Goal: Transaction & Acquisition: Download file/media

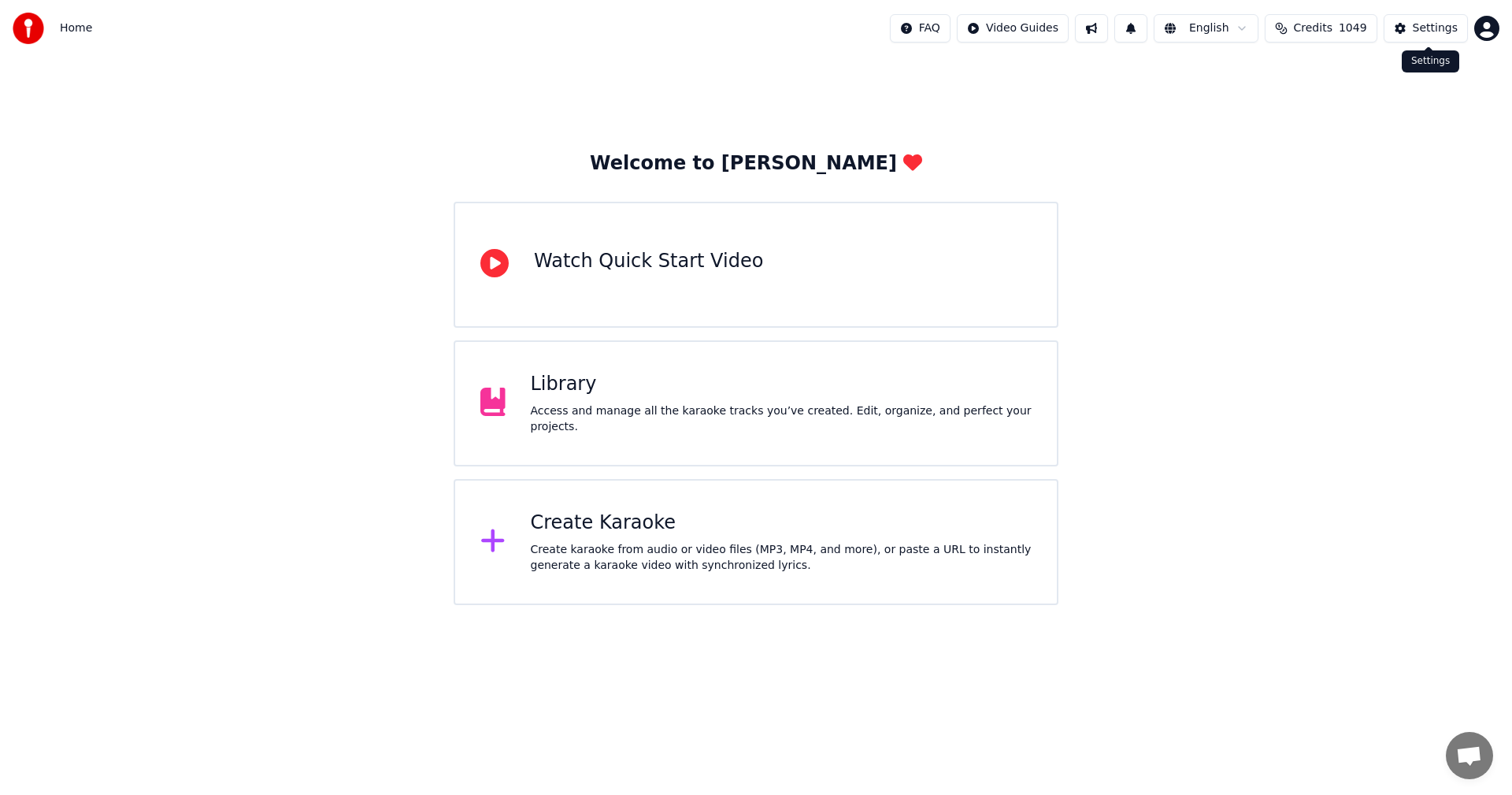
click at [1445, 31] on div "Settings" at bounding box center [1436, 28] width 45 height 16
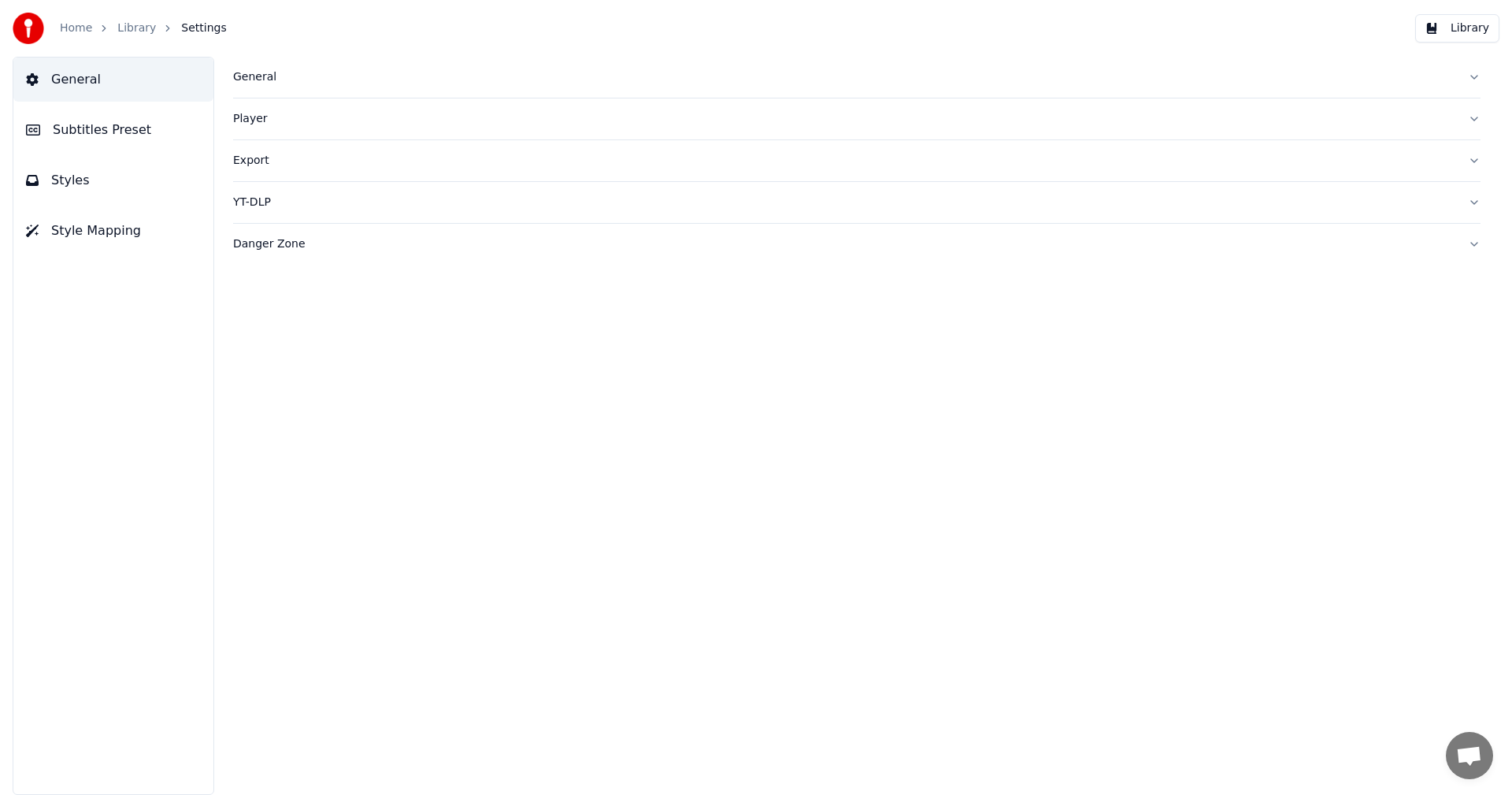
click at [266, 78] on div "General" at bounding box center [844, 77] width 1222 height 16
click at [377, 308] on html "Home Library Settings Library General Subtitles Preset Styles Style Mapping Gen…" at bounding box center [756, 398] width 1512 height 795
click at [122, 133] on span "Subtitles Preset" at bounding box center [102, 130] width 98 height 19
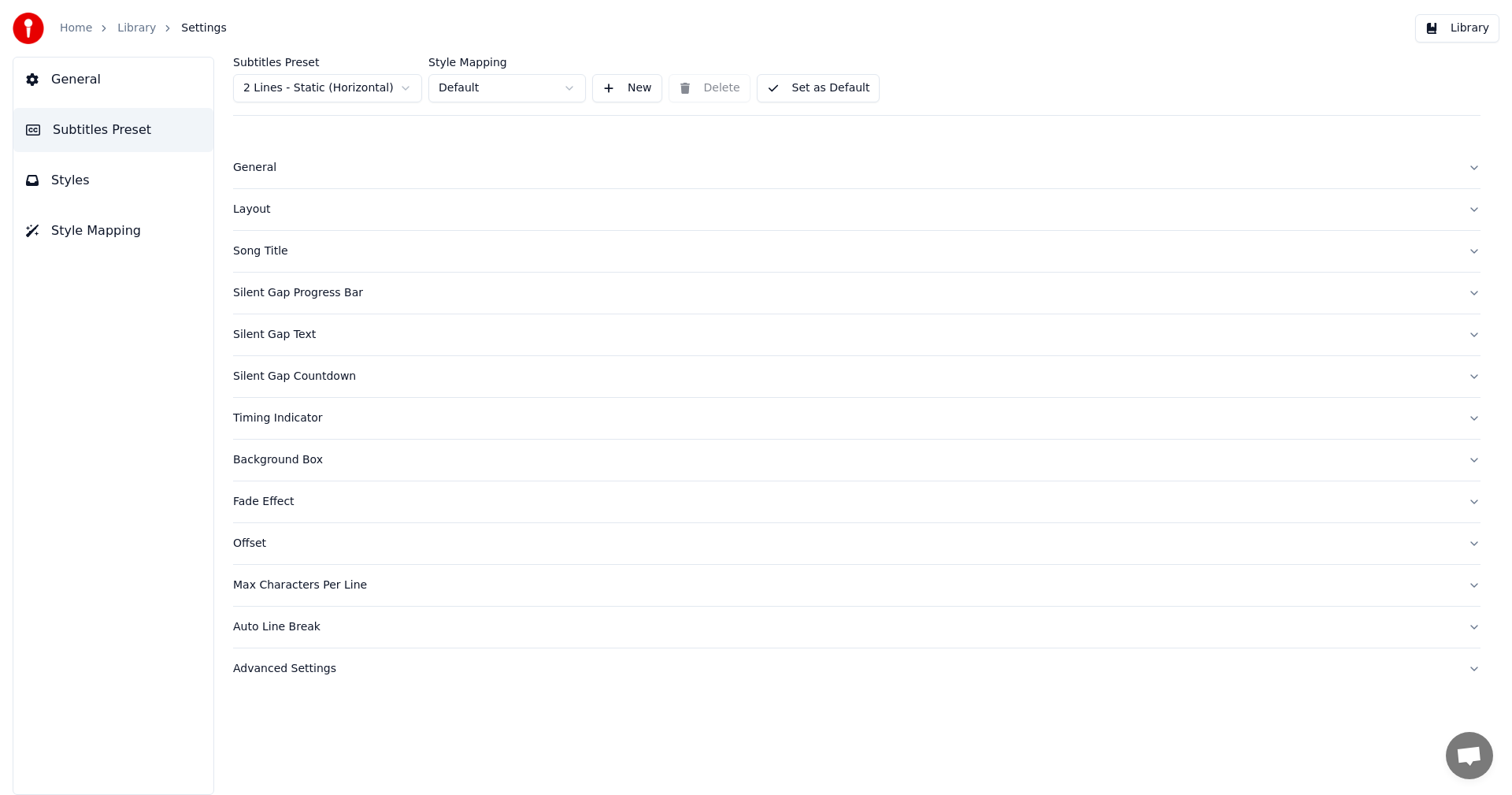
click at [120, 189] on button "Styles" at bounding box center [113, 180] width 200 height 44
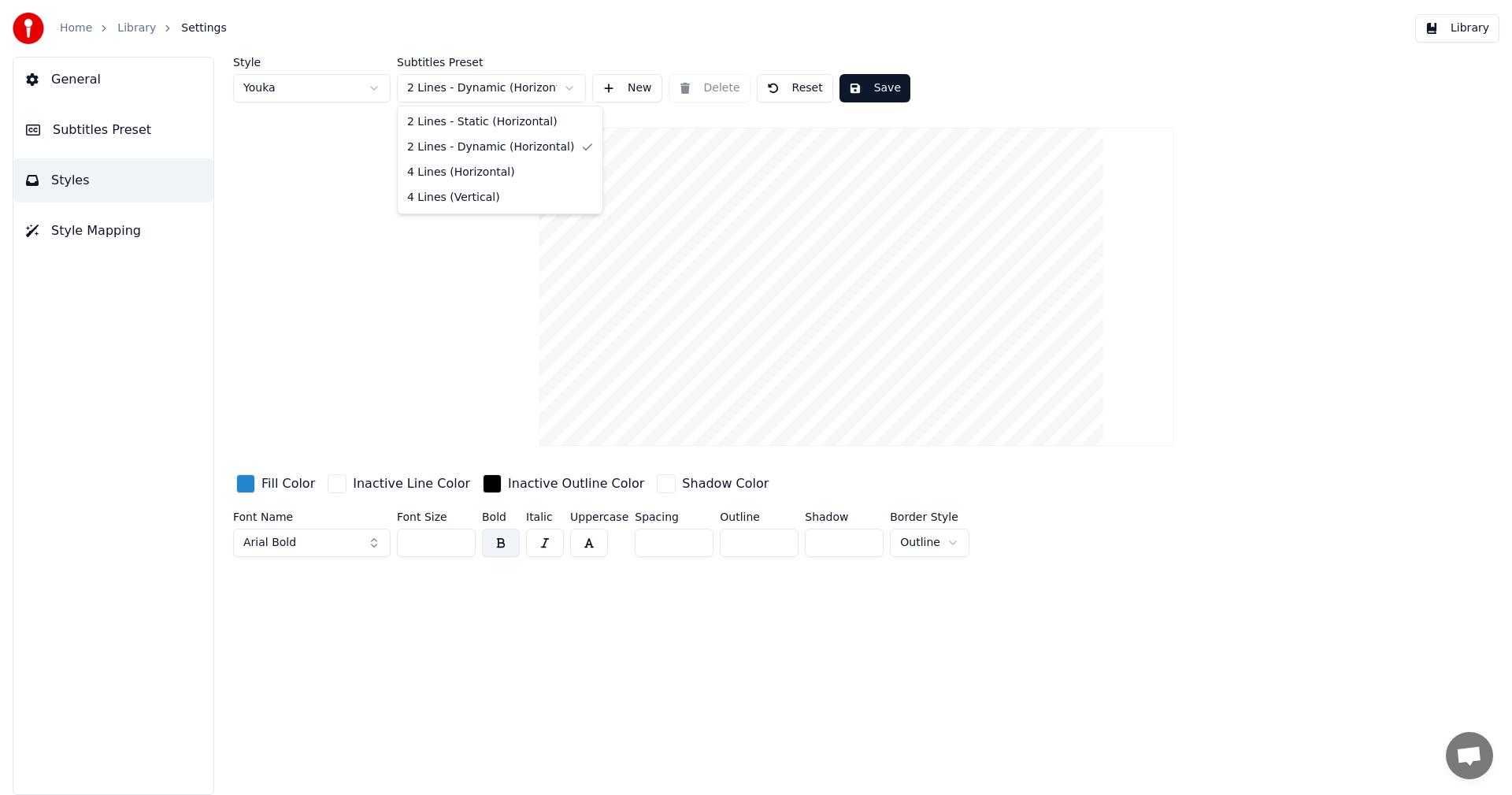
click at [525, 94] on html "Home Library Settings Library General Subtitles Preset Styles Style Mapping Sty…" at bounding box center [756, 398] width 1512 height 795
click at [805, 95] on button "Reset" at bounding box center [795, 88] width 76 height 28
type input "**"
click at [75, 22] on link "Home" at bounding box center [76, 28] width 32 height 16
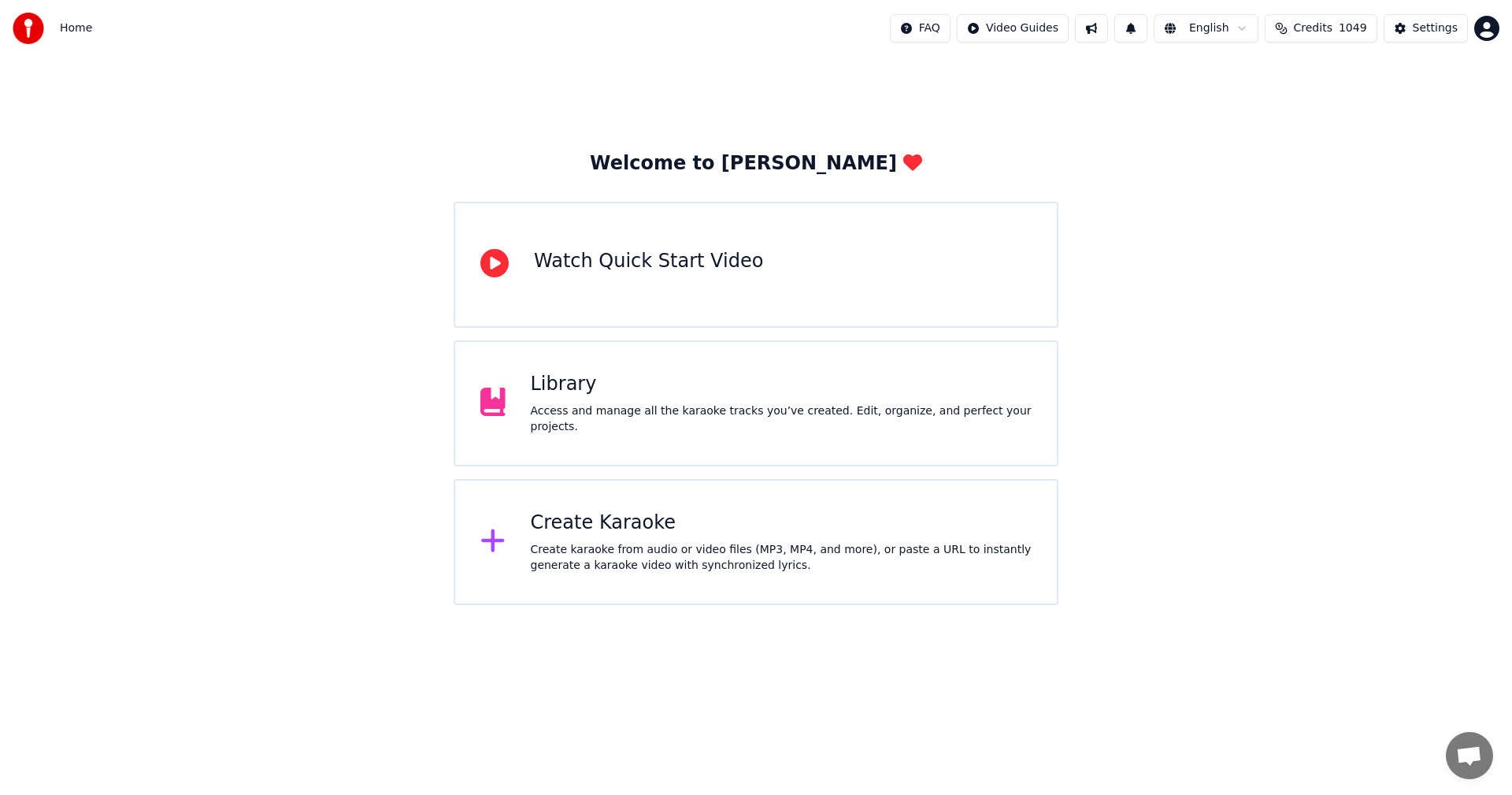
click at [590, 528] on div "Create Karaoke" at bounding box center [782, 522] width 502 height 25
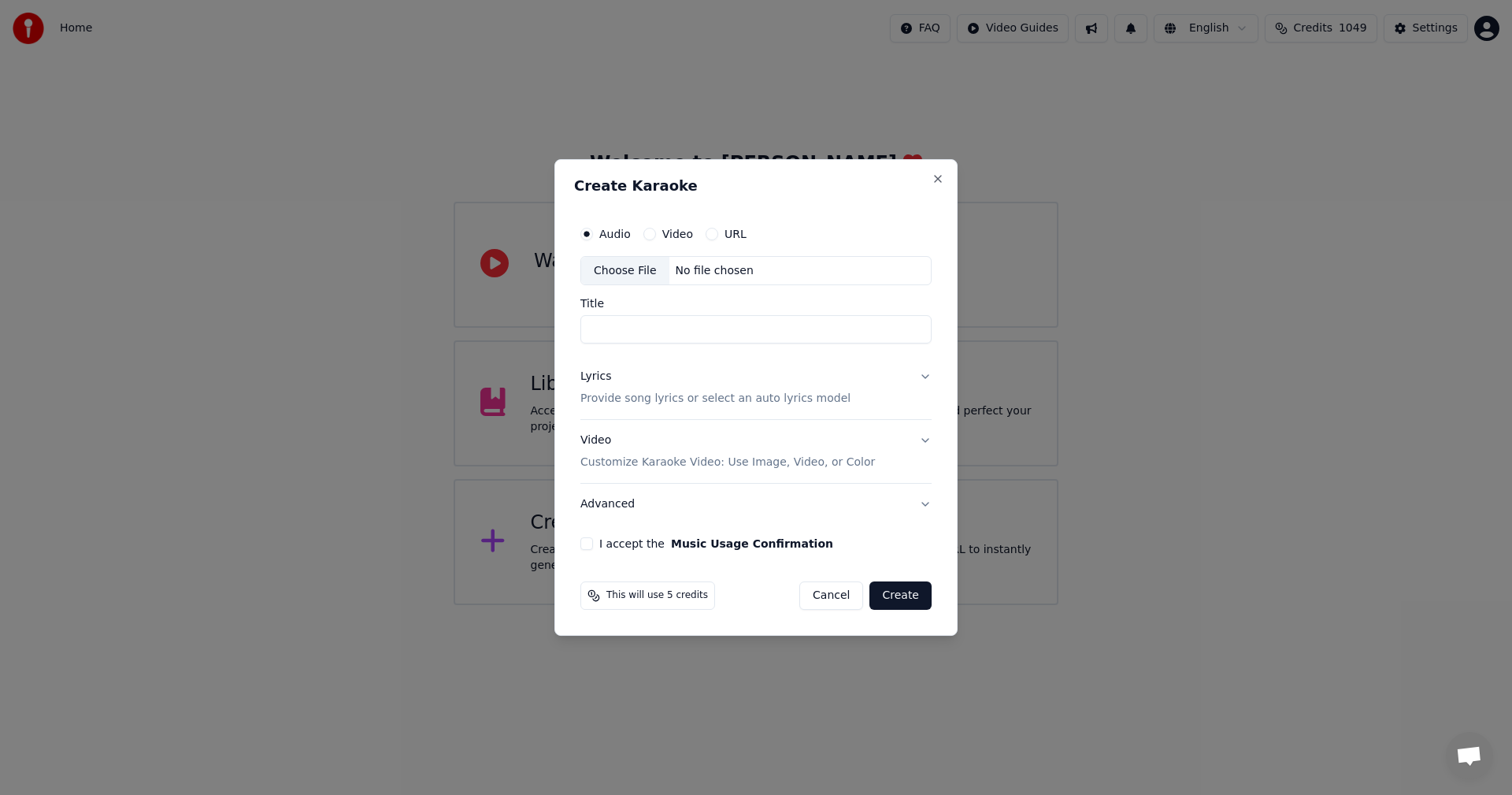
click at [615, 270] on div "Choose File" at bounding box center [625, 270] width 89 height 28
type input "**********"
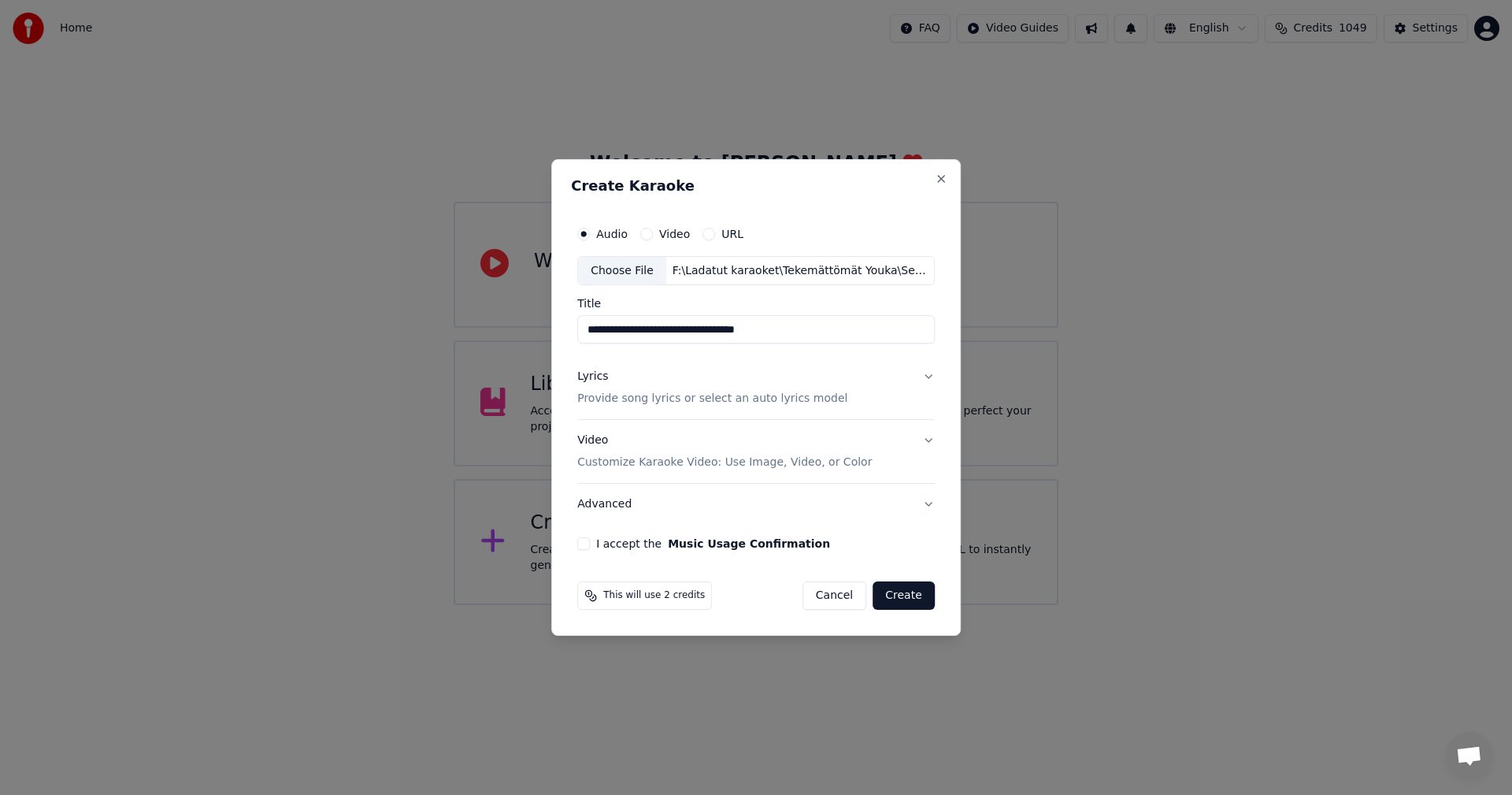
click at [587, 538] on button "I accept the Music Usage Confirmation" at bounding box center [583, 544] width 13 height 13
click at [925, 377] on button "Lyrics Provide song lyrics or select an auto lyrics model" at bounding box center [756, 388] width 357 height 63
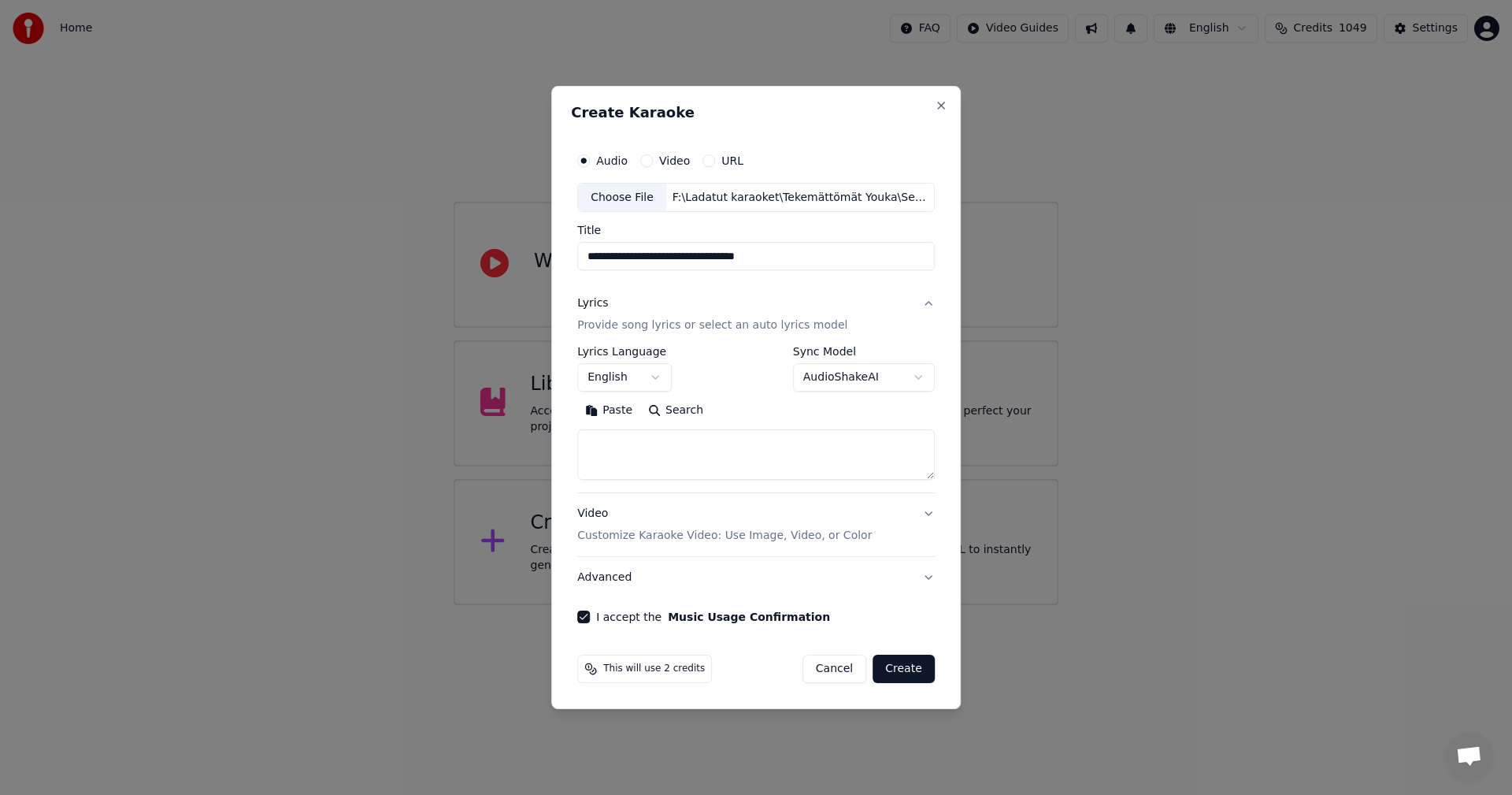
click at [624, 408] on button "Paste" at bounding box center [608, 410] width 63 height 25
click at [659, 375] on body "**********" at bounding box center [756, 303] width 1512 height 605
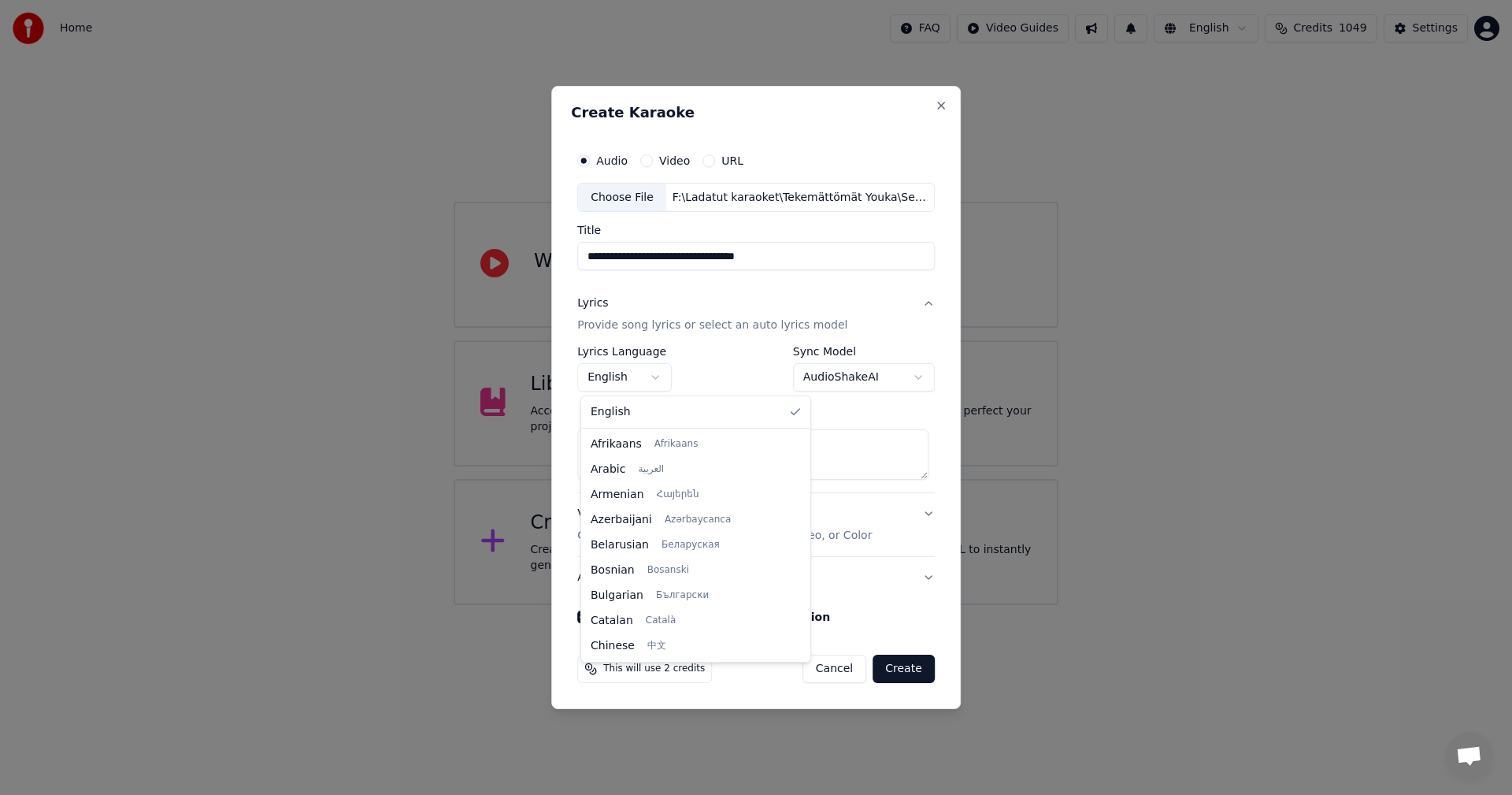
type textarea "**********"
select select "**"
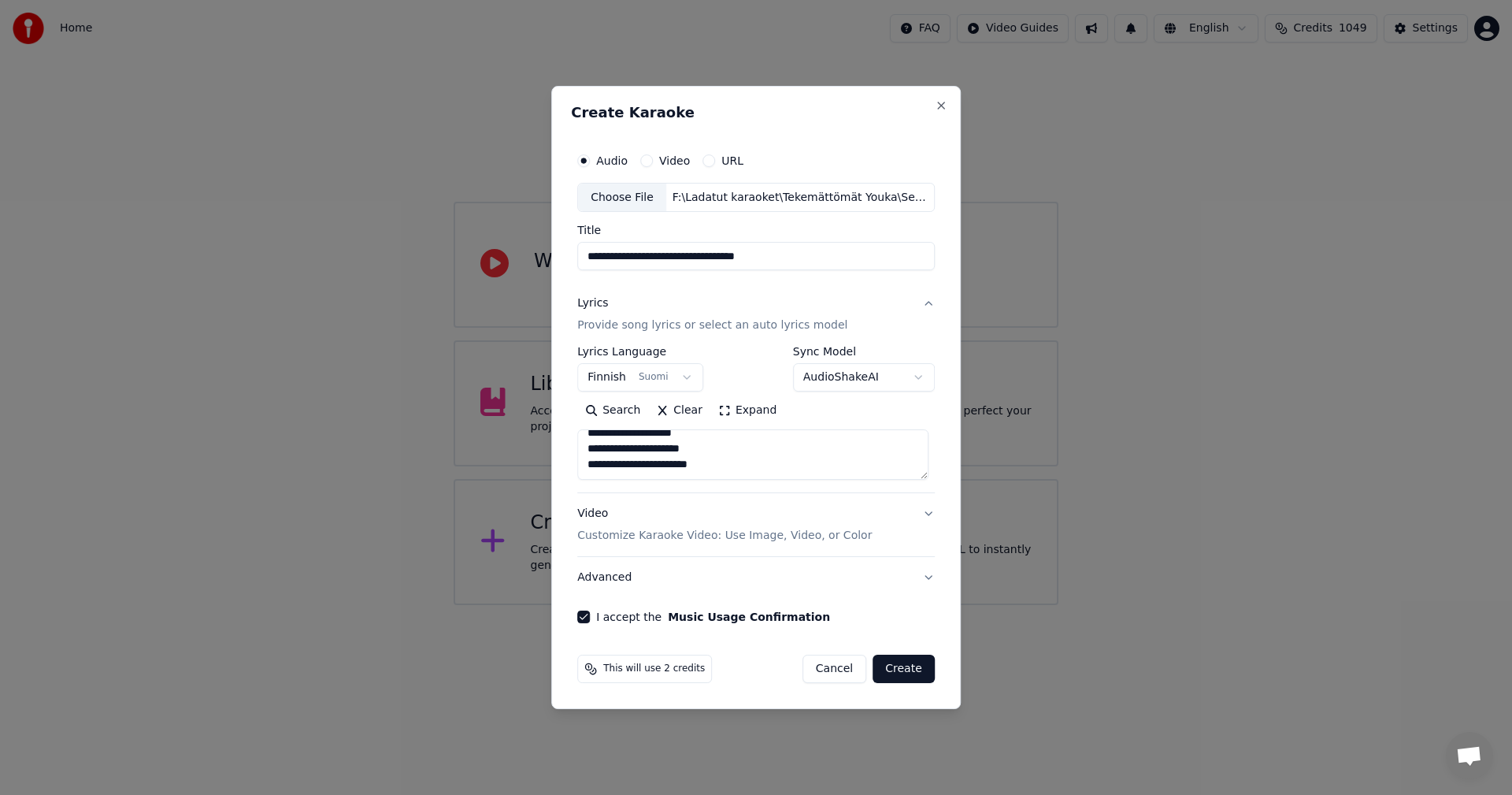
scroll to position [452, 0]
drag, startPoint x: 907, startPoint y: 672, endPoint x: 914, endPoint y: 671, distance: 7.1
click at [907, 669] on button "Create" at bounding box center [904, 668] width 62 height 28
type textarea "**********"
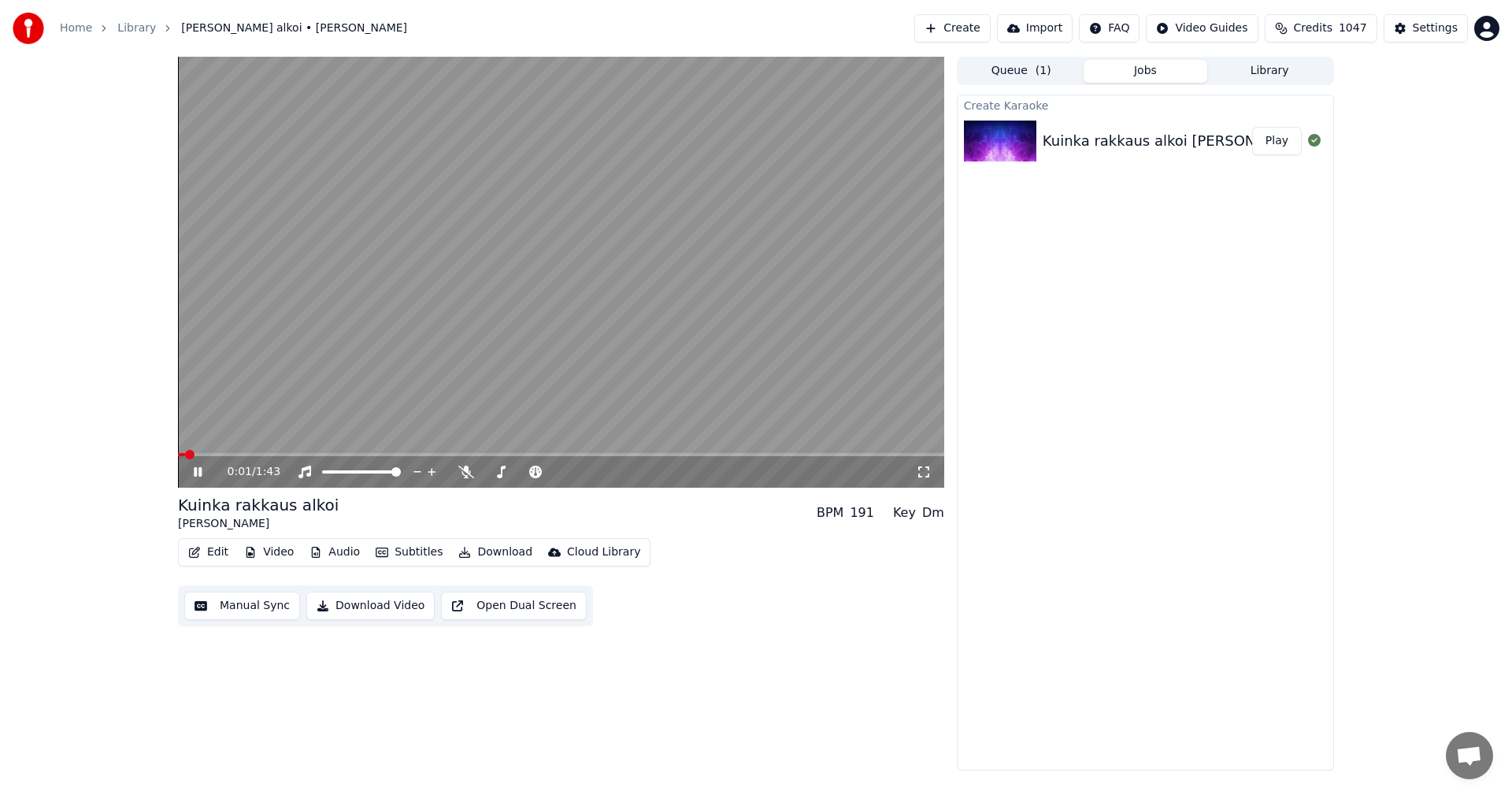
click at [183, 456] on span at bounding box center [181, 455] width 7 height 3
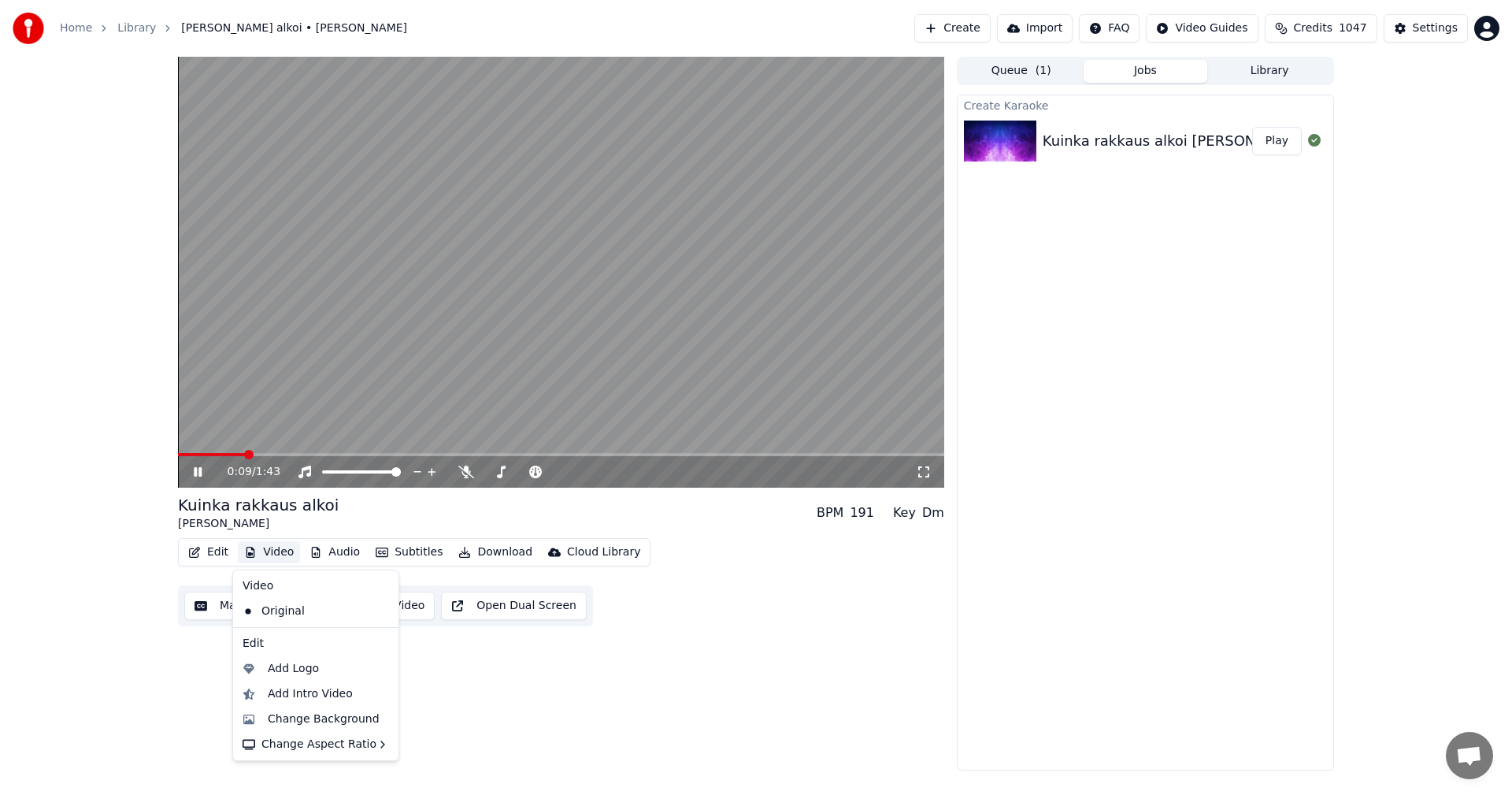
click at [279, 554] on button "Video" at bounding box center [269, 551] width 62 height 22
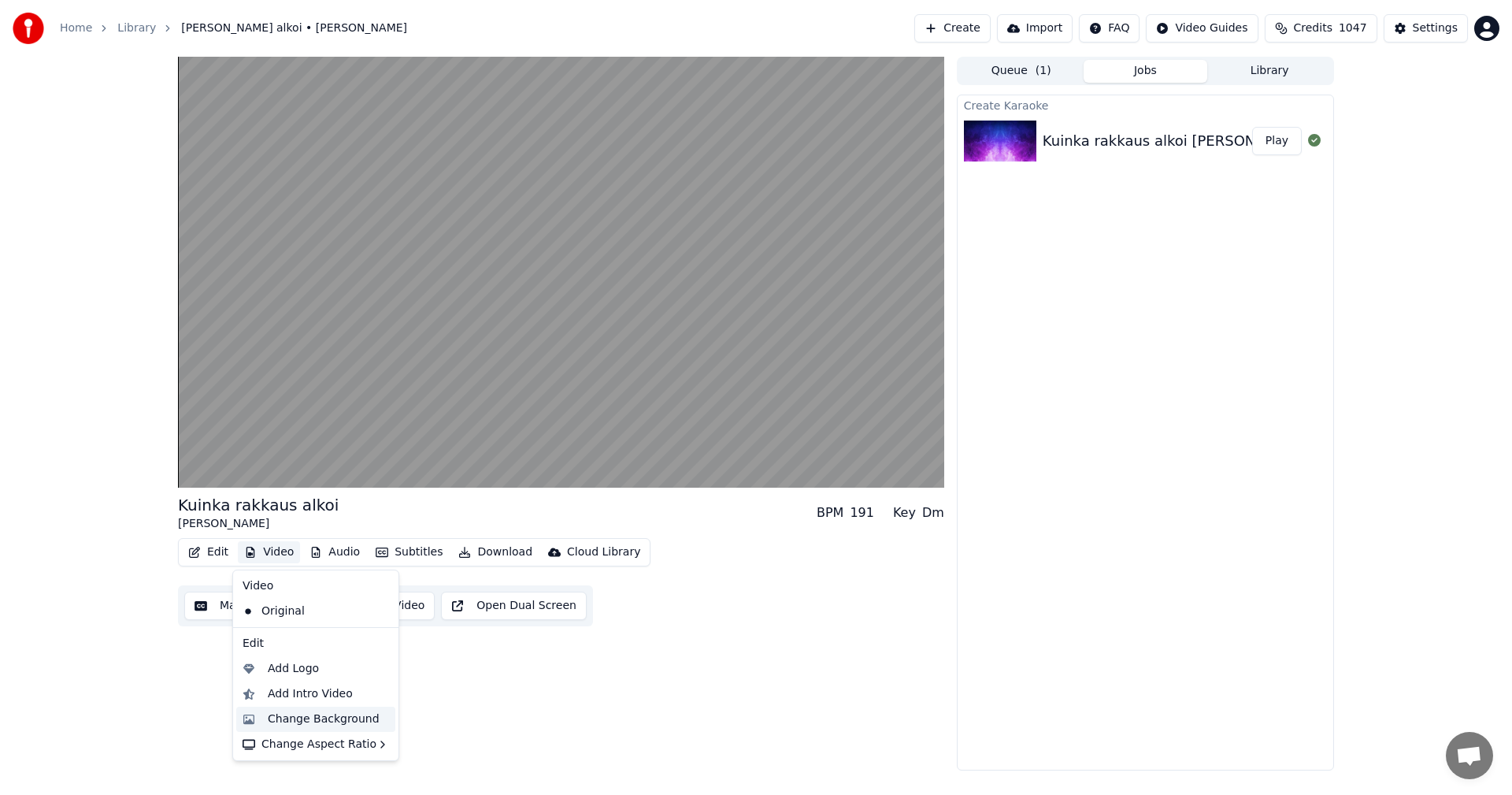
click at [303, 716] on div "Change Background" at bounding box center [323, 719] width 112 height 16
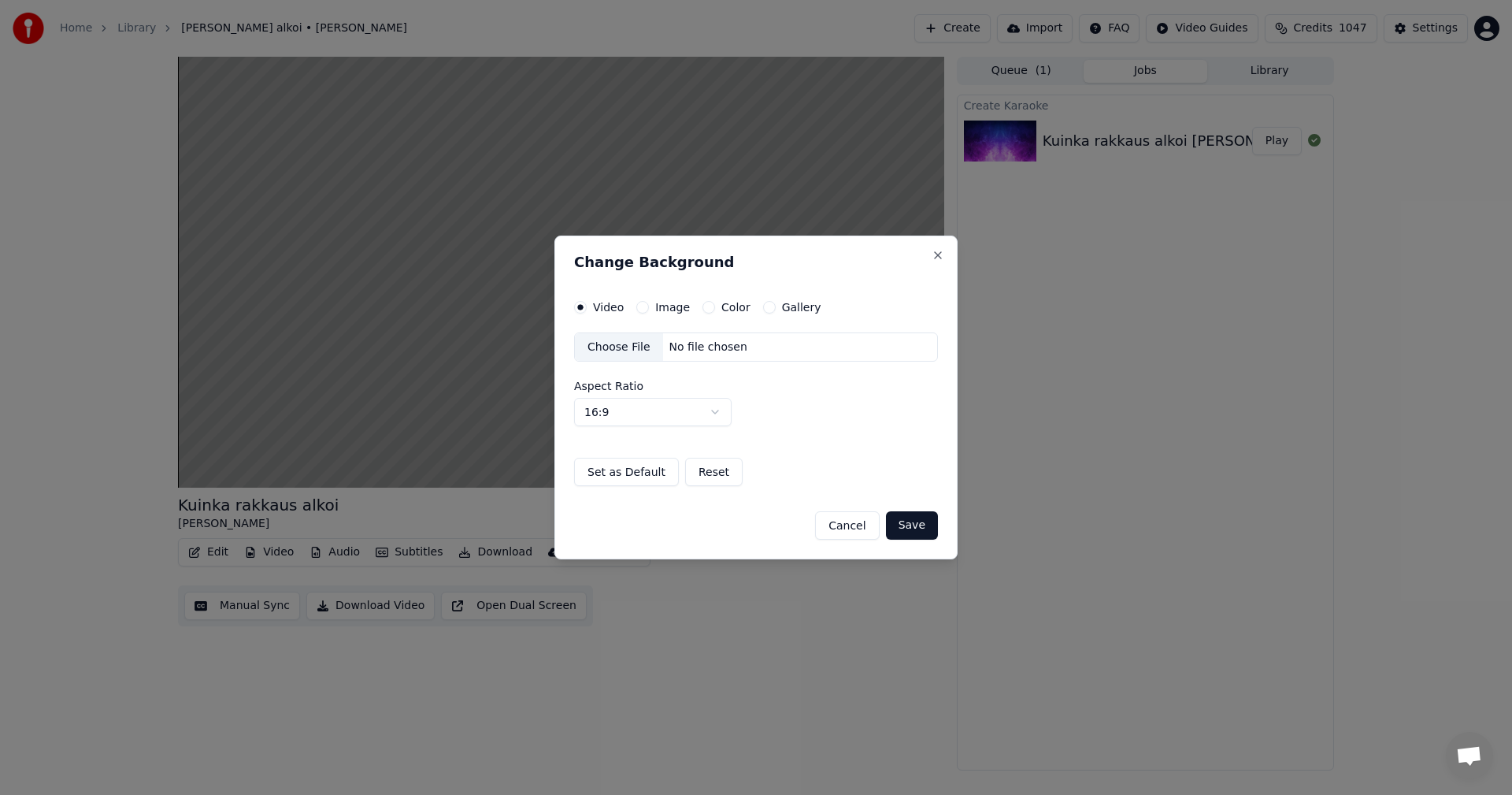
click at [643, 308] on button "Image" at bounding box center [643, 307] width 13 height 13
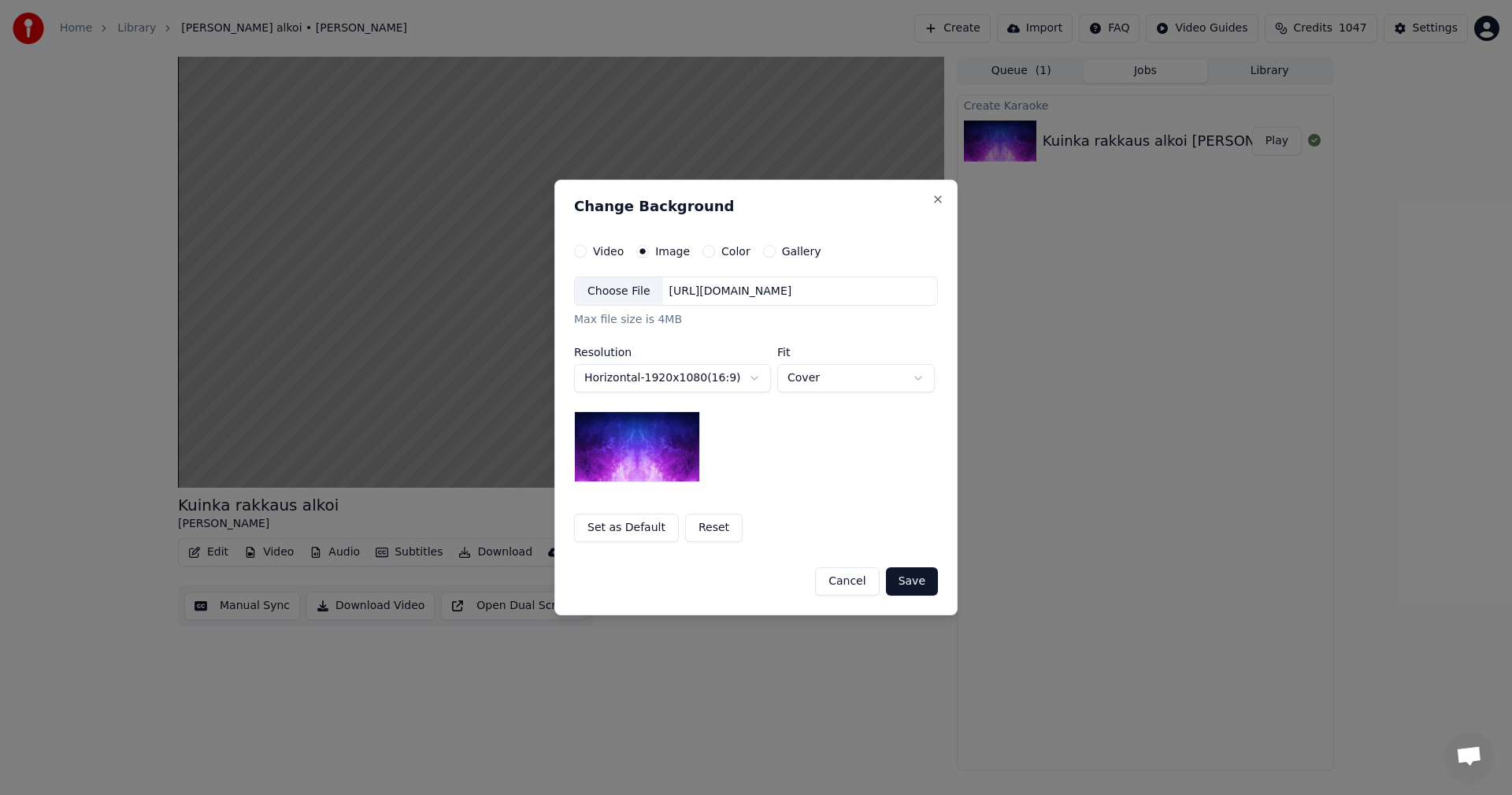
click at [633, 295] on div "Choose File" at bounding box center [620, 291] width 89 height 28
click at [914, 584] on button "Save" at bounding box center [912, 581] width 52 height 28
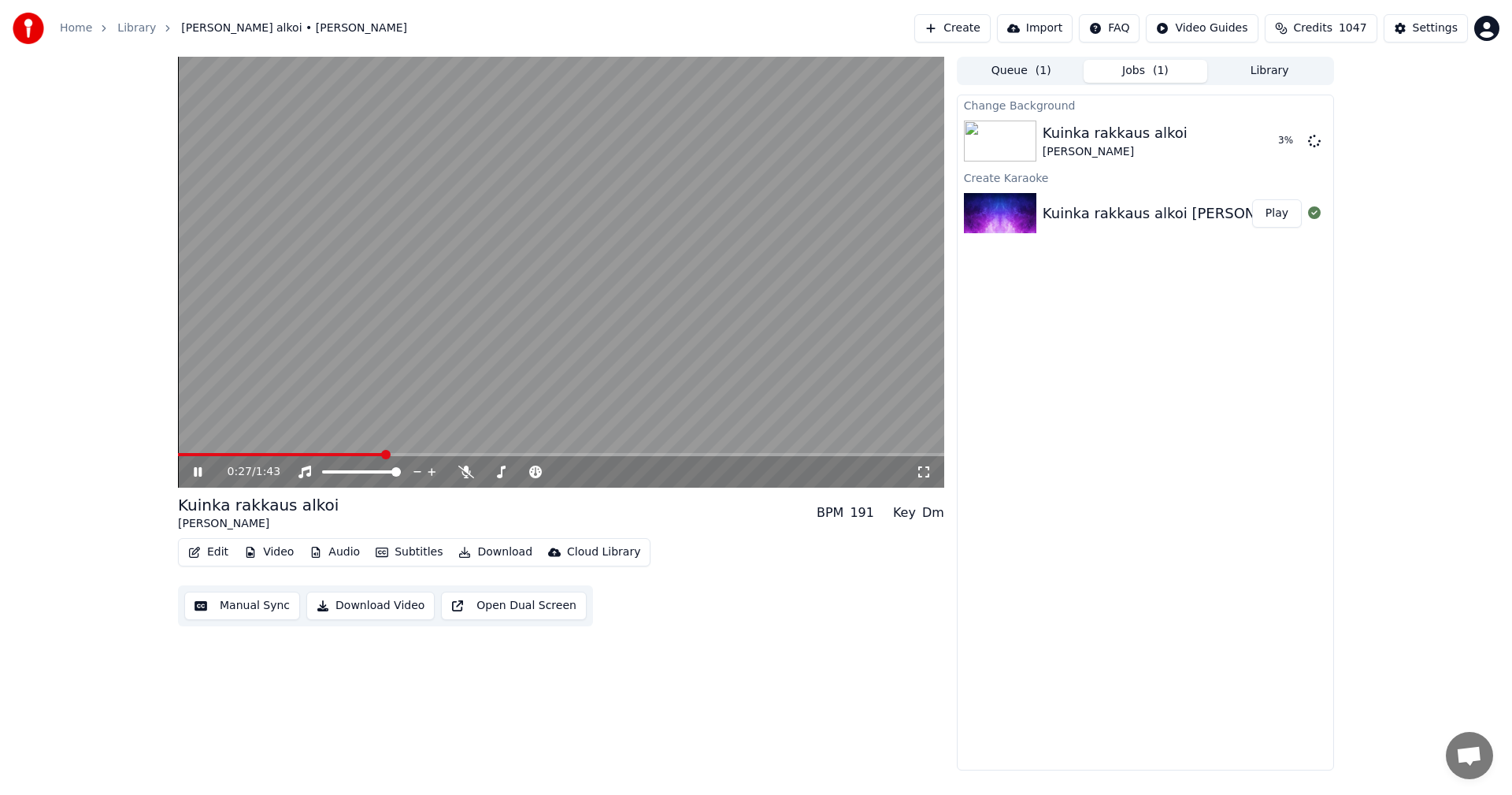
click at [197, 470] on icon at bounding box center [198, 472] width 8 height 10
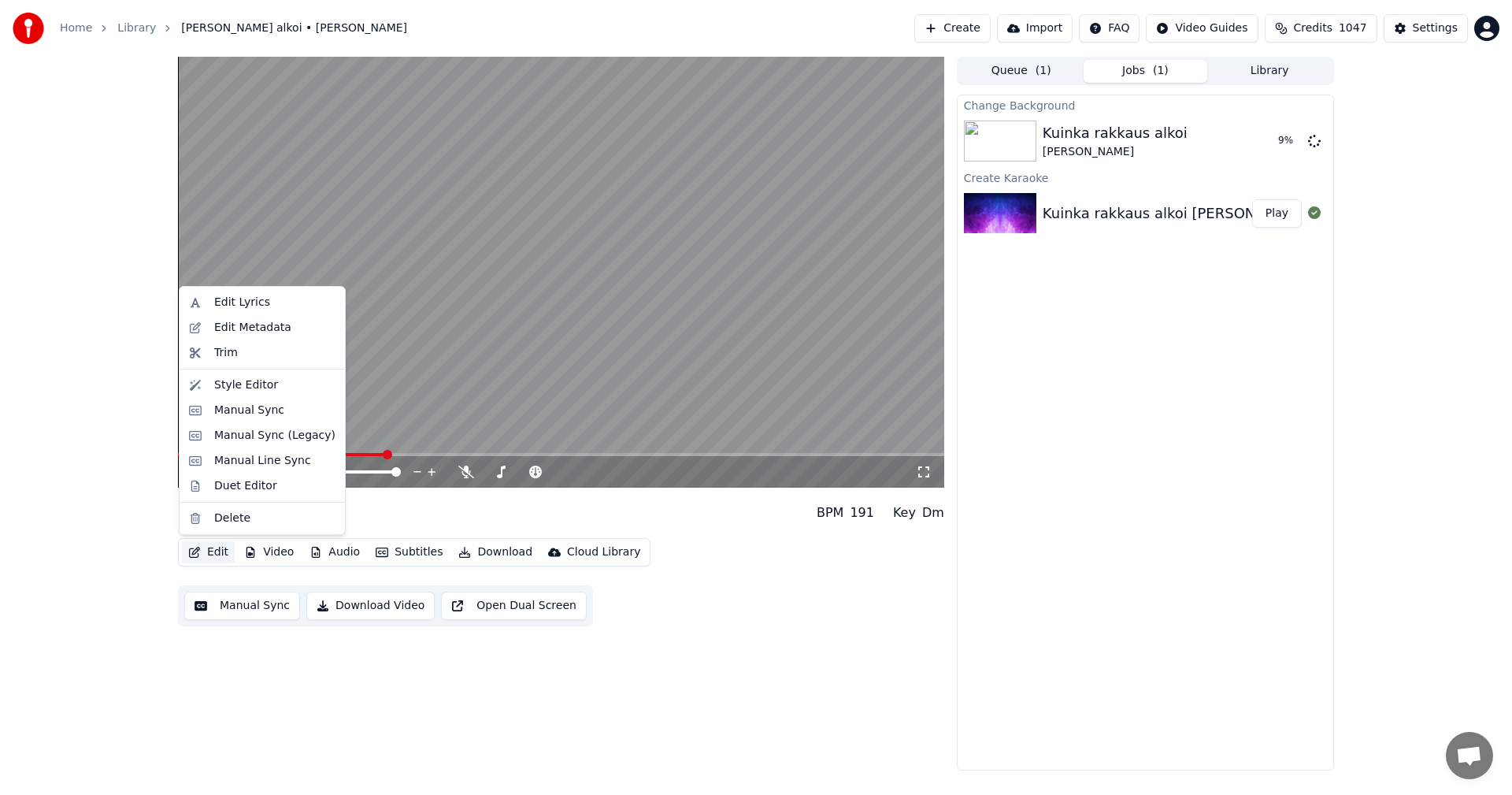
click at [220, 556] on button "Edit" at bounding box center [208, 551] width 53 height 22
click at [274, 438] on div "Manual Sync (Legacy)" at bounding box center [274, 435] width 122 height 16
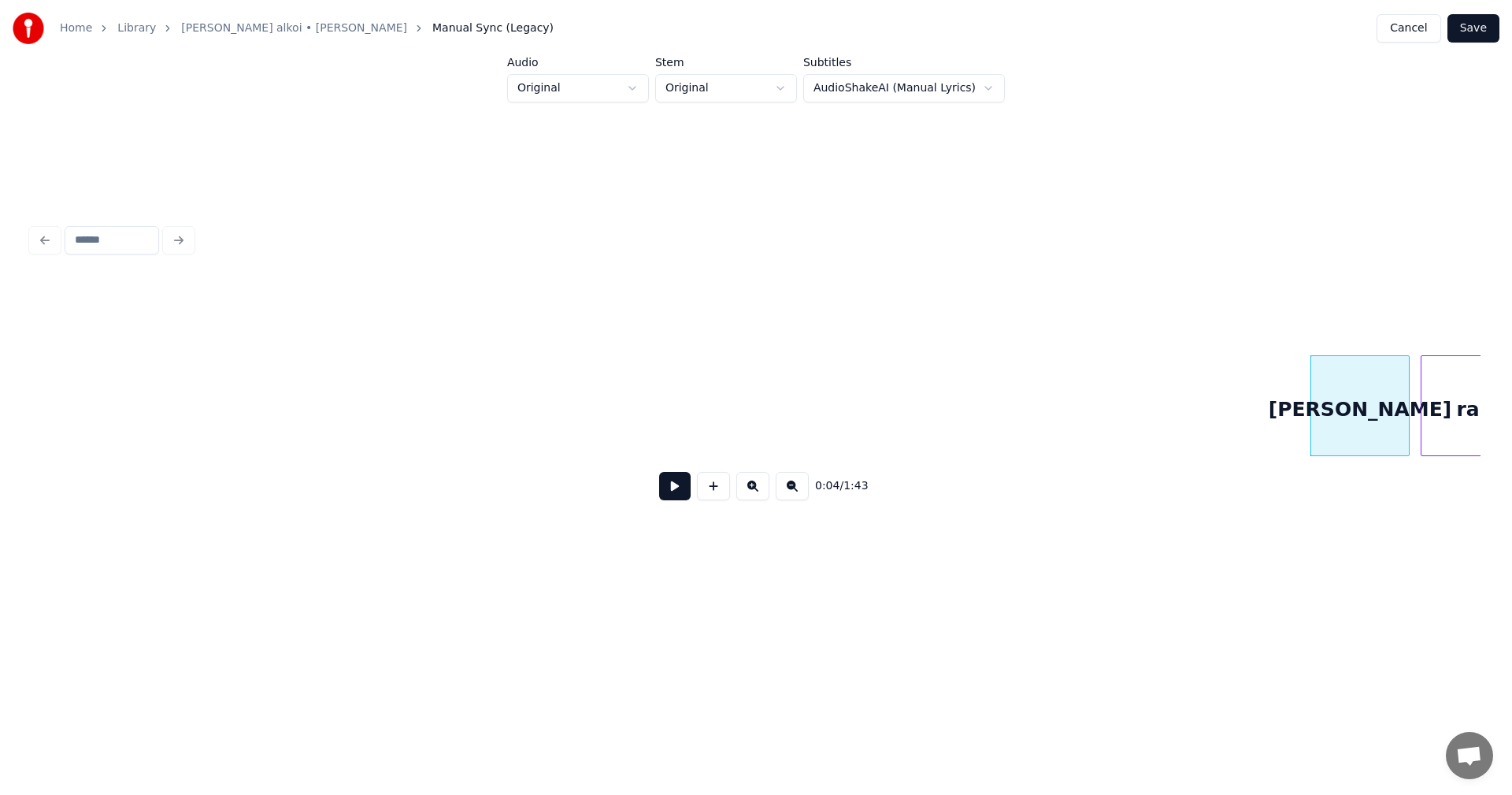
click at [670, 492] on button at bounding box center [674, 485] width 31 height 28
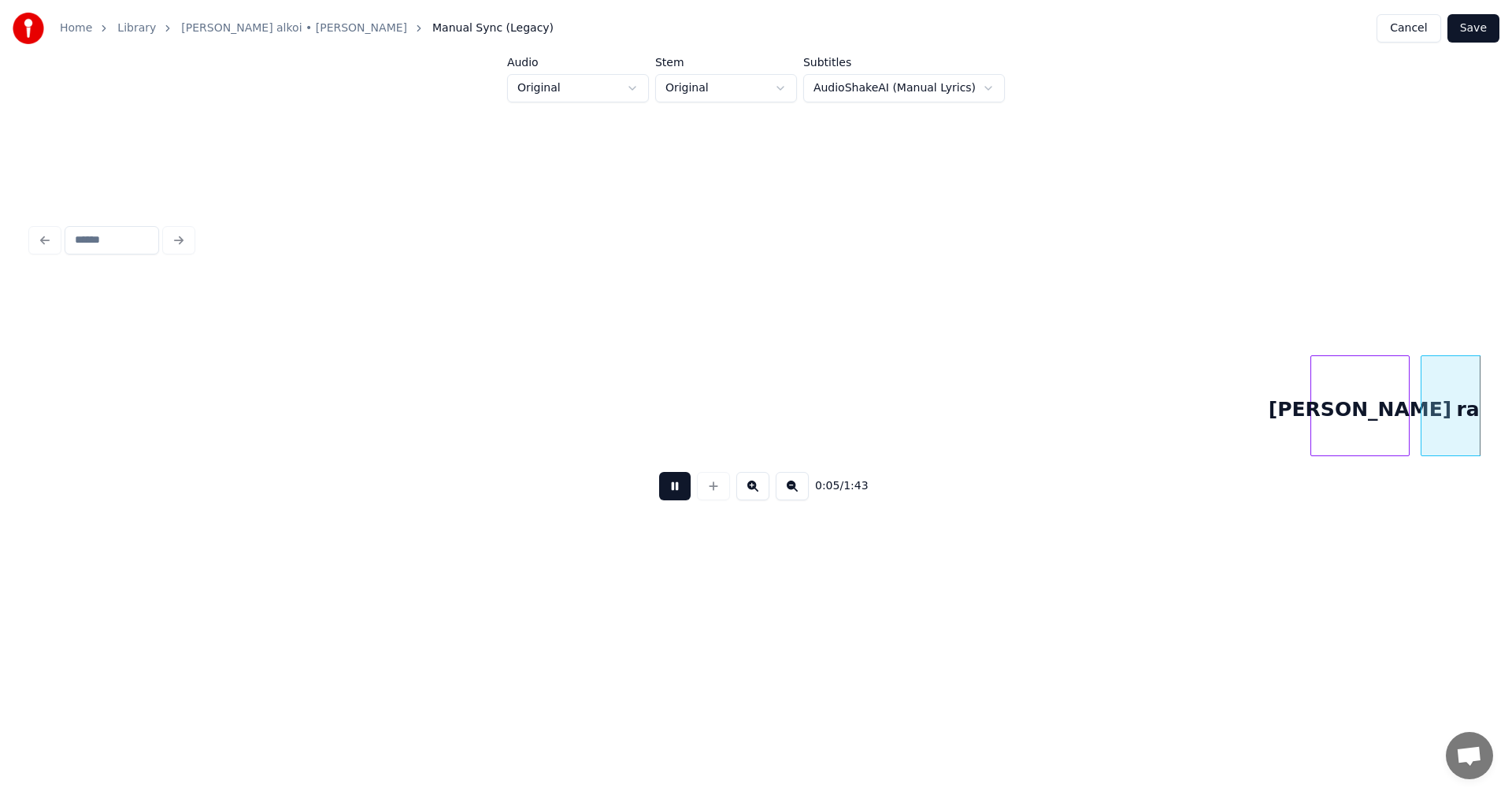
scroll to position [0, 1453]
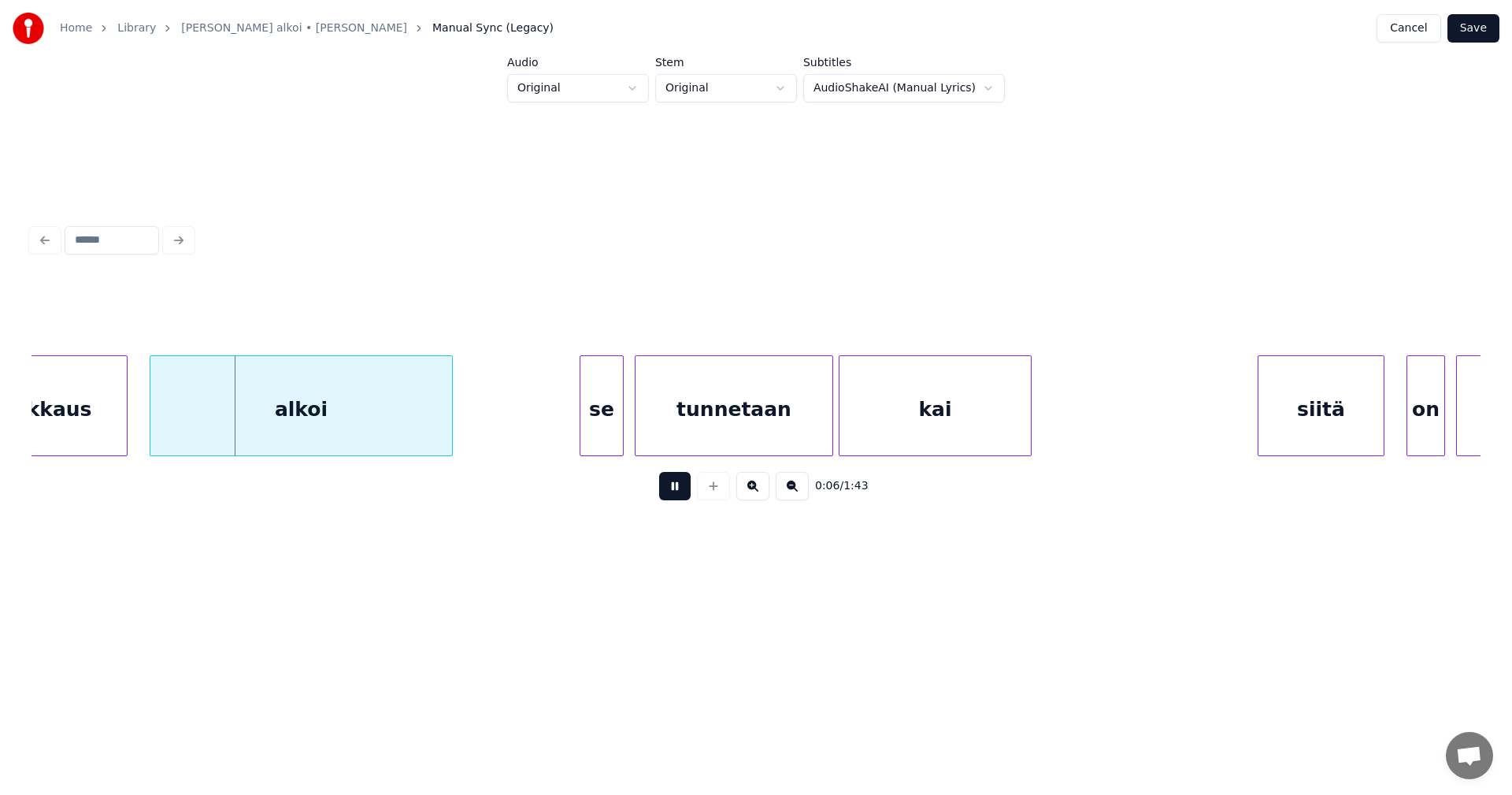
click at [666, 496] on button at bounding box center [674, 485] width 31 height 28
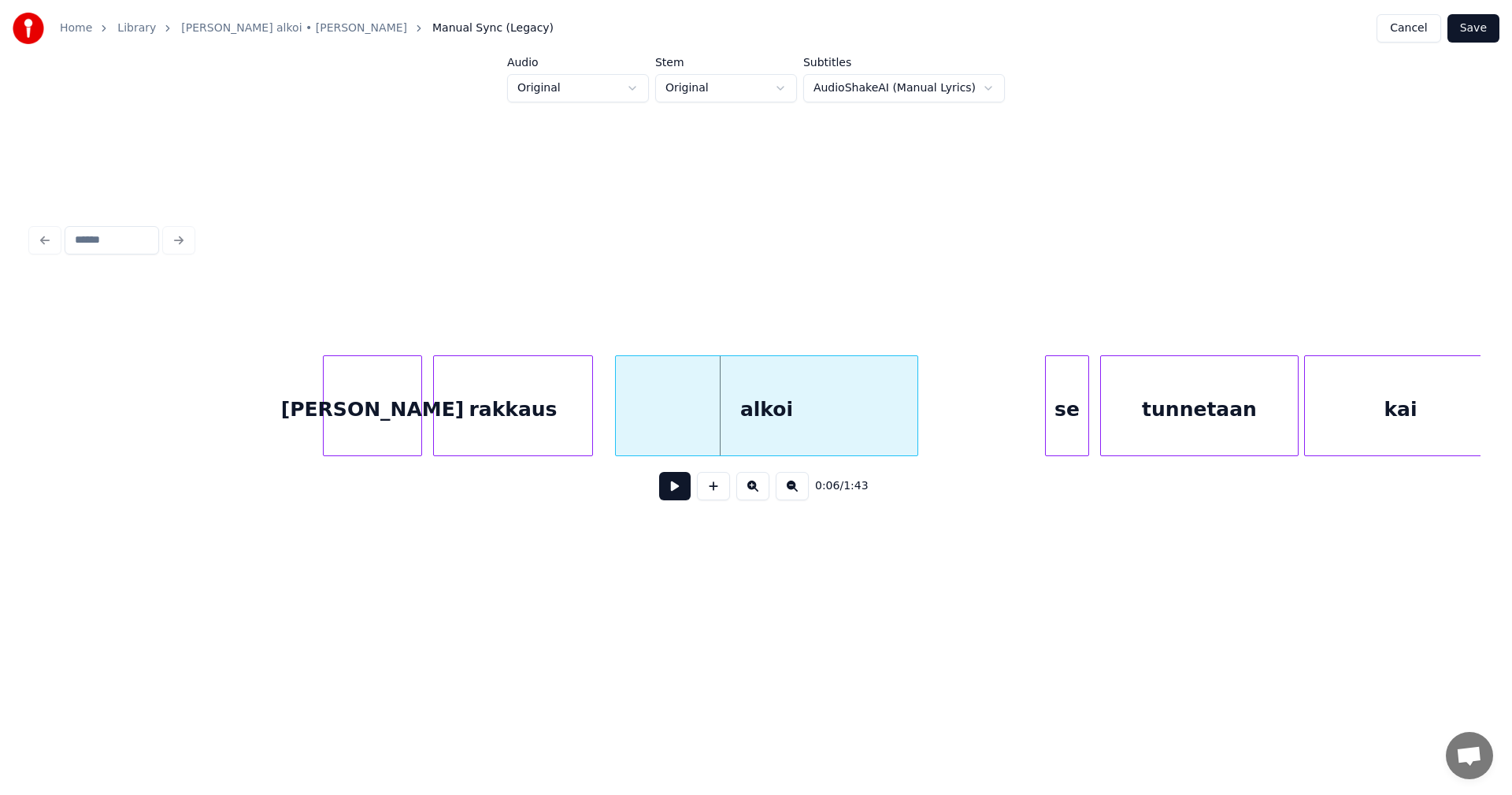
scroll to position [0, 981]
click at [366, 434] on div "[PERSON_NAME]" at bounding box center [379, 409] width 97 height 107
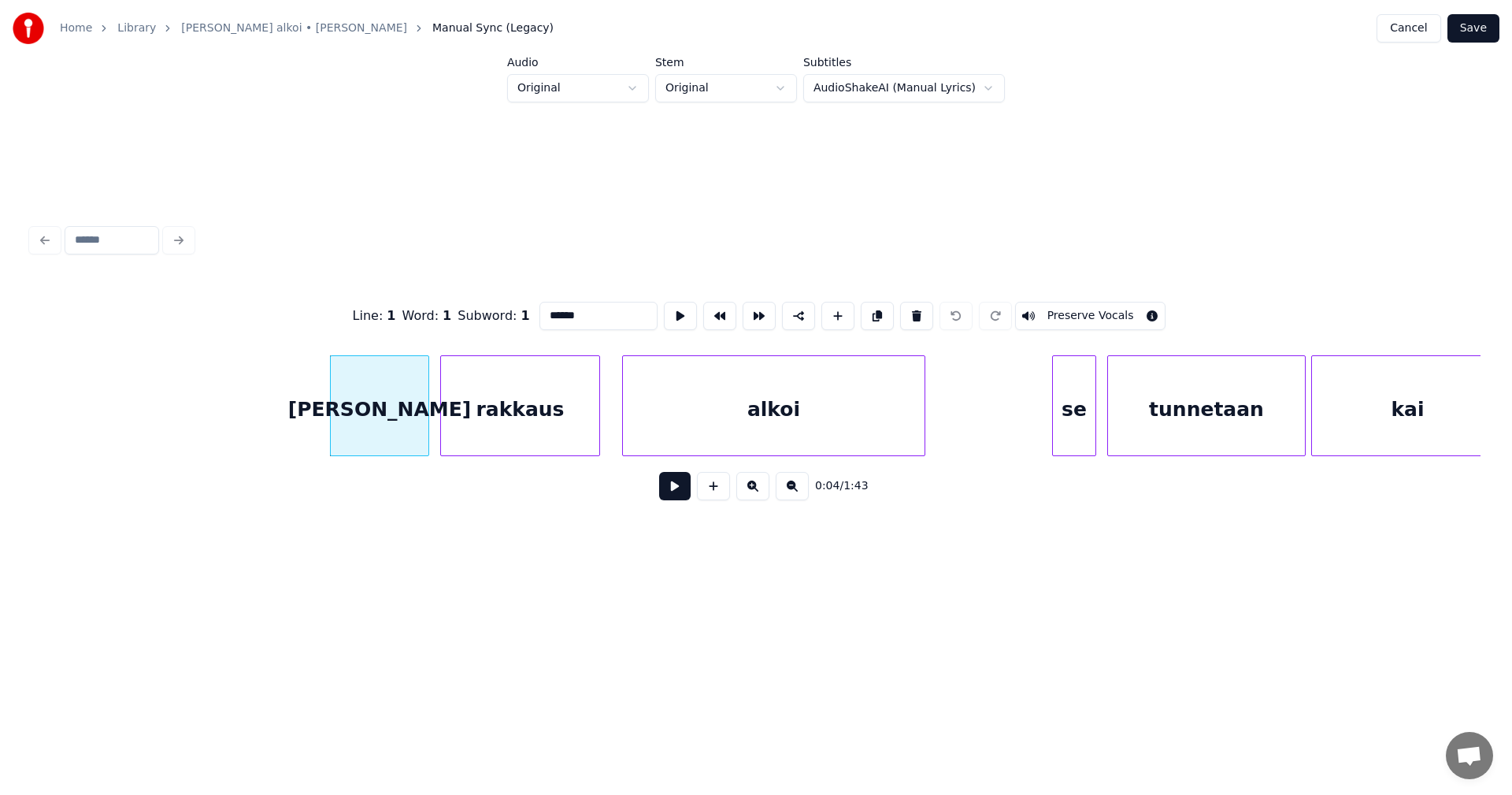
click at [672, 496] on button at bounding box center [674, 485] width 31 height 28
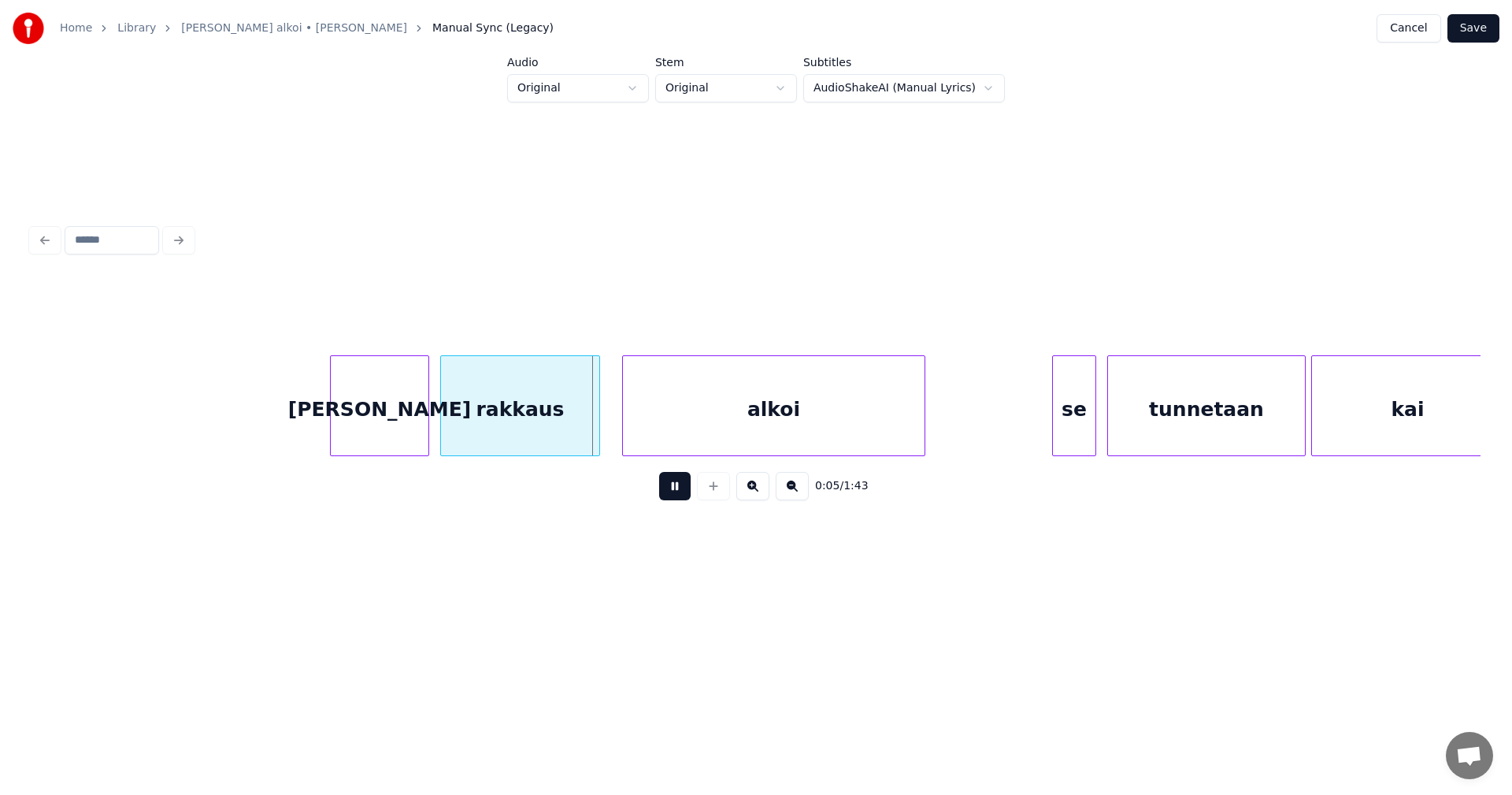
click at [669, 492] on button at bounding box center [674, 485] width 31 height 28
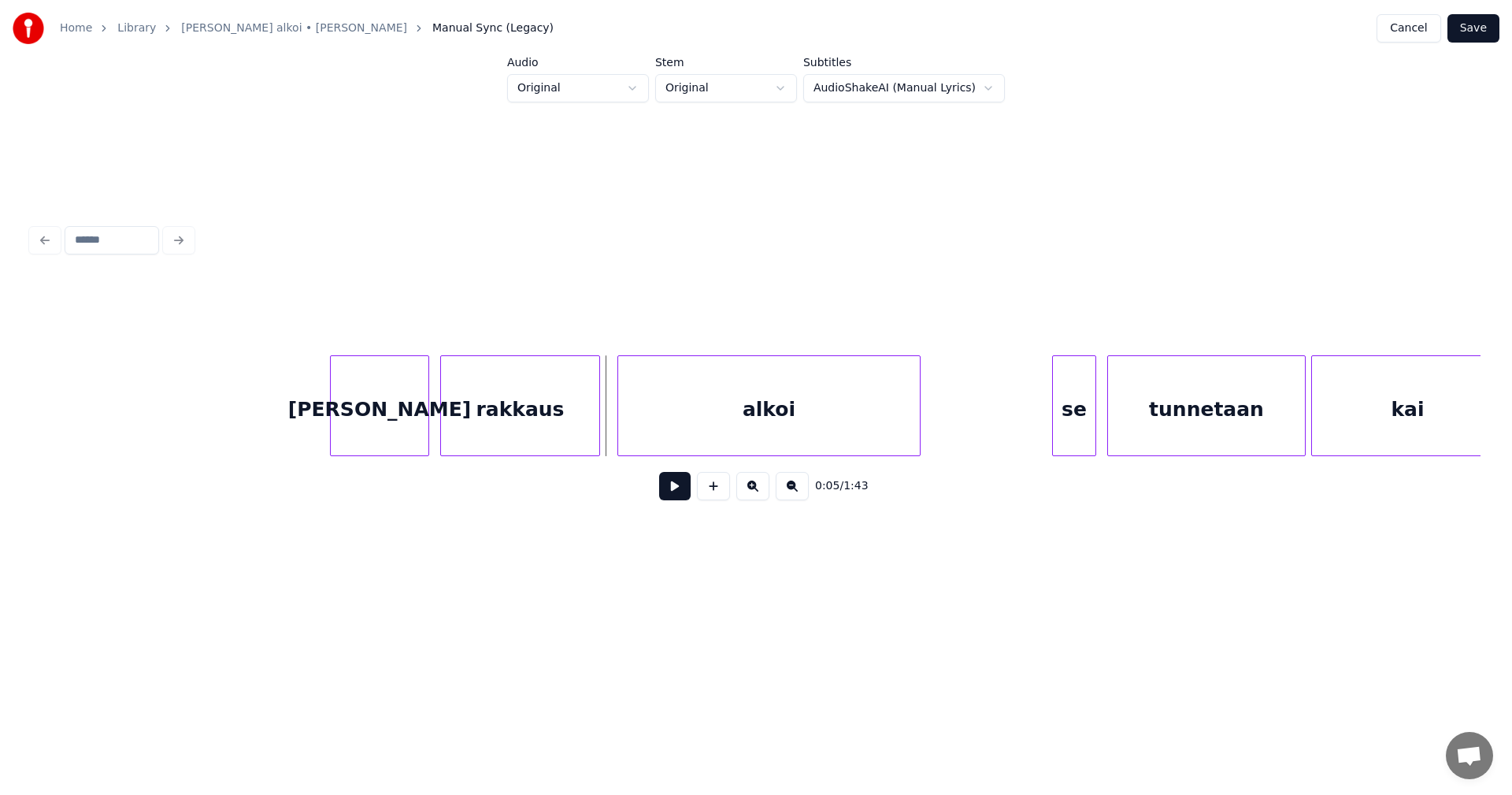
click at [687, 439] on div "alkoi" at bounding box center [768, 409] width 302 height 107
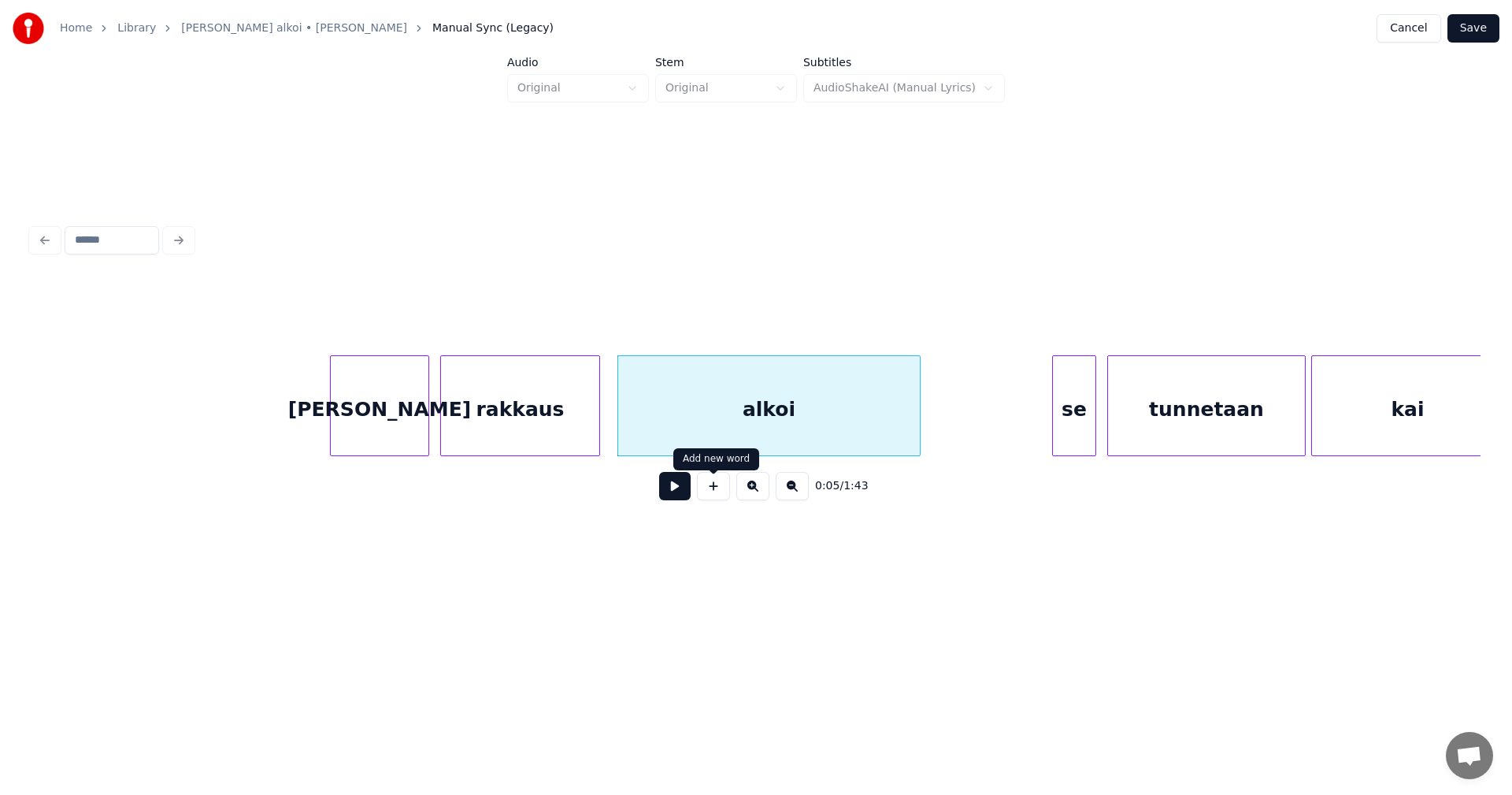
click at [684, 490] on button at bounding box center [674, 485] width 31 height 28
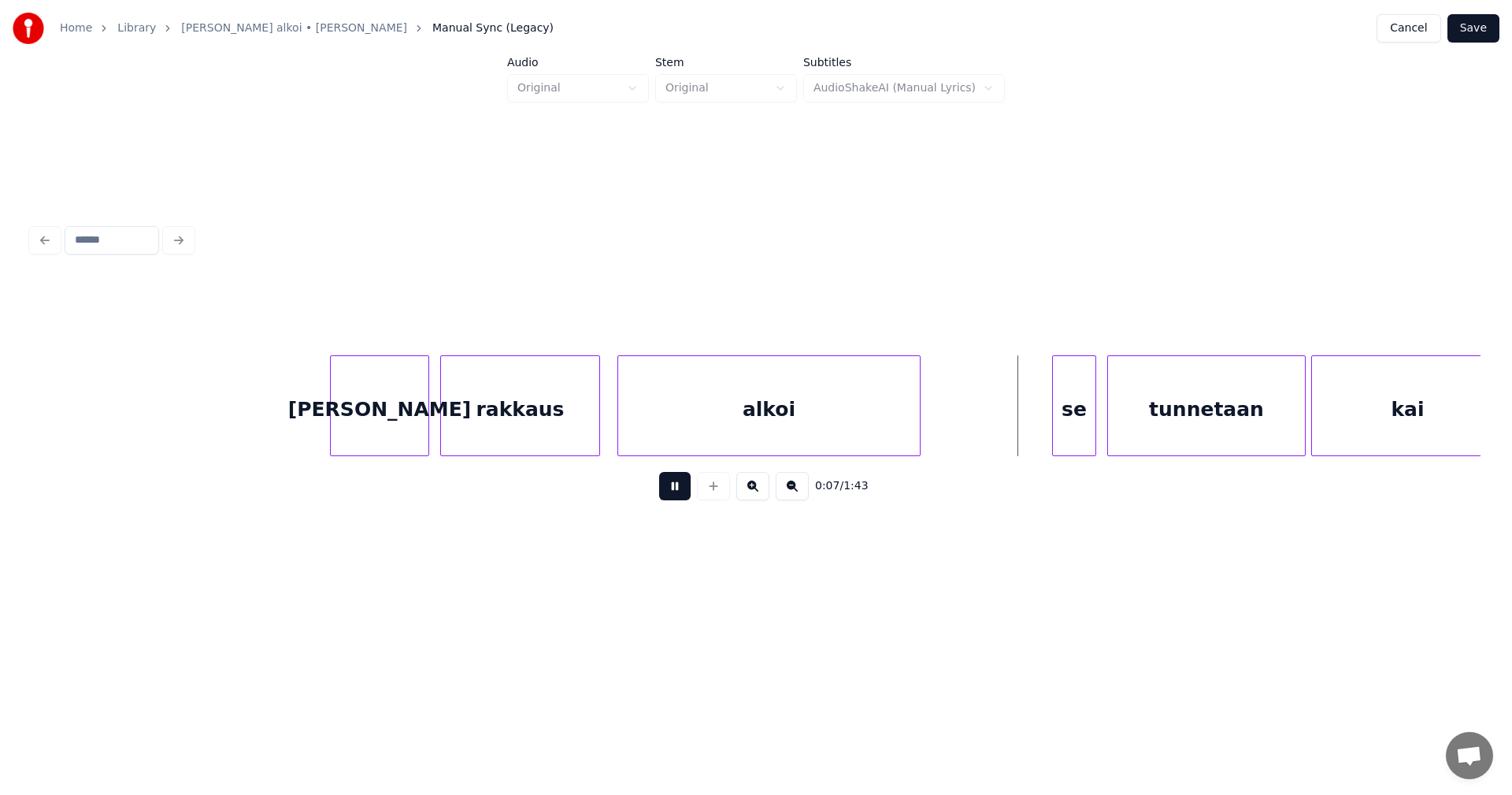
click at [680, 491] on button at bounding box center [674, 485] width 31 height 28
click at [1075, 437] on div "se" at bounding box center [1063, 409] width 43 height 107
click at [668, 483] on button at bounding box center [674, 485] width 31 height 28
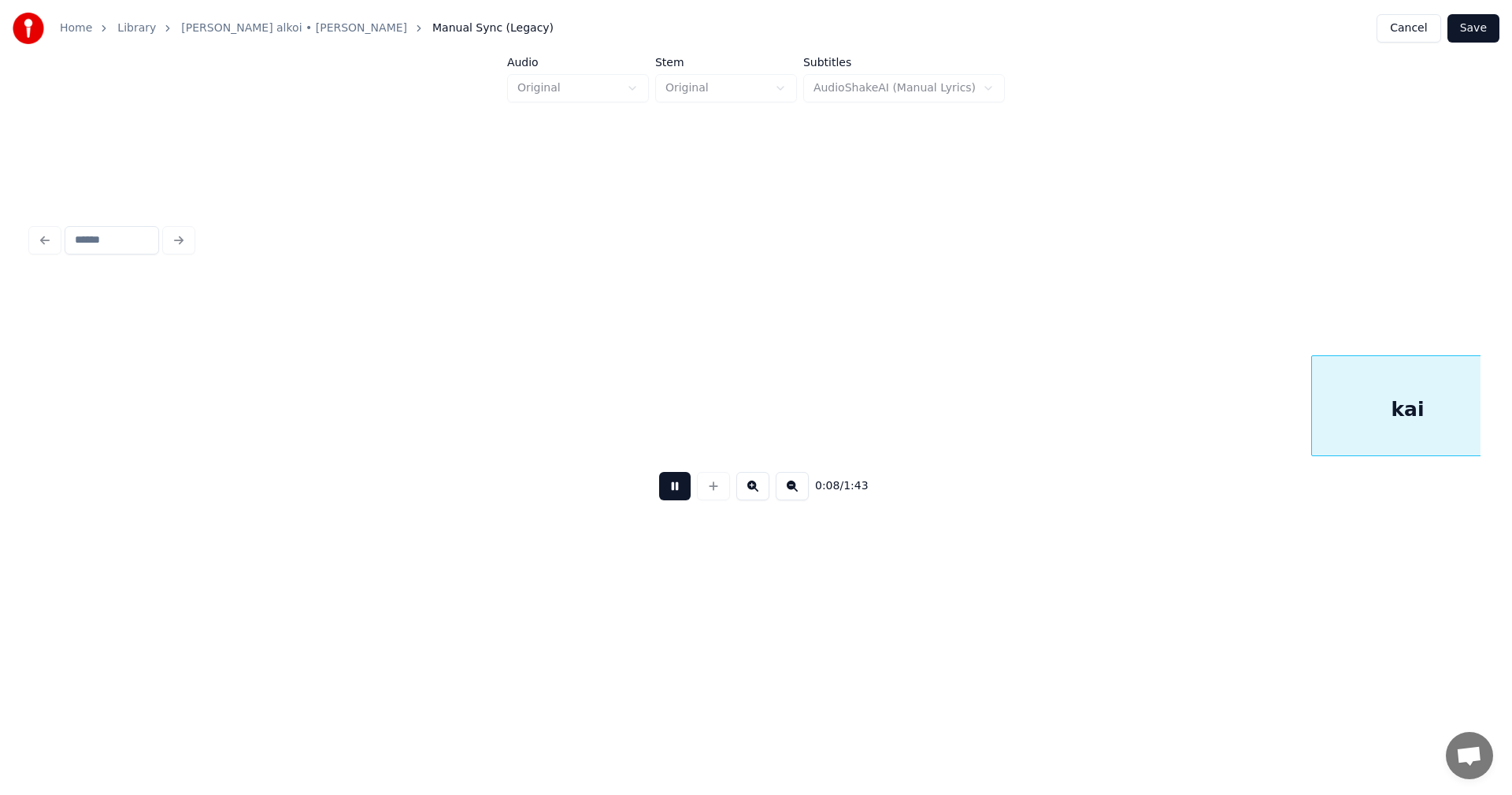
scroll to position [0, 2432]
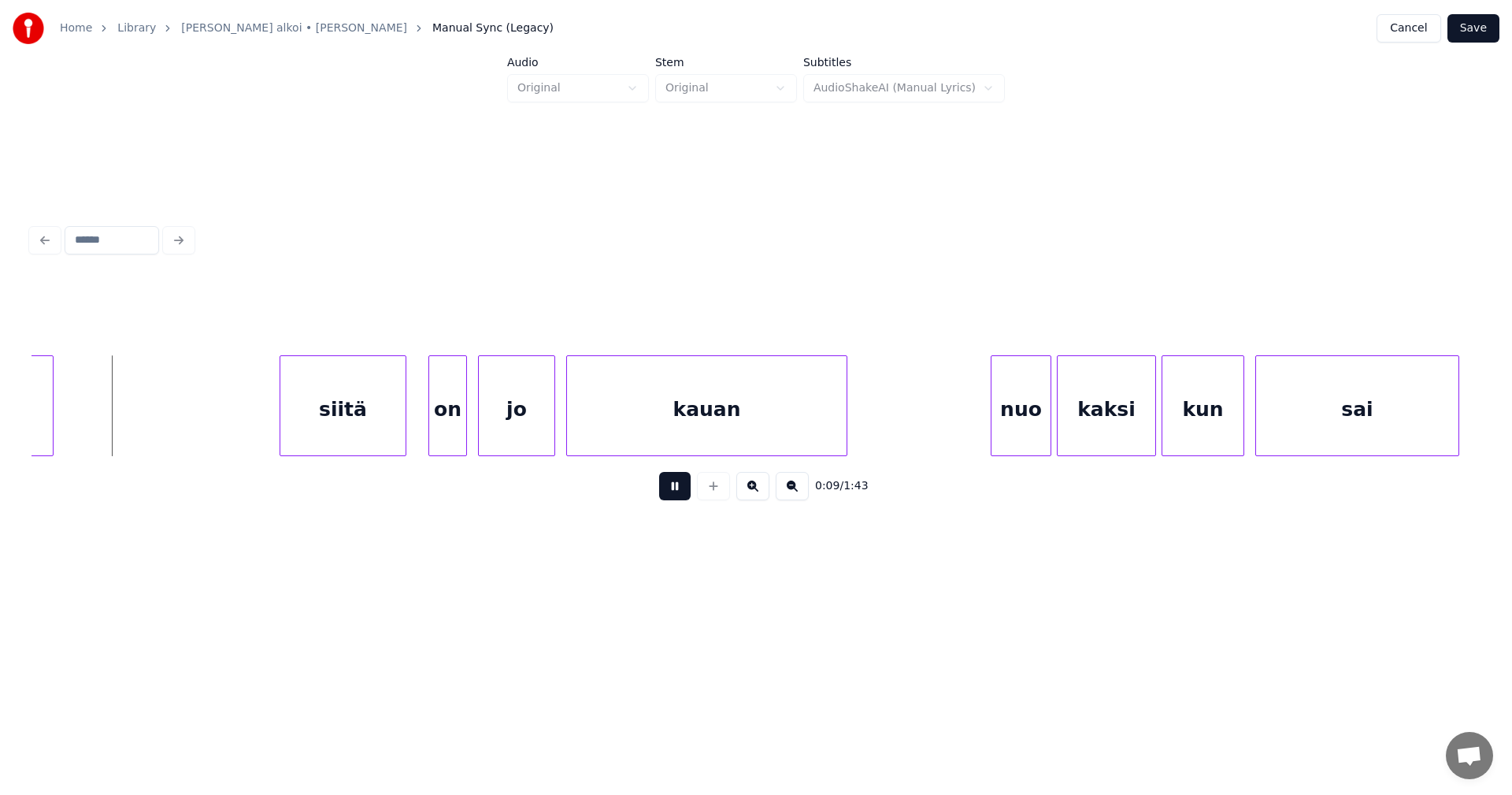
click at [669, 484] on button at bounding box center [674, 485] width 31 height 28
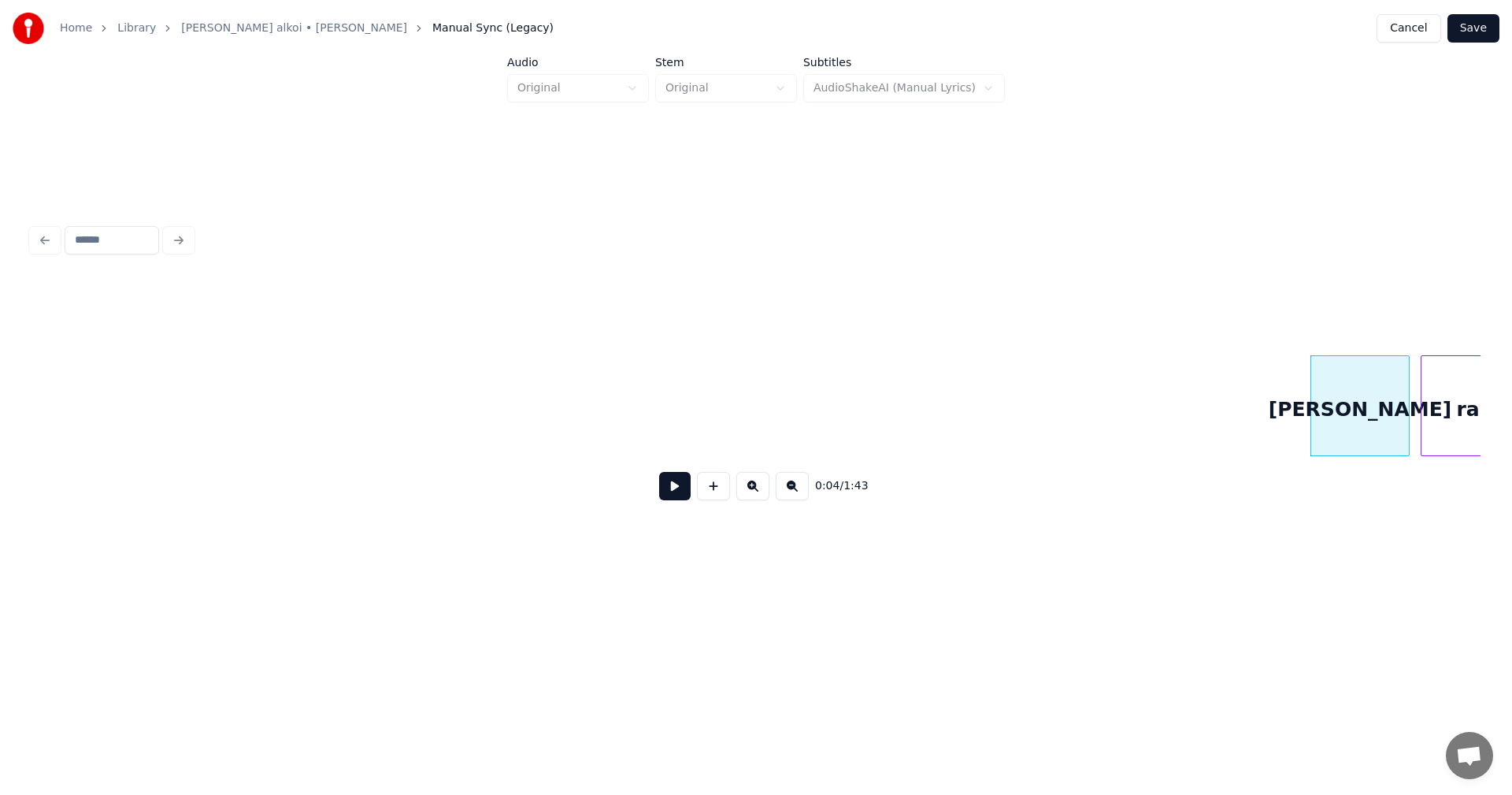
scroll to position [0, 1268]
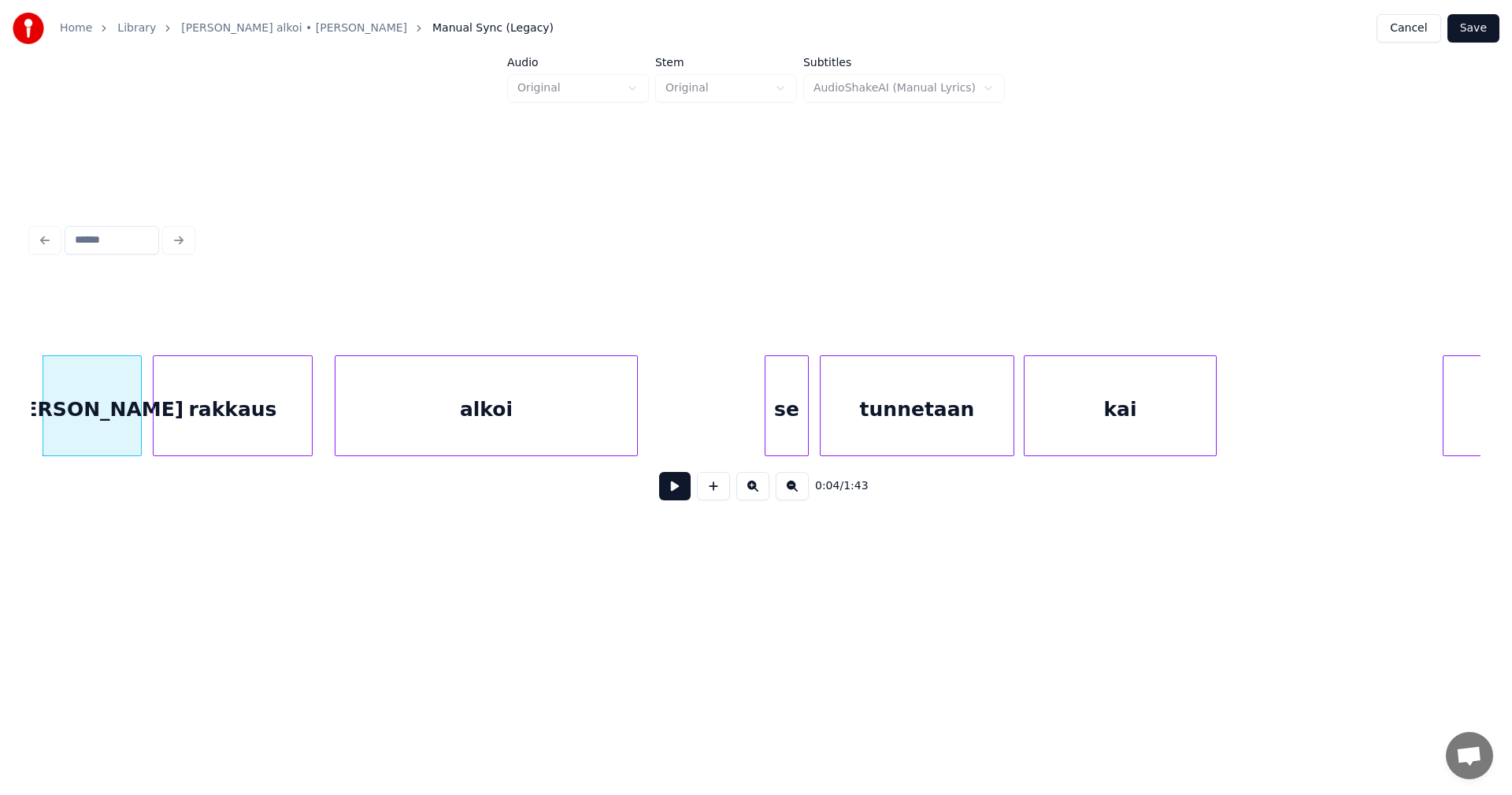
click at [1012, 421] on div at bounding box center [1011, 405] width 5 height 99
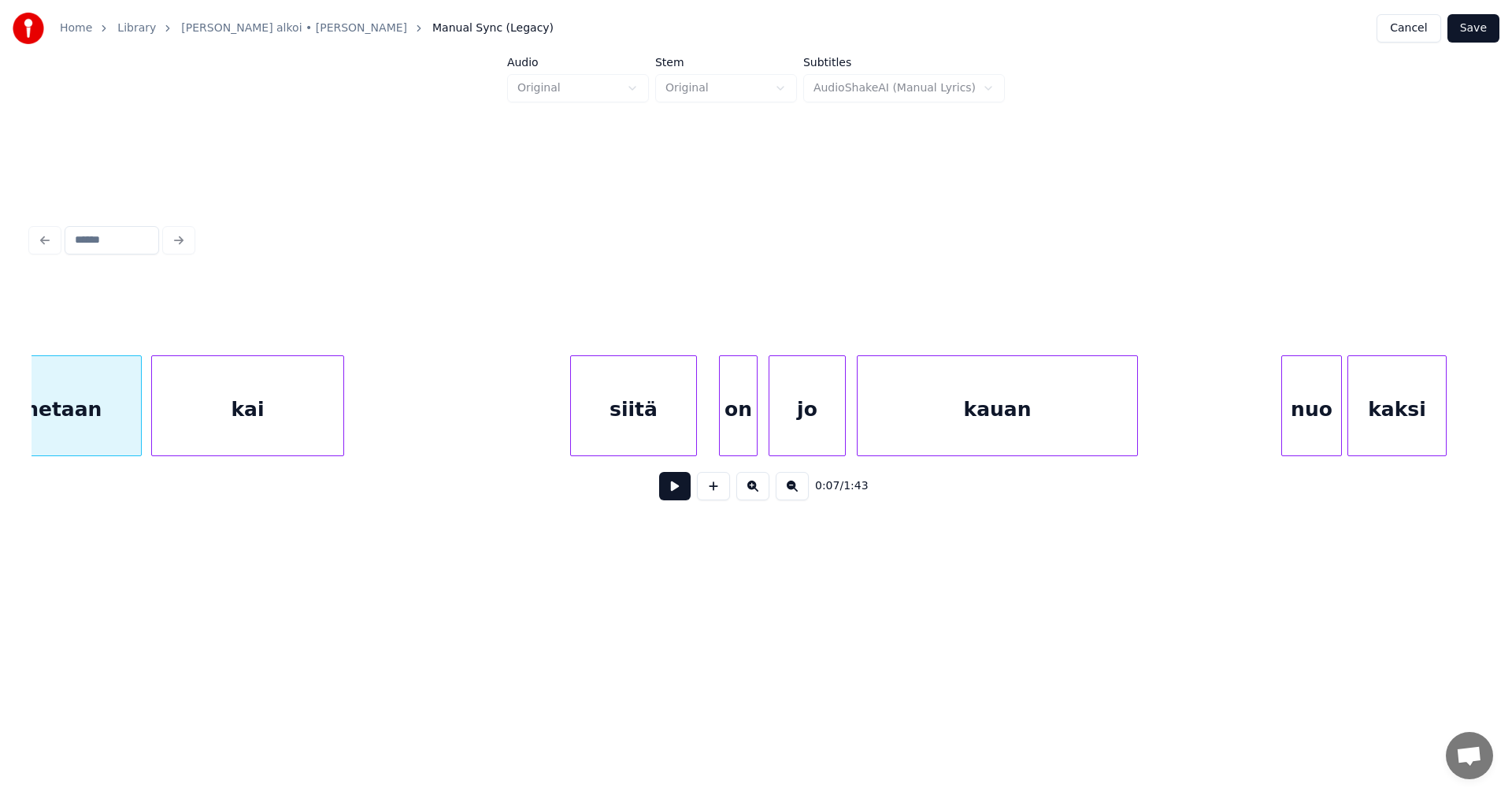
scroll to position [0, 2150]
click at [657, 420] on div "siitä" at bounding box center [613, 409] width 126 height 107
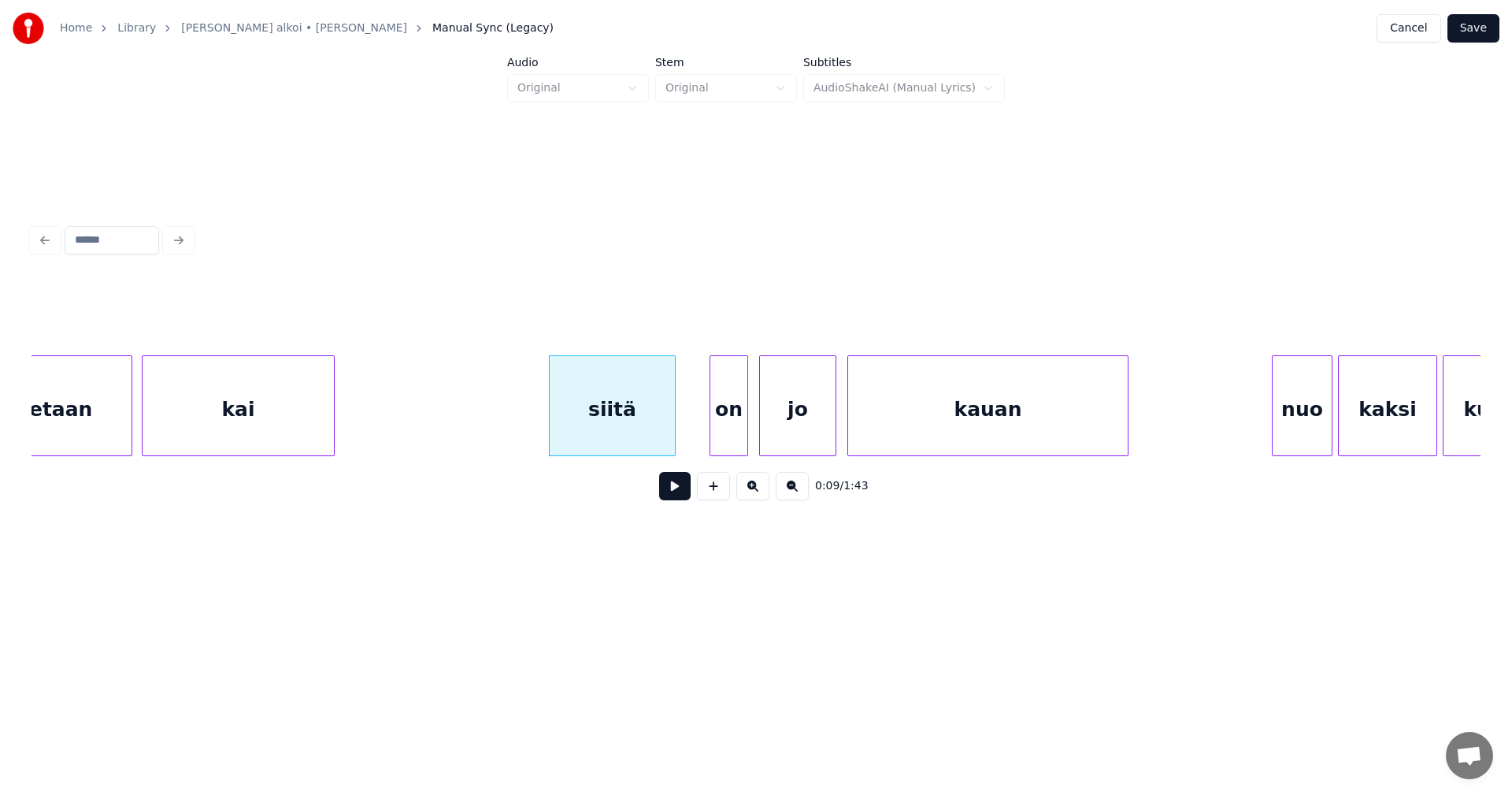
click at [675, 494] on button at bounding box center [674, 485] width 31 height 28
click at [673, 492] on button at bounding box center [674, 485] width 31 height 28
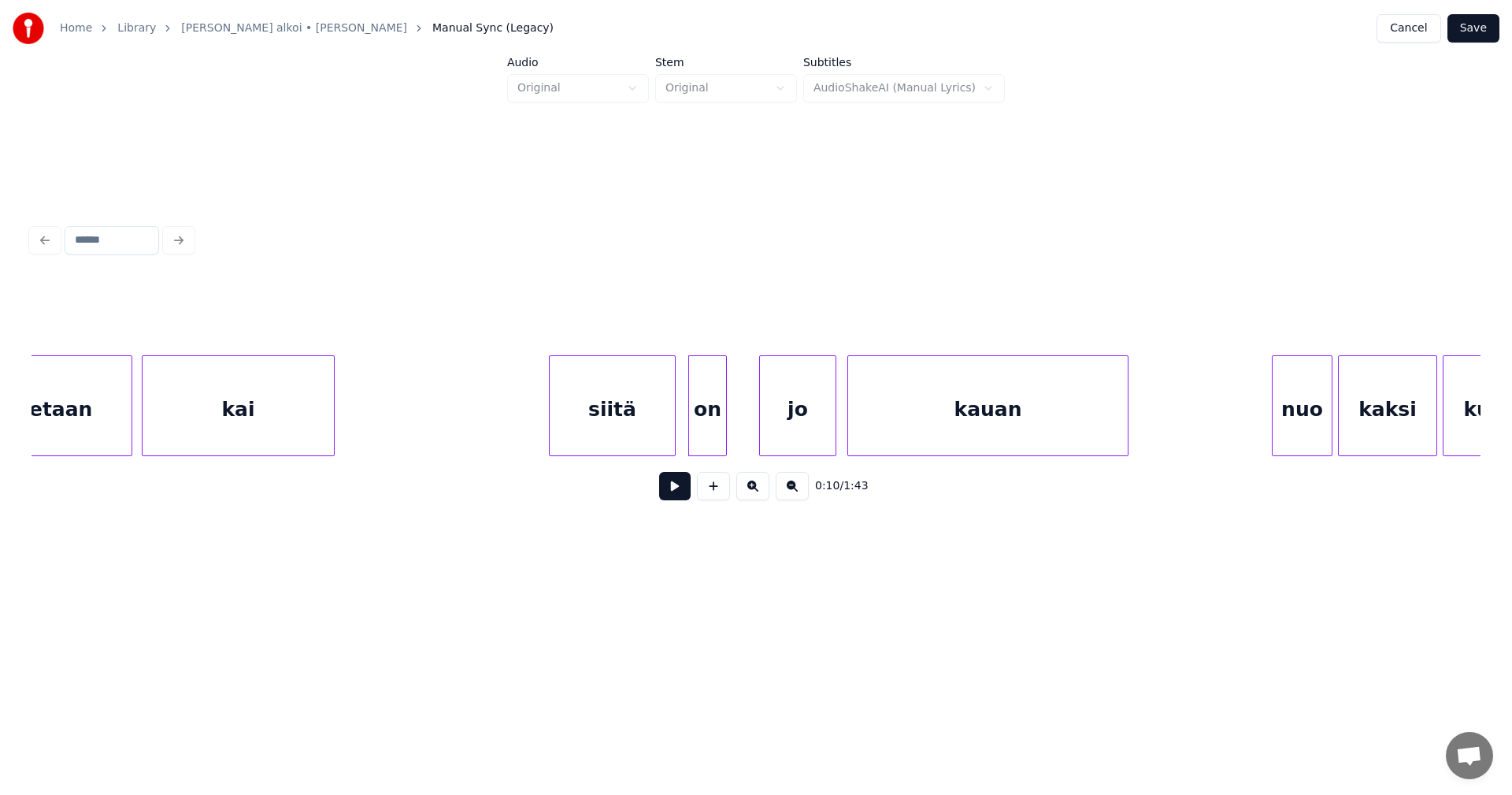
click at [697, 430] on div "on" at bounding box center [707, 409] width 37 height 107
click at [770, 432] on div "jo" at bounding box center [793, 409] width 76 height 107
click at [810, 432] on div at bounding box center [810, 405] width 5 height 99
click at [633, 422] on div "siitä" at bounding box center [607, 409] width 126 height 107
click at [672, 493] on button at bounding box center [674, 485] width 31 height 28
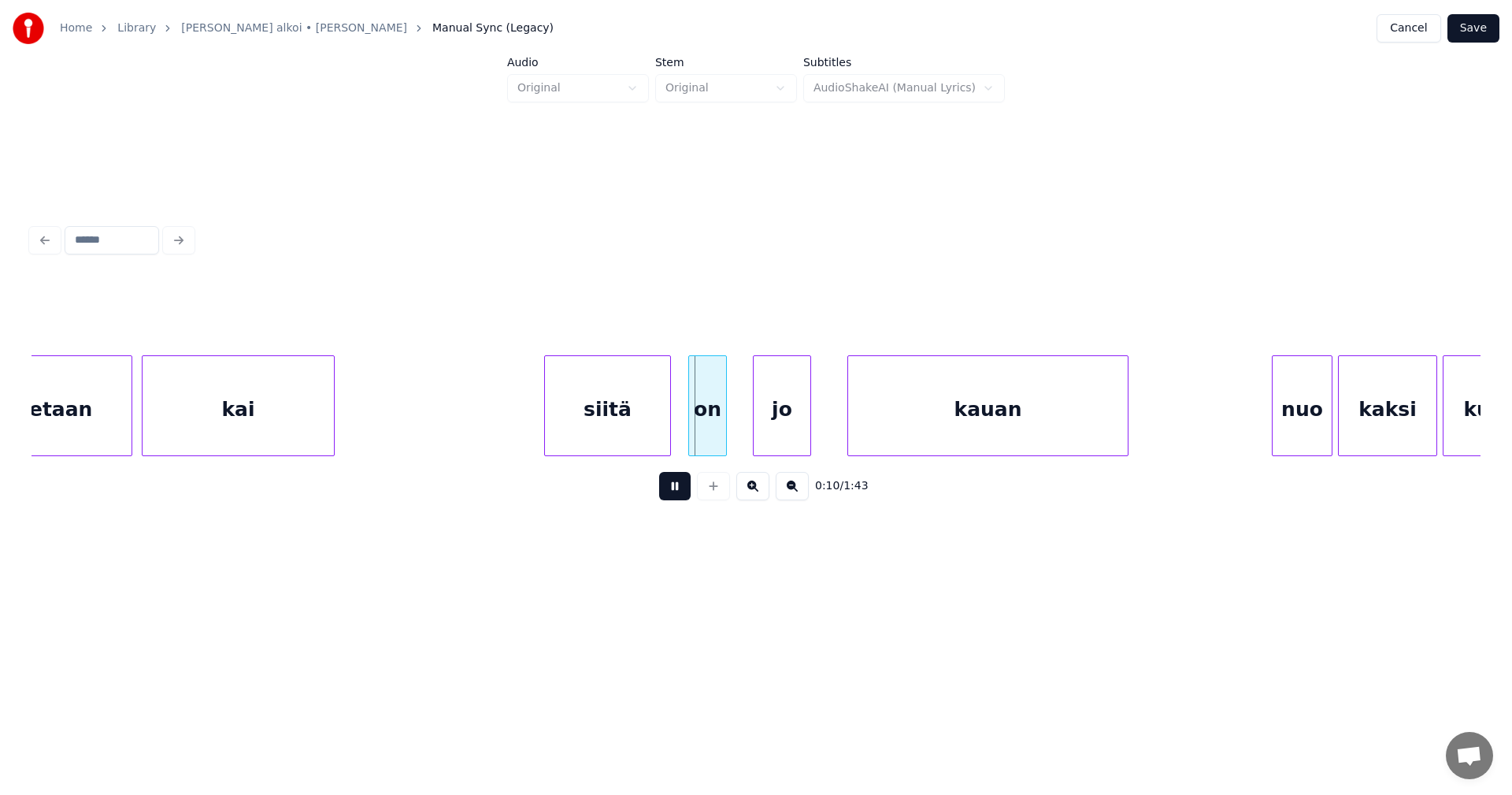
click at [672, 493] on button at bounding box center [674, 485] width 31 height 28
click at [628, 421] on div "siitä" at bounding box center [608, 409] width 126 height 107
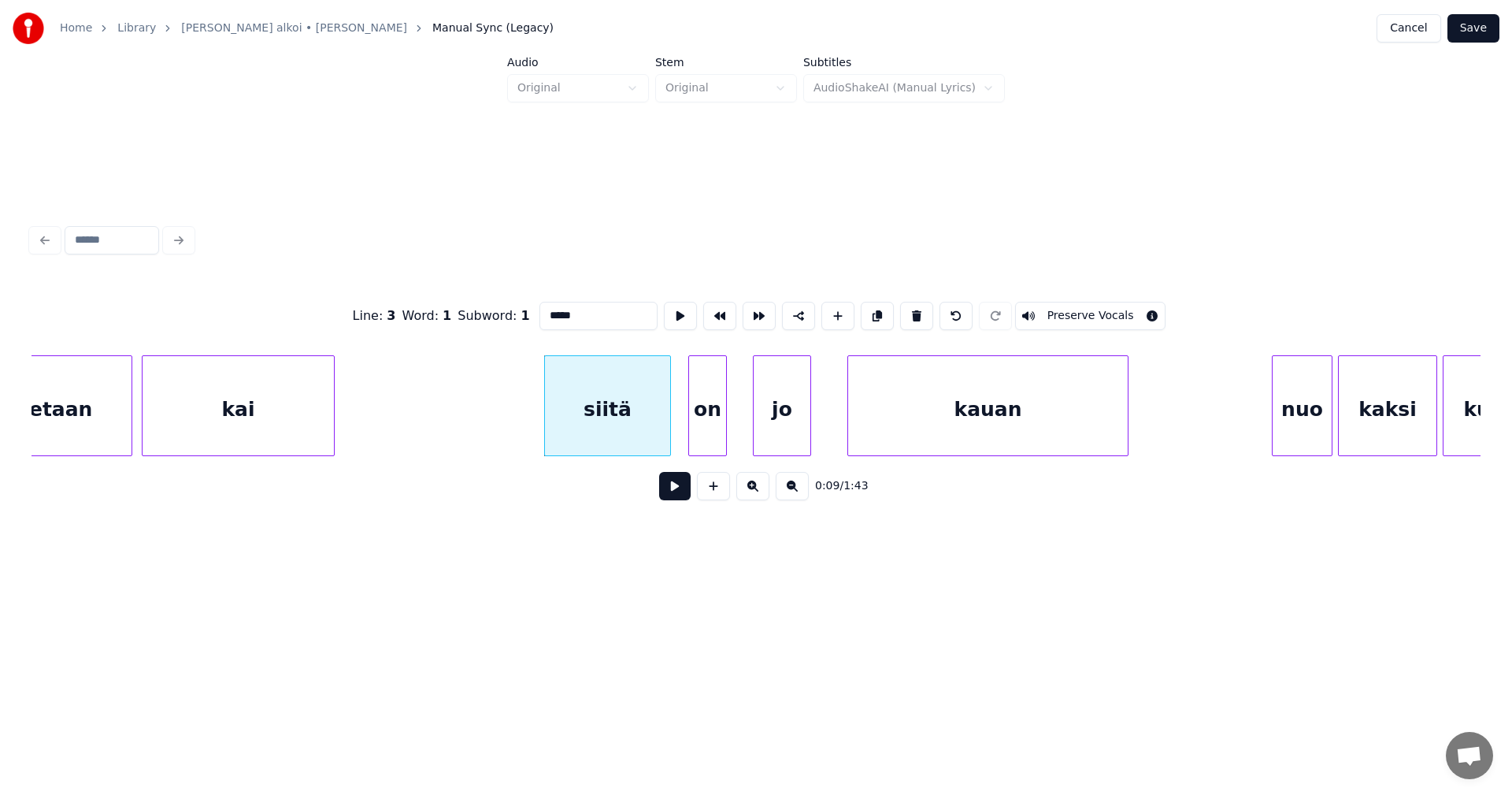
click at [678, 493] on button at bounding box center [674, 485] width 31 height 28
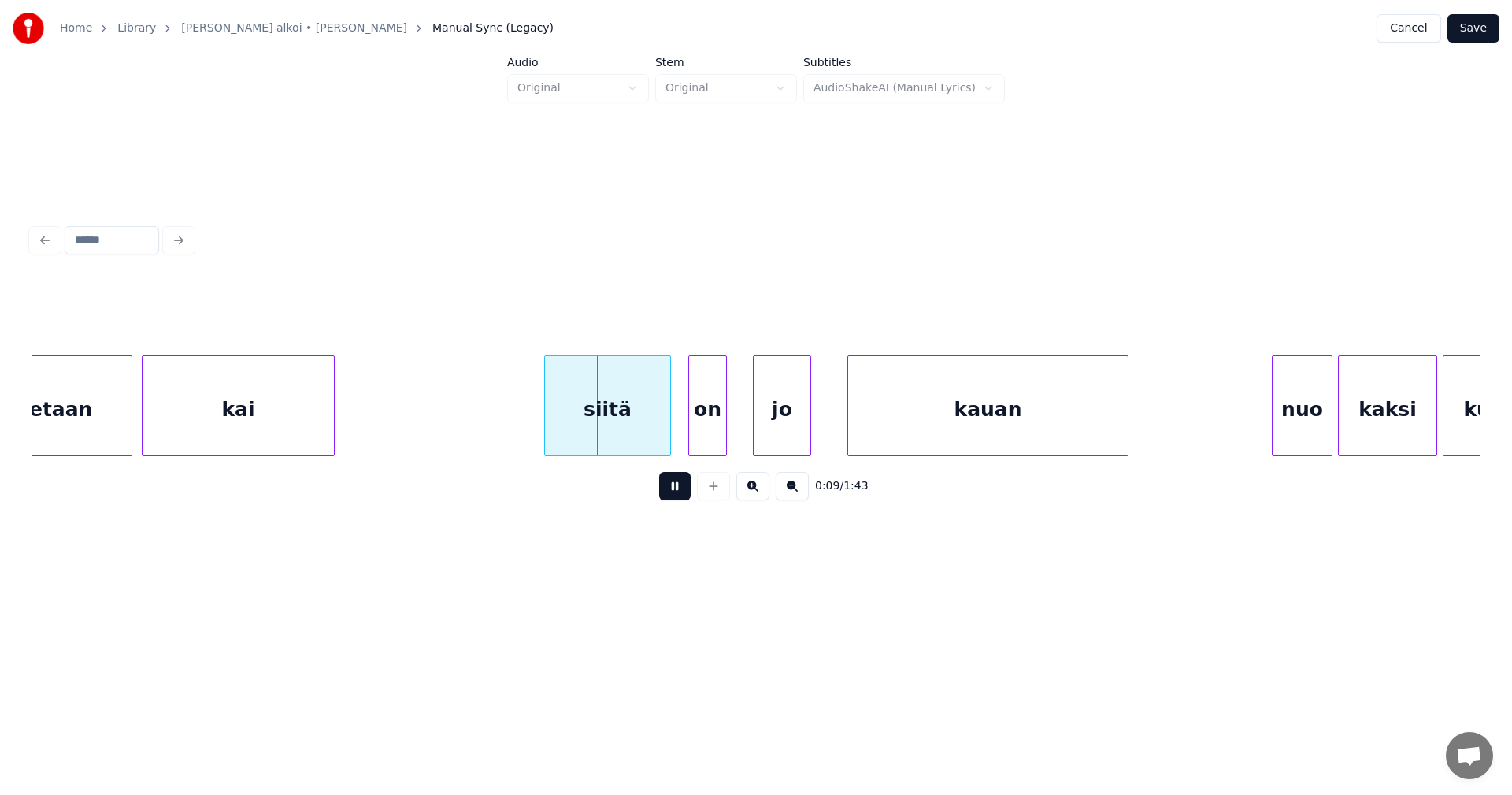
click at [678, 491] on button at bounding box center [674, 485] width 31 height 28
click at [677, 487] on button at bounding box center [674, 485] width 31 height 28
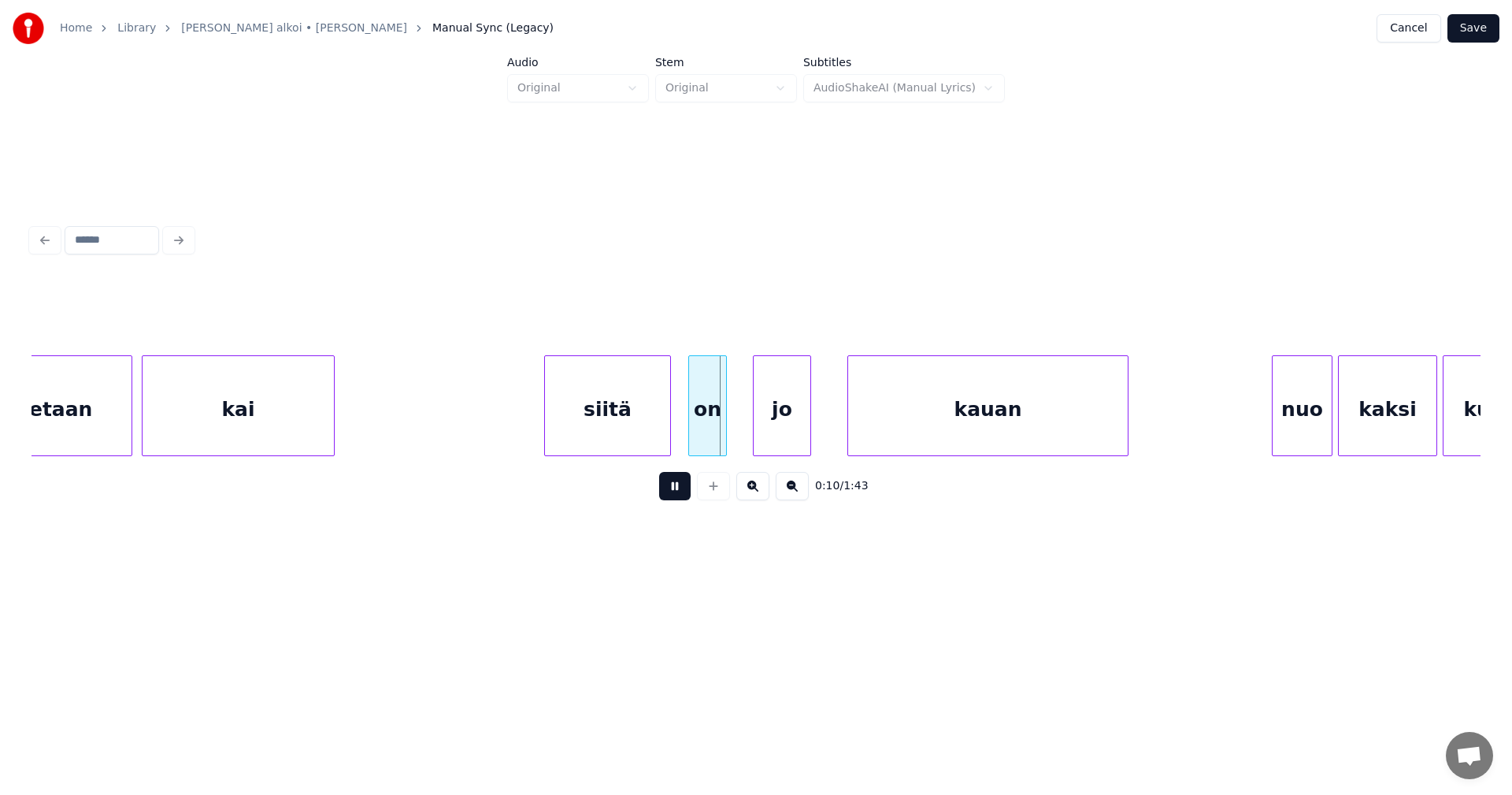
click at [677, 487] on button at bounding box center [674, 485] width 31 height 28
click at [655, 436] on div "siitä" at bounding box center [608, 409] width 126 height 107
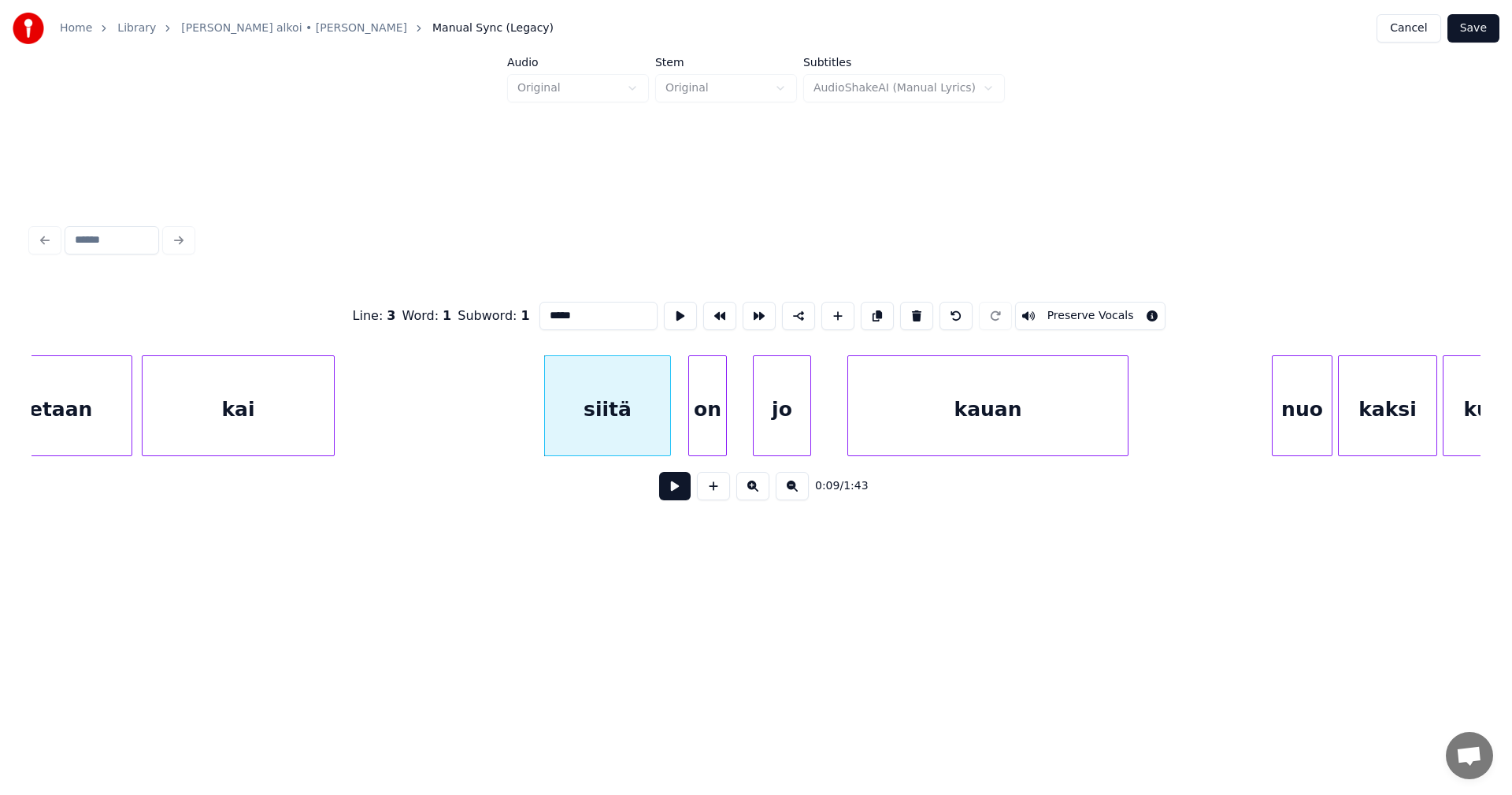
click at [675, 491] on button at bounding box center [674, 485] width 31 height 28
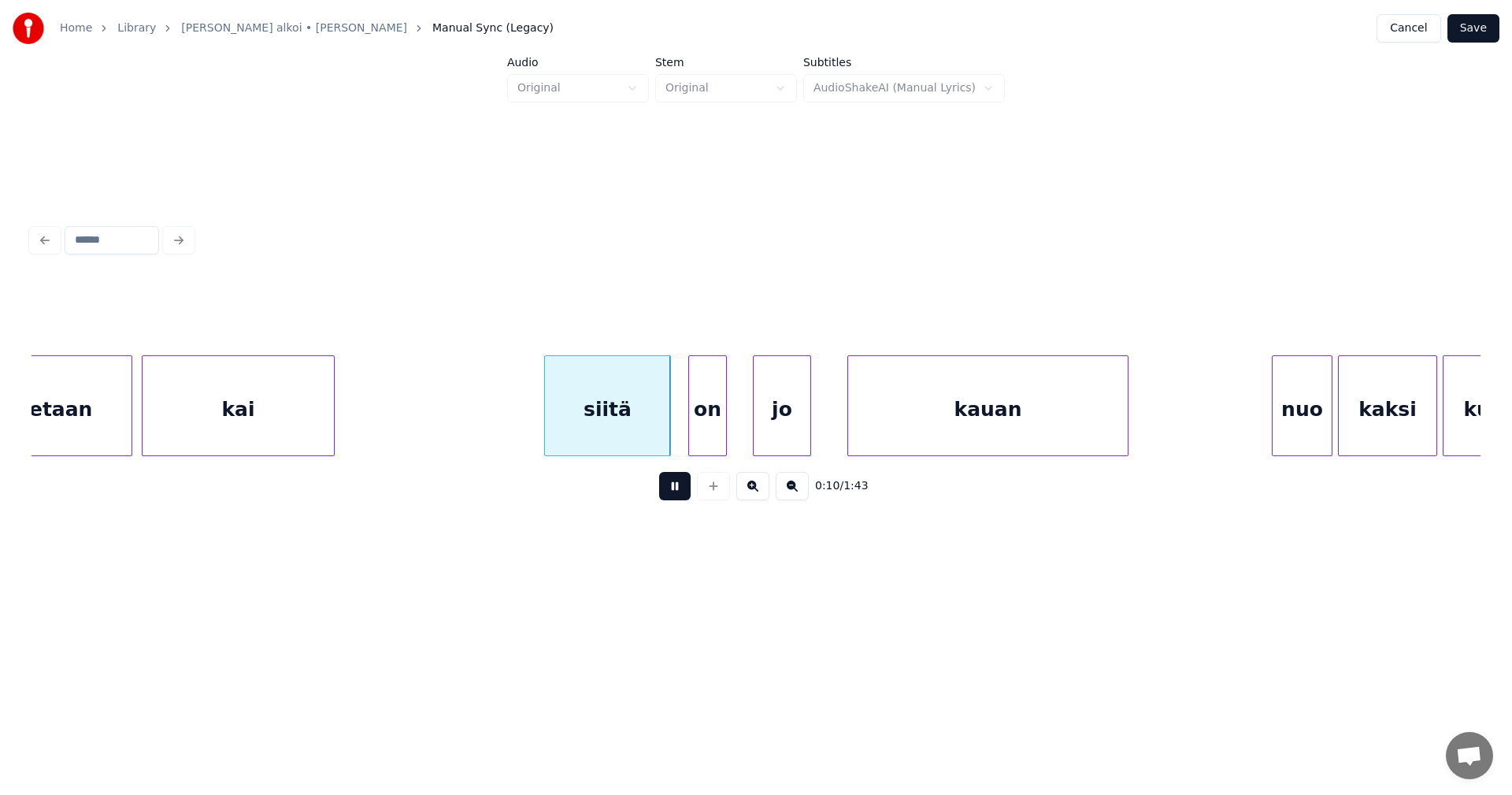
click at [675, 490] on button at bounding box center [674, 485] width 31 height 28
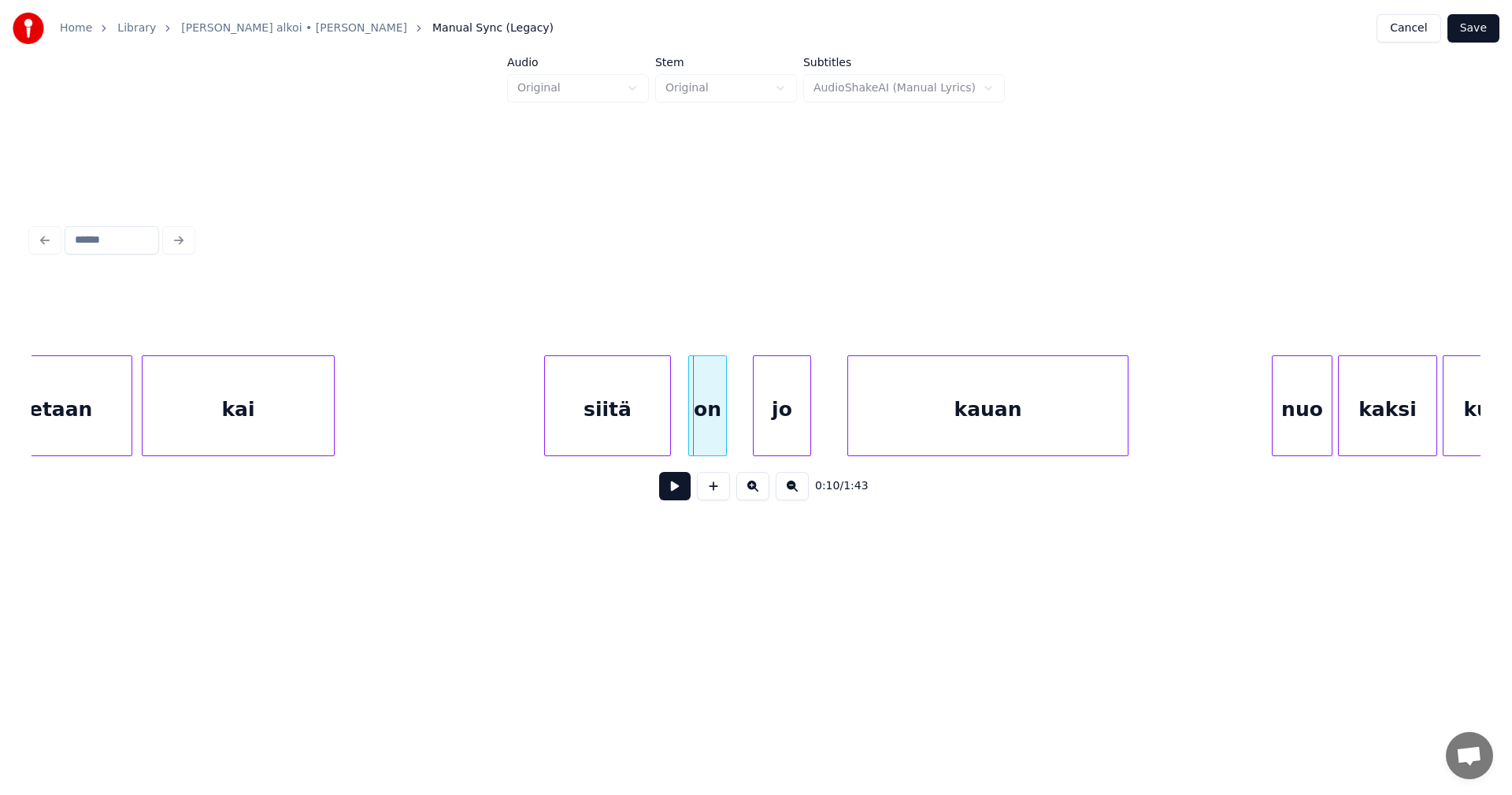
click at [677, 489] on button at bounding box center [674, 485] width 31 height 28
click at [678, 489] on button at bounding box center [674, 485] width 31 height 28
click at [658, 446] on div "siitä" at bounding box center [608, 409] width 126 height 107
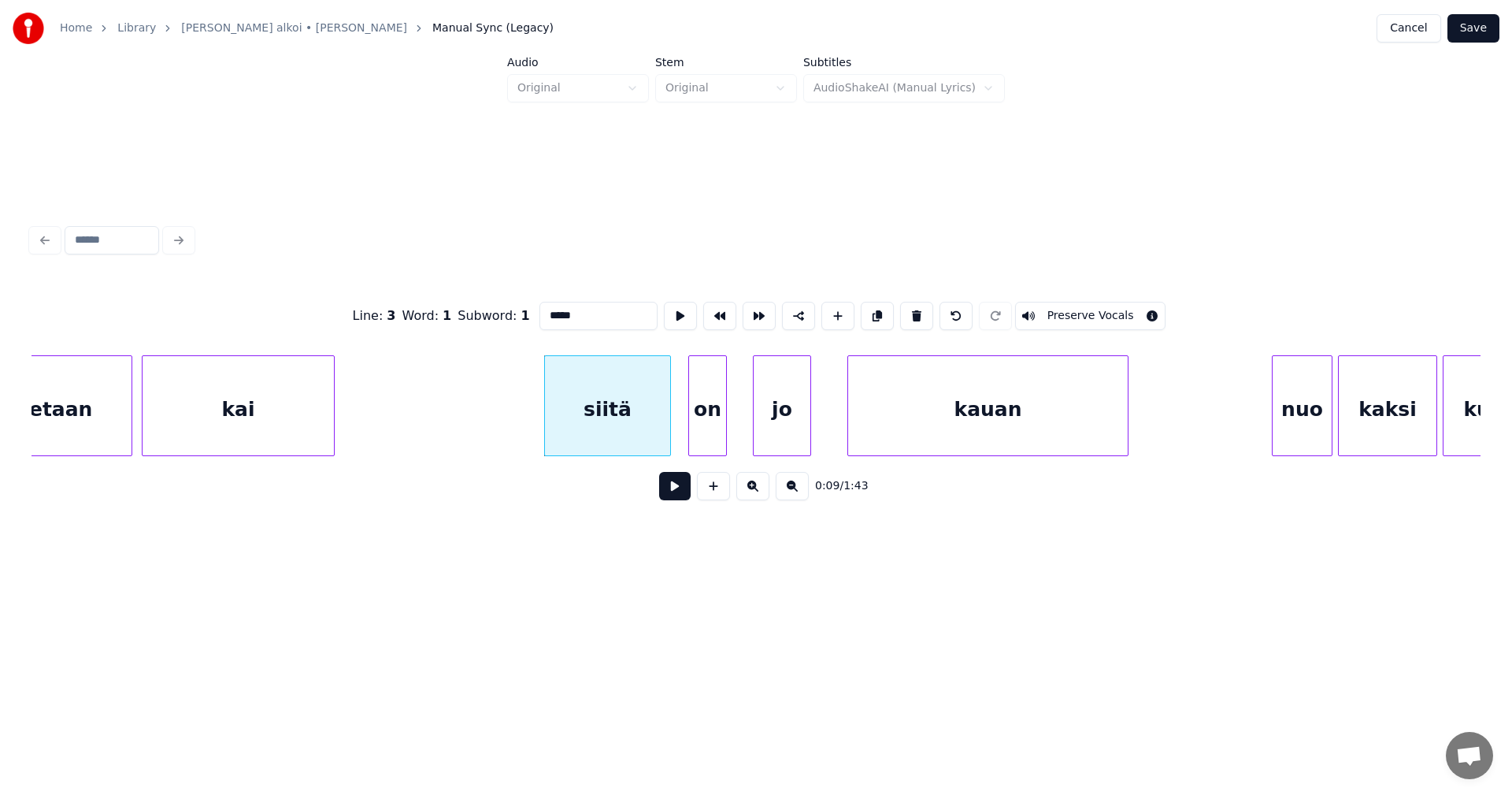
click at [682, 493] on button at bounding box center [674, 485] width 31 height 28
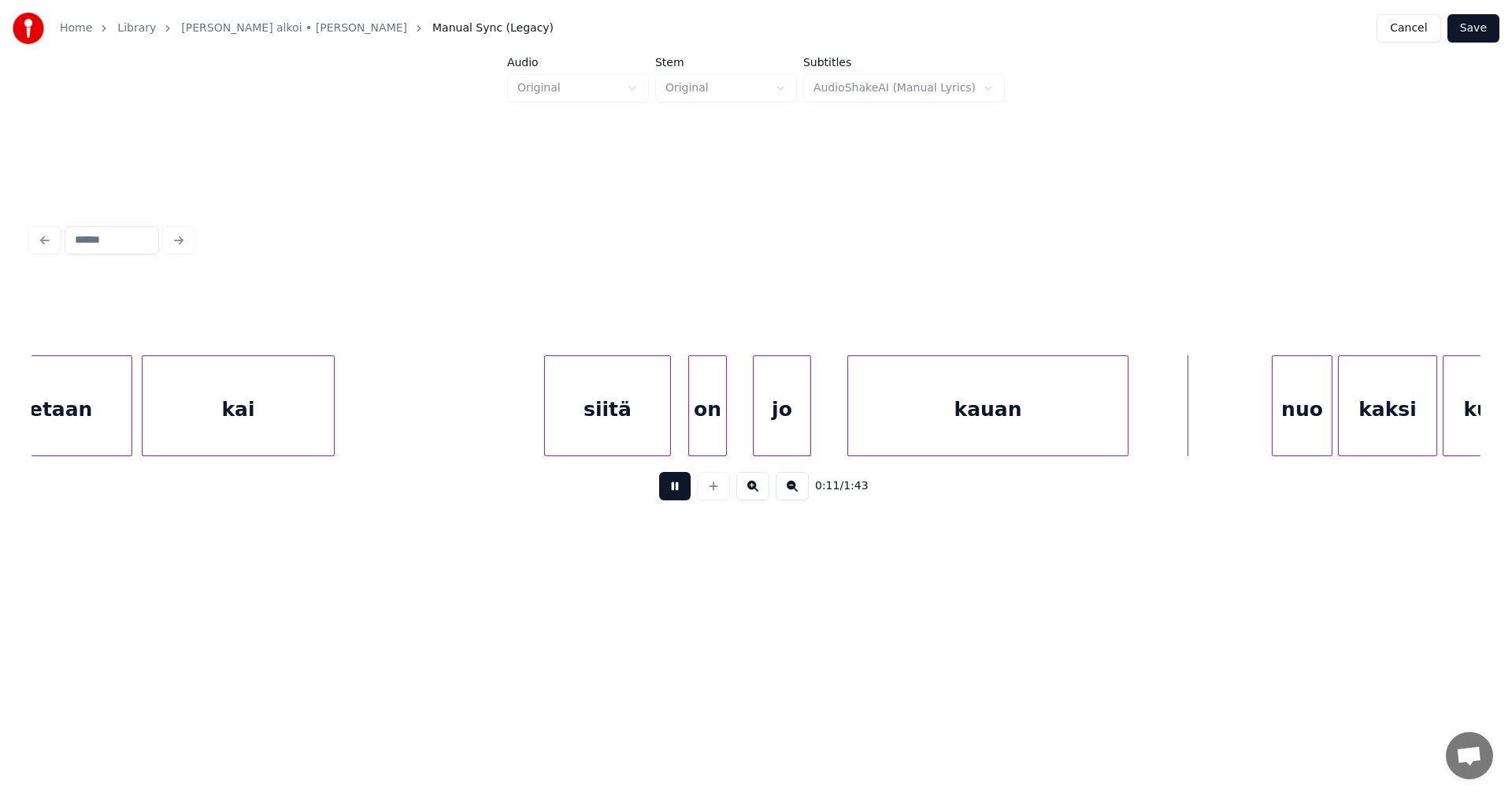
click at [682, 486] on button at bounding box center [674, 485] width 31 height 28
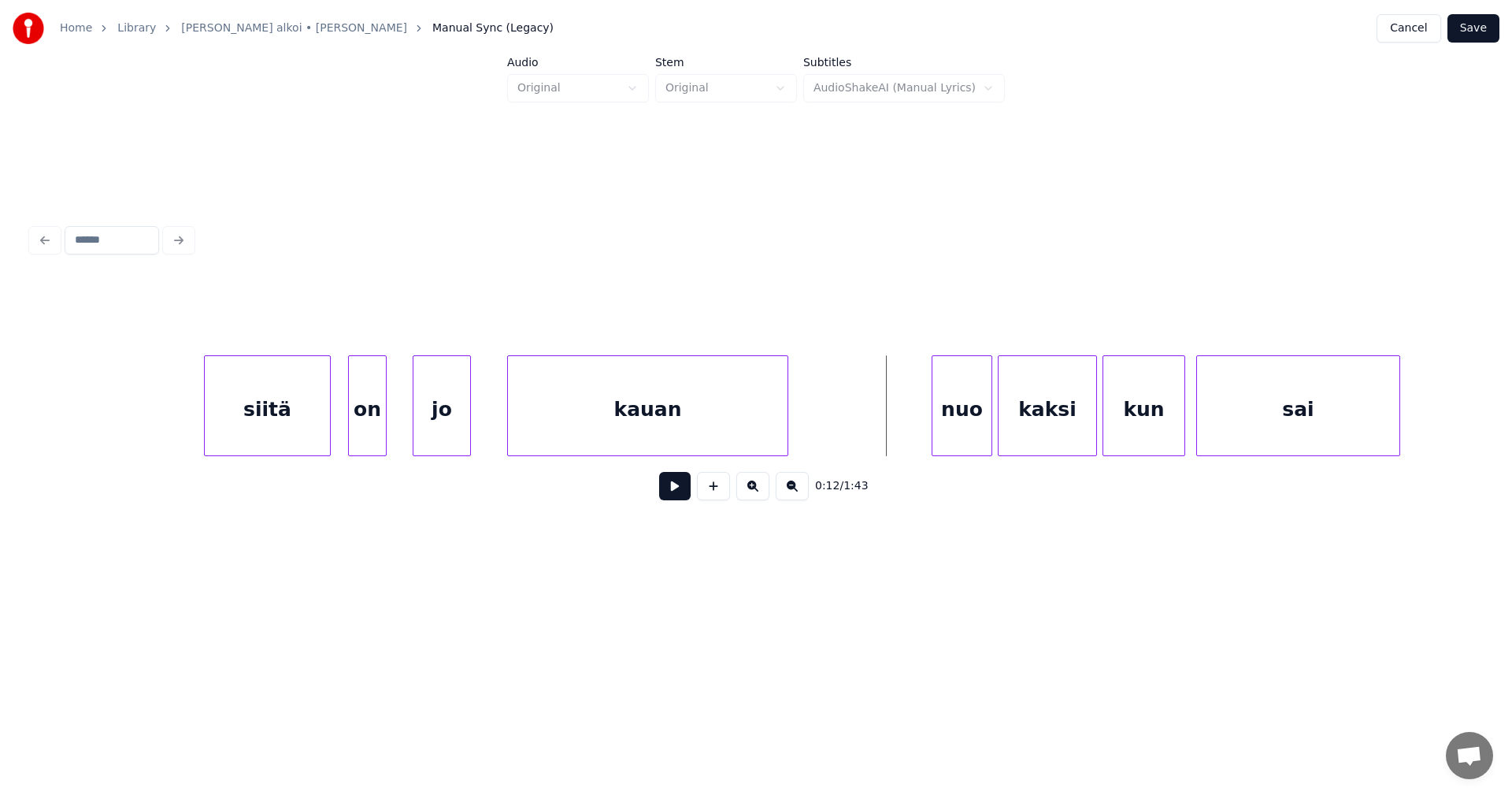
scroll to position [0, 2591]
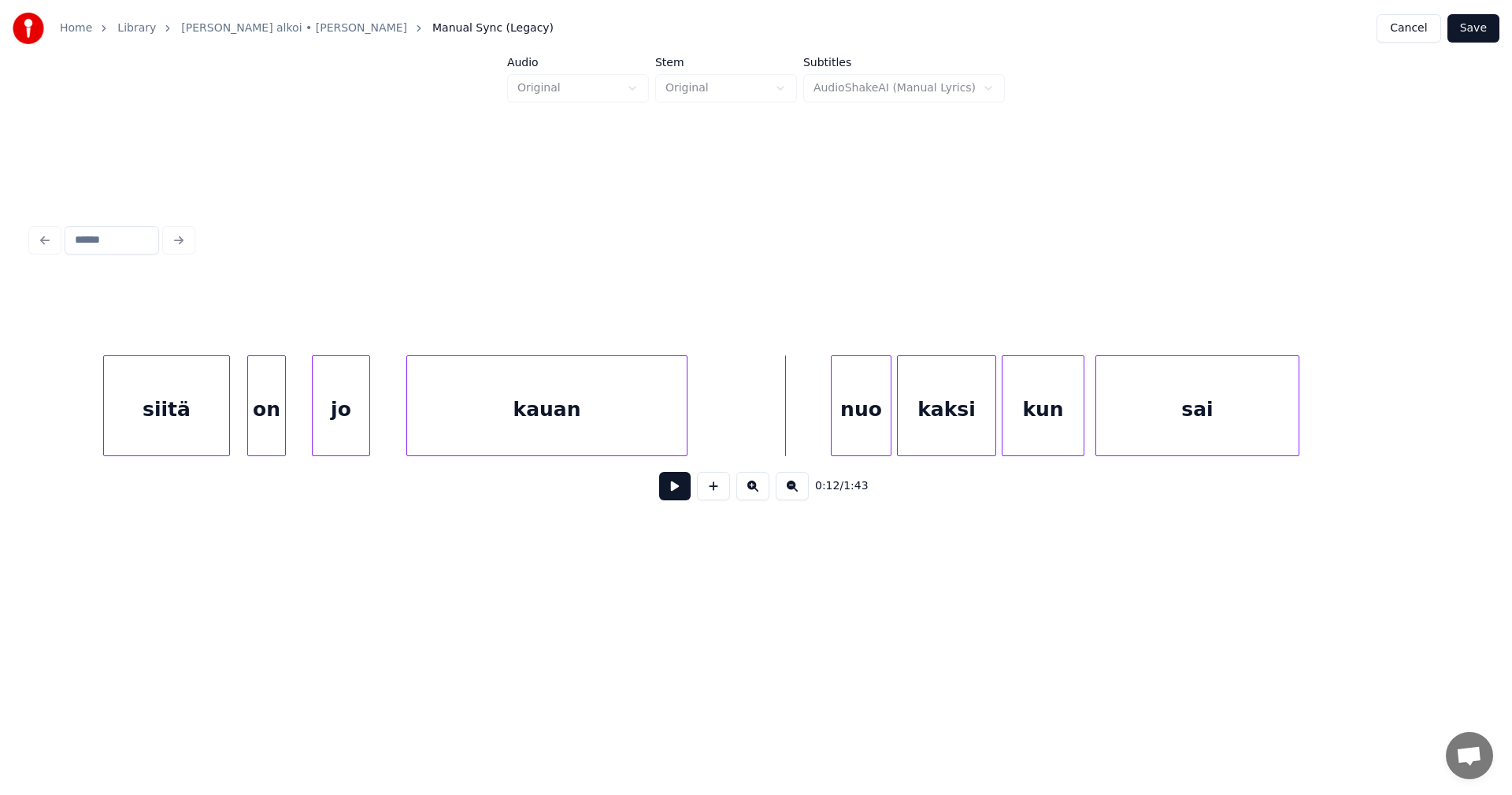
click at [1480, 28] on button "Save" at bounding box center [1473, 28] width 52 height 28
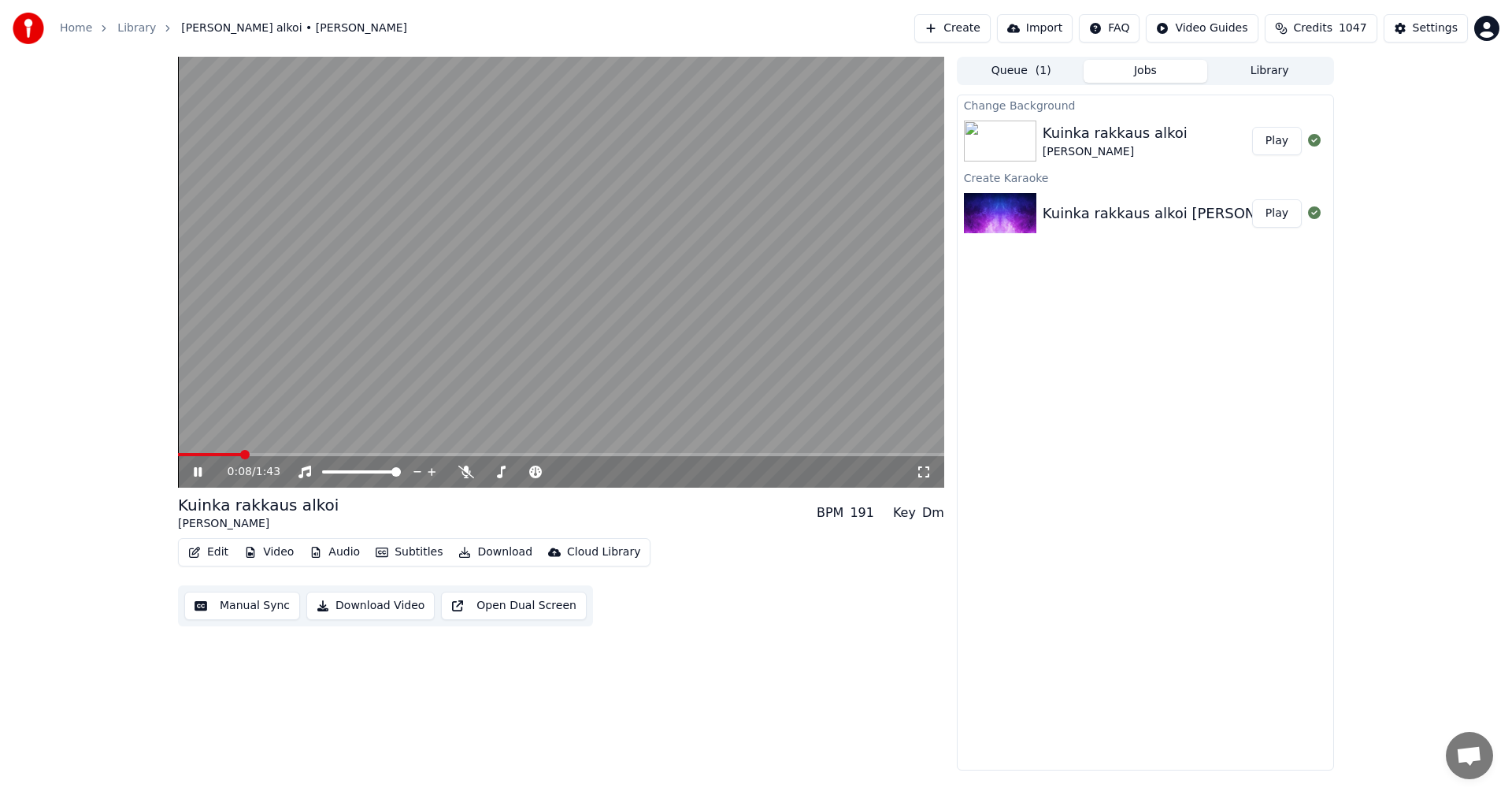
drag, startPoint x: 200, startPoint y: 471, endPoint x: 210, endPoint y: 485, distance: 17.2
click at [200, 472] on icon at bounding box center [198, 472] width 8 height 10
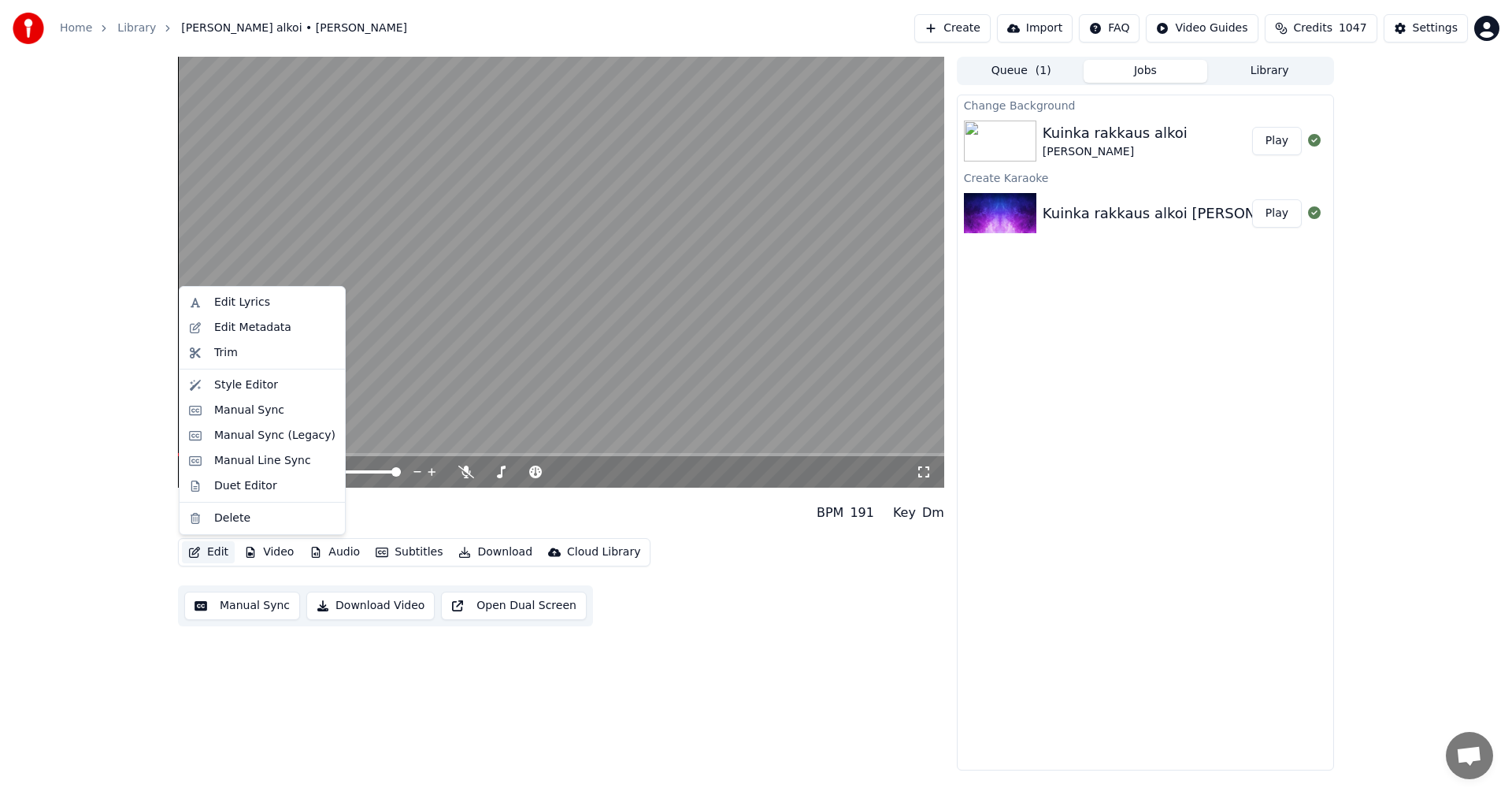
click at [211, 550] on button "Edit" at bounding box center [208, 551] width 53 height 22
click at [279, 438] on div "Manual Sync (Legacy)" at bounding box center [274, 435] width 122 height 16
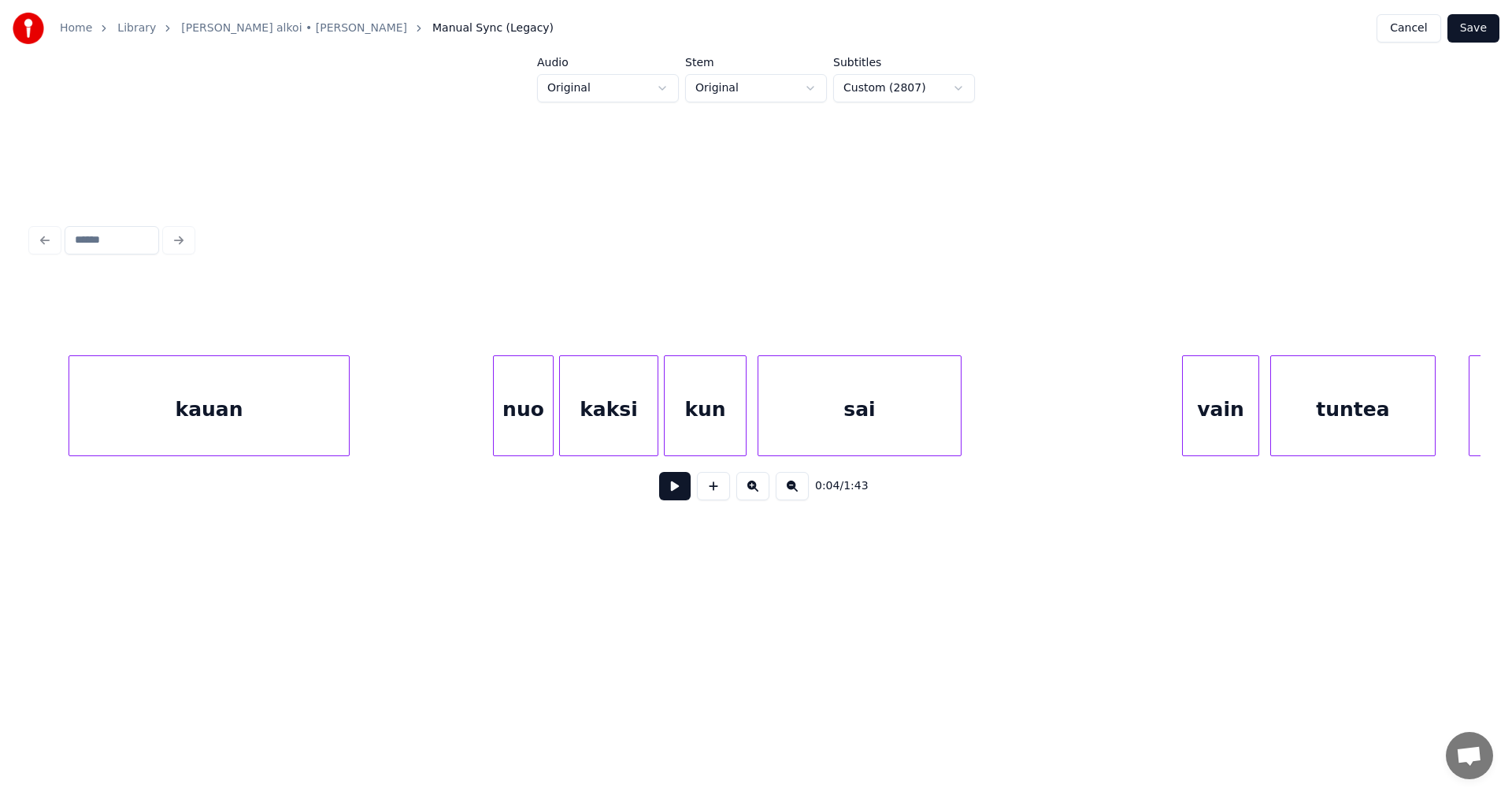
scroll to position [0, 3040]
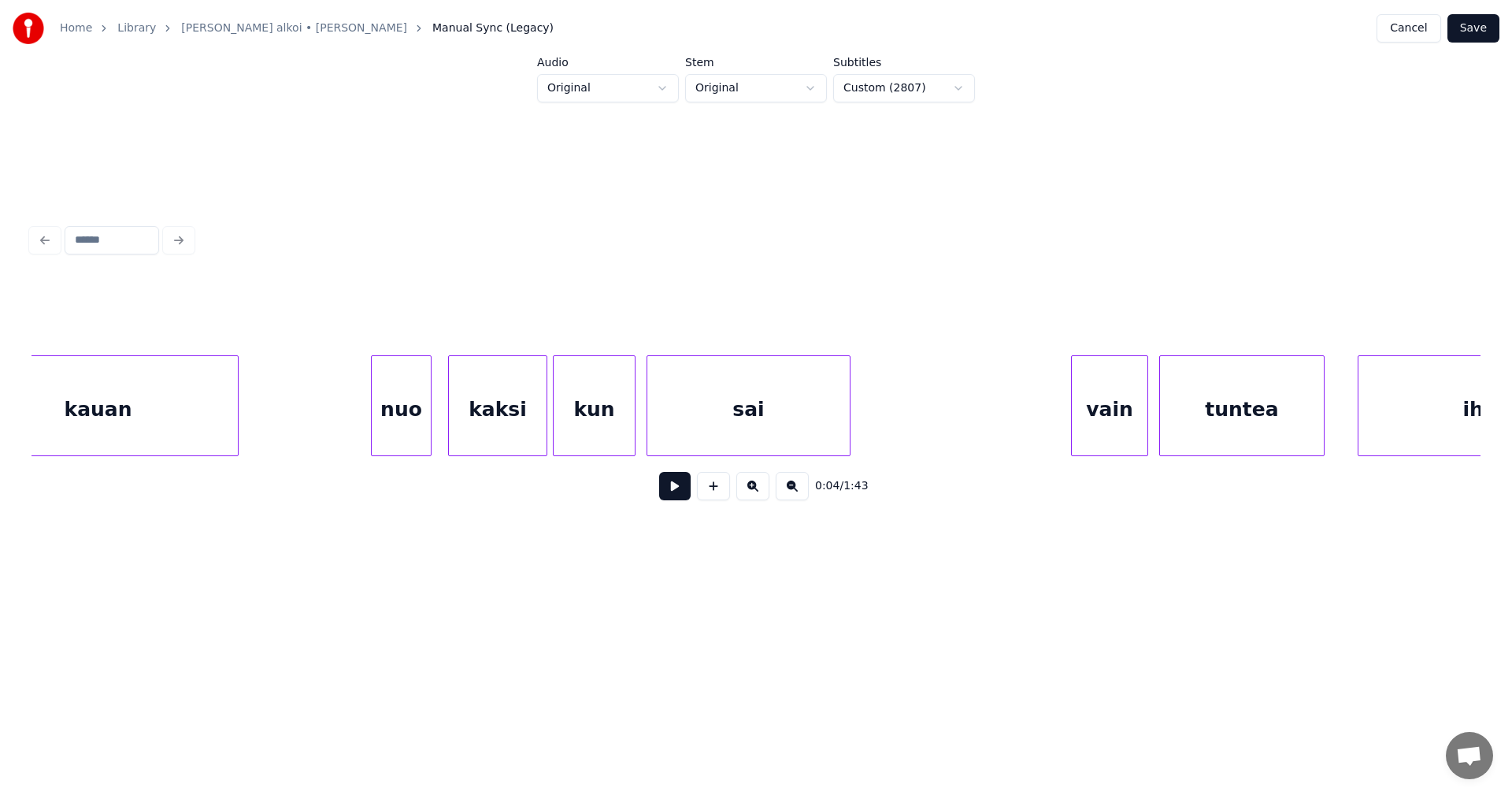
click at [407, 418] on div "nuo" at bounding box center [401, 409] width 59 height 107
click at [488, 427] on div "kaksi" at bounding box center [494, 409] width 97 height 107
click at [422, 426] on div "nuo" at bounding box center [401, 409] width 59 height 107
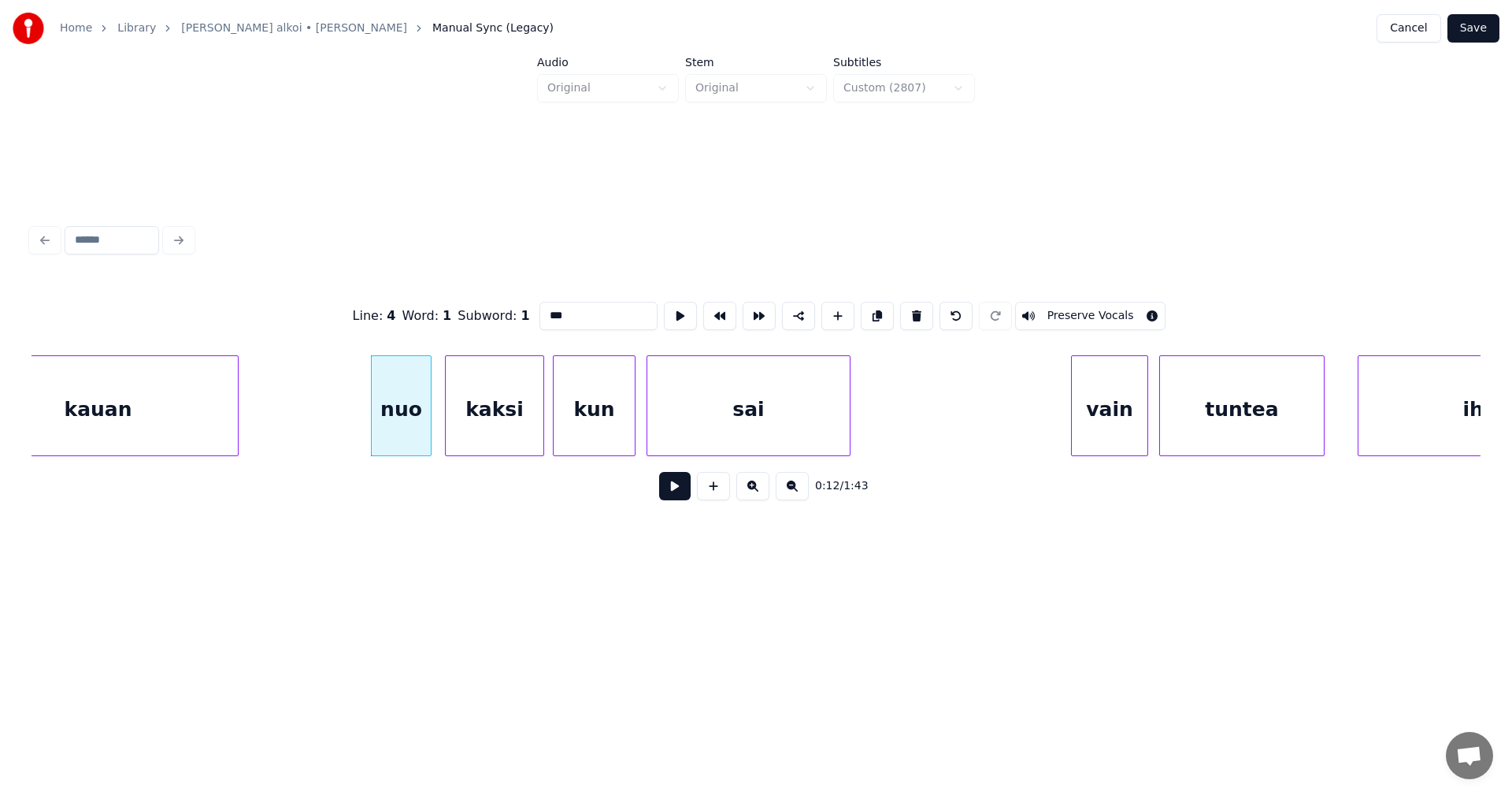
click at [667, 491] on button at bounding box center [674, 485] width 31 height 28
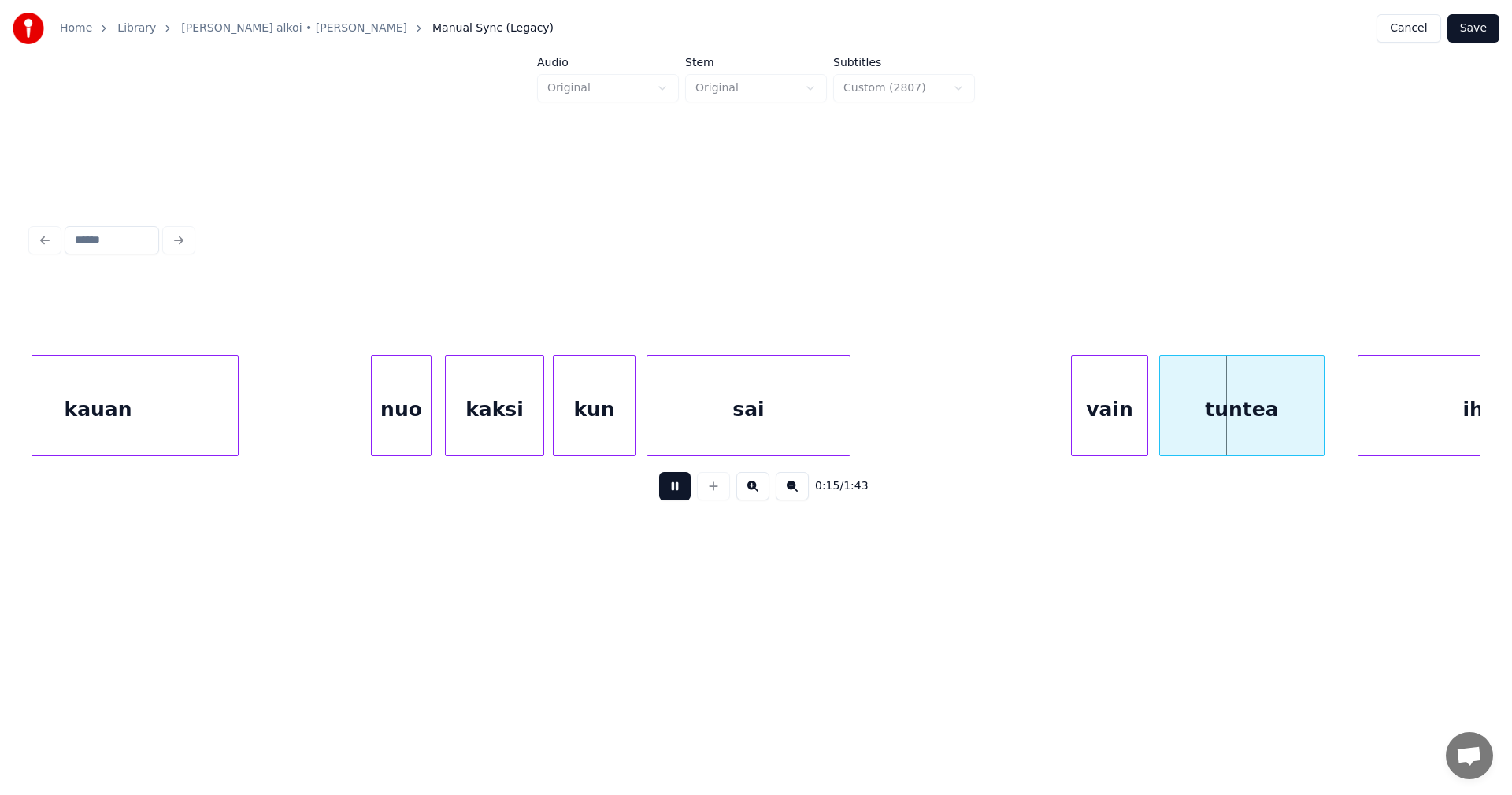
click at [673, 491] on button at bounding box center [674, 485] width 31 height 28
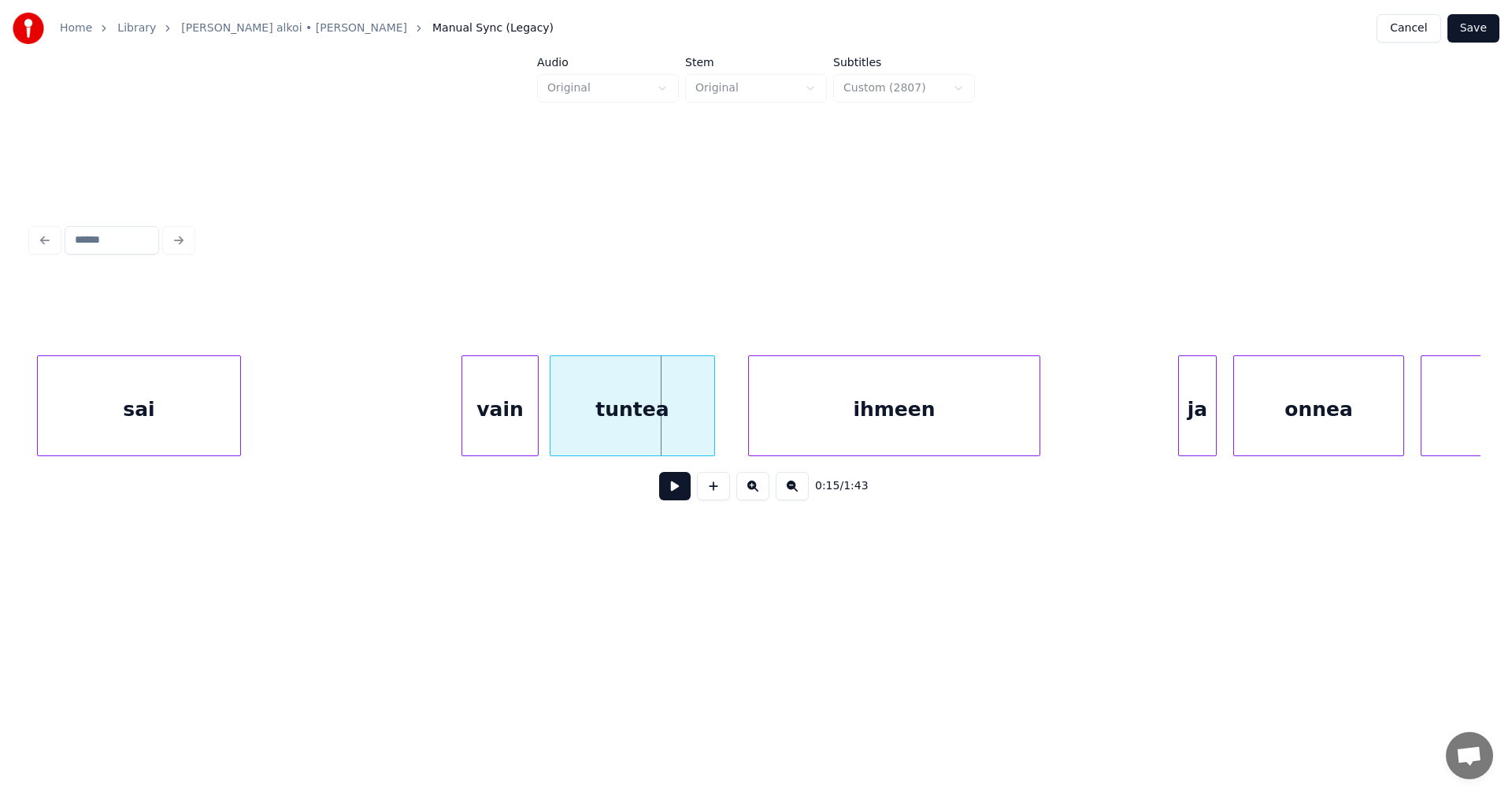
scroll to position [0, 3670]
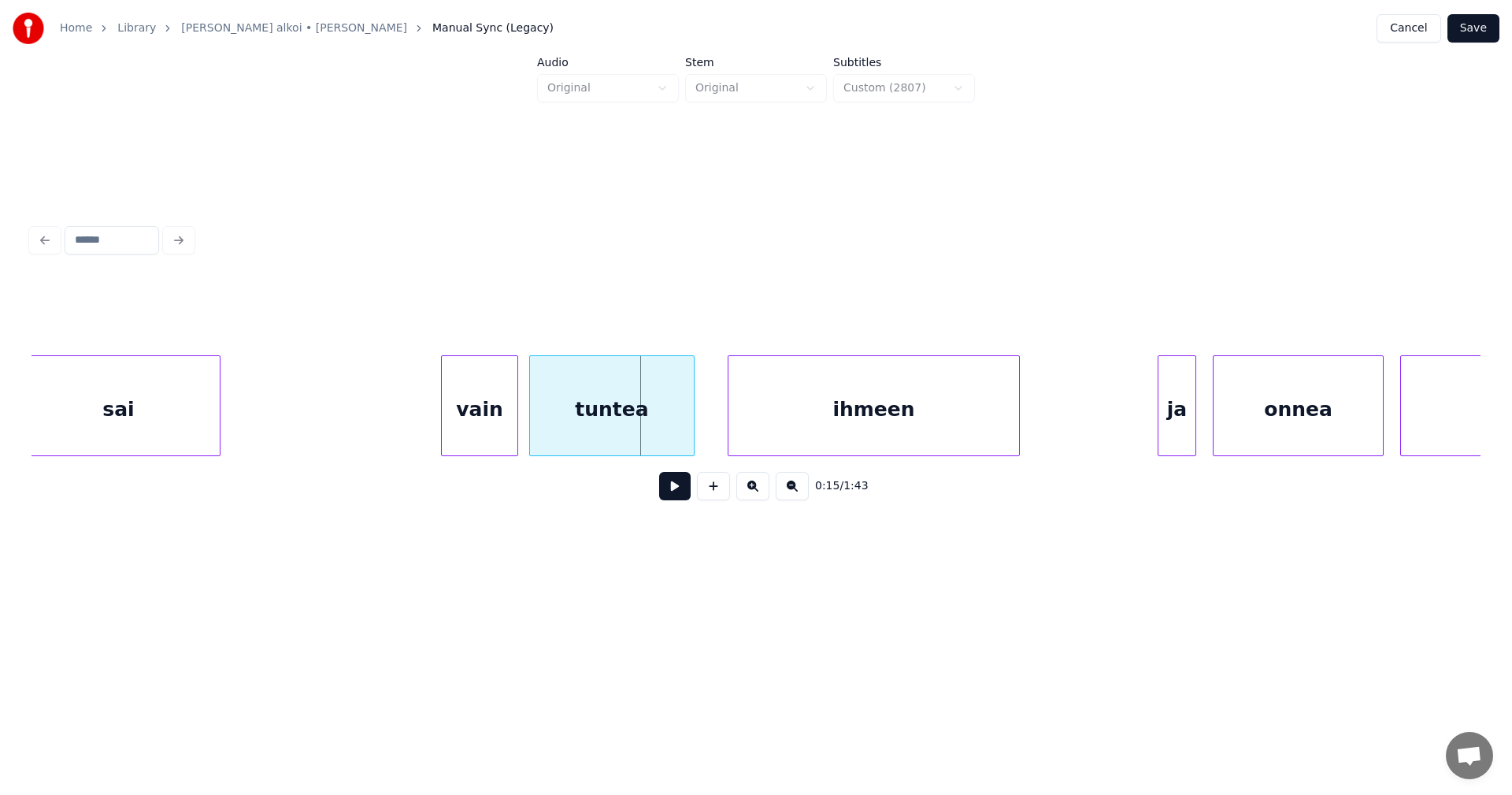
click at [634, 406] on div "tuntea" at bounding box center [612, 409] width 164 height 107
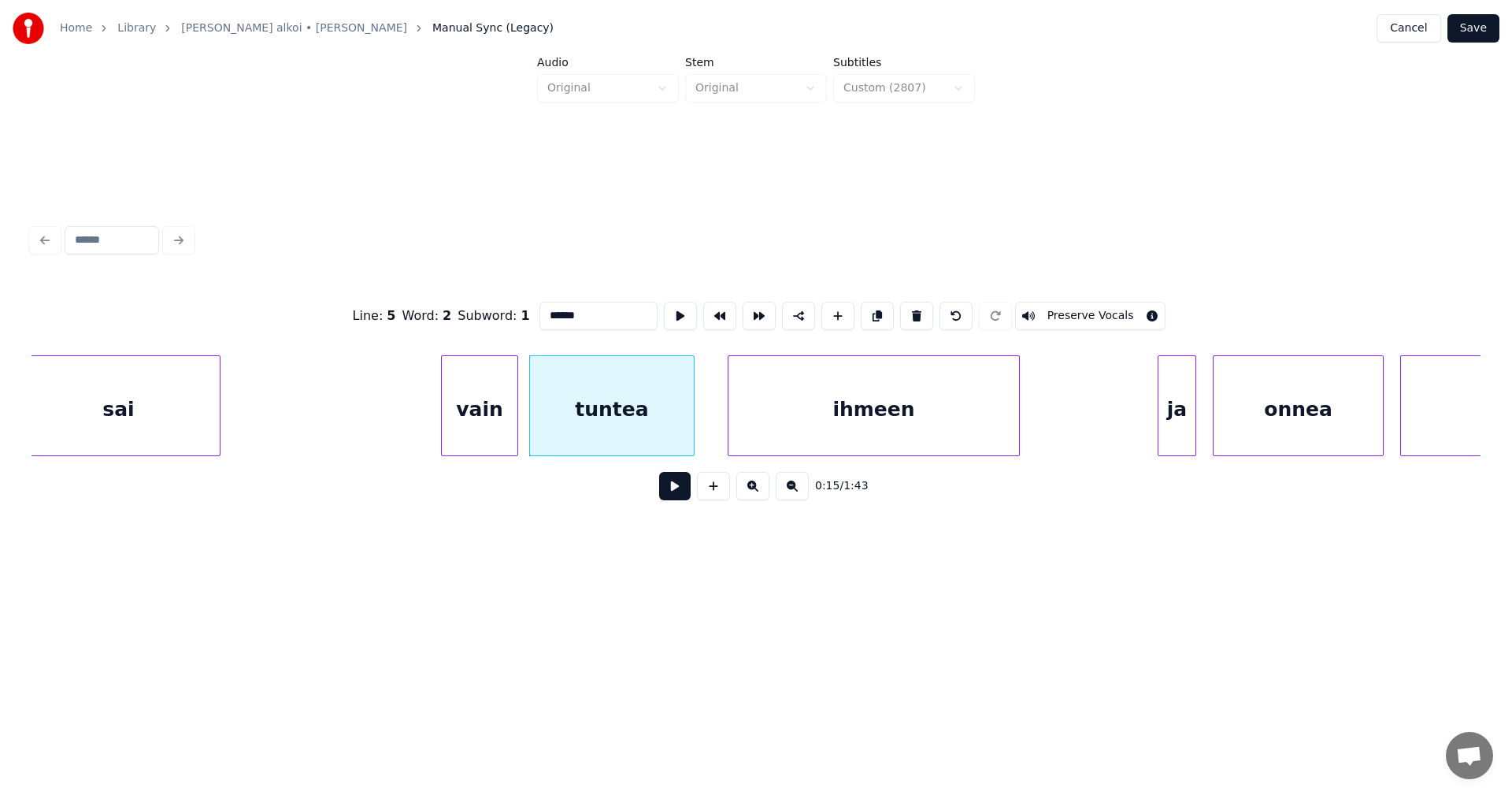
click at [671, 489] on button at bounding box center [674, 485] width 31 height 28
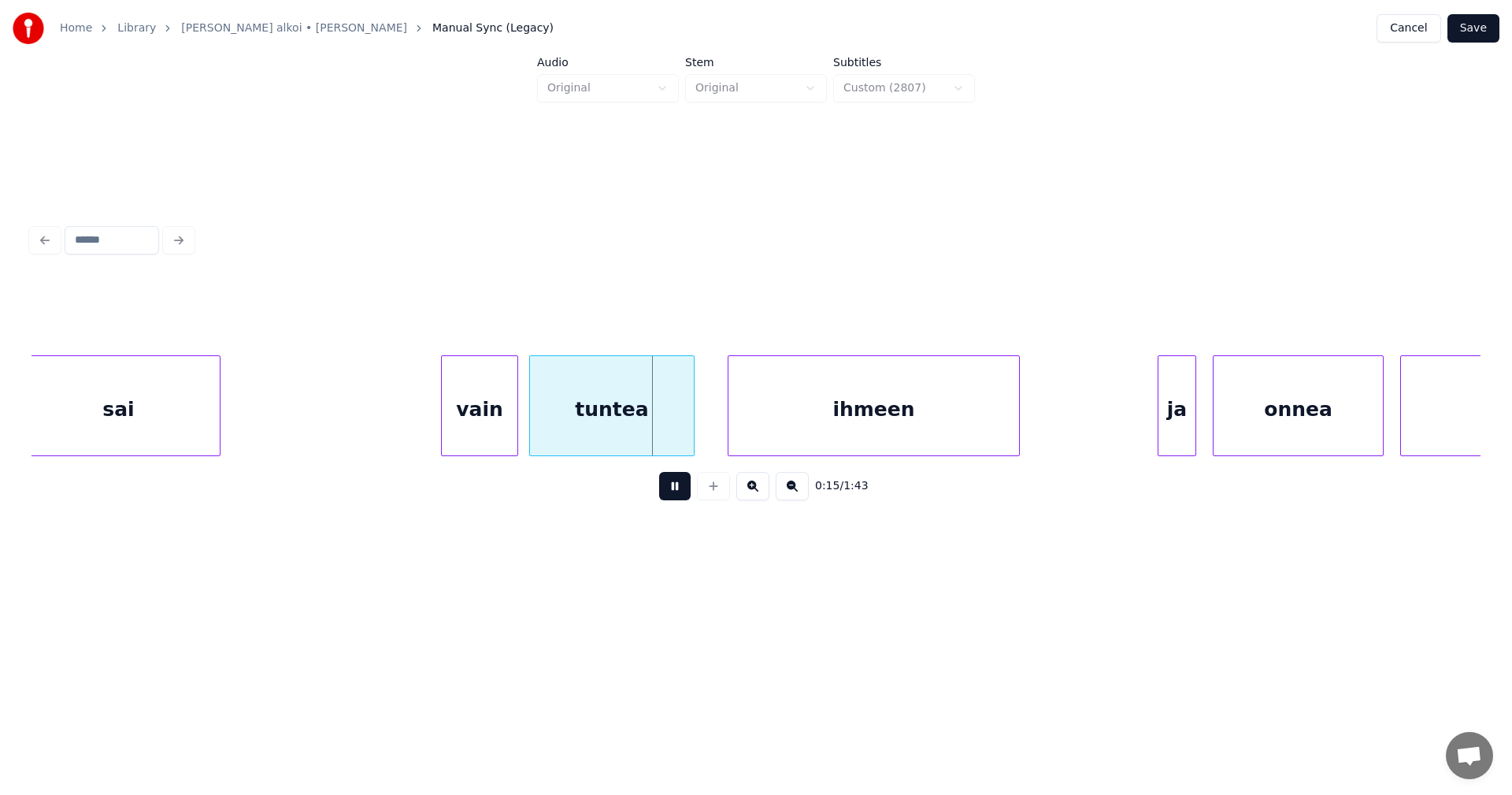
click at [671, 488] on button at bounding box center [674, 485] width 31 height 28
click at [683, 439] on div at bounding box center [682, 405] width 5 height 99
click at [786, 437] on div "ihmeen" at bounding box center [867, 409] width 290 height 107
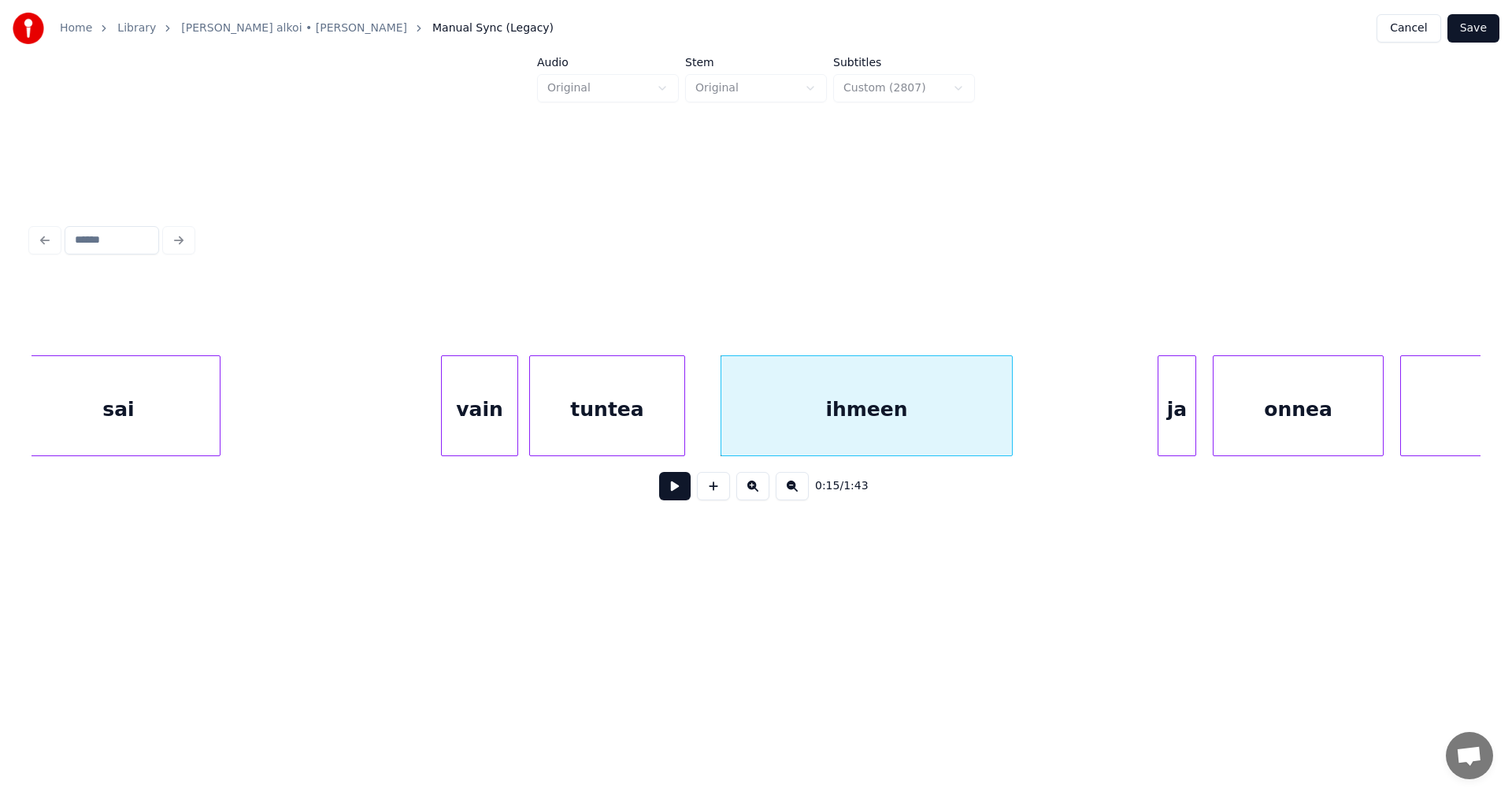
click at [678, 487] on button at bounding box center [674, 485] width 31 height 28
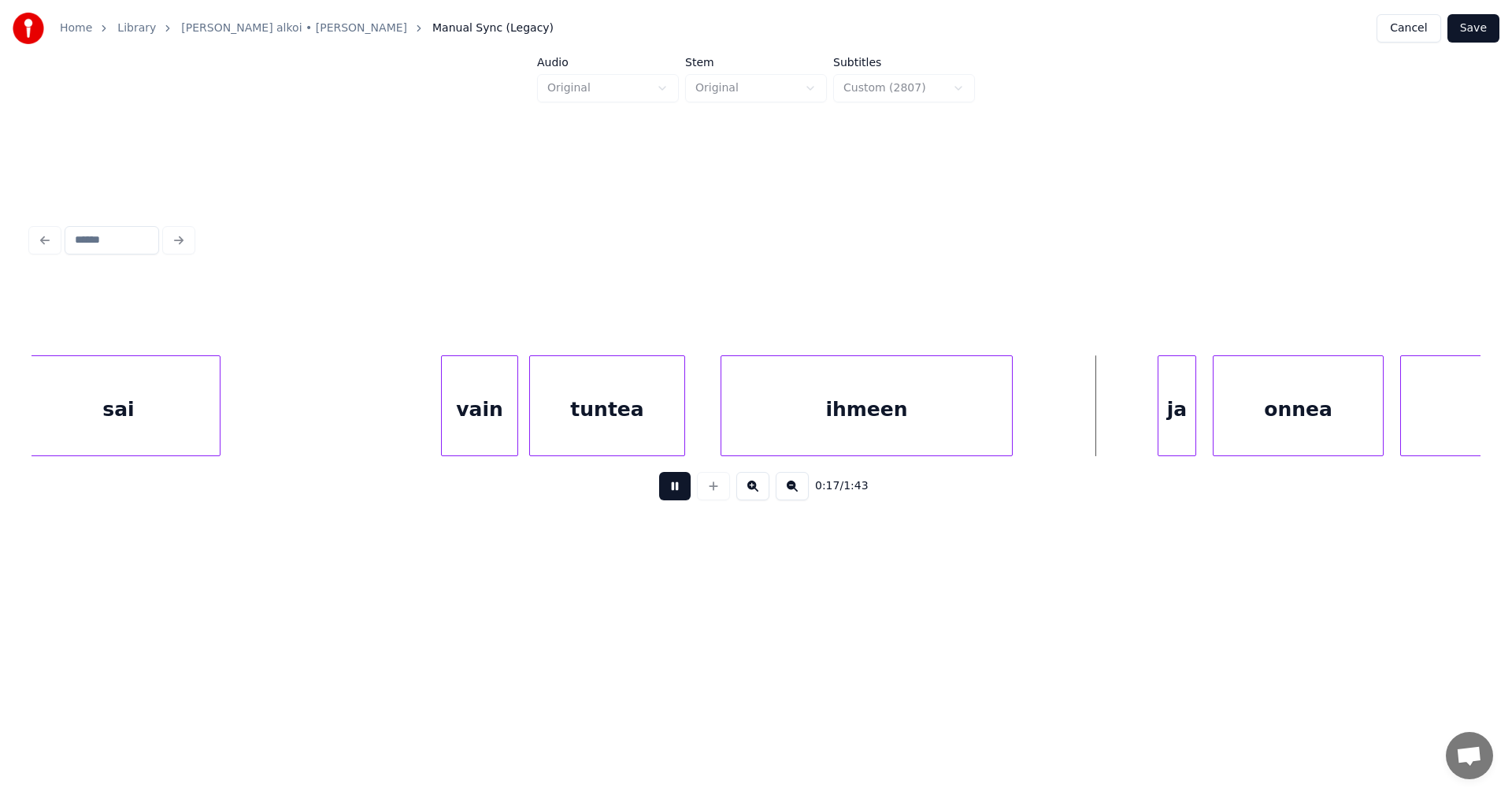
click at [679, 488] on button at bounding box center [674, 485] width 31 height 28
click at [1164, 432] on div "ja" at bounding box center [1173, 409] width 37 height 107
click at [1143, 432] on div at bounding box center [1143, 405] width 5 height 99
click at [1279, 422] on div "onnea" at bounding box center [1292, 409] width 169 height 107
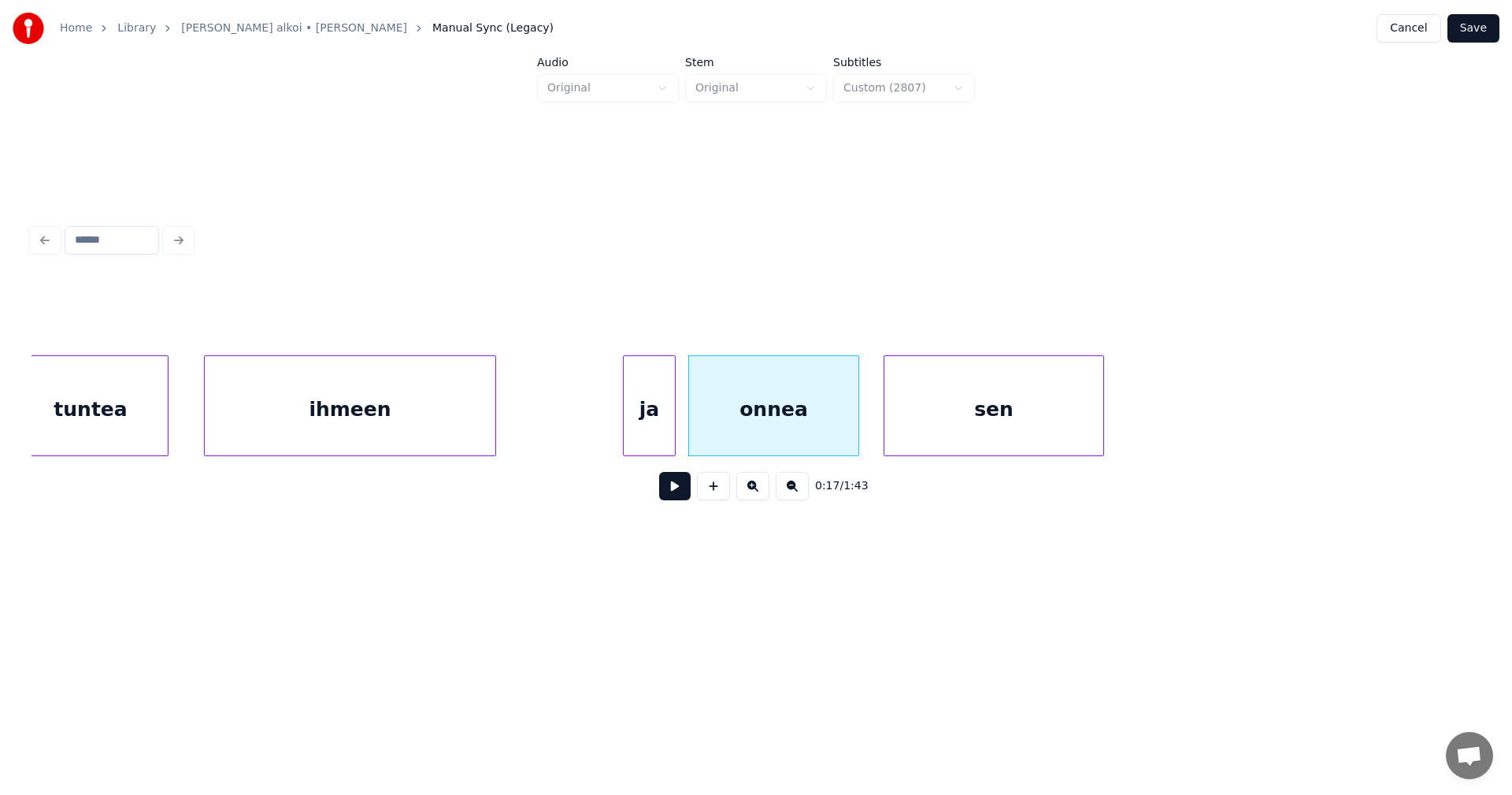
scroll to position [0, 4300]
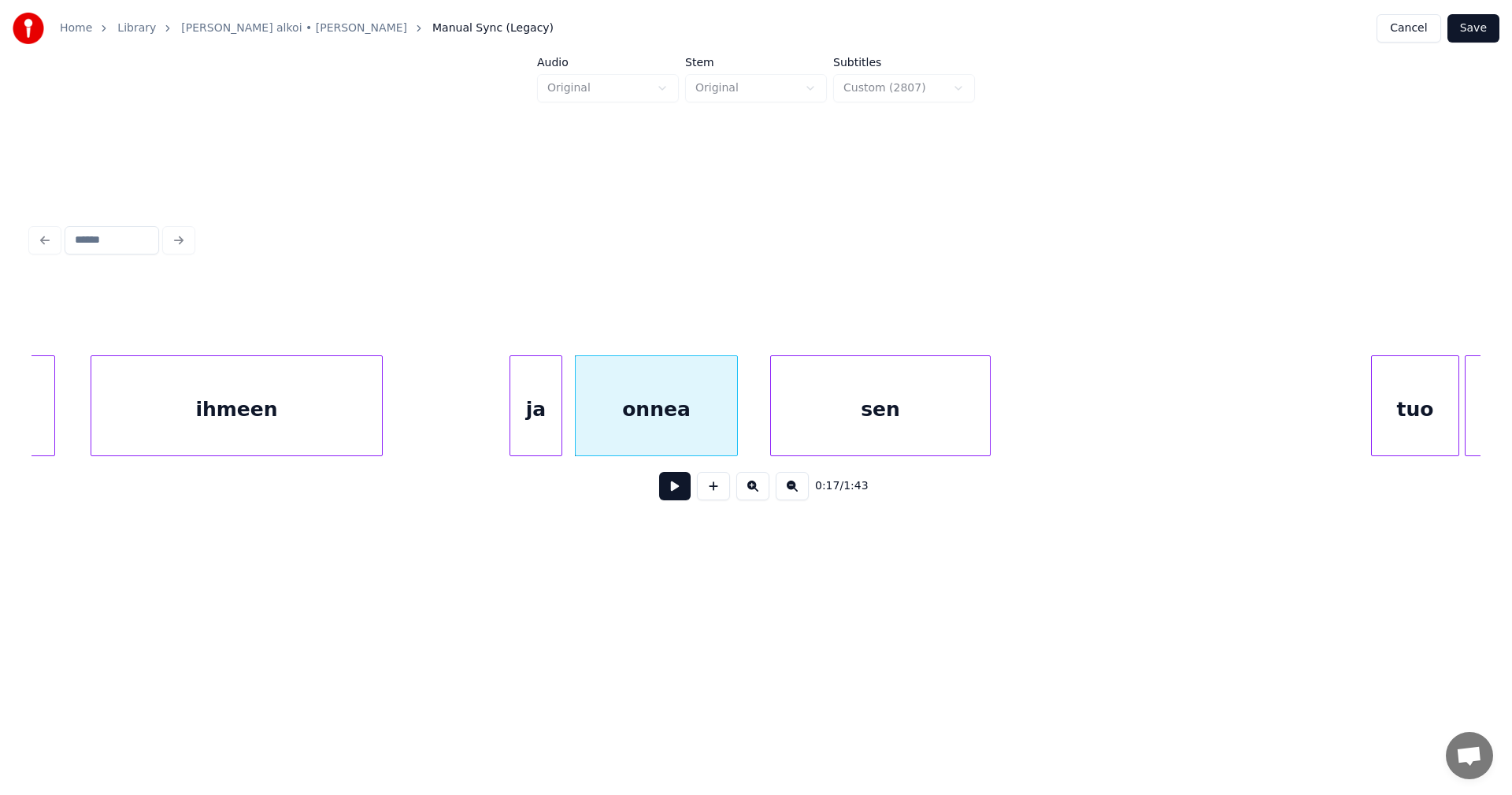
click at [733, 400] on div at bounding box center [735, 405] width 5 height 99
click at [791, 413] on div "sen" at bounding box center [877, 409] width 219 height 107
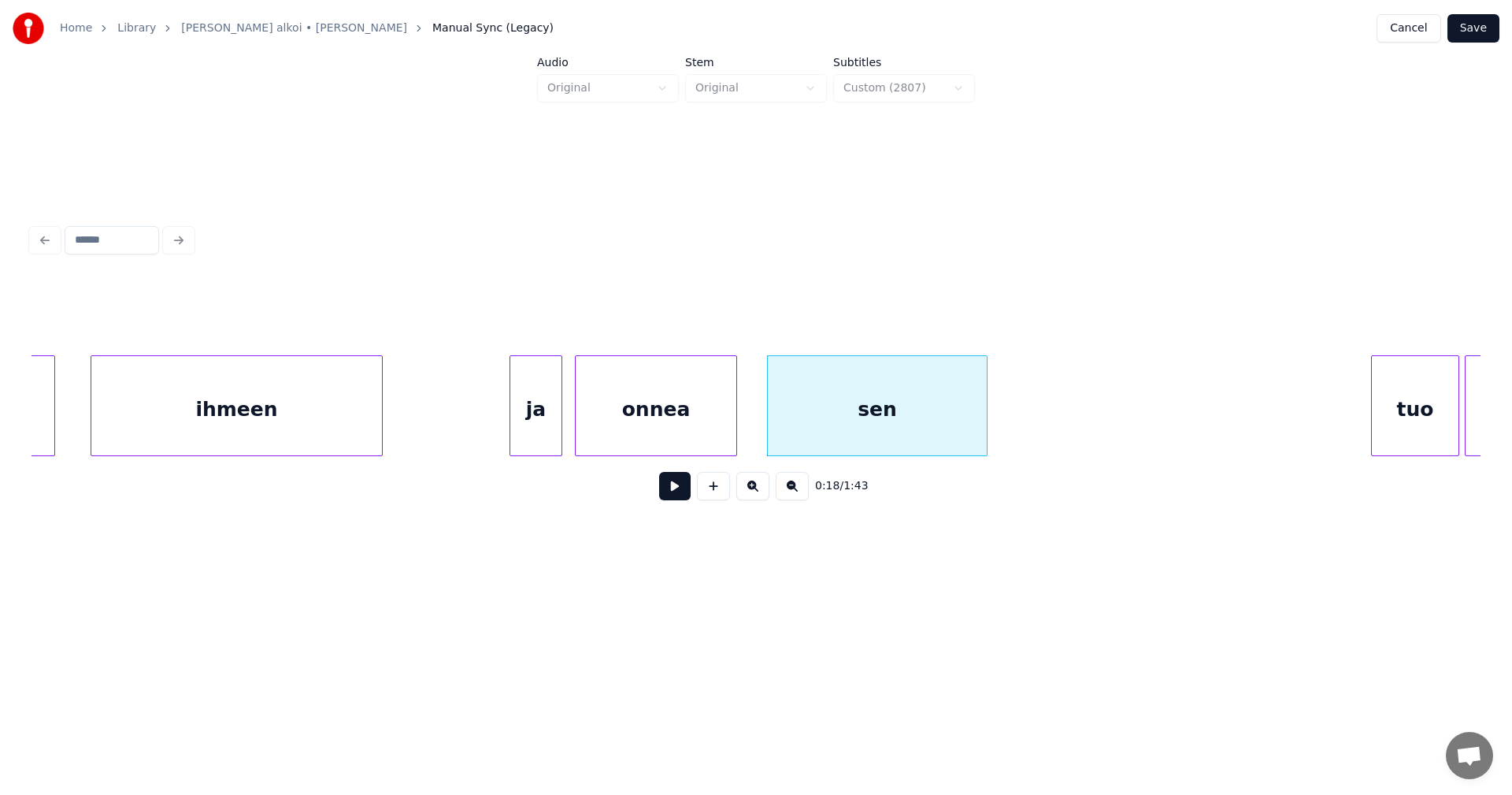
click at [554, 413] on div "ja" at bounding box center [536, 409] width 51 height 107
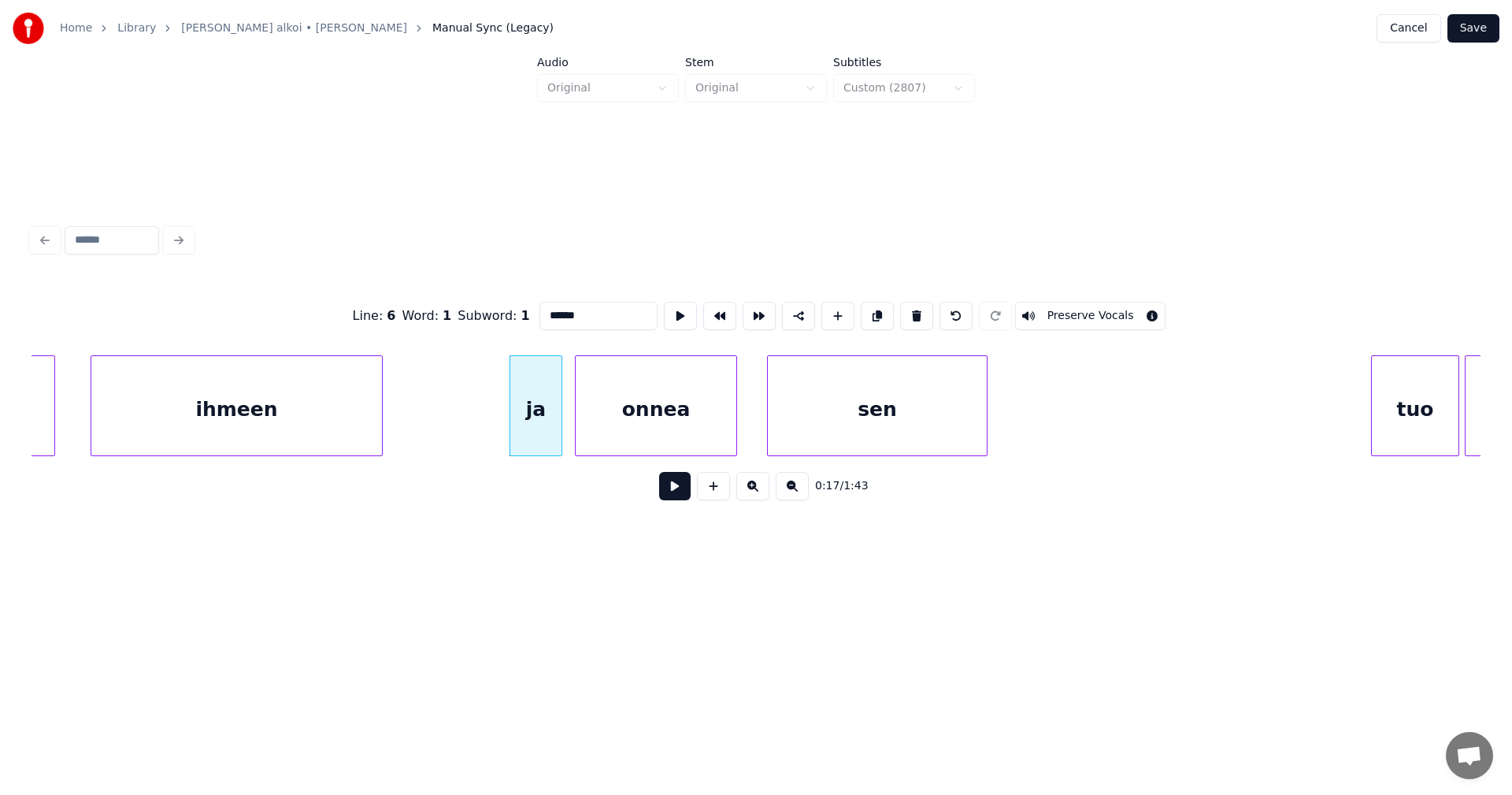
type input "**"
click at [675, 488] on button at bounding box center [674, 485] width 31 height 28
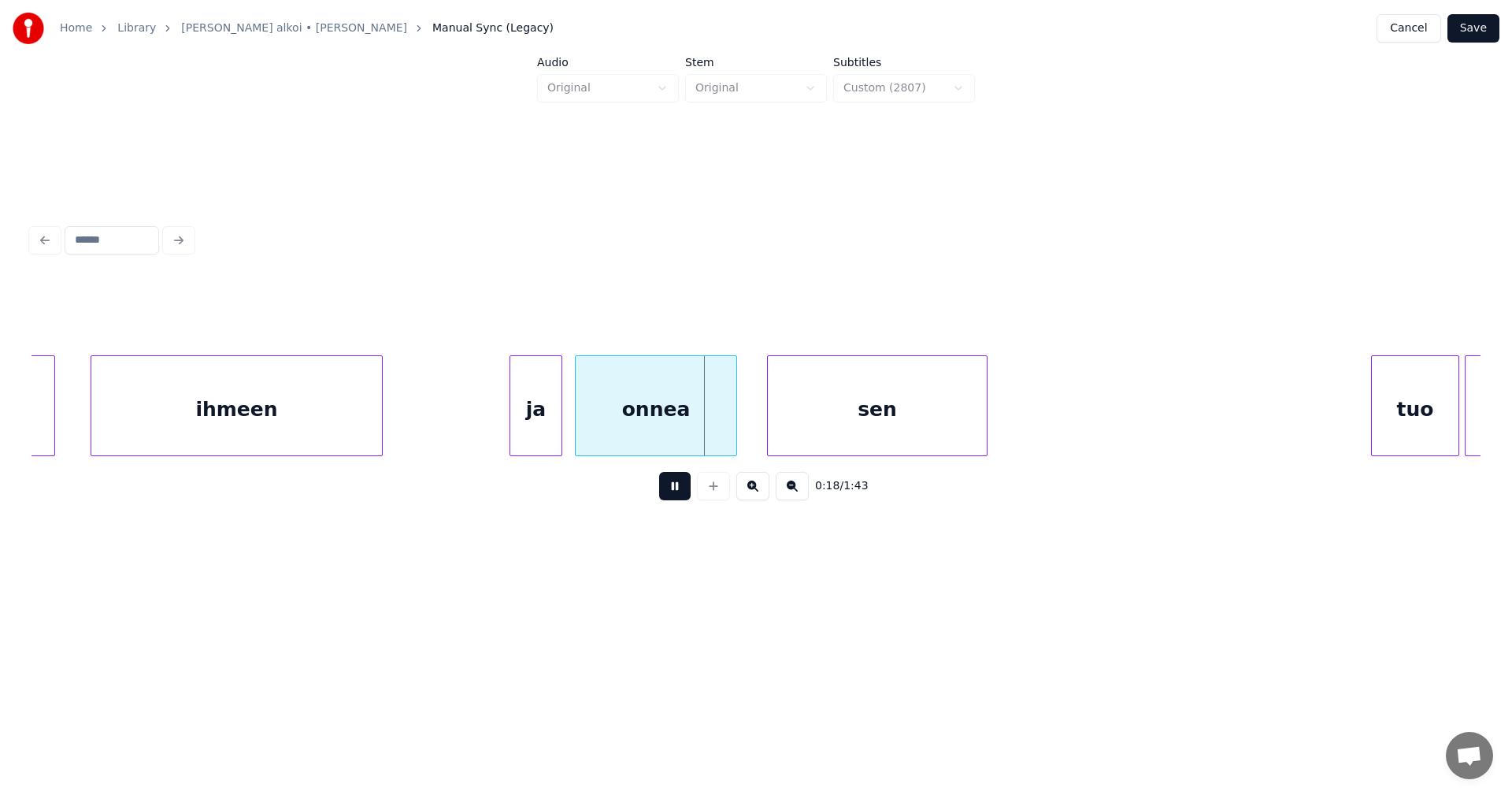
click at [674, 485] on button at bounding box center [674, 485] width 31 height 28
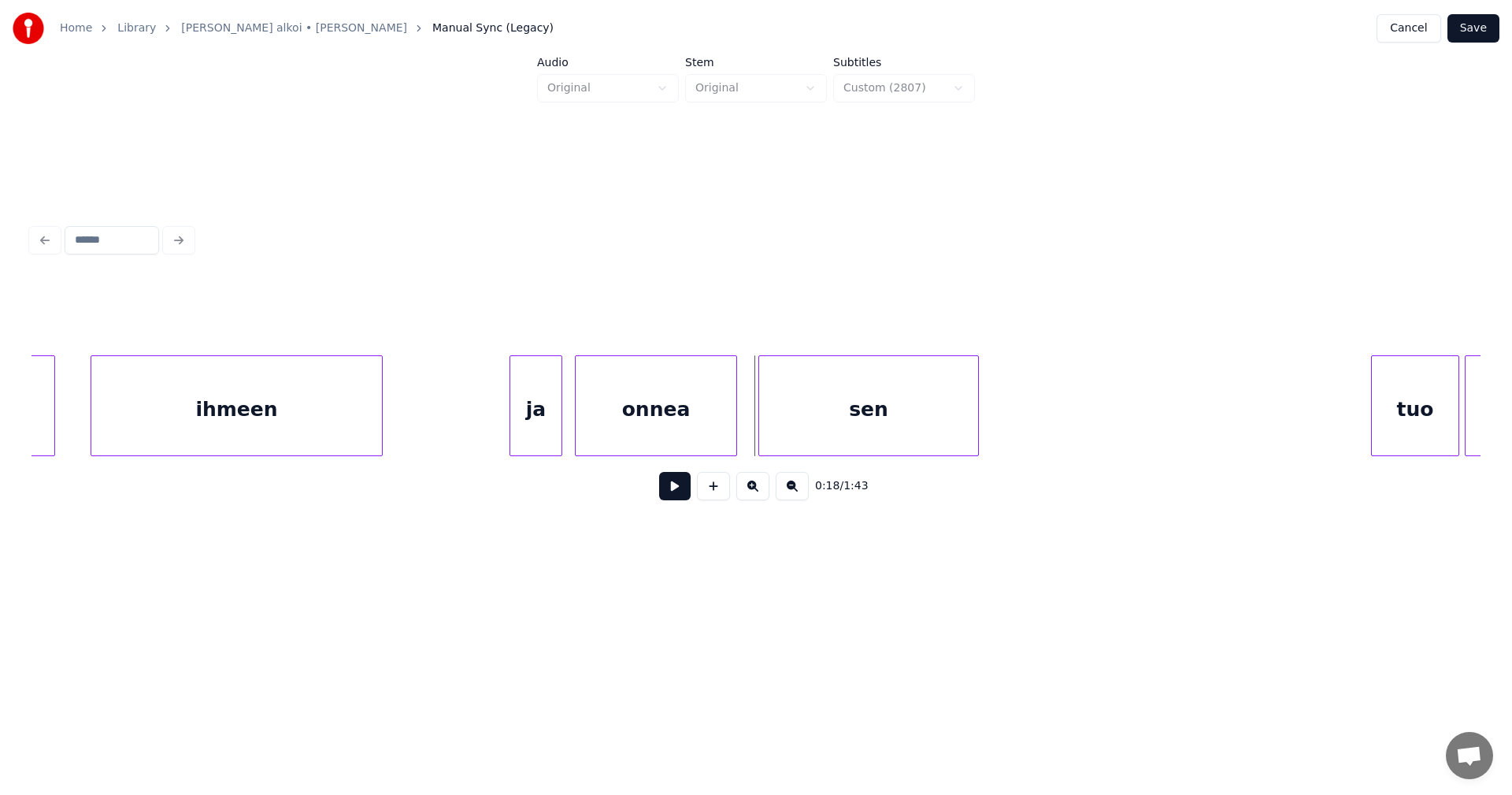
click at [802, 434] on div "sen" at bounding box center [869, 409] width 219 height 107
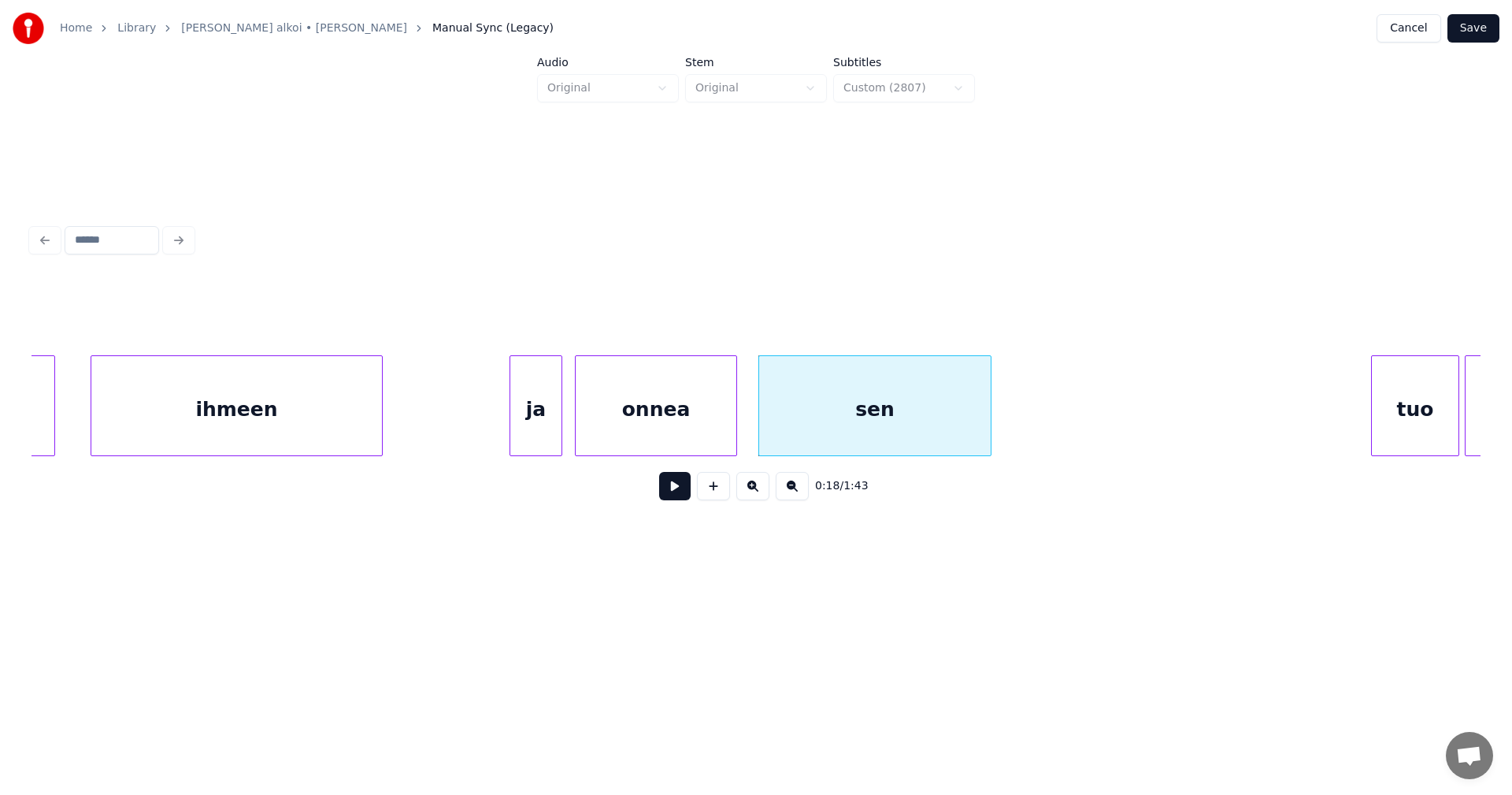
click at [988, 423] on div at bounding box center [988, 405] width 5 height 99
click at [684, 493] on button at bounding box center [674, 485] width 31 height 28
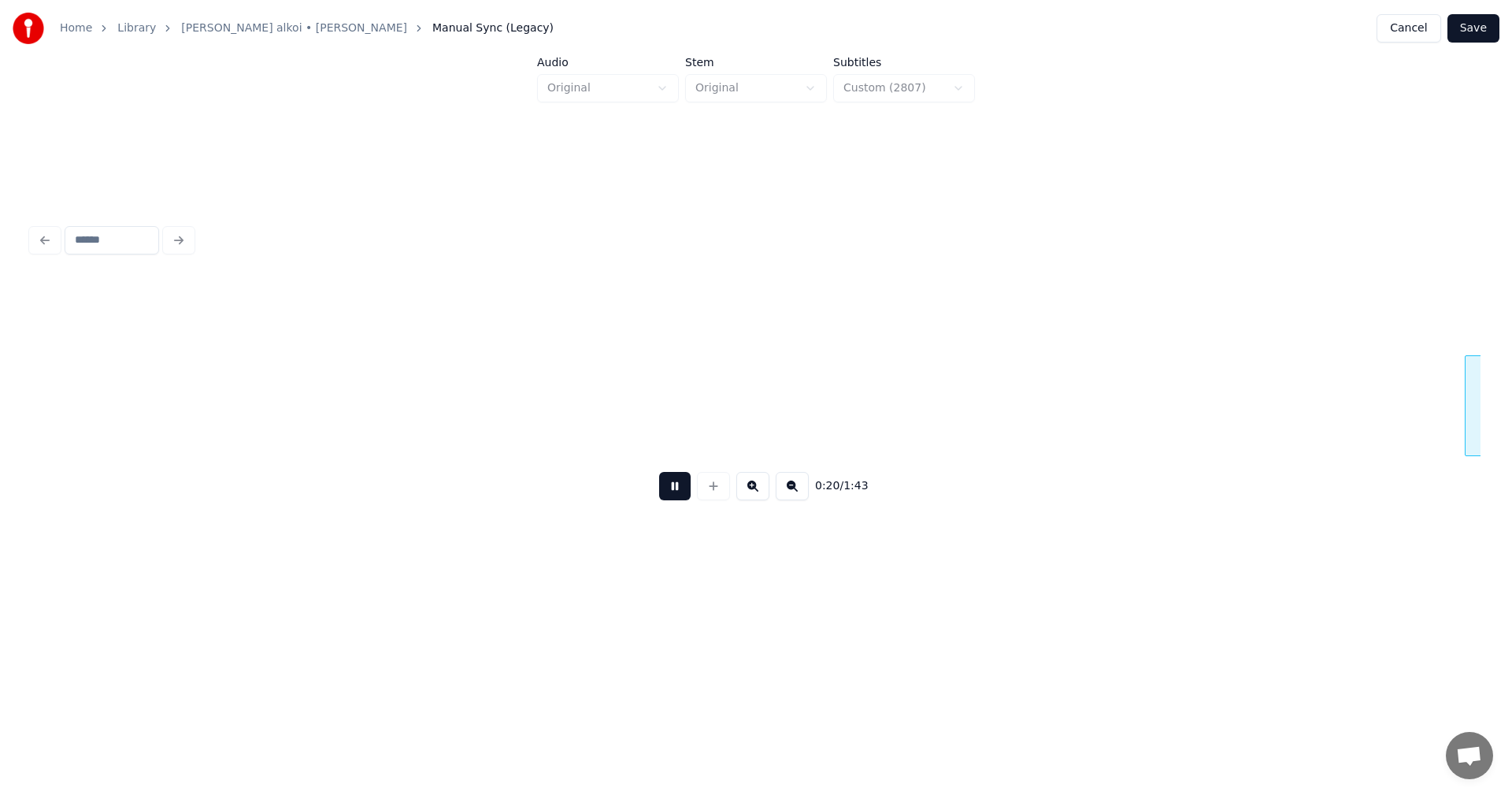
click at [685, 491] on button at bounding box center [674, 485] width 31 height 28
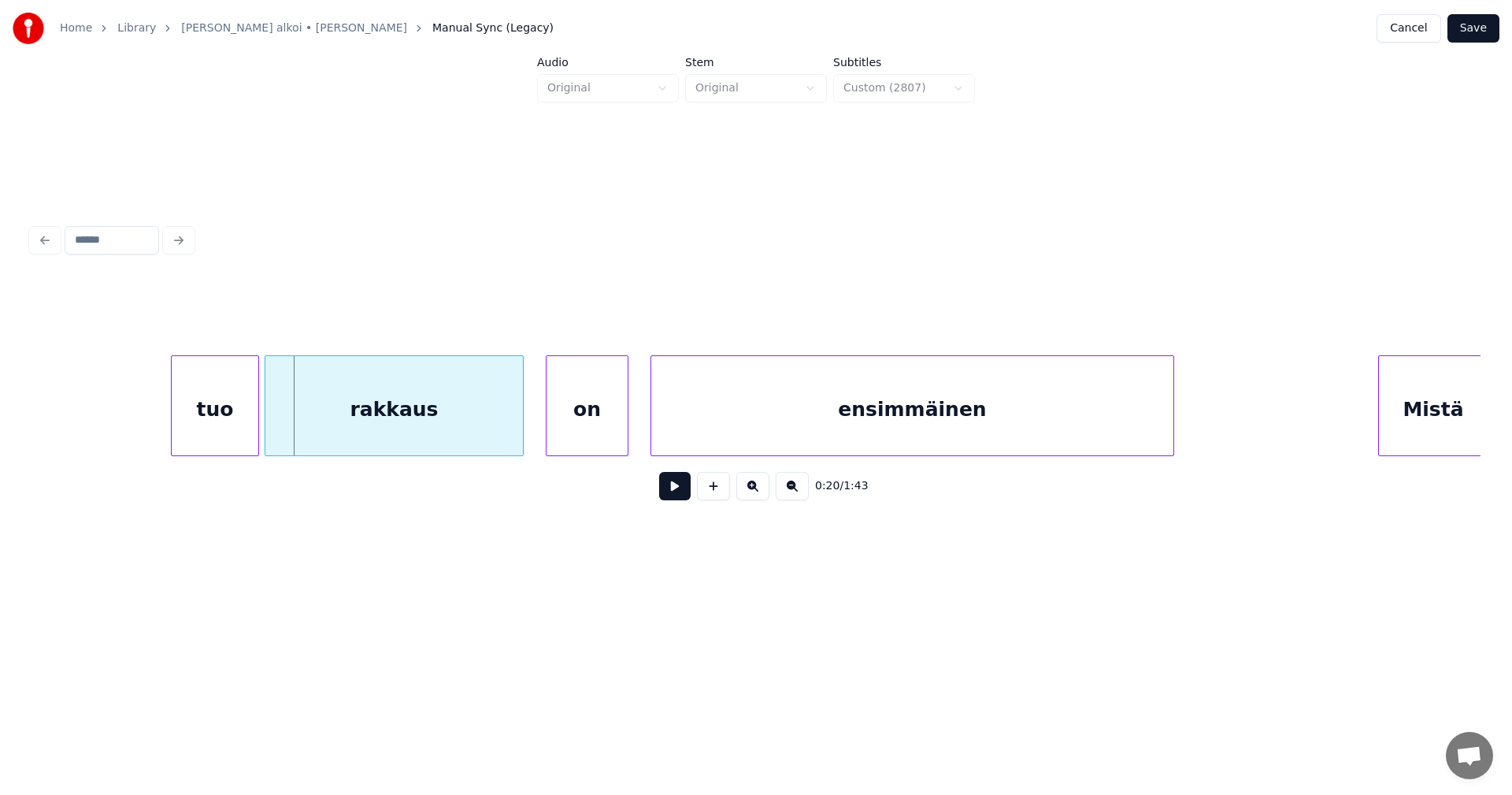
scroll to position [0, 5498]
click at [205, 421] on div "tuo" at bounding box center [210, 409] width 87 height 107
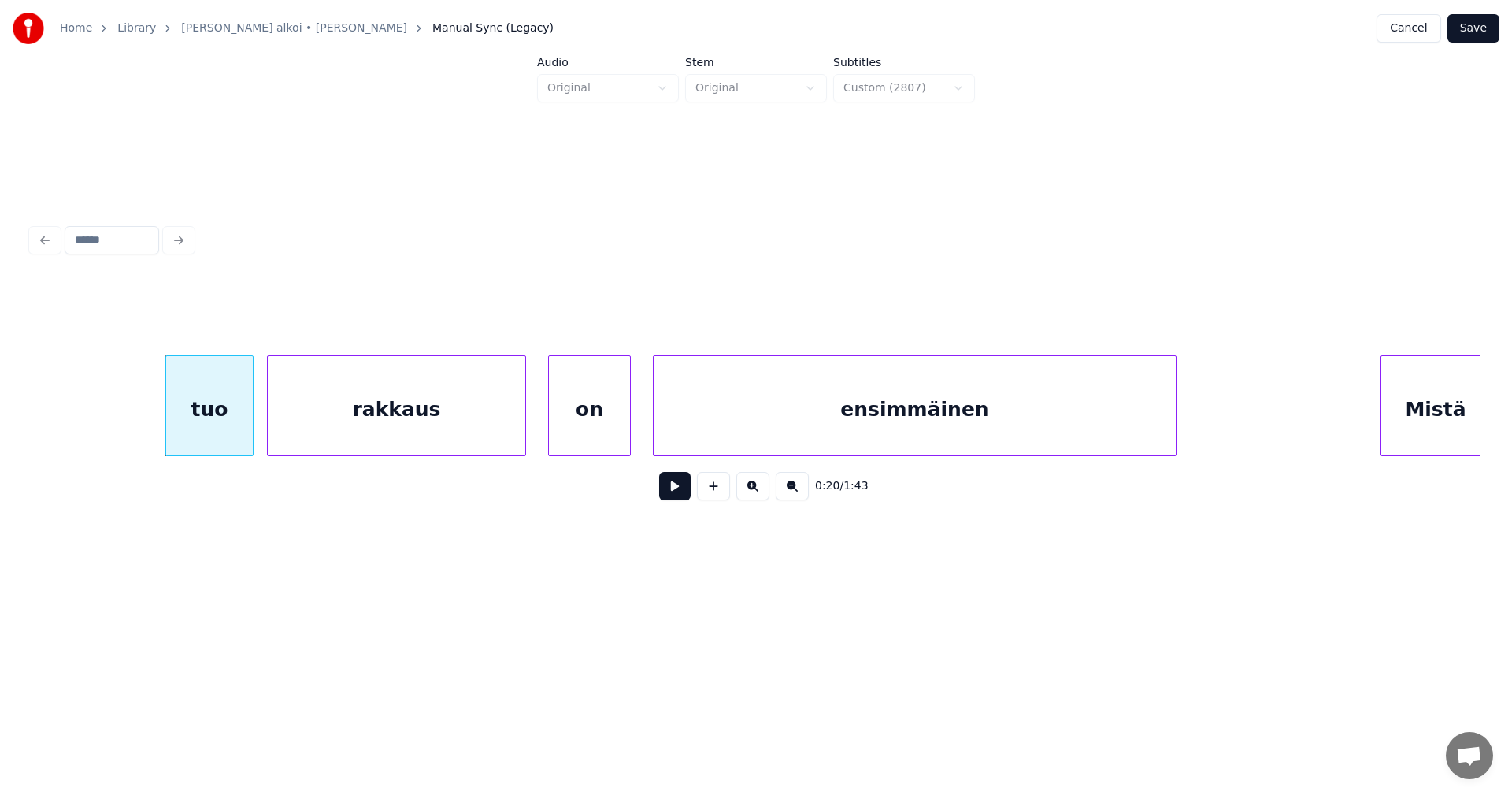
click at [672, 496] on button at bounding box center [674, 485] width 31 height 28
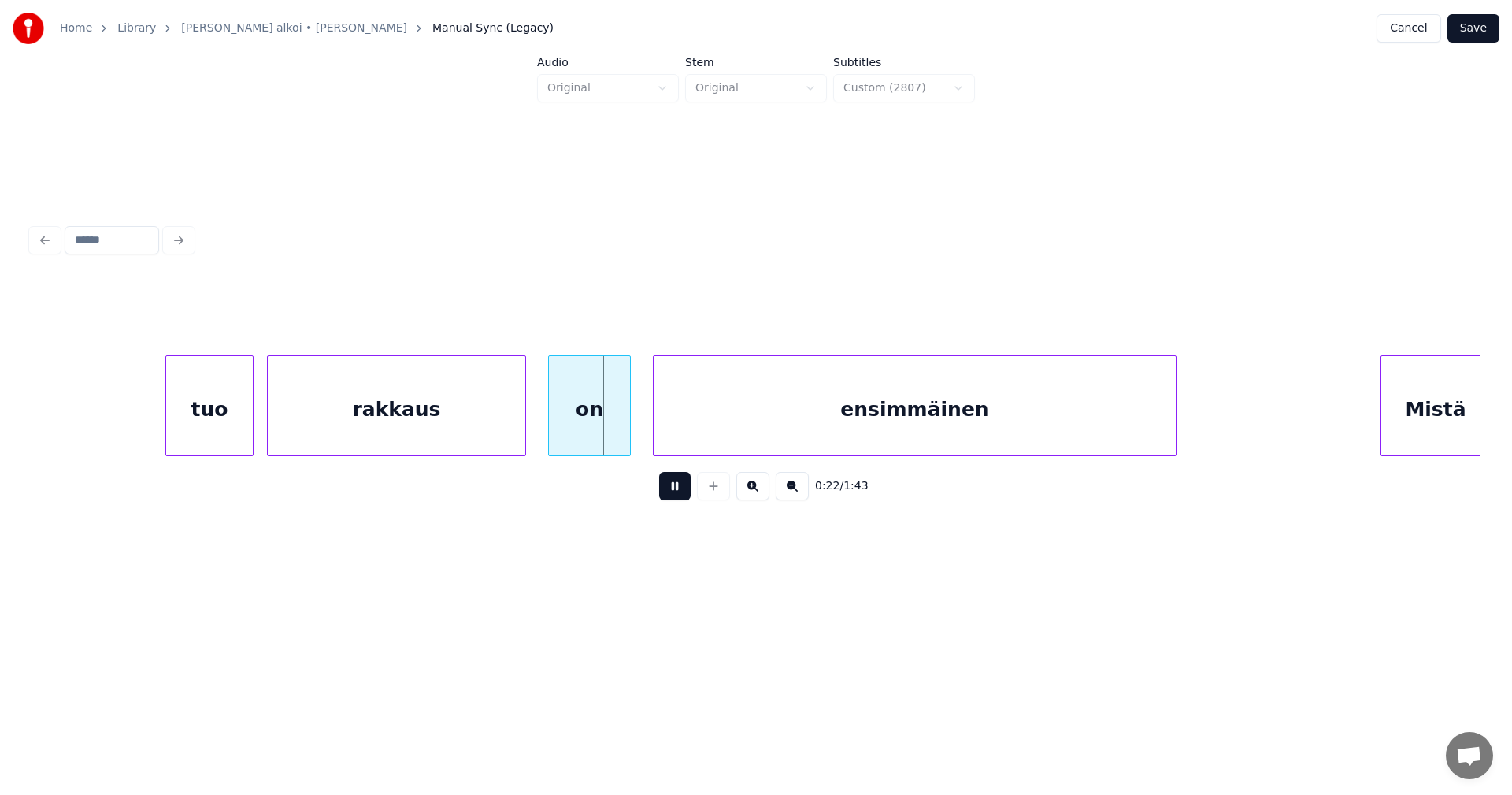
drag, startPoint x: 672, startPoint y: 496, endPoint x: 602, endPoint y: 452, distance: 82.7
click at [656, 489] on div "0:22 / 1:43" at bounding box center [756, 485] width 1424 height 35
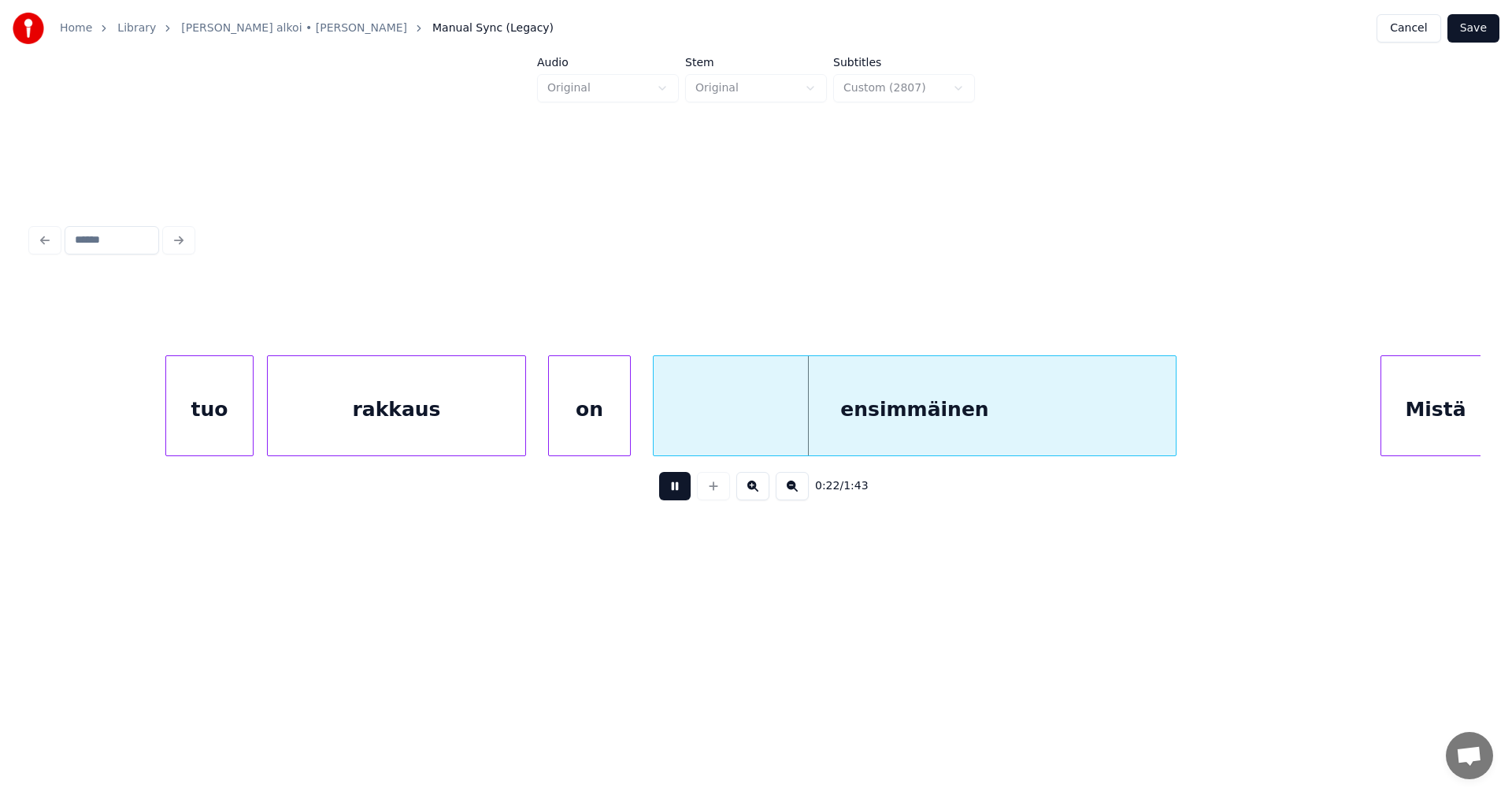
click at [674, 496] on button at bounding box center [674, 485] width 31 height 28
click at [587, 435] on div "on" at bounding box center [585, 409] width 81 height 107
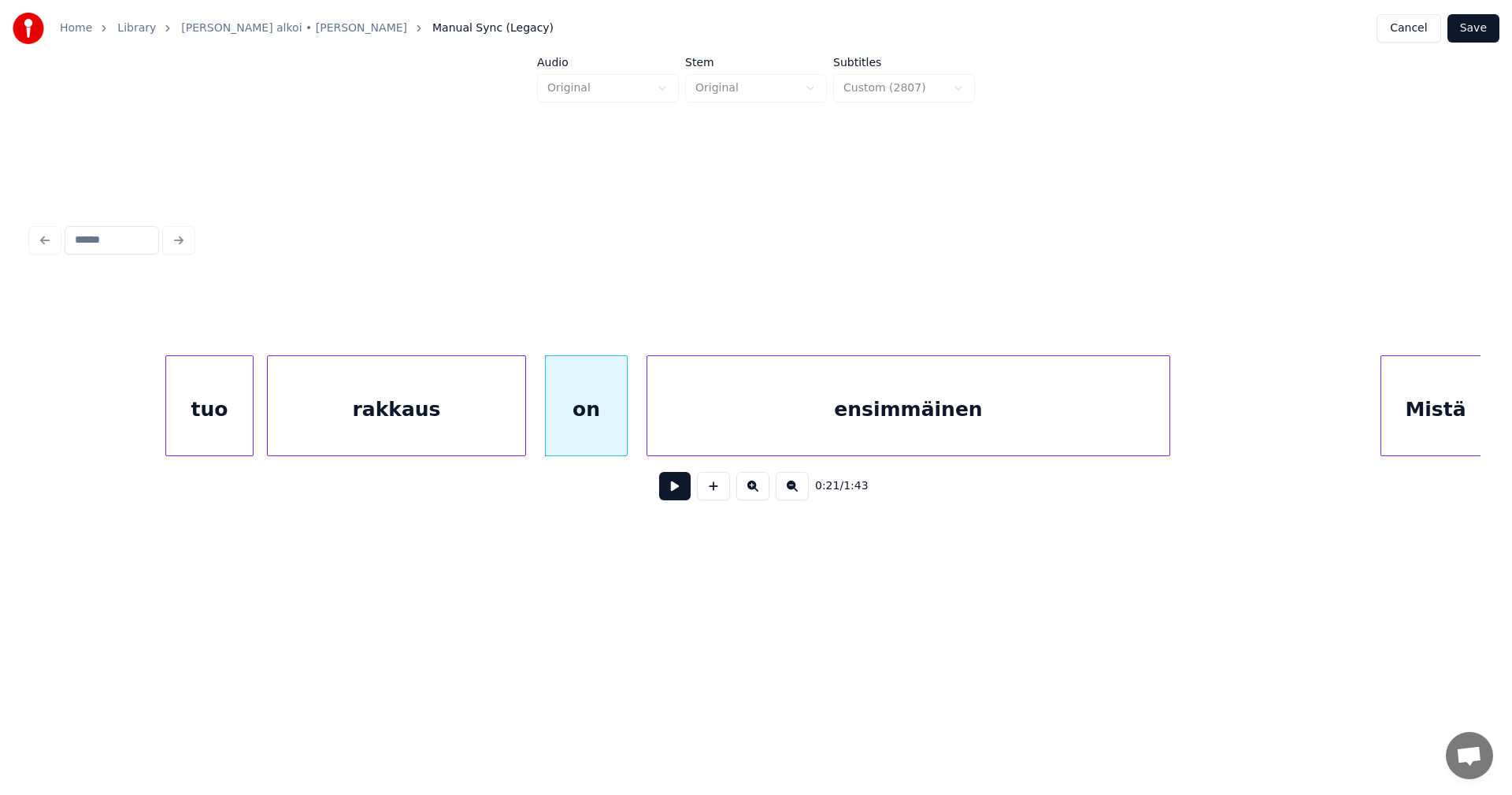
click at [741, 436] on div "ensimmäinen" at bounding box center [908, 409] width 522 height 107
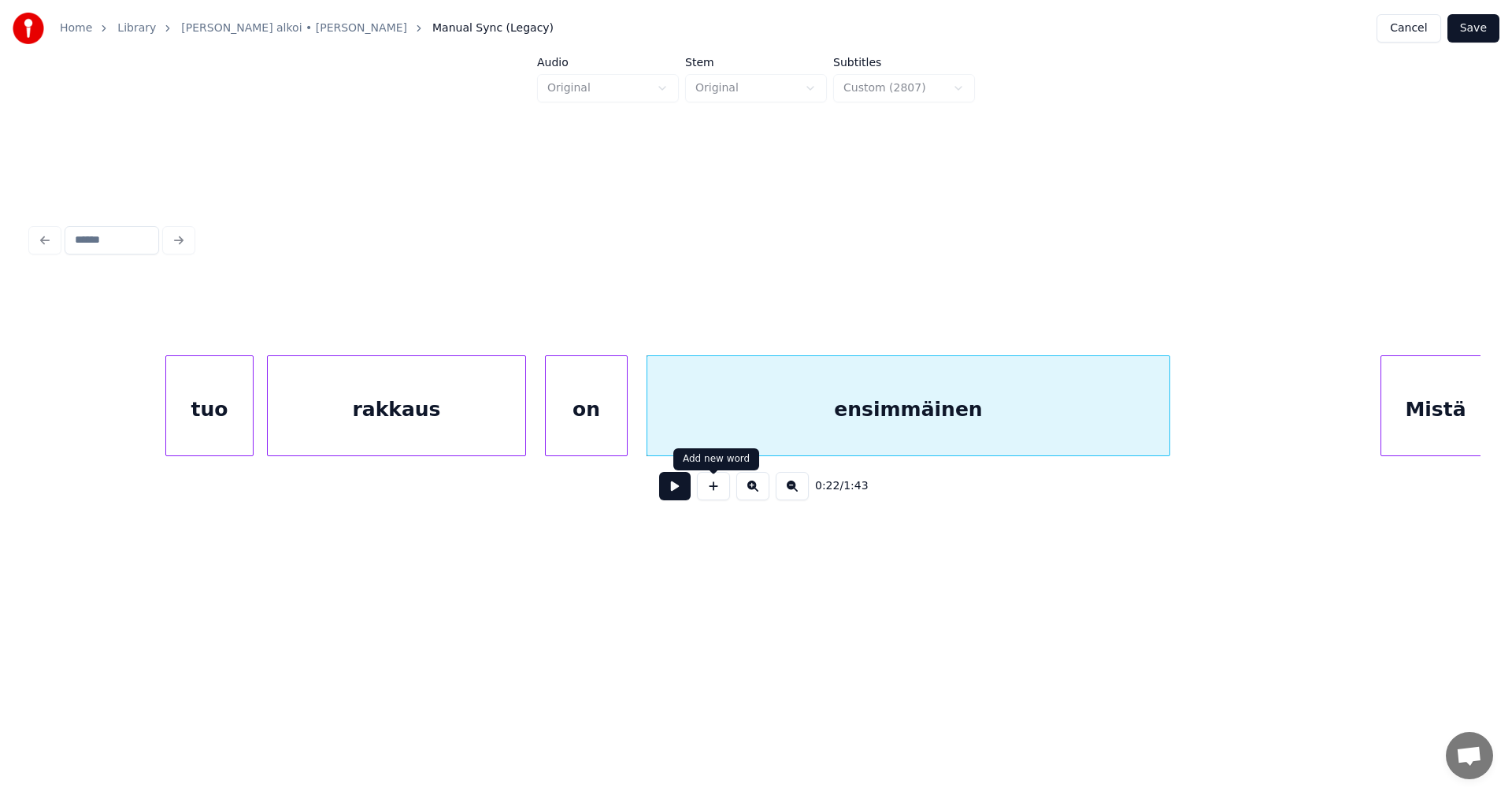
click at [684, 488] on button at bounding box center [674, 485] width 31 height 28
click at [683, 488] on button at bounding box center [674, 485] width 31 height 28
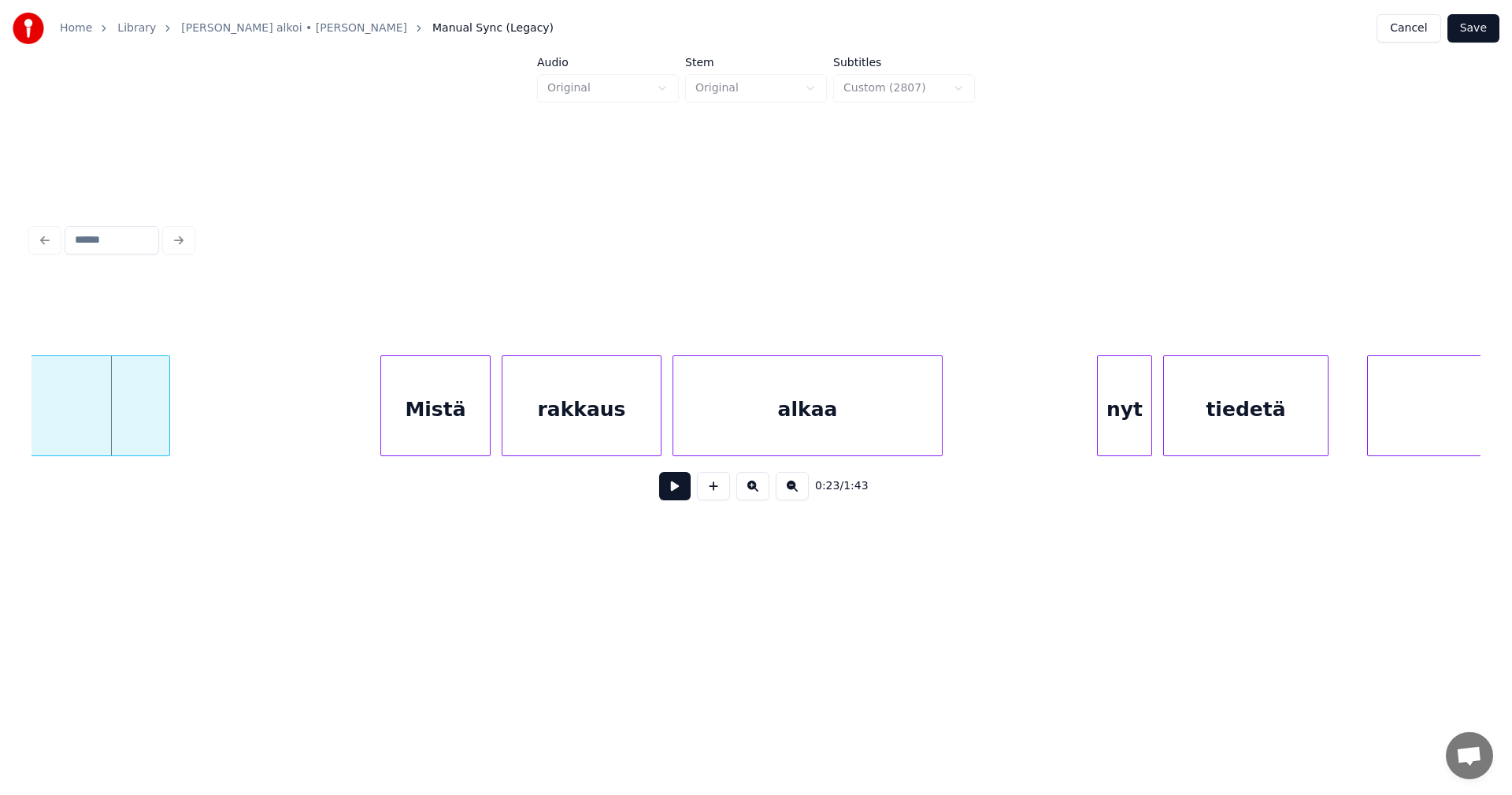
scroll to position [0, 6507]
click at [414, 402] on div "Mistä" at bounding box center [422, 409] width 109 height 107
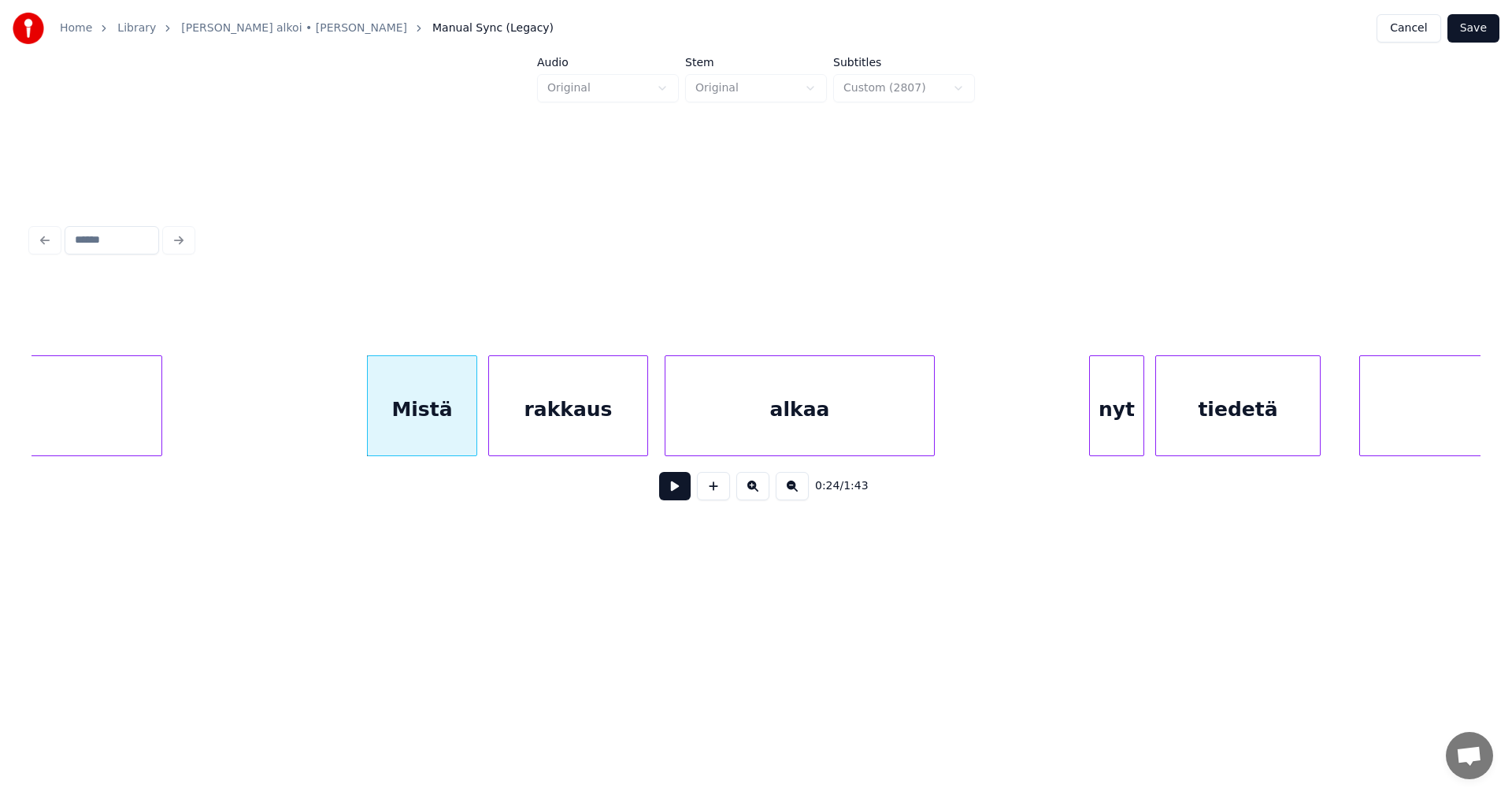
click at [549, 426] on div "rakkaus" at bounding box center [568, 409] width 159 height 107
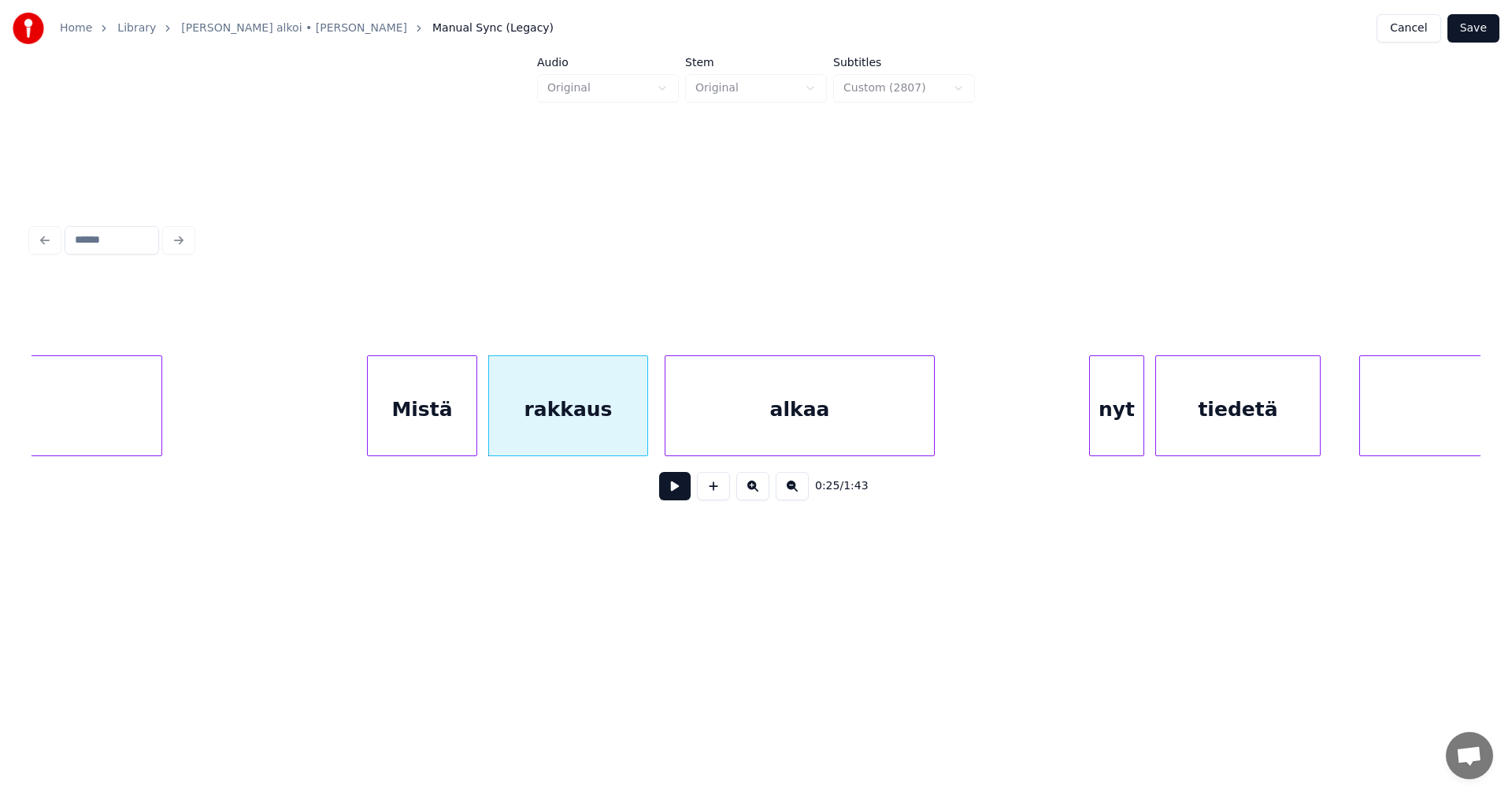
click at [473, 415] on div at bounding box center [474, 405] width 5 height 99
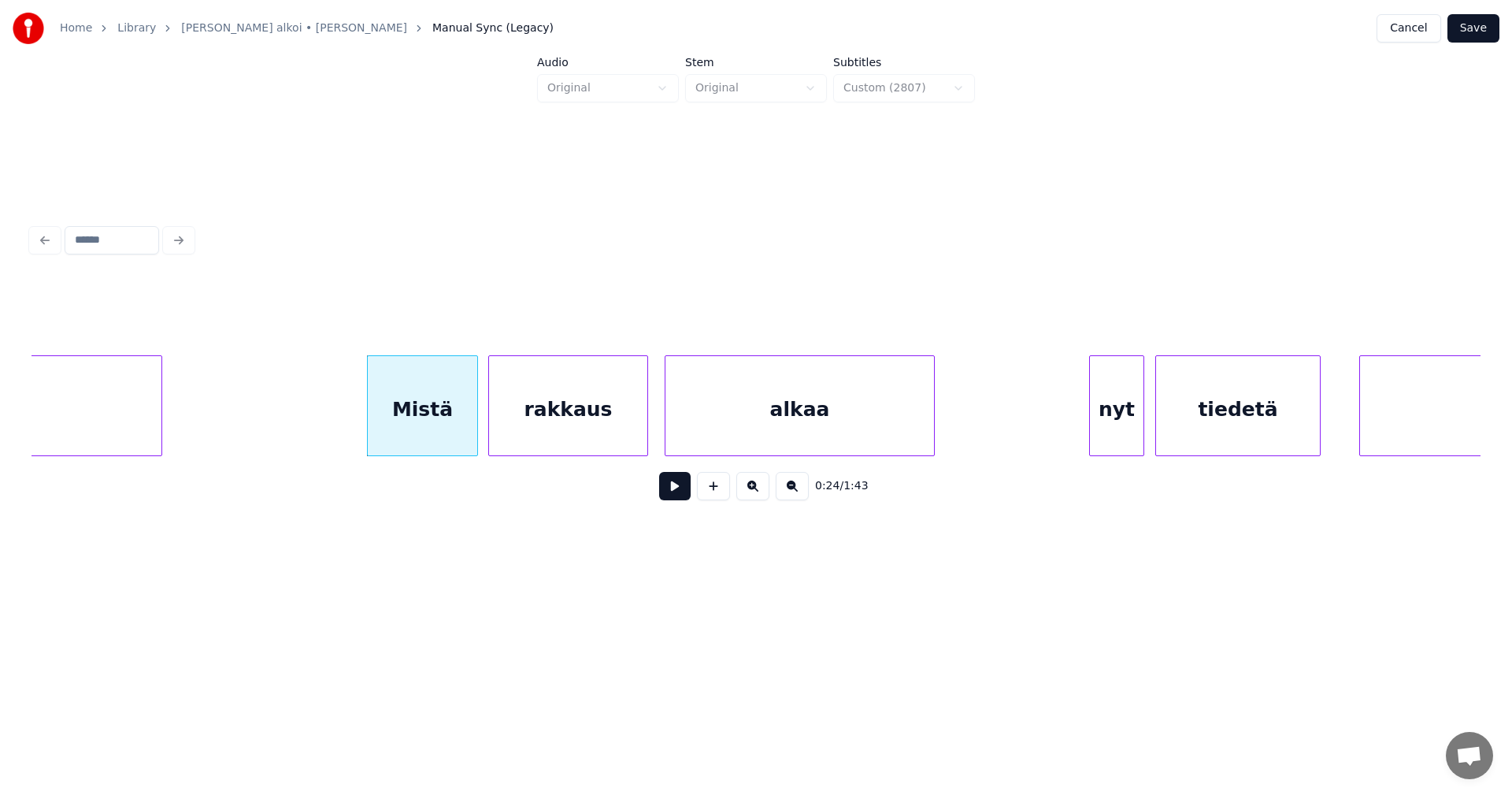
click at [671, 494] on button at bounding box center [674, 485] width 31 height 28
click at [667, 486] on button at bounding box center [674, 485] width 31 height 28
click at [1124, 426] on div "nyt" at bounding box center [1109, 409] width 54 height 107
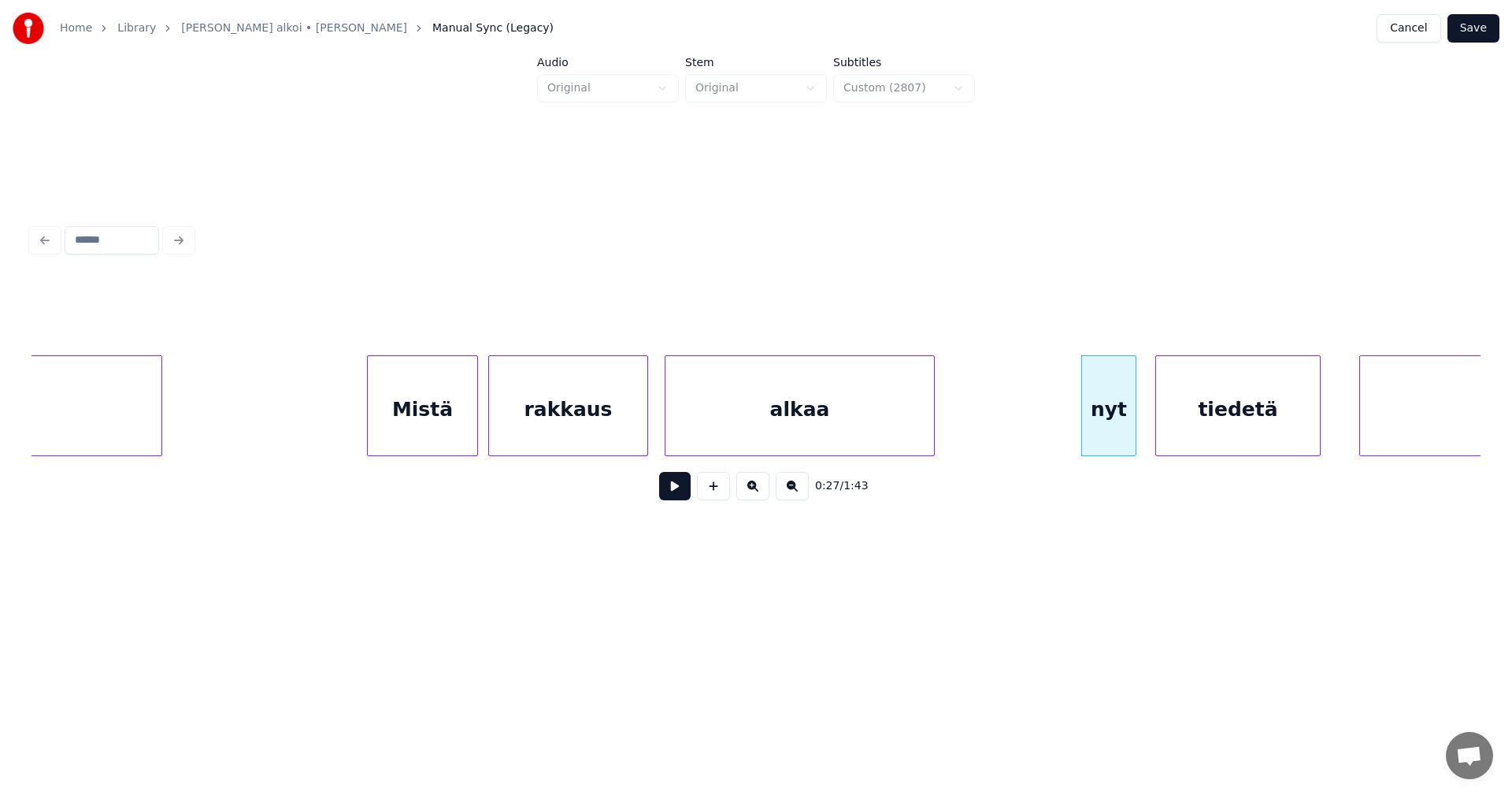
click at [679, 485] on button at bounding box center [674, 485] width 31 height 28
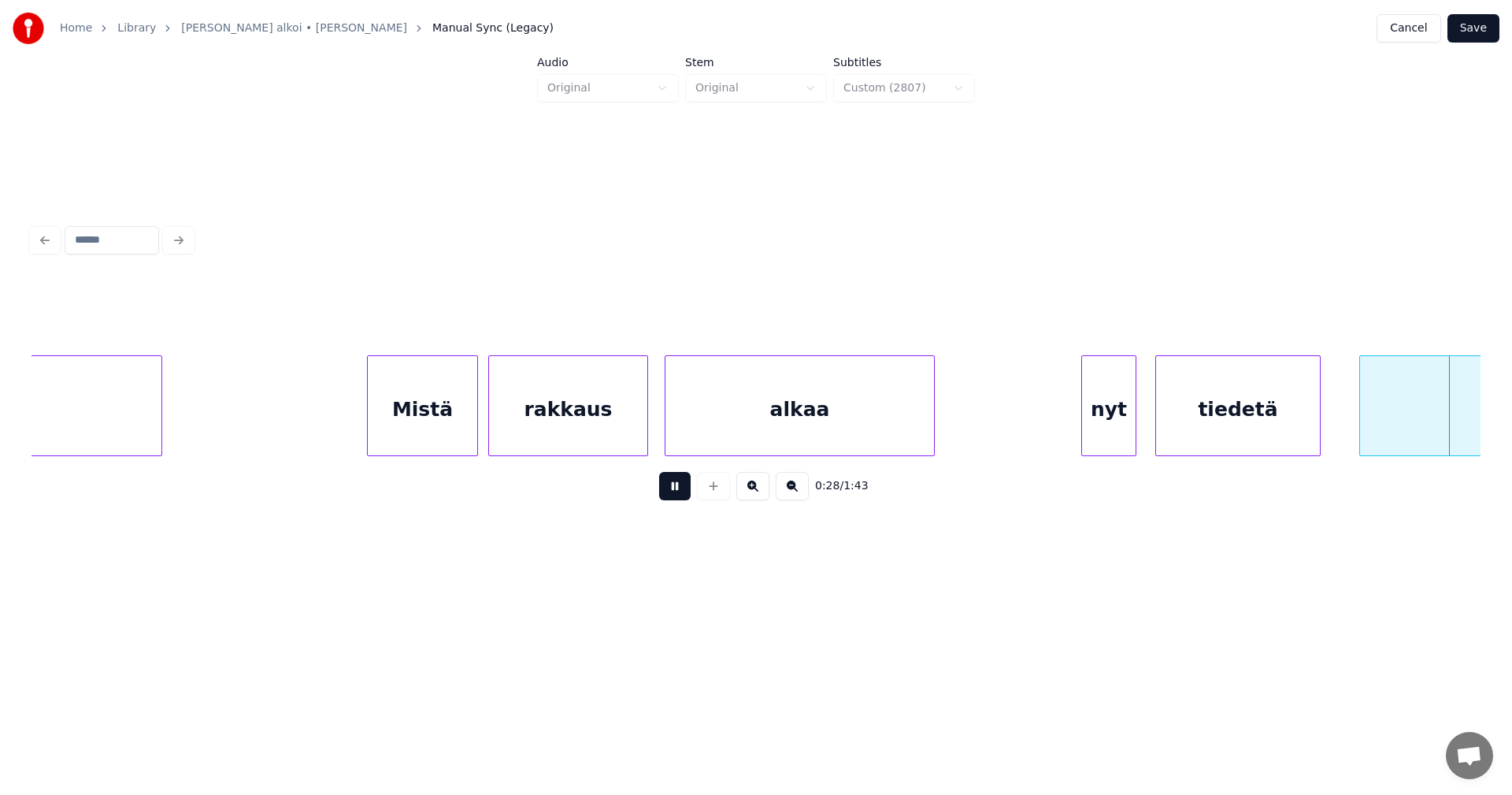
scroll to position [0, 7958]
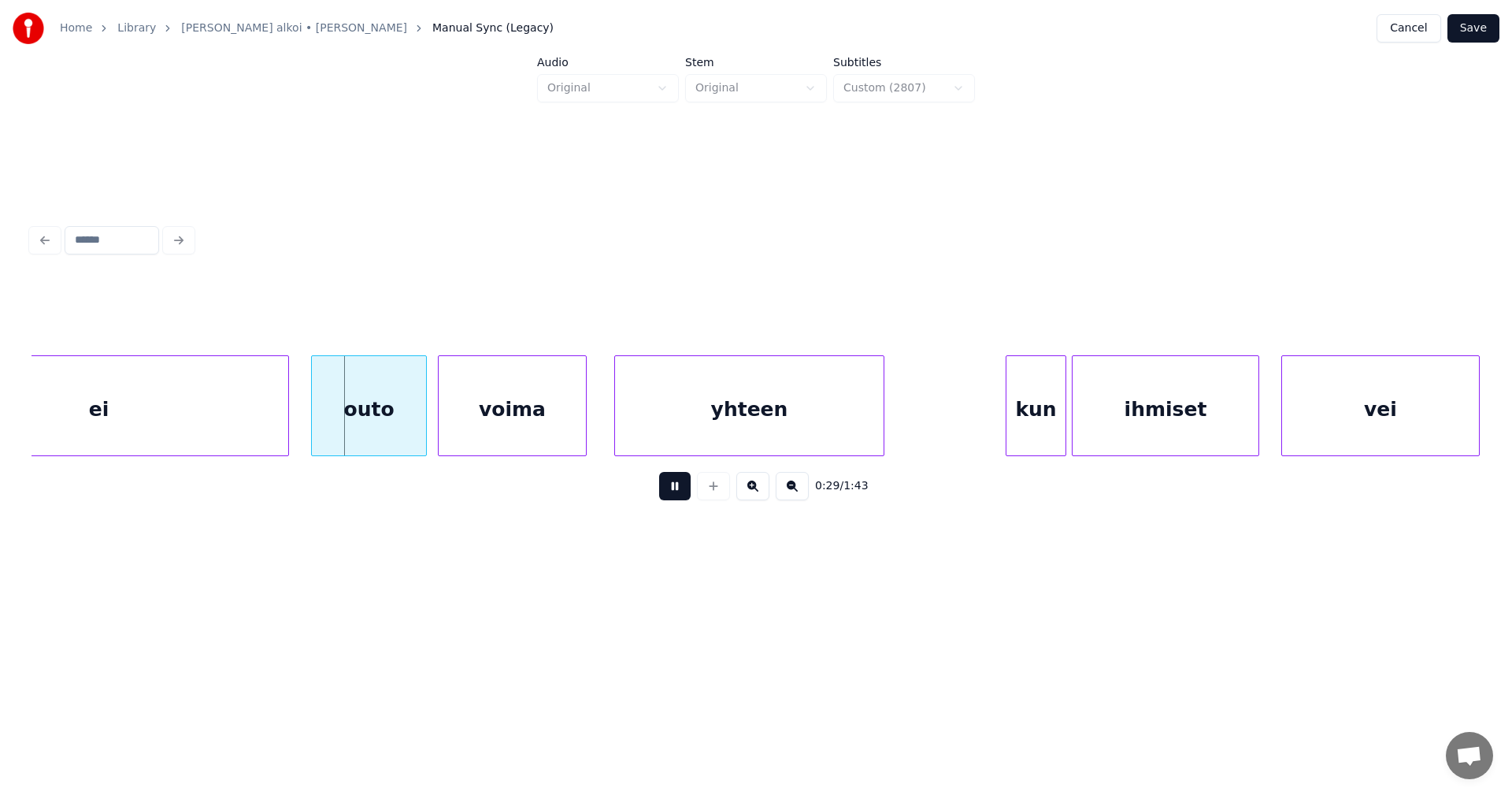
drag, startPoint x: 679, startPoint y: 480, endPoint x: 661, endPoint y: 472, distance: 19.7
click at [668, 473] on div "0:29 / 1:43" at bounding box center [756, 486] width 1449 height 60
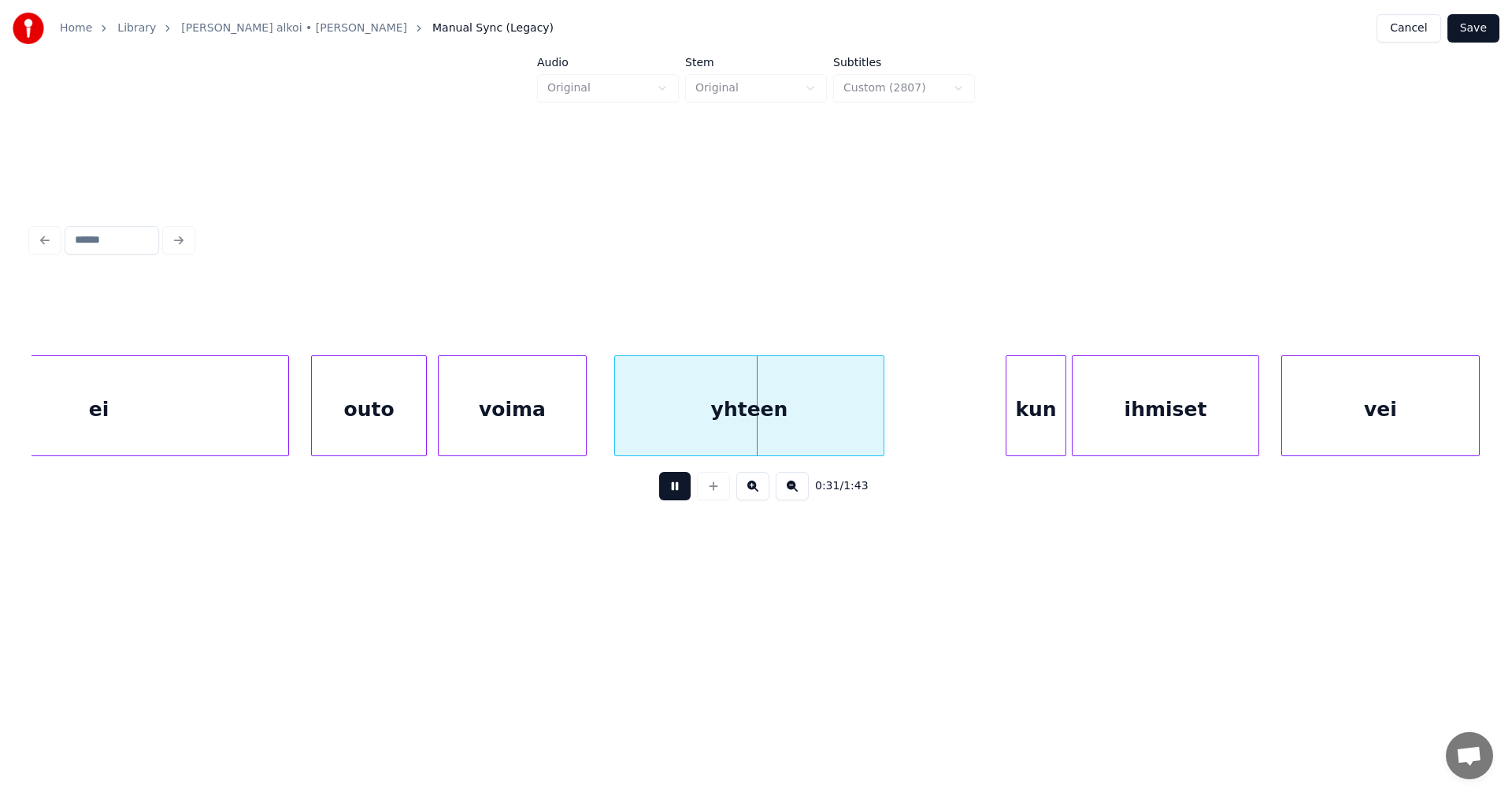
click at [677, 496] on button at bounding box center [674, 485] width 31 height 28
click at [222, 399] on div "ei" at bounding box center [98, 409] width 379 height 107
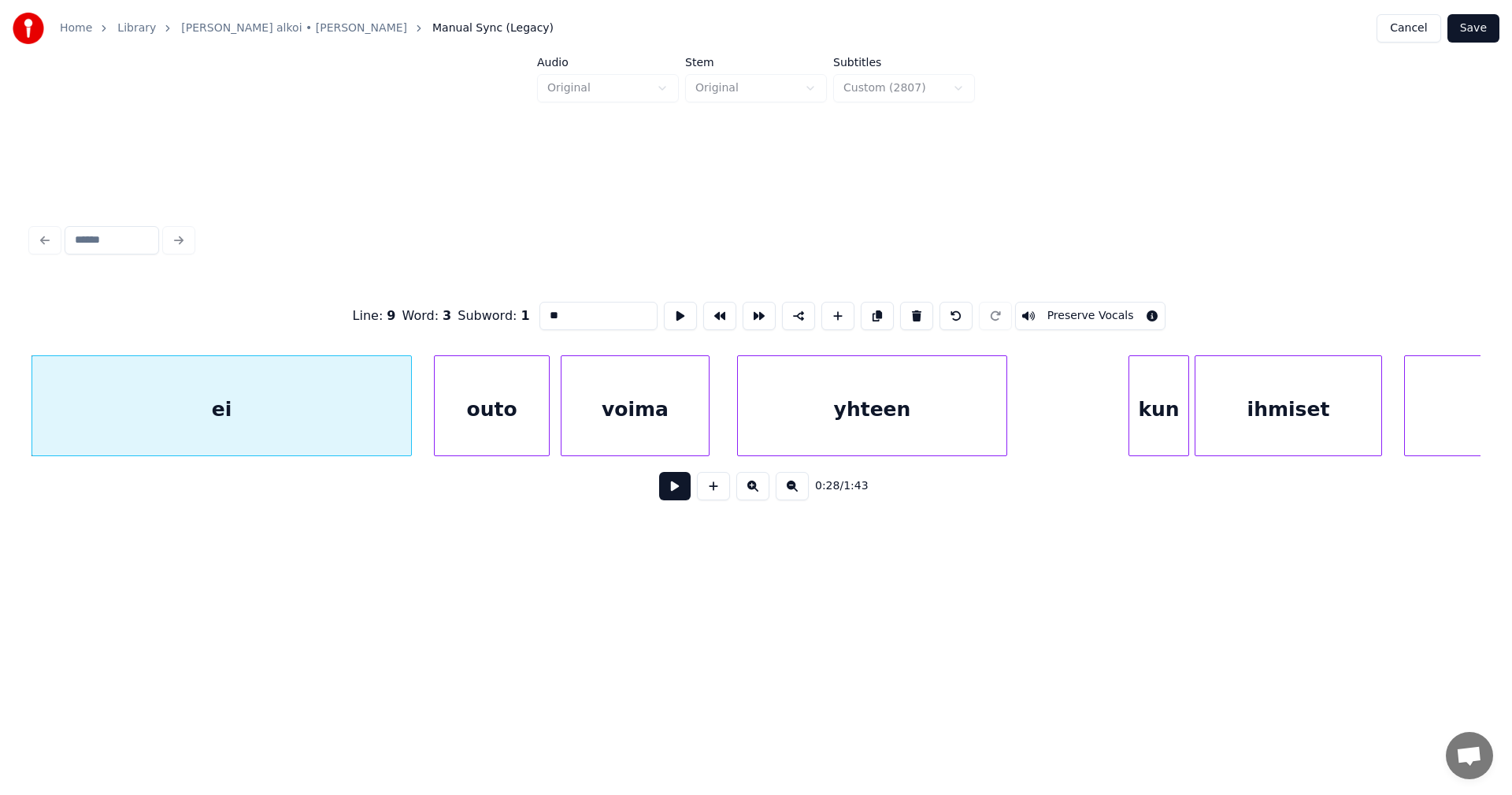
click at [671, 488] on button at bounding box center [674, 485] width 31 height 28
click at [669, 484] on button at bounding box center [674, 485] width 31 height 28
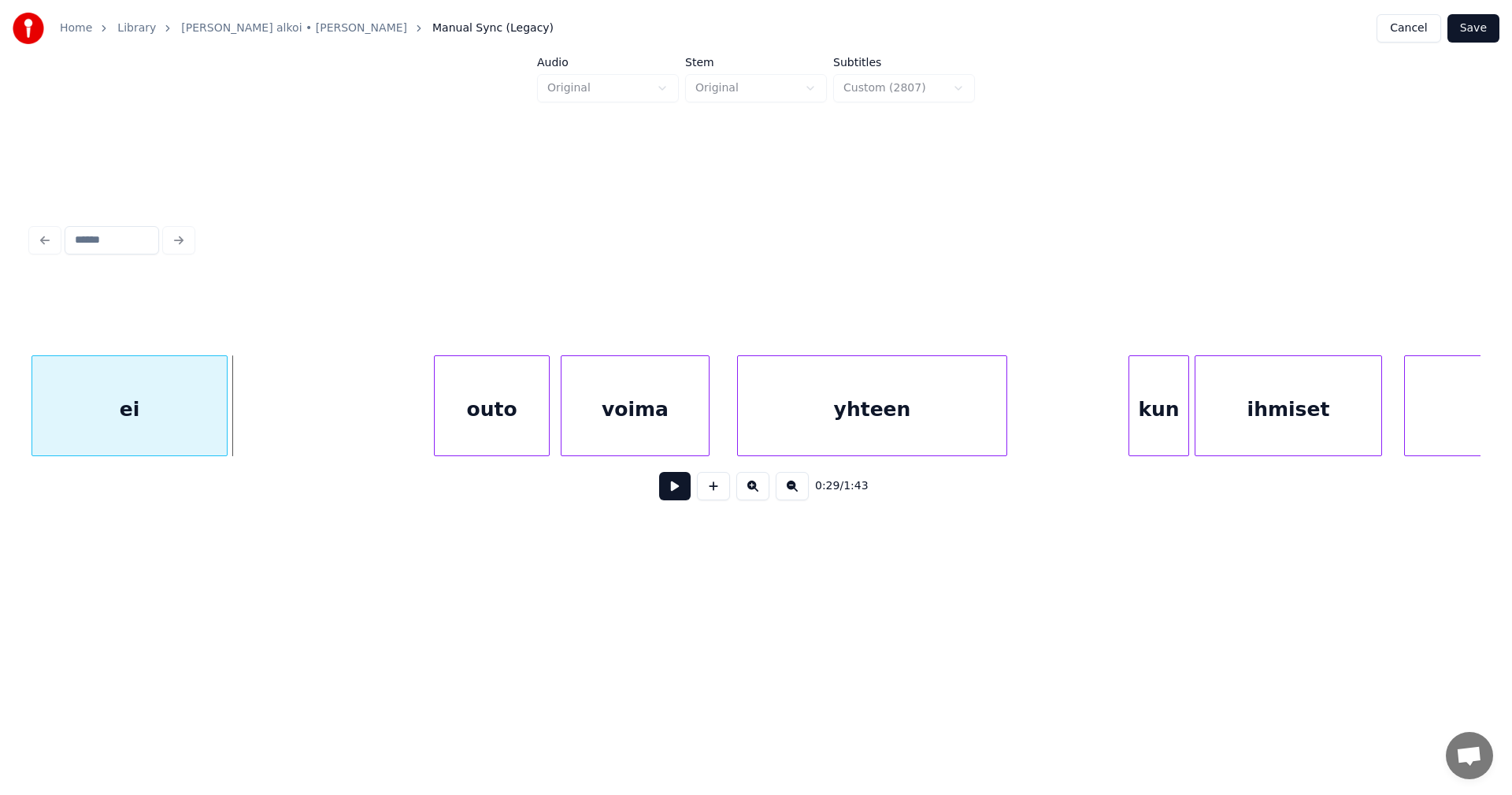
click at [227, 396] on div at bounding box center [225, 405] width 5 height 99
click at [443, 423] on div "outo" at bounding box center [483, 409] width 114 height 107
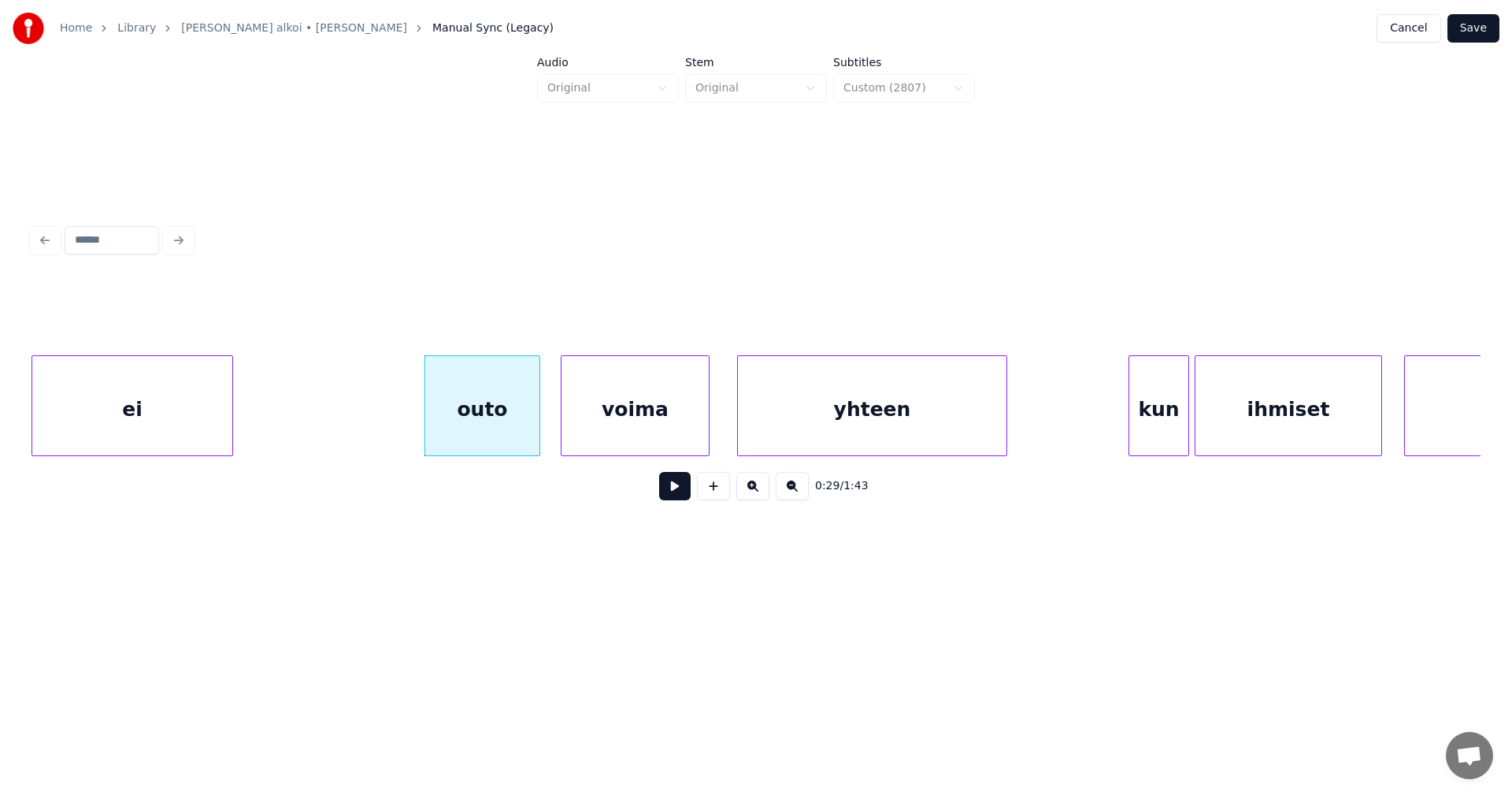
click at [676, 492] on button at bounding box center [674, 485] width 31 height 28
click at [680, 492] on button at bounding box center [674, 485] width 31 height 28
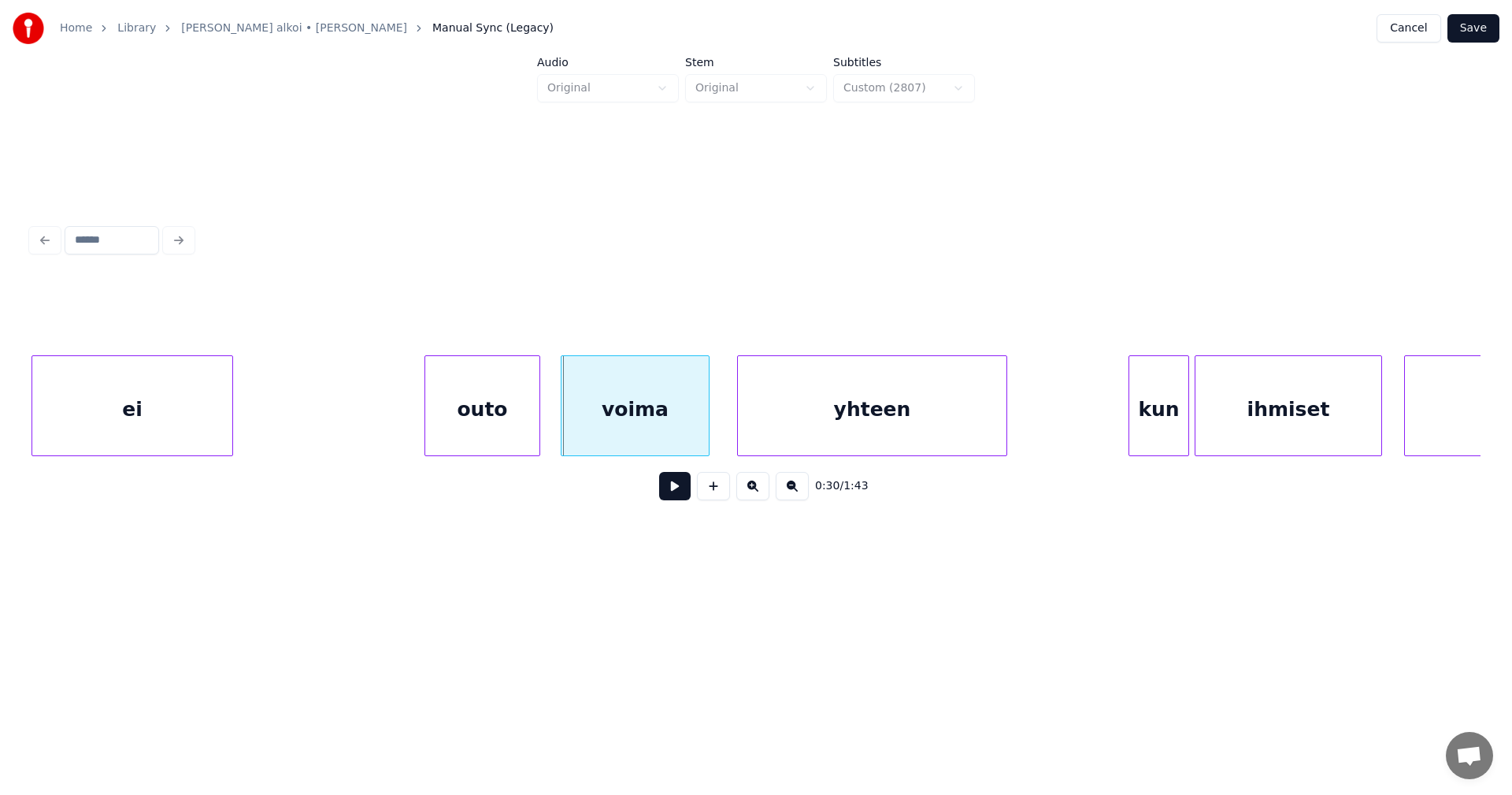
click at [680, 492] on button at bounding box center [674, 485] width 31 height 28
drag, startPoint x: 680, startPoint y: 492, endPoint x: 673, endPoint y: 471, distance: 22.1
click at [679, 488] on button at bounding box center [674, 485] width 31 height 28
click at [674, 431] on div "voima" at bounding box center [632, 409] width 147 height 107
click at [790, 441] on div "yhteen" at bounding box center [863, 409] width 269 height 107
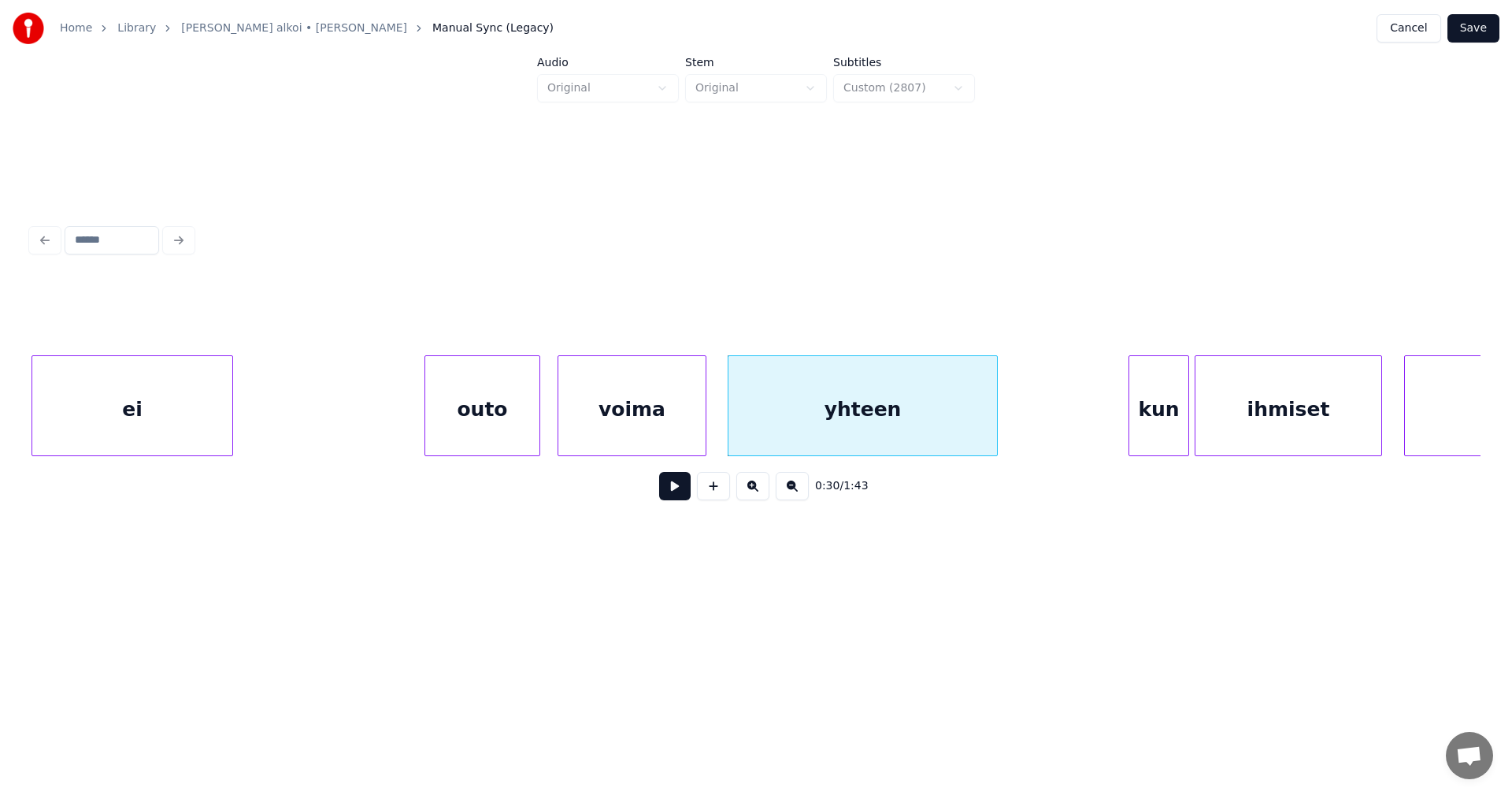
click at [937, 424] on div "yhteen" at bounding box center [863, 409] width 269 height 107
click at [682, 492] on button at bounding box center [674, 485] width 31 height 28
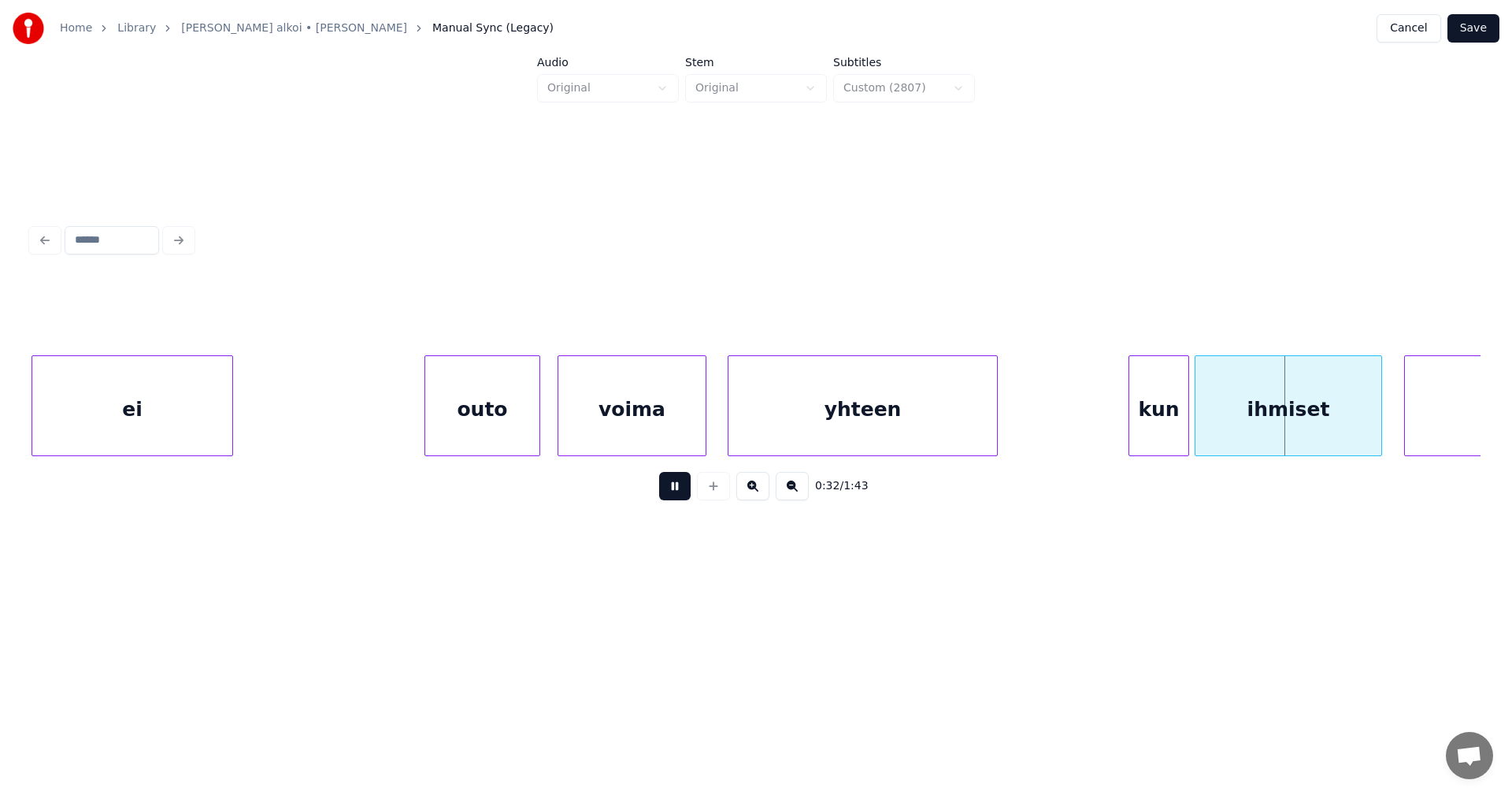
drag, startPoint x: 683, startPoint y: 492, endPoint x: 747, endPoint y: 485, distance: 64.4
click at [692, 488] on div "0:32 / 1:43" at bounding box center [756, 485] width 1424 height 35
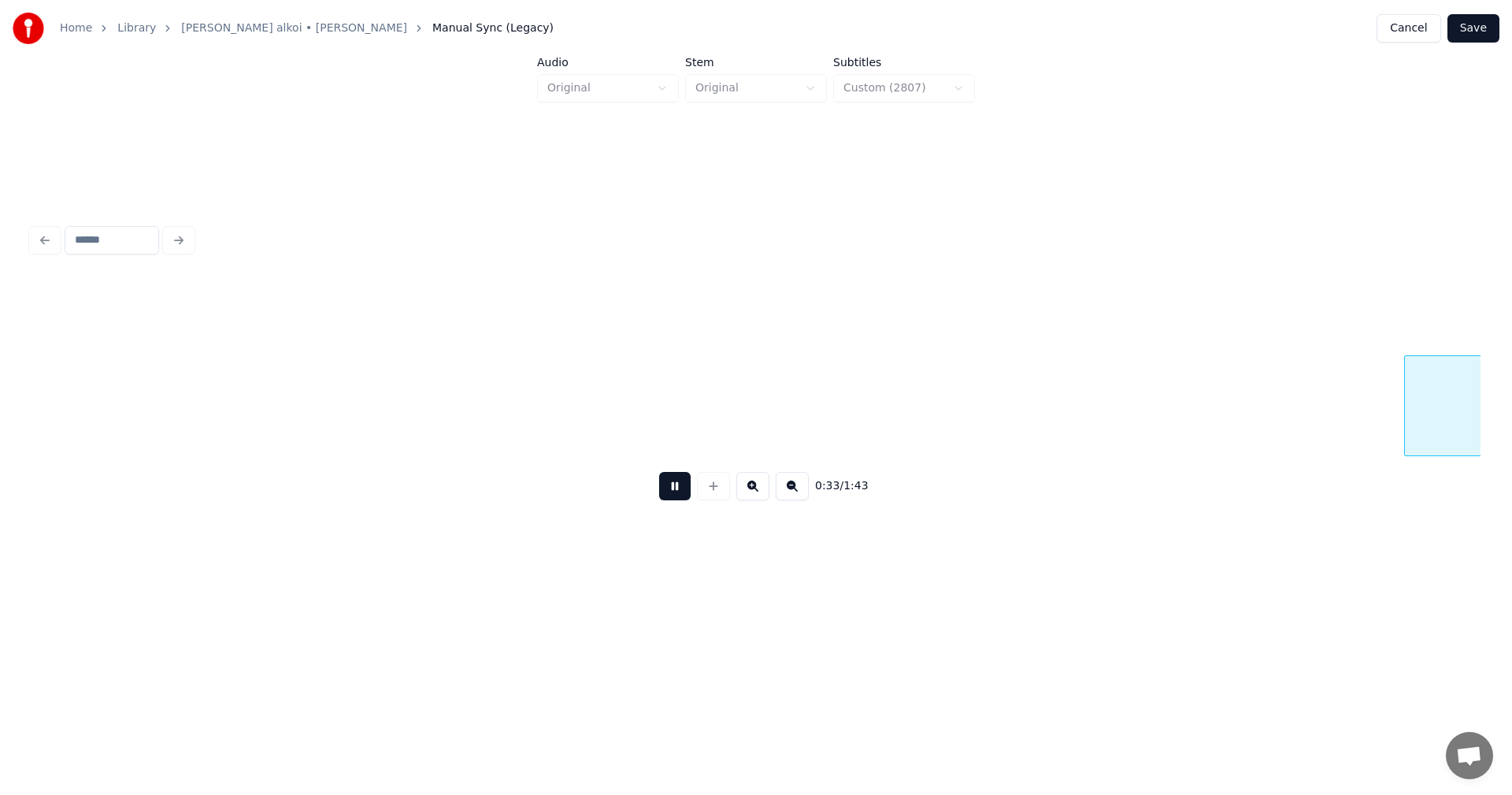
scroll to position [0, 9284]
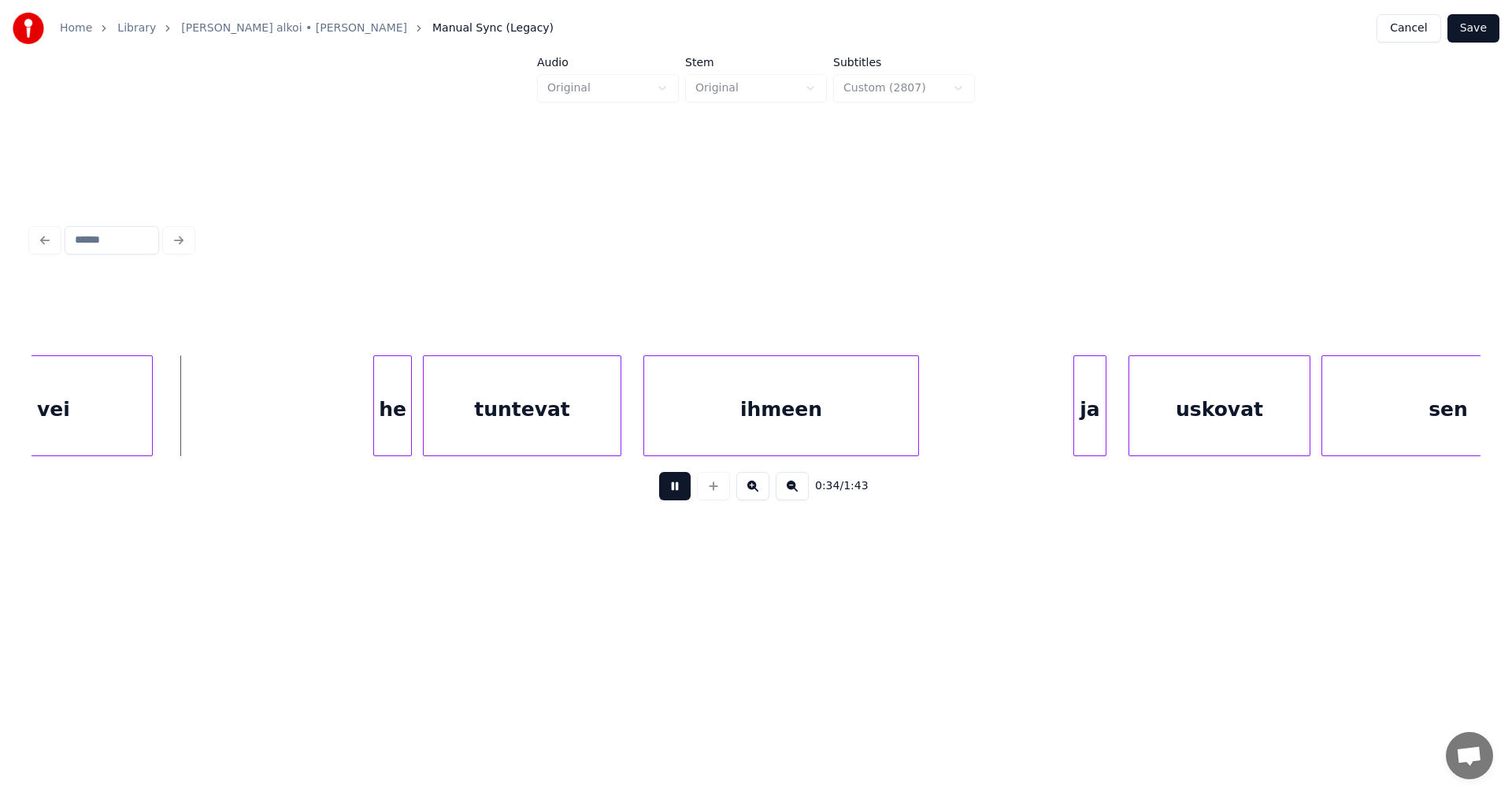
click at [670, 492] on button at bounding box center [674, 485] width 31 height 28
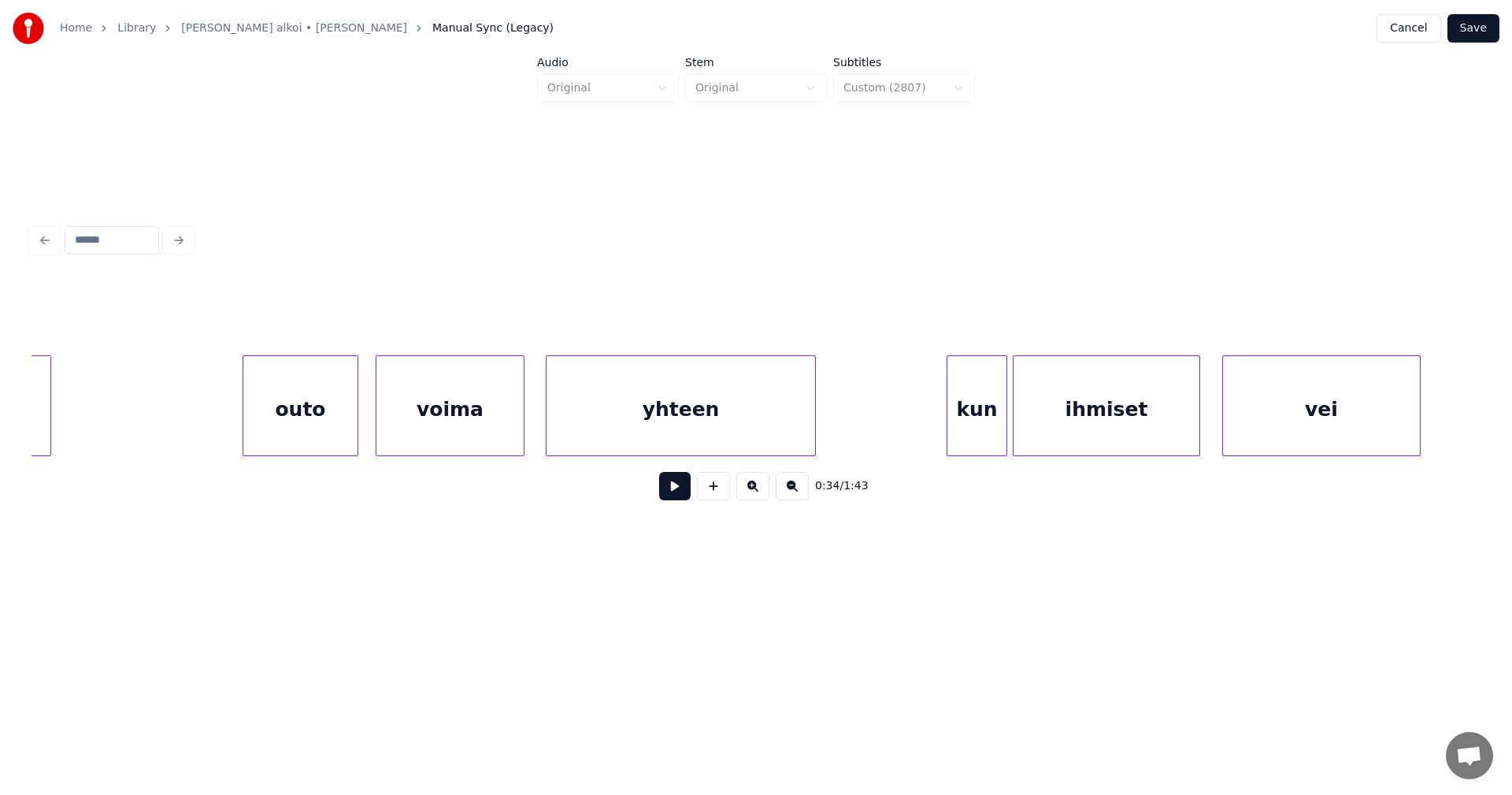
click at [984, 427] on div "kun" at bounding box center [977, 409] width 59 height 107
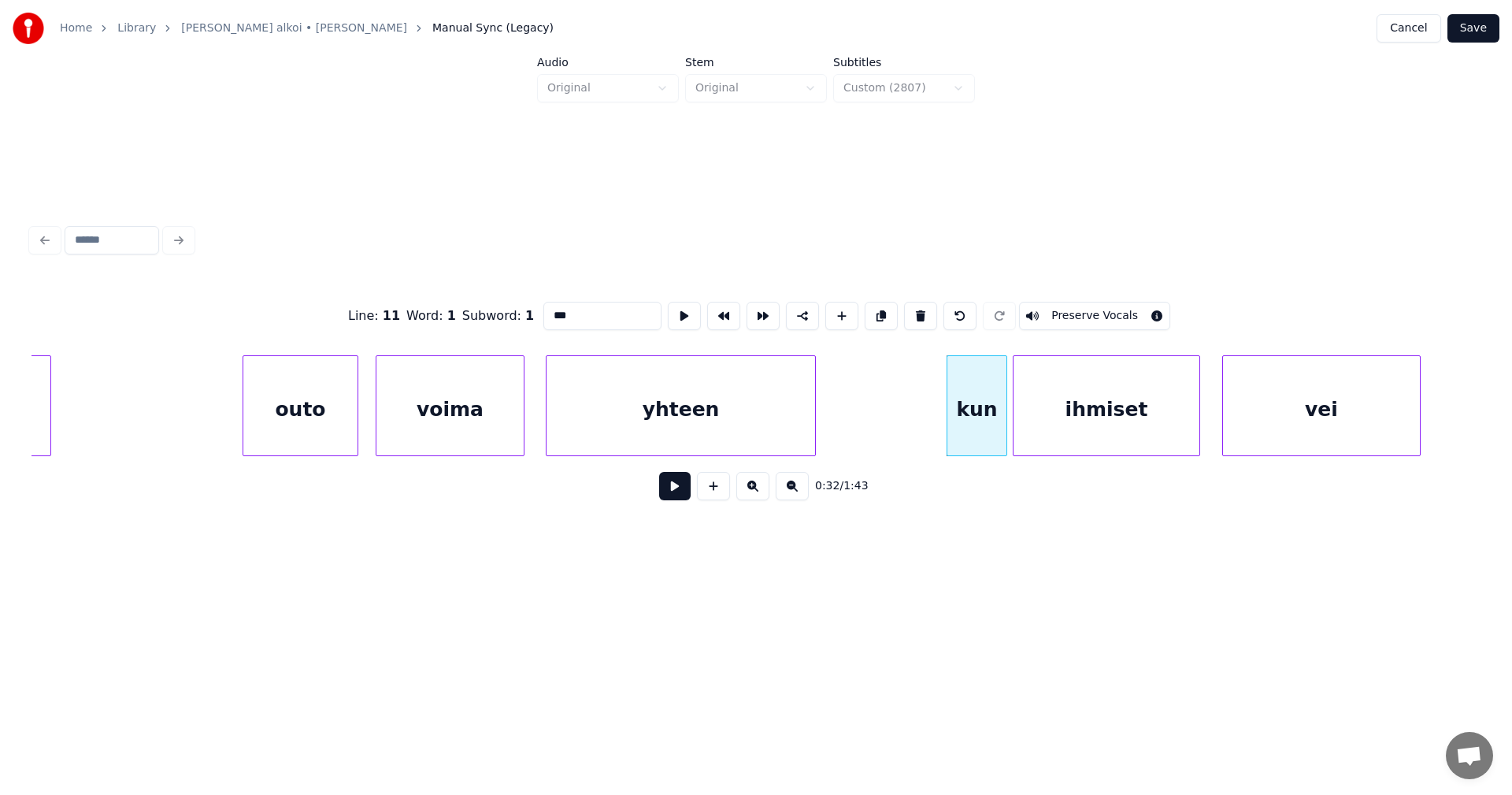
click at [1044, 425] on div "ihmiset" at bounding box center [1106, 409] width 186 height 107
type input "*******"
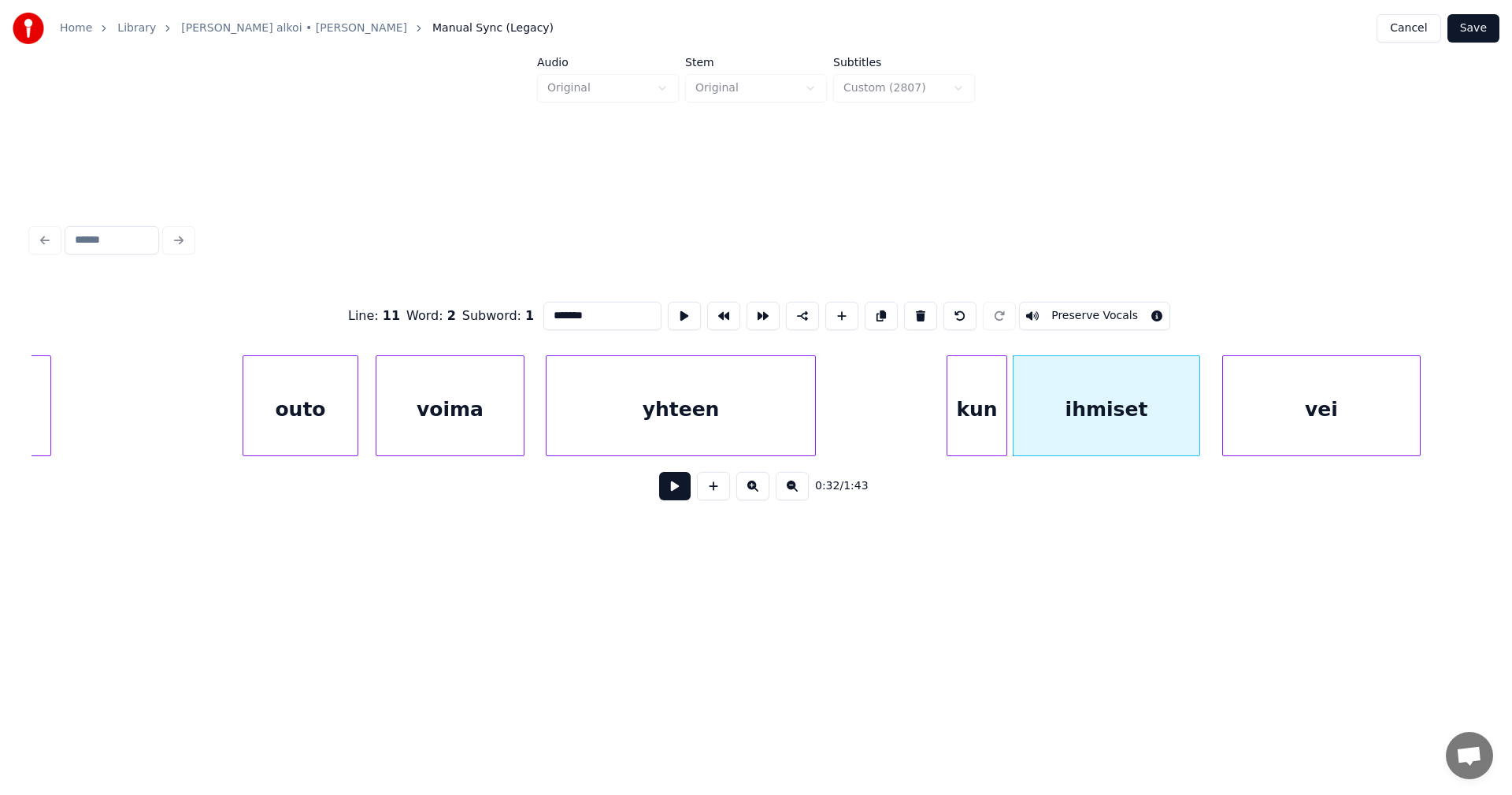
click at [687, 495] on button at bounding box center [674, 485] width 31 height 28
click at [687, 492] on button at bounding box center [674, 485] width 31 height 28
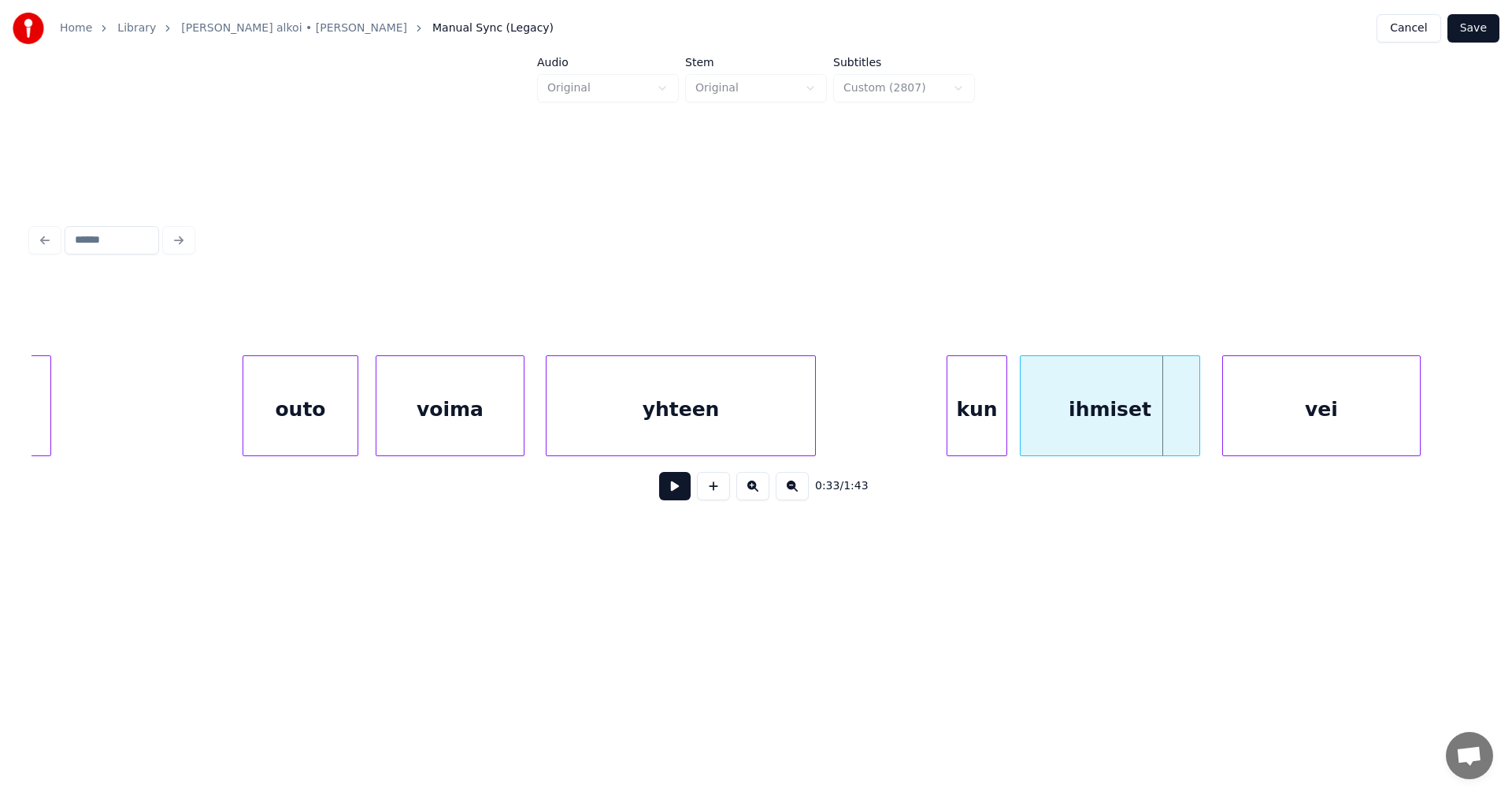
click at [1021, 424] on div at bounding box center [1024, 405] width 5 height 99
click at [1172, 430] on div at bounding box center [1171, 405] width 5 height 99
click at [669, 487] on button at bounding box center [674, 485] width 31 height 28
click at [675, 484] on button at bounding box center [674, 485] width 31 height 28
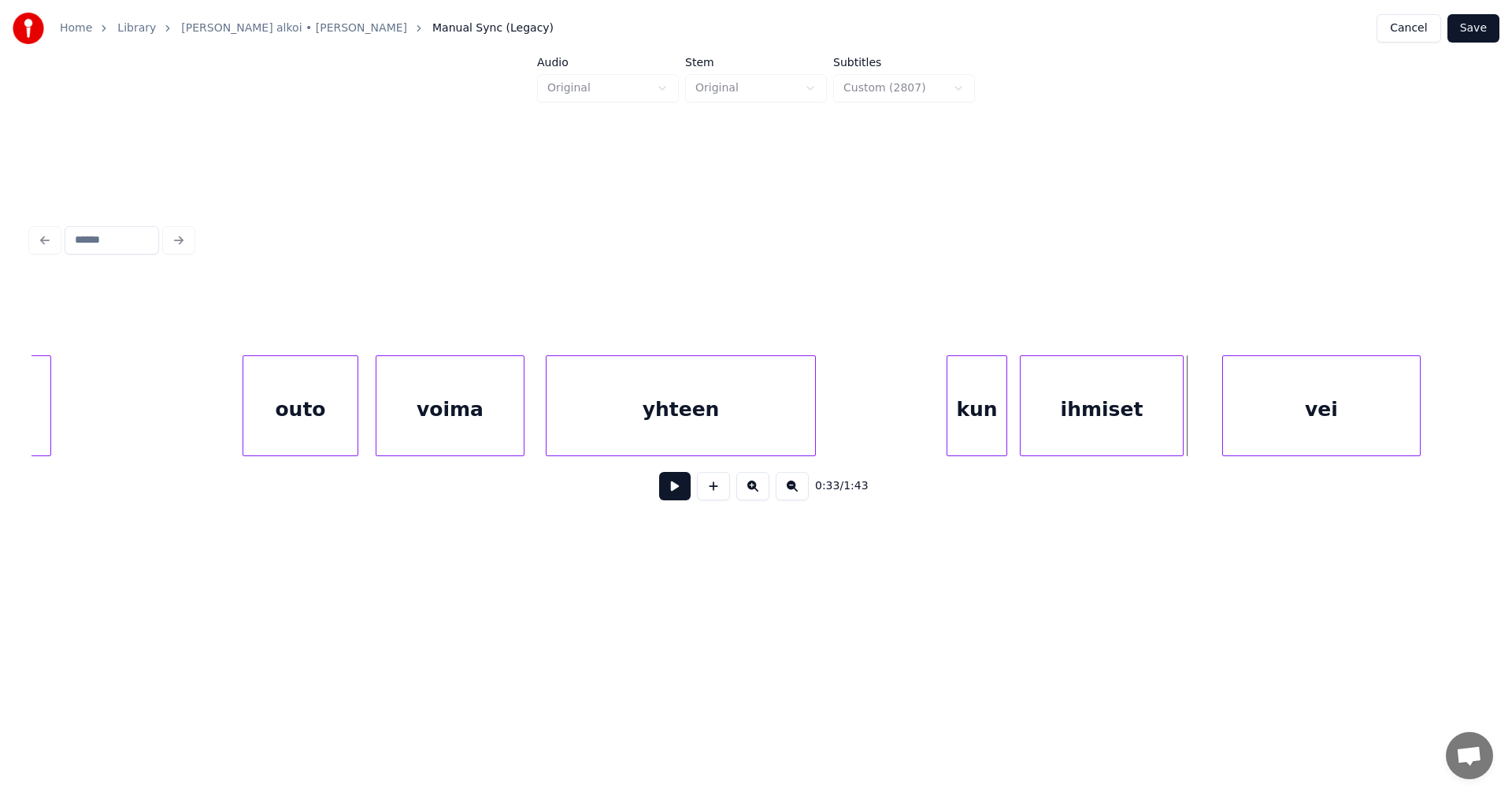
click at [1181, 434] on div at bounding box center [1180, 405] width 5 height 99
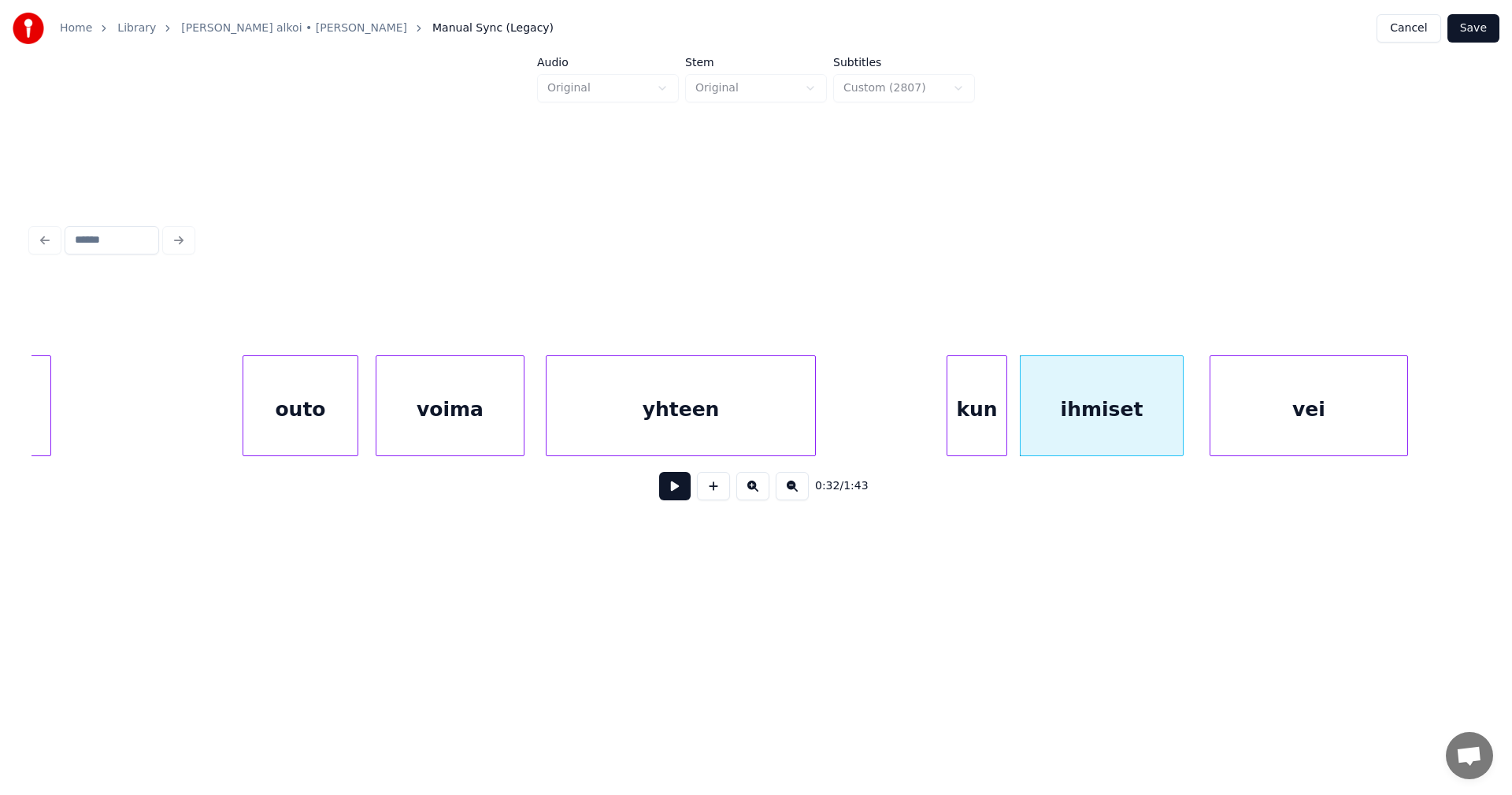
click at [1231, 434] on div "vei" at bounding box center [1308, 409] width 197 height 107
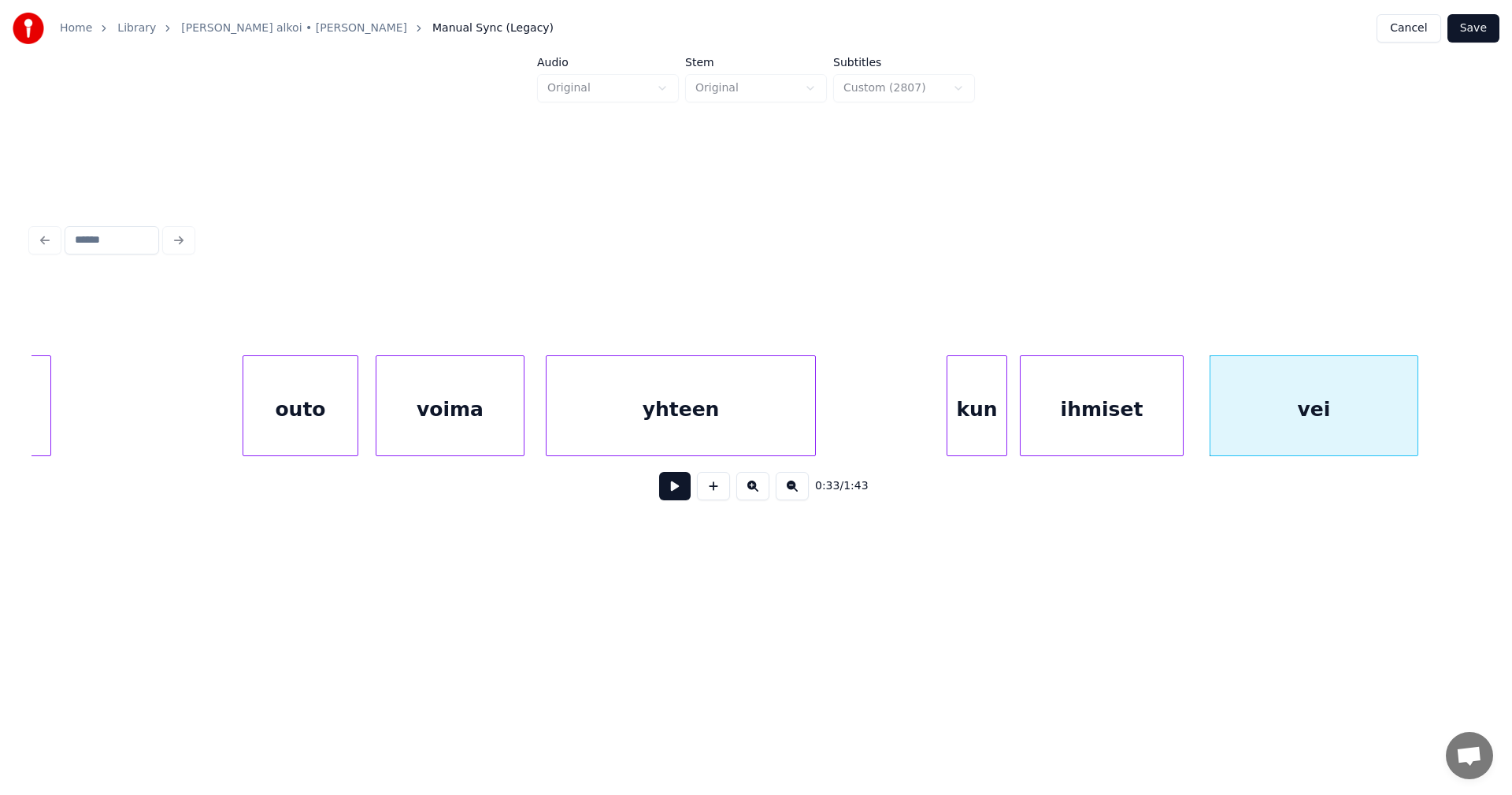
click at [1418, 430] on div at bounding box center [1415, 405] width 5 height 99
click at [998, 419] on div "kun" at bounding box center [977, 409] width 59 height 107
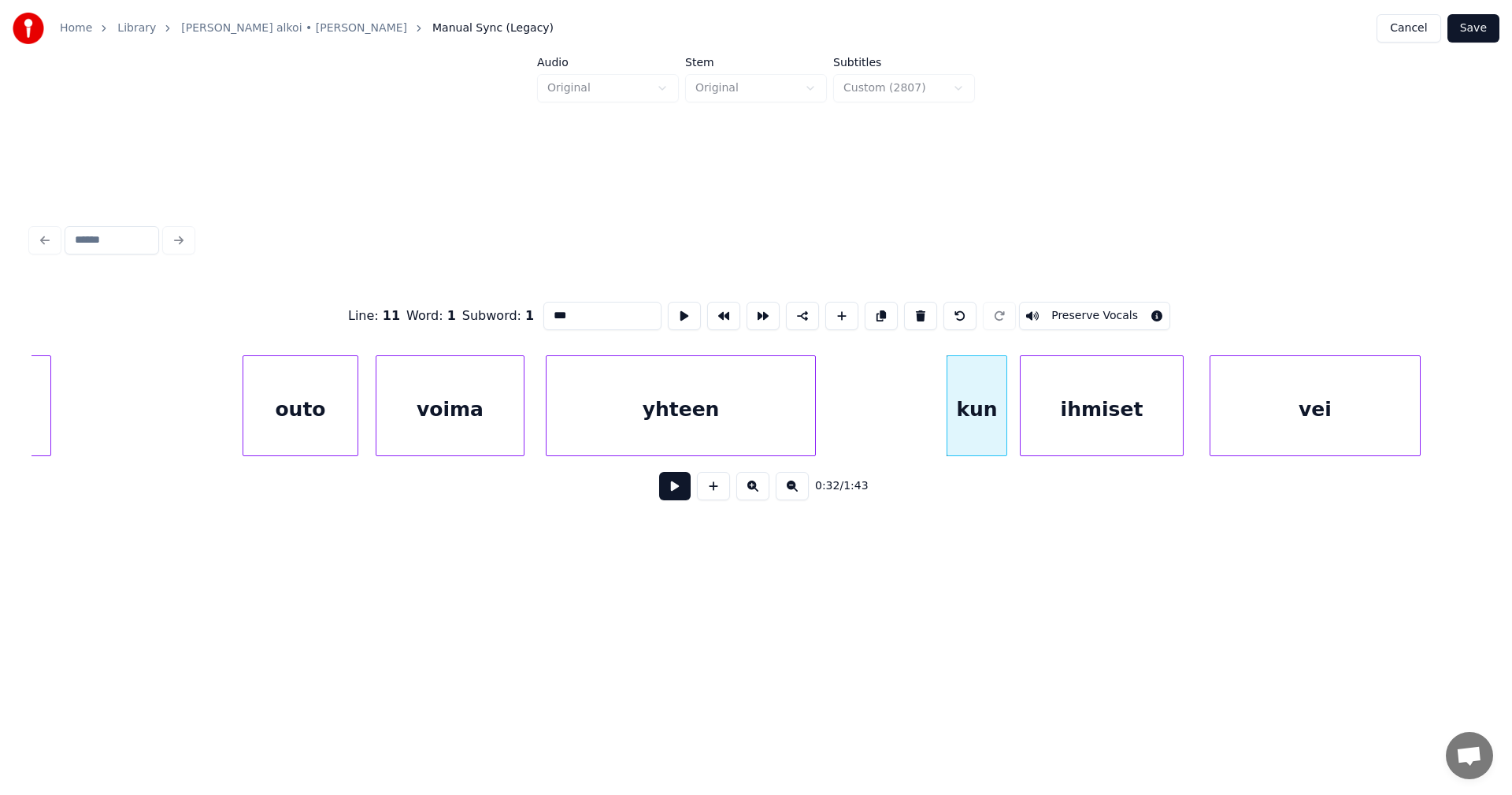
click at [664, 488] on button at bounding box center [674, 485] width 31 height 28
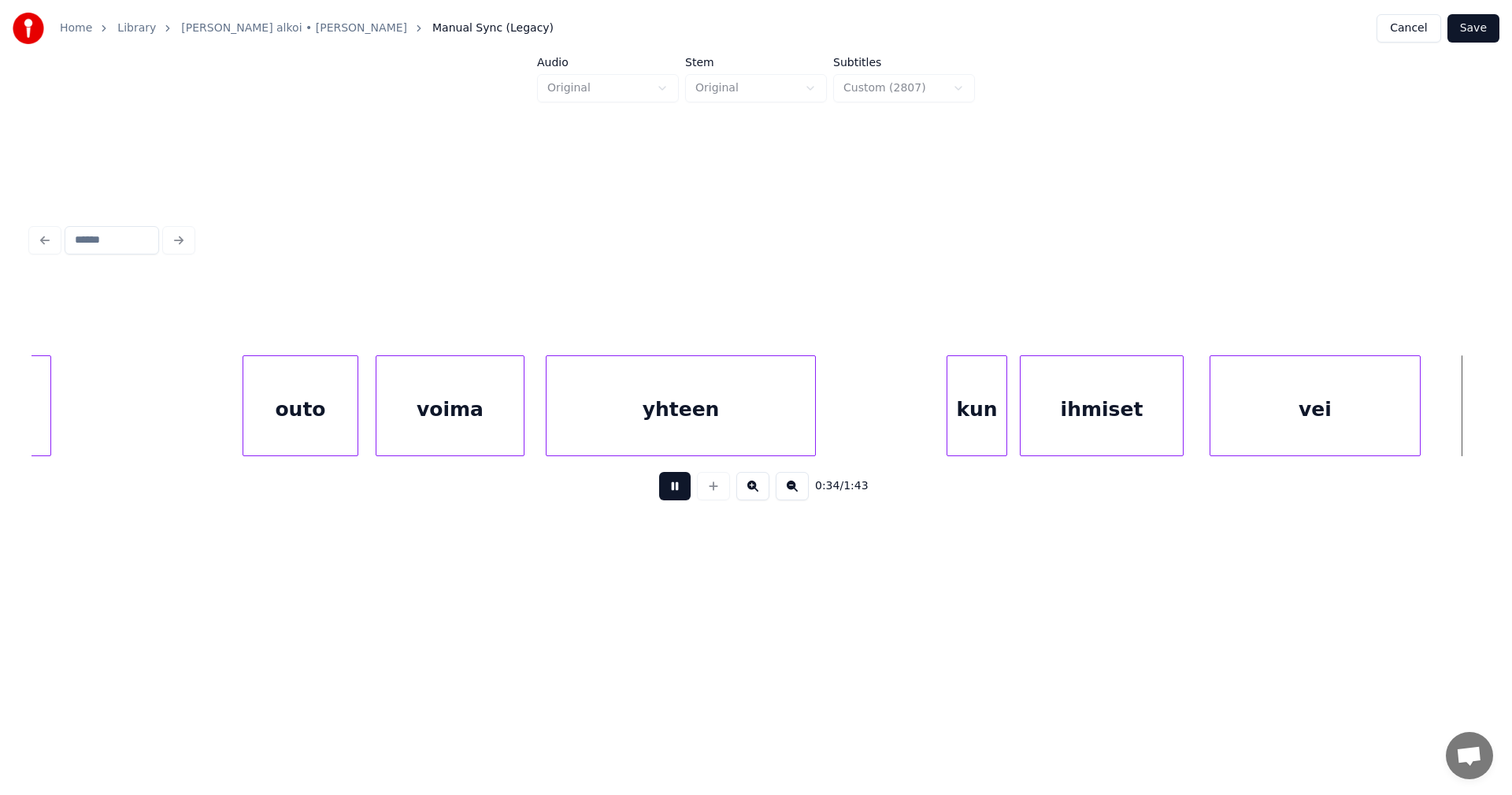
scroll to position [0, 9470]
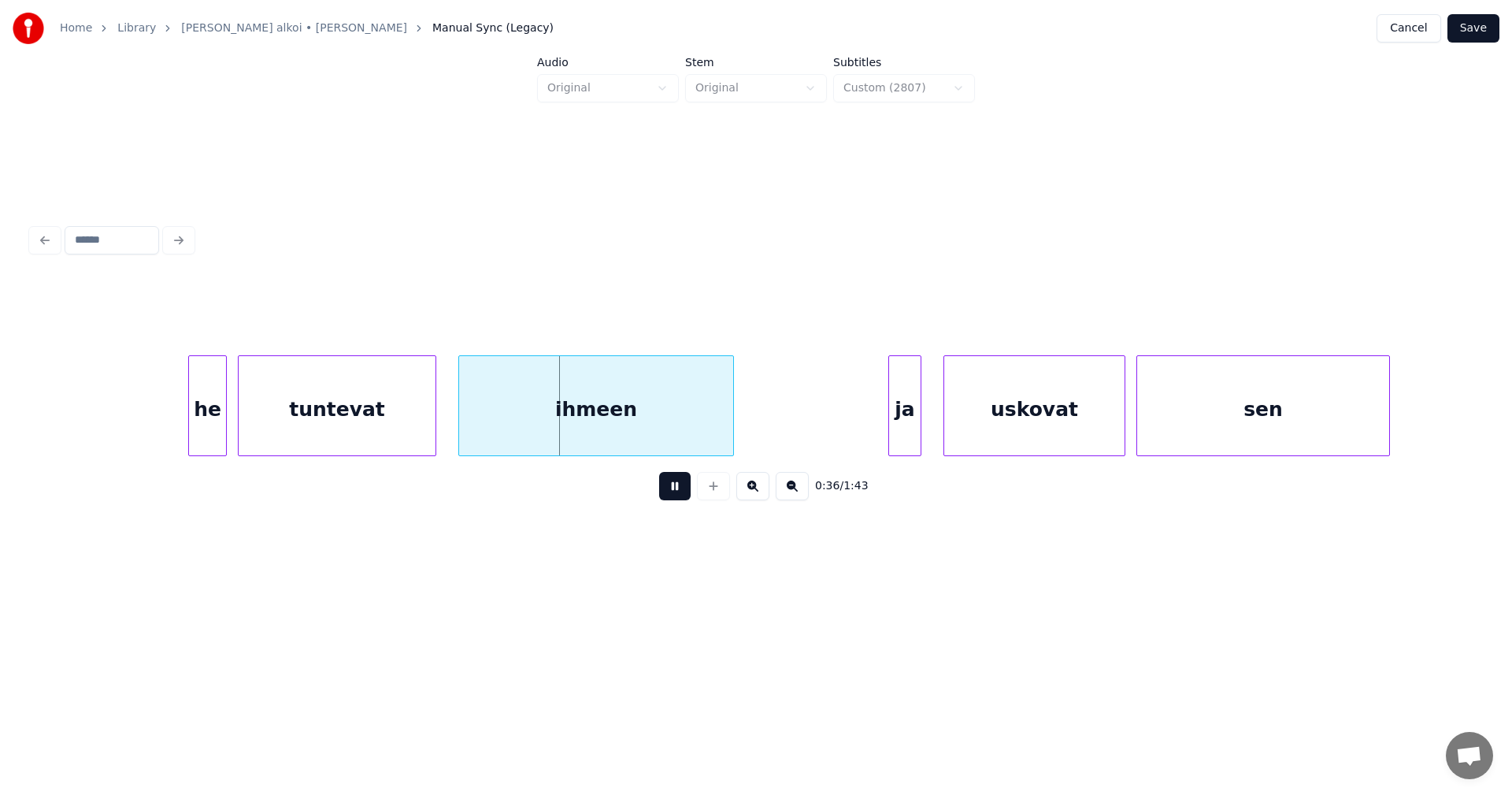
drag, startPoint x: 672, startPoint y: 485, endPoint x: 635, endPoint y: 469, distance: 40.3
click at [655, 476] on div "0:36 / 1:43" at bounding box center [756, 485] width 1424 height 35
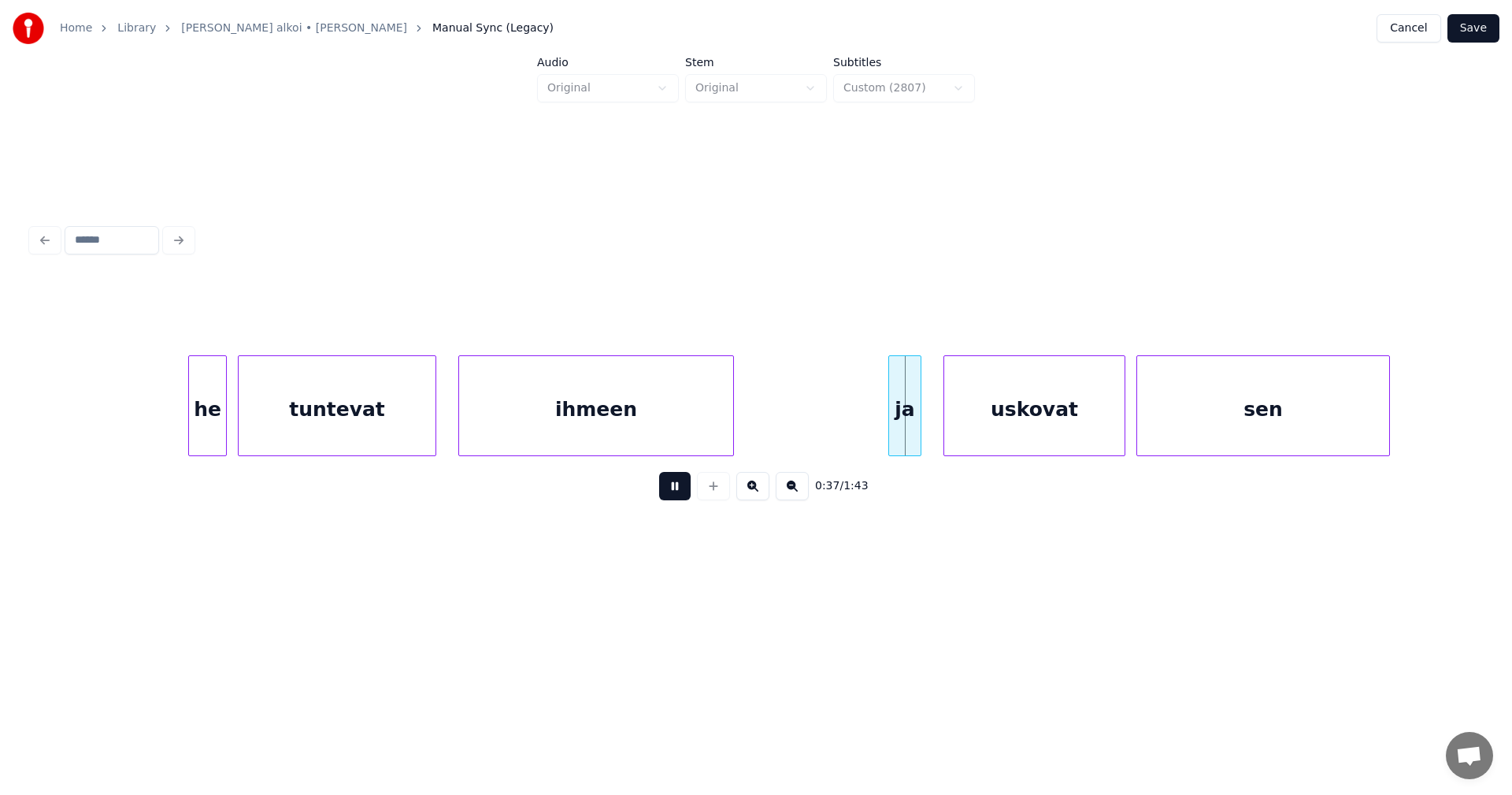
click at [666, 488] on button at bounding box center [674, 485] width 31 height 28
click at [415, 419] on div "tuntevat" at bounding box center [337, 409] width 197 height 107
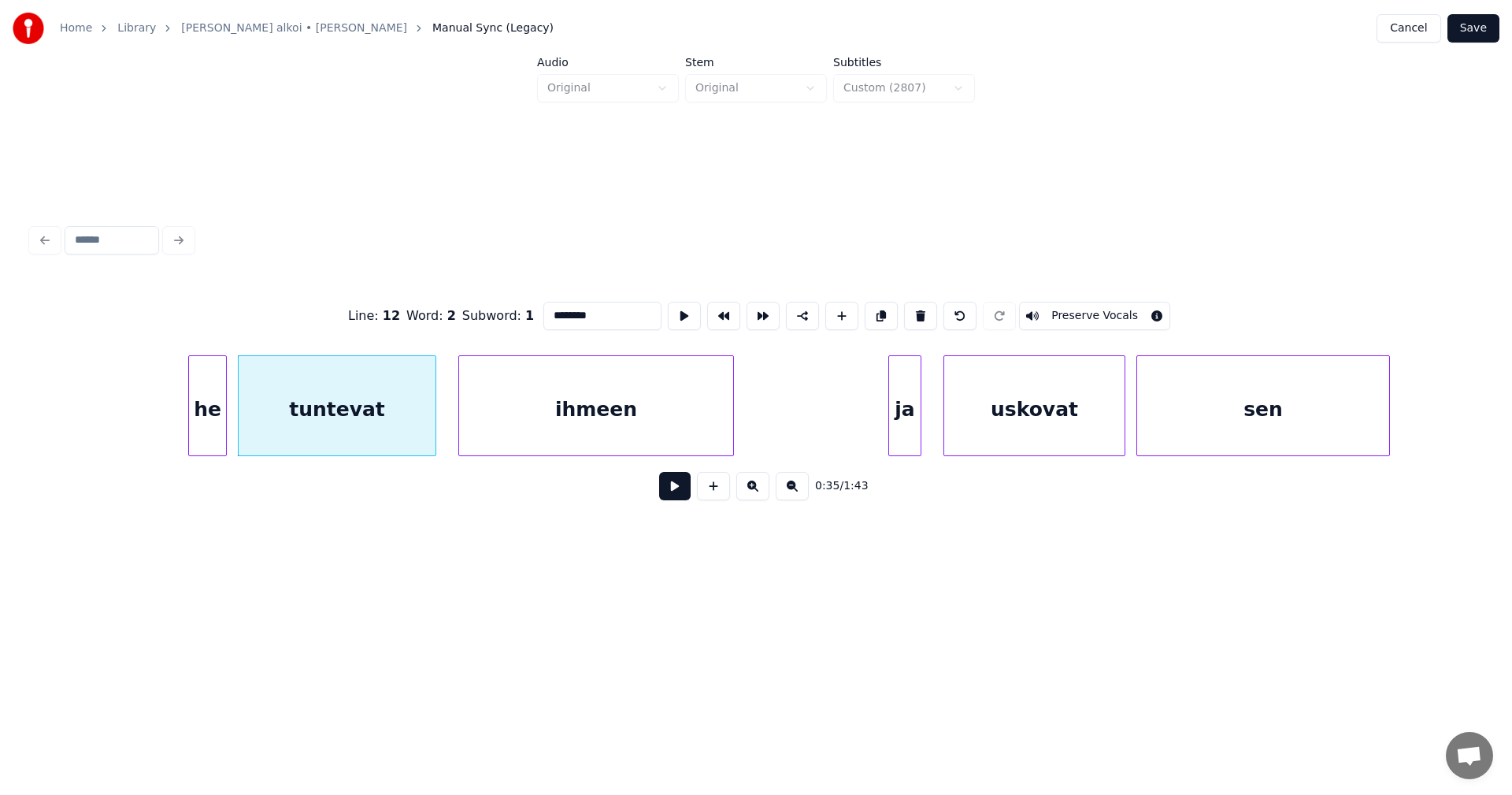
click at [683, 489] on button at bounding box center [674, 485] width 31 height 28
click at [681, 484] on button at bounding box center [674, 485] width 31 height 28
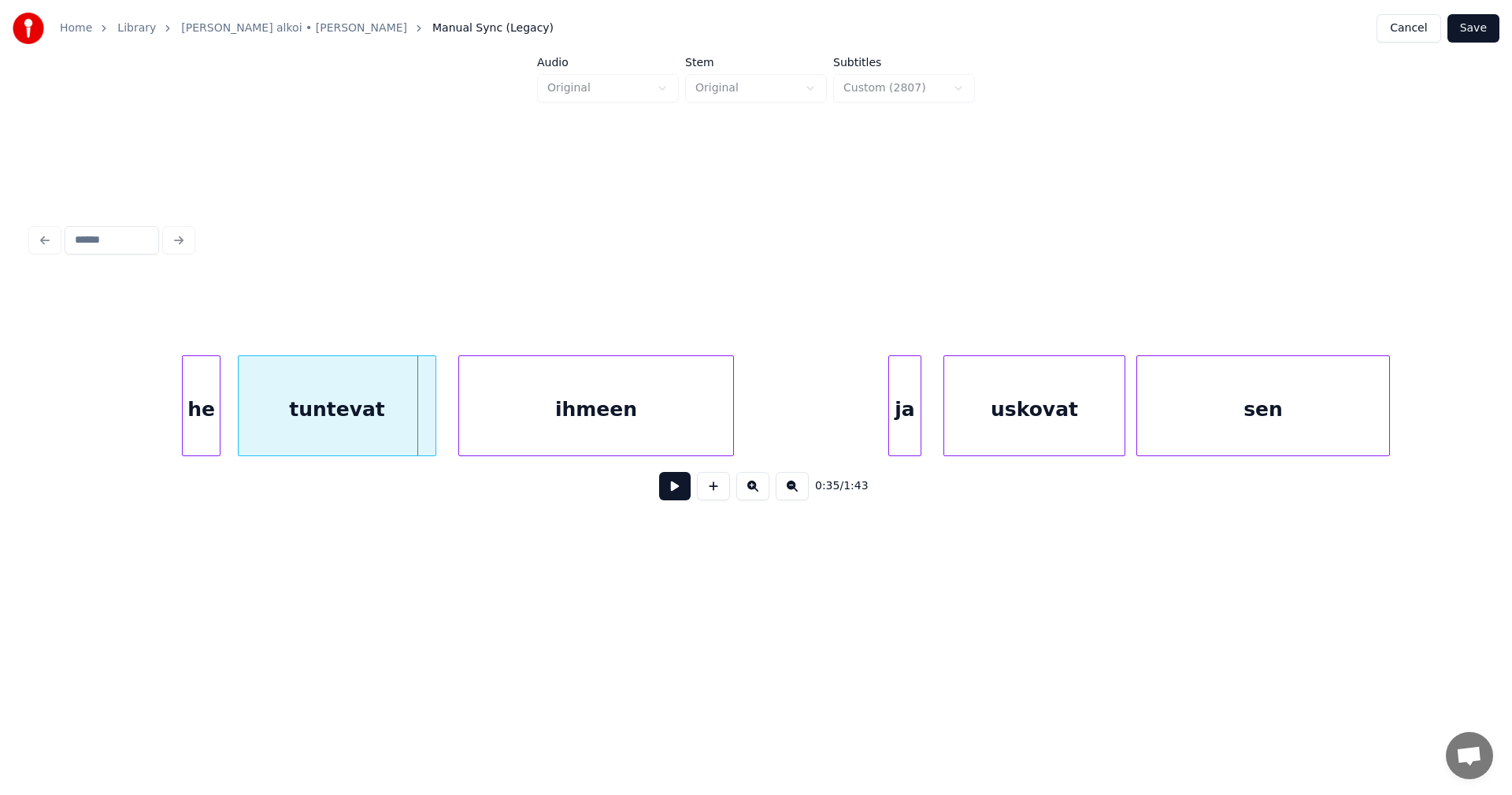
click at [212, 429] on div "he" at bounding box center [201, 409] width 37 height 107
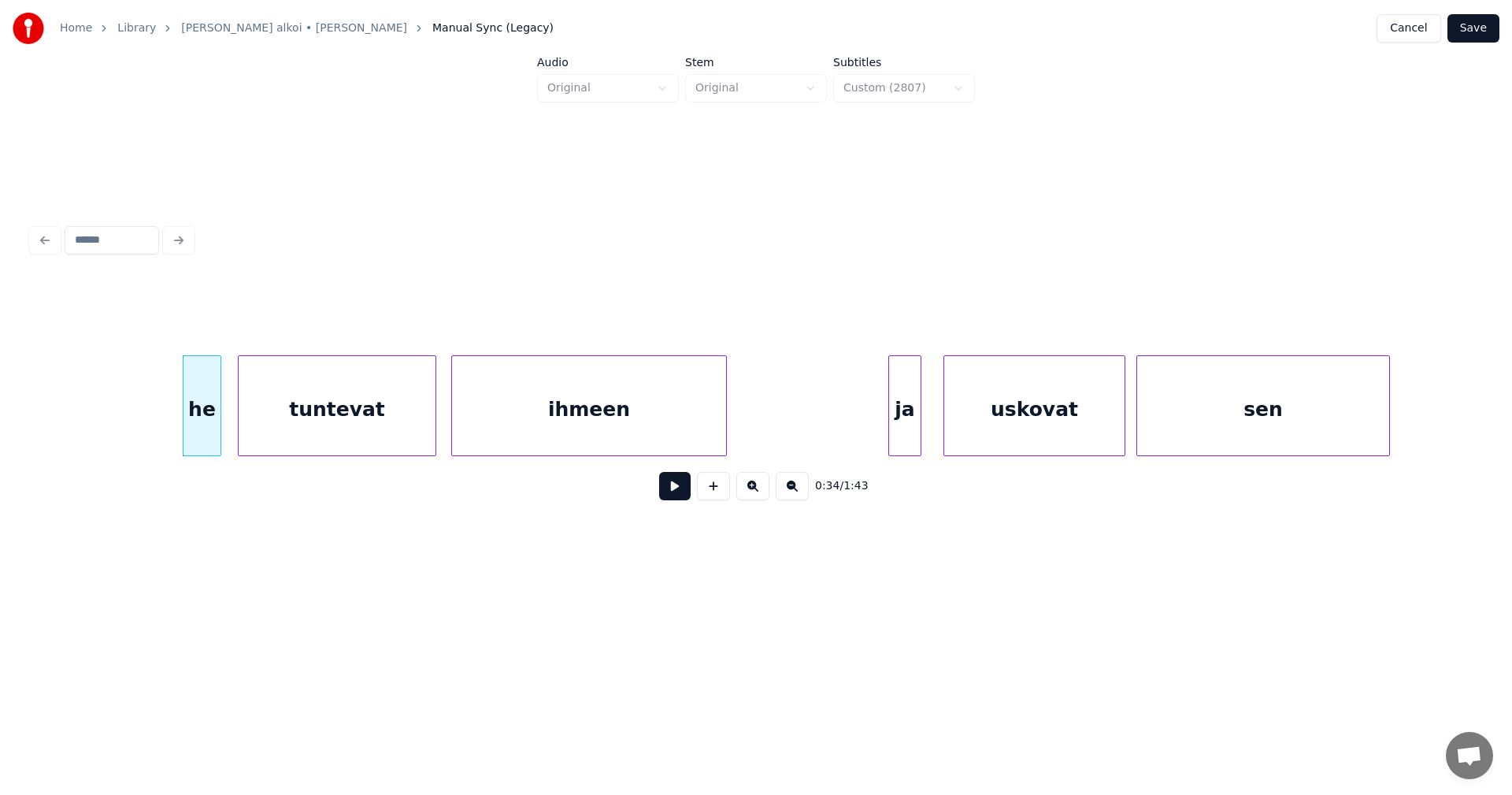
click at [496, 434] on div "ihmeen" at bounding box center [589, 409] width 274 height 107
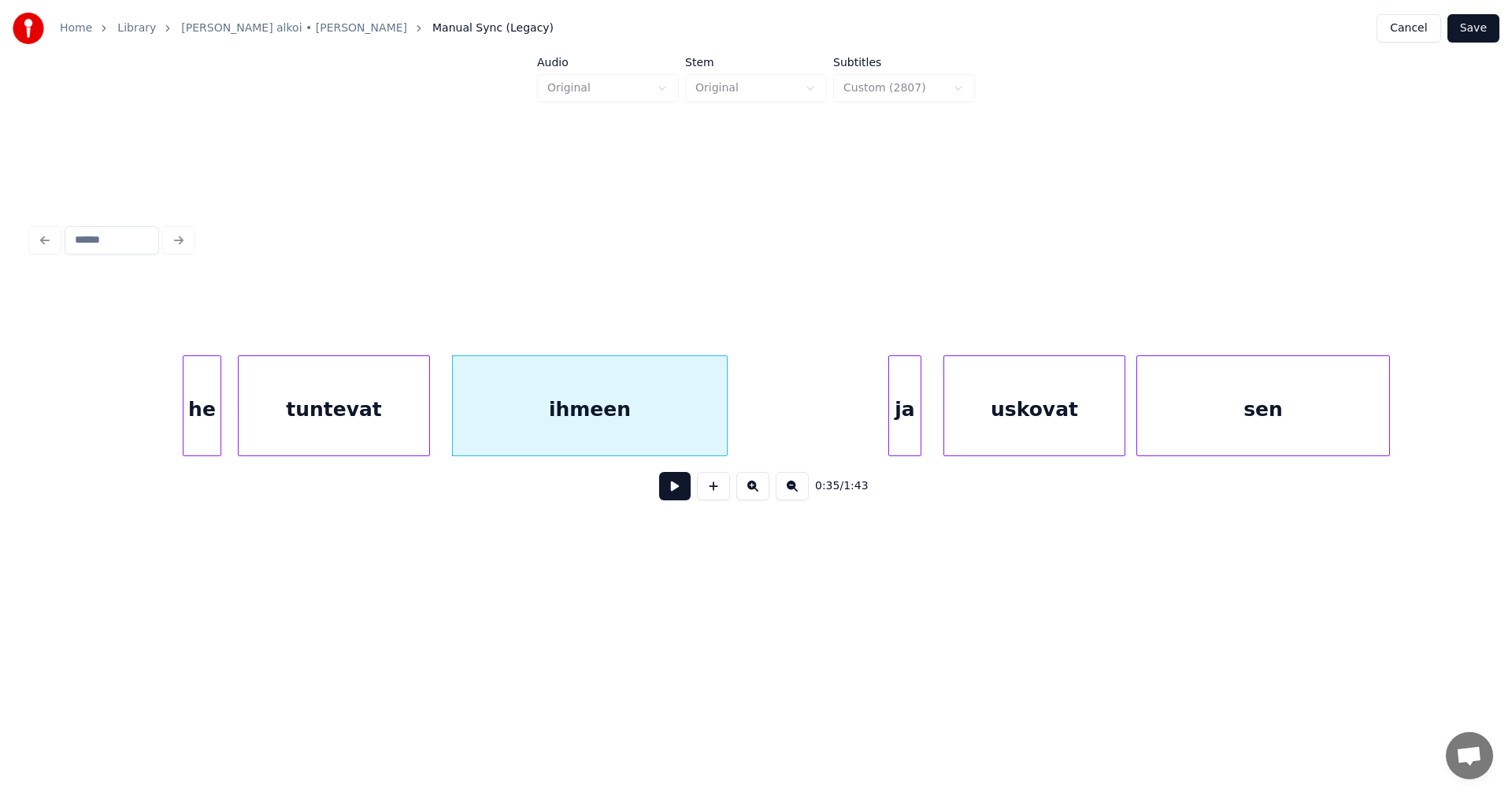
click at [428, 432] on div at bounding box center [427, 405] width 5 height 99
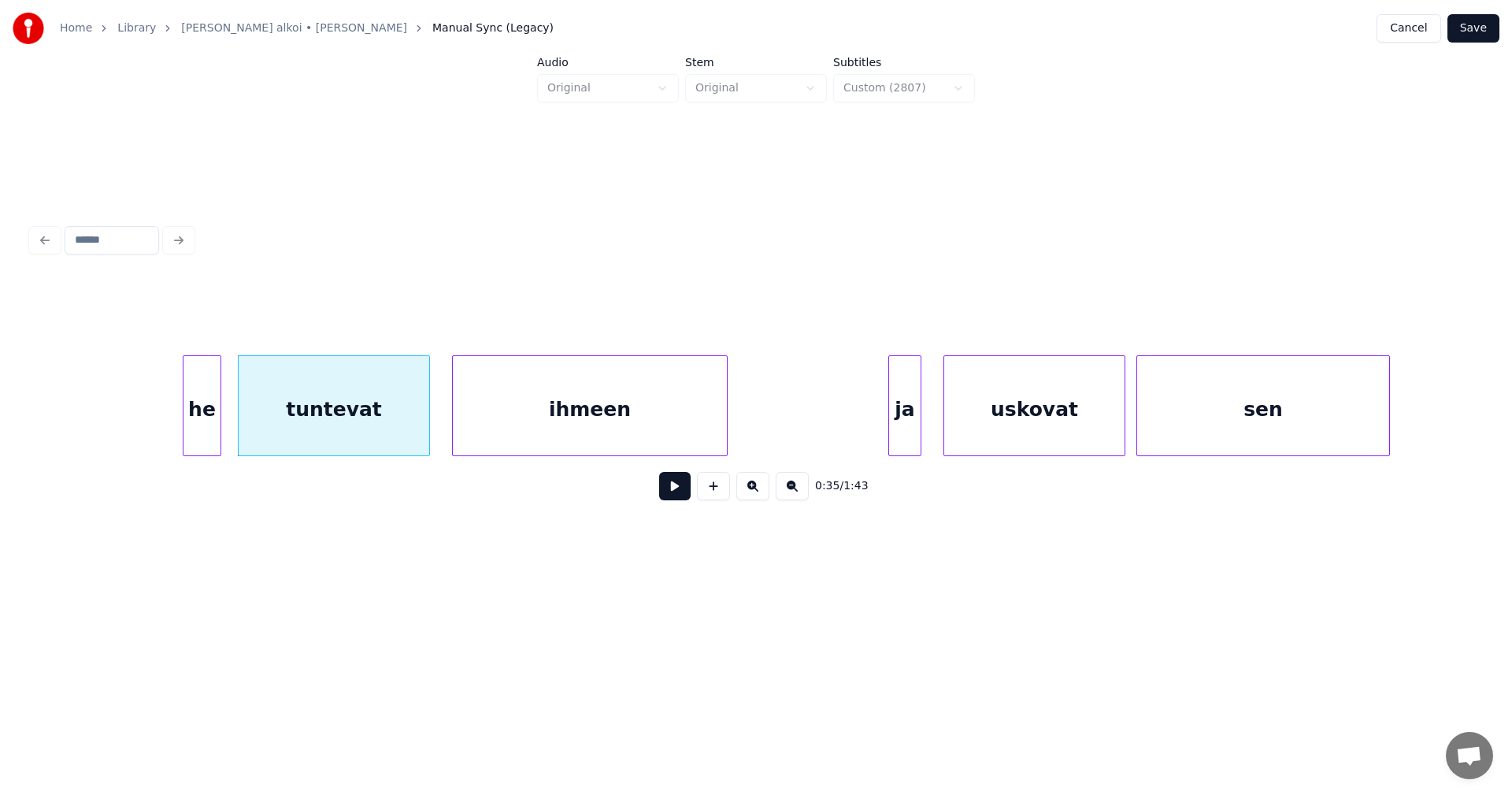
click at [417, 418] on div "tuntevat" at bounding box center [334, 409] width 191 height 107
click at [682, 498] on button at bounding box center [674, 485] width 31 height 28
click at [680, 493] on button at bounding box center [674, 485] width 31 height 28
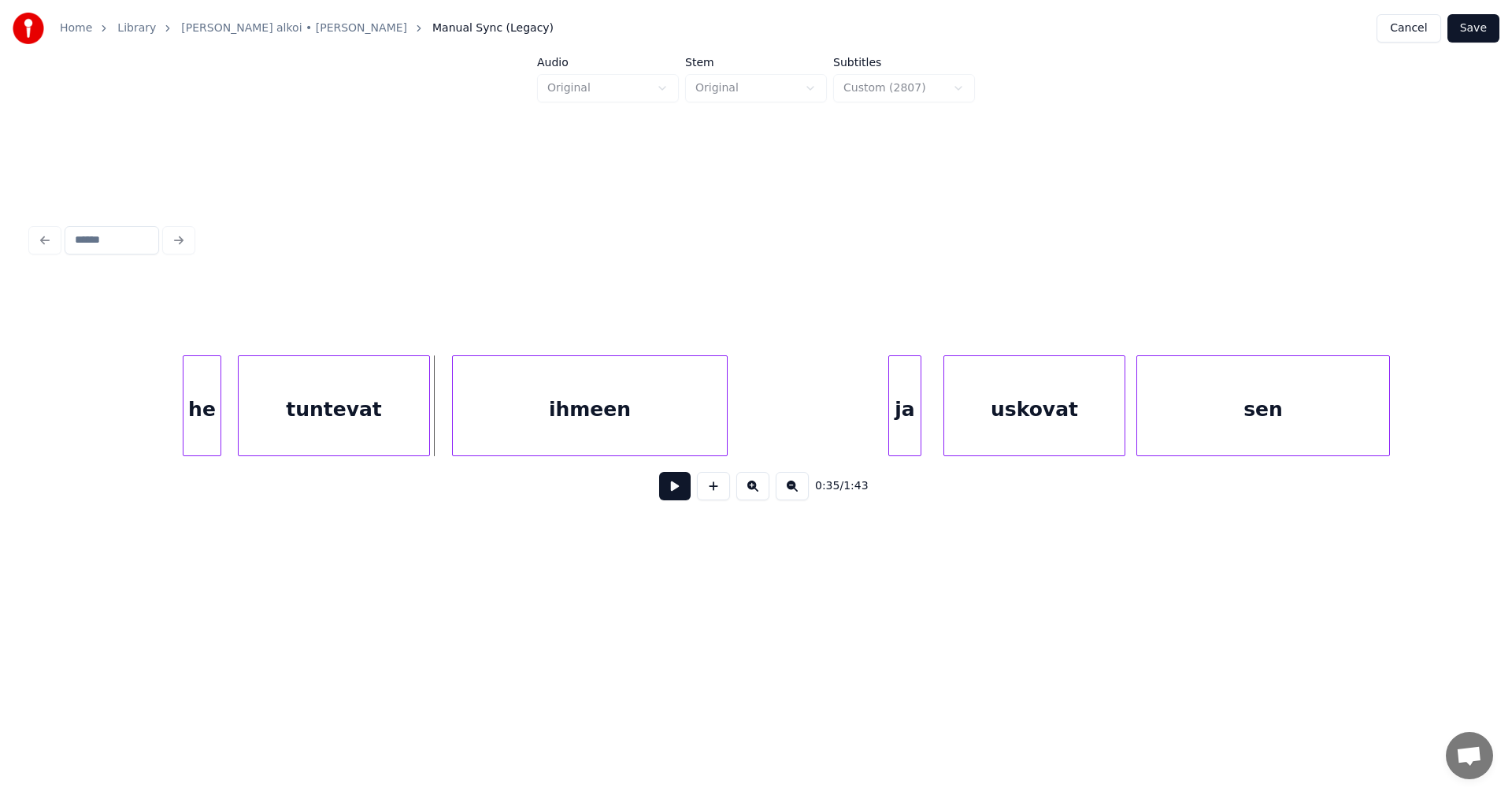
click at [680, 493] on button at bounding box center [674, 485] width 31 height 28
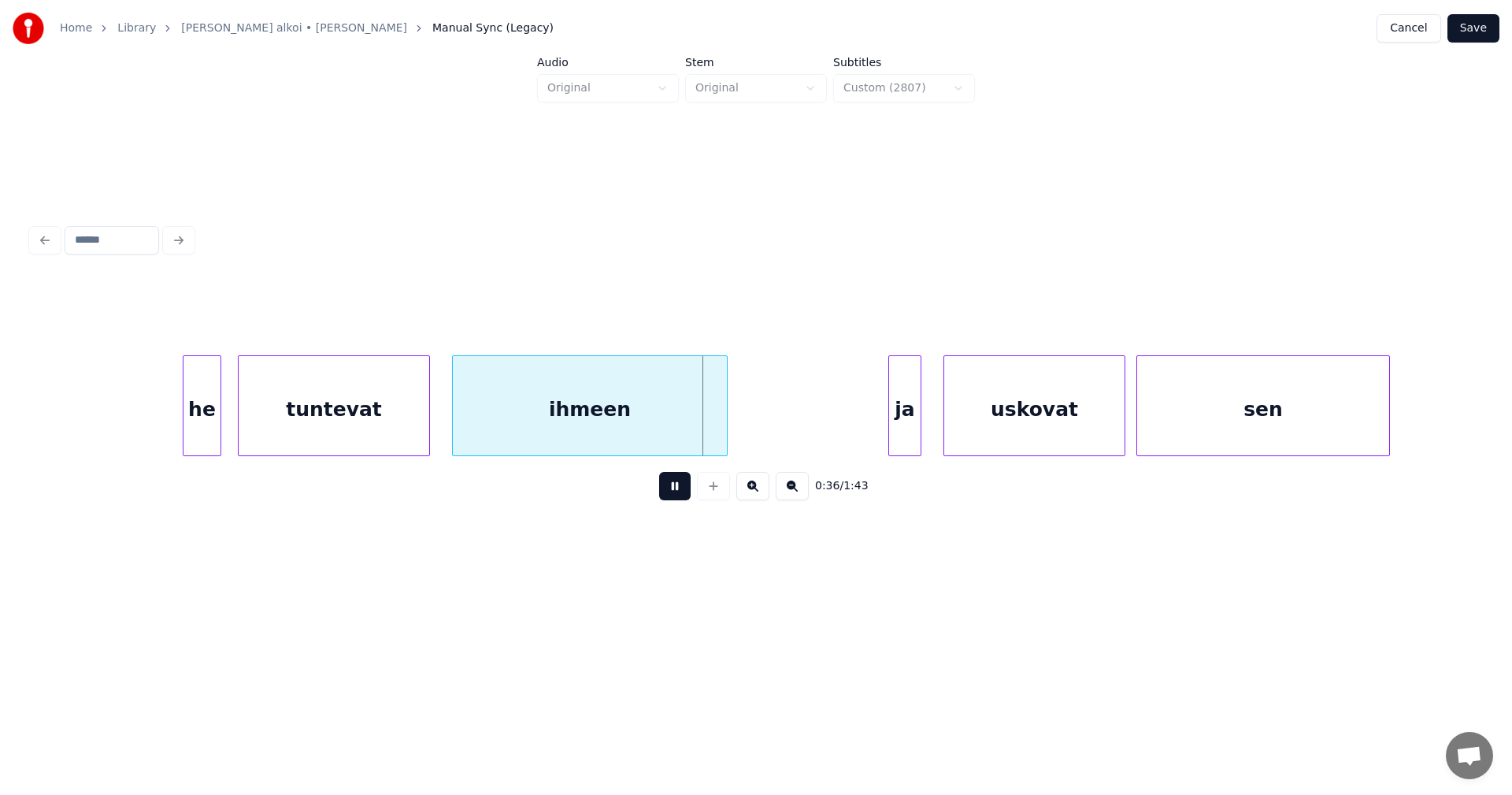
click at [682, 492] on button at bounding box center [674, 485] width 31 height 28
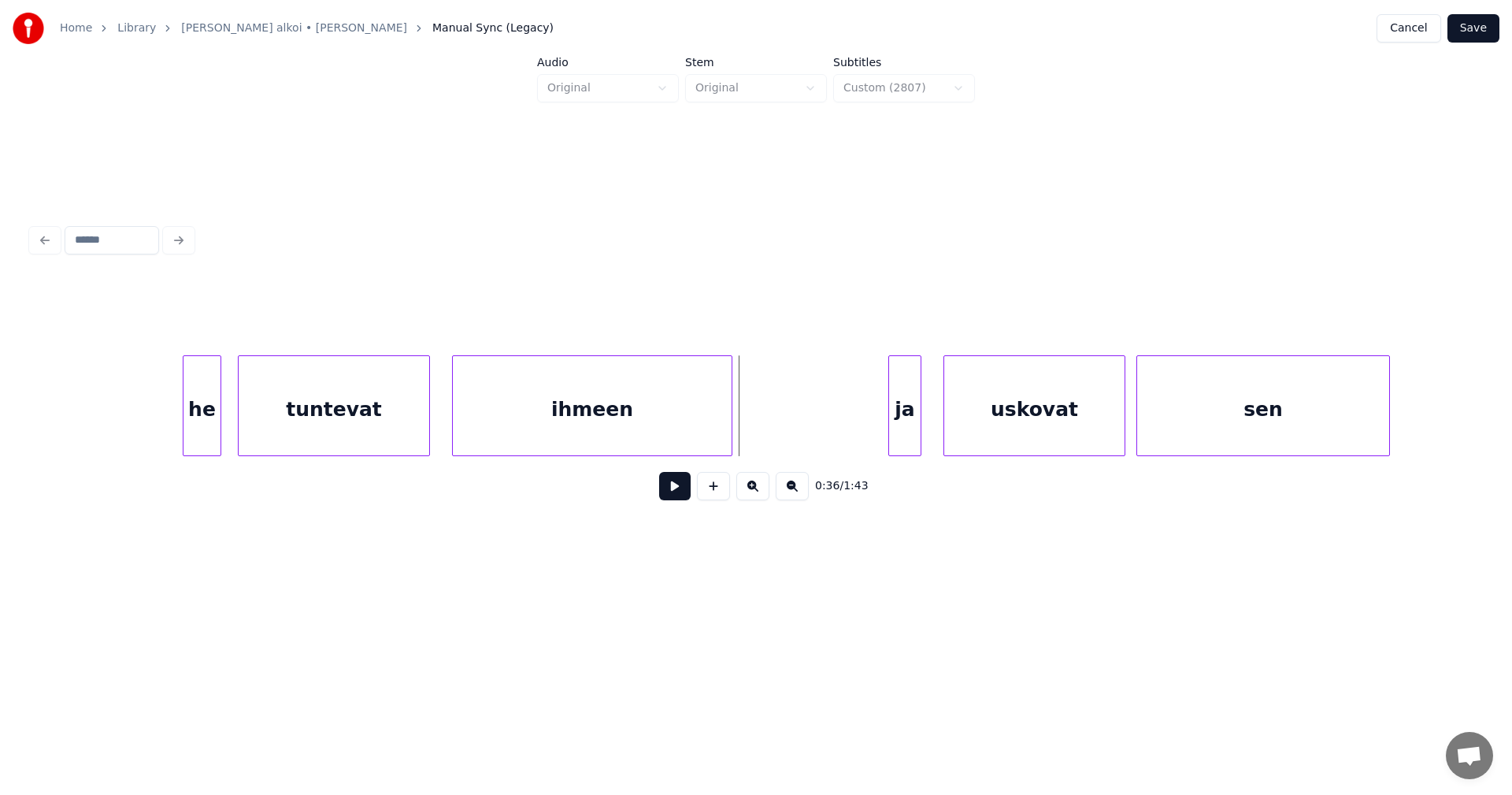
click at [728, 427] on div at bounding box center [729, 405] width 5 height 99
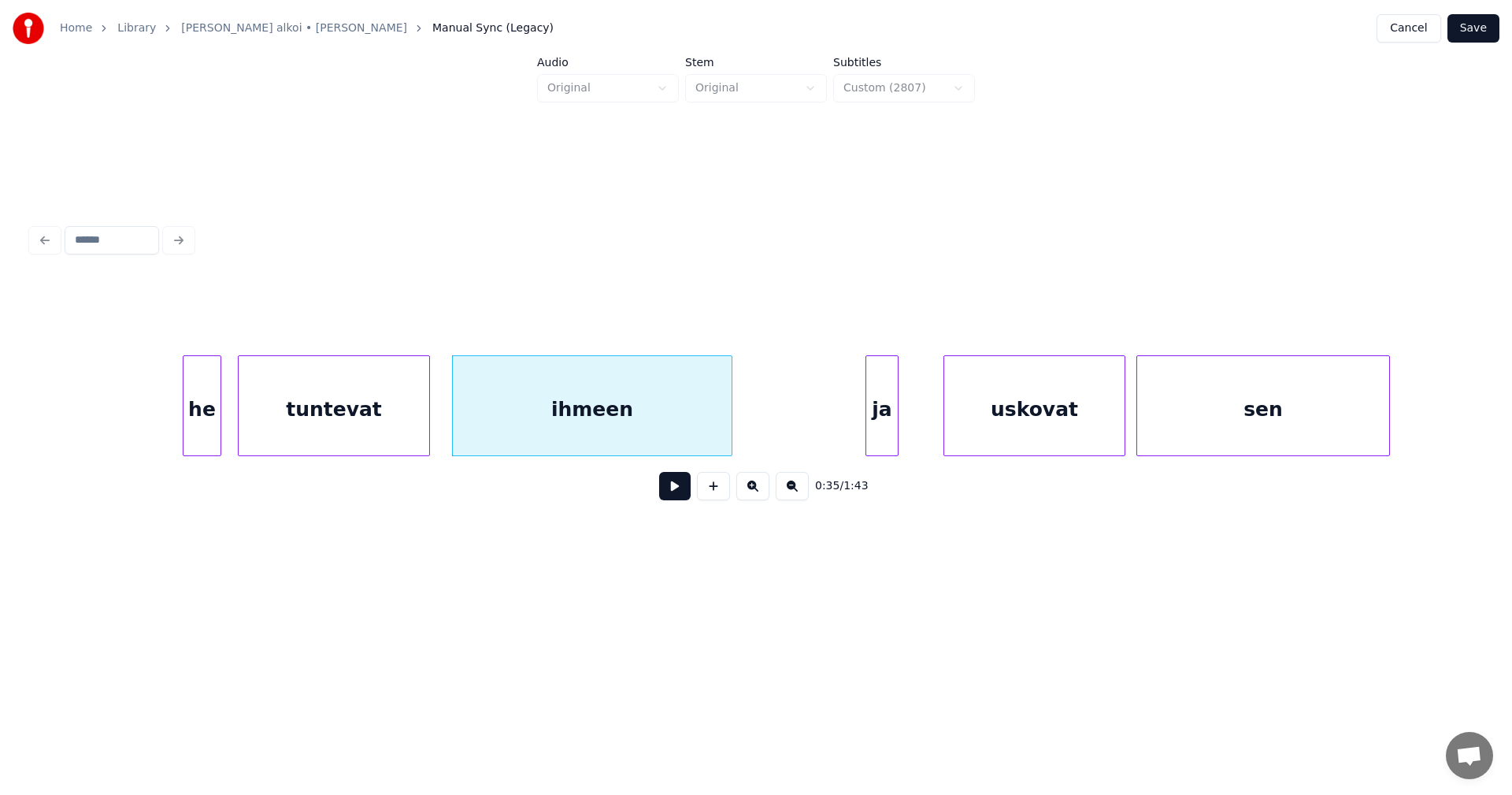
click at [887, 425] on div "ja" at bounding box center [882, 409] width 31 height 107
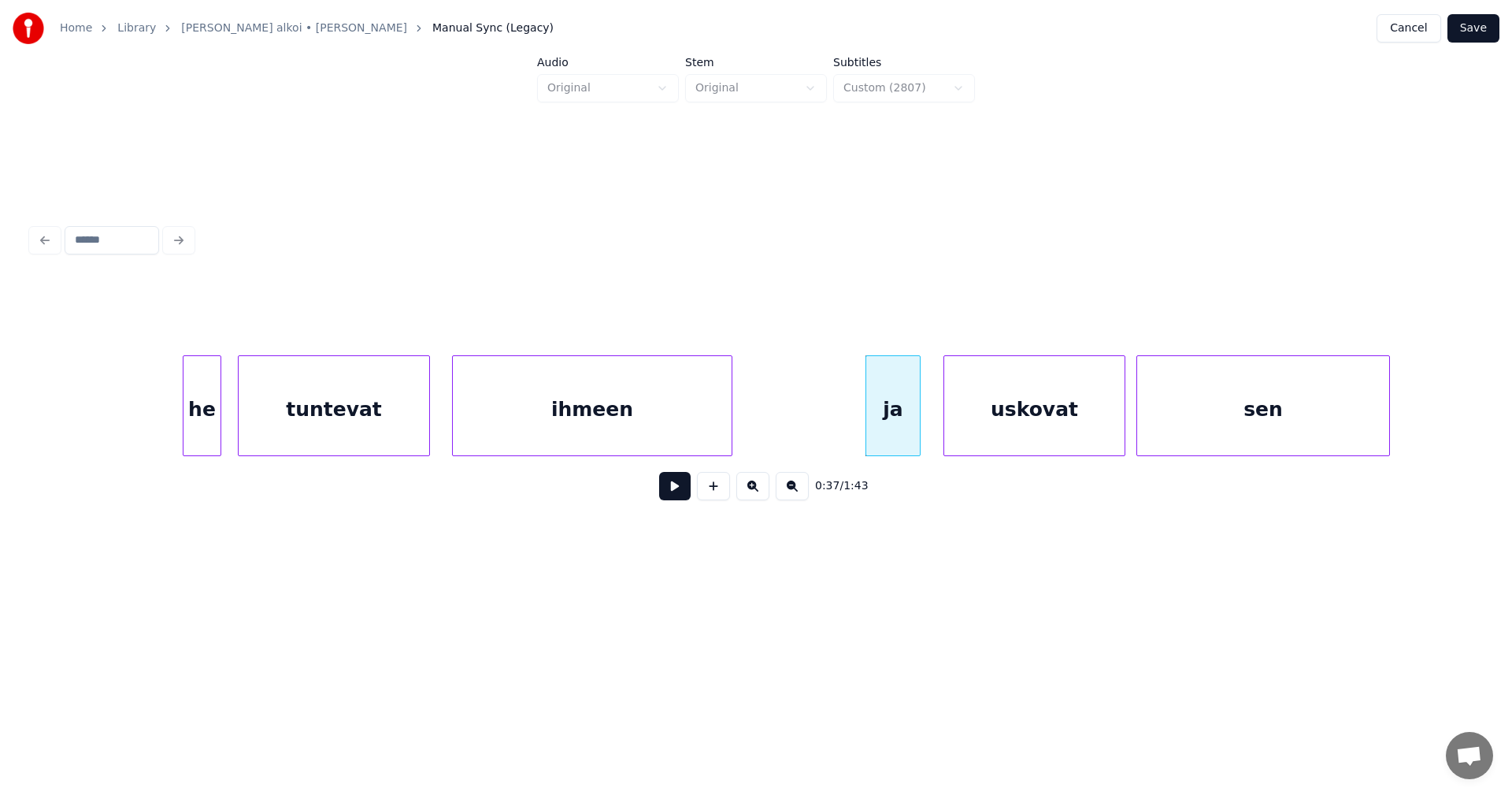
click at [917, 423] on div at bounding box center [917, 405] width 5 height 99
click at [673, 494] on button at bounding box center [674, 485] width 31 height 28
click at [675, 493] on button at bounding box center [674, 485] width 31 height 28
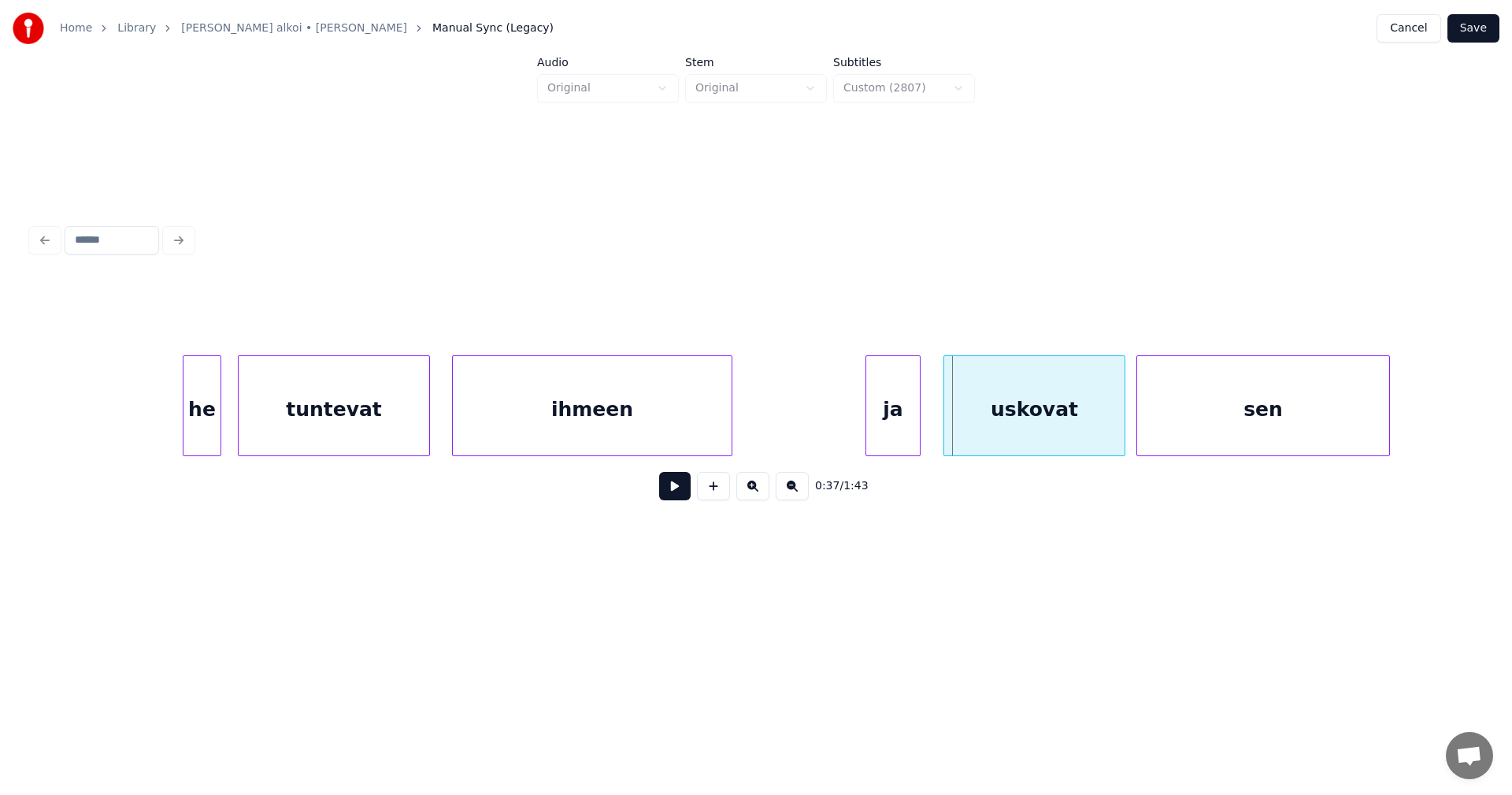
click at [678, 492] on button at bounding box center [674, 485] width 31 height 28
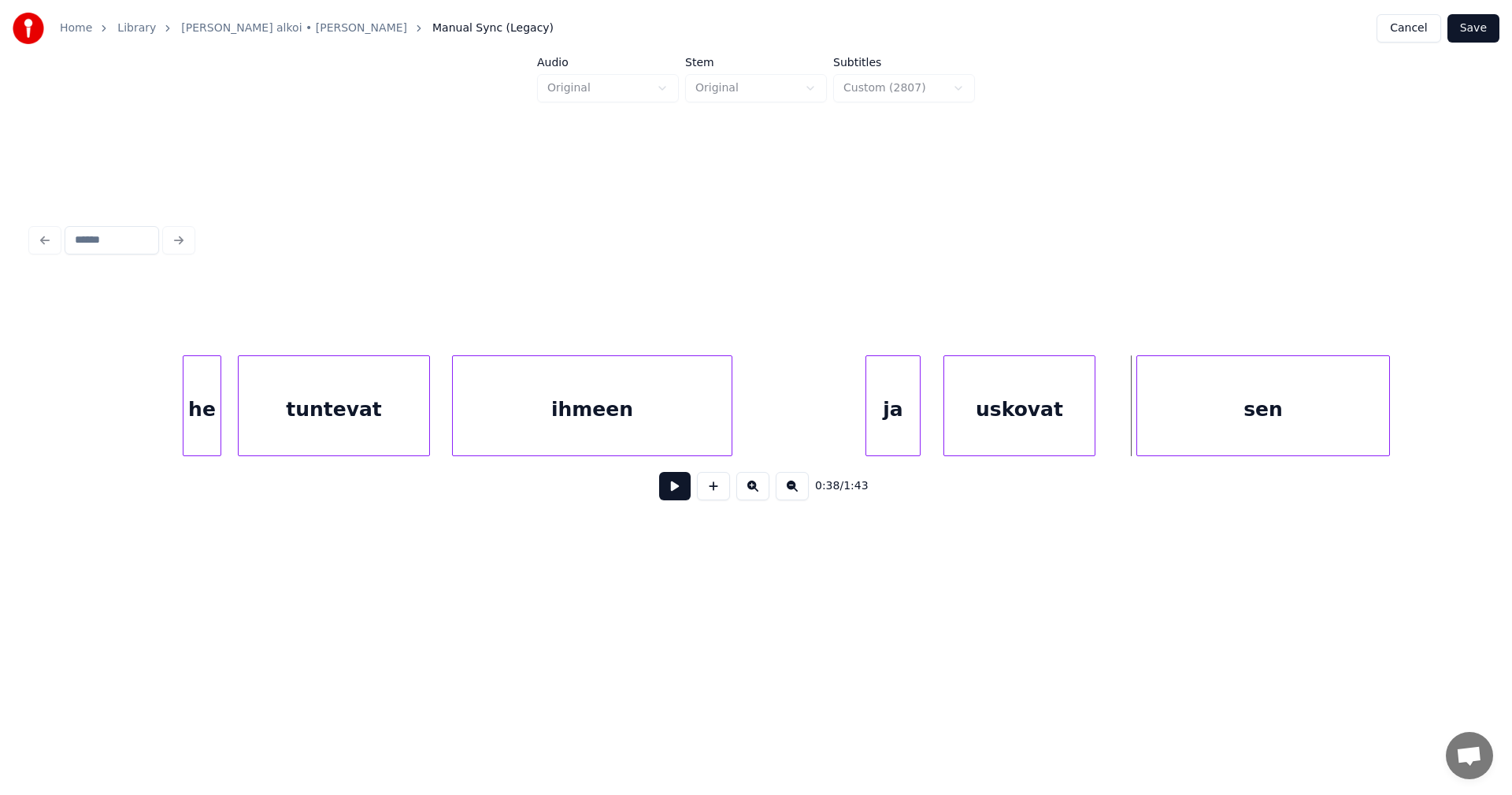
click at [1094, 425] on div at bounding box center [1093, 405] width 5 height 99
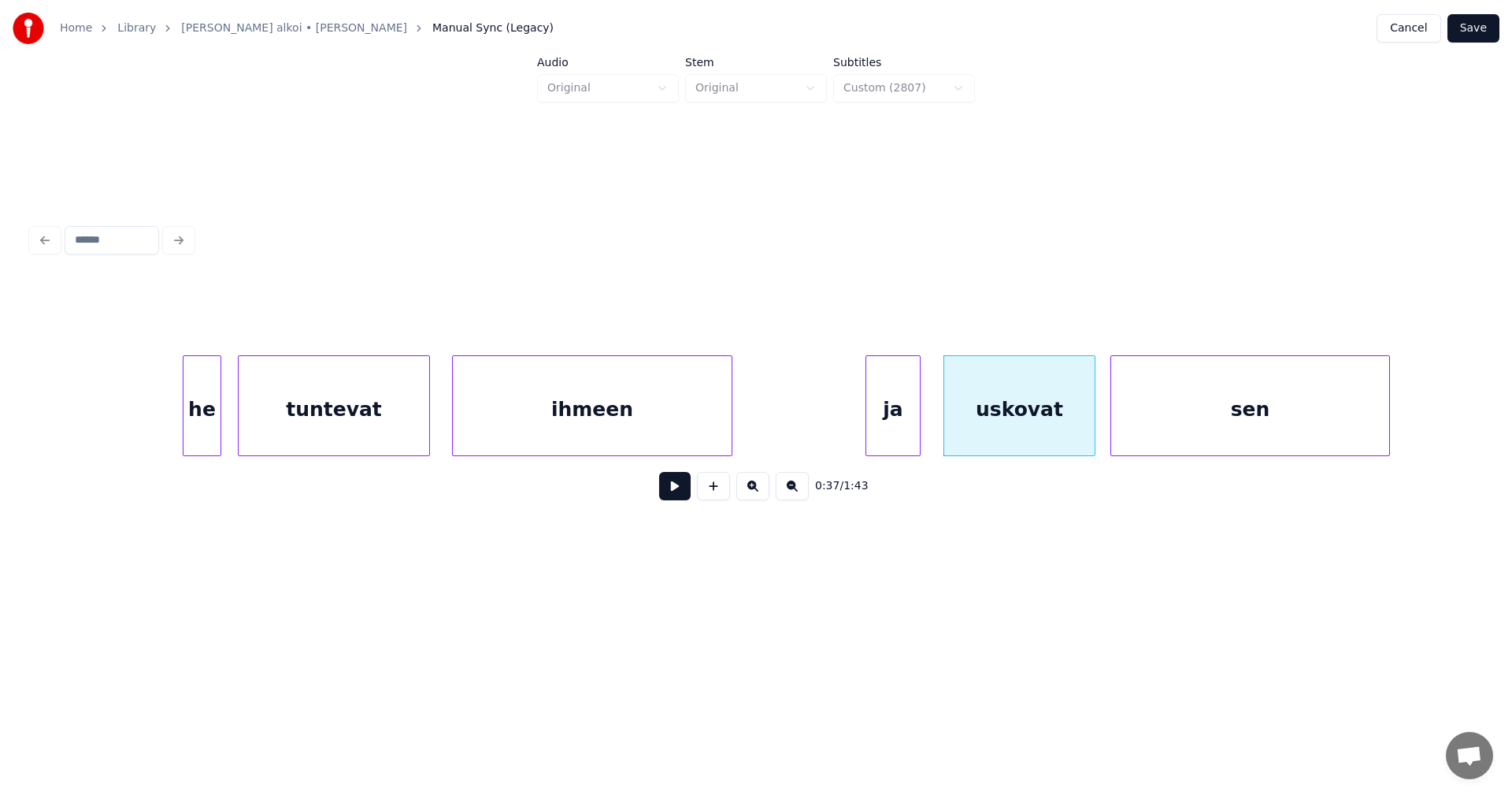
click at [1114, 422] on div at bounding box center [1114, 405] width 5 height 99
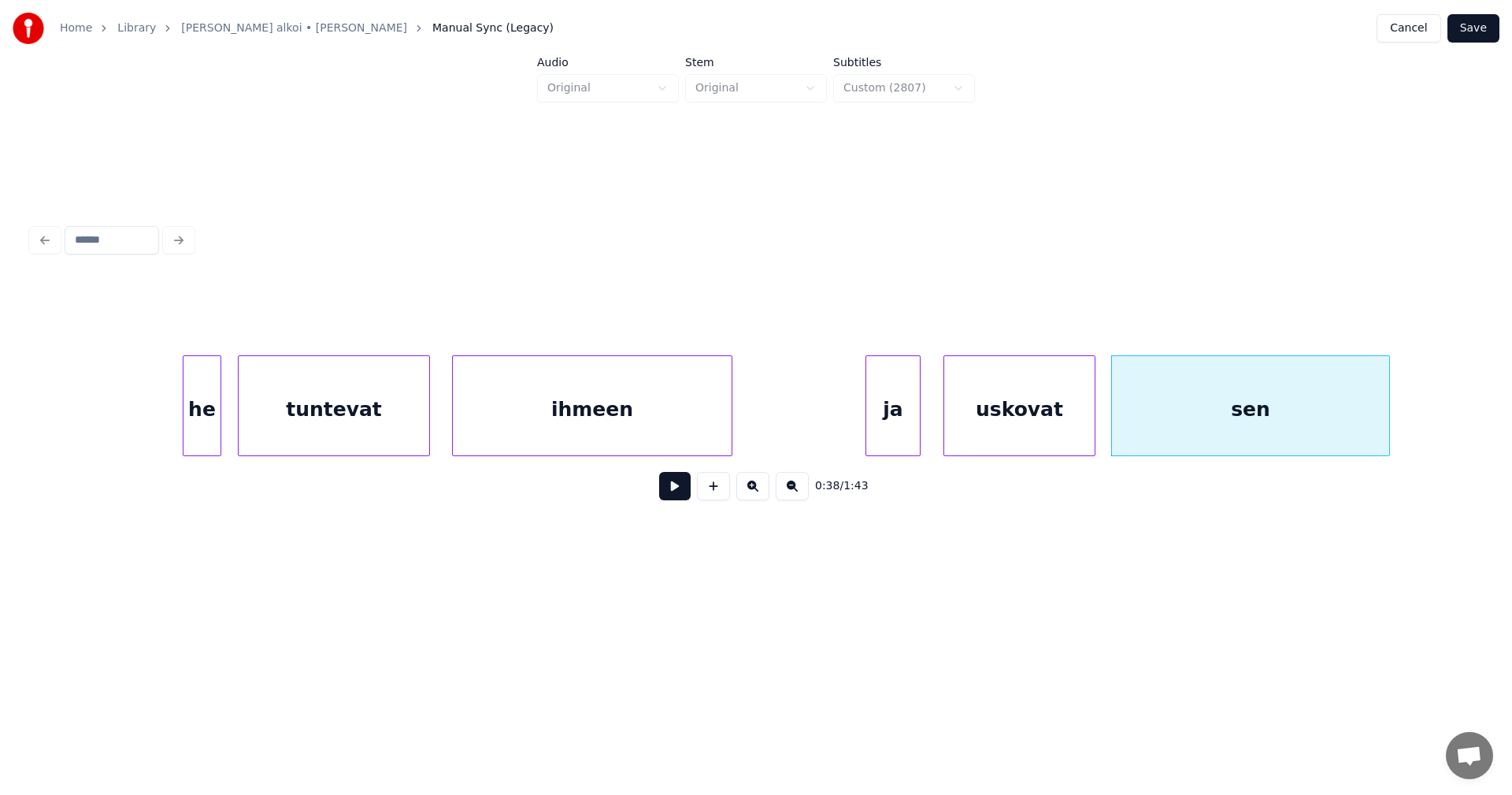
click at [880, 410] on div "ja" at bounding box center [893, 409] width 54 height 107
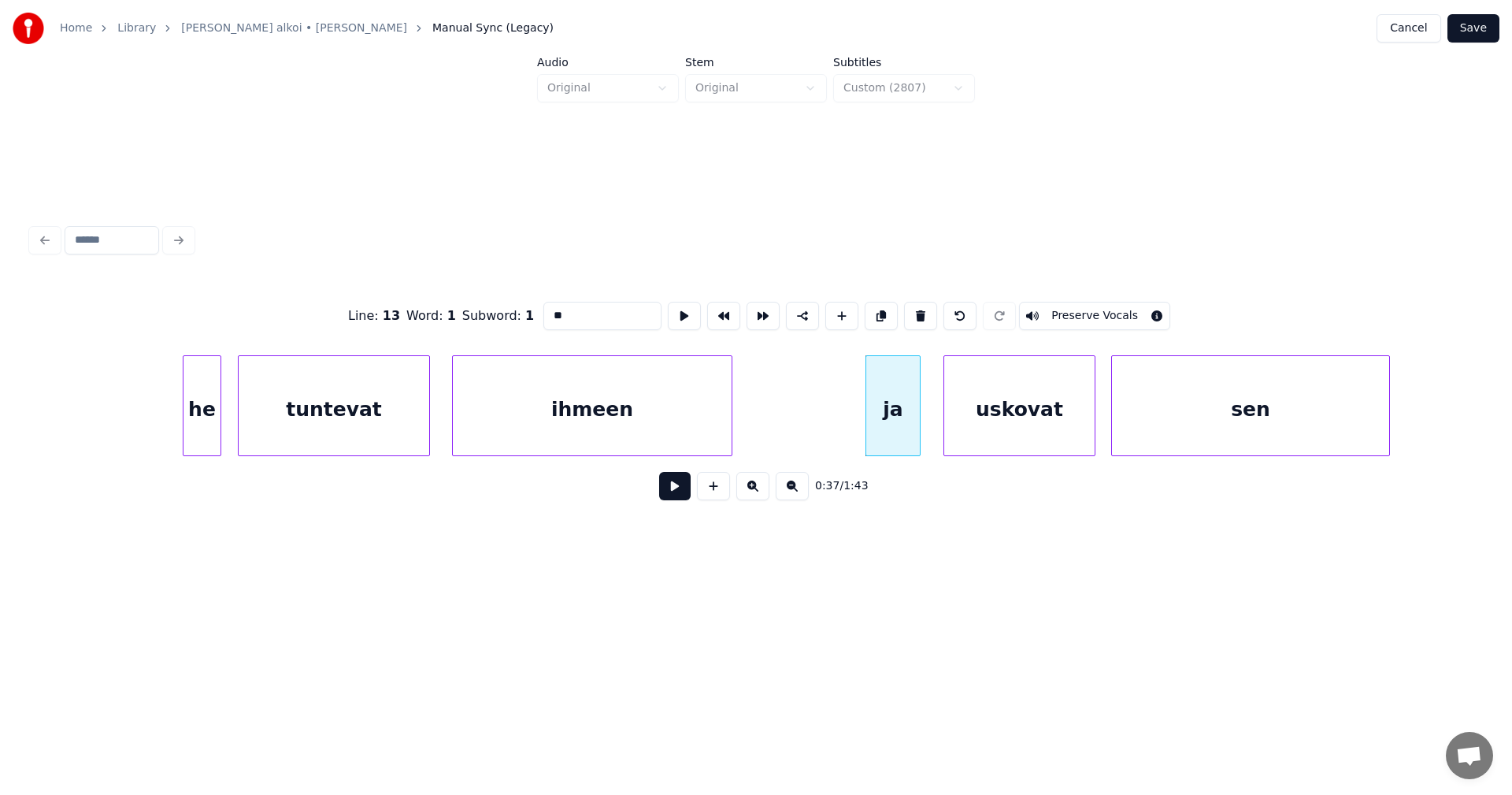
drag, startPoint x: 664, startPoint y: 495, endPoint x: 674, endPoint y: 495, distance: 10.0
click at [669, 495] on button at bounding box center [674, 485] width 31 height 28
click at [673, 497] on button at bounding box center [674, 485] width 31 height 28
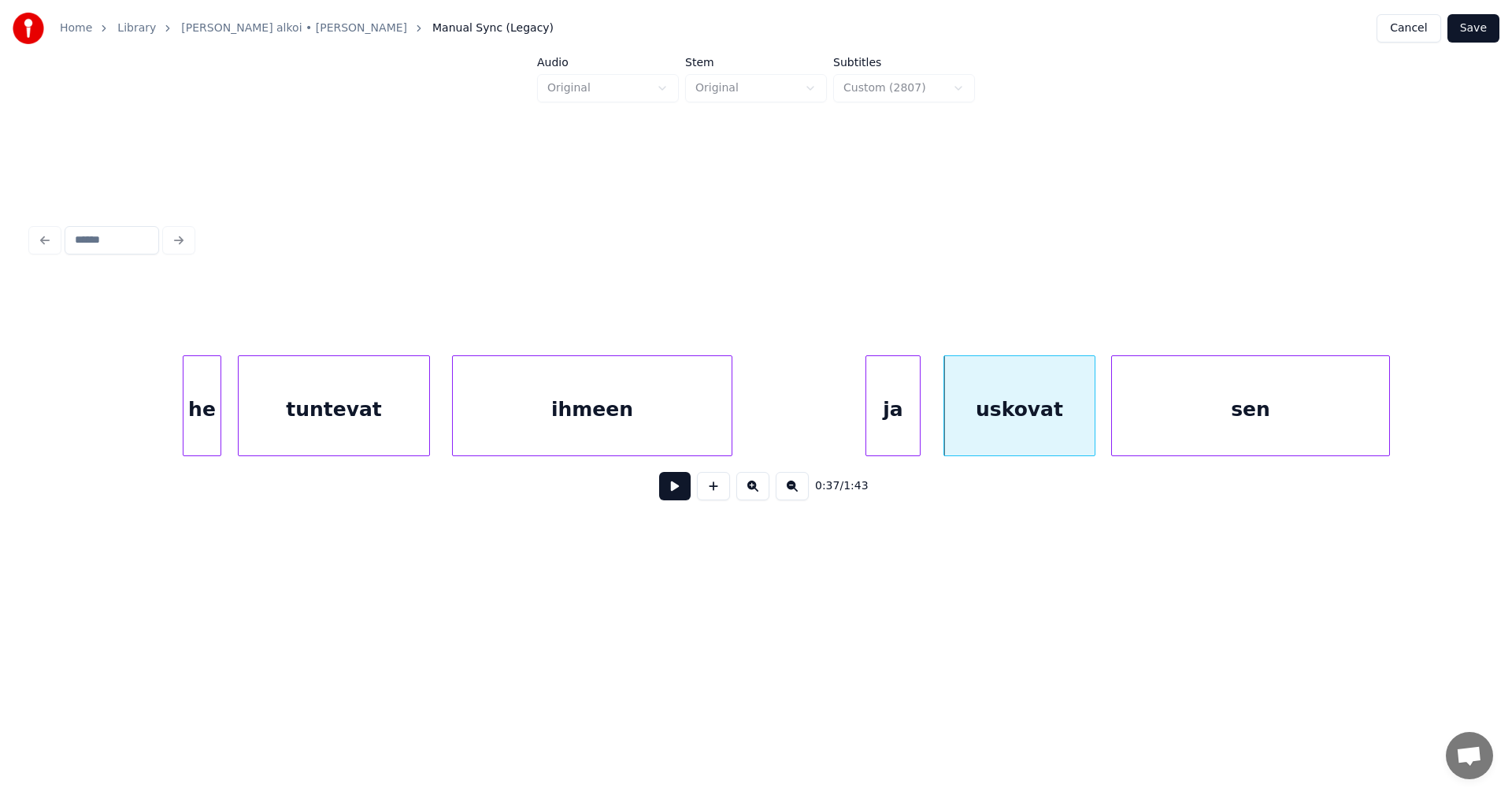
click at [672, 496] on button at bounding box center [674, 485] width 31 height 28
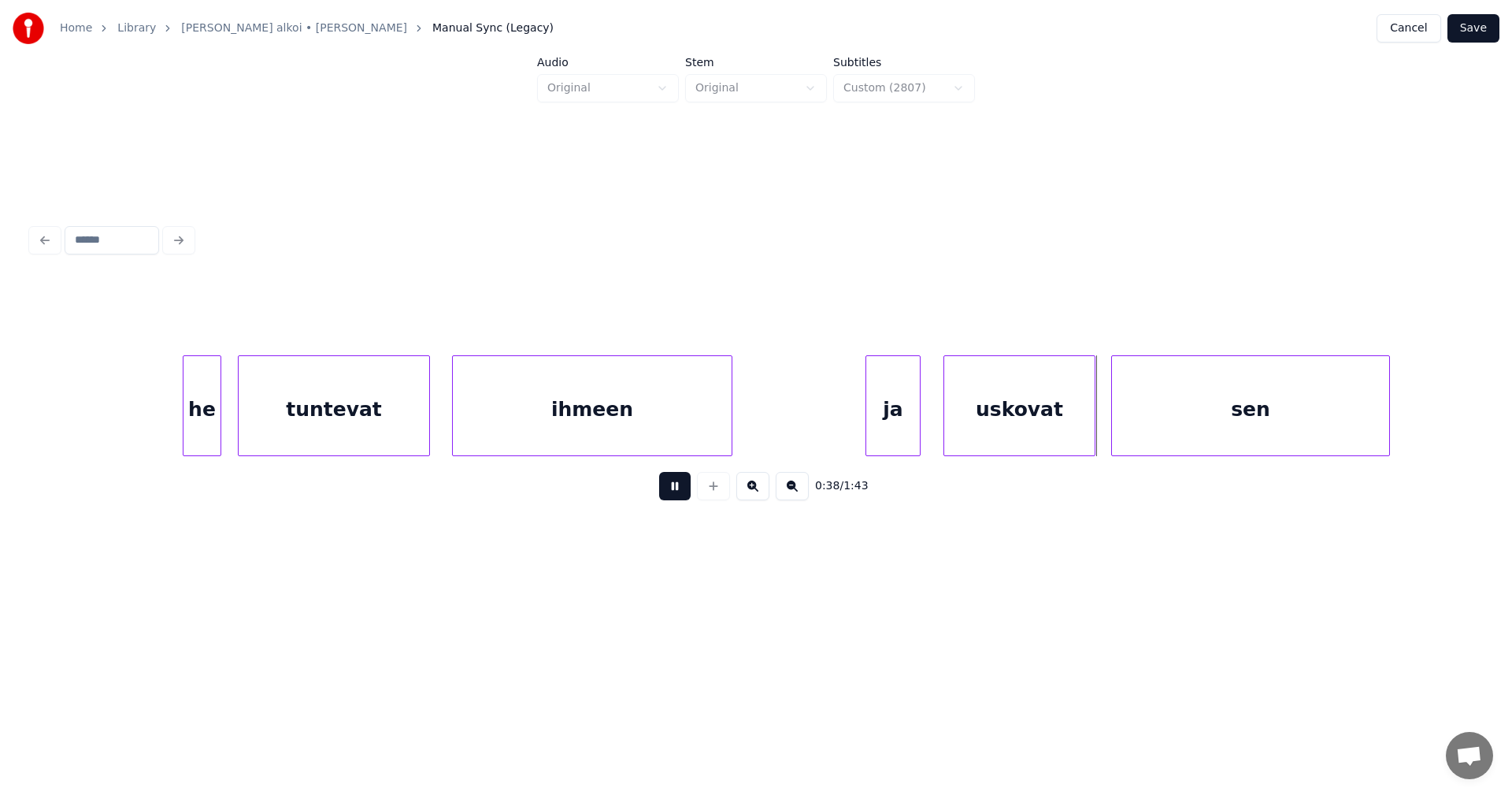
click at [672, 496] on button at bounding box center [674, 485] width 31 height 28
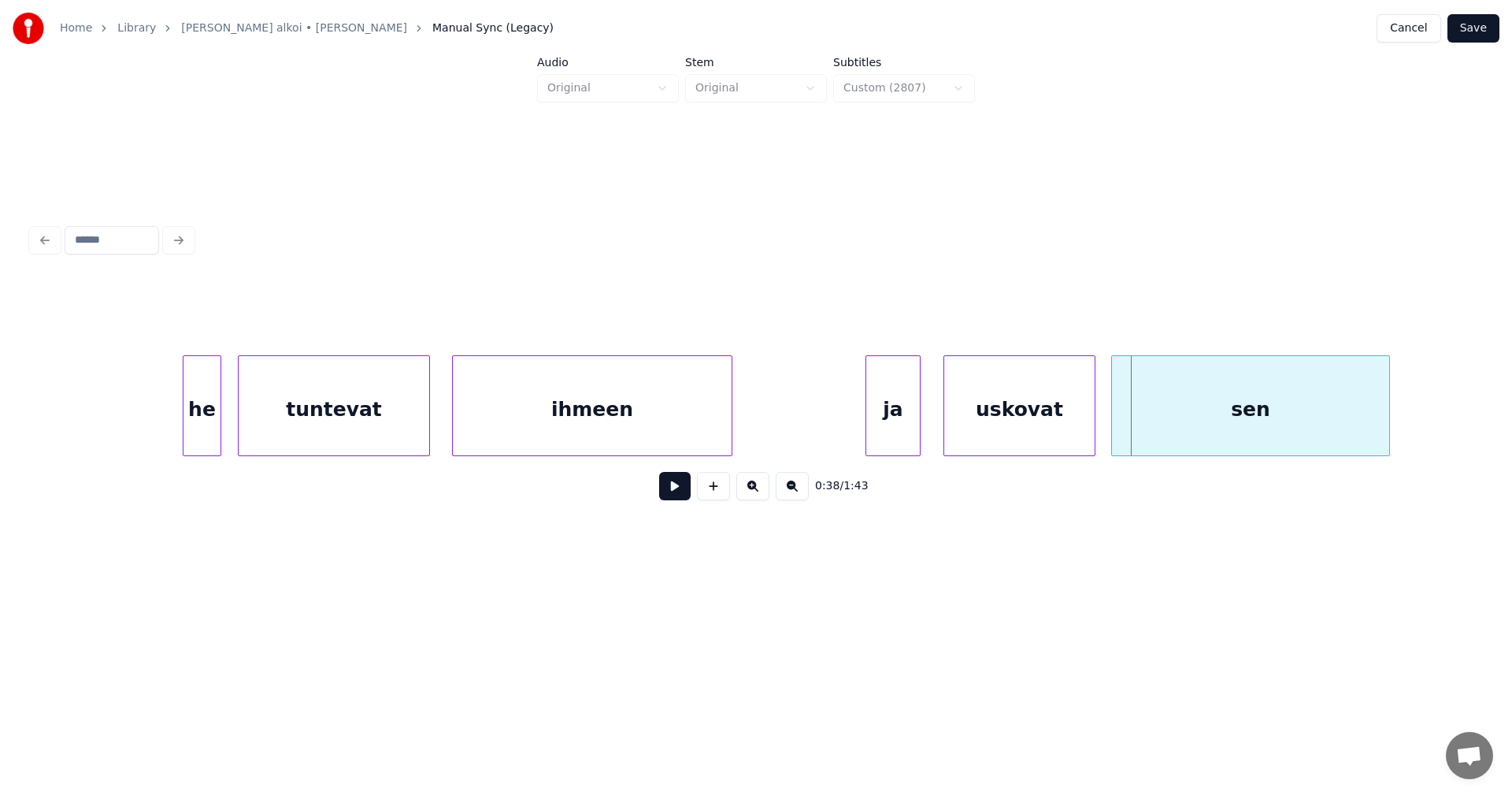
click at [1013, 433] on div "uskovat" at bounding box center [1020, 409] width 150 height 107
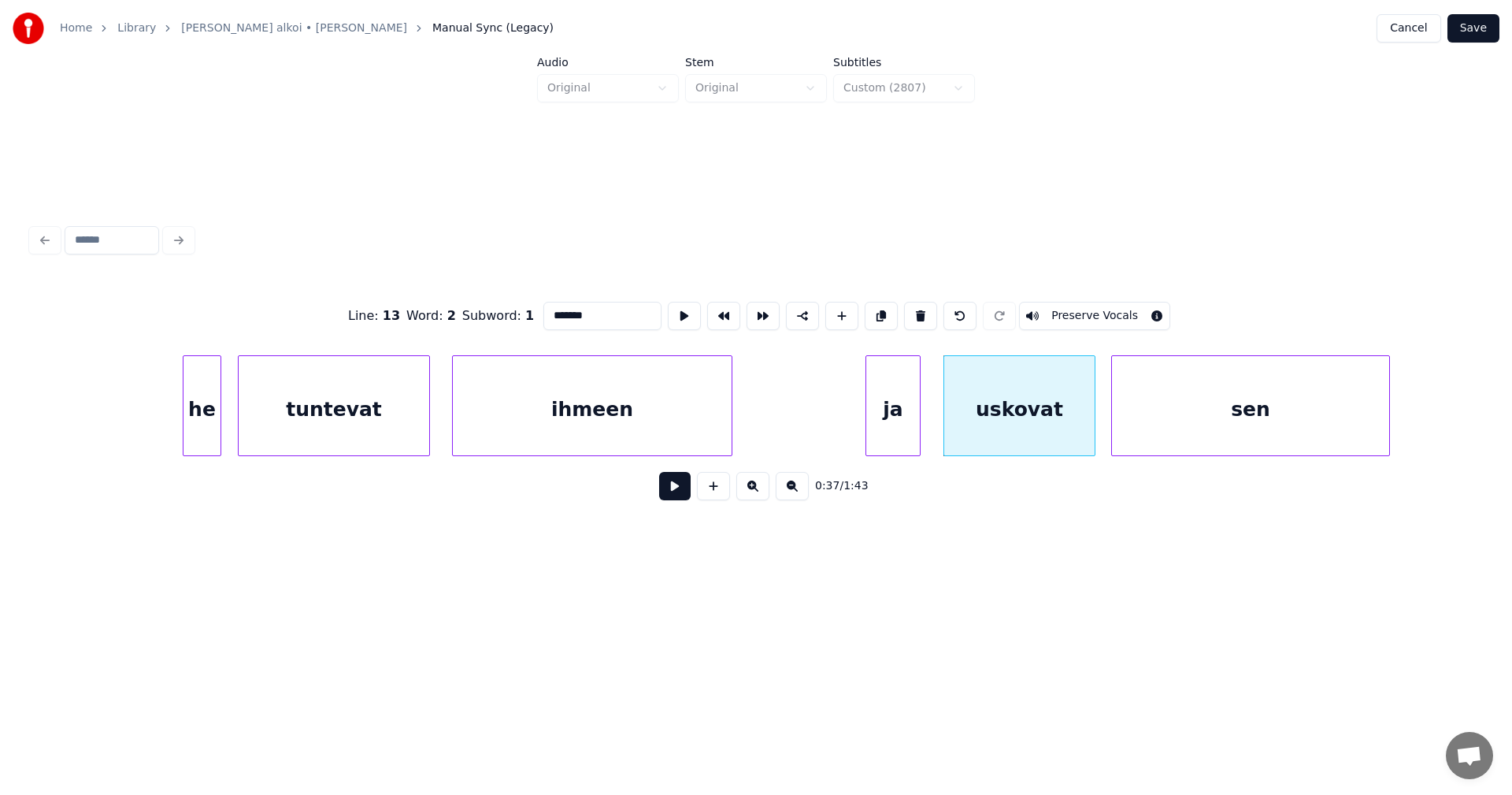
click at [673, 492] on button at bounding box center [674, 485] width 31 height 28
click at [676, 491] on button at bounding box center [674, 485] width 31 height 28
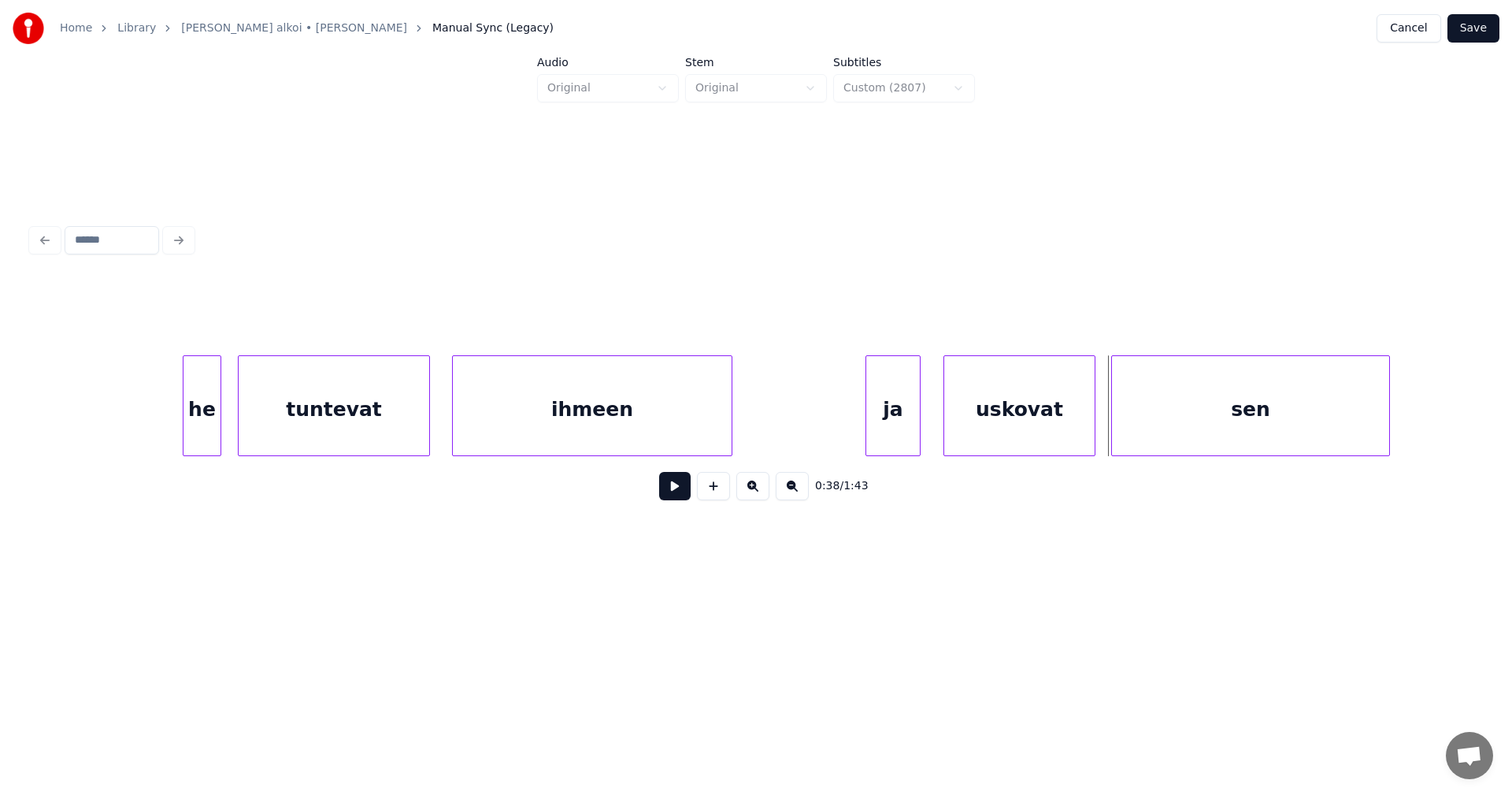
click at [676, 491] on button at bounding box center [674, 485] width 31 height 28
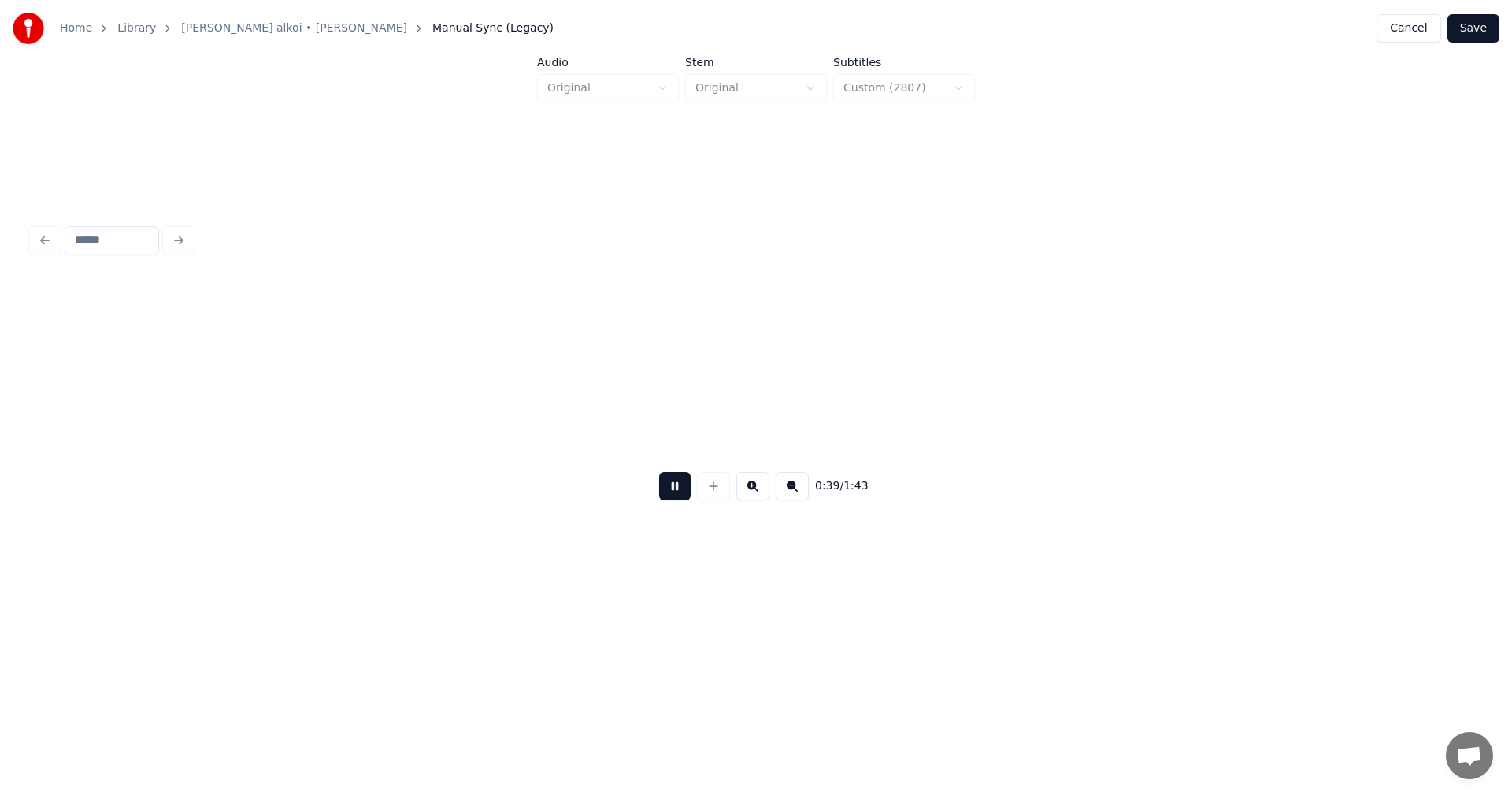
scroll to position [0, 10919]
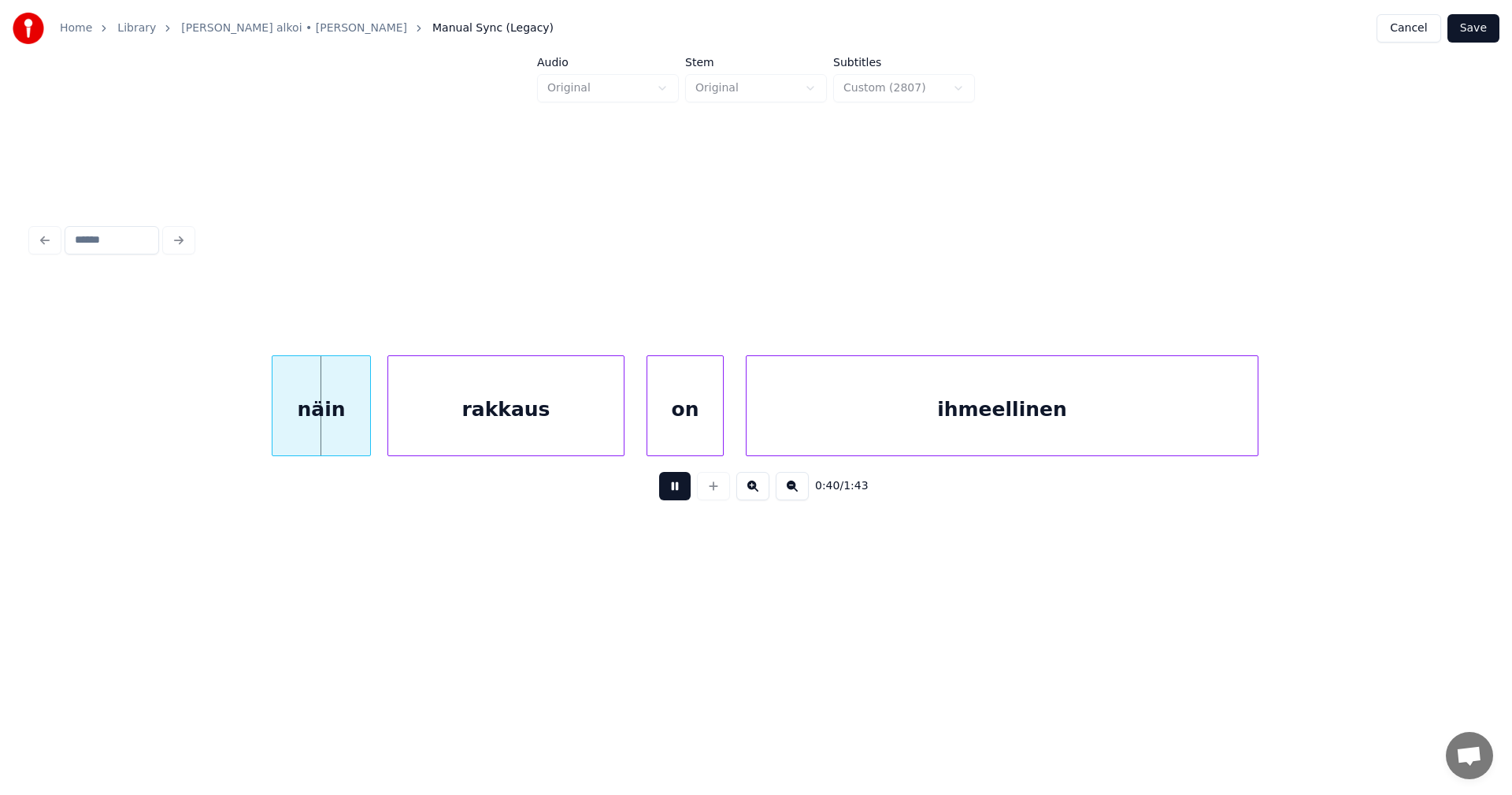
click at [680, 492] on button at bounding box center [674, 485] width 31 height 28
click at [340, 413] on div "näin" at bounding box center [308, 409] width 97 height 107
click at [410, 423] on div "rakkaus" at bounding box center [496, 409] width 236 height 107
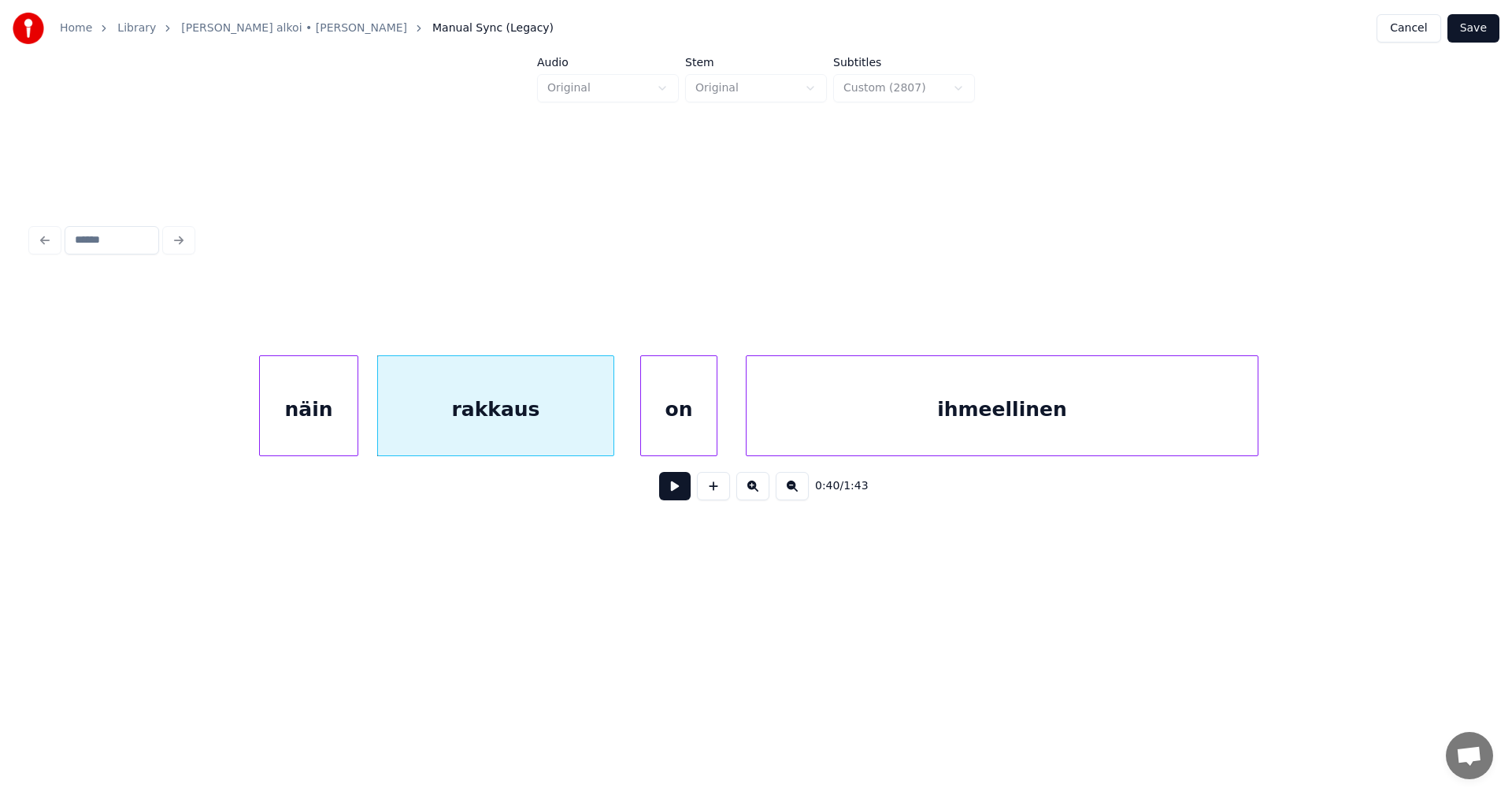
click at [685, 439] on div "on" at bounding box center [679, 409] width 76 height 107
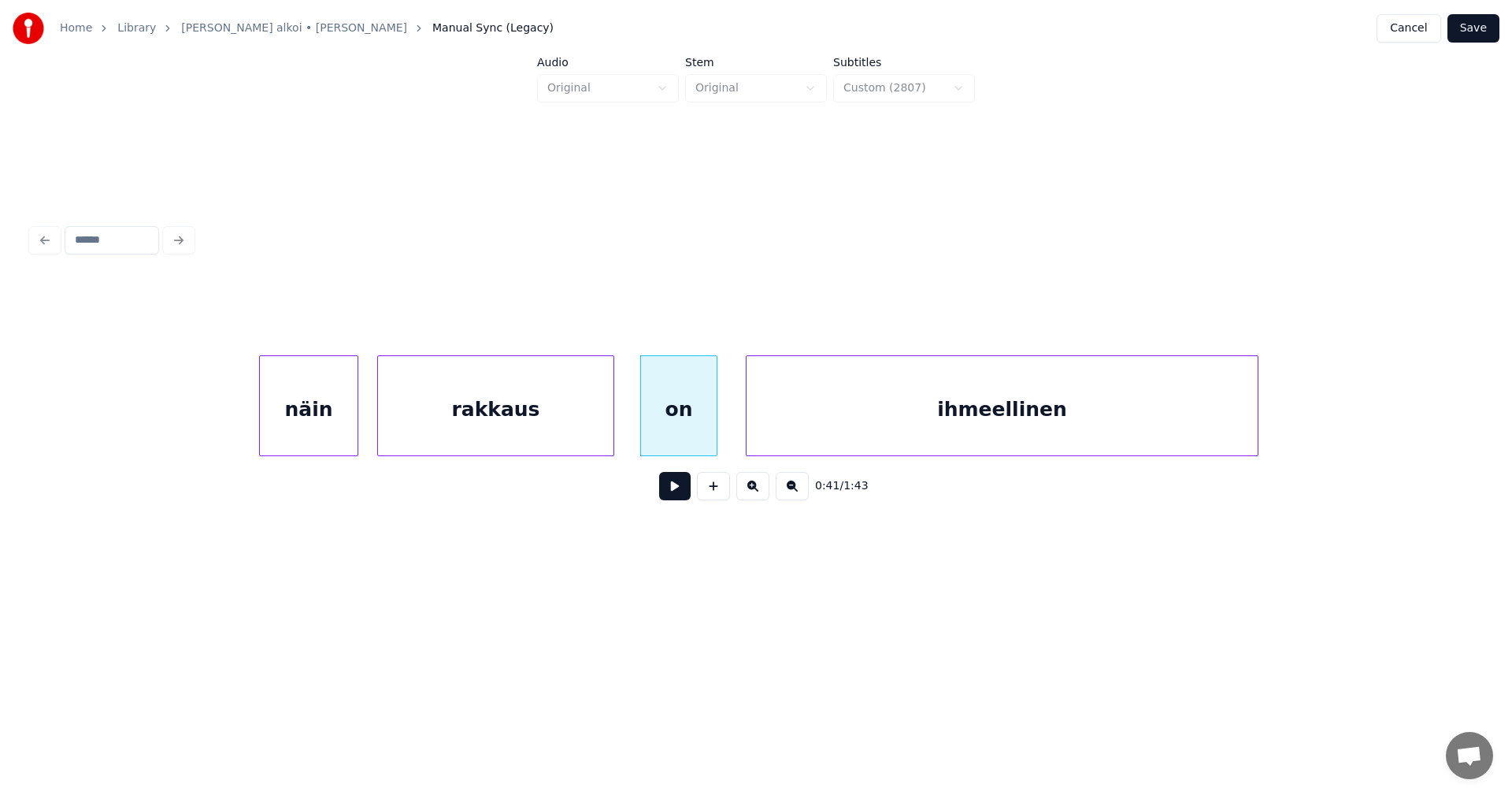
click at [687, 496] on button at bounding box center [674, 485] width 31 height 28
click at [686, 496] on button at bounding box center [674, 485] width 31 height 28
click at [743, 435] on div at bounding box center [745, 405] width 5 height 99
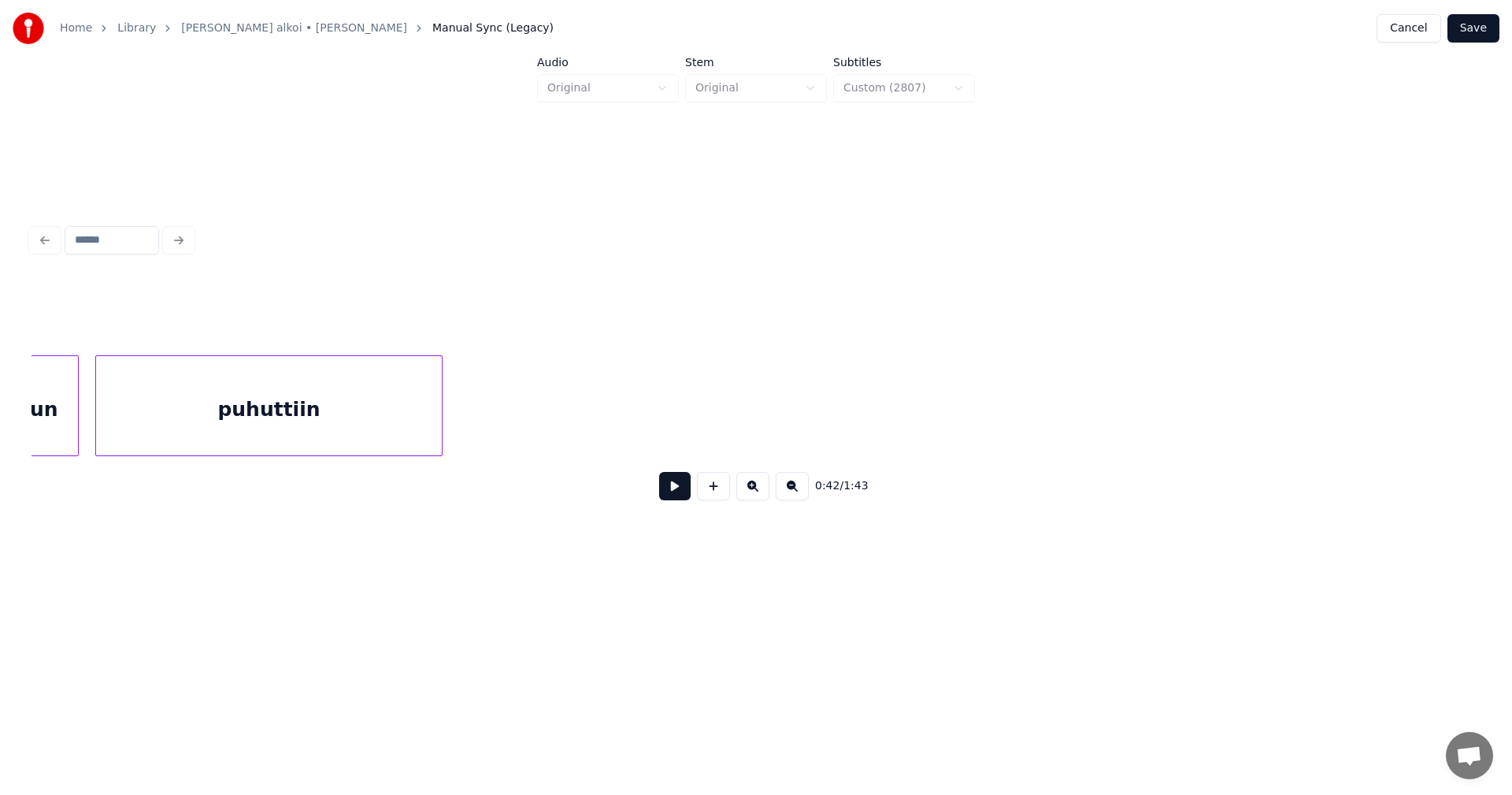
scroll to position [0, 12187]
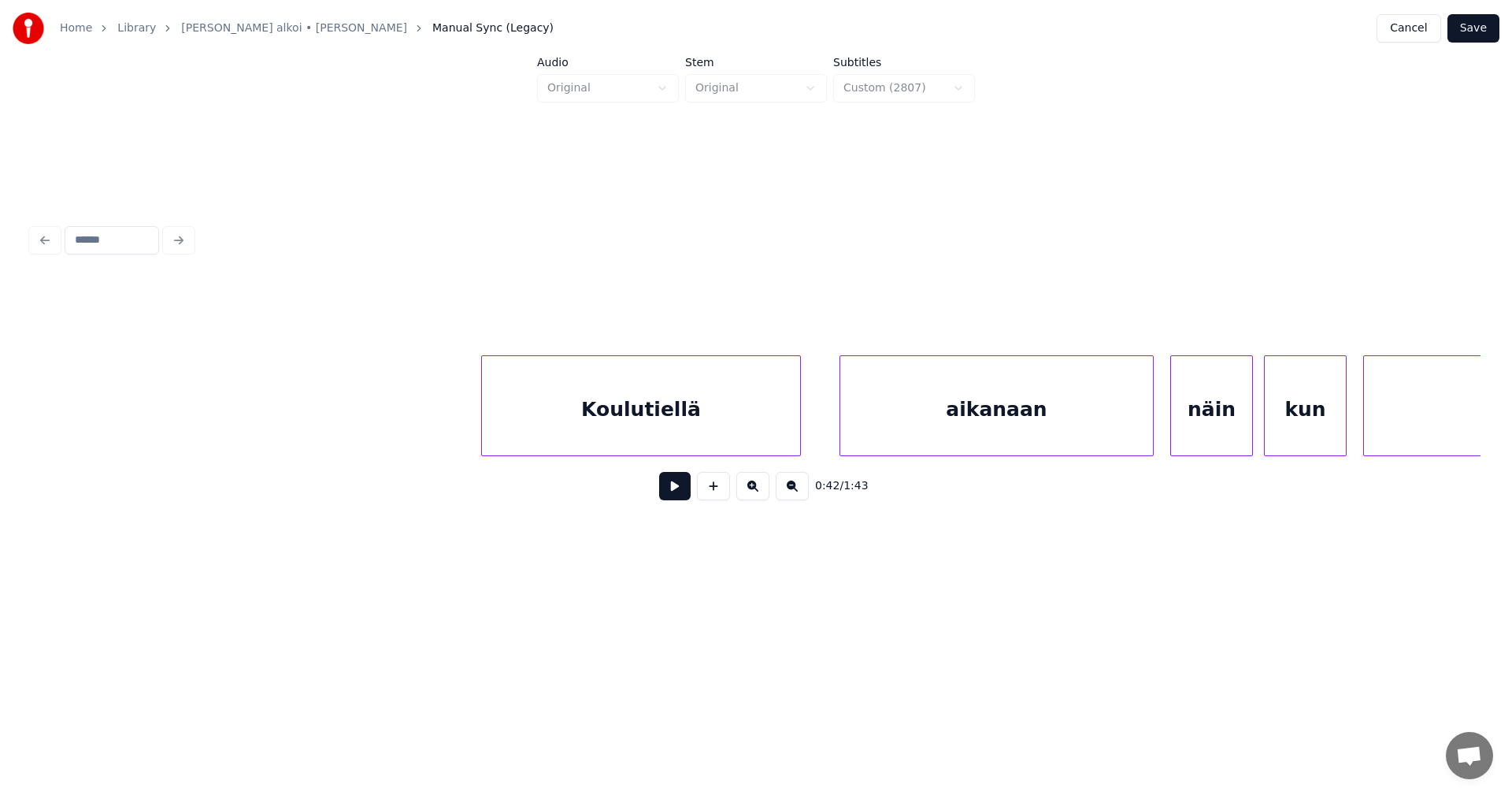
click at [655, 440] on div "Koulutiellä" at bounding box center [641, 409] width 318 height 107
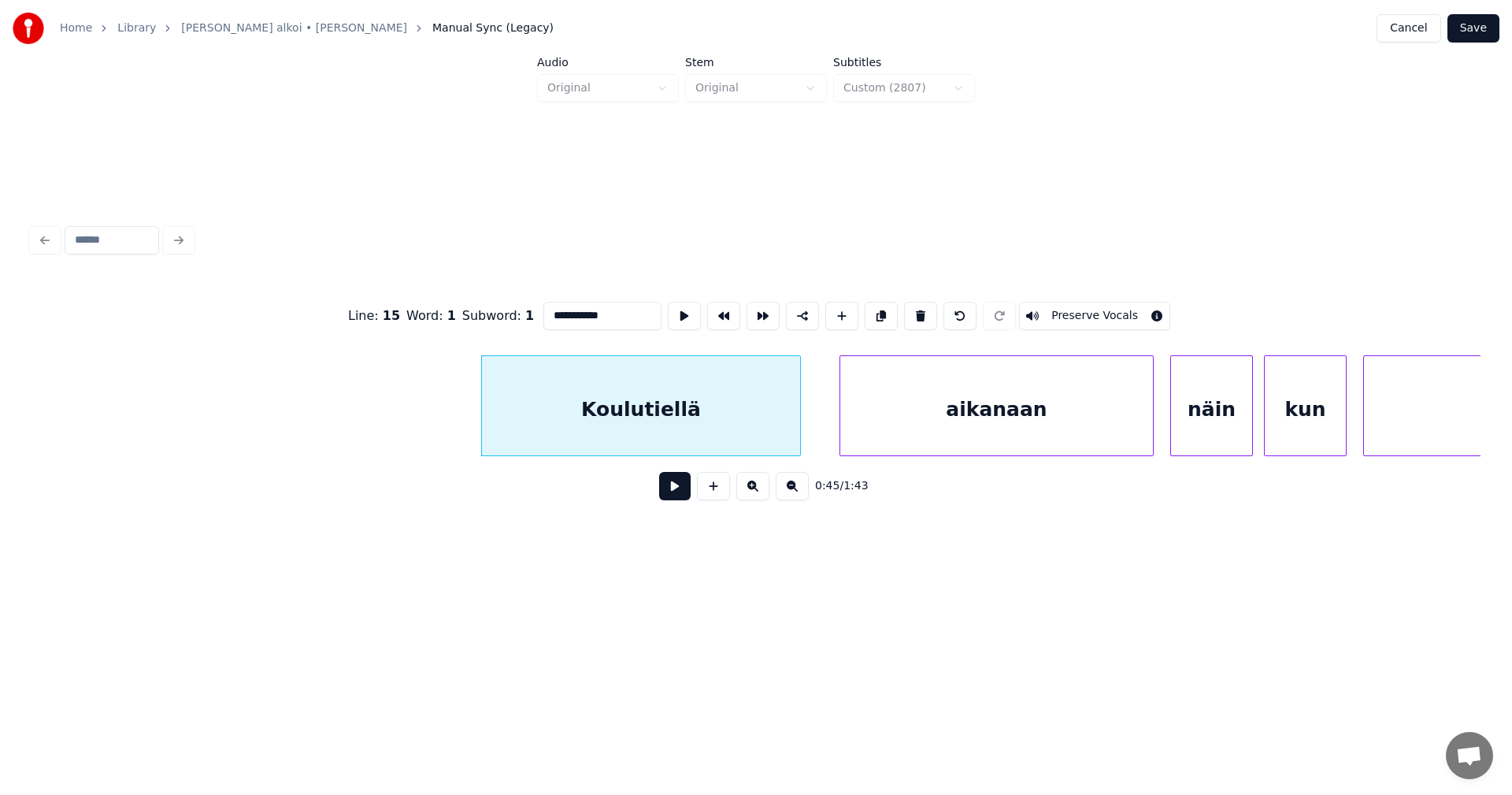
click at [674, 496] on button at bounding box center [674, 485] width 31 height 28
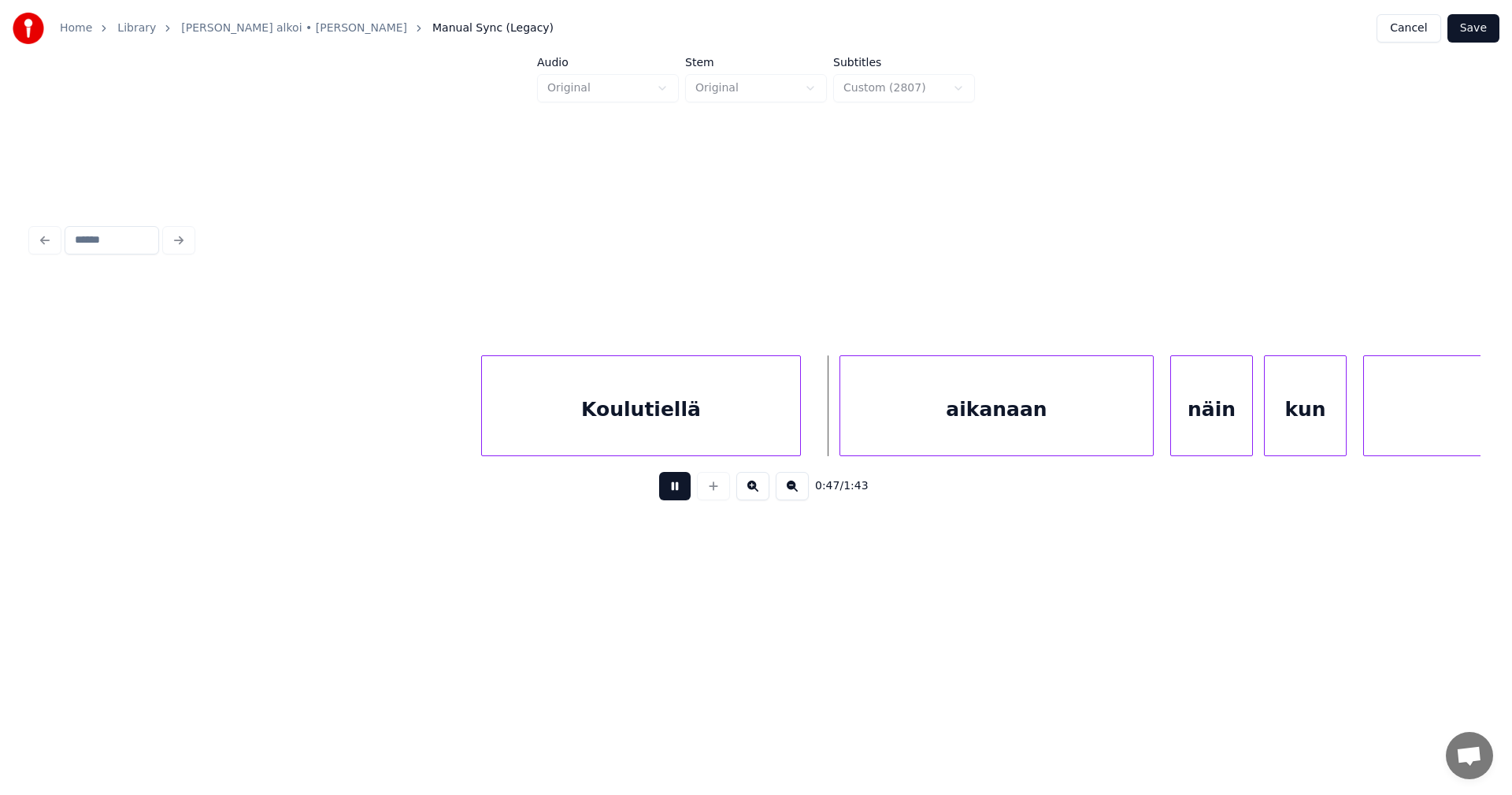
click at [672, 491] on button at bounding box center [674, 485] width 31 height 28
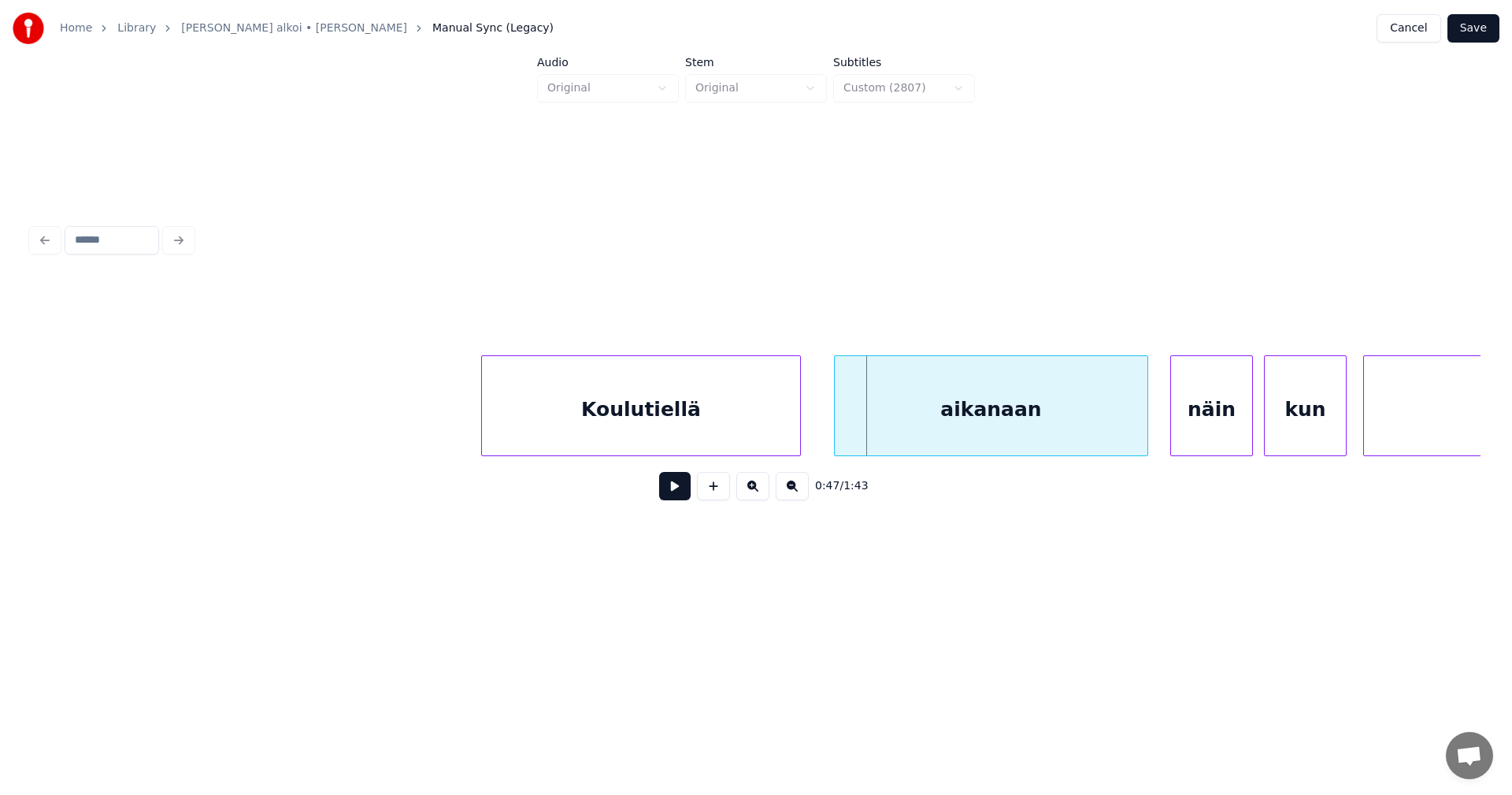
click at [866, 443] on div "aikanaan" at bounding box center [991, 409] width 313 height 107
click at [676, 487] on button at bounding box center [674, 485] width 31 height 28
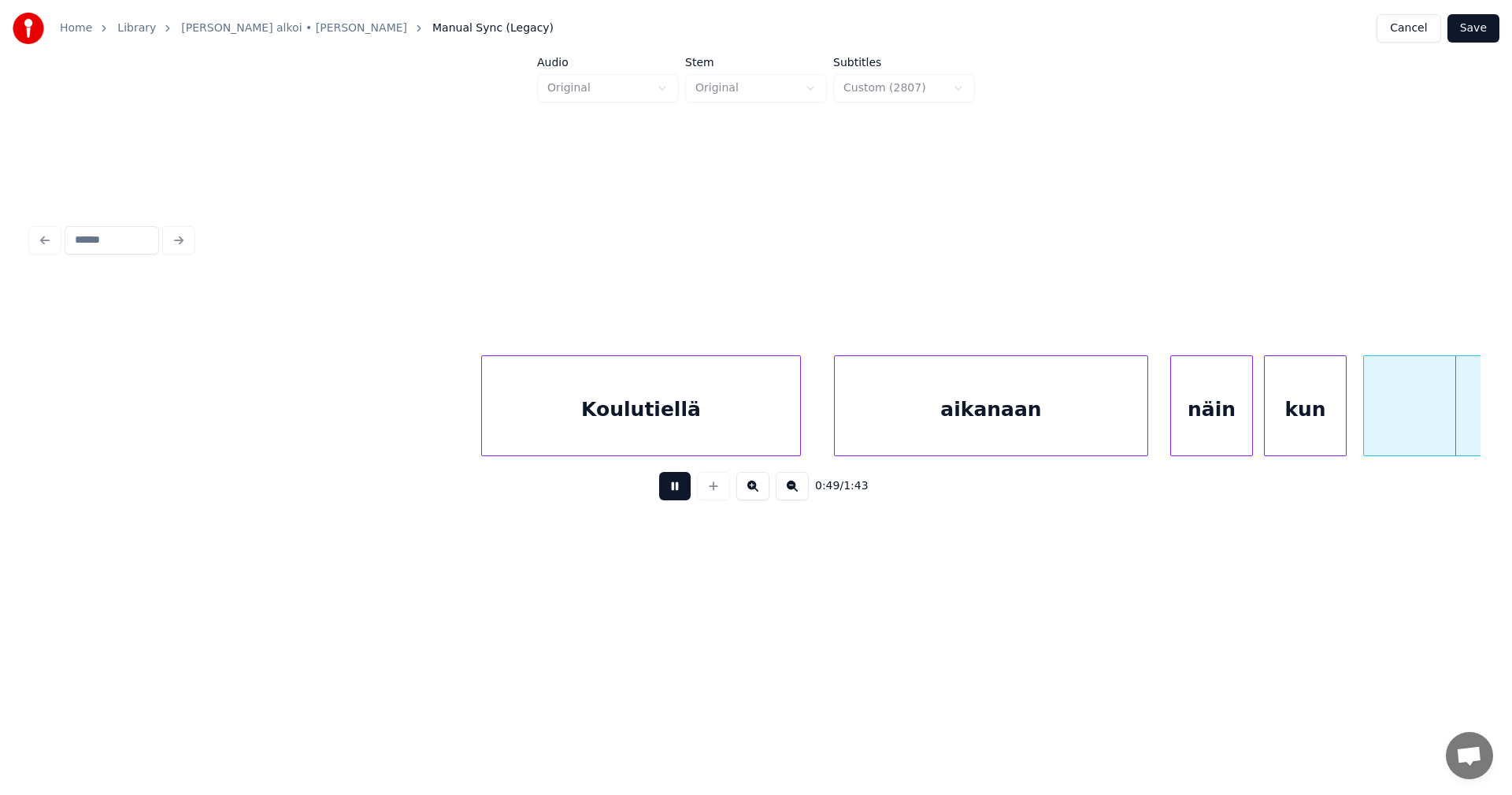
scroll to position [0, 13639]
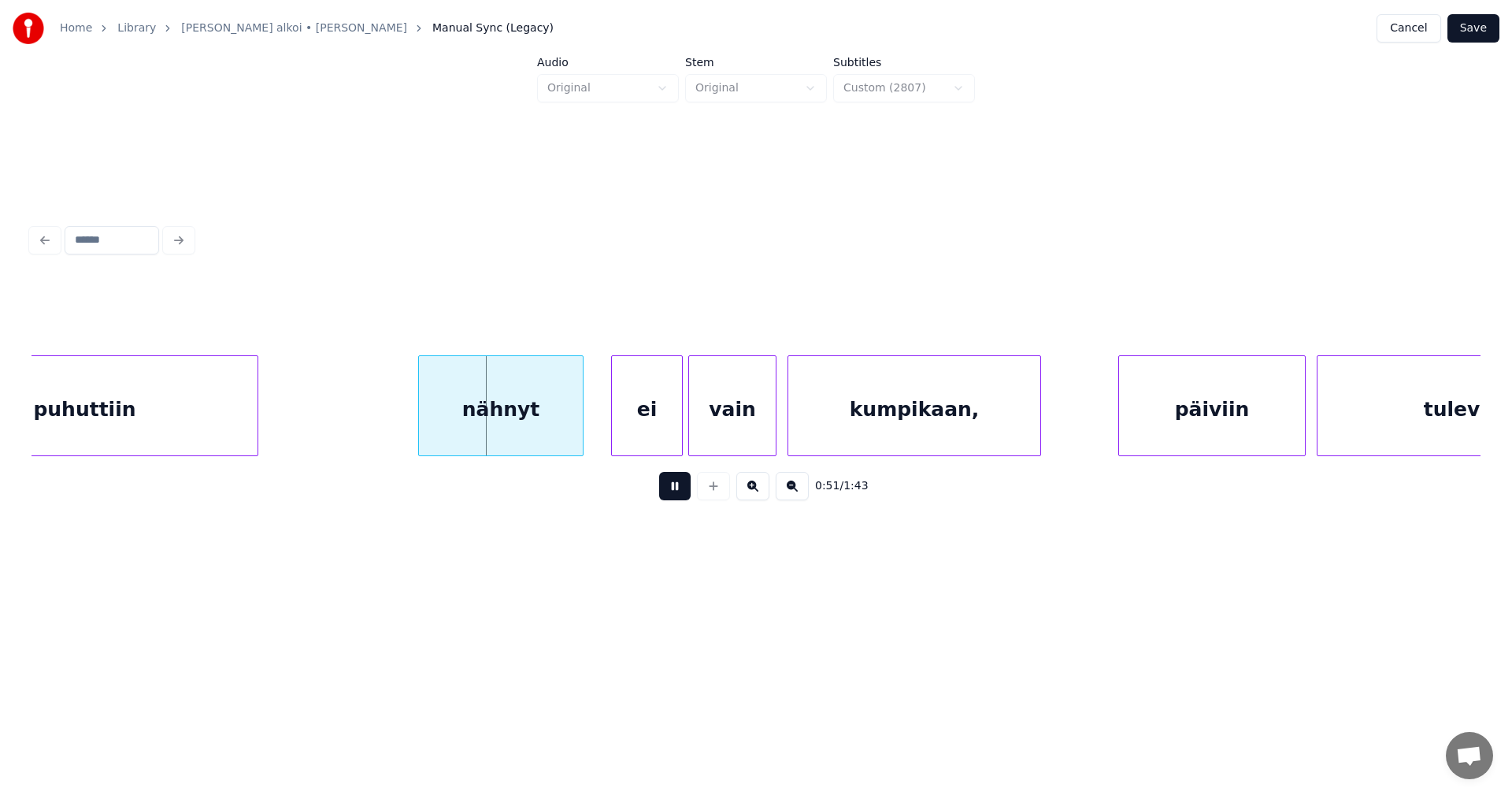
click at [672, 487] on button at bounding box center [674, 485] width 31 height 28
click at [637, 428] on div "ei" at bounding box center [642, 409] width 70 height 107
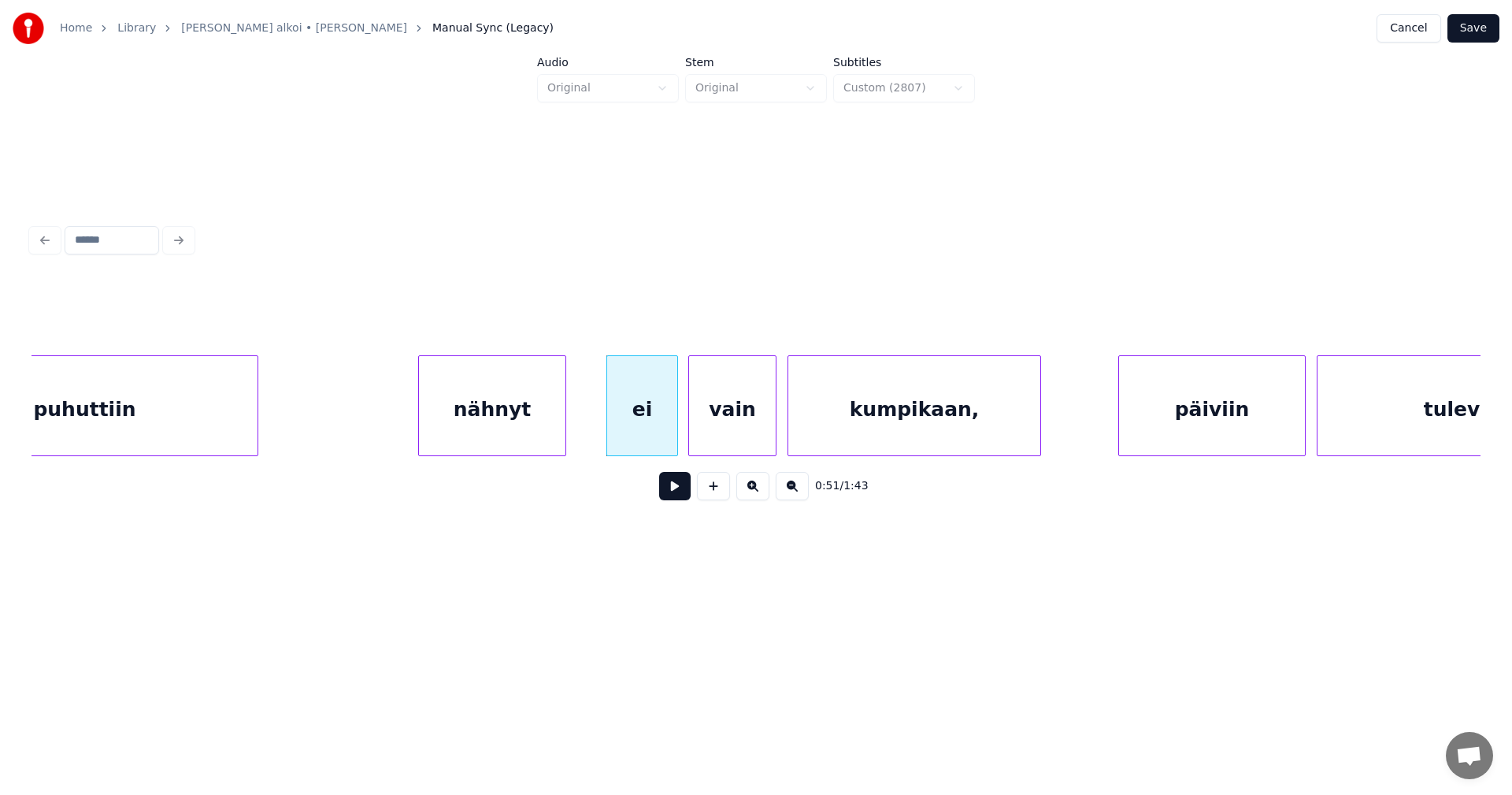
click at [565, 425] on div at bounding box center [563, 405] width 5 height 99
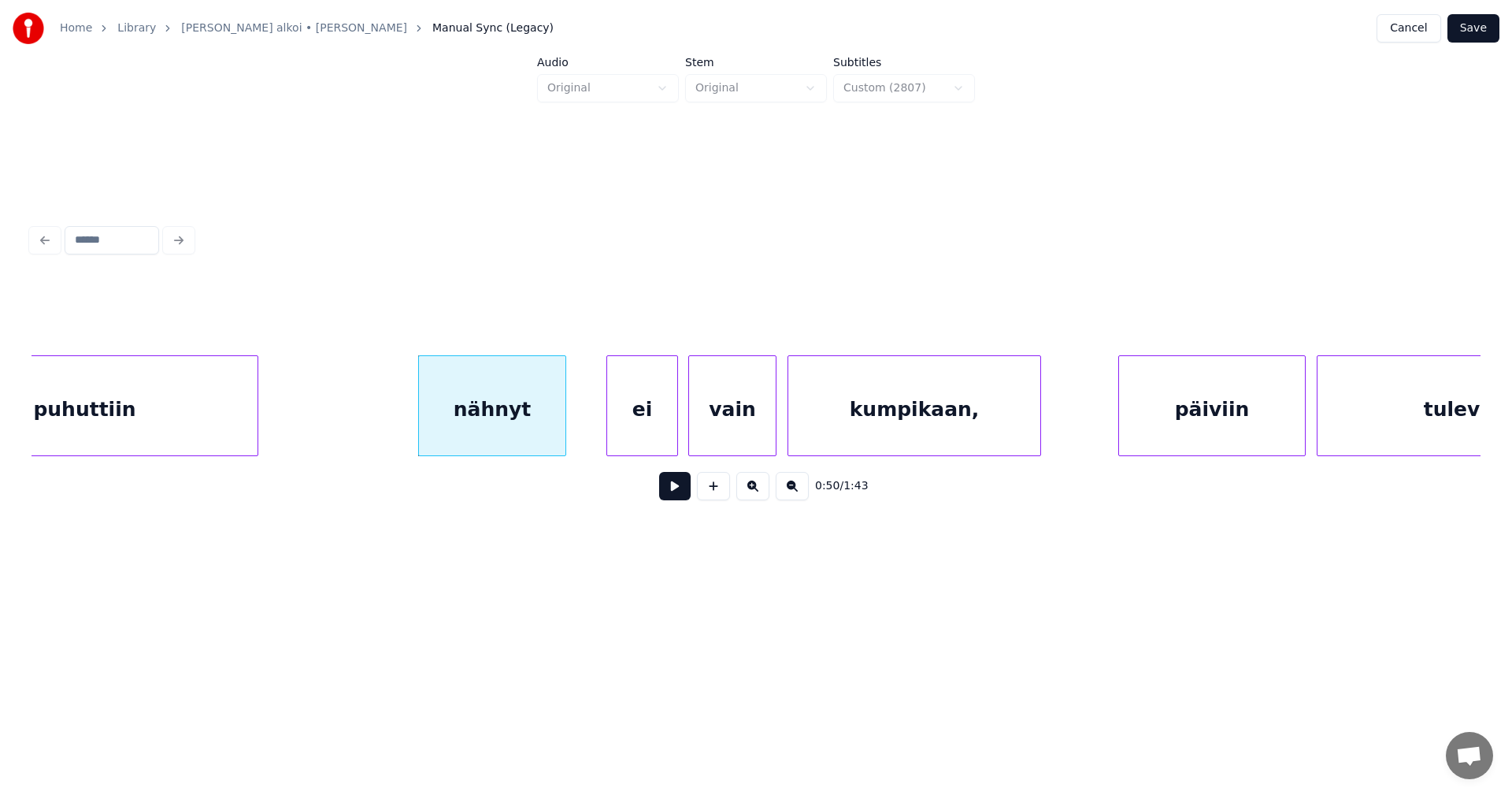
click at [558, 430] on div "nähnyt" at bounding box center [492, 409] width 146 height 107
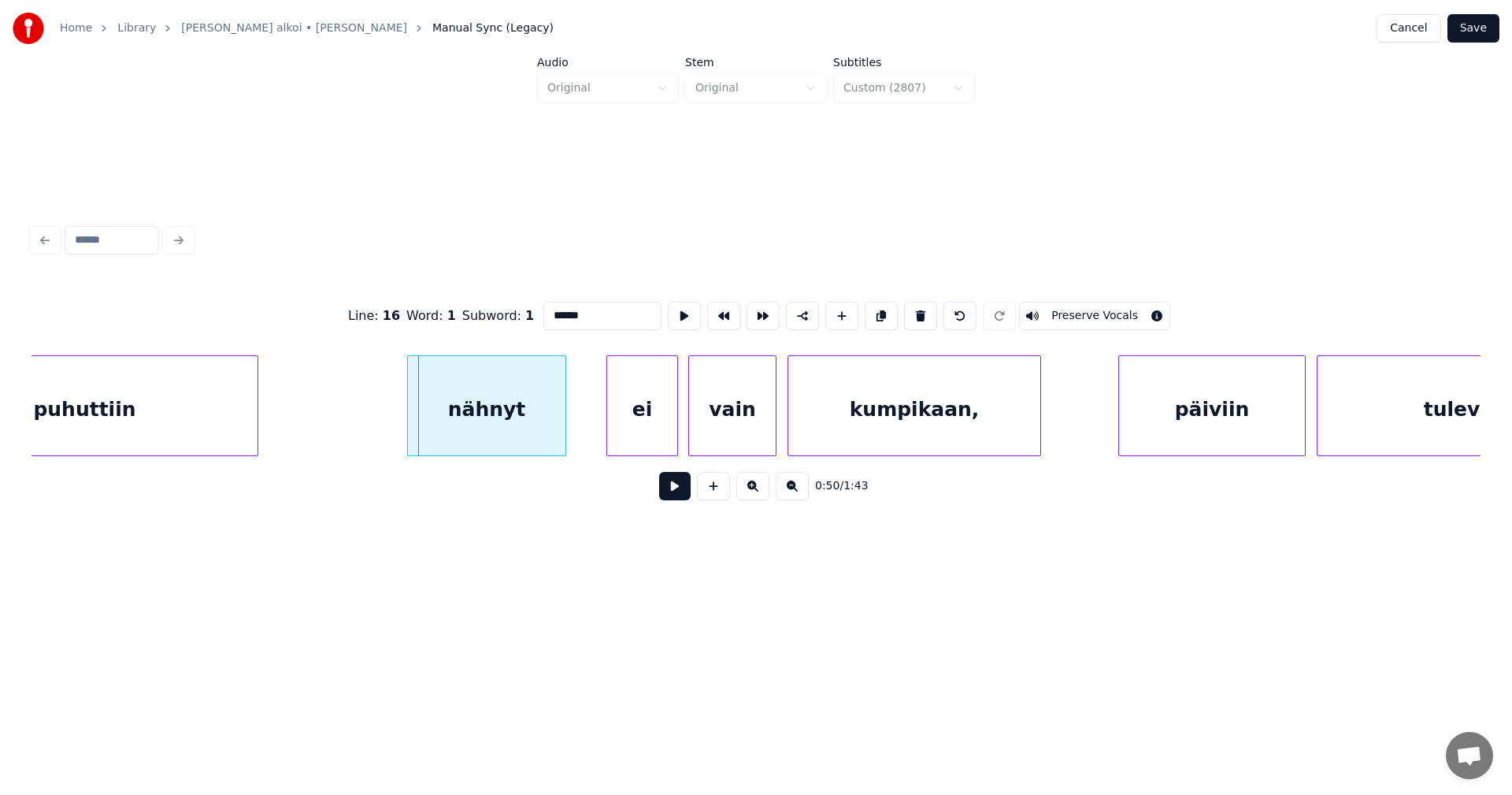
click at [408, 434] on div at bounding box center [410, 405] width 5 height 99
click at [673, 495] on button at bounding box center [674, 485] width 31 height 28
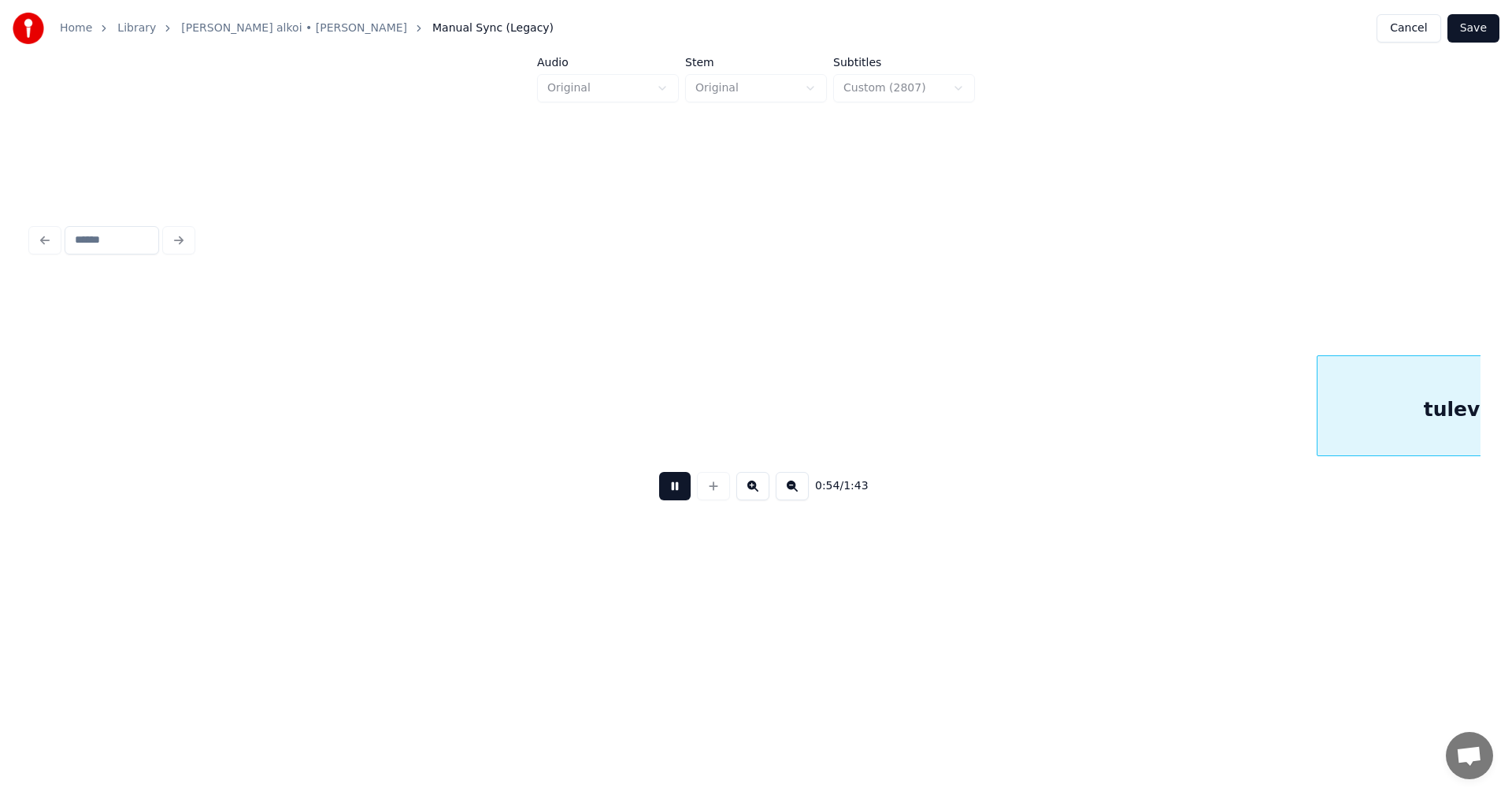
scroll to position [0, 15090]
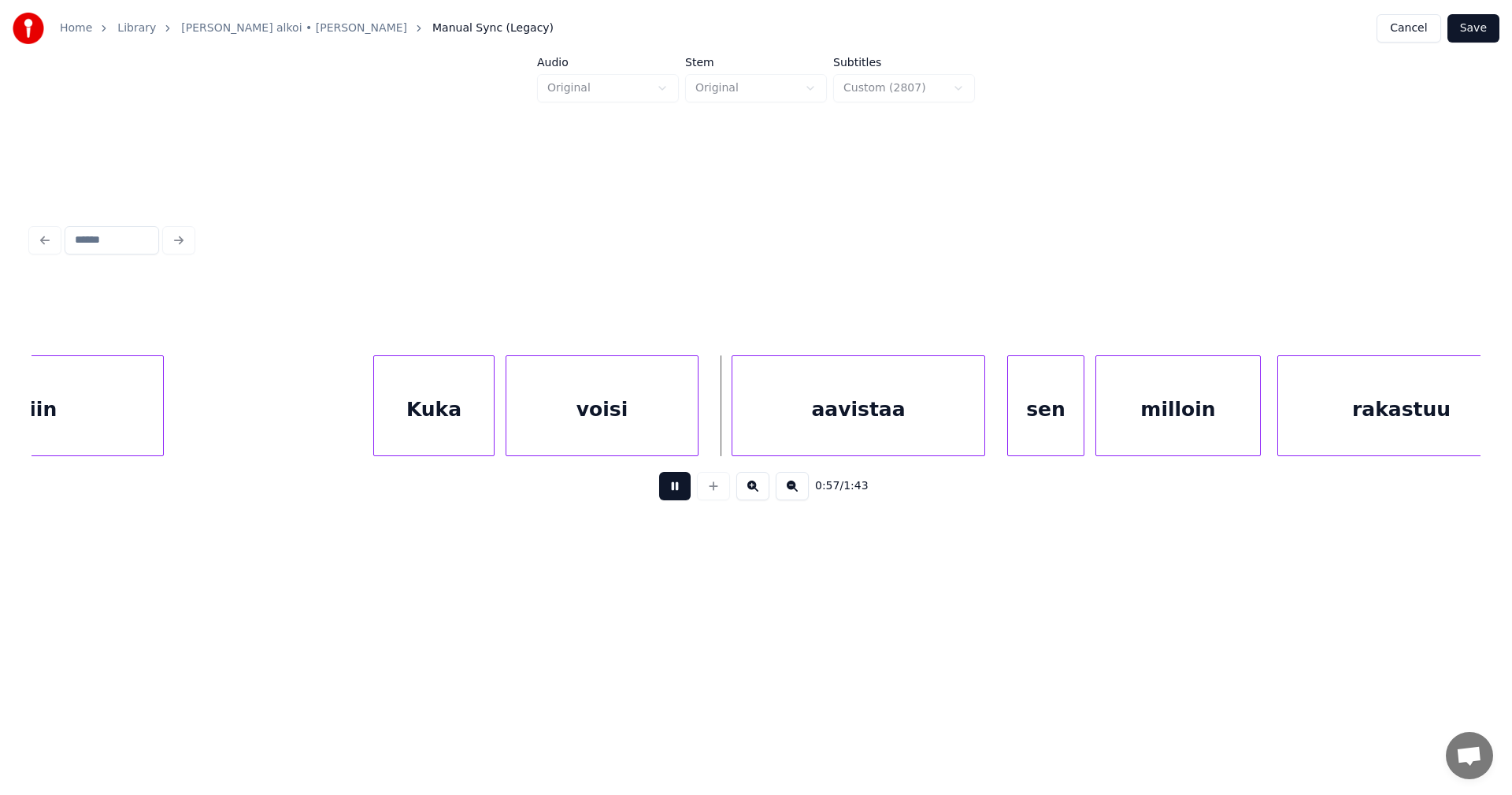
click at [678, 494] on button at bounding box center [674, 485] width 31 height 28
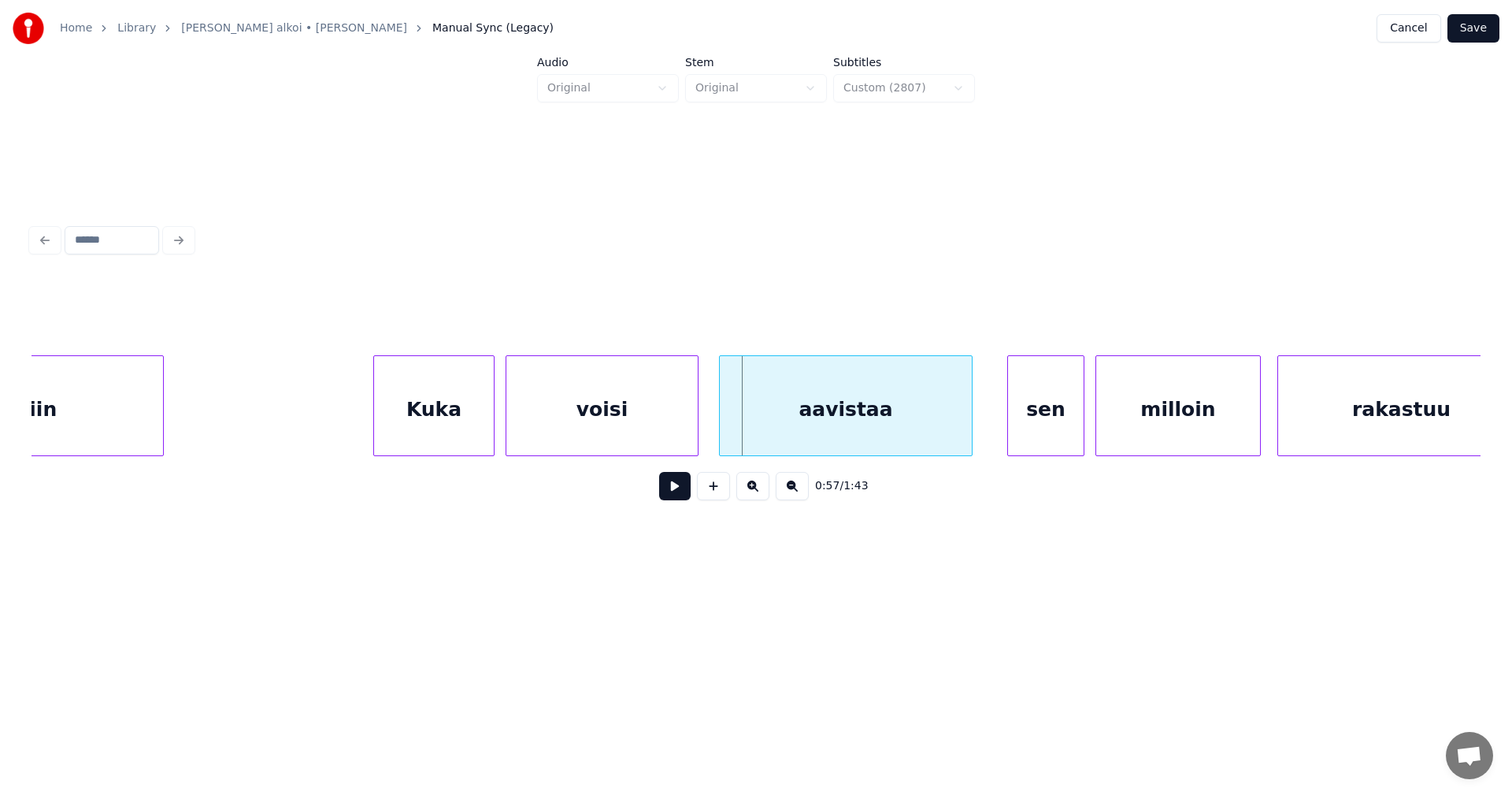
click at [765, 436] on div "aavistaa" at bounding box center [846, 409] width 252 height 107
click at [491, 426] on div at bounding box center [489, 405] width 5 height 99
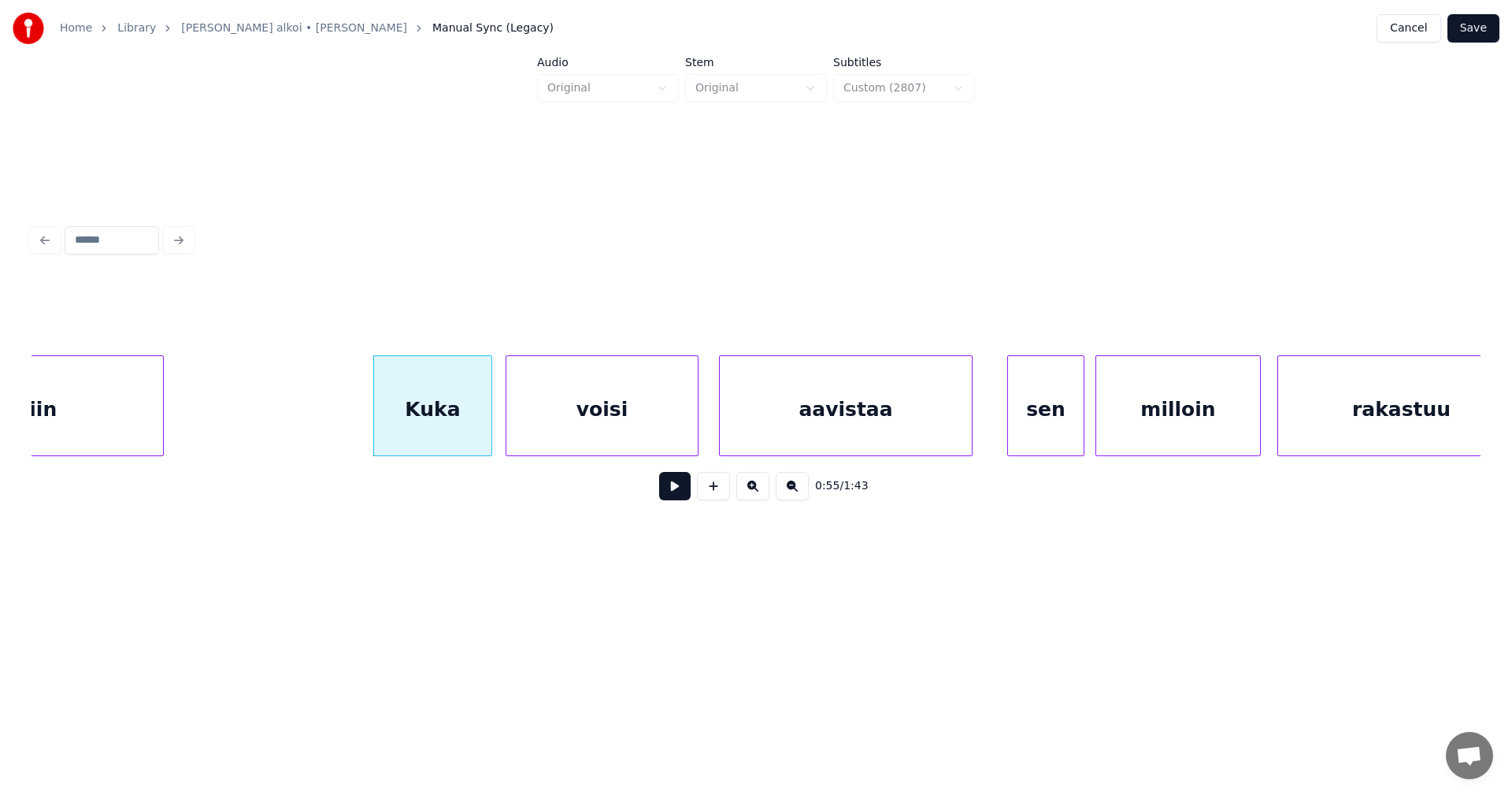
click at [686, 498] on button at bounding box center [674, 485] width 31 height 28
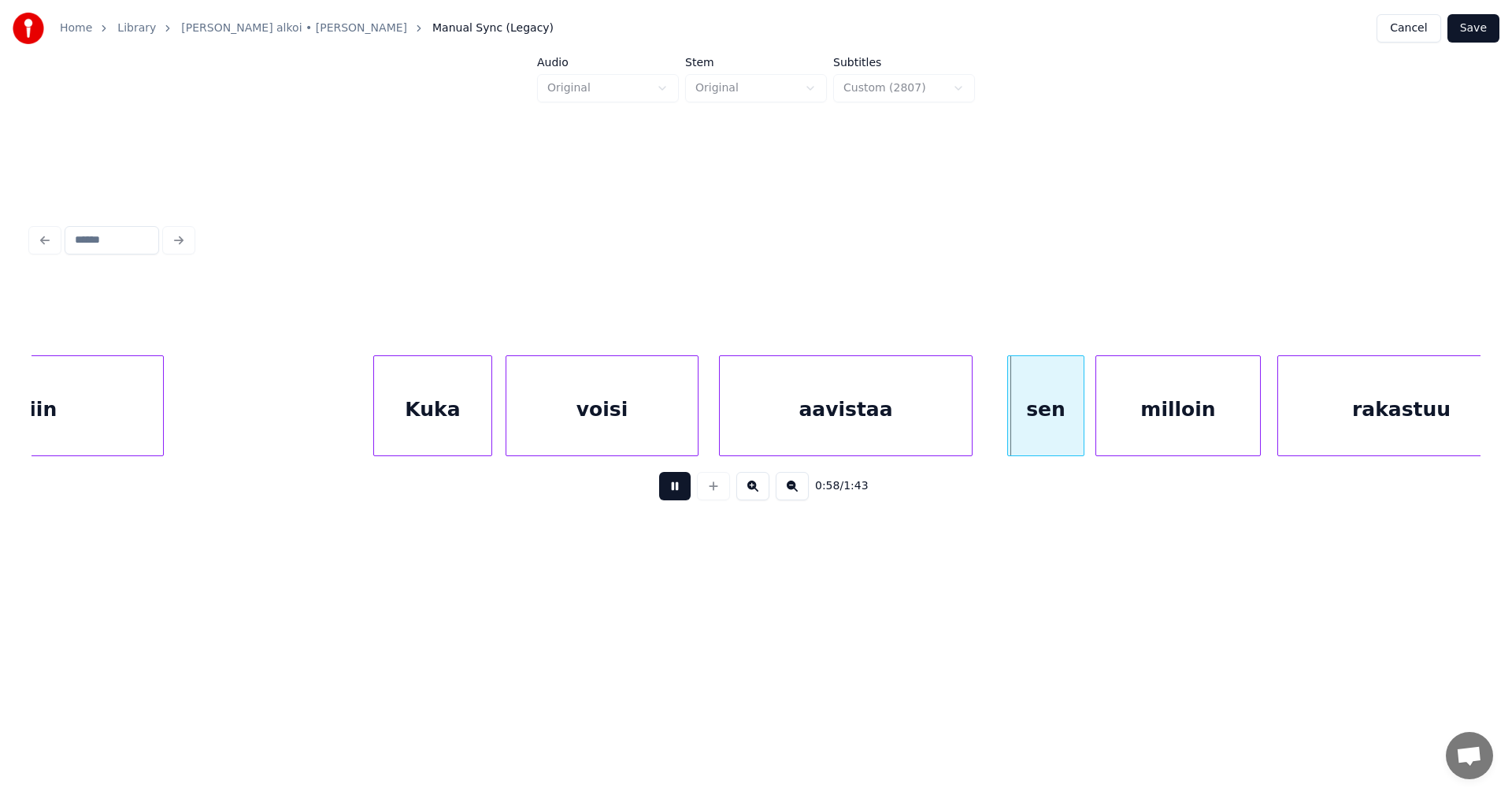
click at [682, 492] on button at bounding box center [674, 485] width 31 height 28
click at [682, 492] on button at bounding box center [674, 485] width 31 height 28
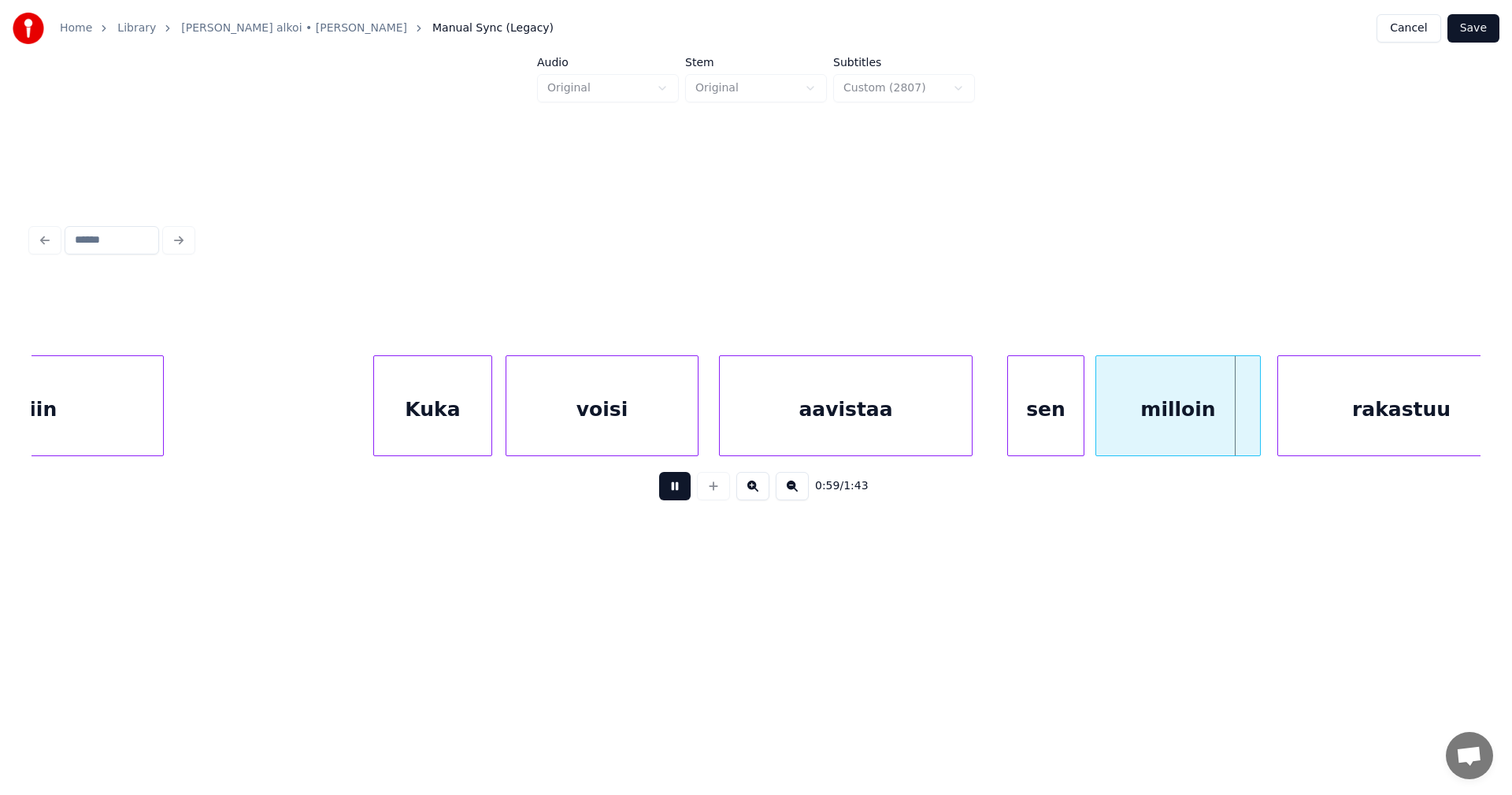
drag, startPoint x: 681, startPoint y: 491, endPoint x: 777, endPoint y: 471, distance: 98.1
click at [682, 490] on button at bounding box center [674, 485] width 31 height 28
click at [879, 435] on div "aavistaa" at bounding box center [846, 409] width 252 height 107
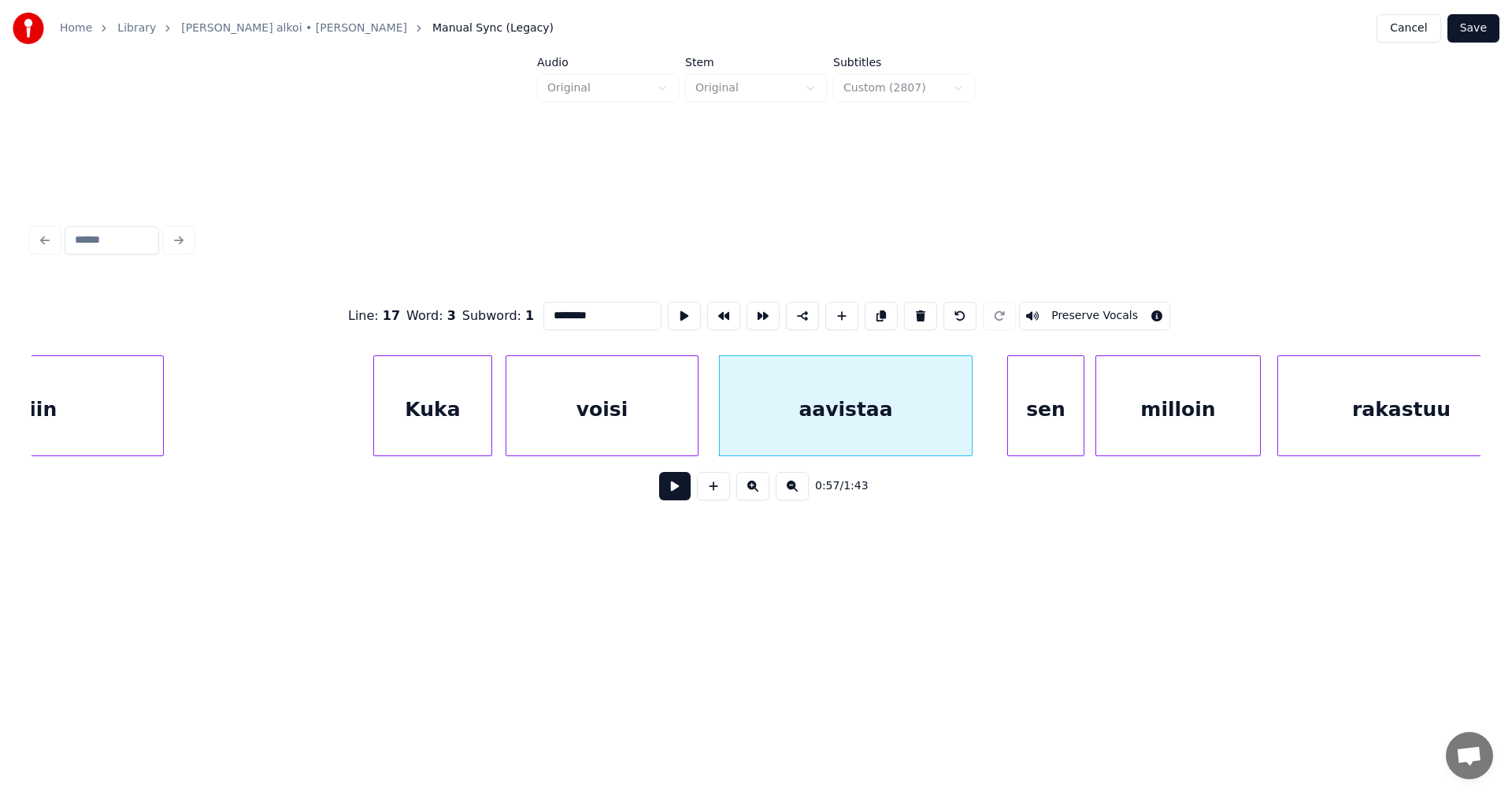
click at [673, 496] on button at bounding box center [674, 485] width 31 height 28
click at [677, 491] on button at bounding box center [674, 485] width 31 height 28
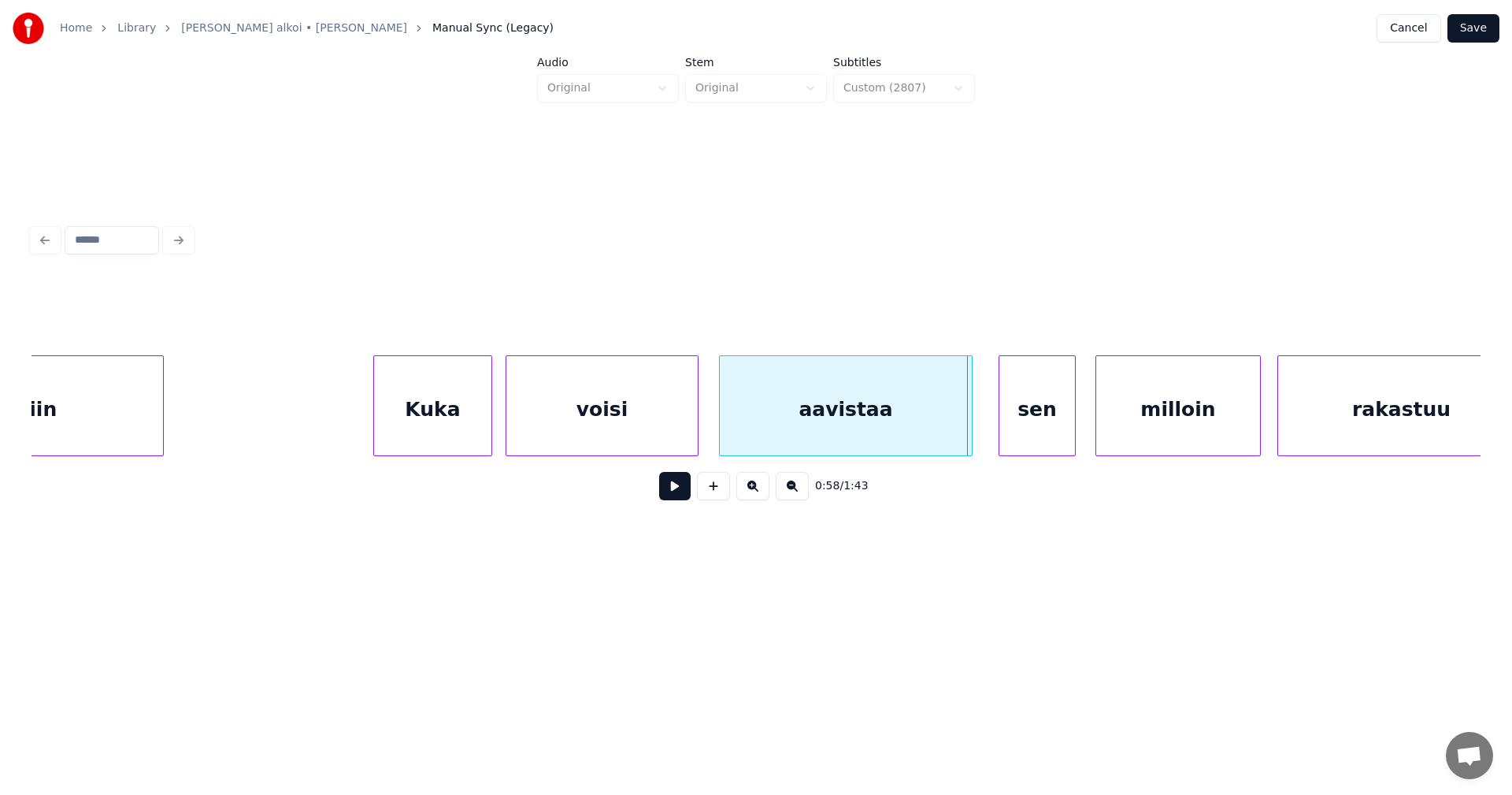
click at [1021, 435] on div "sen" at bounding box center [1037, 409] width 76 height 107
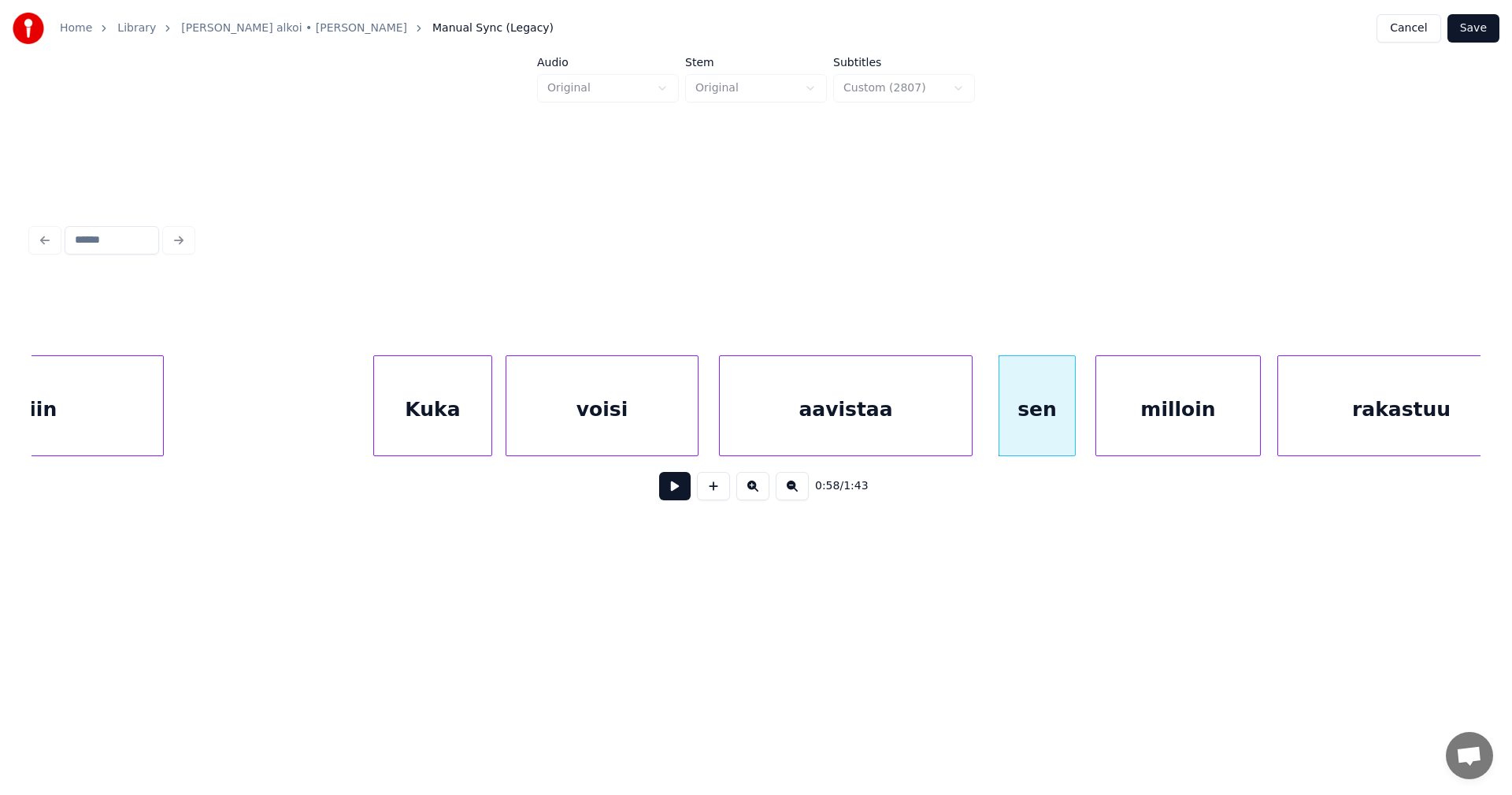
click at [682, 488] on button at bounding box center [674, 485] width 31 height 28
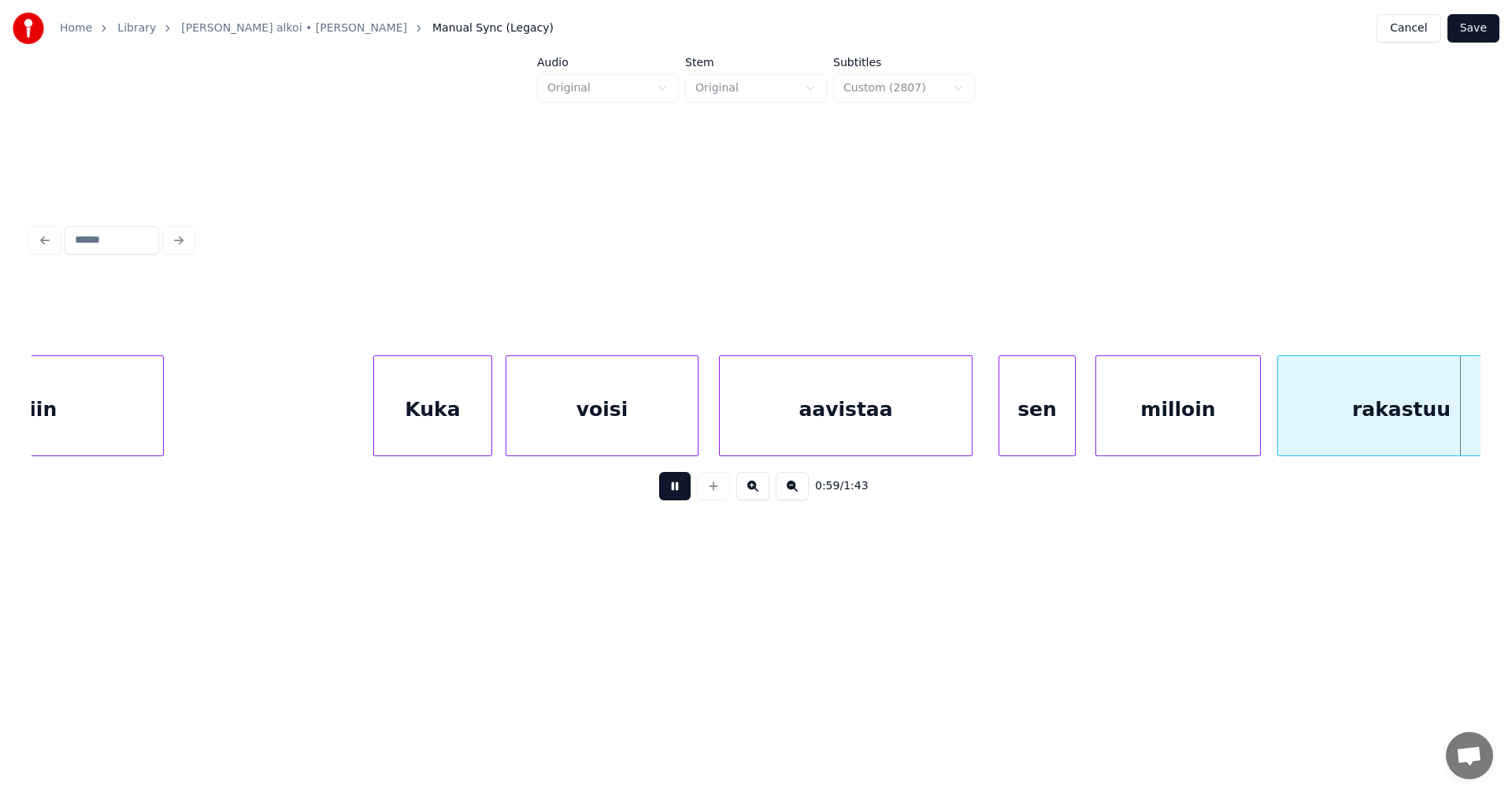
scroll to position [0, 16539]
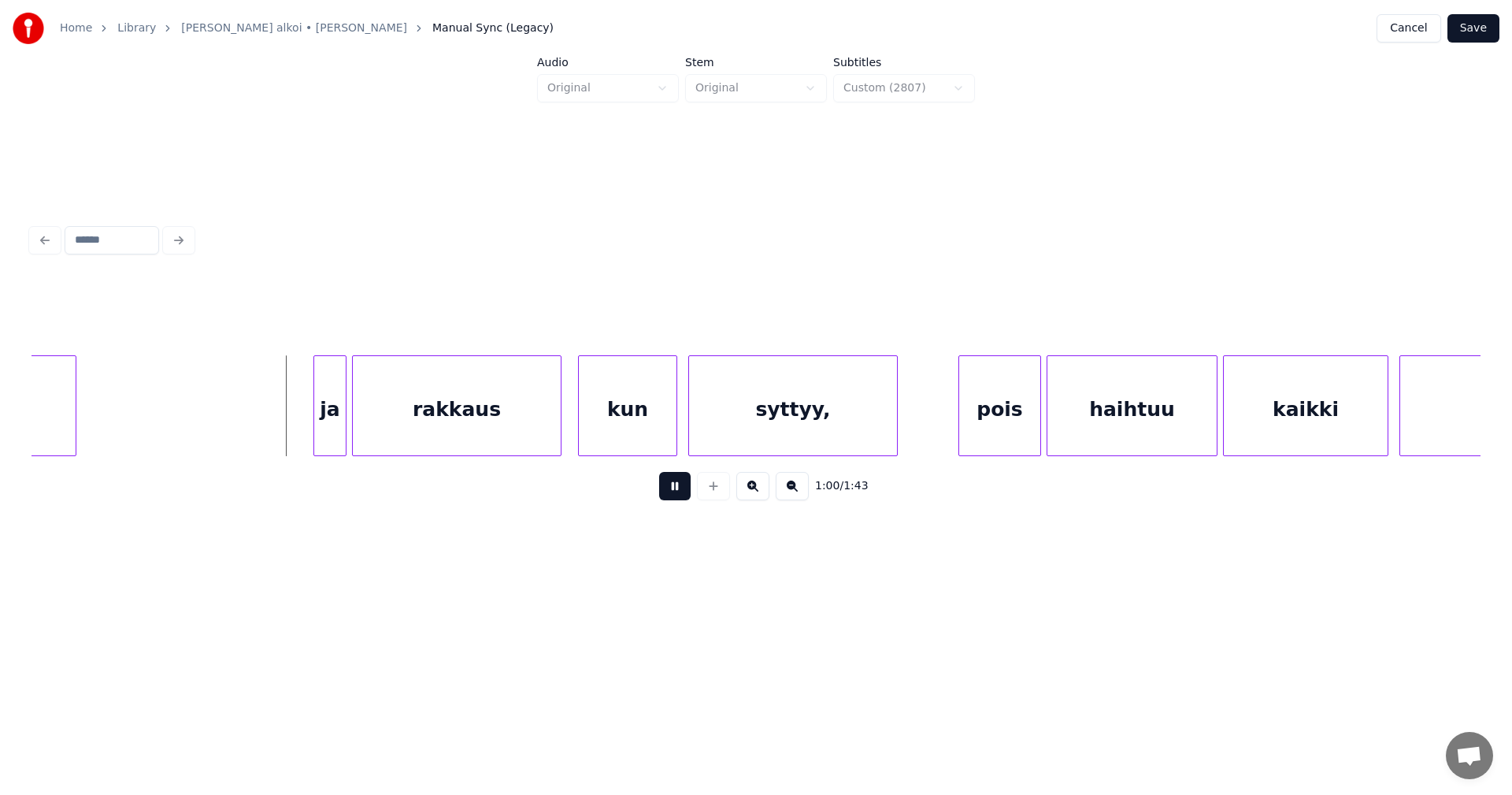
click at [682, 487] on button at bounding box center [674, 485] width 31 height 28
click at [289, 406] on div "ja" at bounding box center [291, 409] width 31 height 107
click at [328, 403] on div at bounding box center [328, 405] width 5 height 99
click at [394, 416] on div "rakkaus" at bounding box center [454, 409] width 208 height 107
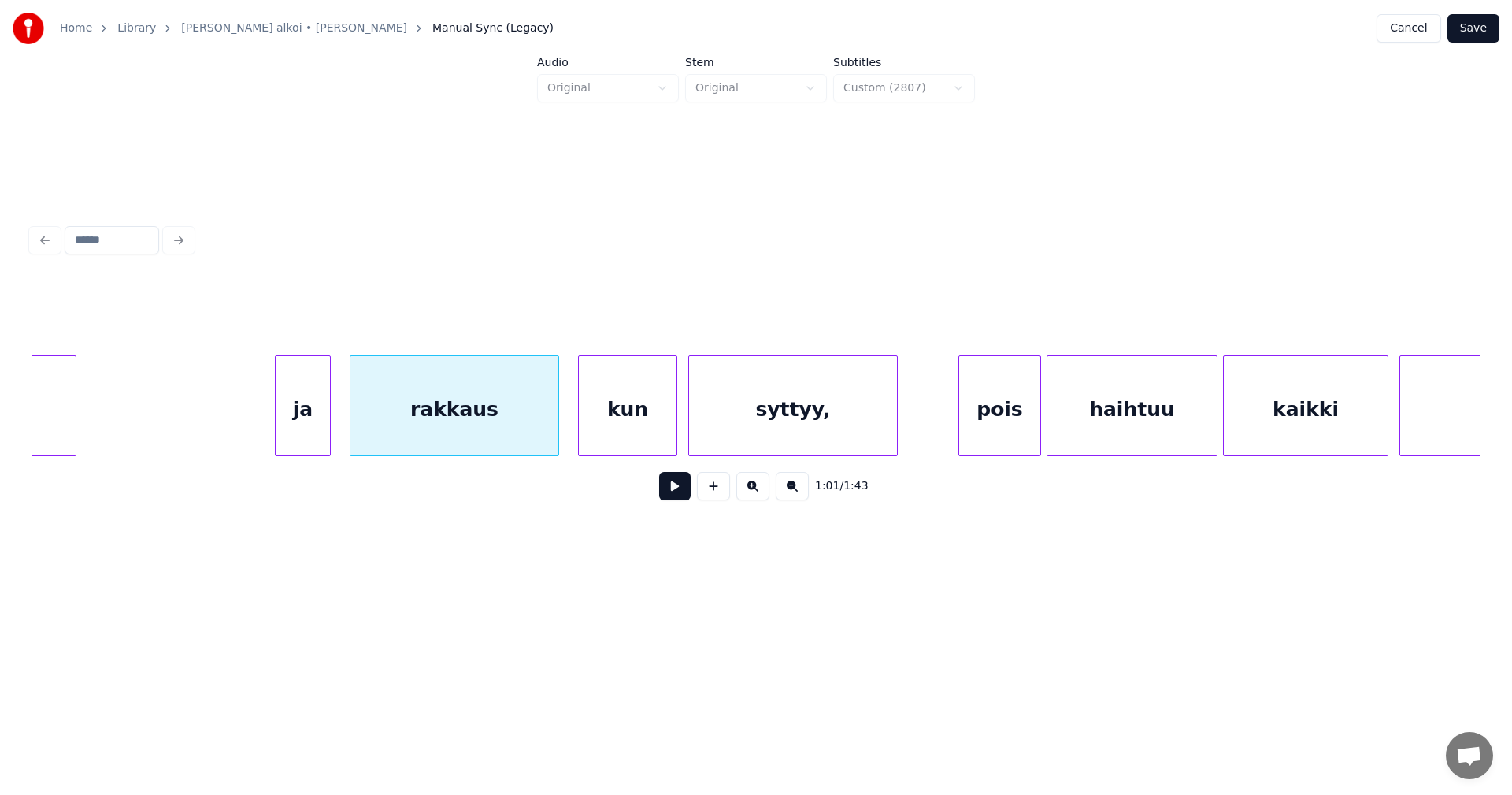
click at [323, 426] on div "ja" at bounding box center [303, 409] width 55 height 107
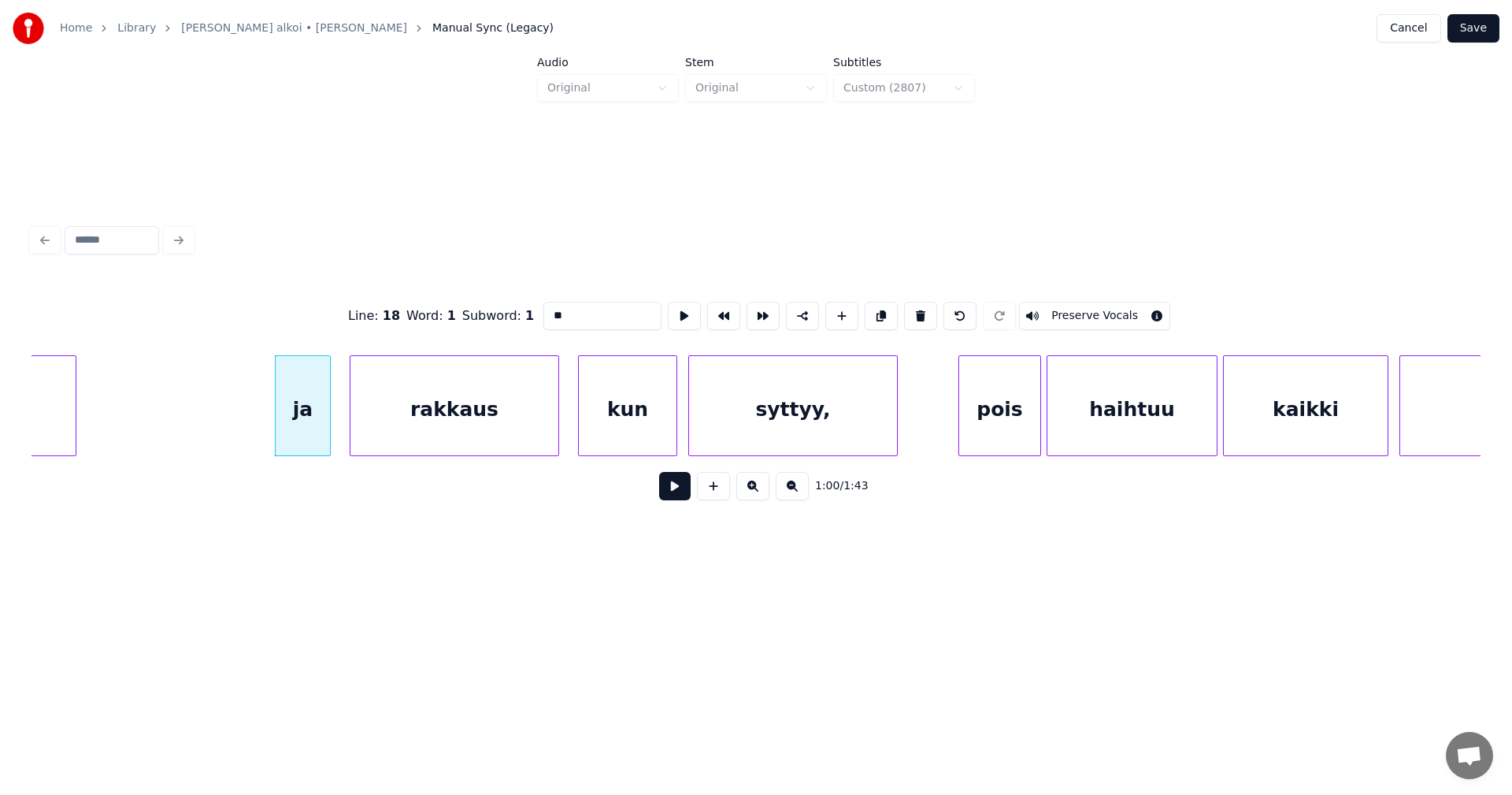
click at [674, 496] on button at bounding box center [674, 485] width 31 height 28
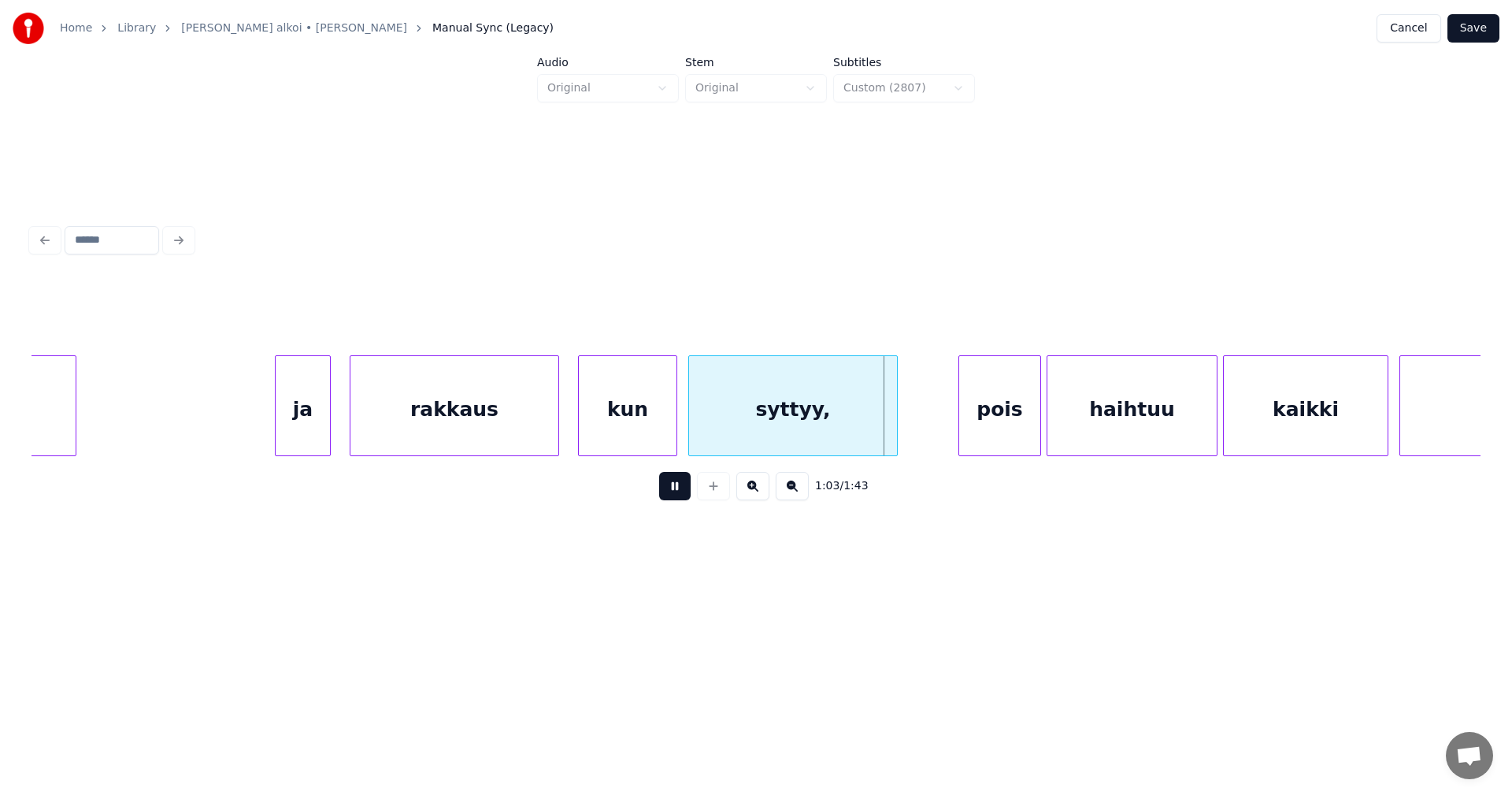
drag, startPoint x: 674, startPoint y: 492, endPoint x: 668, endPoint y: 482, distance: 11.7
click at [669, 484] on button at bounding box center [674, 485] width 31 height 28
click at [649, 440] on div "kun" at bounding box center [627, 409] width 97 height 107
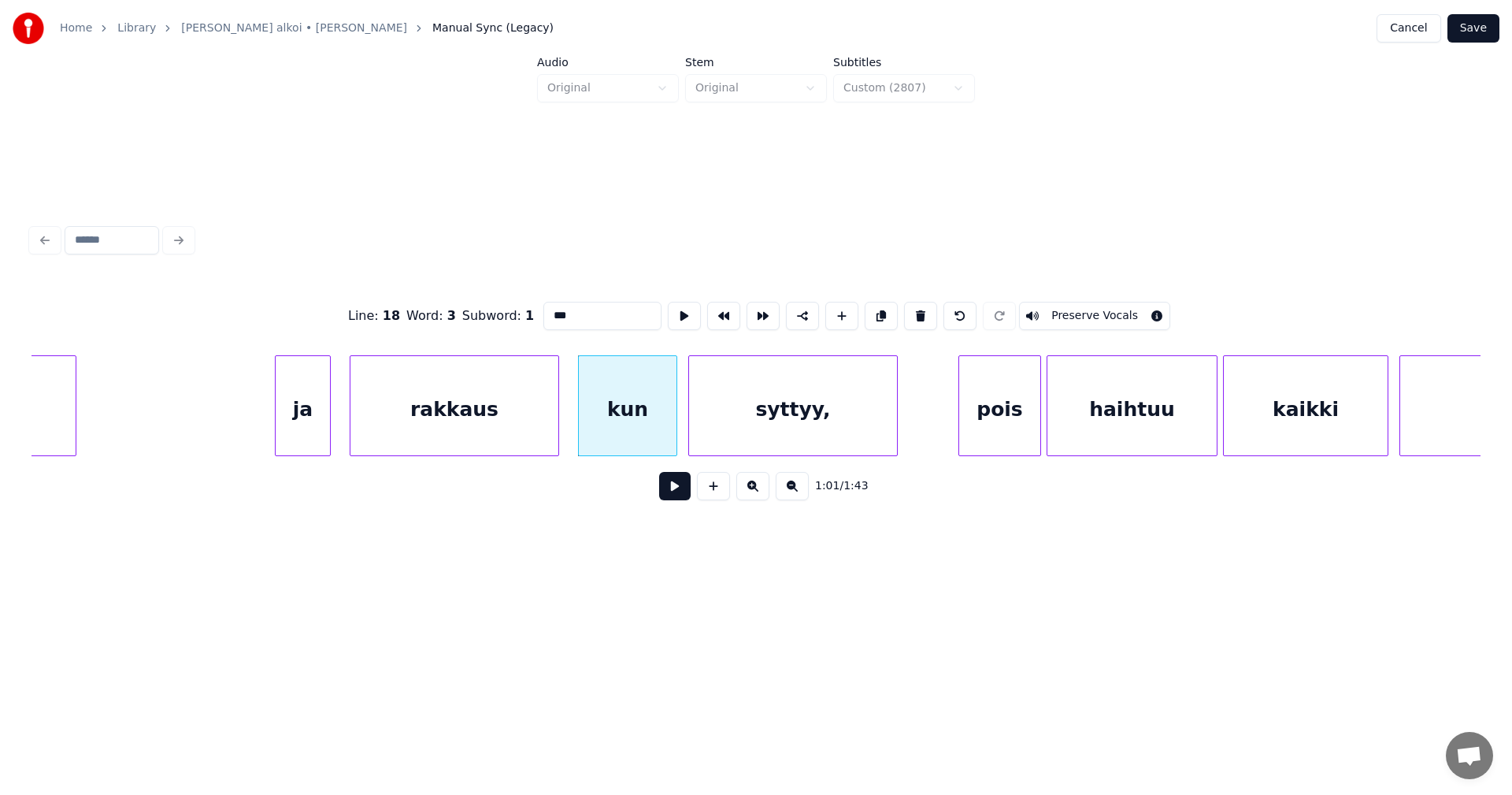
click at [682, 495] on button at bounding box center [674, 485] width 31 height 28
click at [678, 489] on button at bounding box center [674, 485] width 31 height 28
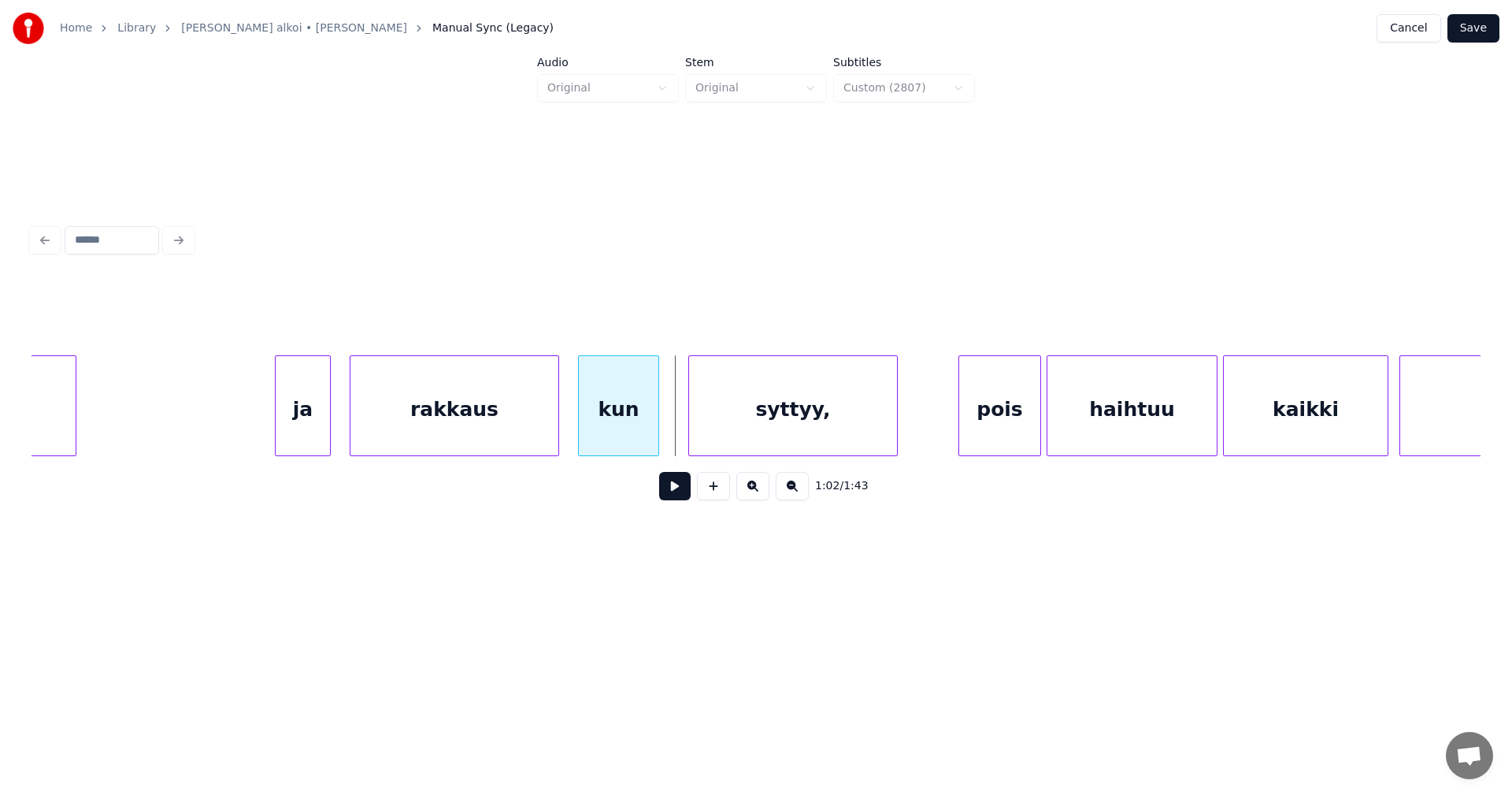
click at [655, 432] on div at bounding box center [656, 405] width 5 height 99
click at [727, 443] on div "syttyy," at bounding box center [777, 409] width 208 height 107
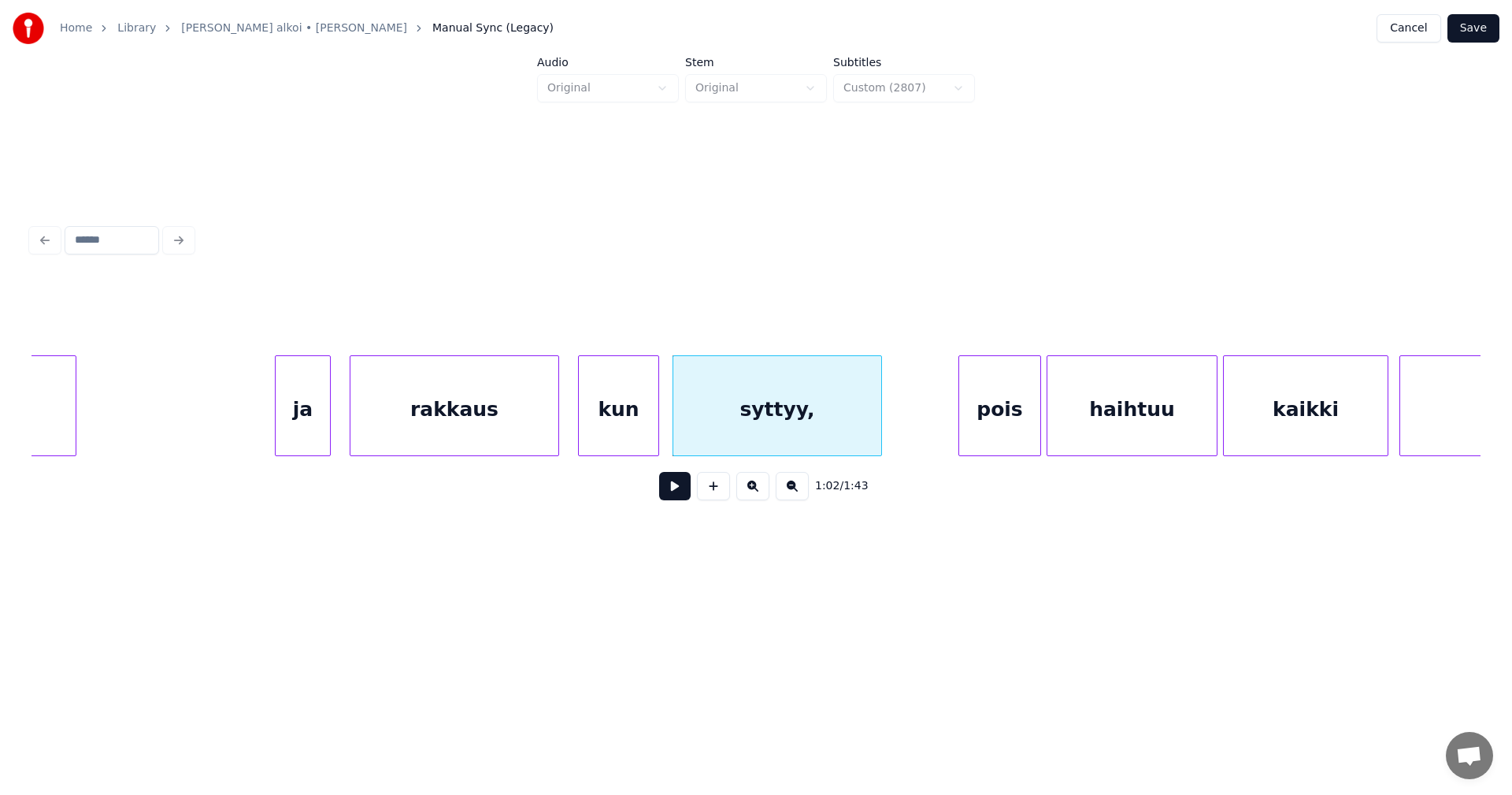
click at [653, 435] on div at bounding box center [656, 405] width 5 height 99
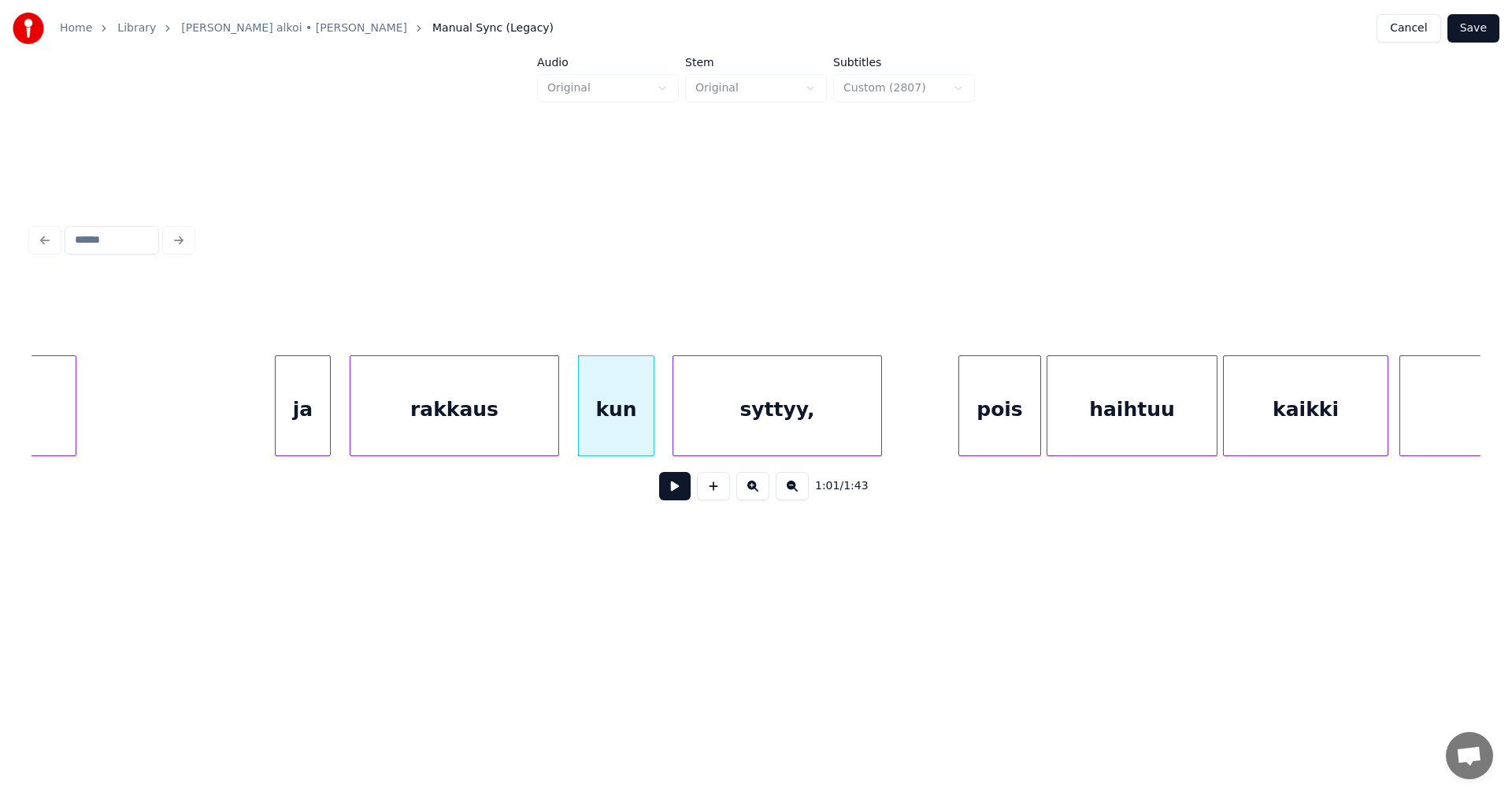
click at [641, 441] on div "kun" at bounding box center [616, 409] width 75 height 107
click at [682, 496] on button at bounding box center [674, 485] width 31 height 28
click at [680, 495] on button at bounding box center [674, 485] width 31 height 28
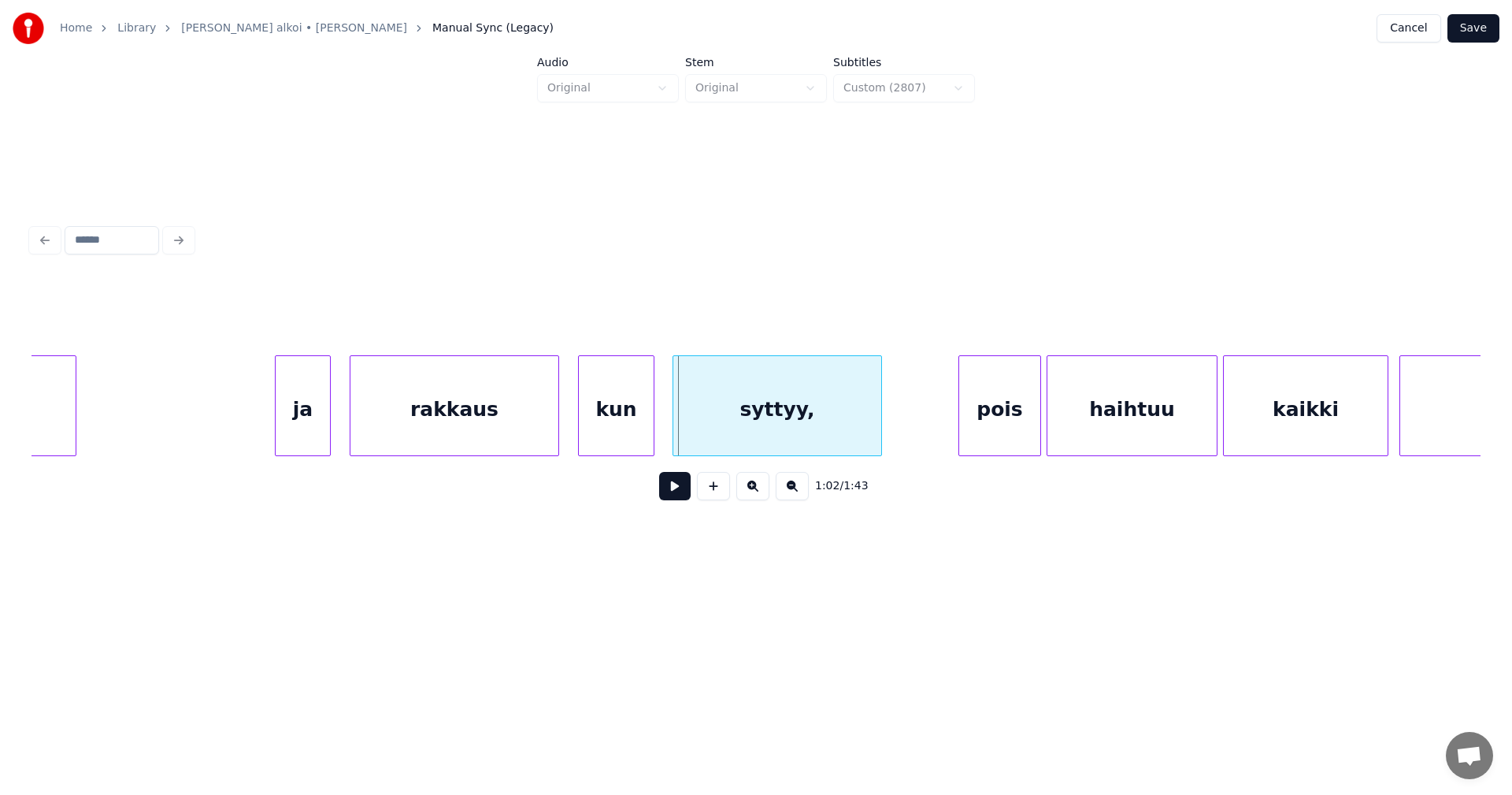
click at [680, 494] on button at bounding box center [674, 485] width 31 height 28
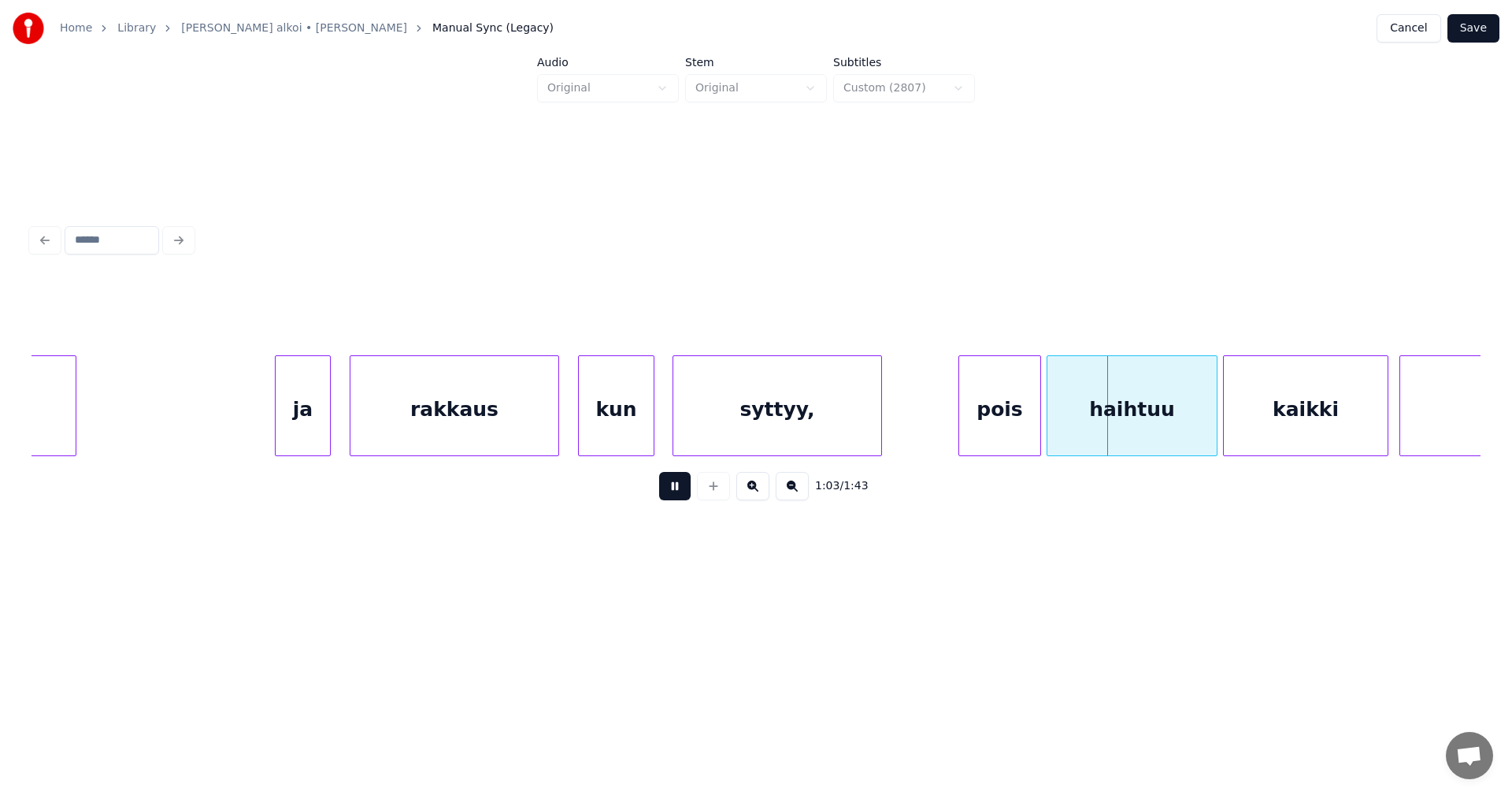
drag, startPoint x: 680, startPoint y: 493, endPoint x: 970, endPoint y: 471, distance: 290.8
click at [685, 490] on button at bounding box center [674, 485] width 31 height 28
click at [997, 436] on div "pois" at bounding box center [999, 409] width 81 height 107
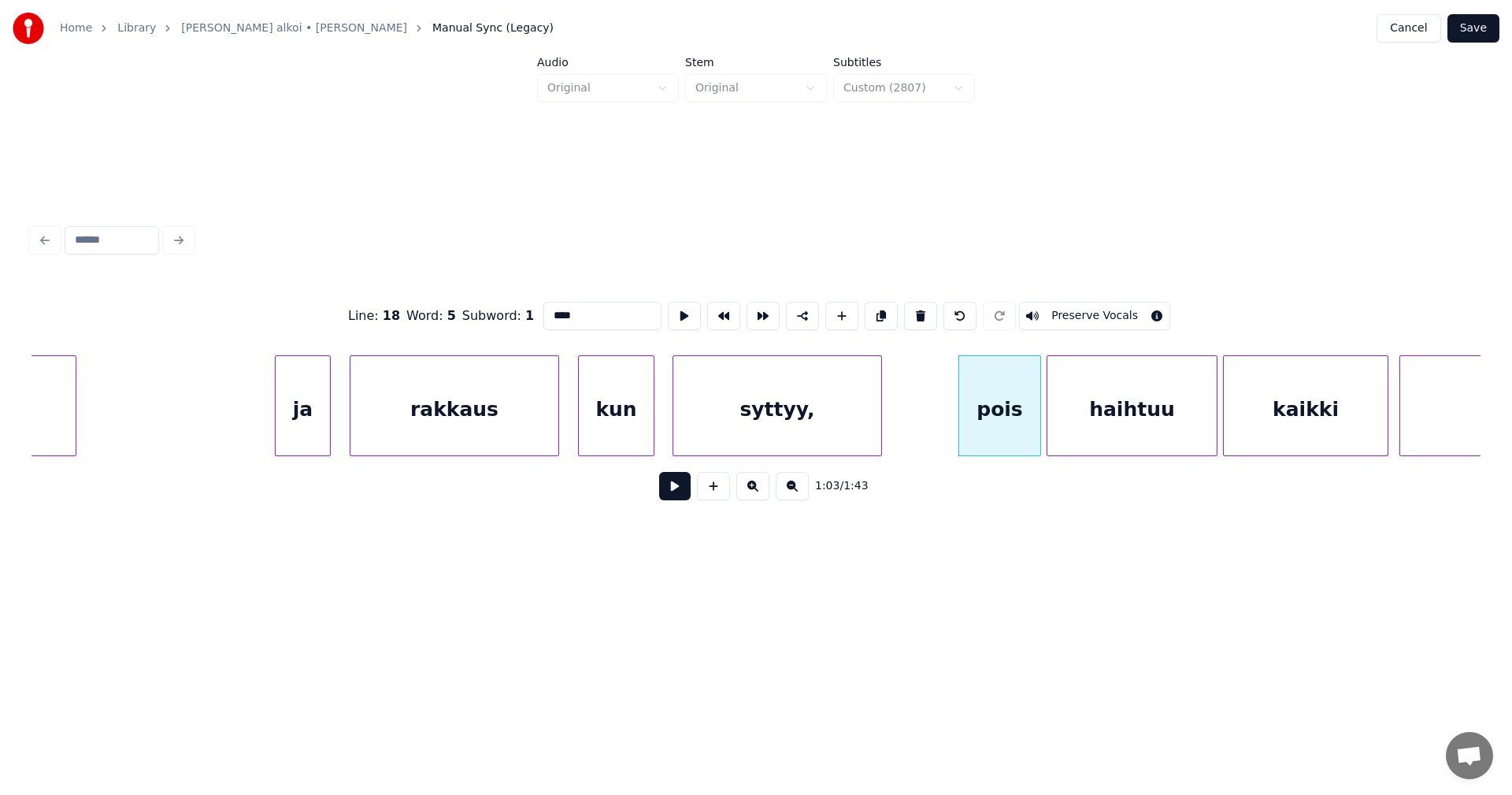
click at [684, 491] on button at bounding box center [674, 485] width 31 height 28
click at [683, 489] on button at bounding box center [674, 485] width 31 height 28
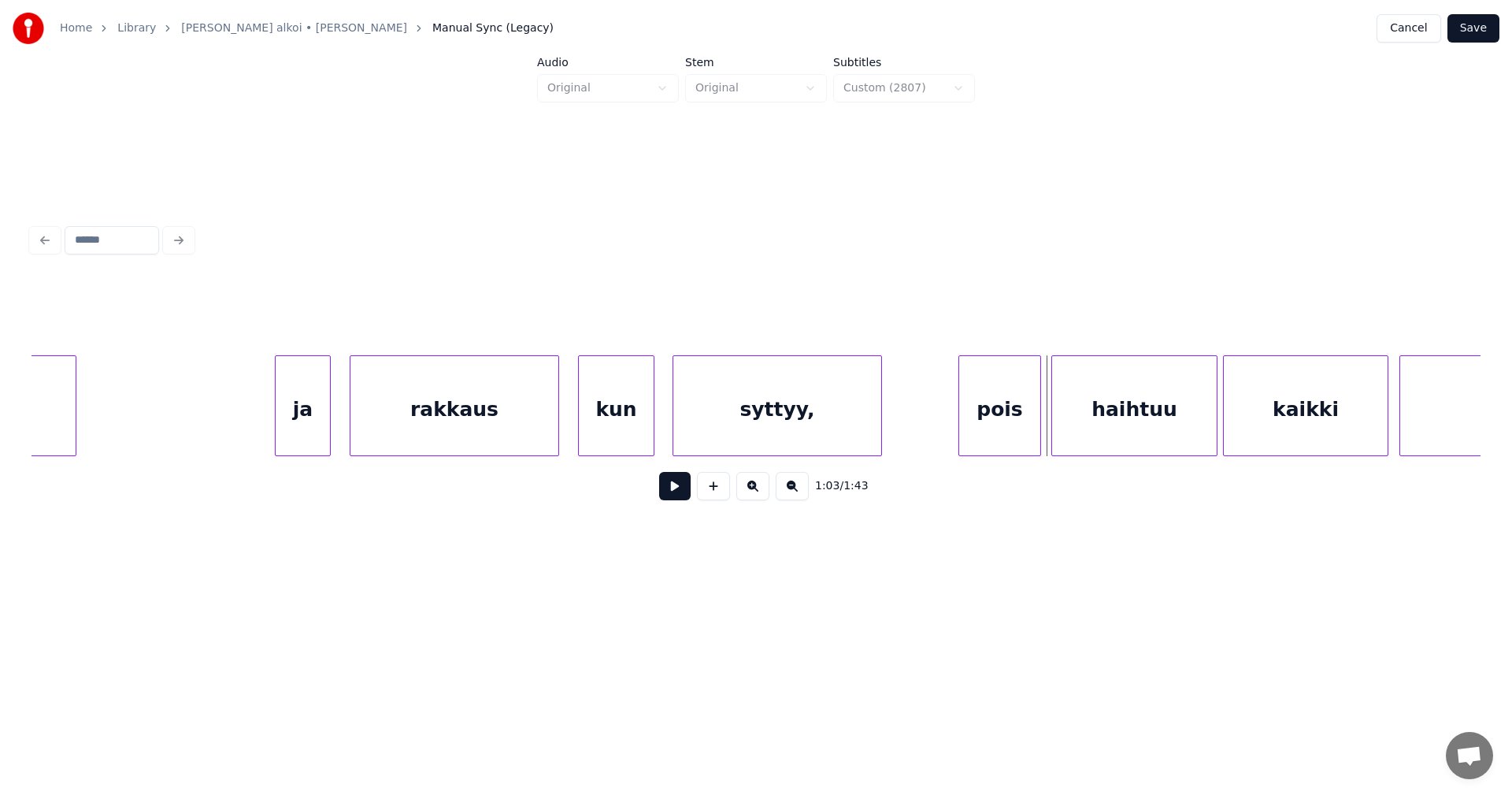
click at [1053, 430] on div at bounding box center [1055, 405] width 5 height 99
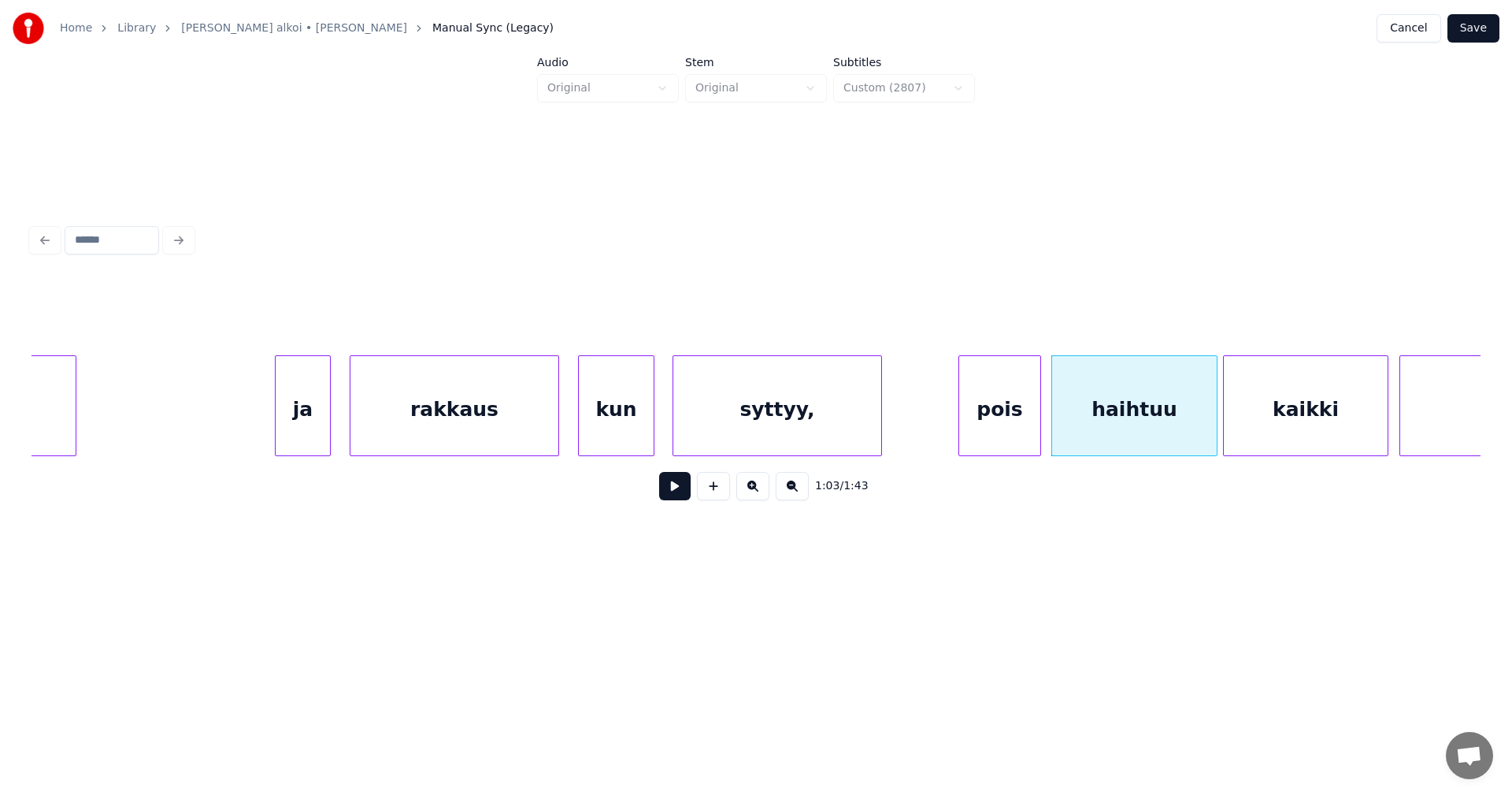
click at [685, 491] on button at bounding box center [674, 485] width 31 height 28
drag, startPoint x: 685, startPoint y: 490, endPoint x: 801, endPoint y: 484, distance: 116.2
click at [698, 488] on div "1:04 / 1:43" at bounding box center [756, 485] width 1424 height 35
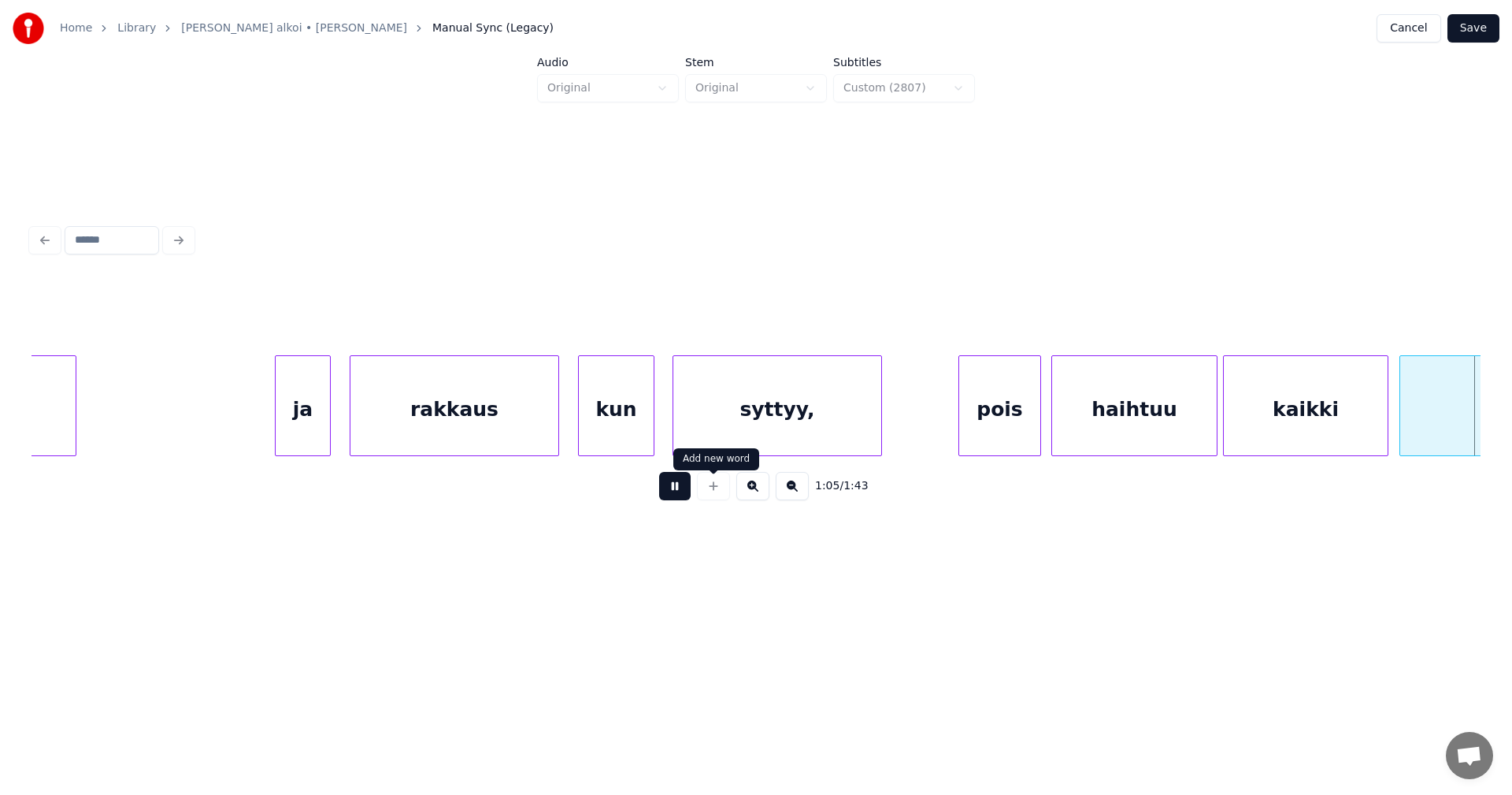
click at [690, 489] on div "1:05 / 1:43" at bounding box center [756, 485] width 1424 height 35
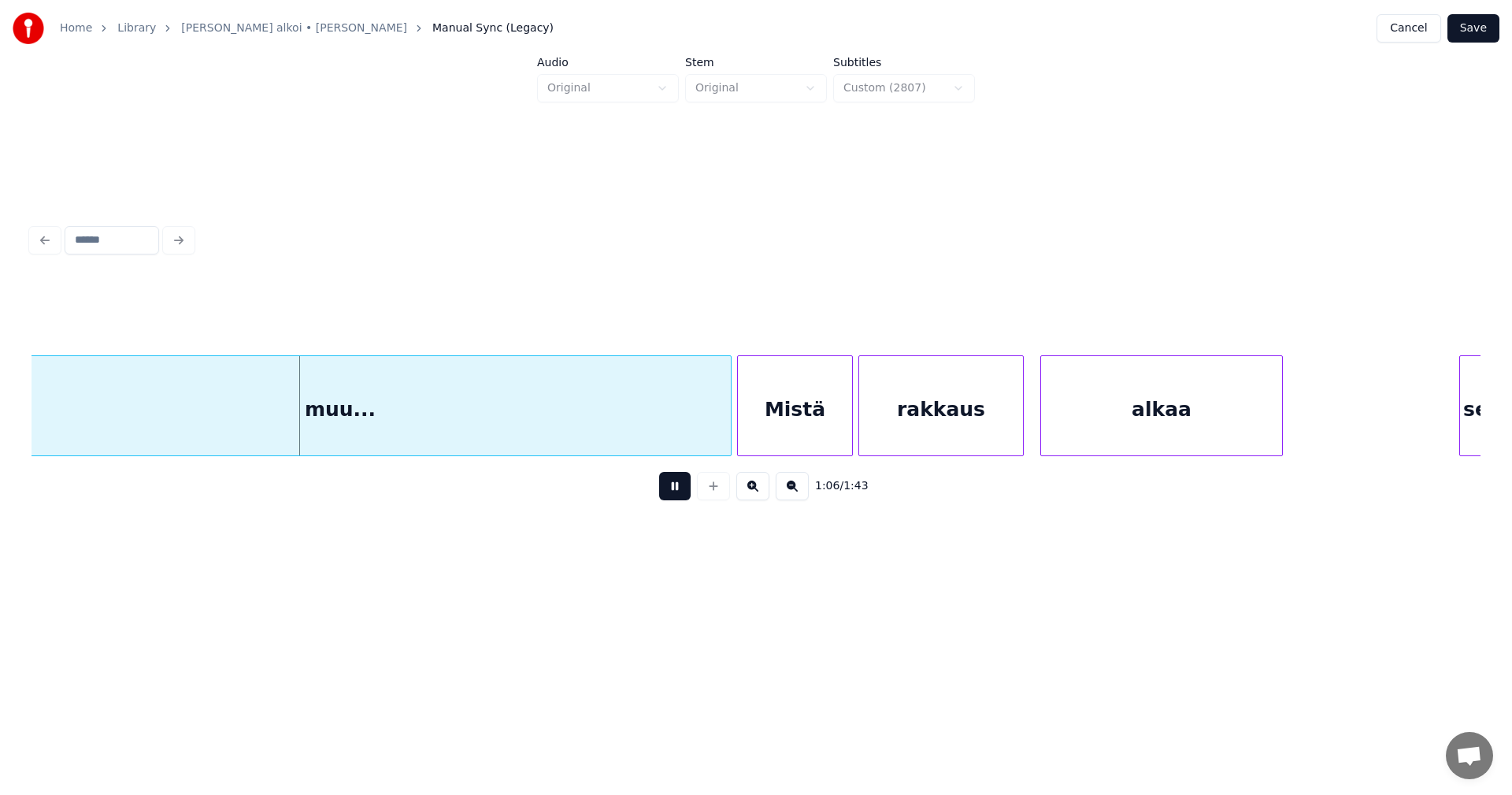
drag, startPoint x: 682, startPoint y: 489, endPoint x: 688, endPoint y: 465, distance: 24.7
click at [681, 486] on button at bounding box center [674, 485] width 31 height 28
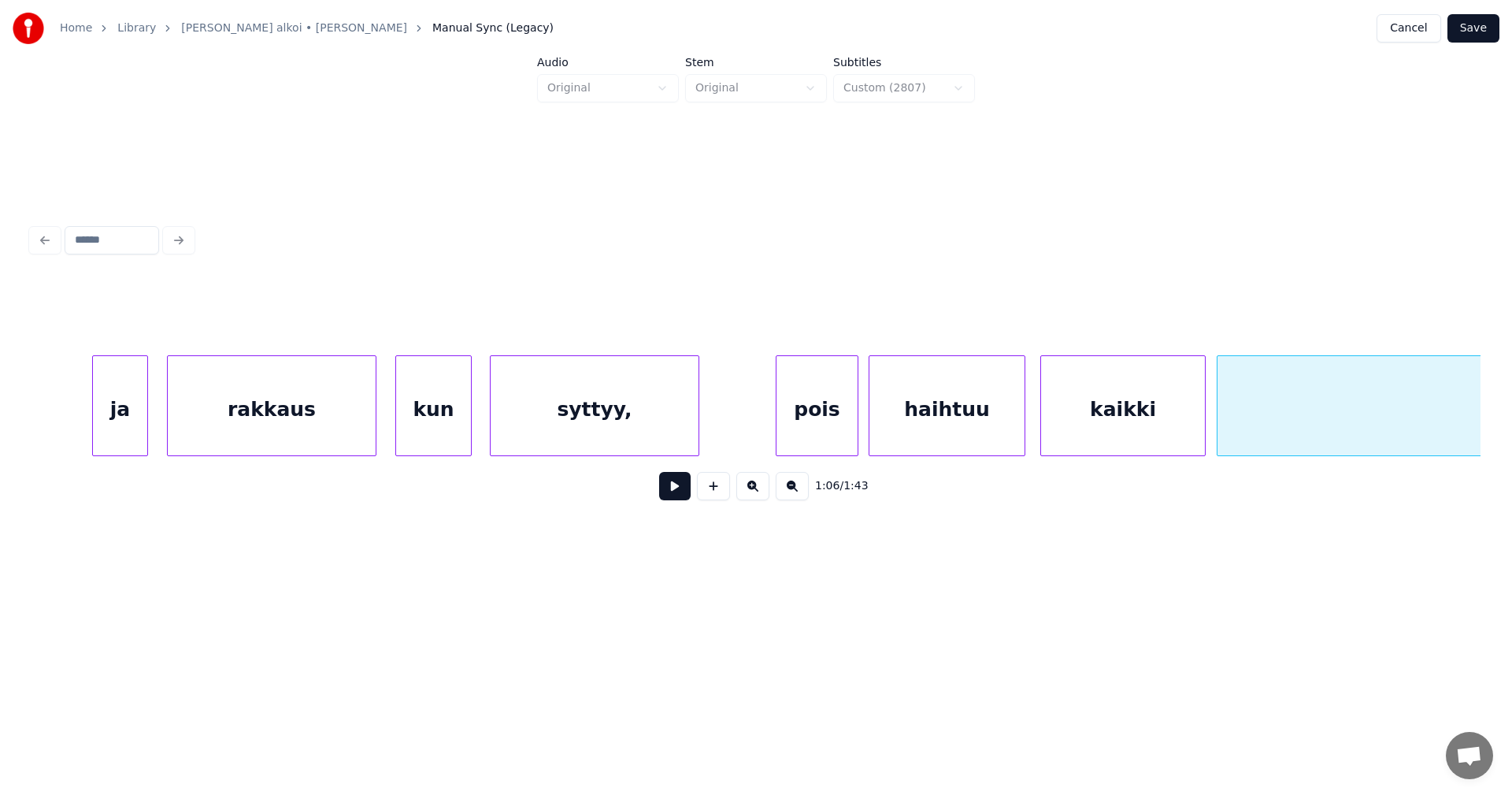
click at [1022, 439] on div at bounding box center [1023, 405] width 5 height 99
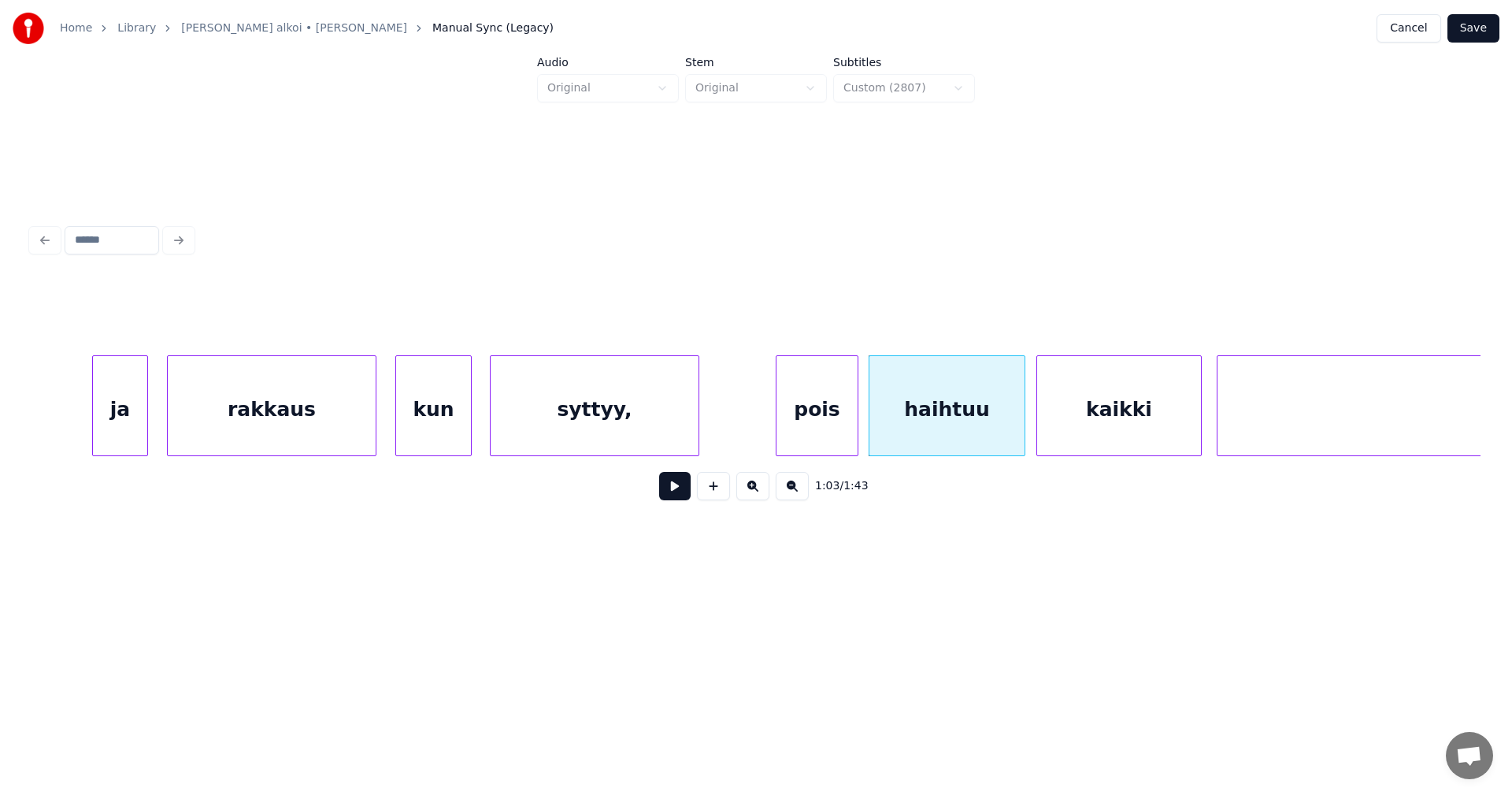
click at [1098, 443] on div "kaikki" at bounding box center [1119, 409] width 164 height 107
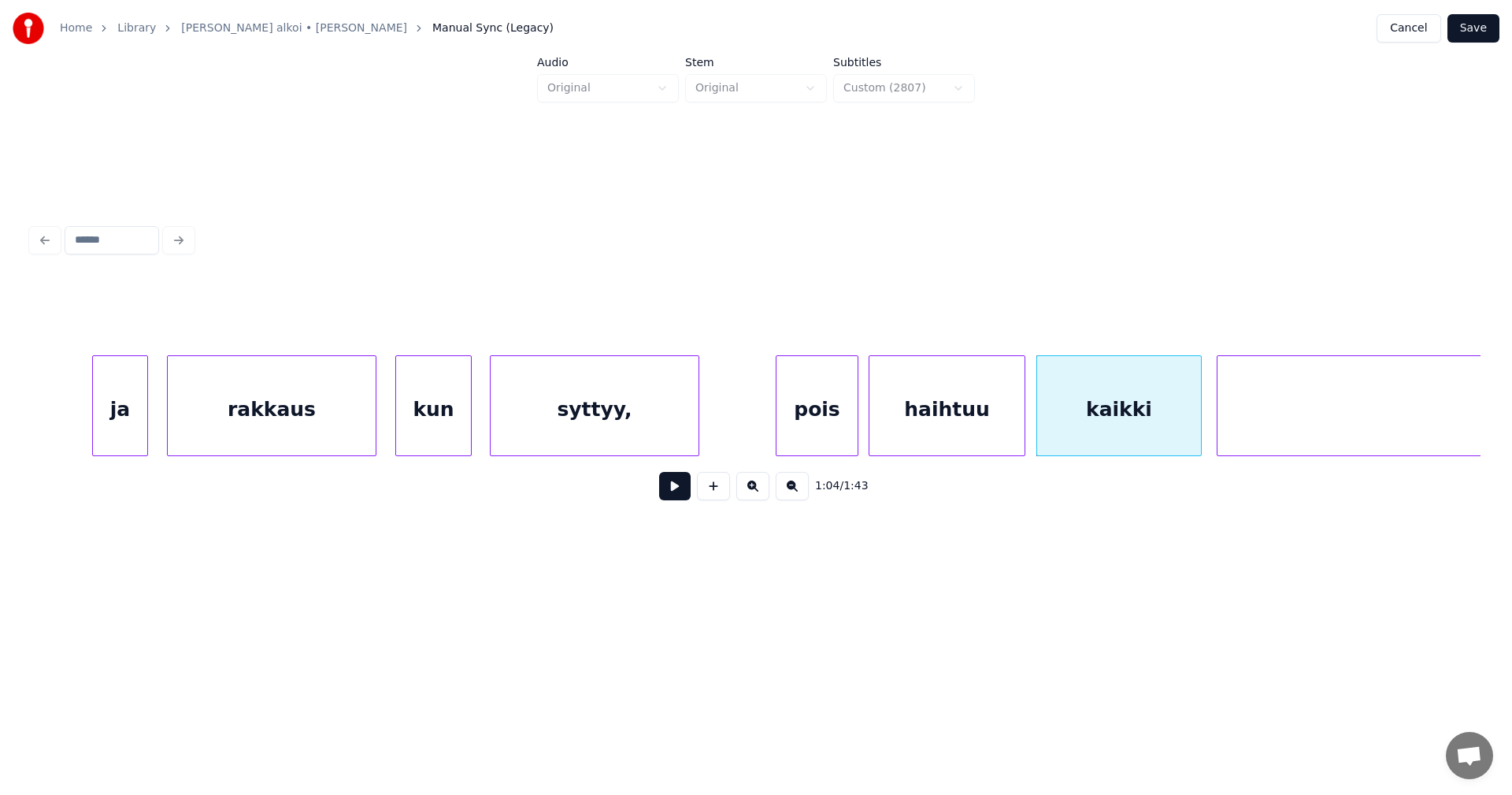
click at [1098, 445] on div "kaikki" at bounding box center [1119, 409] width 164 height 107
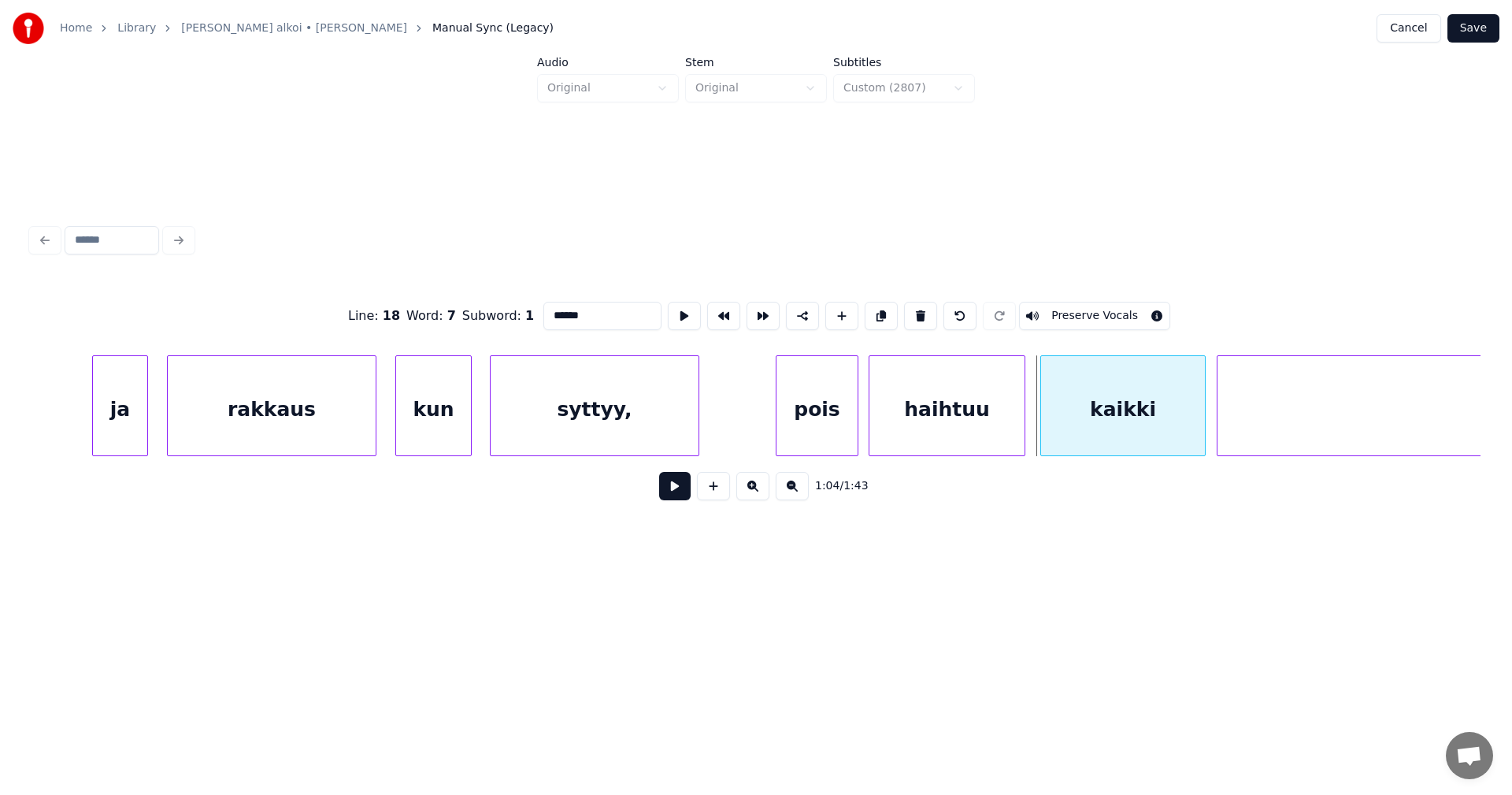
click at [1092, 440] on div "kaikki" at bounding box center [1123, 409] width 164 height 107
click at [677, 498] on button at bounding box center [674, 485] width 31 height 28
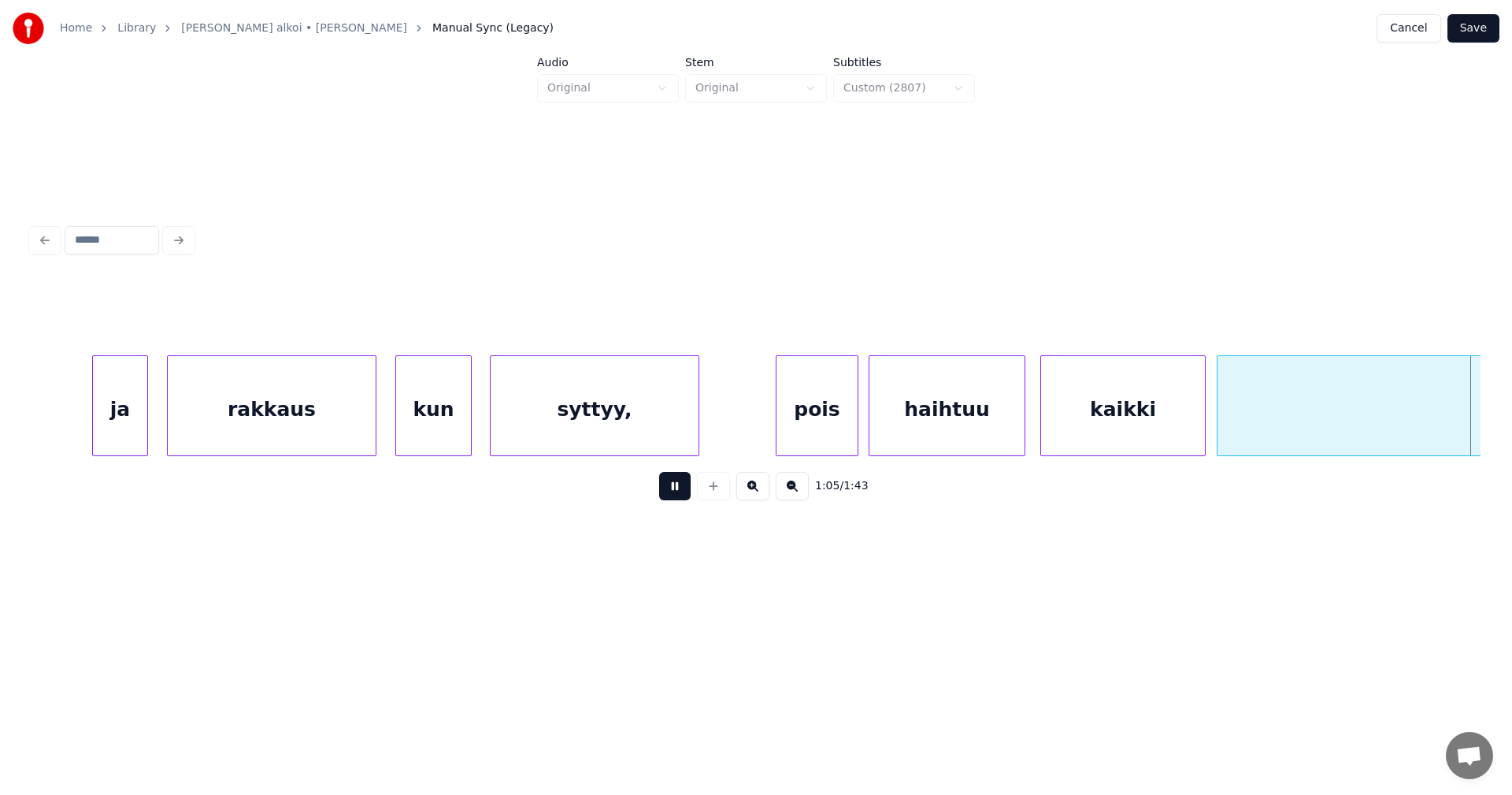
scroll to position [0, 18172]
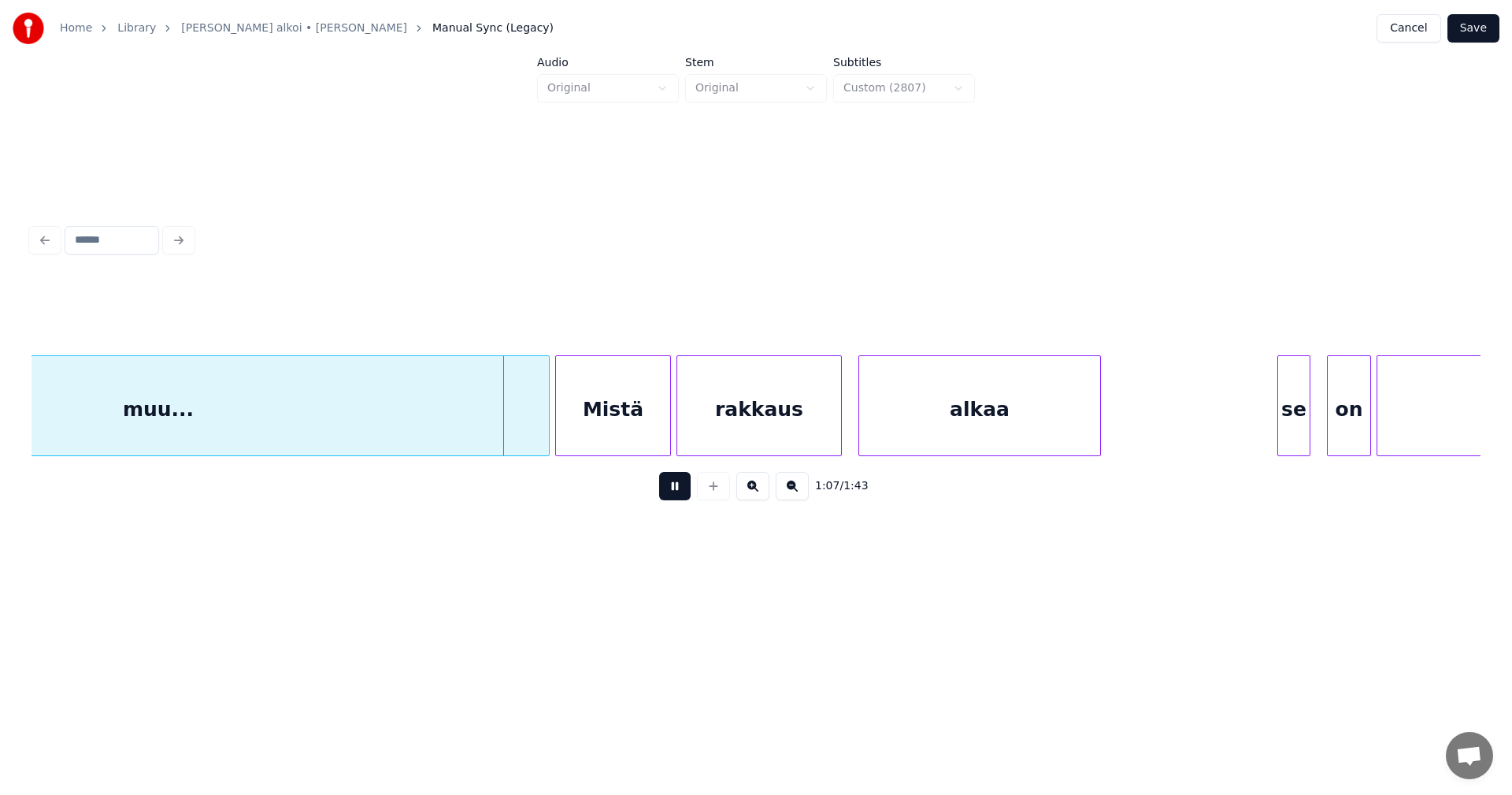
click at [678, 492] on button at bounding box center [674, 485] width 31 height 28
click at [536, 429] on div at bounding box center [538, 405] width 5 height 99
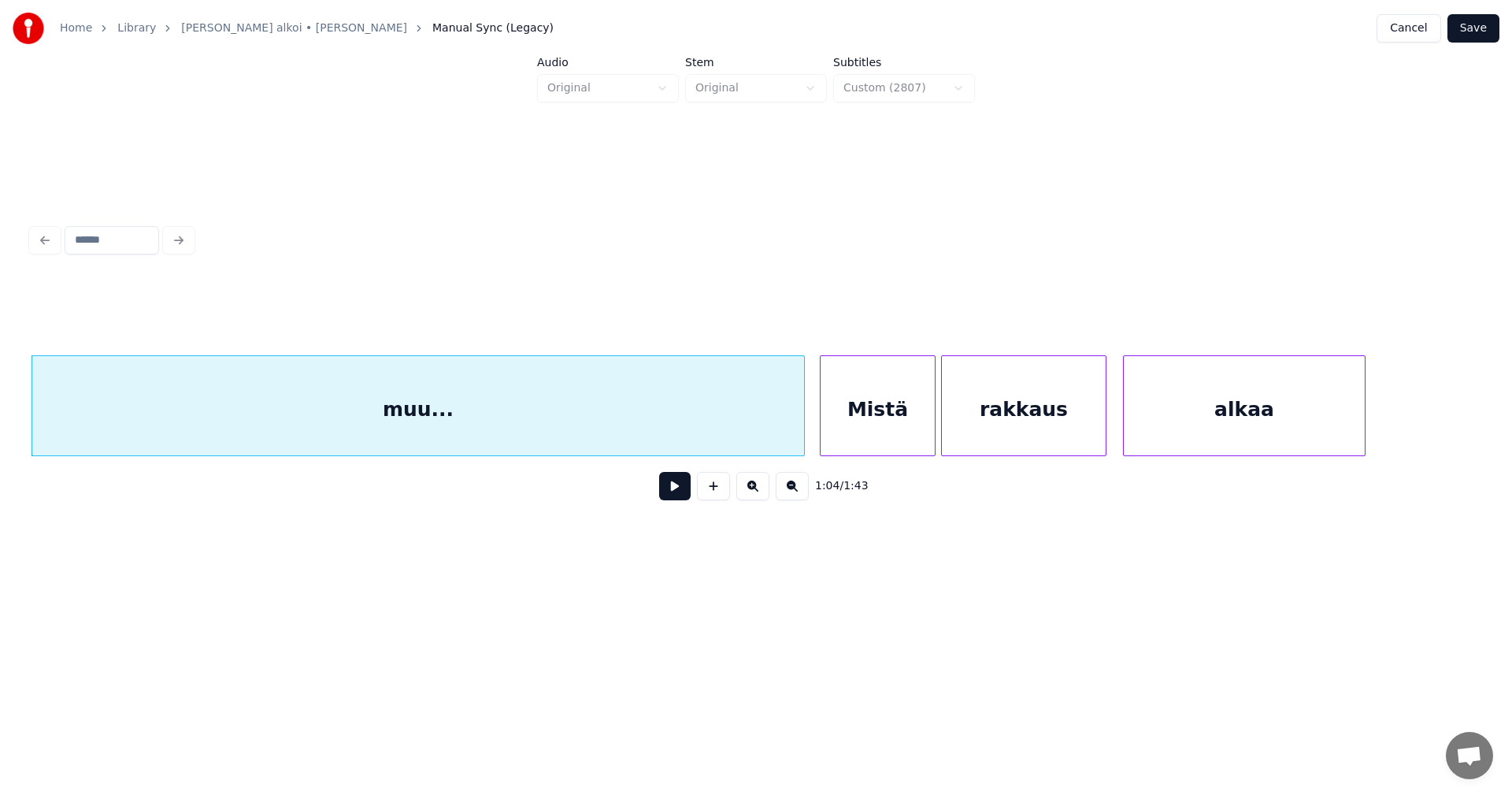
click at [766, 414] on div "muu..." at bounding box center [418, 409] width 772 height 107
click at [861, 424] on div "Mistä" at bounding box center [878, 409] width 114 height 107
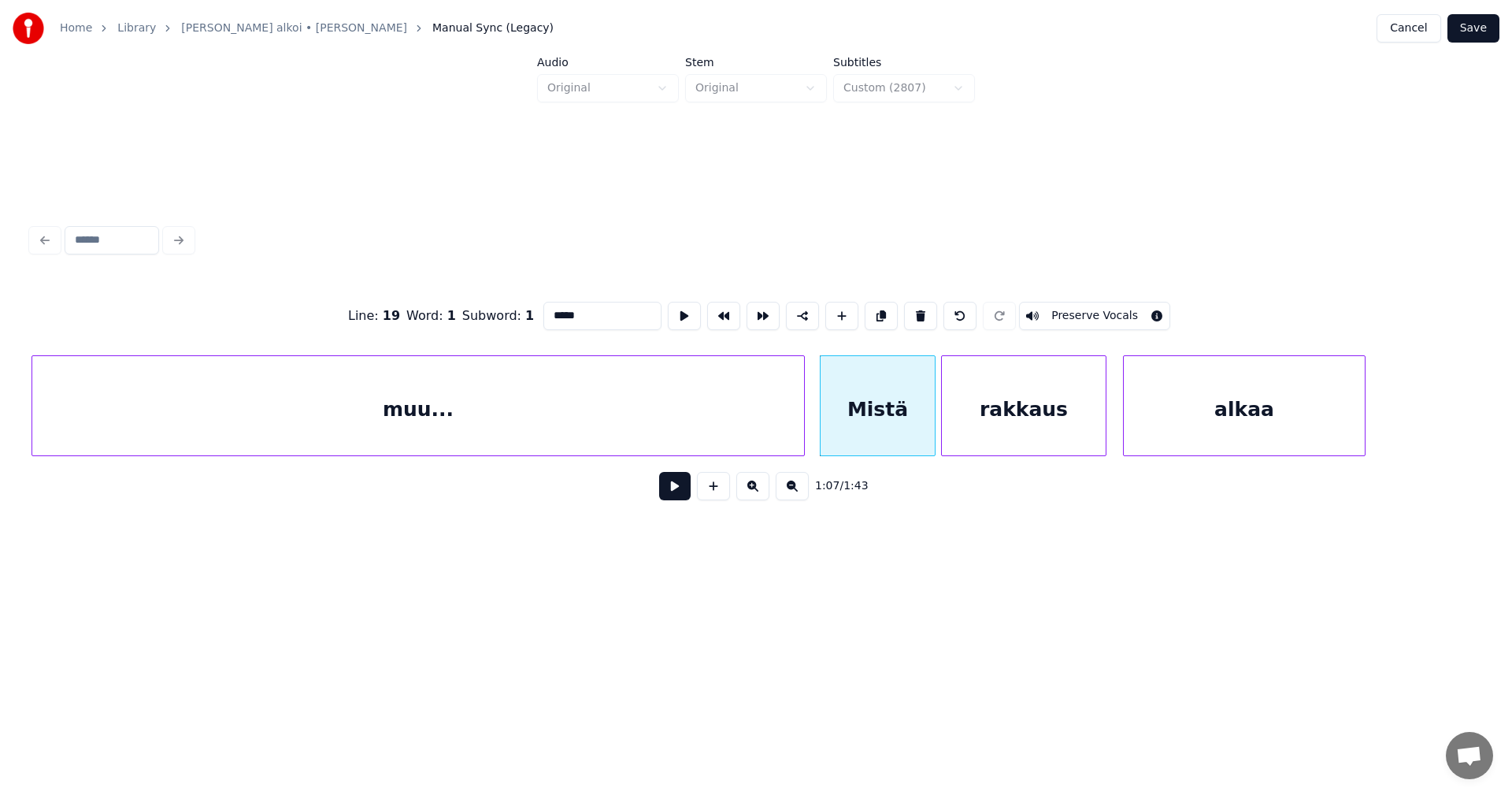
click at [736, 430] on div "muu..." at bounding box center [418, 409] width 772 height 107
type input "******"
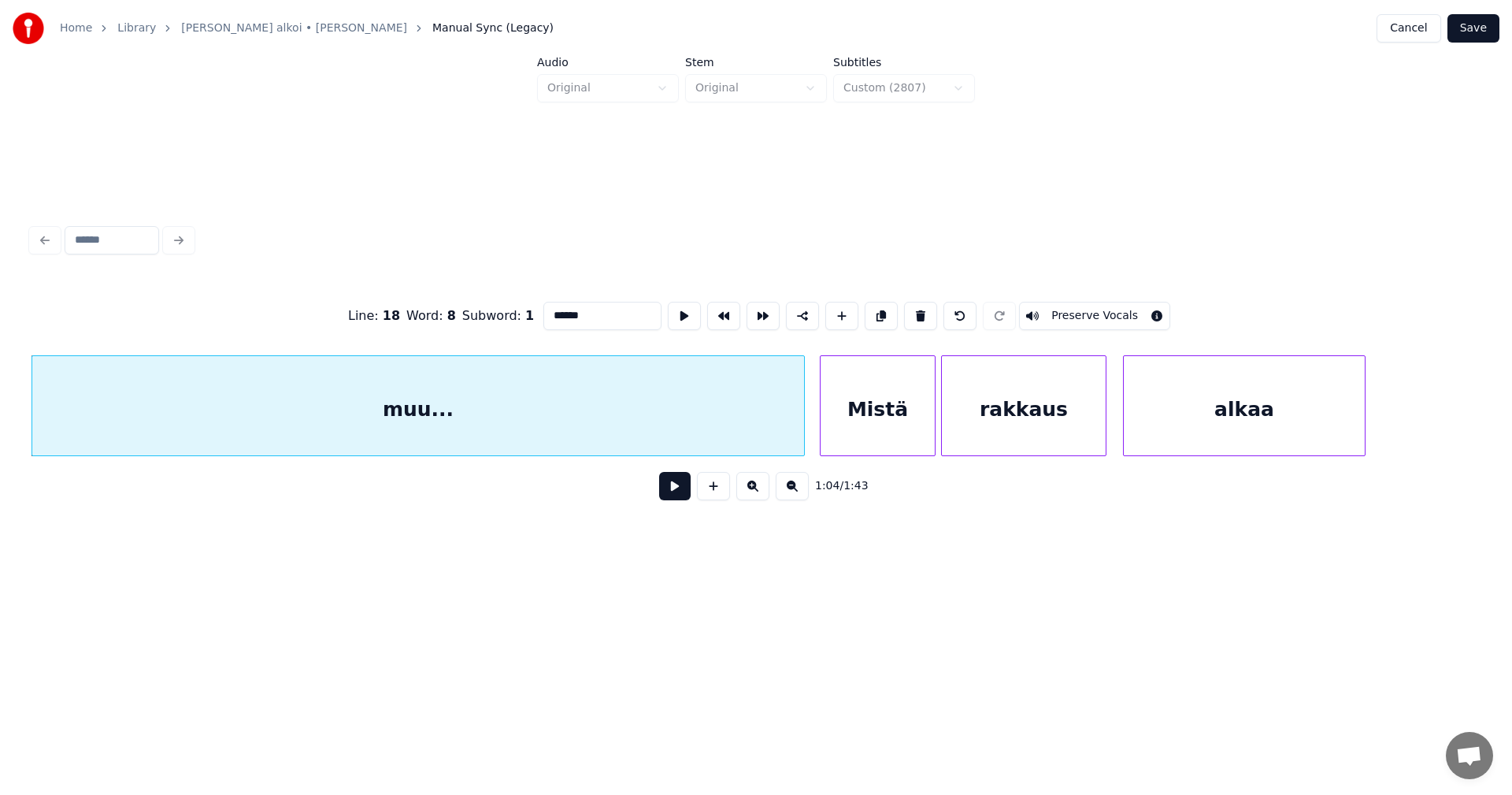
click at [680, 493] on button at bounding box center [674, 485] width 31 height 28
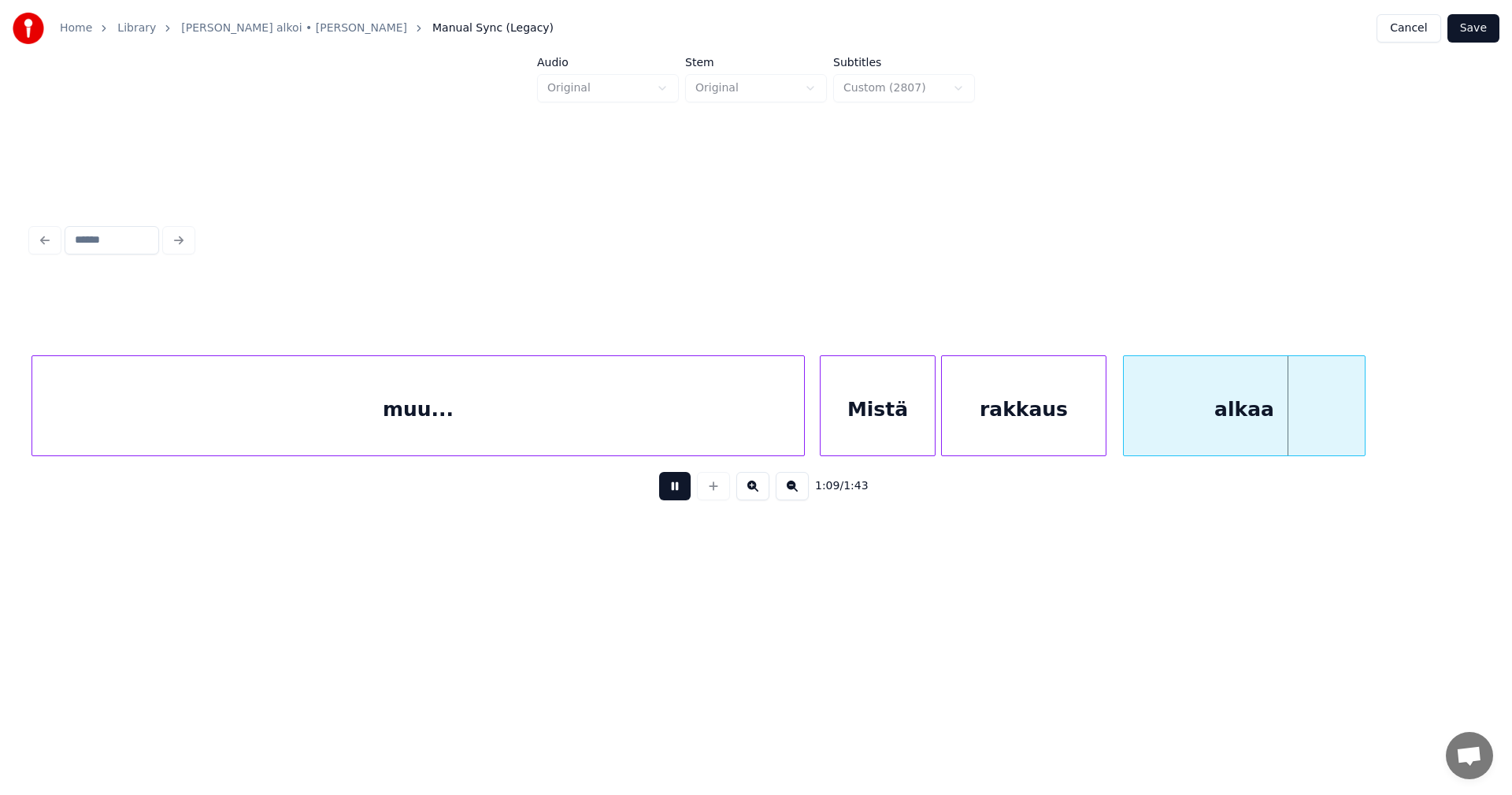
click at [678, 489] on button at bounding box center [674, 485] width 31 height 28
click at [859, 436] on div "Mistä" at bounding box center [878, 409] width 114 height 107
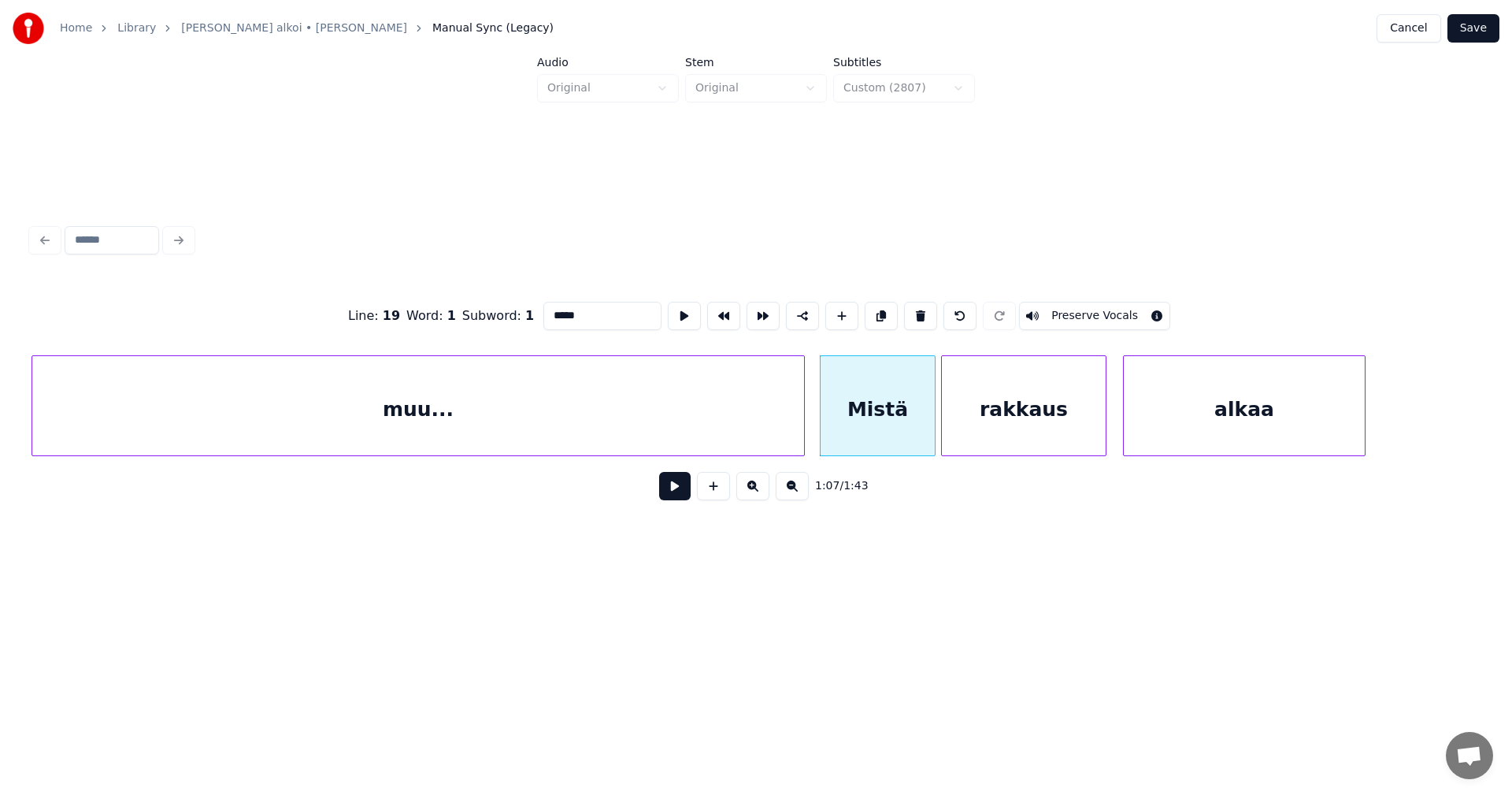
click at [550, 307] on input "*****" at bounding box center [602, 315] width 118 height 28
click at [551, 308] on input "*****" at bounding box center [602, 315] width 118 height 28
click at [555, 311] on input "*****" at bounding box center [602, 315] width 118 height 28
click at [670, 439] on div "muu..." at bounding box center [418, 409] width 772 height 107
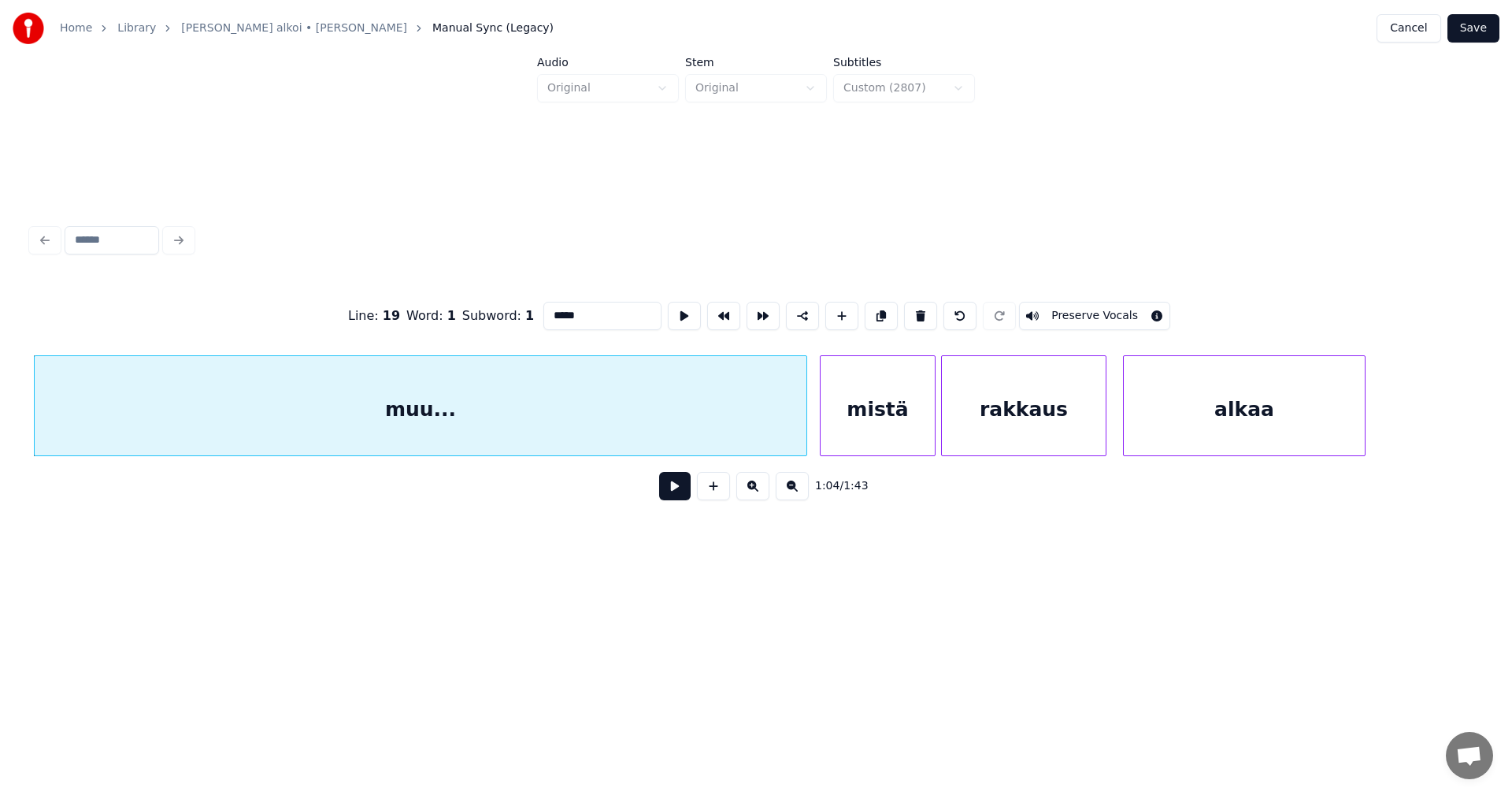
type input "*****"
click at [684, 490] on button at bounding box center [674, 485] width 31 height 28
click at [684, 496] on button at bounding box center [674, 485] width 31 height 28
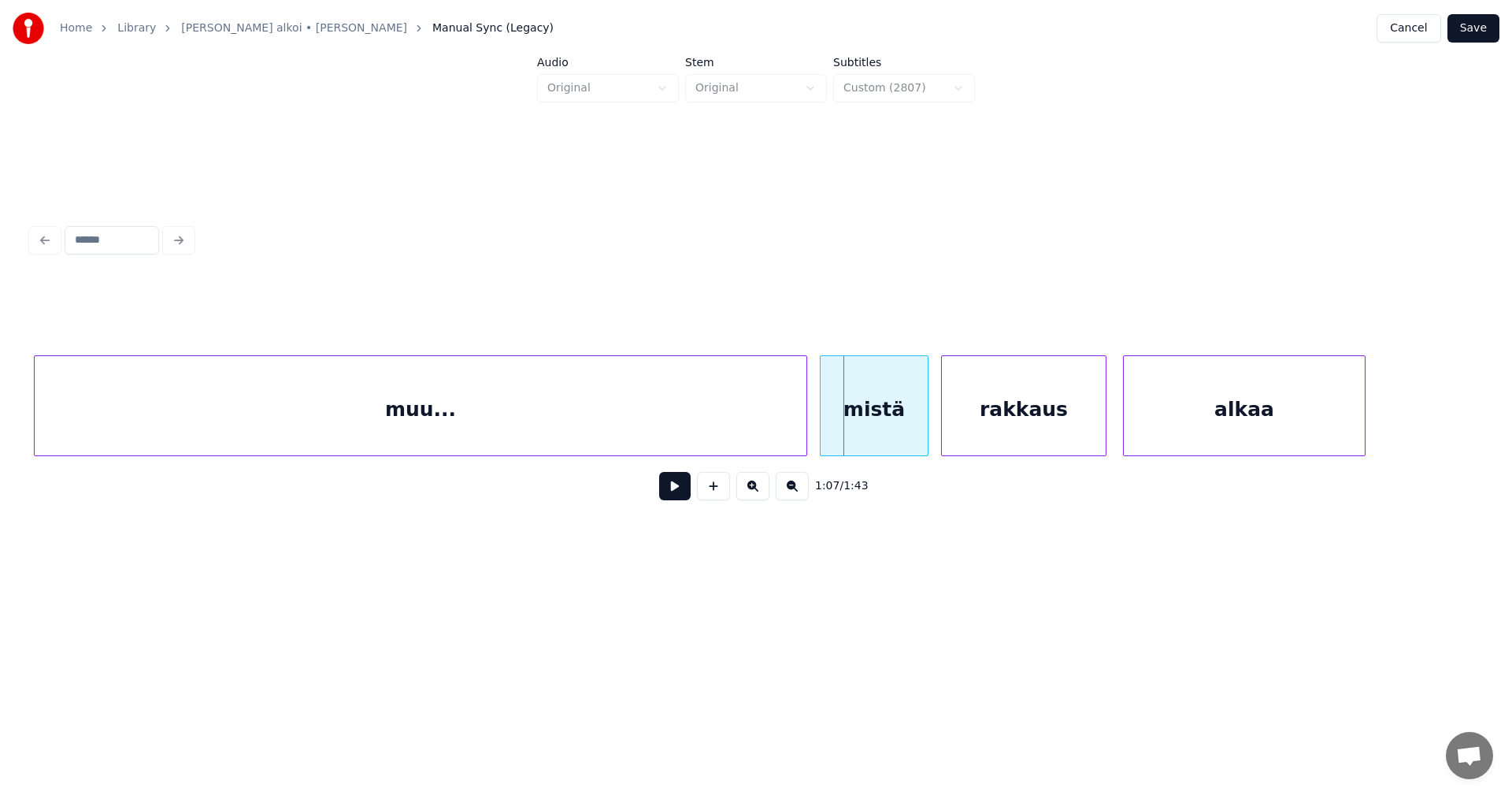
click at [924, 428] on div at bounding box center [925, 405] width 5 height 99
click at [975, 430] on div "rakkaus" at bounding box center [1024, 409] width 164 height 107
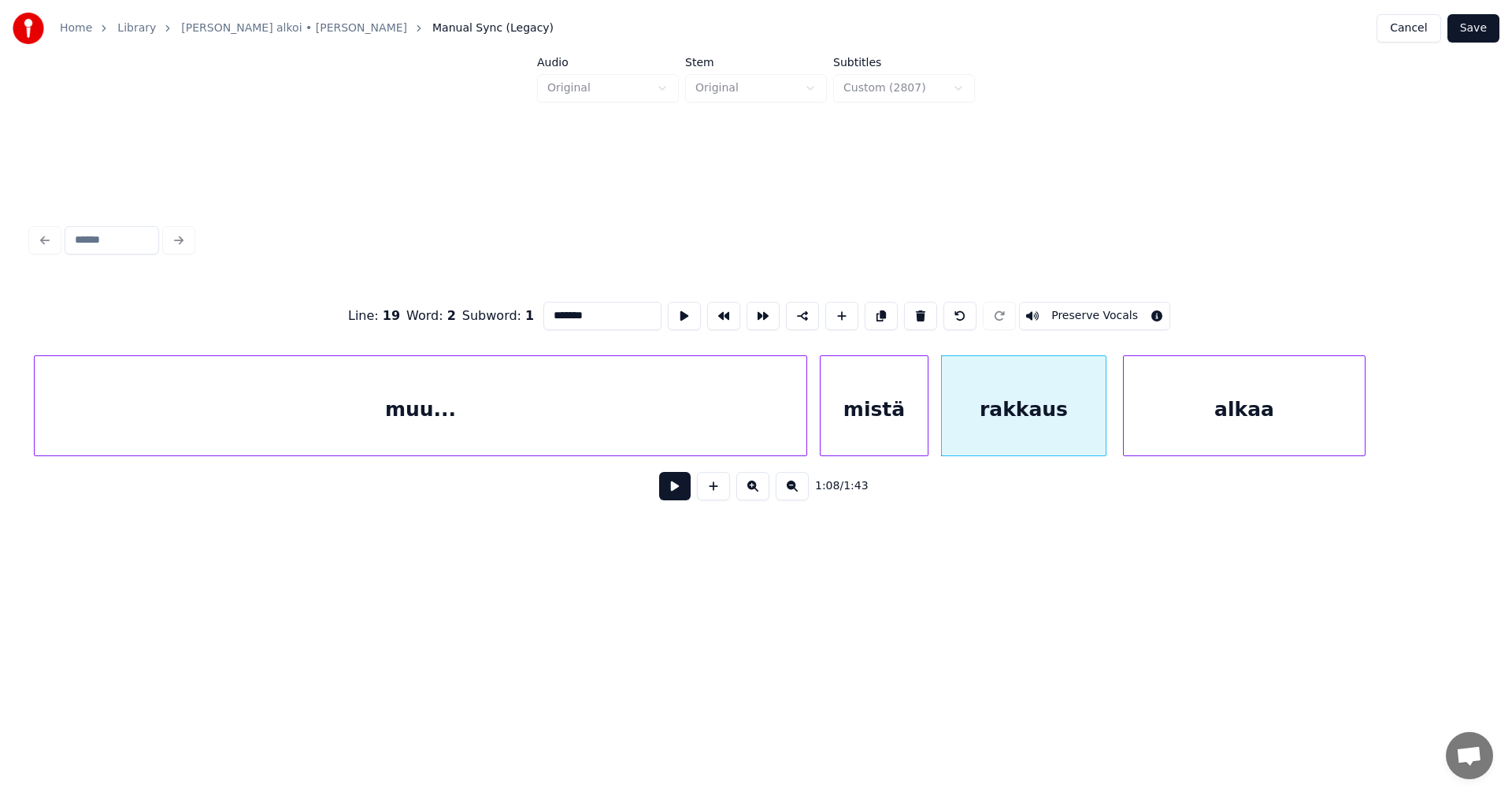
click at [672, 493] on button at bounding box center [674, 485] width 31 height 28
drag, startPoint x: 674, startPoint y: 490, endPoint x: 682, endPoint y: 486, distance: 8.9
click at [678, 489] on button at bounding box center [674, 485] width 31 height 28
click at [1090, 441] on div at bounding box center [1093, 405] width 5 height 99
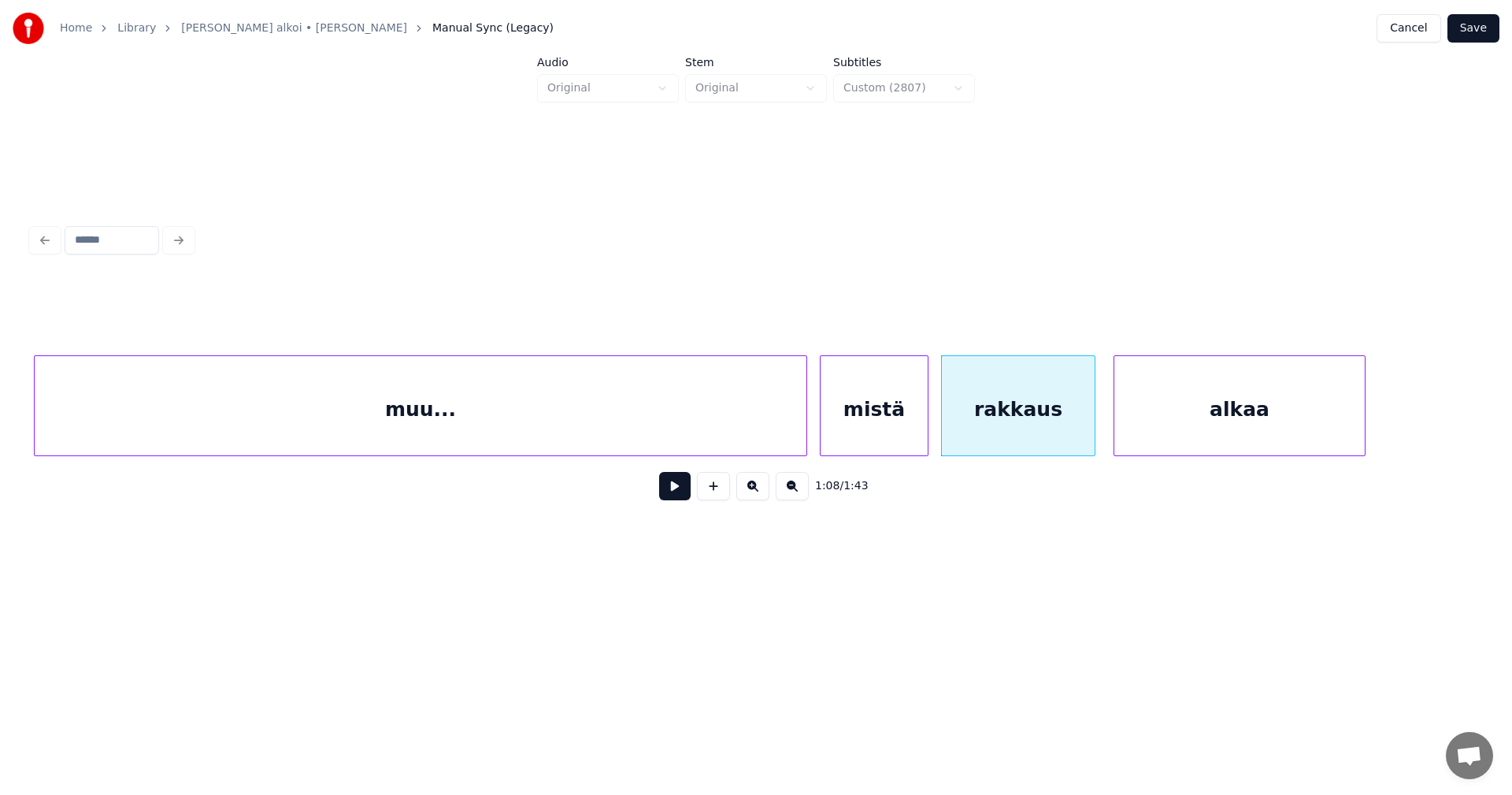
click at [1118, 435] on div at bounding box center [1117, 405] width 5 height 99
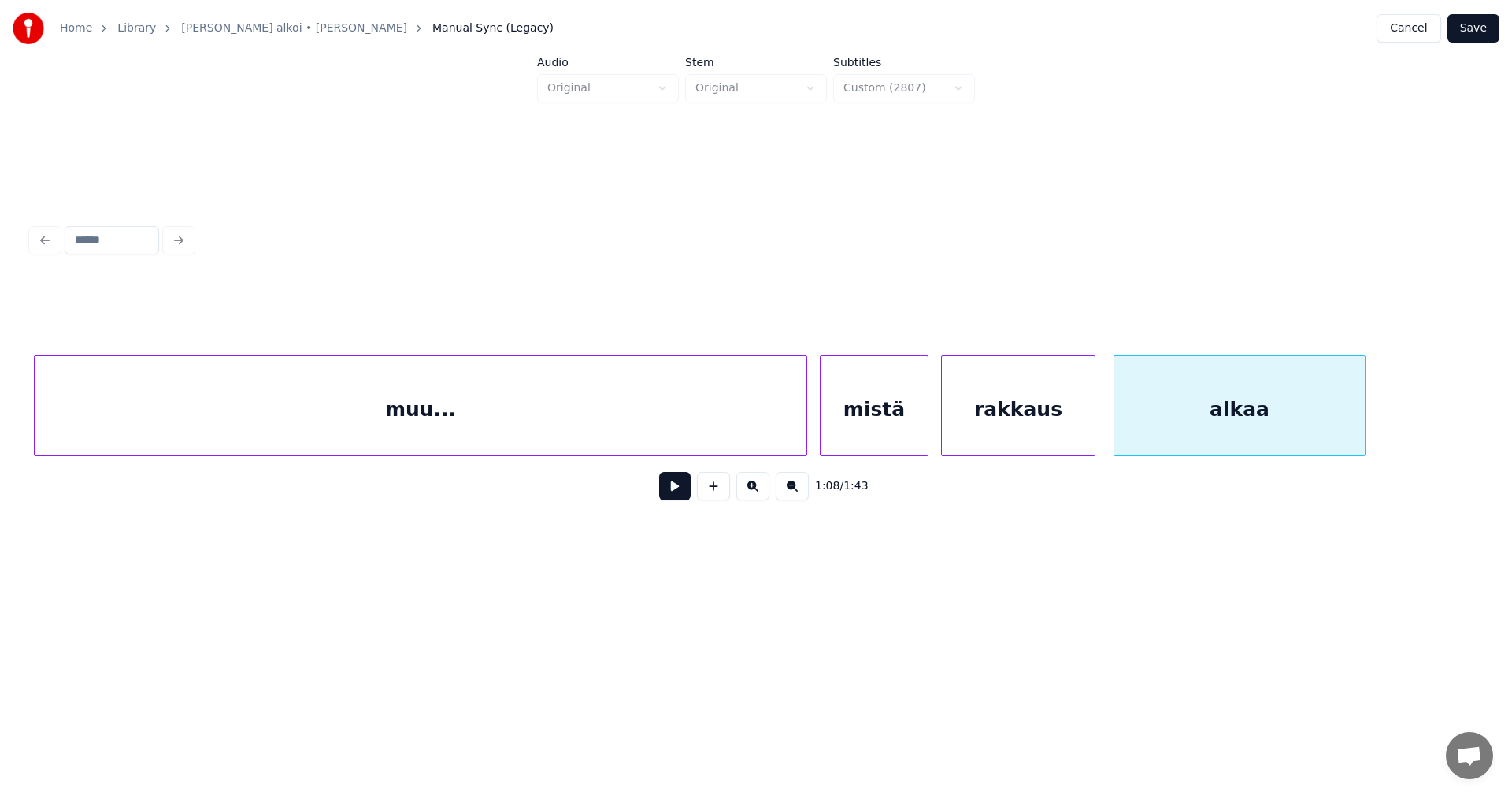
click at [1049, 430] on div "rakkaus" at bounding box center [1019, 409] width 153 height 107
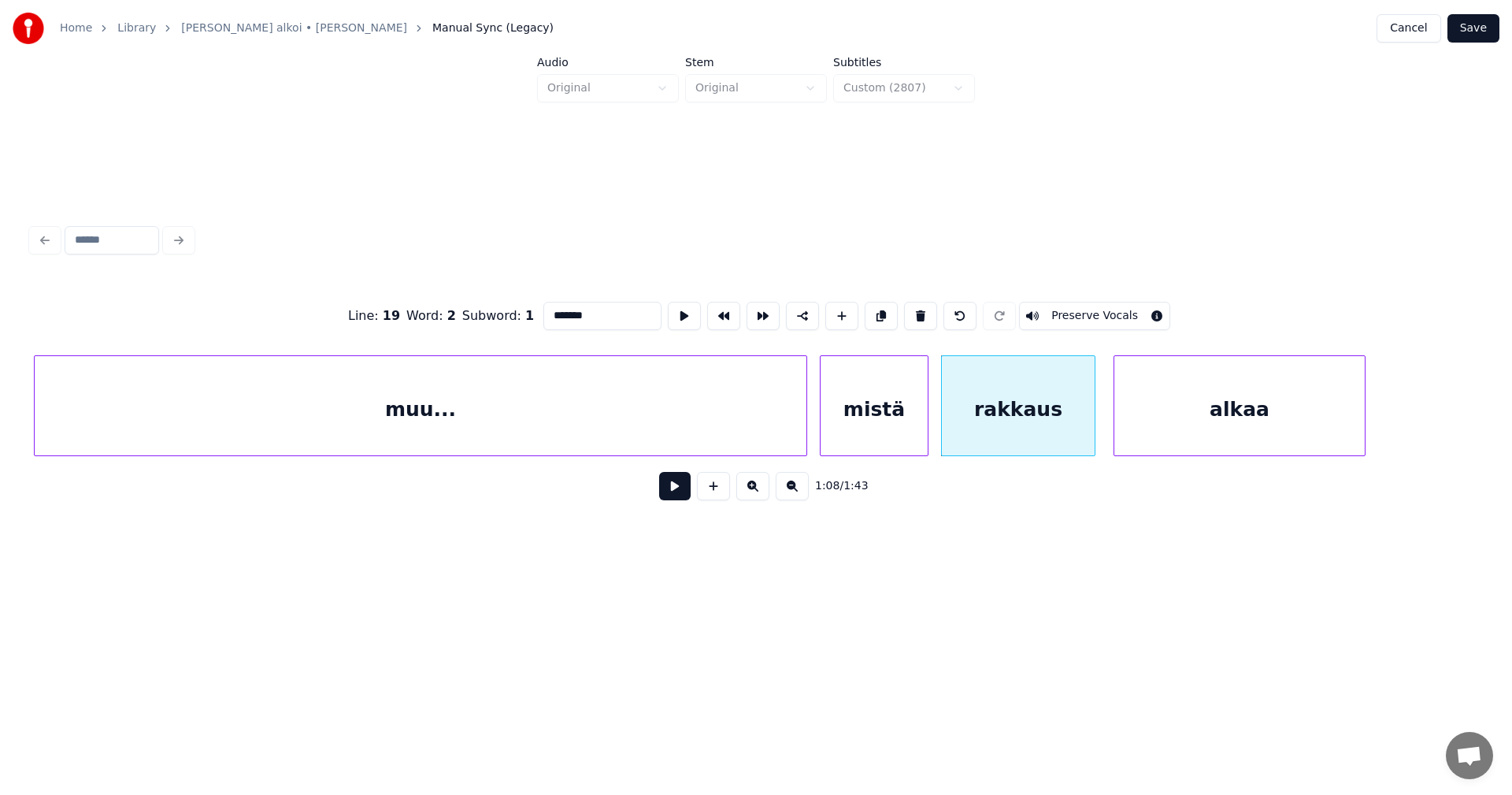
click at [681, 494] on button at bounding box center [674, 485] width 31 height 28
click at [681, 487] on button at bounding box center [674, 485] width 31 height 28
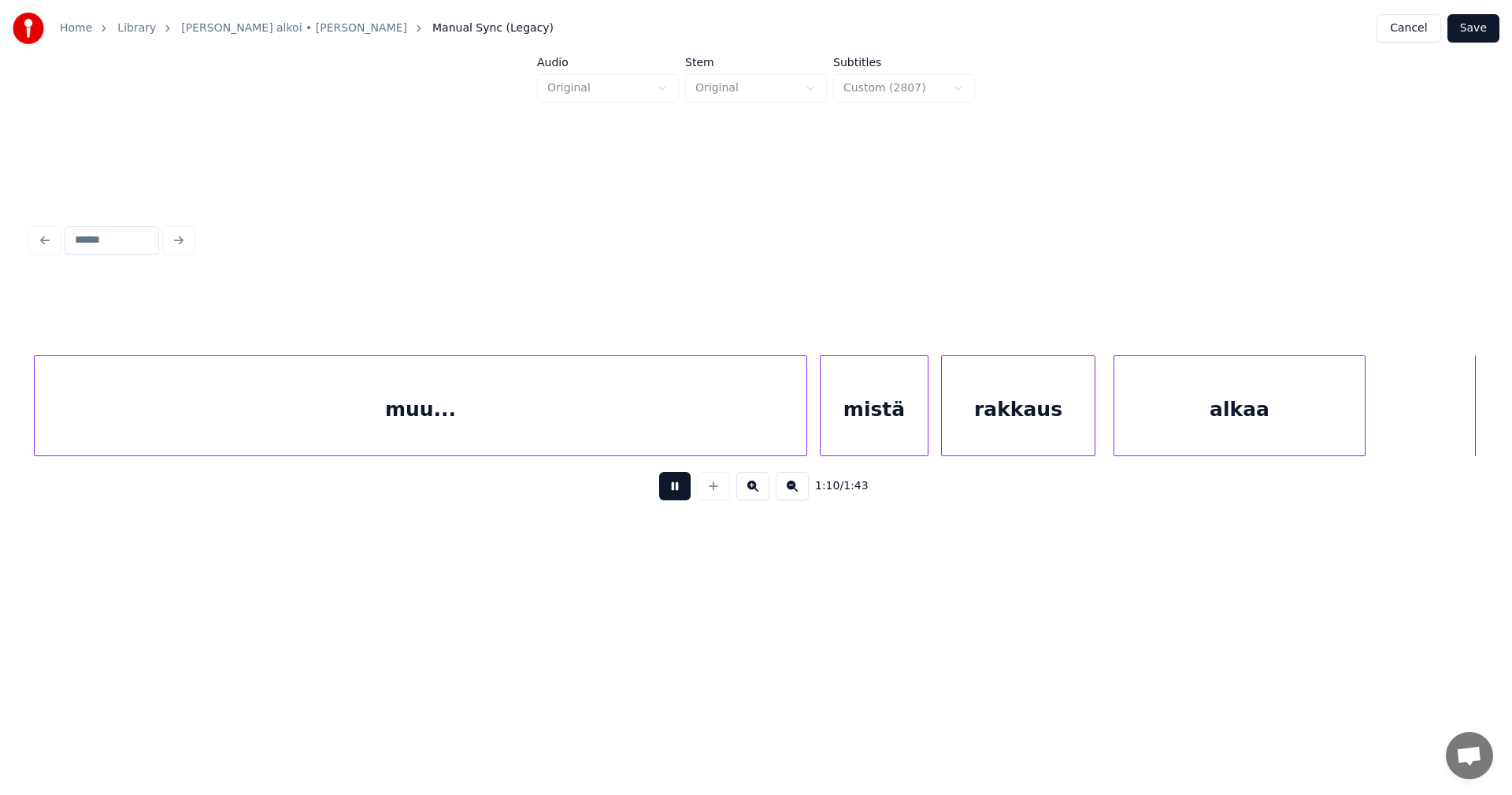
scroll to position [0, 19357]
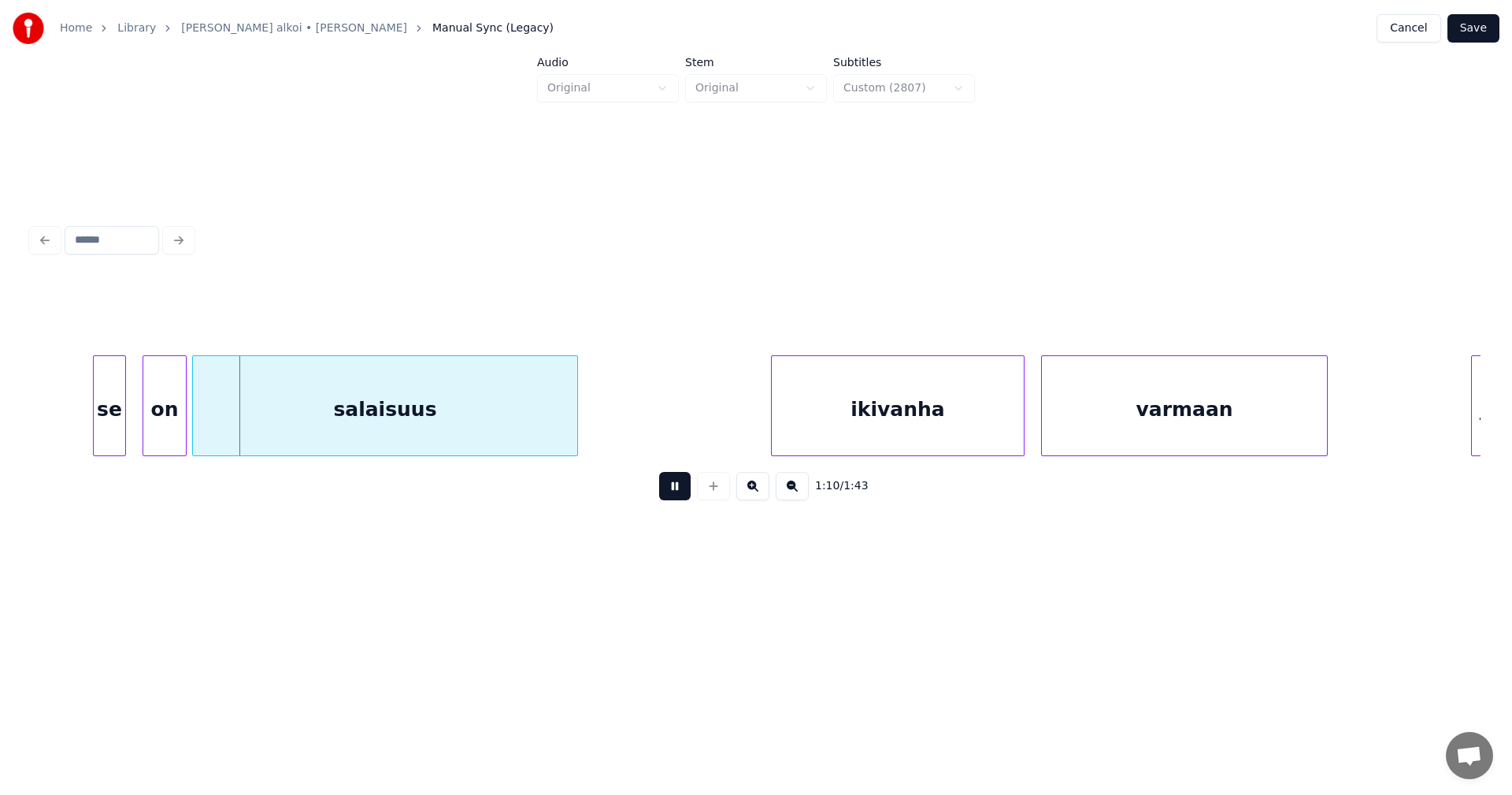
click at [682, 486] on button at bounding box center [674, 485] width 31 height 28
click at [82, 413] on div at bounding box center [82, 405] width 5 height 99
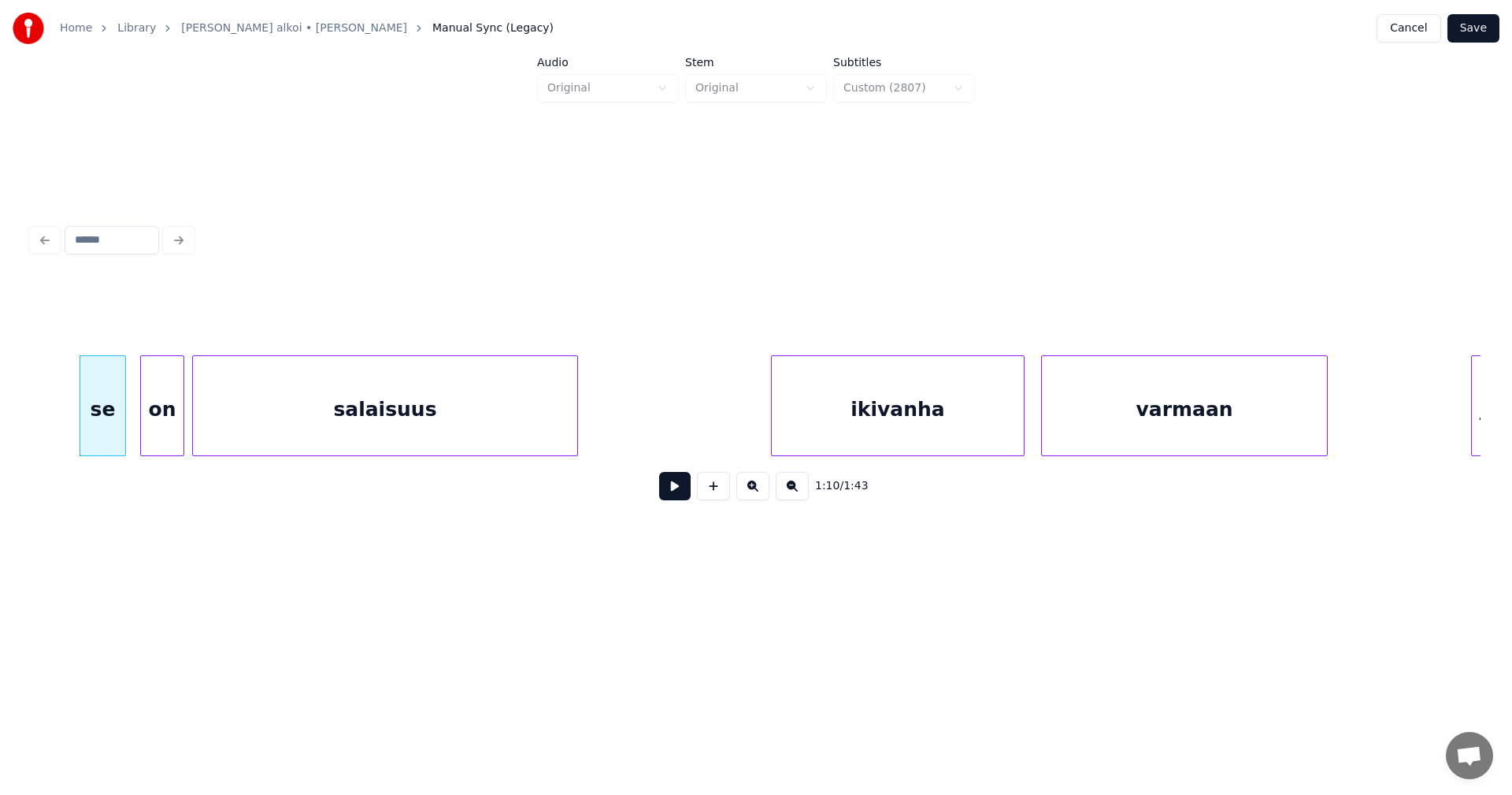
click at [160, 416] on div "on" at bounding box center [162, 409] width 43 height 107
click at [682, 486] on button at bounding box center [674, 485] width 31 height 28
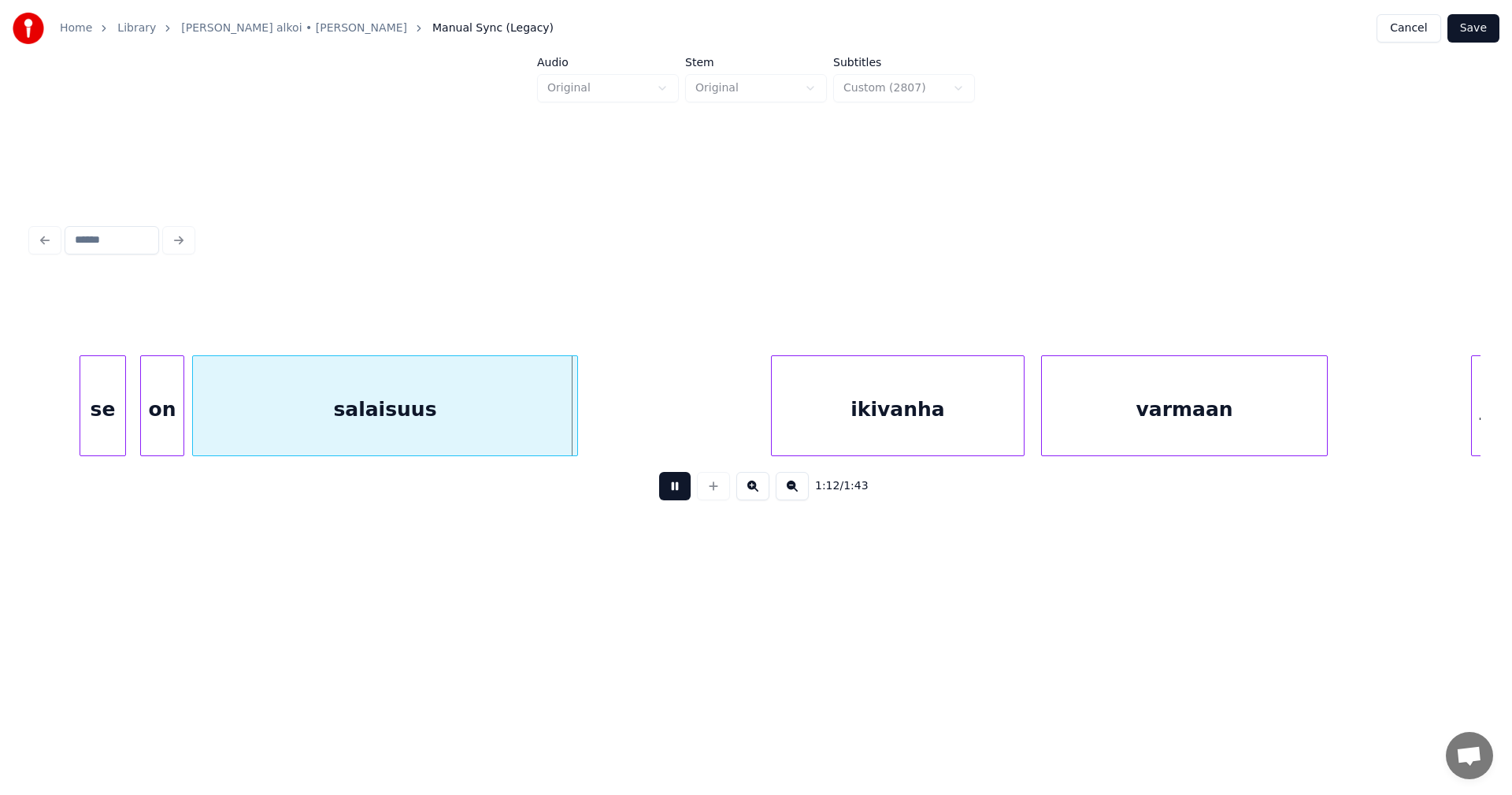
click at [686, 484] on button at bounding box center [674, 485] width 31 height 28
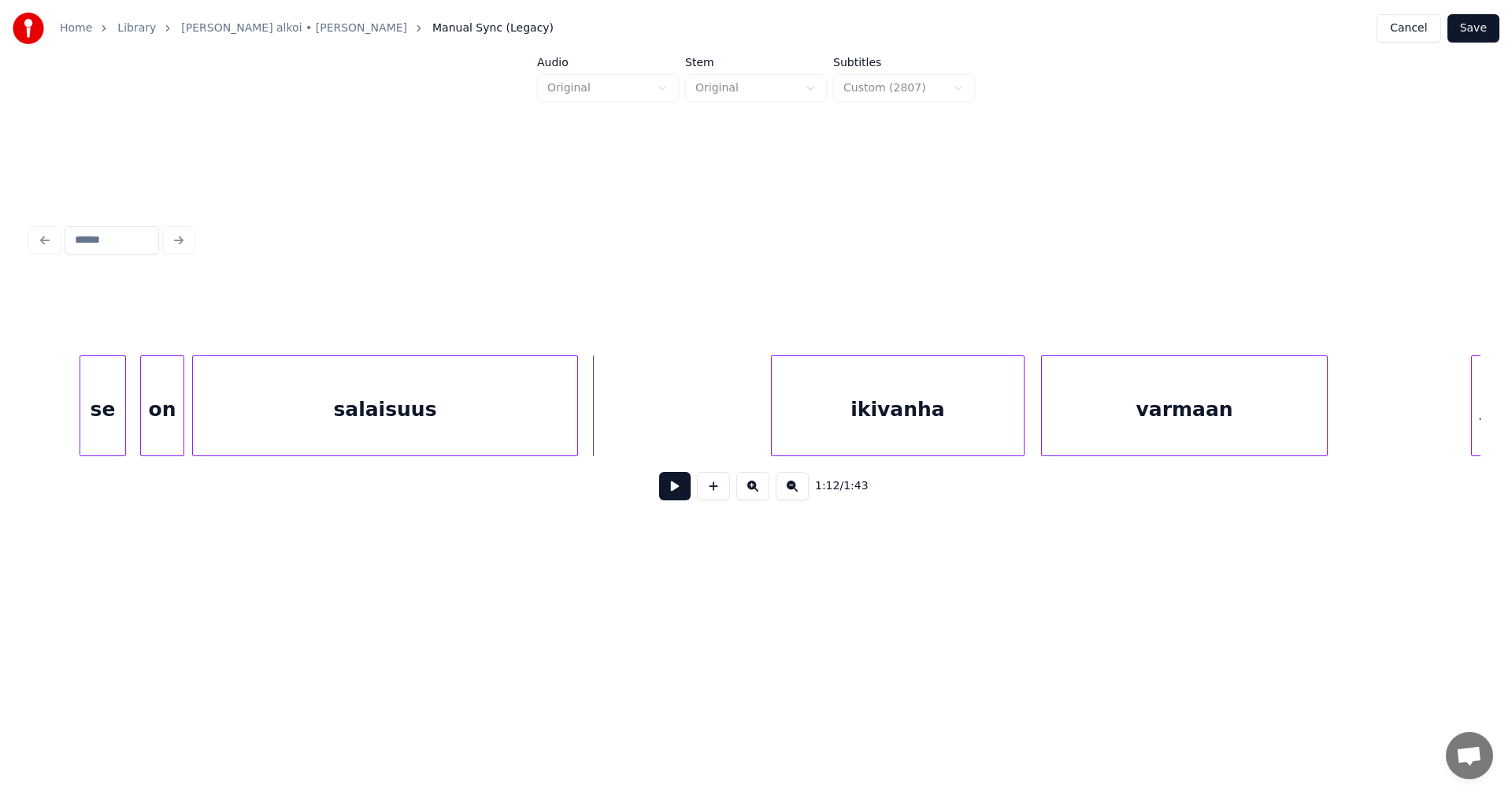
click at [558, 416] on div "salaisuus" at bounding box center [385, 409] width 385 height 107
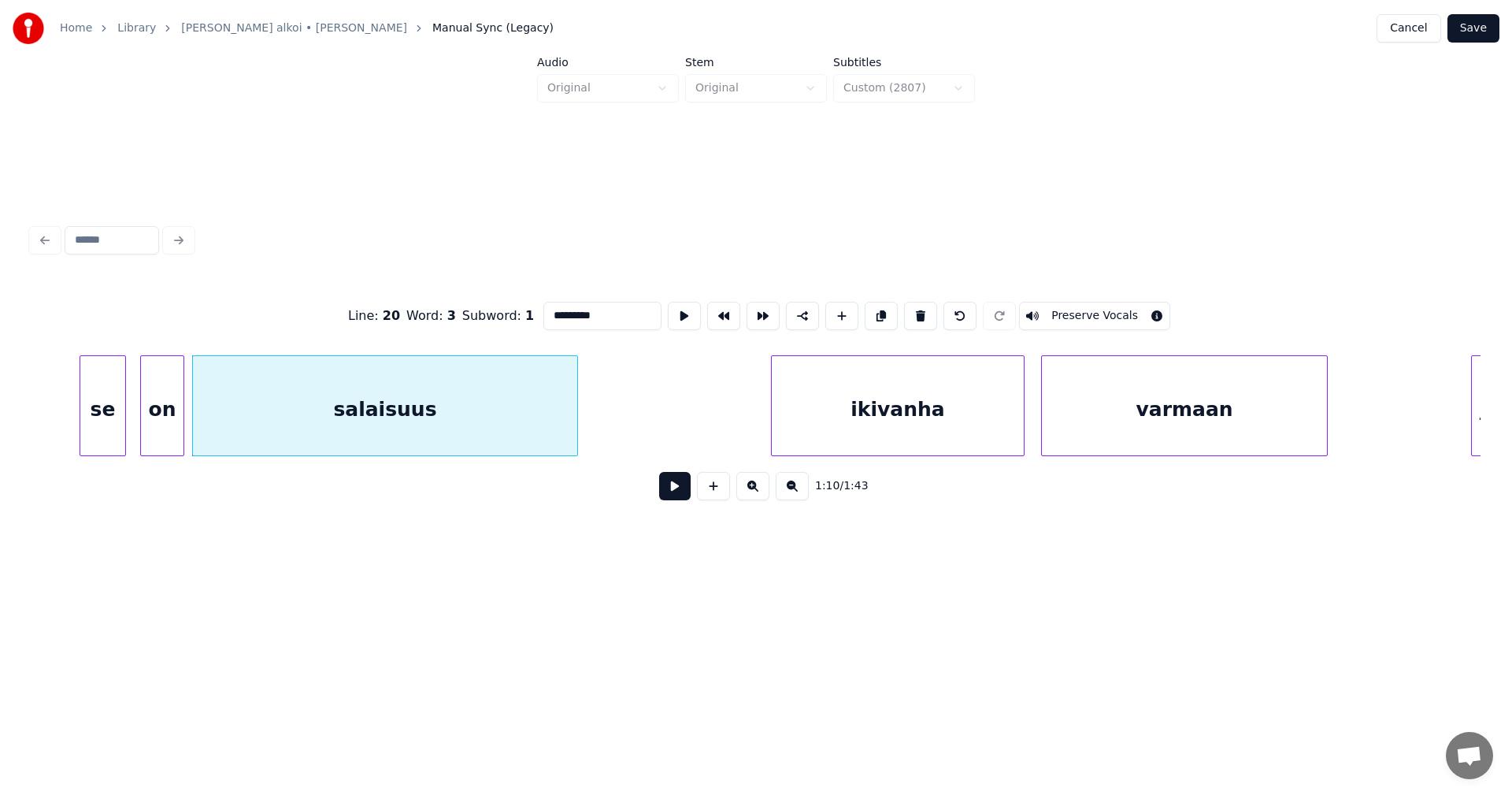
click at [673, 492] on button at bounding box center [674, 485] width 31 height 28
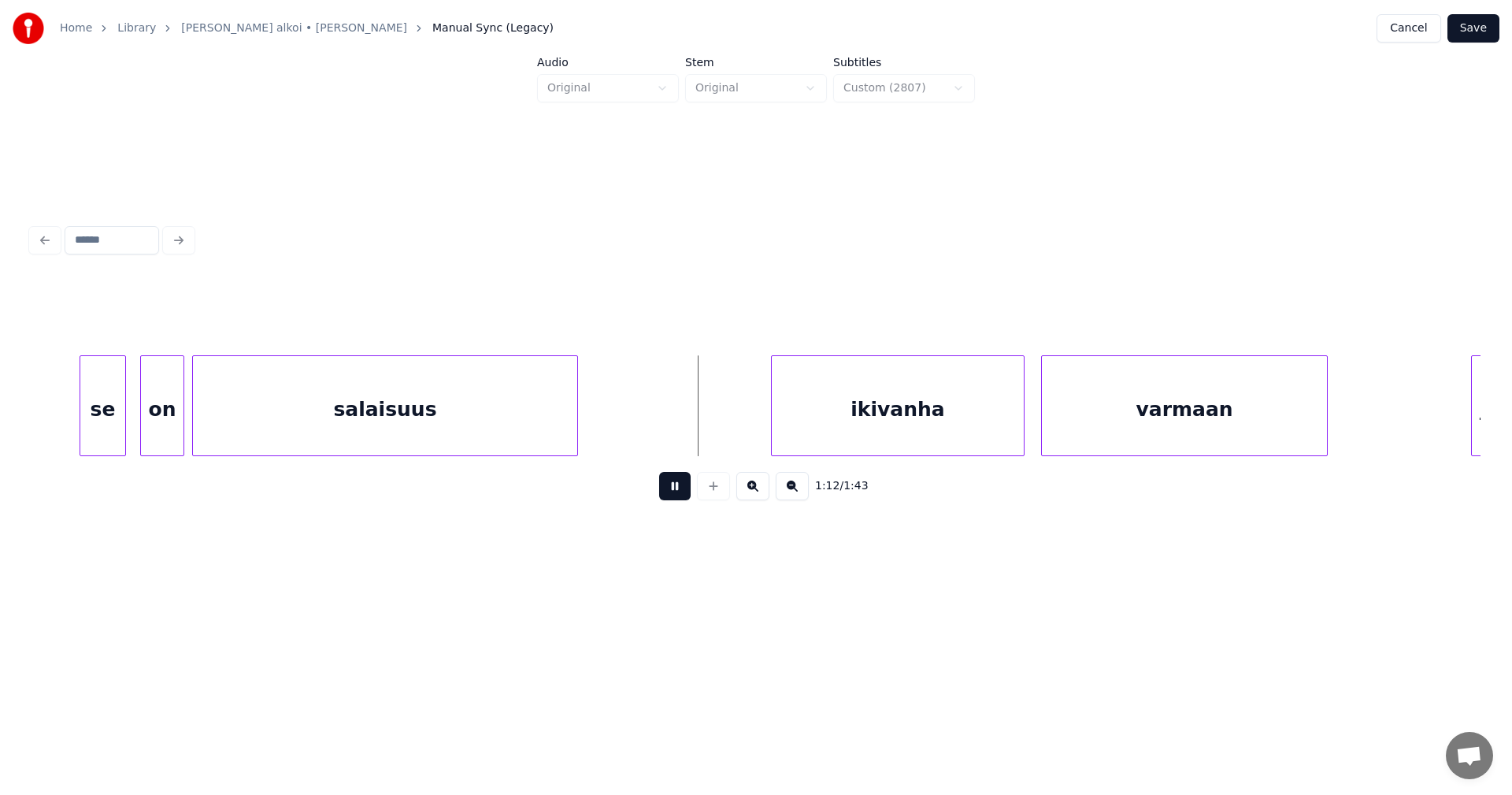
drag, startPoint x: 673, startPoint y: 491, endPoint x: 696, endPoint y: 479, distance: 25.9
click at [673, 490] on button at bounding box center [674, 485] width 31 height 28
click at [817, 436] on div "ikivanha" at bounding box center [880, 409] width 252 height 107
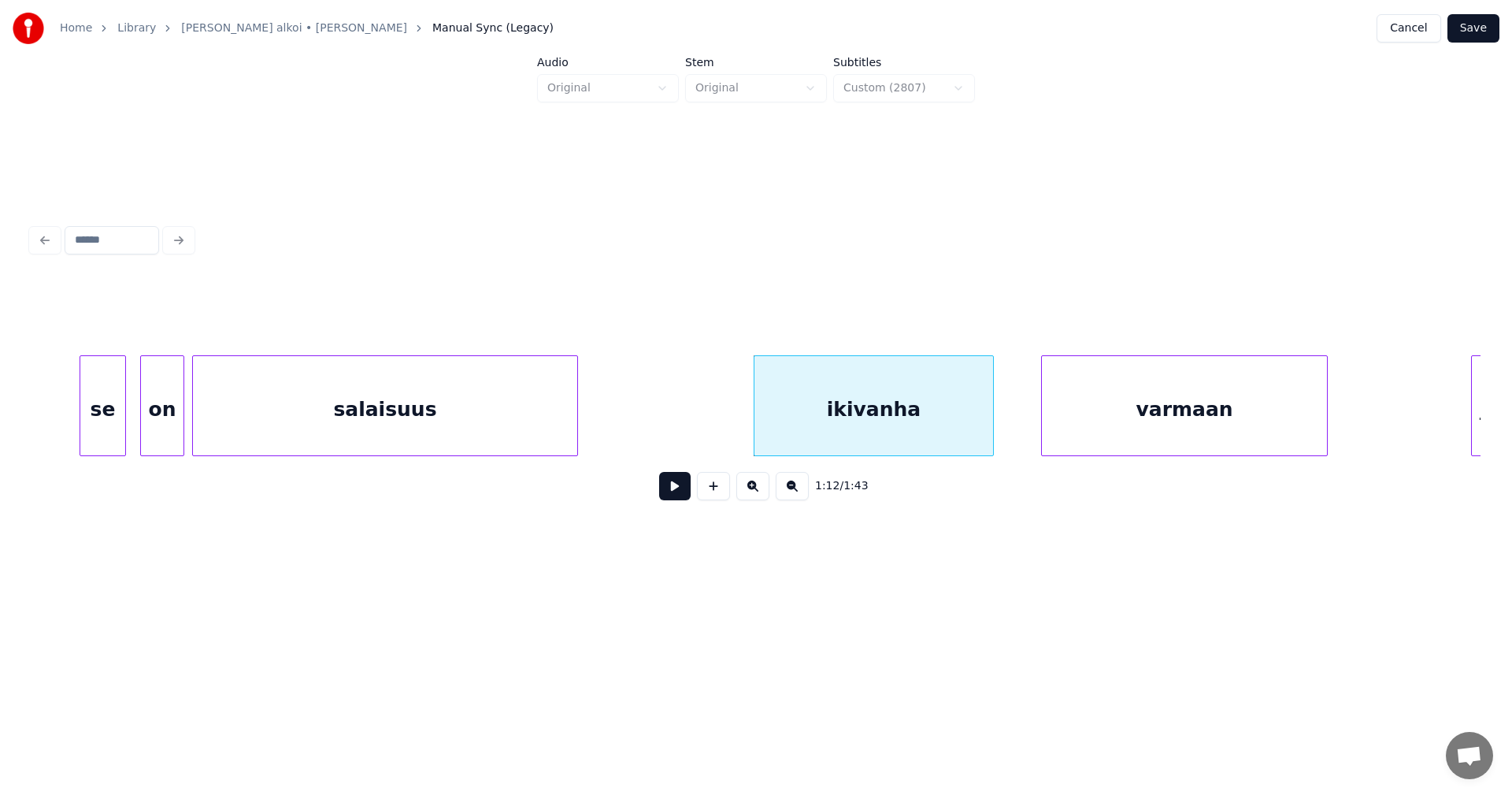
click at [988, 436] on div at bounding box center [991, 405] width 5 height 99
click at [1088, 442] on div "varmaan" at bounding box center [1181, 409] width 285 height 107
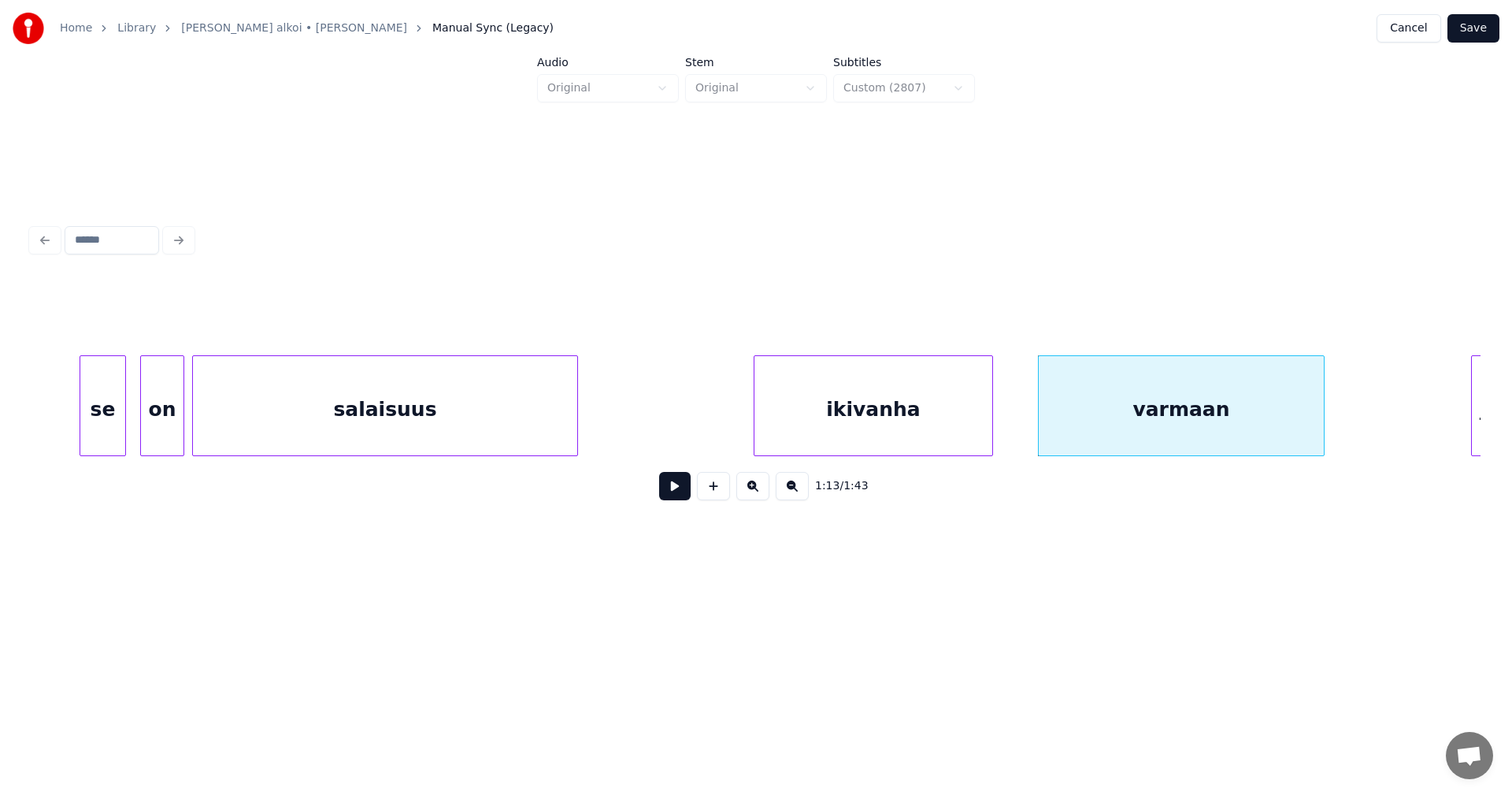
click at [157, 415] on div "on" at bounding box center [162, 409] width 43 height 107
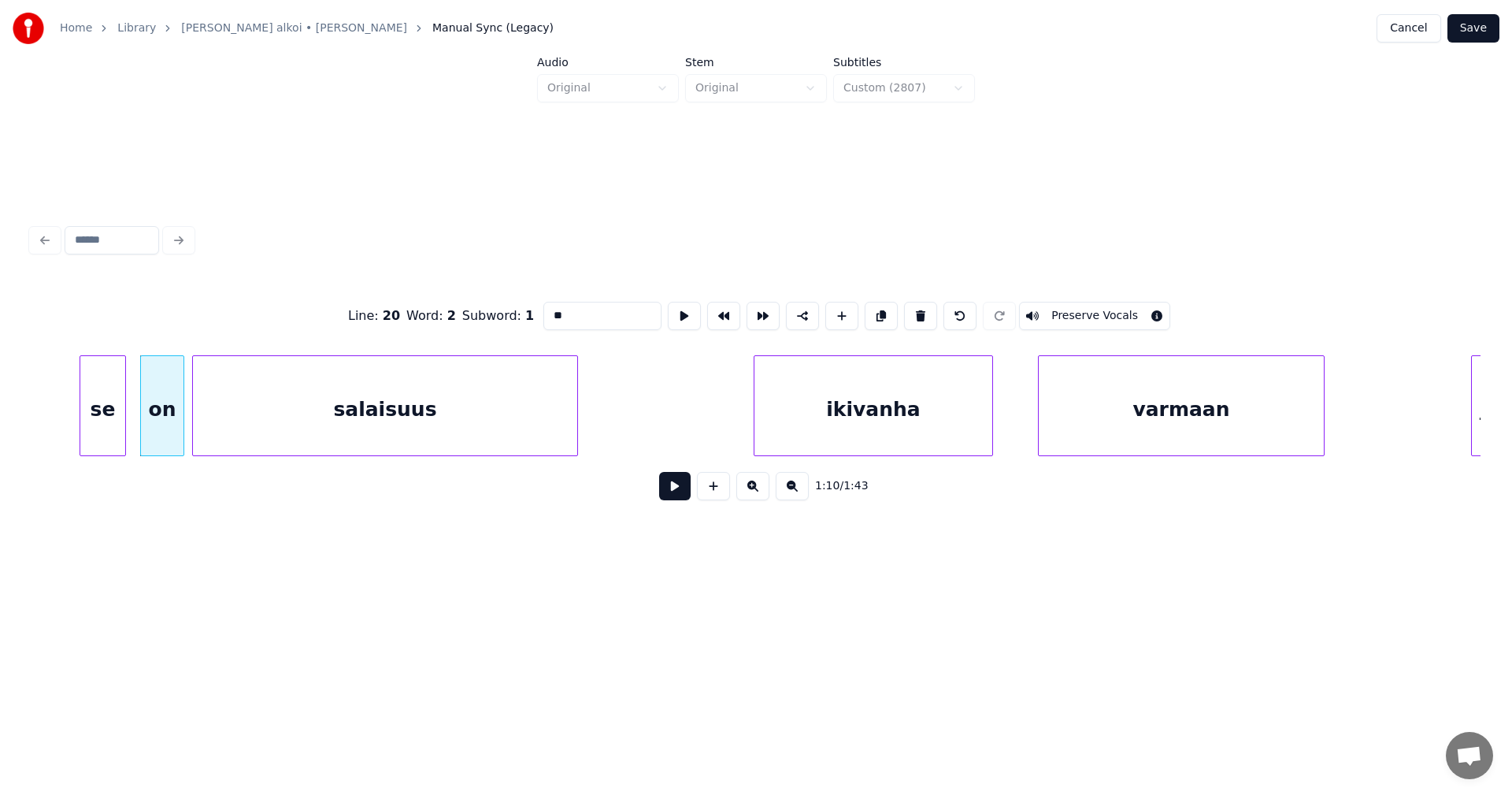
click at [671, 494] on button at bounding box center [674, 485] width 31 height 28
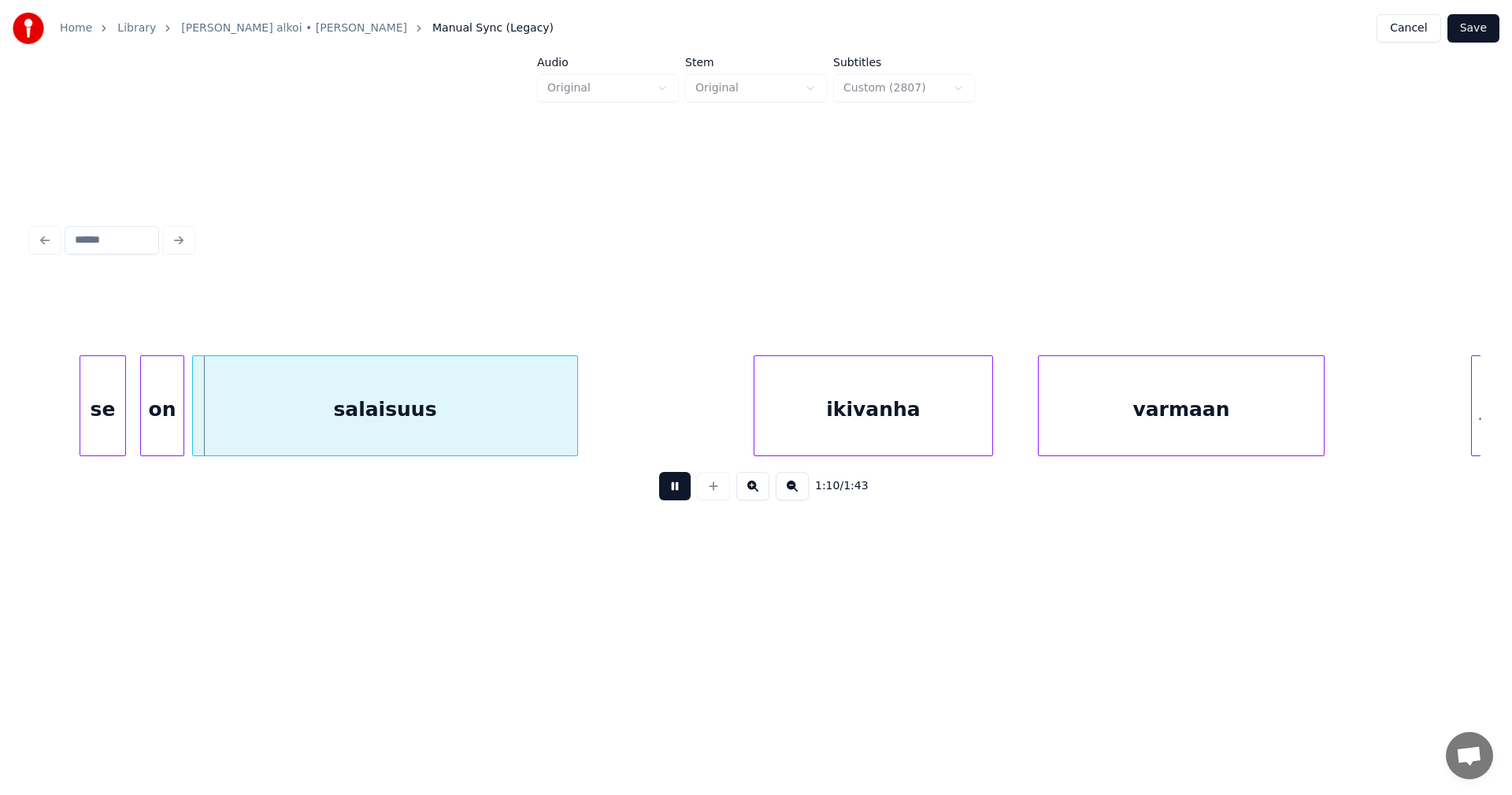
click at [668, 491] on button at bounding box center [674, 485] width 31 height 28
click at [668, 490] on button at bounding box center [674, 485] width 31 height 28
click at [669, 490] on button at bounding box center [674, 485] width 31 height 28
click at [476, 399] on div "salaisuus" at bounding box center [385, 409] width 385 height 107
click at [668, 488] on button at bounding box center [674, 485] width 31 height 28
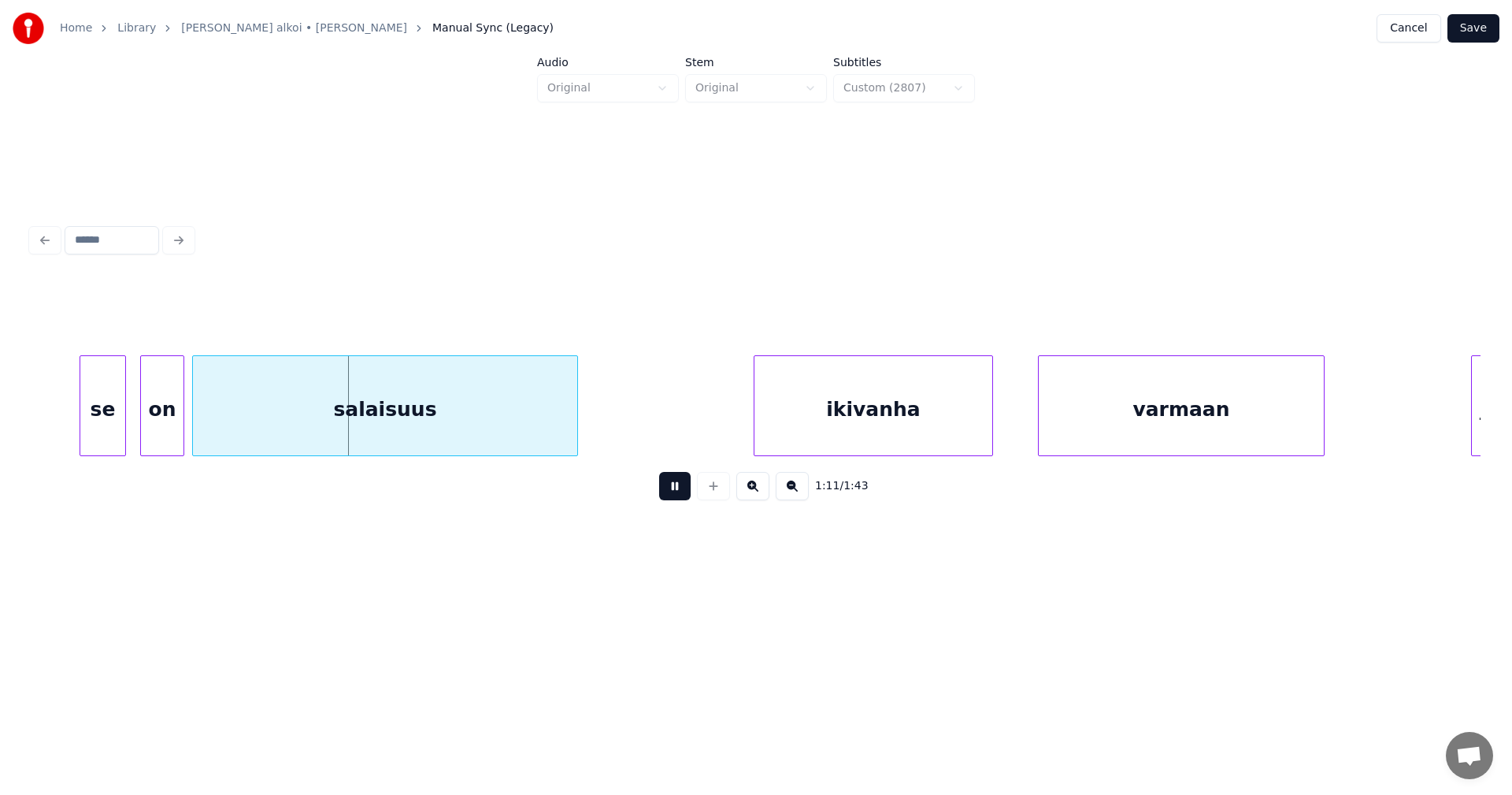
click at [668, 488] on button at bounding box center [674, 485] width 31 height 28
click at [149, 414] on div "on" at bounding box center [162, 409] width 43 height 107
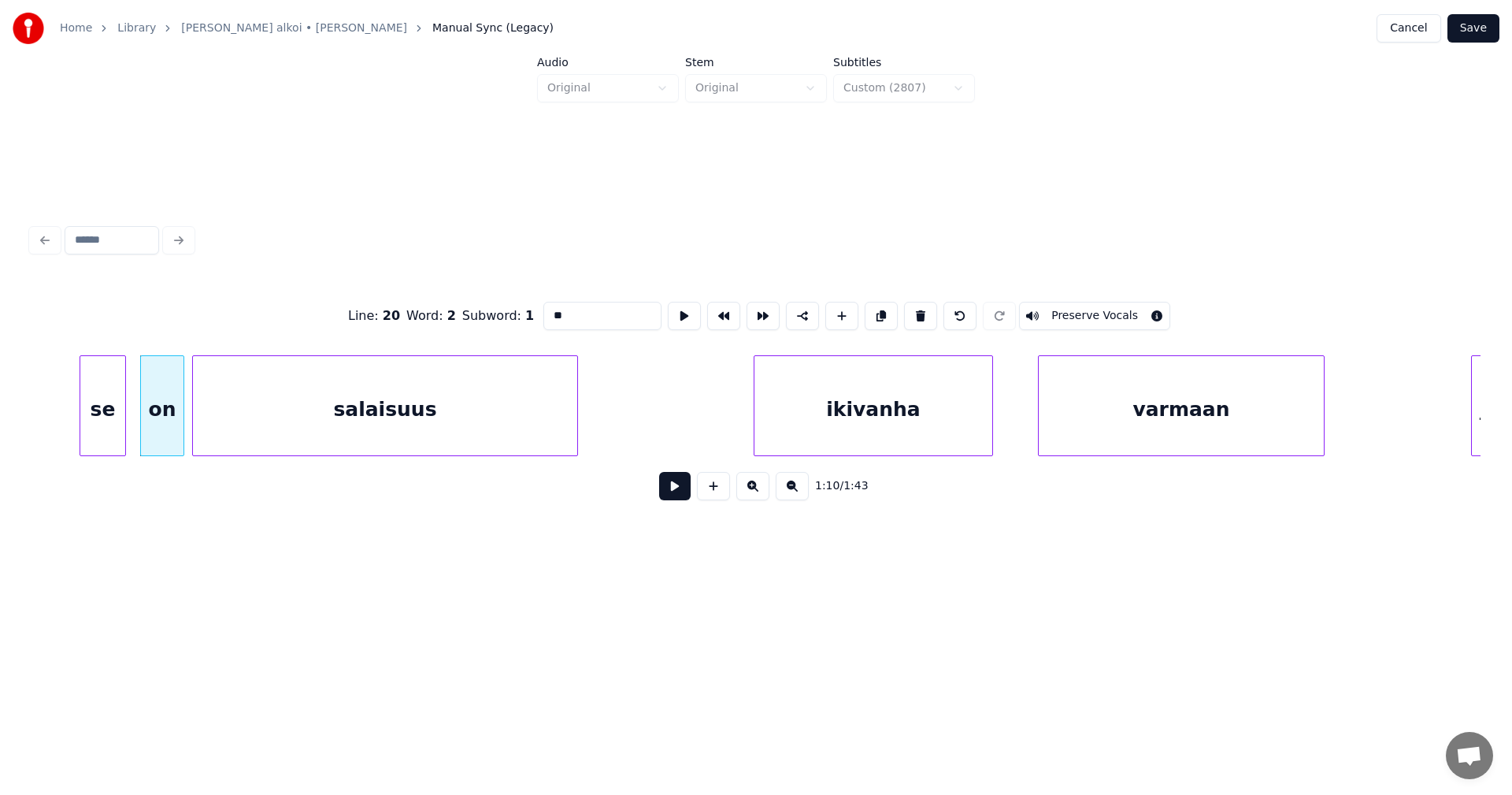
click at [683, 490] on button at bounding box center [674, 485] width 31 height 28
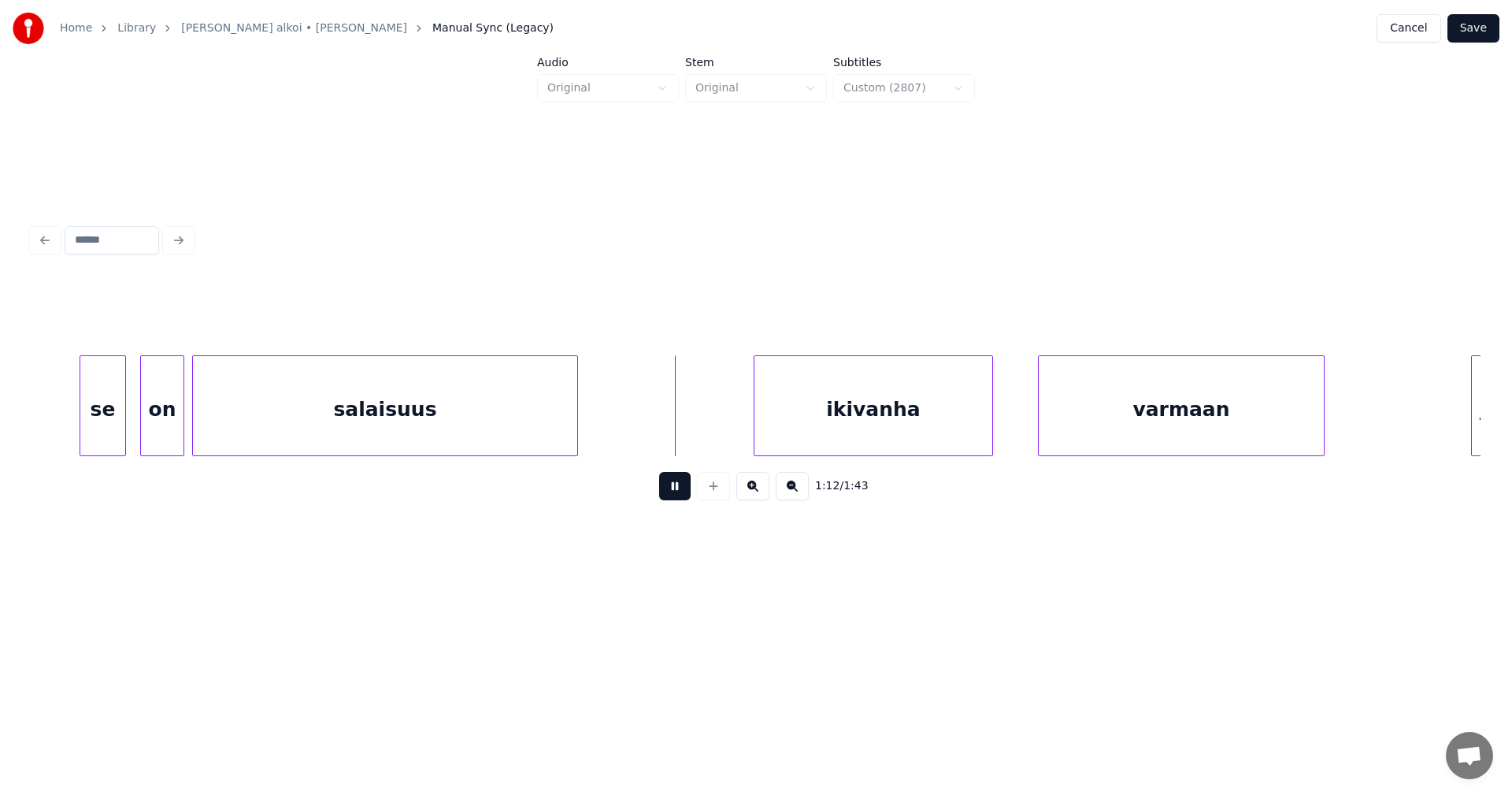
click at [681, 491] on button at bounding box center [674, 485] width 31 height 28
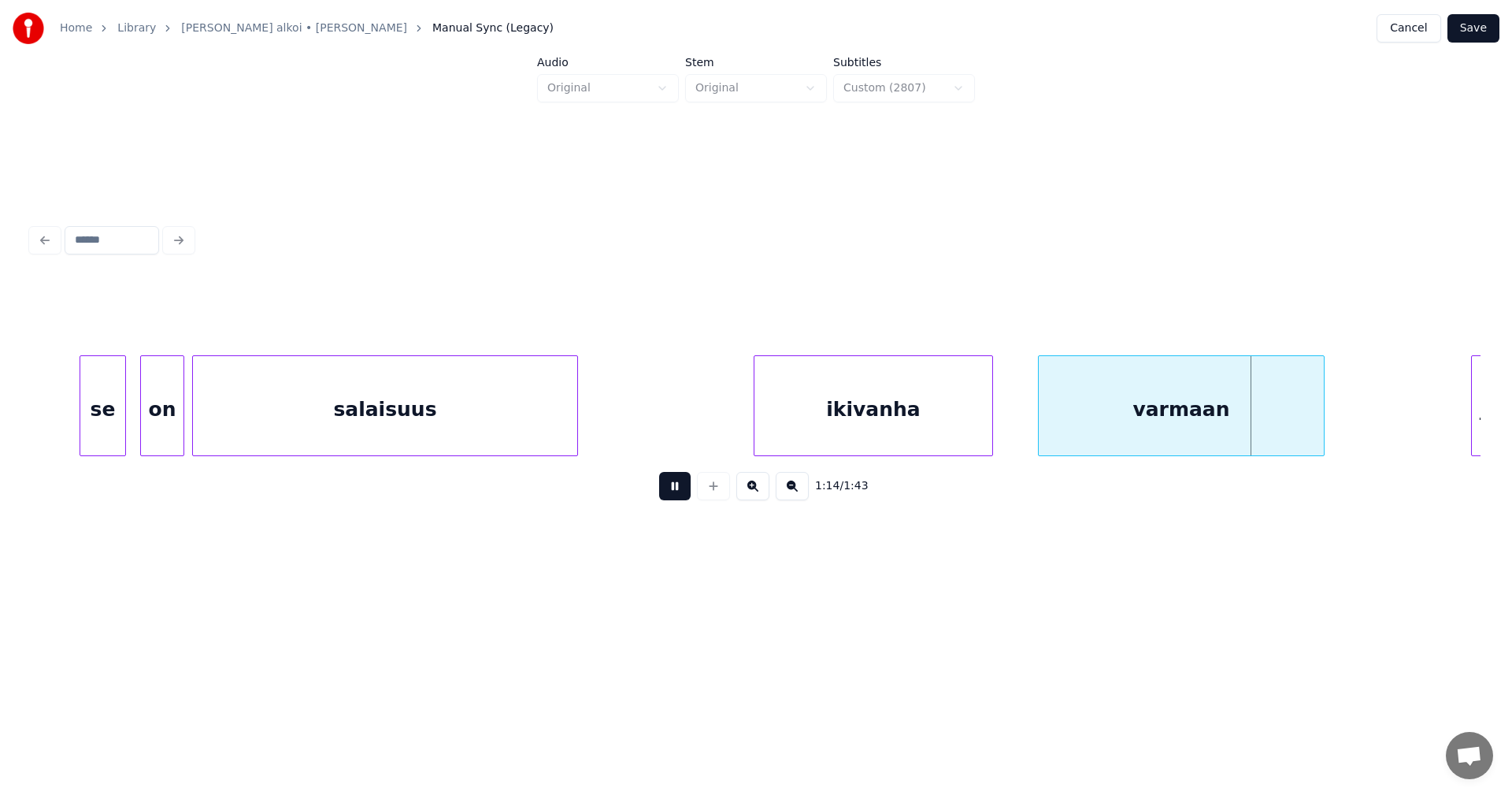
click at [681, 491] on button at bounding box center [674, 485] width 31 height 28
click at [1298, 435] on div at bounding box center [1297, 405] width 5 height 99
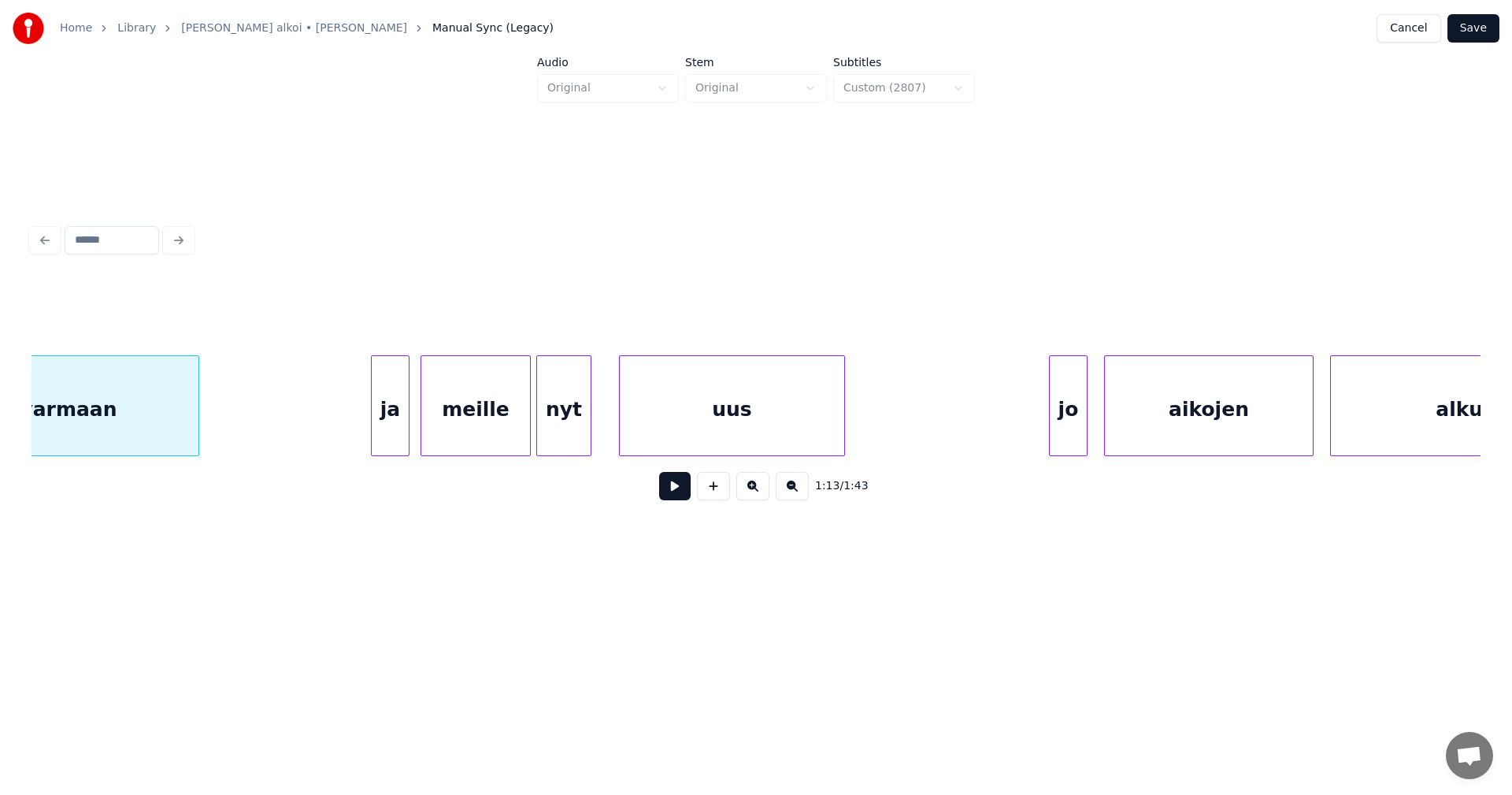
scroll to position [0, 20460]
click at [389, 416] on div "ja" at bounding box center [383, 409] width 37 height 107
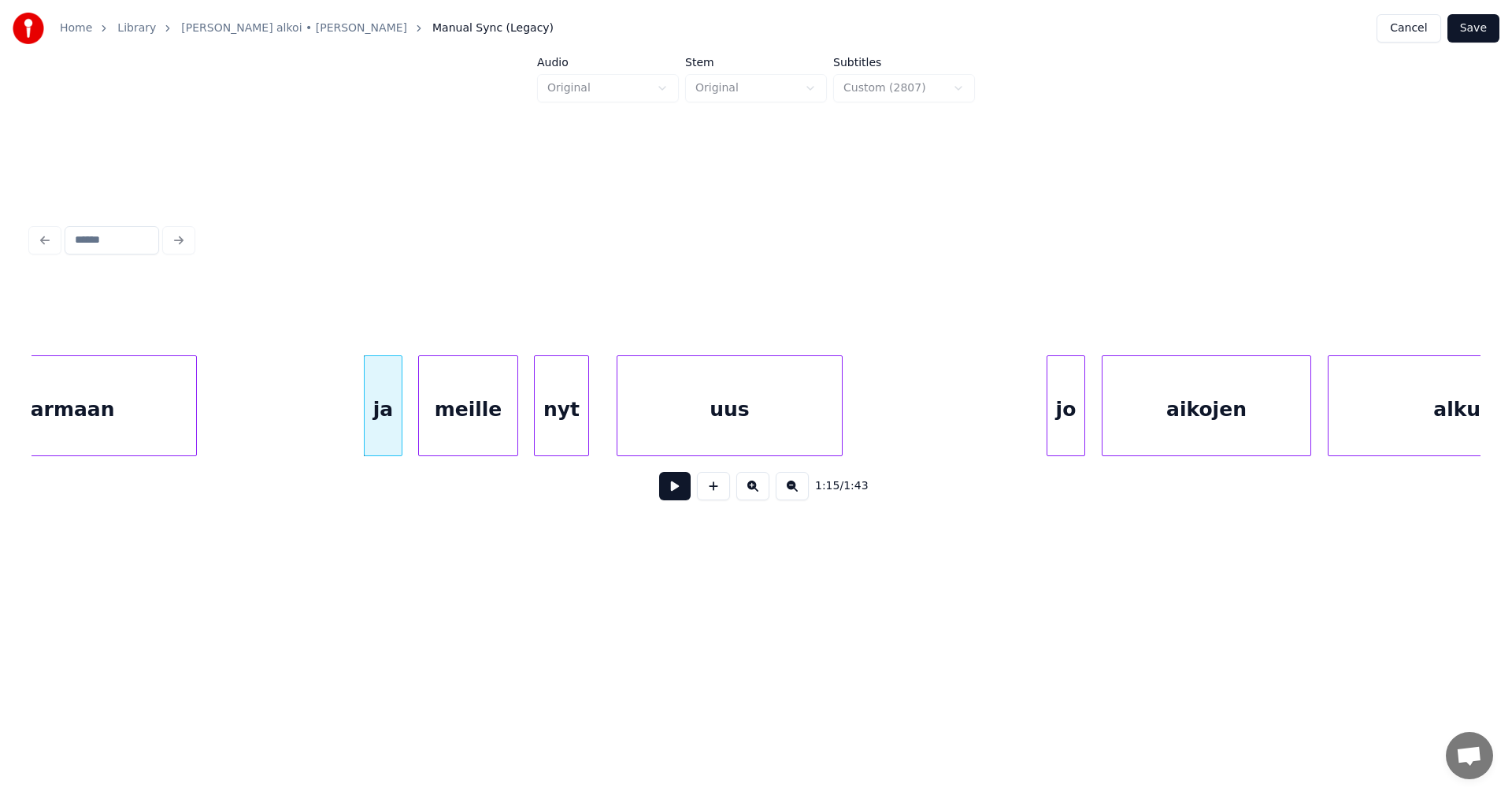
click at [515, 426] on div at bounding box center [515, 405] width 5 height 99
click at [478, 443] on div "meille" at bounding box center [468, 409] width 97 height 107
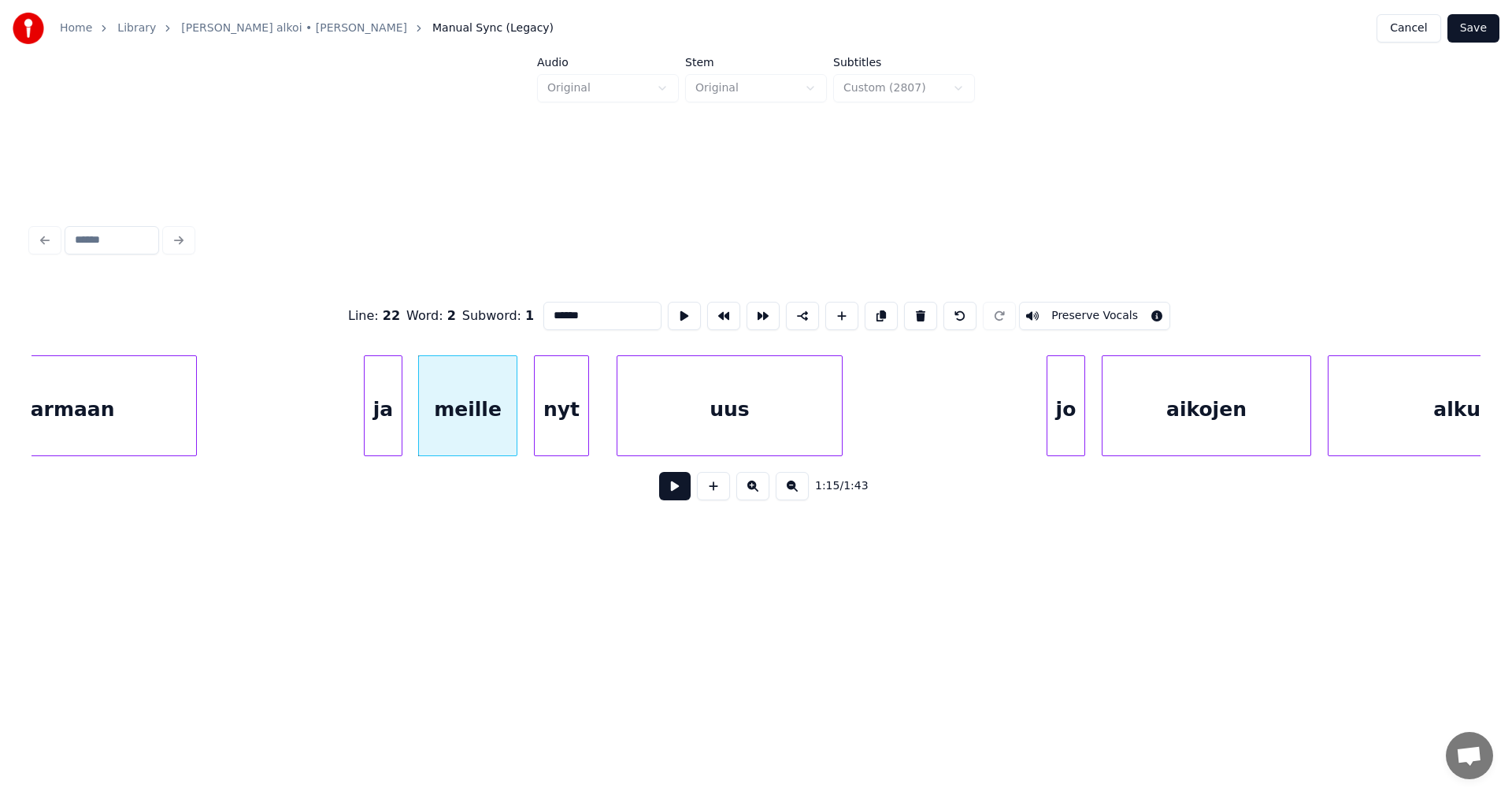
click at [677, 496] on button at bounding box center [674, 485] width 31 height 28
click at [678, 492] on button at bounding box center [674, 485] width 31 height 28
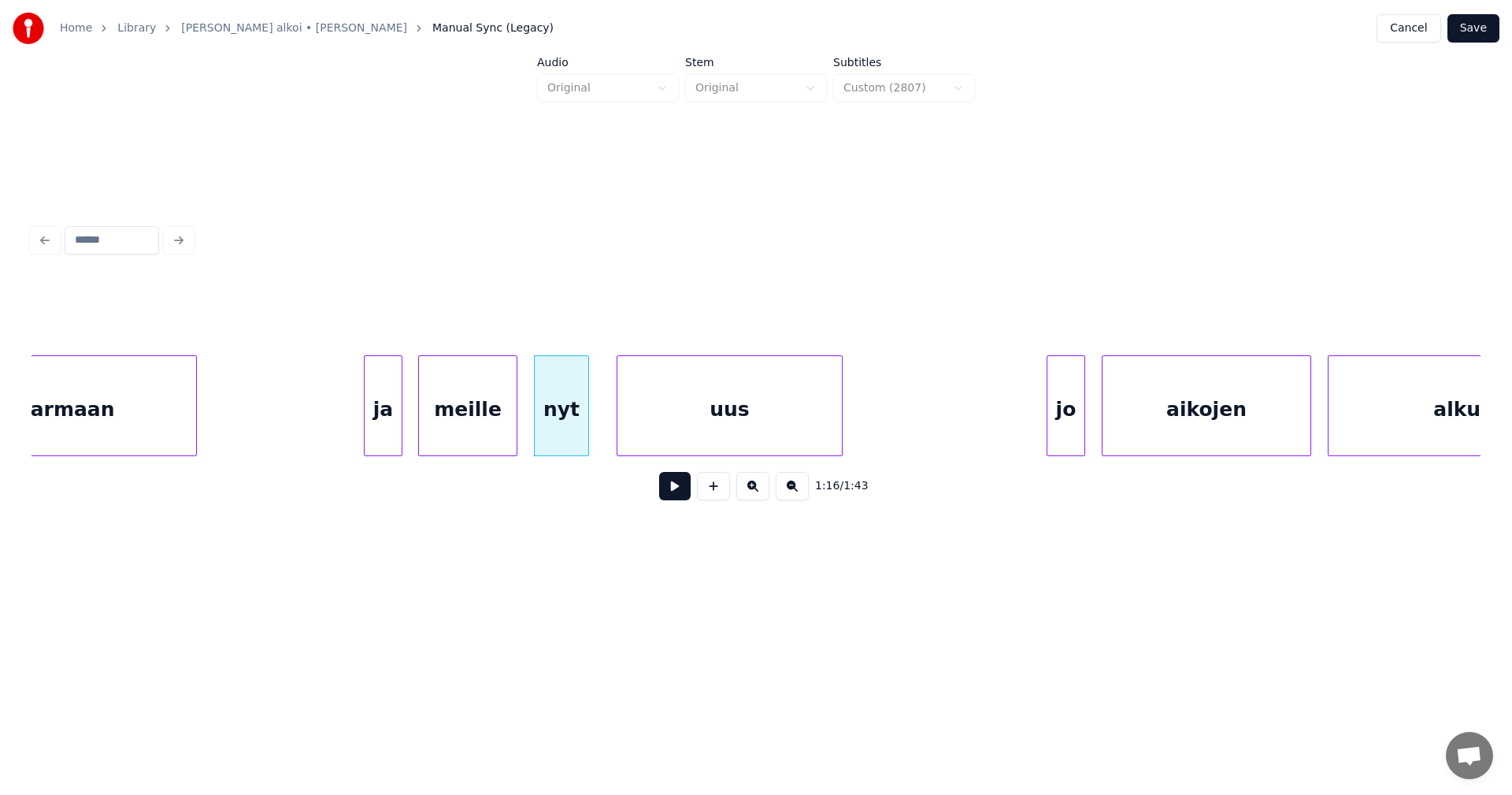
click at [678, 495] on button at bounding box center [674, 485] width 31 height 28
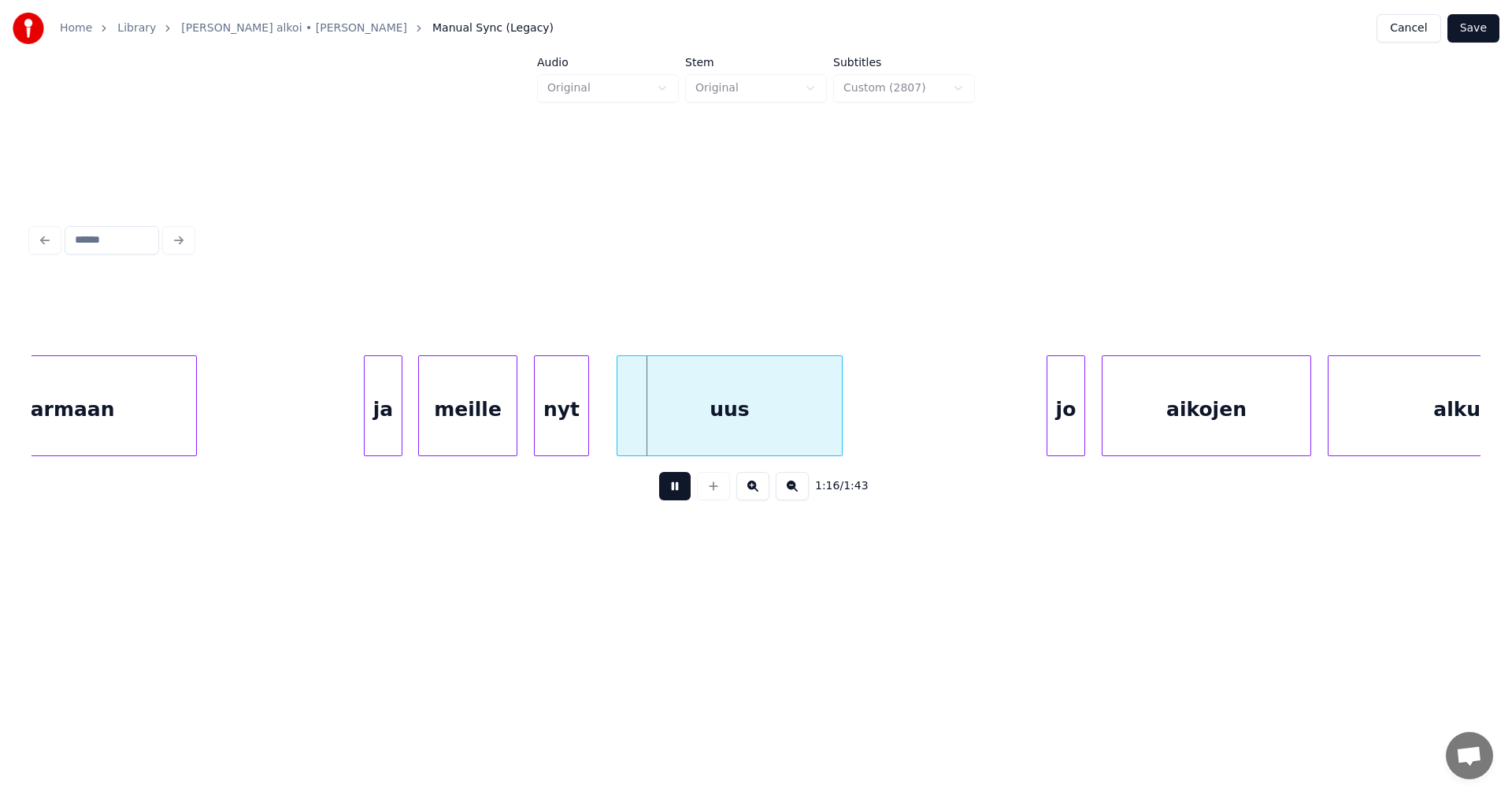
drag, startPoint x: 679, startPoint y: 496, endPoint x: 660, endPoint y: 488, distance: 20.6
click at [680, 496] on button at bounding box center [674, 485] width 31 height 28
click at [583, 426] on div "nyt" at bounding box center [562, 409] width 54 height 107
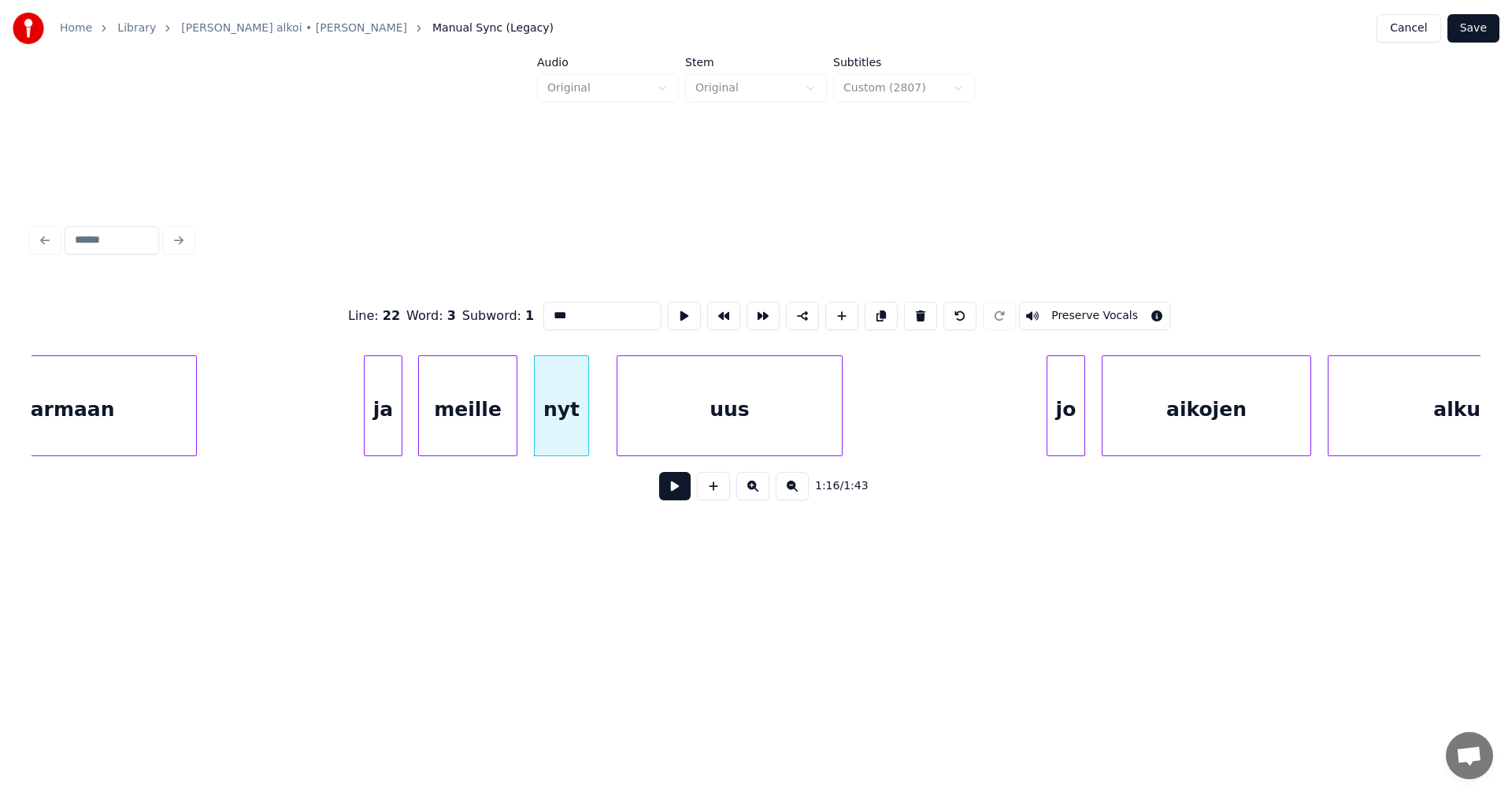
click at [672, 488] on button at bounding box center [674, 485] width 31 height 28
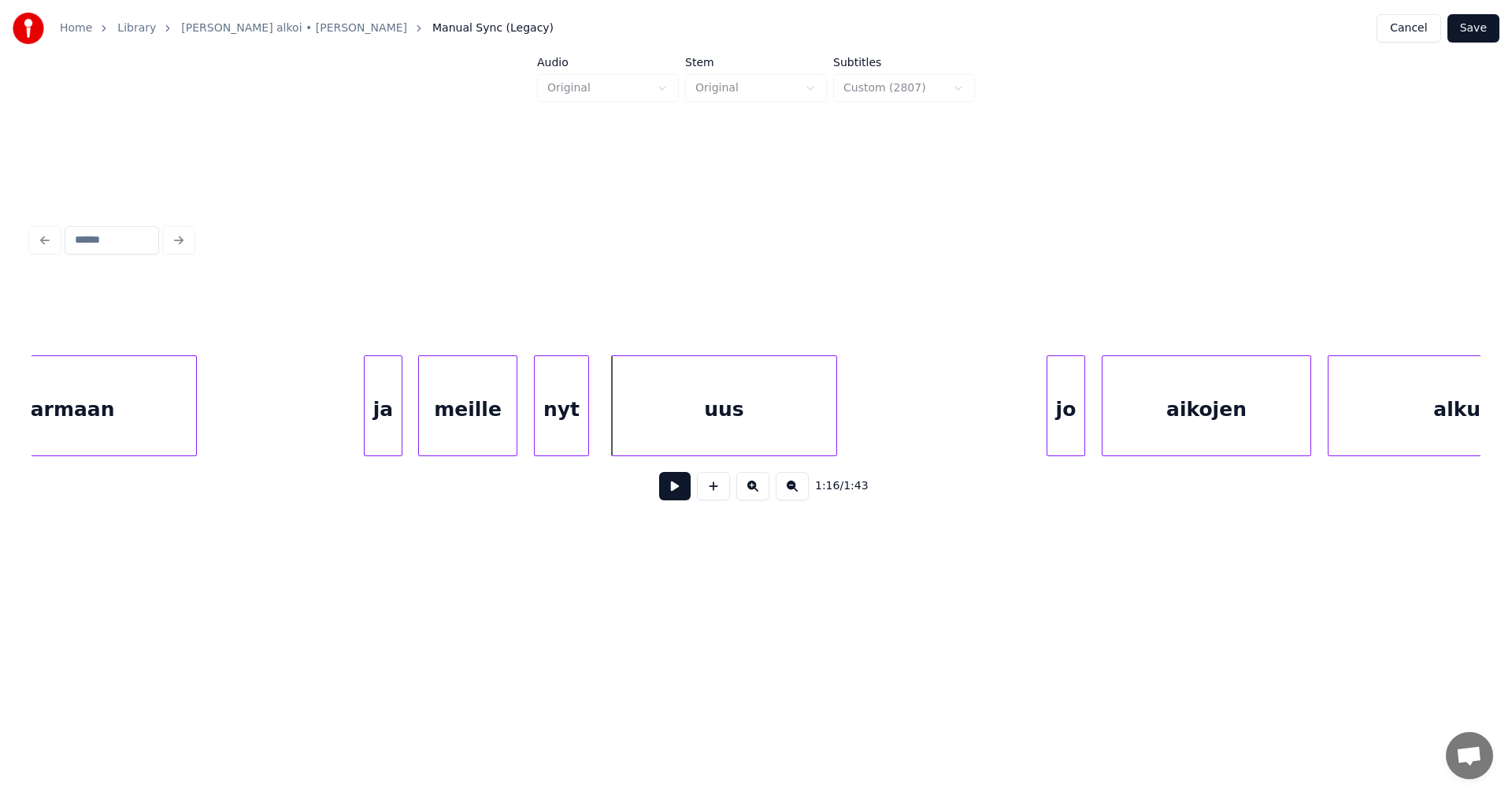
click at [660, 442] on div "uus" at bounding box center [724, 409] width 225 height 107
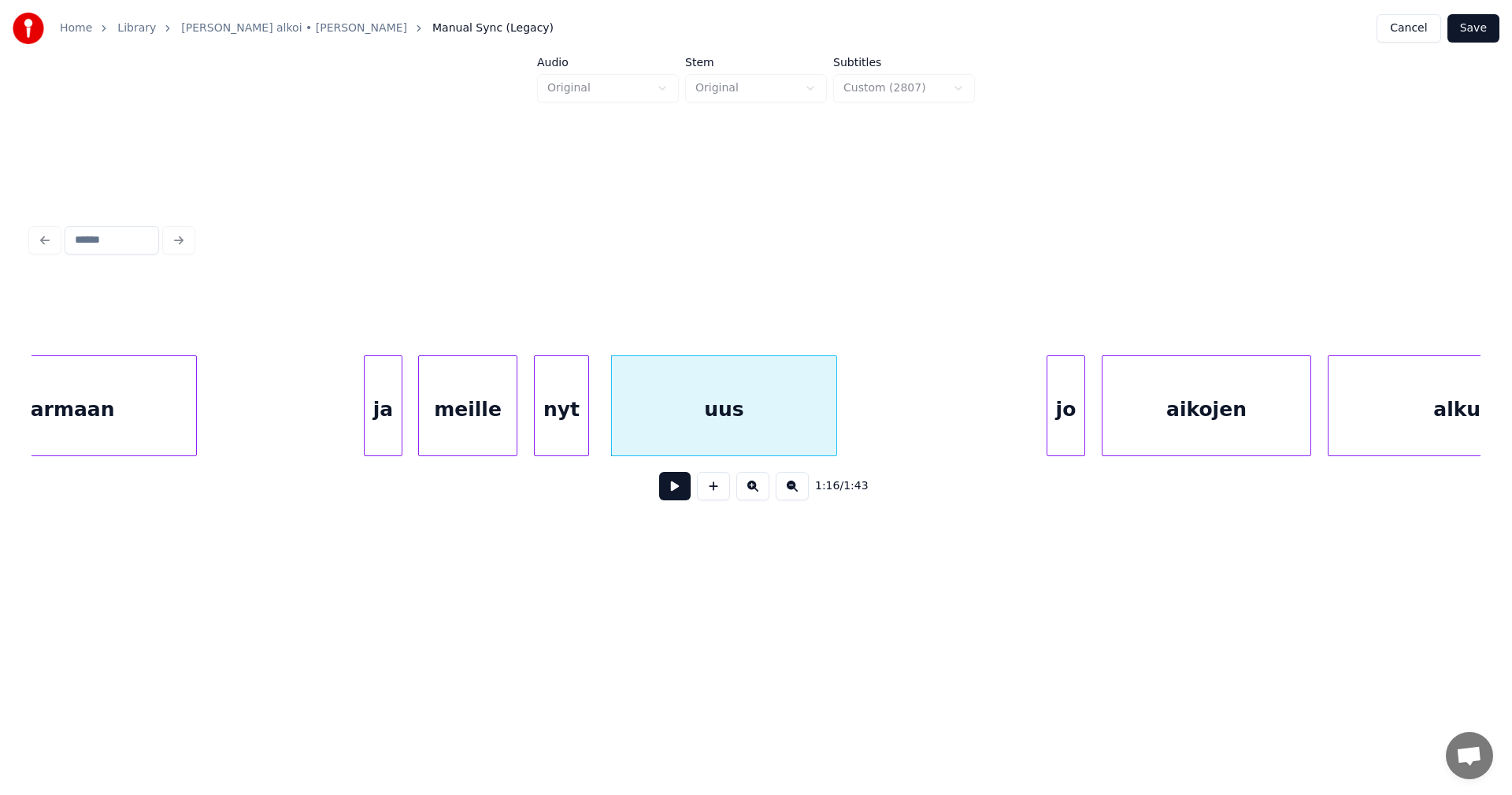
click at [675, 494] on button at bounding box center [674, 485] width 31 height 28
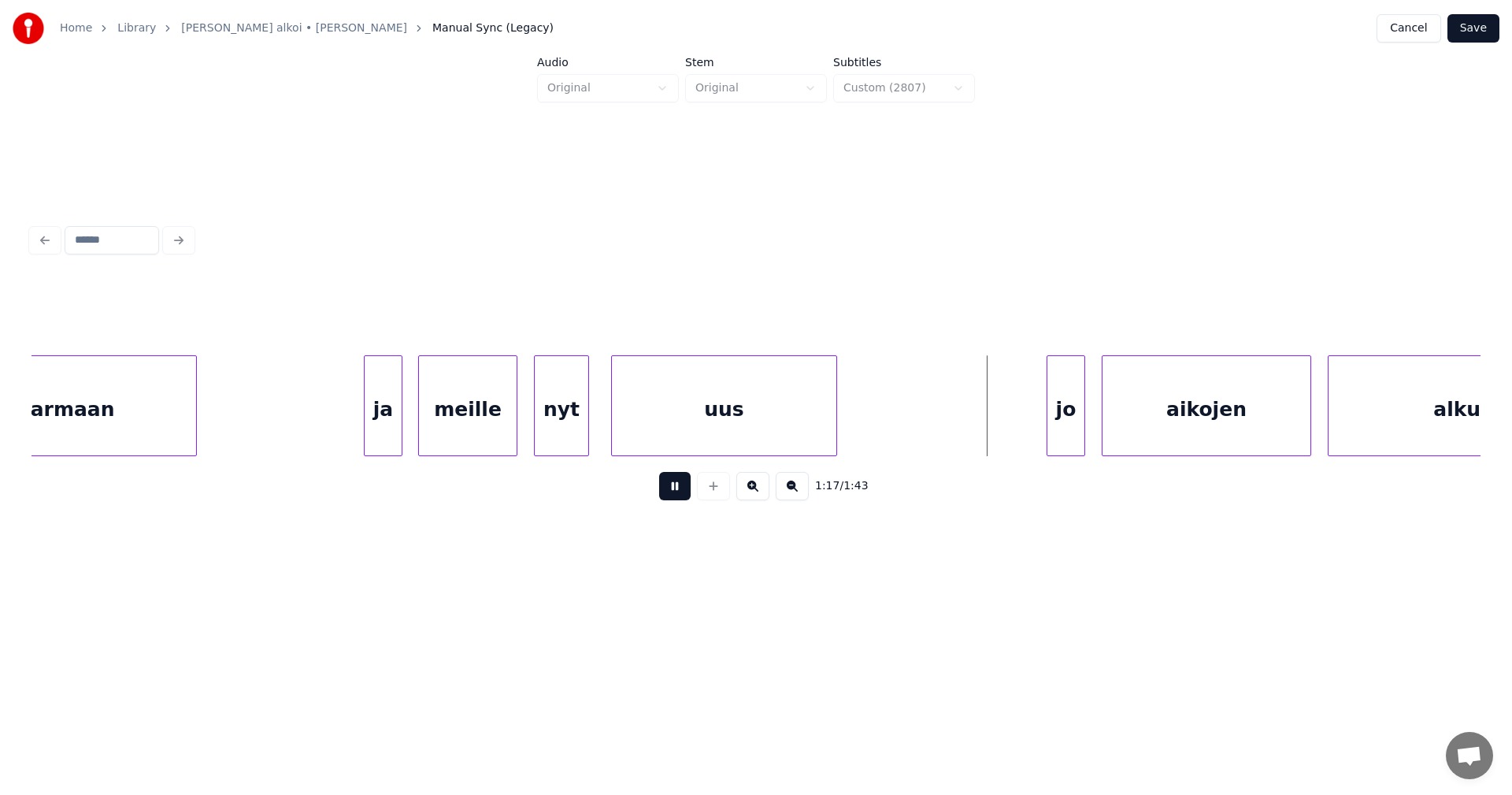
drag, startPoint x: 675, startPoint y: 494, endPoint x: 839, endPoint y: 485, distance: 164.2
click at [675, 493] on button at bounding box center [674, 485] width 31 height 28
click at [1053, 431] on div "jo" at bounding box center [1057, 409] width 37 height 107
click at [1028, 431] on div at bounding box center [1030, 405] width 5 height 99
click at [682, 494] on button at bounding box center [674, 485] width 31 height 28
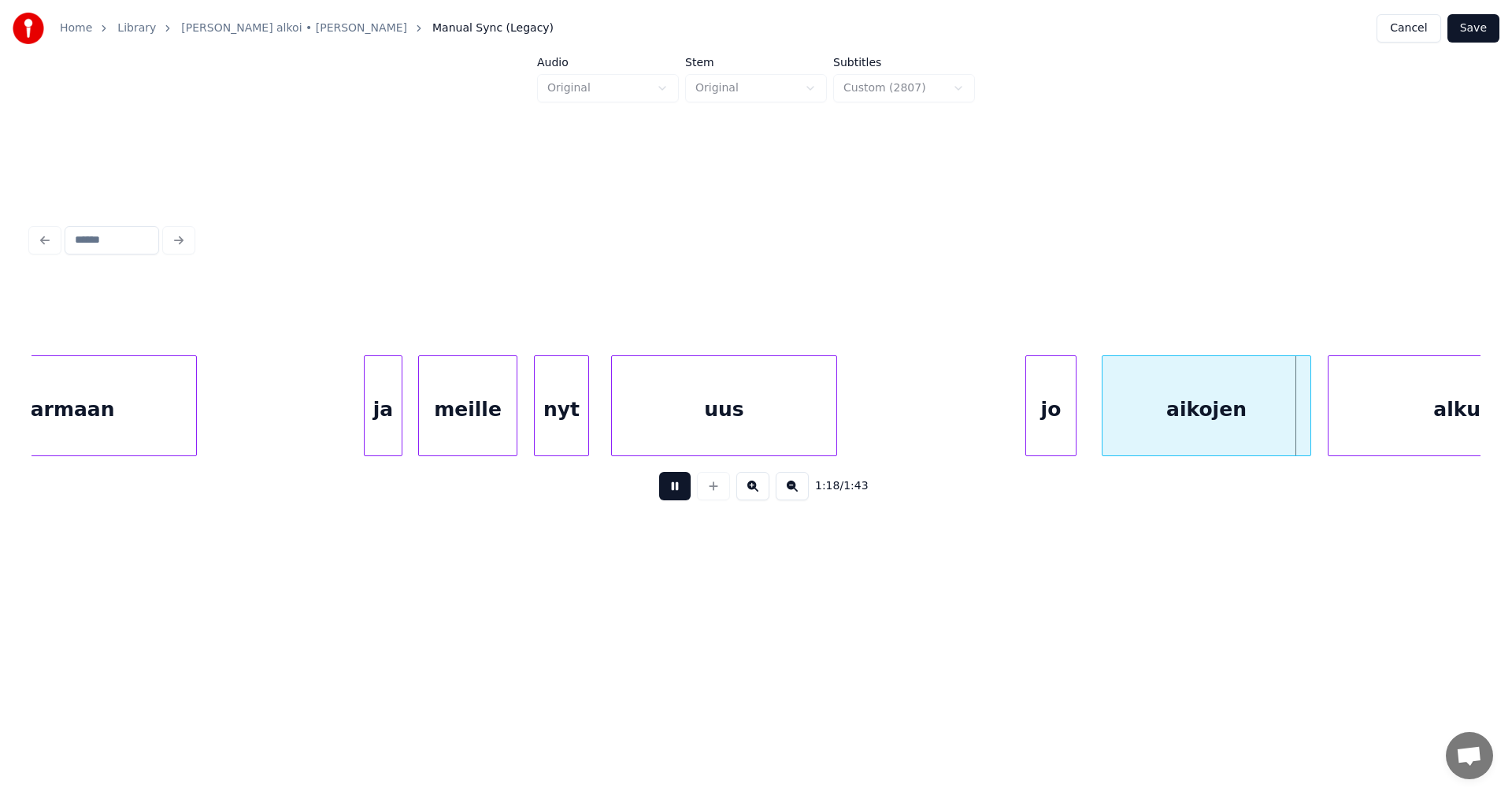
click at [679, 492] on button at bounding box center [674, 485] width 31 height 28
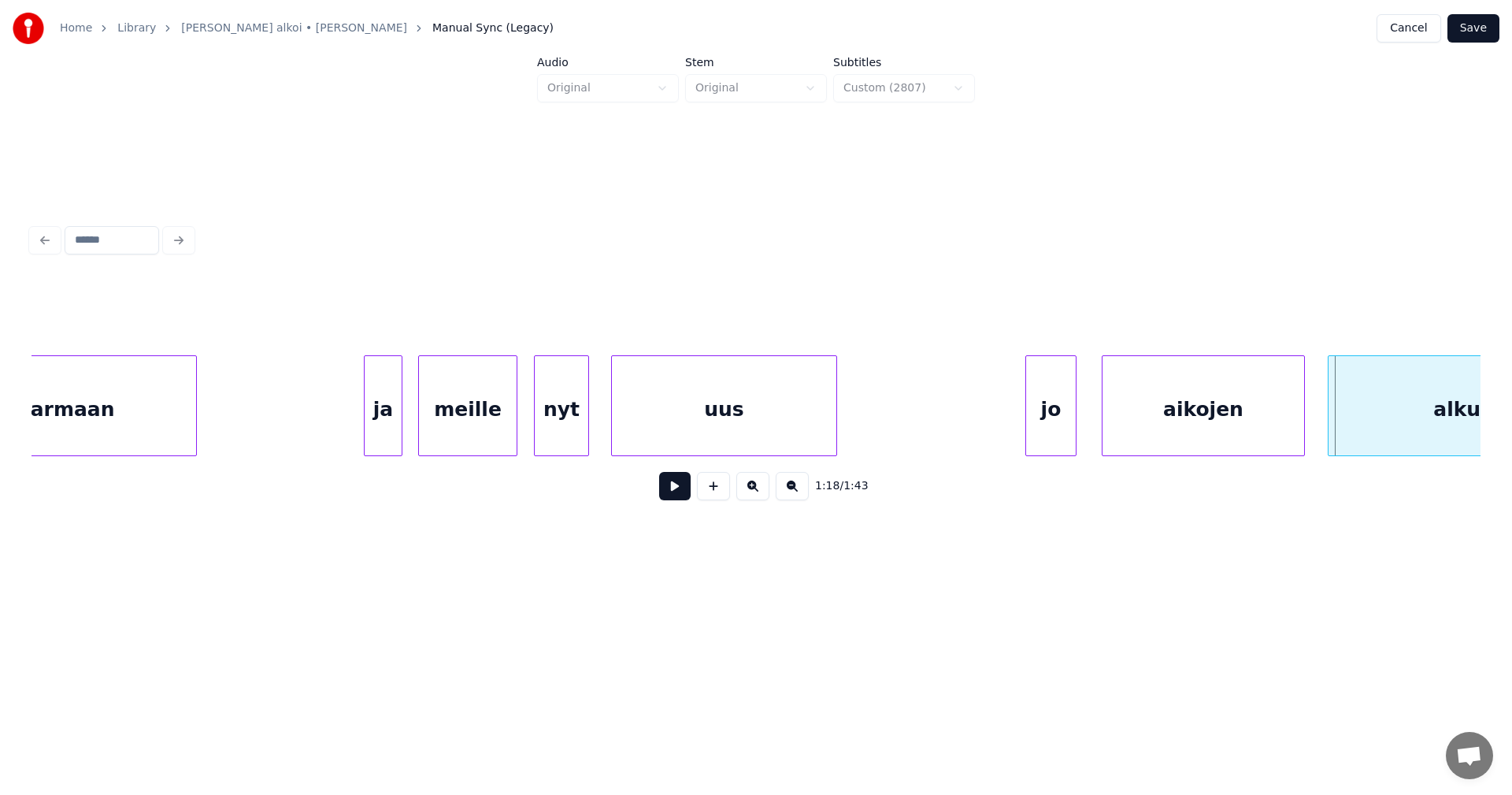
click at [1300, 432] on div at bounding box center [1302, 405] width 5 height 99
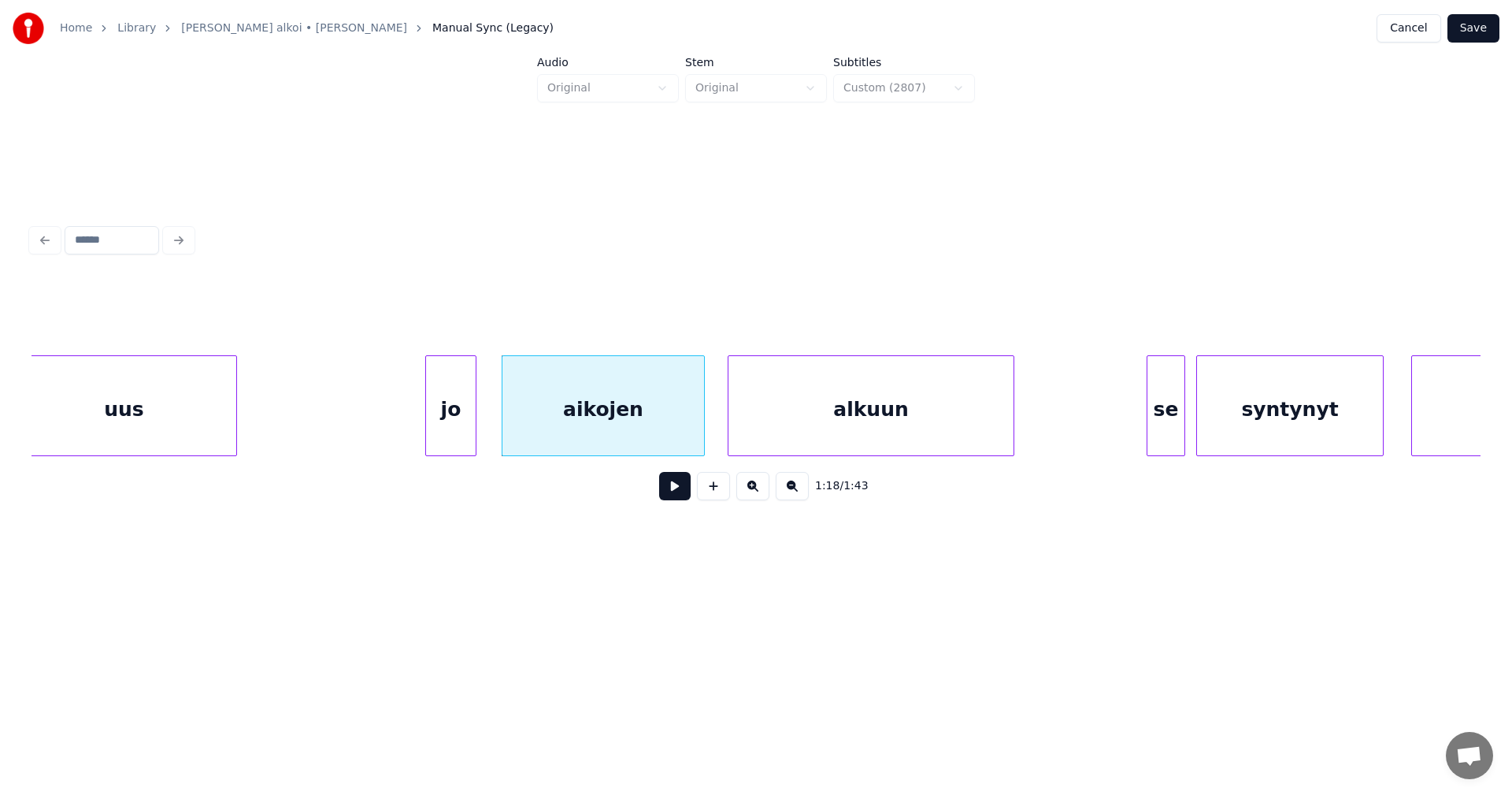
scroll to position [0, 21090]
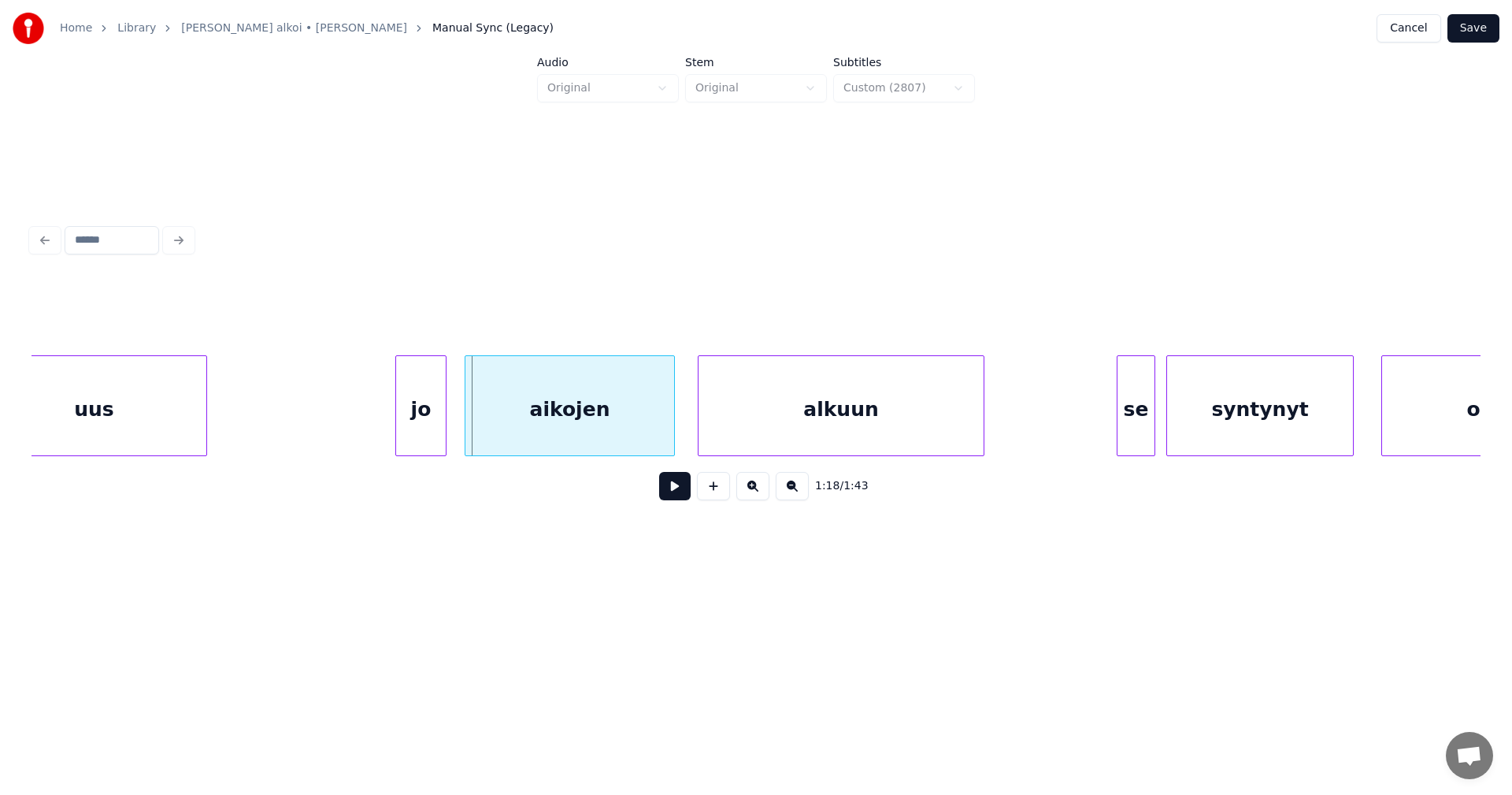
click at [467, 416] on div at bounding box center [468, 405] width 5 height 99
click at [690, 415] on div at bounding box center [692, 405] width 5 height 99
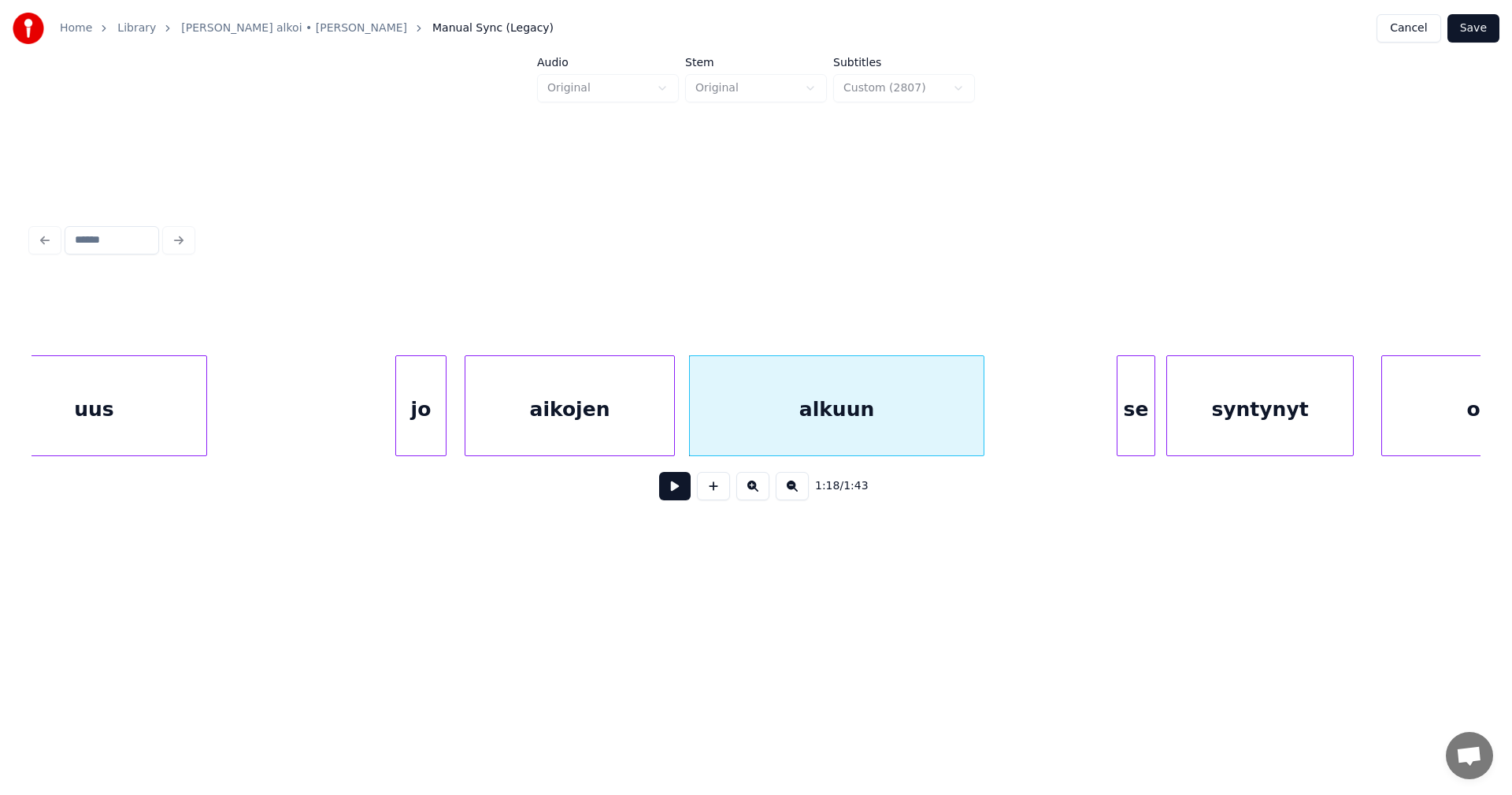
click at [640, 435] on div "aikojen" at bounding box center [569, 409] width 208 height 107
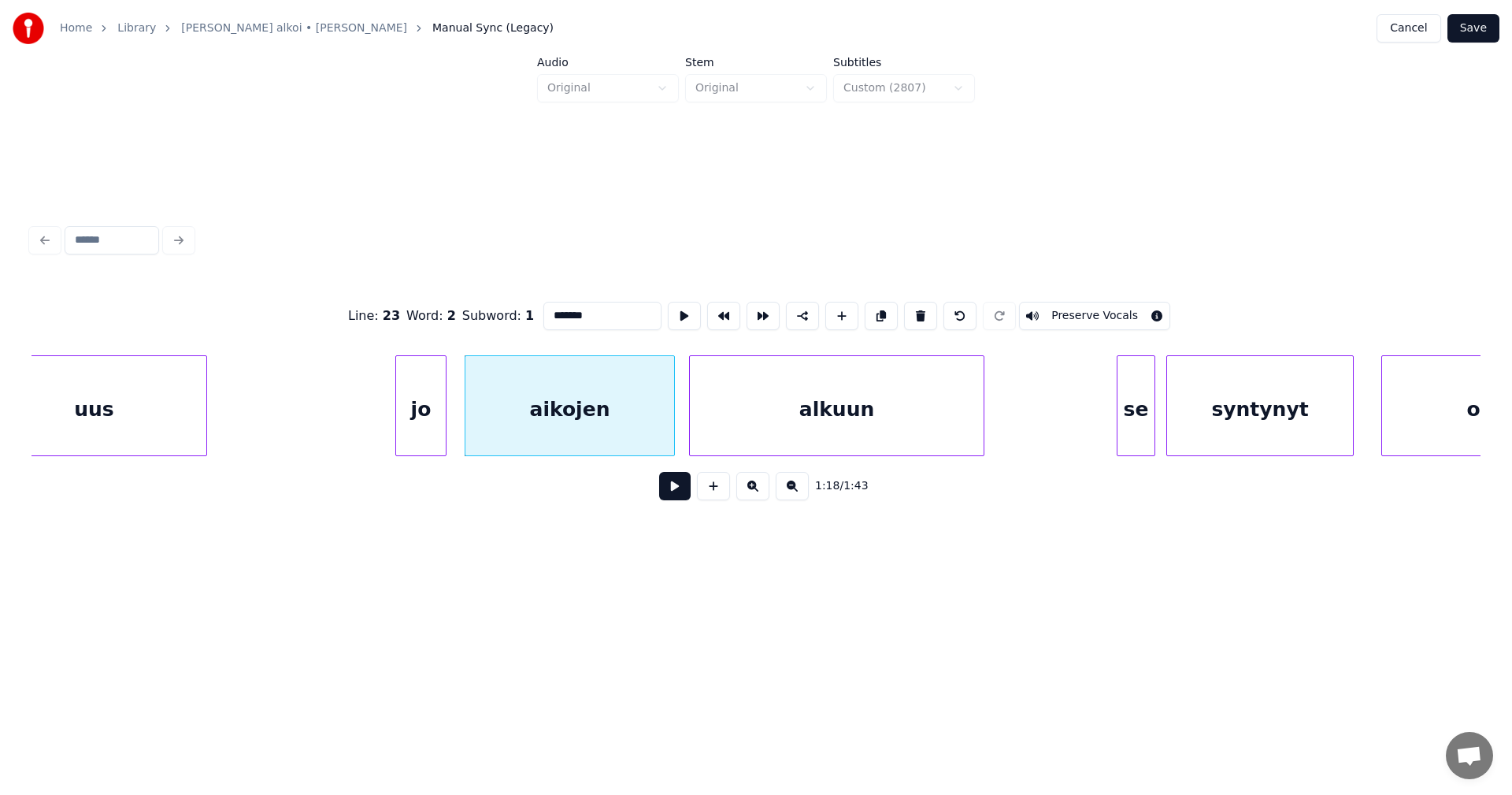
click at [685, 499] on button at bounding box center [674, 485] width 31 height 28
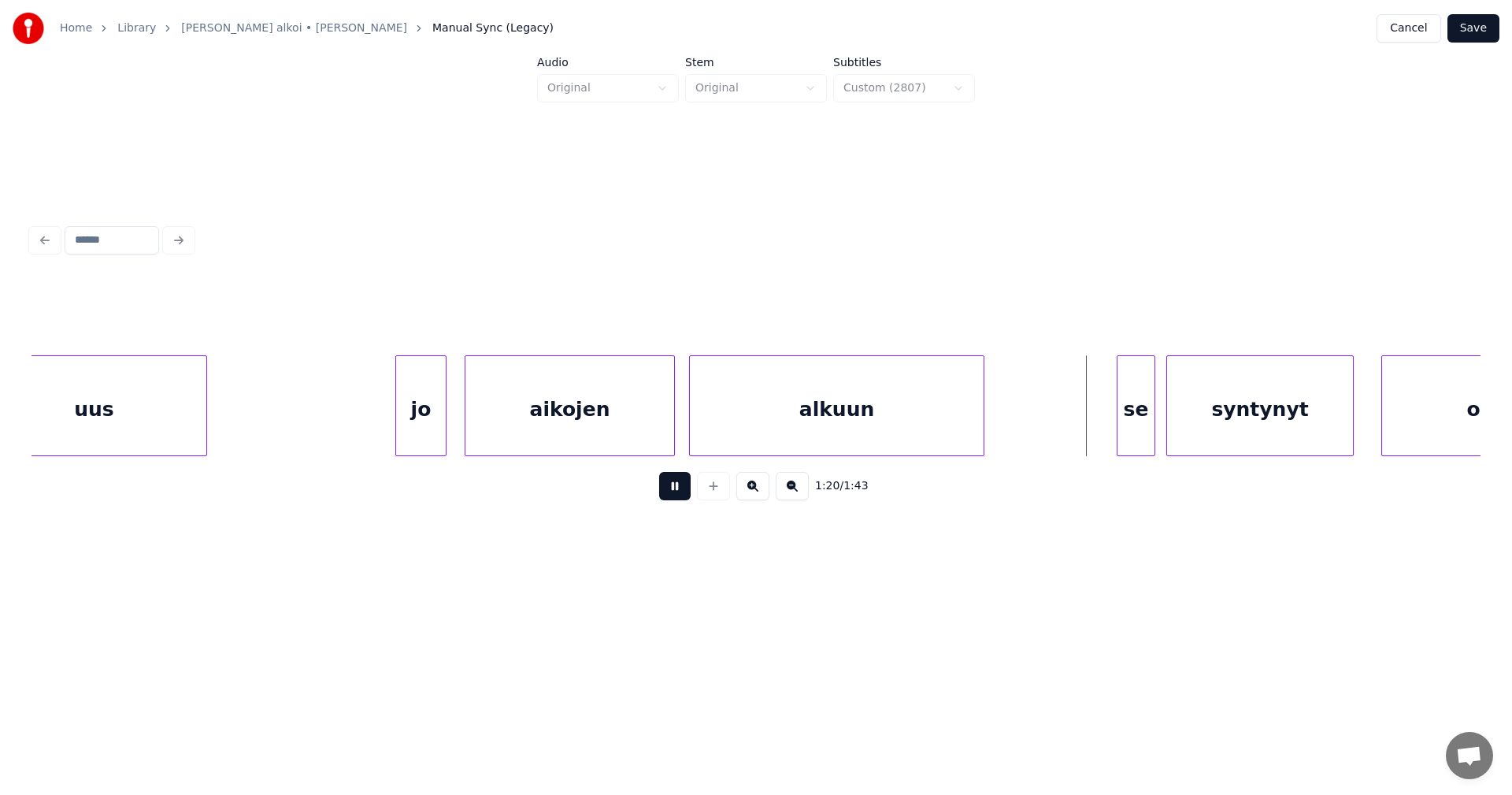
click at [682, 494] on button at bounding box center [674, 485] width 31 height 28
click at [1127, 427] on div "se" at bounding box center [1133, 409] width 37 height 107
click at [1101, 427] on div at bounding box center [1102, 405] width 5 height 99
click at [1328, 438] on div at bounding box center [1327, 405] width 5 height 99
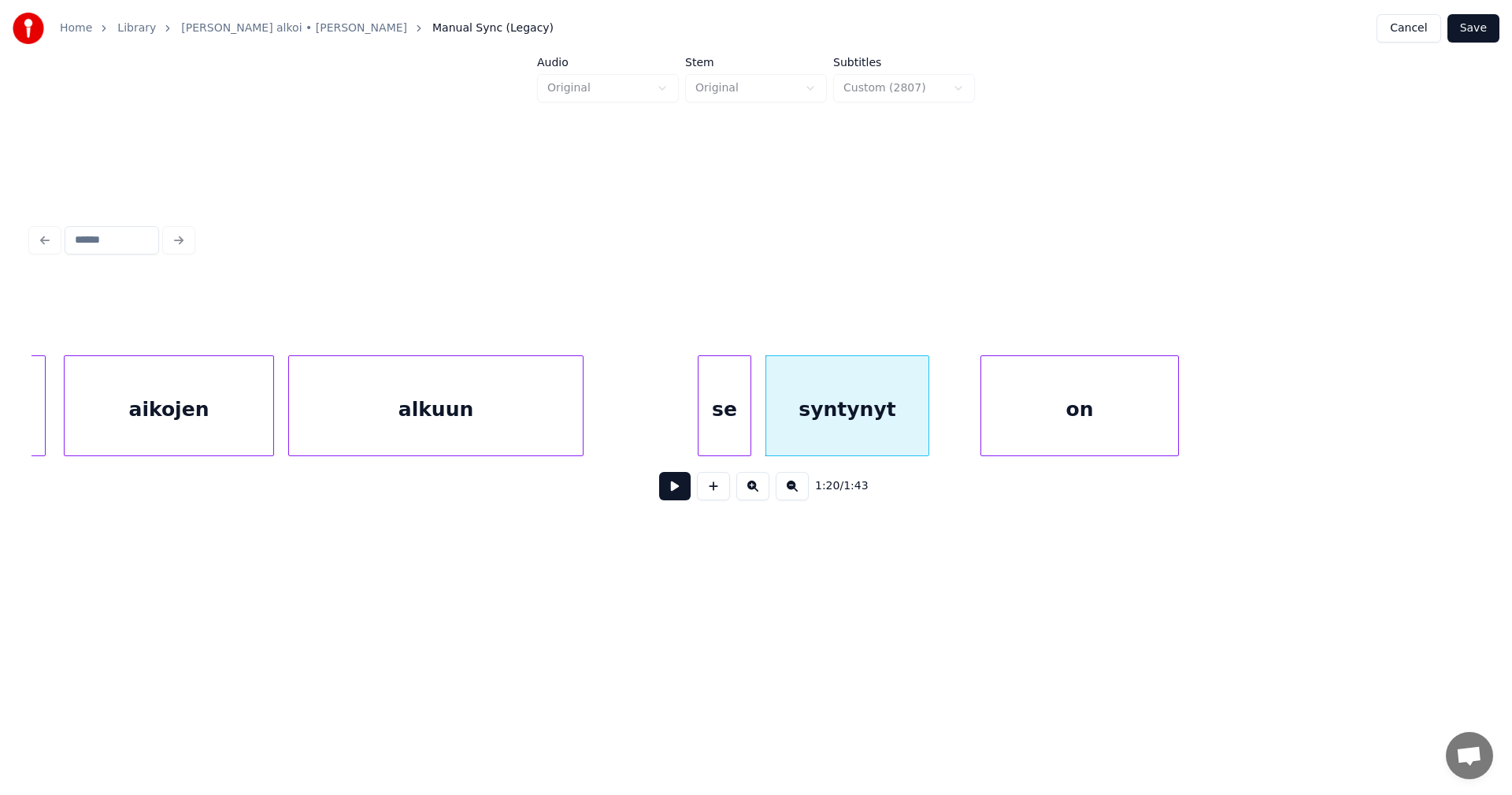
scroll to position [0, 21500]
click at [968, 406] on div at bounding box center [966, 405] width 5 height 99
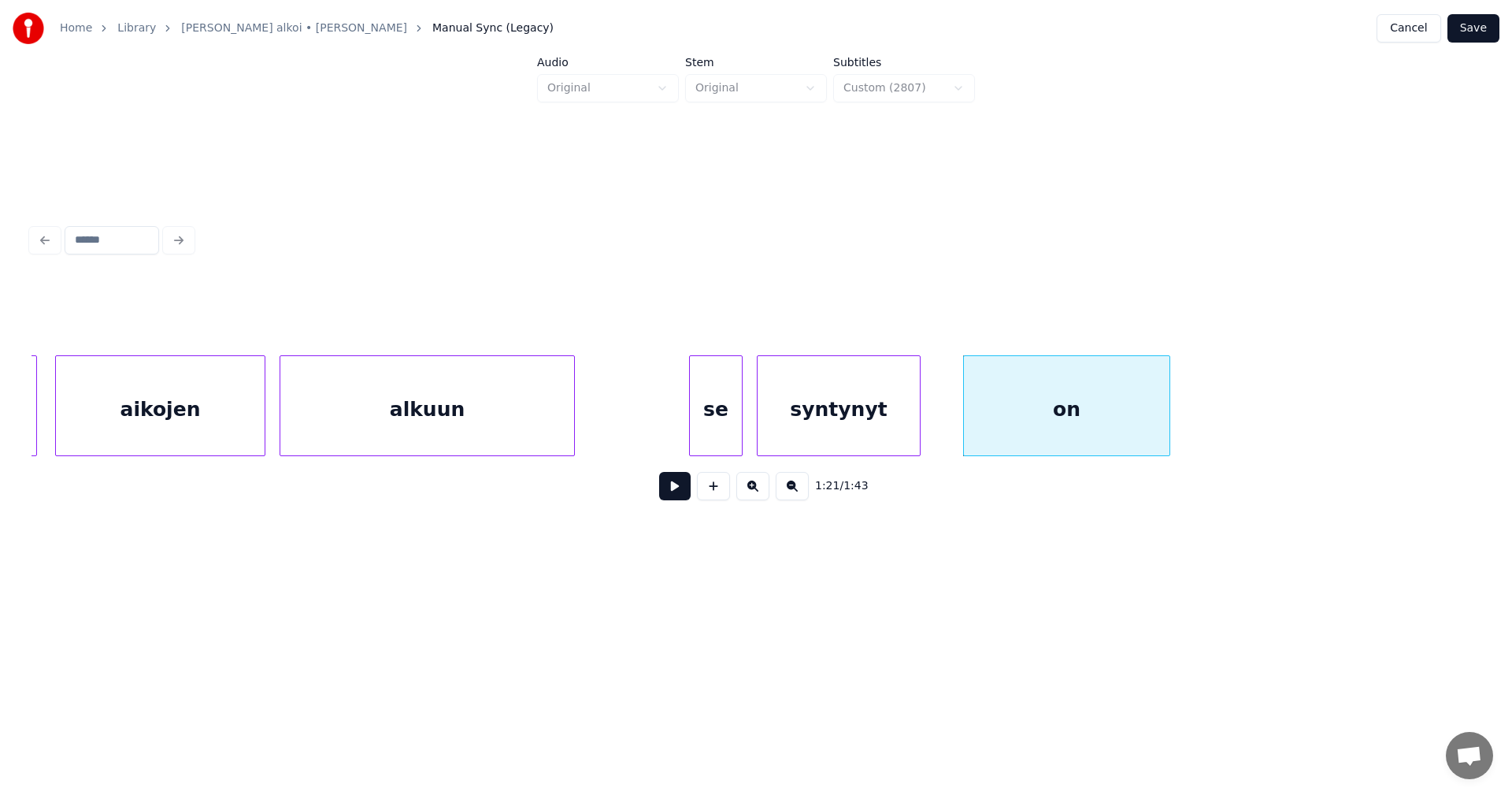
click at [720, 429] on div "se" at bounding box center [715, 409] width 52 height 107
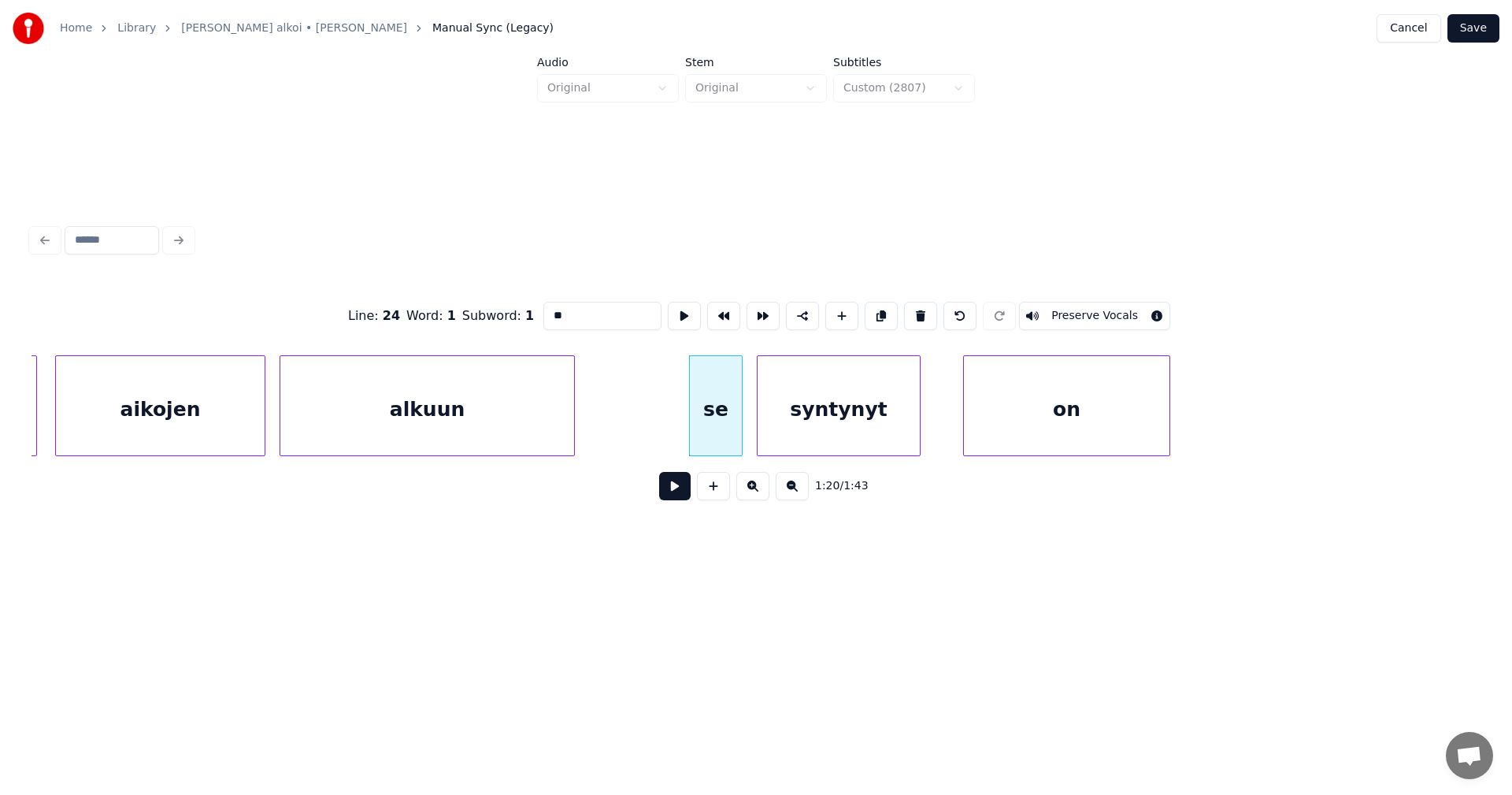
click at [673, 488] on button at bounding box center [674, 485] width 31 height 28
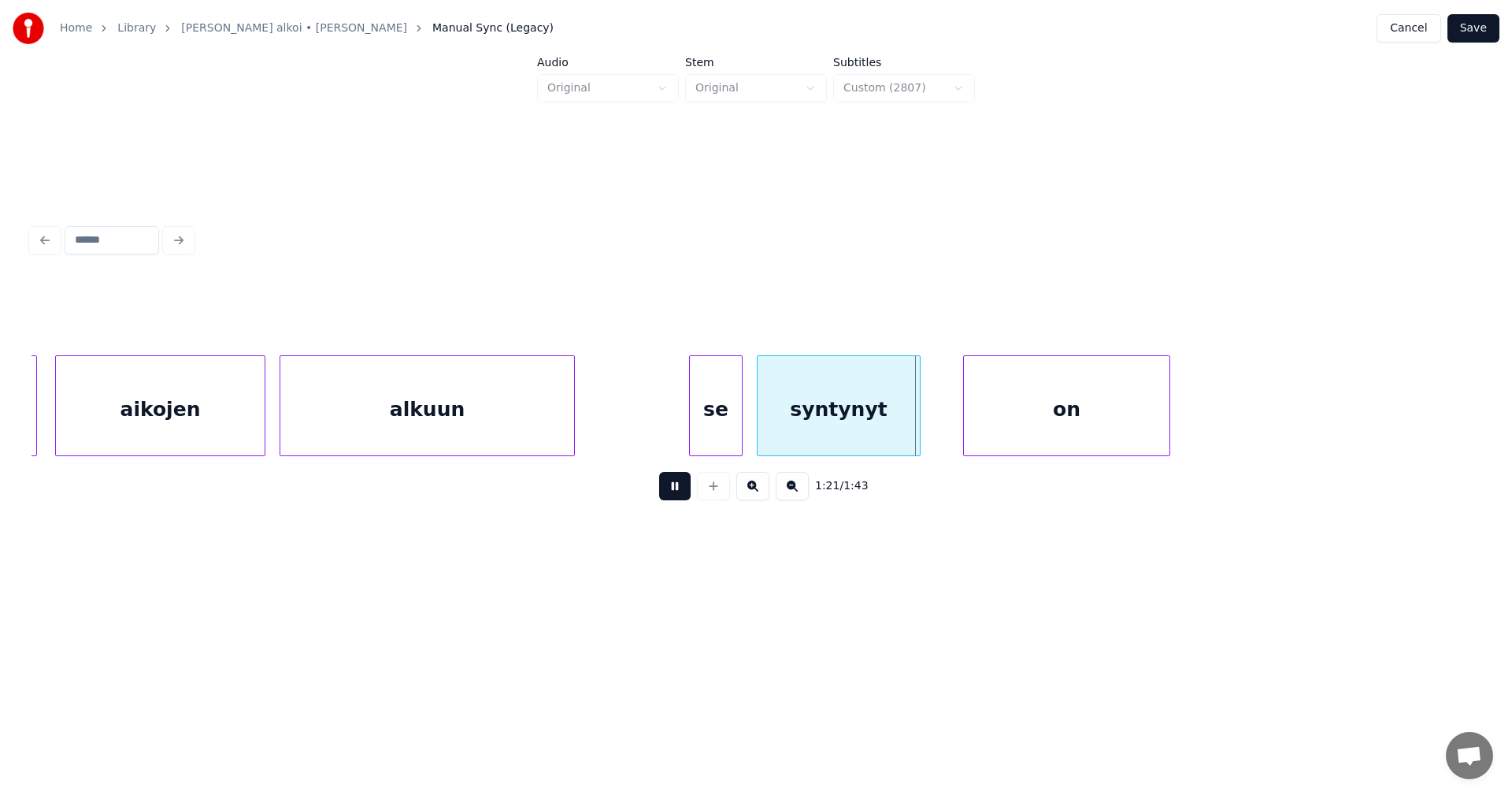
click at [676, 486] on button at bounding box center [674, 485] width 31 height 28
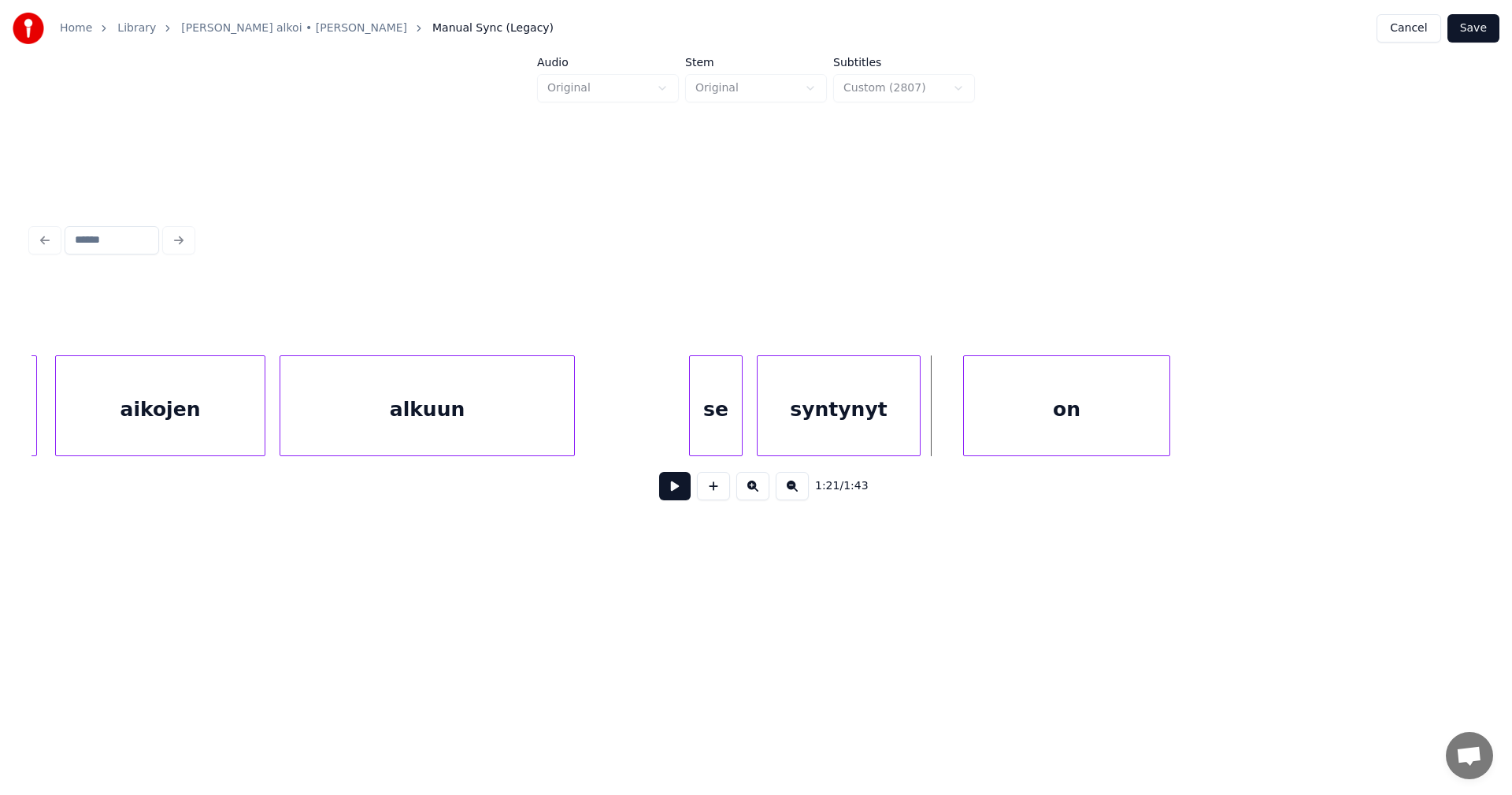
click at [678, 488] on button at bounding box center [674, 485] width 31 height 28
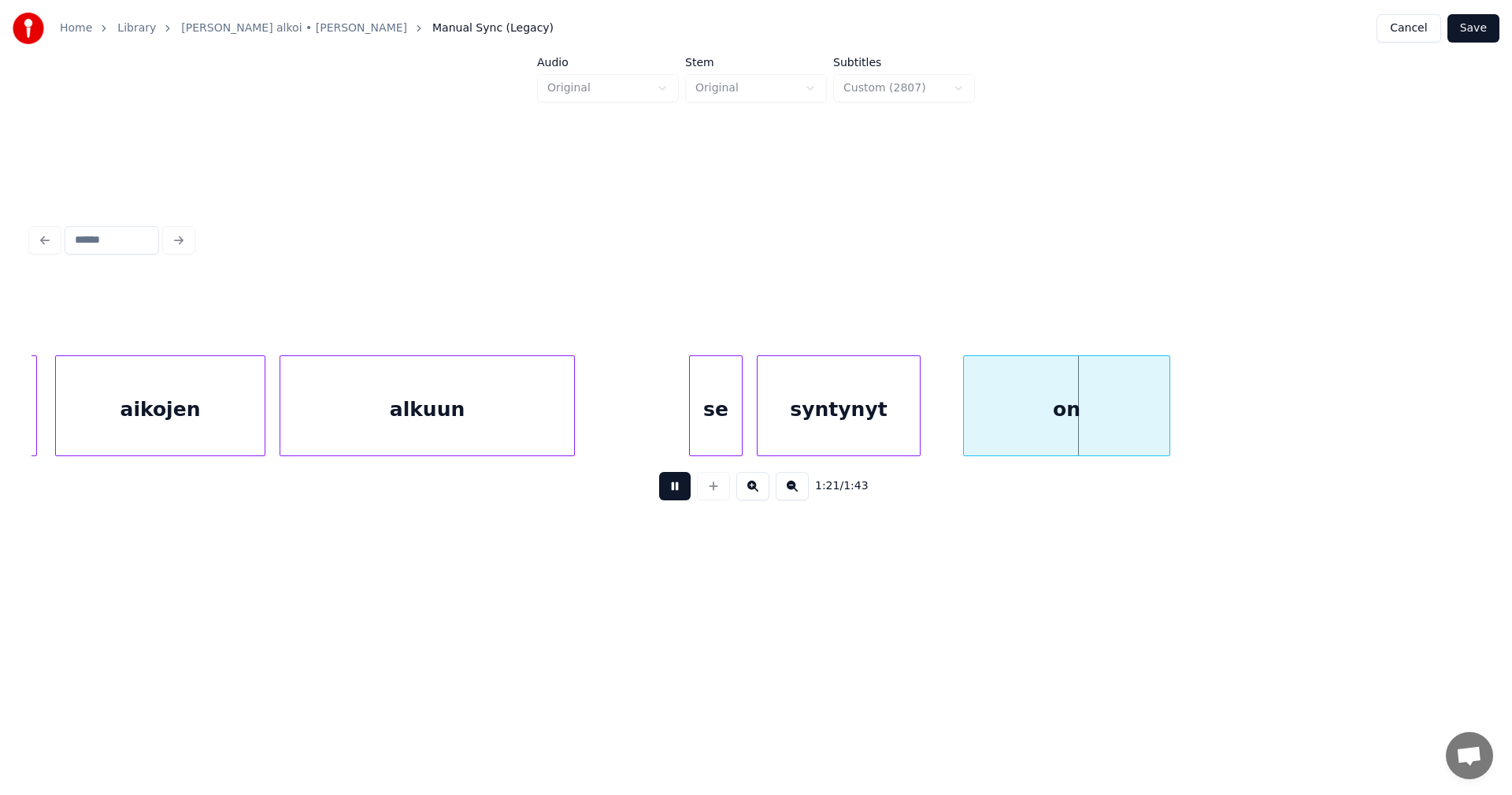
drag, startPoint x: 678, startPoint y: 488, endPoint x: 789, endPoint y: 418, distance: 131.2
click at [698, 478] on div "1:21 / 1:43" at bounding box center [756, 485] width 1424 height 35
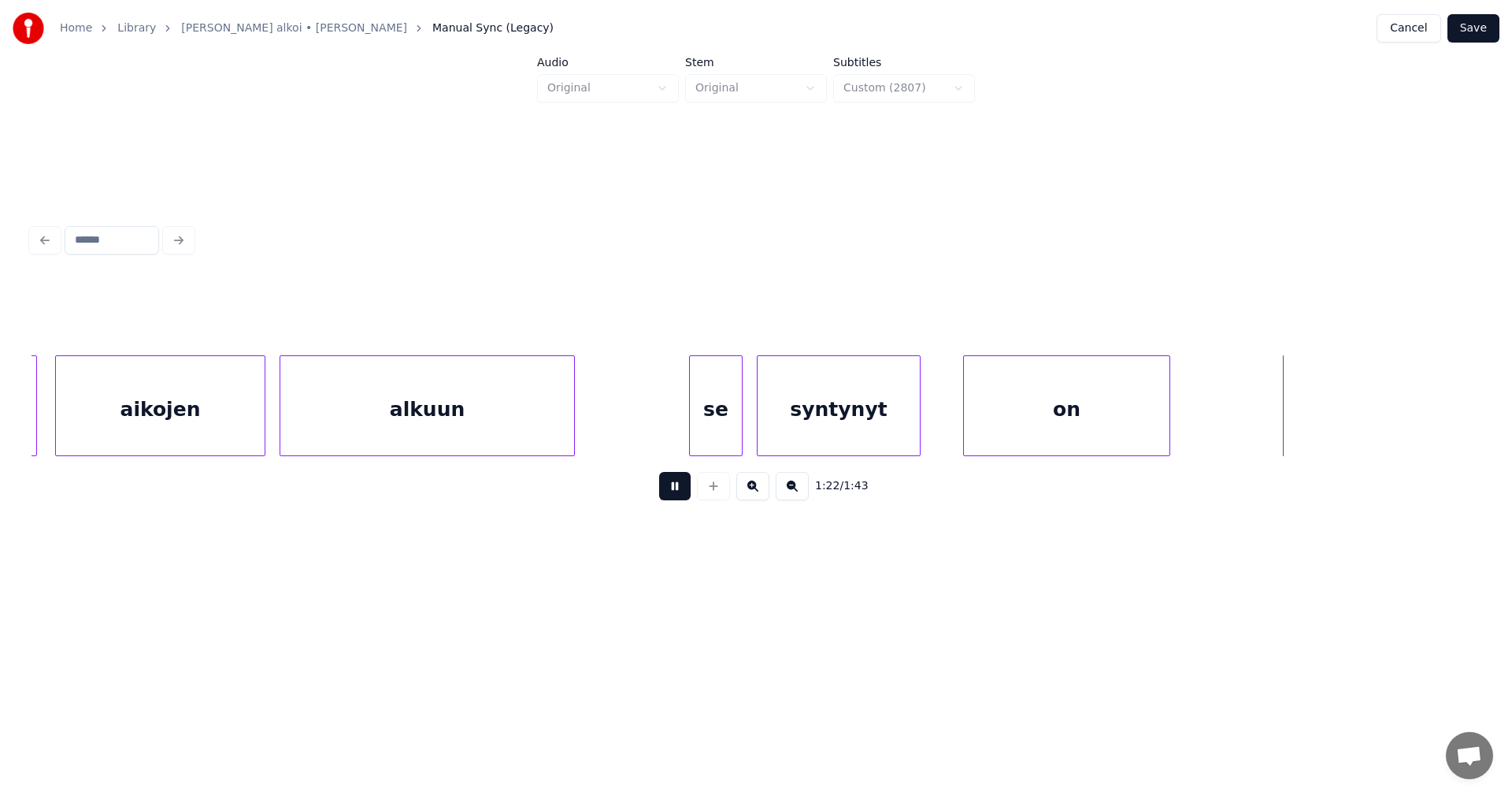
click at [716, 417] on div "se" at bounding box center [715, 409] width 52 height 107
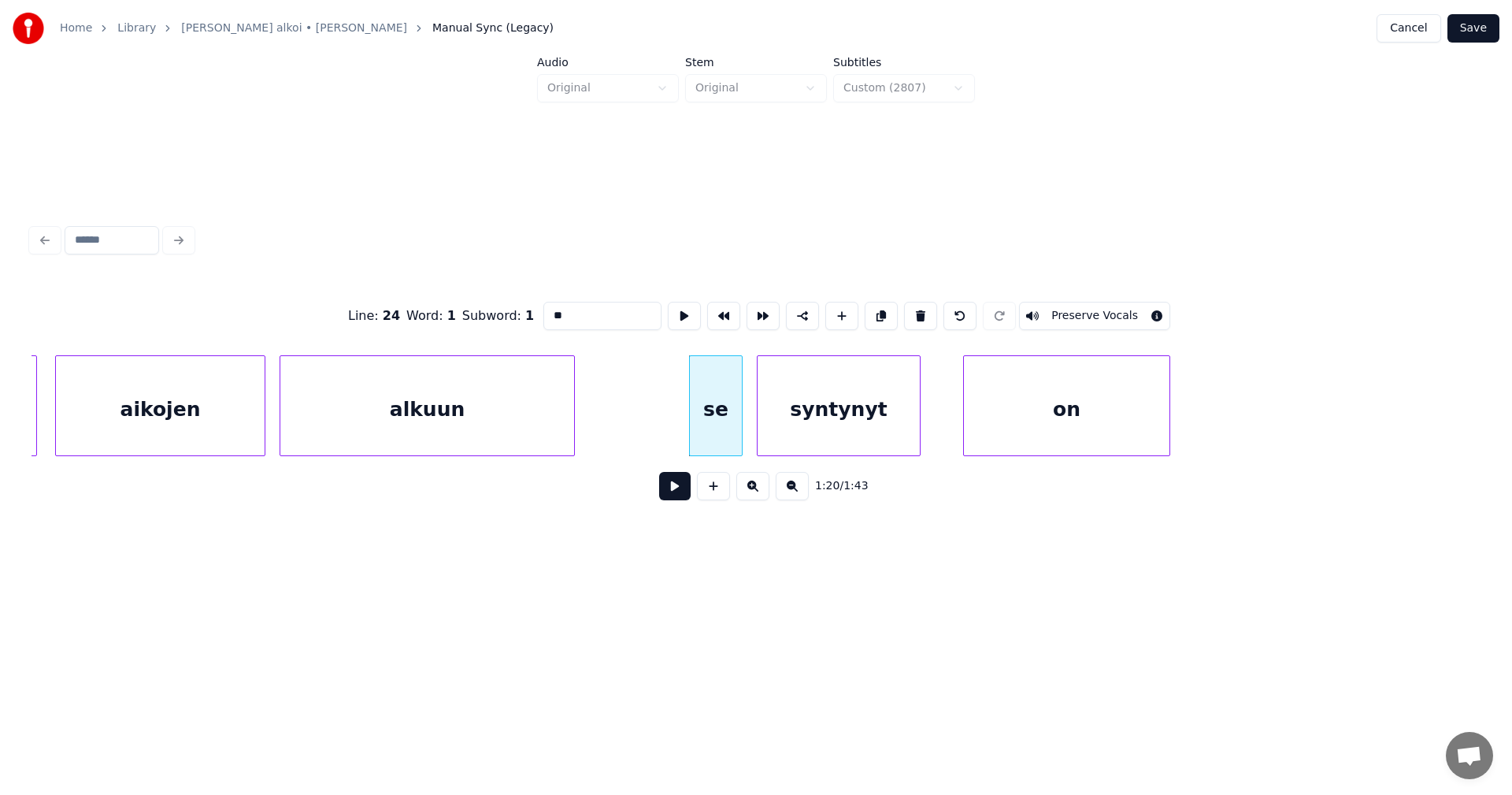
click at [727, 410] on div "se" at bounding box center [715, 409] width 52 height 107
click at [680, 493] on button at bounding box center [674, 485] width 31 height 28
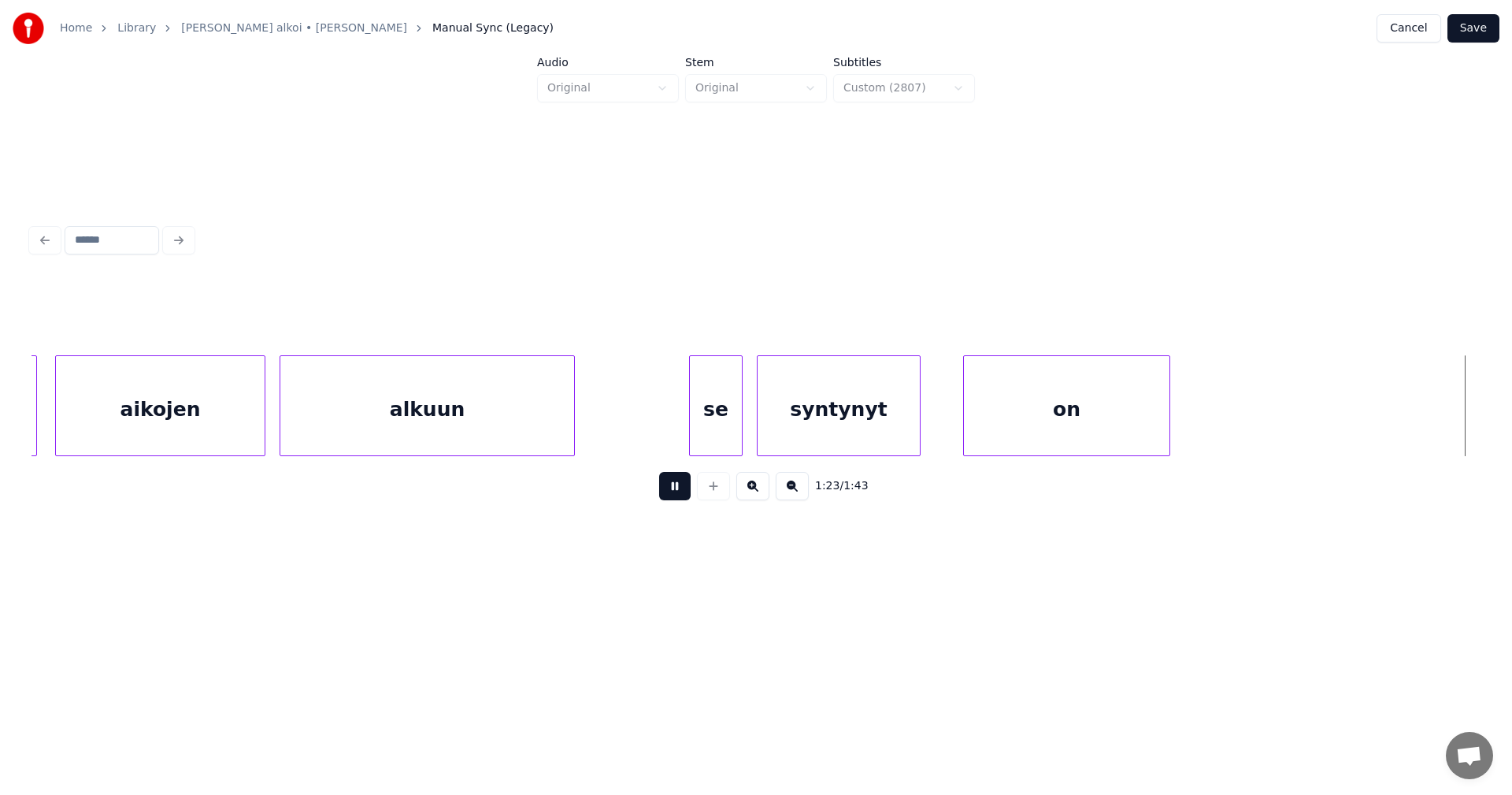
scroll to position [0, 22950]
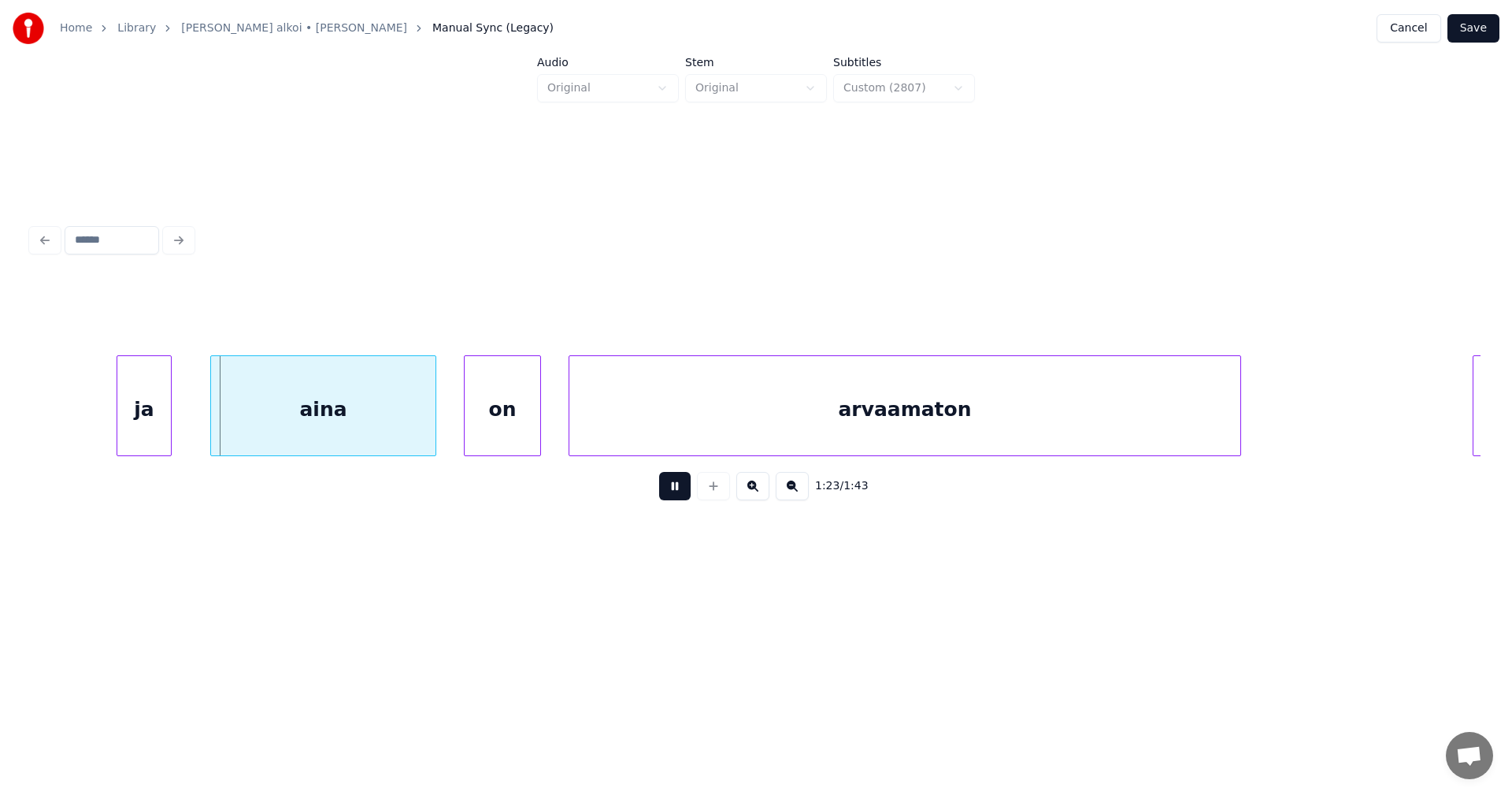
drag, startPoint x: 681, startPoint y: 491, endPoint x: 671, endPoint y: 488, distance: 10.4
click at [682, 491] on button at bounding box center [674, 485] width 31 height 28
click at [126, 413] on div "ja" at bounding box center [125, 409] width 54 height 107
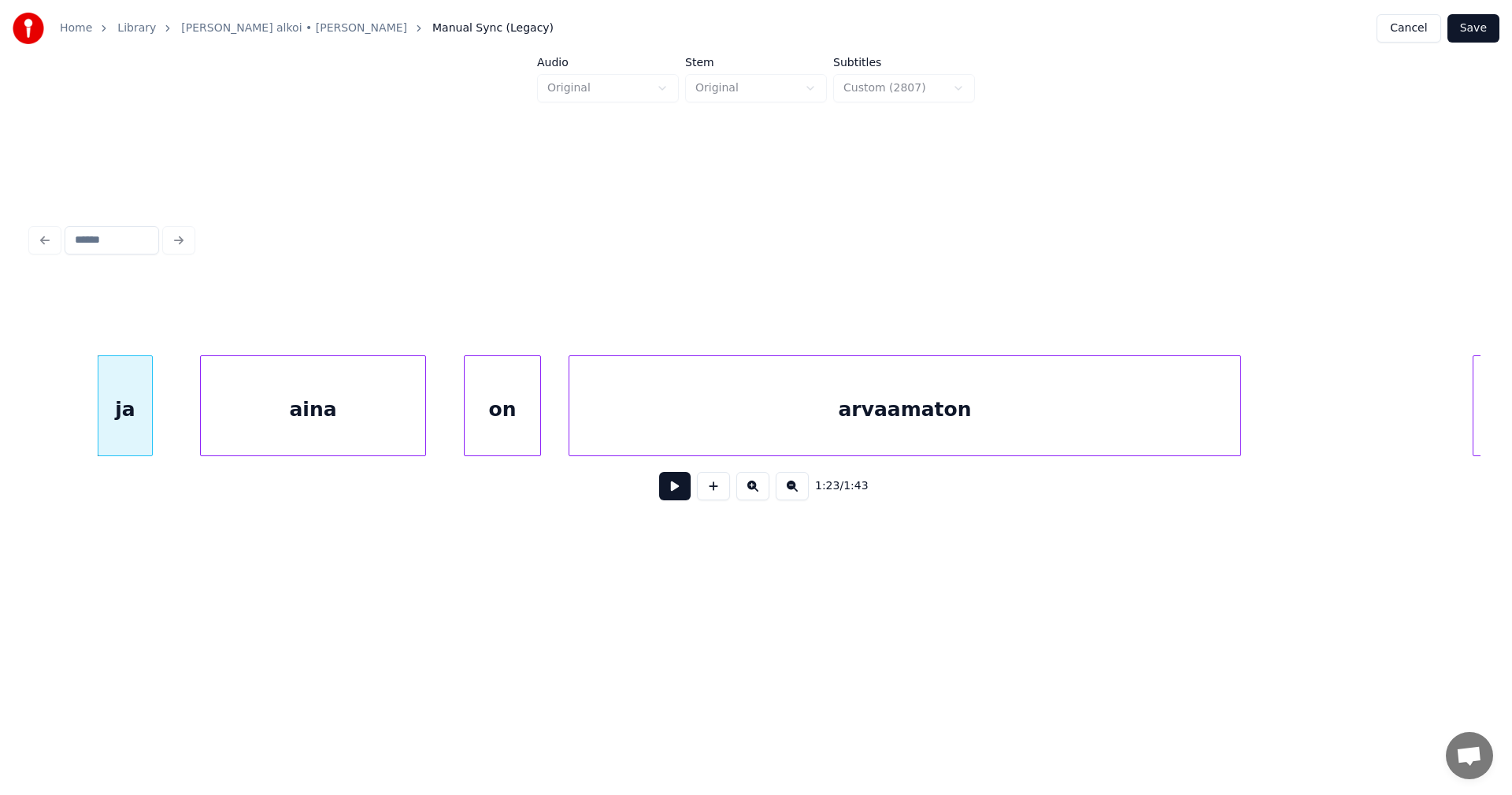
click at [286, 430] on div "aina" at bounding box center [313, 409] width 225 height 107
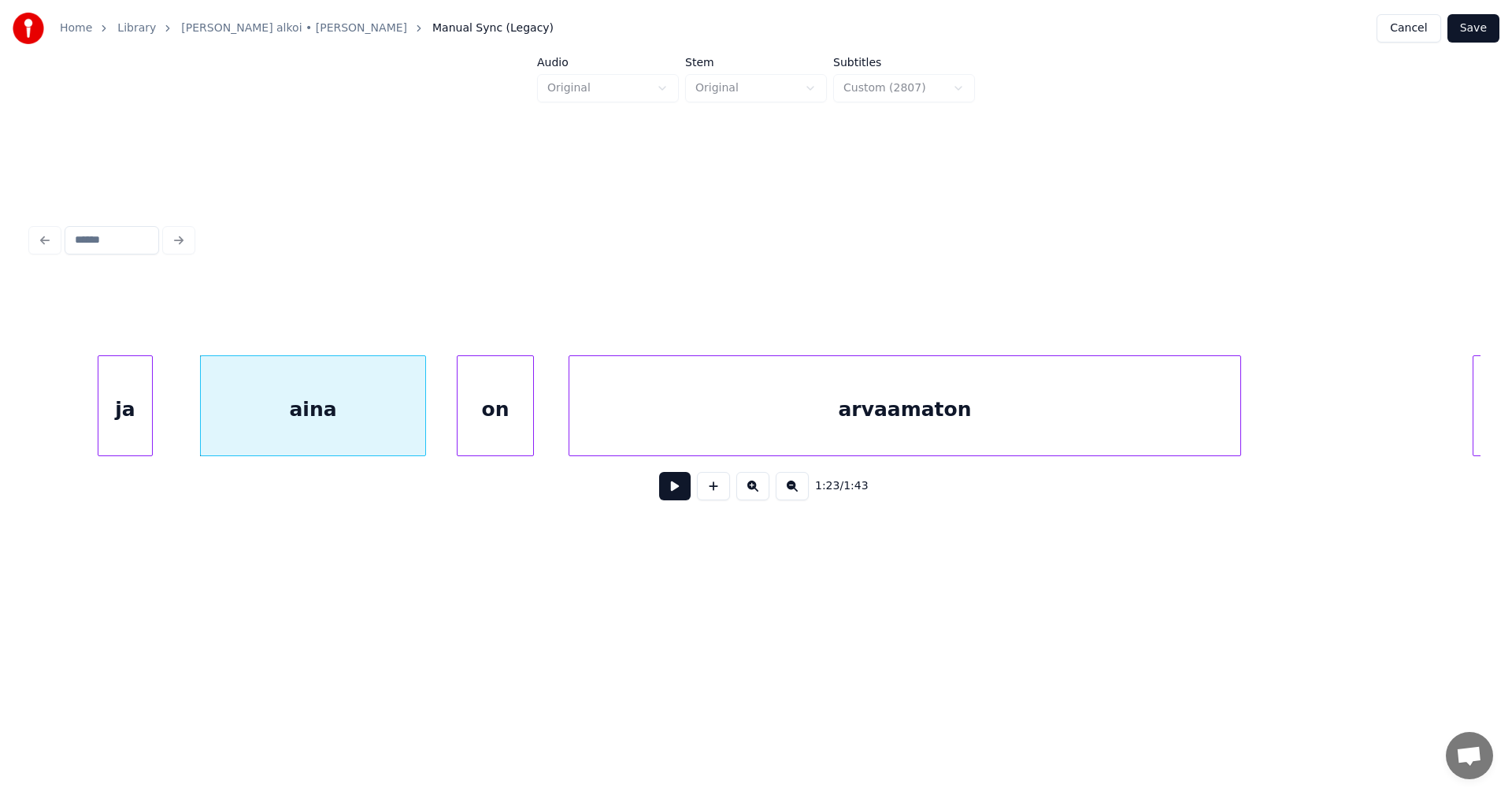
click at [505, 431] on div "on" at bounding box center [496, 409] width 76 height 107
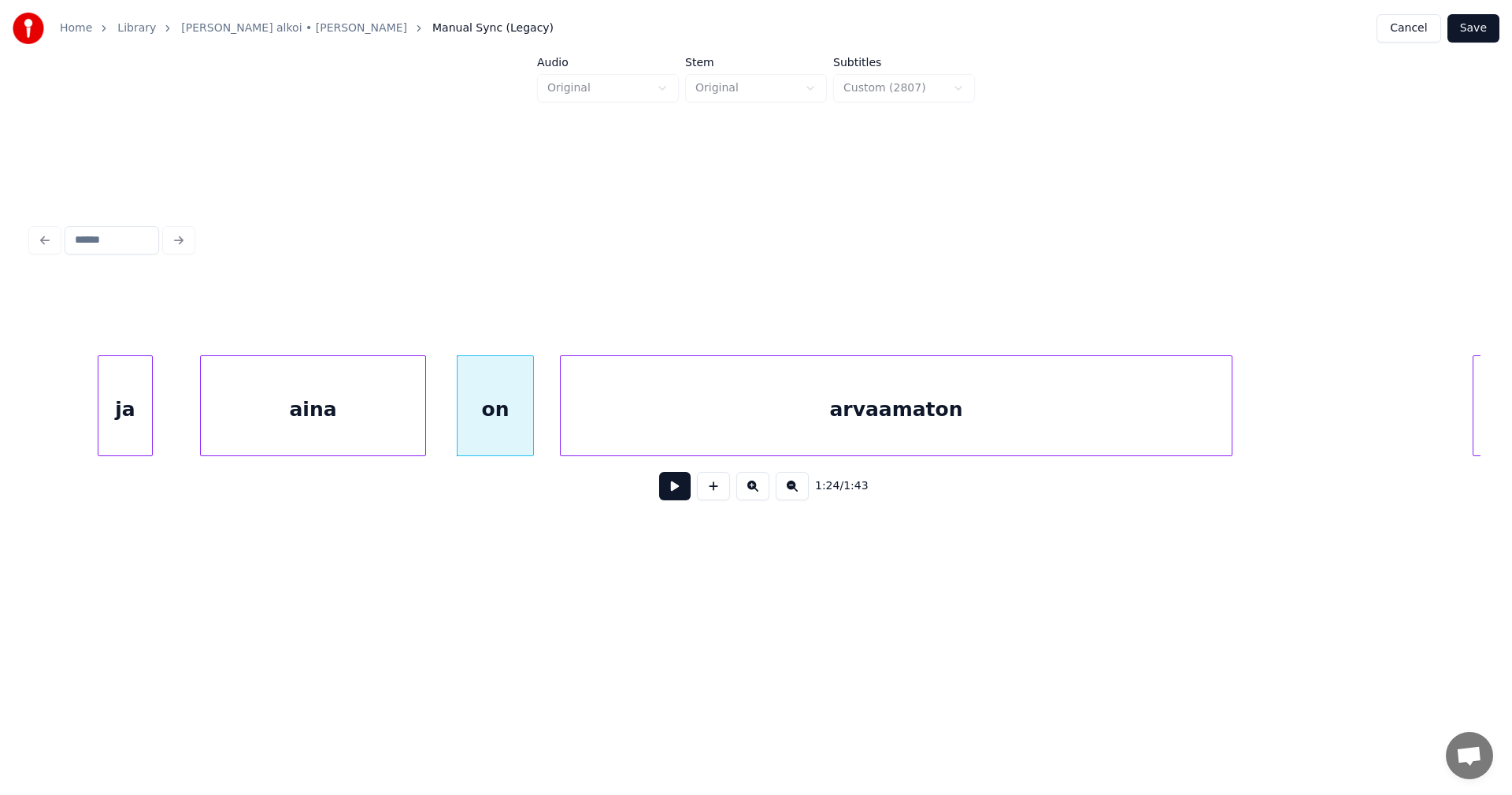
click at [622, 435] on div "arvaamaton" at bounding box center [896, 409] width 671 height 107
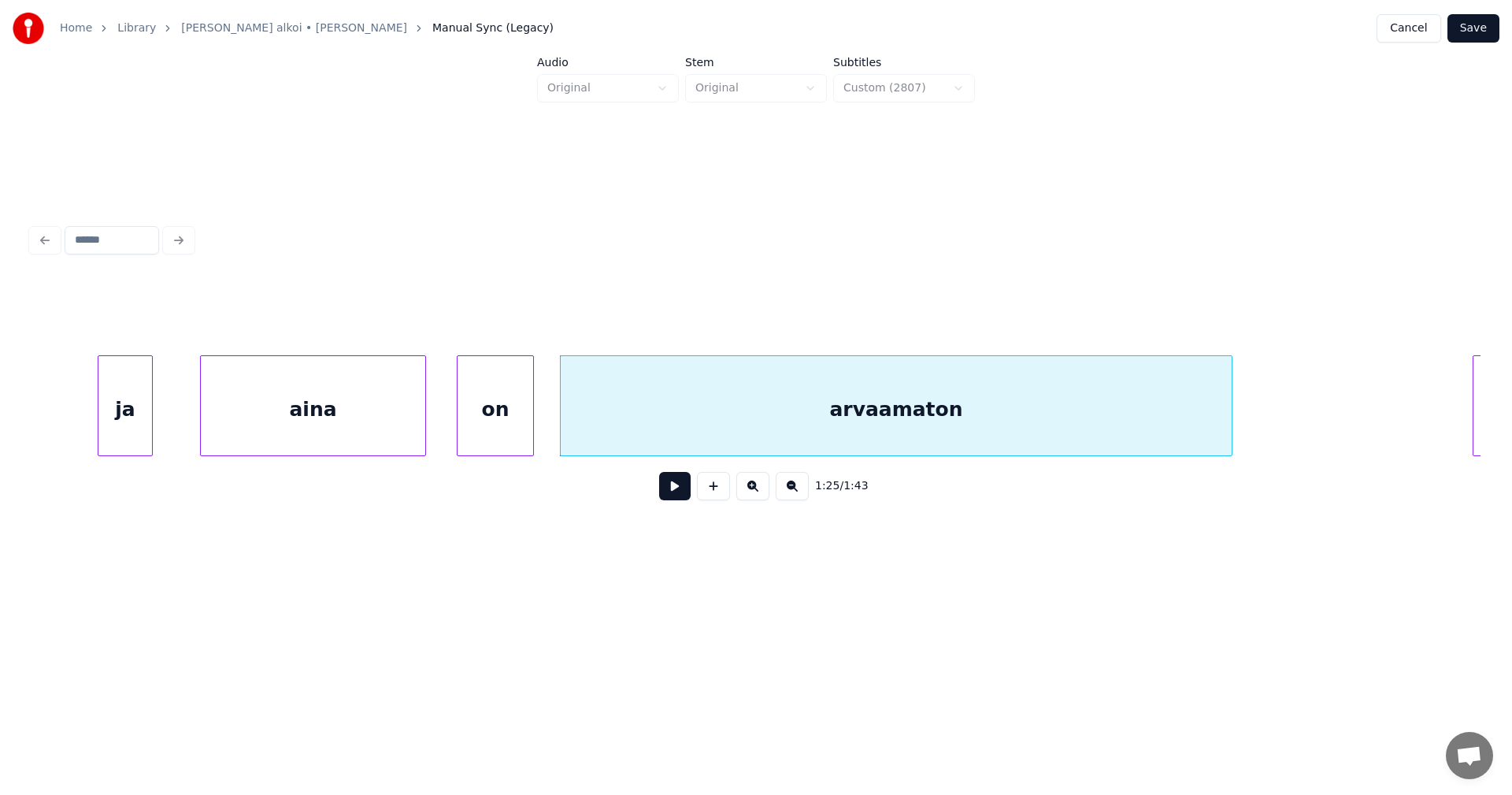
click at [139, 413] on div "ja" at bounding box center [125, 409] width 54 height 107
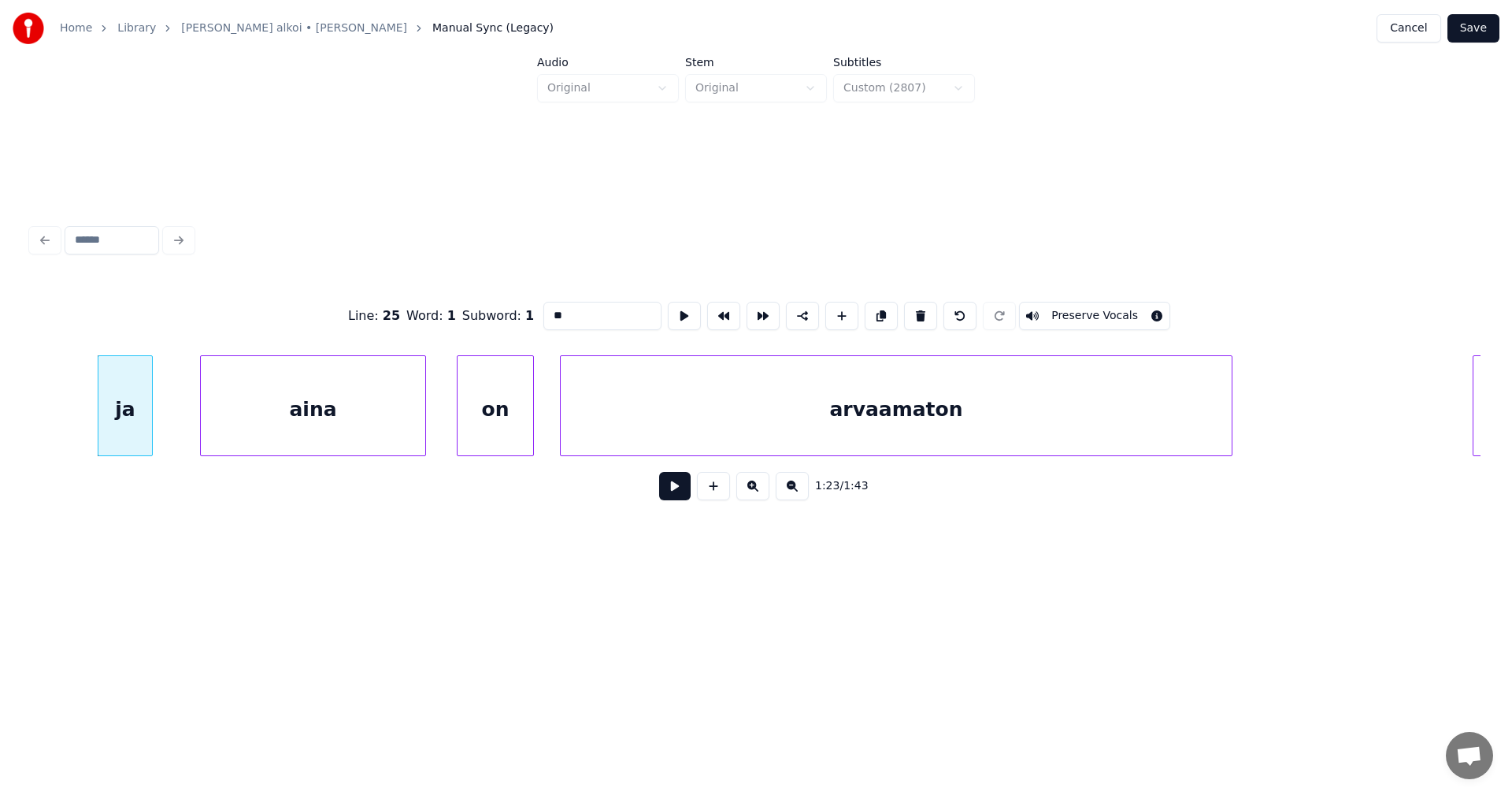
click at [689, 484] on button at bounding box center [674, 485] width 31 height 28
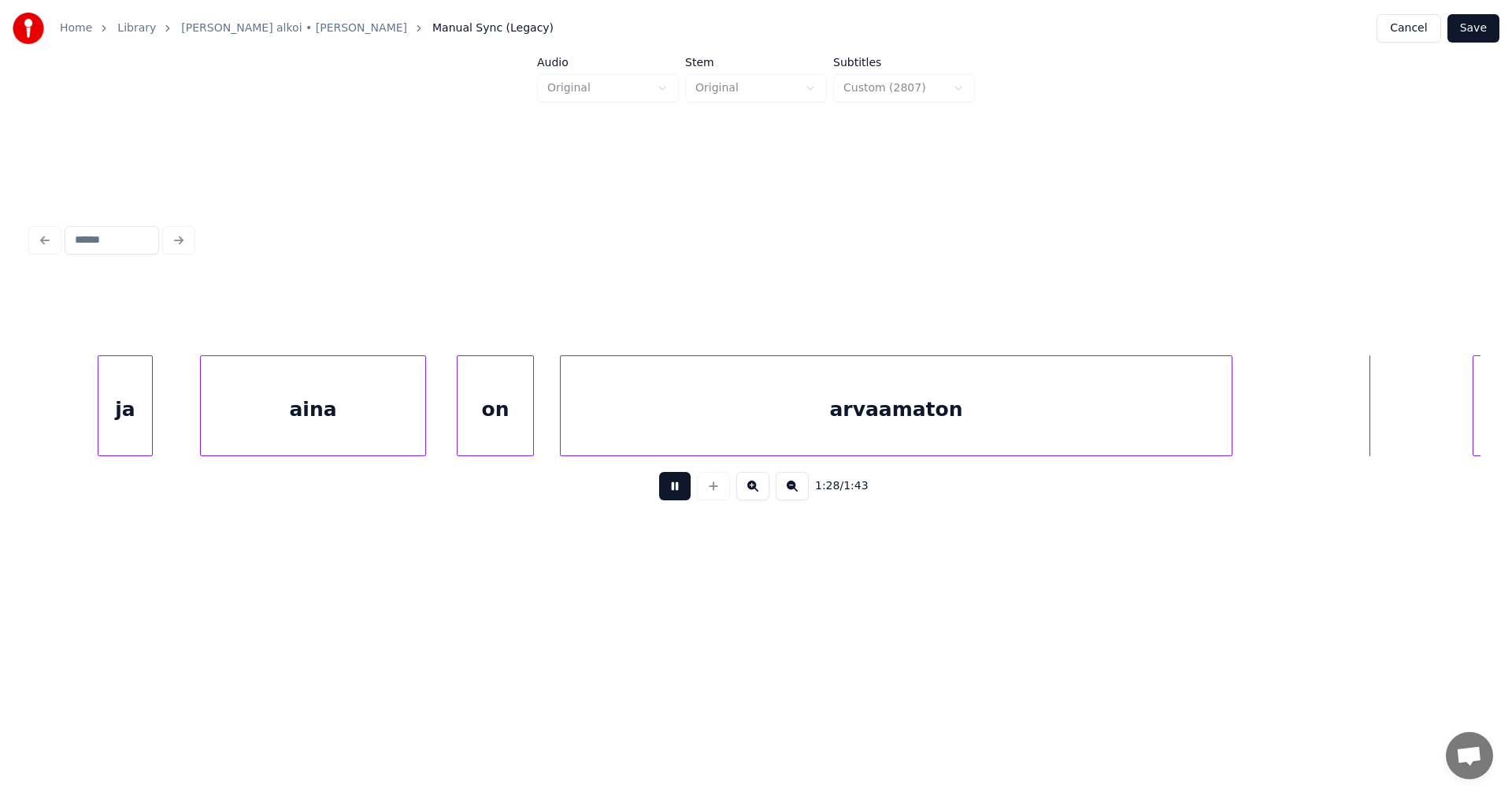
click at [688, 486] on button at bounding box center [674, 485] width 31 height 28
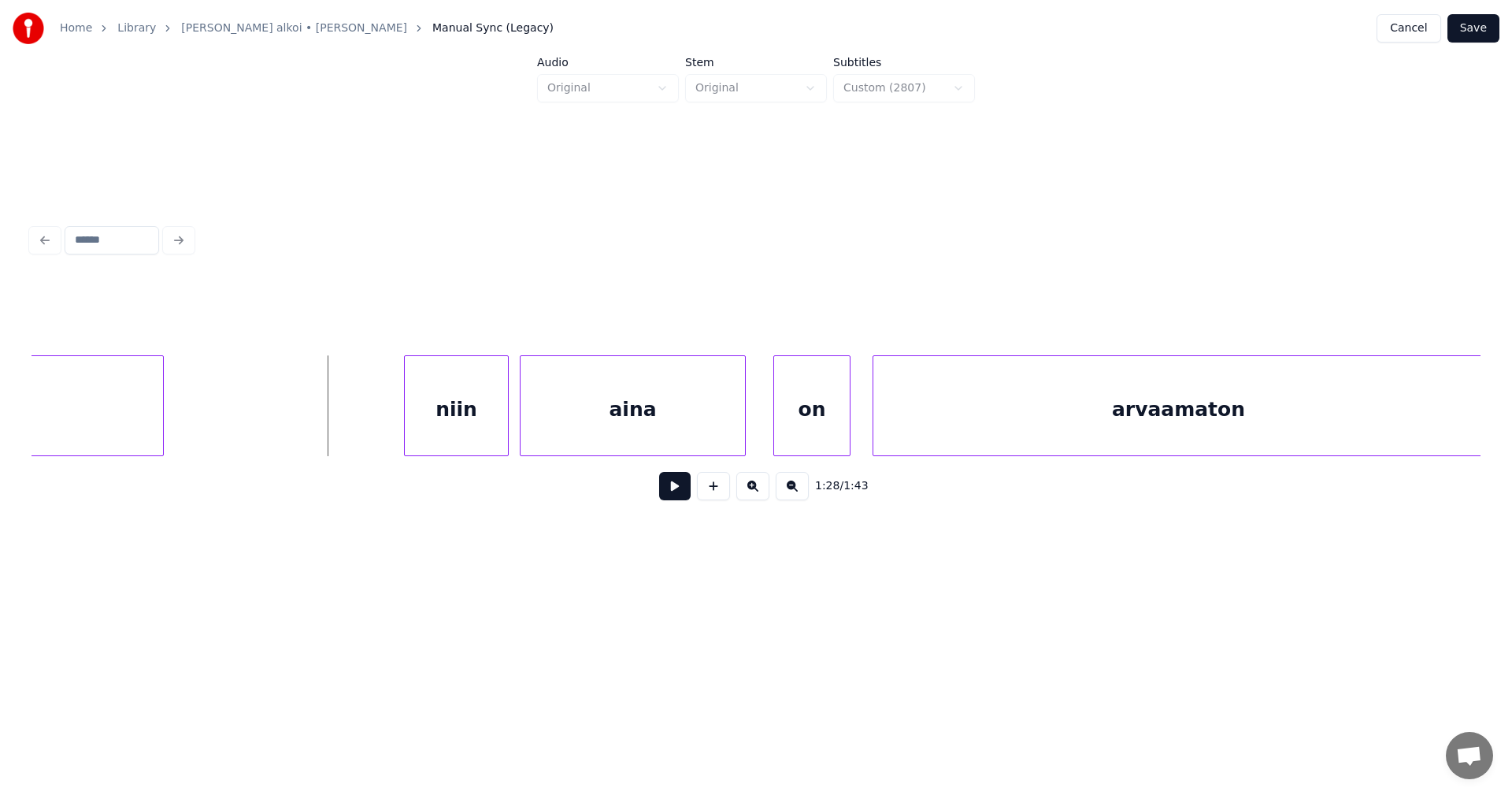
scroll to position [0, 24021]
click at [477, 410] on div "niin" at bounding box center [439, 409] width 103 height 107
click at [544, 412] on div "aina" at bounding box center [621, 409] width 225 height 107
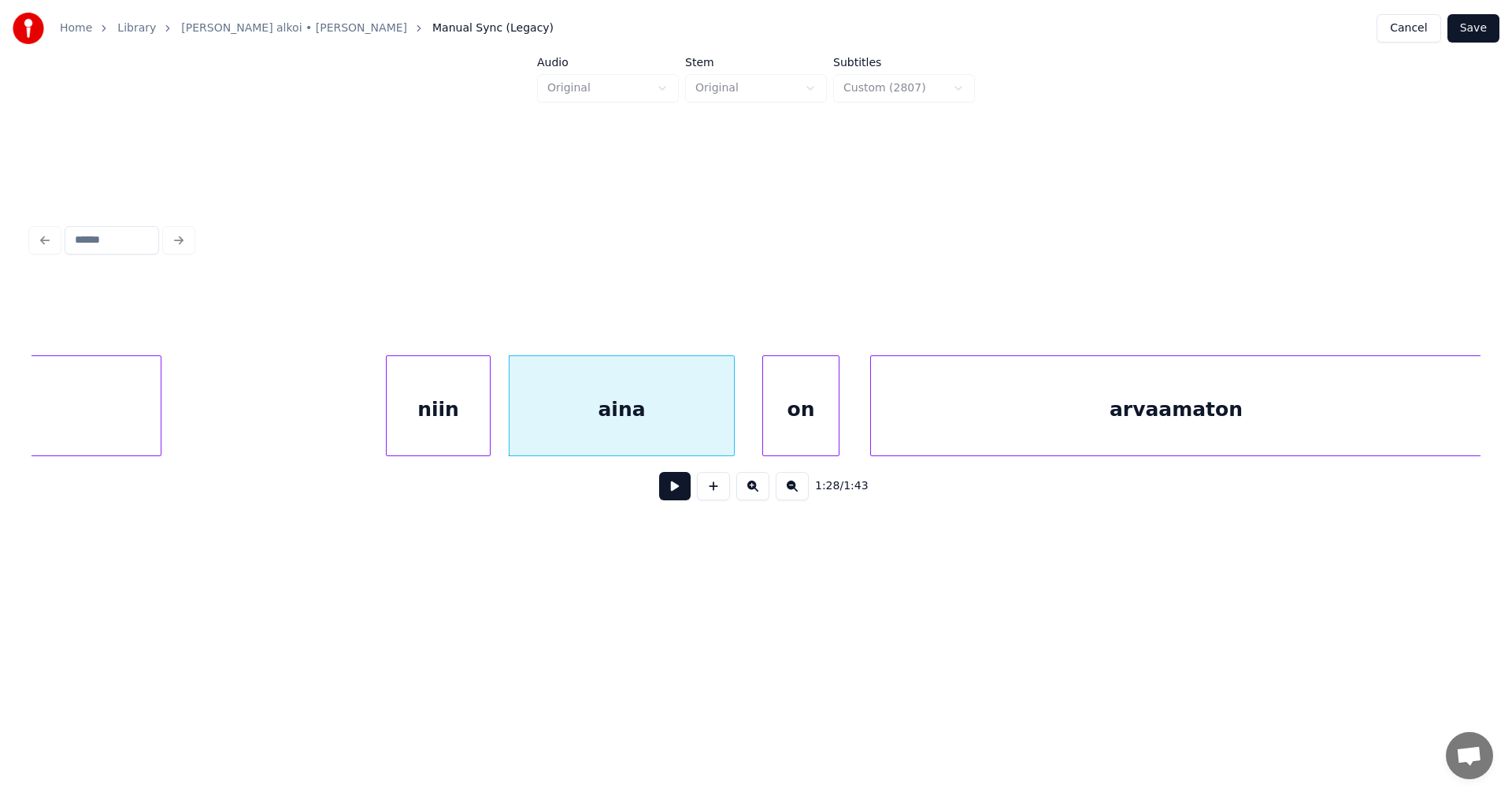
click at [806, 439] on div "on" at bounding box center [801, 409] width 76 height 107
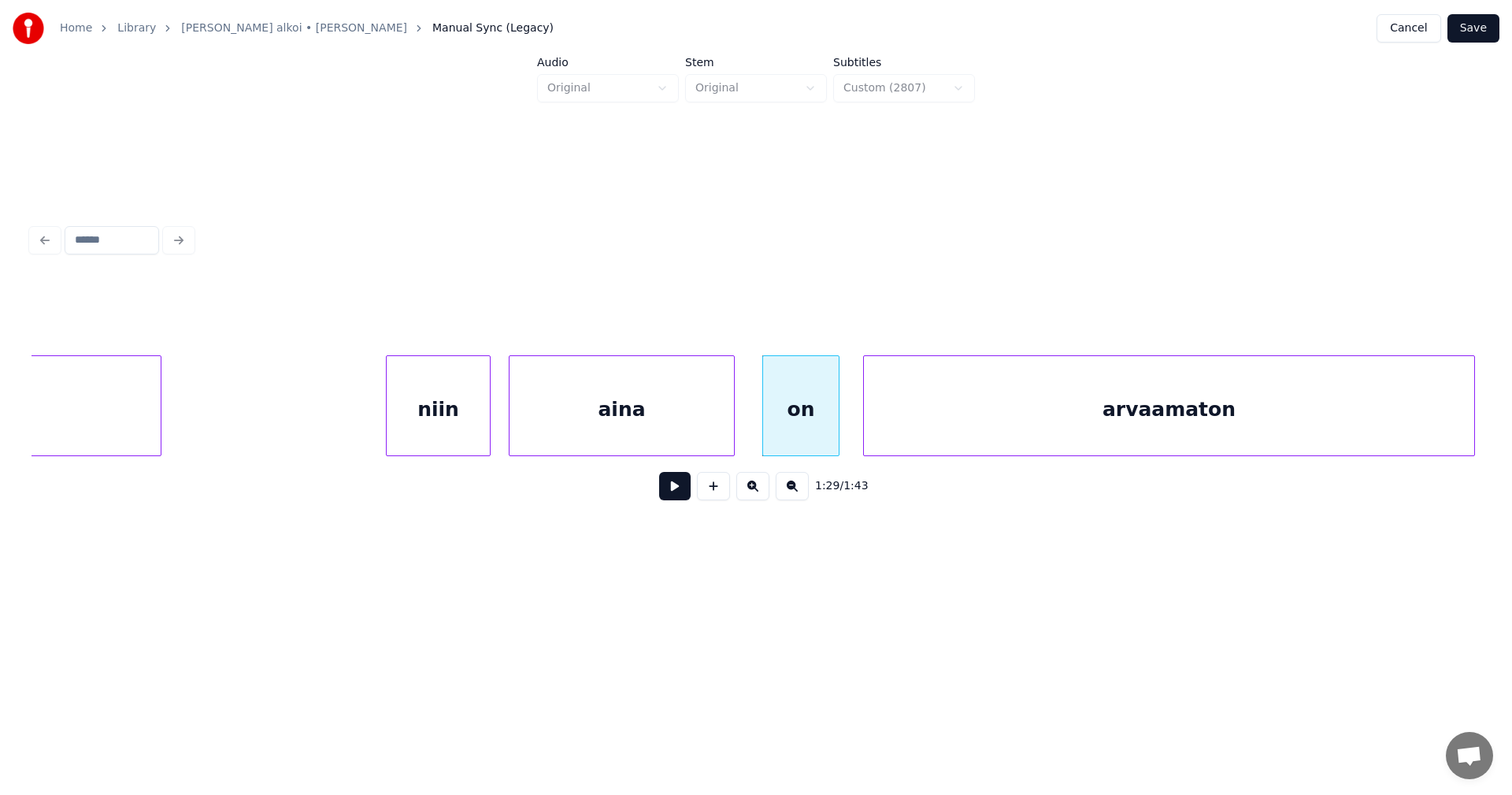
click at [921, 435] on div "arvaamaton" at bounding box center [1169, 409] width 611 height 107
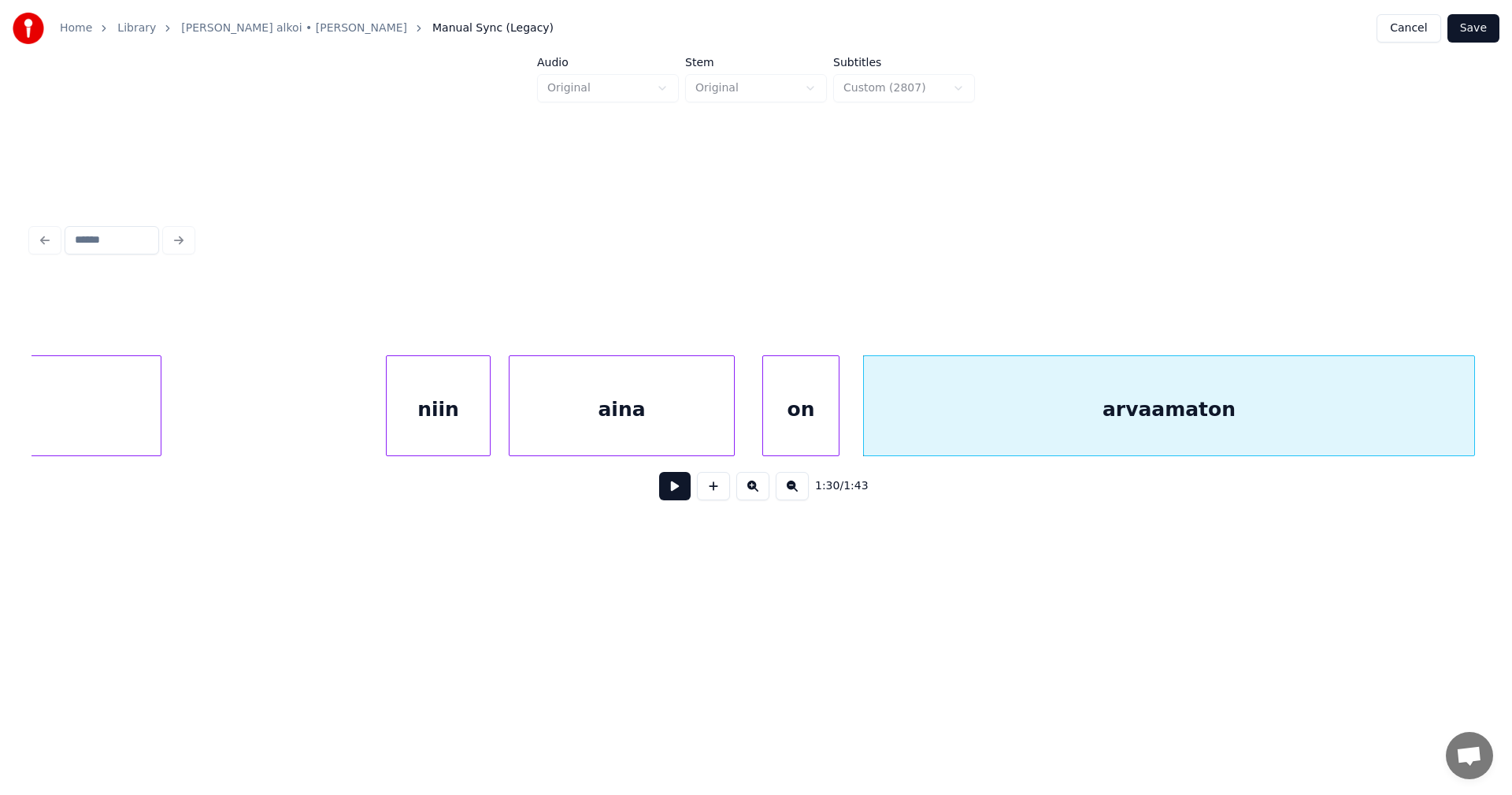
click at [463, 402] on div "niin" at bounding box center [439, 409] width 103 height 107
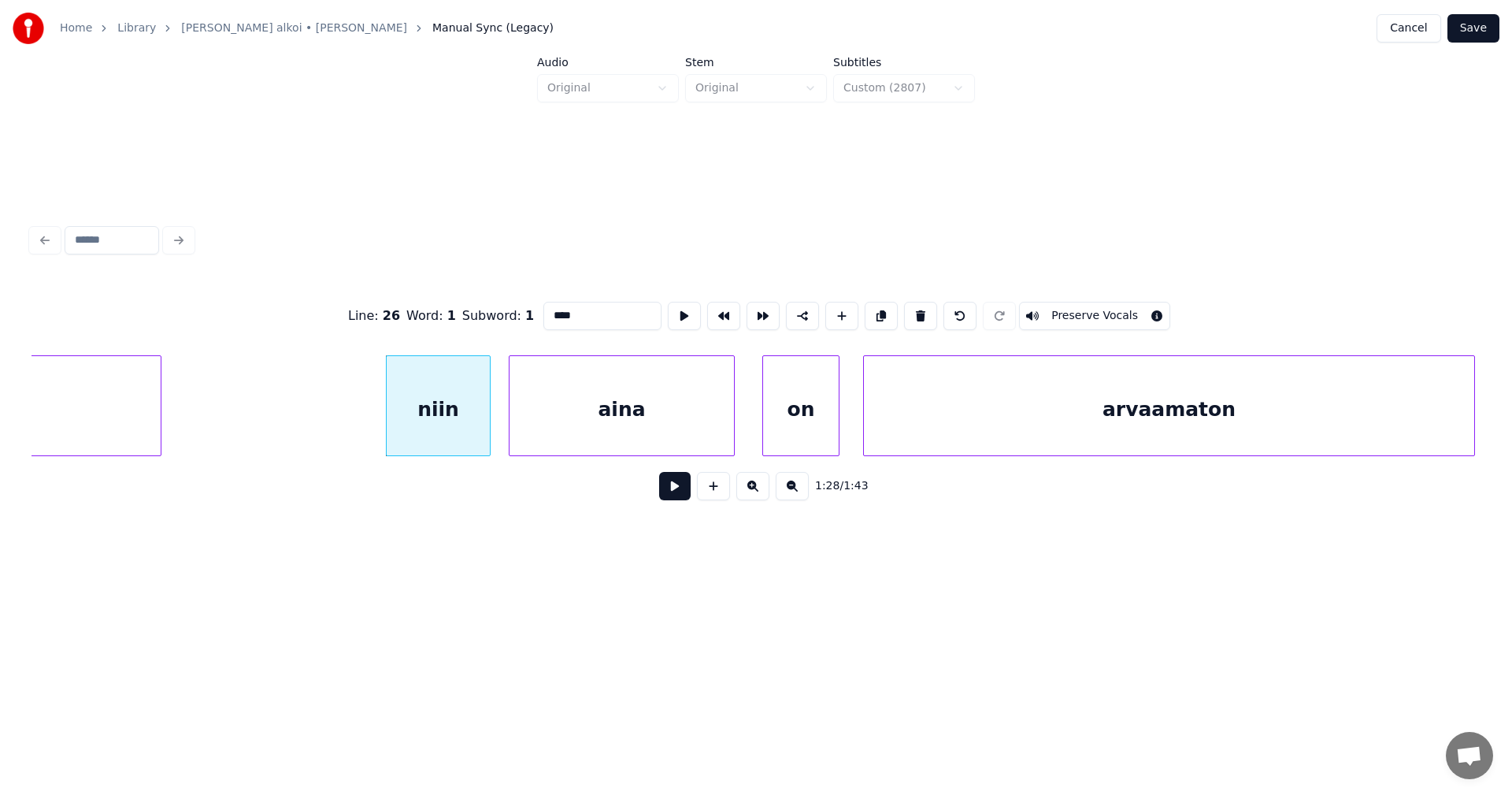
click at [673, 488] on button at bounding box center [674, 485] width 31 height 28
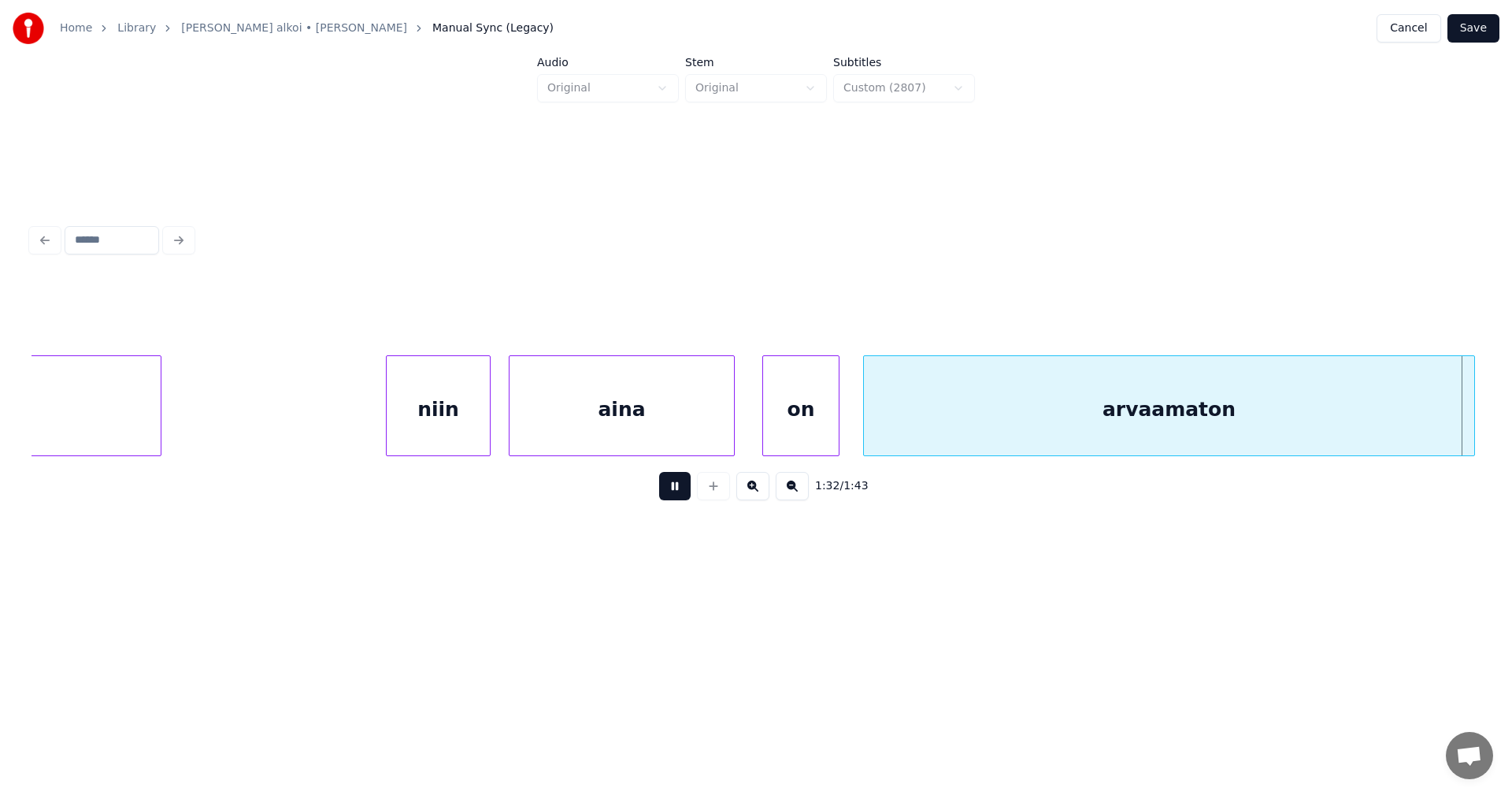
scroll to position [0, 25475]
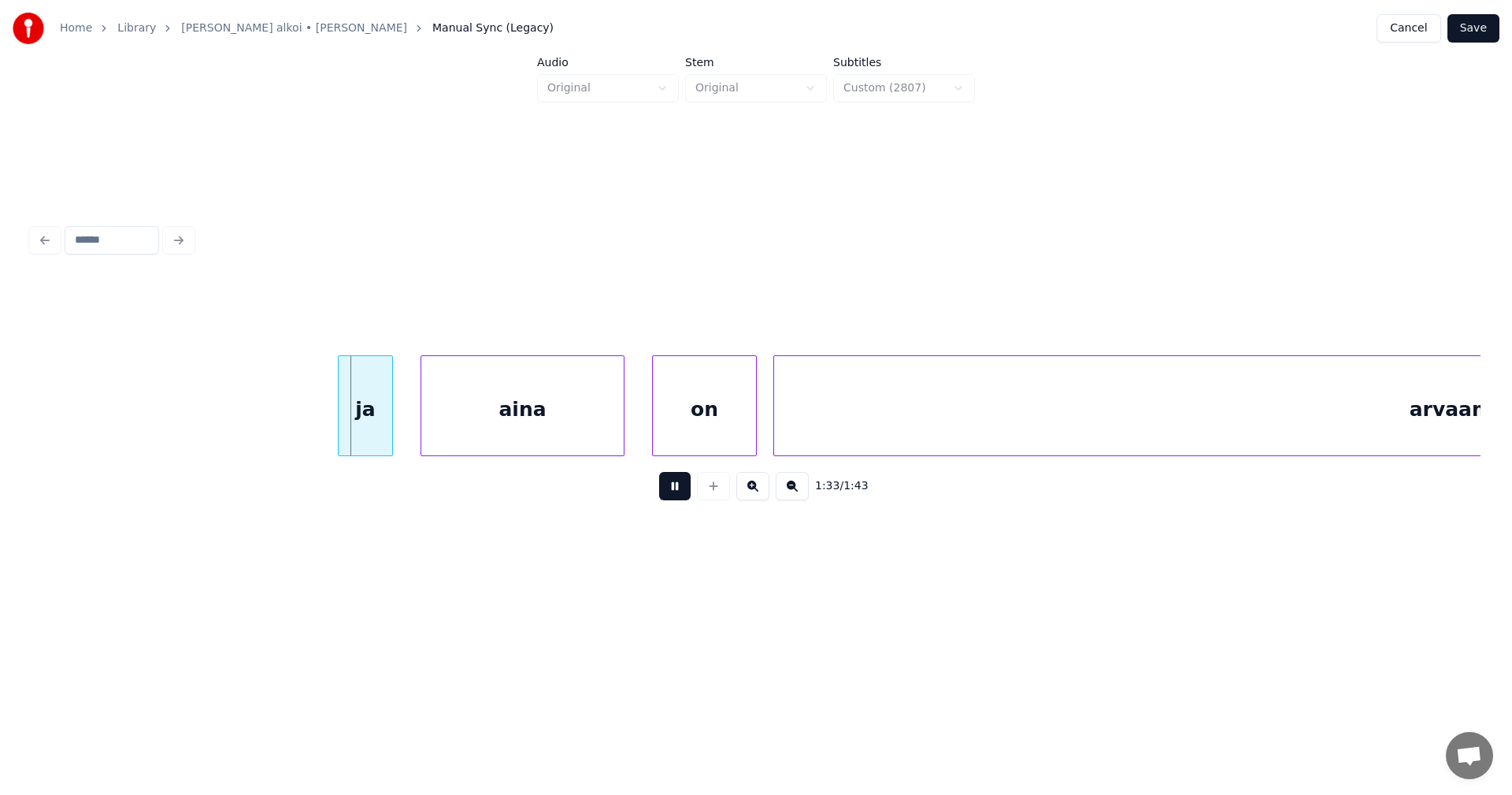
drag, startPoint x: 671, startPoint y: 487, endPoint x: 661, endPoint y: 484, distance: 10.4
click at [667, 486] on button at bounding box center [674, 485] width 31 height 28
click at [352, 414] on div "ja" at bounding box center [352, 409] width 54 height 107
click at [439, 425] on div "aina" at bounding box center [514, 409] width 203 height 107
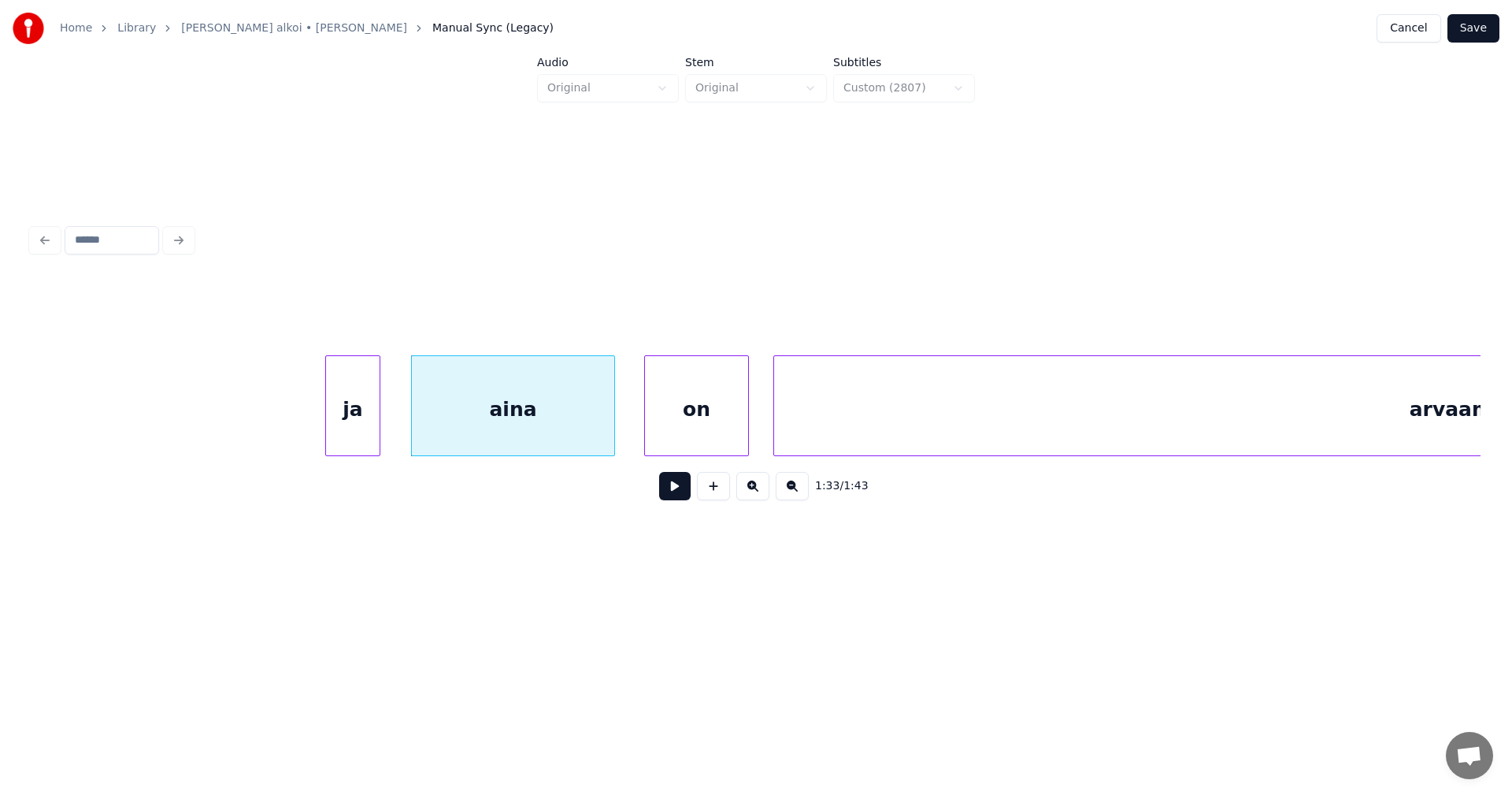
click at [683, 424] on div "on" at bounding box center [697, 409] width 103 height 107
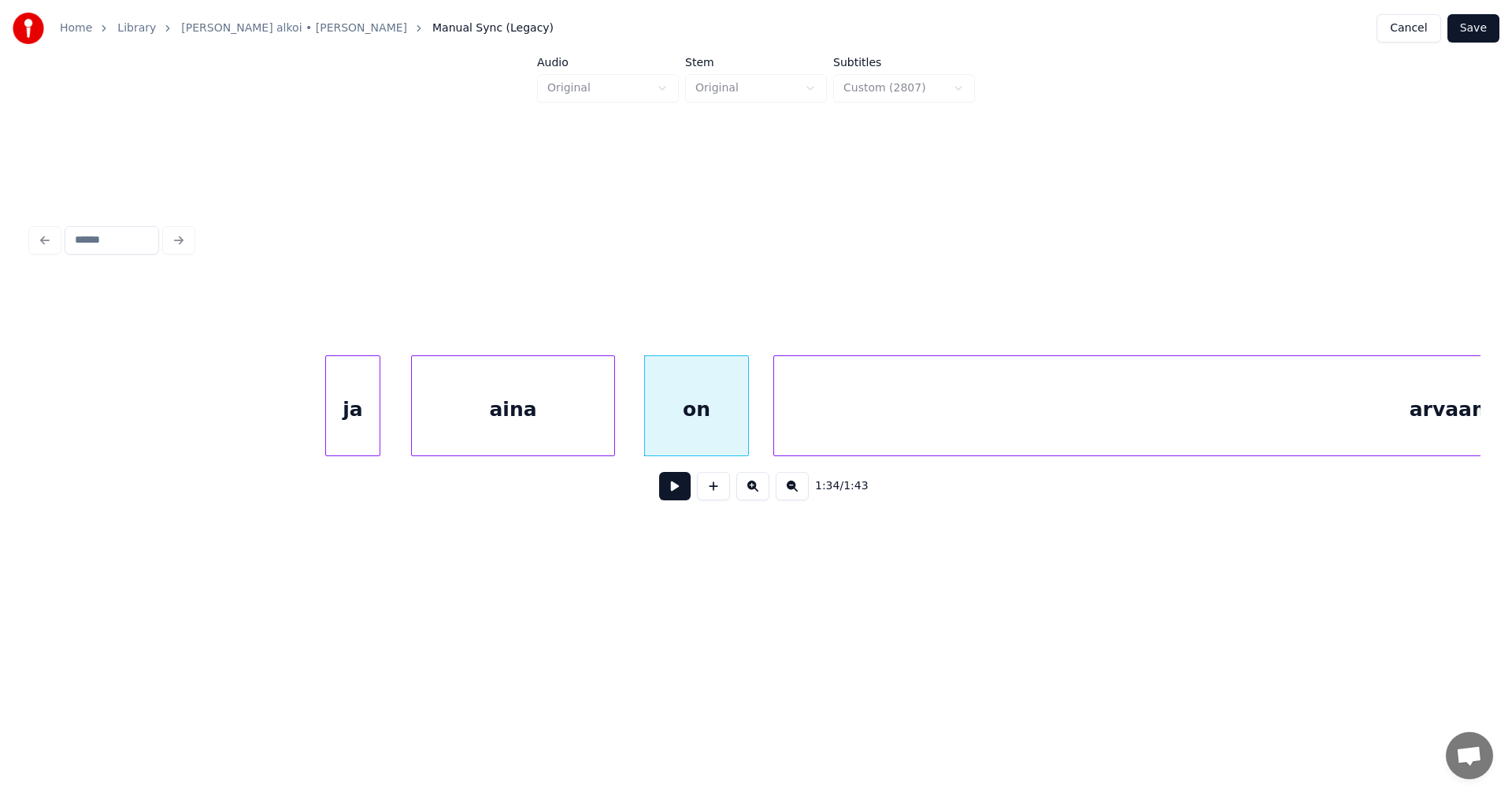
scroll to position [0, 26192]
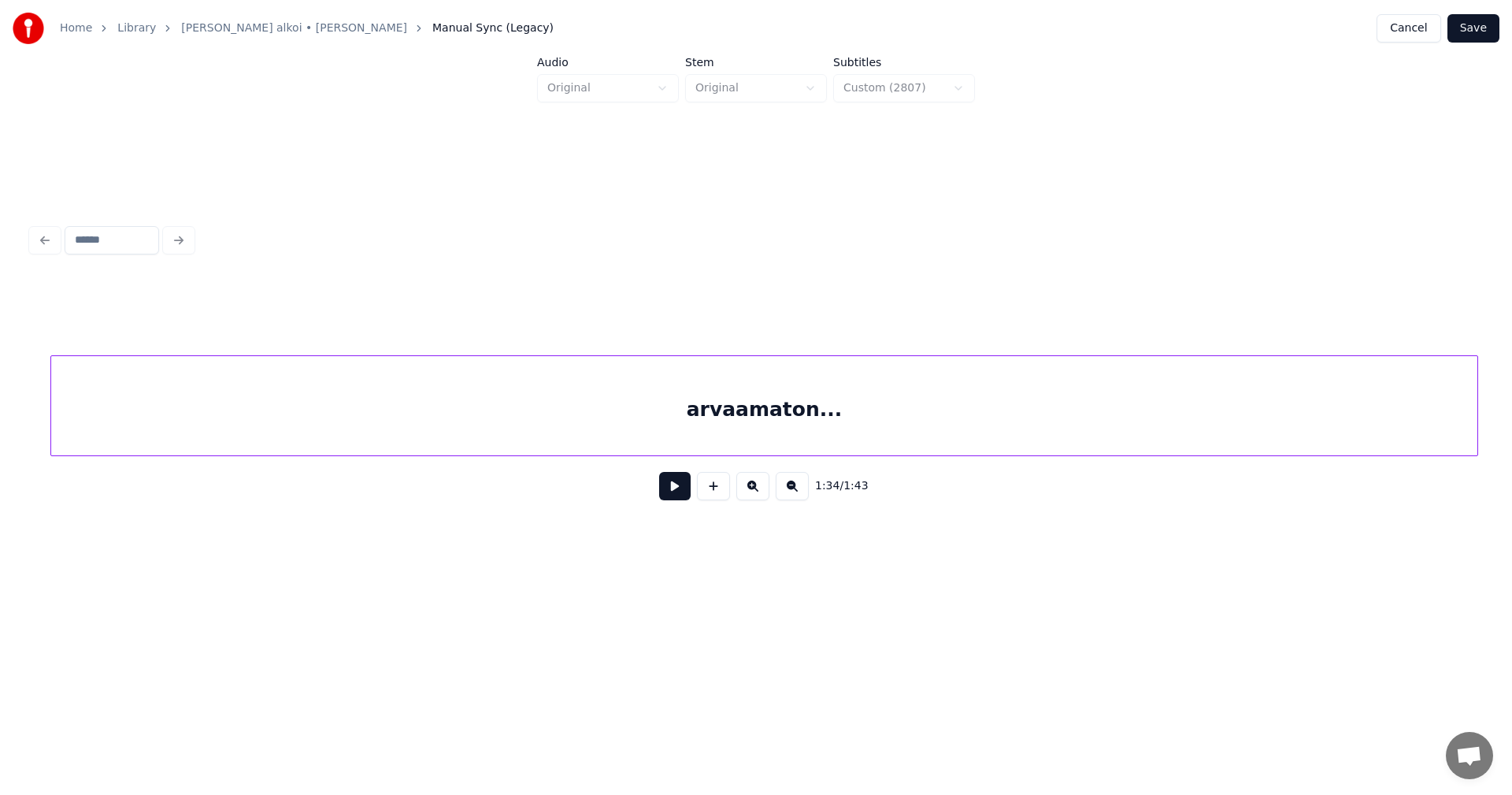
click at [841, 439] on div "arvaamaton..." at bounding box center [764, 409] width 1427 height 107
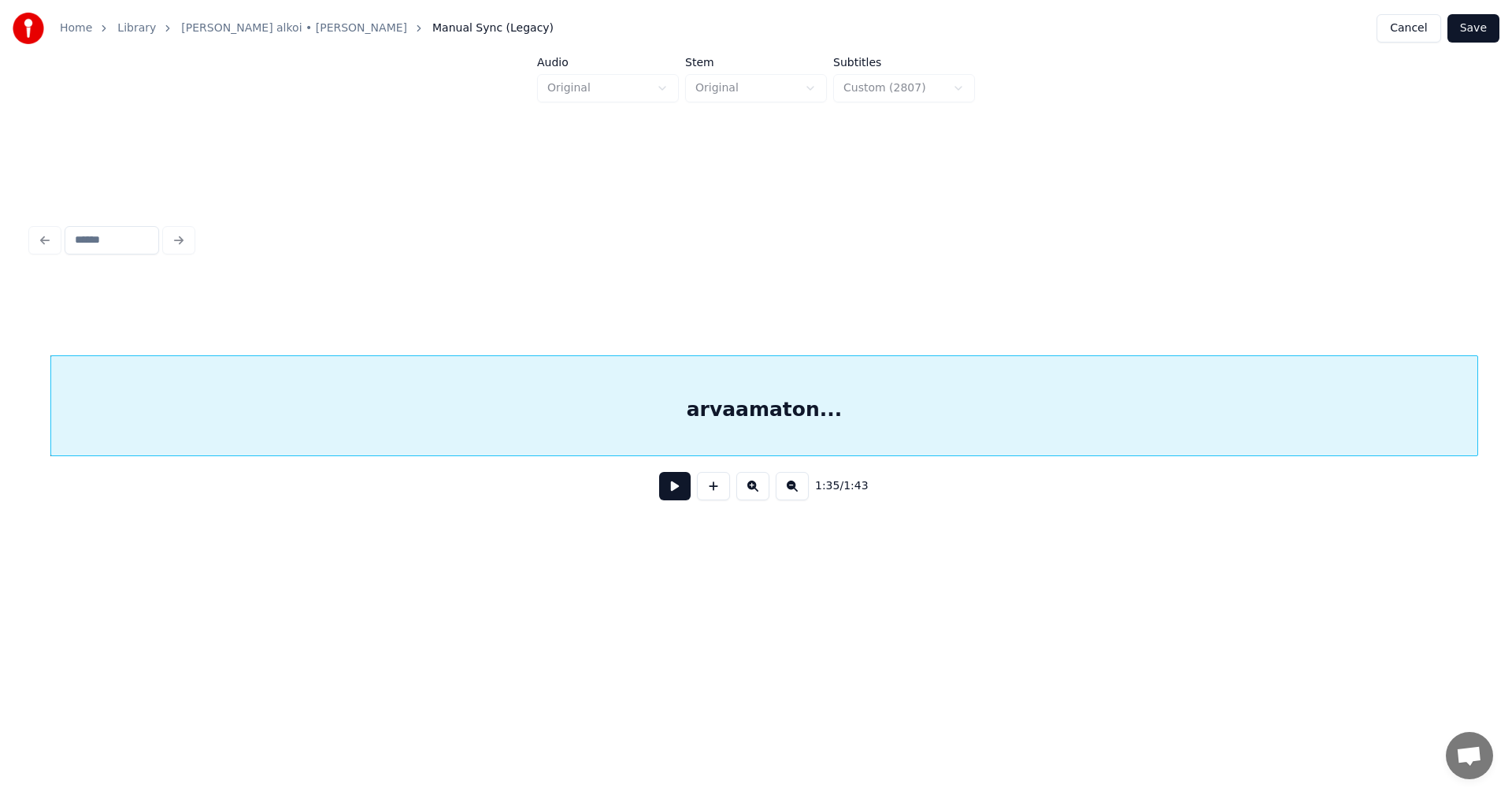
click at [822, 400] on div "arvaamaton..." at bounding box center [764, 409] width 1427 height 107
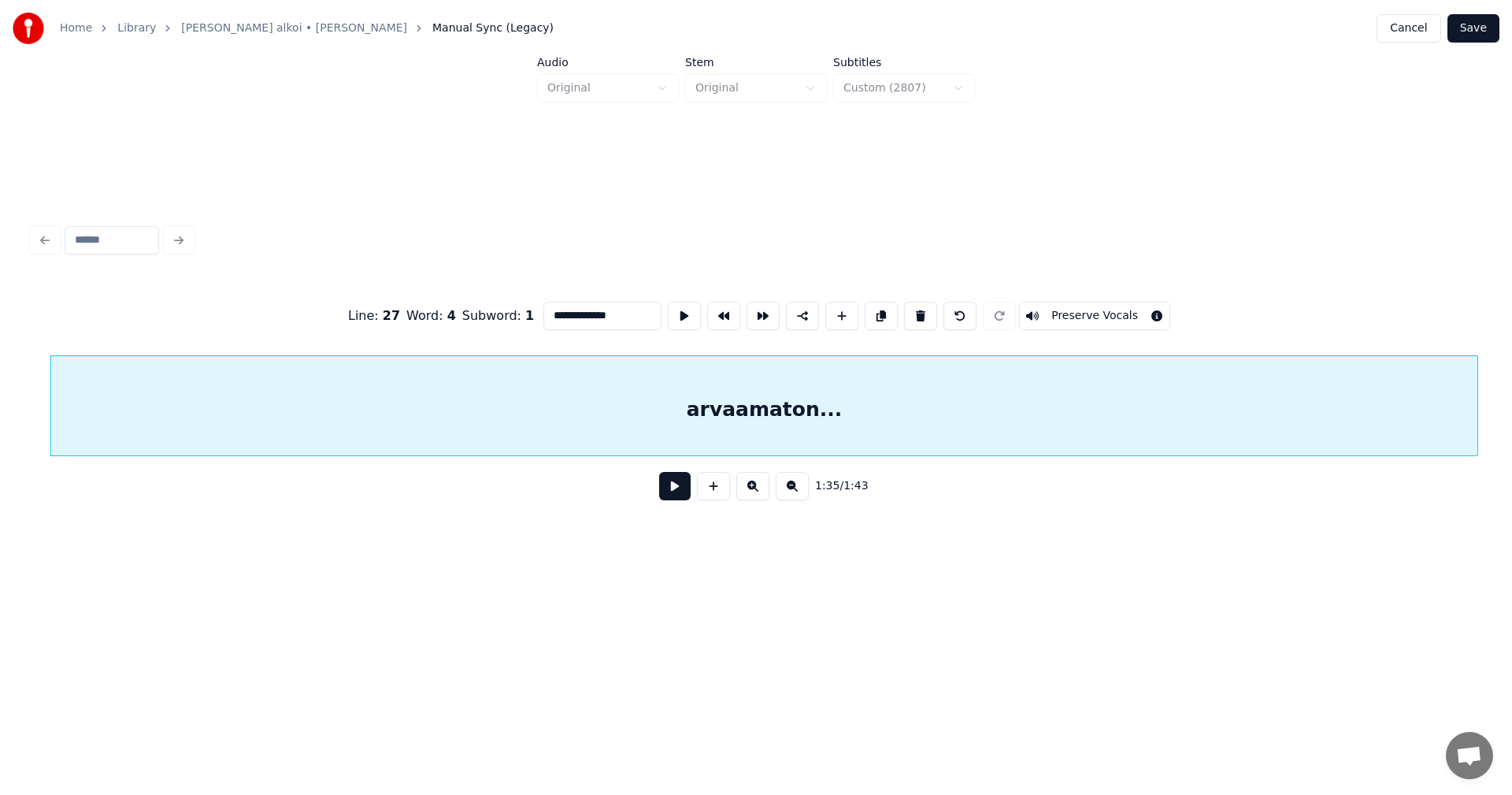
click at [676, 499] on button at bounding box center [674, 485] width 31 height 28
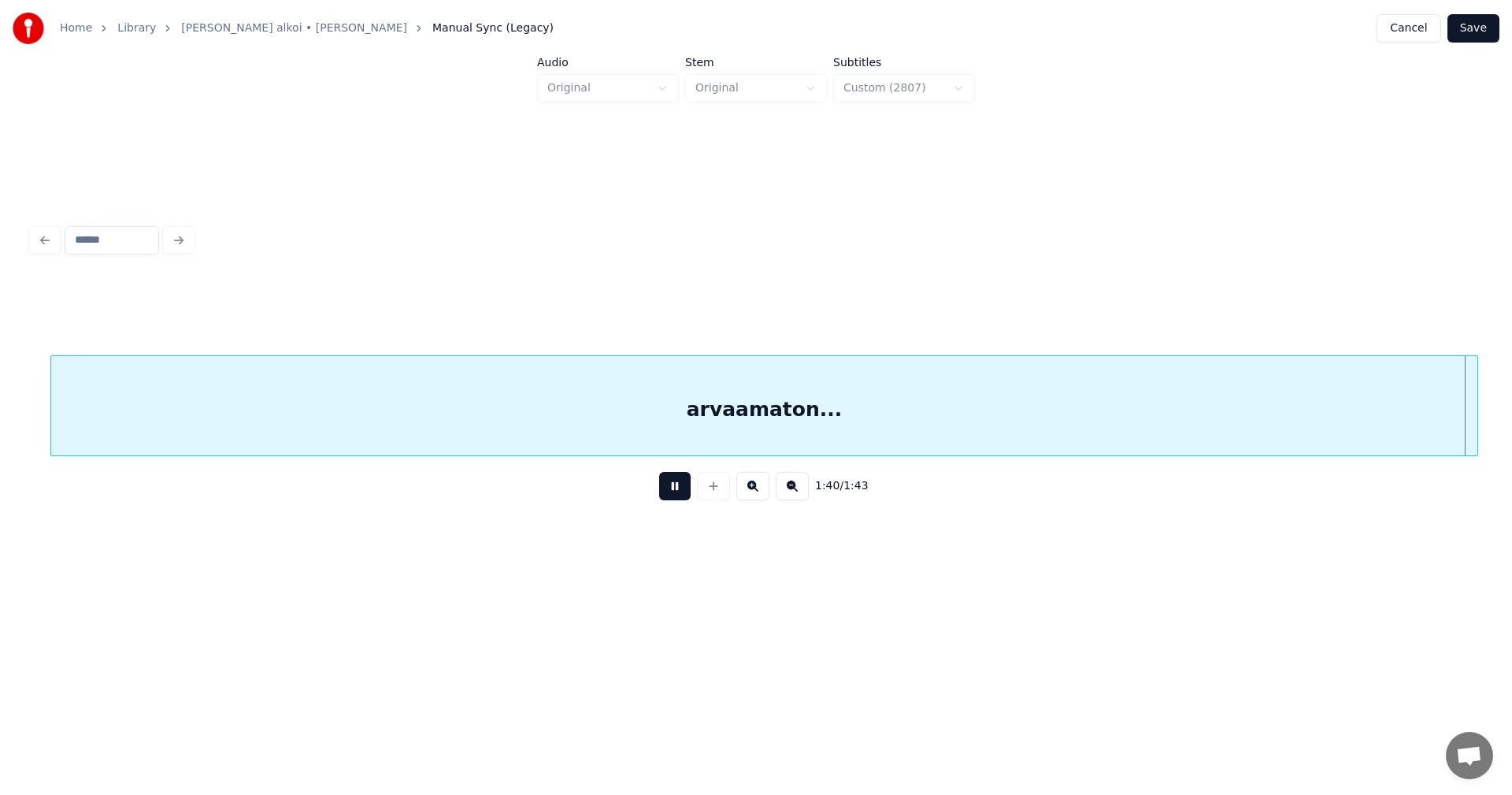
scroll to position [0, 27160]
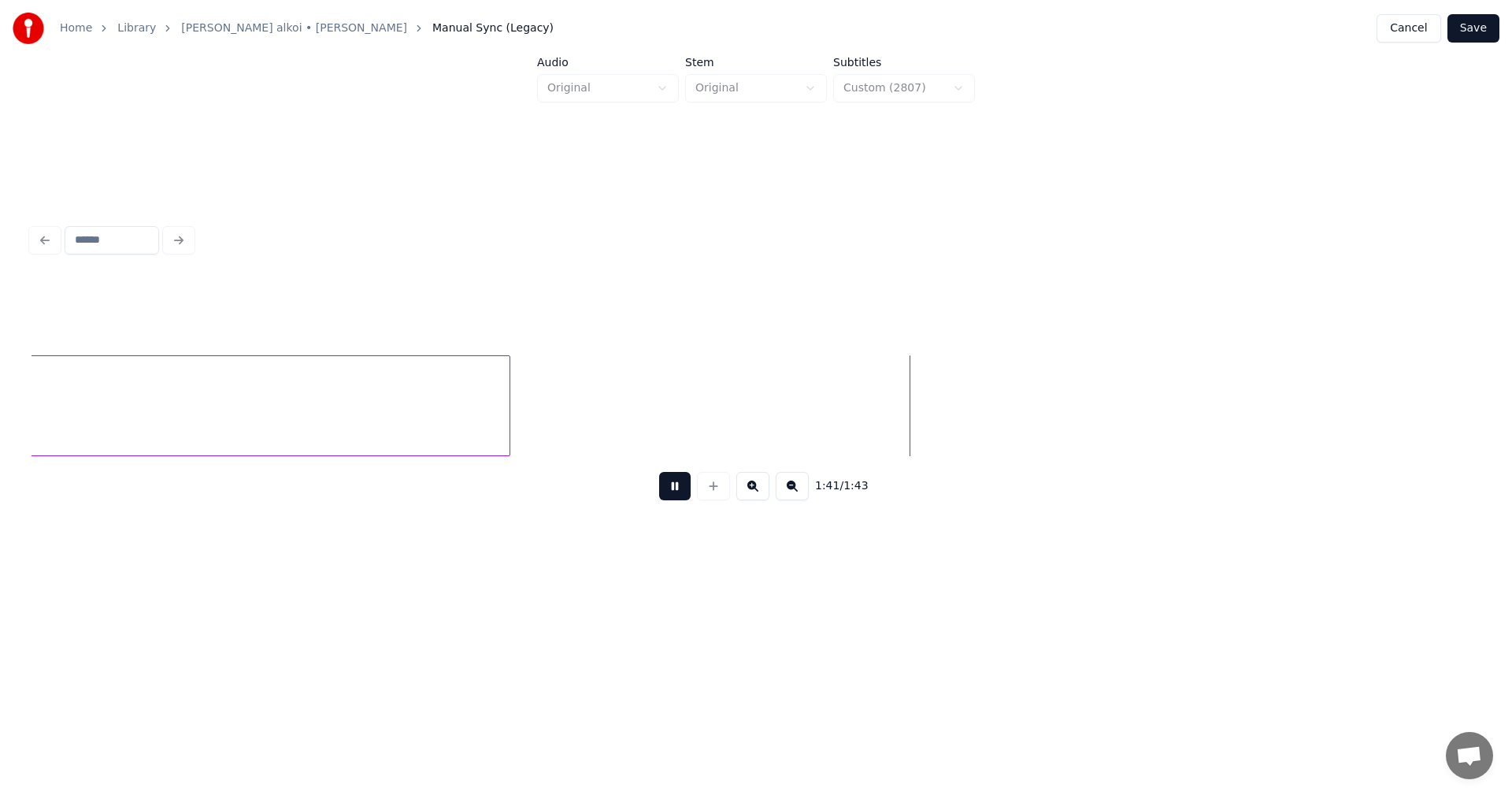
drag, startPoint x: 679, startPoint y: 495, endPoint x: 702, endPoint y: 485, distance: 25.1
click at [690, 488] on button at bounding box center [674, 485] width 31 height 28
click at [1481, 27] on button "Save" at bounding box center [1473, 28] width 52 height 28
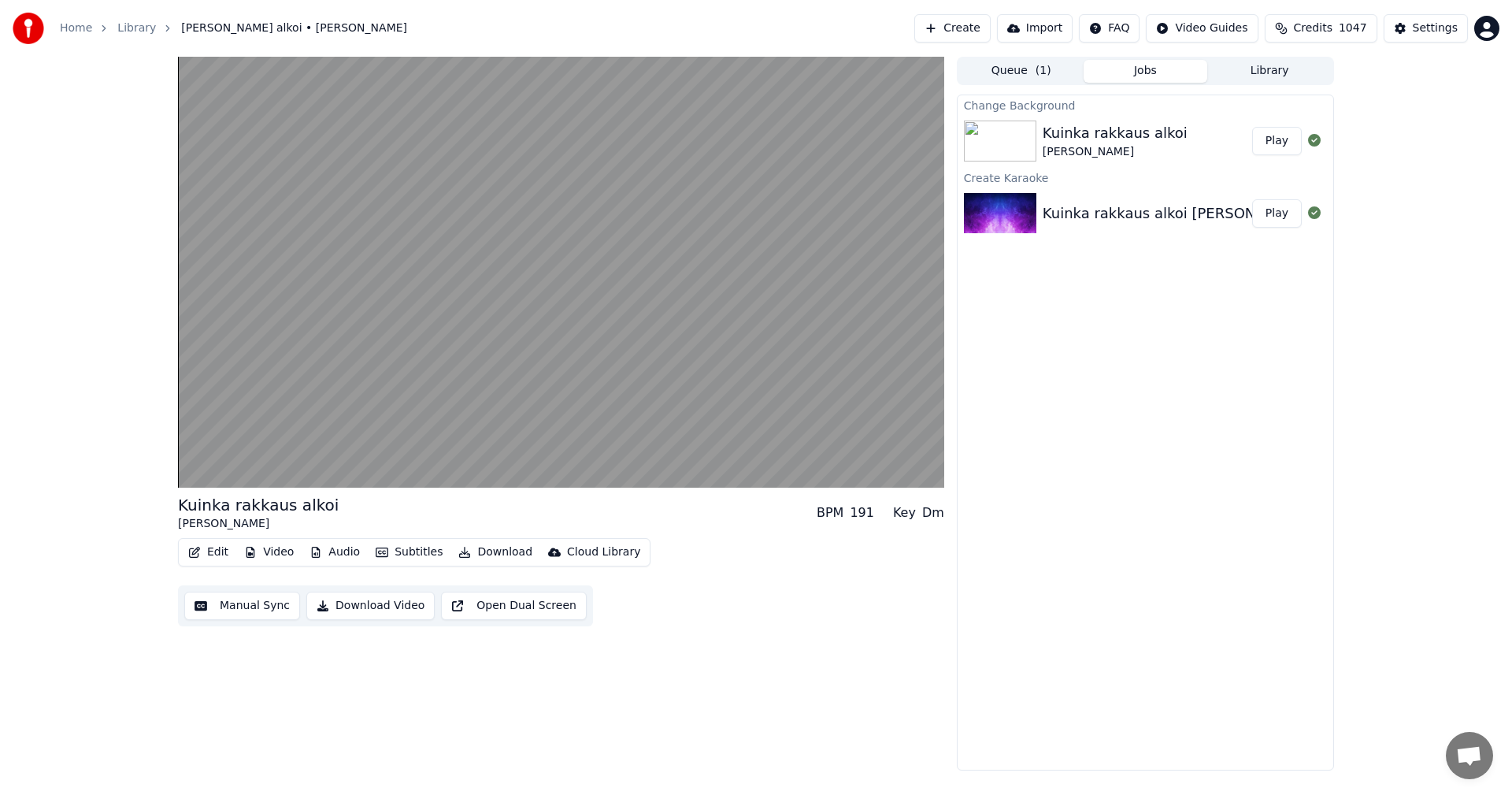
click at [213, 554] on button "Edit" at bounding box center [208, 551] width 53 height 22
click at [808, 644] on div "[PERSON_NAME] alkoi [PERSON_NAME] BPM 191 Key Dm Edit Video Audio Subtitles Dow…" at bounding box center [561, 413] width 766 height 714
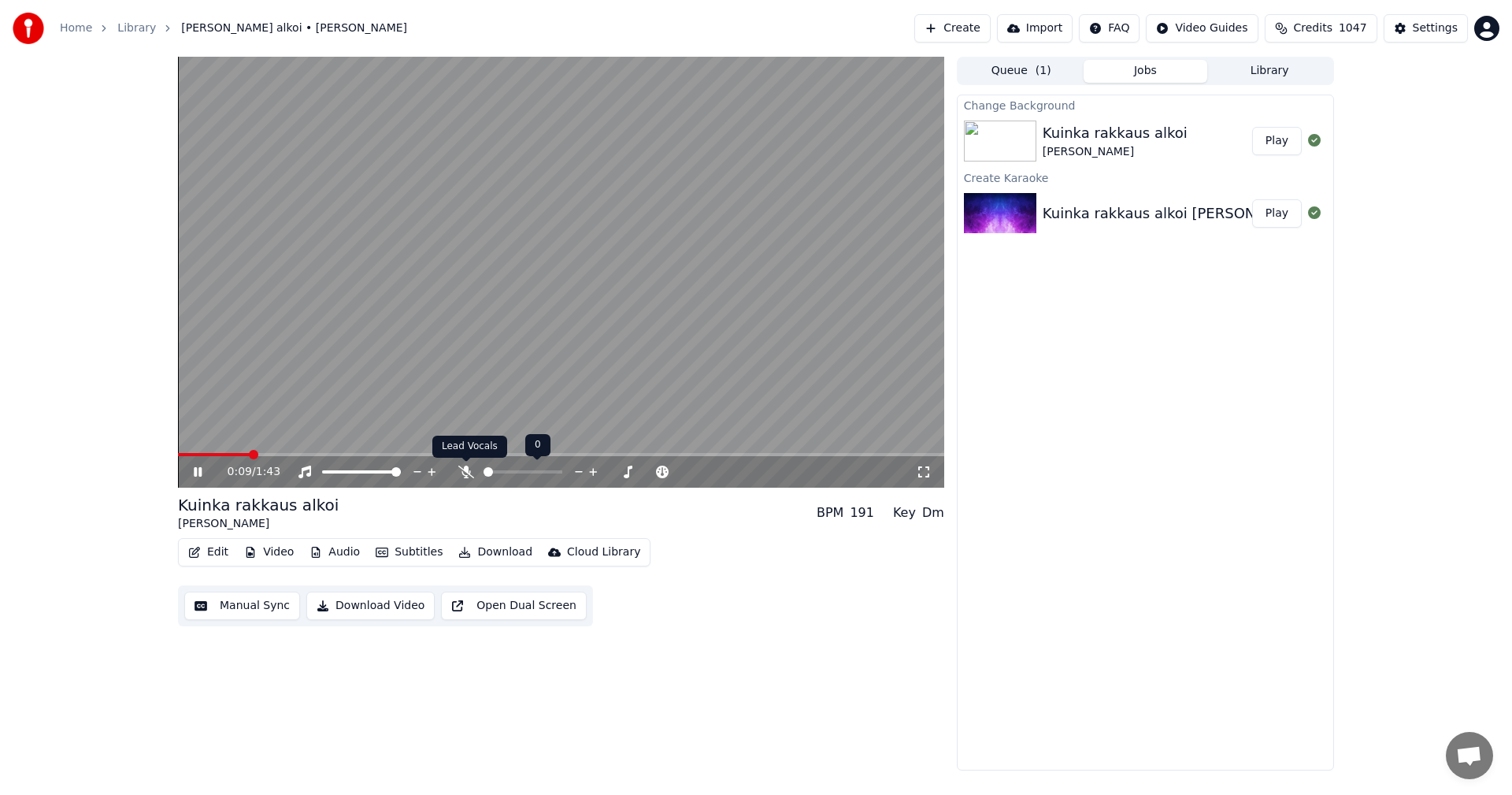
click at [467, 470] on icon at bounding box center [467, 472] width 16 height 13
click at [462, 468] on icon at bounding box center [467, 472] width 16 height 13
click at [201, 468] on icon at bounding box center [198, 472] width 8 height 10
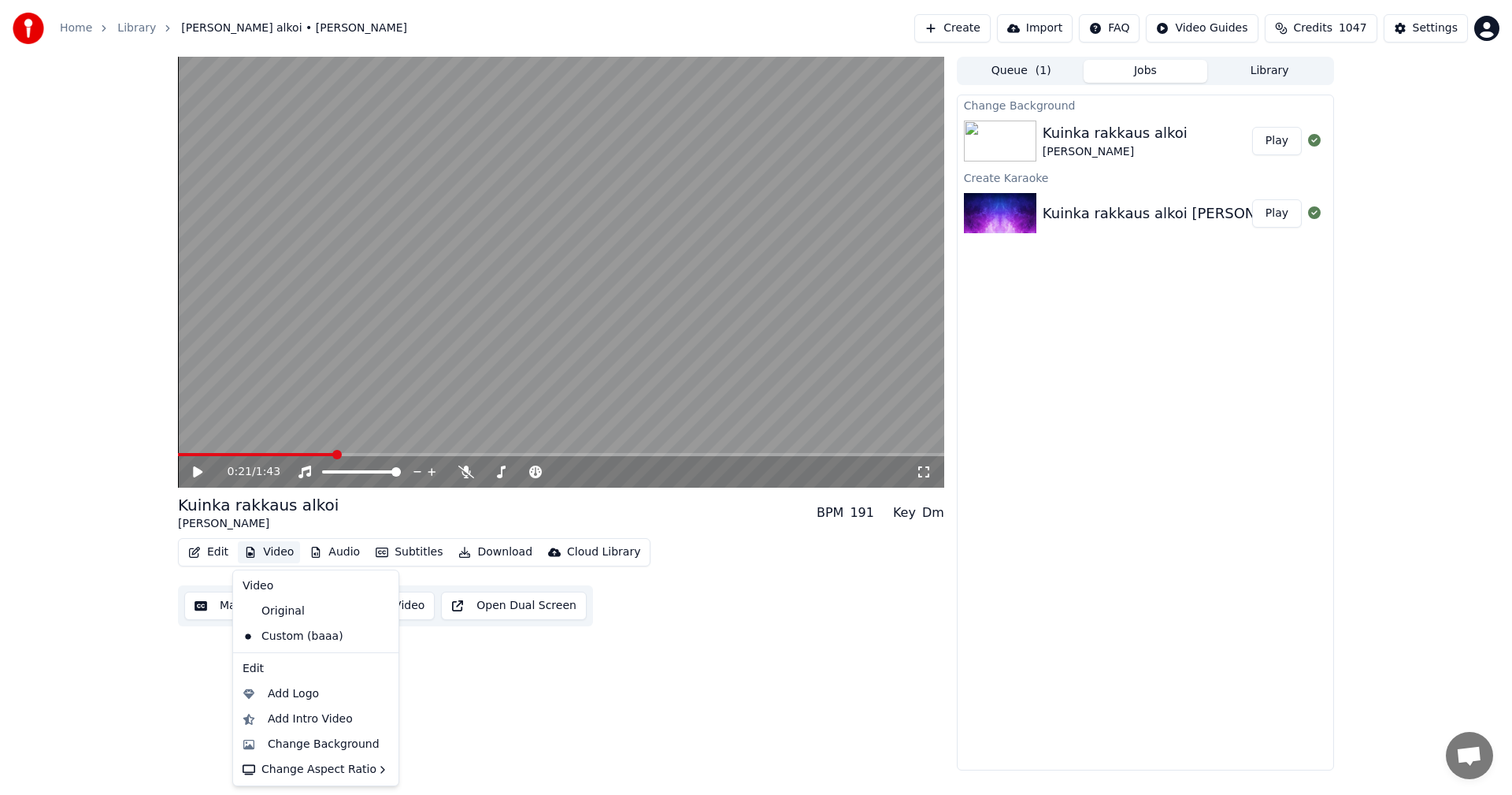
click at [275, 558] on button "Video" at bounding box center [269, 551] width 62 height 22
click at [336, 720] on div "Add Intro Video" at bounding box center [311, 719] width 85 height 16
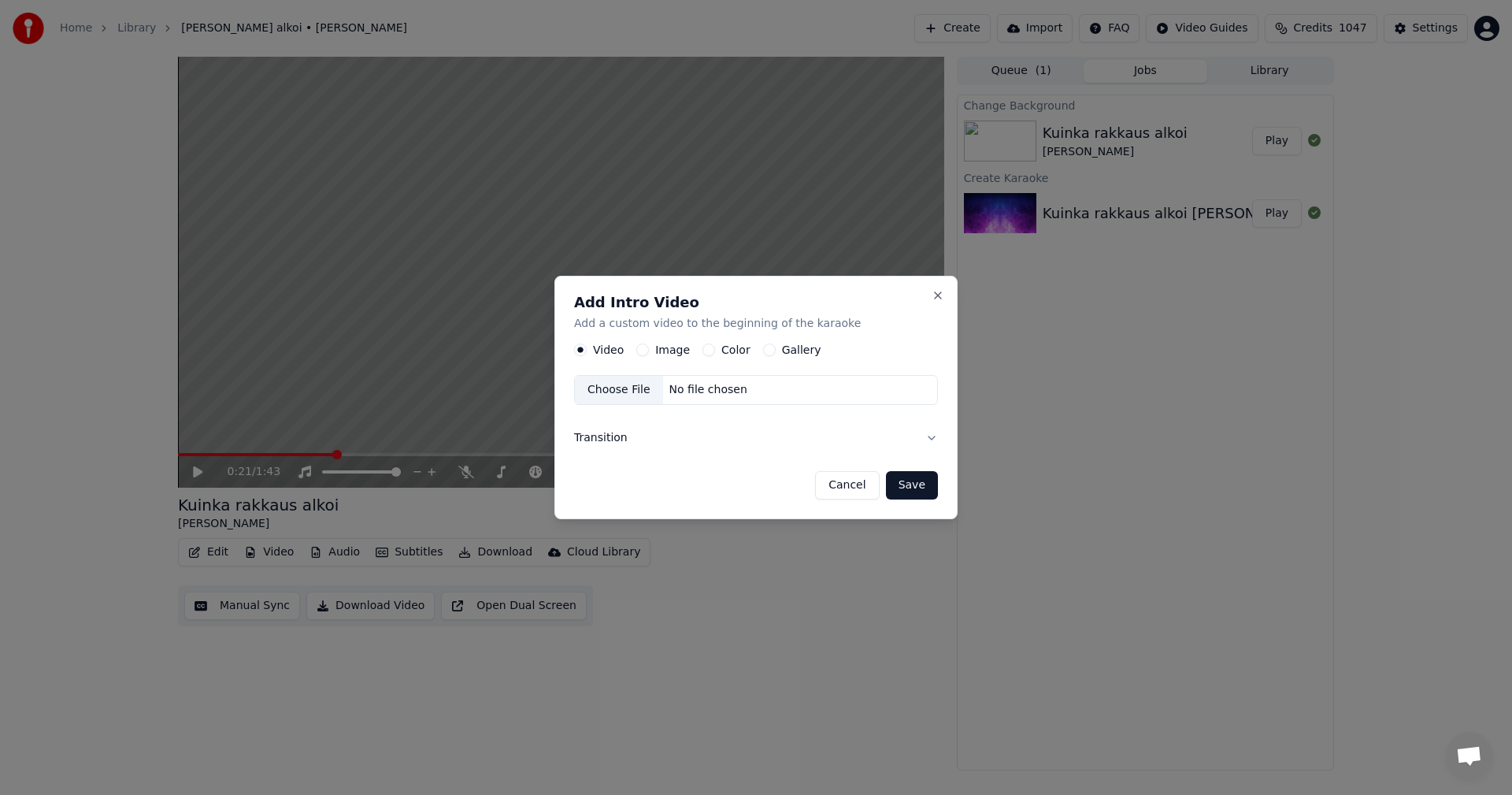
click at [707, 349] on button "Color" at bounding box center [709, 351] width 13 height 13
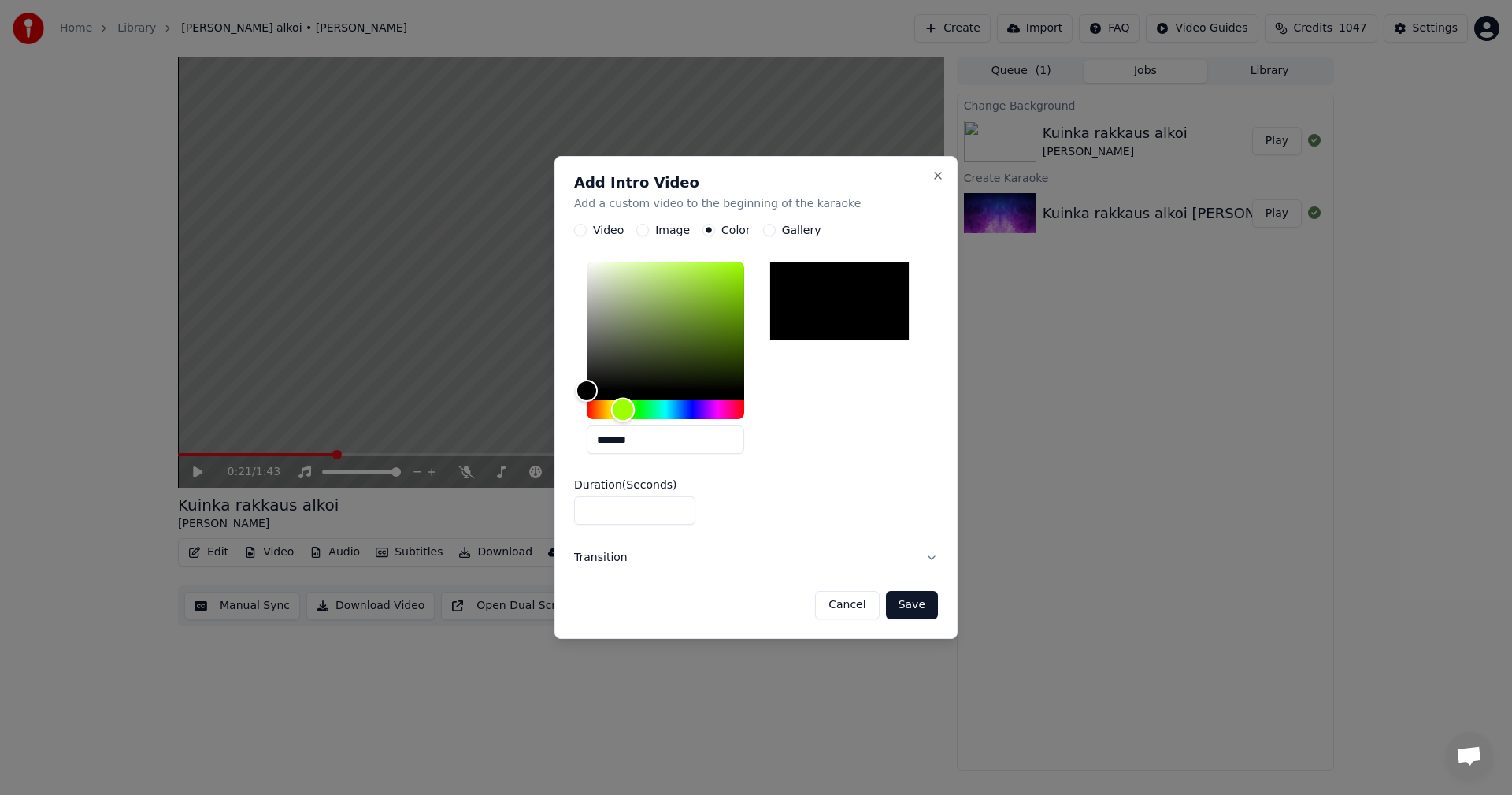
drag, startPoint x: 594, startPoint y: 407, endPoint x: 623, endPoint y: 417, distance: 30.7
click at [623, 417] on div "Hue" at bounding box center [624, 410] width 24 height 24
drag, startPoint x: 587, startPoint y: 387, endPoint x: 654, endPoint y: 289, distance: 118.7
click at [654, 289] on div "Color" at bounding box center [655, 290] width 24 height 24
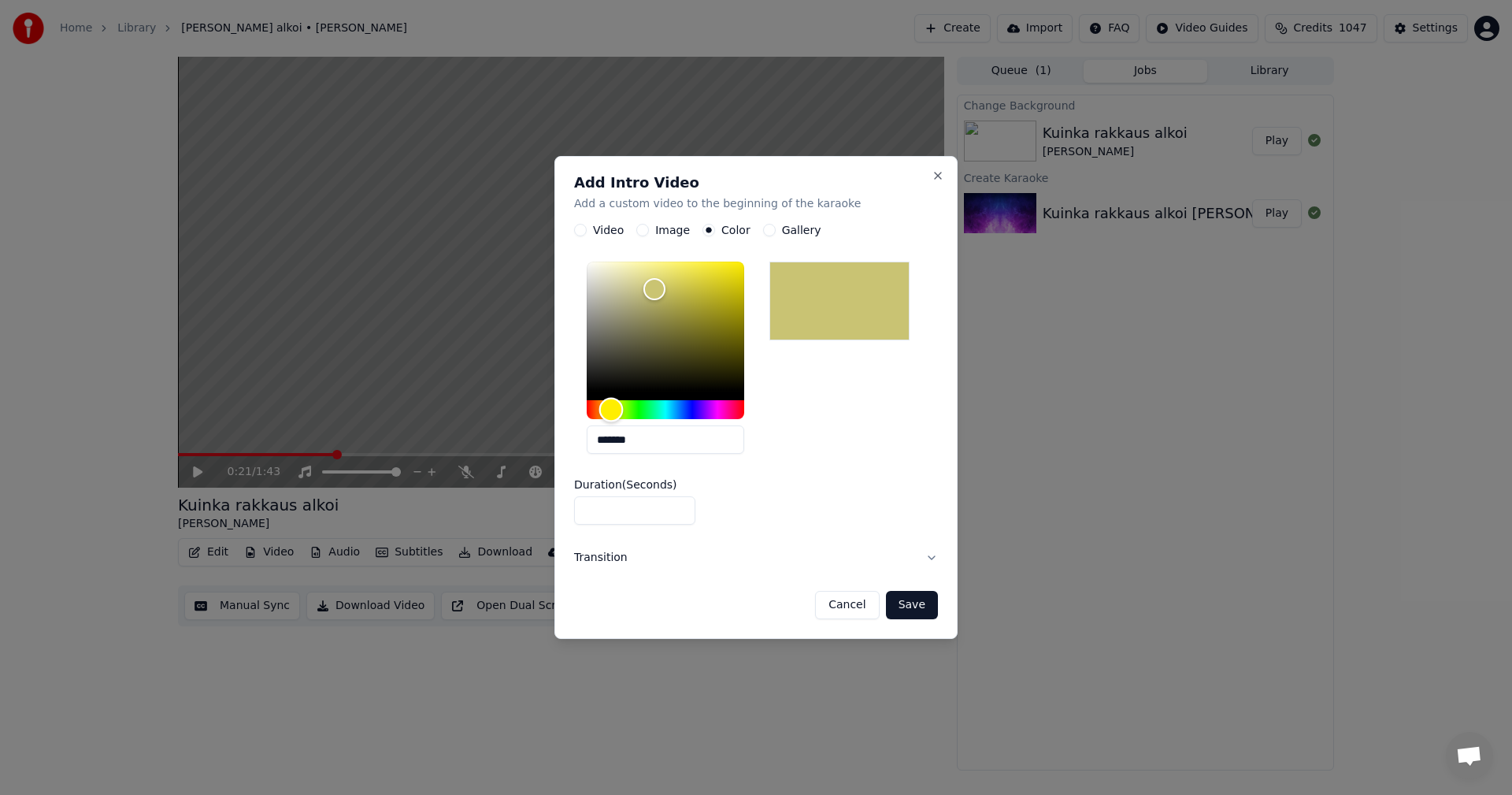
drag, startPoint x: 624, startPoint y: 414, endPoint x: 612, endPoint y: 414, distance: 12.0
click at [612, 414] on div "Hue" at bounding box center [612, 410] width 24 height 24
drag, startPoint x: 651, startPoint y: 291, endPoint x: 679, endPoint y: 287, distance: 28.3
click at [679, 287] on div "Color" at bounding box center [679, 288] width 24 height 24
click at [682, 283] on div "Color" at bounding box center [682, 284] width 24 height 24
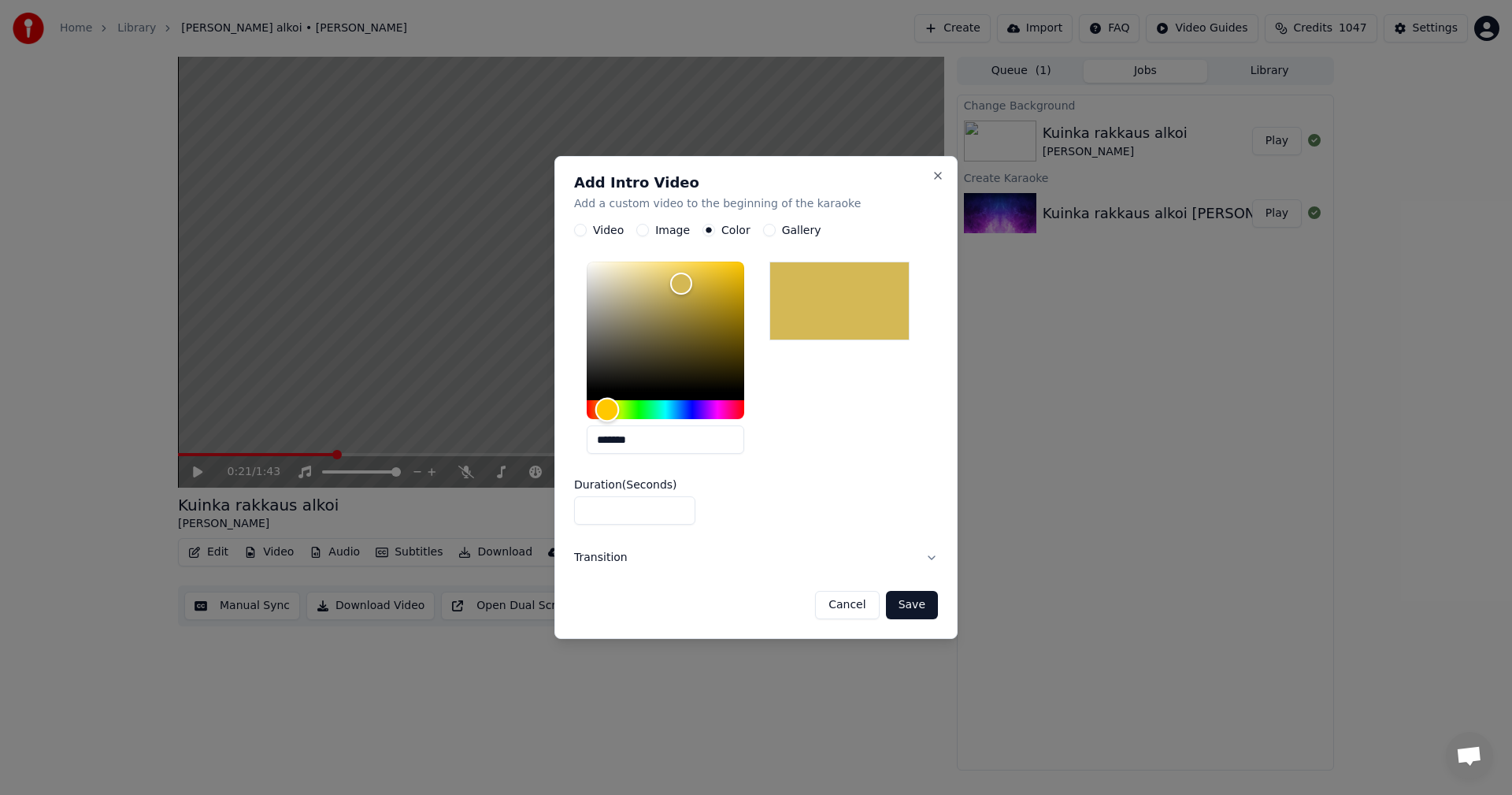
click at [607, 413] on div "Hue" at bounding box center [608, 410] width 24 height 24
type input "*******"
click at [929, 603] on button "Save" at bounding box center [912, 604] width 52 height 28
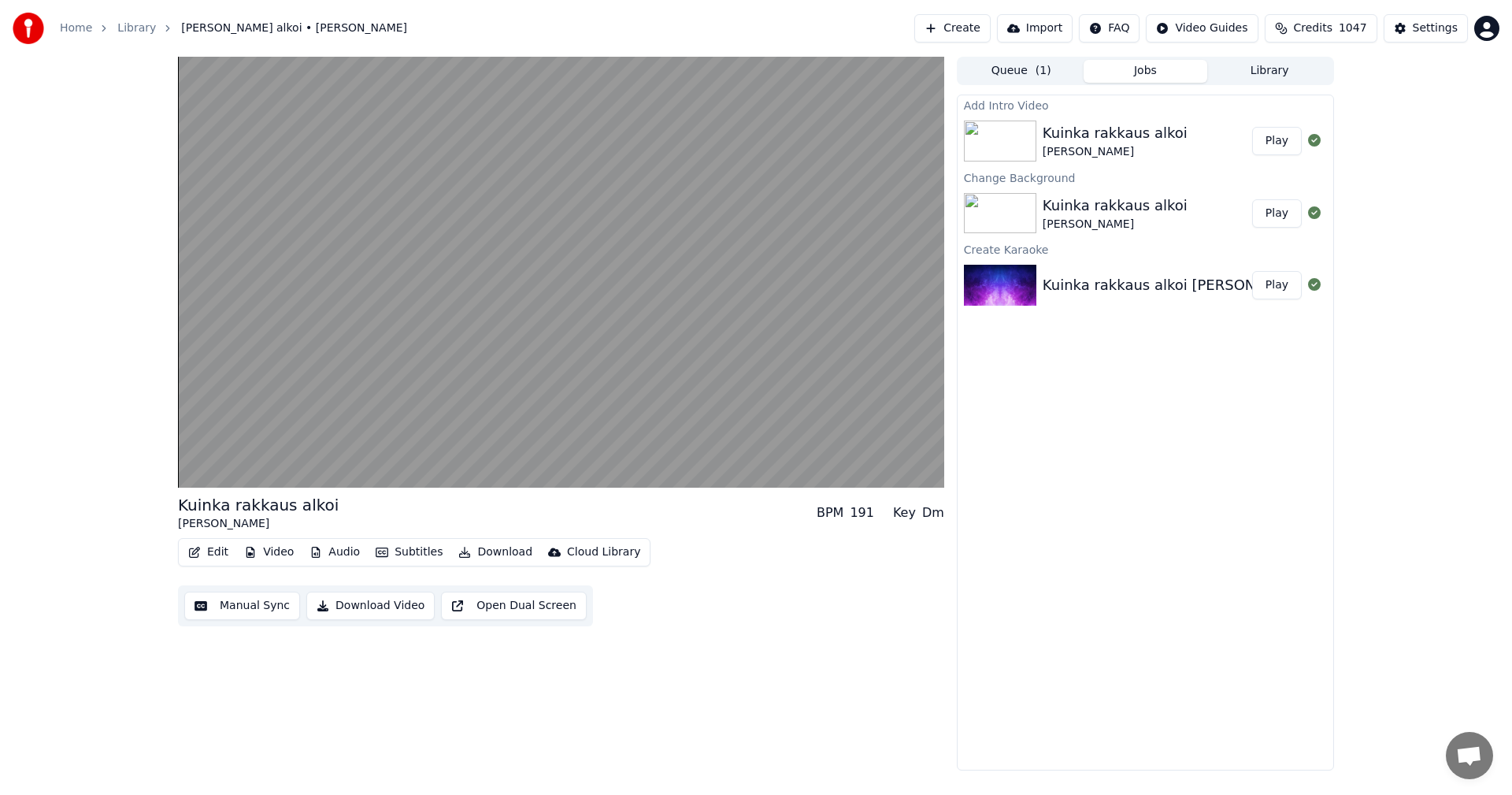
click at [1273, 148] on button "Play" at bounding box center [1277, 141] width 50 height 28
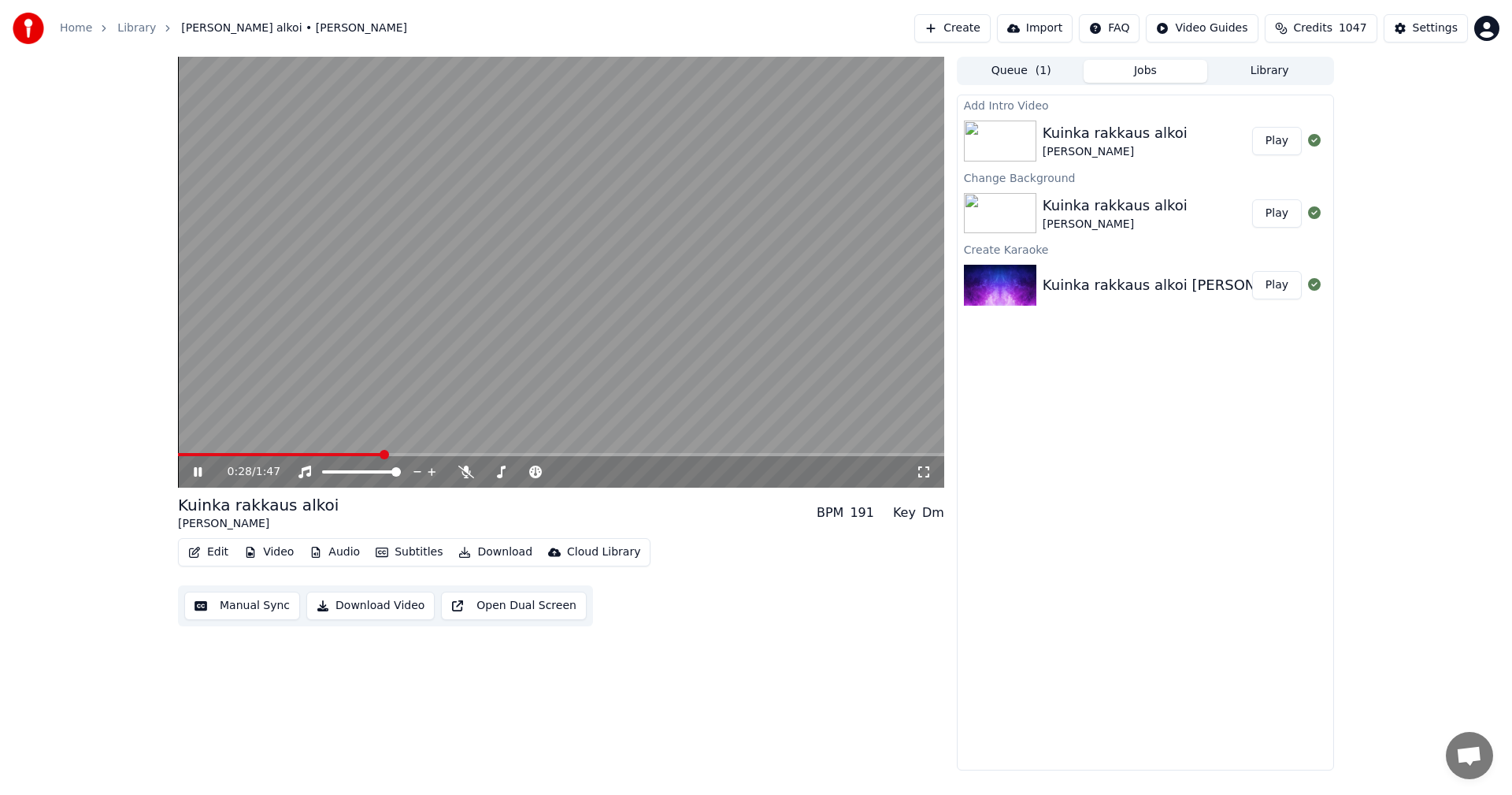
click at [199, 466] on icon at bounding box center [209, 472] width 37 height 13
click at [505, 553] on button "Download" at bounding box center [496, 551] width 87 height 22
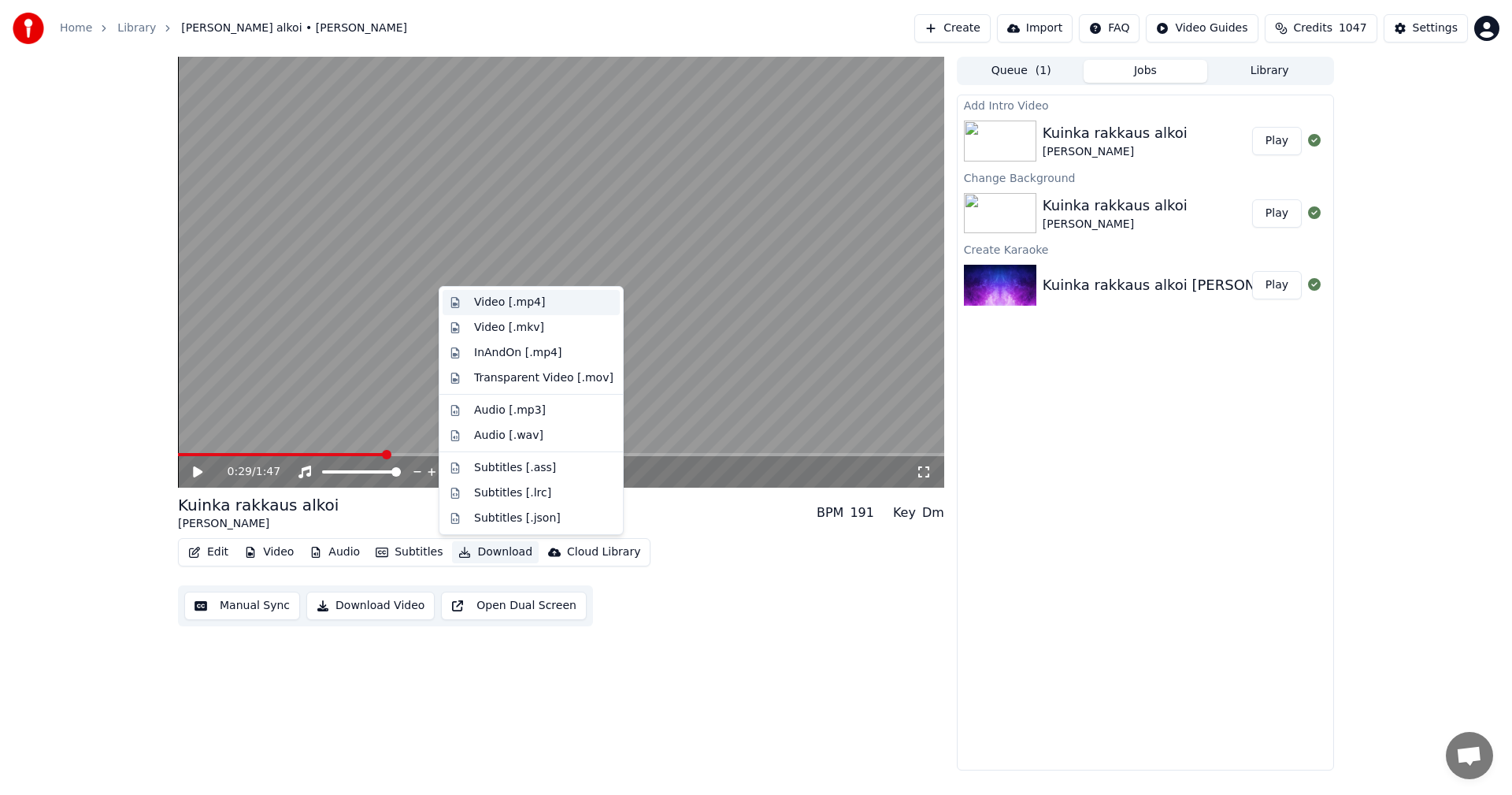
click at [534, 299] on div "Video [.mp4]" at bounding box center [509, 303] width 71 height 16
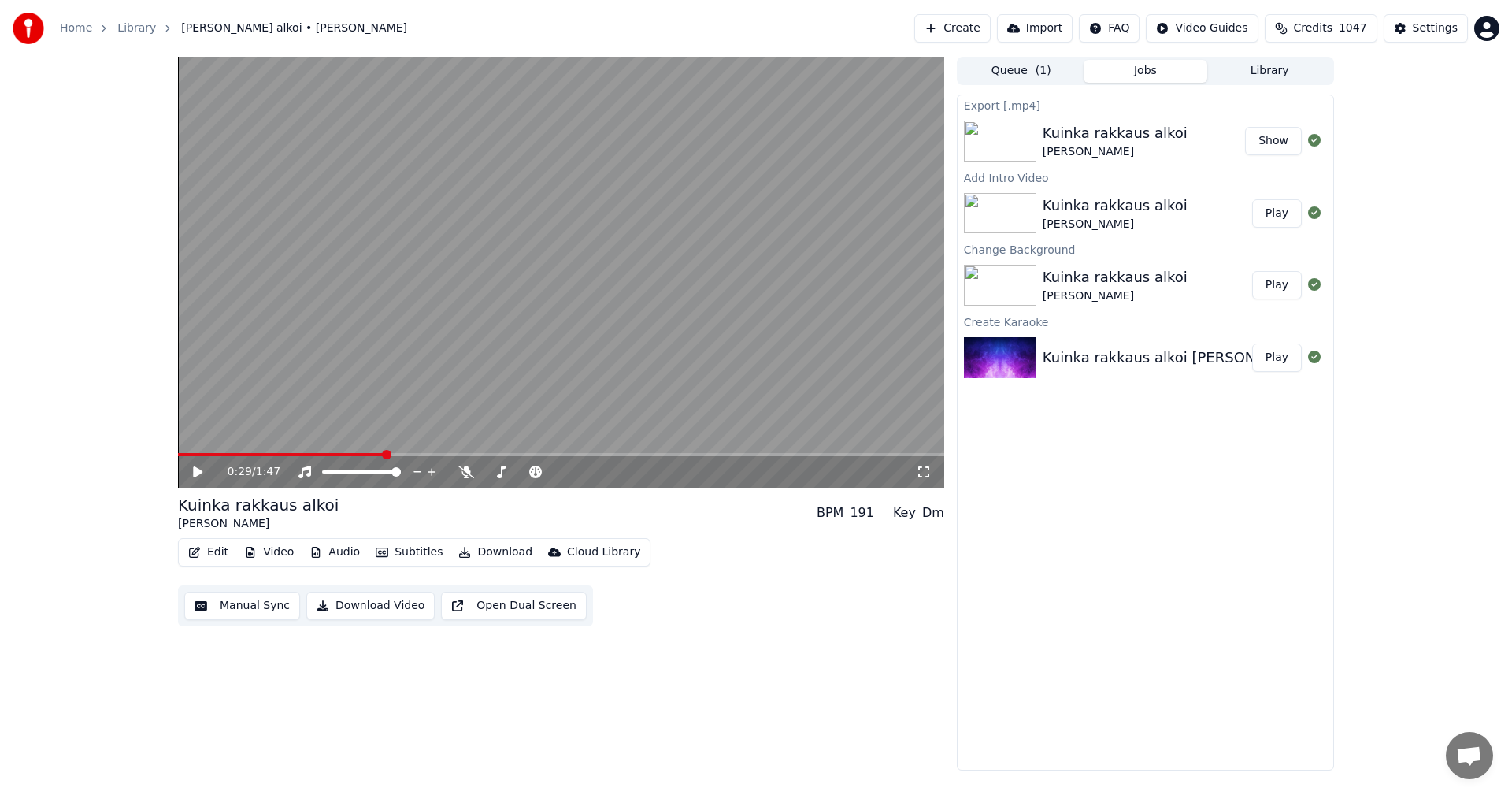
click at [66, 25] on link "Home" at bounding box center [76, 28] width 32 height 16
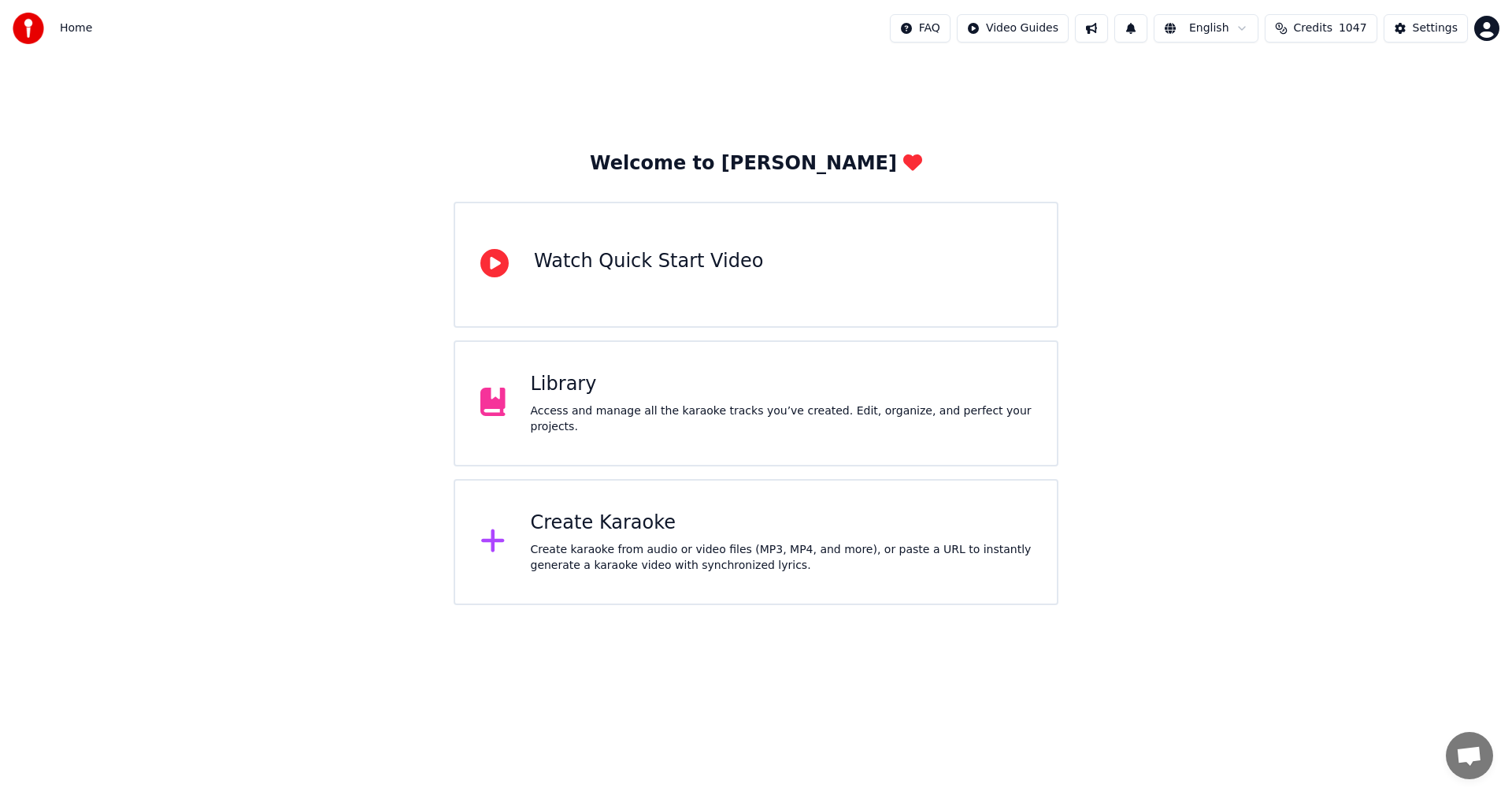
click at [595, 529] on div "Create Karaoke" at bounding box center [782, 522] width 502 height 25
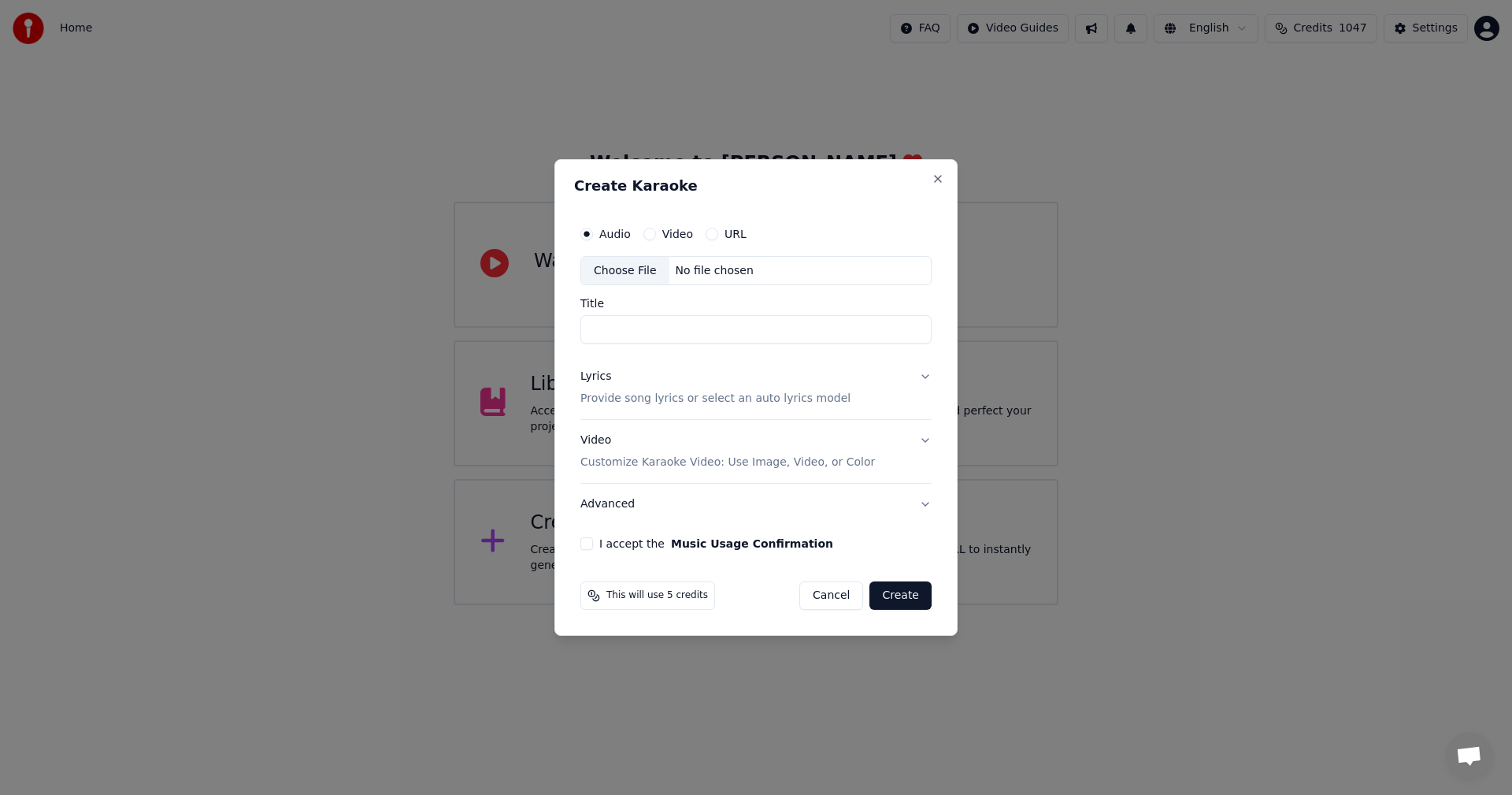
click at [629, 270] on div "Choose File" at bounding box center [625, 270] width 89 height 28
type input "**********"
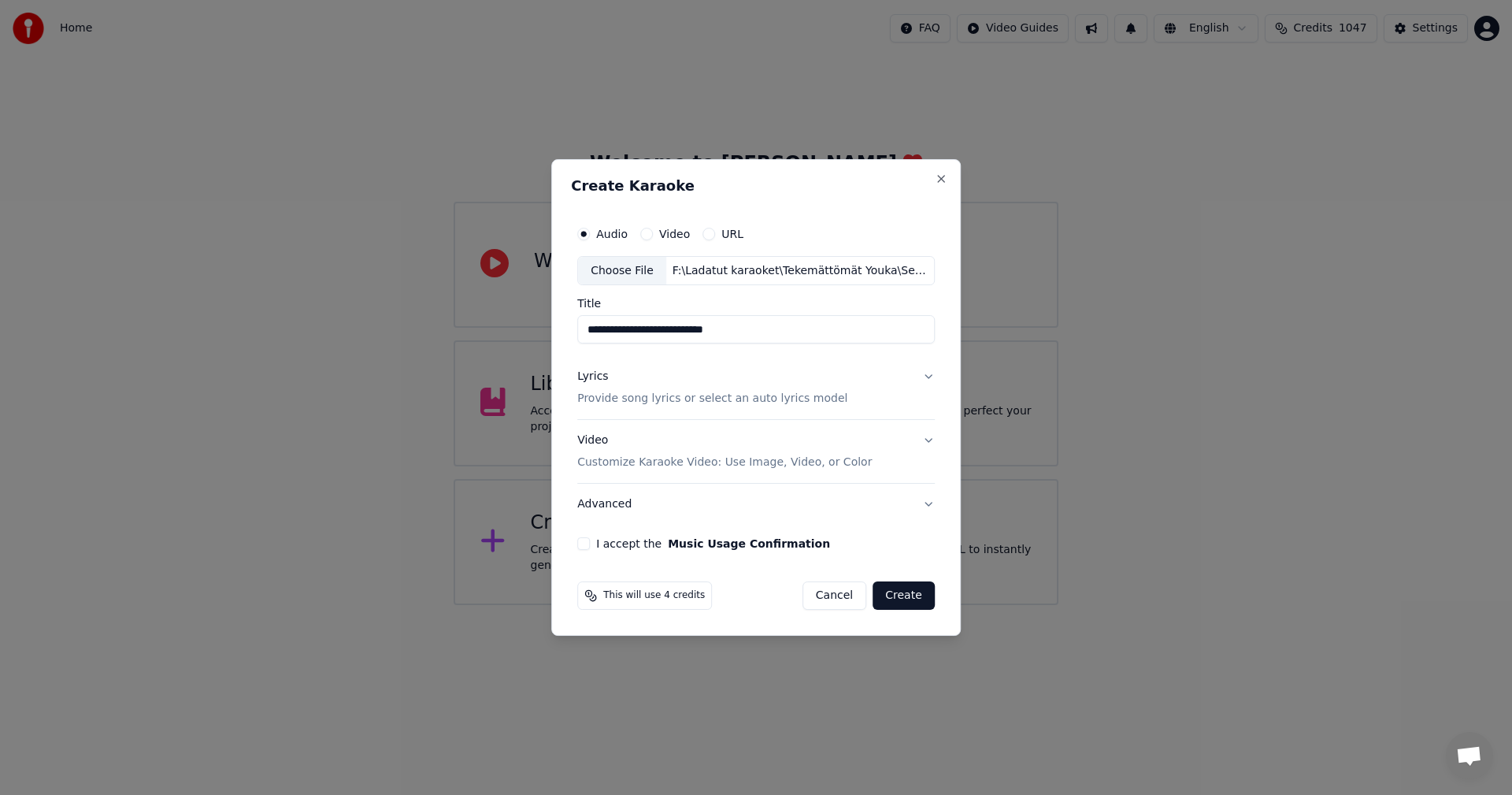
click at [927, 438] on button "Video Customize Karaoke Video: Use Image, Video, or Color" at bounding box center [756, 452] width 357 height 63
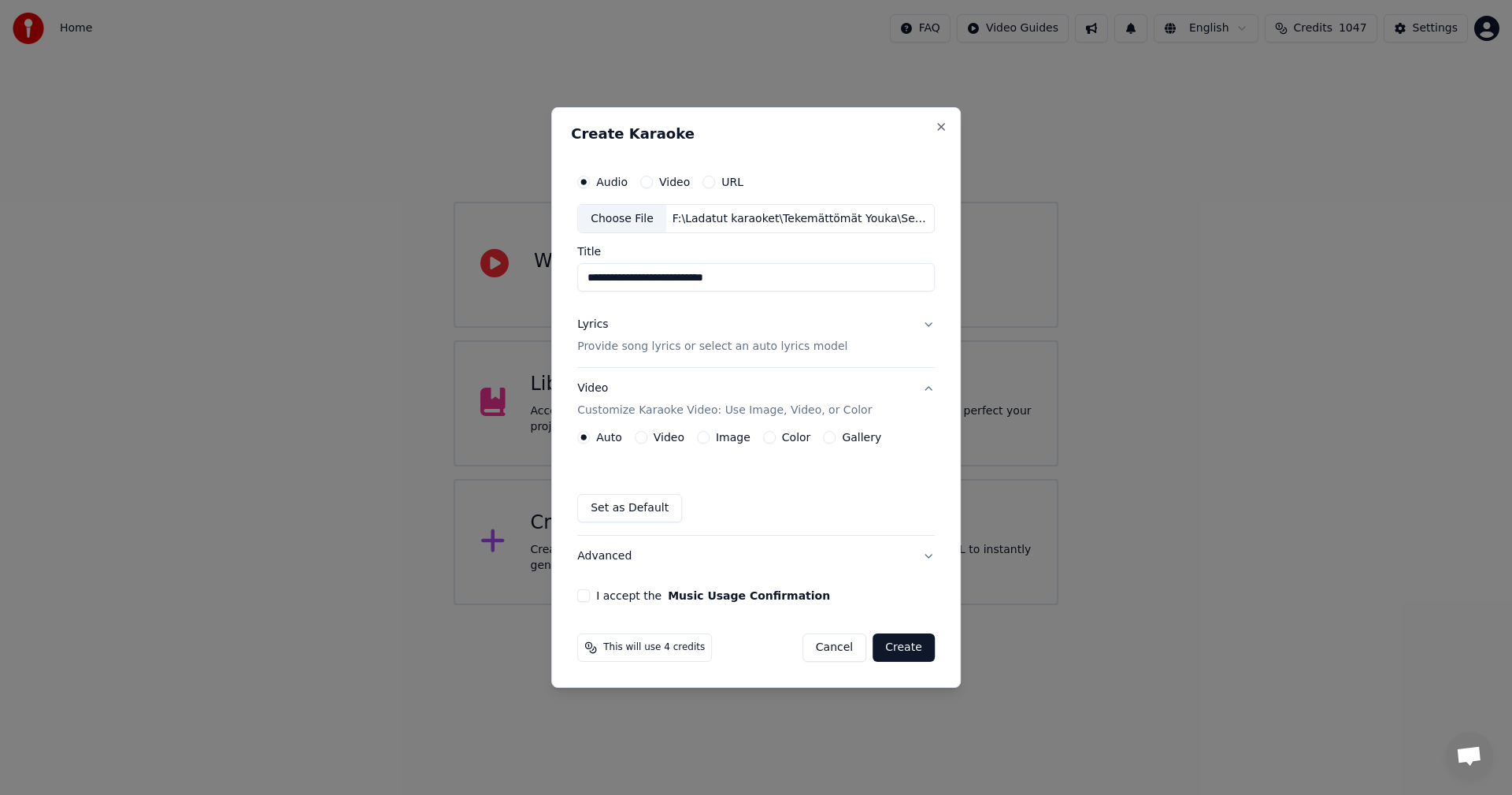
click at [925, 323] on button "Lyrics Provide song lyrics or select an auto lyrics model" at bounding box center [756, 336] width 357 height 63
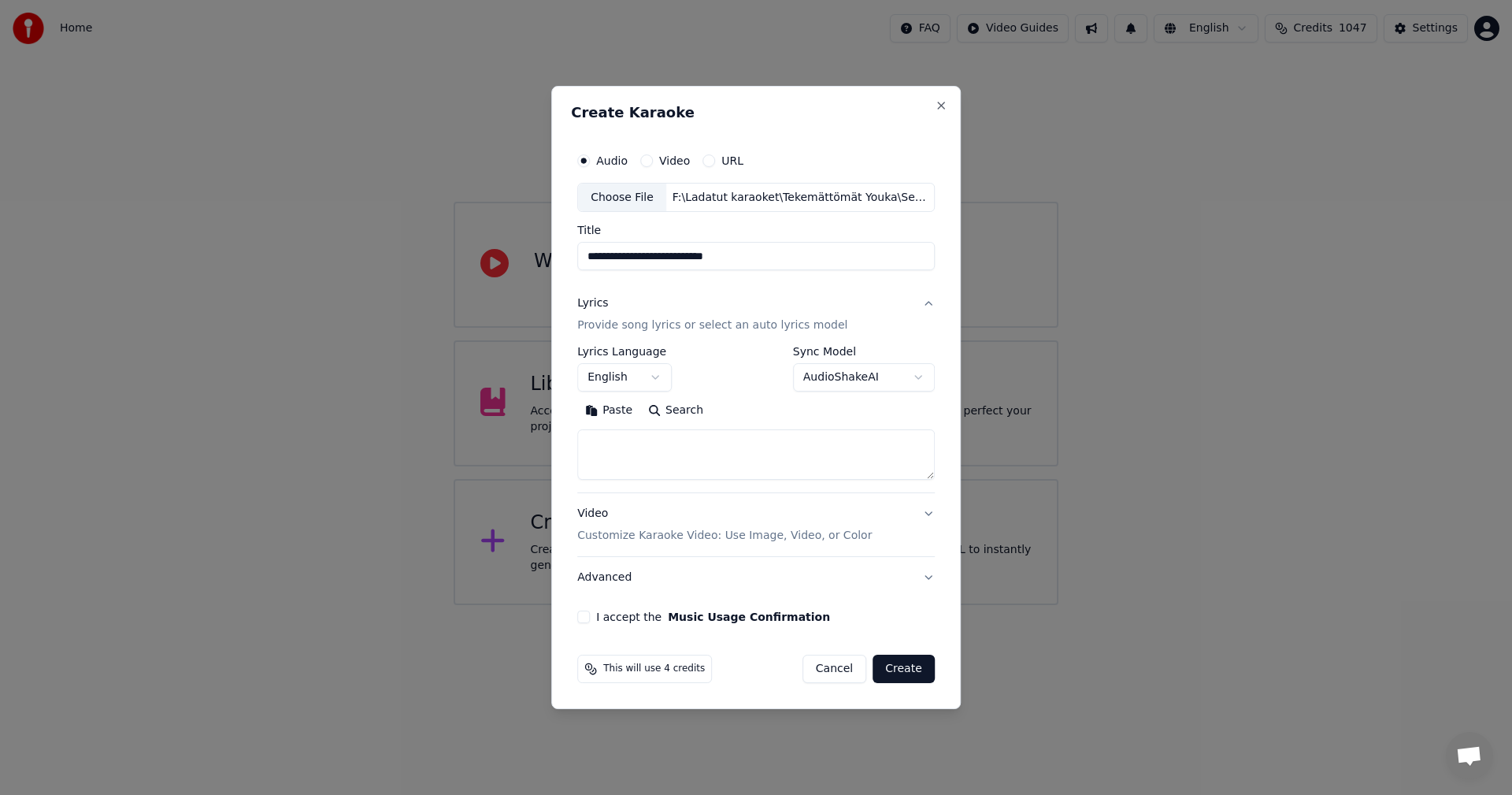
click at [624, 413] on button "Paste" at bounding box center [608, 410] width 63 height 25
click at [661, 377] on body "**********" at bounding box center [756, 303] width 1512 height 605
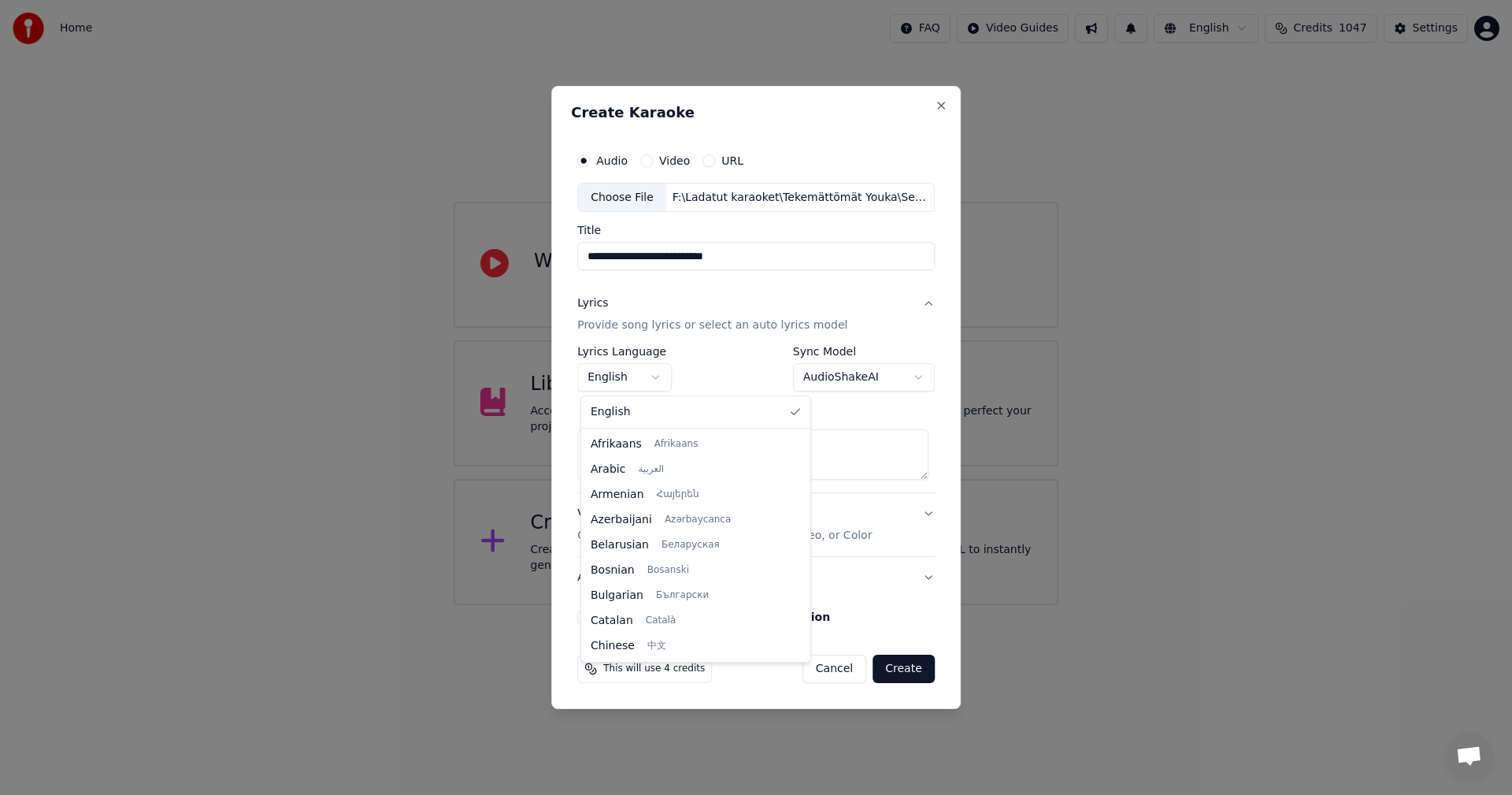
type textarea "**********"
select select "**"
drag, startPoint x: 637, startPoint y: 565, endPoint x: 646, endPoint y: 566, distance: 9.1
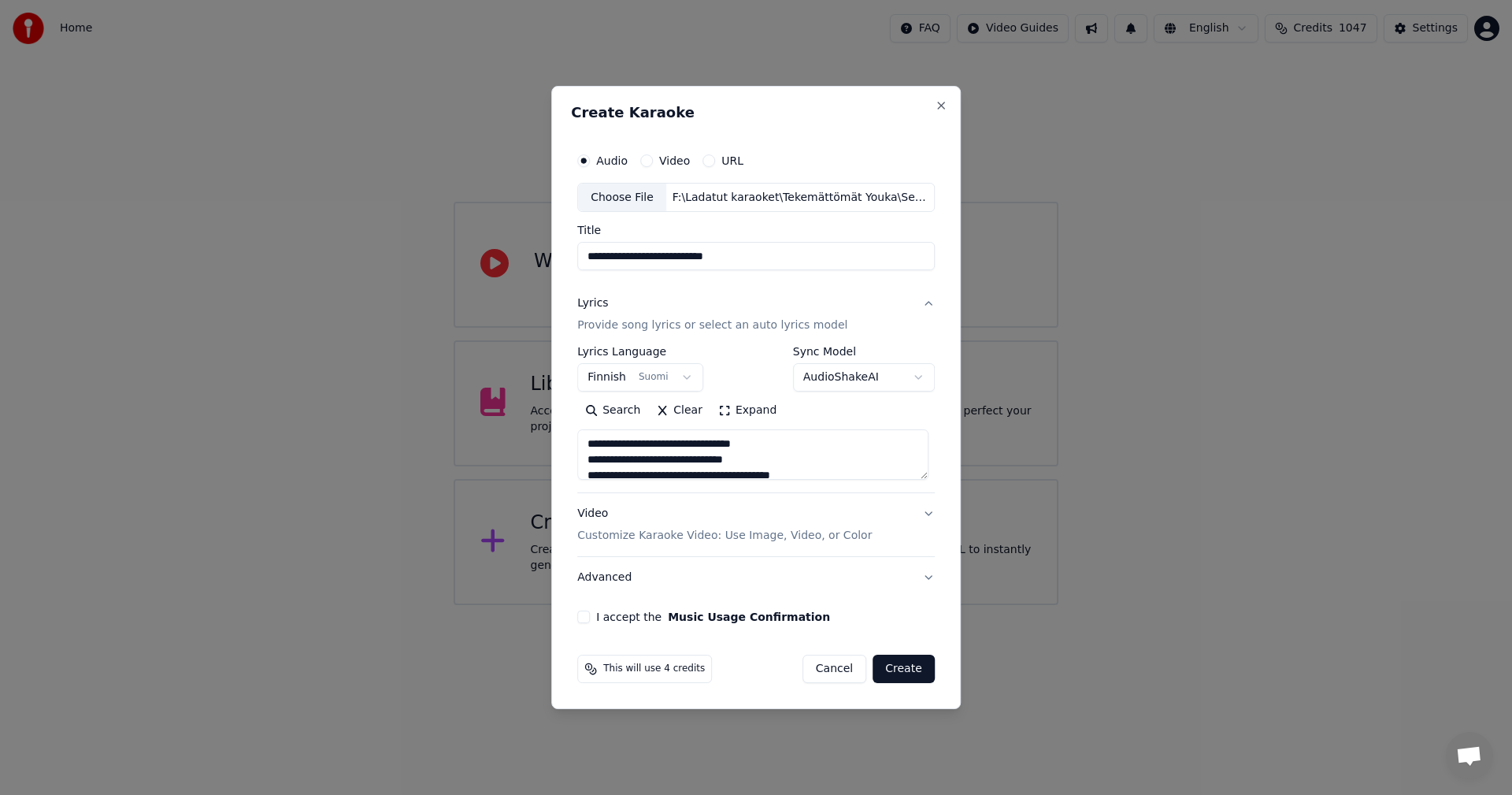
click at [583, 613] on button "I accept the Music Usage Confirmation" at bounding box center [583, 617] width 13 height 13
click at [920, 663] on button "Create" at bounding box center [904, 668] width 62 height 28
type textarea "**********"
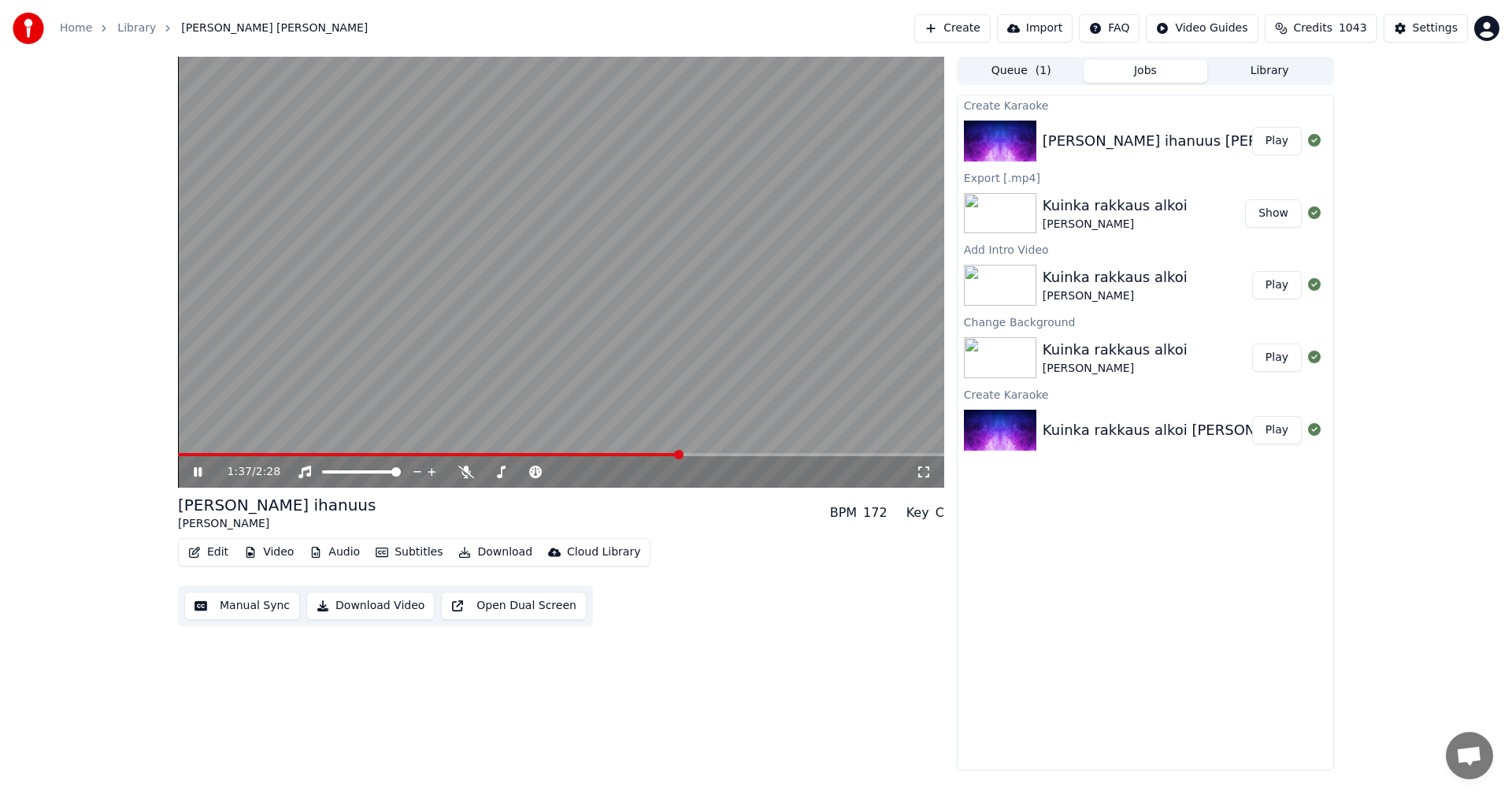
click at [206, 454] on span at bounding box center [429, 455] width 502 height 3
click at [466, 474] on icon at bounding box center [467, 472] width 16 height 13
click at [200, 468] on icon at bounding box center [198, 472] width 8 height 10
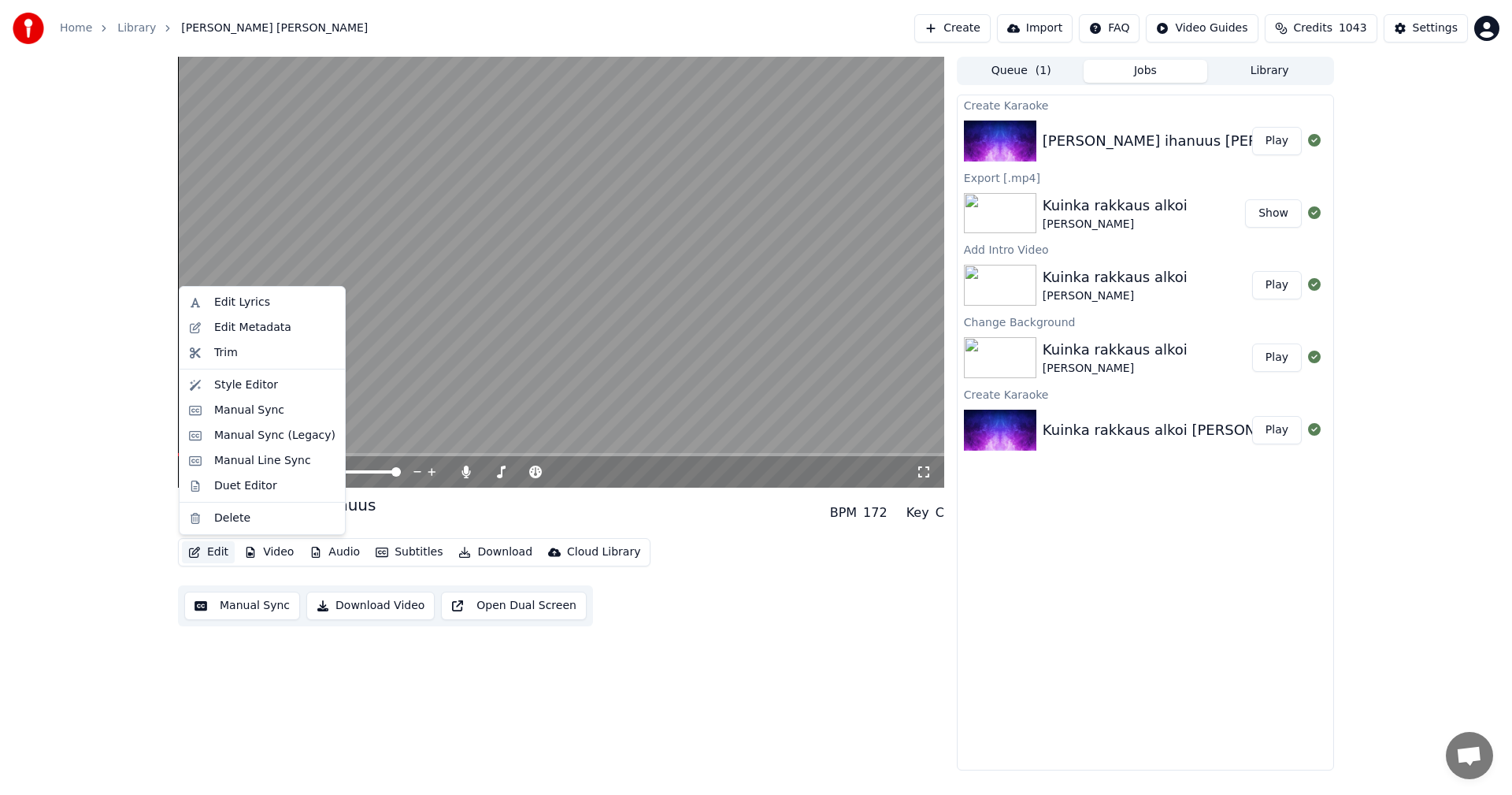
click at [226, 548] on button "Edit" at bounding box center [208, 551] width 53 height 22
click at [259, 436] on div "Manual Sync (Legacy)" at bounding box center [274, 435] width 122 height 16
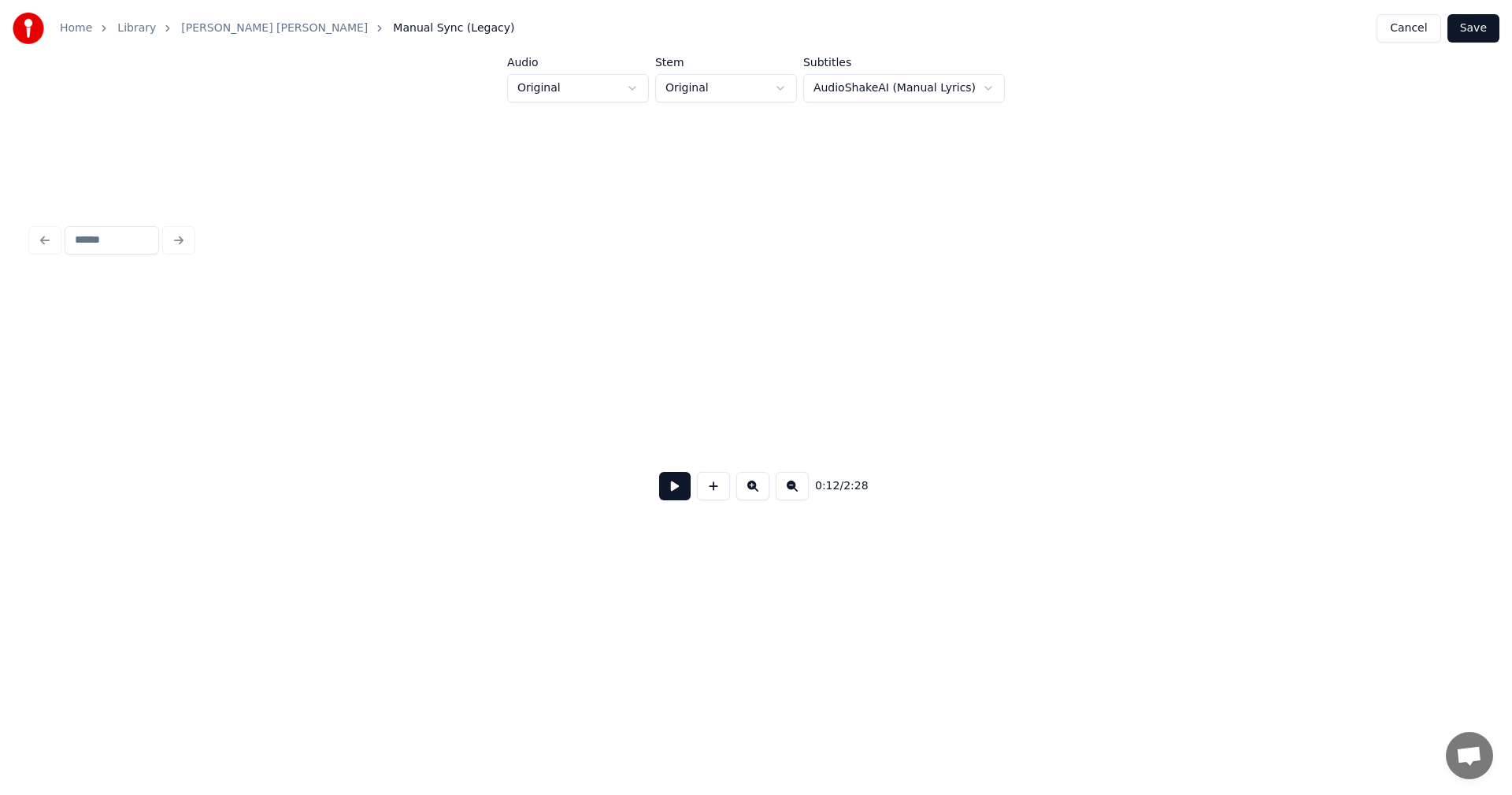
scroll to position [0, 3335]
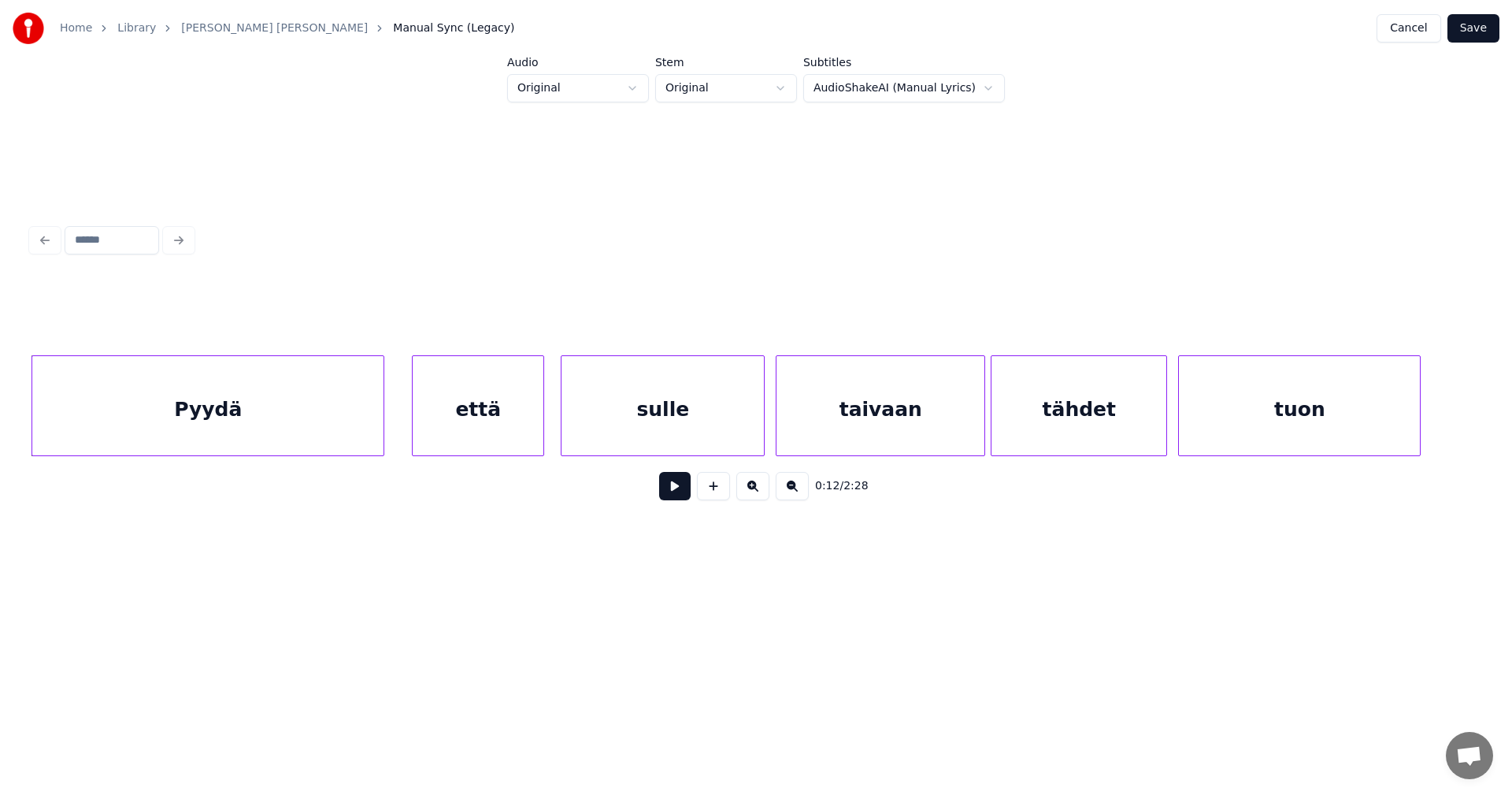
click at [674, 500] on button at bounding box center [674, 485] width 31 height 28
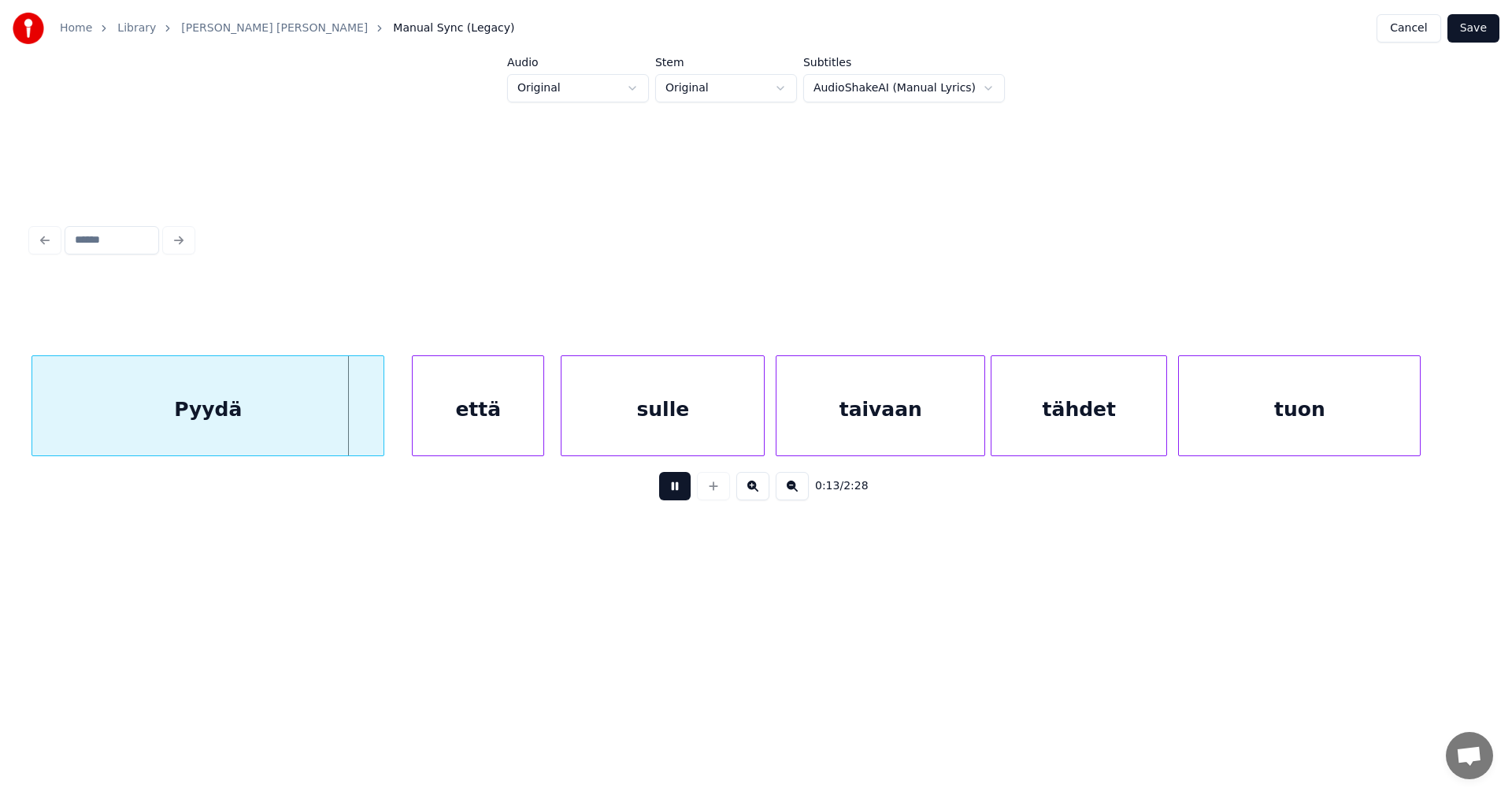
click at [675, 494] on button at bounding box center [674, 485] width 31 height 28
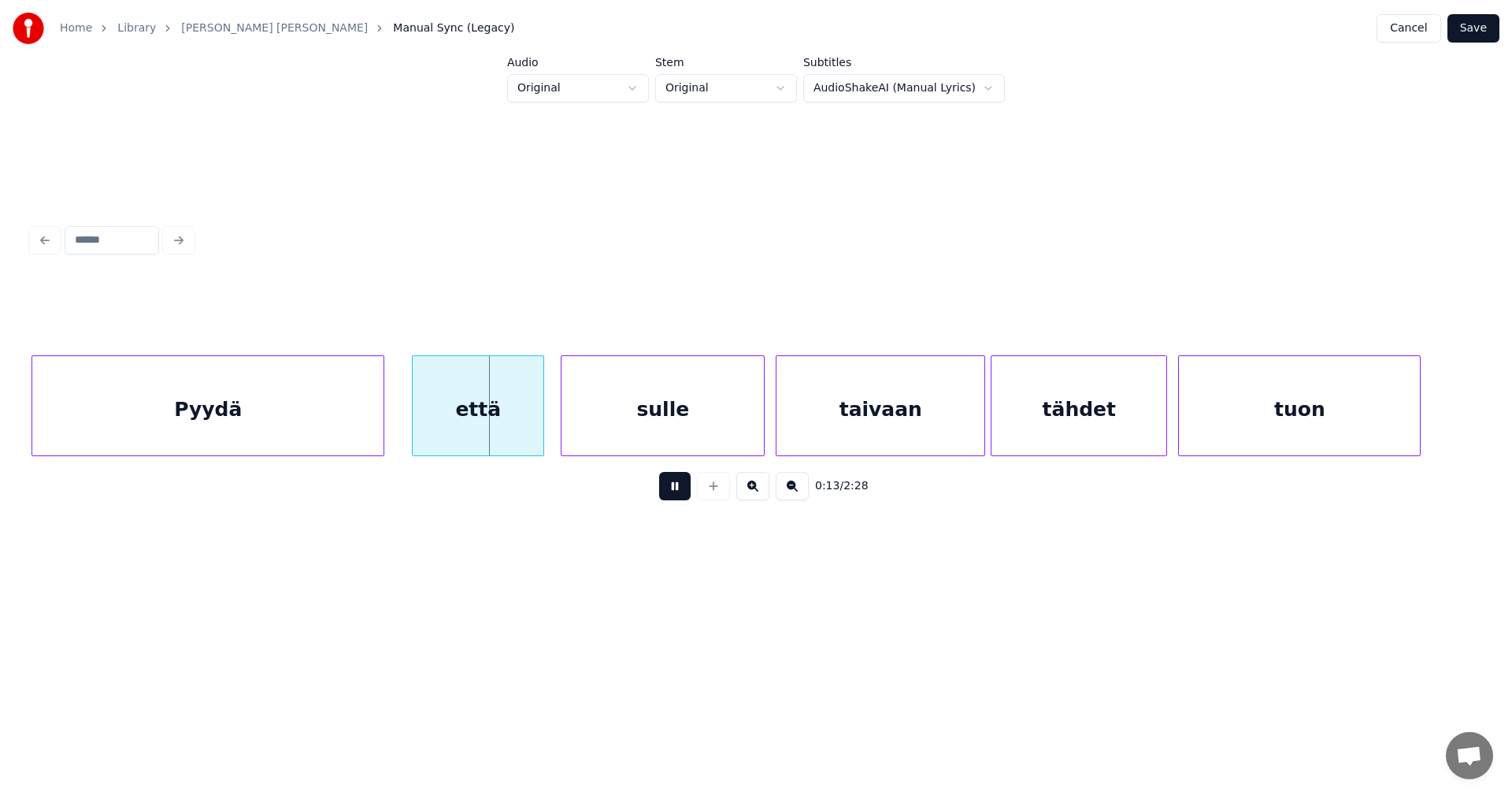
drag, startPoint x: 675, startPoint y: 494, endPoint x: 645, endPoint y: 487, distance: 30.8
click at [670, 492] on button at bounding box center [674, 485] width 31 height 28
click at [511, 426] on div "että" at bounding box center [467, 409] width 130 height 107
click at [657, 439] on div "sulle" at bounding box center [653, 409] width 203 height 107
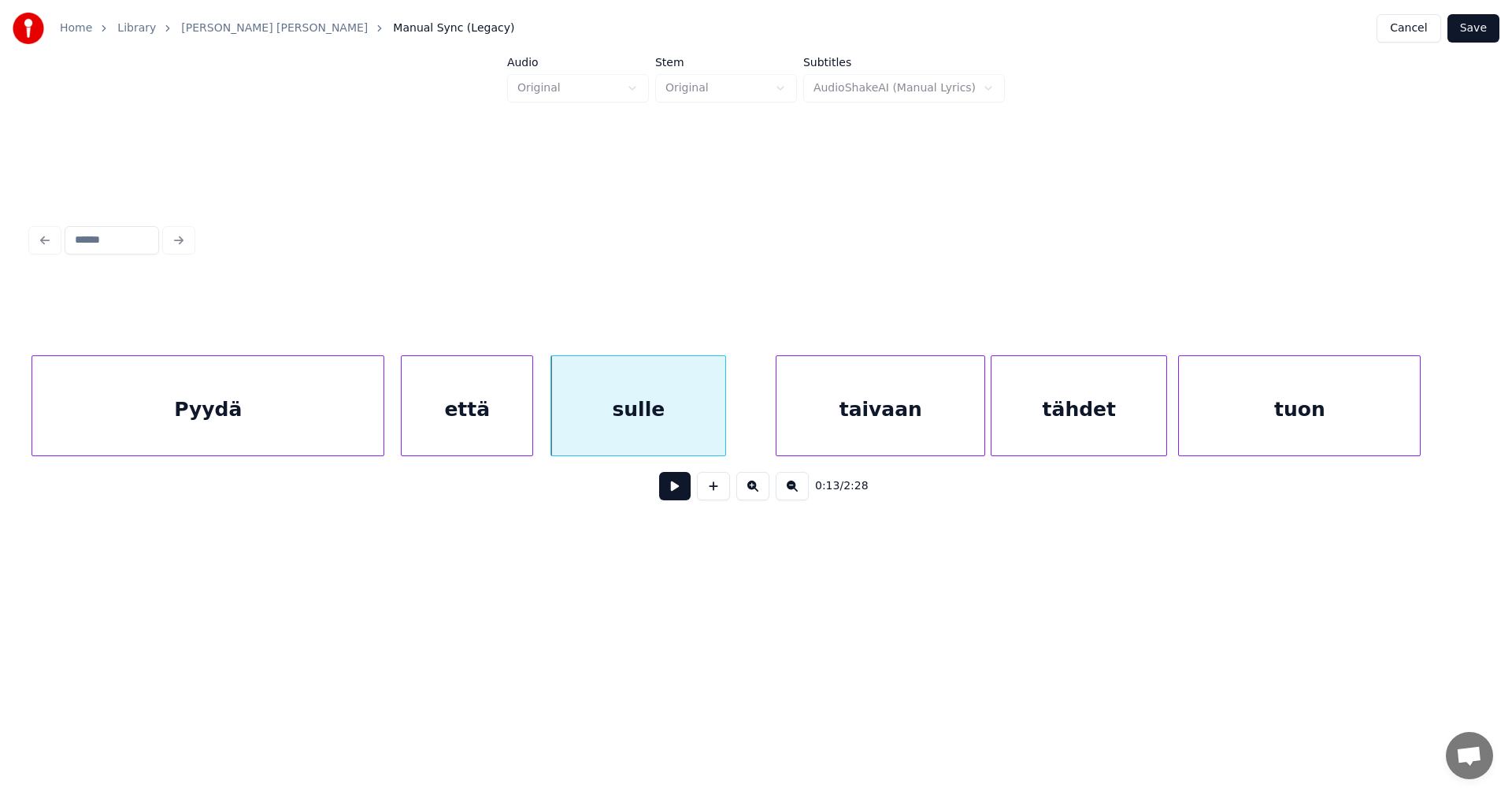
click at [724, 438] on div at bounding box center [723, 405] width 5 height 99
click at [532, 427] on div at bounding box center [530, 405] width 5 height 99
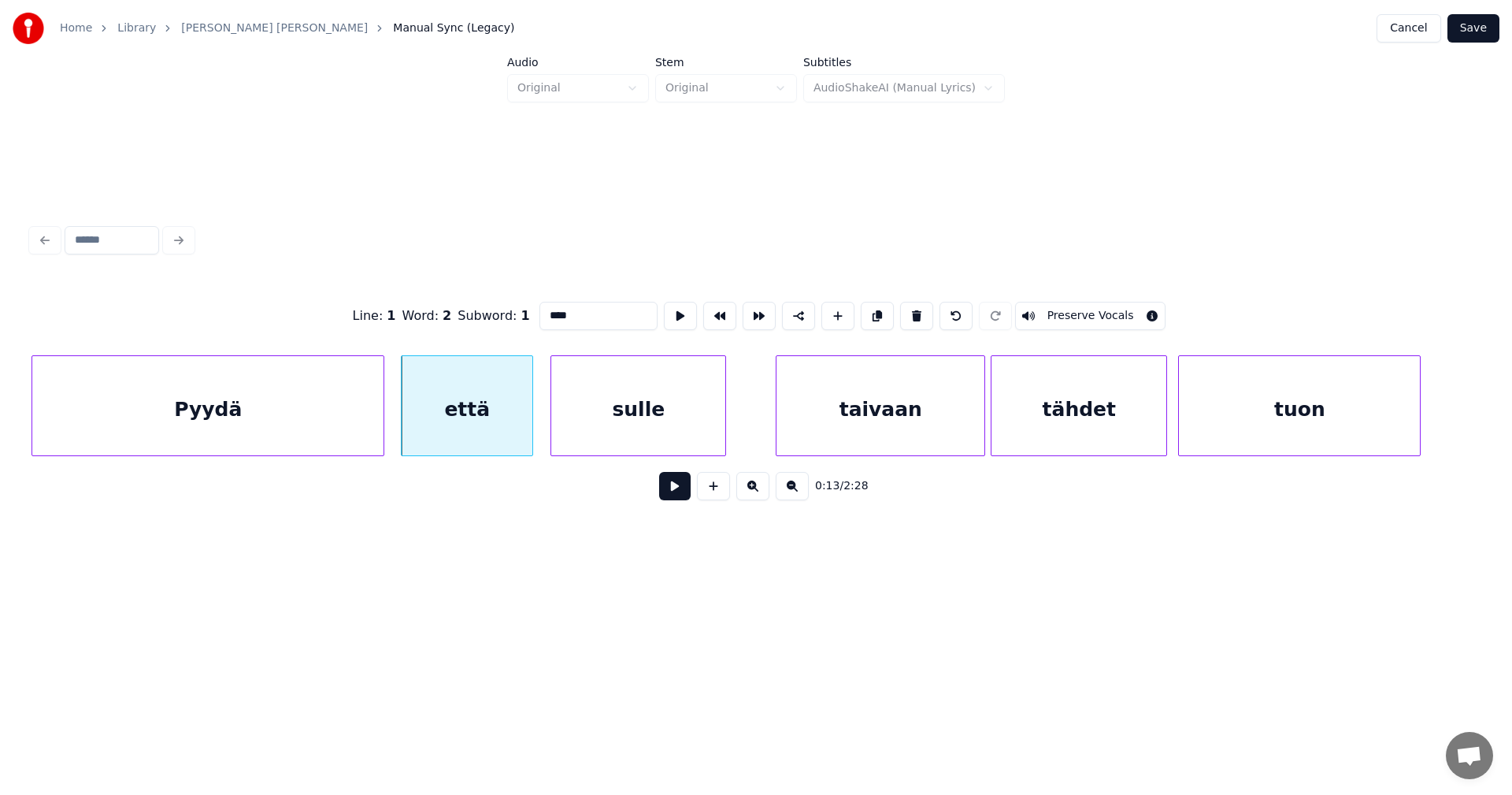
click at [664, 495] on button at bounding box center [674, 485] width 31 height 28
click at [664, 494] on button at bounding box center [674, 485] width 31 height 28
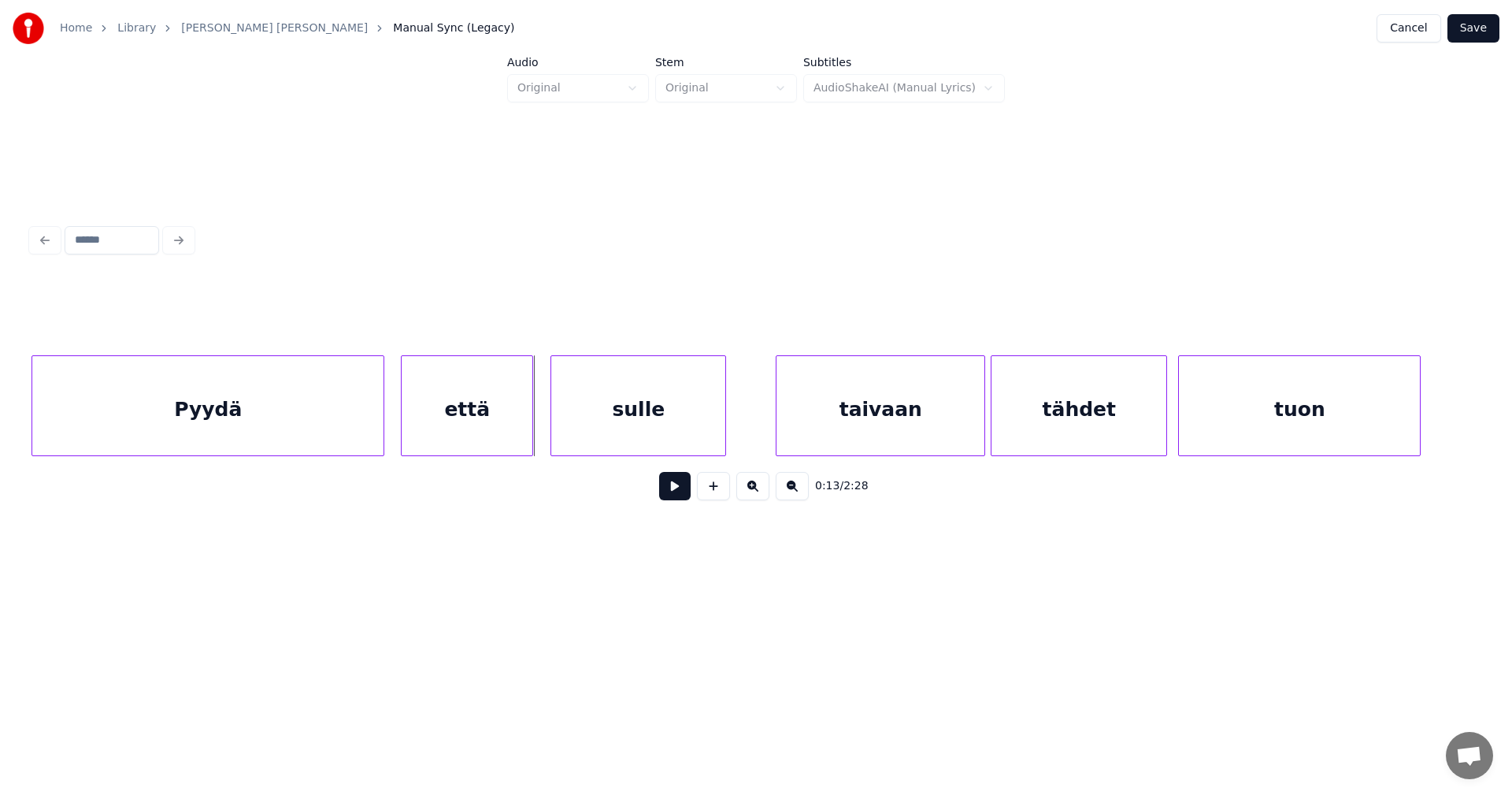
click at [675, 499] on button at bounding box center [674, 485] width 31 height 28
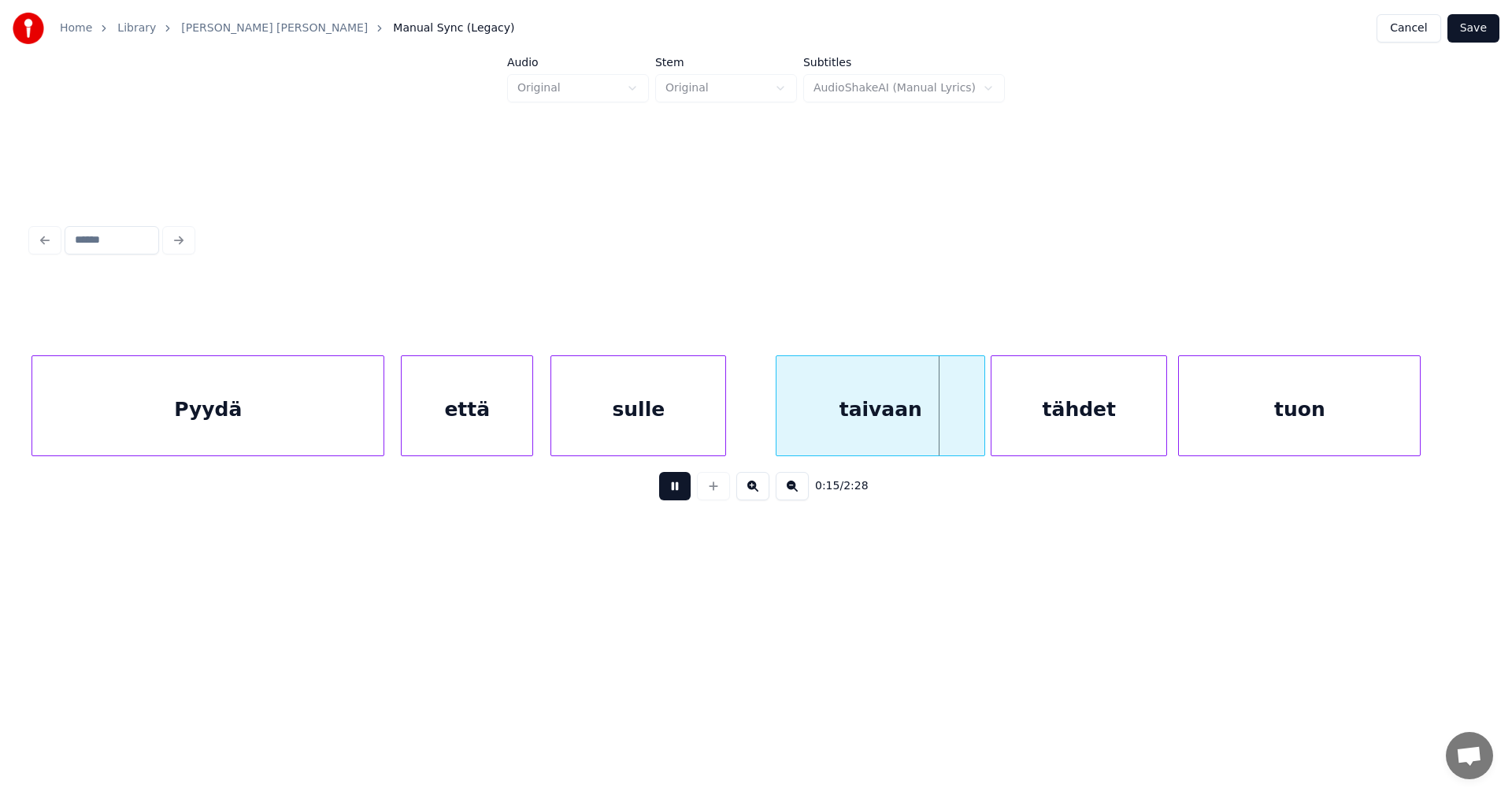
drag, startPoint x: 677, startPoint y: 495, endPoint x: 709, endPoint y: 497, distance: 32.1
click at [678, 495] on button at bounding box center [674, 485] width 31 height 28
click at [978, 439] on div at bounding box center [978, 405] width 5 height 99
click at [1093, 438] on div "tähdet" at bounding box center [1078, 409] width 175 height 107
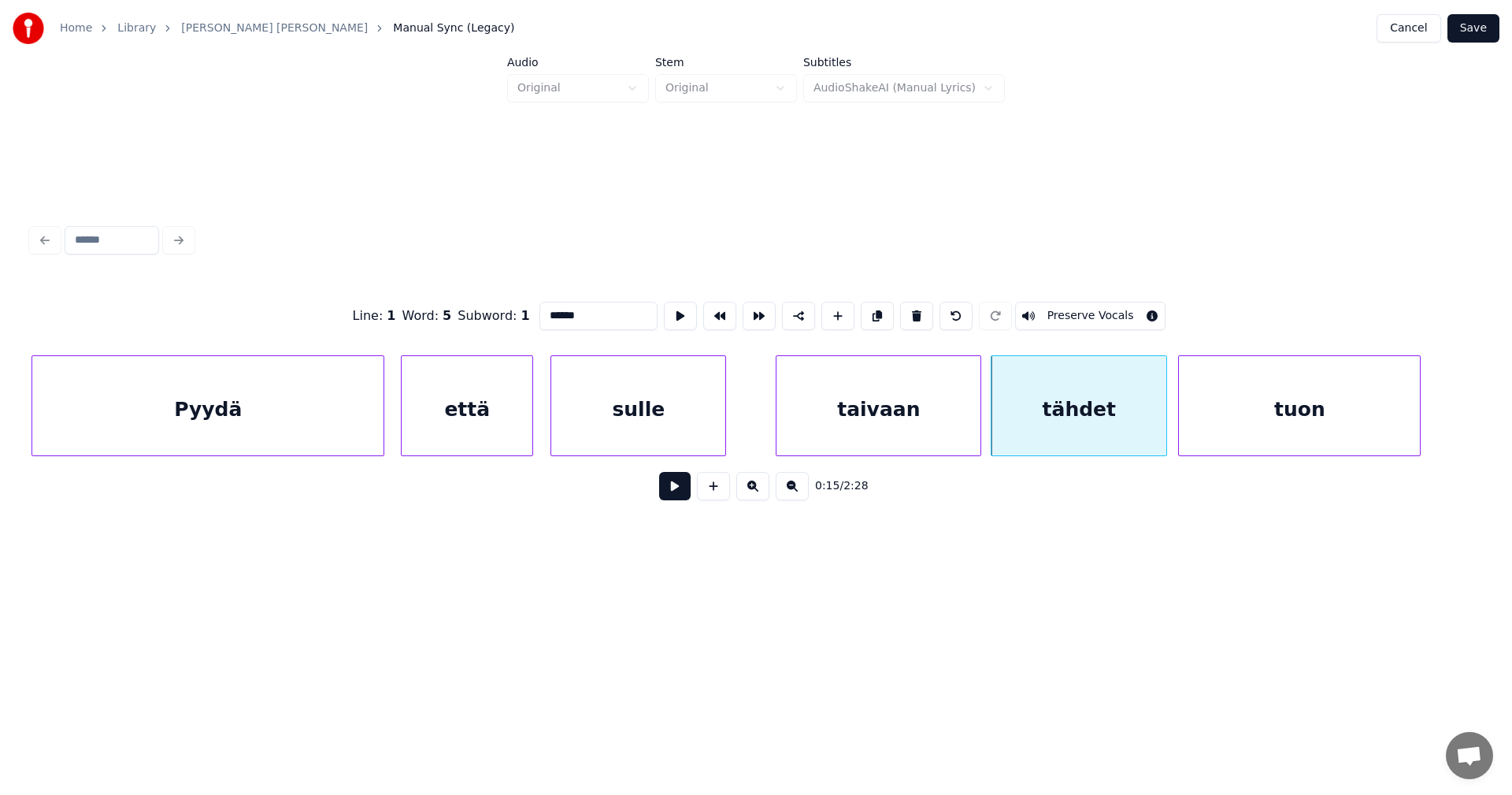
click at [685, 492] on button at bounding box center [674, 485] width 31 height 28
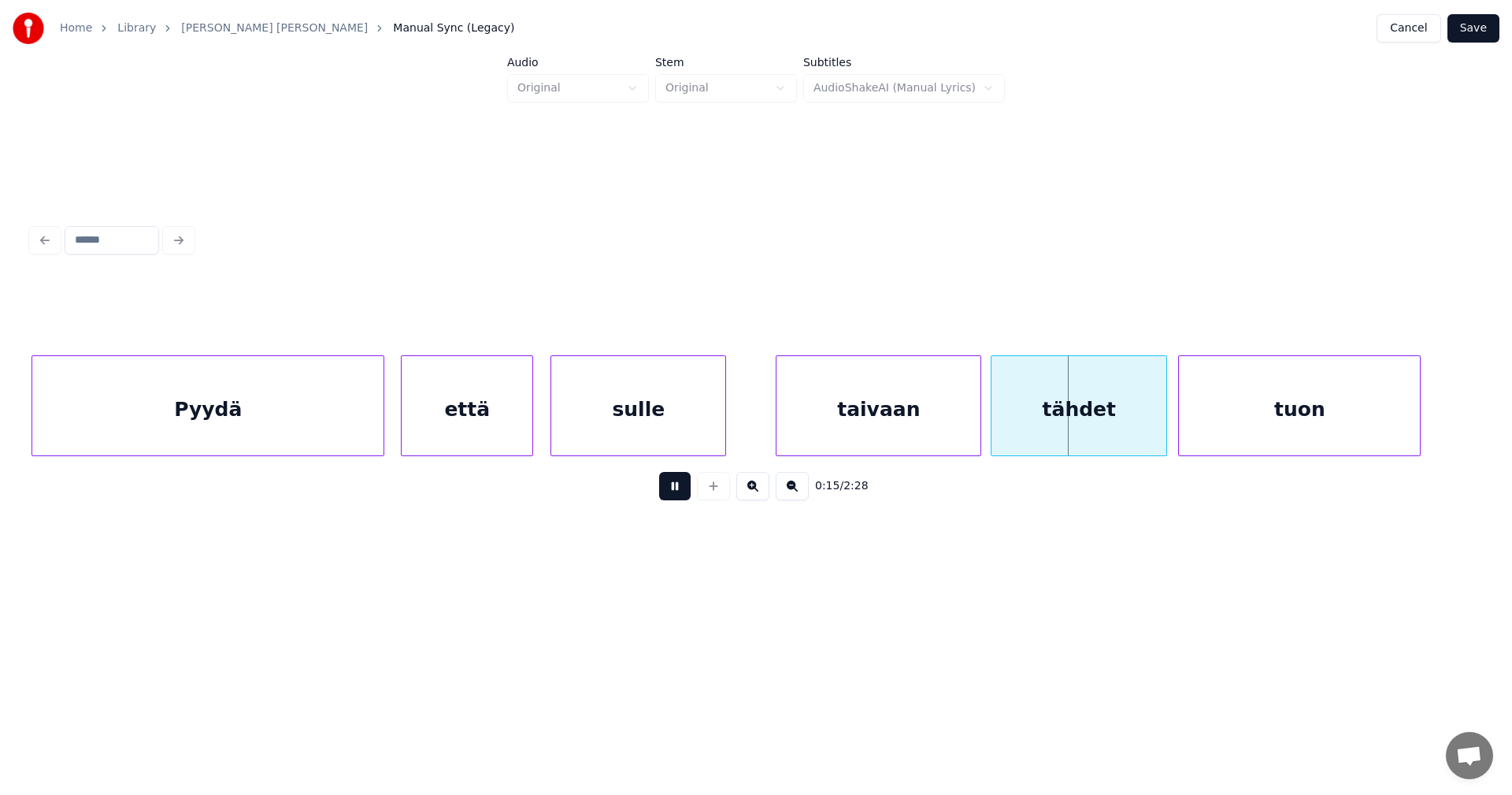
click at [685, 492] on button at bounding box center [674, 485] width 31 height 28
click at [1125, 437] on div at bounding box center [1127, 405] width 5 height 99
click at [1280, 418] on div "tuon" at bounding box center [1300, 409] width 241 height 107
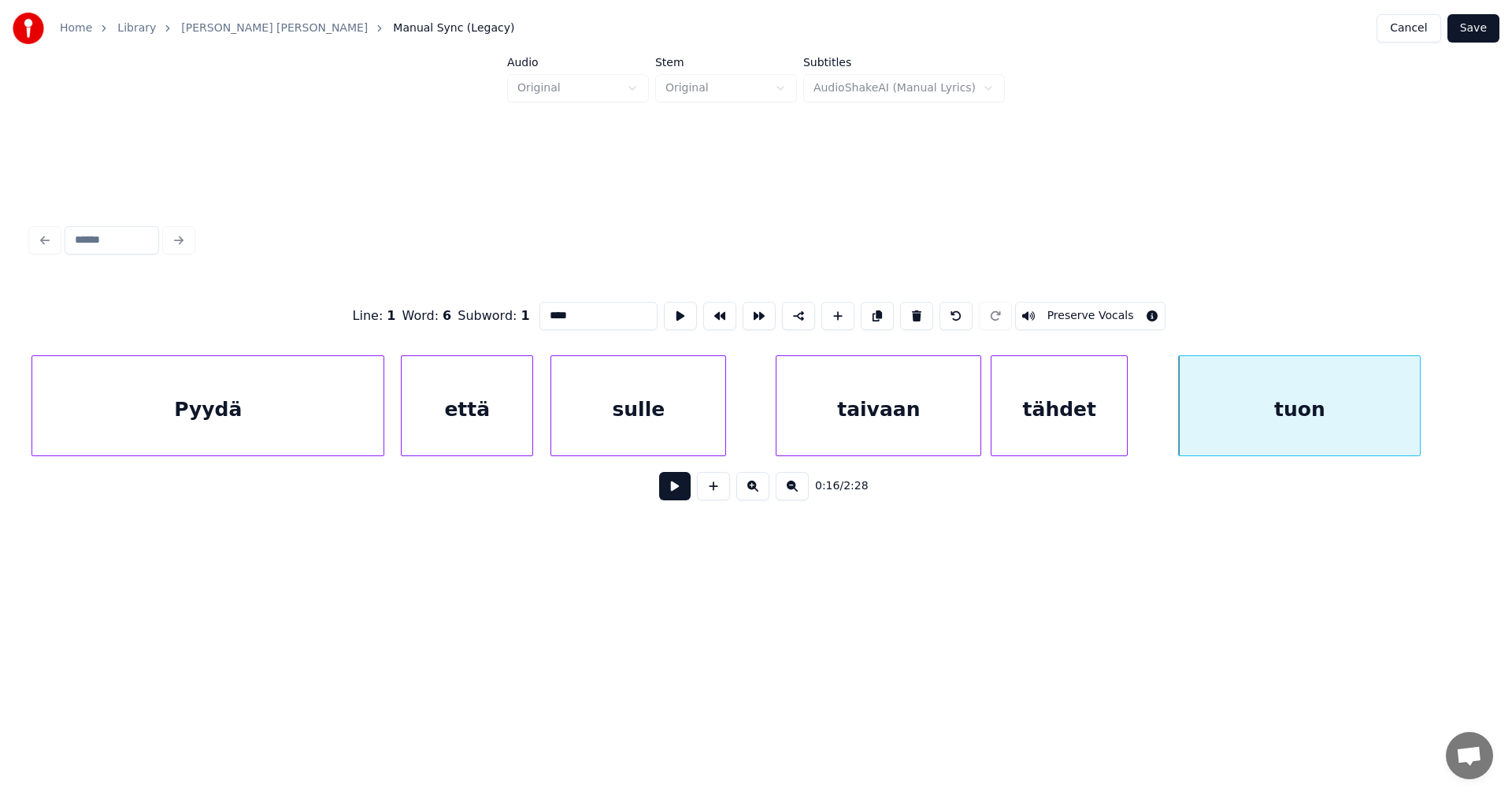
click at [678, 492] on button at bounding box center [674, 485] width 31 height 28
click at [678, 488] on button at bounding box center [674, 485] width 31 height 28
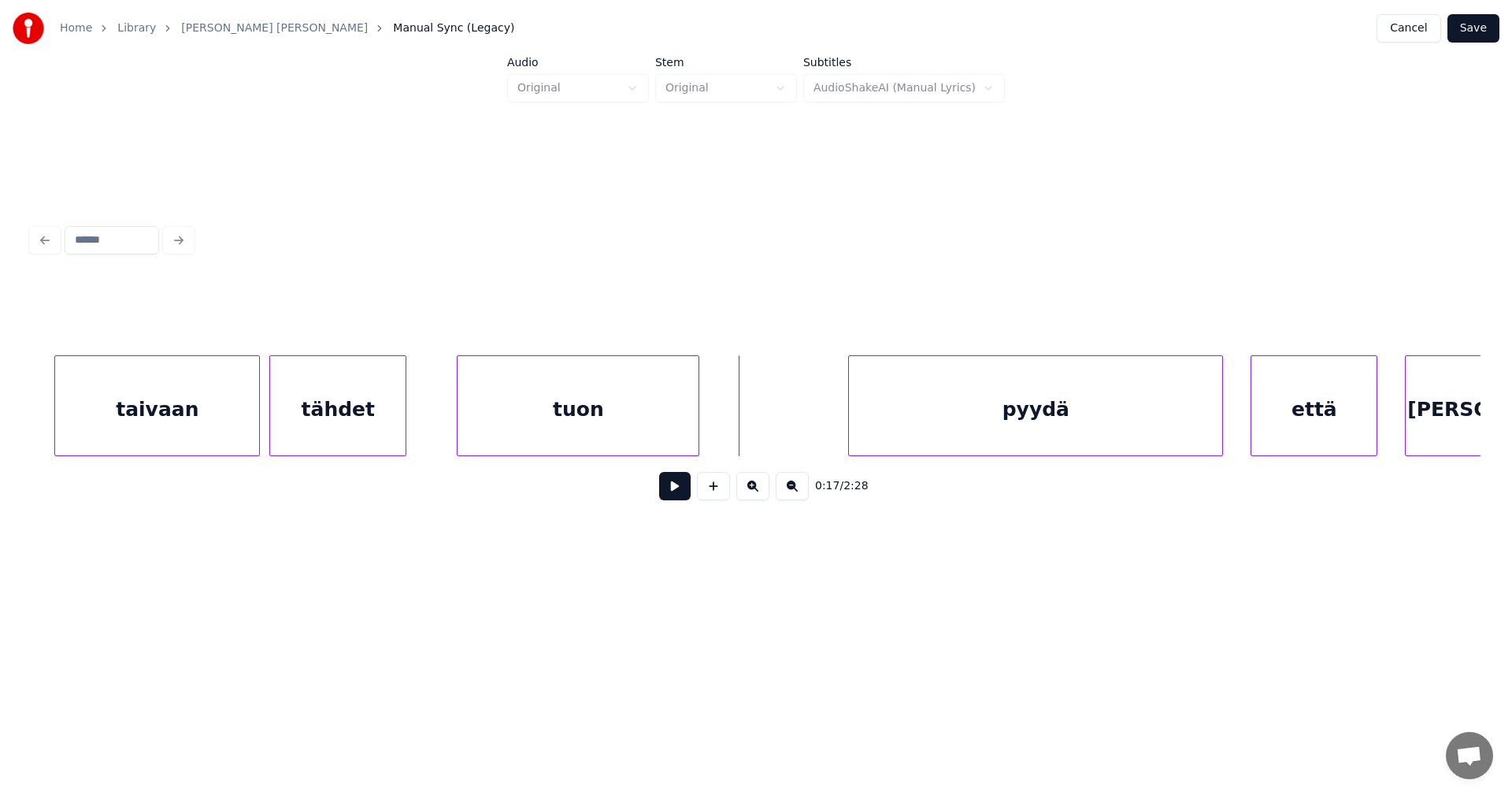
scroll to position [0, 4060]
click at [669, 424] on div "tuon" at bounding box center [575, 409] width 241 height 107
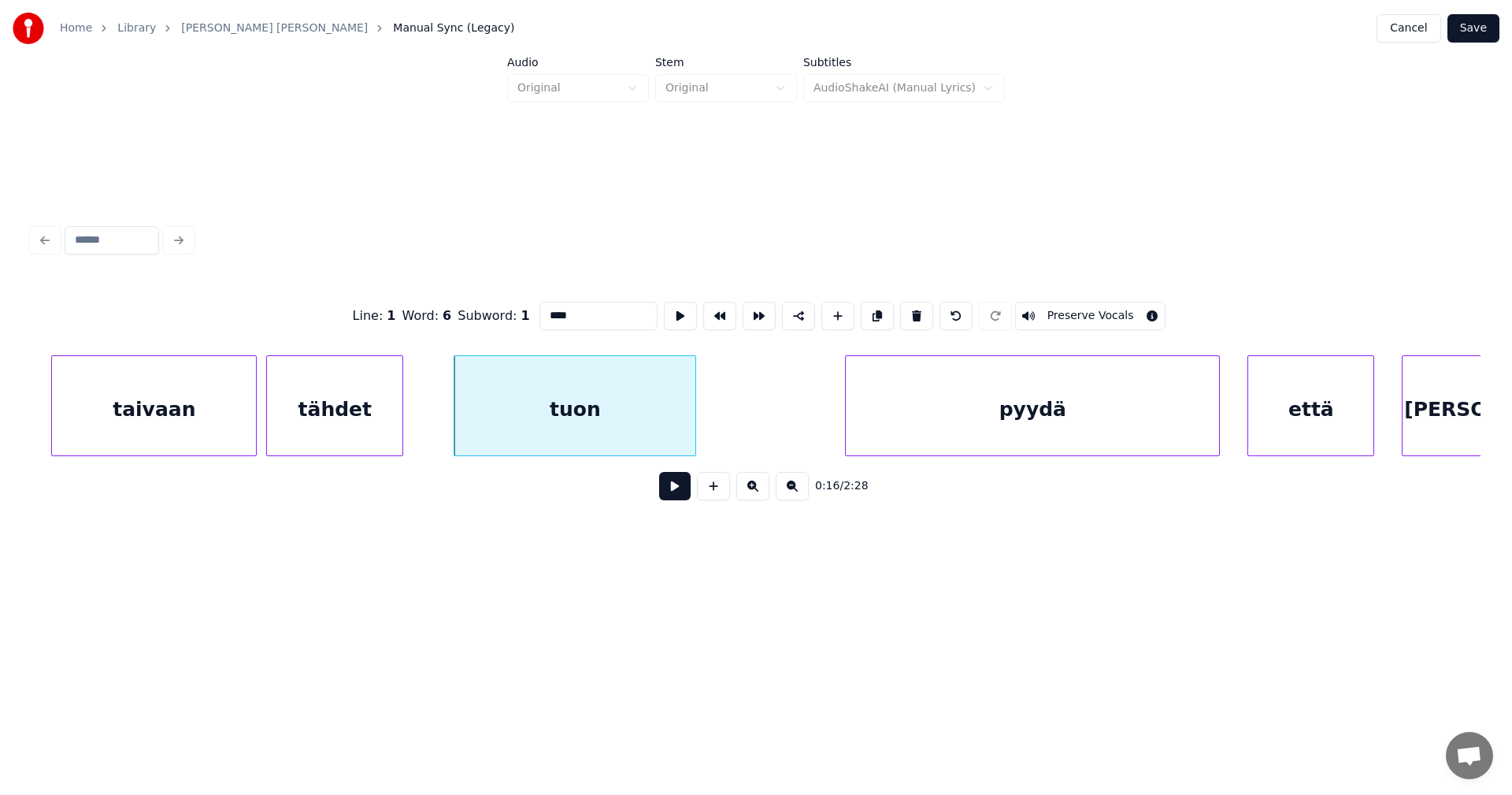
click at [682, 486] on button at bounding box center [674, 485] width 31 height 28
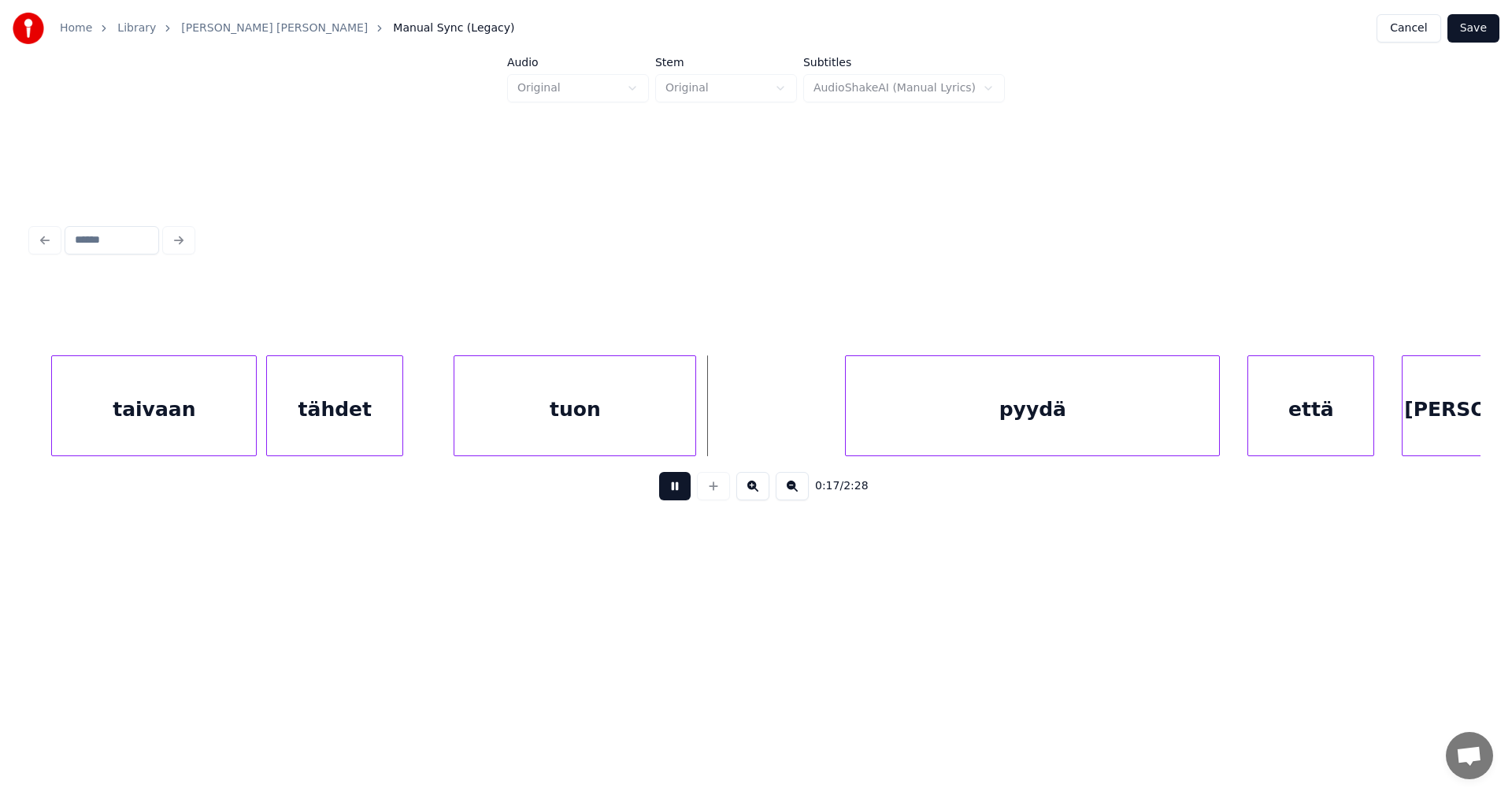
click at [682, 486] on button at bounding box center [674, 485] width 31 height 28
click at [756, 430] on div at bounding box center [755, 405] width 5 height 99
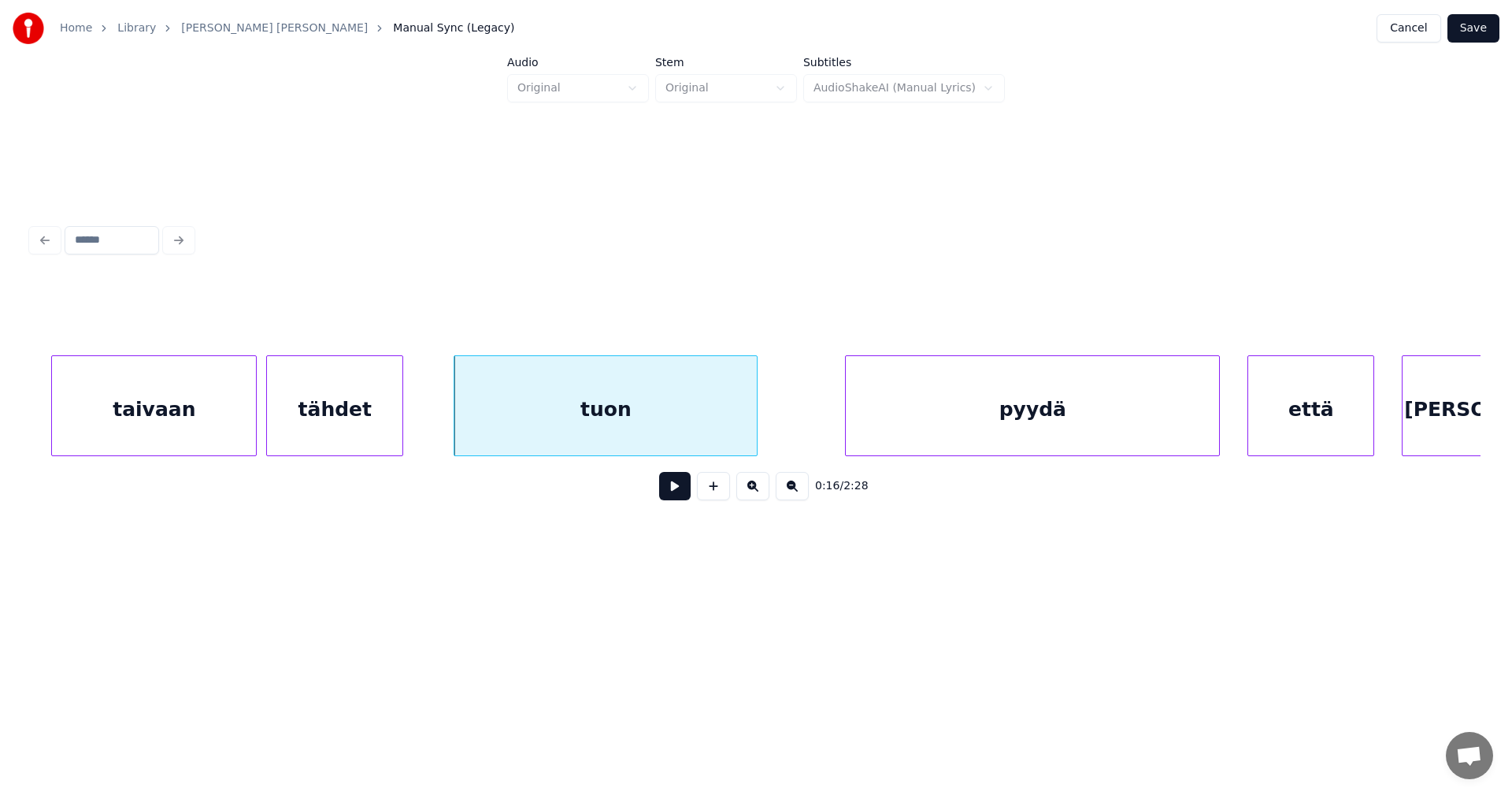
click at [684, 496] on button at bounding box center [674, 485] width 31 height 28
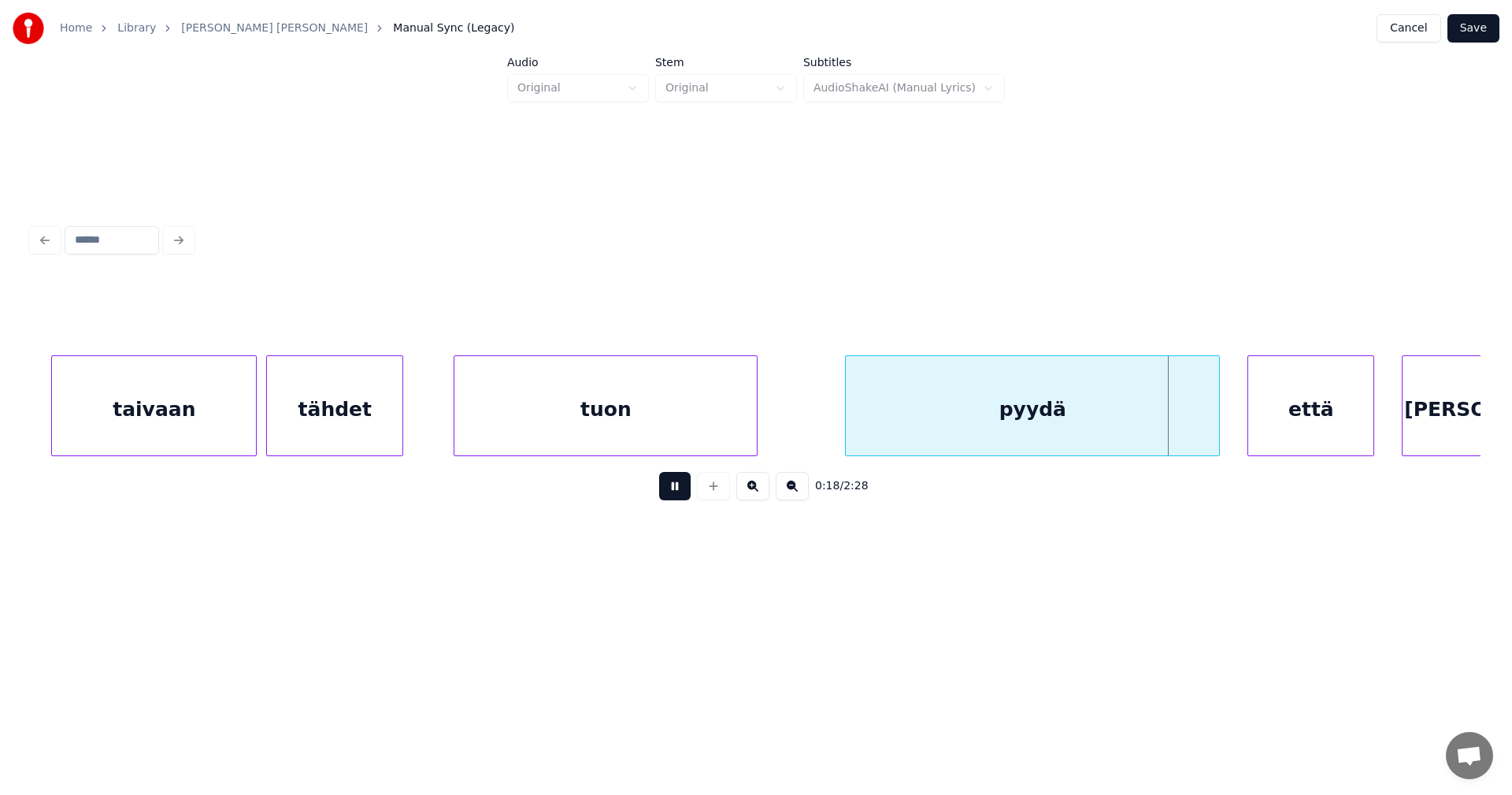
click at [681, 488] on button at bounding box center [674, 485] width 31 height 28
click at [1264, 433] on div "että" at bounding box center [1301, 409] width 126 height 107
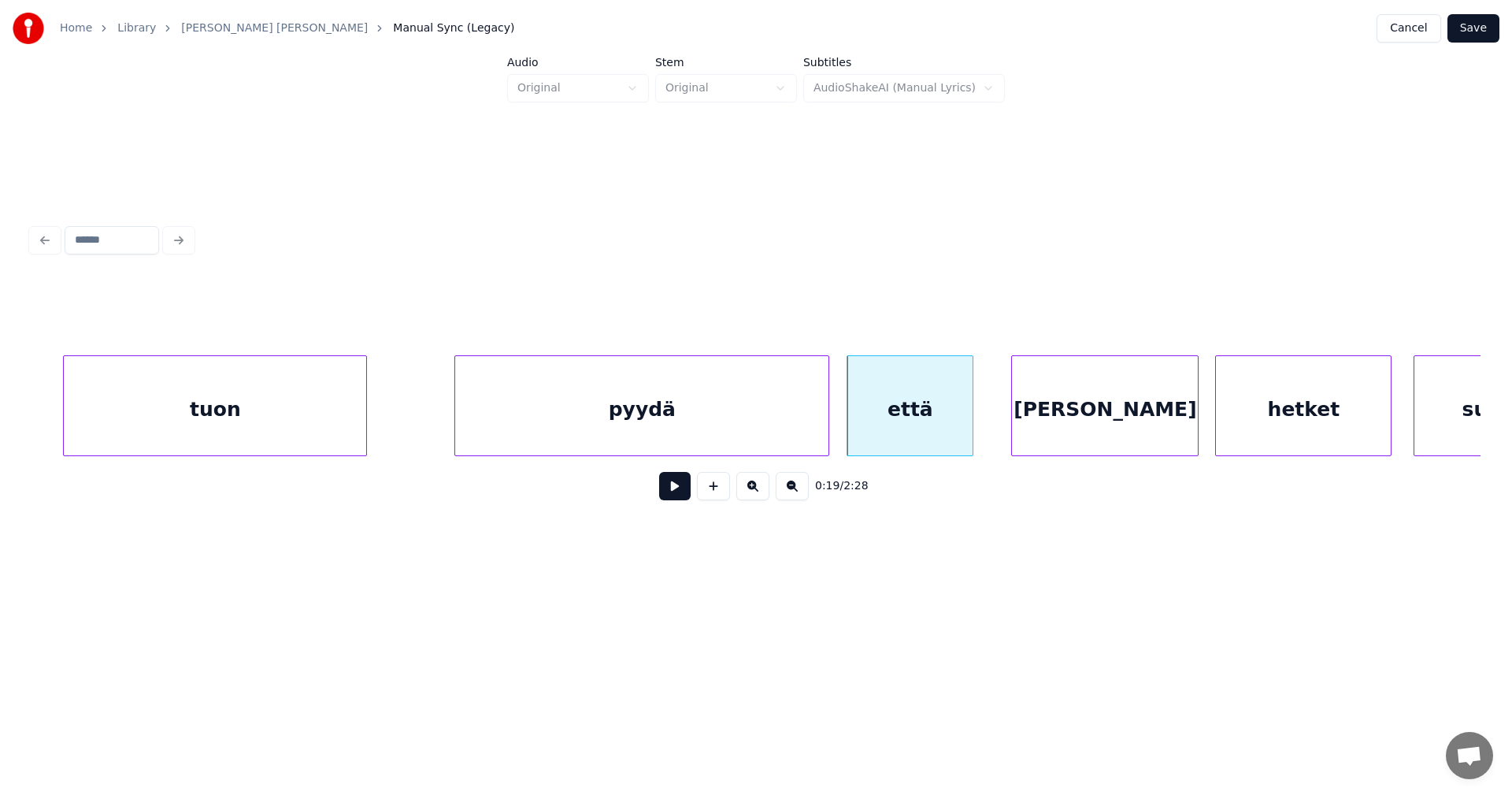
scroll to position [0, 4533]
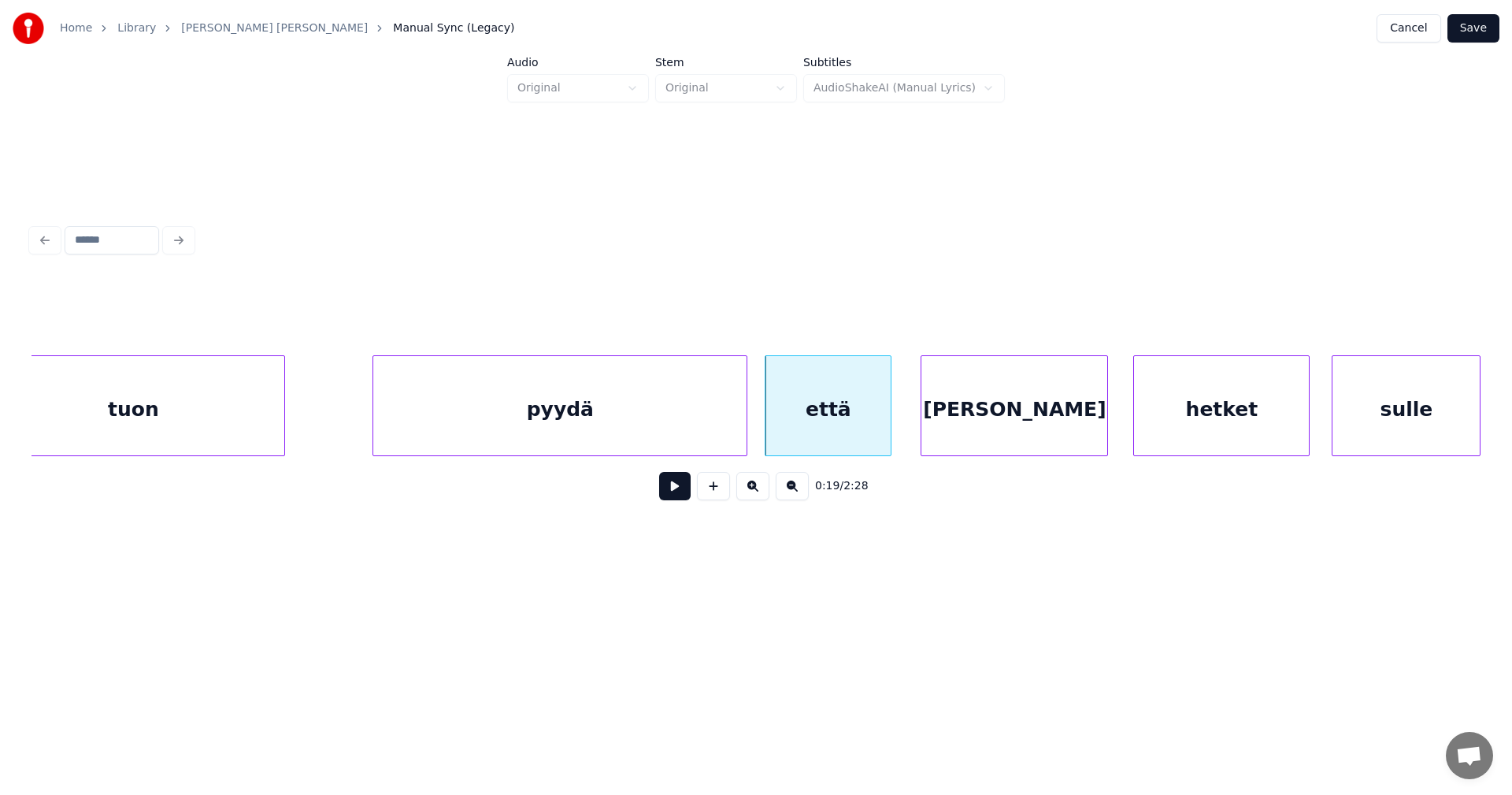
click at [1086, 422] on div "[PERSON_NAME]" at bounding box center [1014, 409] width 186 height 107
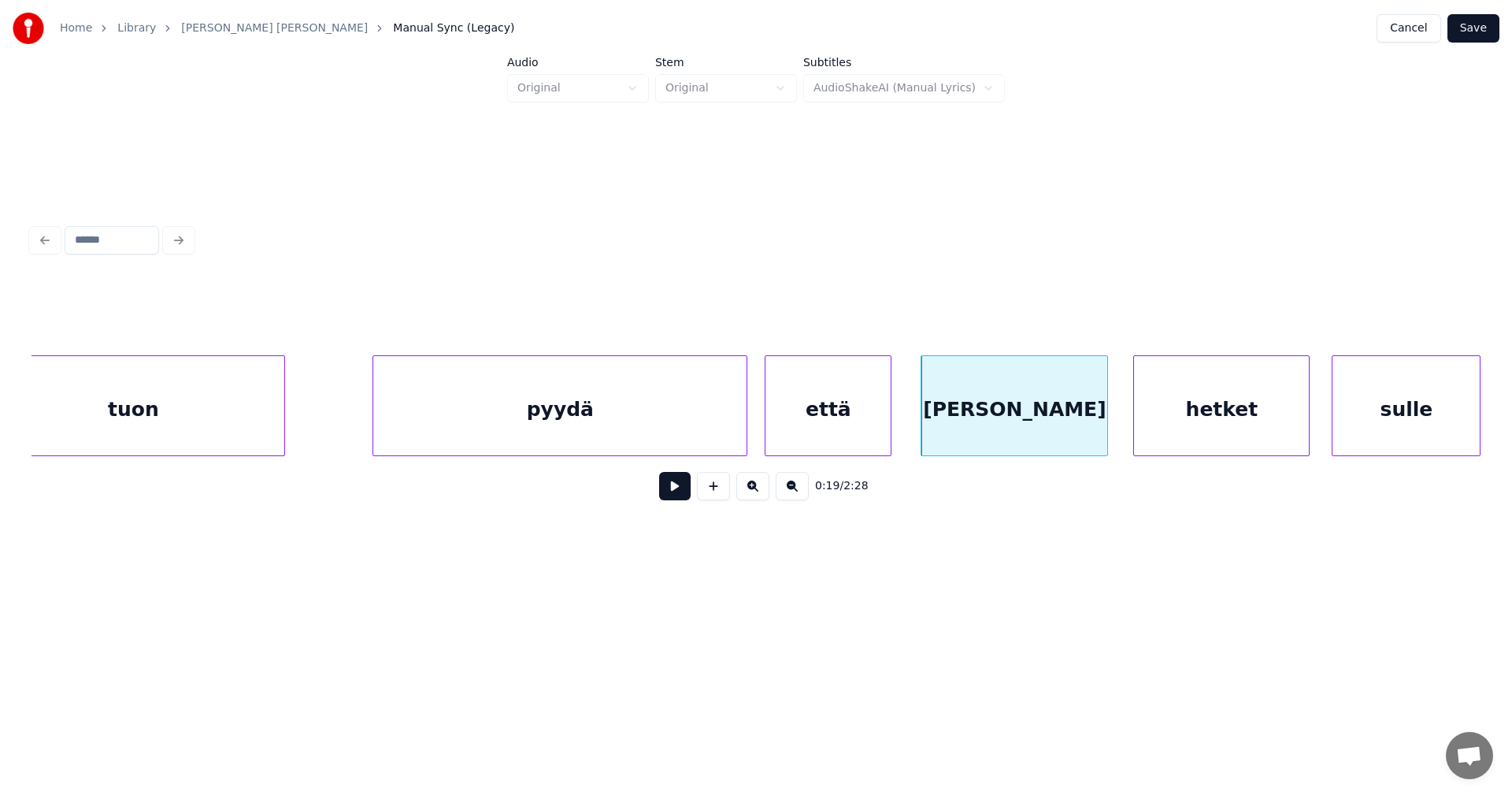
click at [684, 499] on button at bounding box center [674, 485] width 31 height 28
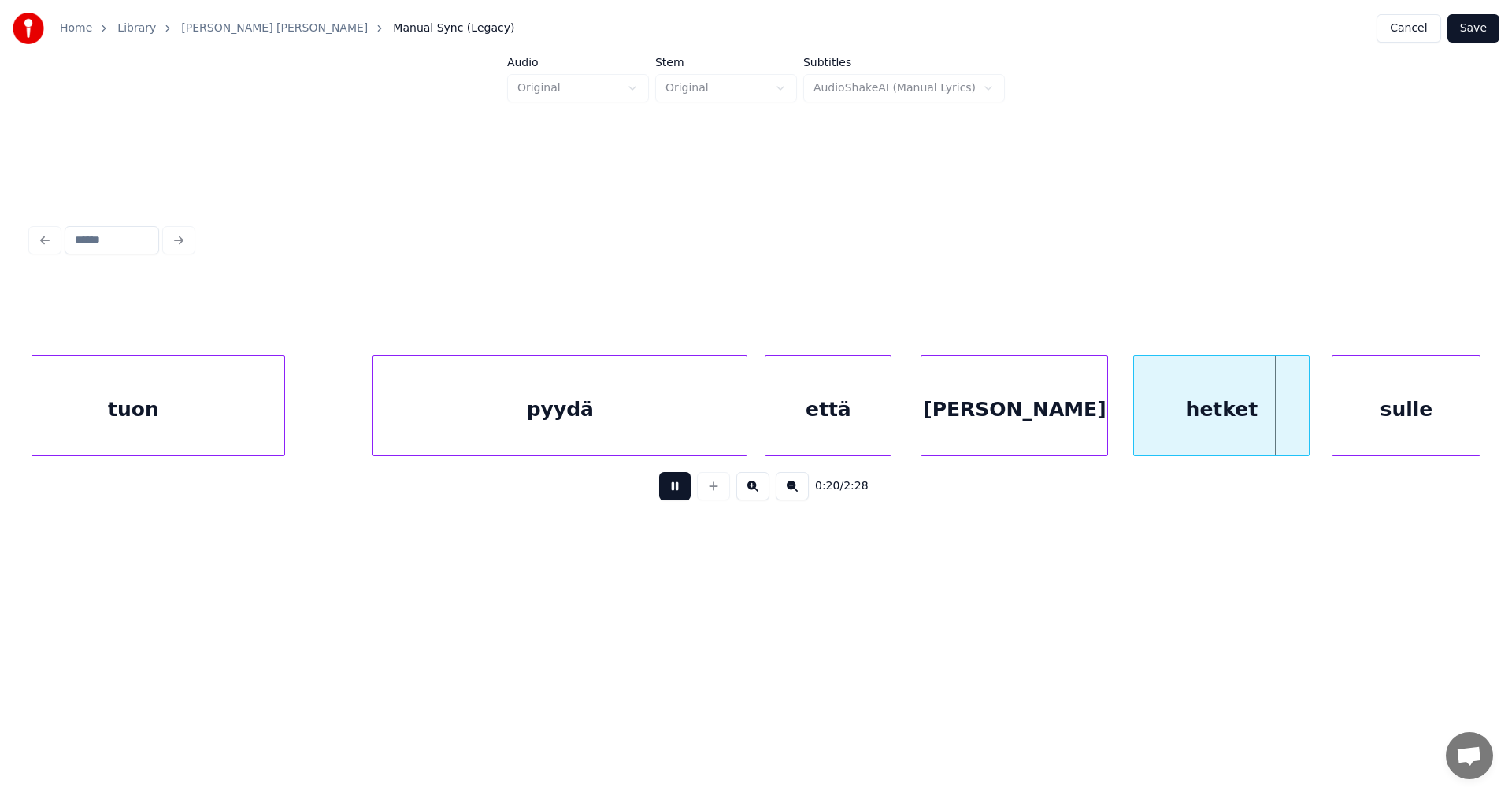
click at [683, 488] on button at bounding box center [674, 485] width 31 height 28
click at [1267, 428] on div at bounding box center [1265, 405] width 5 height 99
click at [1319, 436] on div "sulle" at bounding box center [1368, 409] width 147 height 107
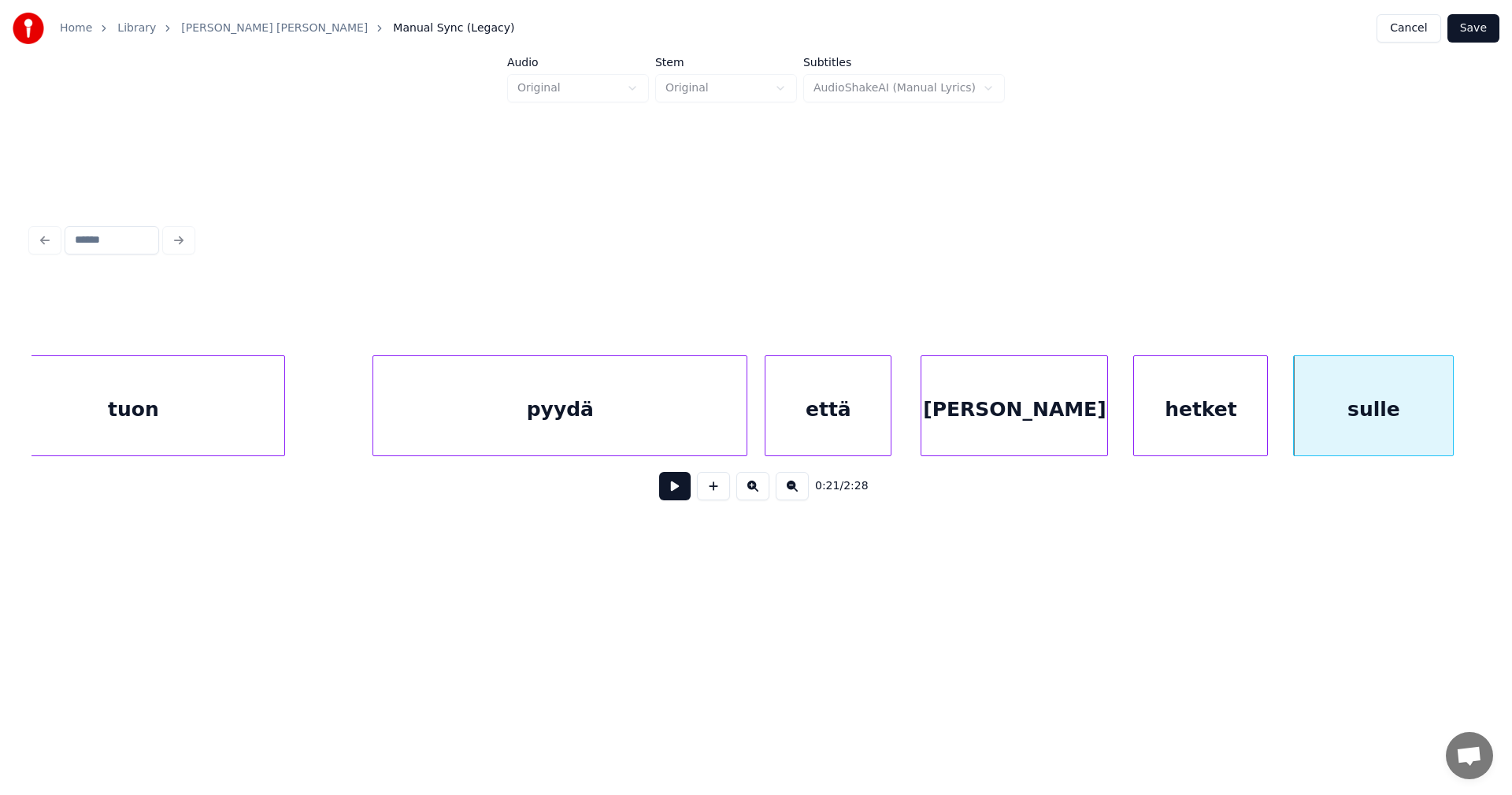
click at [1452, 436] on div at bounding box center [1451, 405] width 5 height 99
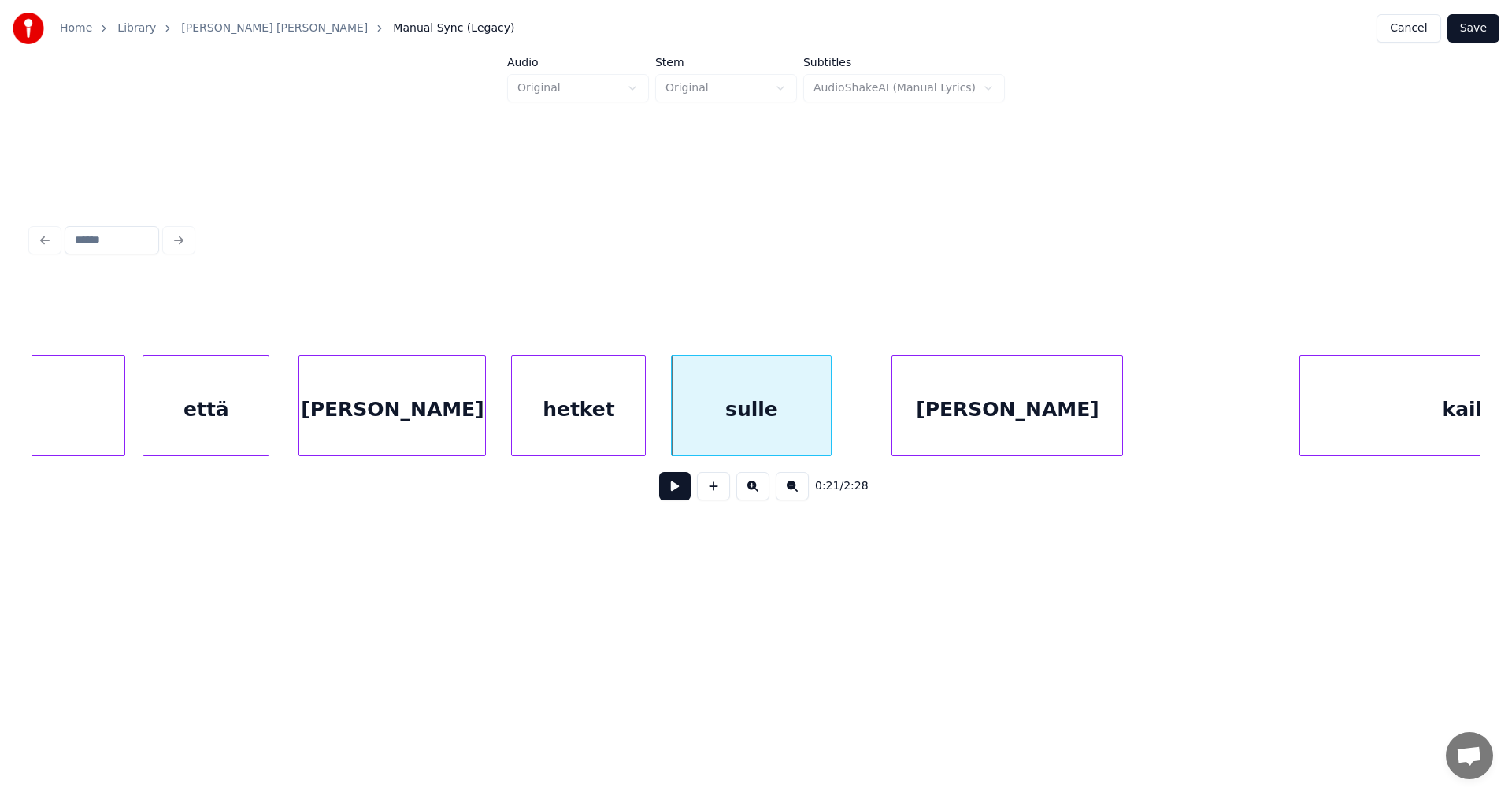
scroll to position [0, 5163]
click at [682, 493] on button at bounding box center [674, 485] width 31 height 28
click at [681, 488] on button at bounding box center [674, 485] width 31 height 28
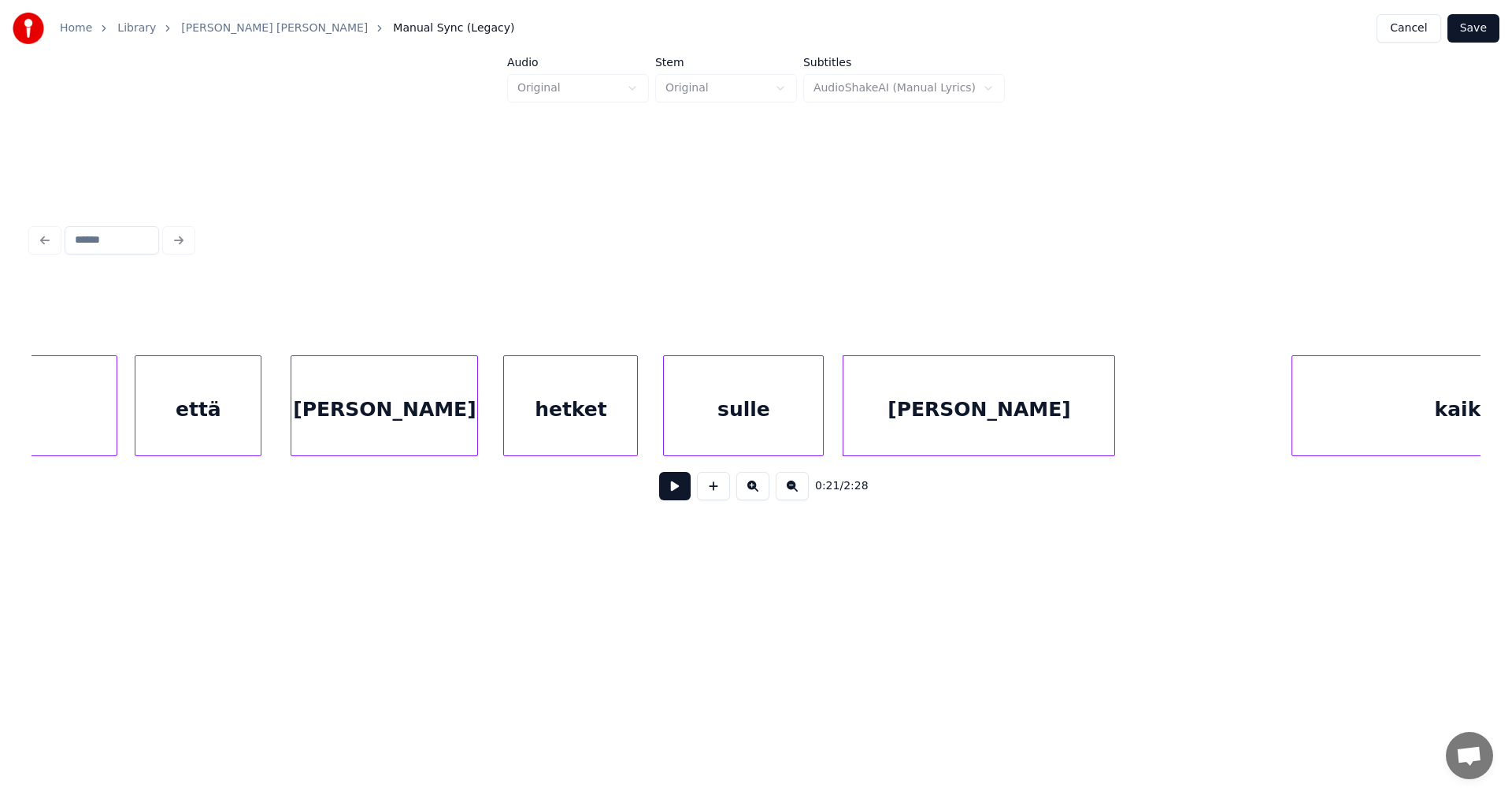
click at [847, 432] on div at bounding box center [846, 405] width 5 height 99
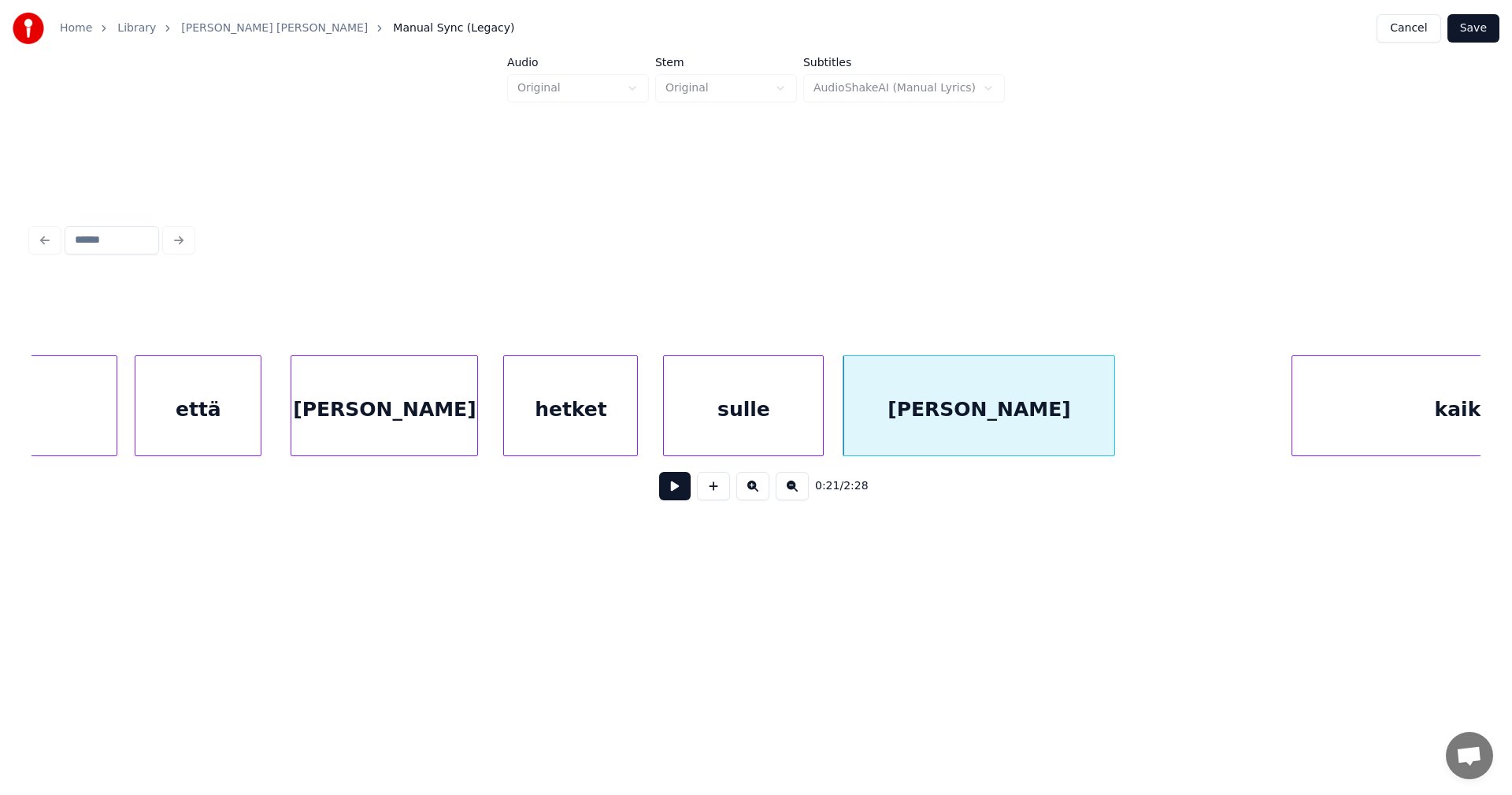
click at [688, 493] on button at bounding box center [674, 485] width 31 height 28
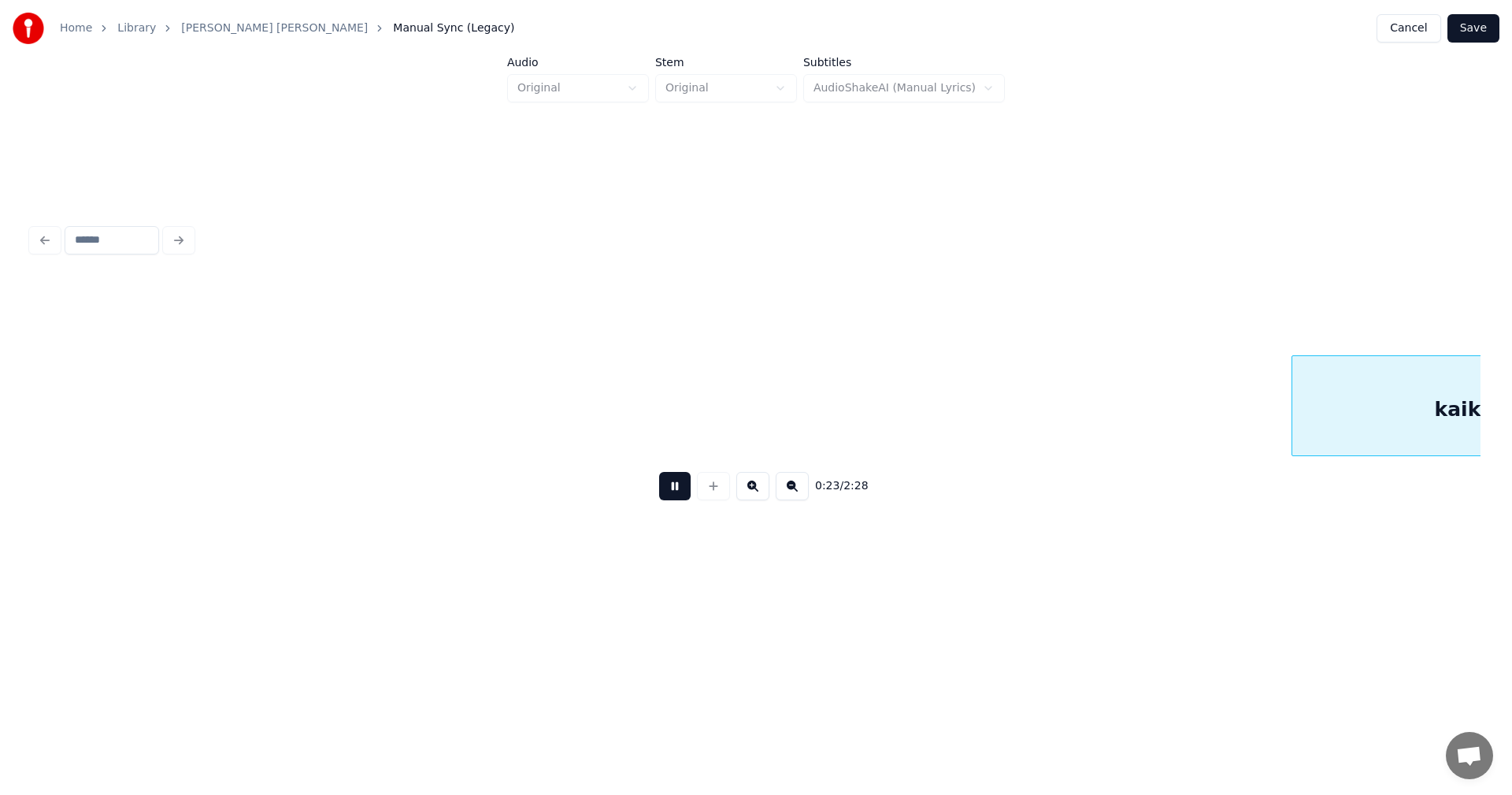
scroll to position [0, 6614]
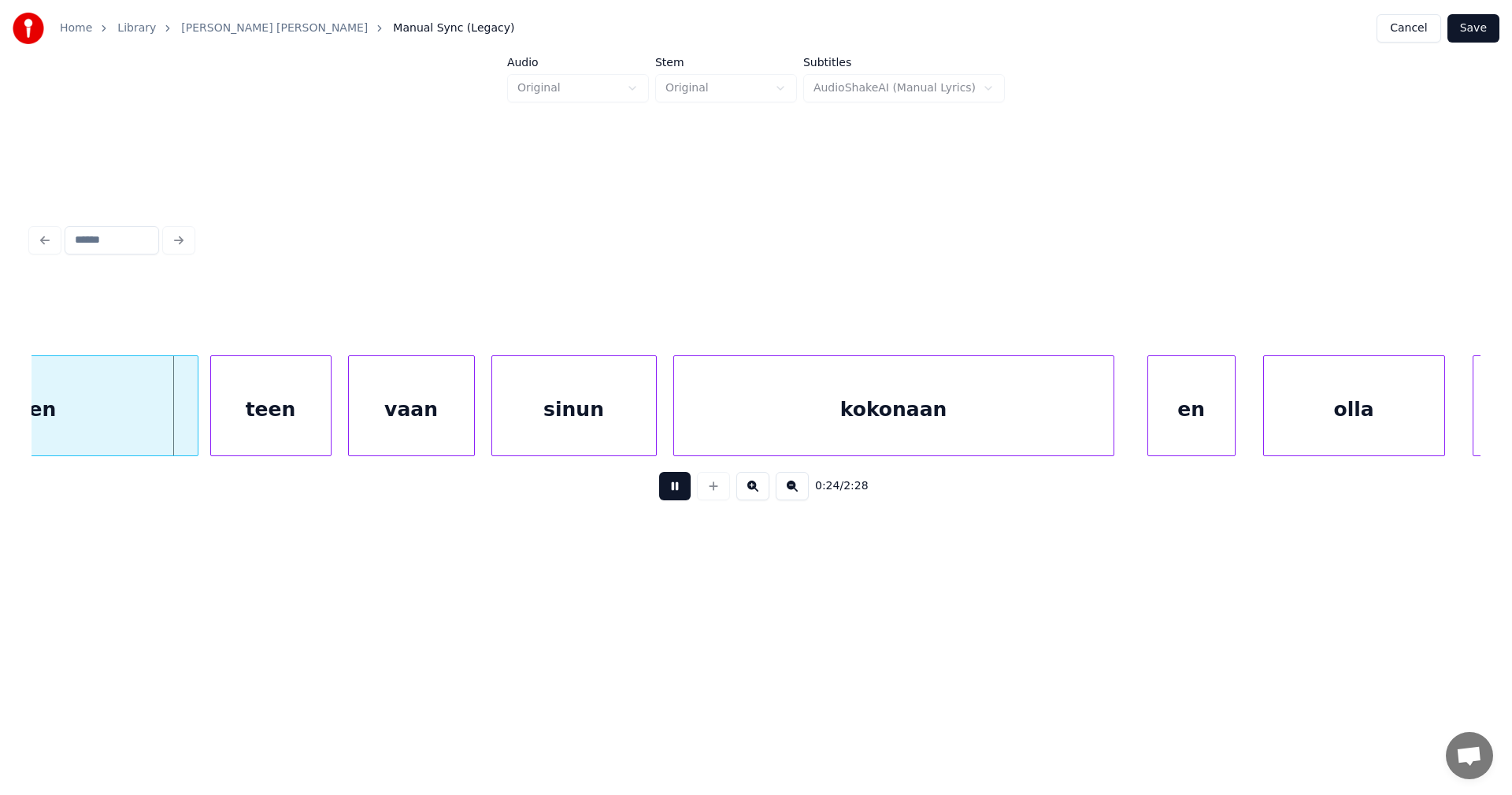
click at [688, 484] on button at bounding box center [674, 485] width 31 height 28
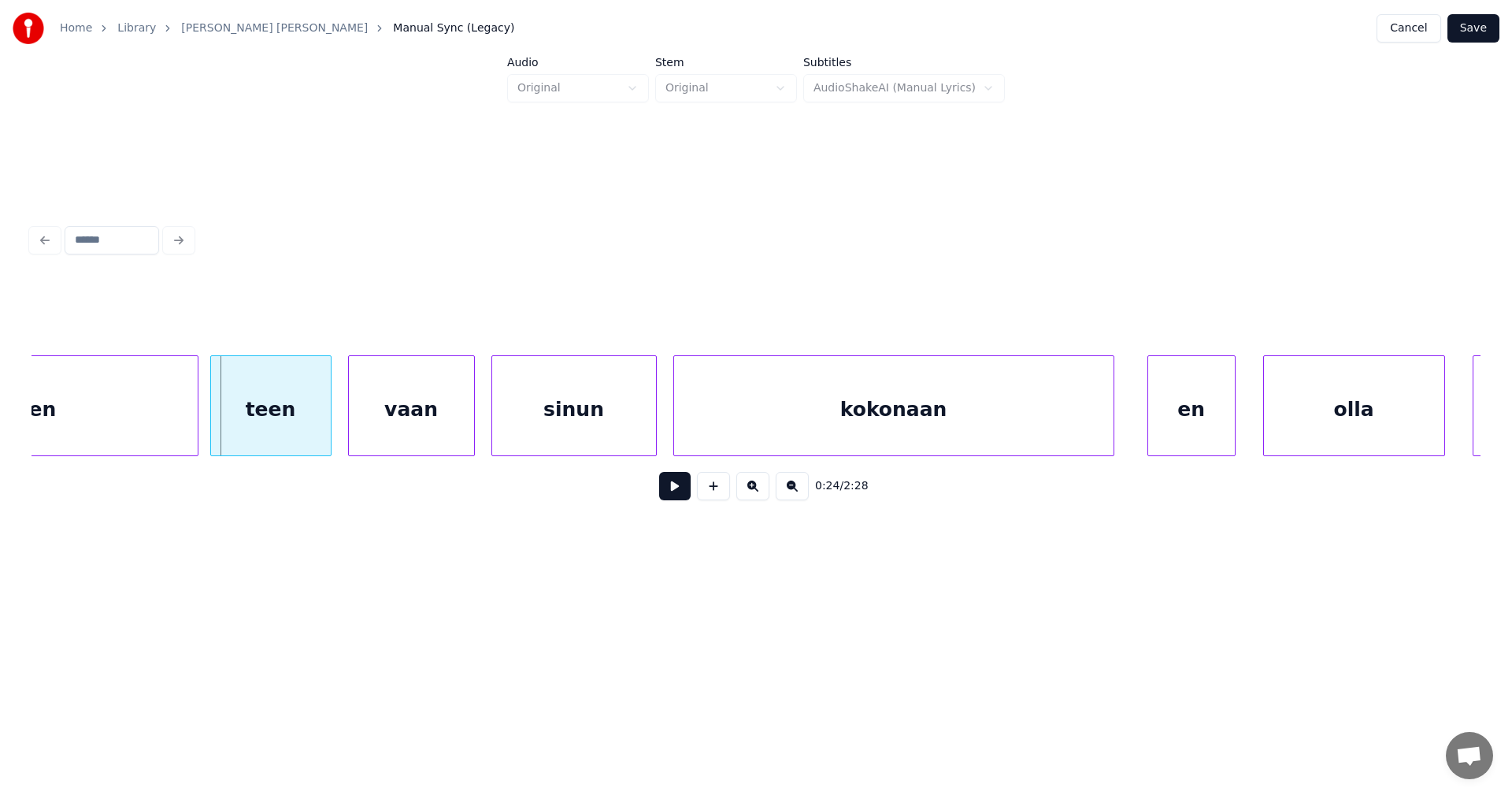
click at [185, 424] on div "kaiken" at bounding box center [19, 409] width 356 height 107
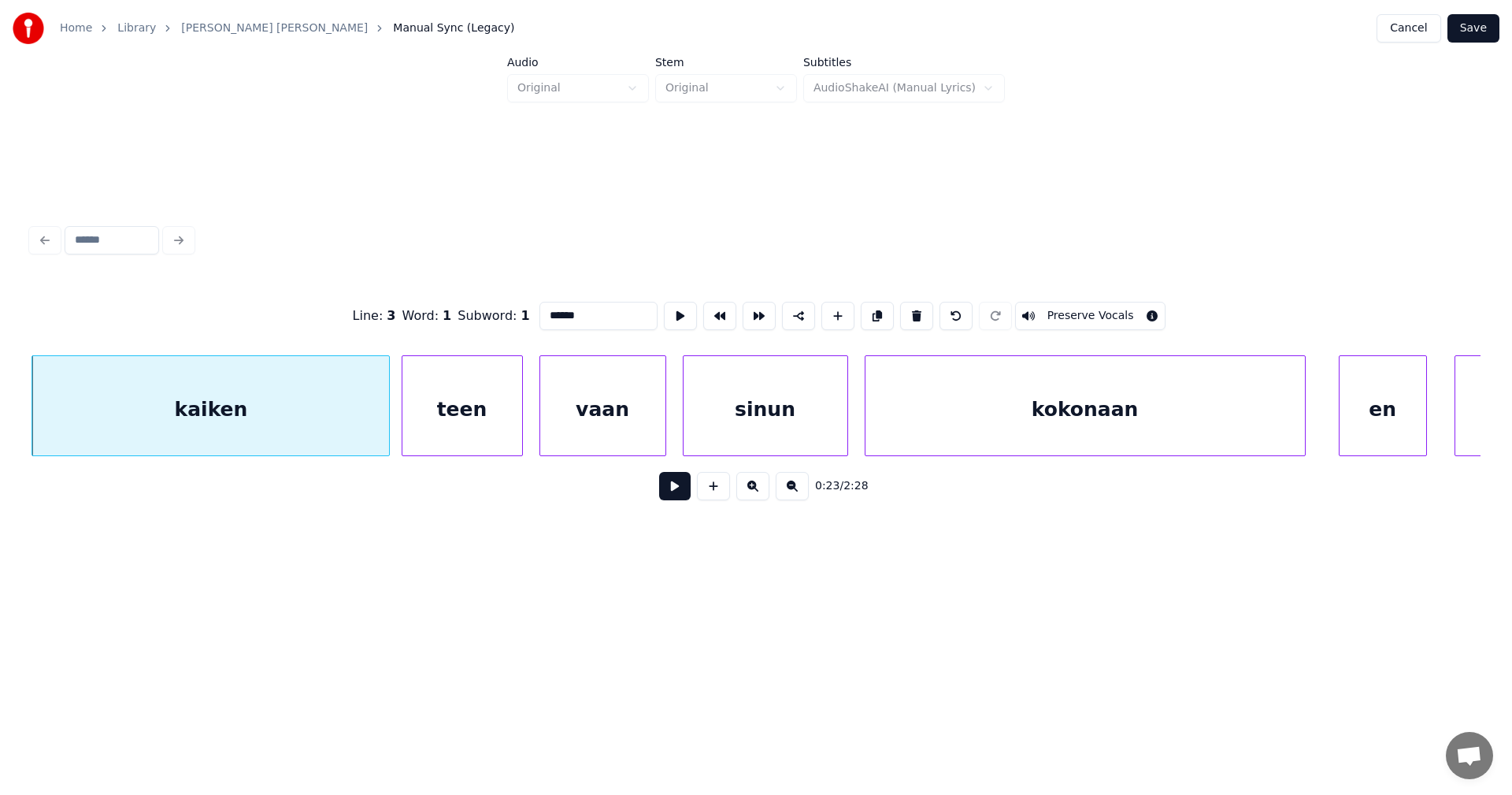
click at [670, 490] on button at bounding box center [674, 485] width 31 height 28
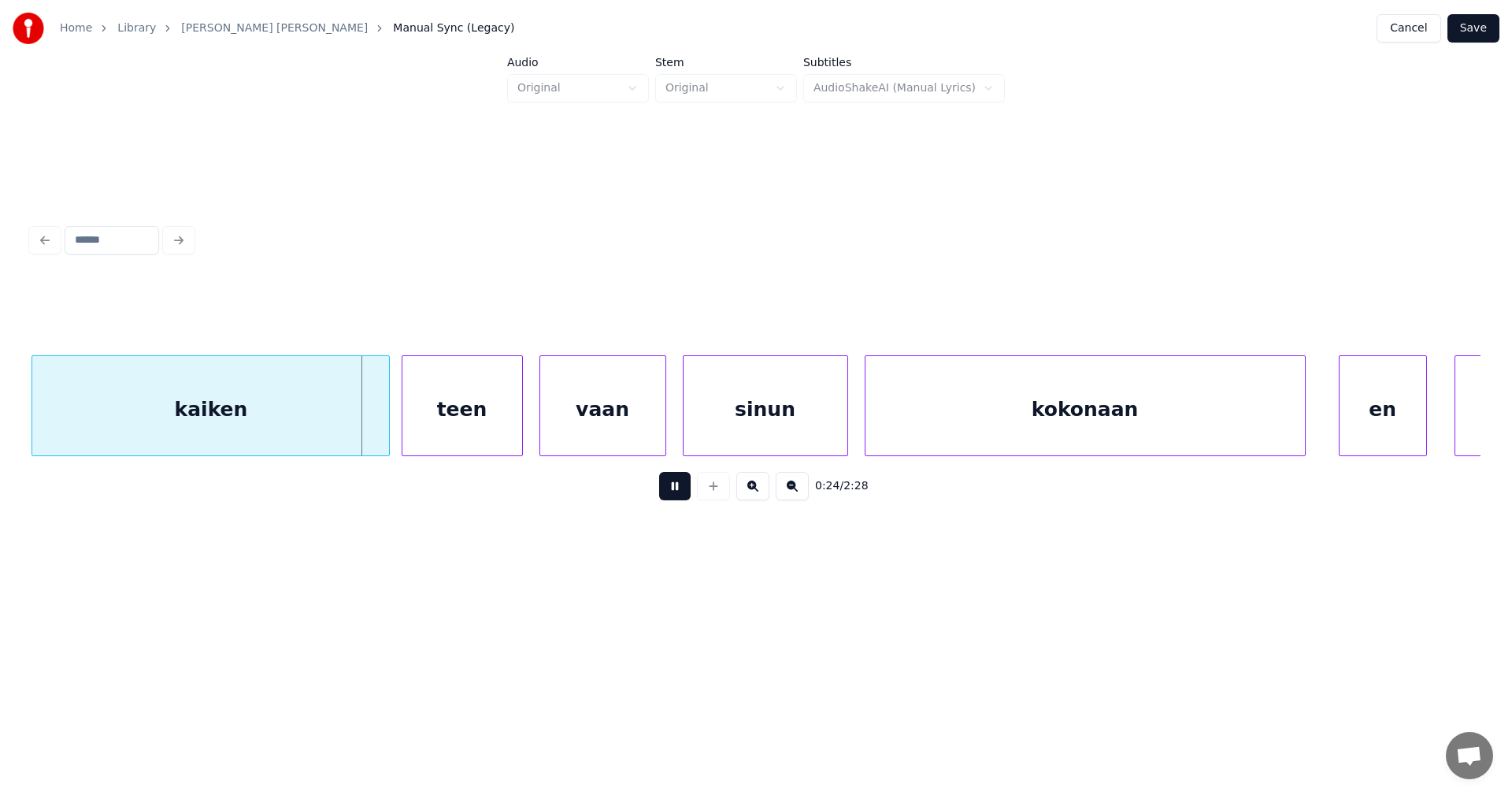
click at [669, 488] on button at bounding box center [674, 485] width 31 height 28
click at [382, 435] on div at bounding box center [380, 405] width 5 height 99
click at [451, 429] on div "teen" at bounding box center [462, 409] width 120 height 107
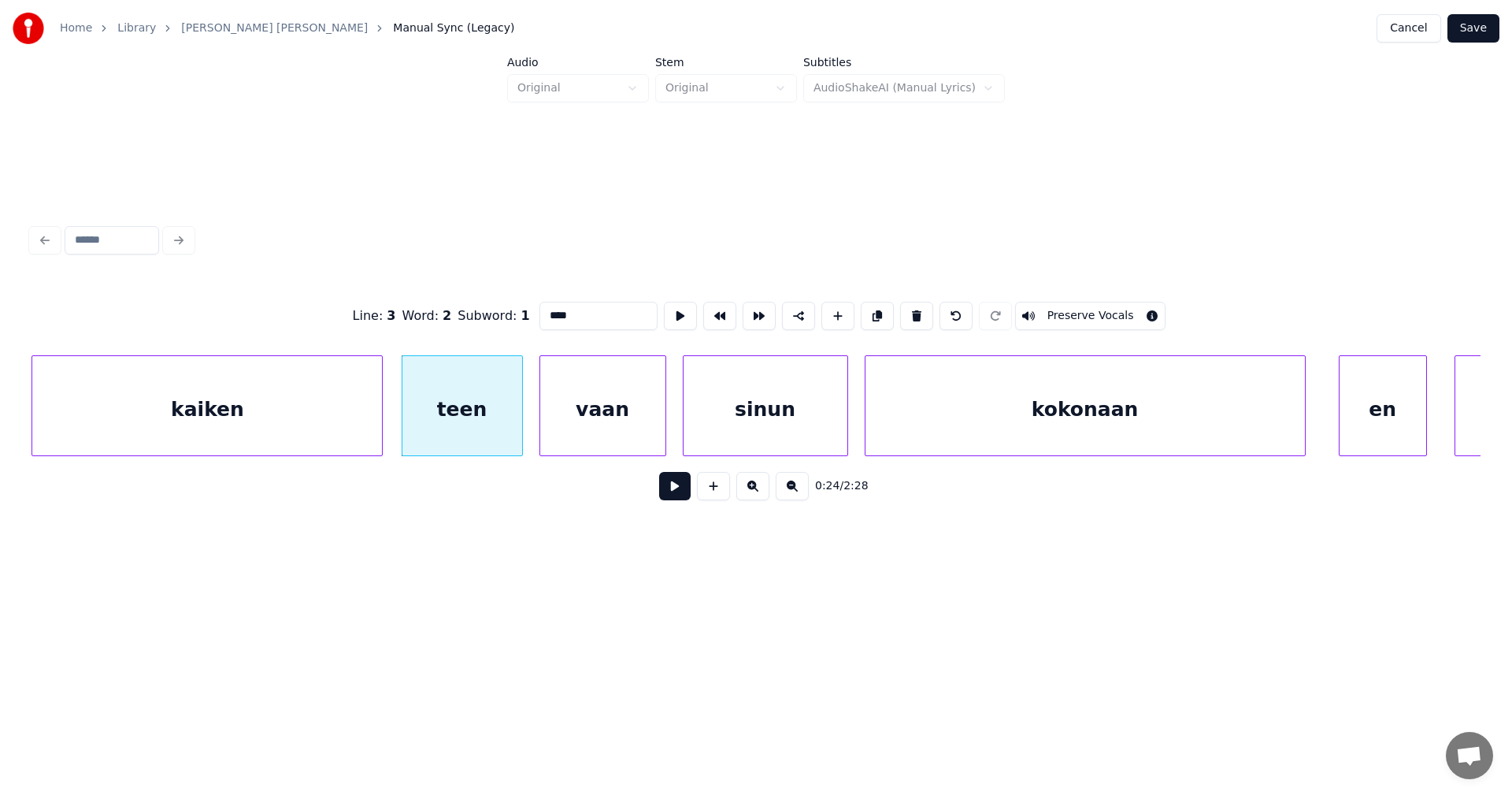
click at [682, 487] on button at bounding box center [674, 485] width 31 height 28
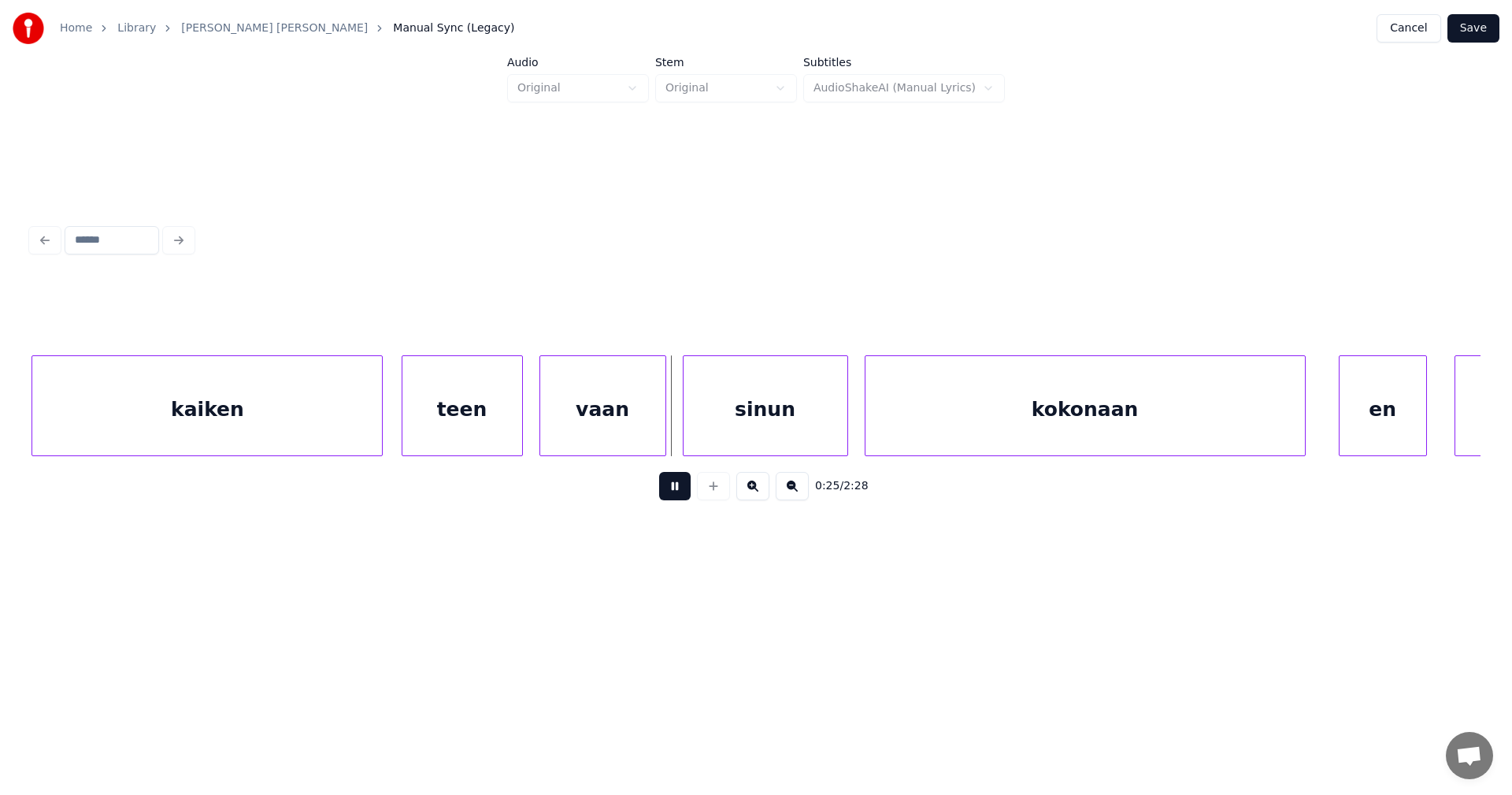
click at [682, 484] on button at bounding box center [674, 485] width 31 height 28
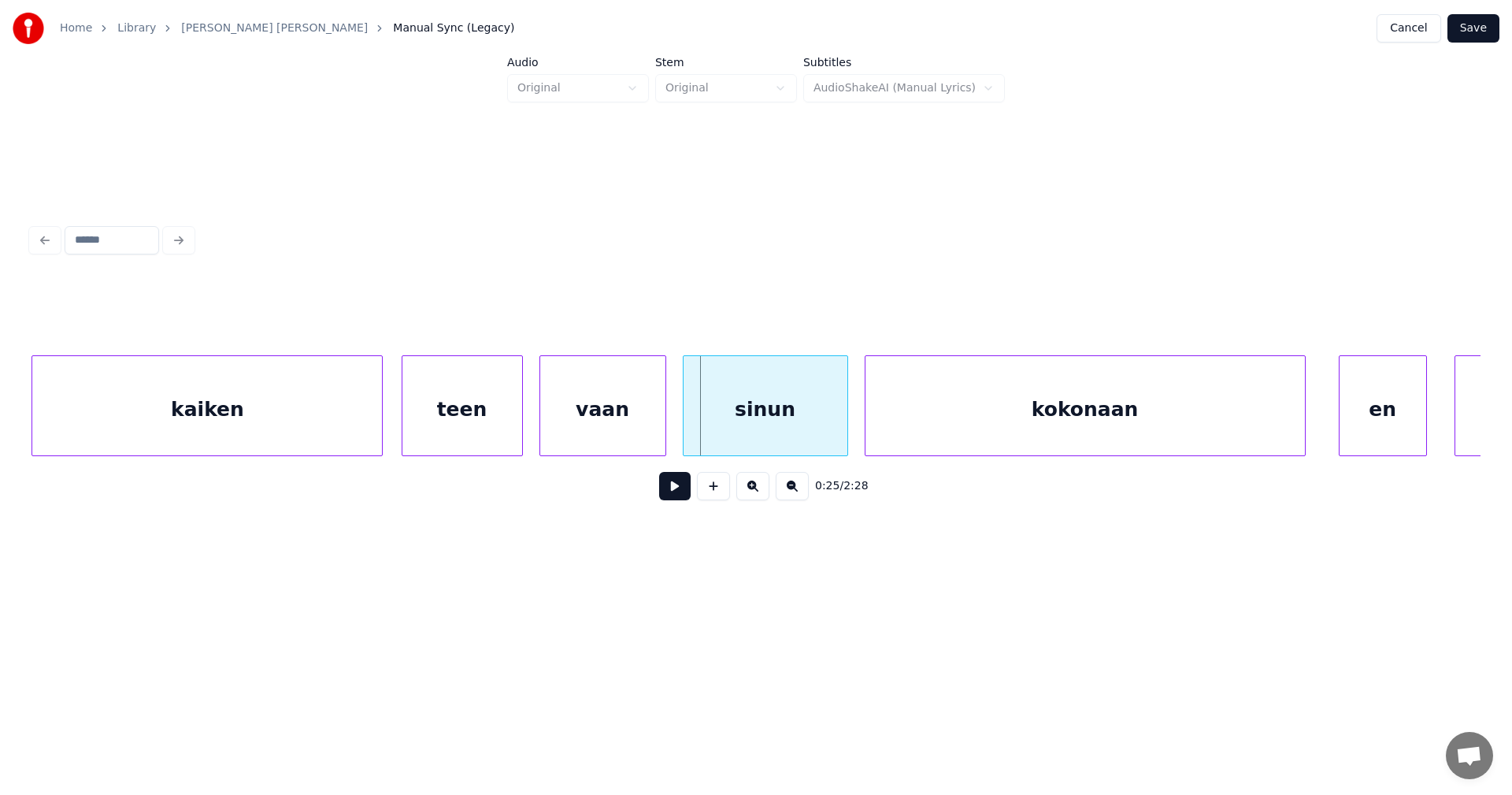
click at [684, 485] on button at bounding box center [674, 485] width 31 height 28
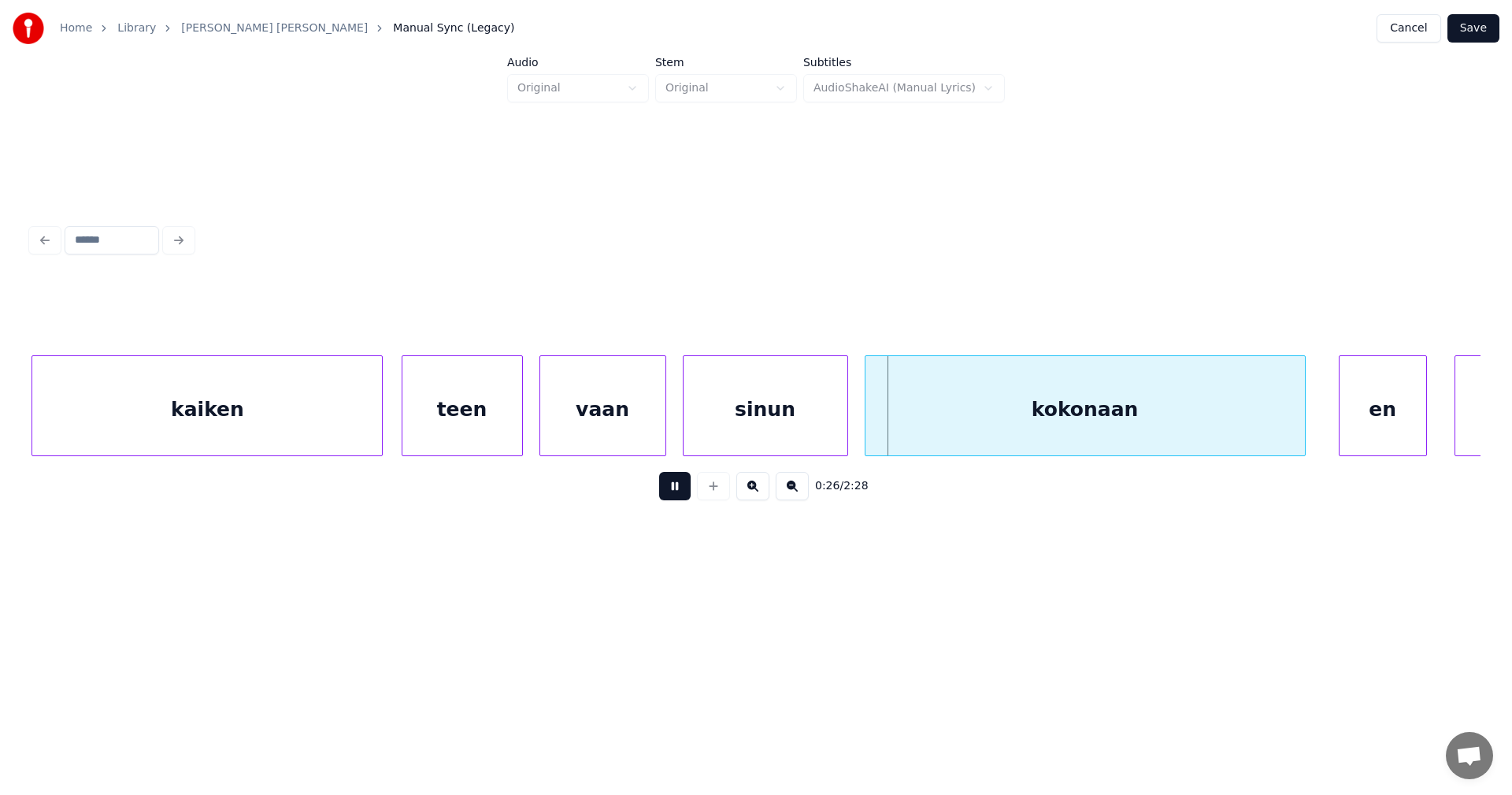
drag, startPoint x: 667, startPoint y: 489, endPoint x: 705, endPoint y: 456, distance: 50.3
click at [669, 487] on button at bounding box center [674, 485] width 31 height 28
click at [715, 444] on div "sinun" at bounding box center [766, 409] width 164 height 107
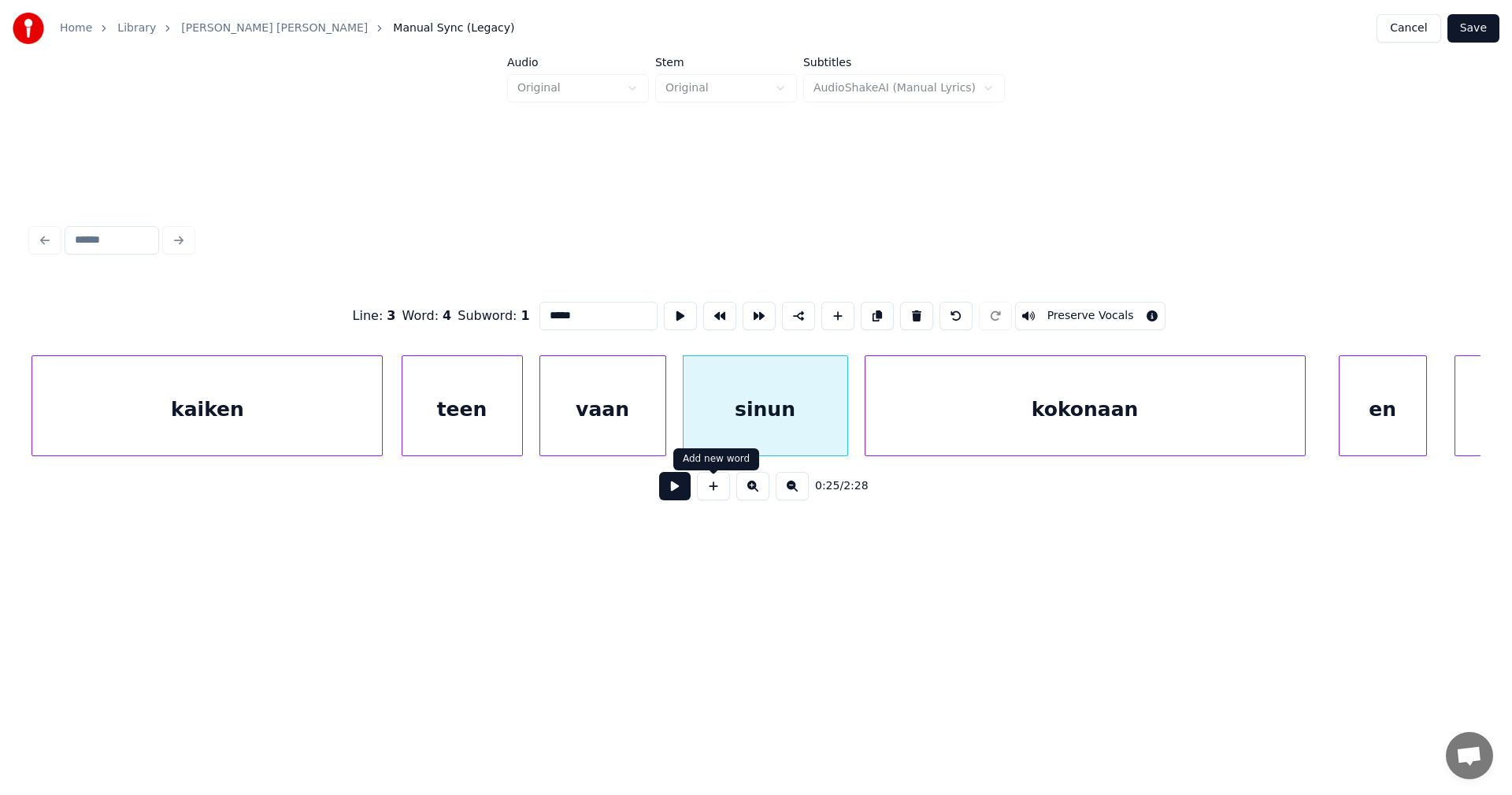
click at [680, 500] on button at bounding box center [674, 485] width 31 height 28
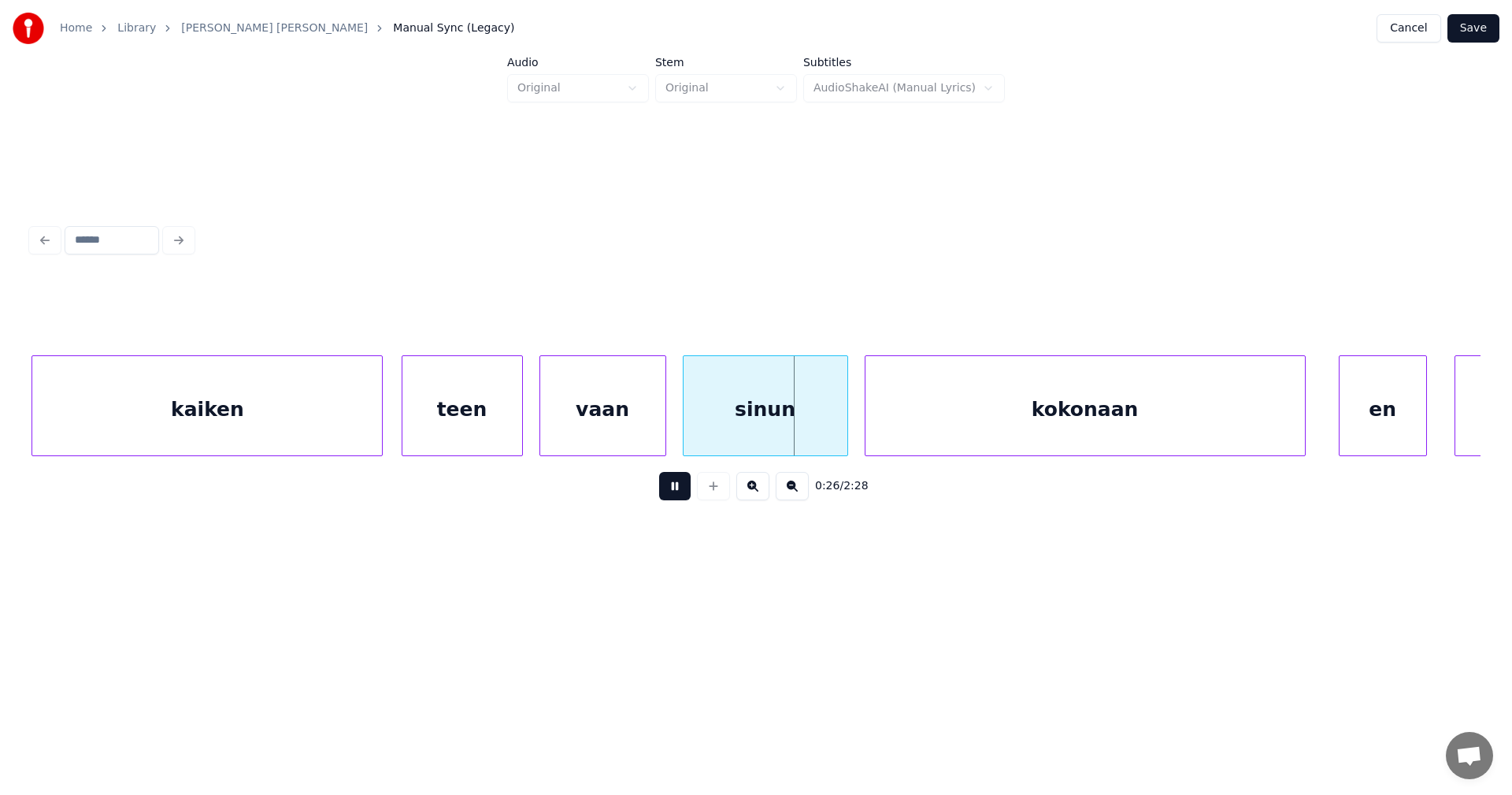
drag, startPoint x: 678, startPoint y: 496, endPoint x: 647, endPoint y: 447, distance: 58.0
click at [676, 492] on button at bounding box center [674, 485] width 31 height 28
click at [653, 430] on div at bounding box center [653, 405] width 5 height 99
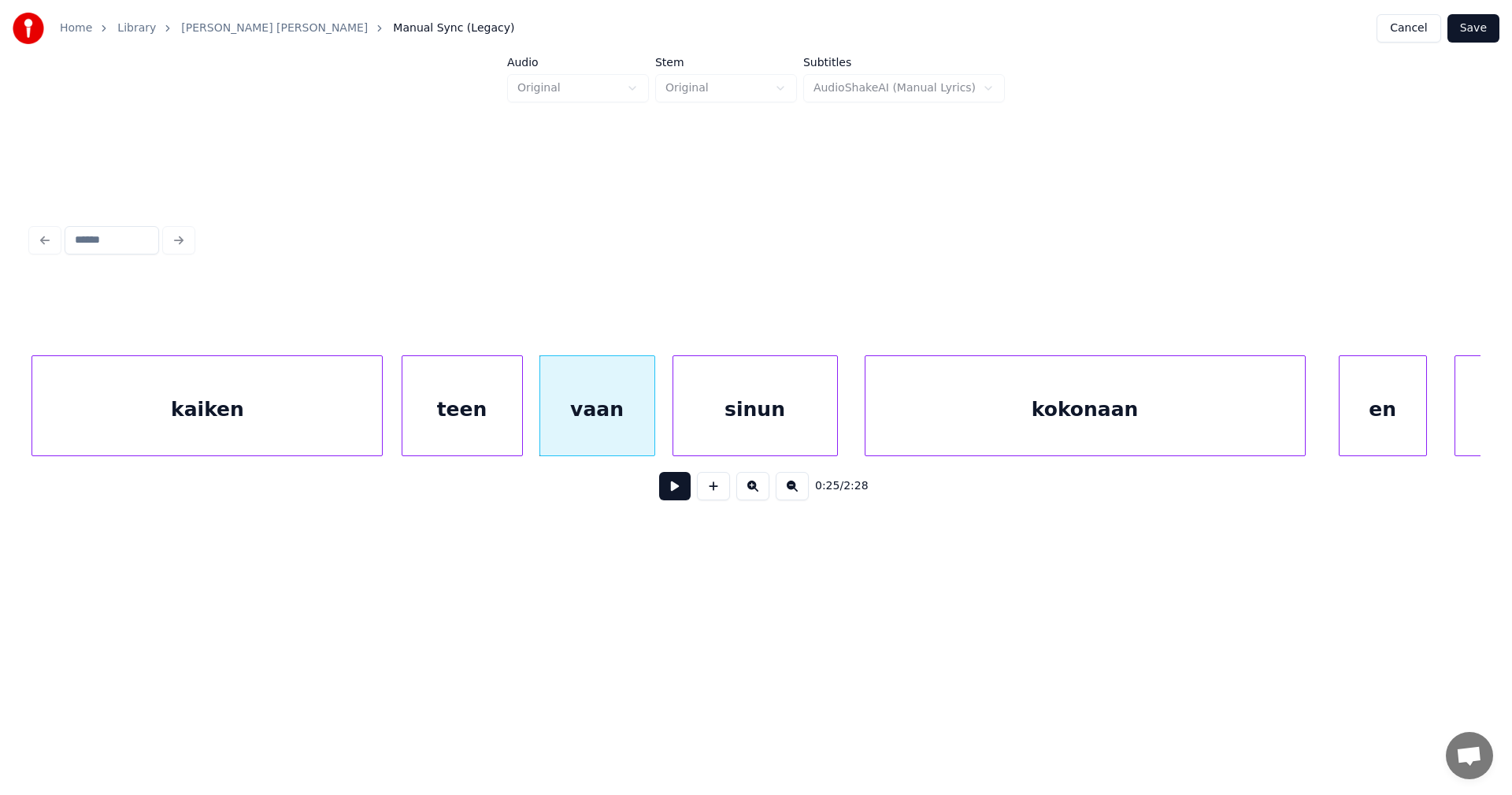
click at [711, 430] on div "sinun" at bounding box center [756, 409] width 164 height 107
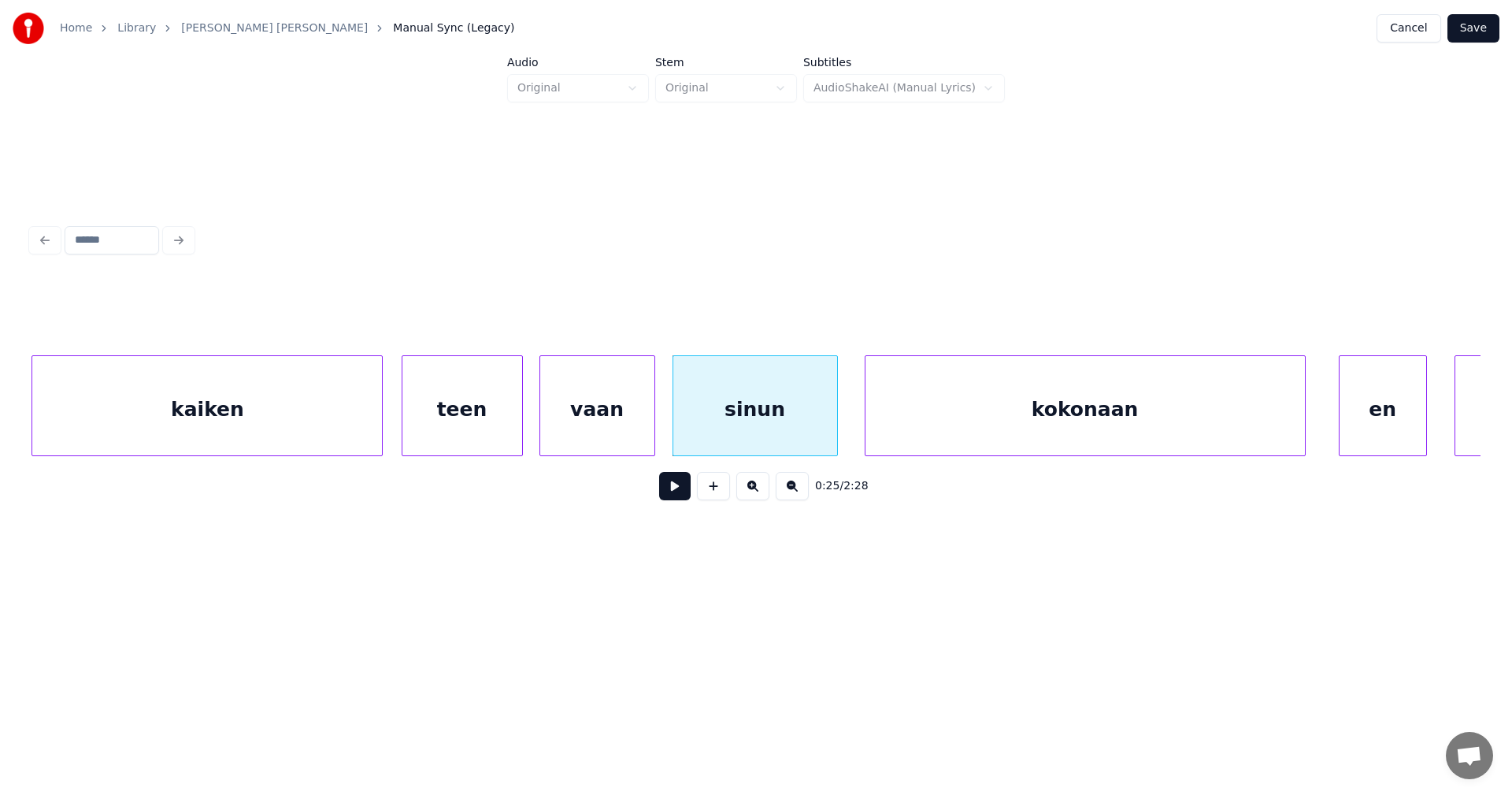
click at [684, 495] on button at bounding box center [674, 485] width 31 height 28
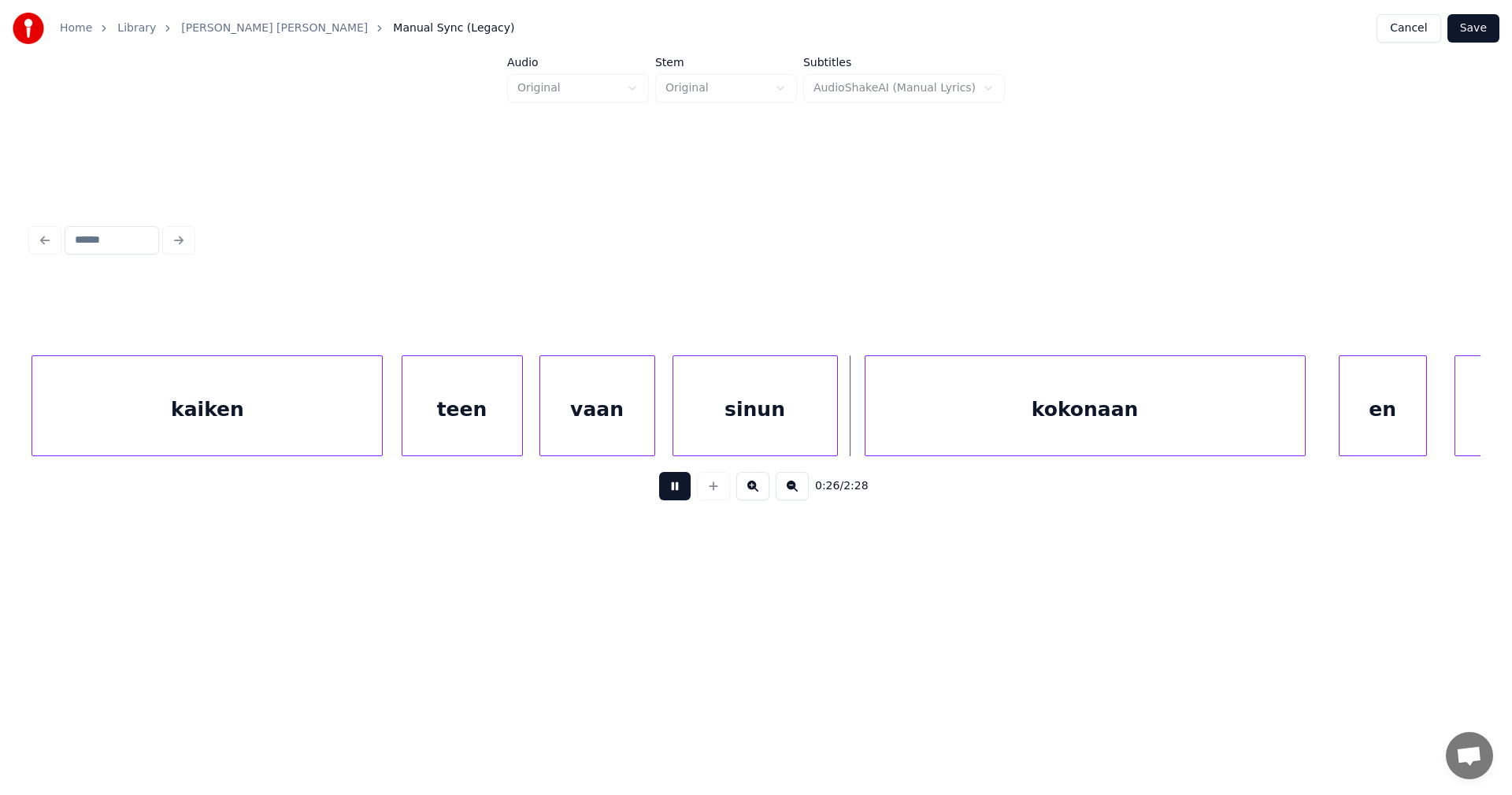
click at [683, 488] on button at bounding box center [674, 485] width 31 height 28
click at [681, 489] on button at bounding box center [674, 485] width 31 height 28
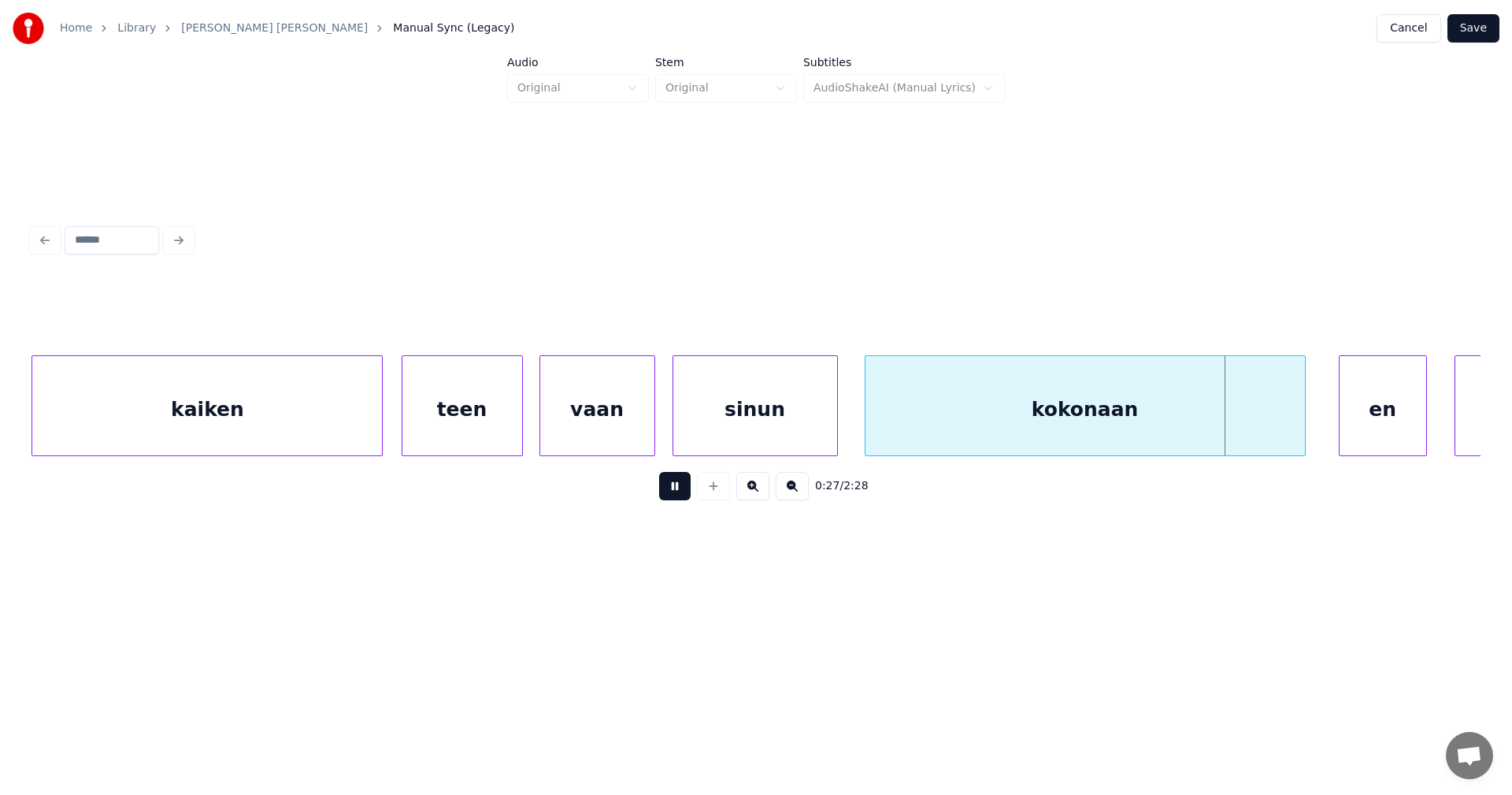
click at [682, 485] on button at bounding box center [674, 485] width 31 height 28
click at [682, 484] on button at bounding box center [674, 485] width 31 height 28
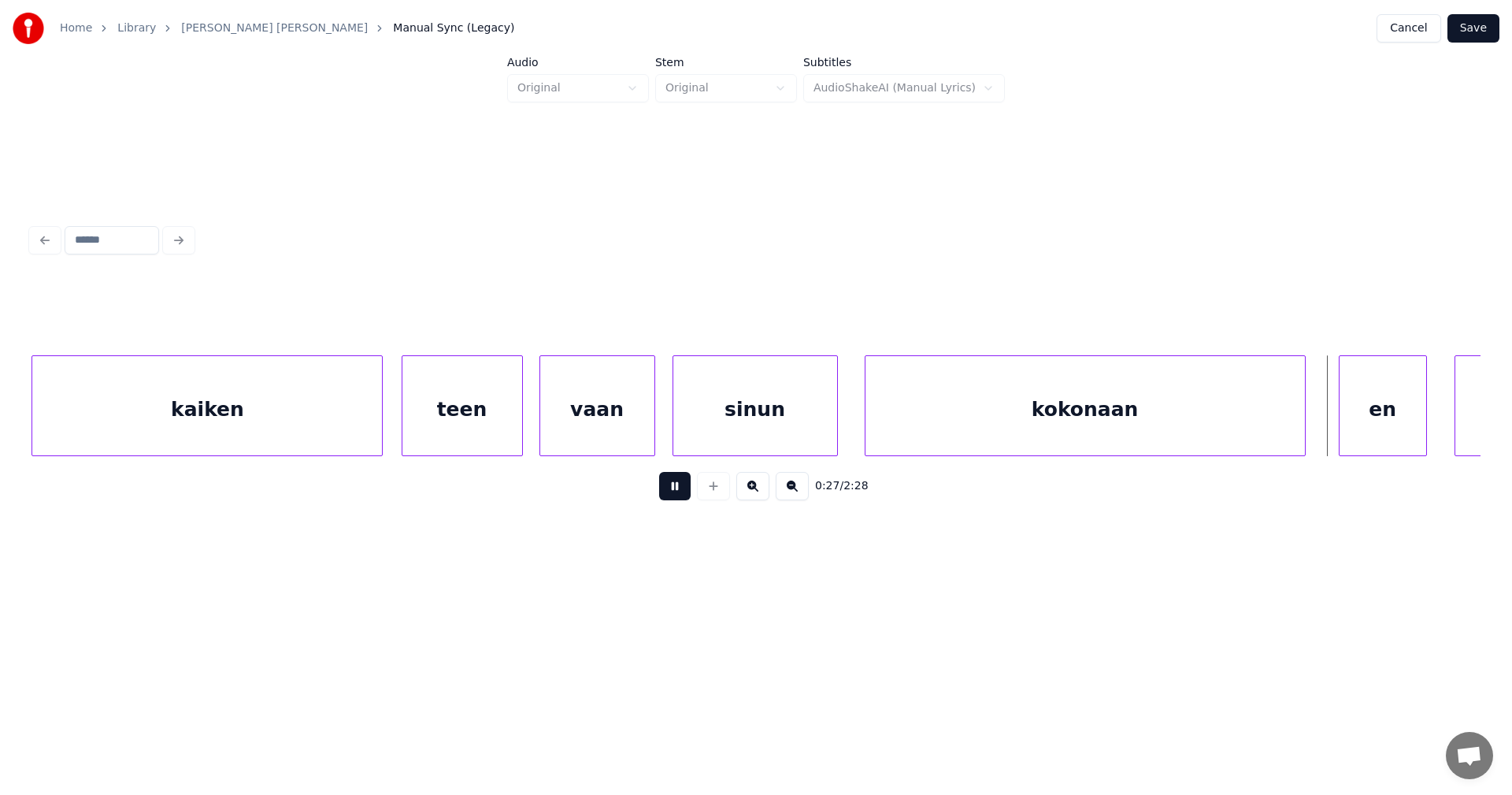
click at [682, 484] on button at bounding box center [674, 485] width 31 height 28
click at [1287, 437] on div at bounding box center [1287, 405] width 5 height 99
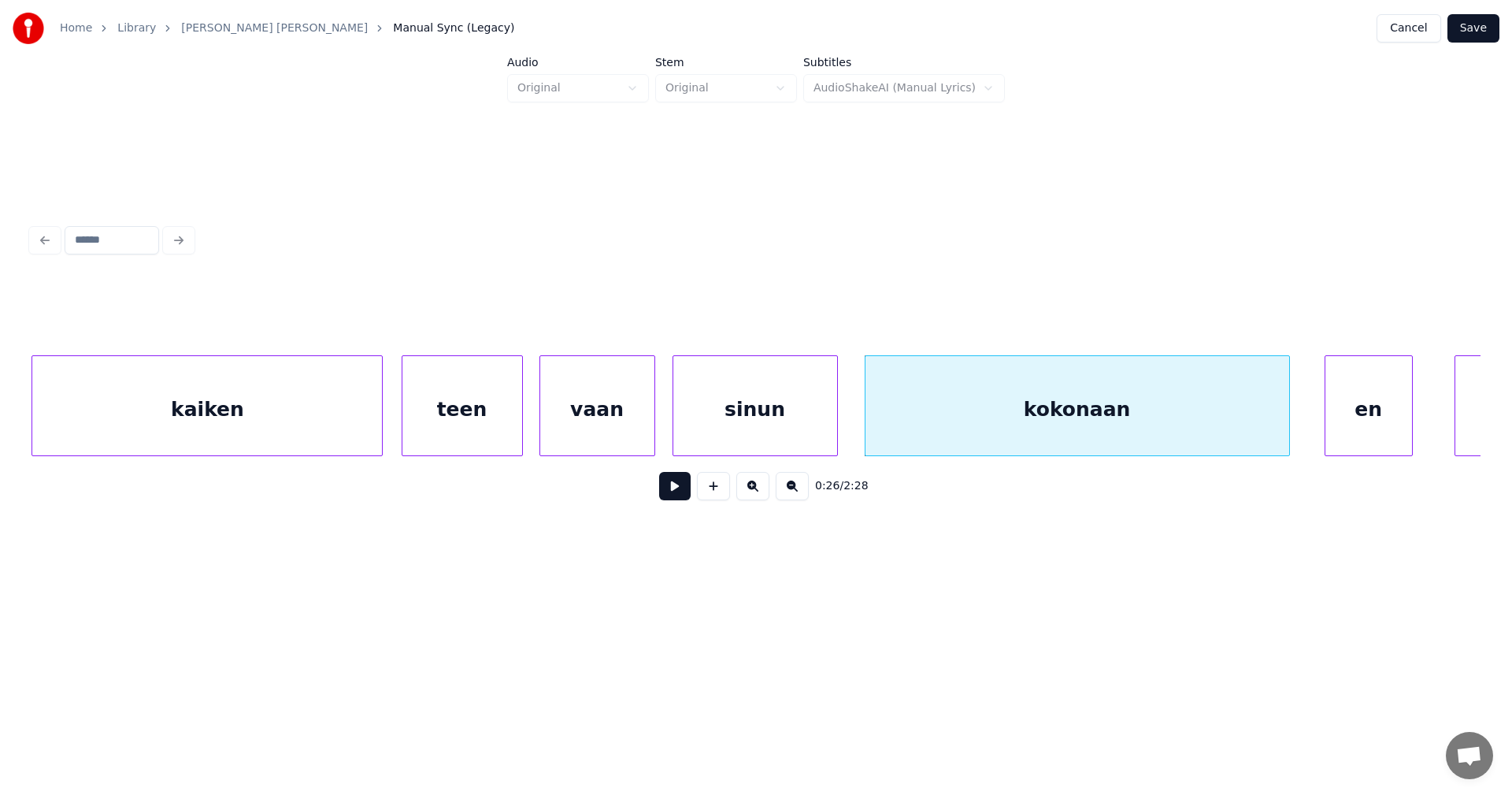
click at [1349, 439] on div "en" at bounding box center [1369, 409] width 87 height 107
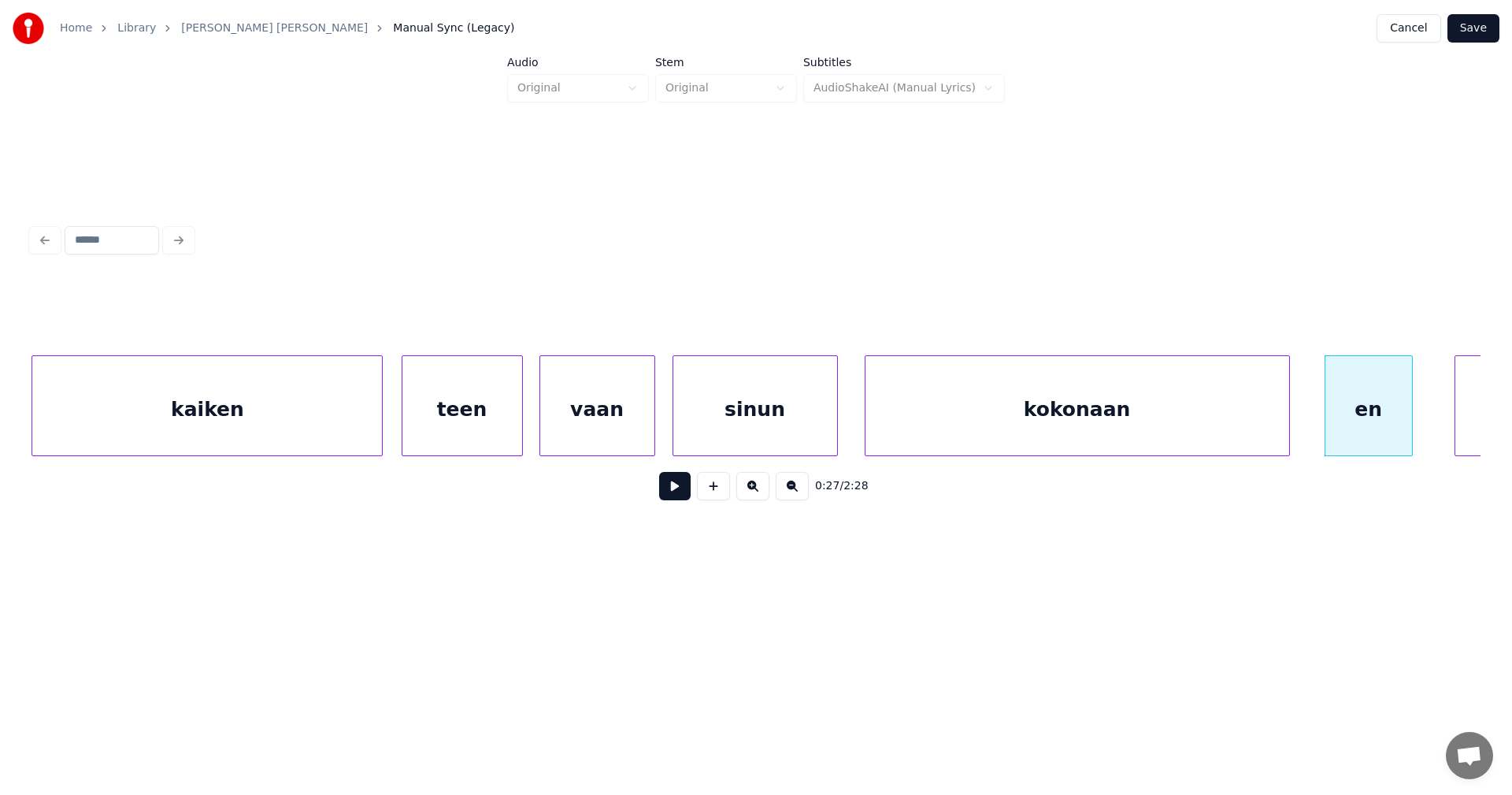
click at [686, 493] on button at bounding box center [674, 485] width 31 height 28
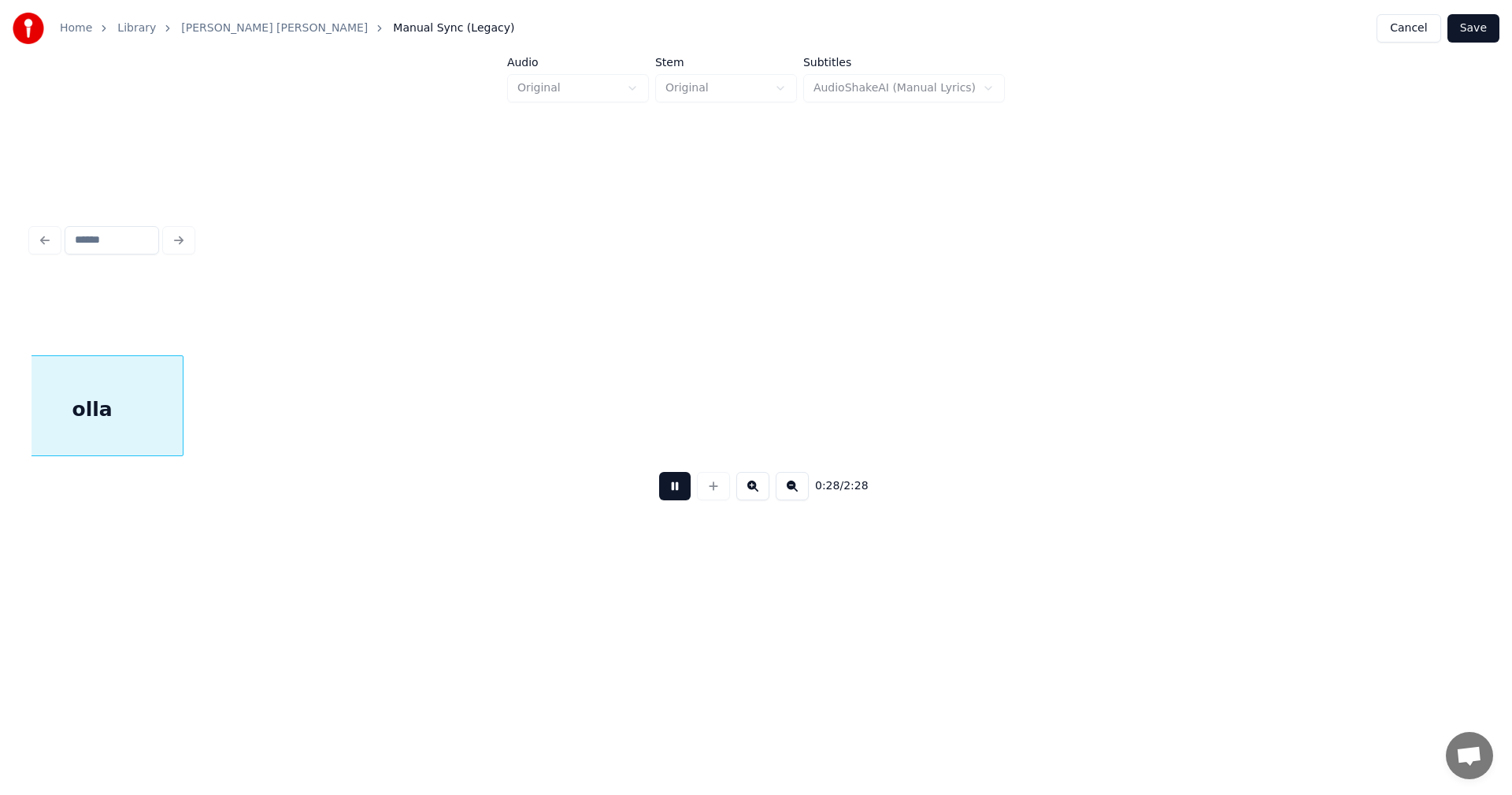
click at [687, 492] on button at bounding box center [674, 485] width 31 height 28
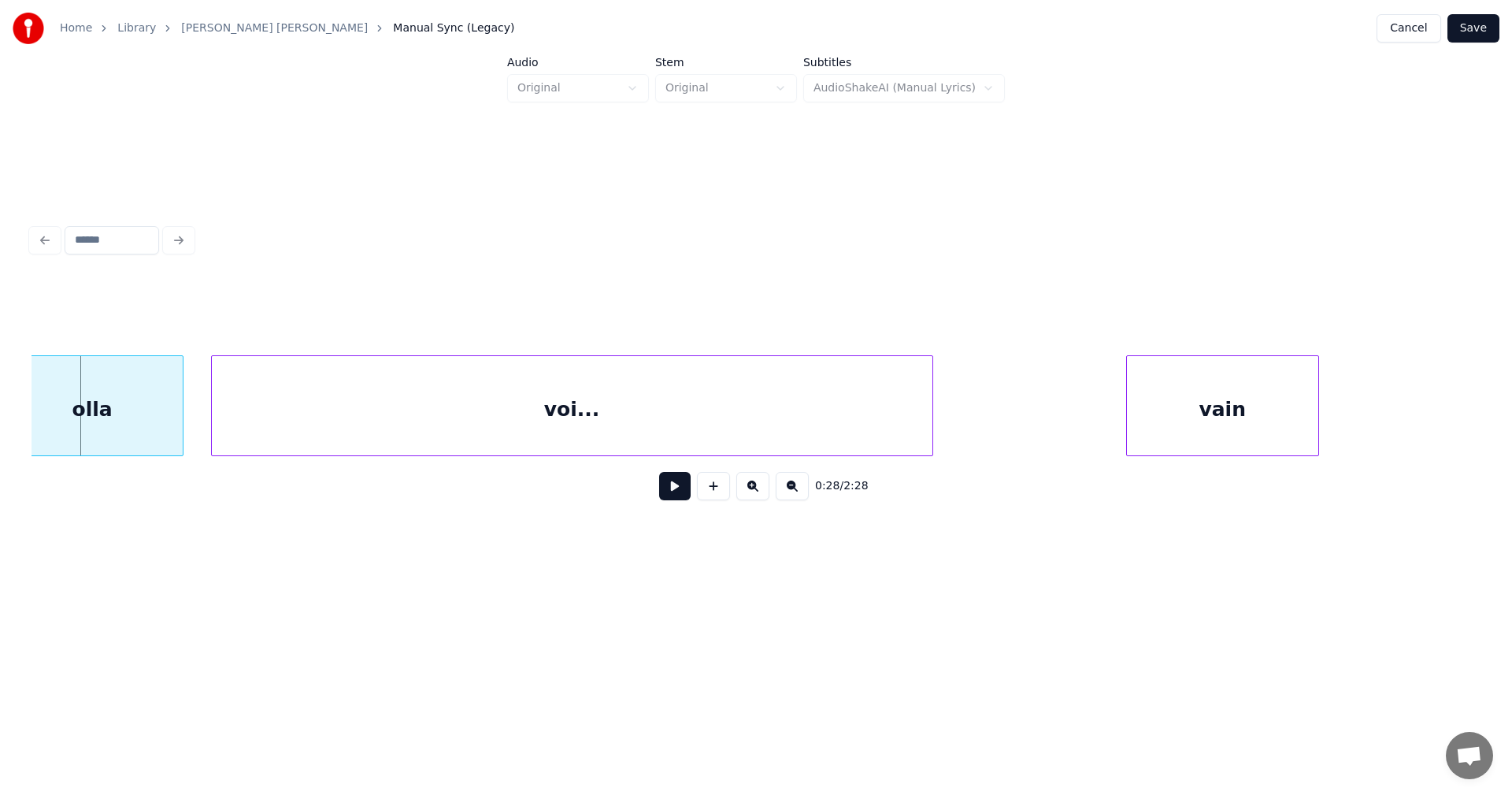
scroll to position [0, 6608]
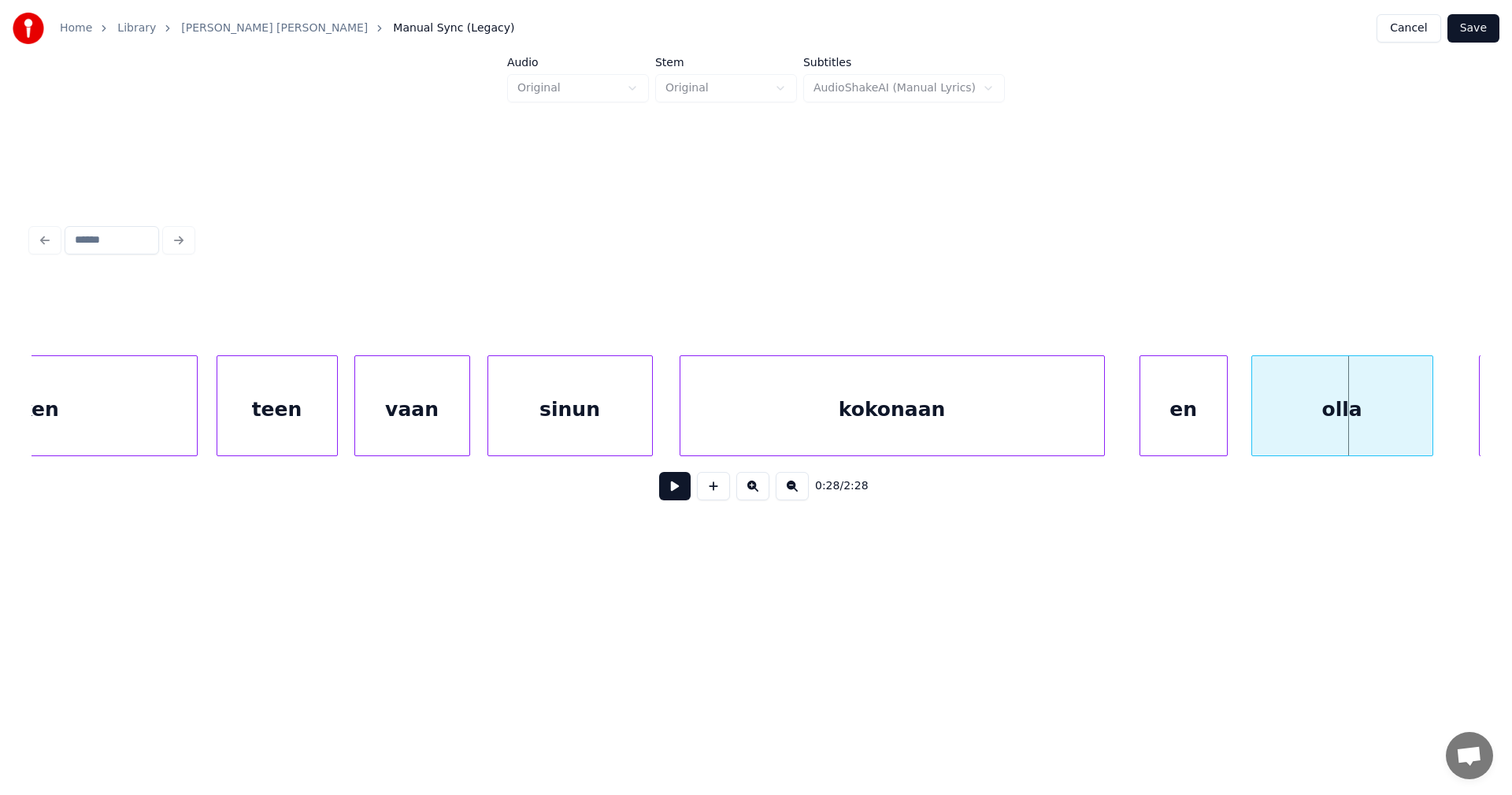
click at [1283, 433] on div "olla" at bounding box center [1342, 409] width 180 height 107
click at [688, 490] on button at bounding box center [674, 485] width 31 height 28
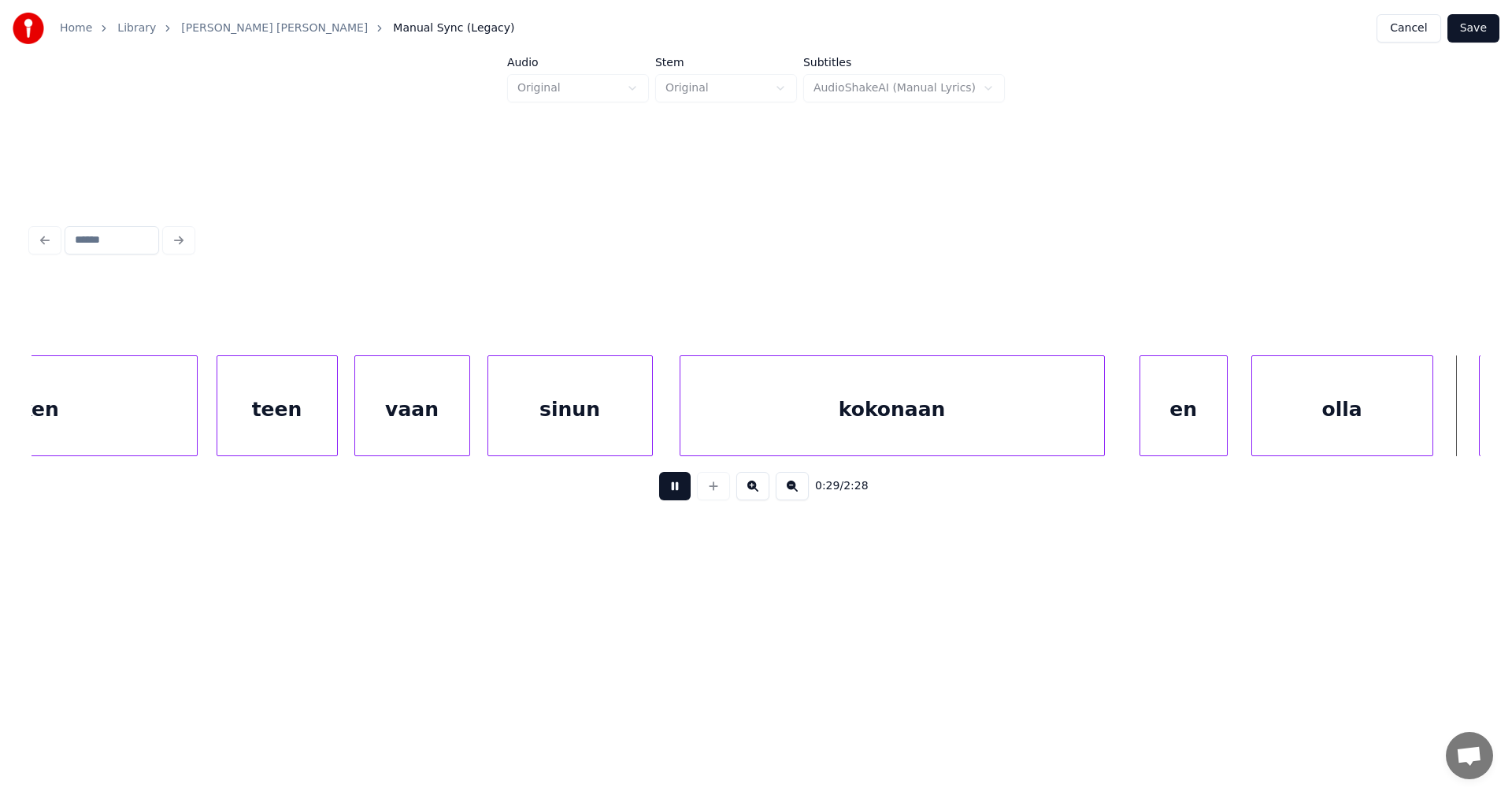
scroll to position [0, 8061]
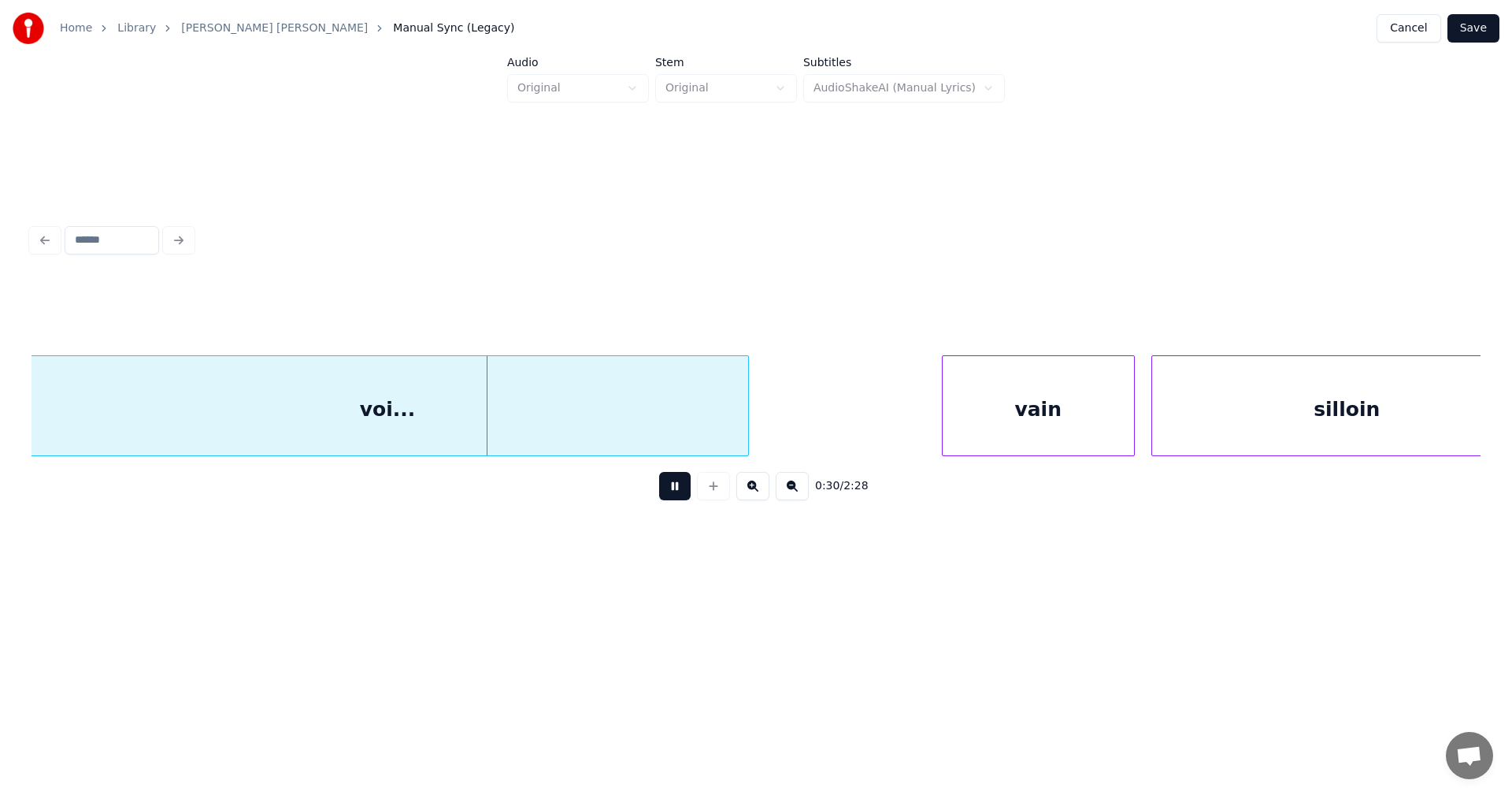
drag, startPoint x: 688, startPoint y: 491, endPoint x: 706, endPoint y: 469, distance: 28.4
click at [688, 489] on button at bounding box center [674, 485] width 31 height 28
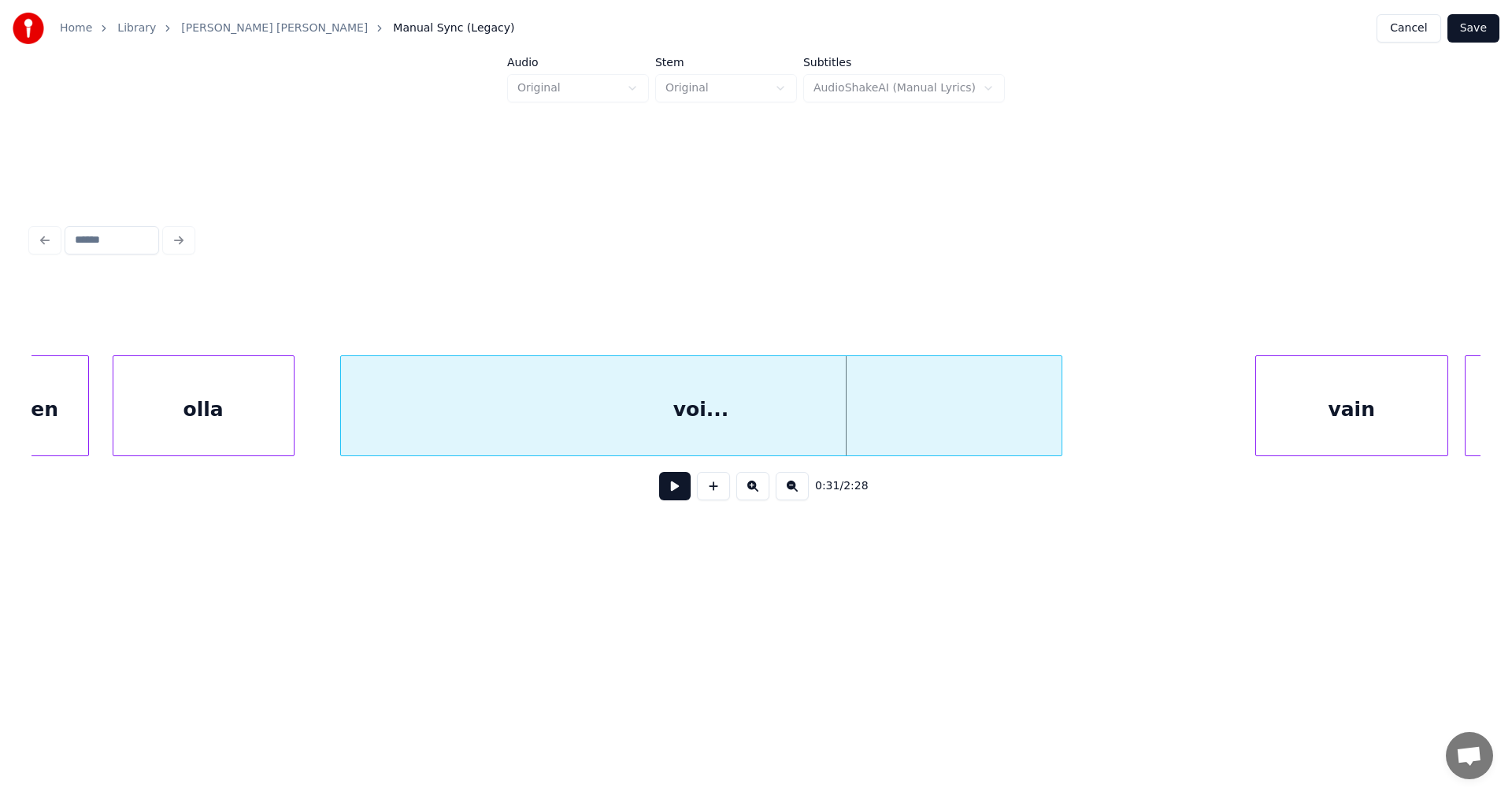
scroll to position [0, 7746]
click at [211, 426] on div "olla" at bounding box center [205, 409] width 180 height 107
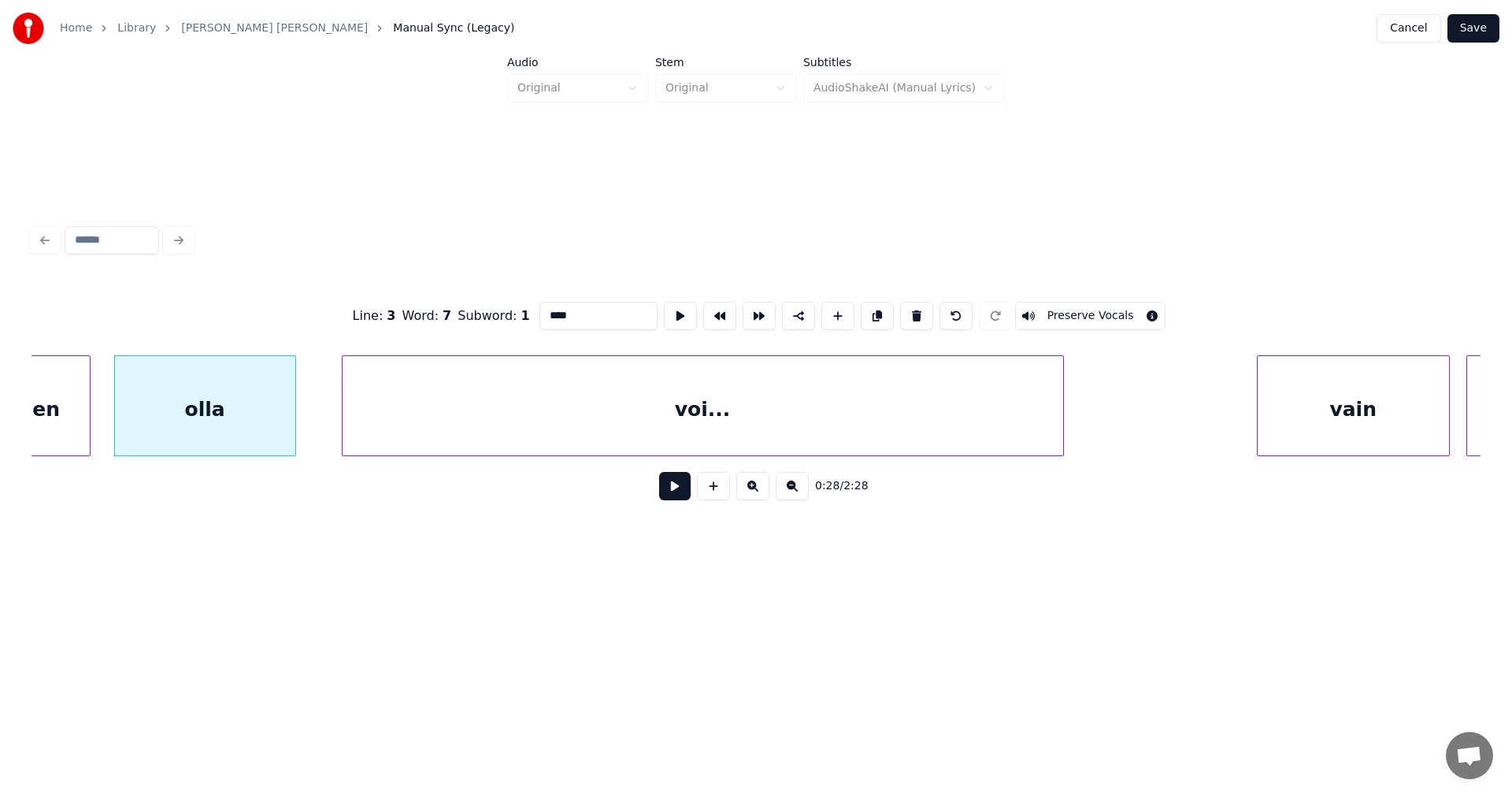
click at [665, 496] on button at bounding box center [674, 485] width 31 height 28
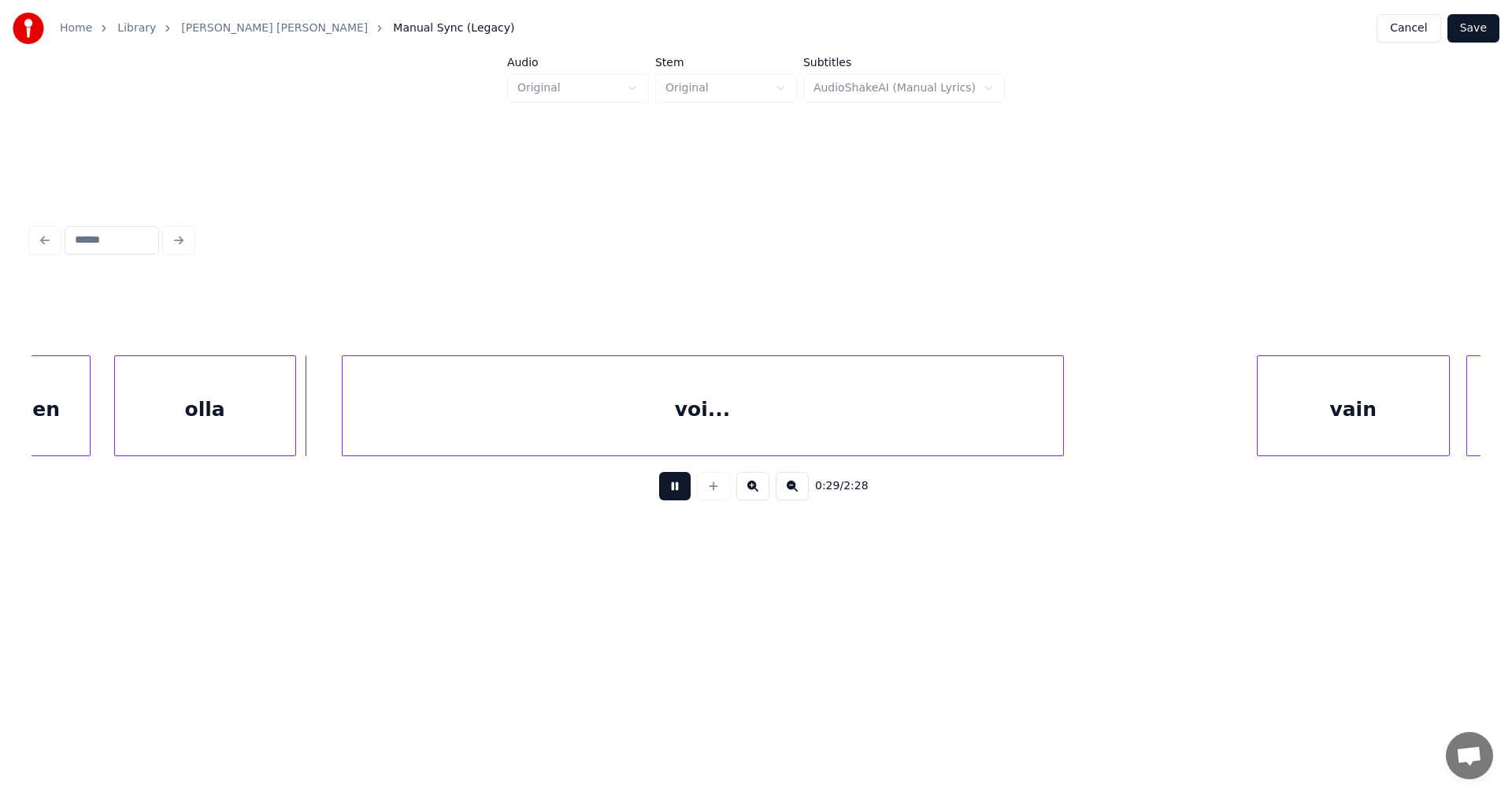
click at [671, 494] on button at bounding box center [674, 485] width 31 height 28
click at [333, 427] on div at bounding box center [334, 405] width 5 height 99
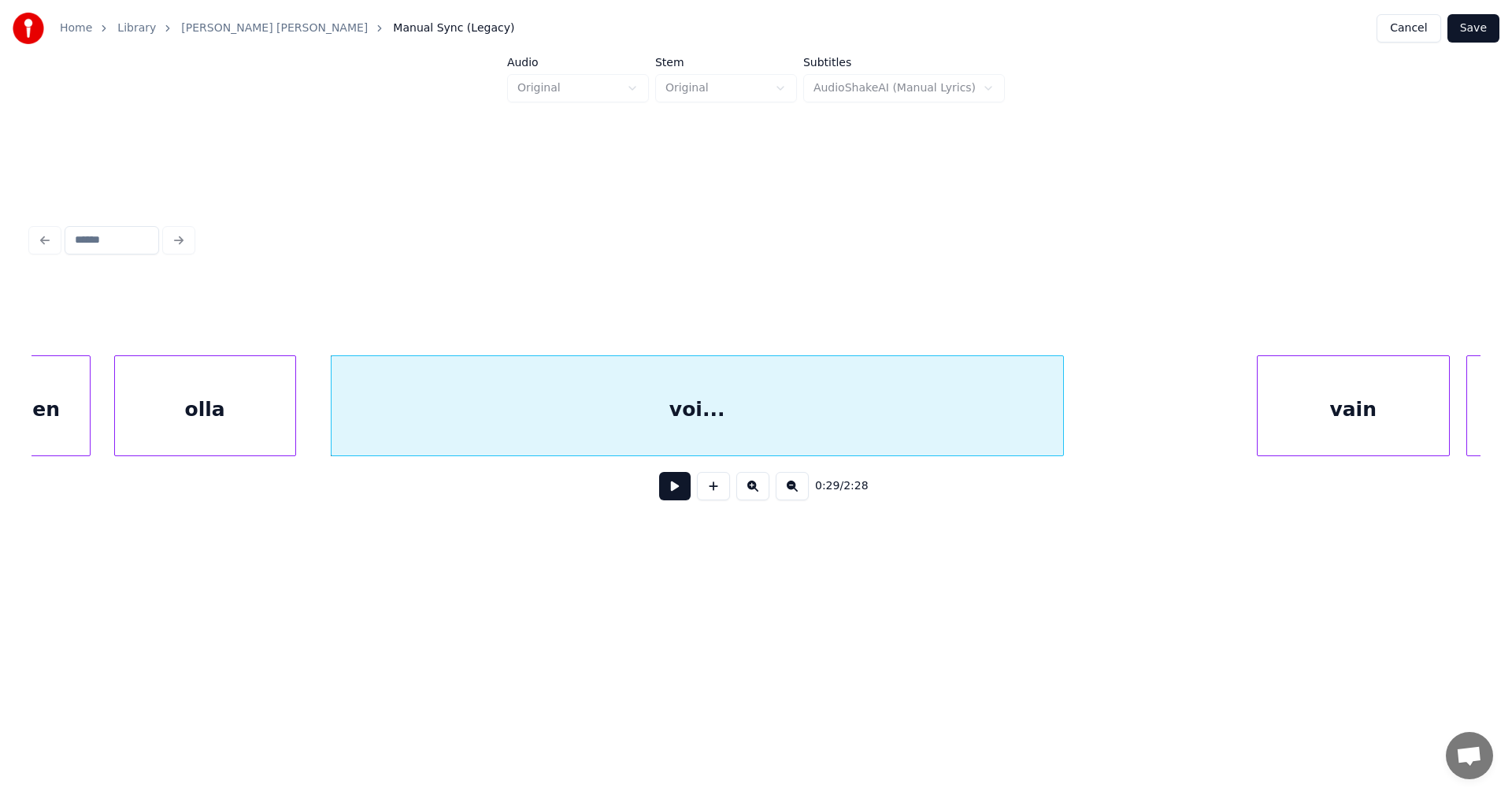
click at [669, 493] on button at bounding box center [674, 485] width 31 height 28
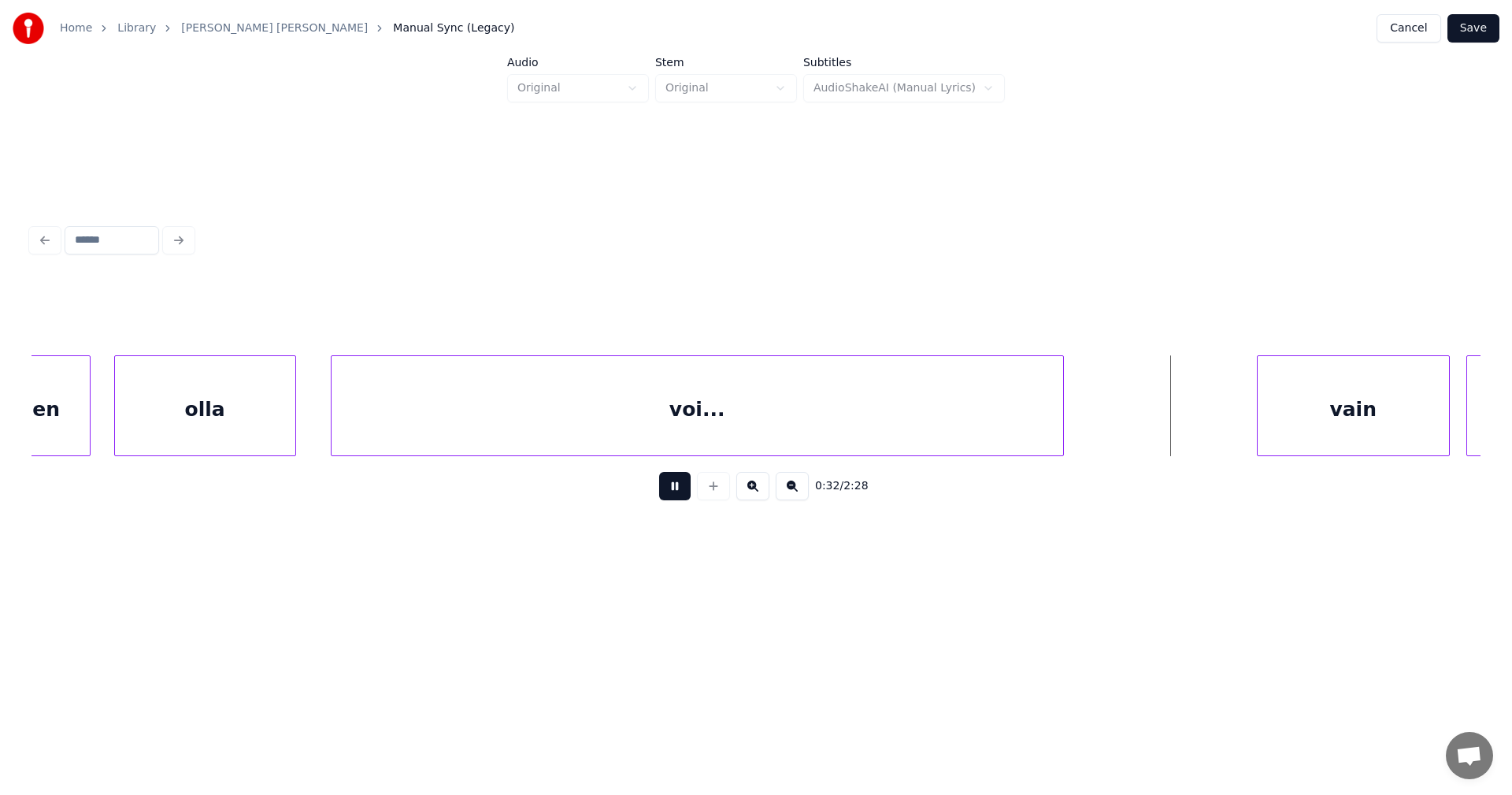
click at [672, 492] on button at bounding box center [674, 485] width 31 height 28
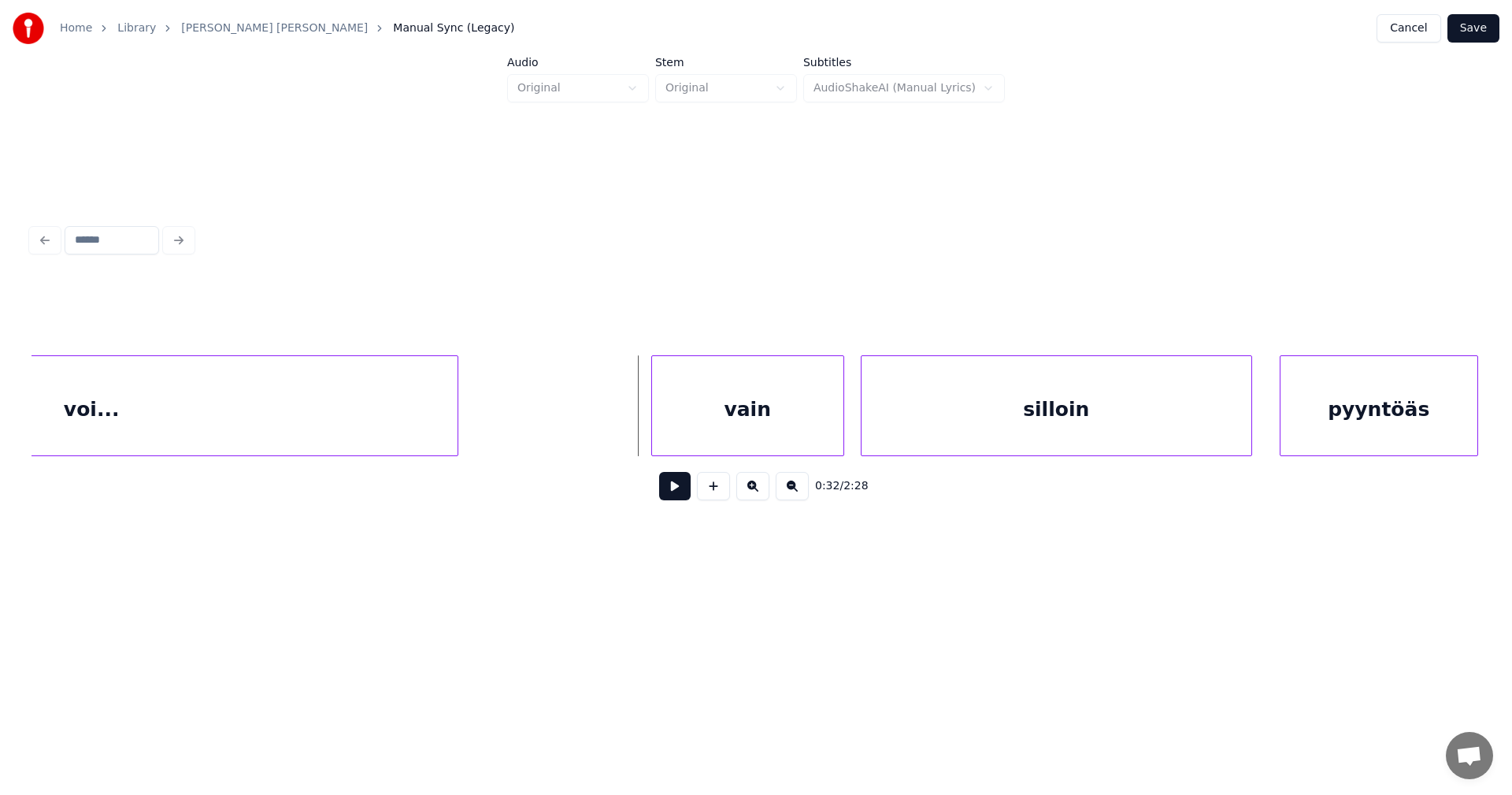
scroll to position [0, 8376]
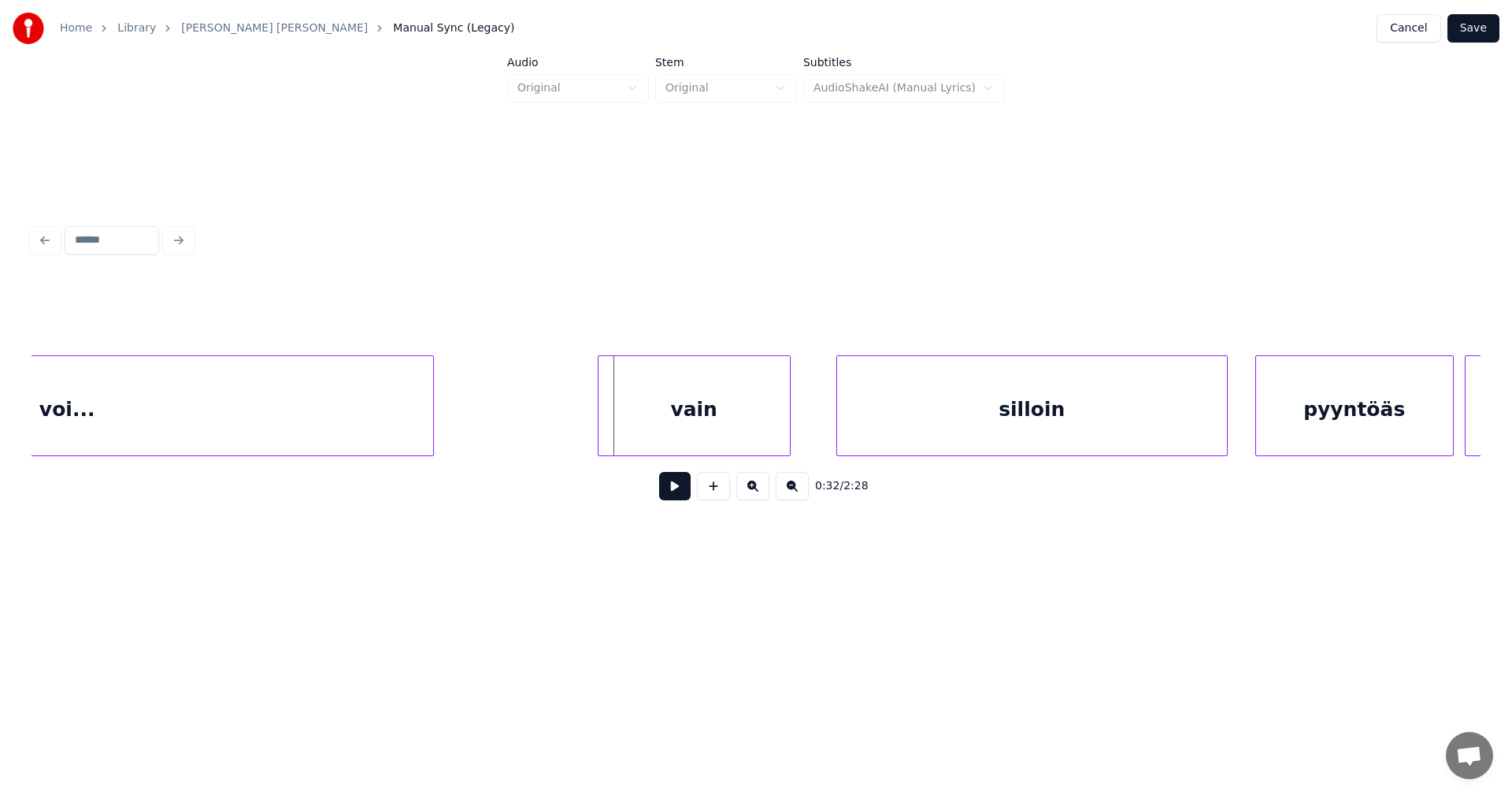
click at [747, 427] on div "vain" at bounding box center [694, 409] width 192 height 107
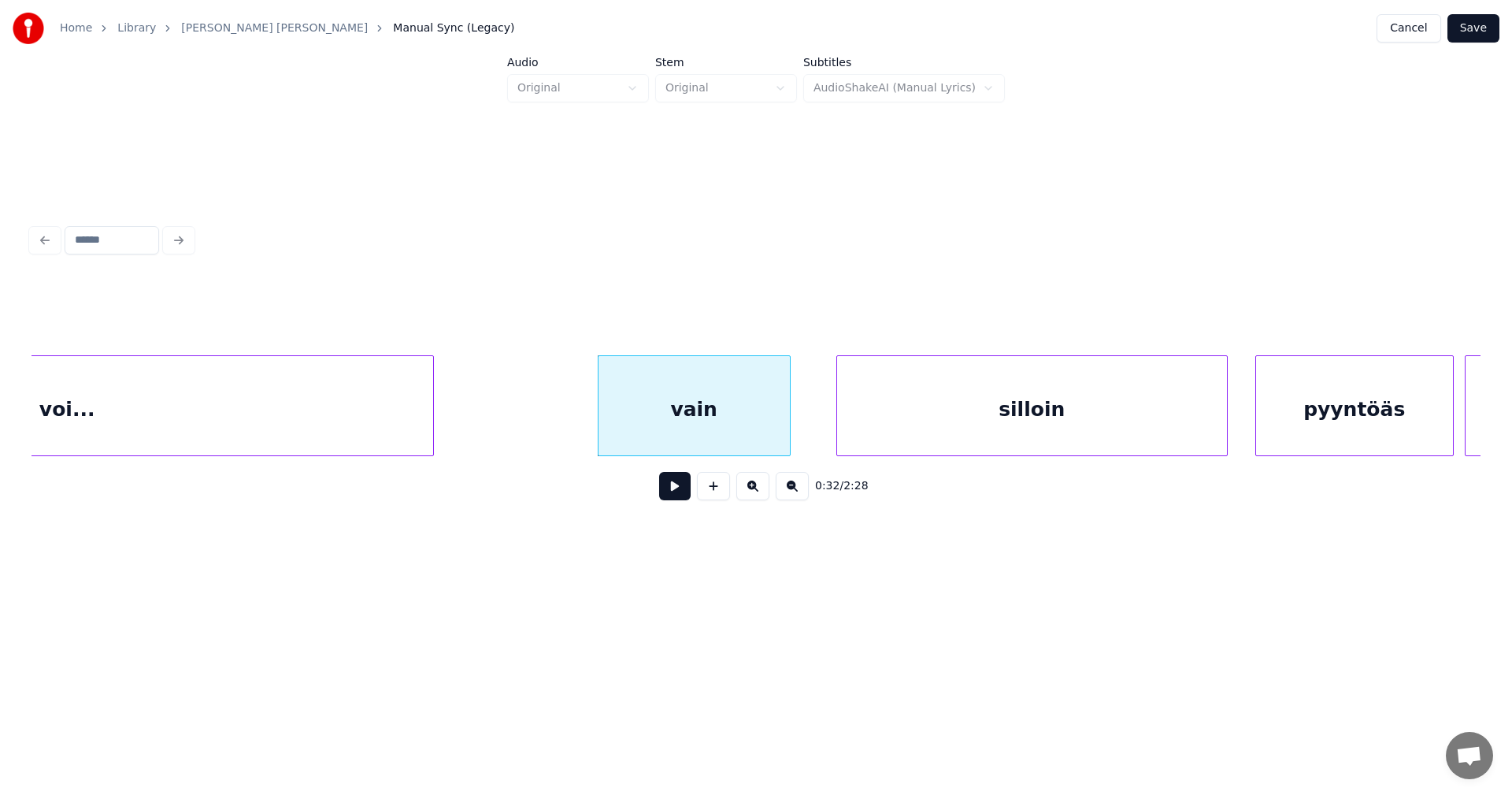
click at [680, 496] on button at bounding box center [674, 485] width 31 height 28
drag, startPoint x: 682, startPoint y: 492, endPoint x: 730, endPoint y: 477, distance: 50.3
click at [683, 492] on button at bounding box center [674, 485] width 31 height 28
click at [785, 439] on div at bounding box center [785, 405] width 5 height 99
click at [903, 432] on div "silloin" at bounding box center [1015, 409] width 390 height 107
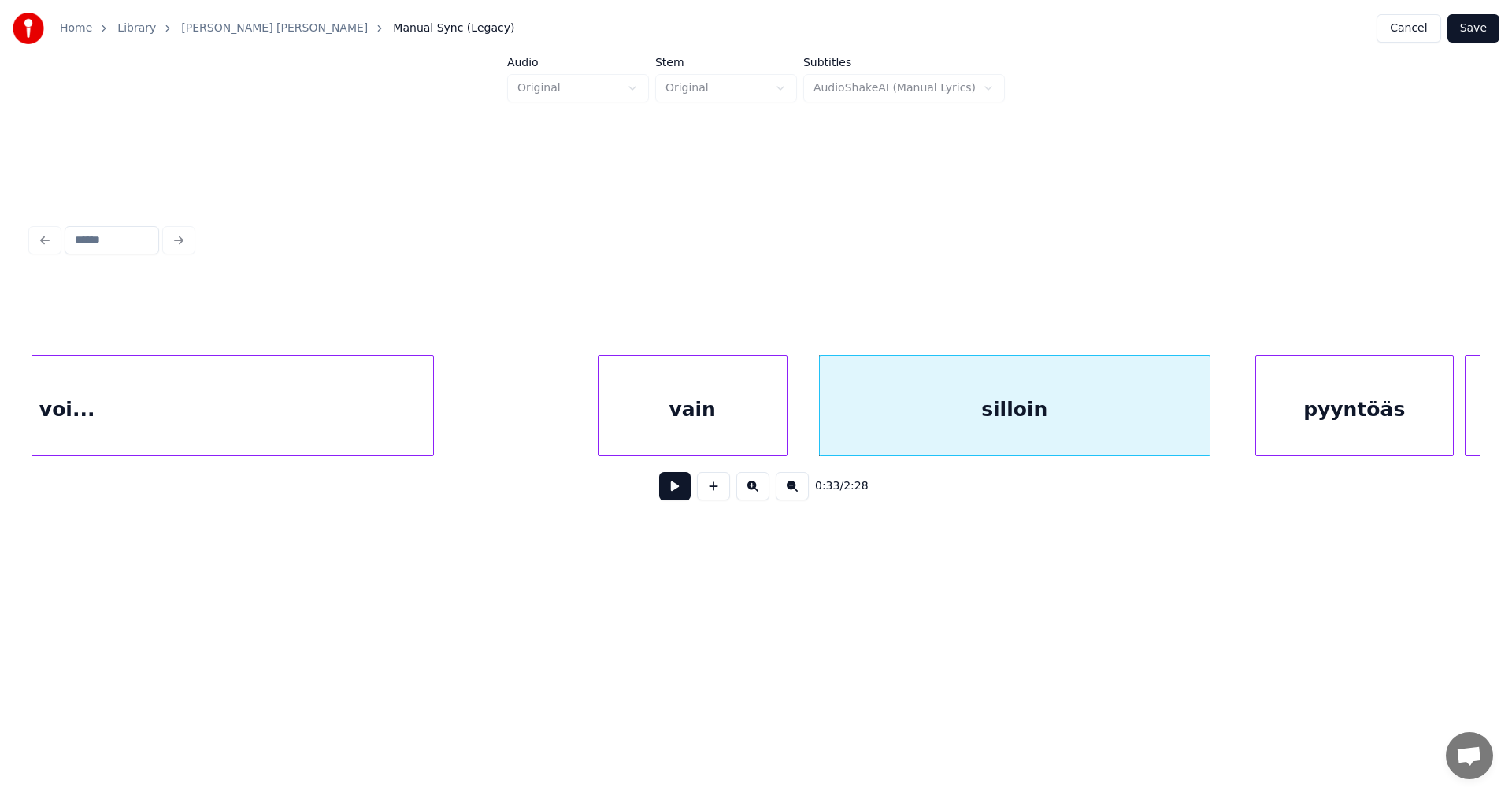
click at [686, 496] on button at bounding box center [674, 485] width 31 height 28
drag, startPoint x: 686, startPoint y: 496, endPoint x: 751, endPoint y: 476, distance: 68.0
click at [686, 496] on button at bounding box center [674, 485] width 31 height 28
click at [831, 428] on div "silloin" at bounding box center [1015, 409] width 390 height 107
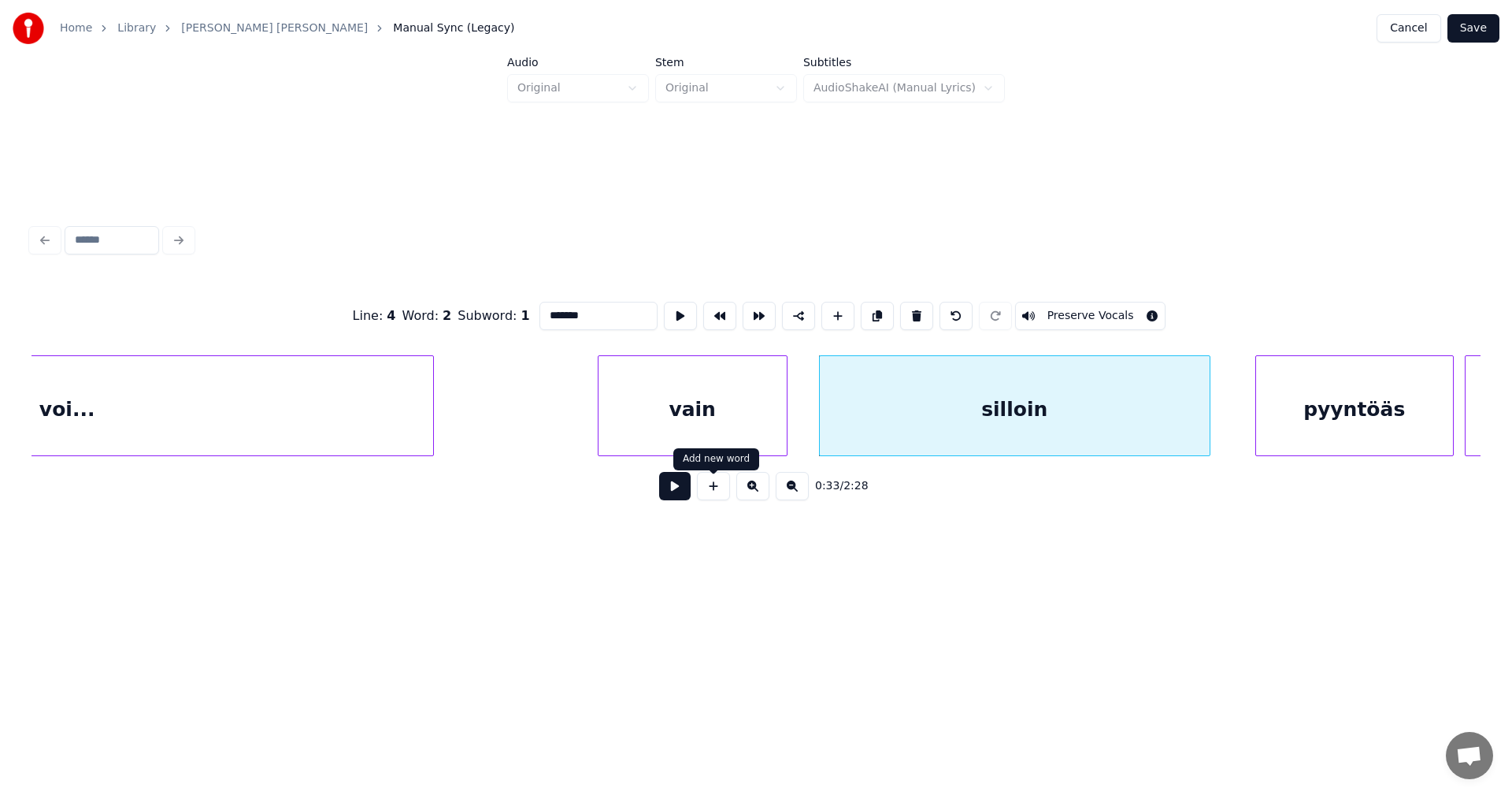
click at [688, 496] on button at bounding box center [674, 485] width 31 height 28
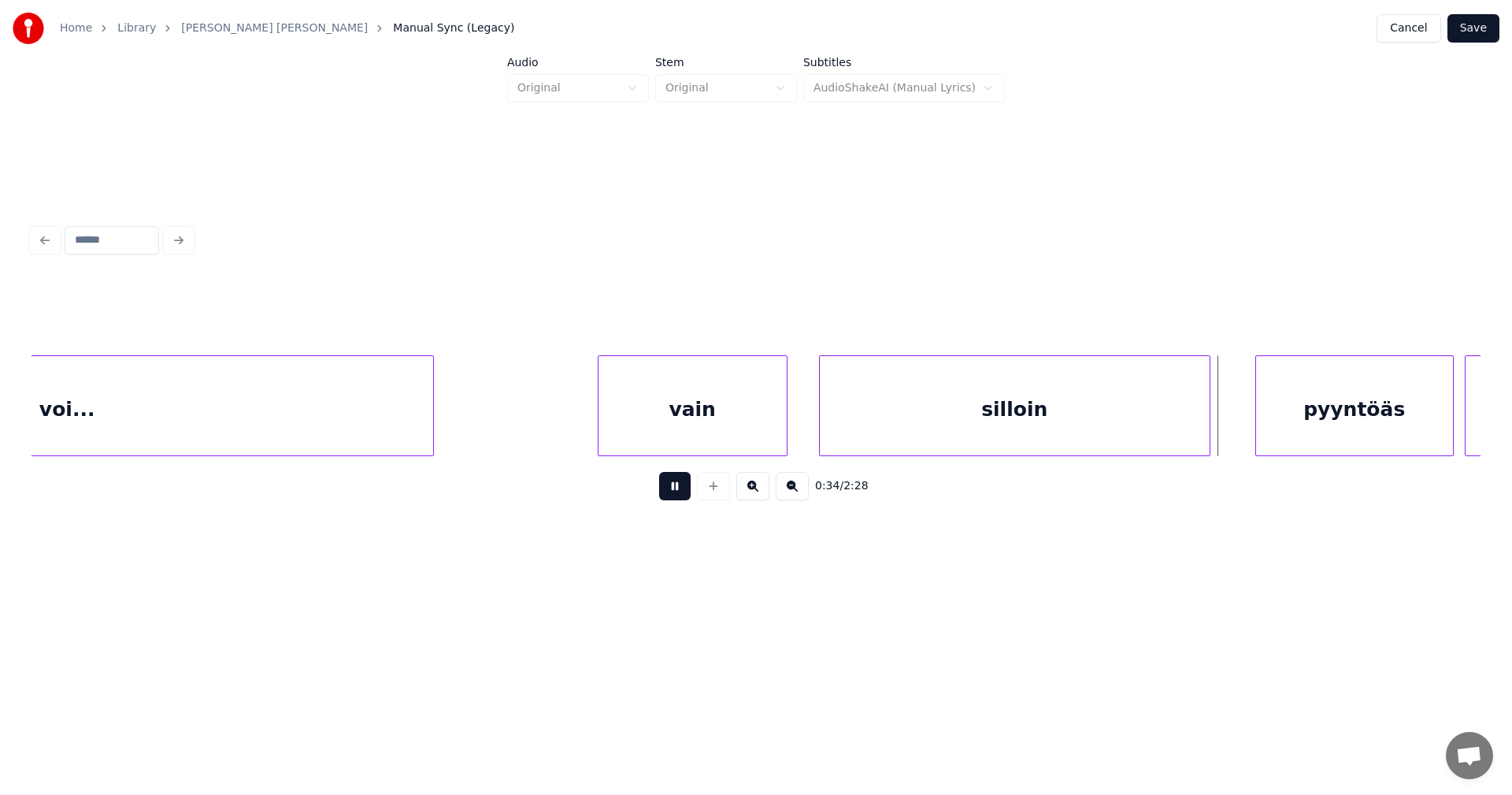
click at [689, 494] on button at bounding box center [674, 485] width 31 height 28
click at [1225, 418] on div at bounding box center [1225, 405] width 5 height 99
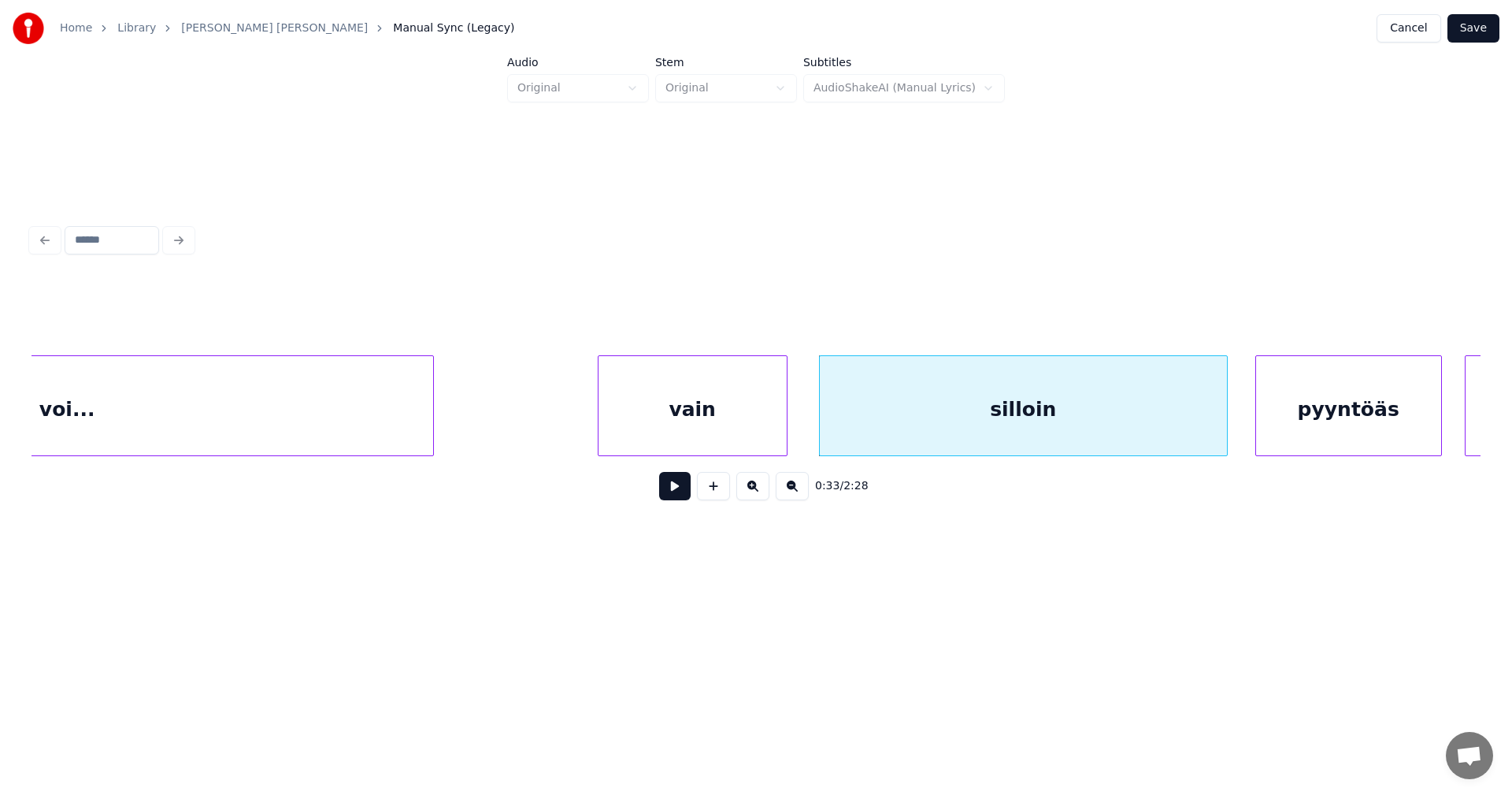
click at [1438, 426] on div at bounding box center [1439, 405] width 5 height 99
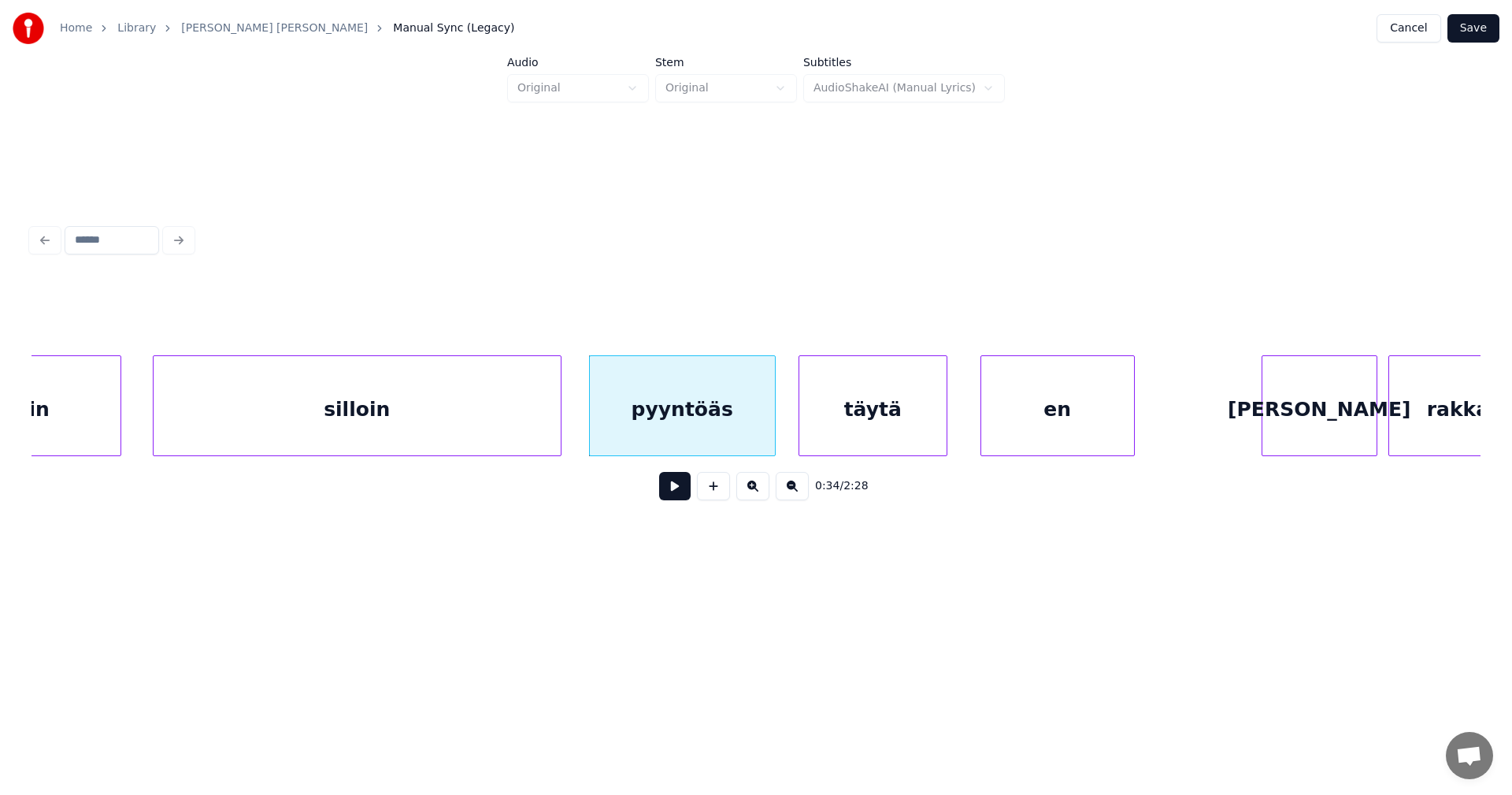
scroll to position [0, 9069]
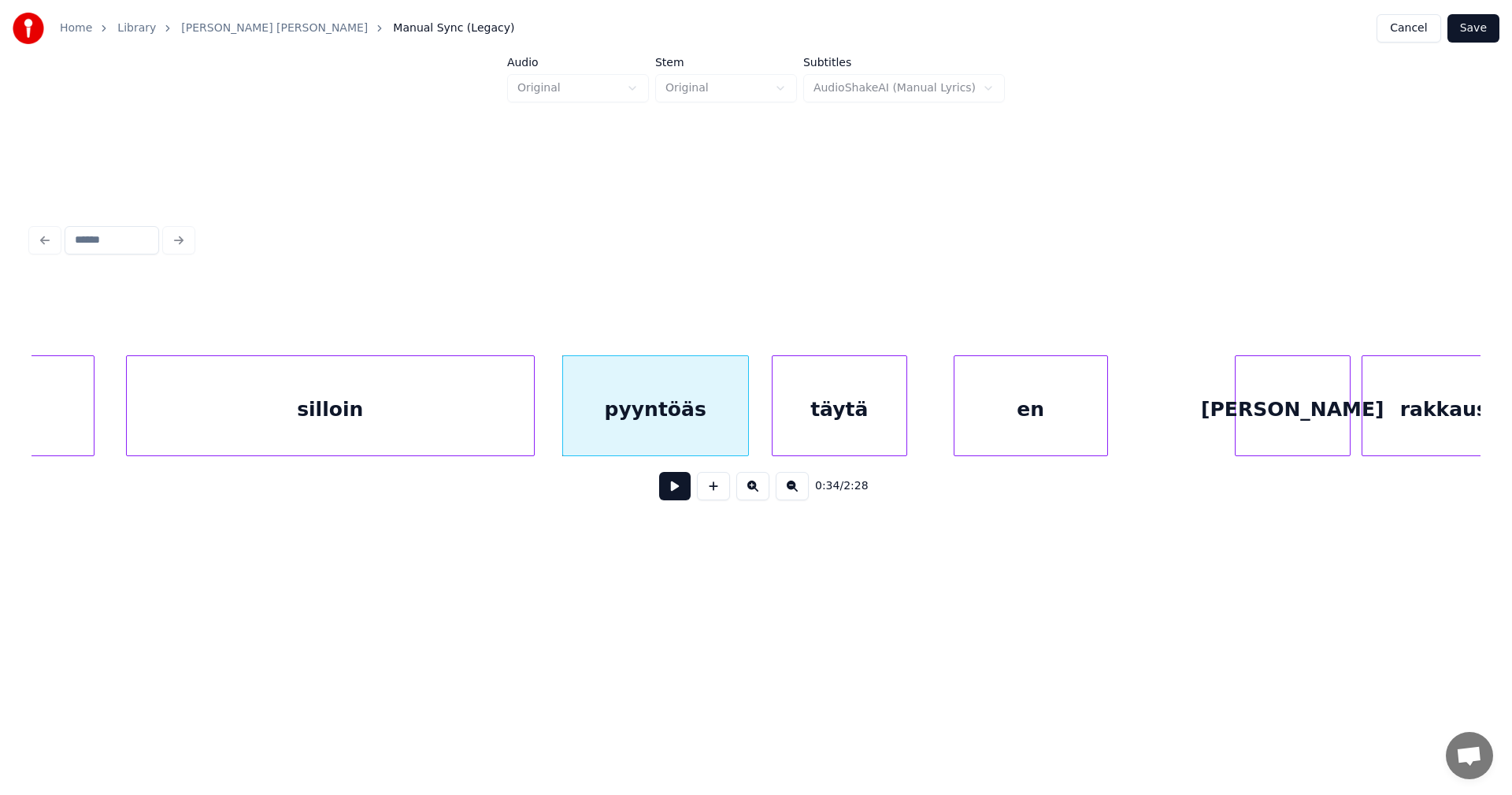
click at [903, 427] on div at bounding box center [904, 405] width 5 height 99
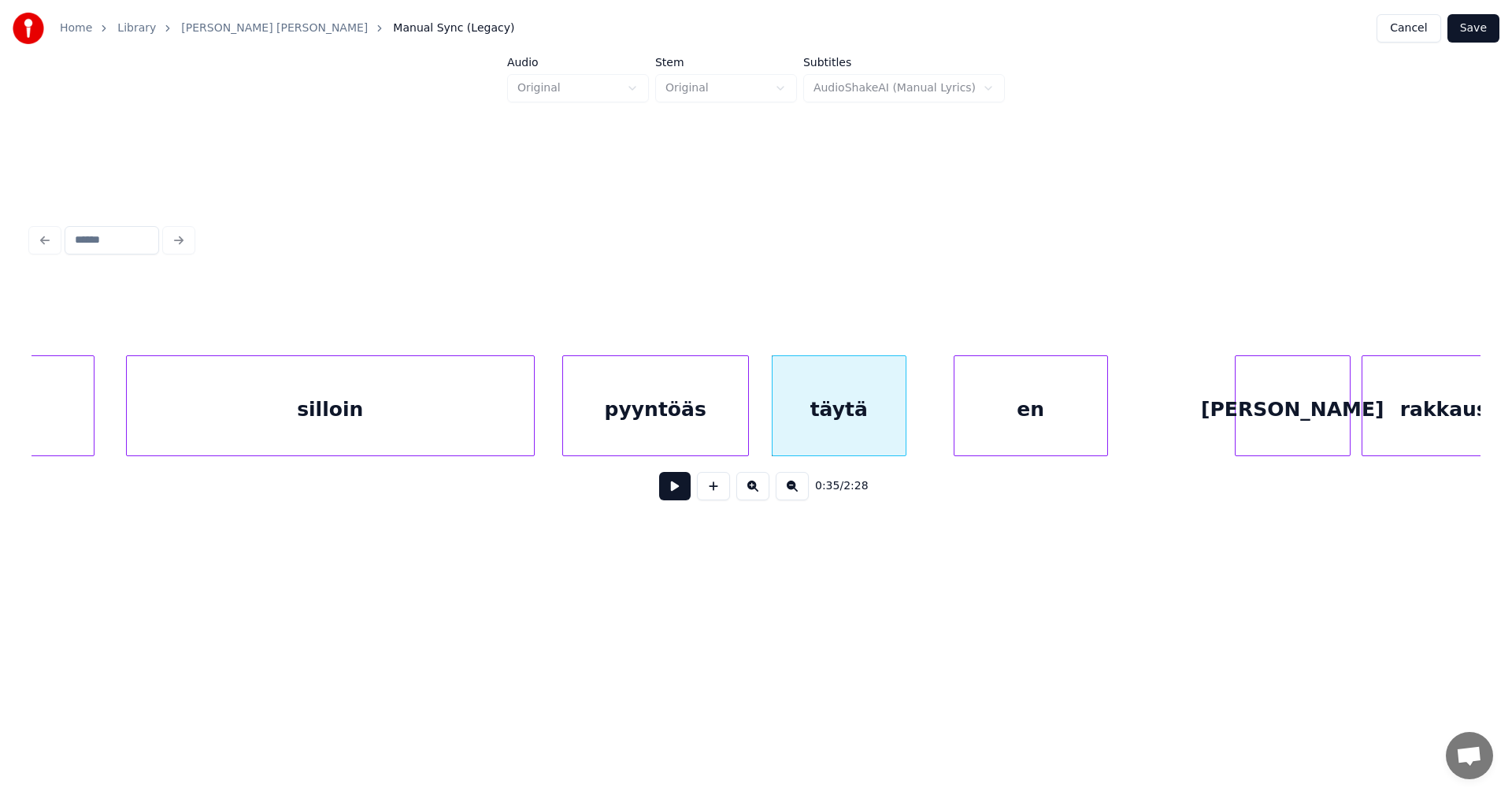
click at [955, 426] on div "en" at bounding box center [1031, 409] width 153 height 107
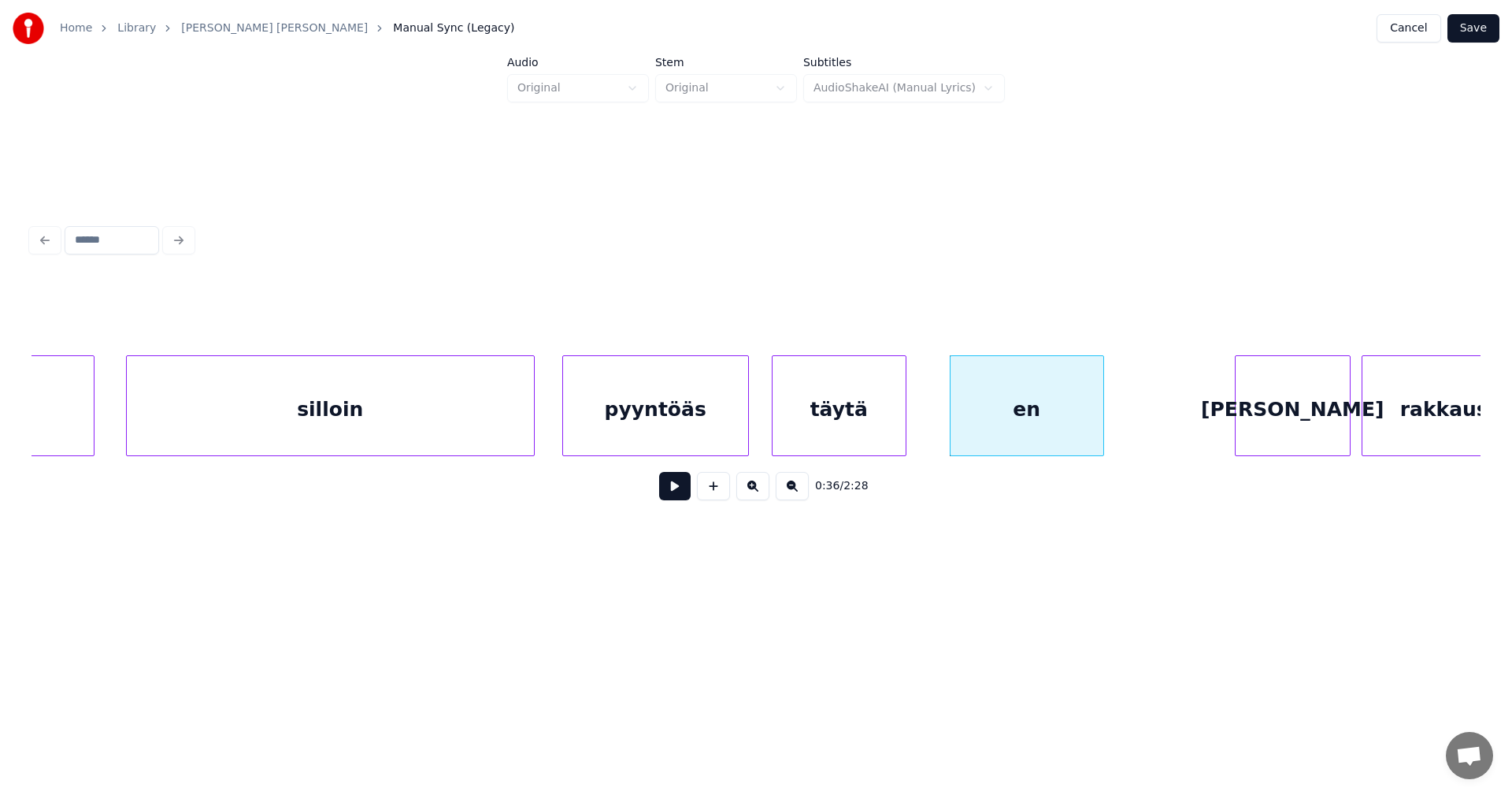
click at [955, 426] on div "en" at bounding box center [1027, 409] width 153 height 107
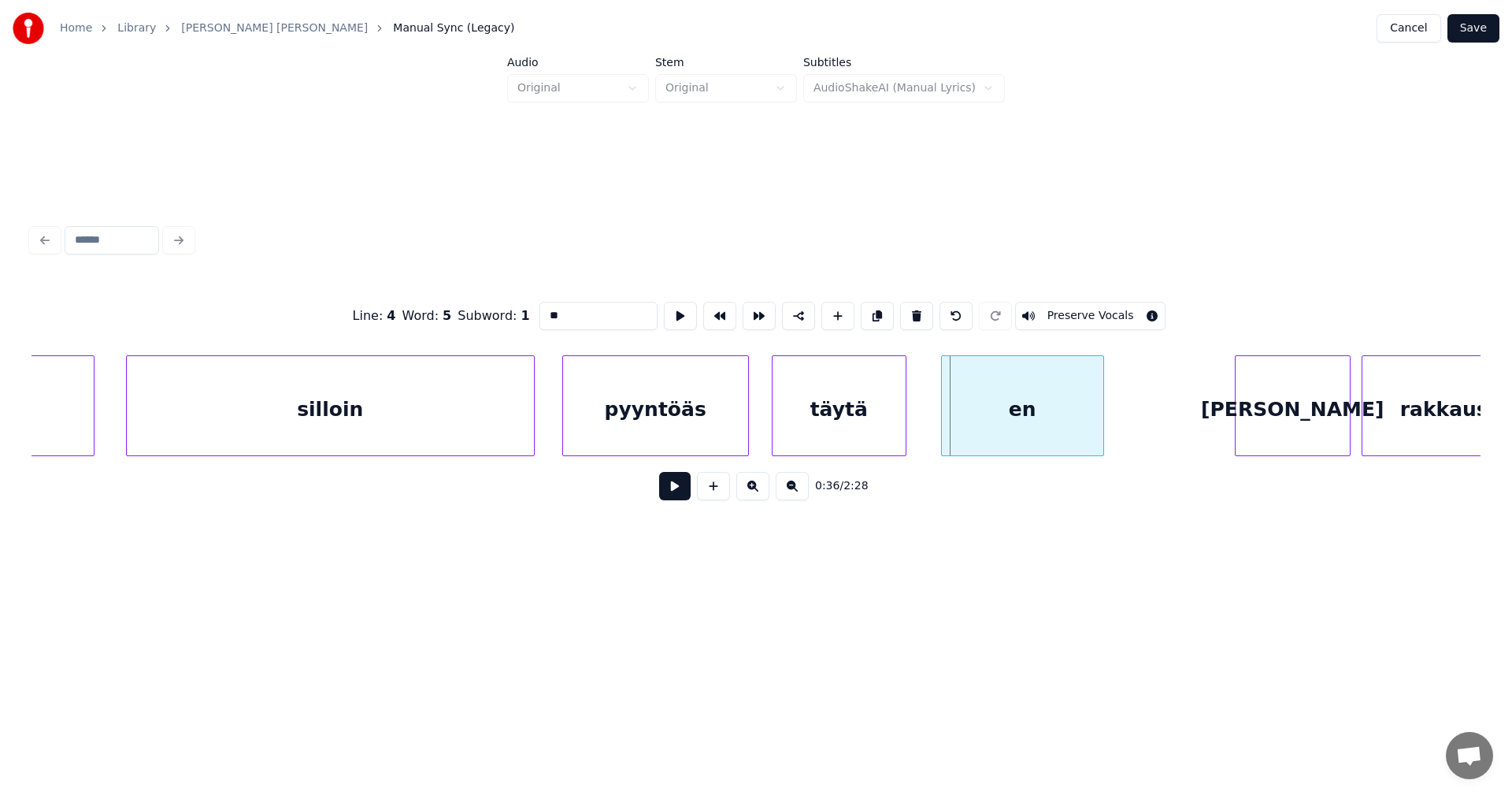
click at [946, 430] on div at bounding box center [945, 405] width 5 height 99
click at [657, 432] on div "pyyntöäs" at bounding box center [656, 409] width 185 height 107
type input "********"
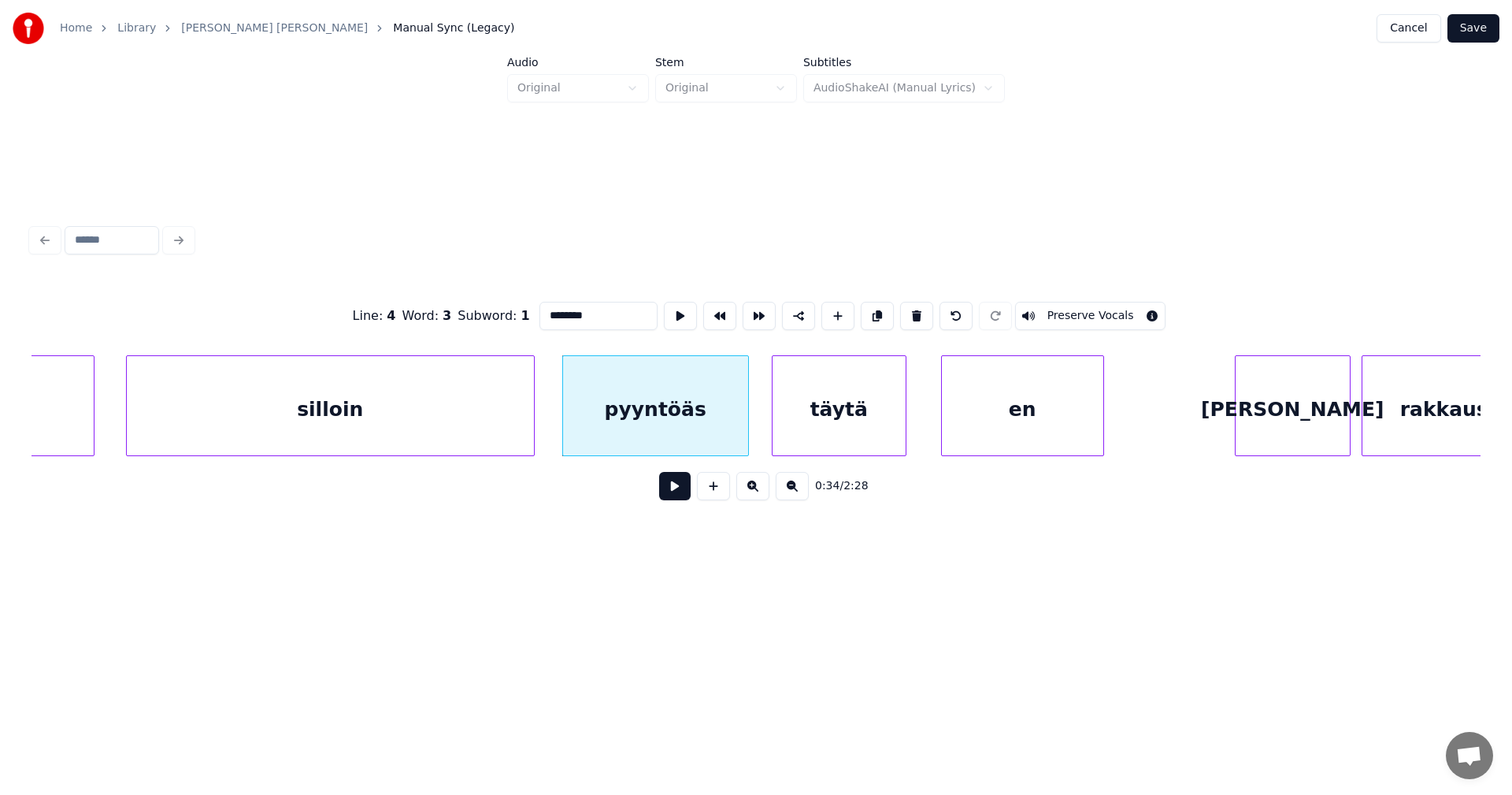
click at [674, 486] on button at bounding box center [674, 485] width 31 height 28
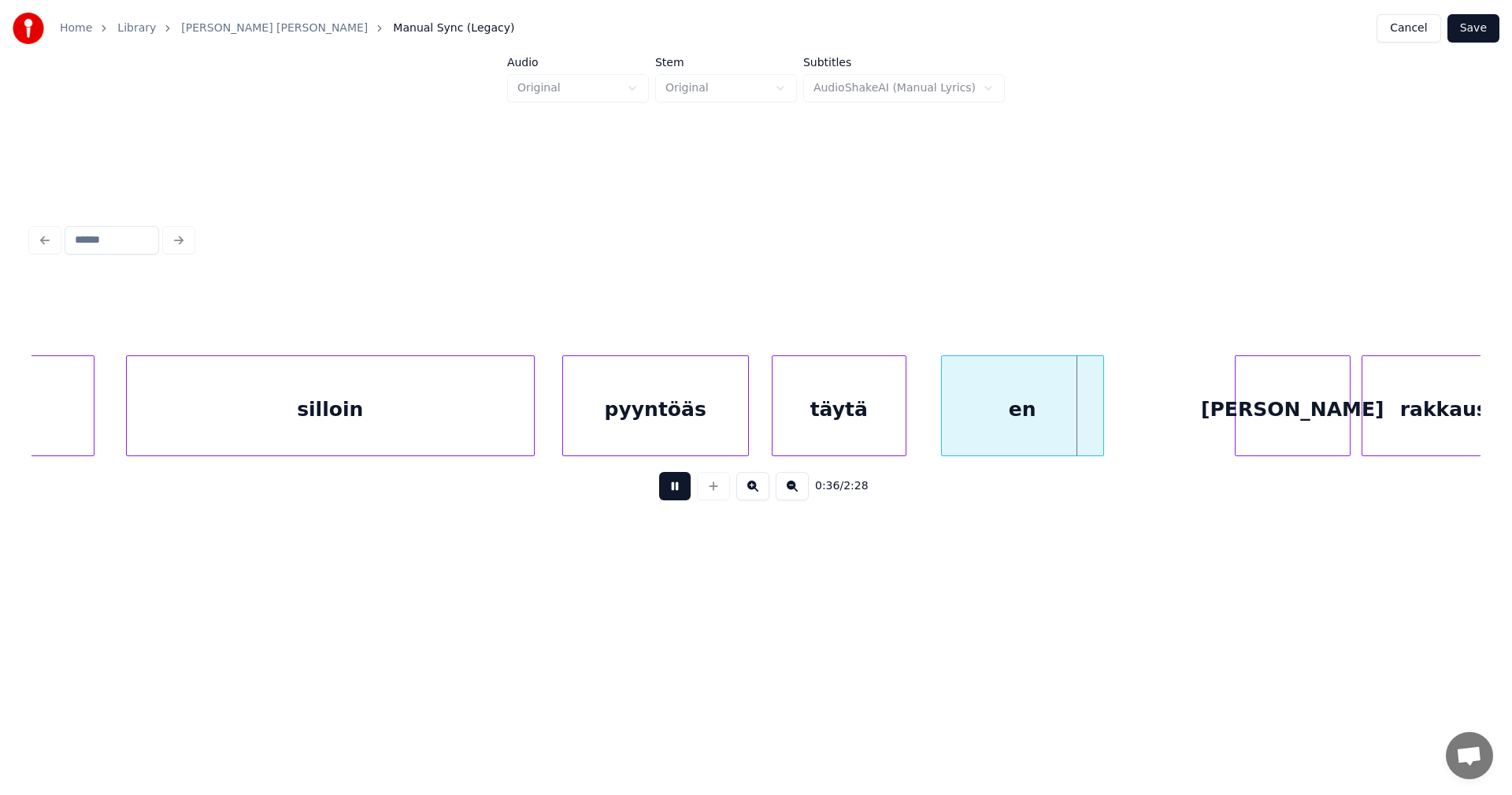
click at [678, 484] on button at bounding box center [674, 485] width 31 height 28
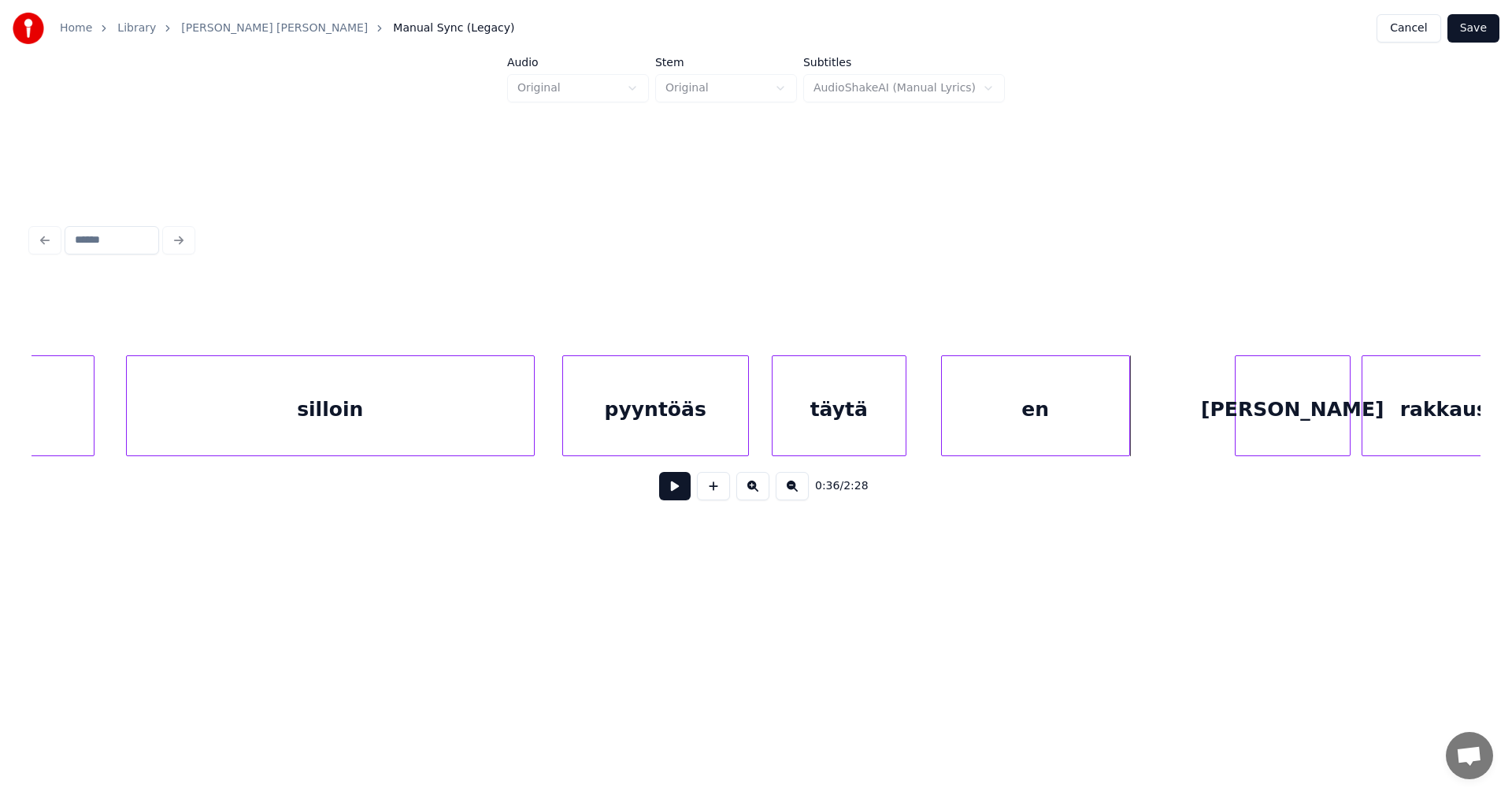
click at [1127, 436] on div at bounding box center [1127, 405] width 5 height 99
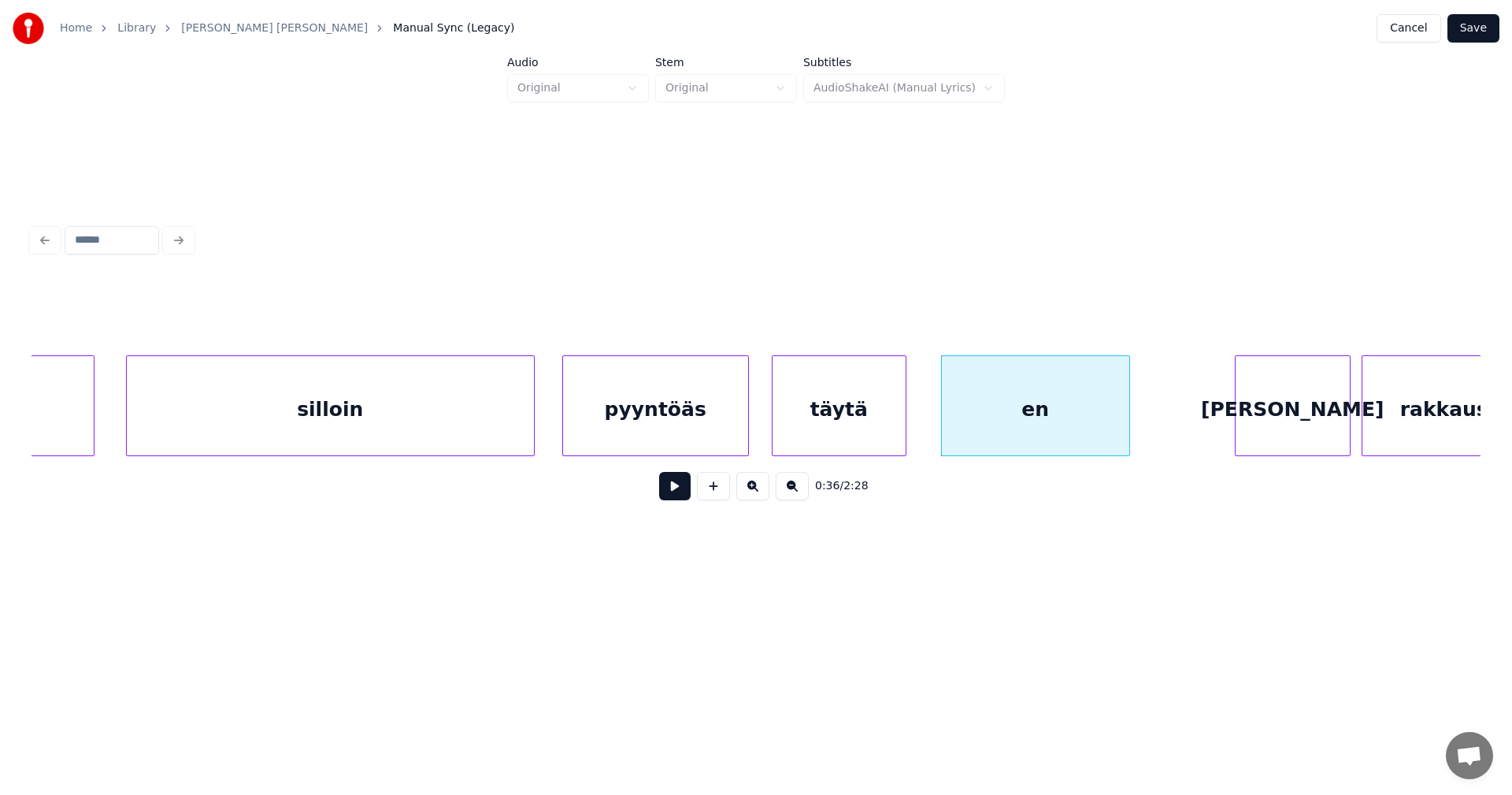
click at [1263, 427] on div "[PERSON_NAME]" at bounding box center [1293, 409] width 114 height 107
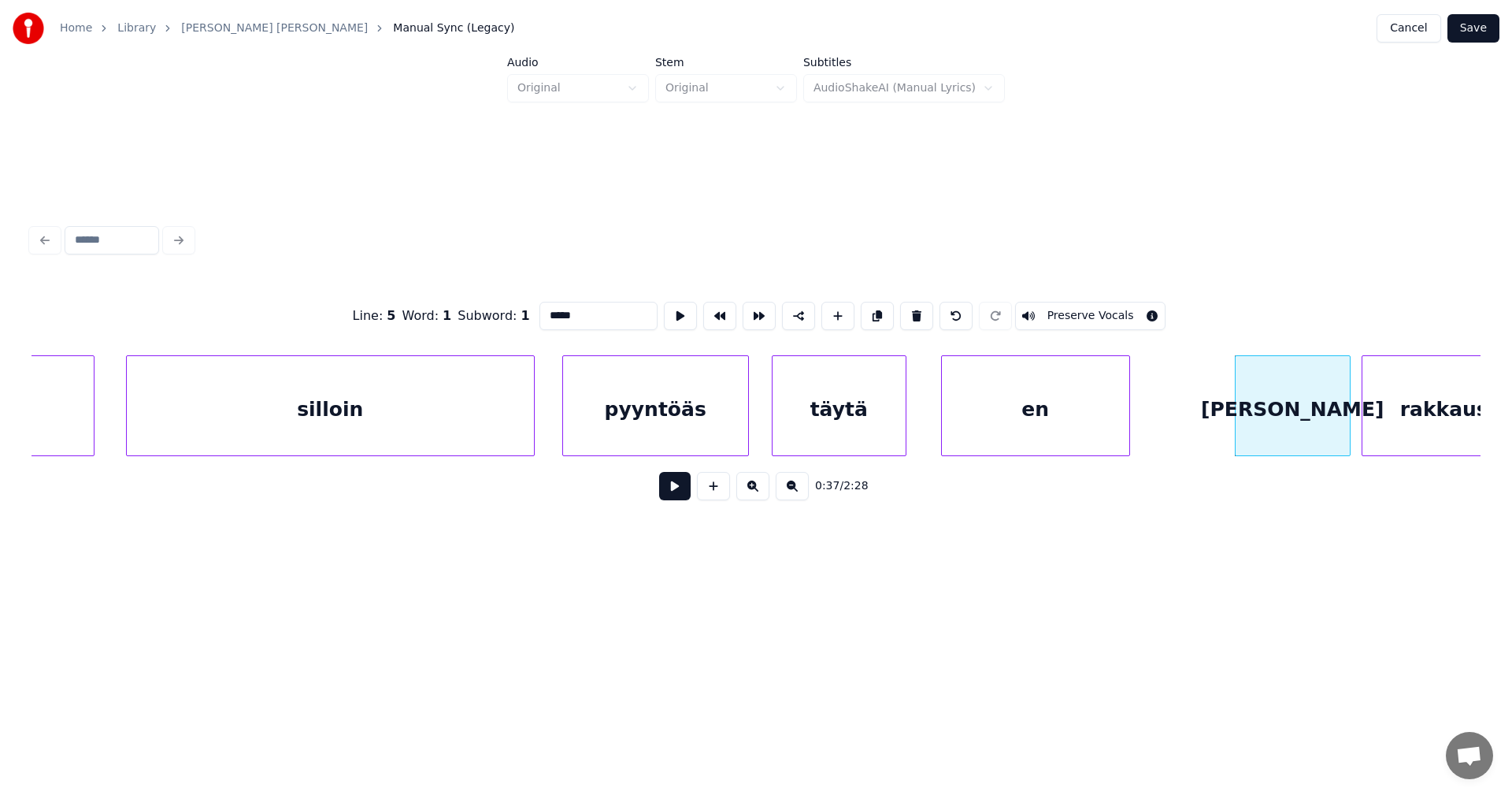
click at [983, 412] on div "en" at bounding box center [1036, 409] width 187 height 107
type input "**"
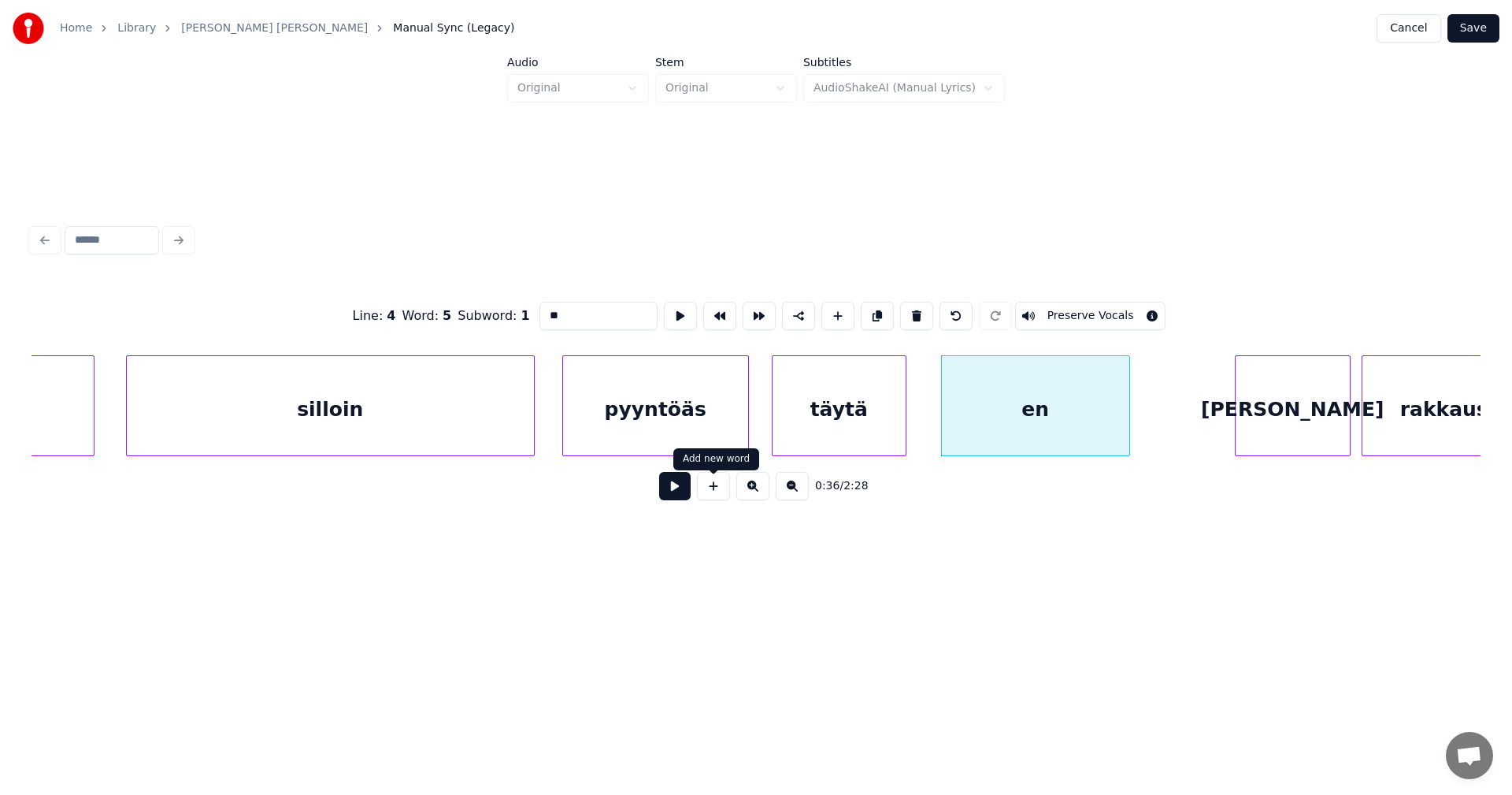
click at [677, 496] on button at bounding box center [674, 485] width 31 height 28
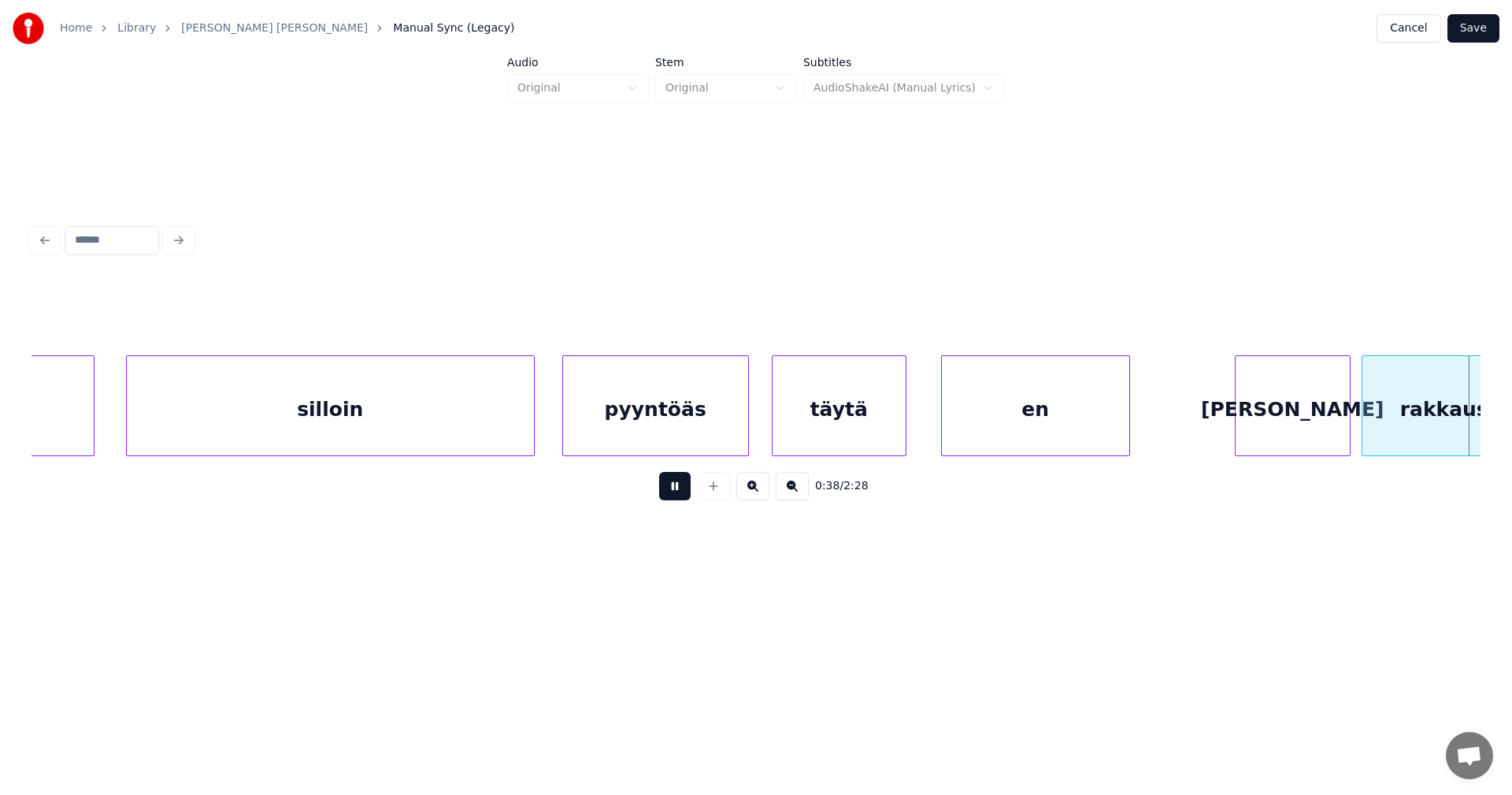
scroll to position [0, 10520]
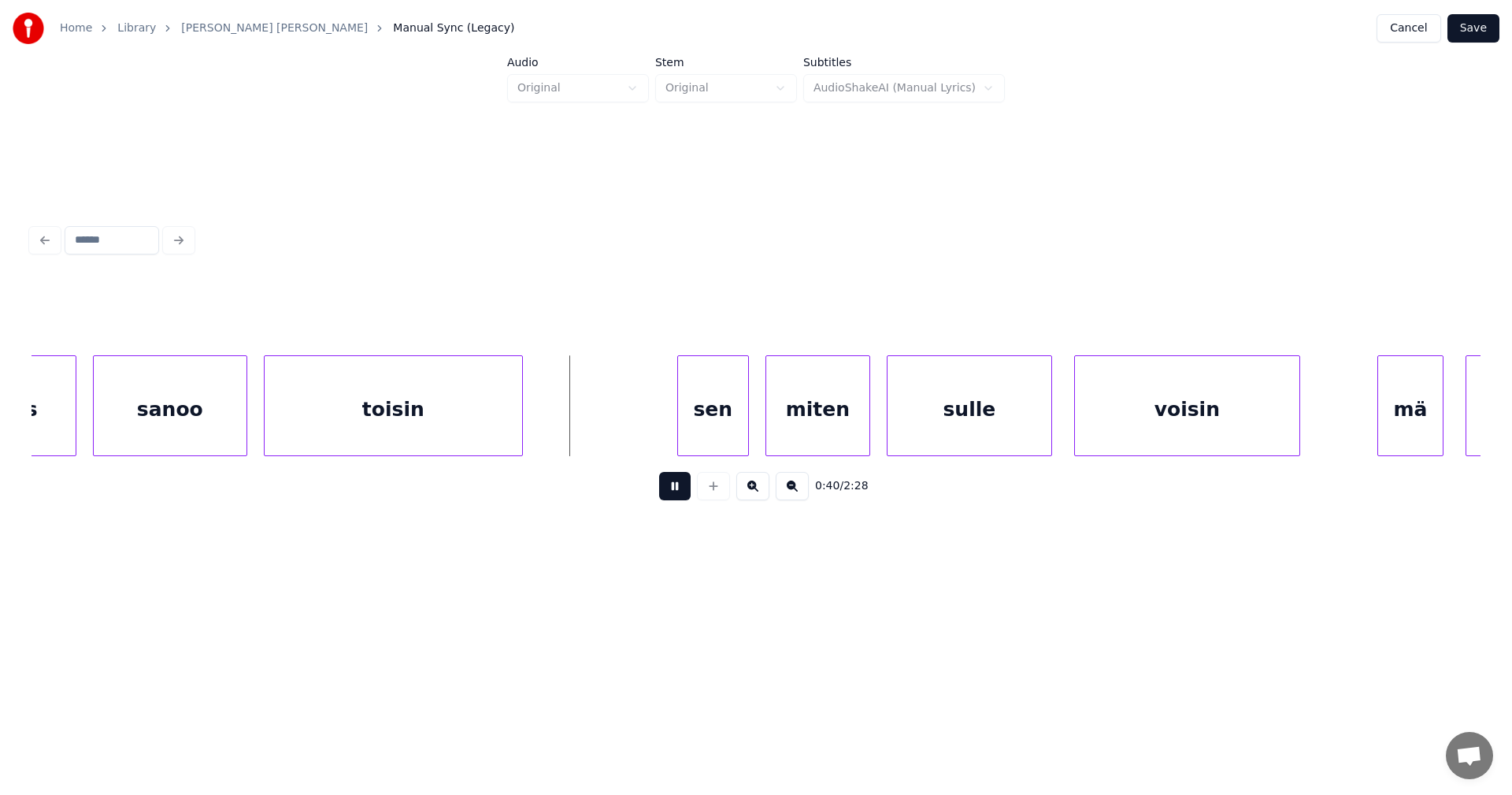
drag, startPoint x: 678, startPoint y: 495, endPoint x: 694, endPoint y: 478, distance: 23.3
click at [678, 492] on button at bounding box center [674, 485] width 31 height 28
click at [698, 441] on div "sen" at bounding box center [698, 409] width 70 height 107
click at [776, 439] on div "miten" at bounding box center [808, 409] width 103 height 107
click at [679, 493] on button at bounding box center [674, 485] width 31 height 28
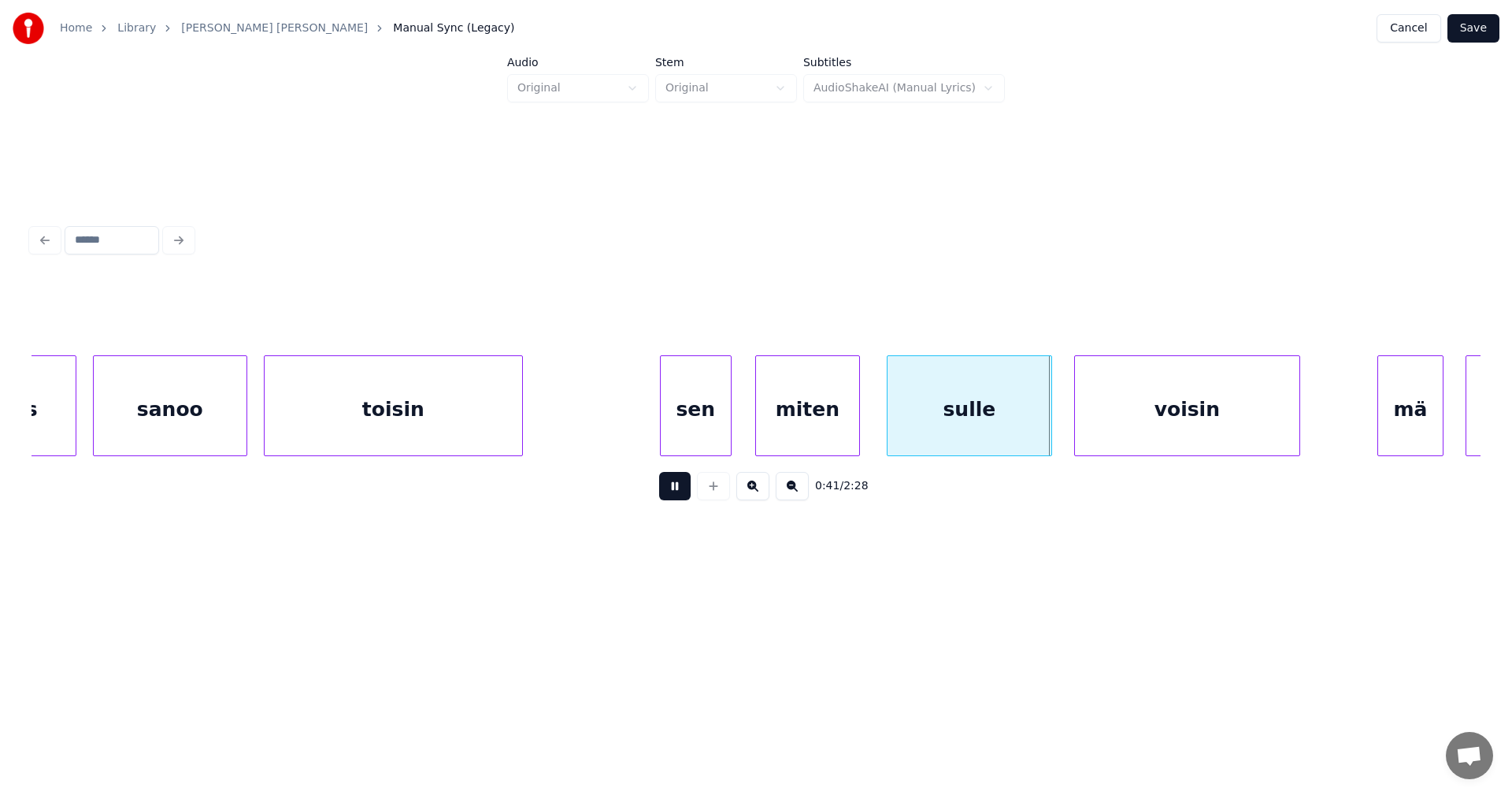
click at [680, 492] on button at bounding box center [674, 485] width 31 height 28
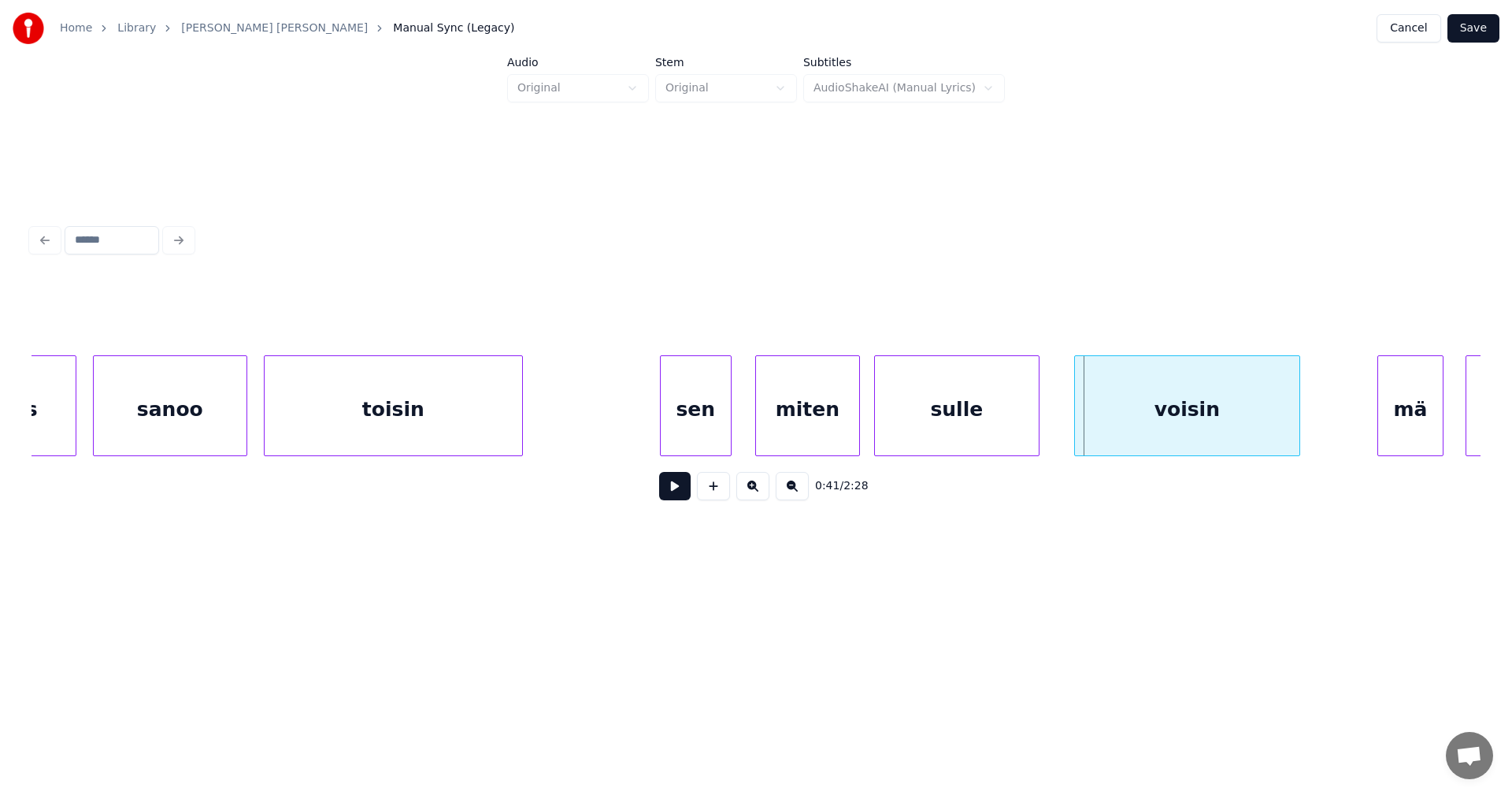
click at [917, 438] on div "sulle" at bounding box center [957, 409] width 164 height 107
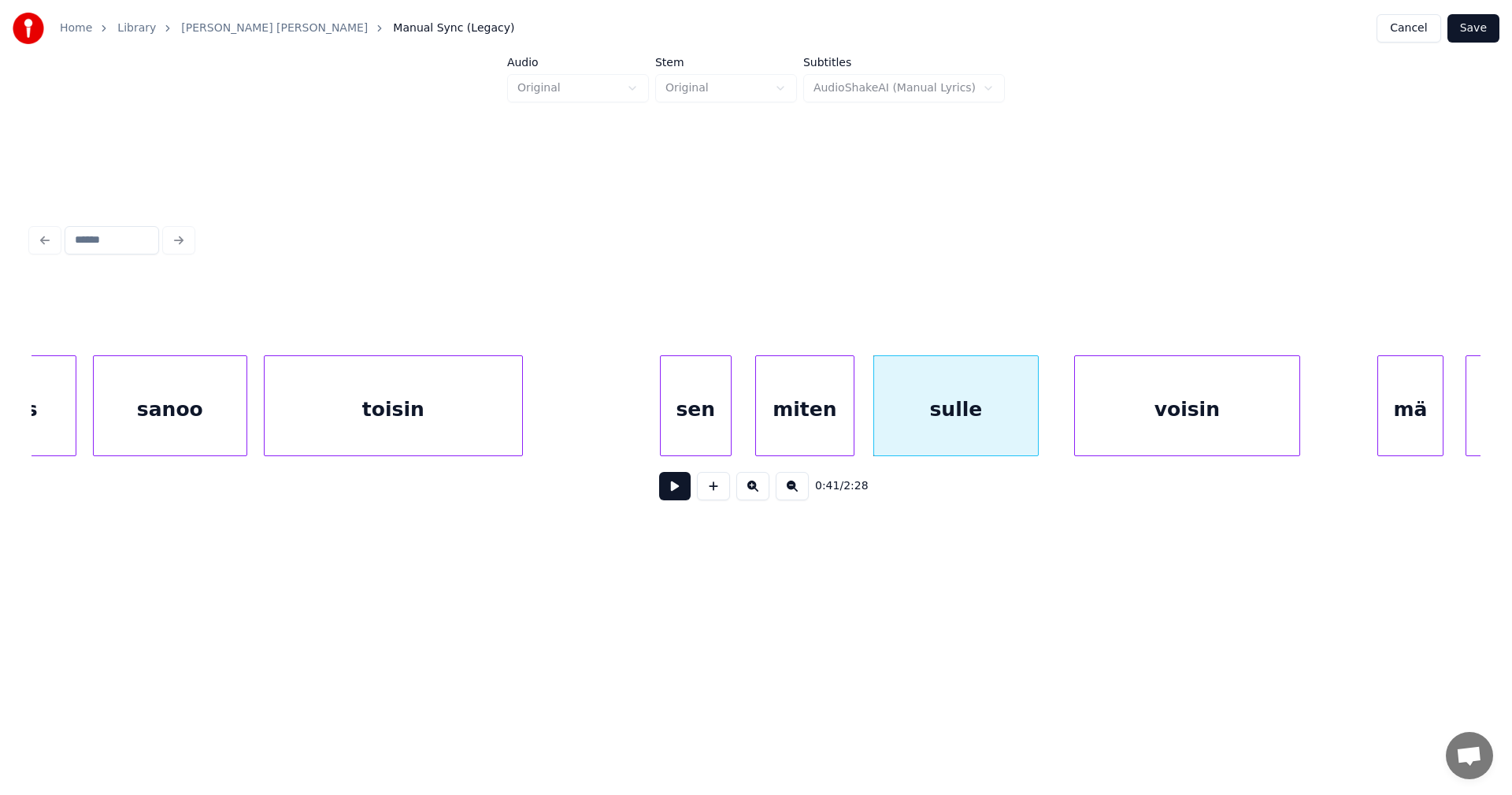
click at [849, 438] on div at bounding box center [851, 405] width 5 height 99
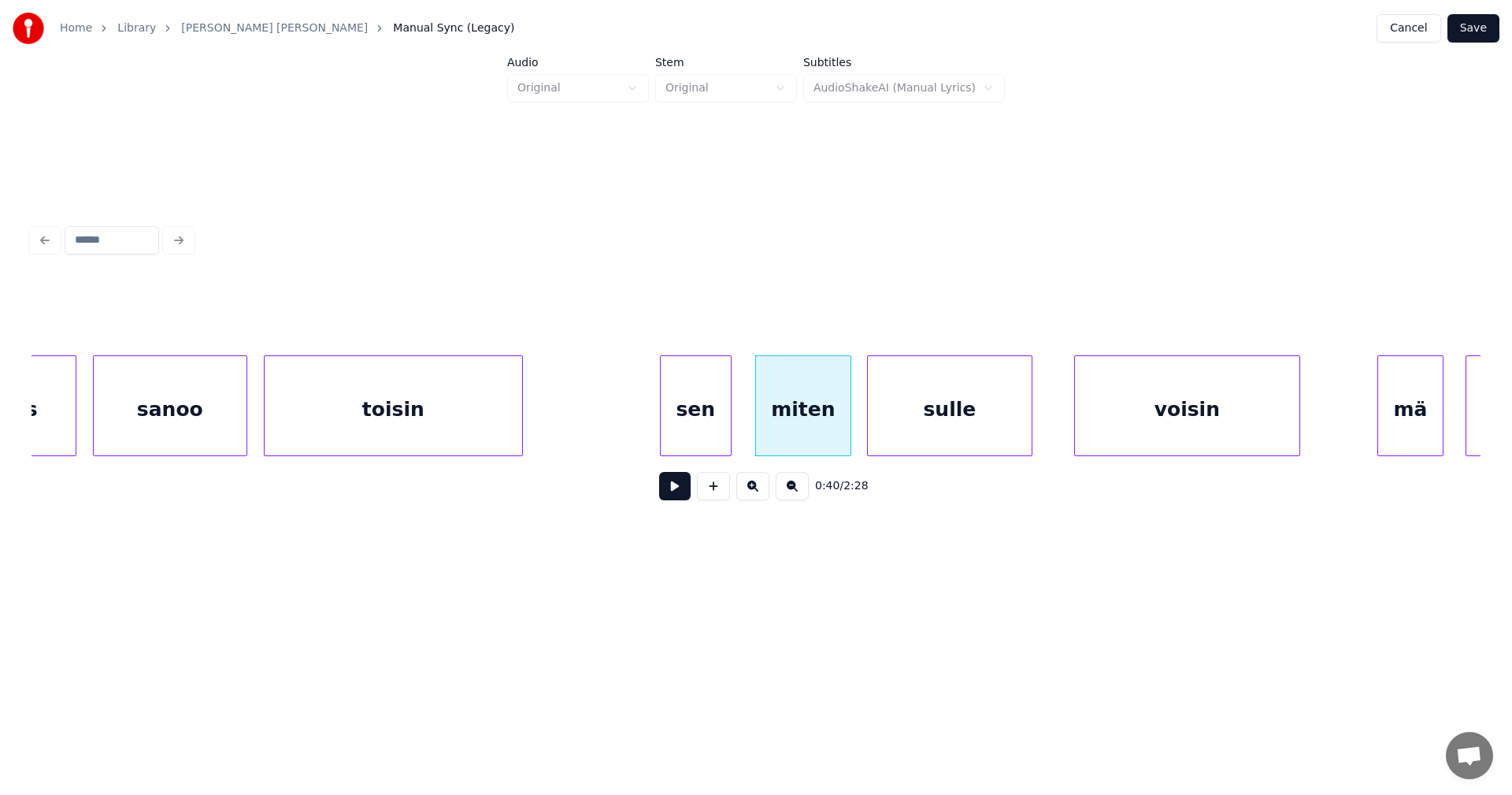
click at [885, 434] on div "sulle" at bounding box center [950, 409] width 164 height 107
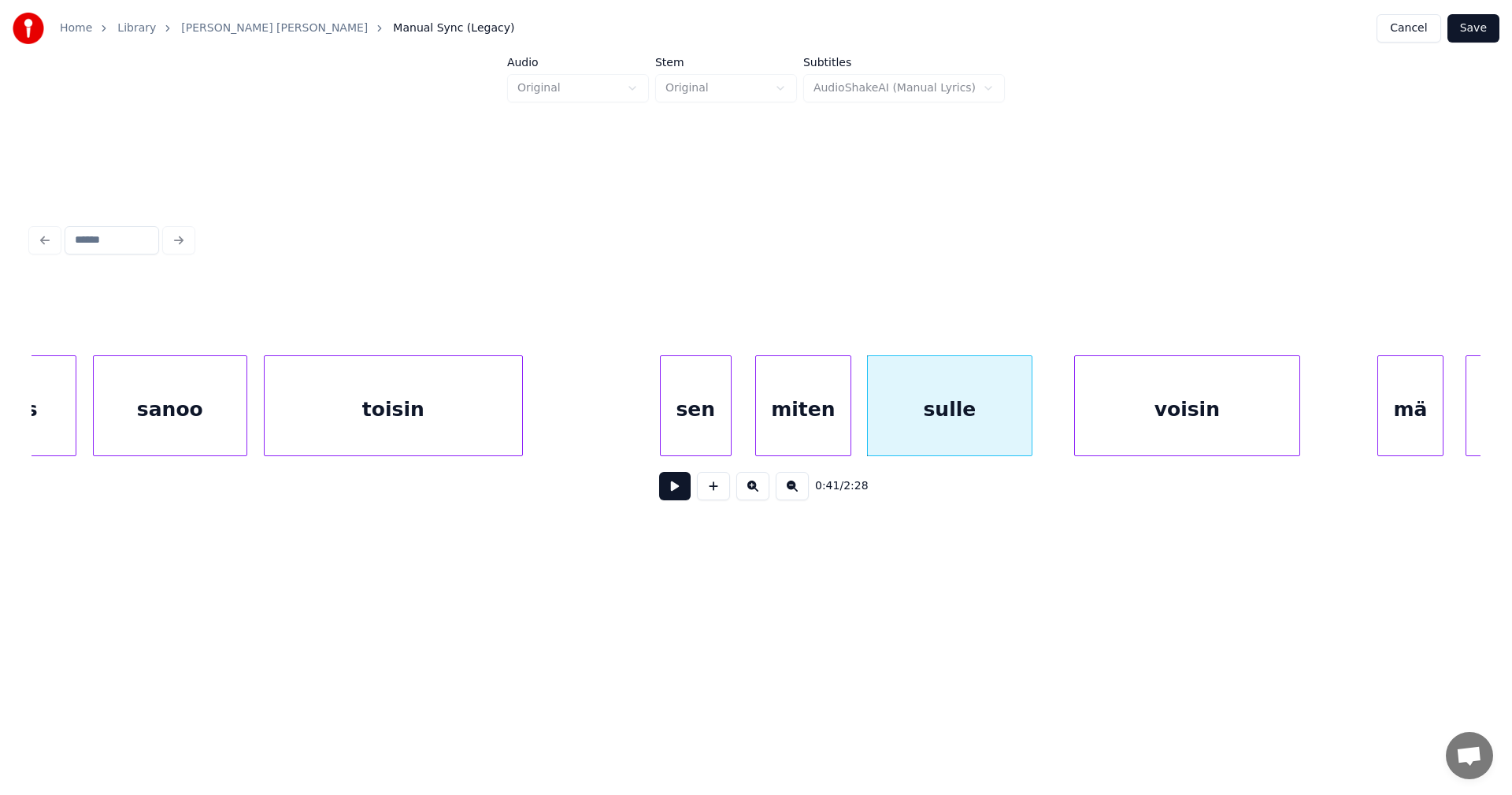
click at [708, 429] on div "sen" at bounding box center [695, 409] width 70 height 107
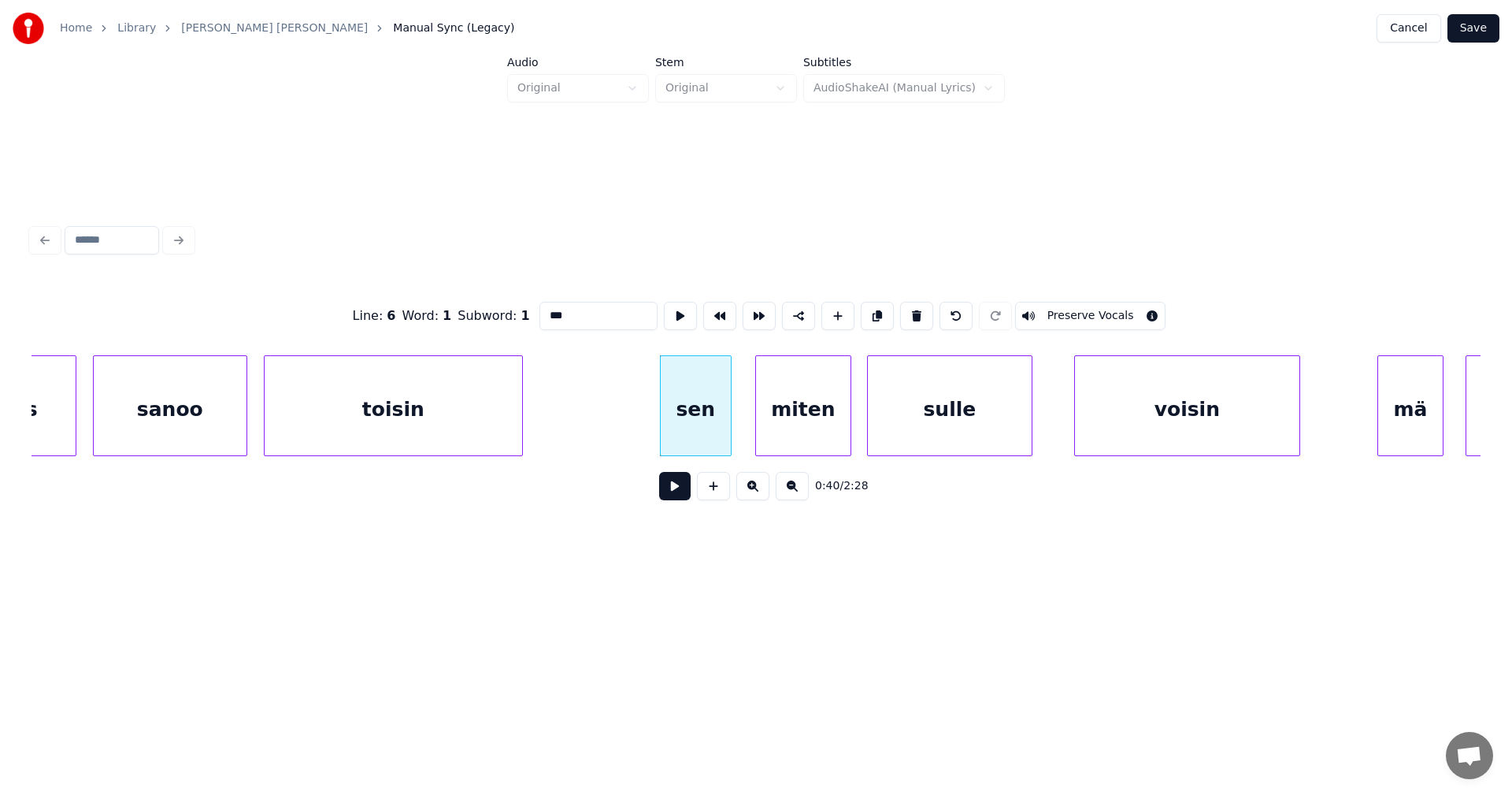
click at [674, 488] on button at bounding box center [674, 485] width 31 height 28
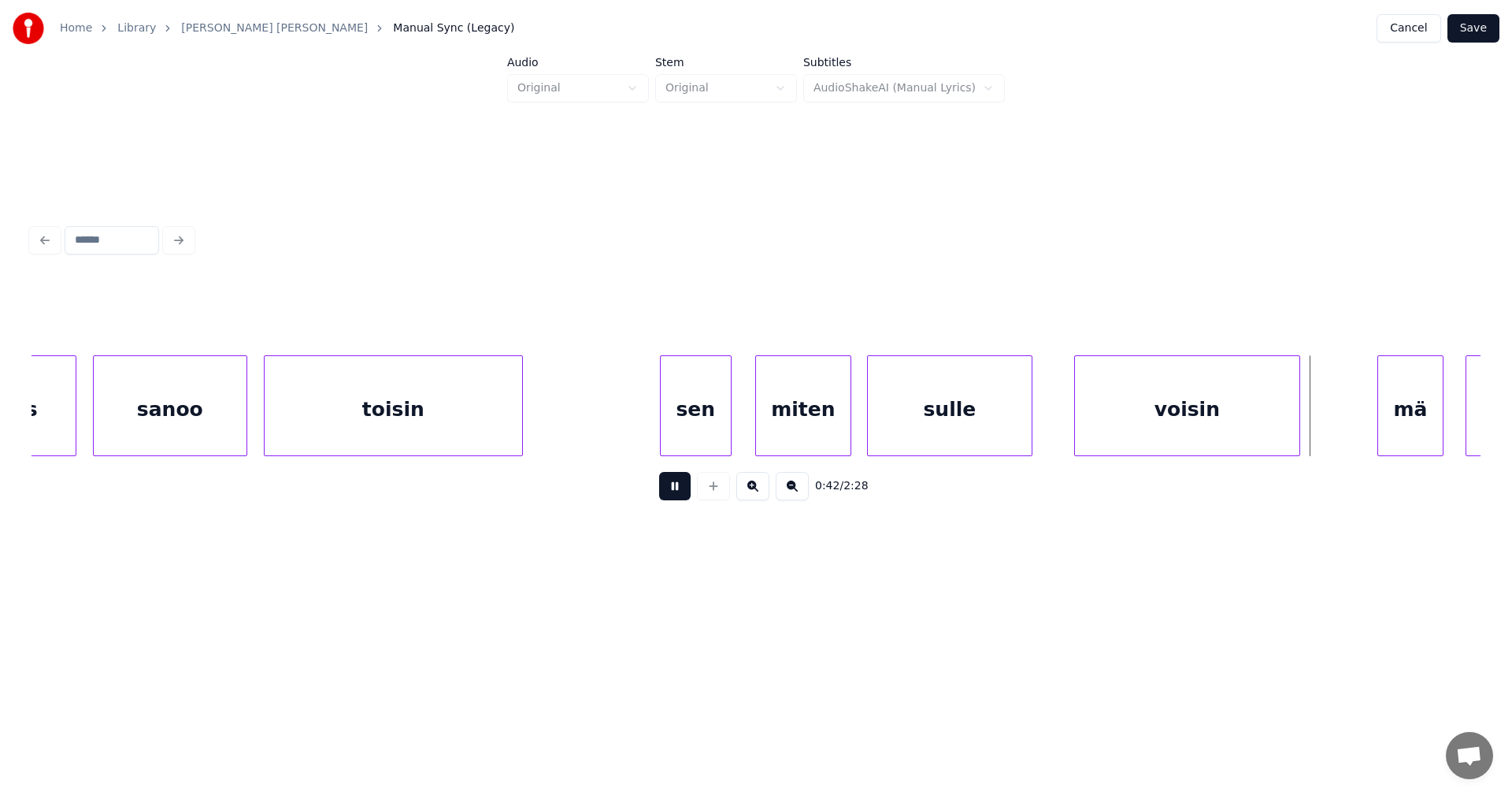
drag, startPoint x: 679, startPoint y: 483, endPoint x: 731, endPoint y: 484, distance: 52.0
click at [680, 483] on button at bounding box center [674, 485] width 31 height 28
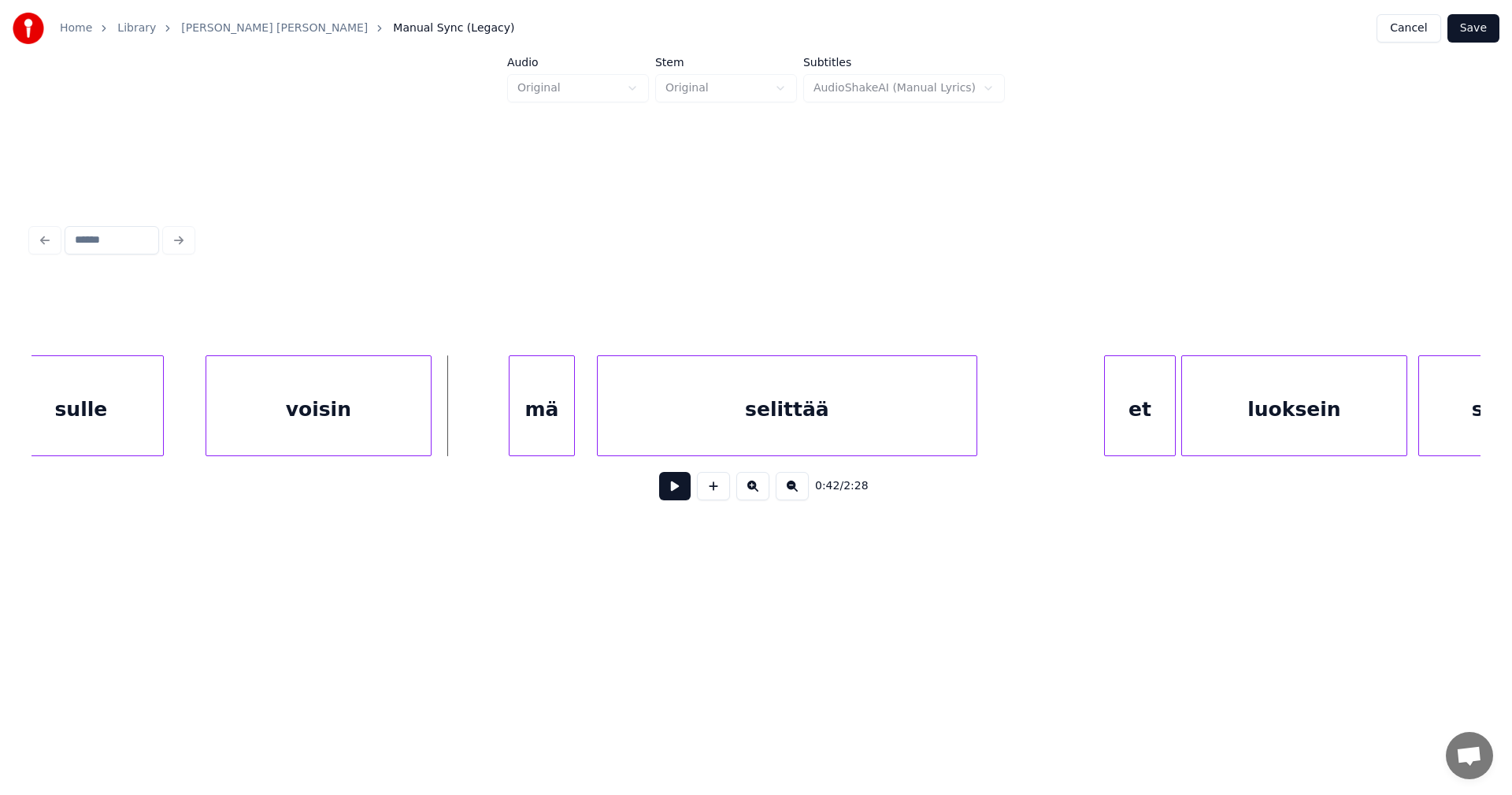
scroll to position [0, 11378]
click at [532, 430] on div "mä" at bounding box center [535, 409] width 64 height 107
click at [620, 432] on div "selittää" at bounding box center [793, 409] width 379 height 107
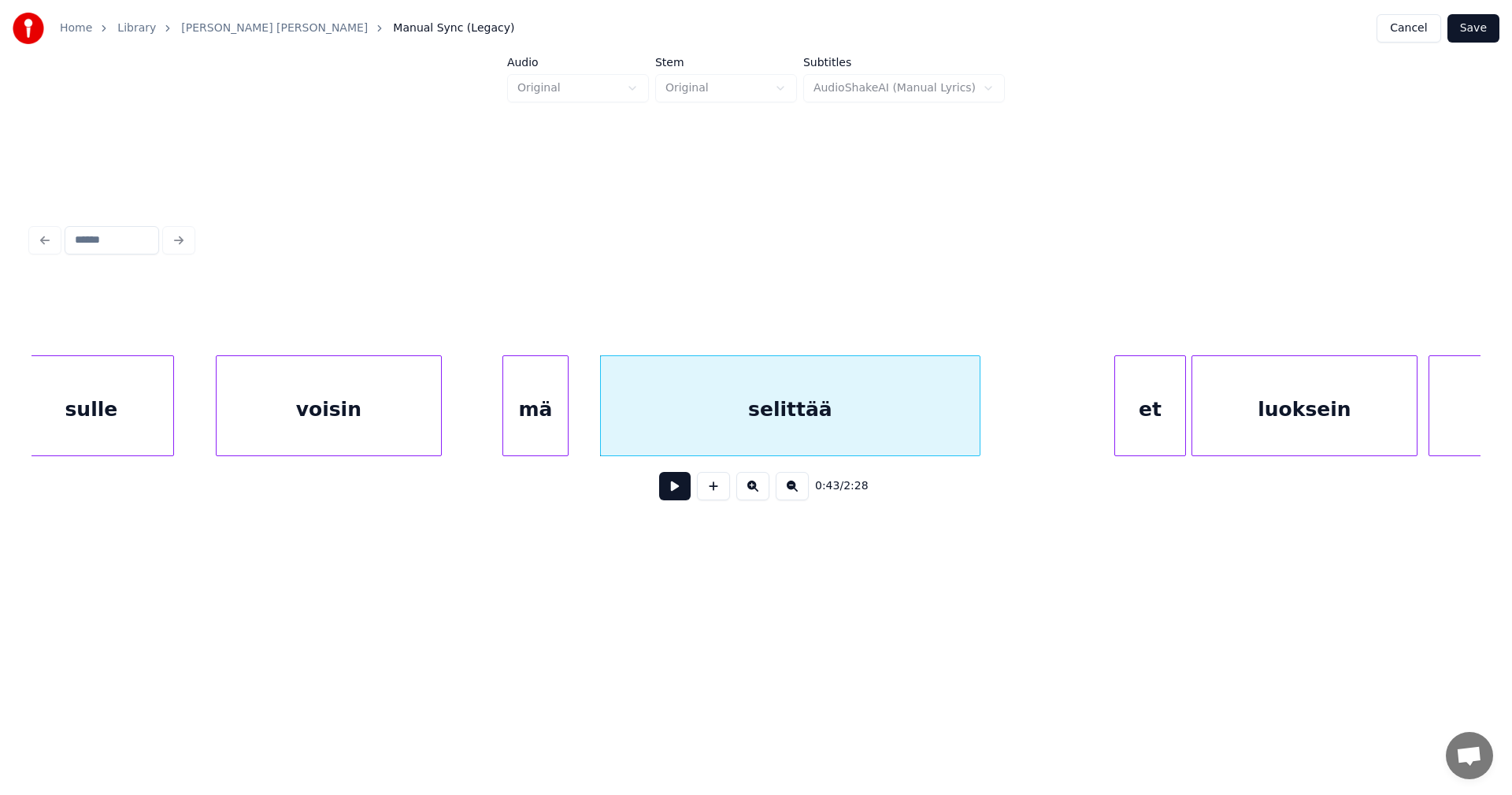
click at [538, 427] on div "mä" at bounding box center [535, 409] width 64 height 107
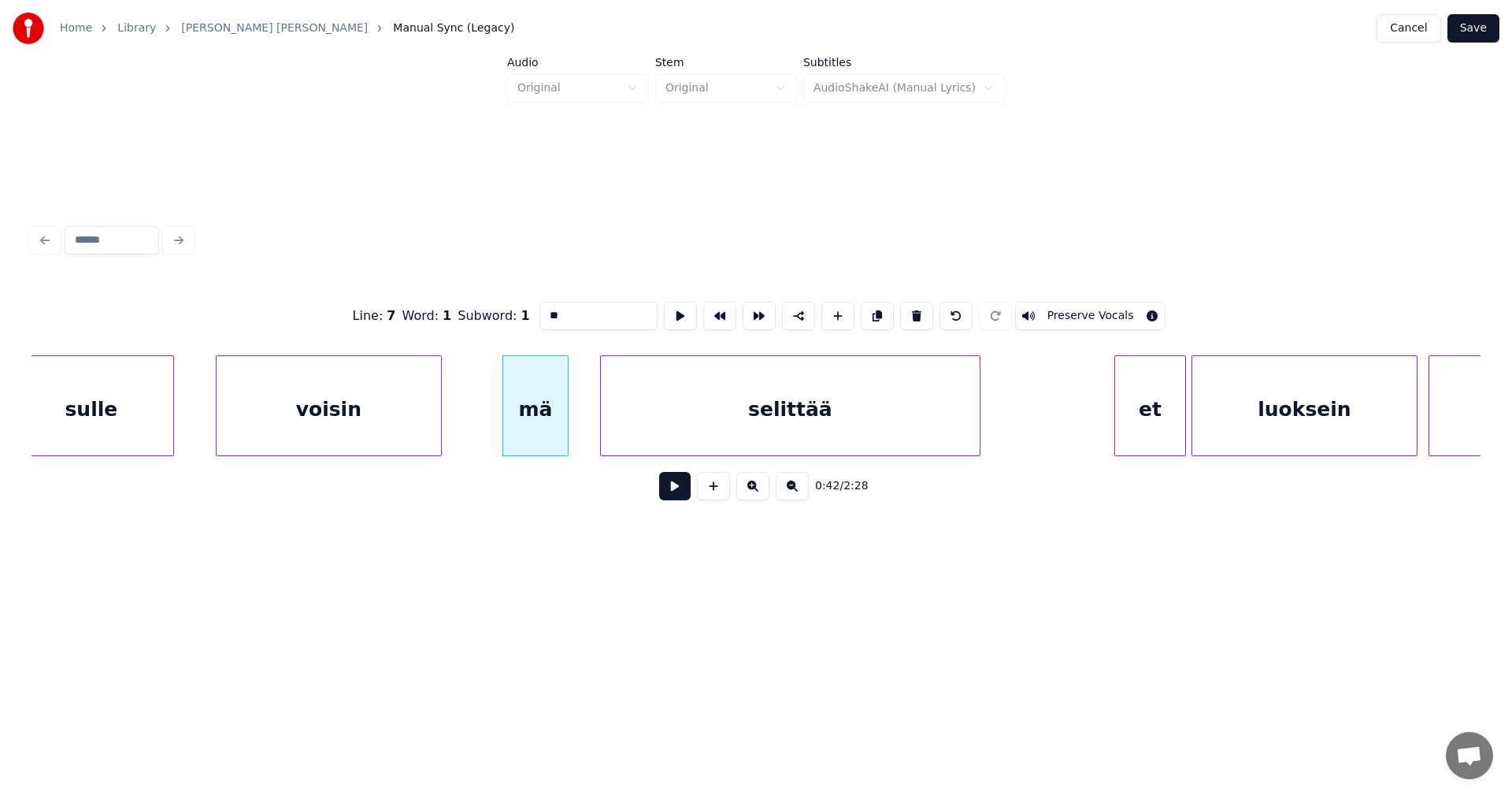
click at [676, 492] on button at bounding box center [674, 485] width 31 height 28
click at [675, 492] on button at bounding box center [674, 485] width 31 height 28
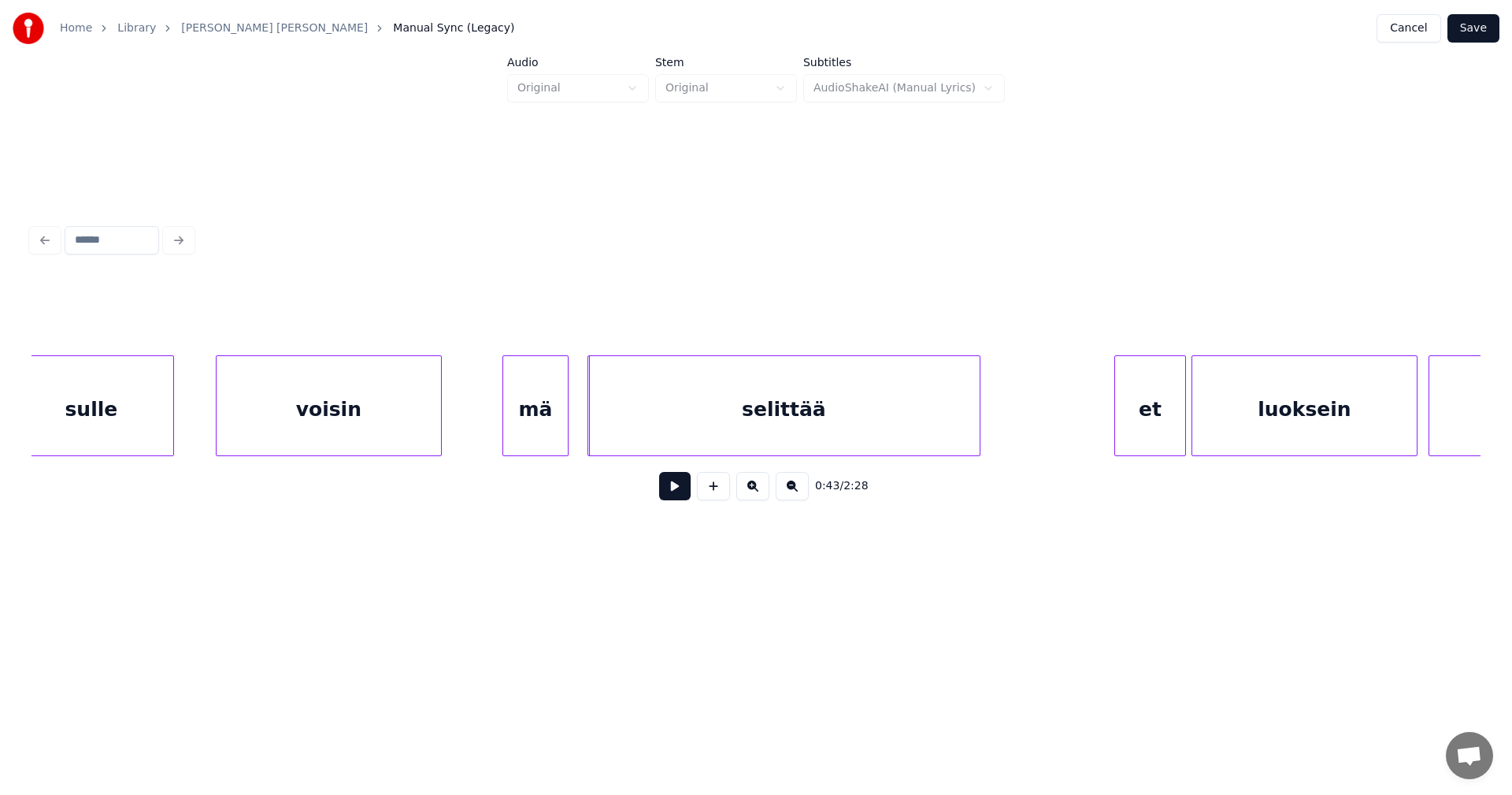
click at [588, 430] on div at bounding box center [591, 405] width 5 height 99
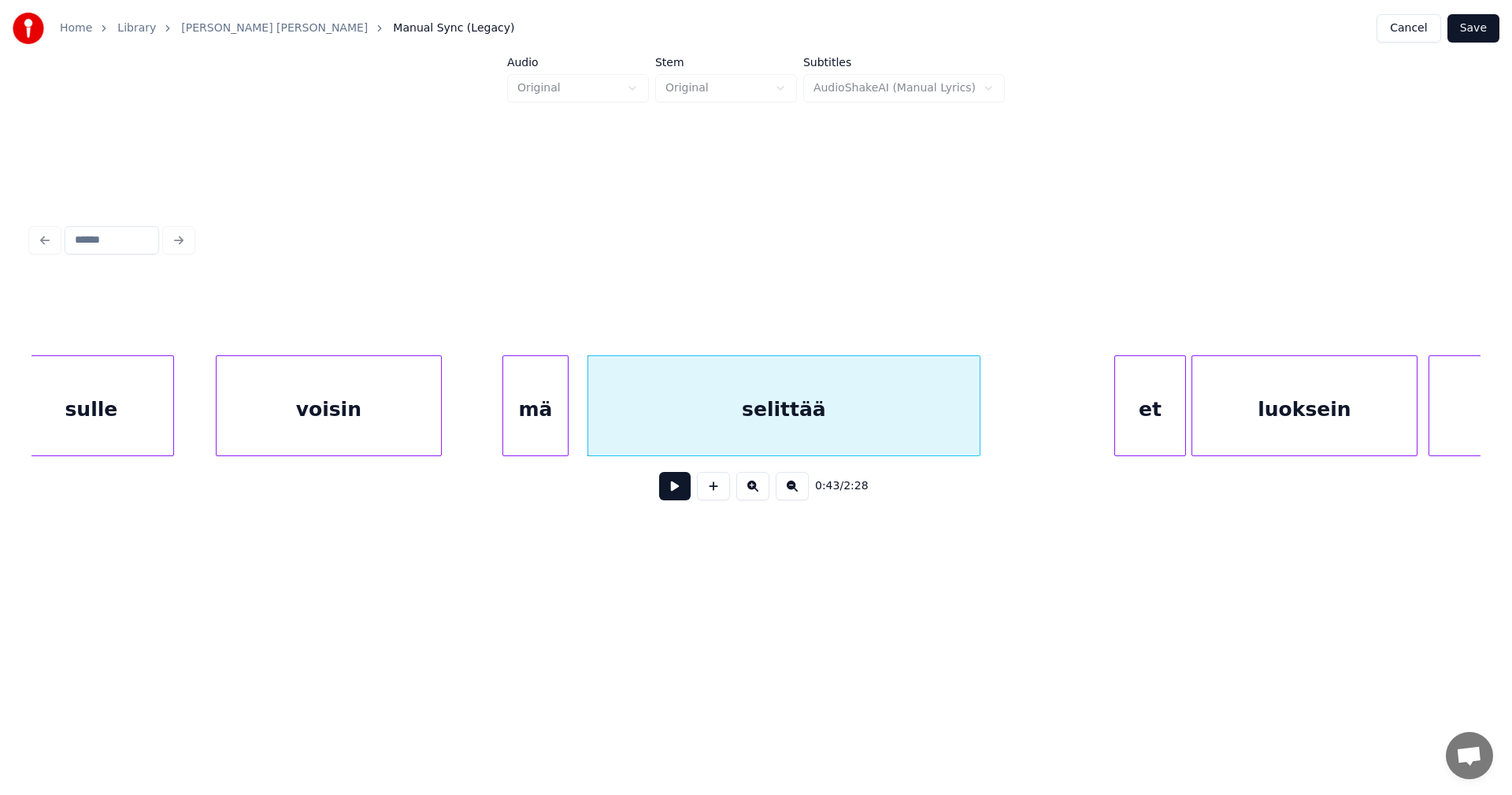
click at [678, 494] on button at bounding box center [674, 485] width 31 height 28
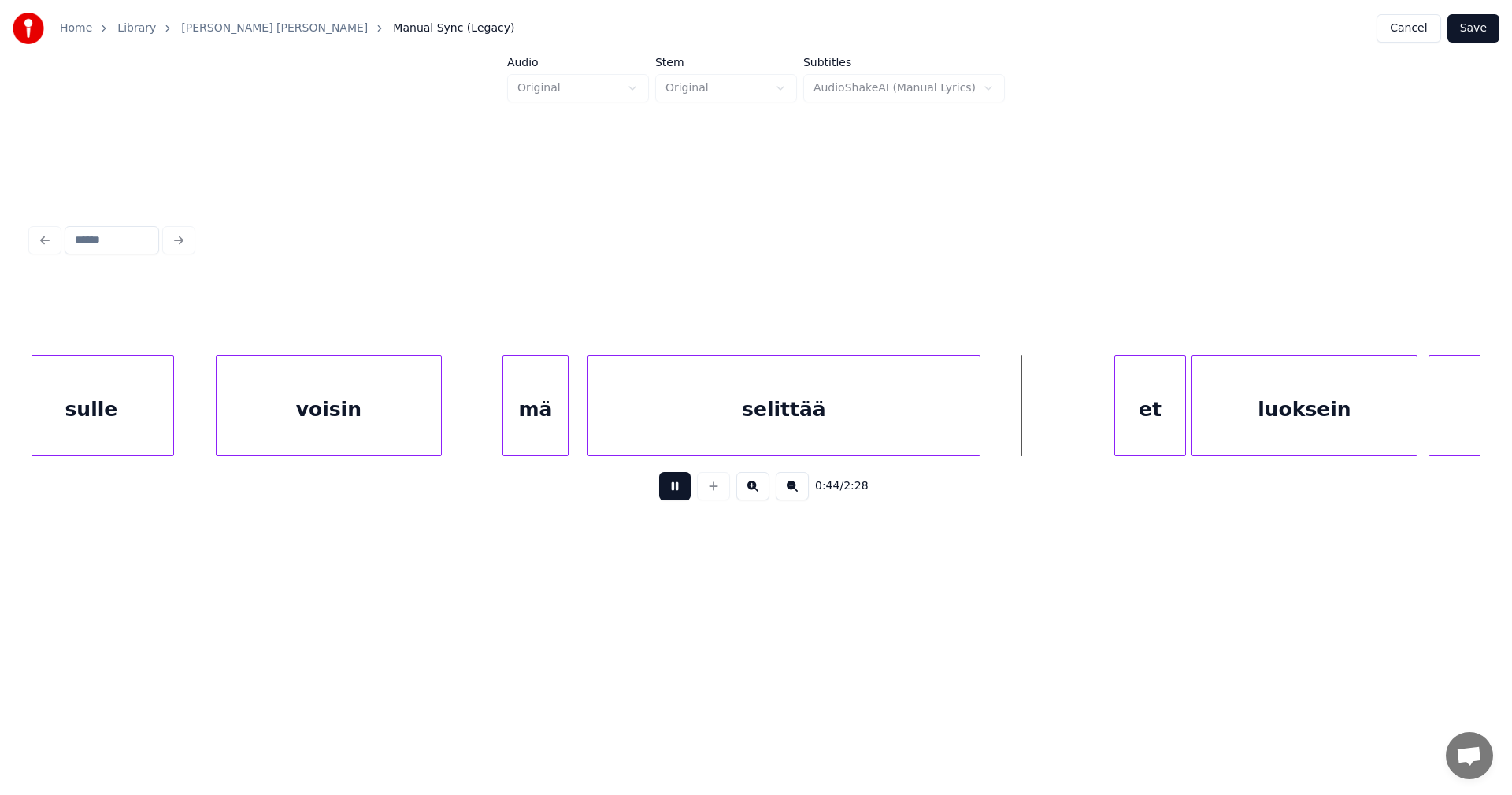
click at [676, 493] on button at bounding box center [674, 485] width 31 height 28
click at [1134, 432] on div "et" at bounding box center [1143, 409] width 70 height 107
click at [1156, 435] on div at bounding box center [1156, 405] width 5 height 99
click at [1222, 440] on div "luoksein" at bounding box center [1291, 409] width 225 height 107
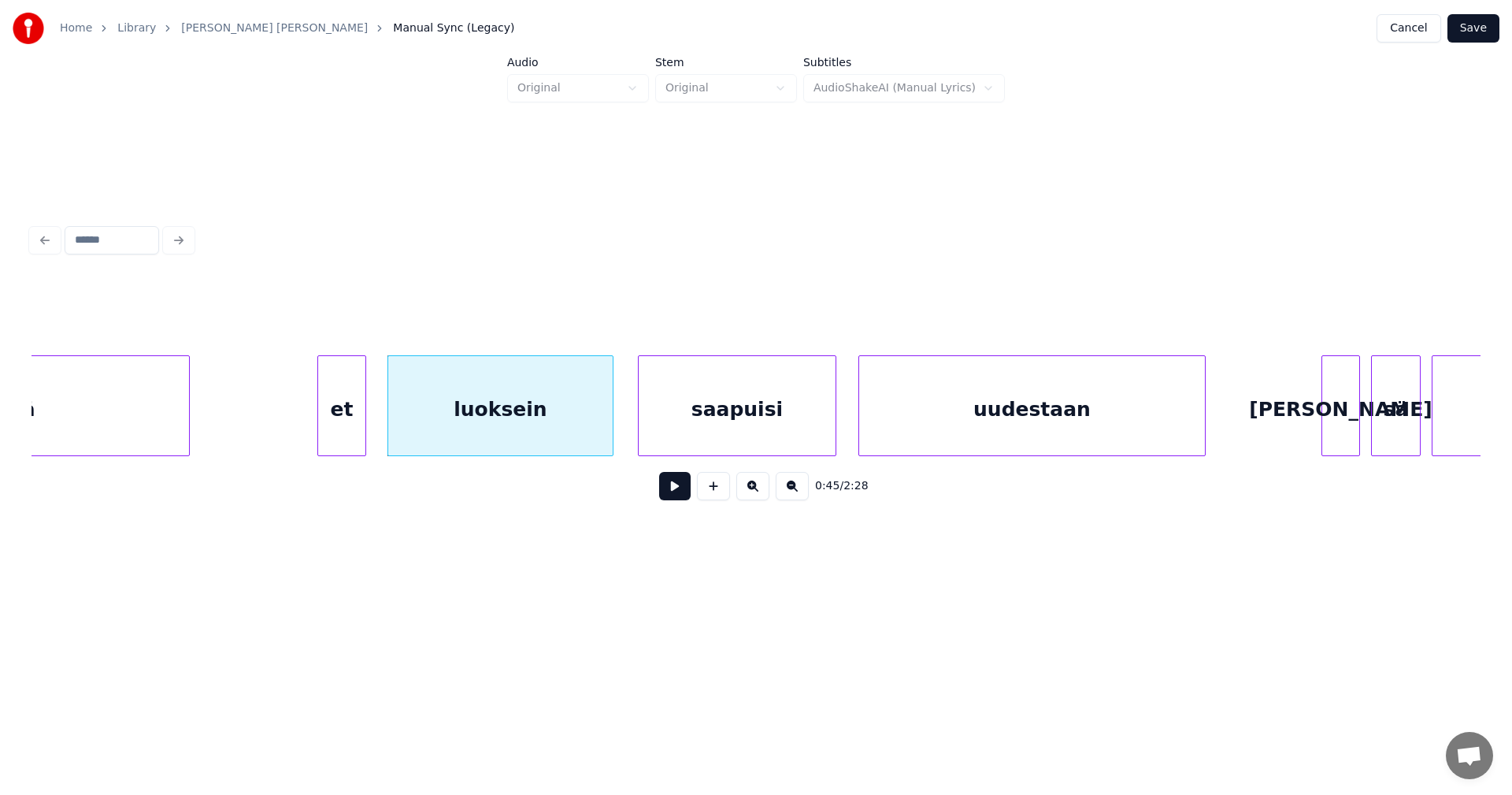
scroll to position [0, 12197]
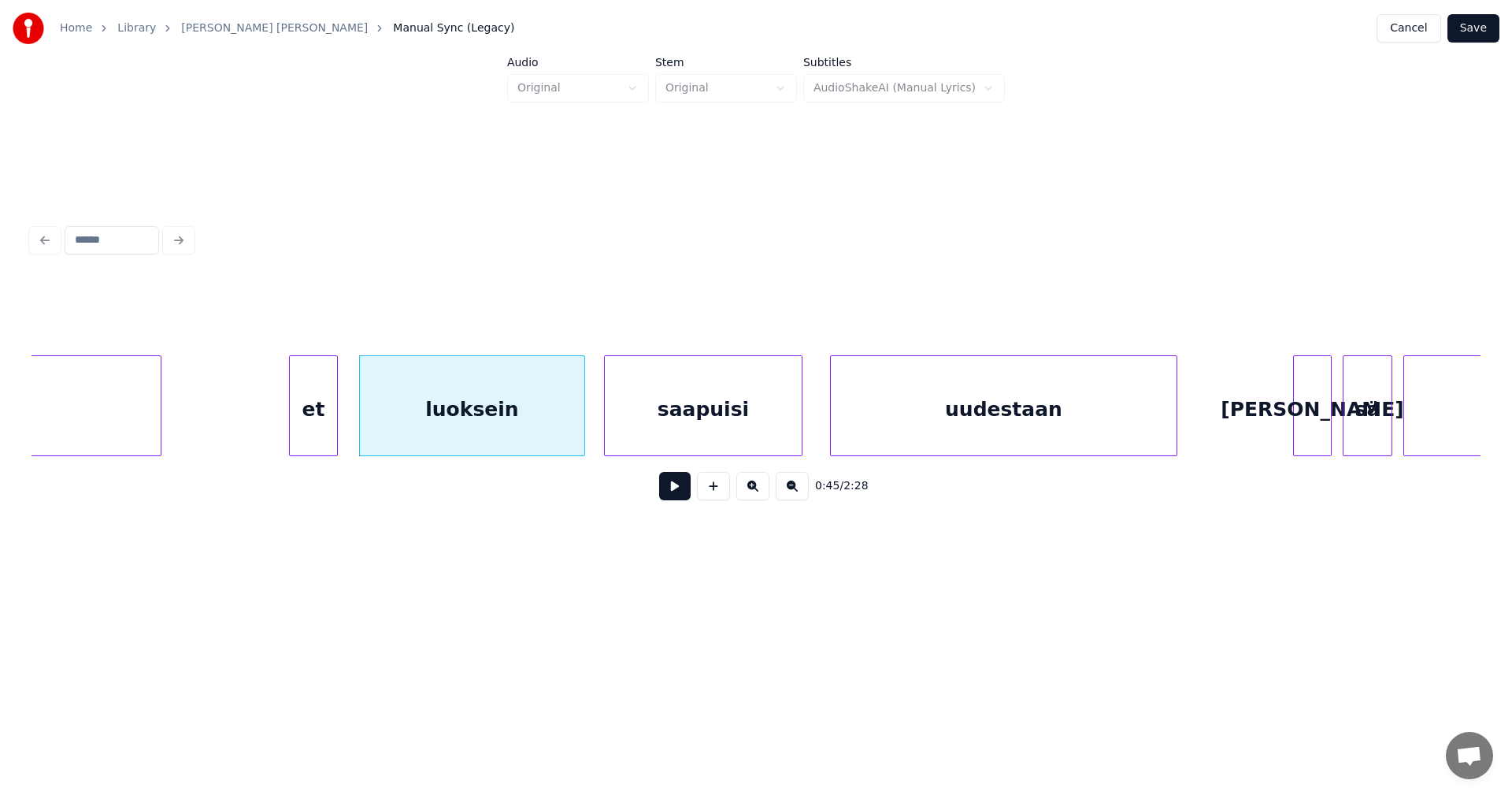
click at [707, 413] on div "saapuisi" at bounding box center [703, 409] width 197 height 107
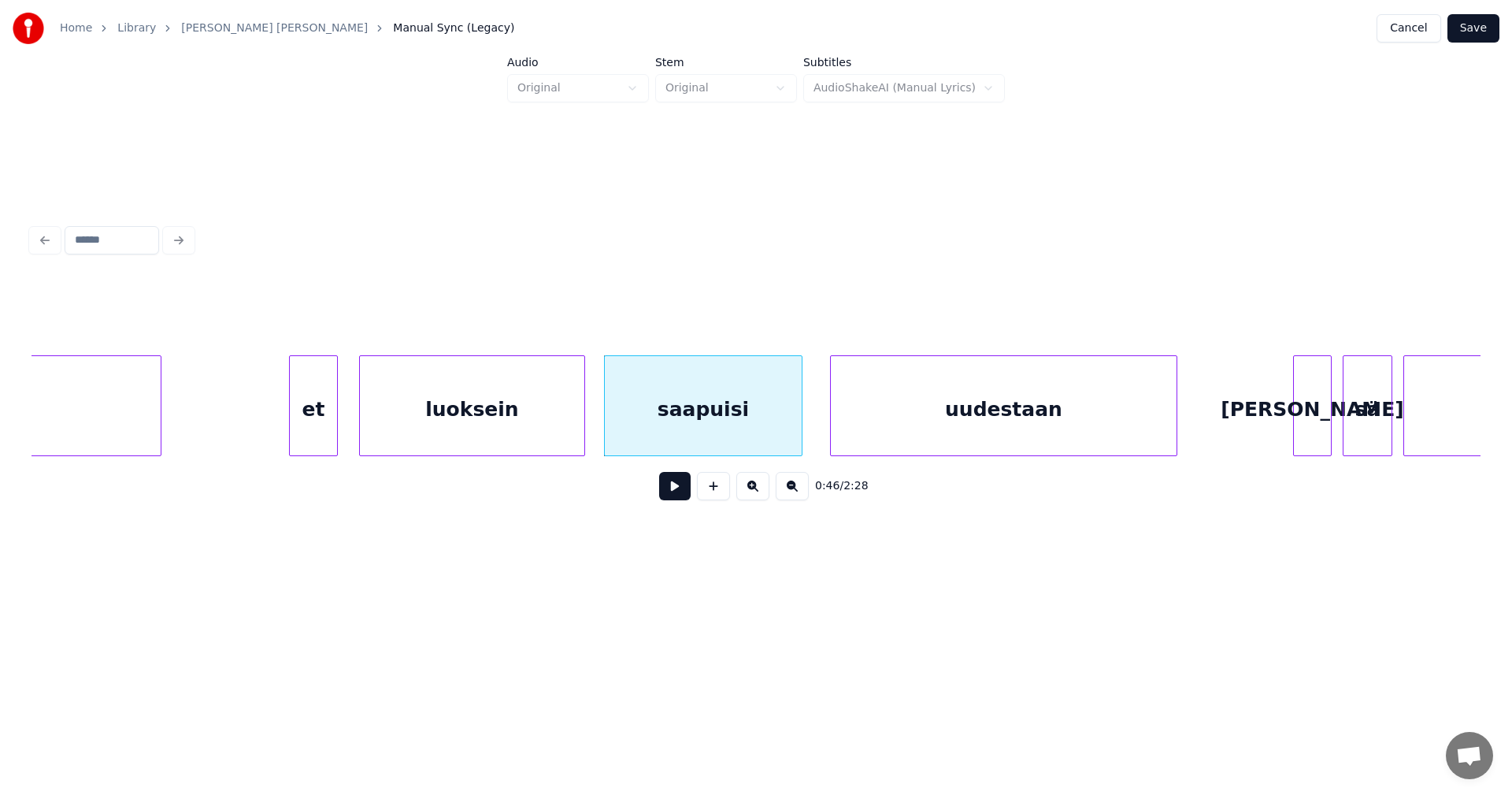
click at [332, 426] on div at bounding box center [335, 405] width 5 height 99
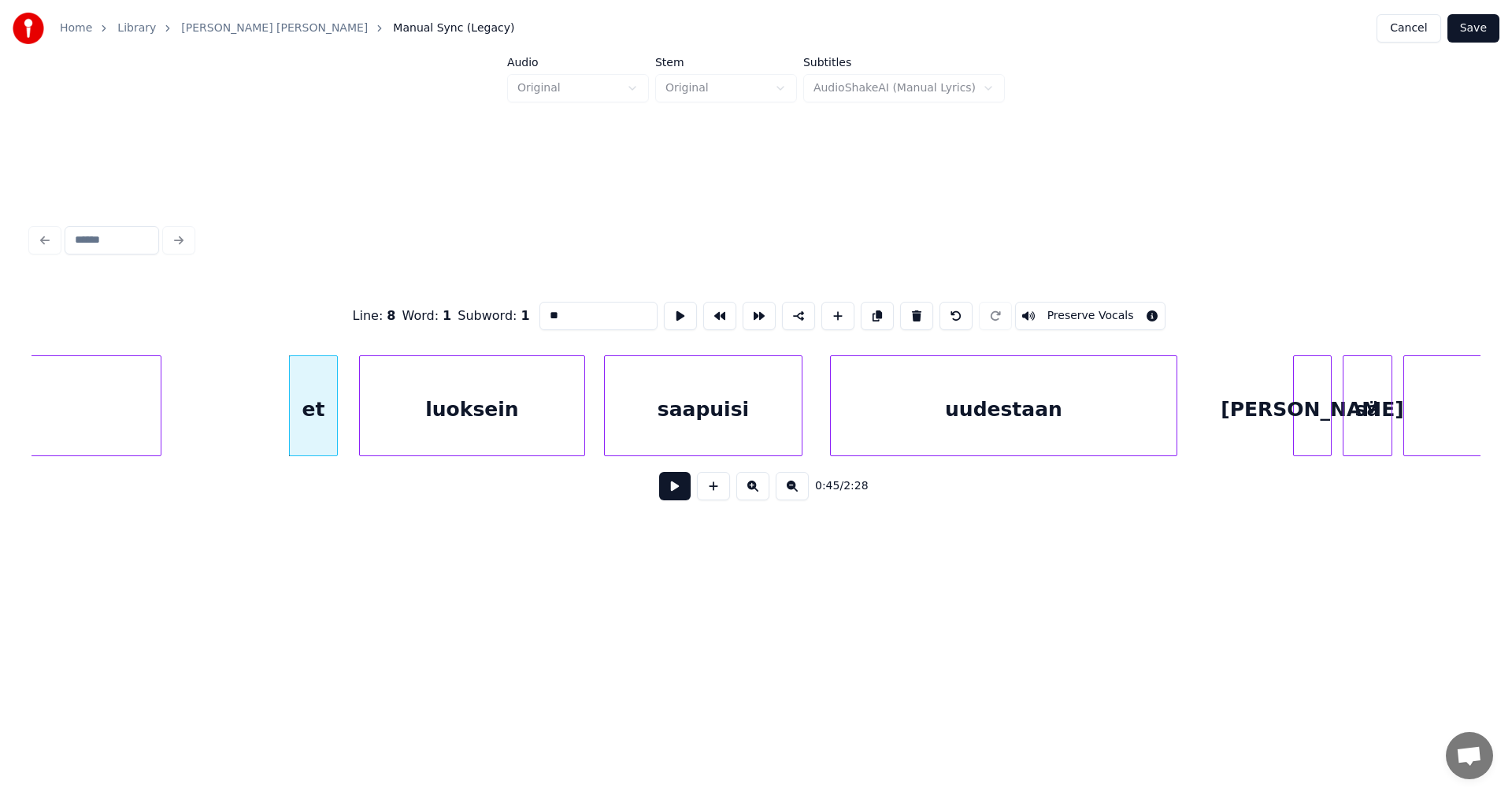
click at [669, 487] on button at bounding box center [674, 485] width 31 height 28
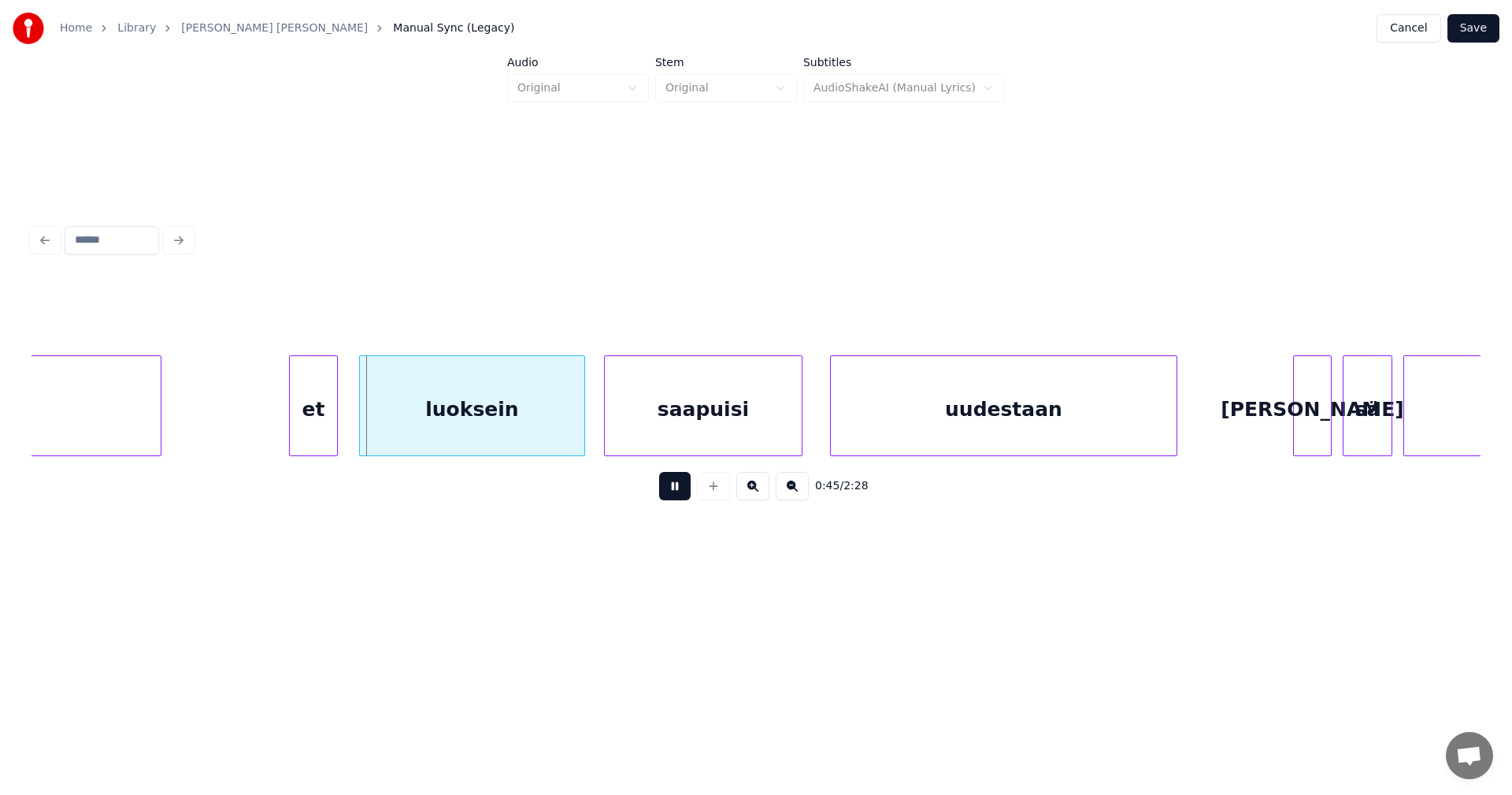
click at [669, 487] on button at bounding box center [674, 485] width 31 height 28
click at [667, 487] on button at bounding box center [674, 485] width 31 height 28
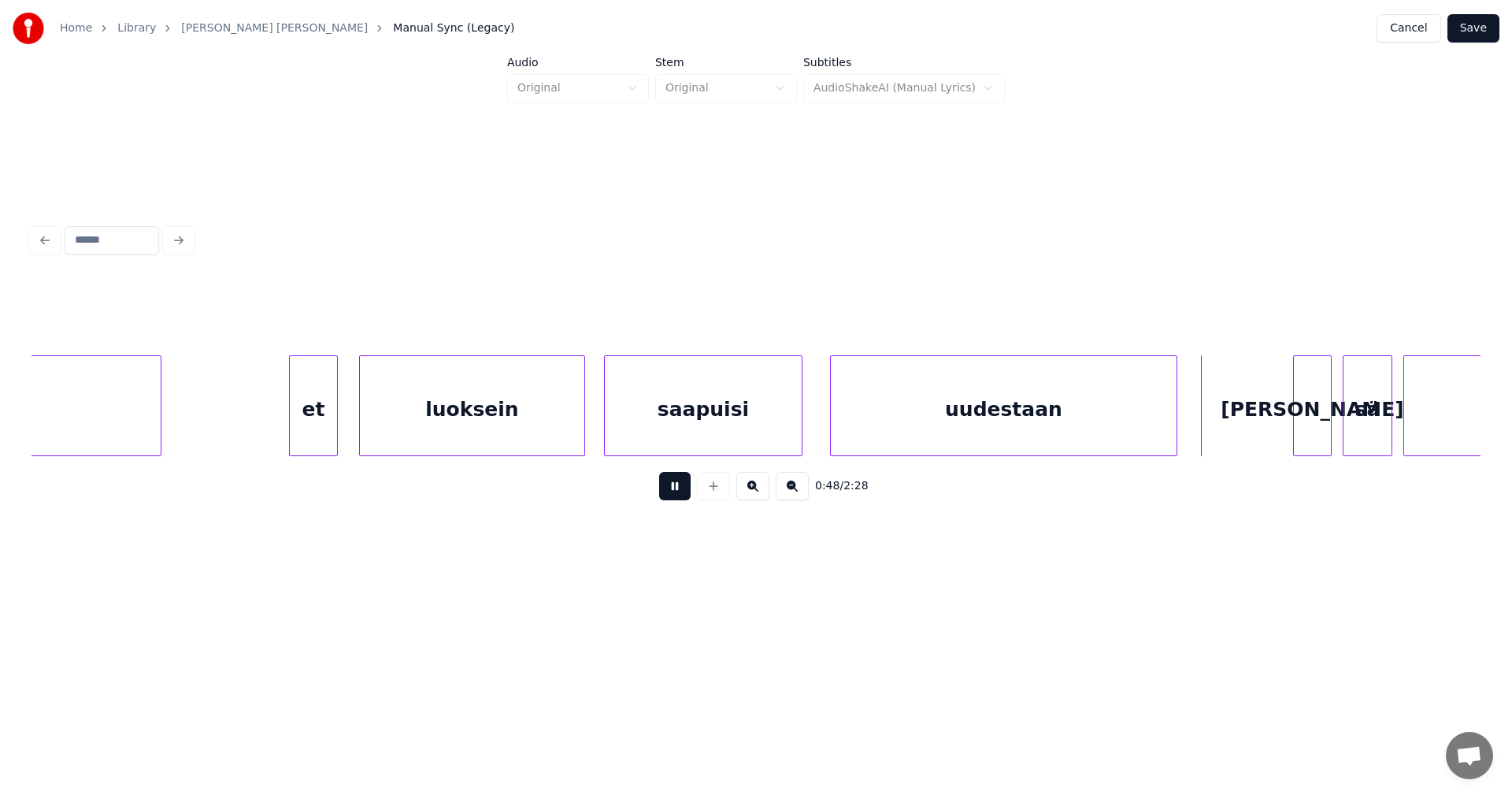
click at [667, 487] on button at bounding box center [674, 485] width 31 height 28
click at [1193, 436] on div at bounding box center [1192, 405] width 5 height 99
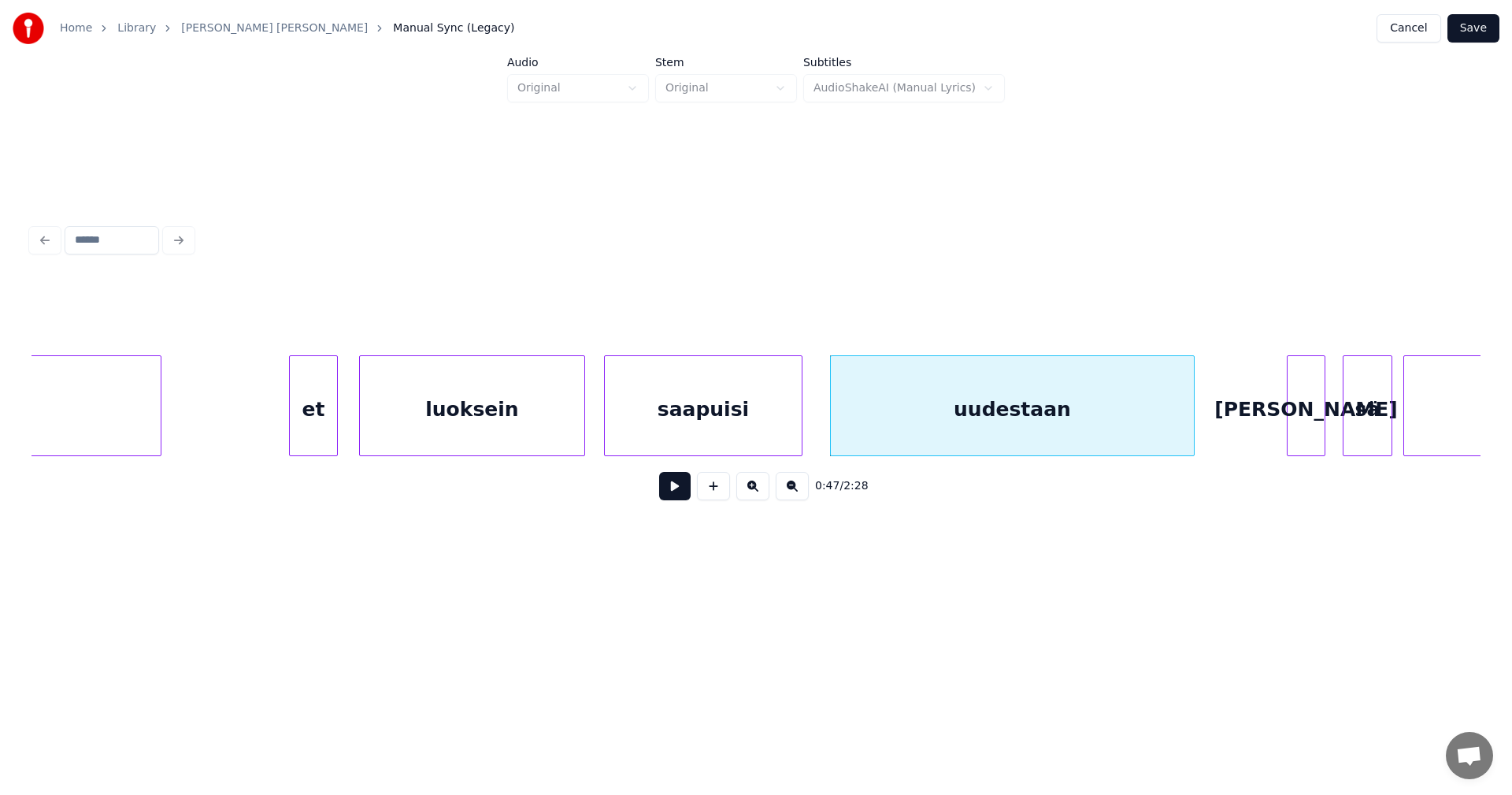
click at [1311, 440] on div "[PERSON_NAME]" at bounding box center [1306, 409] width 37 height 107
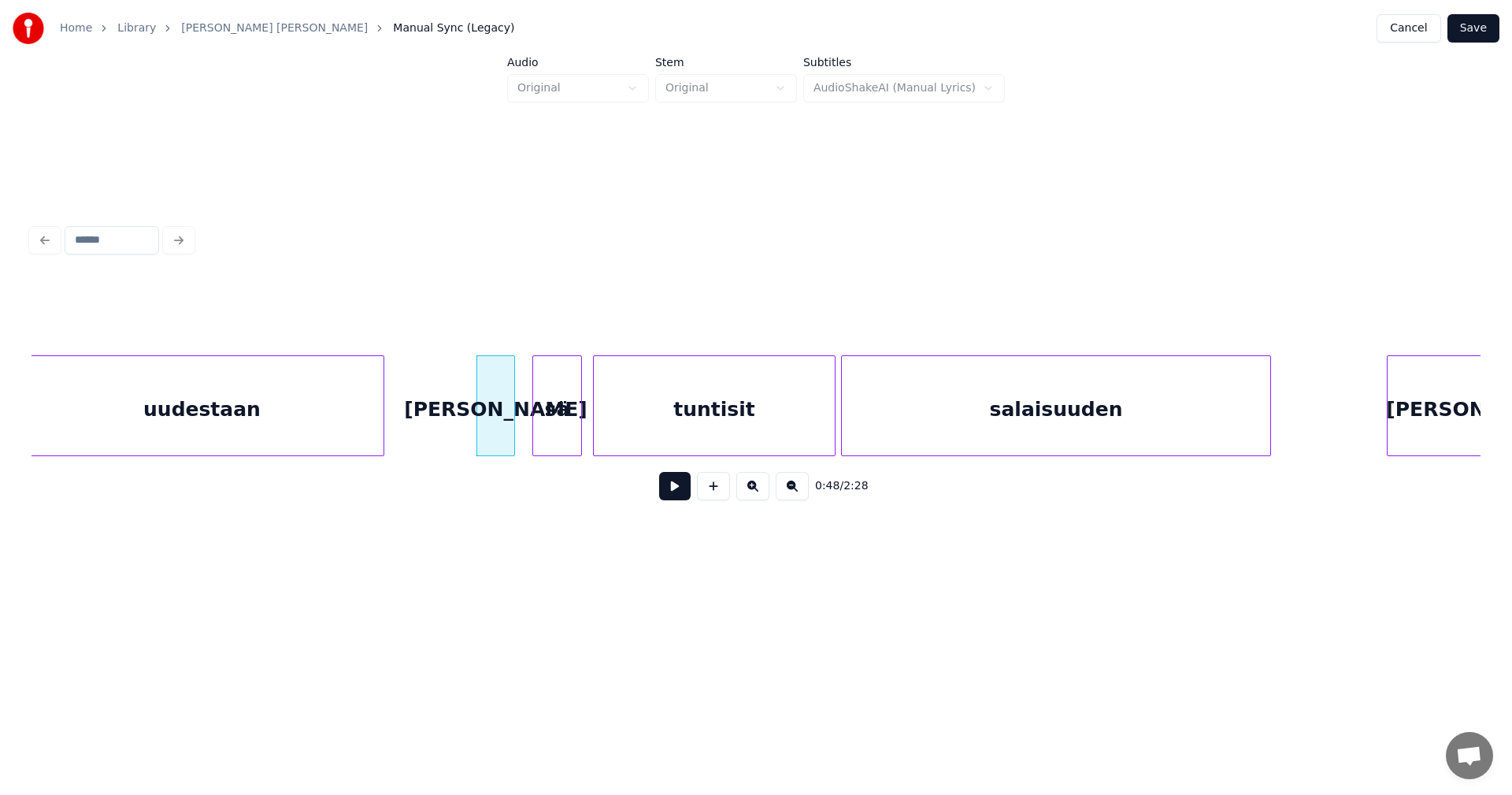
scroll to position [0, 13017]
click at [669, 490] on button at bounding box center [674, 485] width 31 height 28
click at [669, 488] on button at bounding box center [674, 485] width 31 height 28
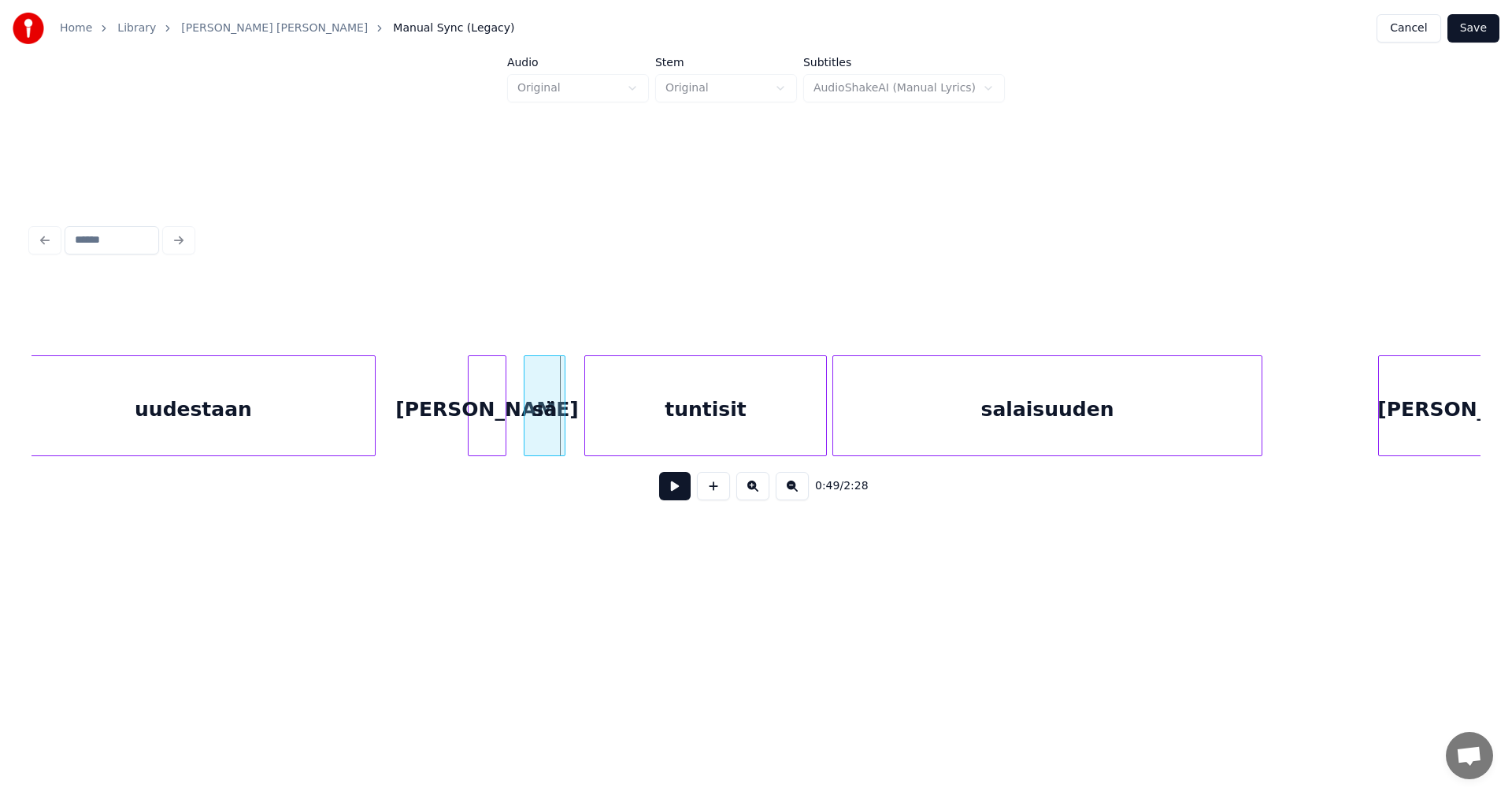
click at [564, 435] on div at bounding box center [562, 405] width 5 height 99
click at [633, 430] on div "tuntisit" at bounding box center [697, 409] width 241 height 107
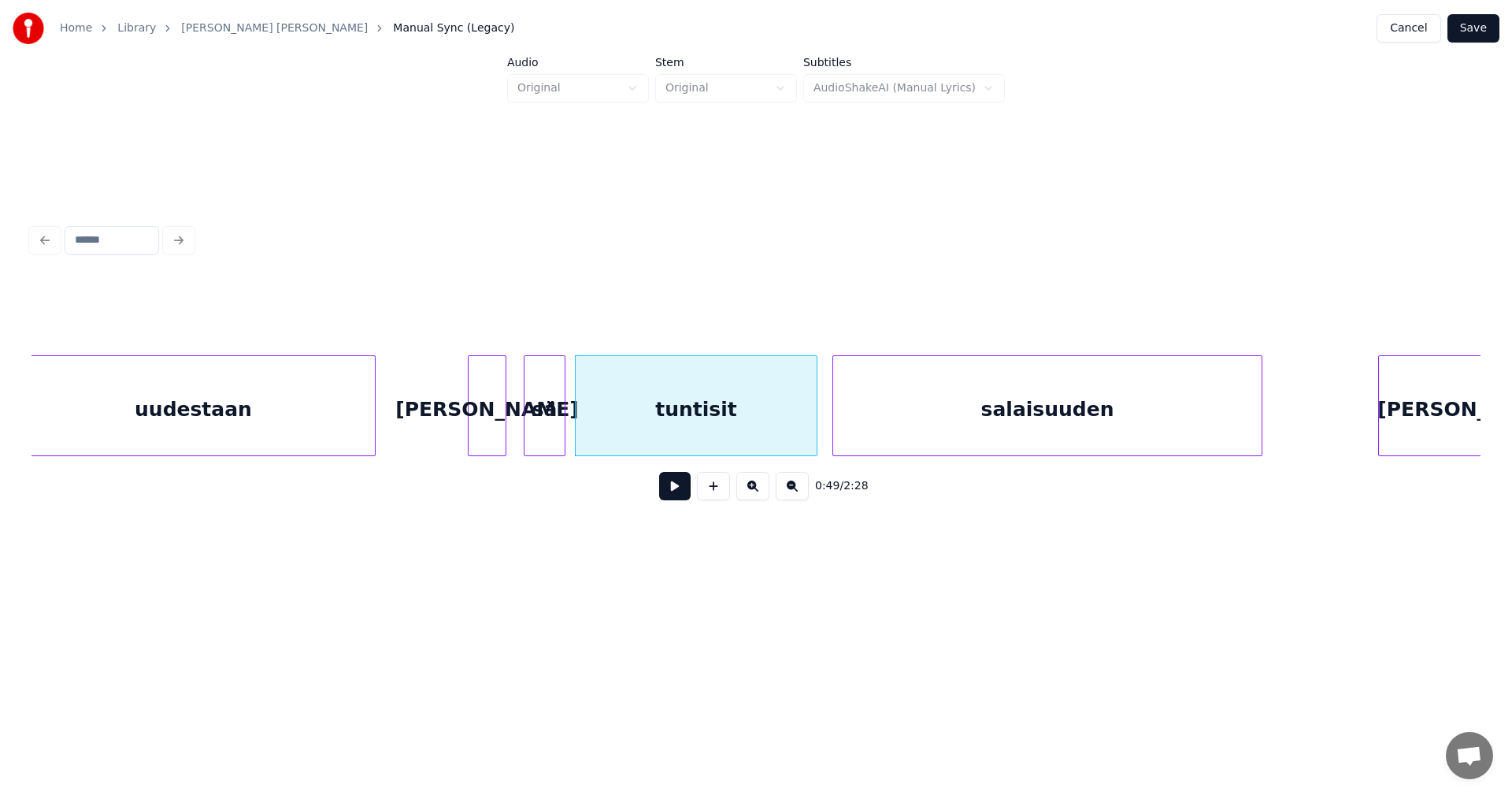
click at [678, 488] on button at bounding box center [674, 485] width 31 height 28
click at [675, 486] on button at bounding box center [674, 485] width 31 height 28
click at [786, 428] on div at bounding box center [785, 405] width 5 height 99
click at [811, 432] on div at bounding box center [813, 405] width 5 height 99
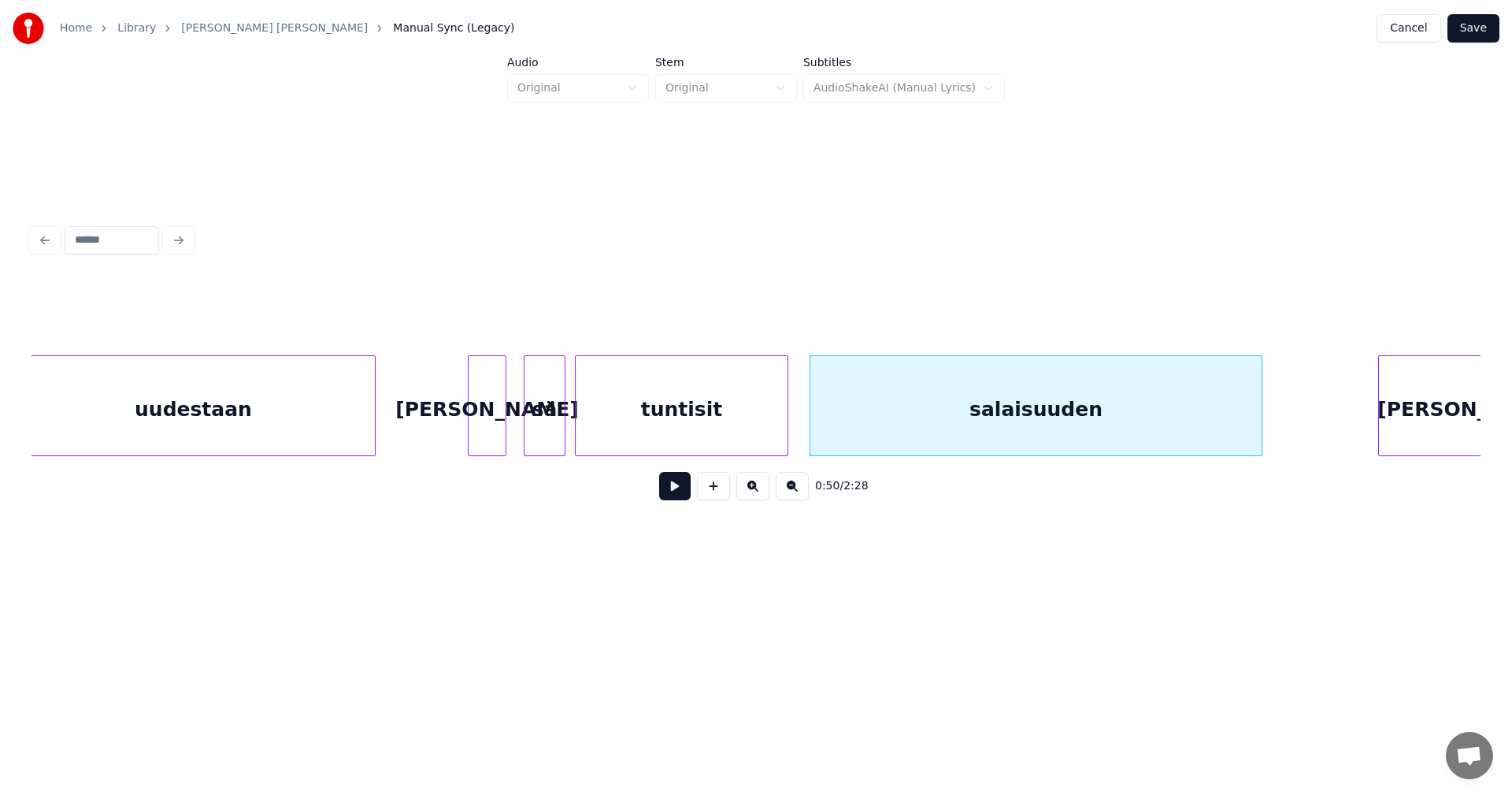
click at [688, 492] on button at bounding box center [674, 485] width 31 height 28
click at [688, 488] on button at bounding box center [674, 485] width 31 height 28
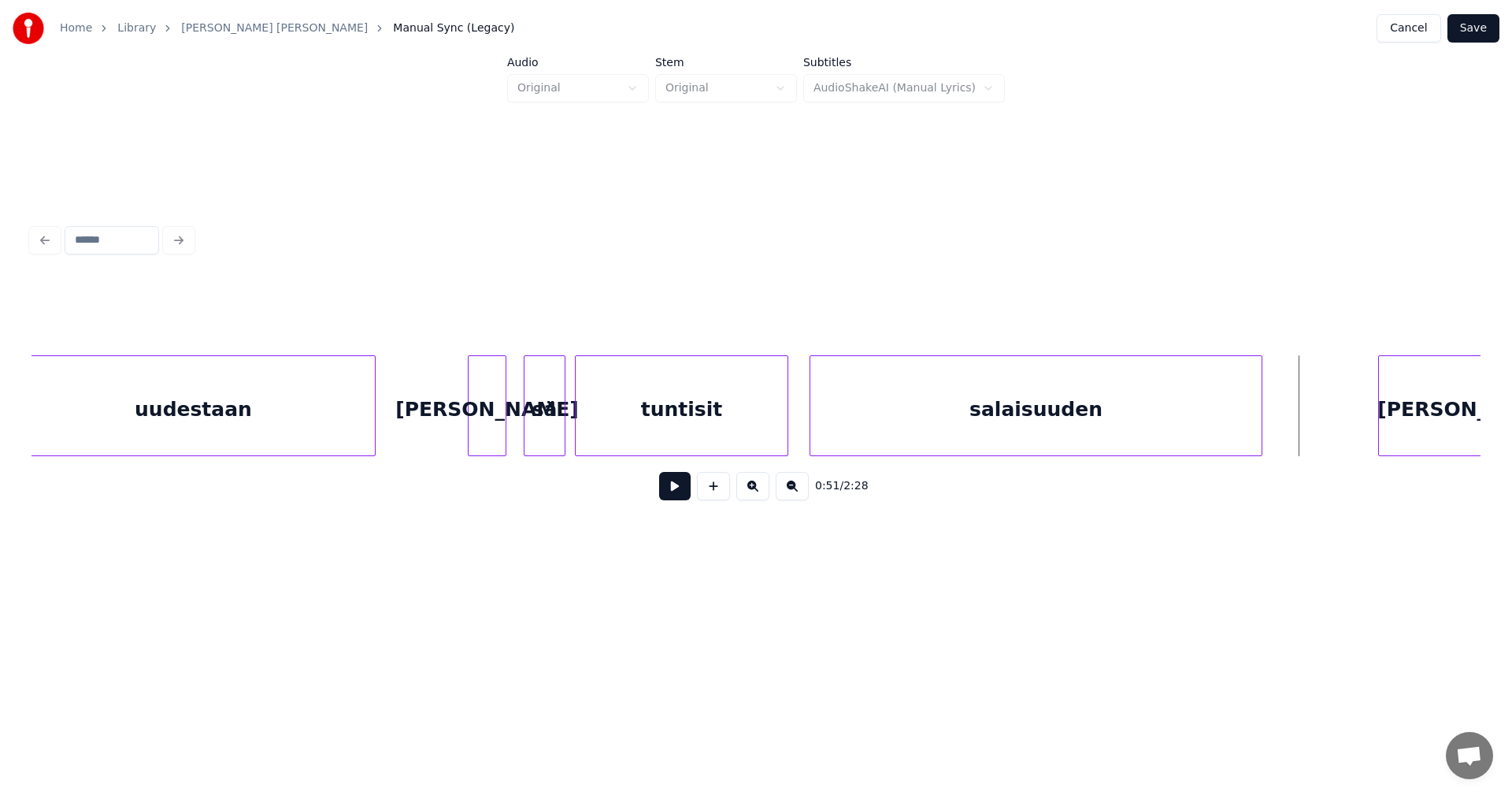
click at [679, 491] on button at bounding box center [674, 485] width 31 height 28
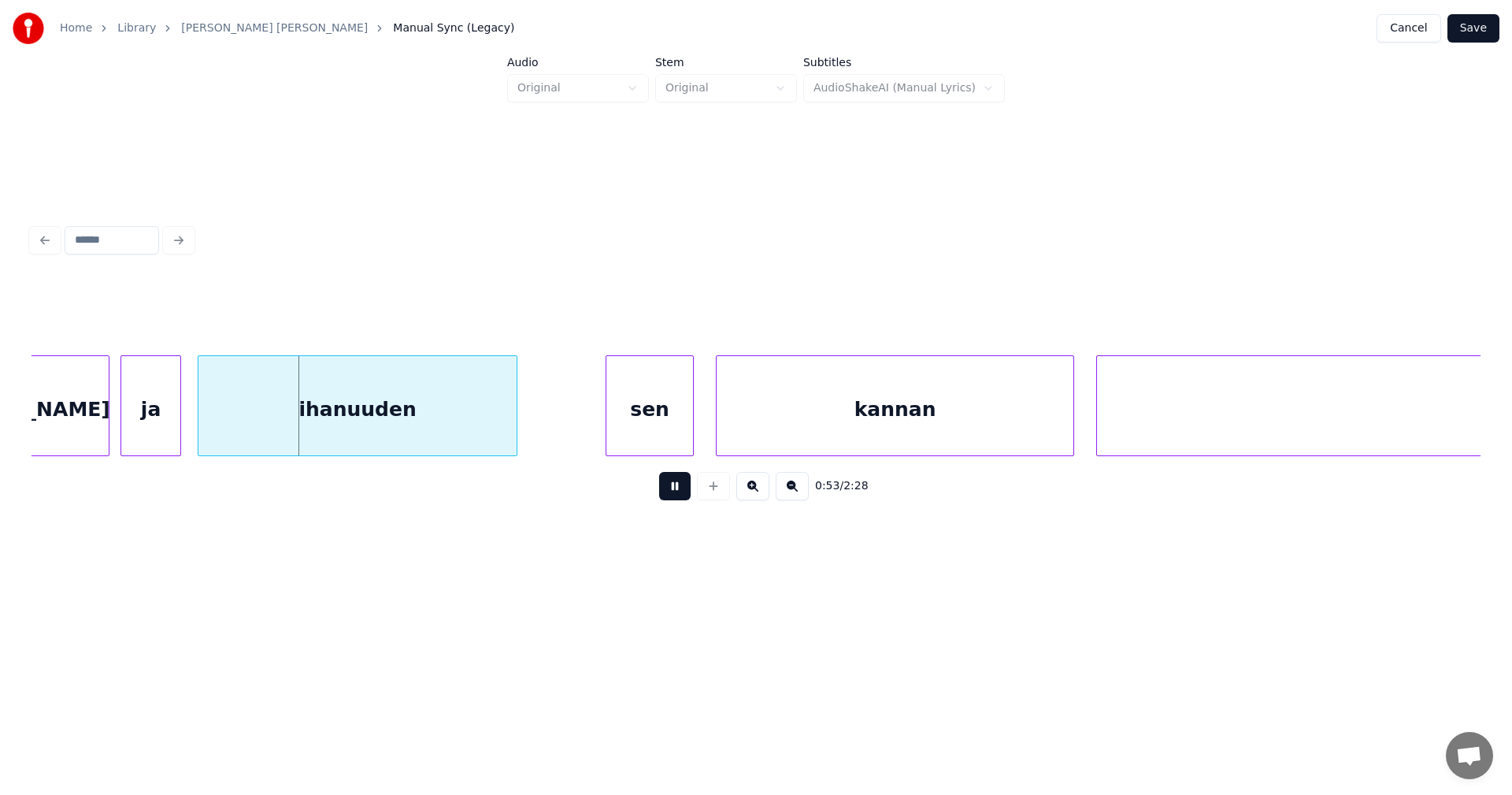
drag, startPoint x: 679, startPoint y: 491, endPoint x: 662, endPoint y: 490, distance: 17.0
click at [680, 490] on button at bounding box center [674, 485] width 31 height 28
click at [170, 423] on div at bounding box center [171, 405] width 5 height 99
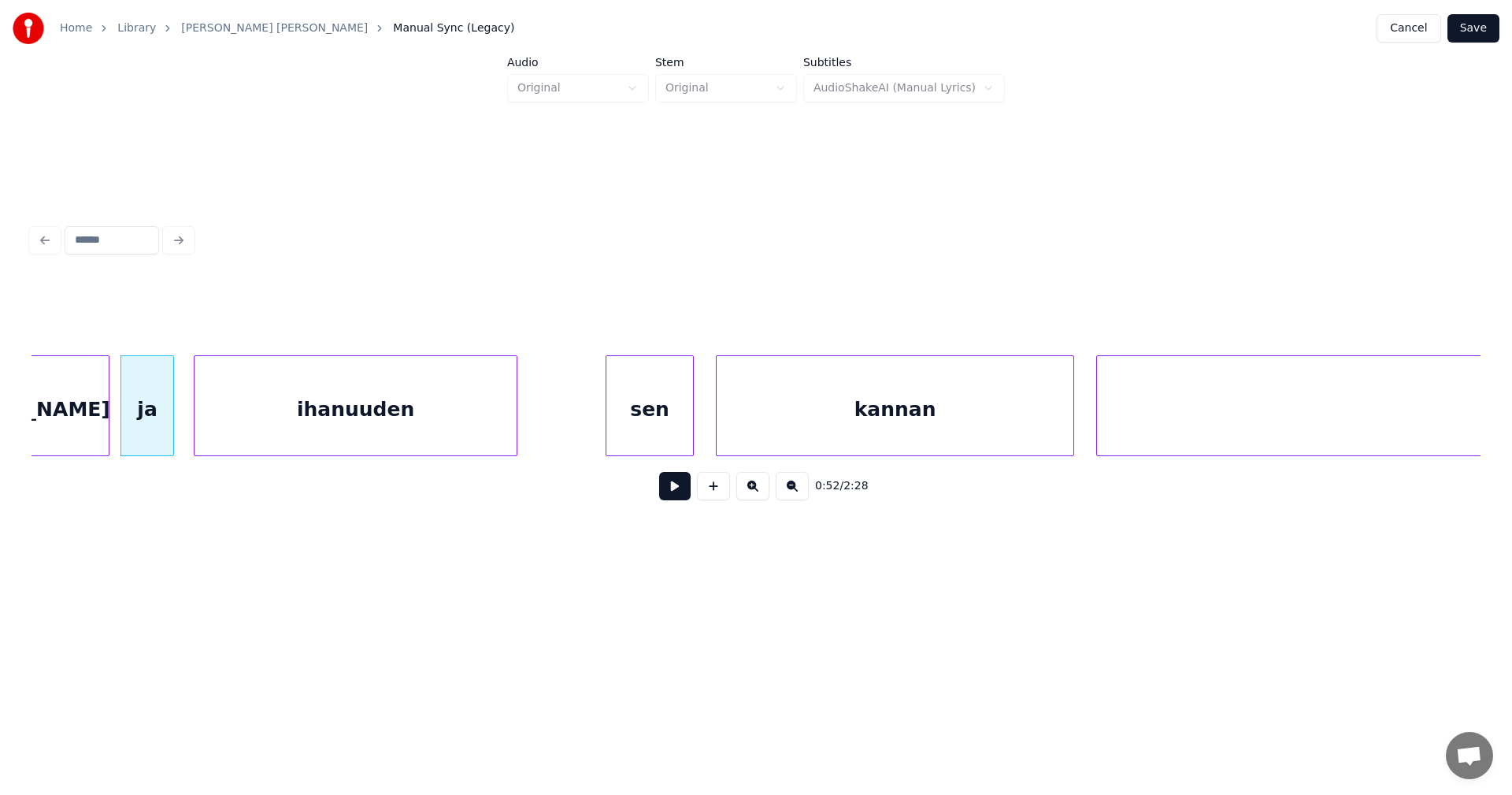
click at [198, 430] on div at bounding box center [197, 405] width 5 height 99
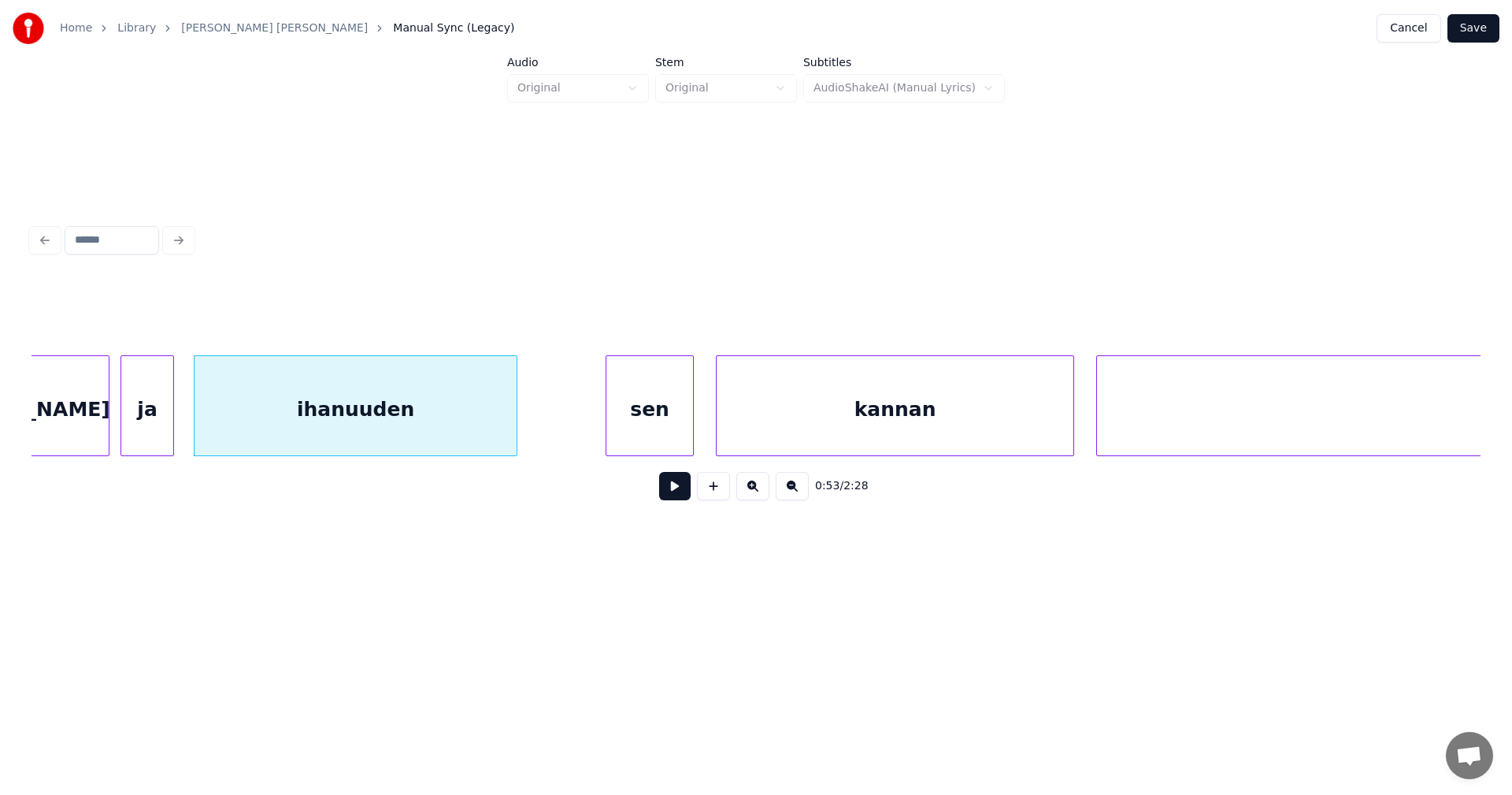
click at [101, 420] on div "[PERSON_NAME]" at bounding box center [19, 409] width 180 height 107
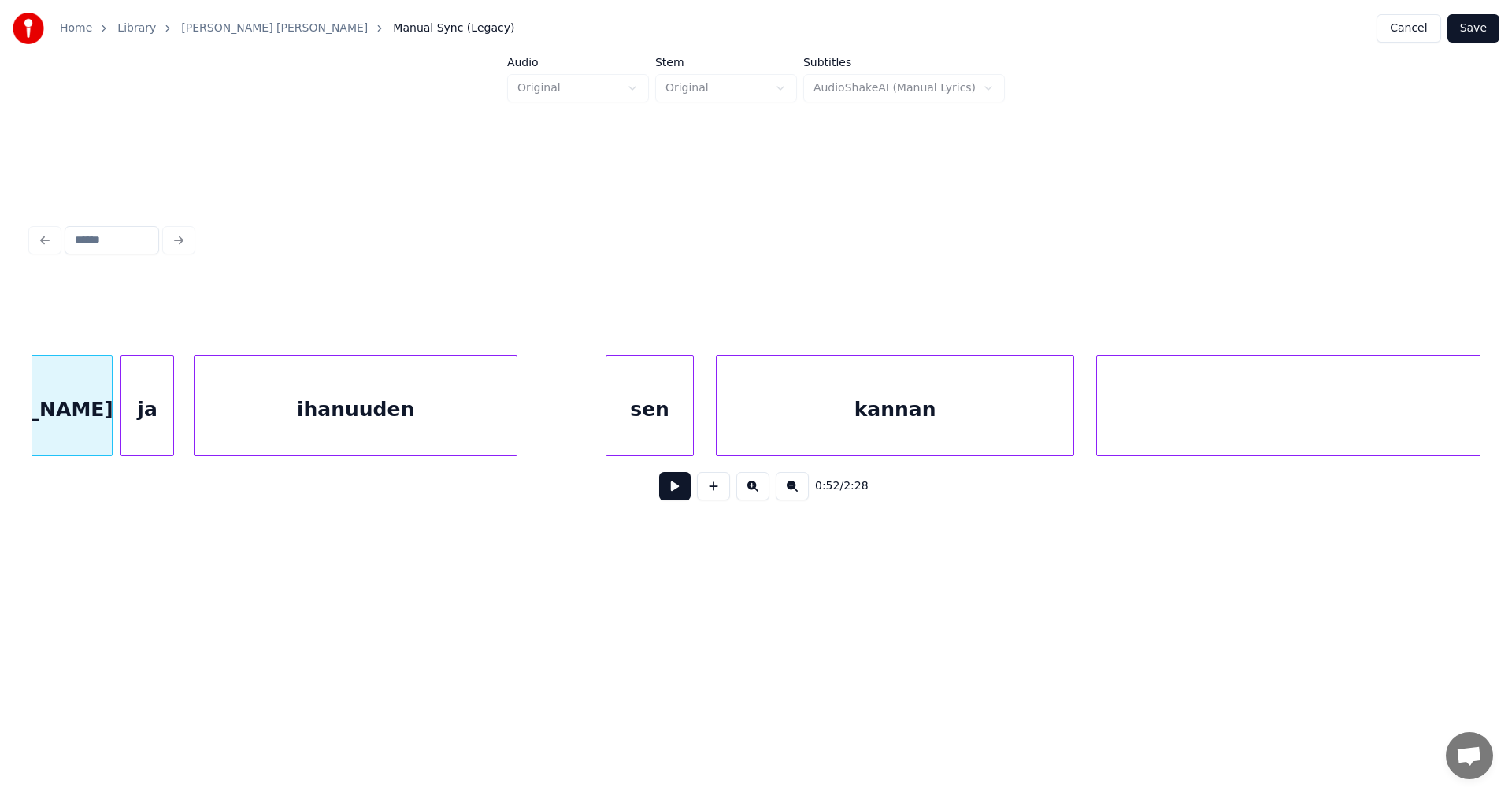
scroll to position [0, 14367]
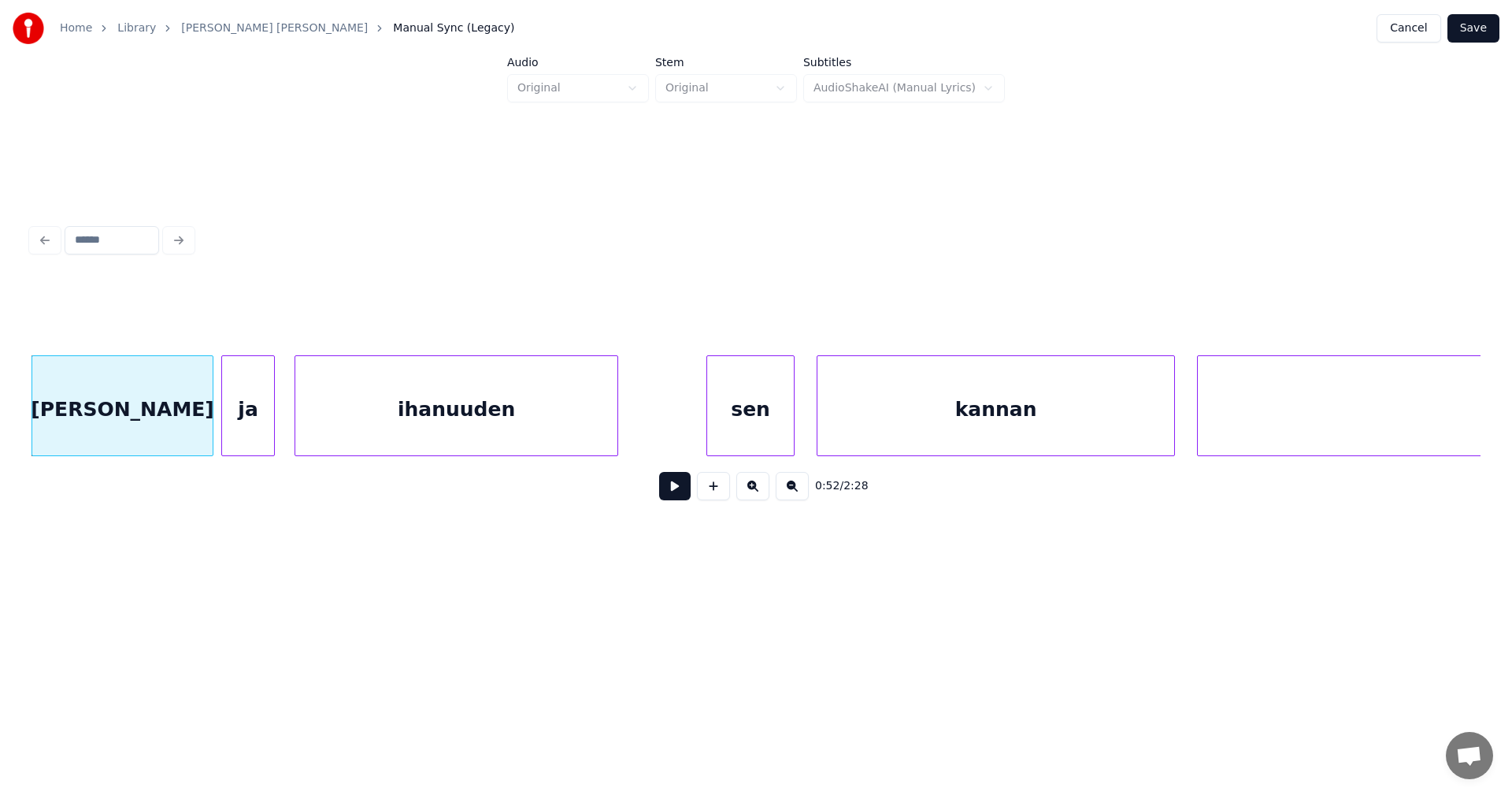
click at [672, 491] on button at bounding box center [674, 485] width 31 height 28
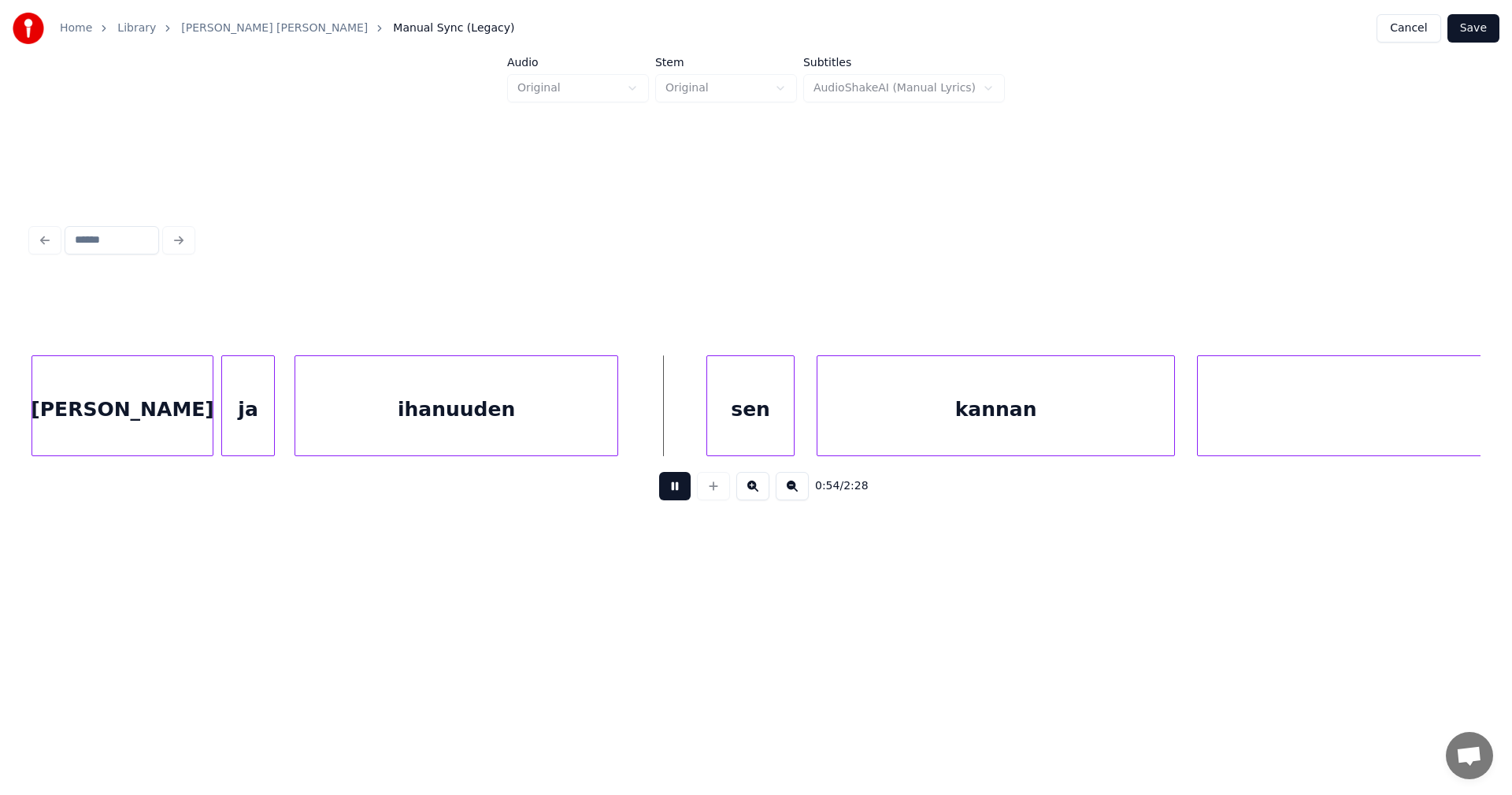
drag, startPoint x: 665, startPoint y: 489, endPoint x: 757, endPoint y: 456, distance: 97.7
click at [669, 484] on button at bounding box center [674, 485] width 31 height 28
click at [729, 435] on div "sen" at bounding box center [726, 409] width 87 height 107
click at [851, 437] on div "kannan" at bounding box center [990, 409] width 356 height 107
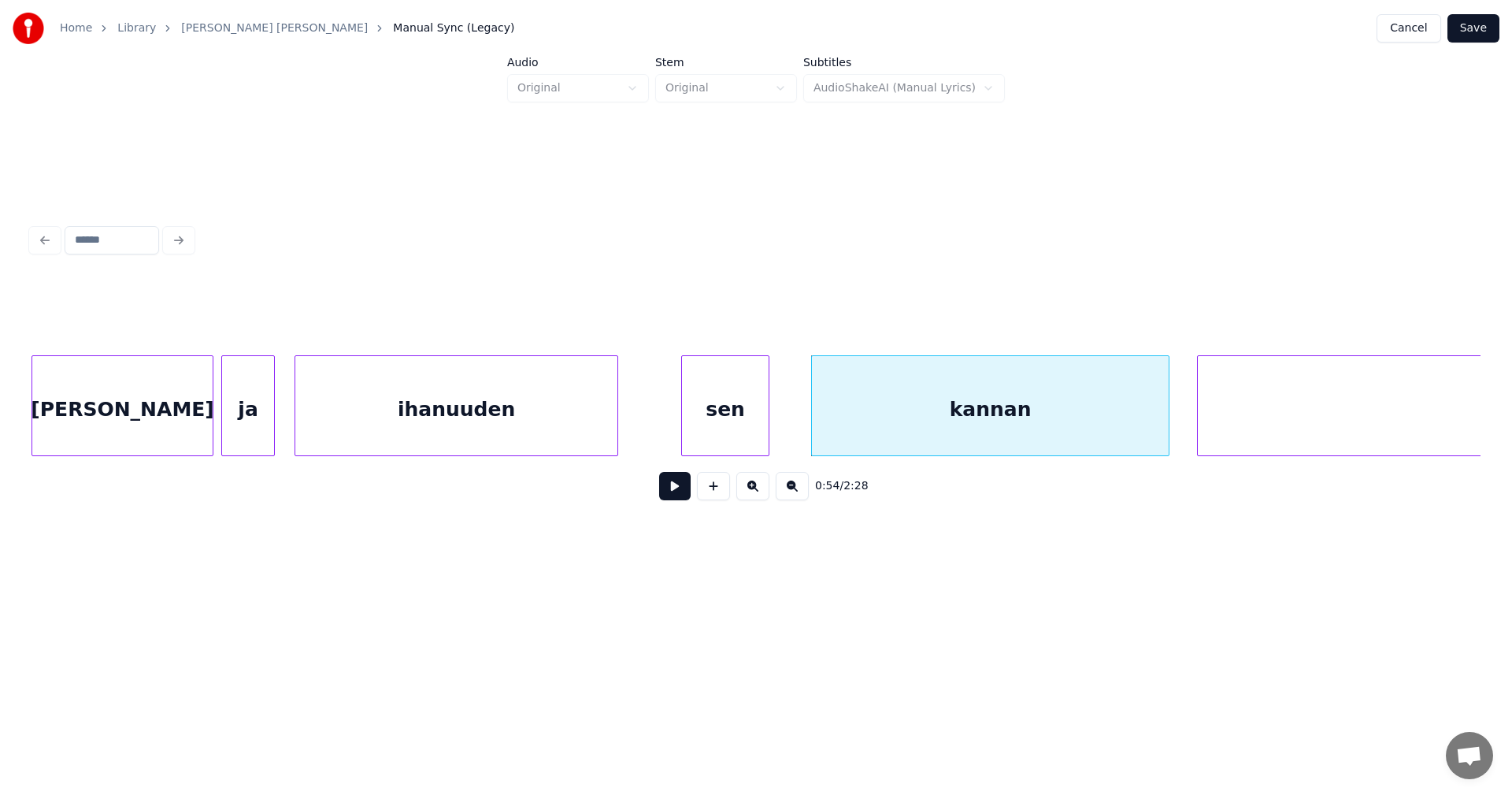
click at [681, 489] on button at bounding box center [674, 485] width 31 height 28
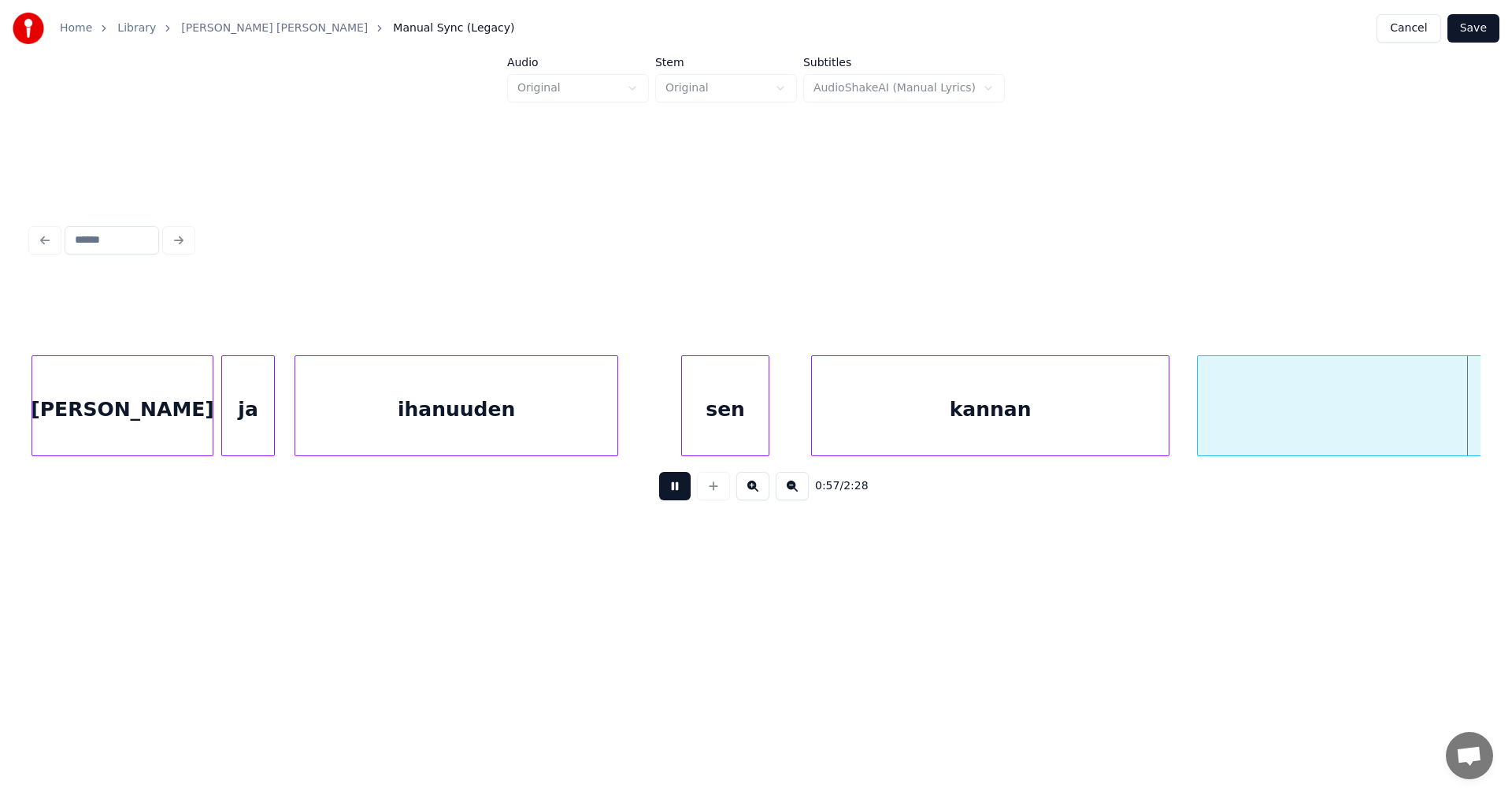
scroll to position [0, 15816]
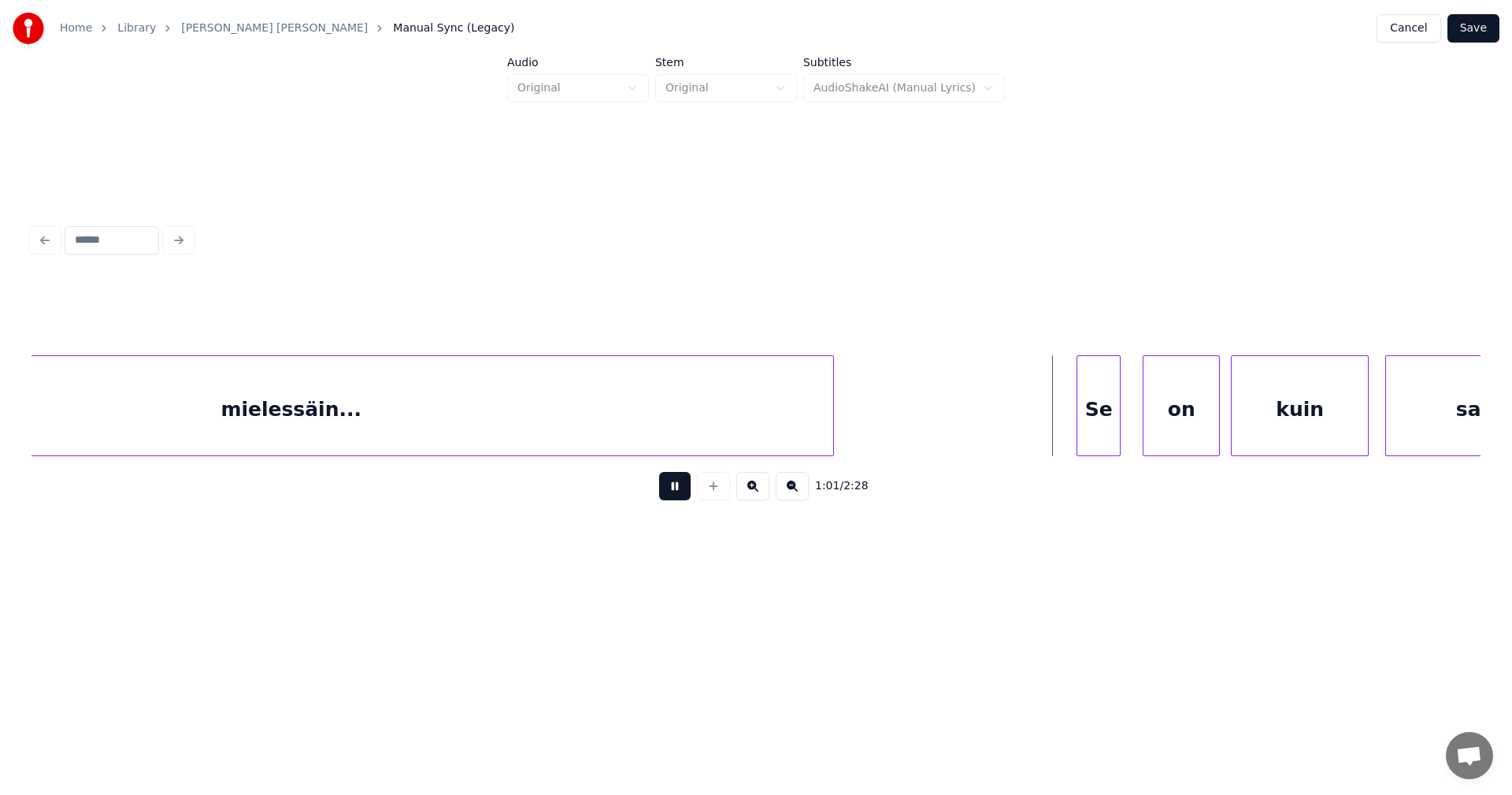
drag, startPoint x: 679, startPoint y: 491, endPoint x: 778, endPoint y: 501, distance: 99.5
click at [678, 491] on button at bounding box center [674, 485] width 31 height 28
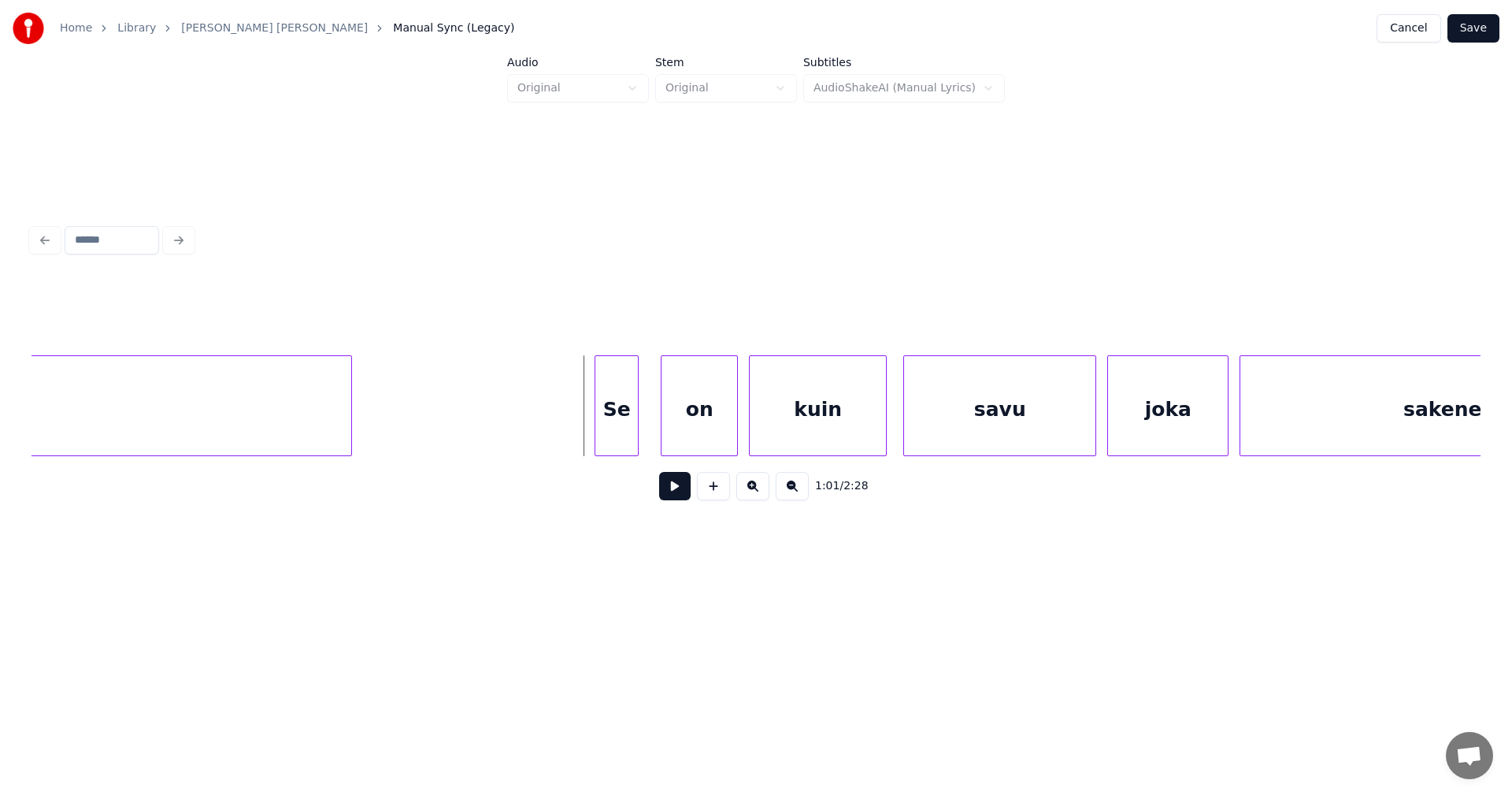
scroll to position [0, 16320]
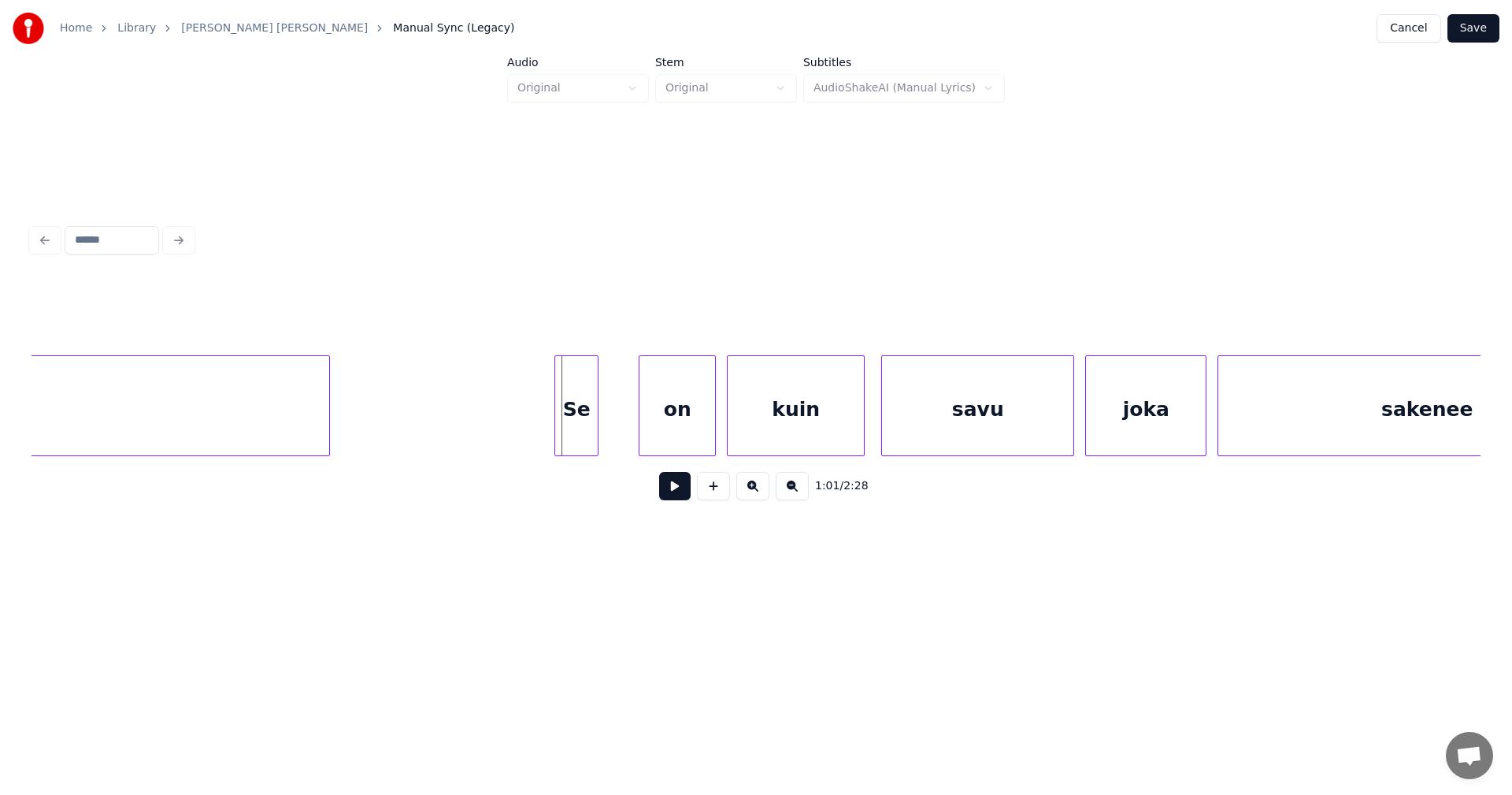
click at [580, 425] on div "Se" at bounding box center [576, 409] width 43 height 107
click at [608, 422] on div "Se" at bounding box center [585, 405] width 44 height 101
click at [642, 426] on div "on" at bounding box center [660, 409] width 76 height 107
click at [558, 429] on div at bounding box center [558, 405] width 5 height 99
click at [670, 494] on button at bounding box center [674, 485] width 31 height 28
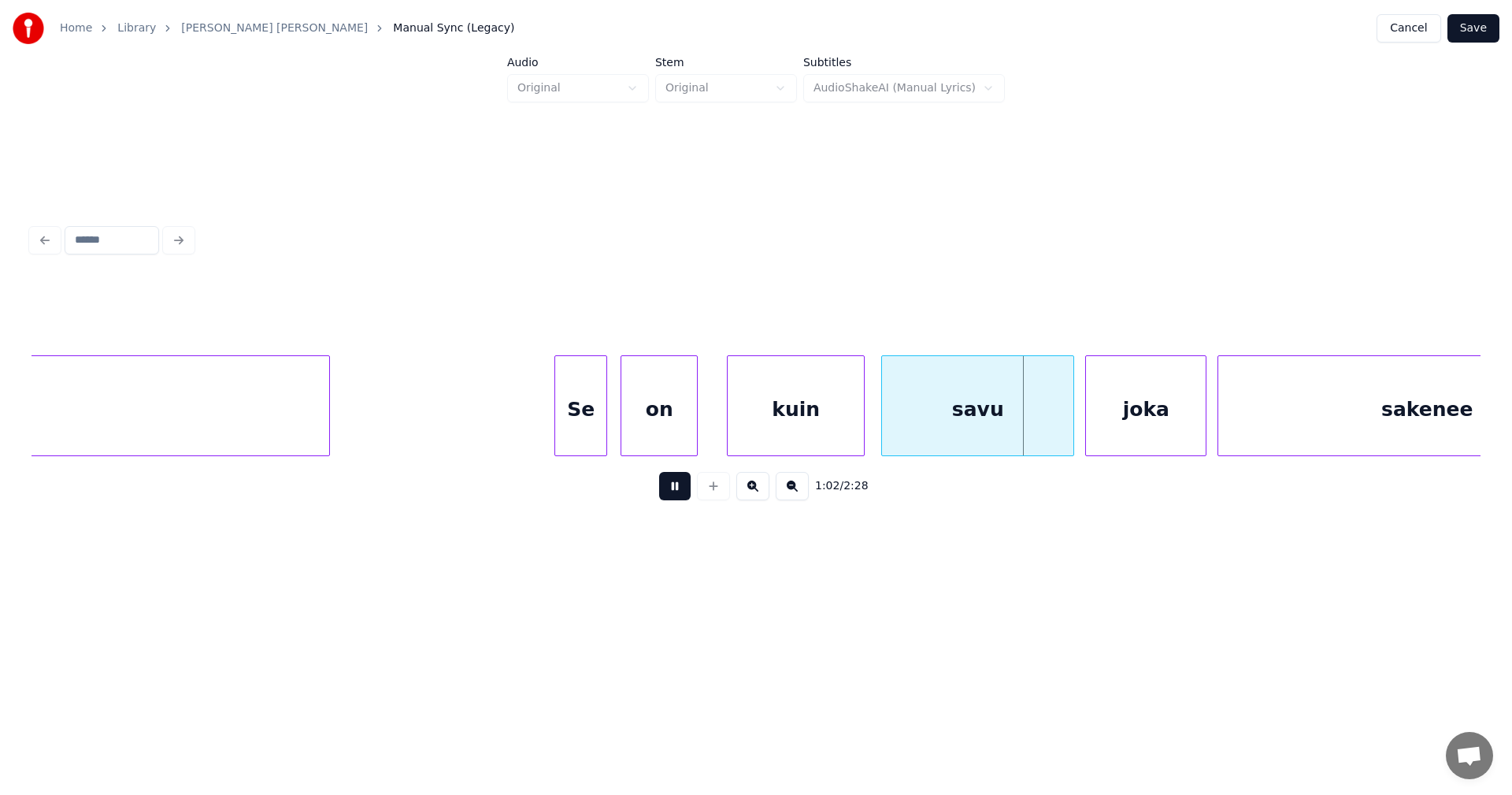
click at [673, 492] on button at bounding box center [674, 485] width 31 height 28
click at [674, 492] on button at bounding box center [674, 485] width 31 height 28
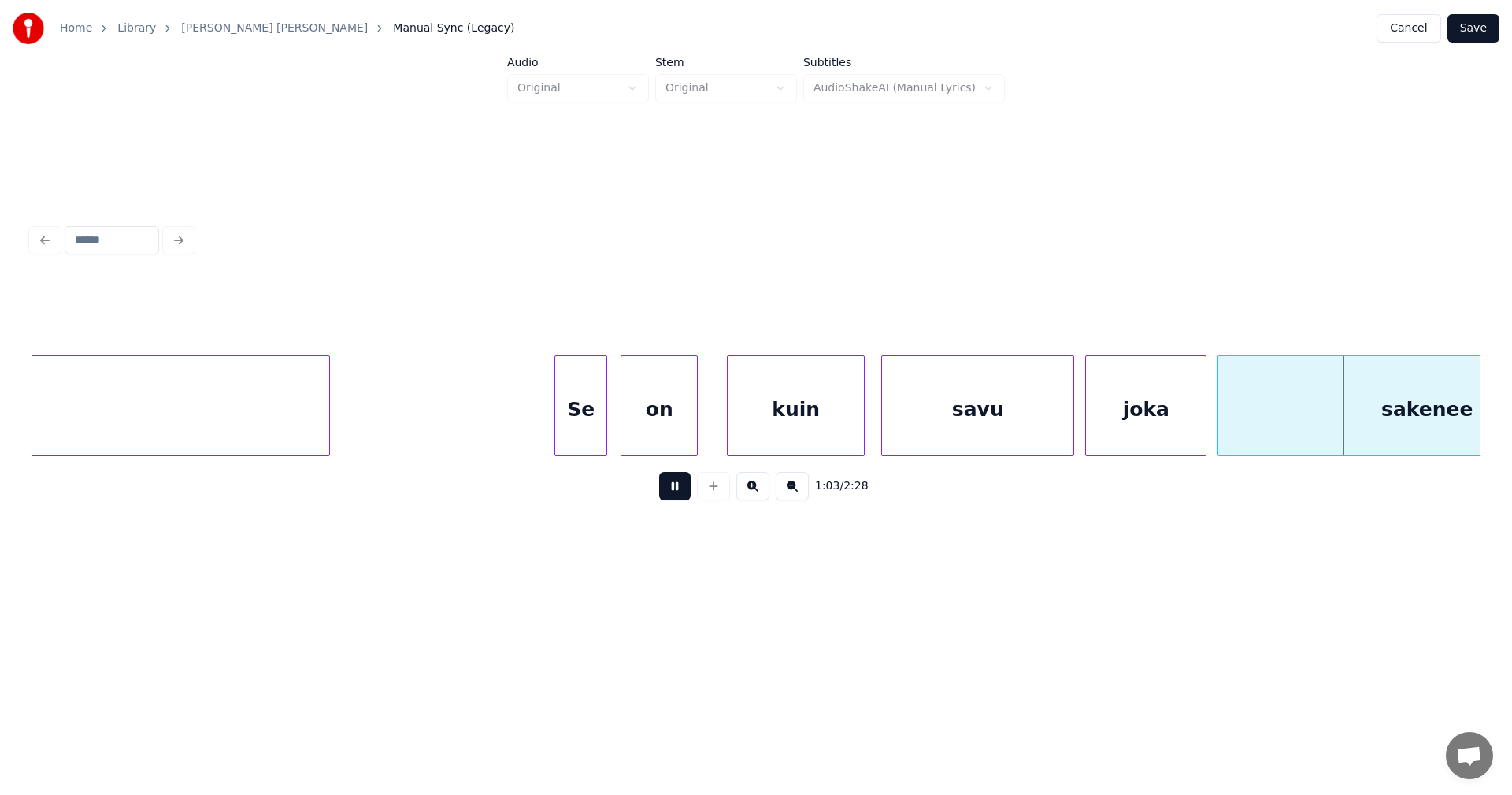
click at [674, 491] on button at bounding box center [674, 485] width 31 height 28
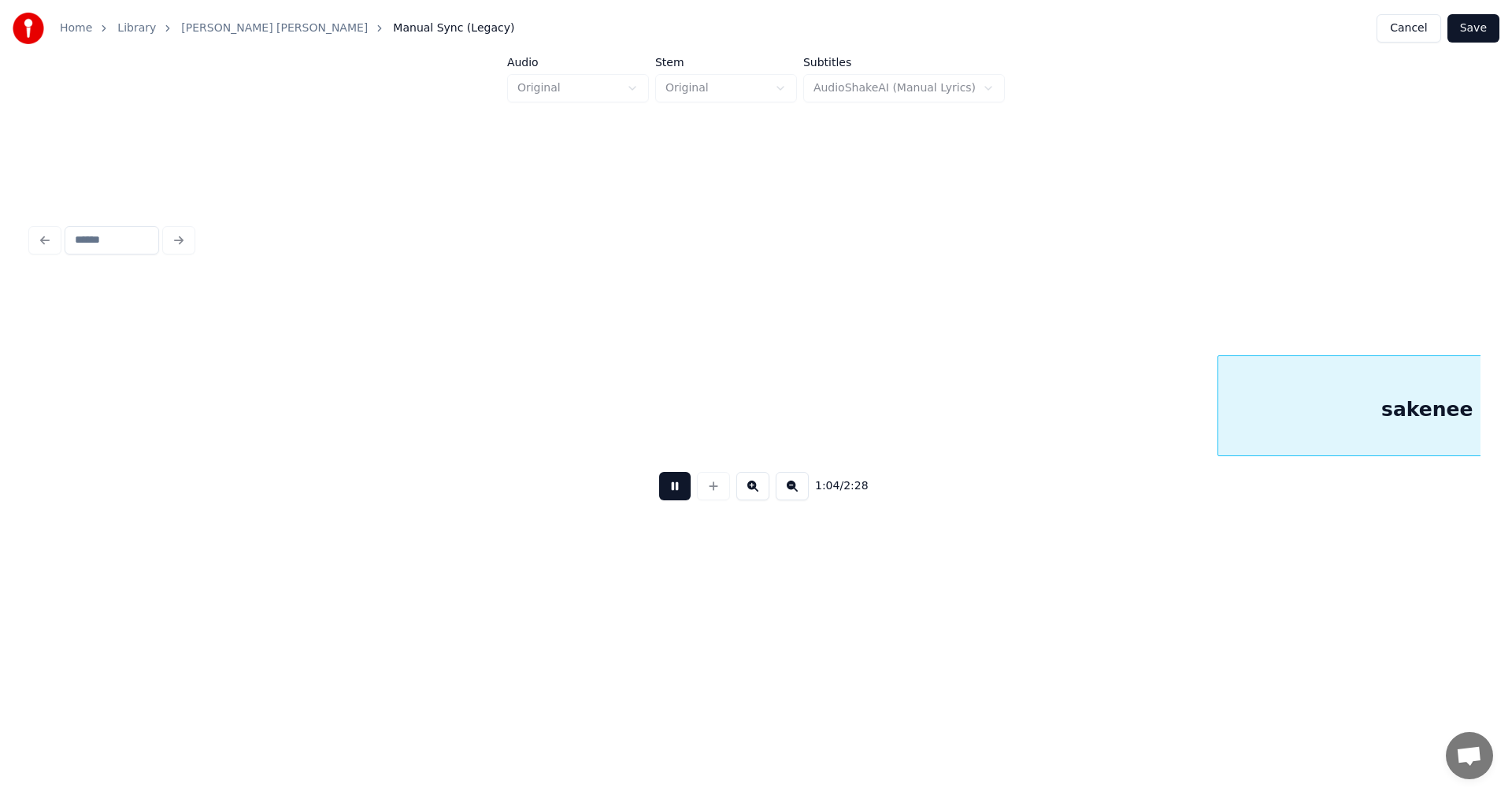
scroll to position [0, 17769]
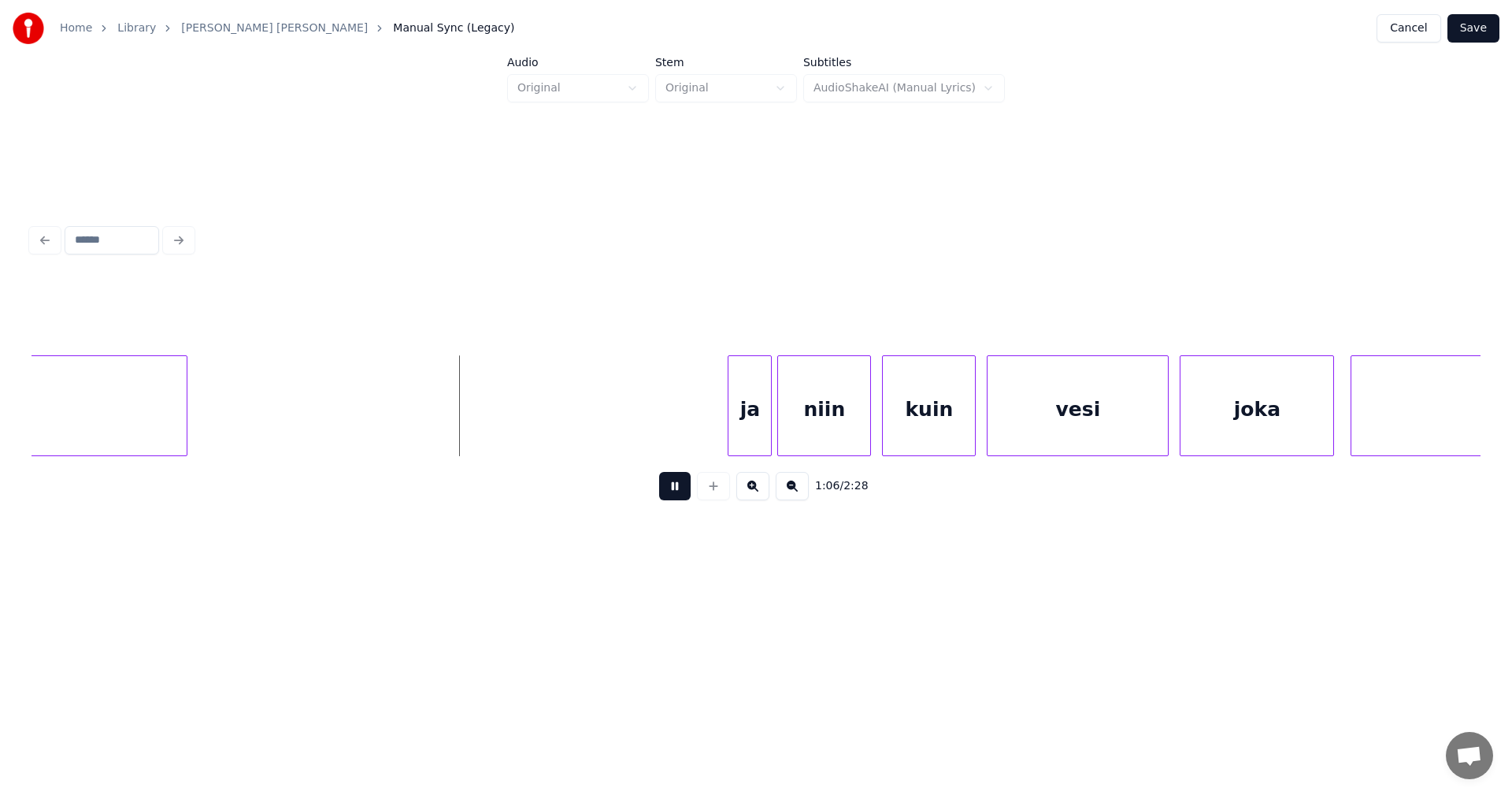
click at [672, 492] on button at bounding box center [674, 485] width 31 height 28
click at [726, 428] on div "ja" at bounding box center [732, 409] width 43 height 107
click at [755, 427] on div at bounding box center [756, 405] width 5 height 99
click at [855, 439] on div at bounding box center [854, 405] width 5 height 99
click at [902, 435] on div "kuin" at bounding box center [922, 409] width 93 height 107
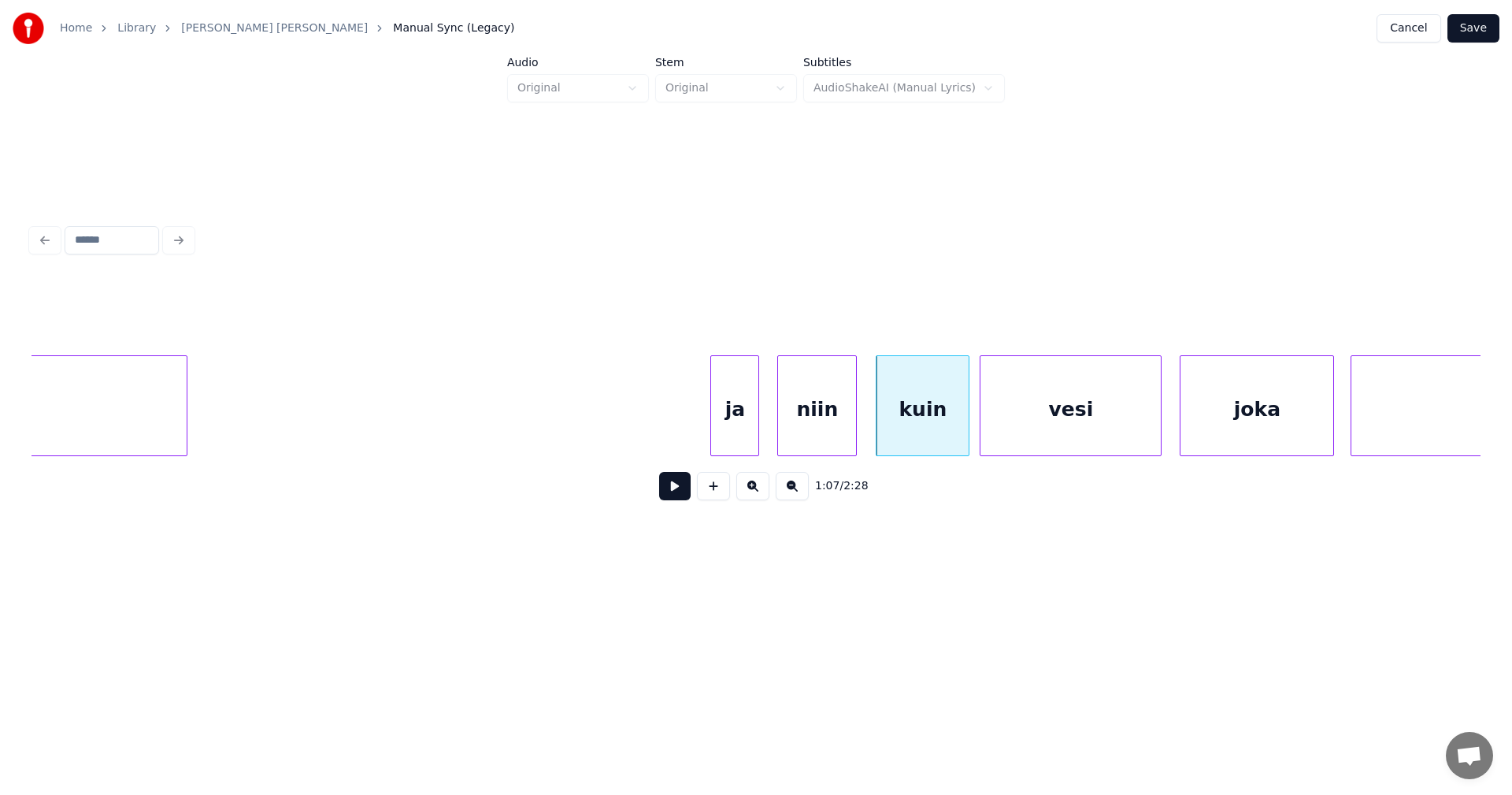
click at [1010, 435] on div "vesi" at bounding box center [1071, 409] width 180 height 107
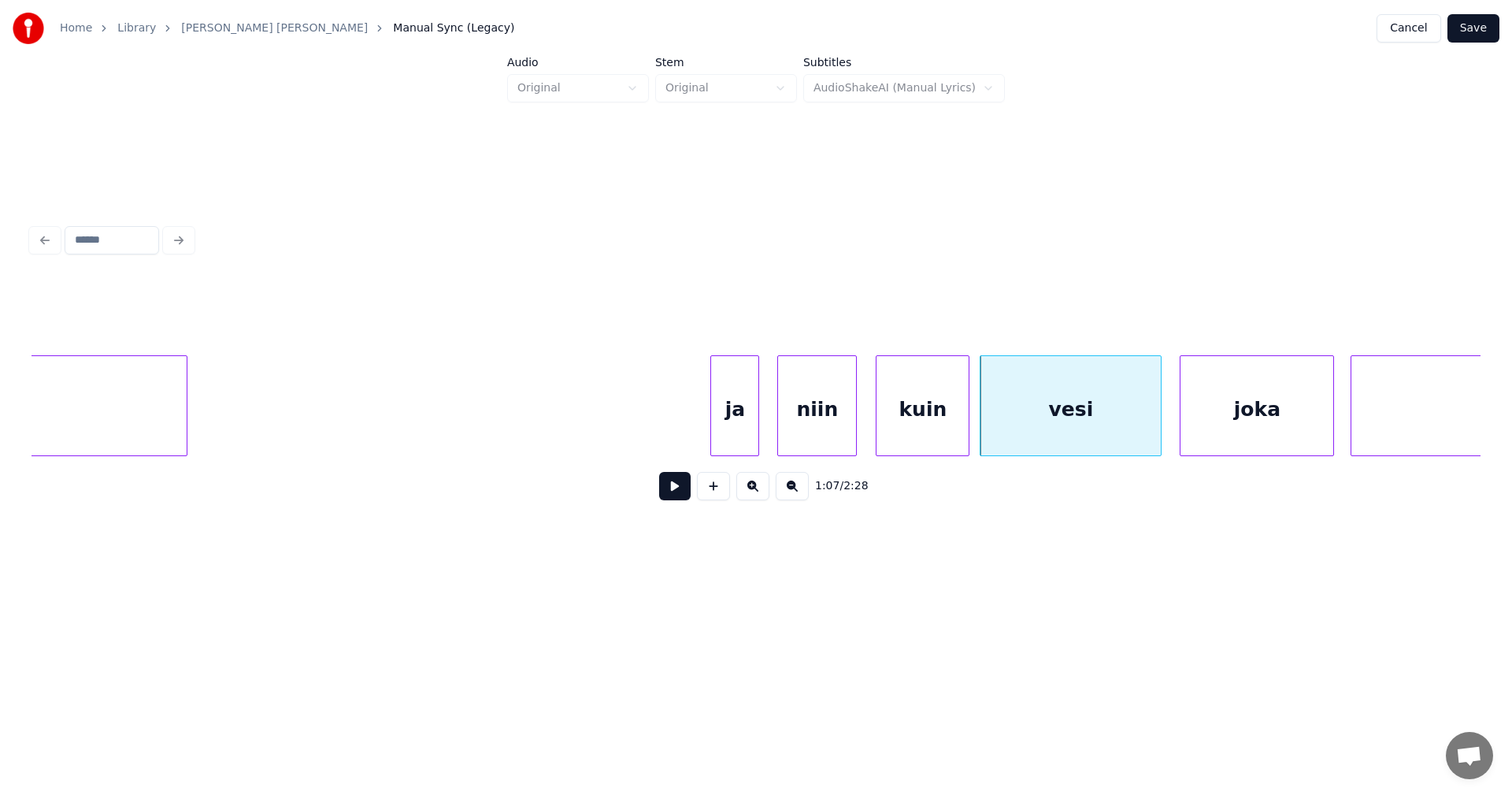
click at [750, 429] on div "ja" at bounding box center [735, 409] width 47 height 107
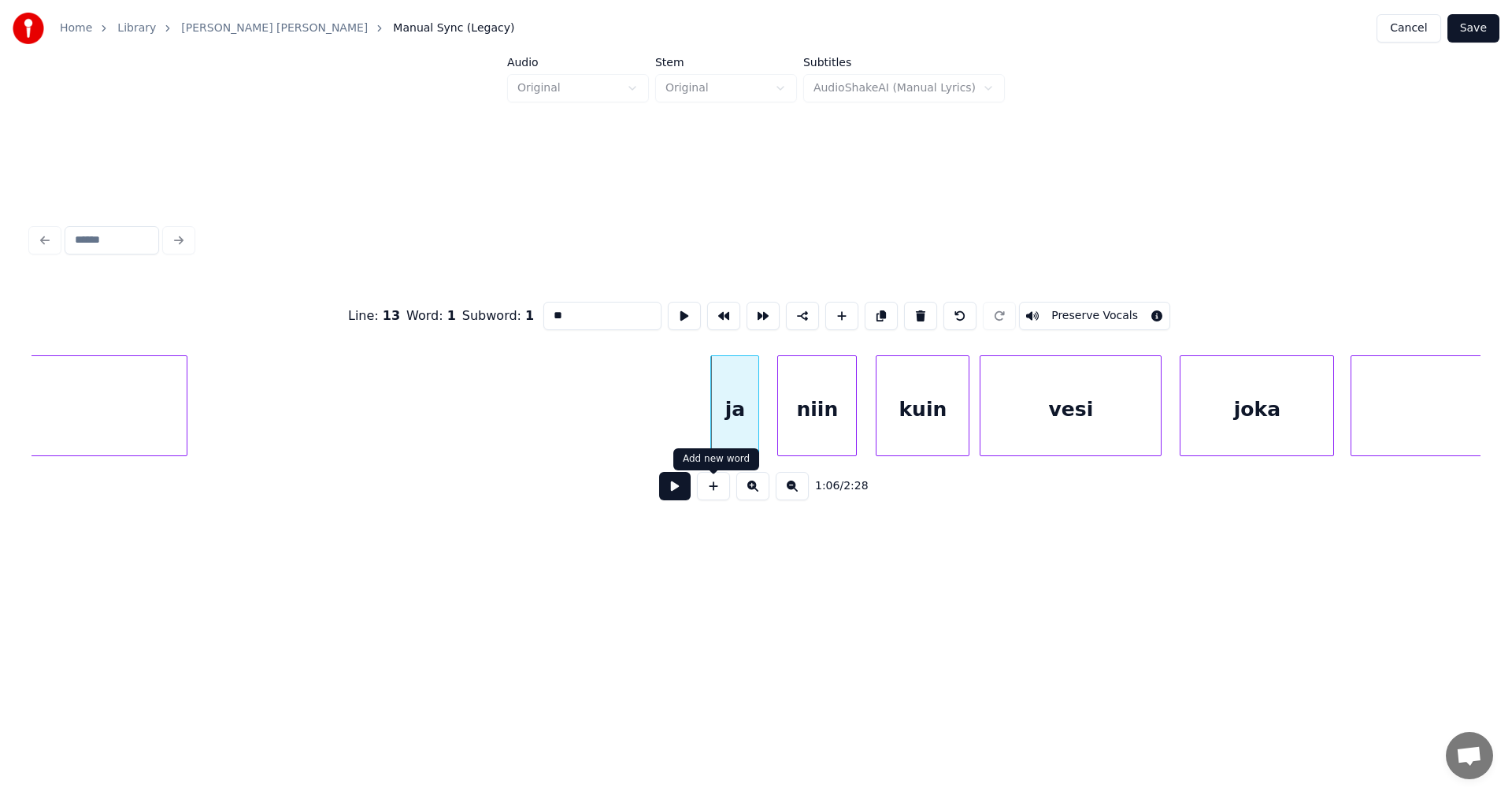
click at [685, 496] on button at bounding box center [674, 485] width 31 height 28
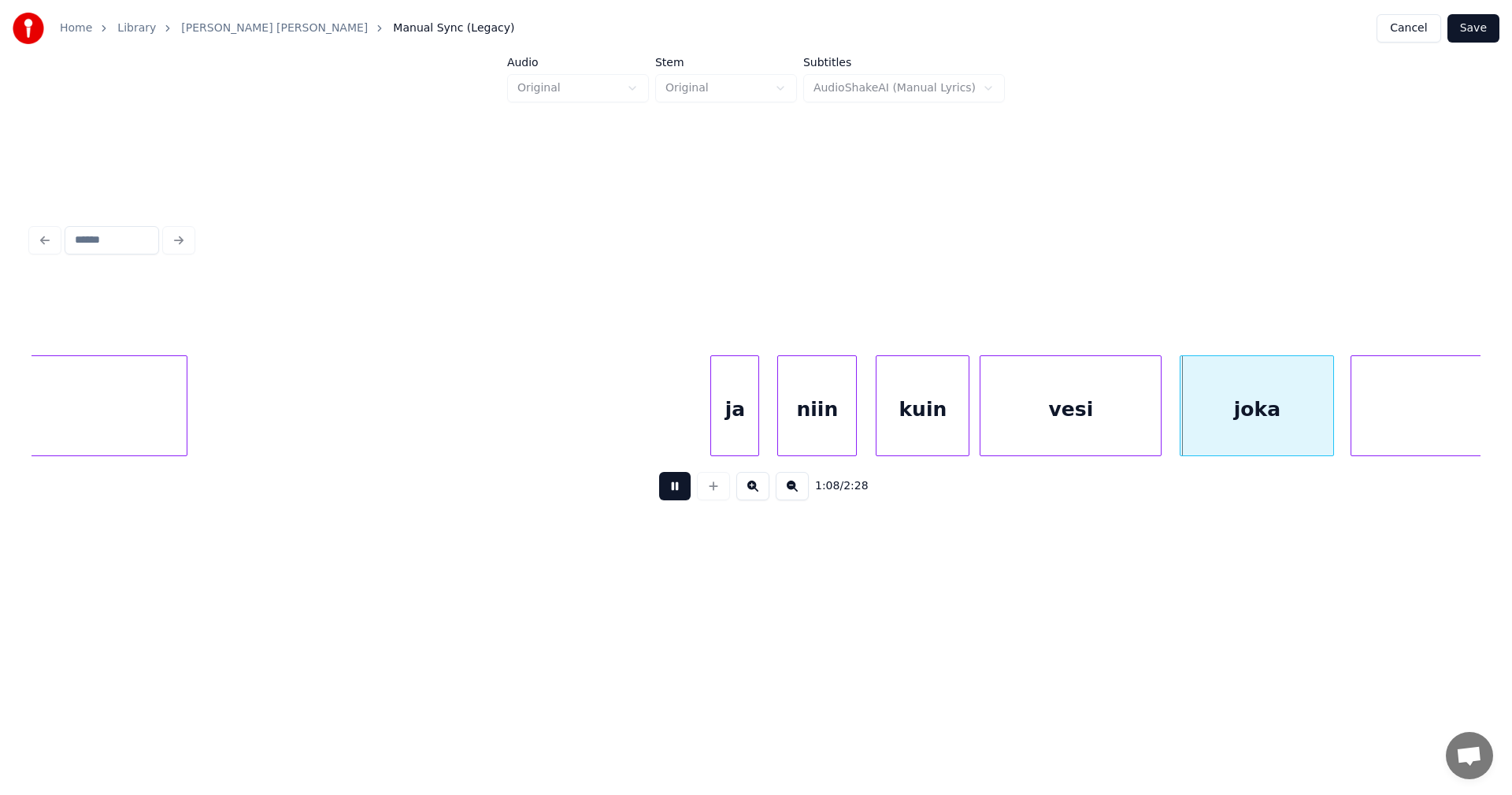
click at [684, 493] on button at bounding box center [674, 485] width 31 height 28
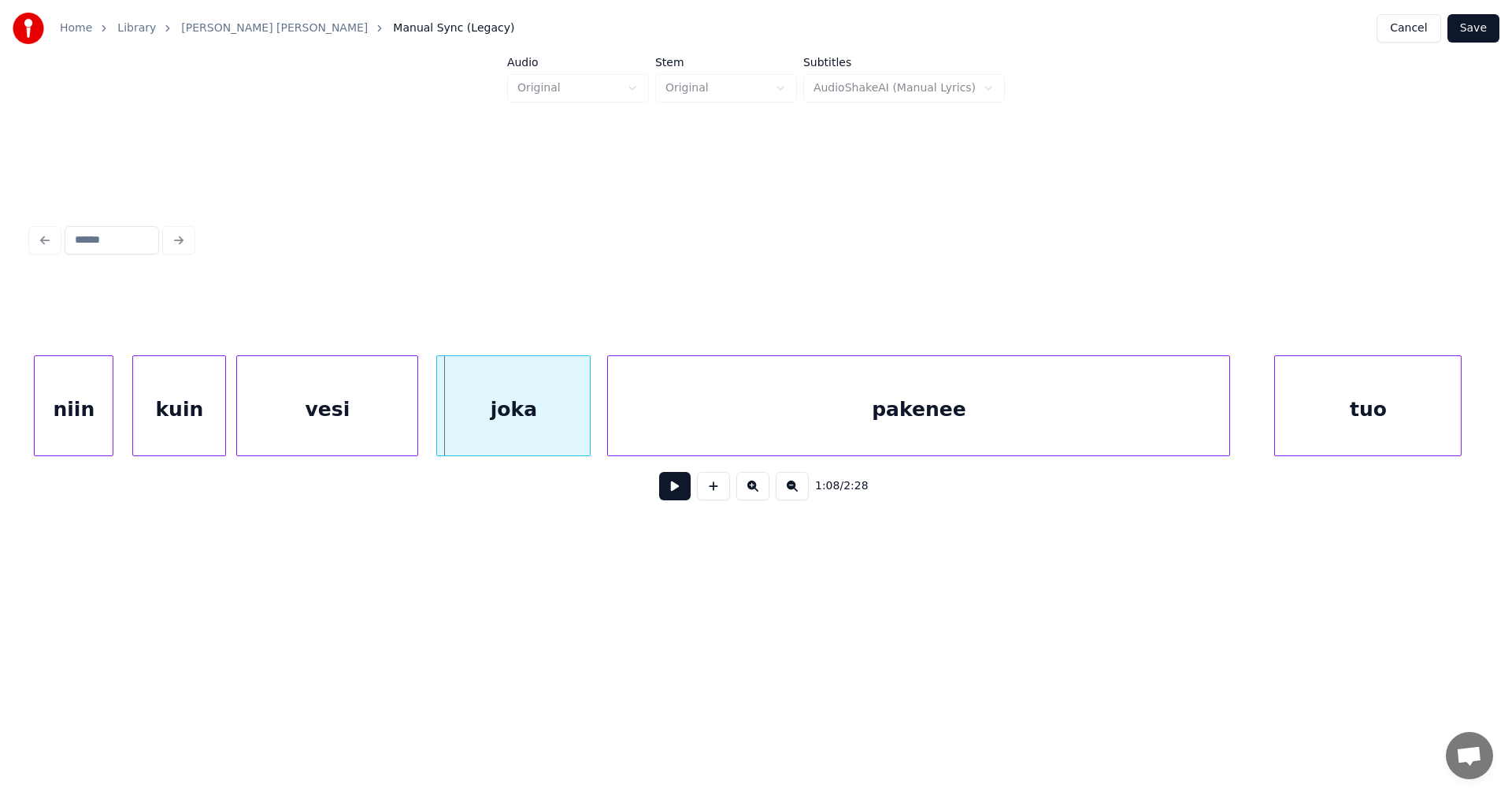
scroll to position [0, 18525]
click at [558, 423] on div at bounding box center [561, 405] width 5 height 99
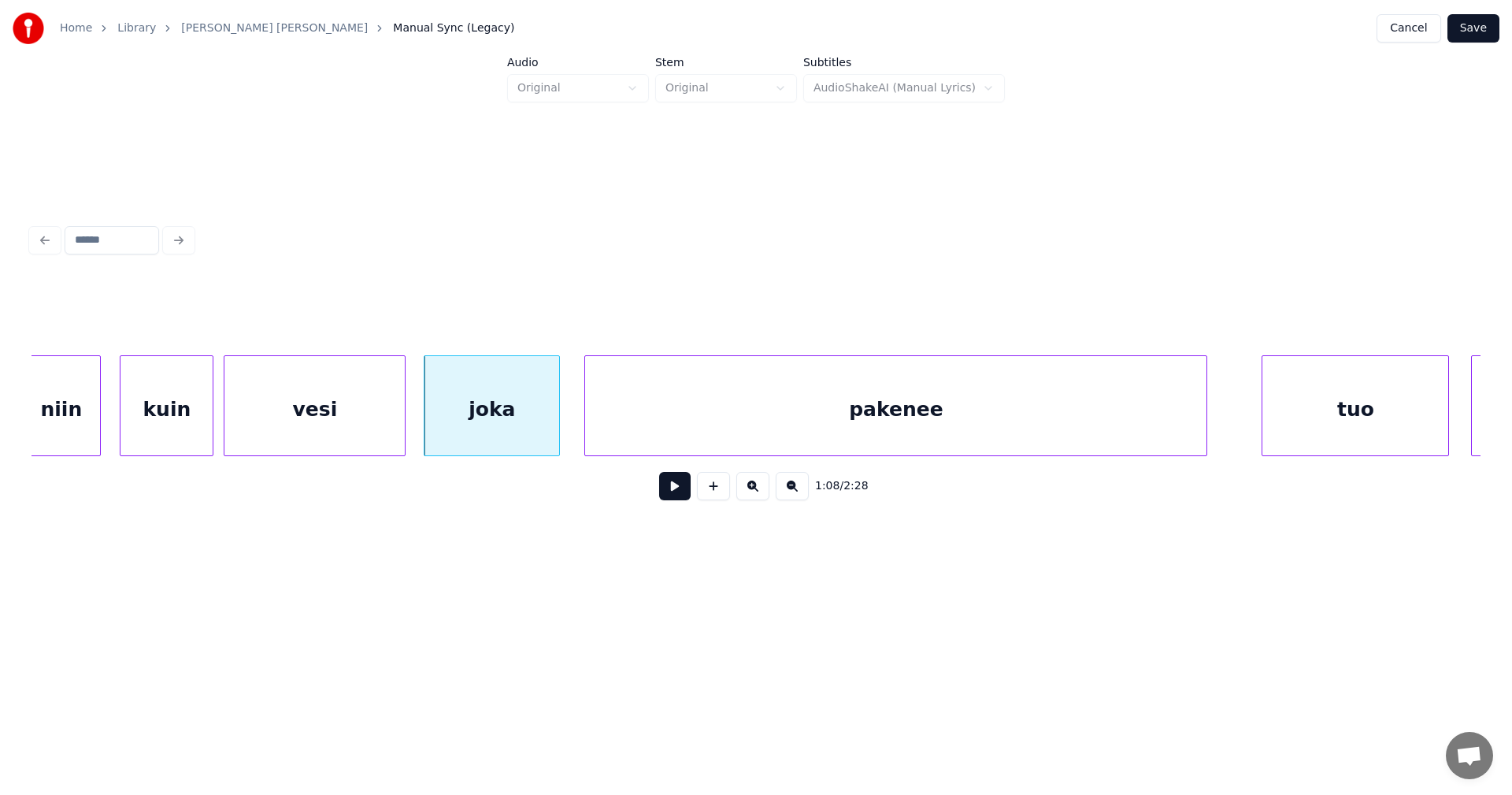
click at [621, 425] on div "pakenee" at bounding box center [896, 409] width 621 height 107
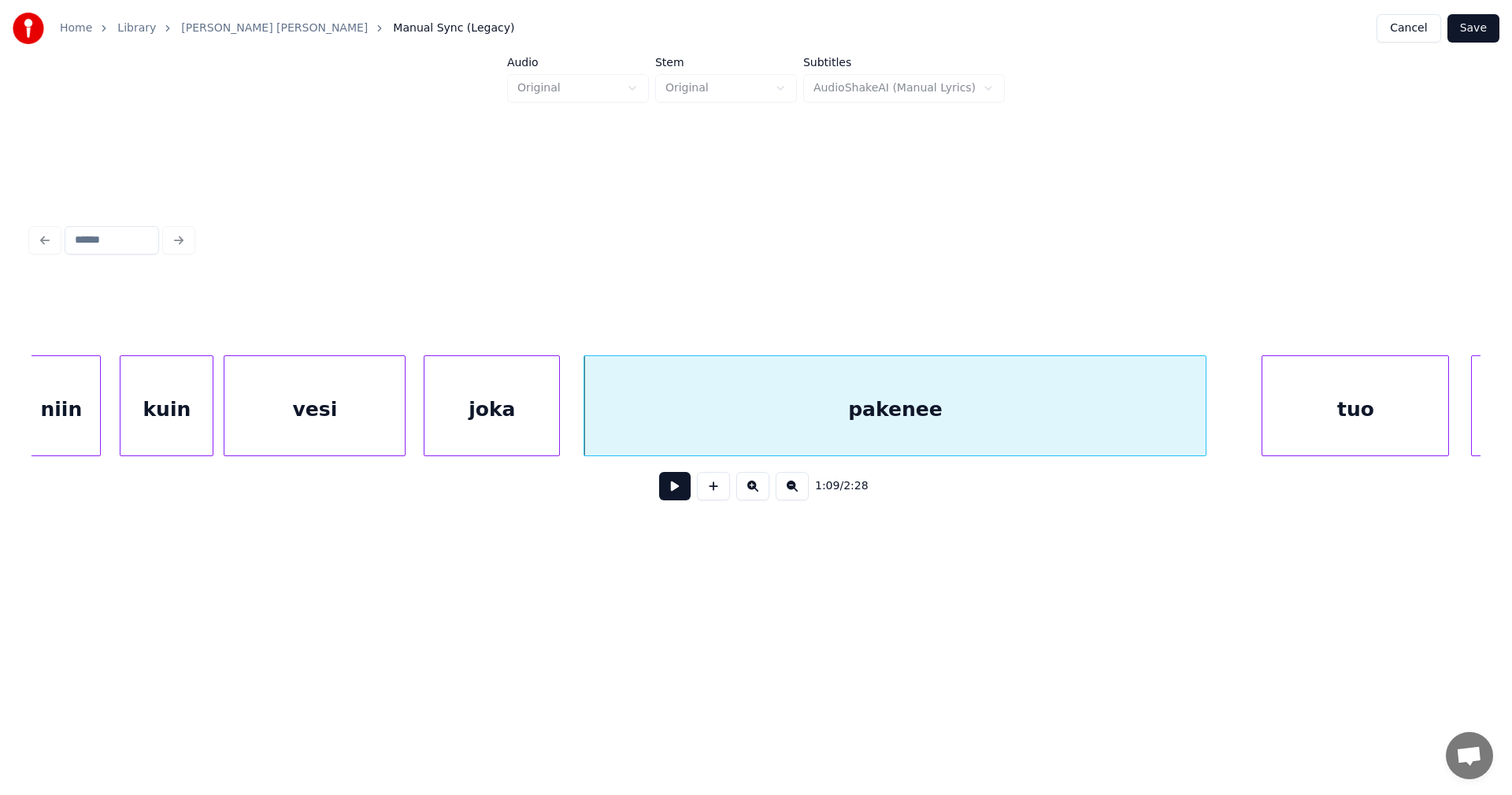
click at [532, 427] on div "joka" at bounding box center [492, 409] width 134 height 107
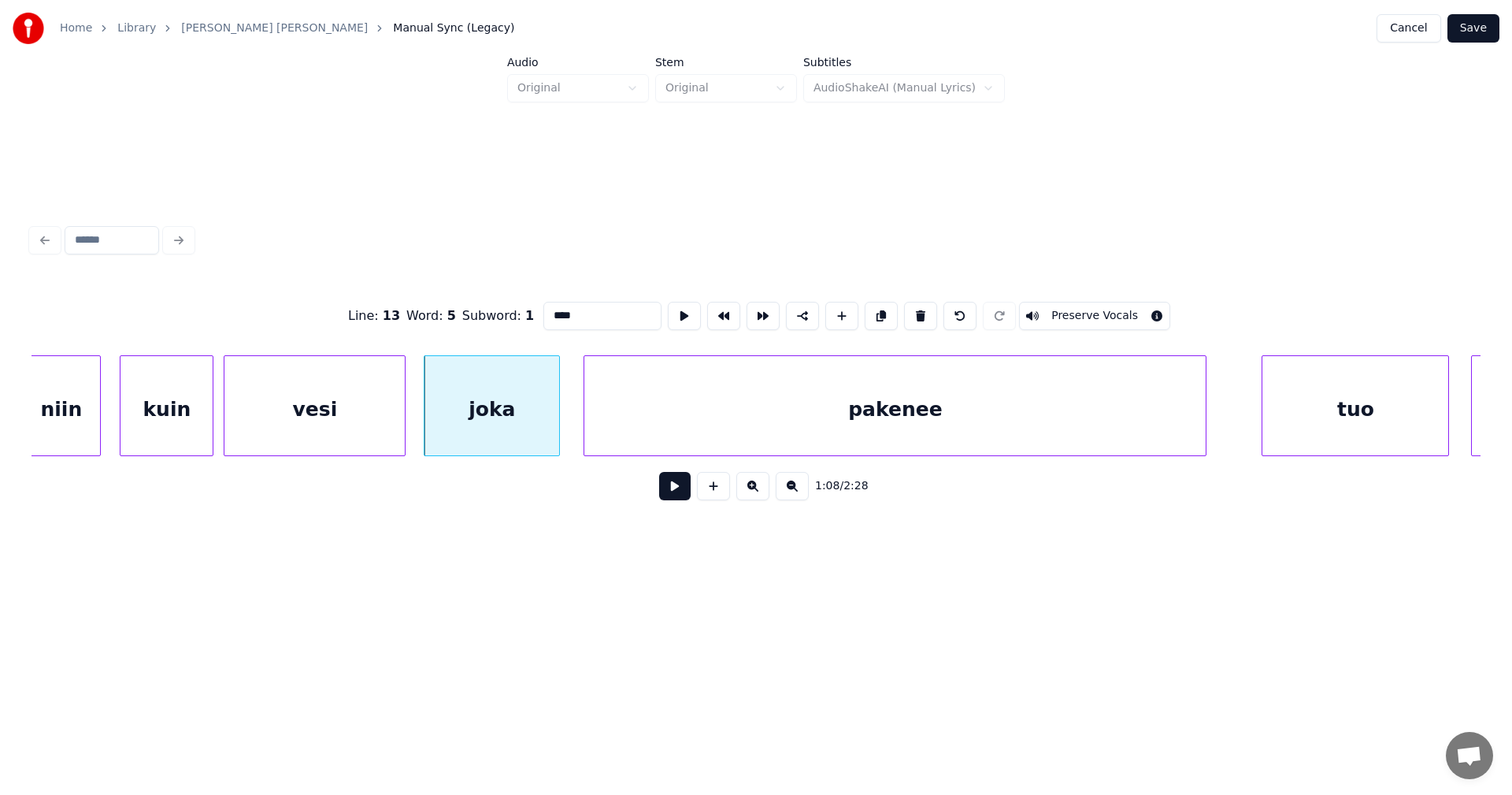
click at [676, 494] on button at bounding box center [674, 485] width 31 height 28
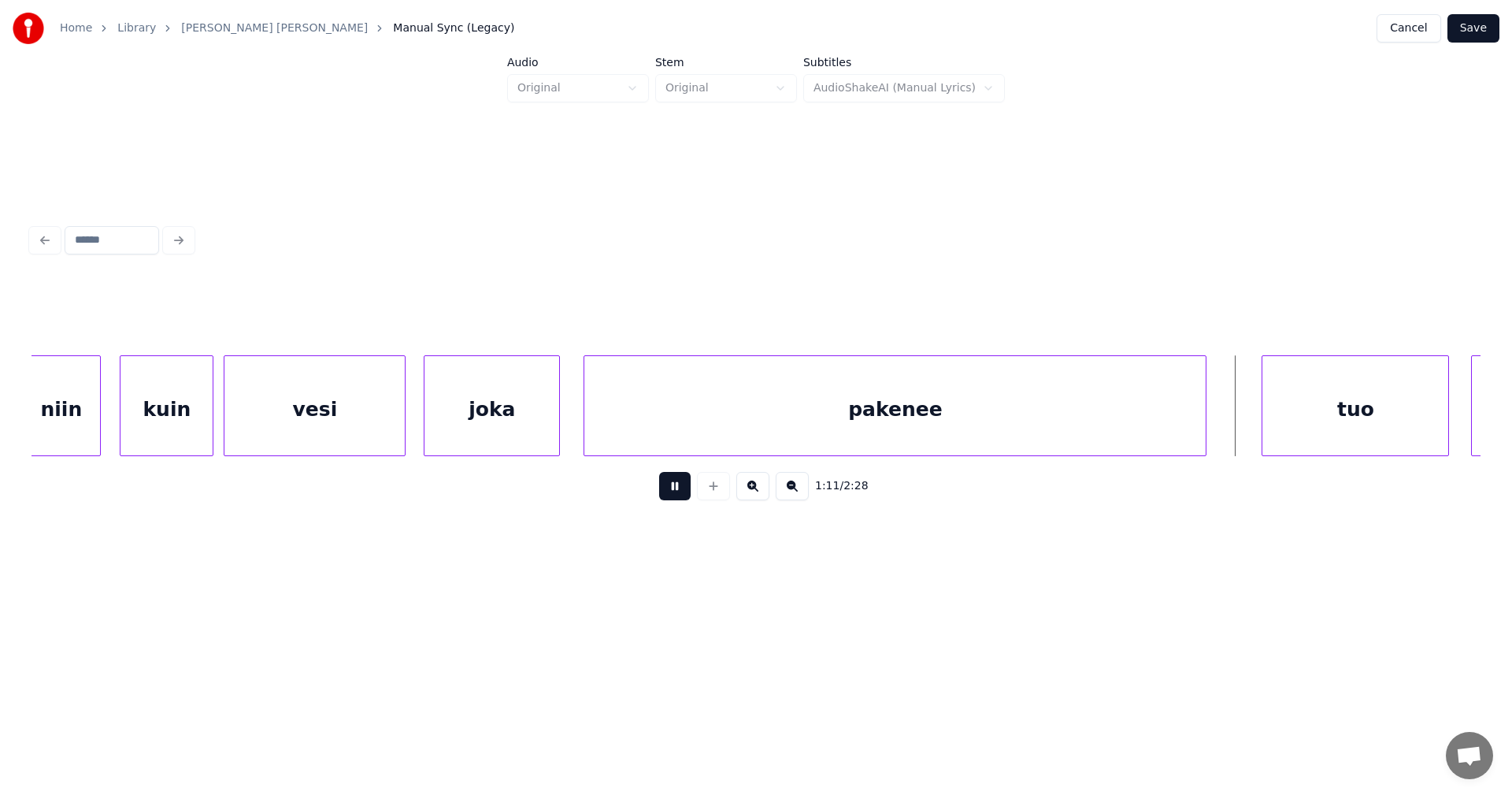
click at [676, 494] on button at bounding box center [674, 485] width 31 height 28
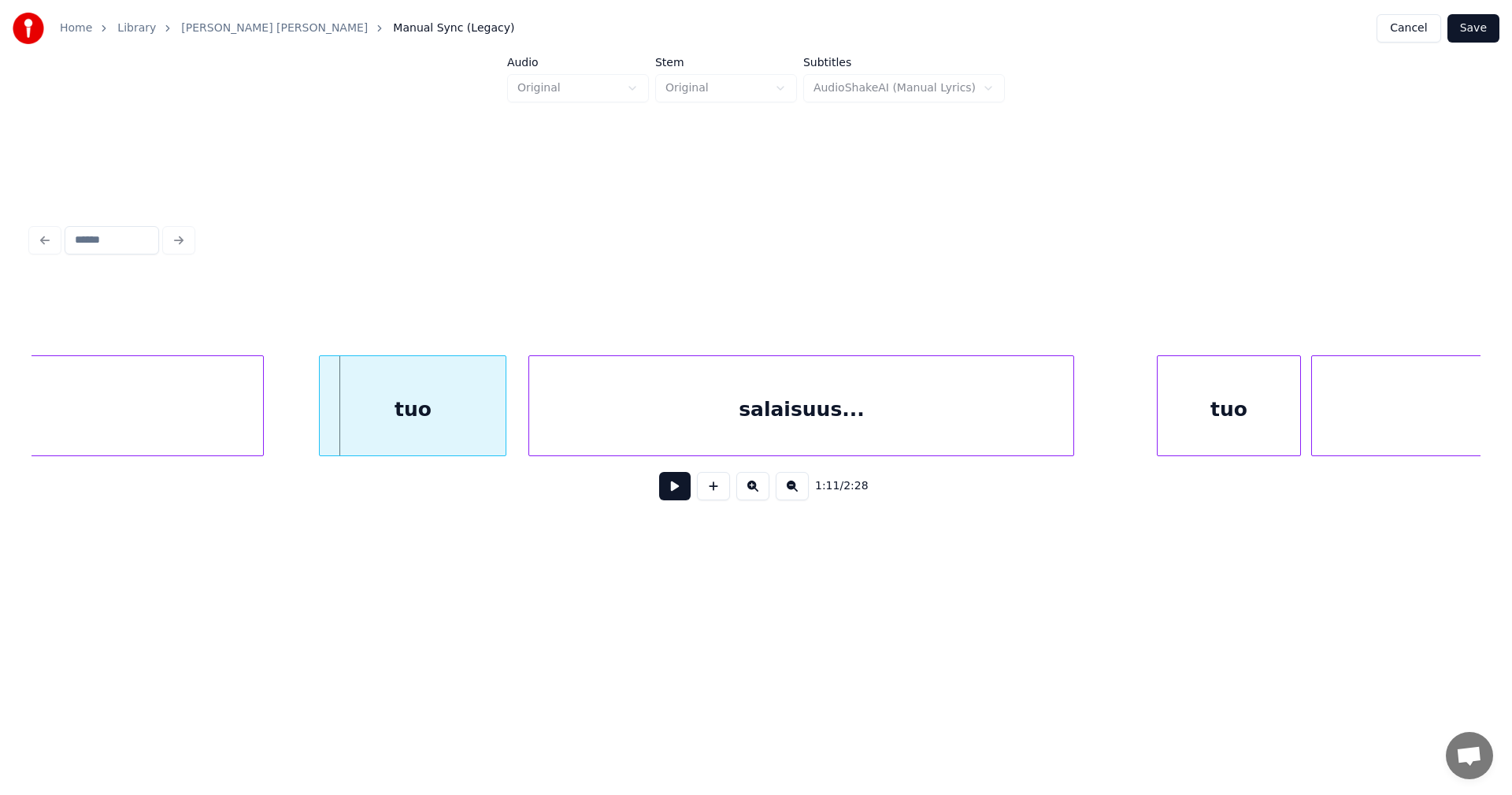
scroll to position [0, 19470]
click at [471, 422] on div "tuo" at bounding box center [400, 409] width 186 height 107
click at [471, 422] on div "tuo" at bounding box center [401, 409] width 186 height 107
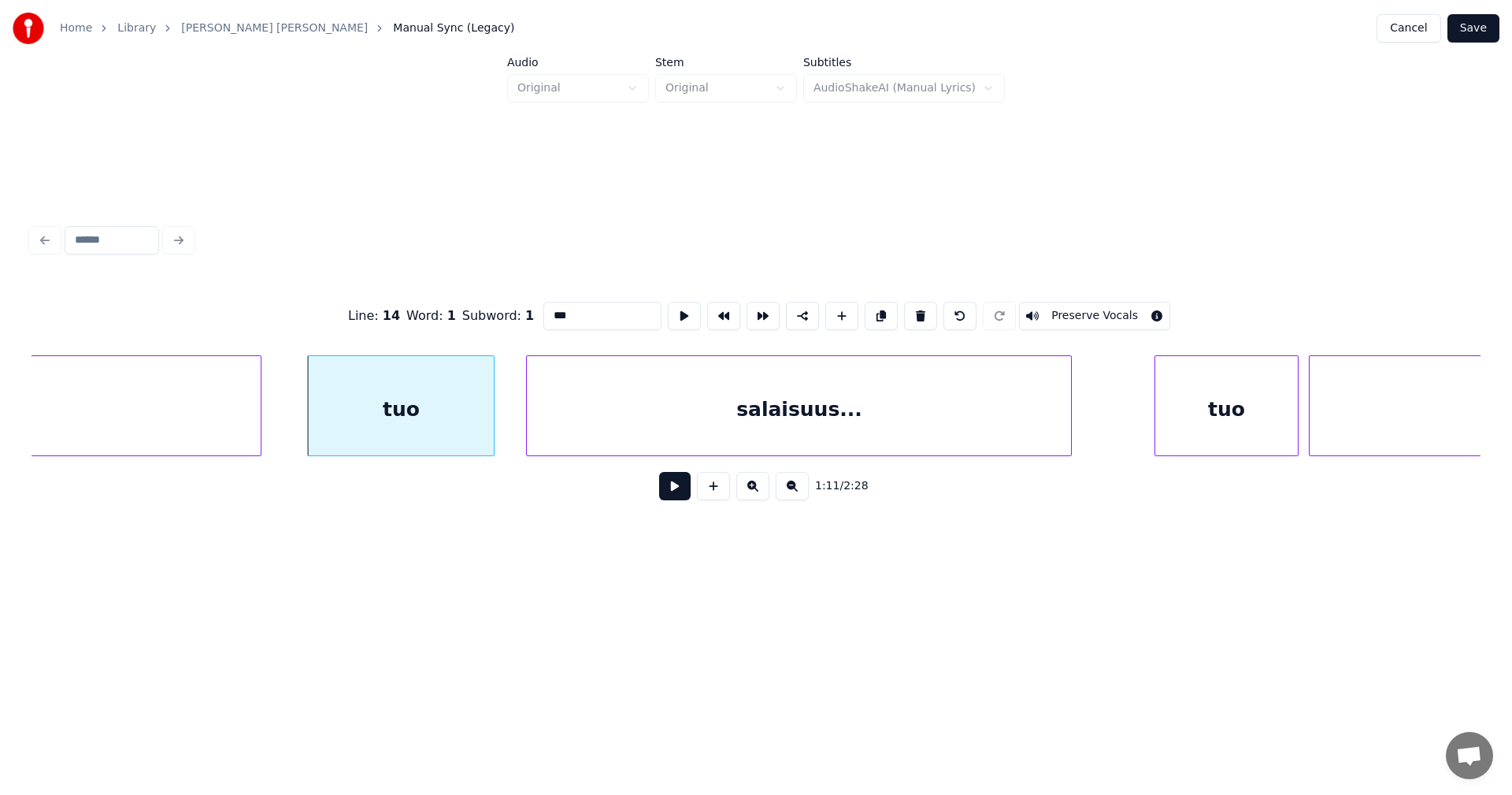
click at [674, 492] on button at bounding box center [674, 485] width 31 height 28
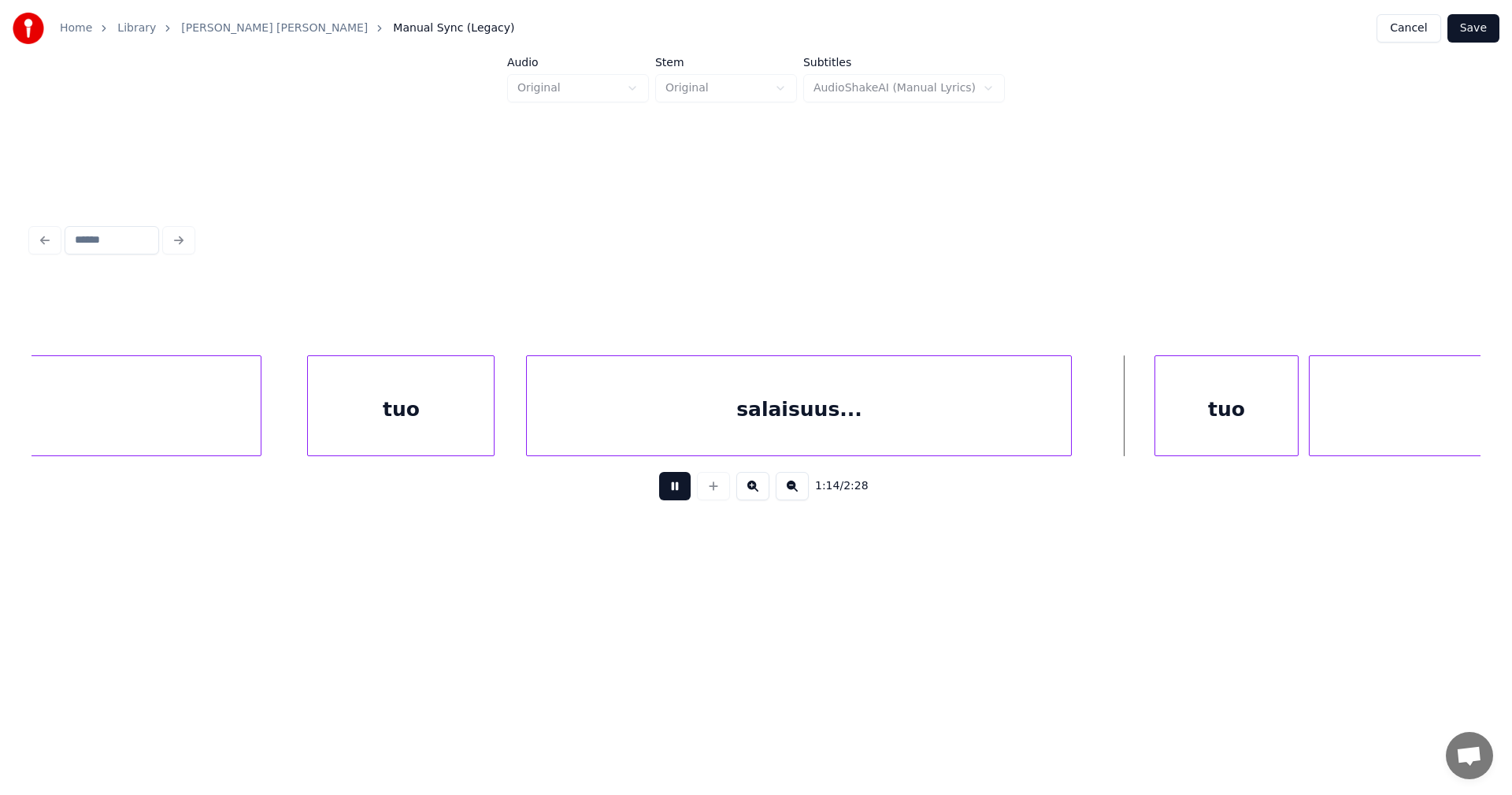
drag, startPoint x: 675, startPoint y: 492, endPoint x: 813, endPoint y: 494, distance: 138.0
click at [677, 492] on button at bounding box center [674, 485] width 31 height 28
click at [1206, 439] on div "tuo" at bounding box center [1219, 409] width 142 height 107
click at [678, 488] on button at bounding box center [674, 485] width 31 height 28
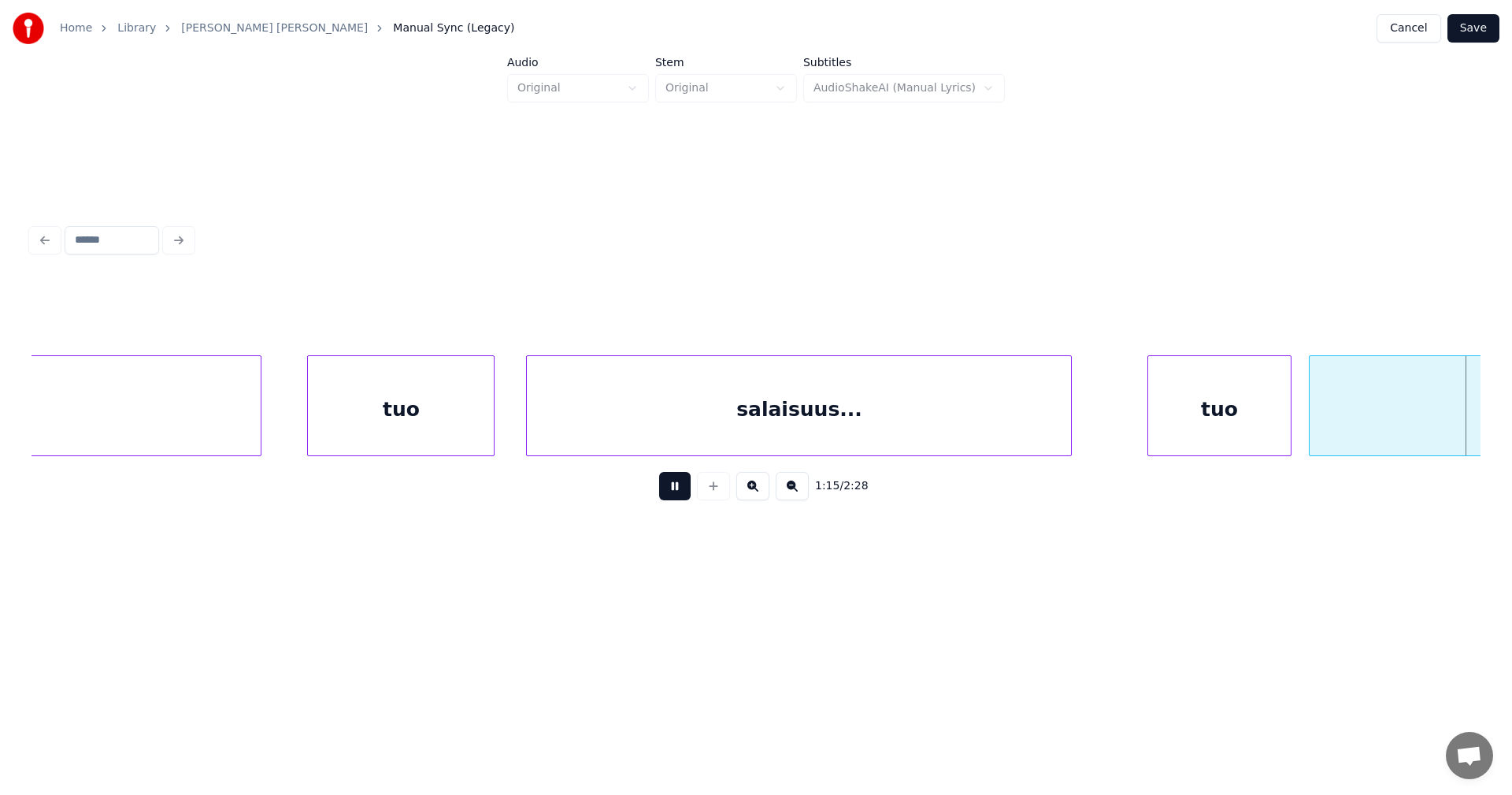
scroll to position [0, 20922]
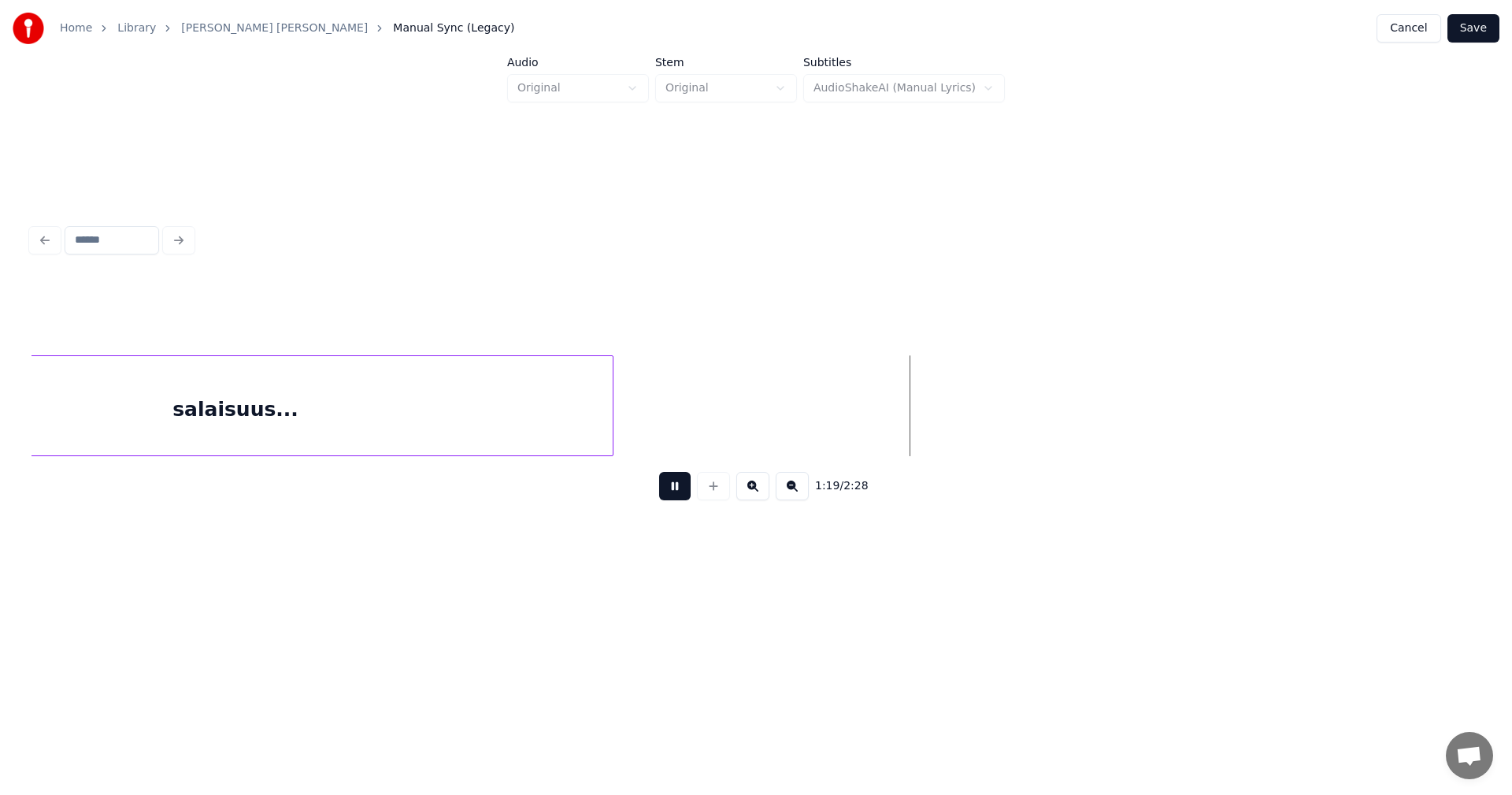
click at [675, 493] on button at bounding box center [674, 485] width 31 height 28
click at [613, 434] on div "salaisuus..." at bounding box center [235, 405] width 756 height 101
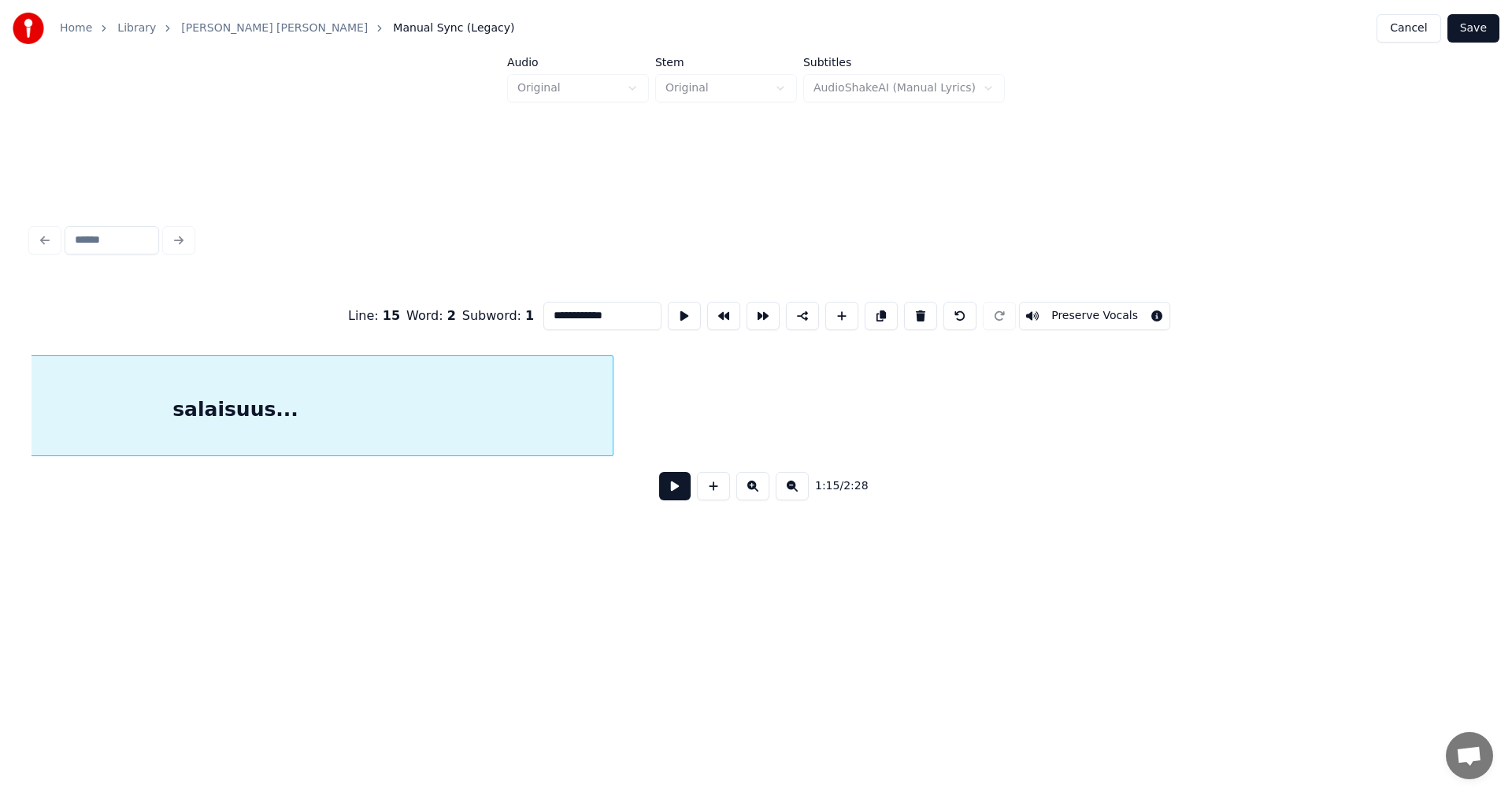
scroll to position [0, 20748]
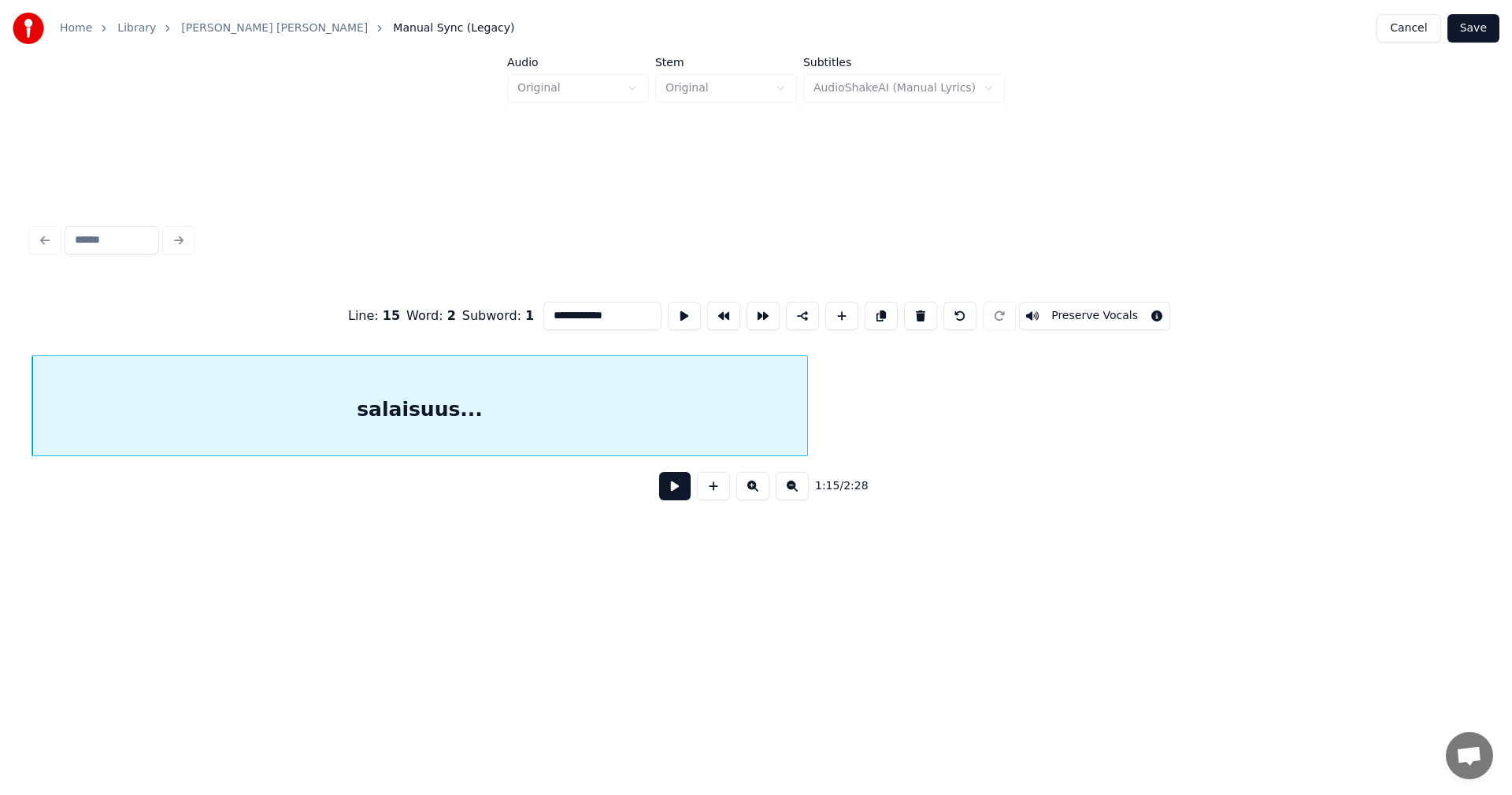
click at [807, 430] on div at bounding box center [805, 405] width 5 height 99
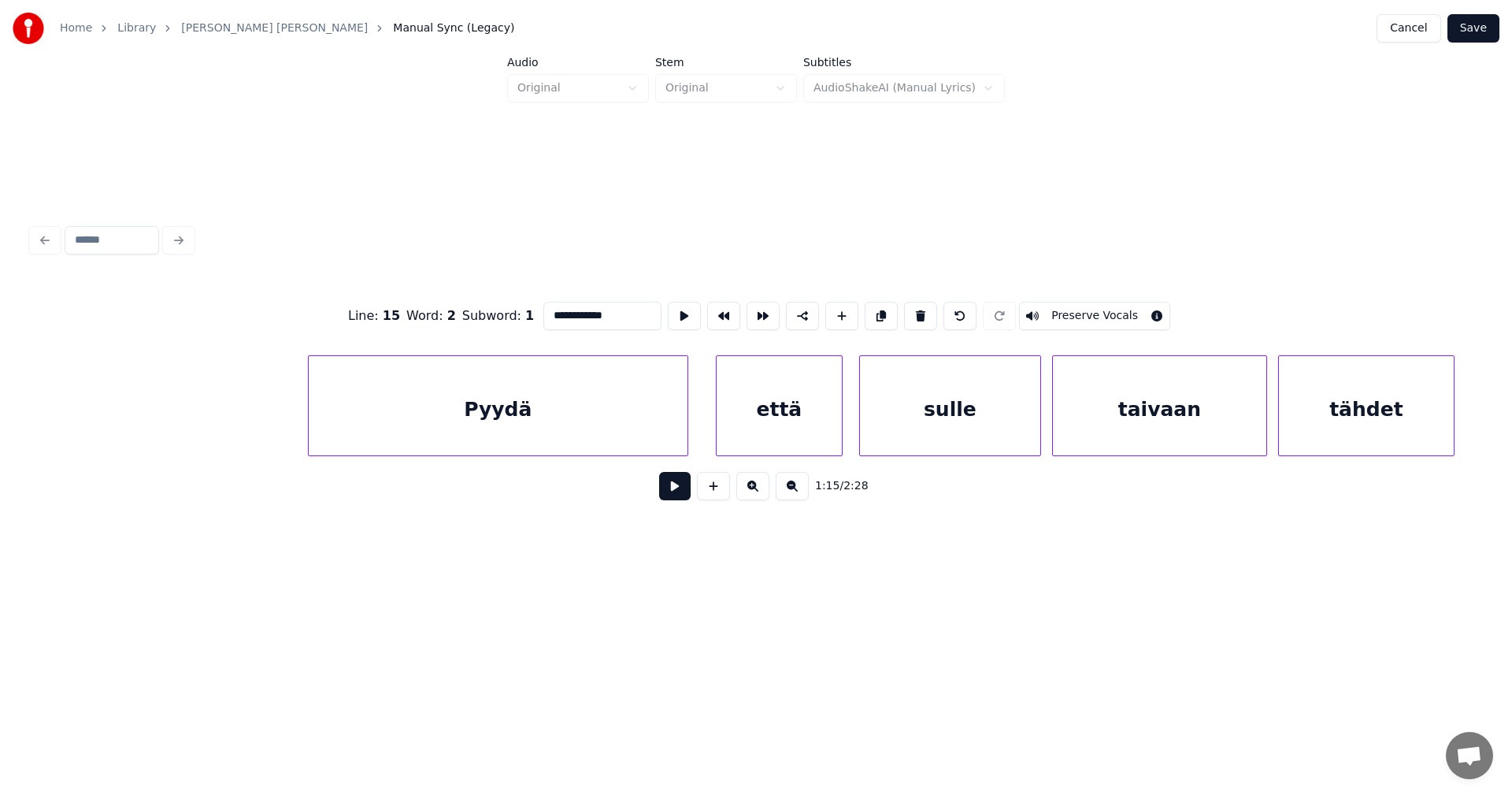
scroll to position [0, 24361]
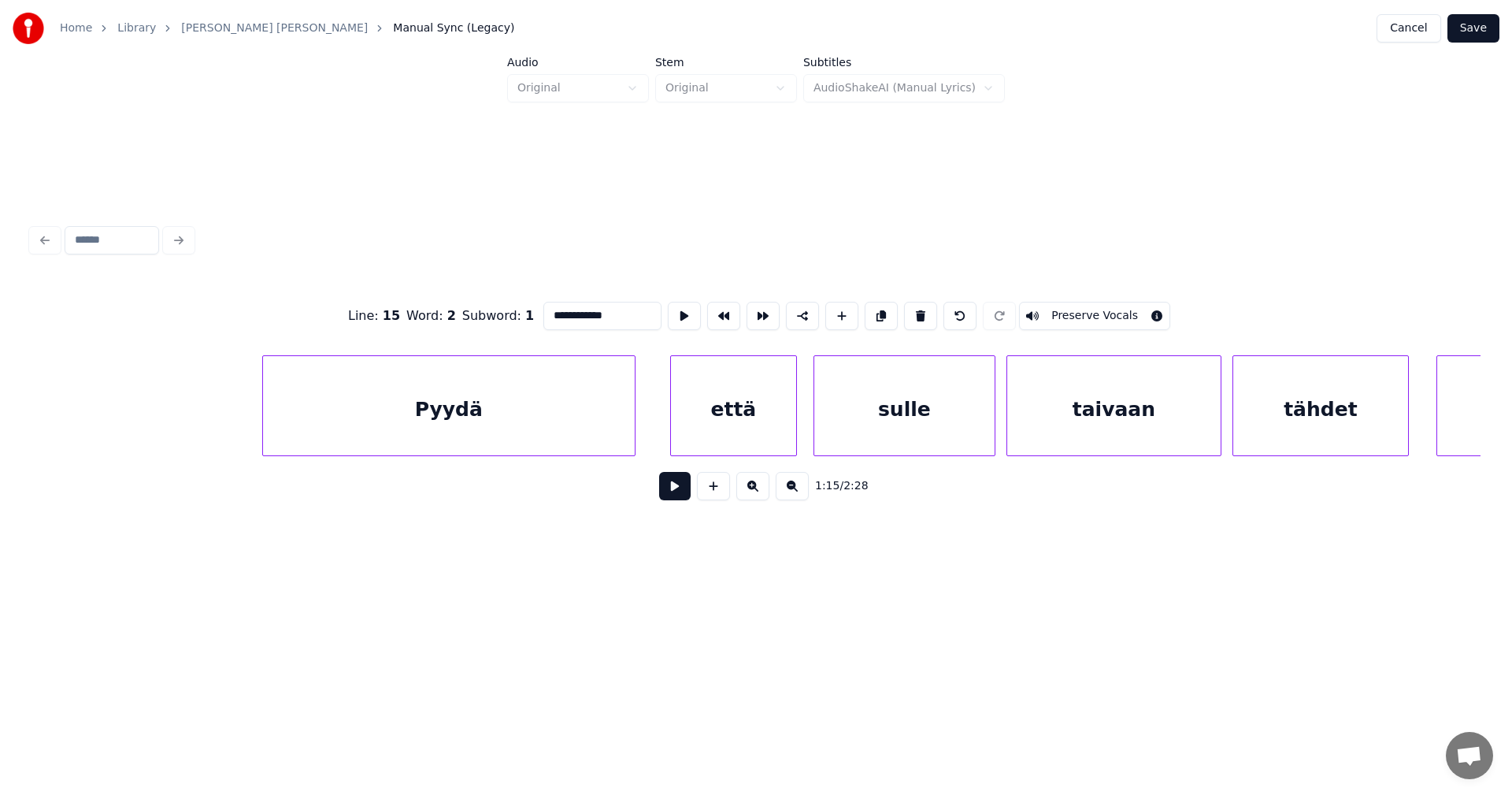
click at [634, 424] on div at bounding box center [632, 405] width 5 height 99
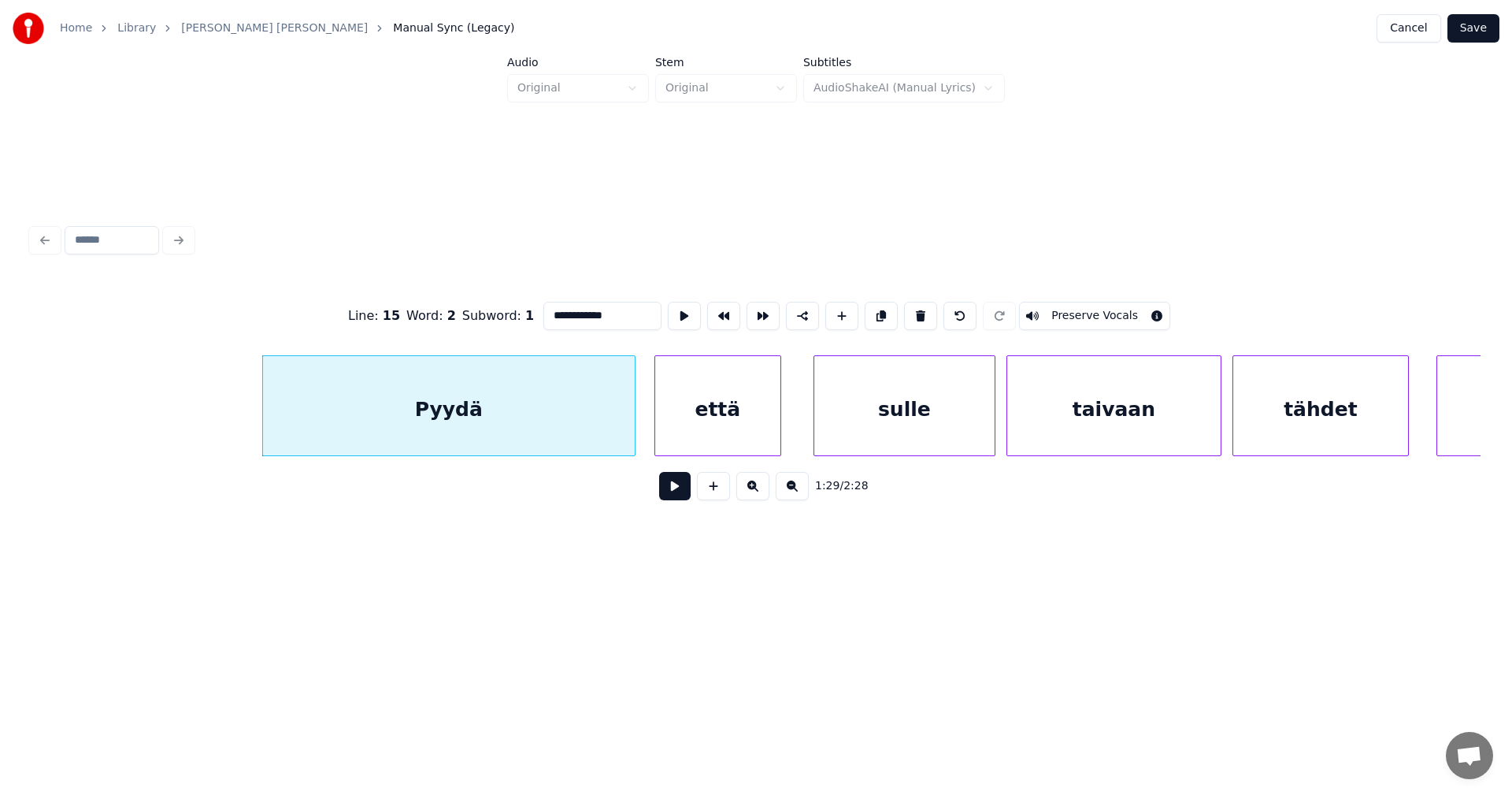
click at [690, 426] on div "että" at bounding box center [718, 409] width 126 height 107
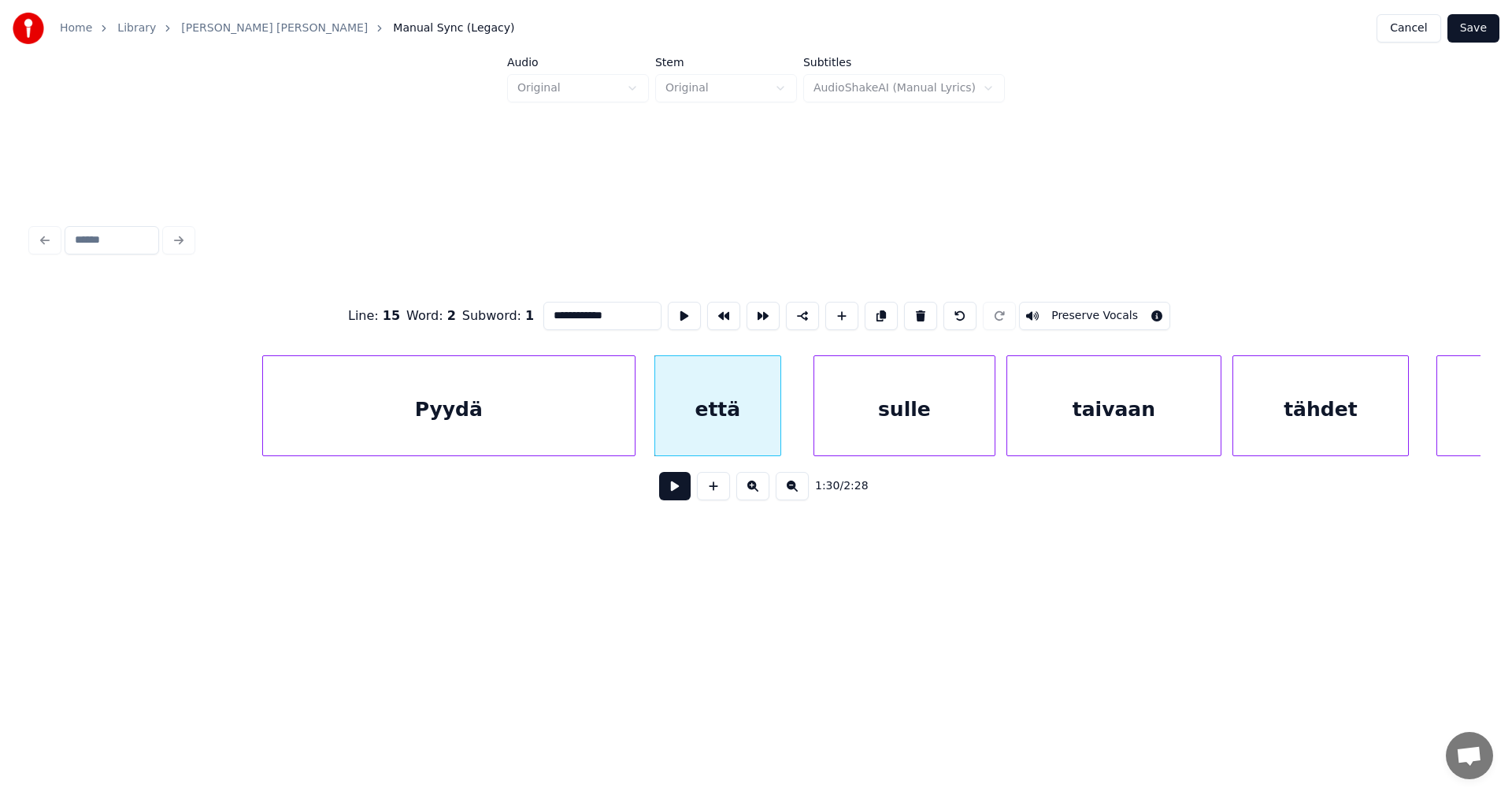
click at [598, 428] on div "Pyydä" at bounding box center [449, 409] width 372 height 107
type input "*****"
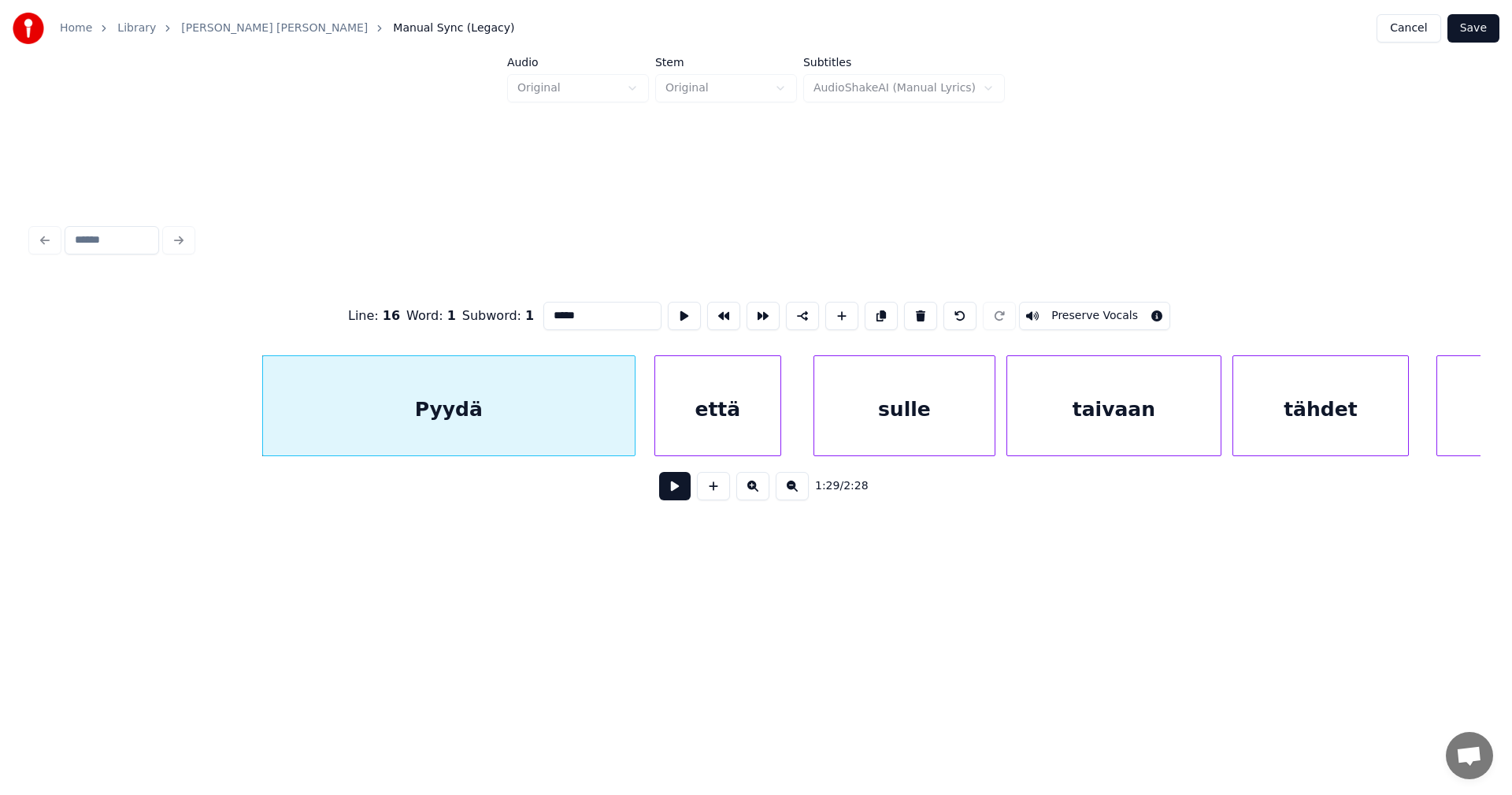
click at [669, 495] on button at bounding box center [674, 485] width 31 height 28
click at [667, 490] on button at bounding box center [674, 485] width 31 height 28
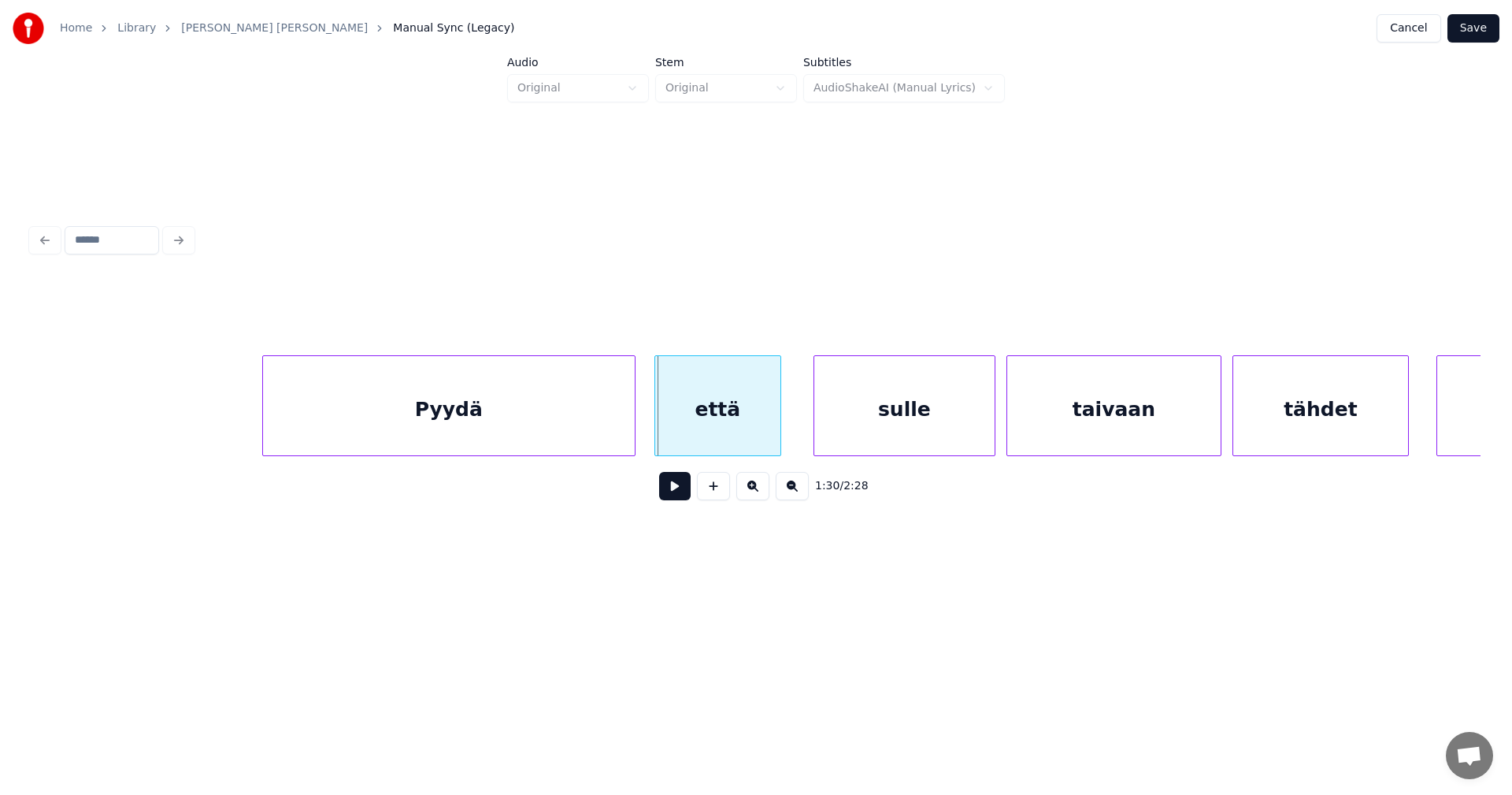
click at [667, 490] on button at bounding box center [674, 485] width 31 height 28
click at [667, 489] on button at bounding box center [674, 485] width 31 height 28
click at [760, 436] on div at bounding box center [760, 405] width 5 height 99
click at [807, 439] on div "sulle" at bounding box center [865, 409] width 180 height 107
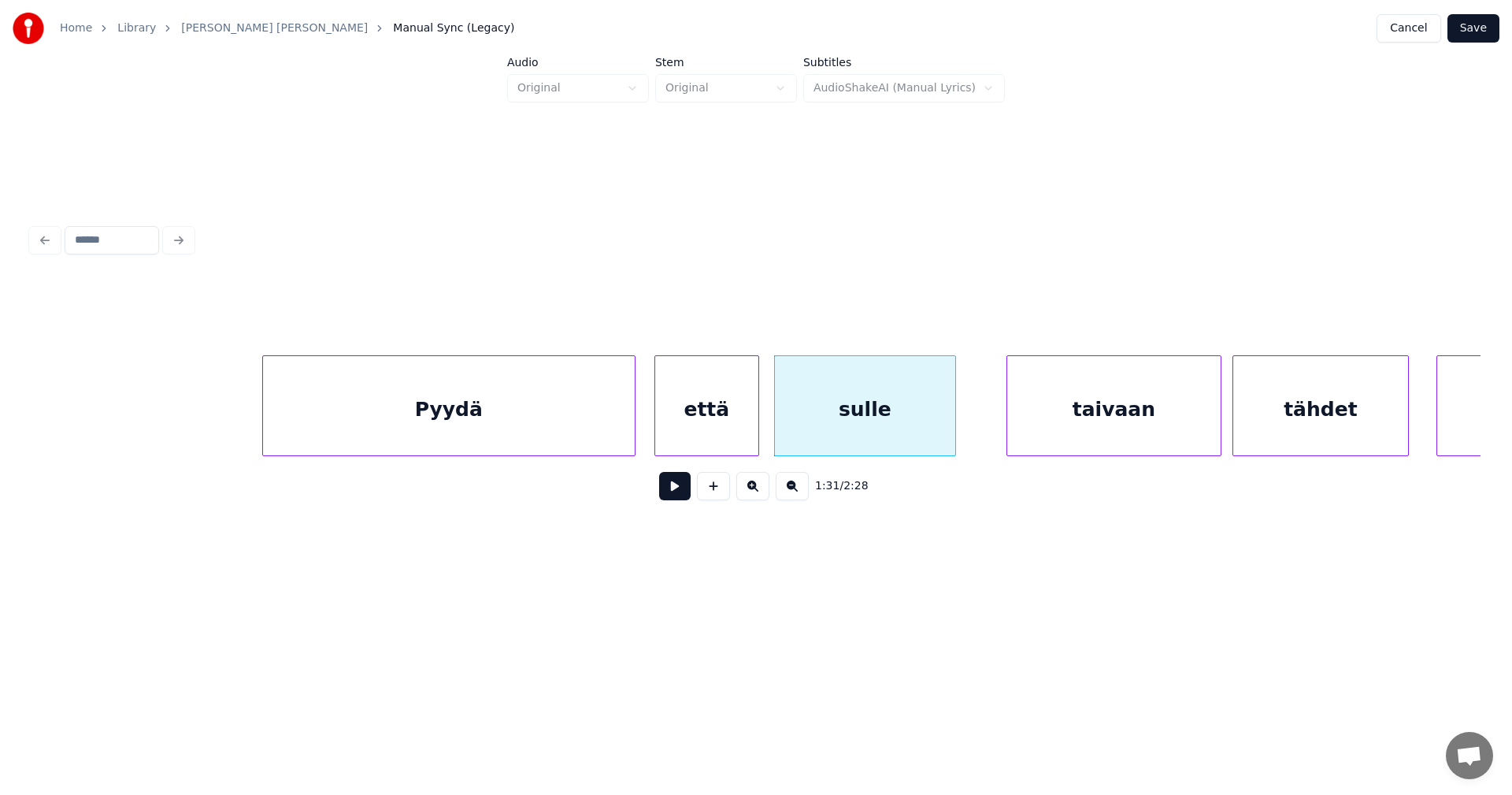
click at [754, 436] on div at bounding box center [756, 405] width 5 height 99
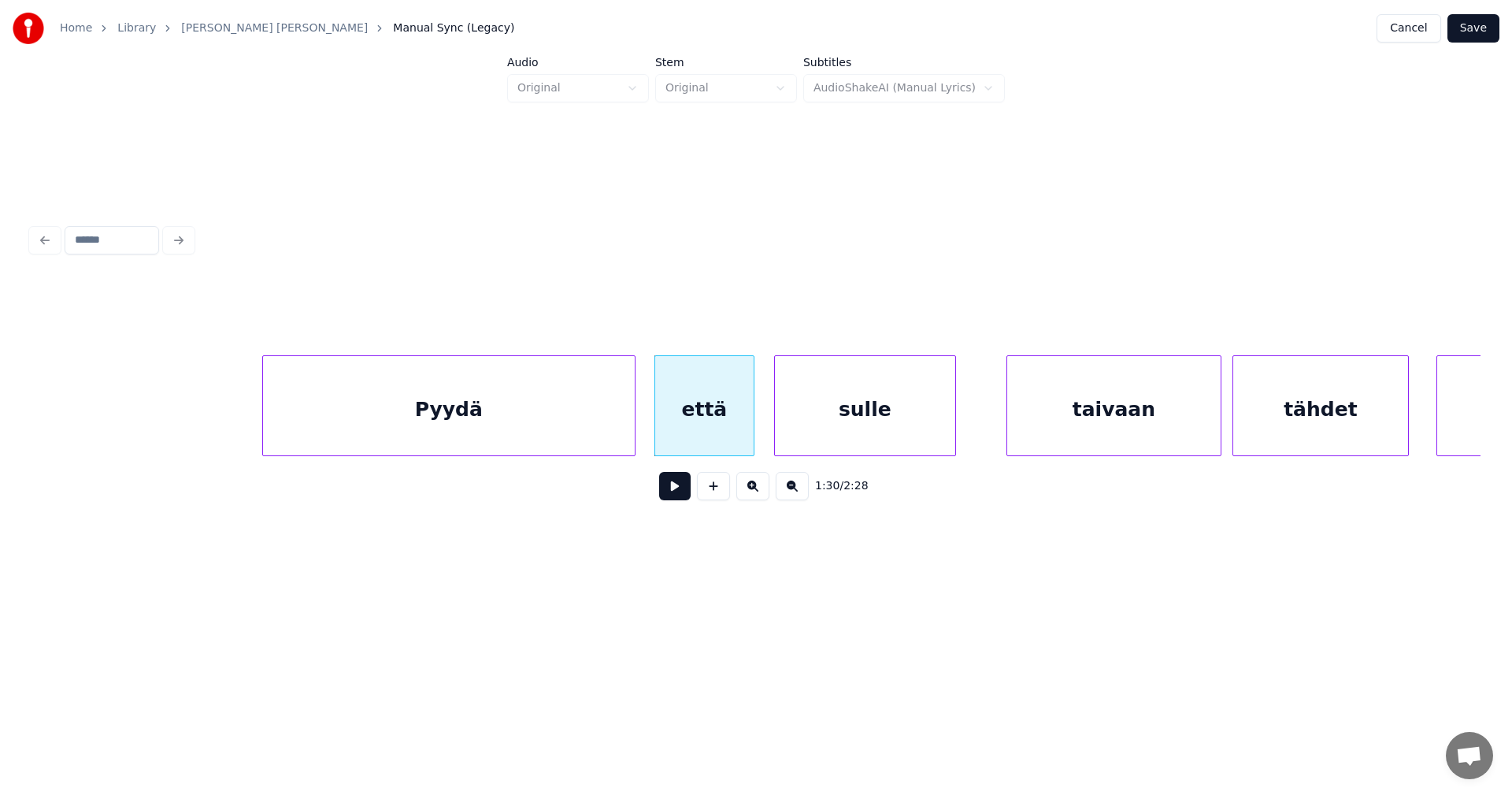
click at [676, 495] on button at bounding box center [674, 485] width 31 height 28
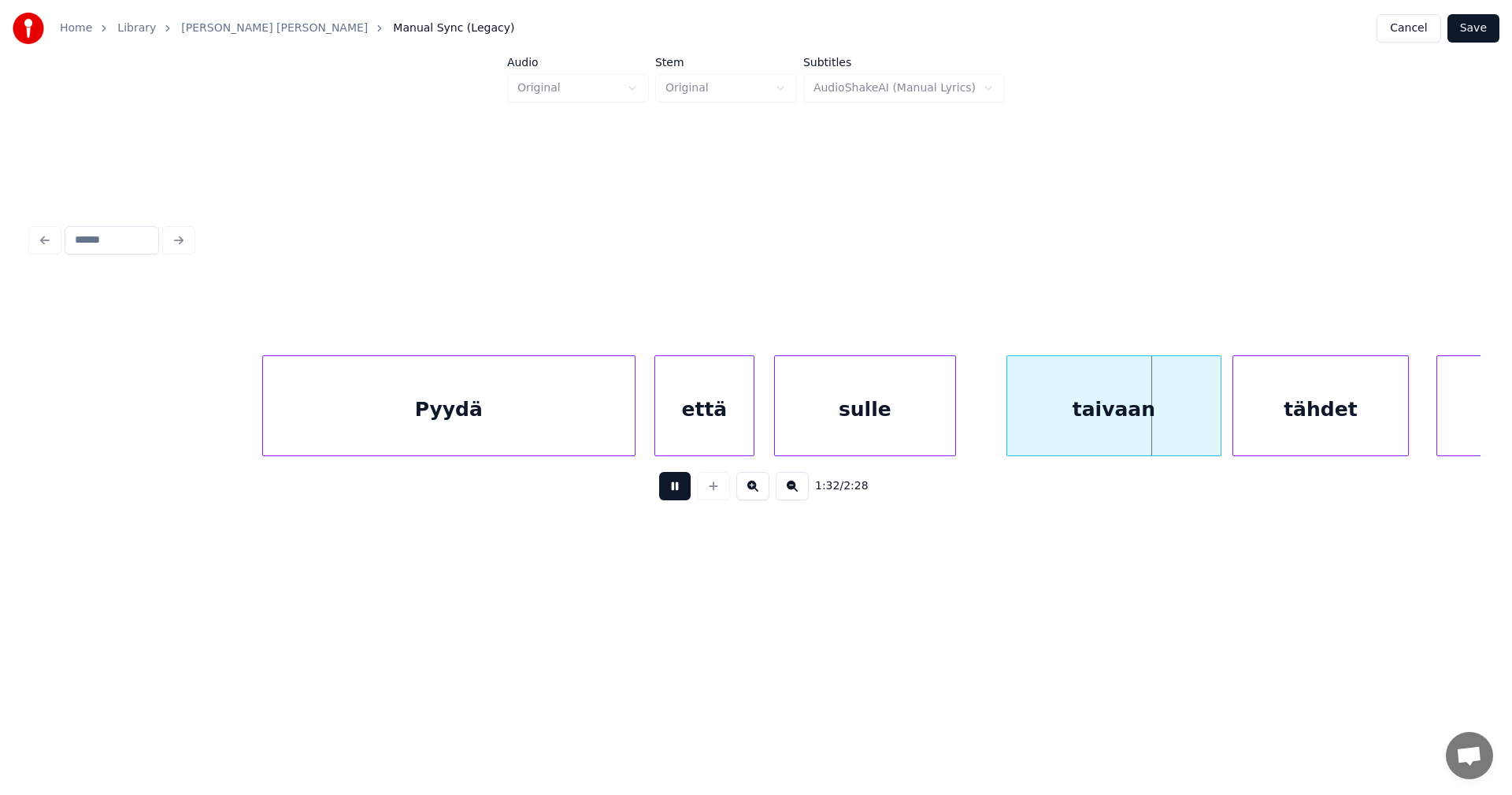
click at [680, 489] on button at bounding box center [674, 485] width 31 height 28
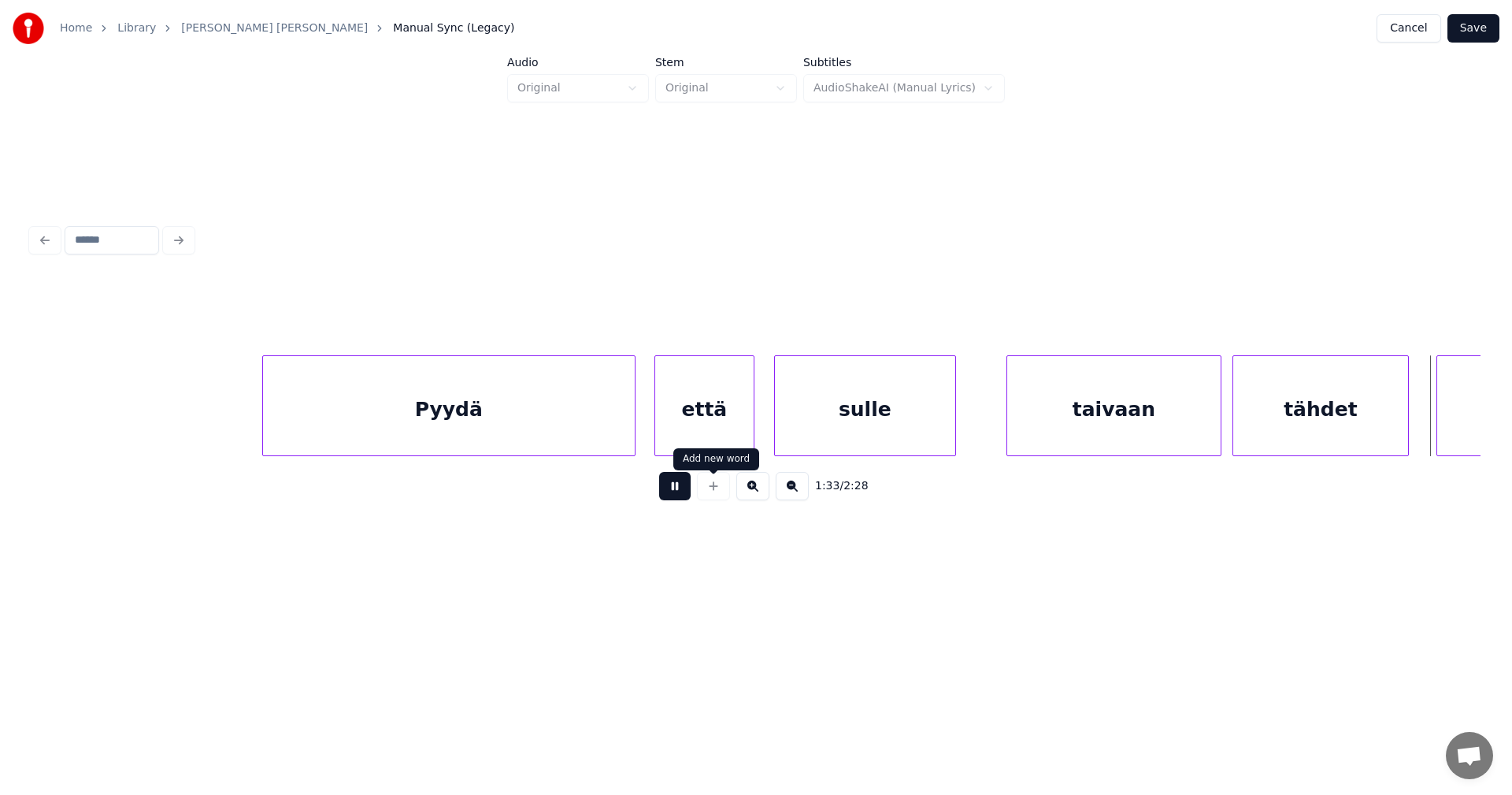
click at [690, 493] on div "1:33 / 2:28" at bounding box center [756, 485] width 1424 height 35
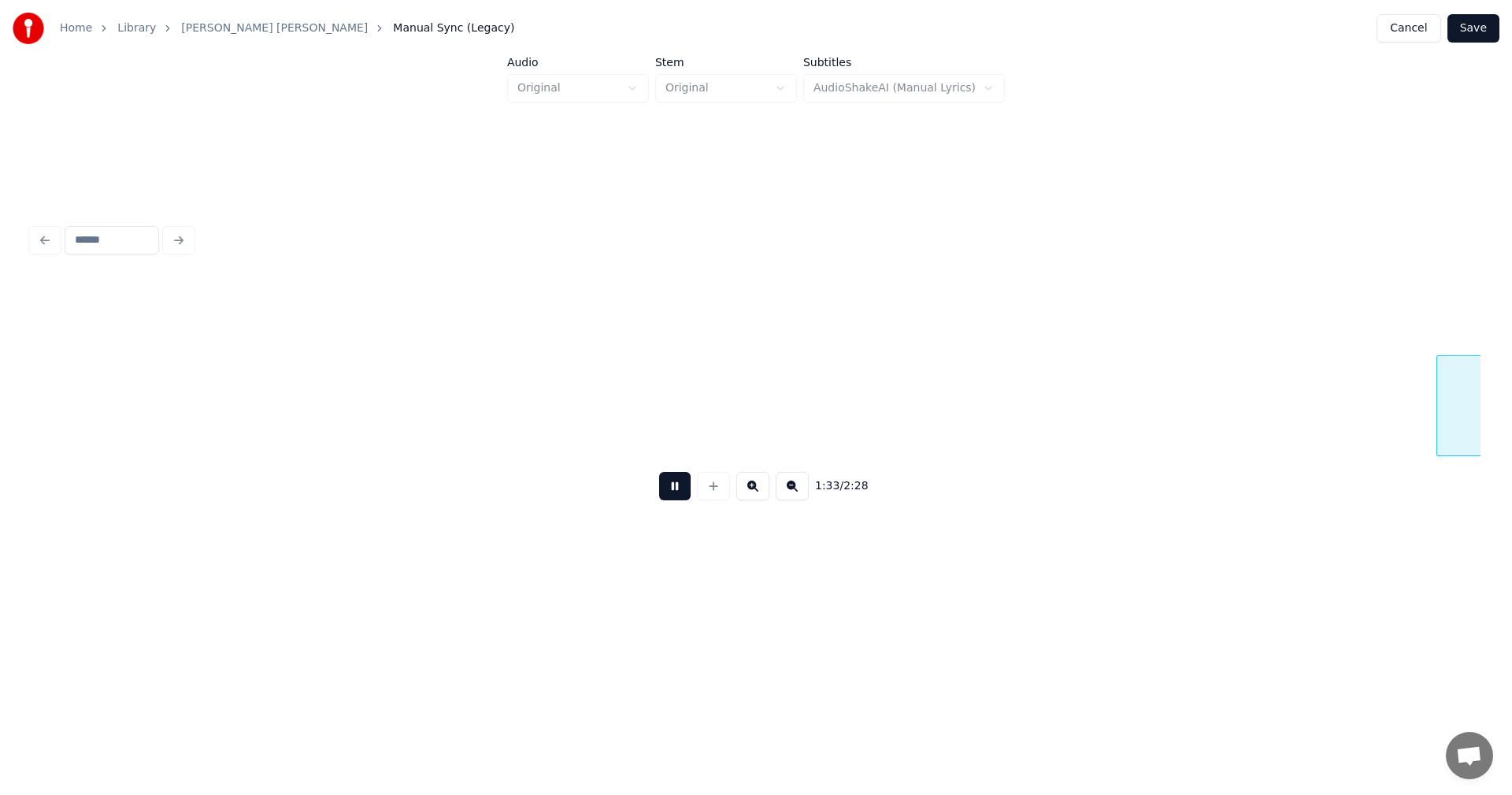
scroll to position [0, 25814]
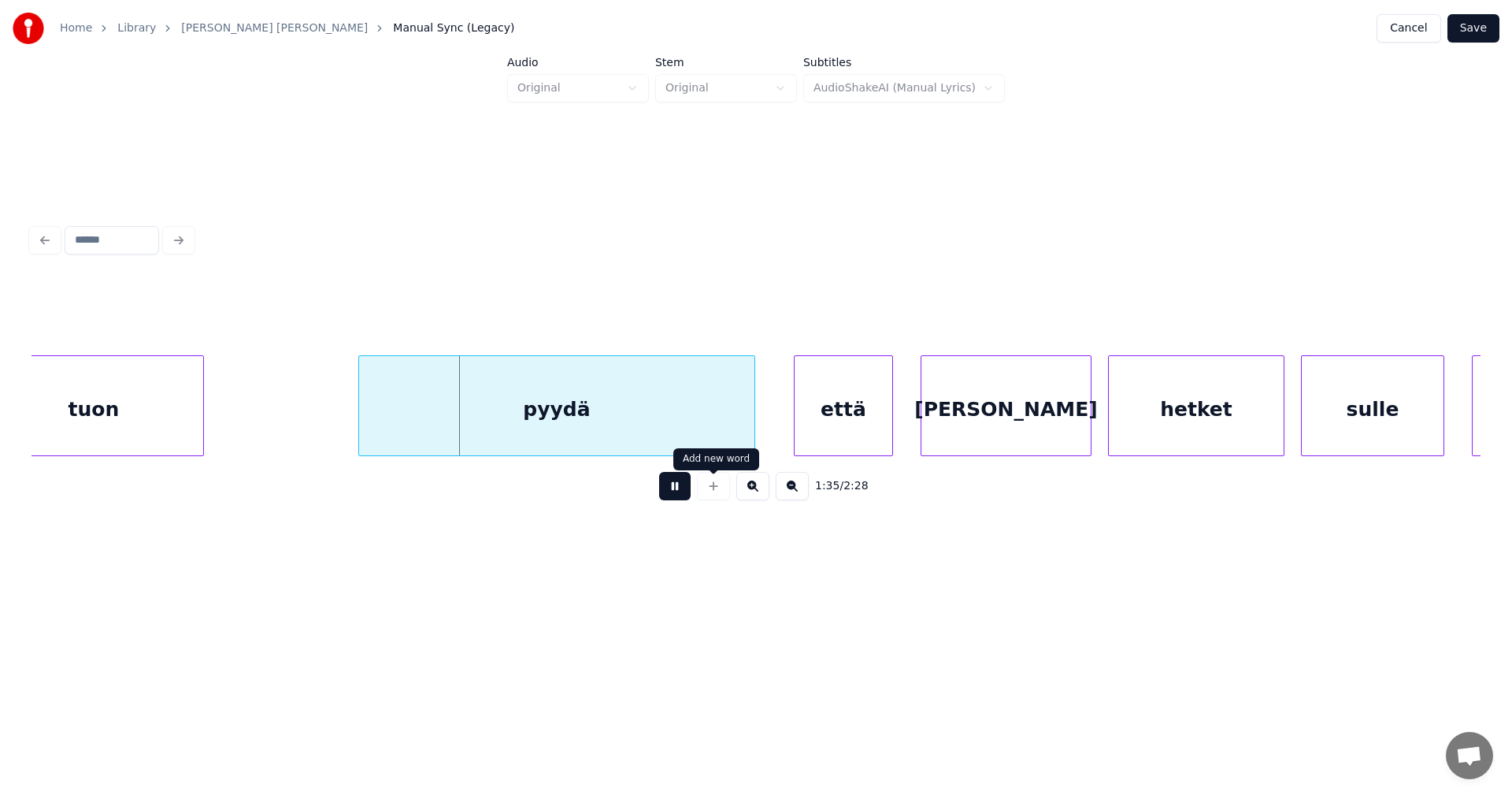
drag, startPoint x: 685, startPoint y: 498, endPoint x: 702, endPoint y: 484, distance: 22.0
click at [694, 488] on div "1:35 / 2:28" at bounding box center [756, 485] width 1424 height 35
drag, startPoint x: 678, startPoint y: 494, endPoint x: 708, endPoint y: 465, distance: 41.7
click at [679, 491] on button at bounding box center [674, 485] width 31 height 28
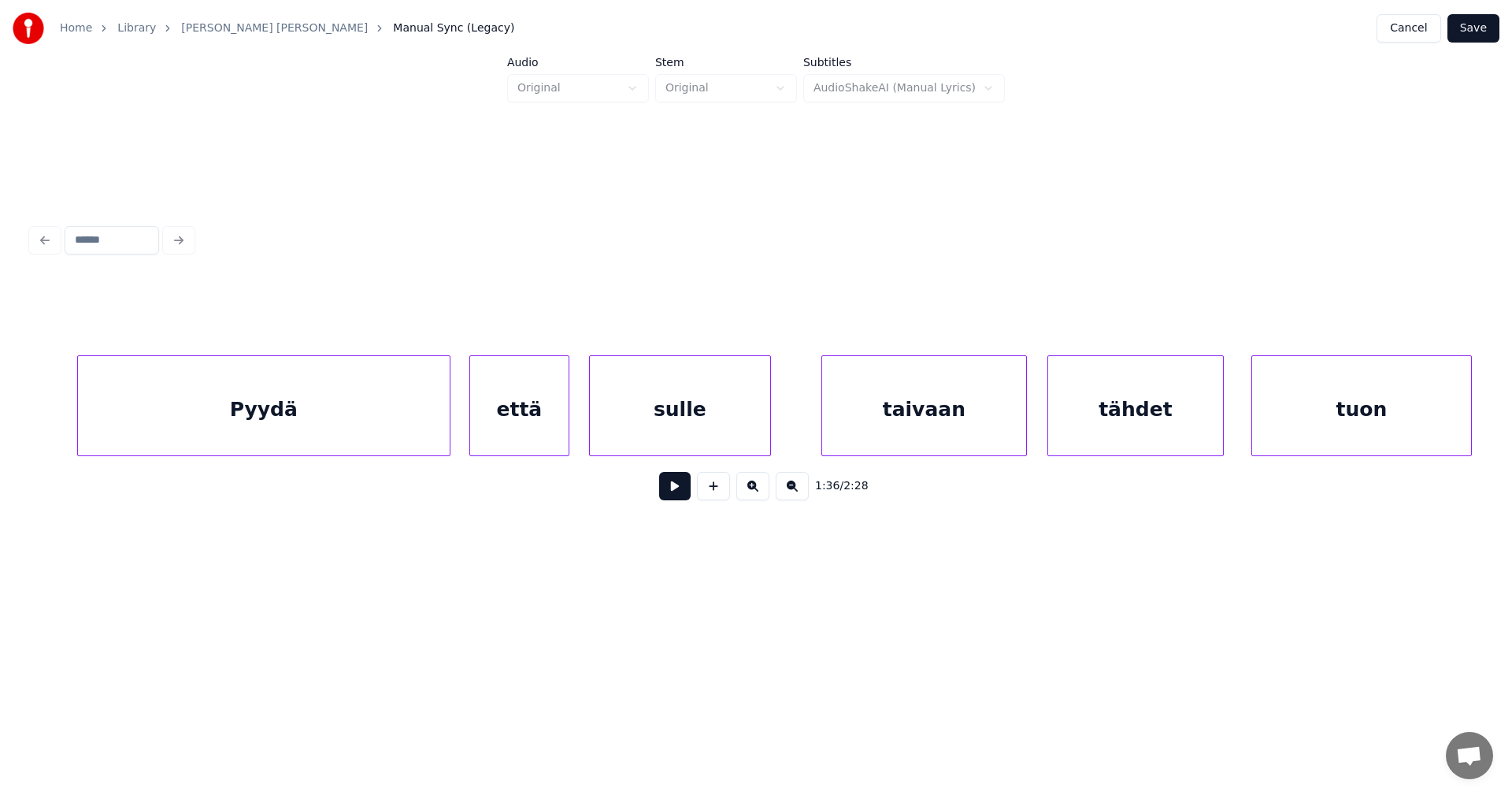
click at [1023, 437] on div at bounding box center [1024, 405] width 5 height 99
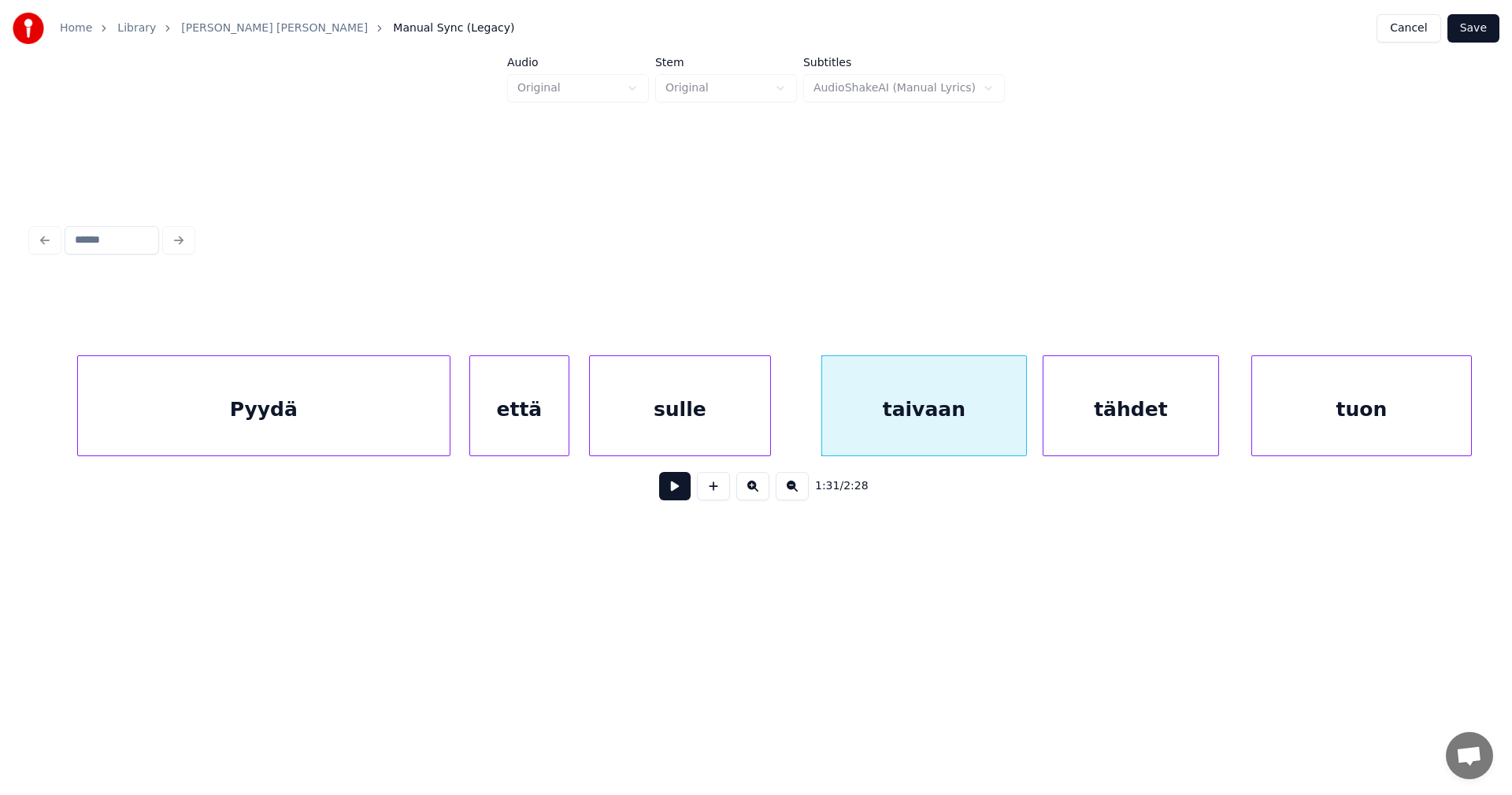
click at [1075, 432] on div "tähdet" at bounding box center [1131, 409] width 175 height 107
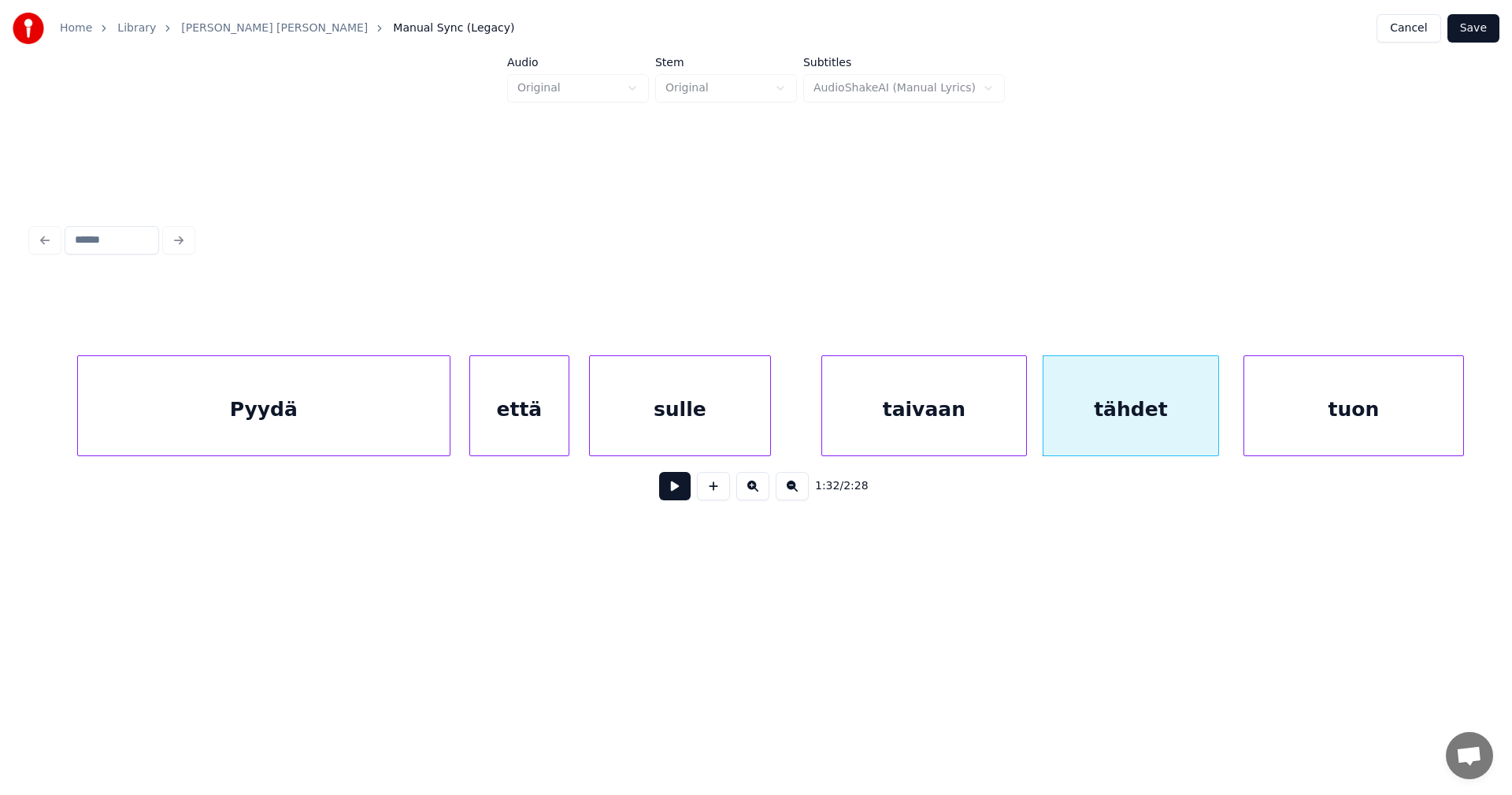
click at [1251, 430] on div "tuon" at bounding box center [1354, 409] width 219 height 107
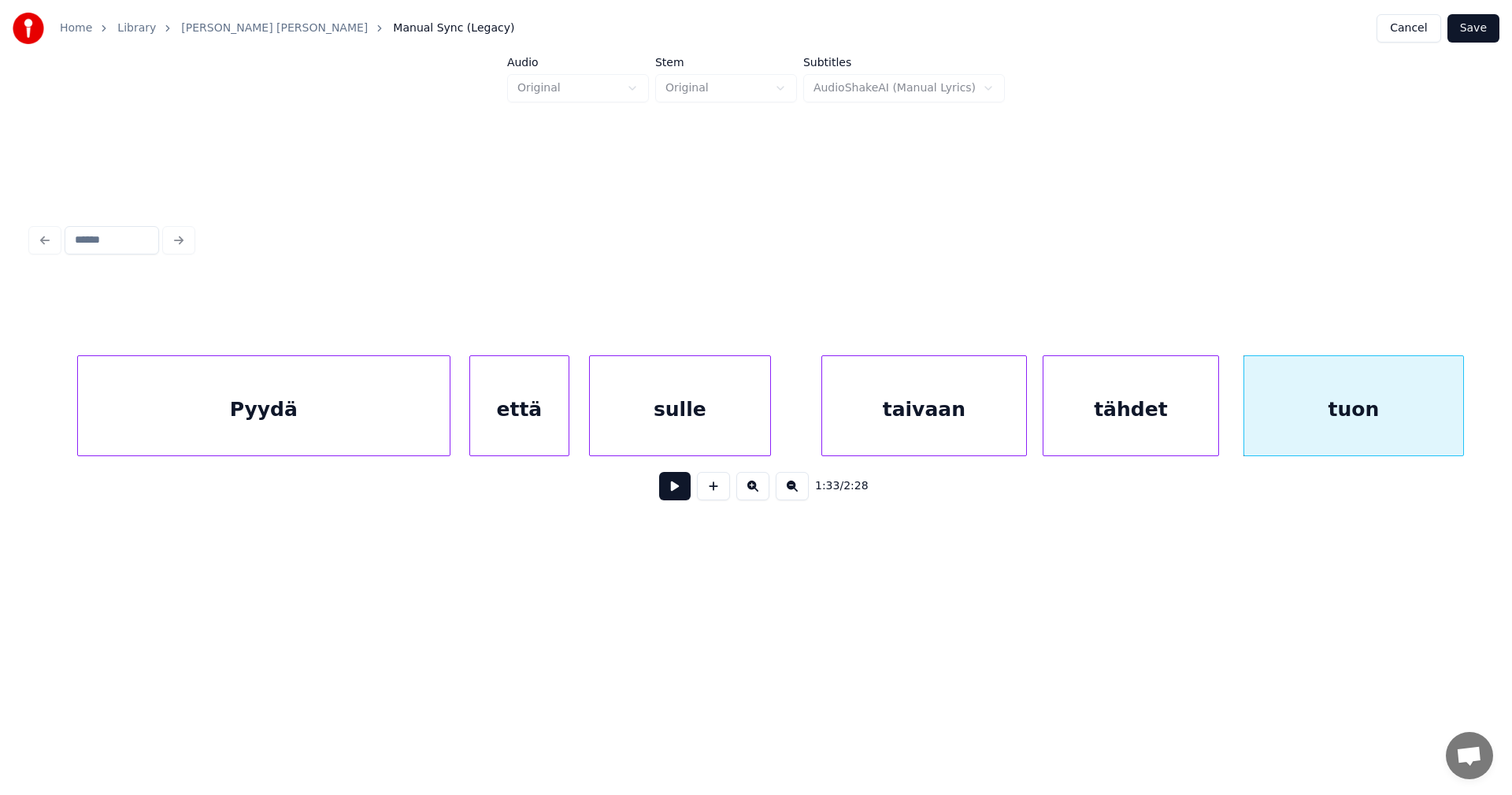
click at [1079, 486] on div "1:33 / 2:28" at bounding box center [756, 397] width 1449 height 240
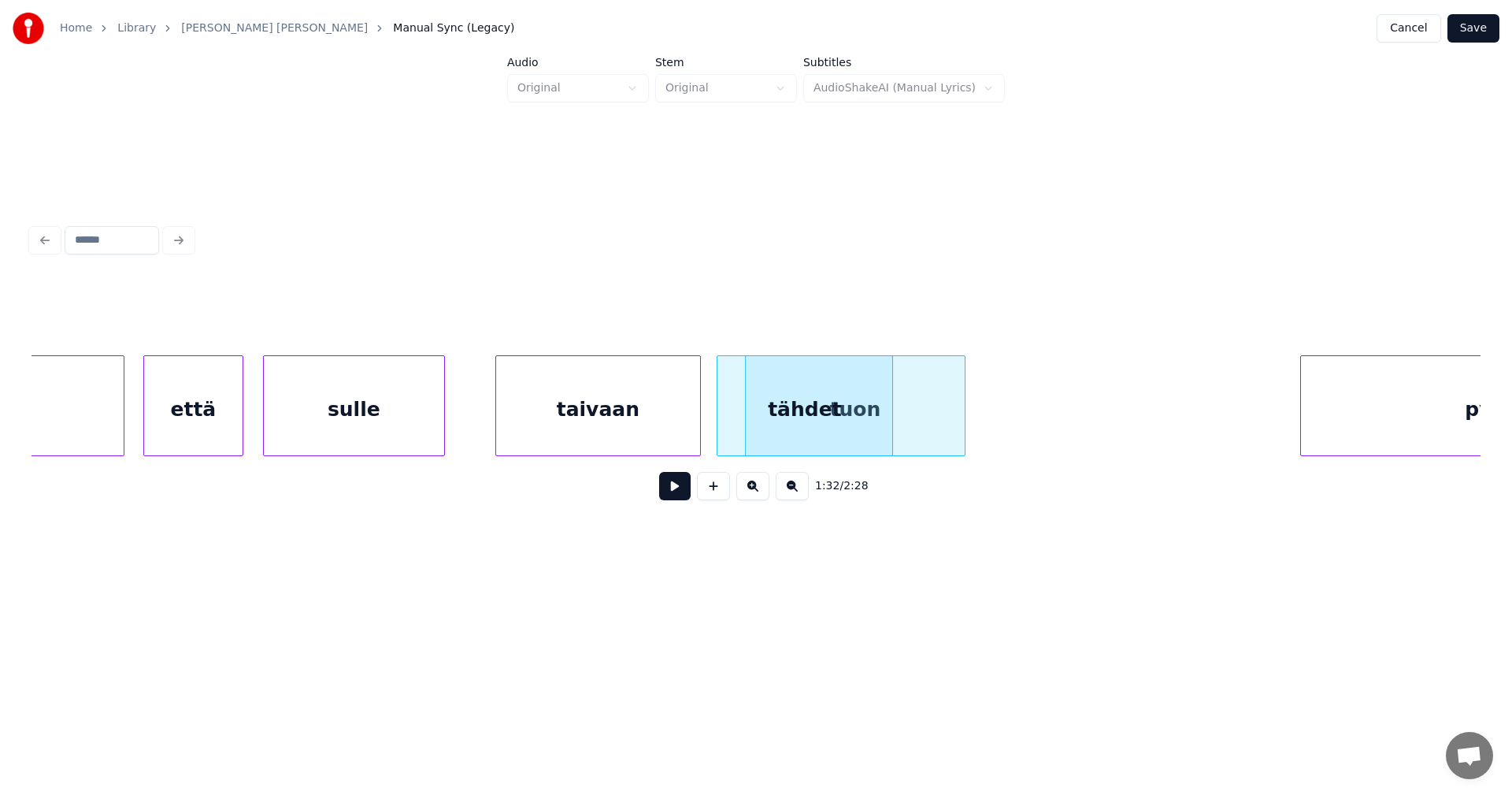
scroll to position [0, 24956]
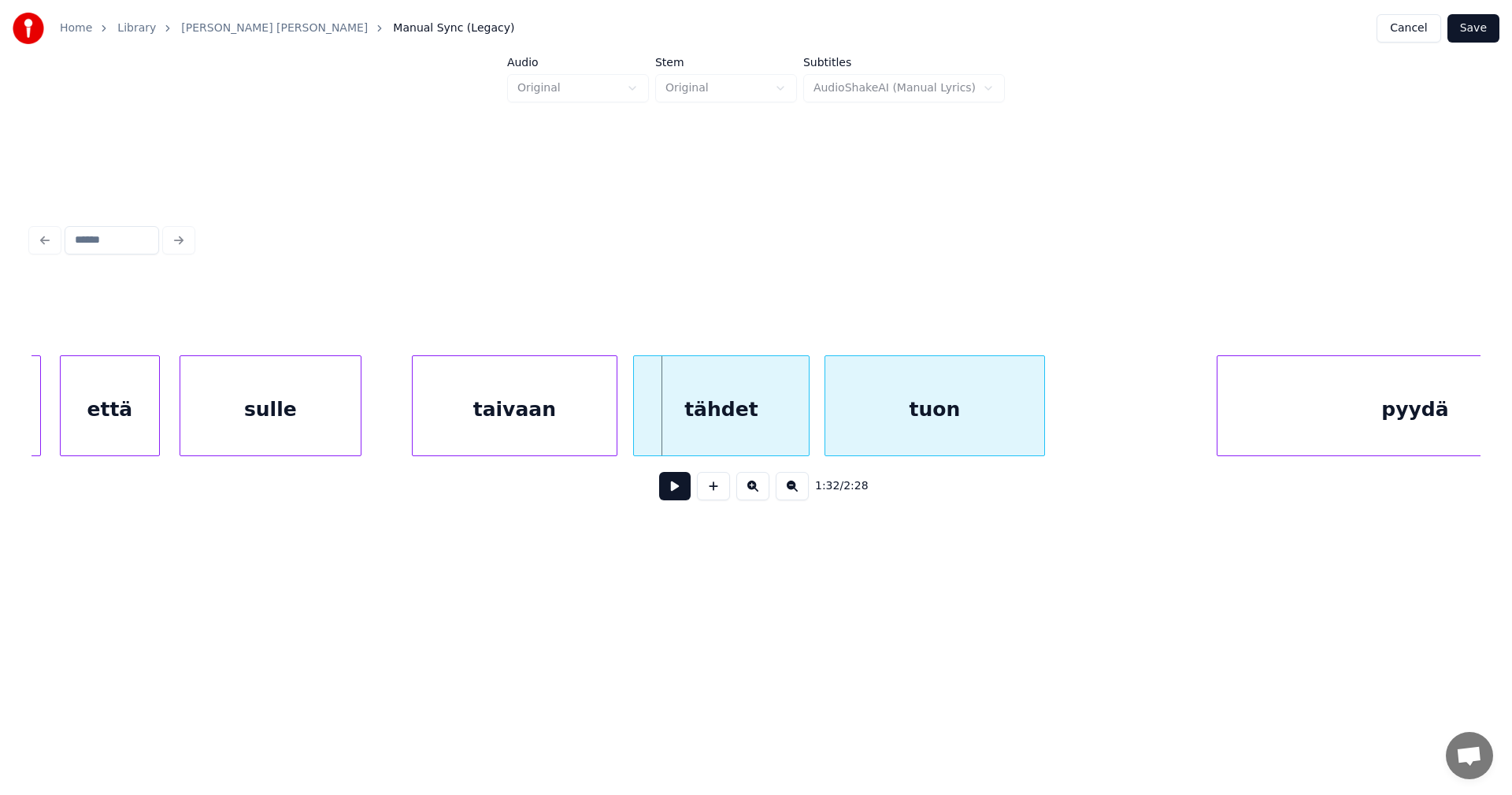
click at [997, 423] on div "tuon" at bounding box center [935, 409] width 219 height 107
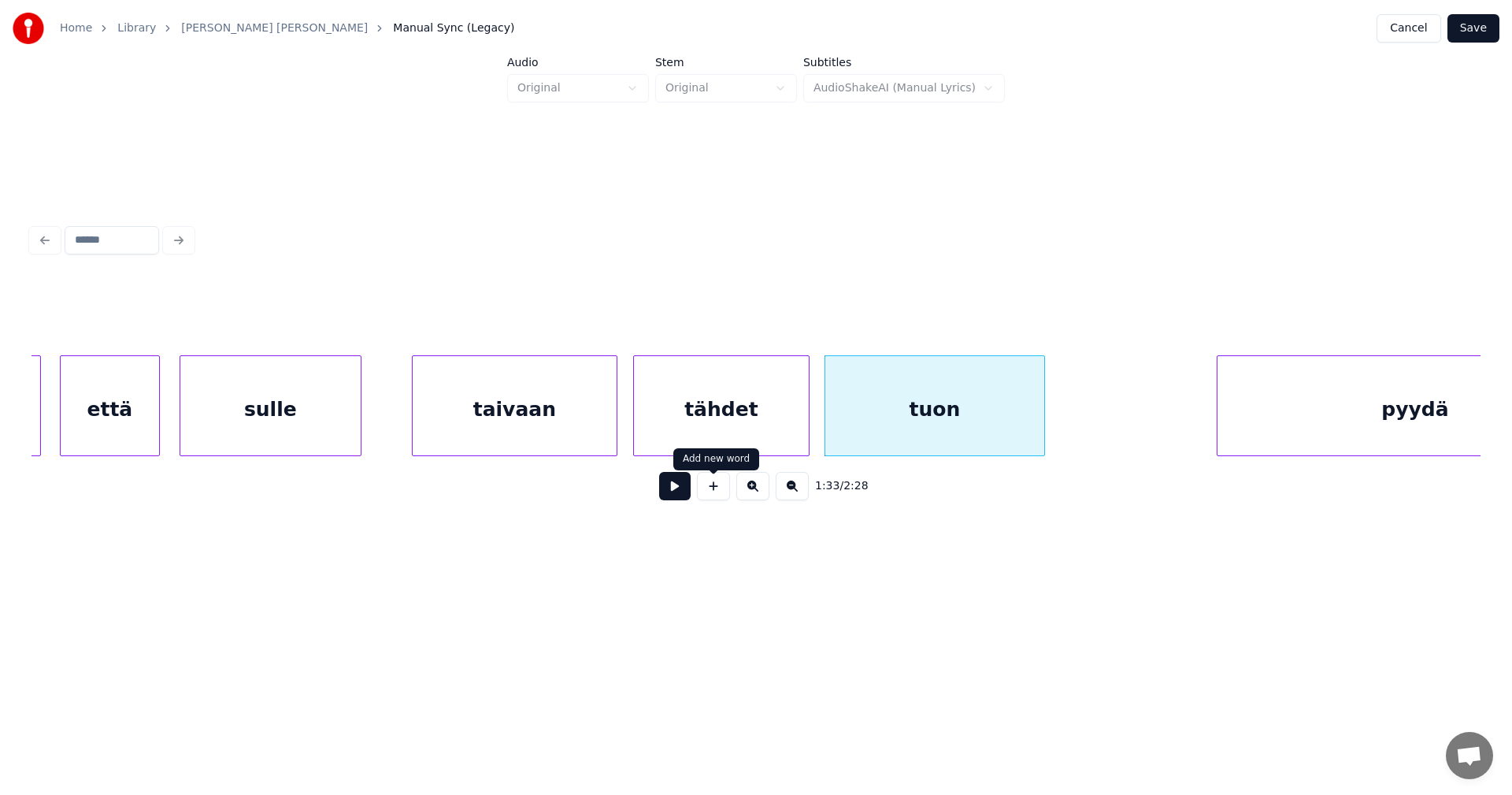
click at [712, 430] on div "tähdet" at bounding box center [721, 409] width 175 height 107
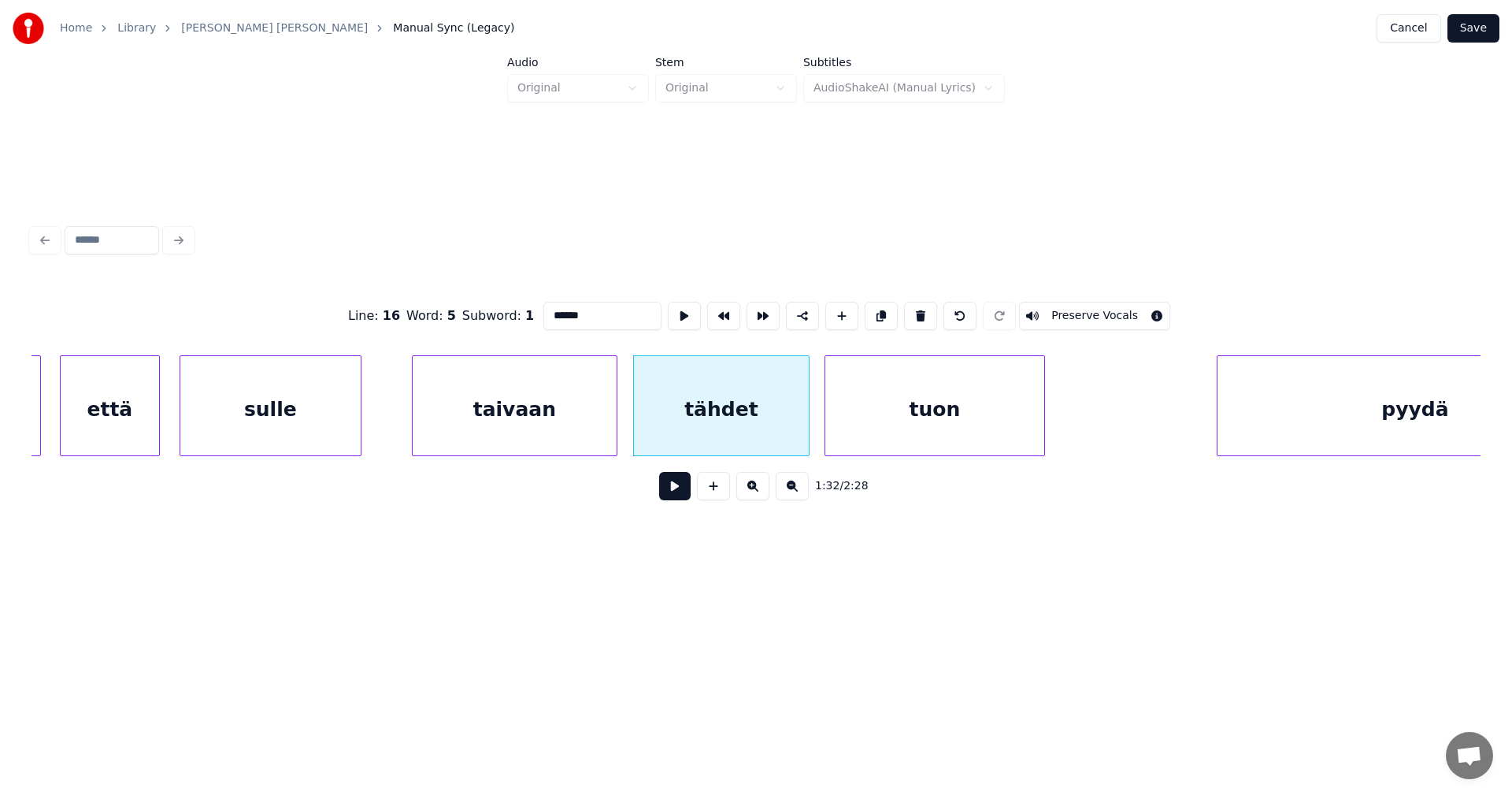
click at [682, 495] on button at bounding box center [674, 485] width 31 height 28
click at [682, 492] on button at bounding box center [674, 485] width 31 height 28
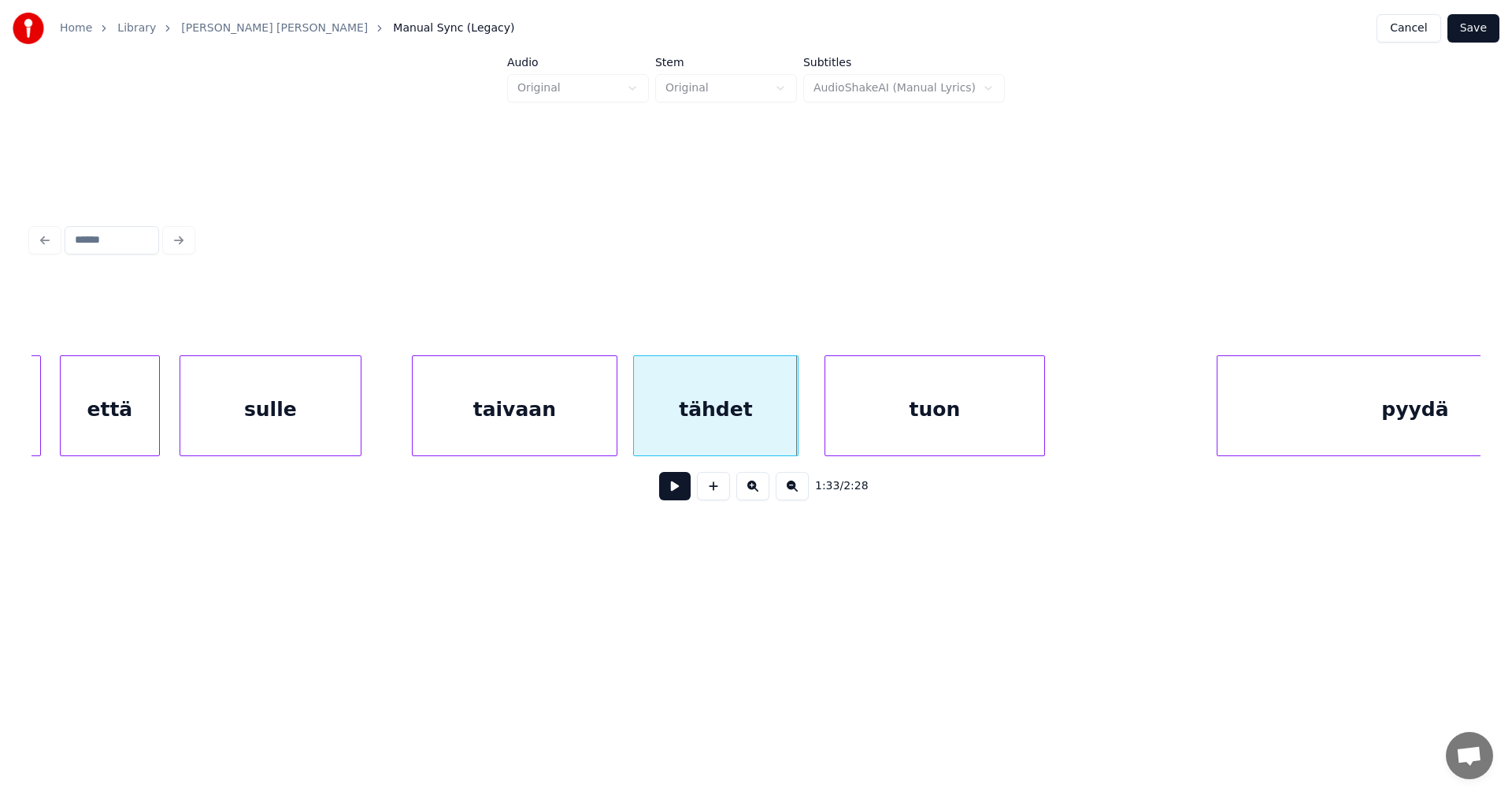
click at [796, 435] on div at bounding box center [796, 405] width 5 height 99
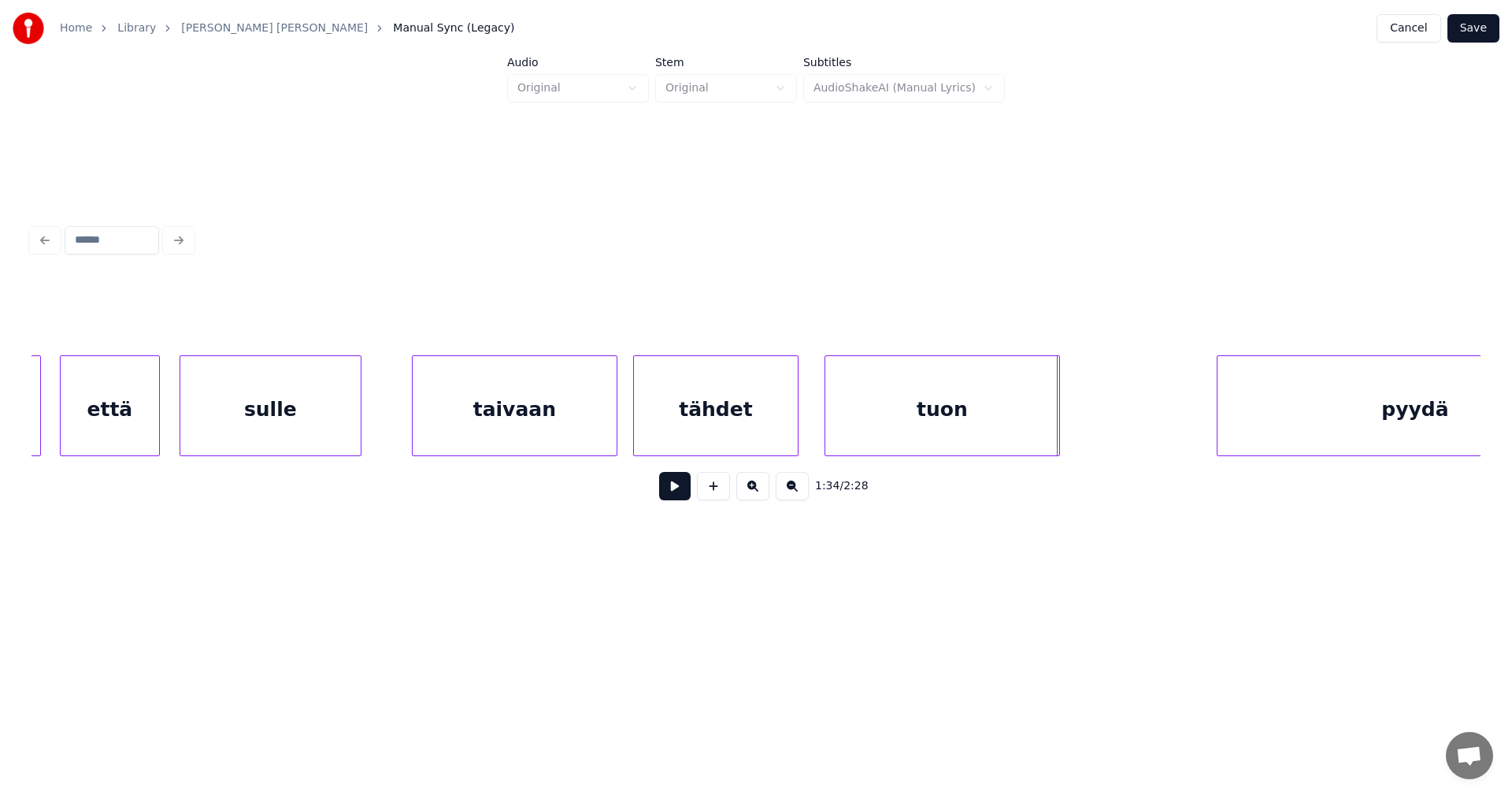
click at [1057, 410] on div at bounding box center [1057, 405] width 5 height 99
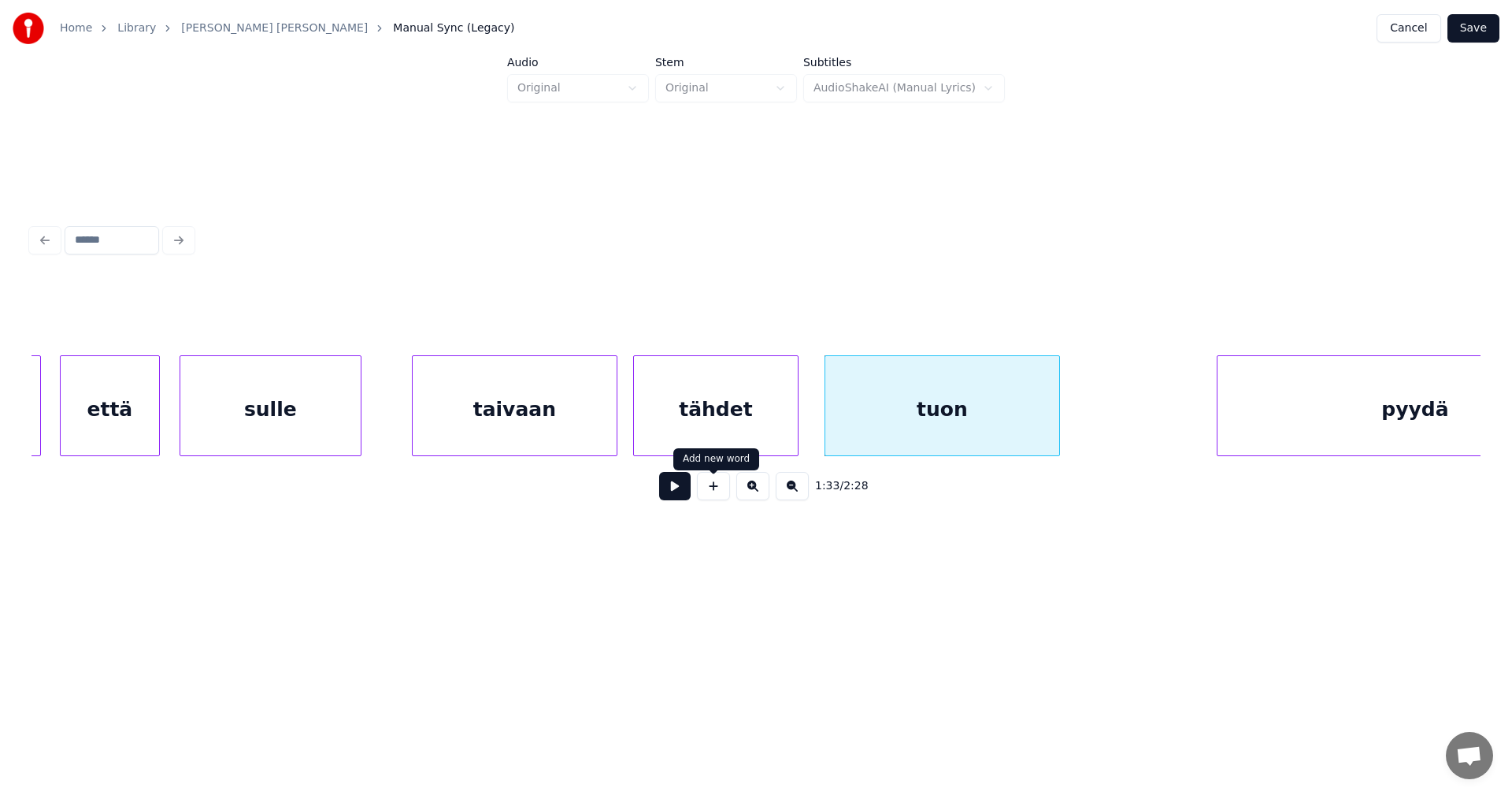
click at [683, 498] on button at bounding box center [674, 485] width 31 height 28
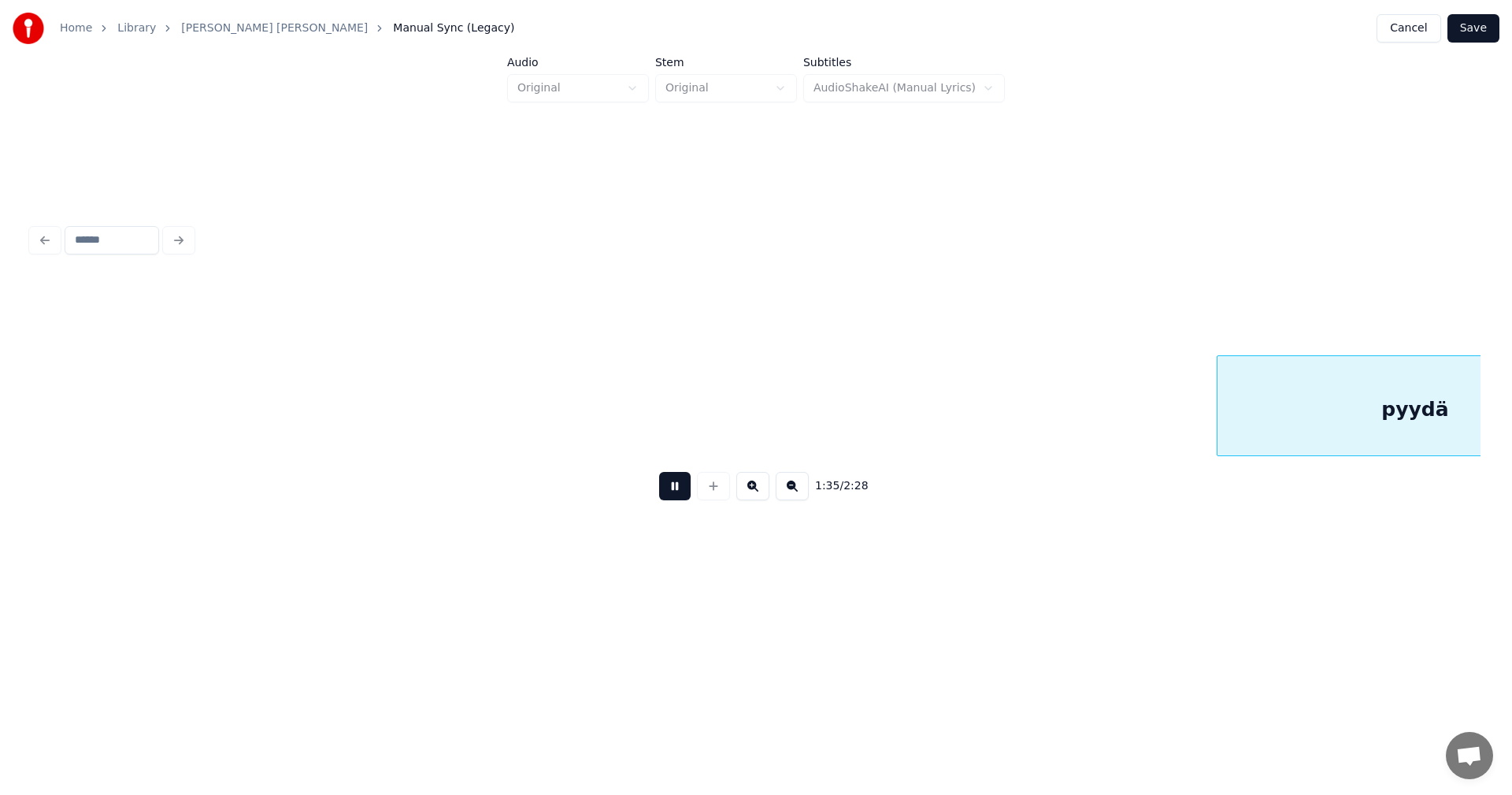
scroll to position [0, 26409]
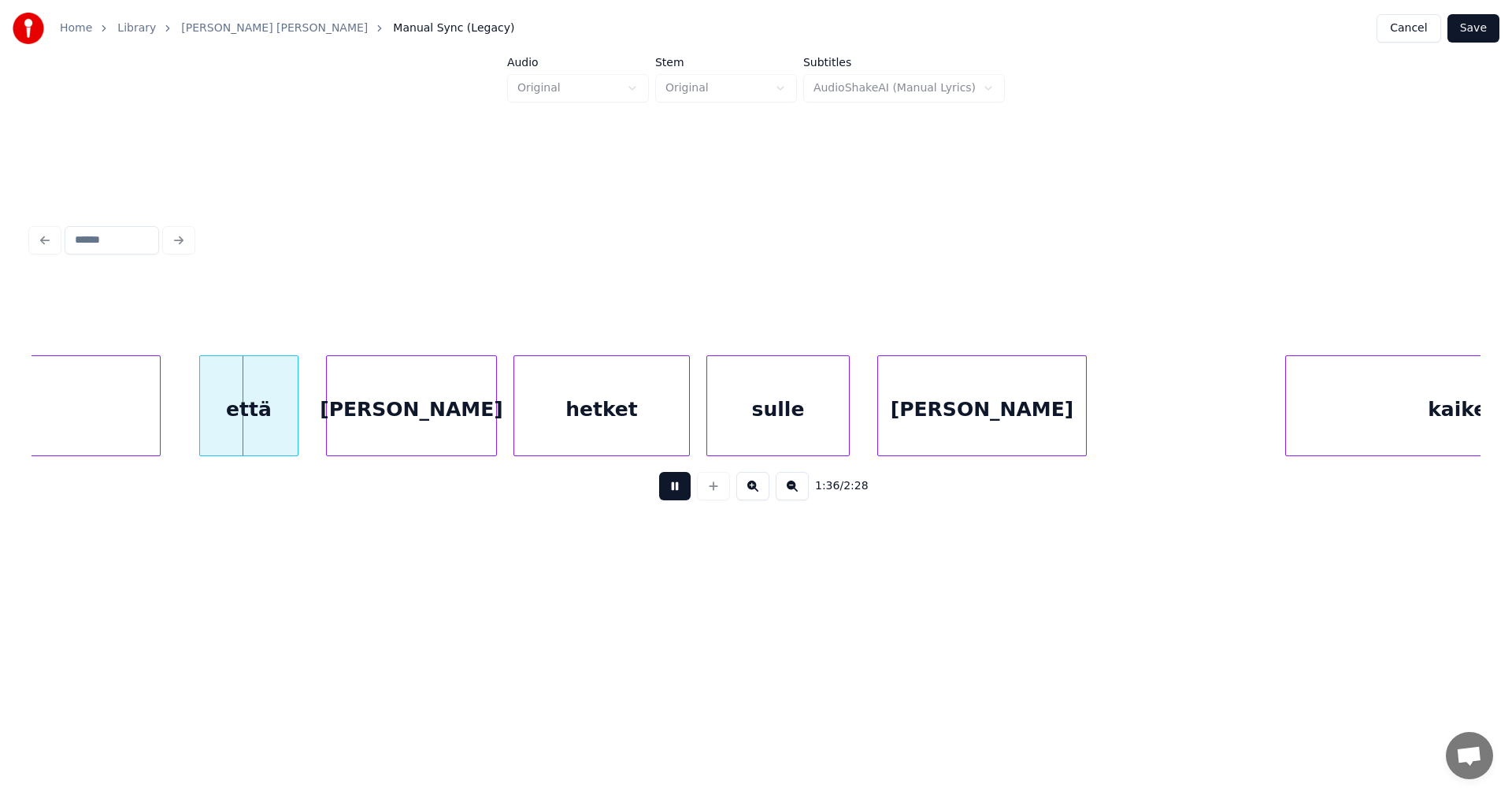
click at [689, 494] on button at bounding box center [674, 485] width 31 height 28
click at [146, 434] on div at bounding box center [146, 405] width 5 height 99
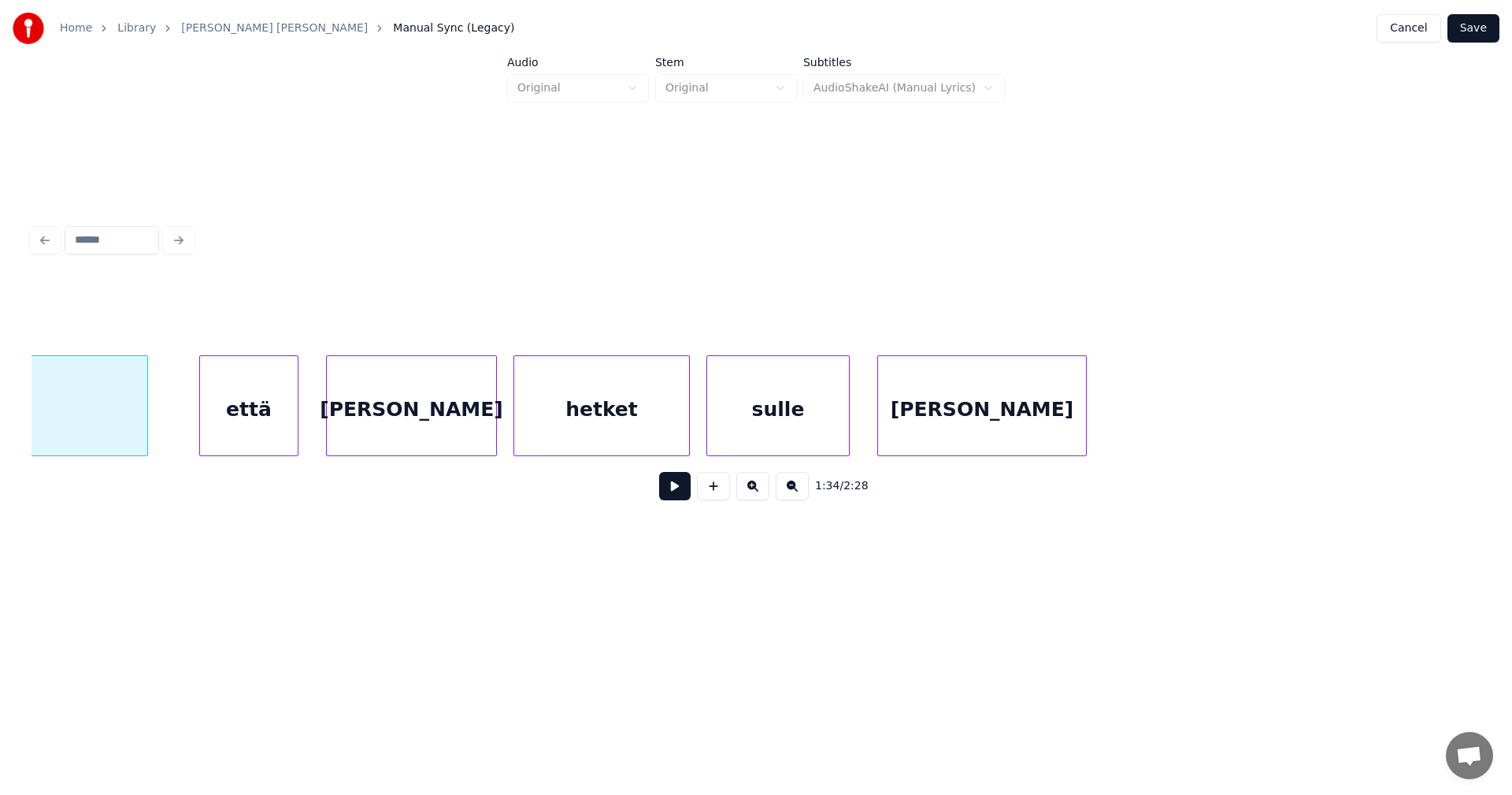
scroll to position [0, 26141]
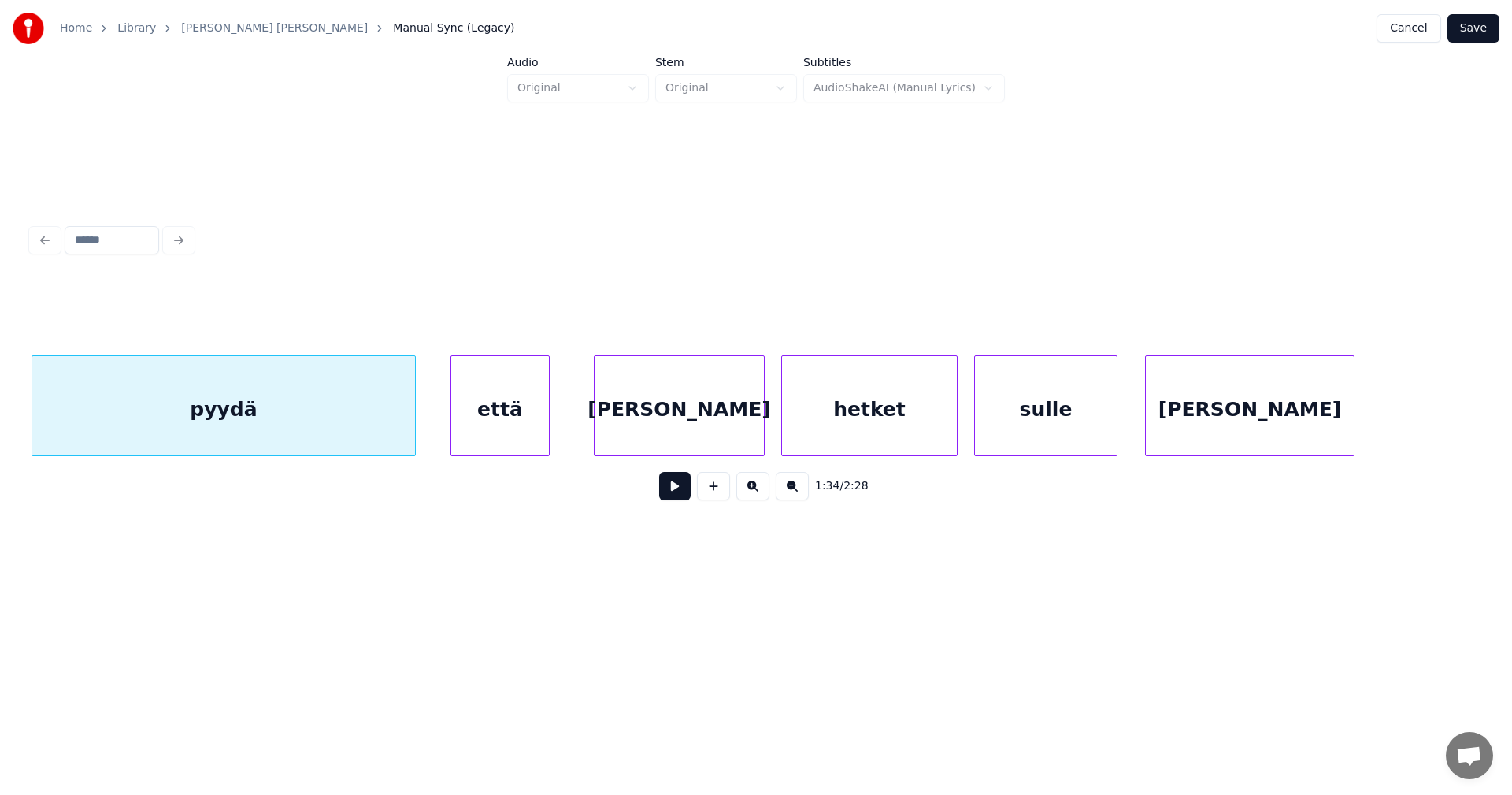
click at [479, 423] on div "että" at bounding box center [500, 409] width 97 height 107
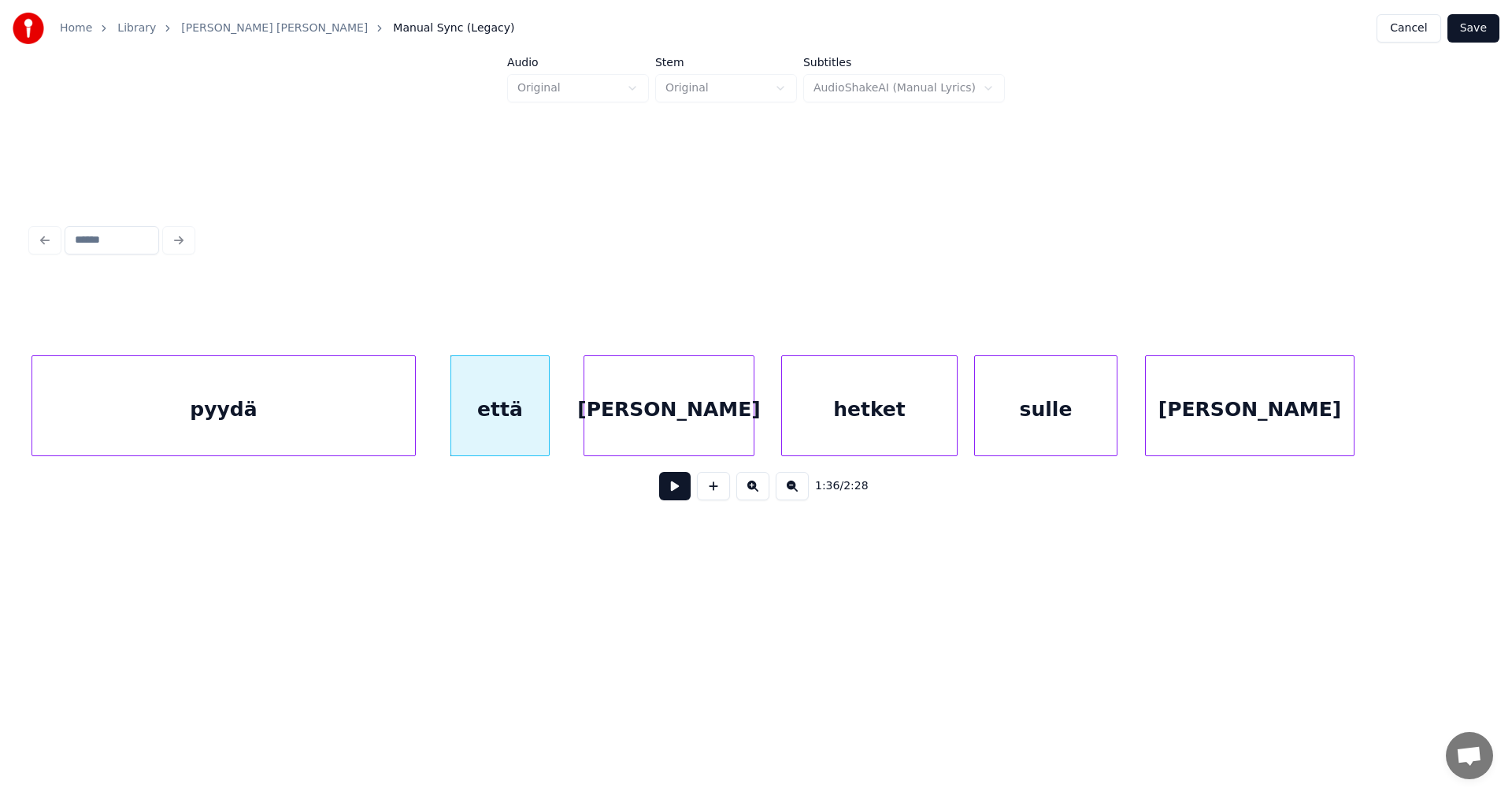
click at [616, 430] on div "[PERSON_NAME]" at bounding box center [669, 409] width 169 height 107
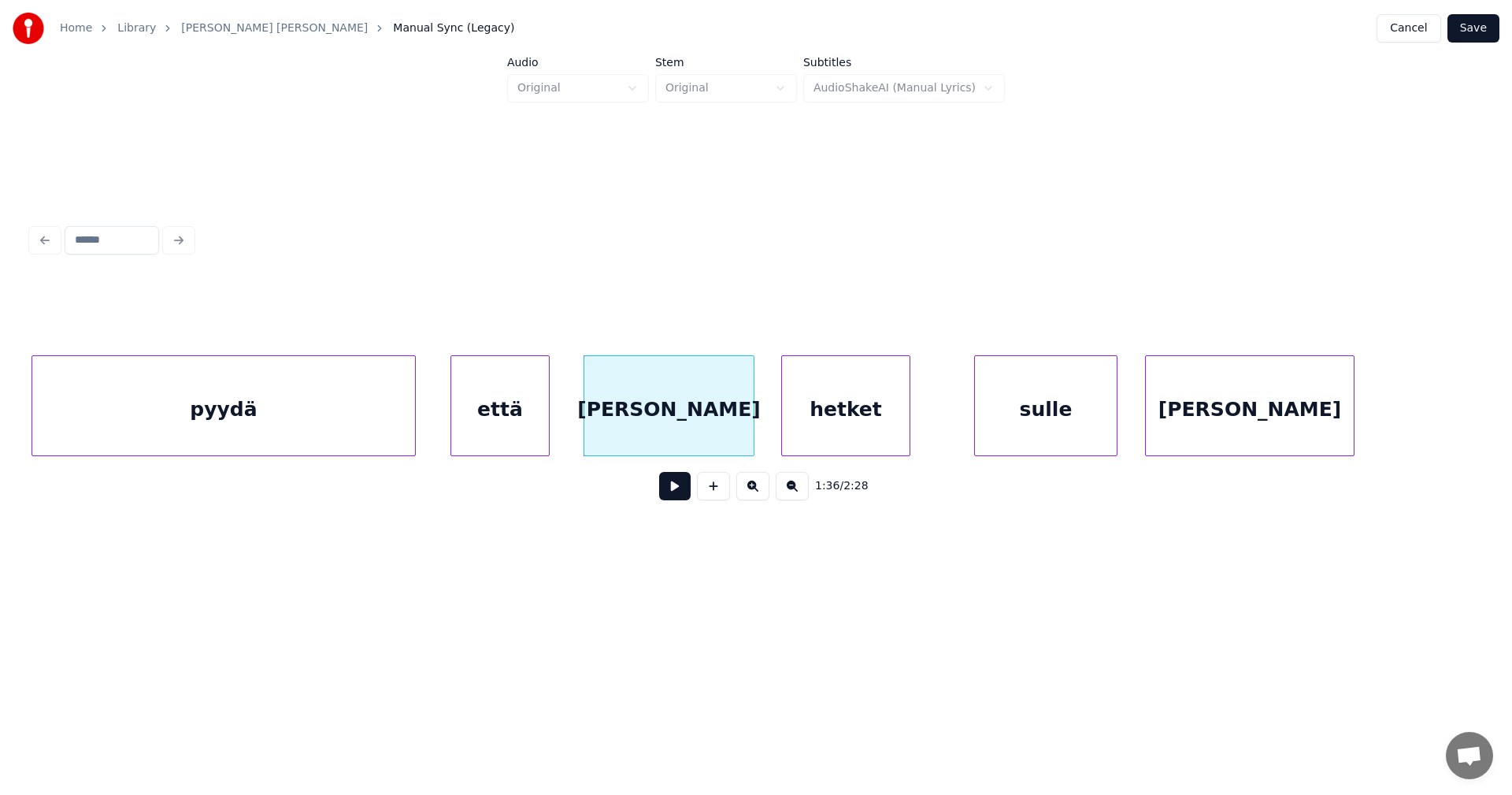
click at [906, 439] on div at bounding box center [908, 405] width 5 height 99
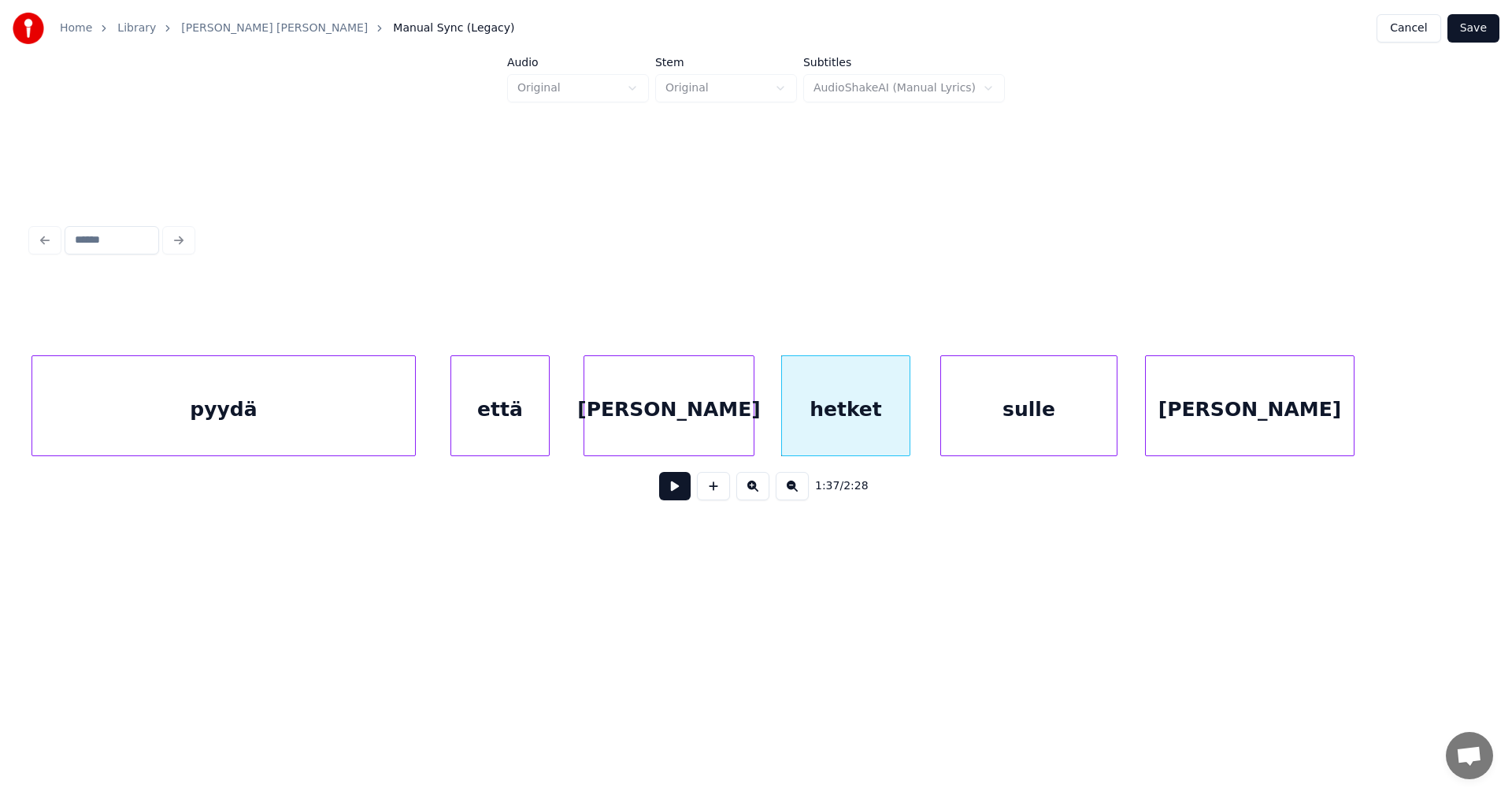
click at [945, 427] on div at bounding box center [944, 405] width 5 height 99
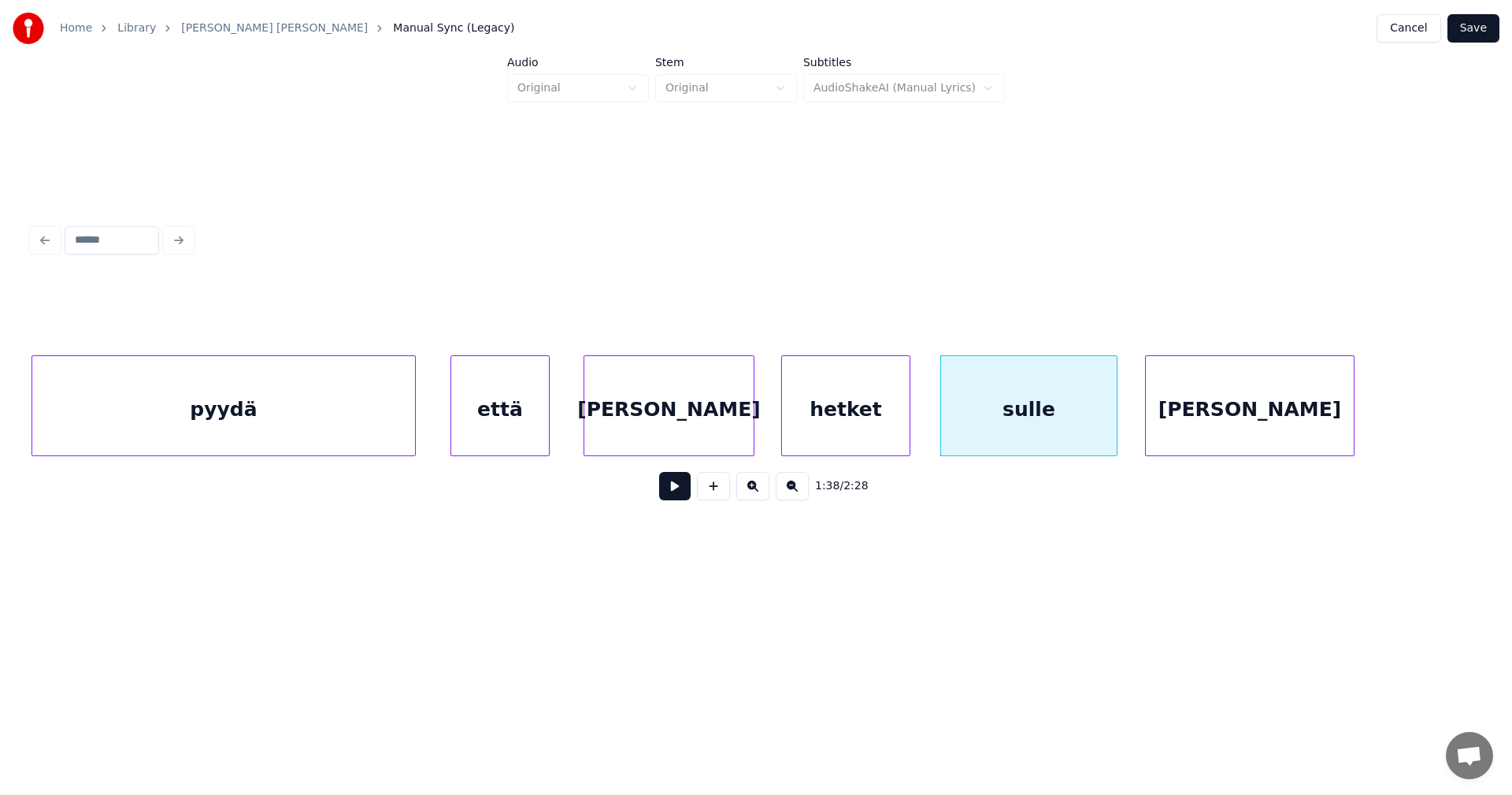
click at [867, 425] on div "hetket" at bounding box center [846, 409] width 128 height 107
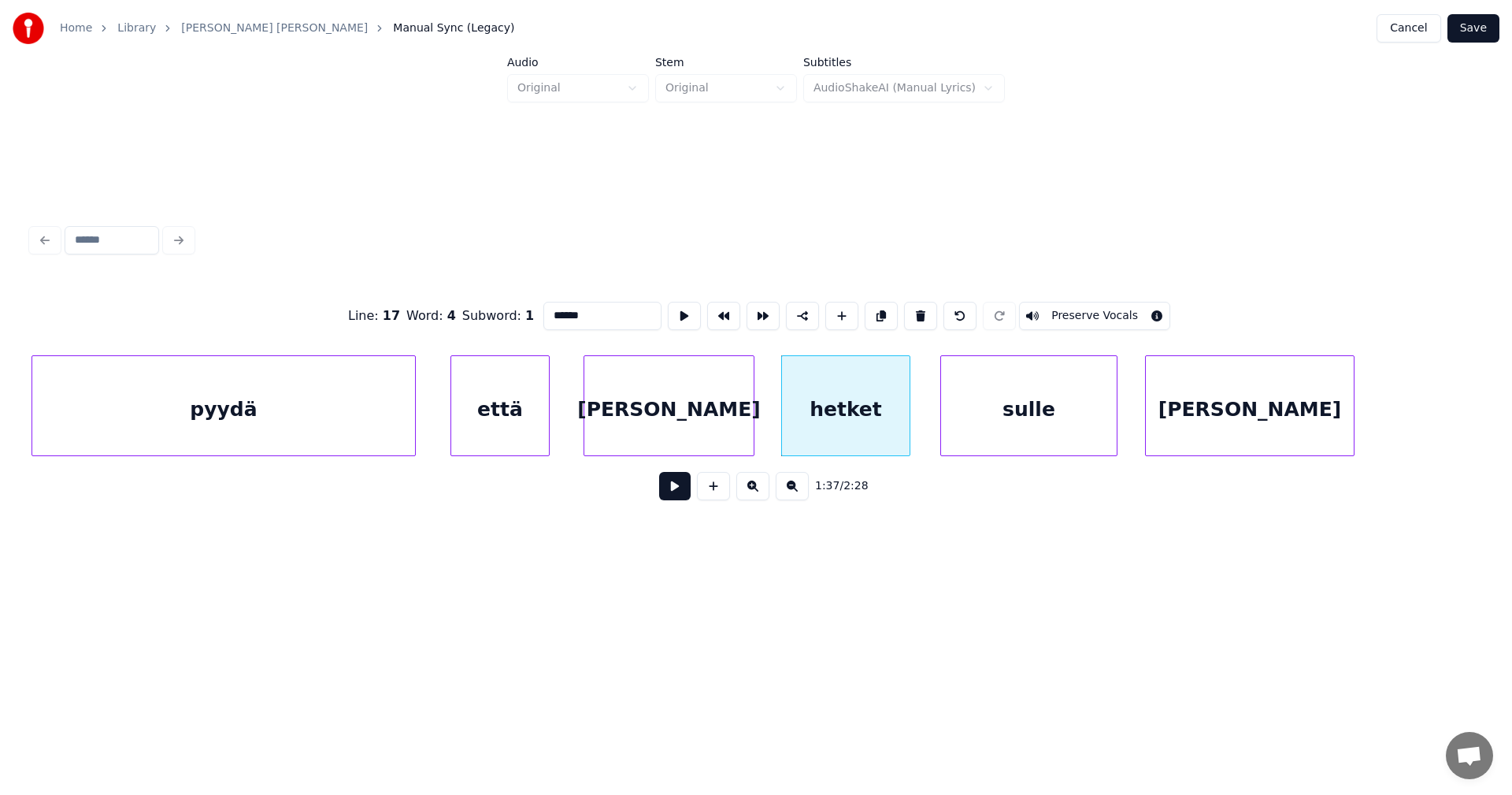
click at [679, 492] on button at bounding box center [674, 485] width 31 height 28
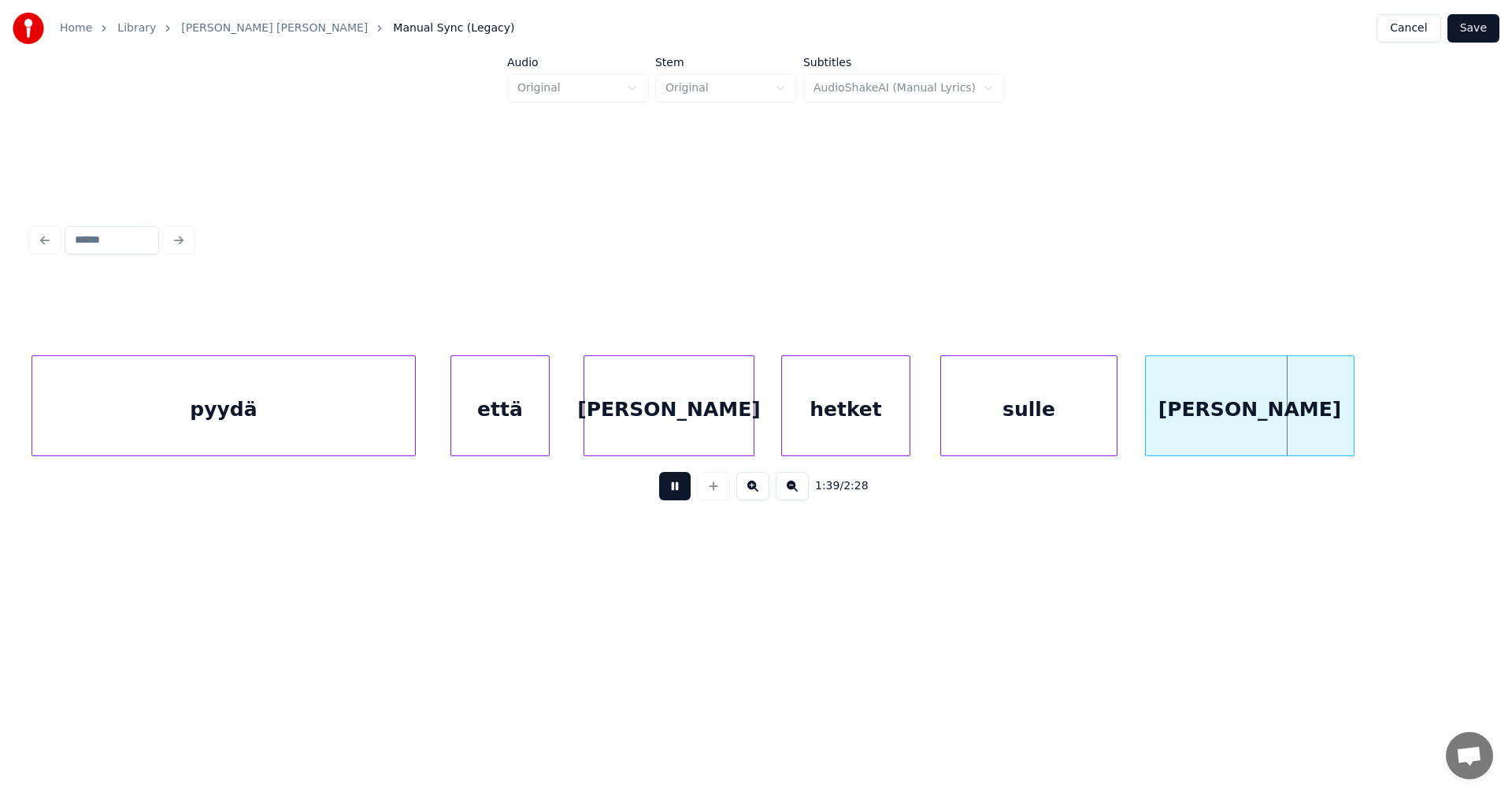
drag, startPoint x: 688, startPoint y: 489, endPoint x: 695, endPoint y: 486, distance: 7.6
click at [688, 488] on button at bounding box center [674, 485] width 31 height 28
click at [987, 432] on div "sulle" at bounding box center [1029, 409] width 175 height 107
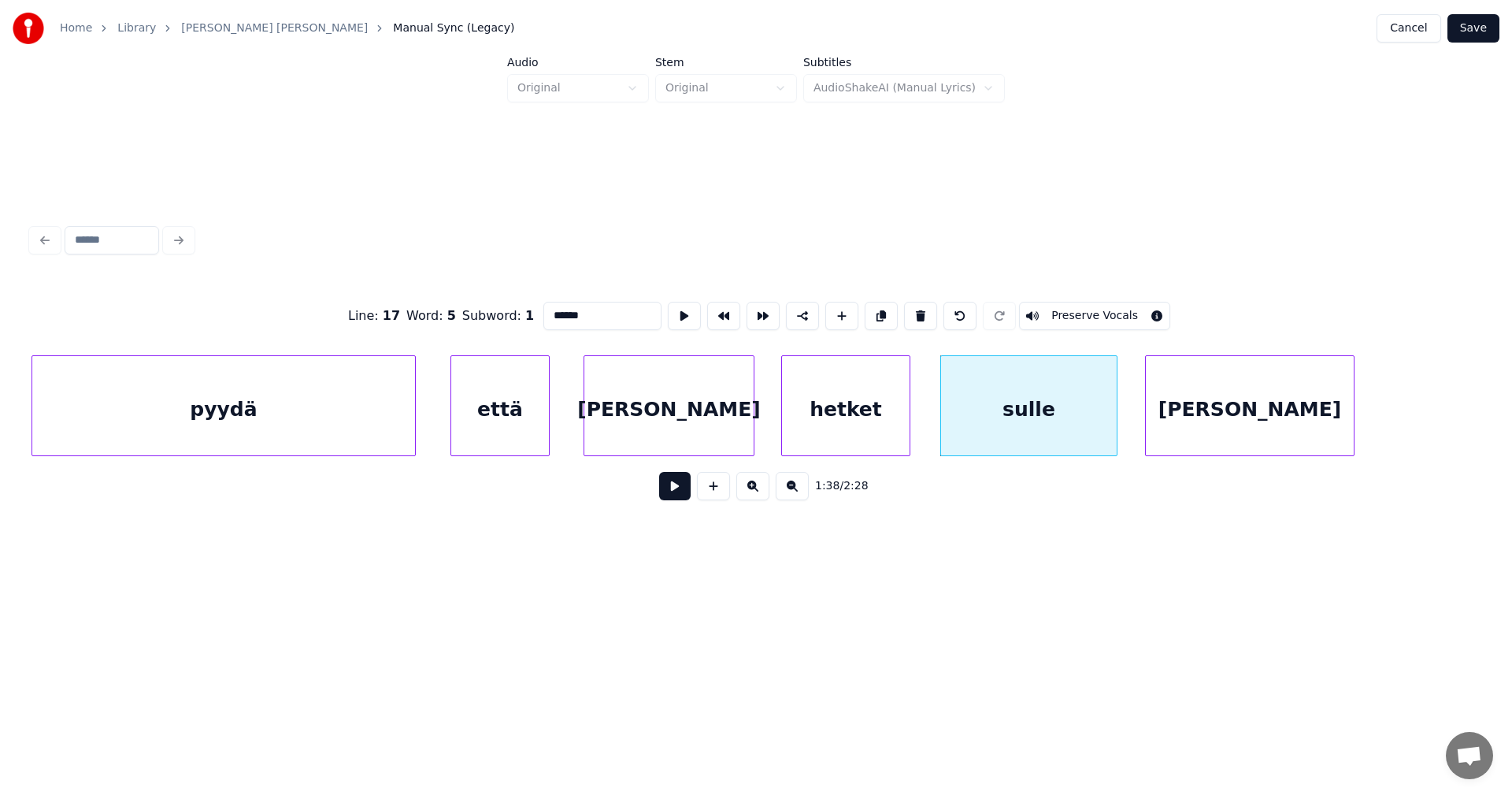
type input "*****"
click at [686, 492] on button at bounding box center [674, 485] width 31 height 28
click at [686, 492] on button at bounding box center [674, 485] width 31 height 28
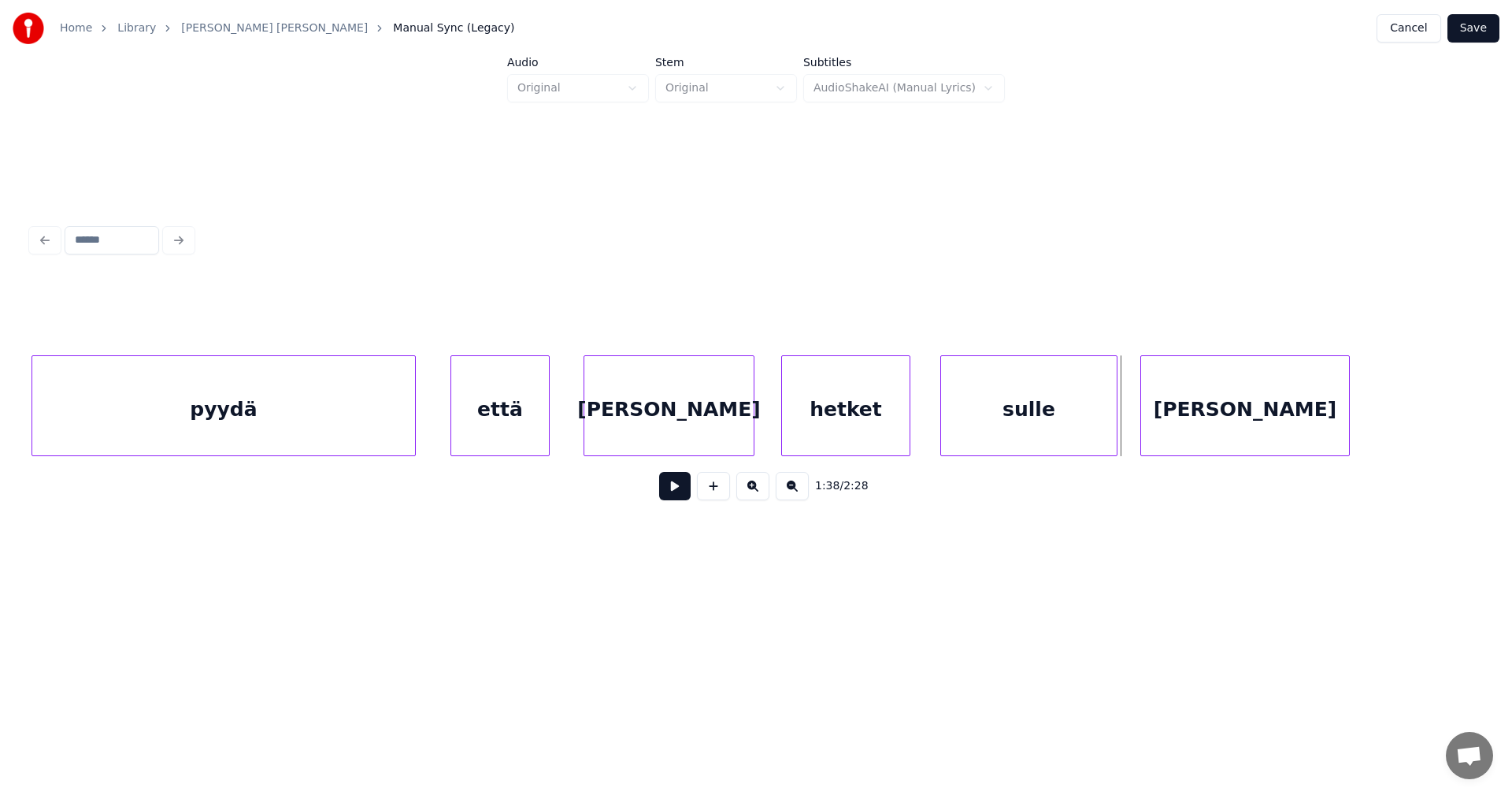
click at [1209, 439] on div "[PERSON_NAME]" at bounding box center [1245, 409] width 208 height 107
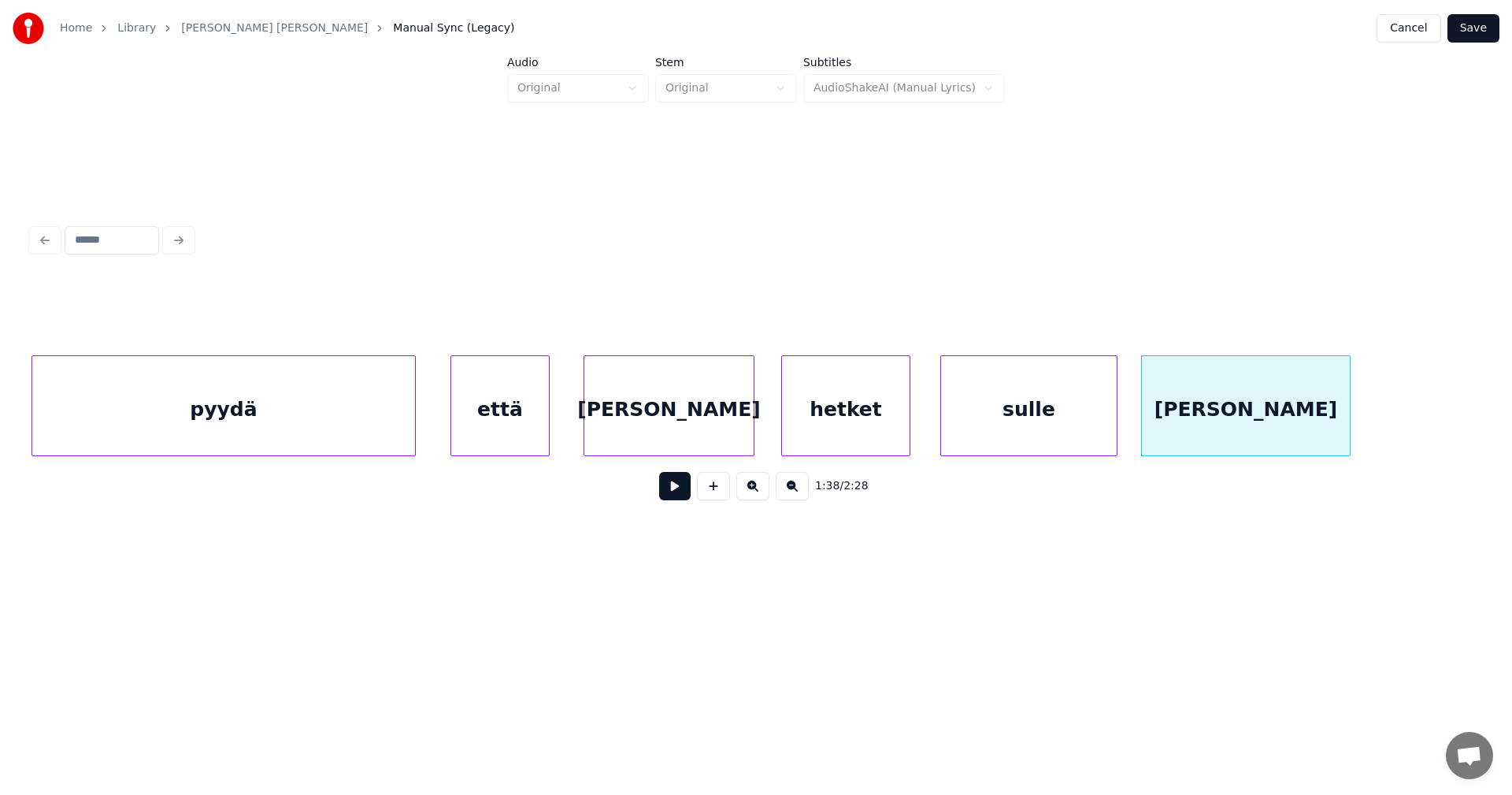
click at [681, 492] on button at bounding box center [674, 485] width 31 height 28
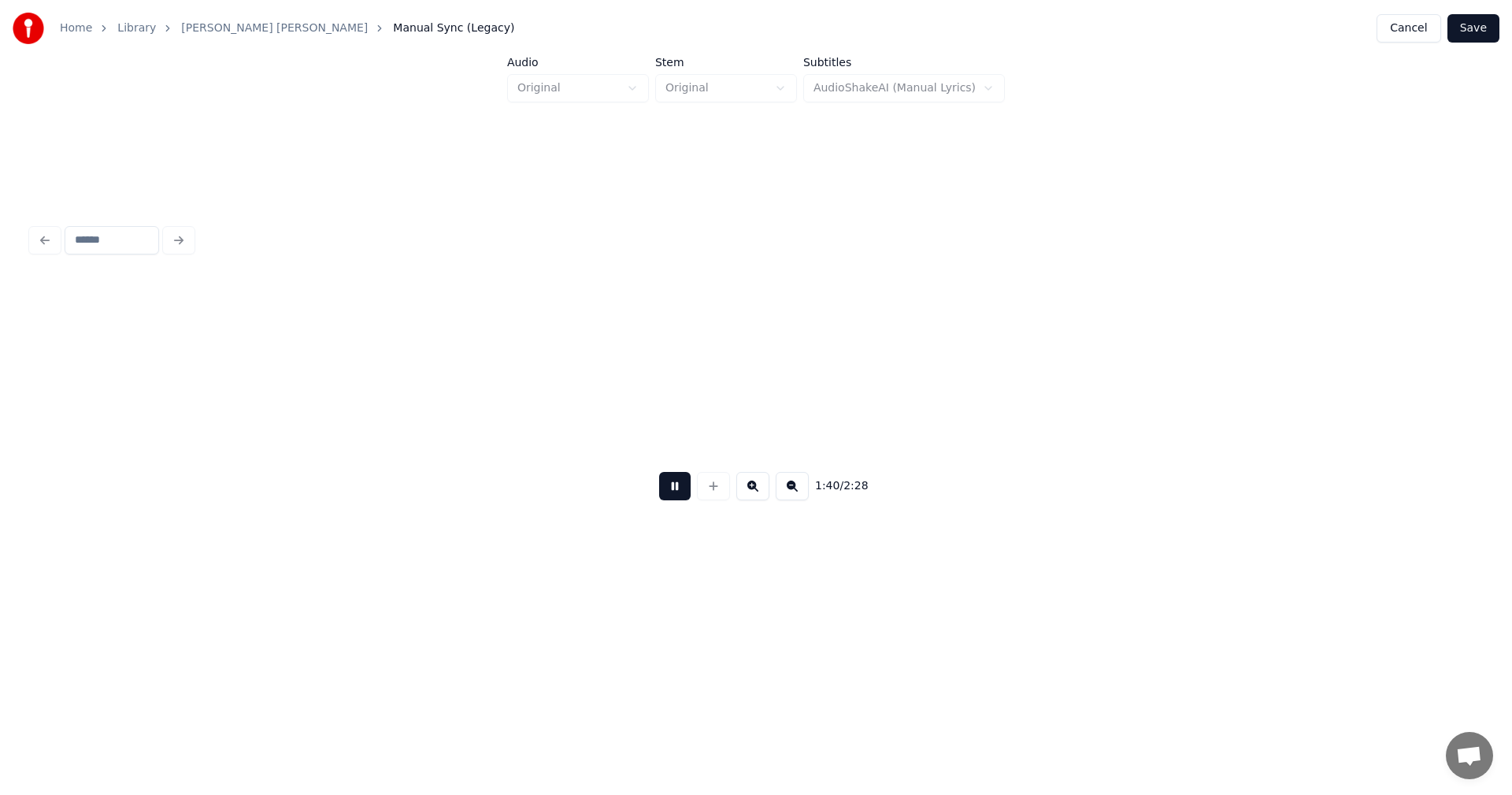
scroll to position [0, 27590]
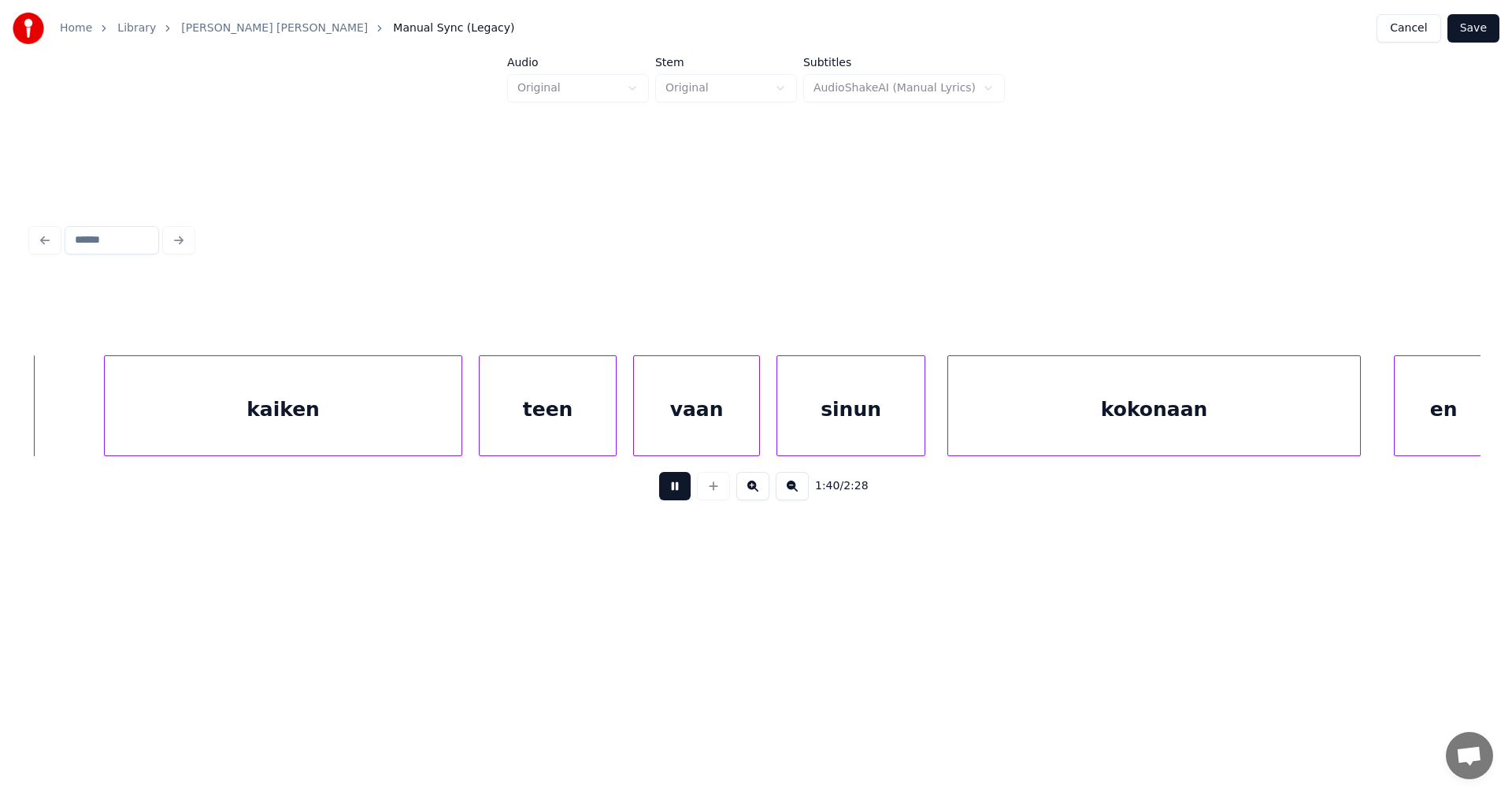
click at [688, 490] on button at bounding box center [674, 485] width 31 height 28
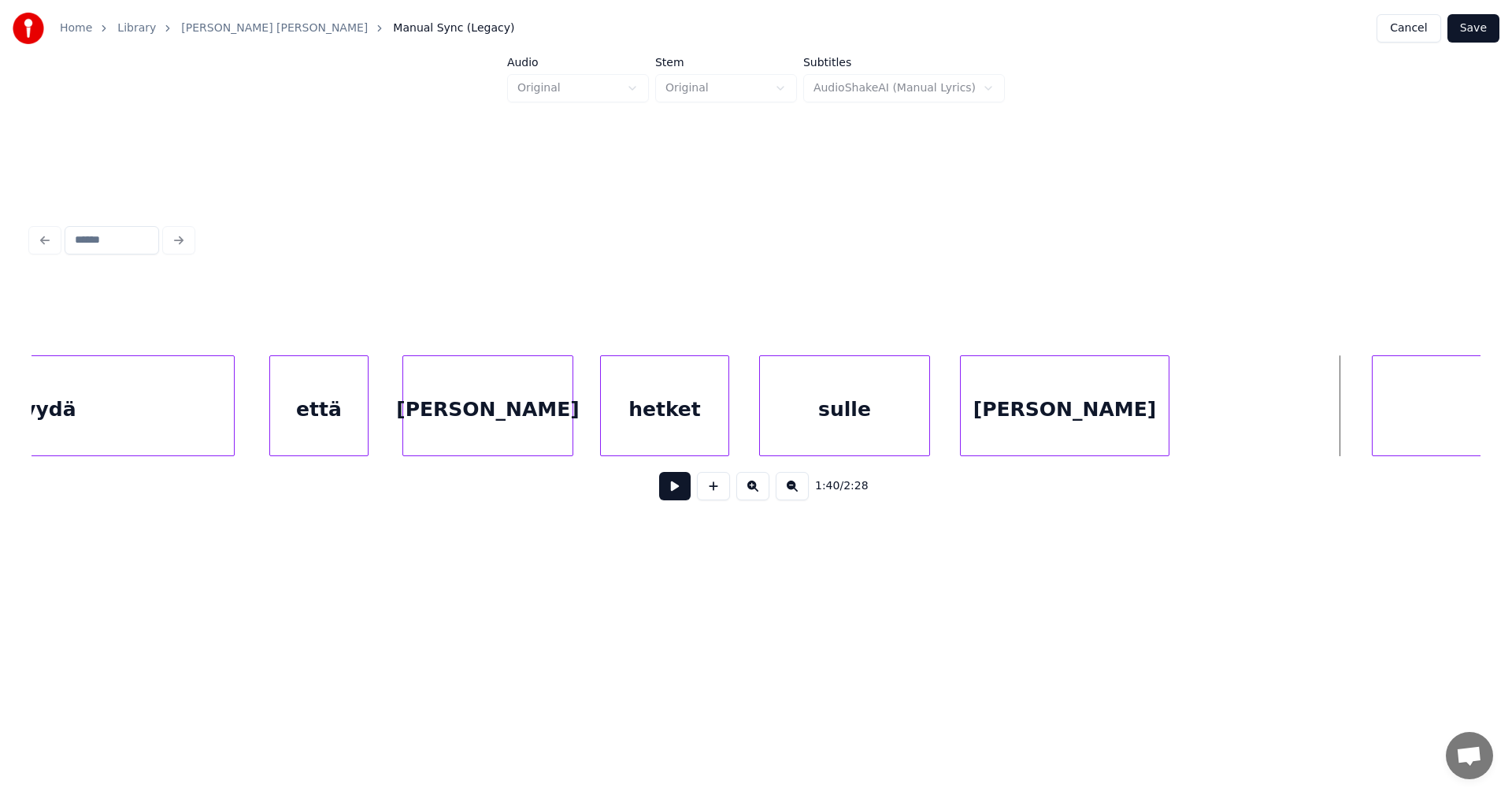
click at [928, 434] on div at bounding box center [927, 405] width 5 height 99
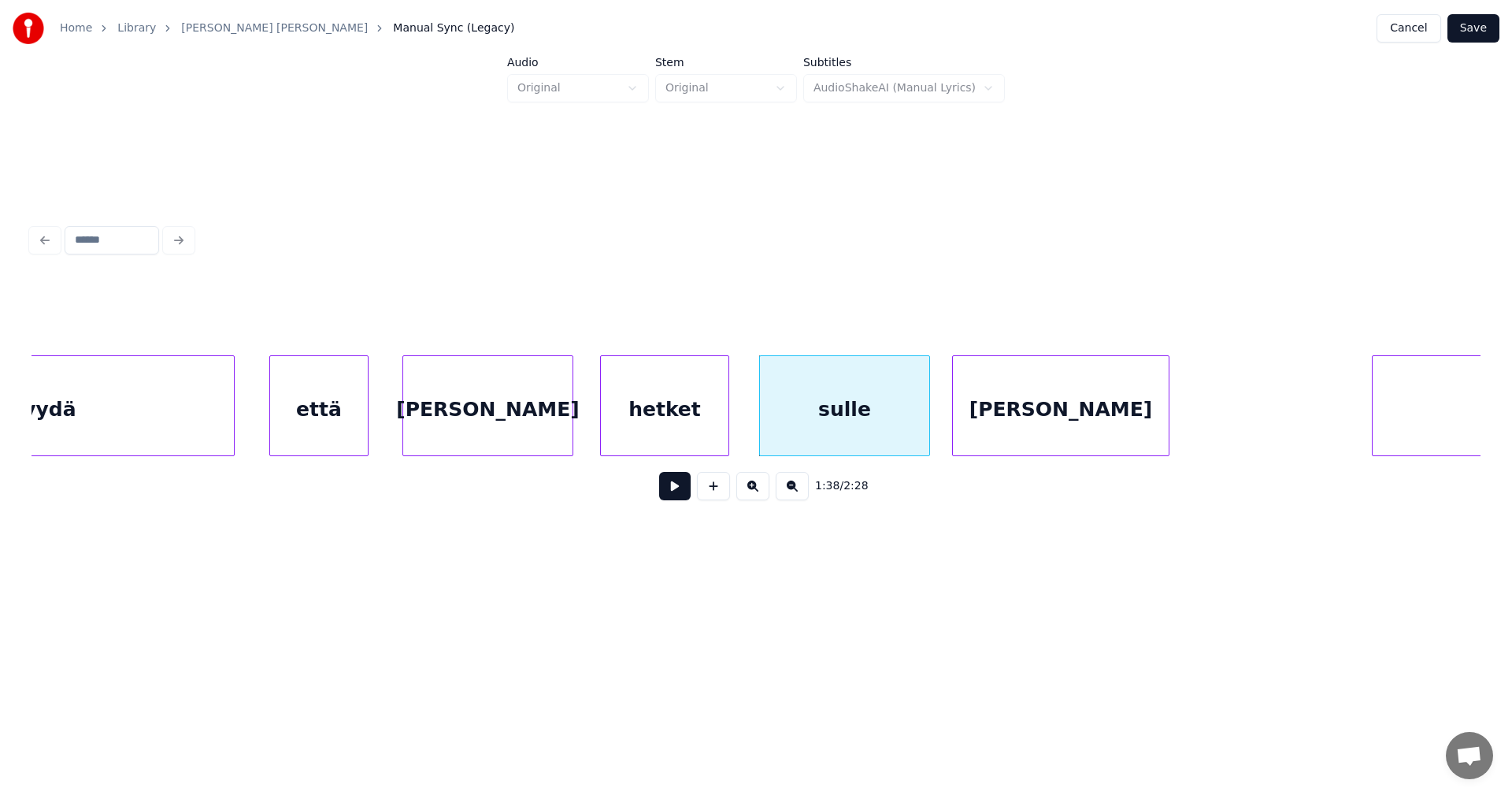
click at [953, 430] on div at bounding box center [955, 405] width 5 height 99
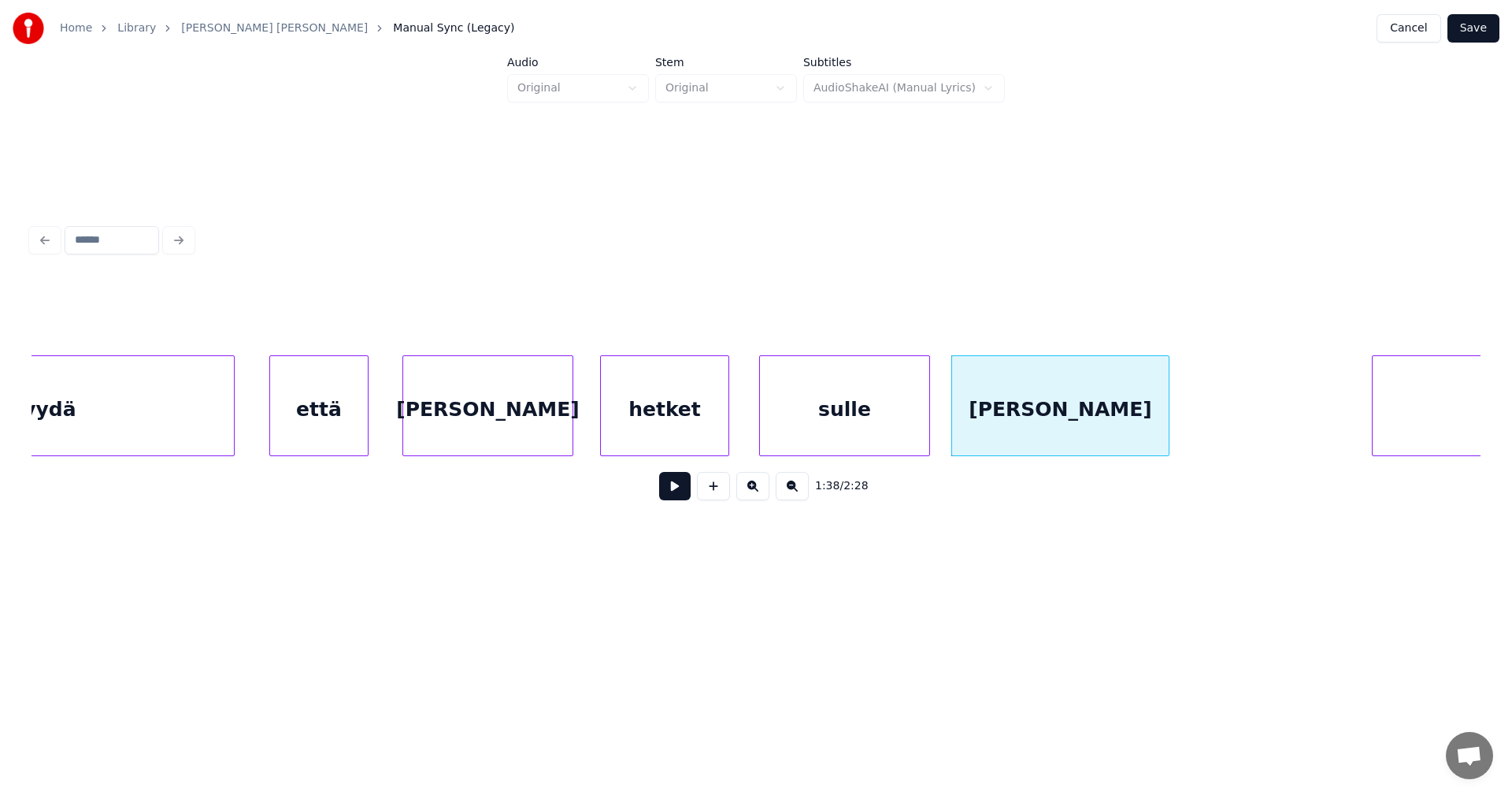
click at [888, 438] on div "sulle" at bounding box center [845, 409] width 169 height 107
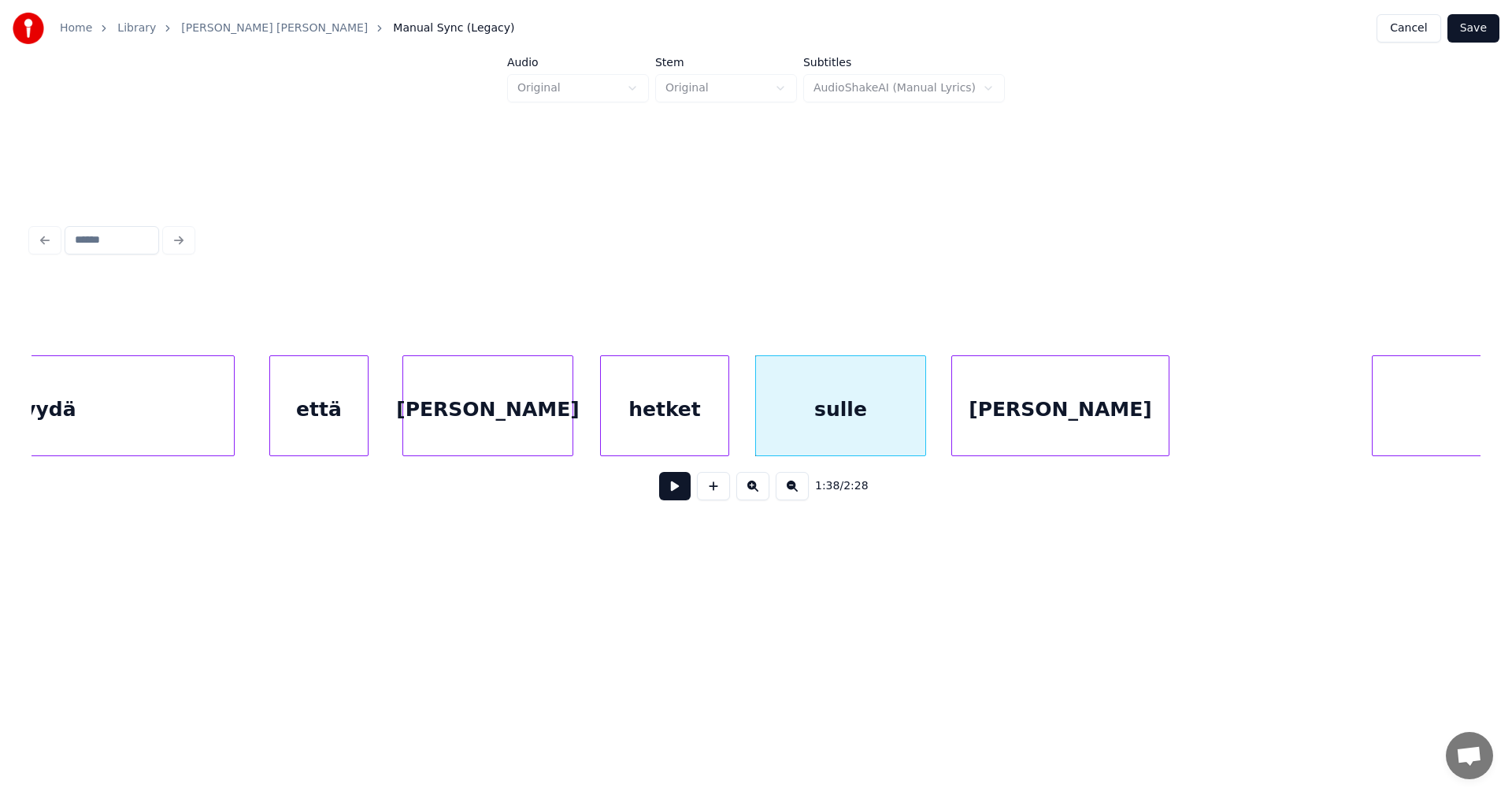
click at [690, 493] on button at bounding box center [674, 485] width 31 height 28
click at [691, 491] on div "1:38 / 2:28" at bounding box center [756, 485] width 1424 height 35
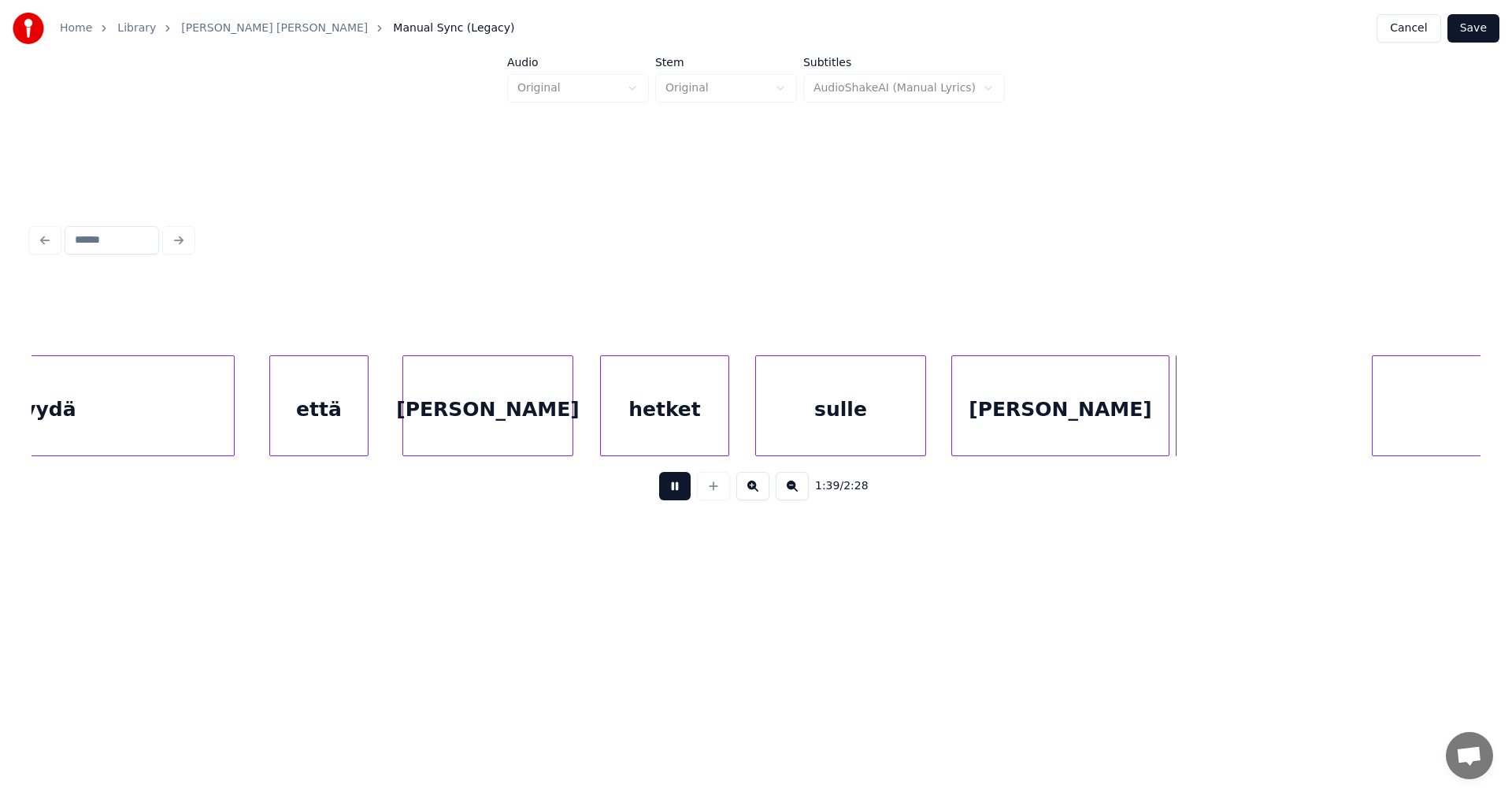
click at [691, 490] on div "1:39 / 2:28" at bounding box center [756, 485] width 1424 height 35
click at [678, 491] on button at bounding box center [674, 485] width 31 height 28
click at [835, 431] on div "sulle" at bounding box center [841, 409] width 169 height 107
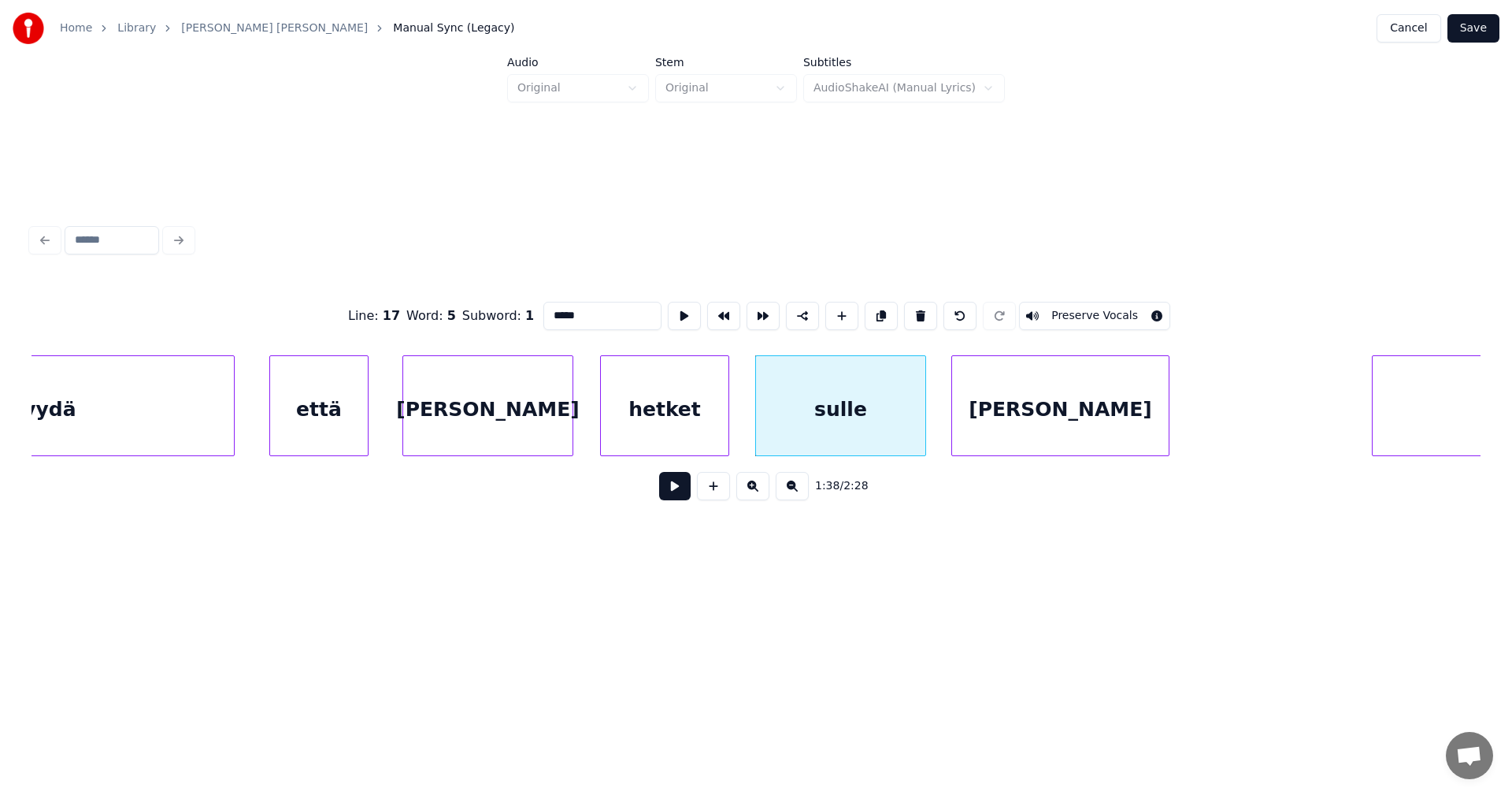
click at [686, 494] on button at bounding box center [674, 485] width 31 height 28
click at [686, 485] on button at bounding box center [674, 485] width 31 height 28
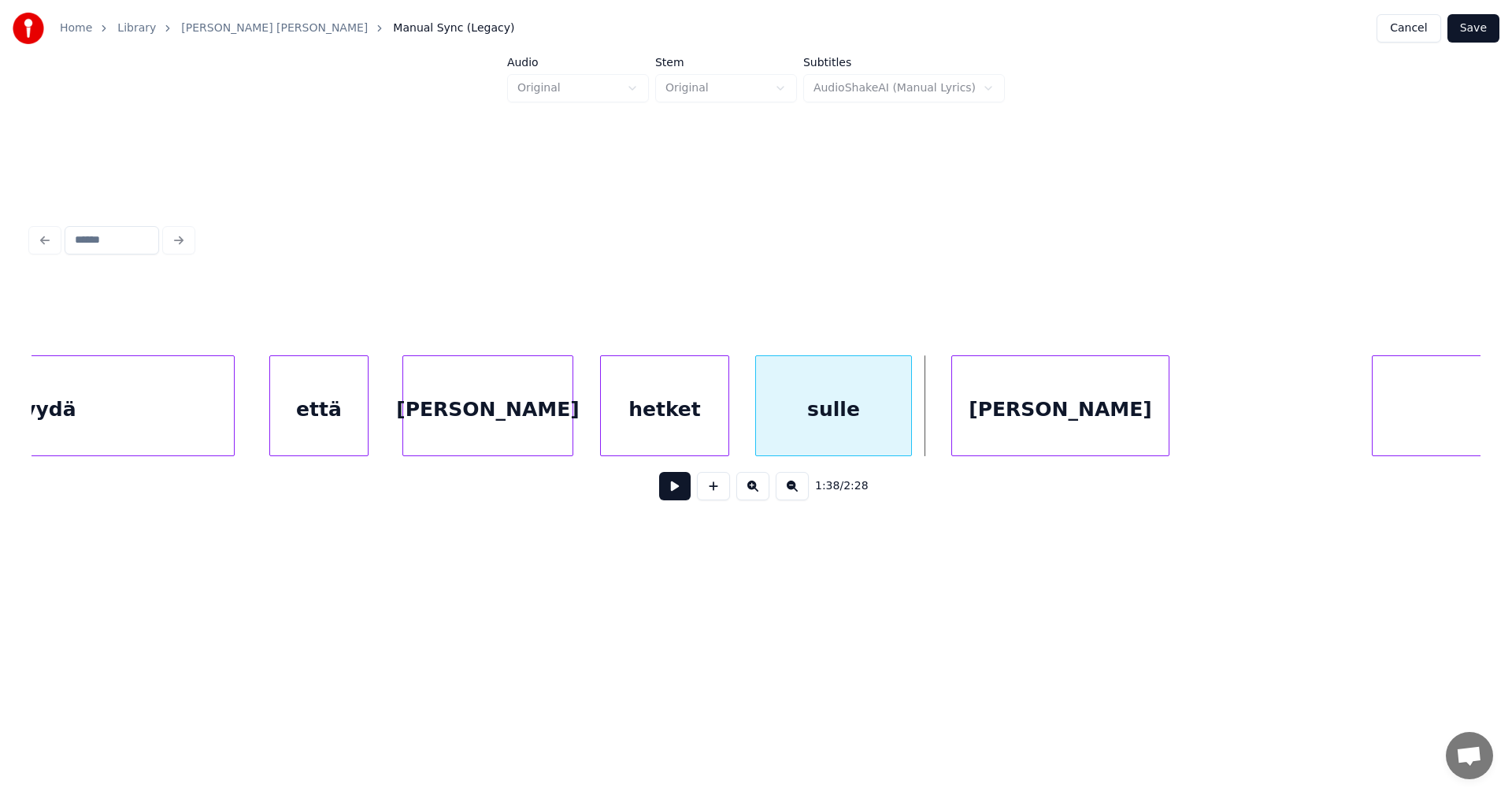
click at [911, 437] on div at bounding box center [909, 405] width 5 height 99
click at [931, 426] on div at bounding box center [932, 405] width 5 height 99
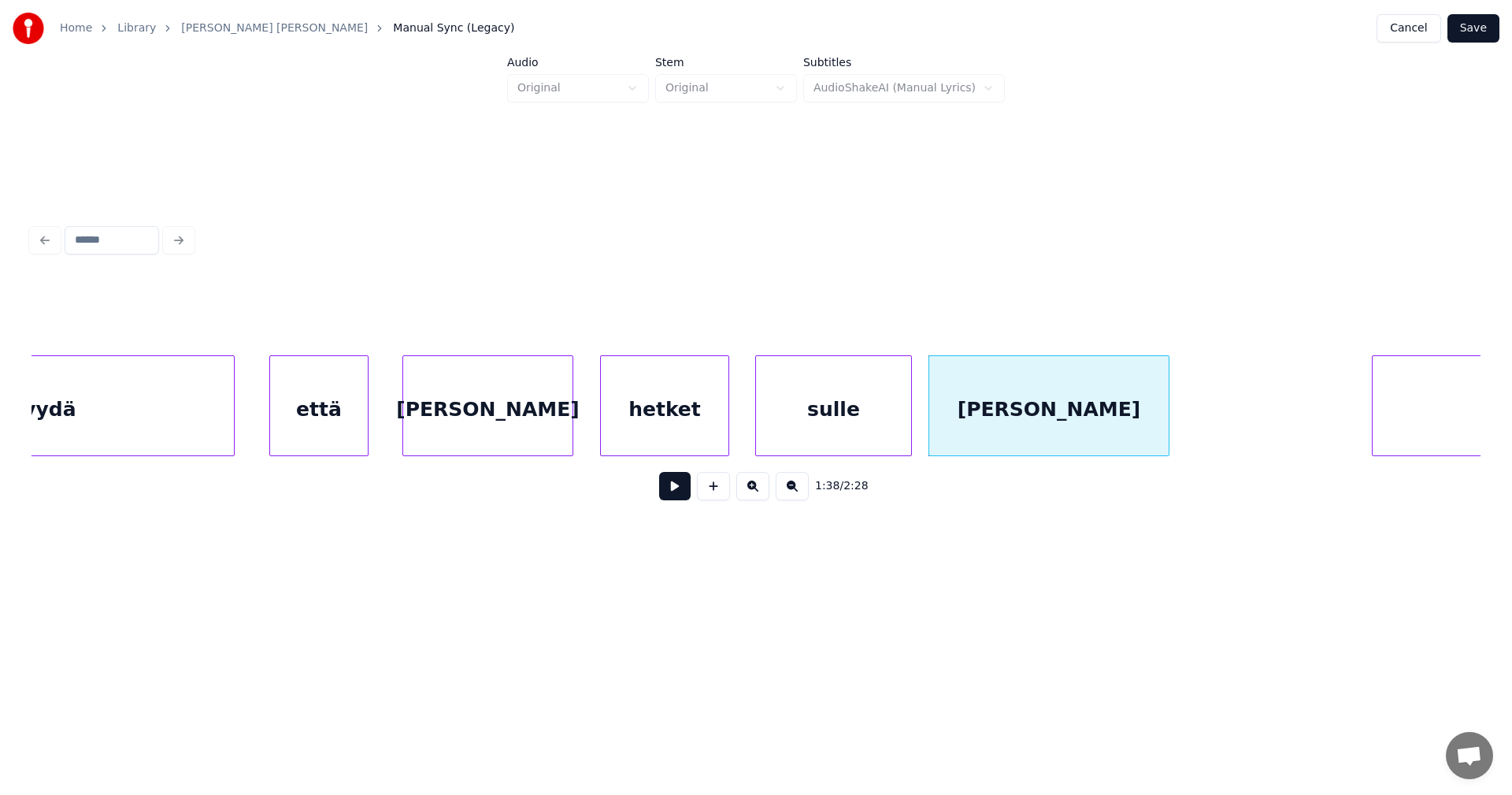
click at [797, 443] on div "sulle" at bounding box center [834, 409] width 155 height 107
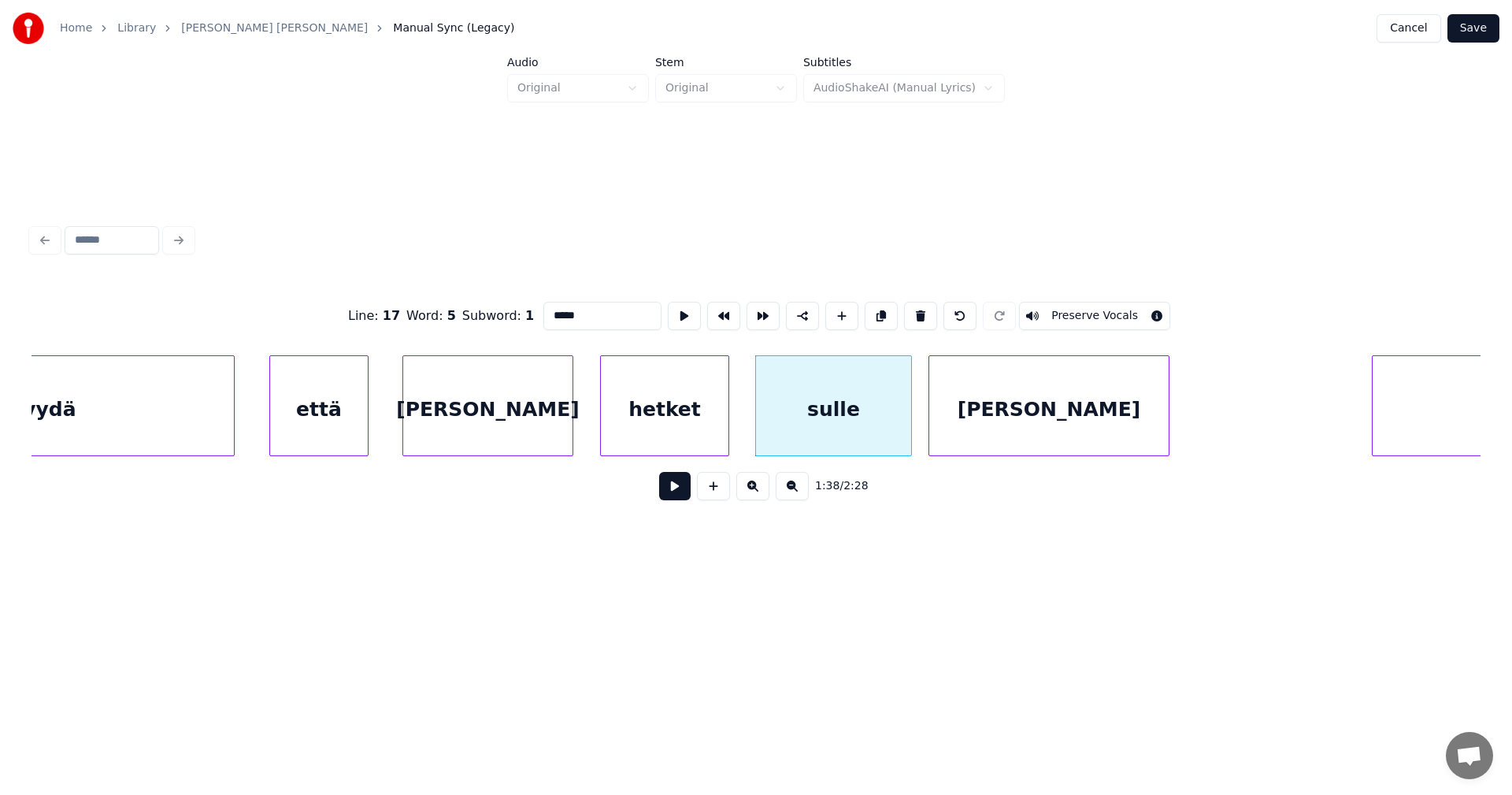
click at [683, 495] on button at bounding box center [674, 485] width 31 height 28
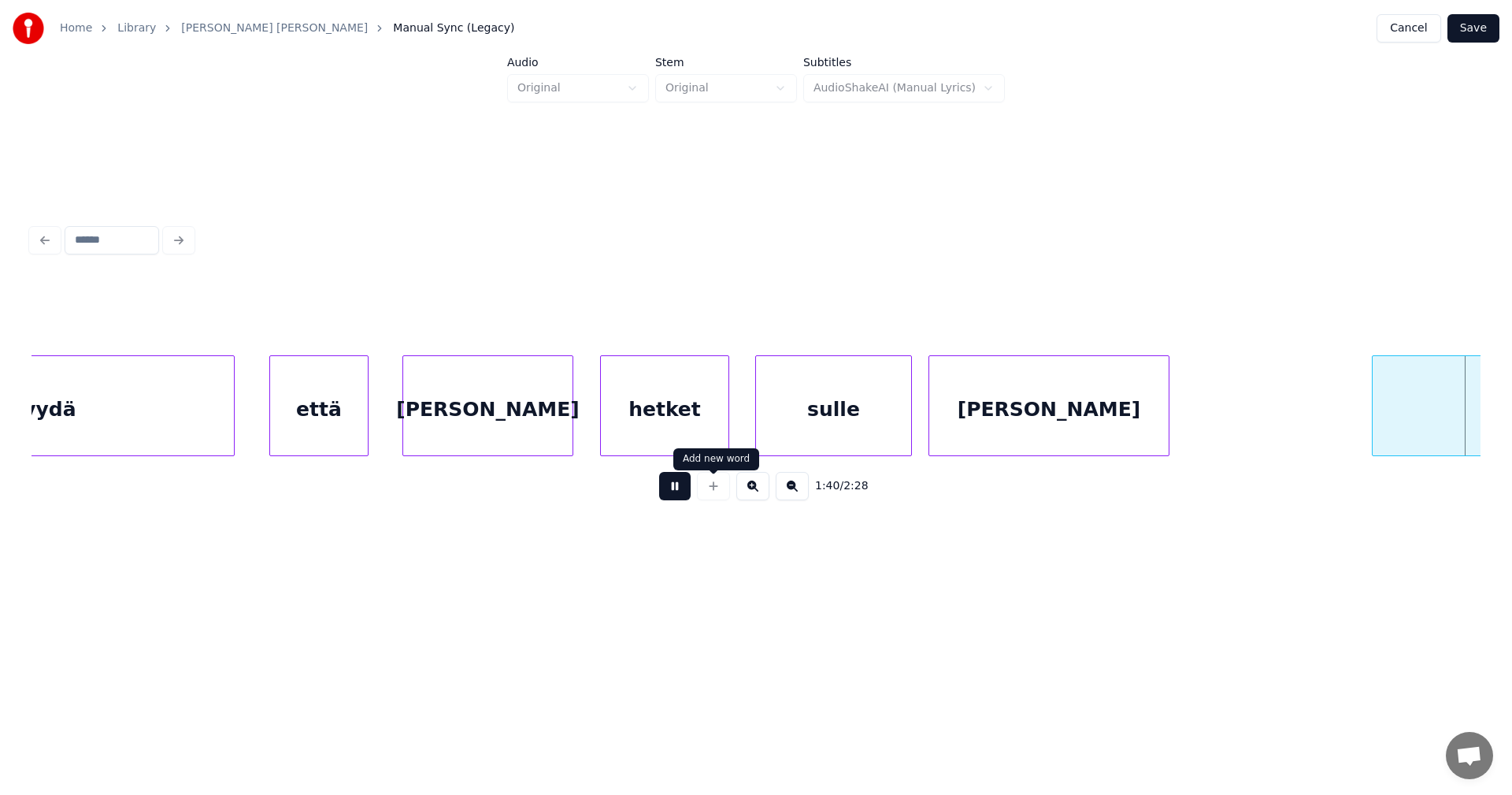
scroll to position [0, 27774]
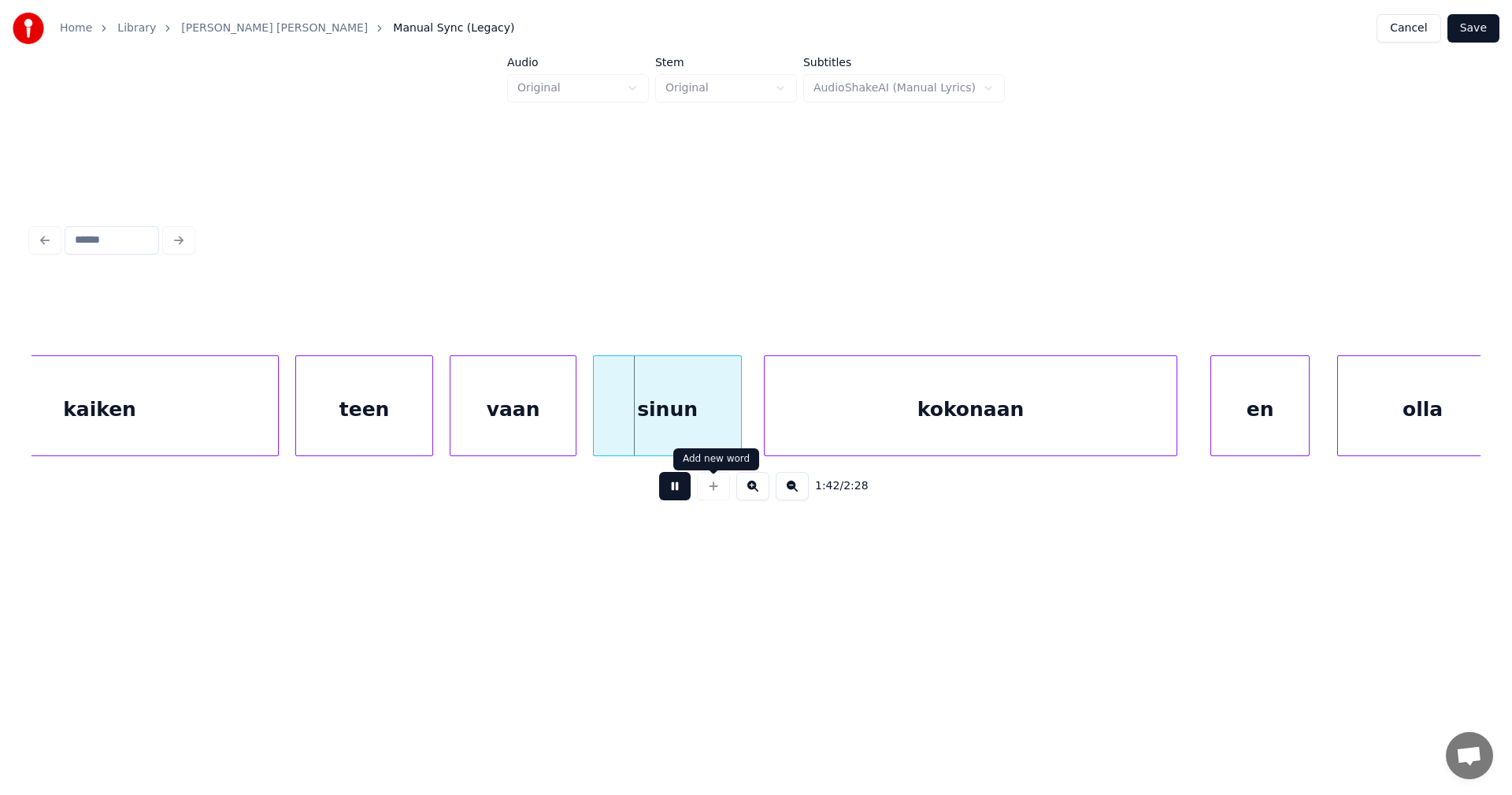
click at [711, 481] on div at bounding box center [713, 485] width 39 height 28
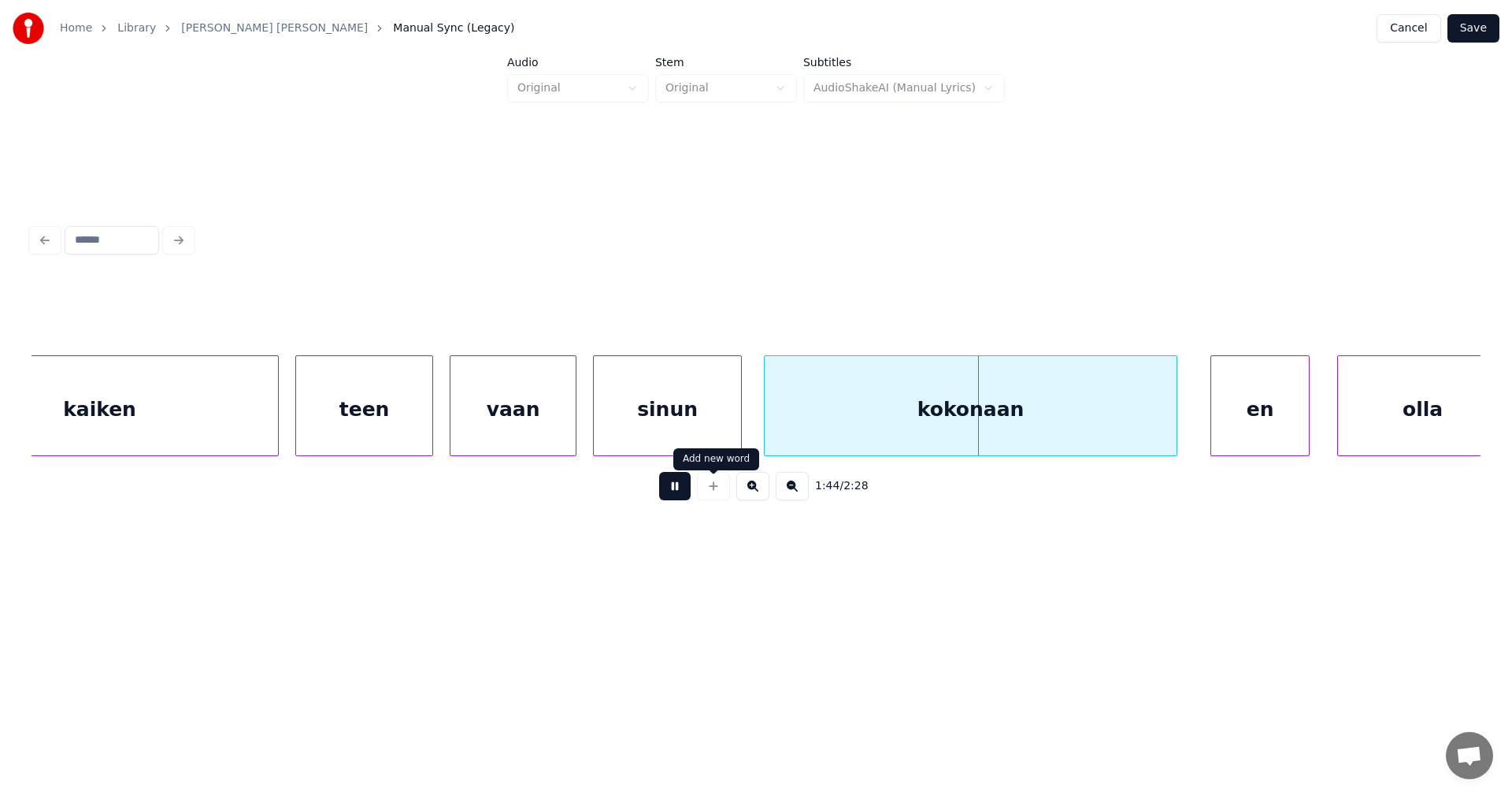
click at [686, 491] on button at bounding box center [674, 485] width 31 height 28
click at [558, 428] on div "vaan" at bounding box center [513, 409] width 126 height 107
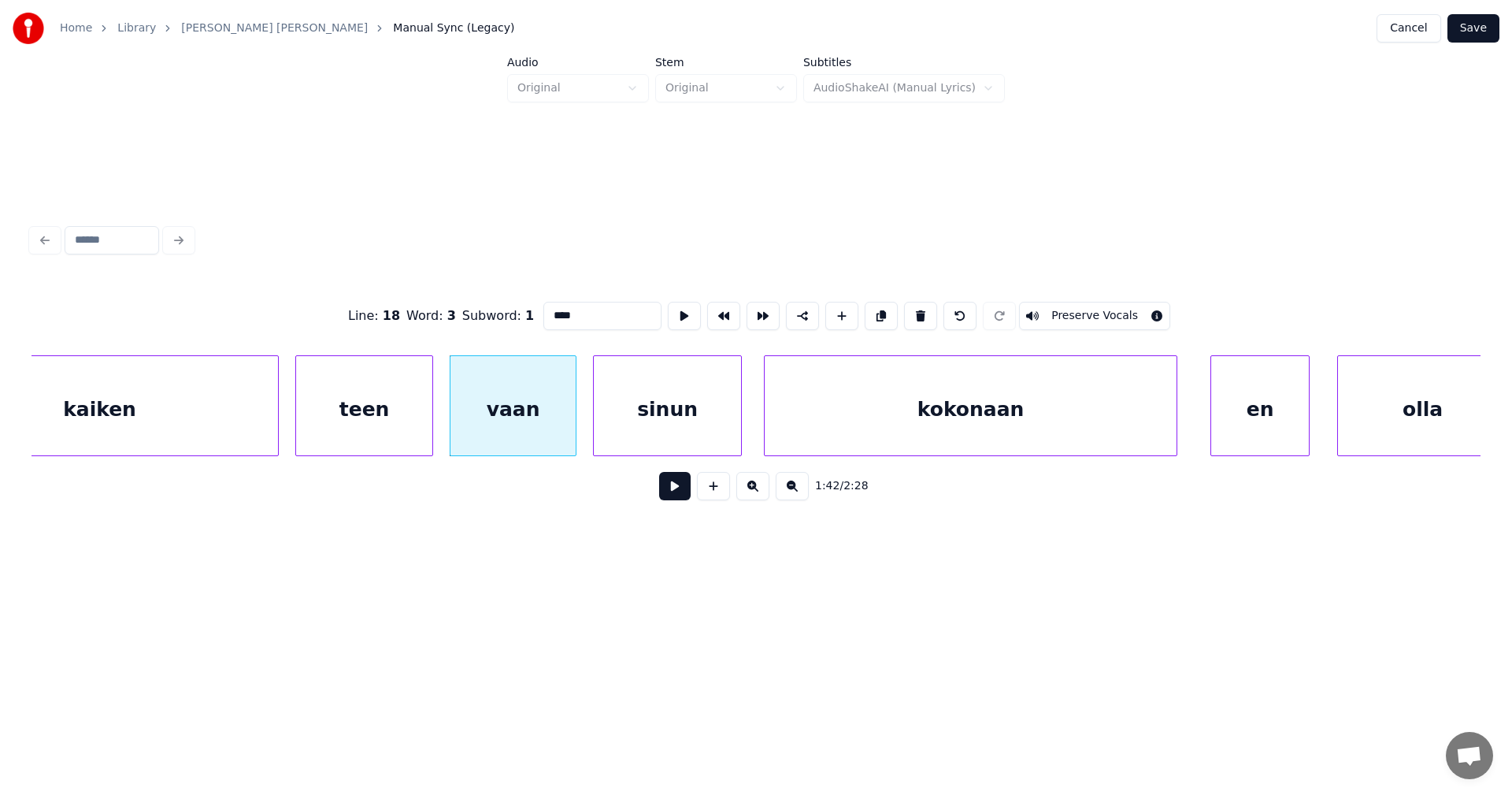
click at [675, 488] on button at bounding box center [674, 485] width 31 height 28
click at [674, 488] on button at bounding box center [674, 485] width 31 height 28
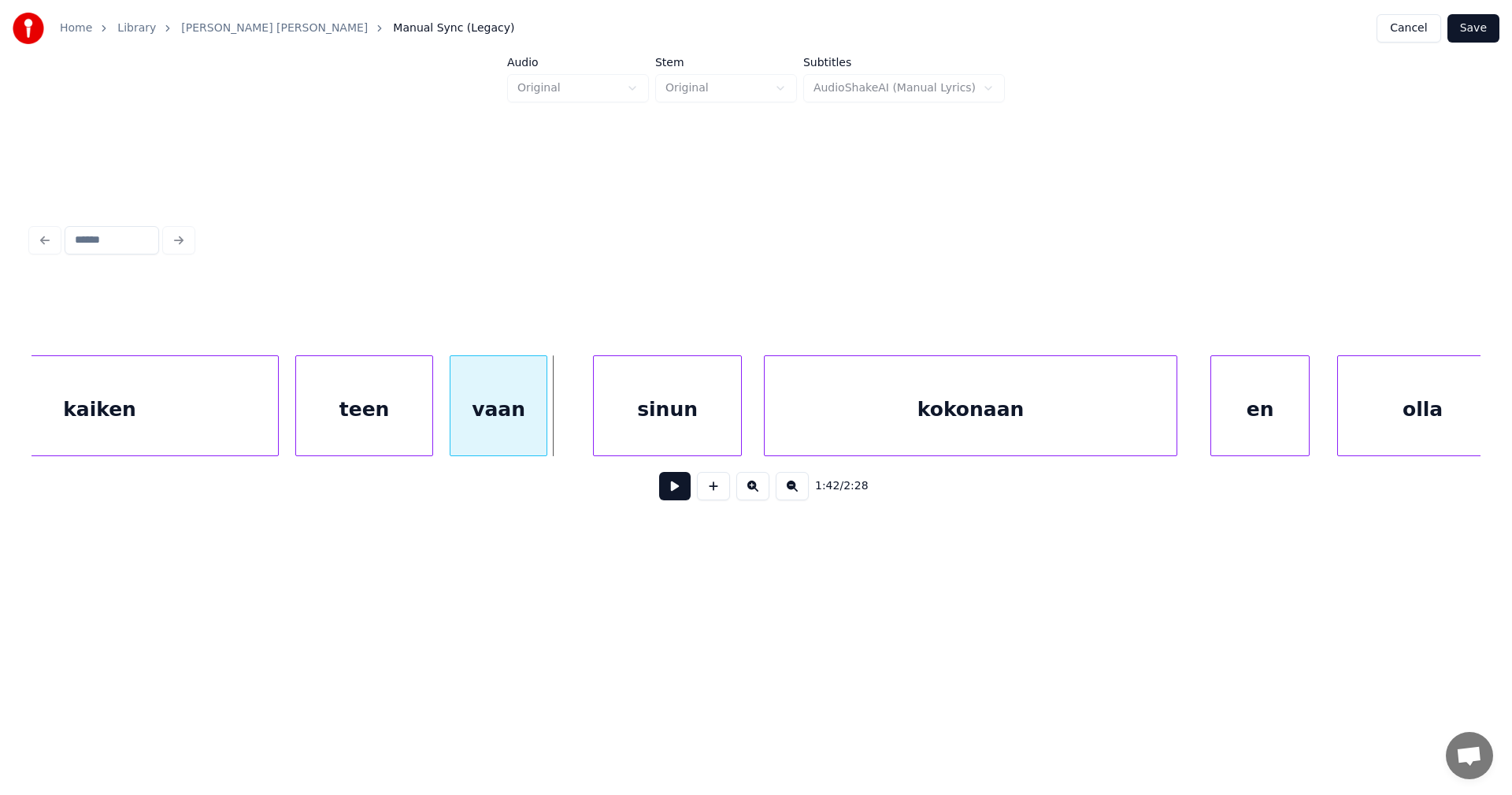
click at [546, 441] on div at bounding box center [544, 405] width 5 height 99
click at [628, 427] on div "sinun" at bounding box center [653, 409] width 147 height 107
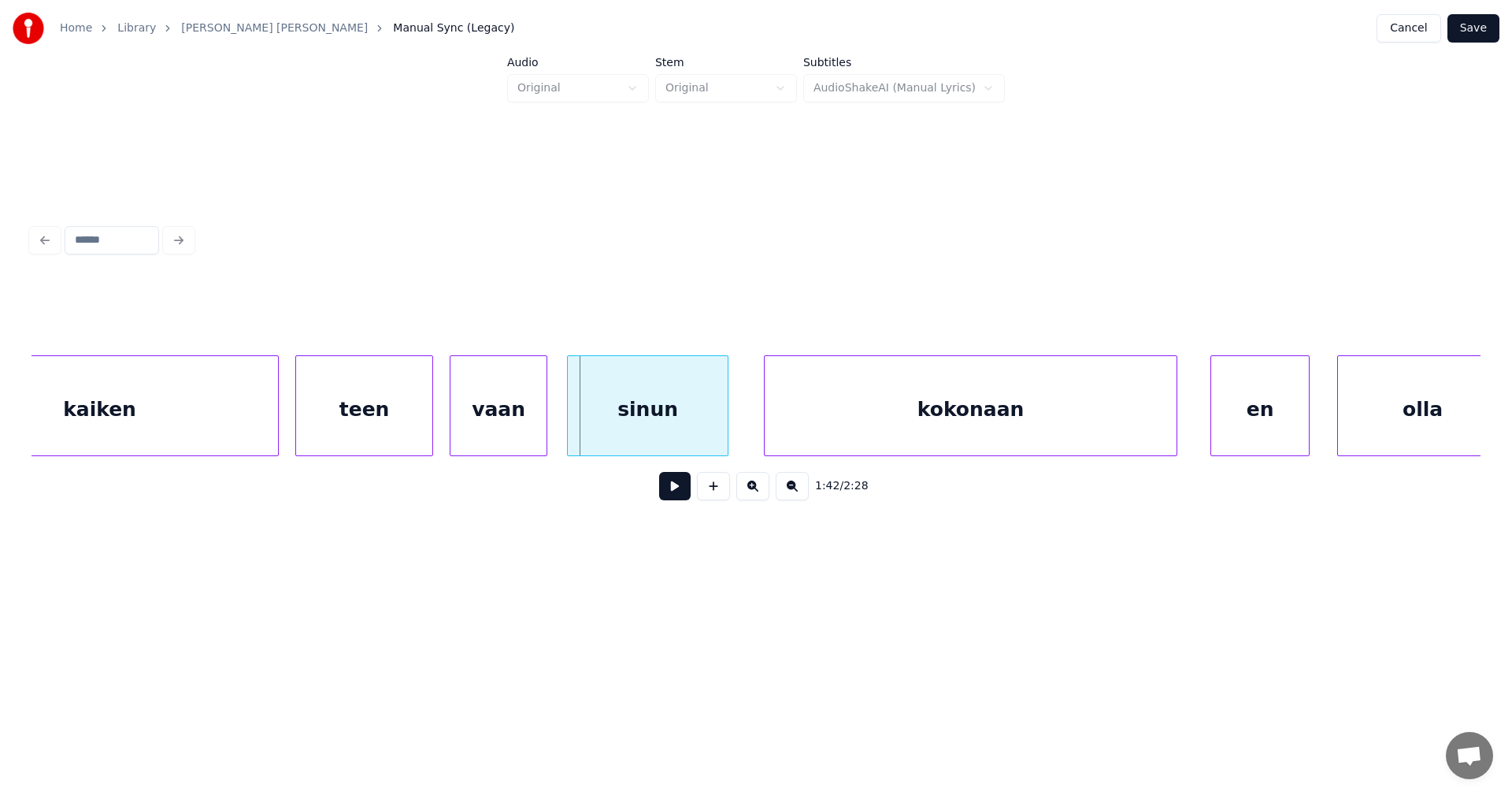
click at [572, 430] on div at bounding box center [571, 405] width 5 height 99
click at [667, 488] on button at bounding box center [674, 485] width 31 height 28
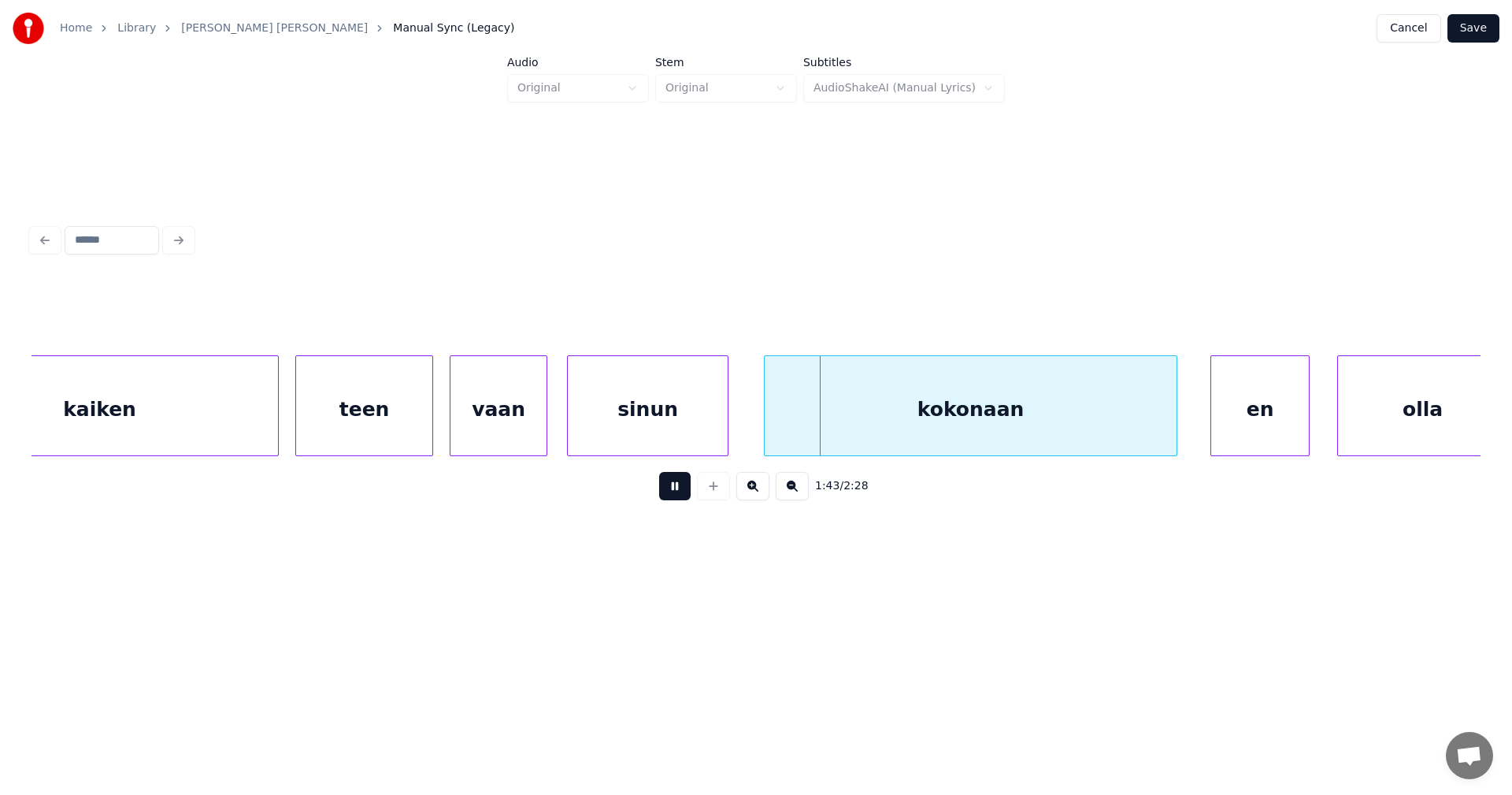
drag, startPoint x: 673, startPoint y: 488, endPoint x: 695, endPoint y: 481, distance: 23.1
click at [678, 487] on button at bounding box center [674, 485] width 31 height 28
click at [825, 438] on div "kokonaan" at bounding box center [966, 409] width 412 height 107
click at [690, 491] on button at bounding box center [674, 485] width 31 height 28
click at [687, 488] on button at bounding box center [674, 485] width 31 height 28
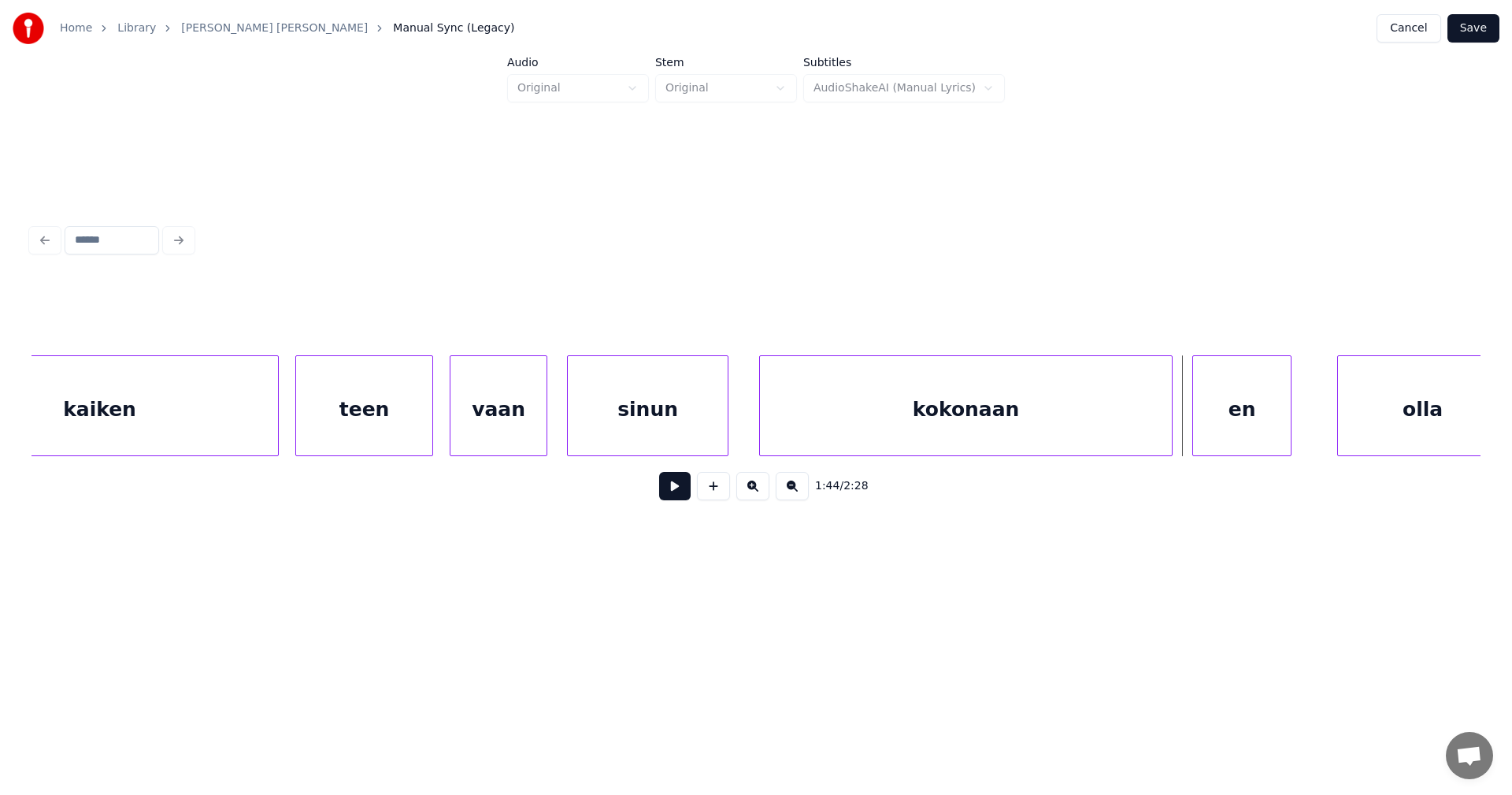
click at [1239, 432] on div "en" at bounding box center [1242, 409] width 97 height 107
click at [1164, 422] on div at bounding box center [1162, 405] width 5 height 99
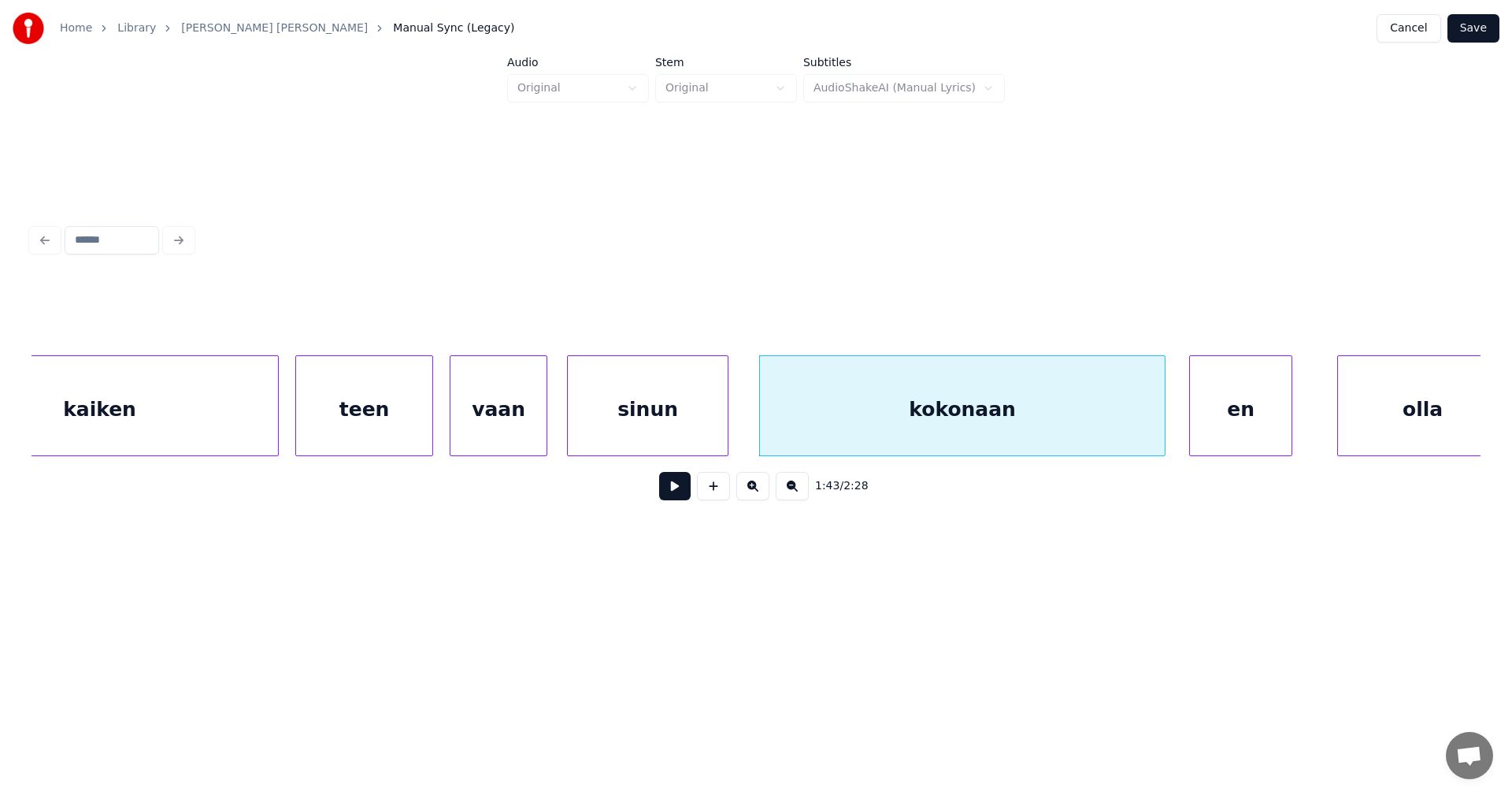
click at [1193, 421] on div at bounding box center [1193, 405] width 5 height 99
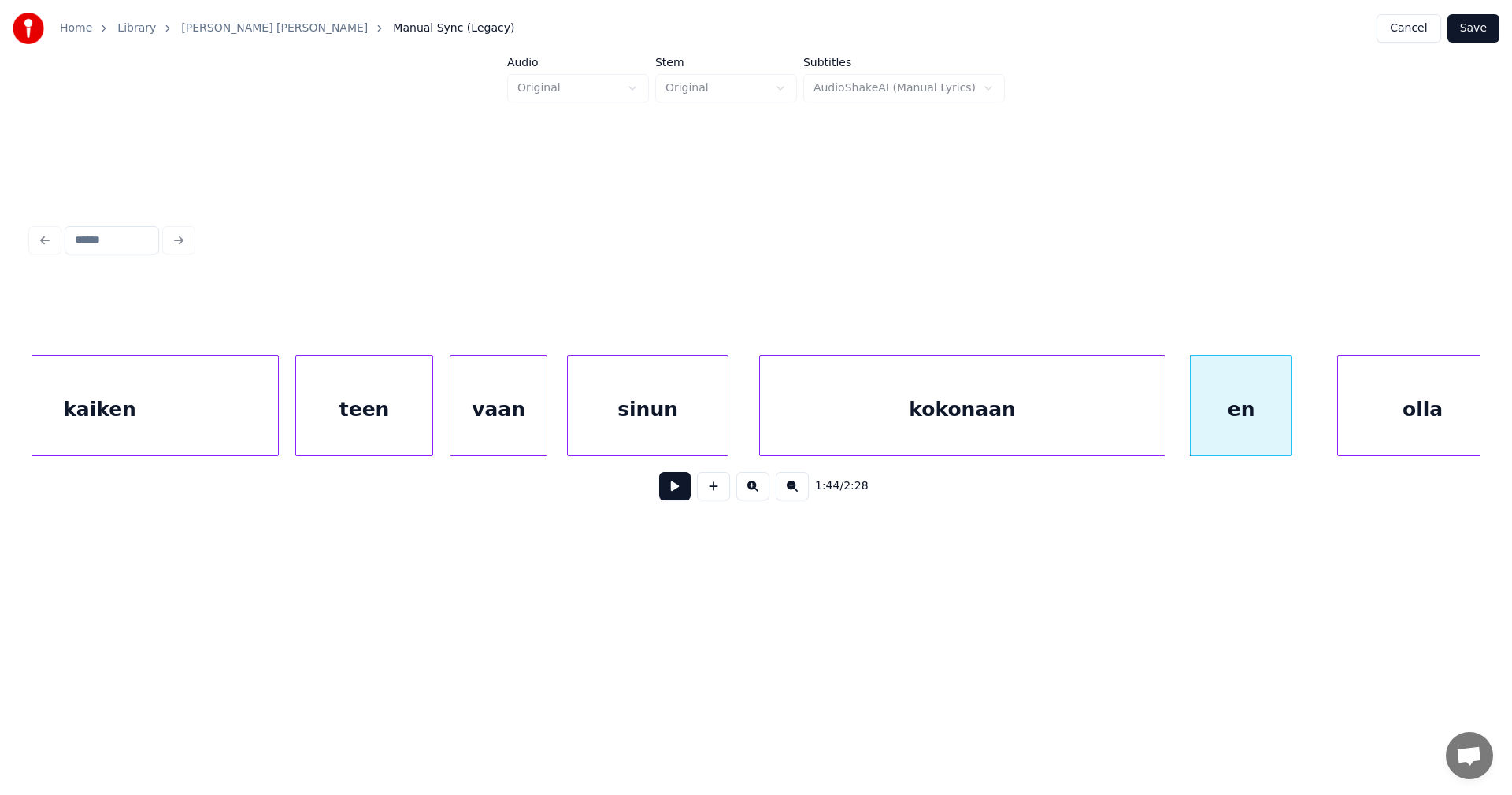
click at [682, 491] on button at bounding box center [674, 485] width 31 height 28
drag, startPoint x: 684, startPoint y: 489, endPoint x: 1020, endPoint y: 450, distance: 338.3
click at [685, 489] on button at bounding box center [674, 485] width 31 height 28
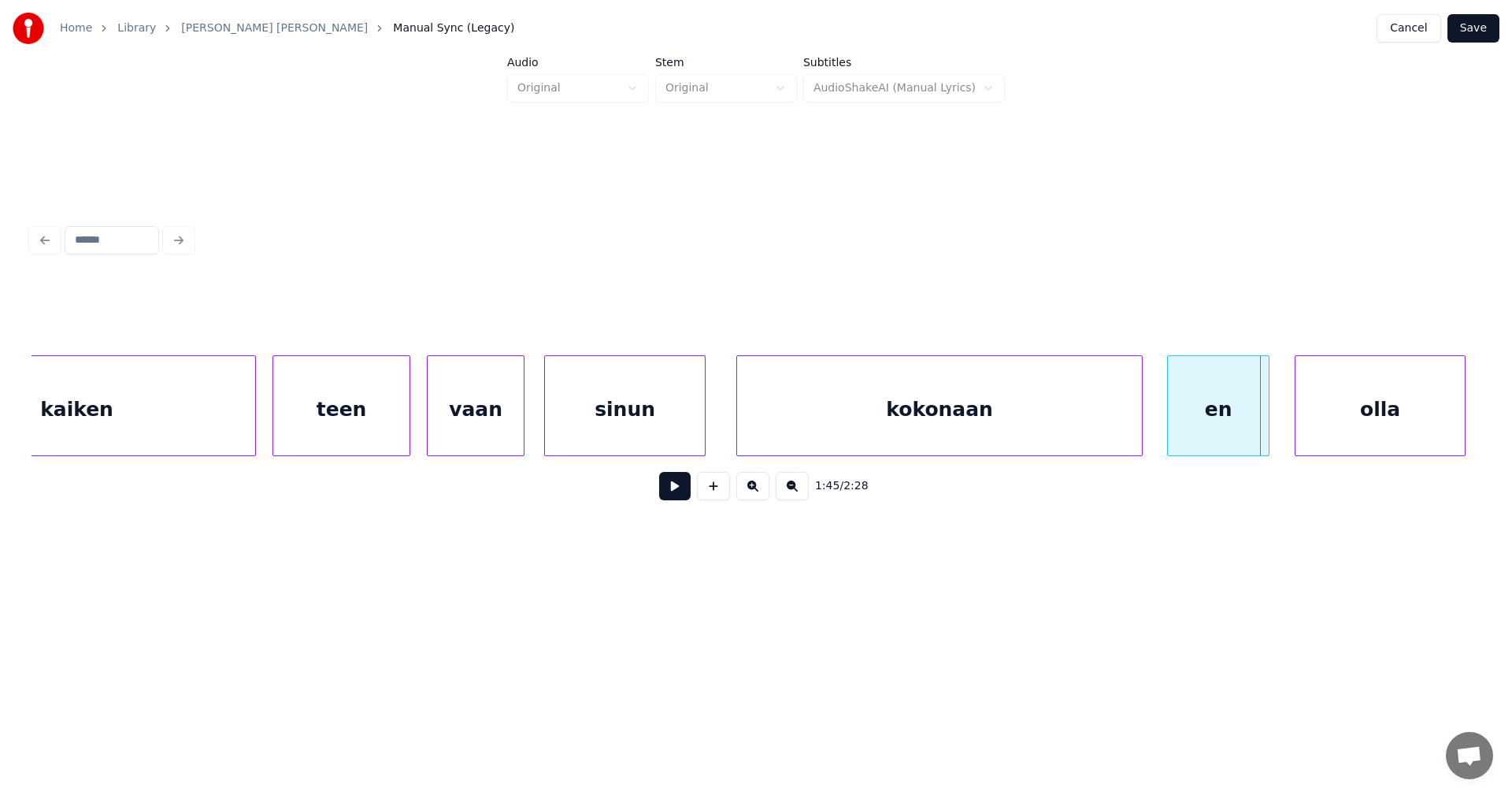
click at [1373, 416] on div "olla" at bounding box center [1380, 409] width 169 height 107
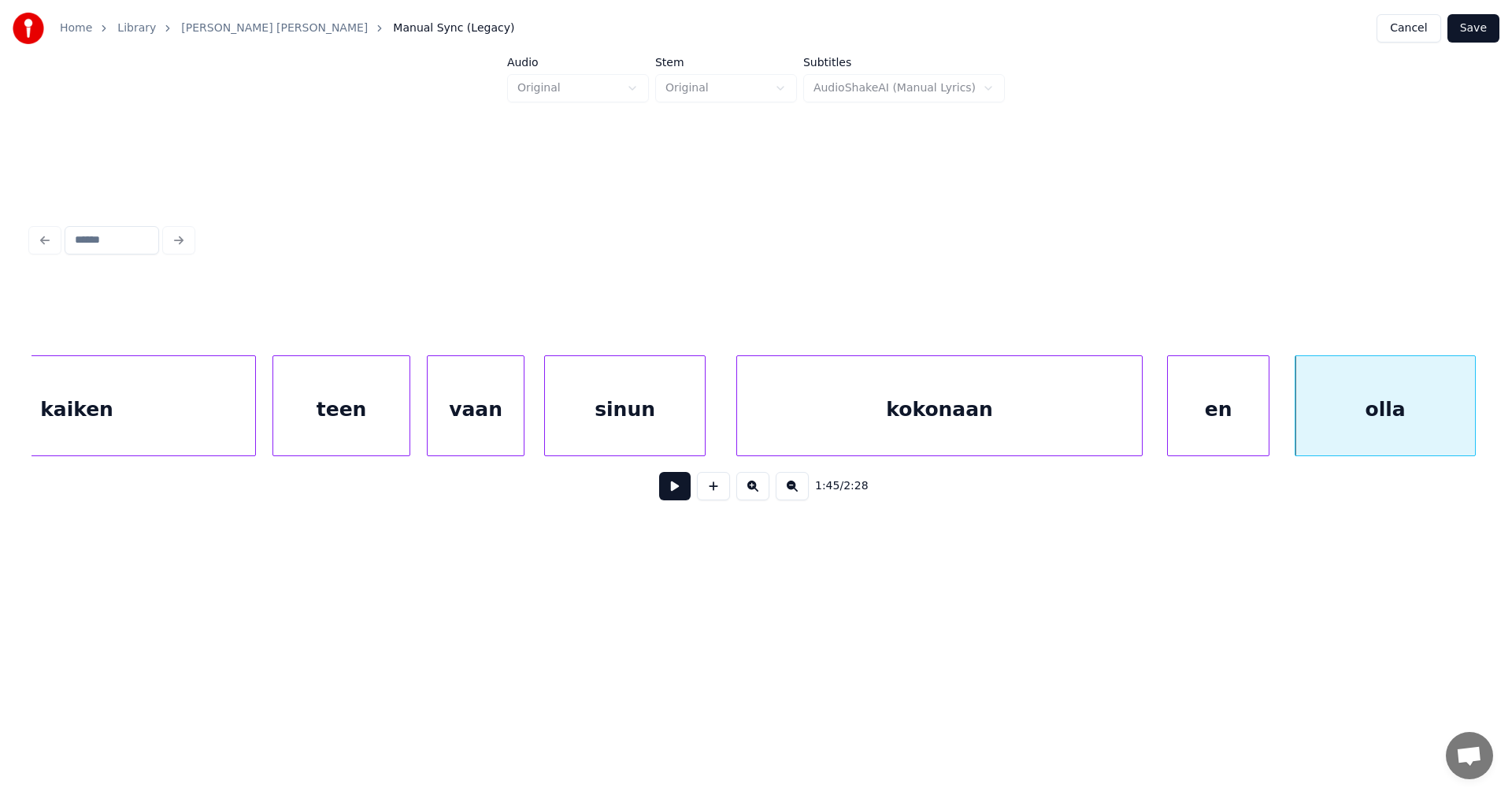
click at [1475, 428] on div at bounding box center [1473, 405] width 5 height 99
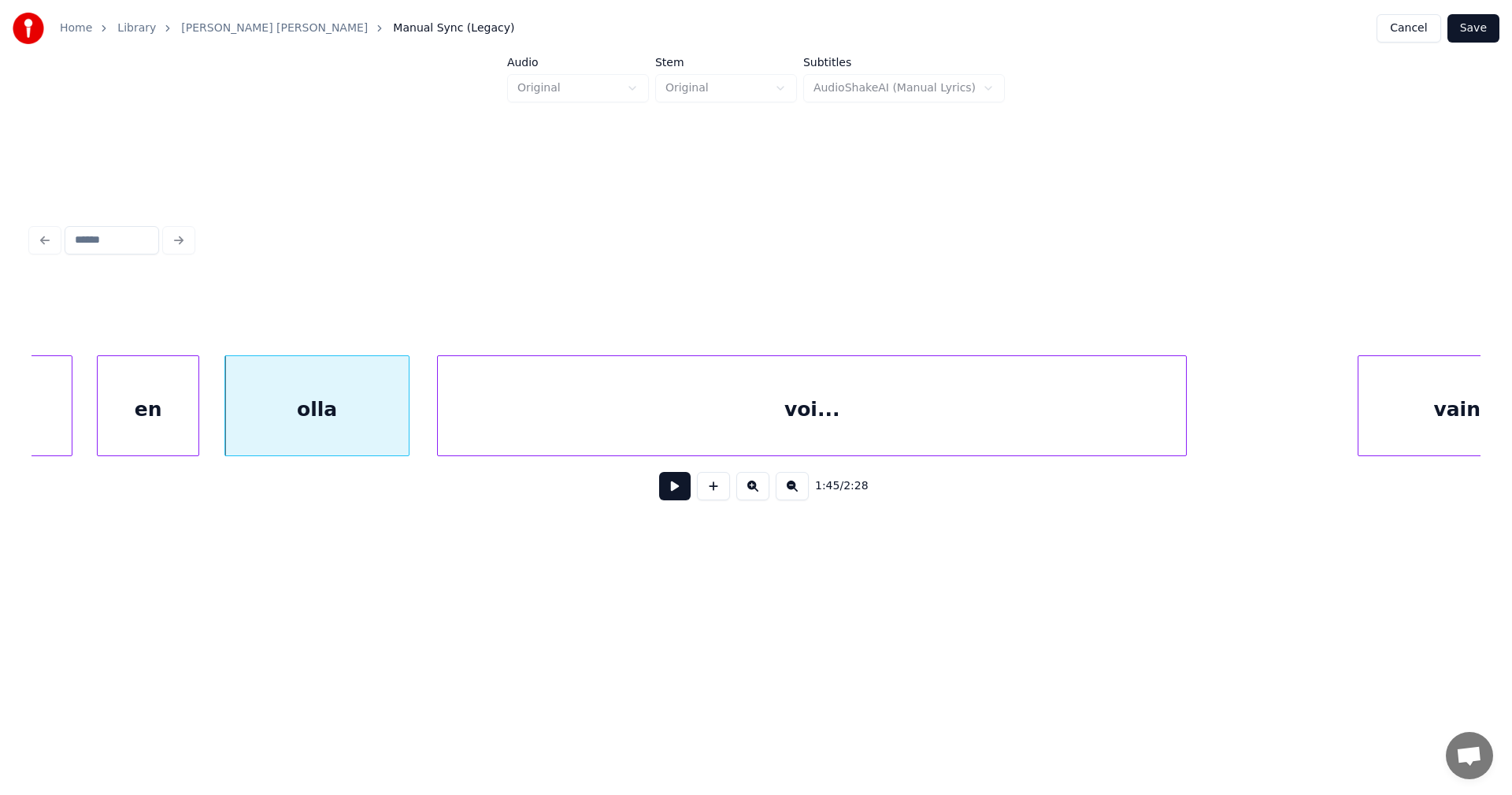
scroll to position [0, 28868]
click at [182, 417] on div "en" at bounding box center [146, 409] width 101 height 107
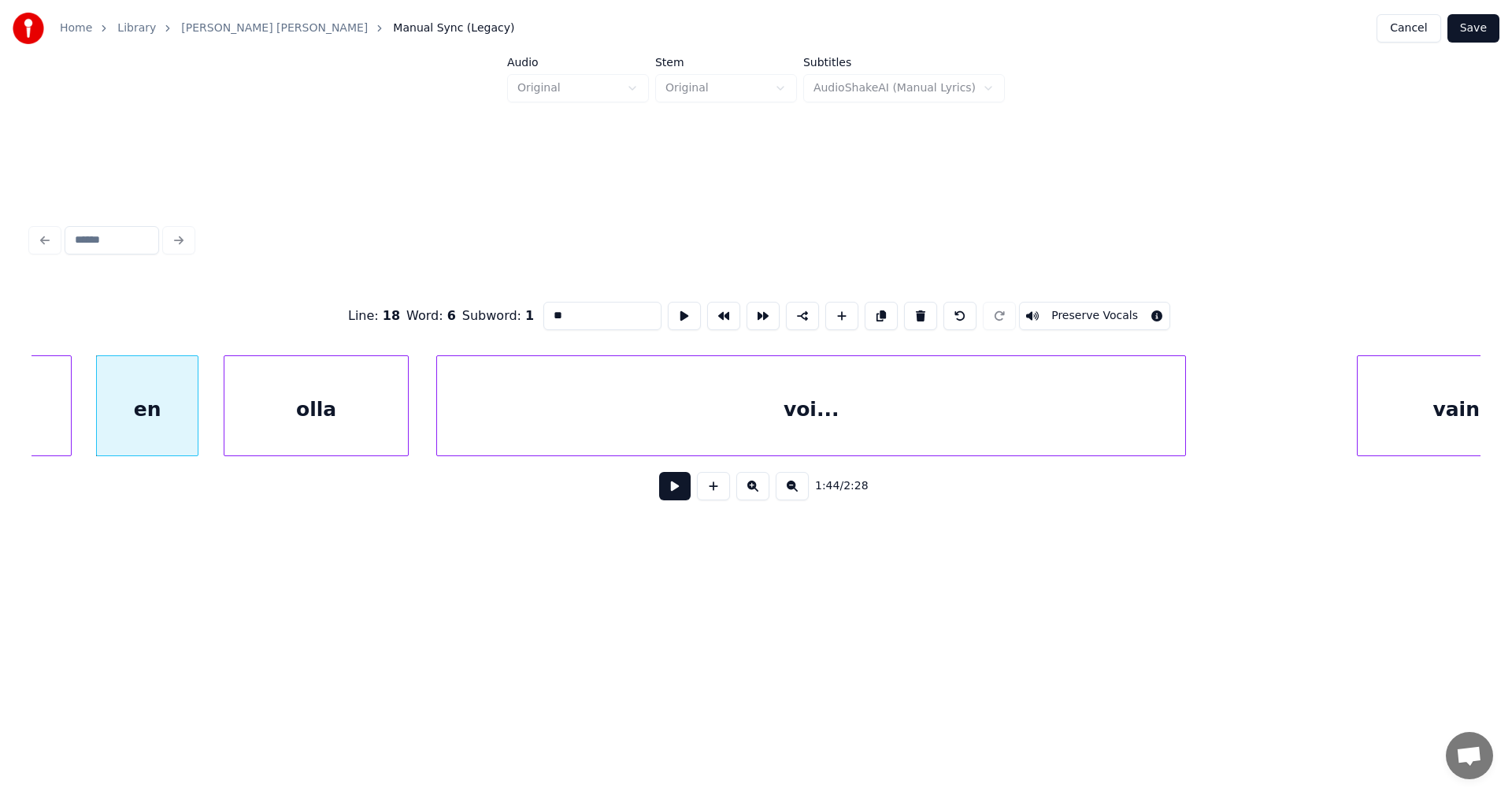
click at [674, 488] on button at bounding box center [674, 485] width 31 height 28
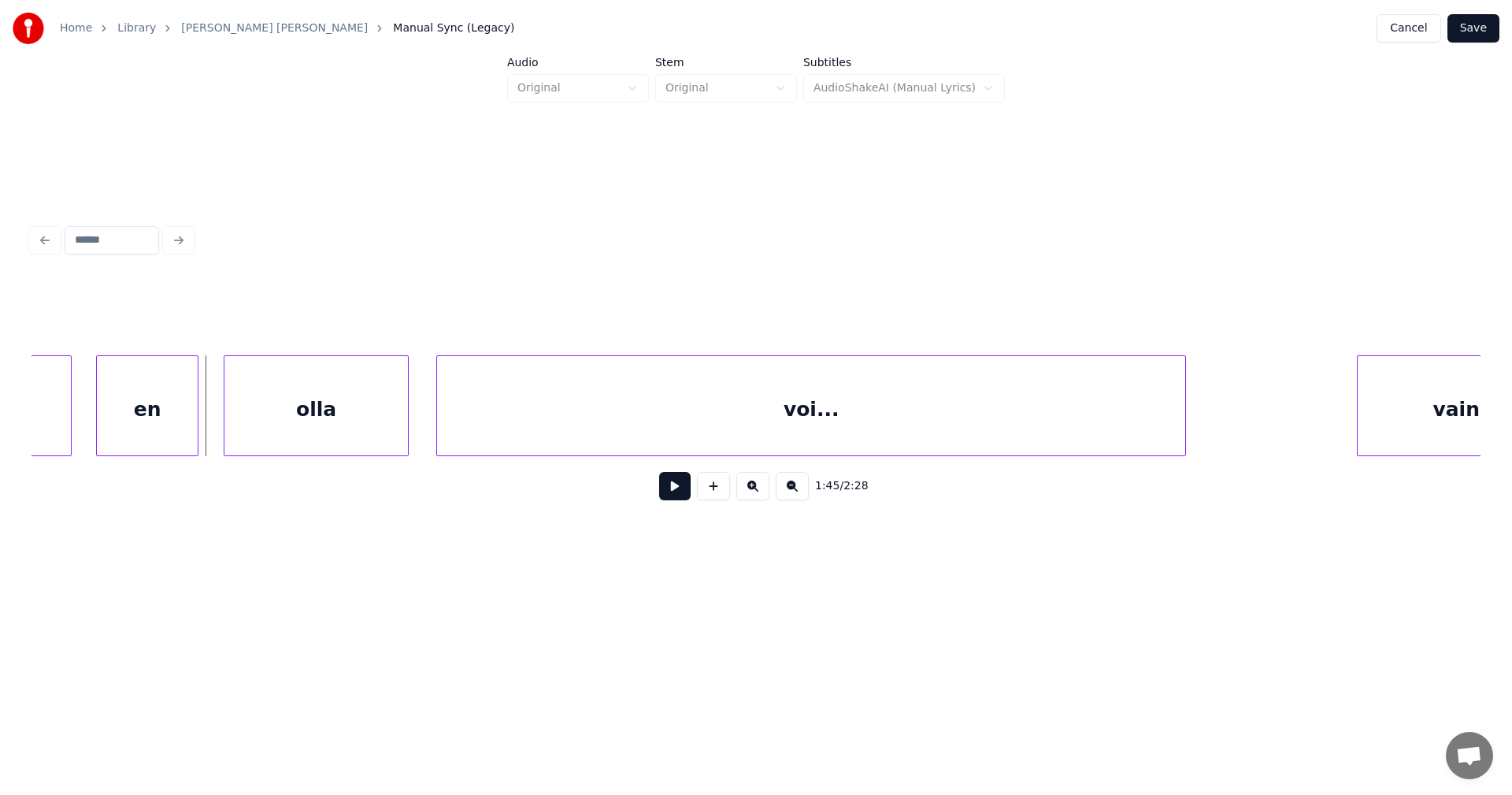
click at [674, 488] on button at bounding box center [674, 485] width 31 height 28
click at [676, 481] on button at bounding box center [674, 485] width 31 height 28
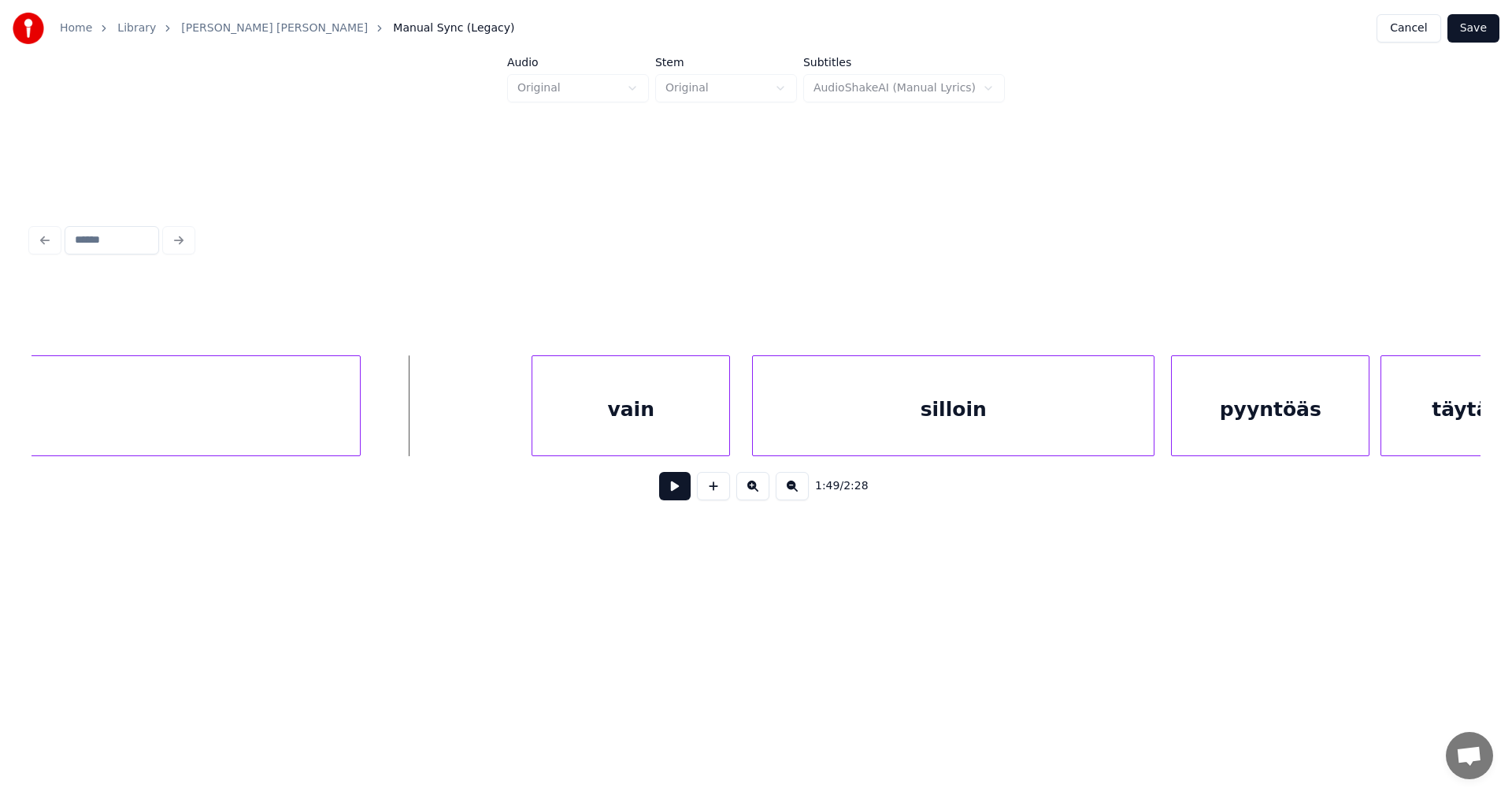
scroll to position [0, 29719]
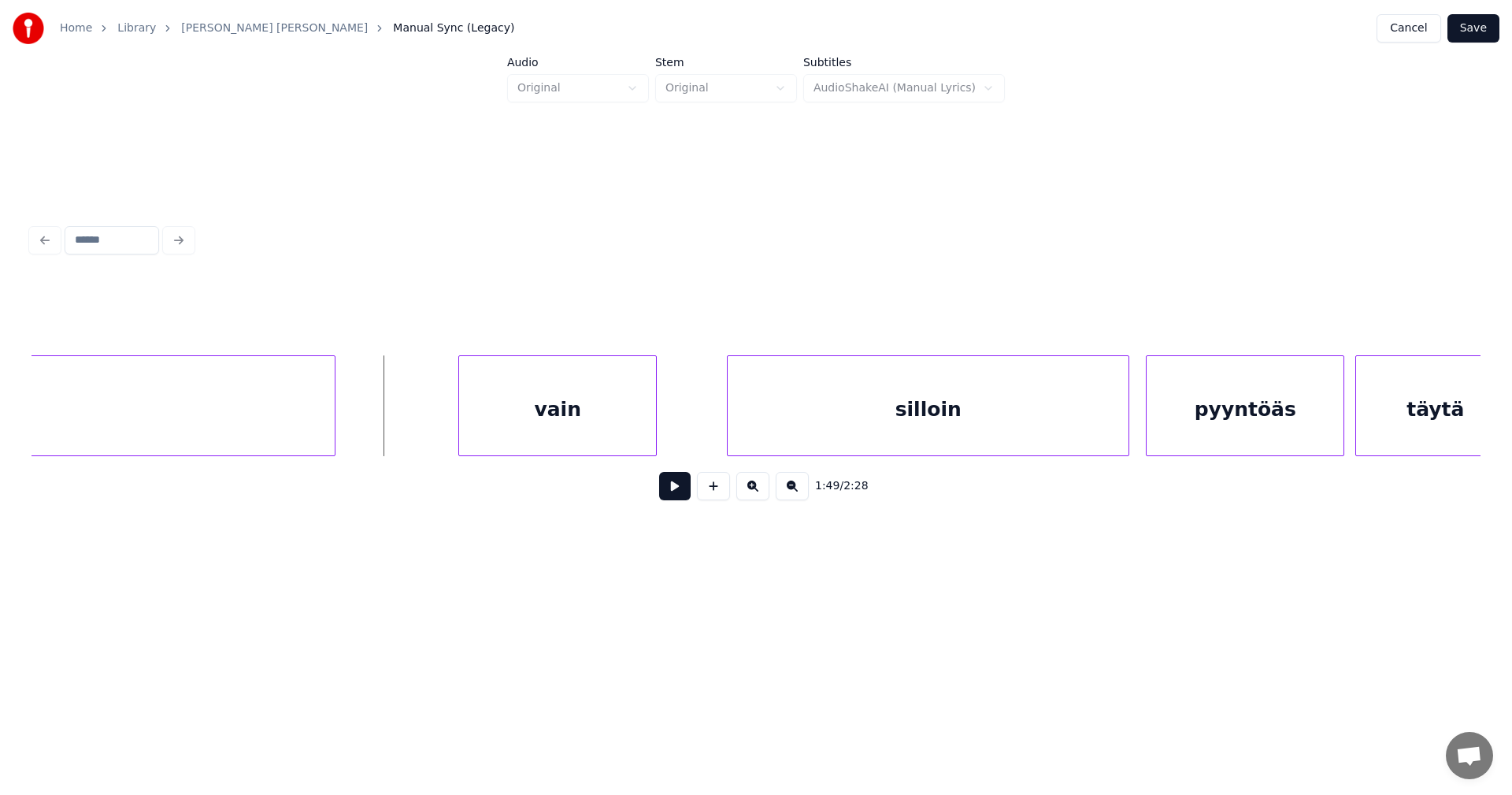
click at [599, 431] on div "vain" at bounding box center [558, 409] width 197 height 107
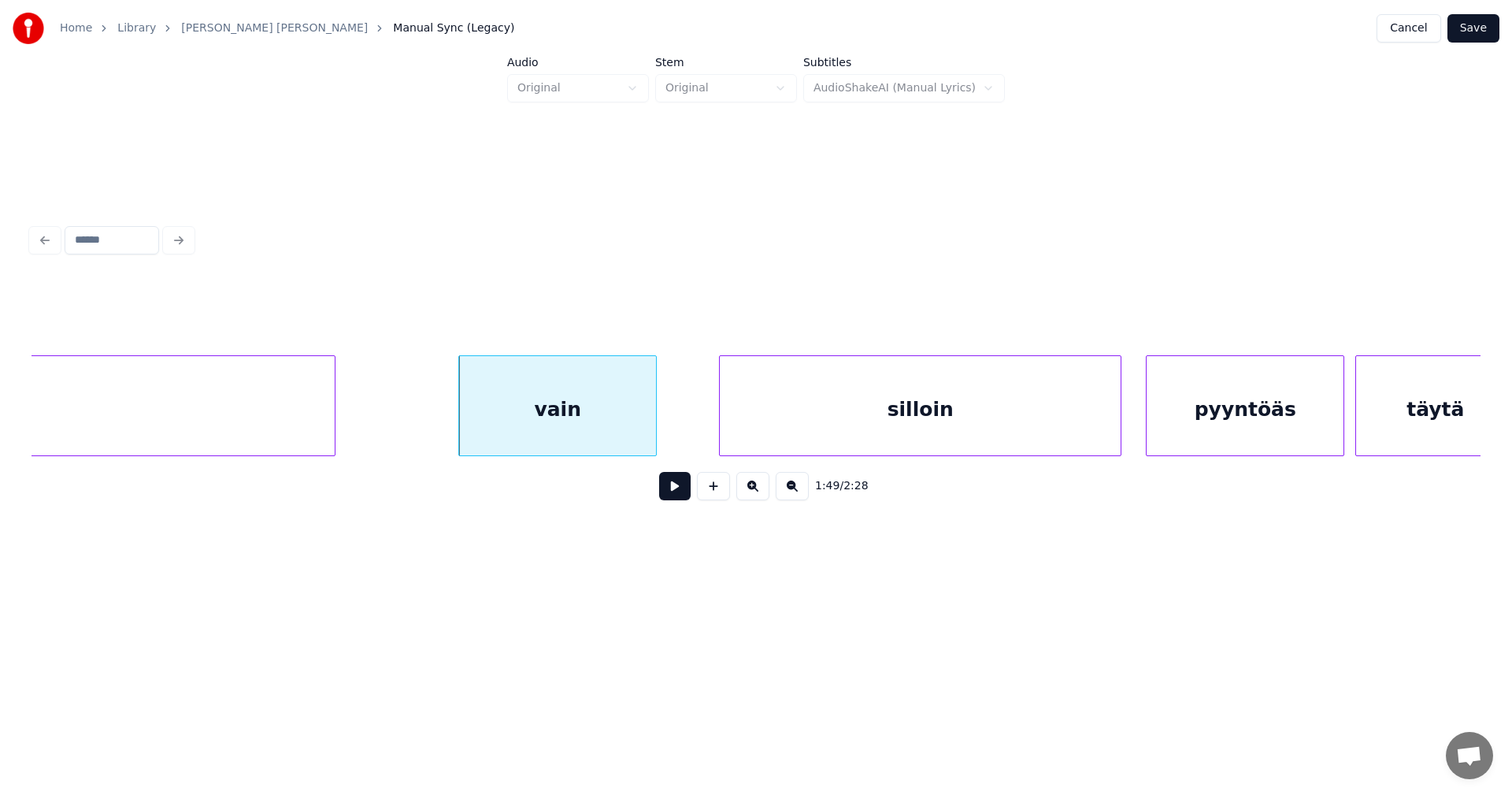
click at [772, 422] on div "silloin" at bounding box center [921, 409] width 401 height 107
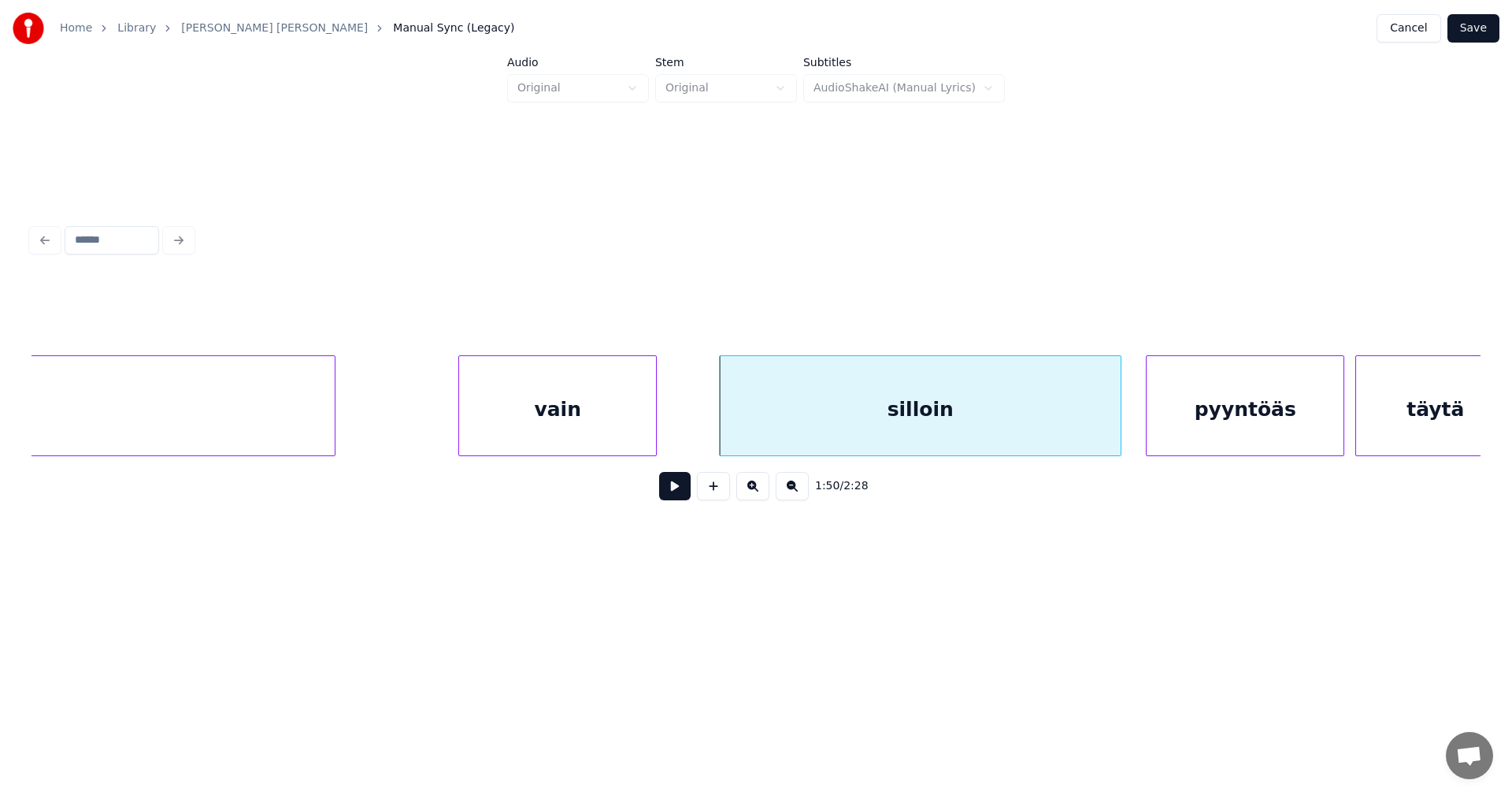
click at [589, 426] on div "vain" at bounding box center [558, 409] width 197 height 107
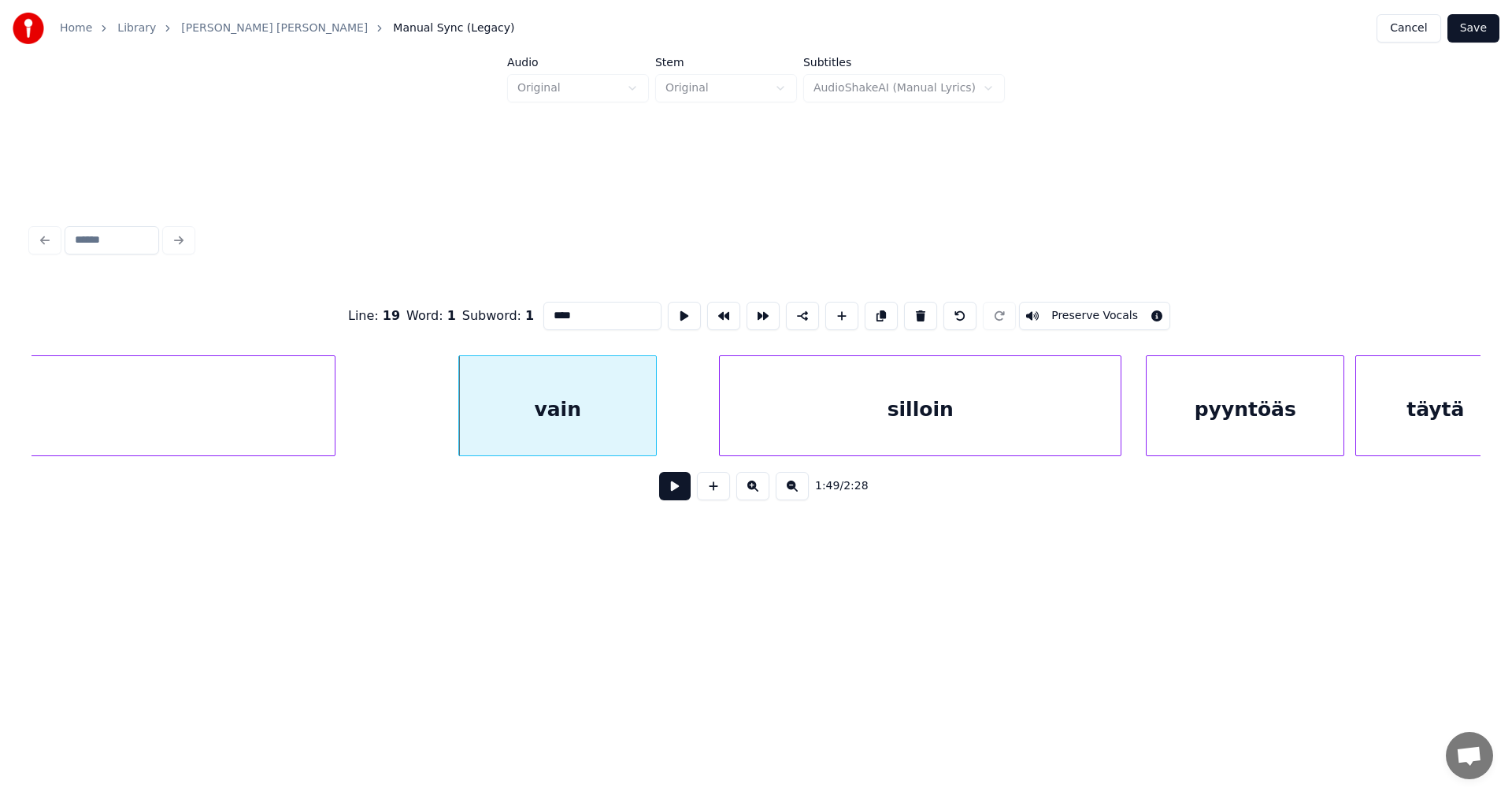
click at [678, 494] on button at bounding box center [674, 485] width 31 height 28
click at [675, 489] on button at bounding box center [674, 485] width 31 height 28
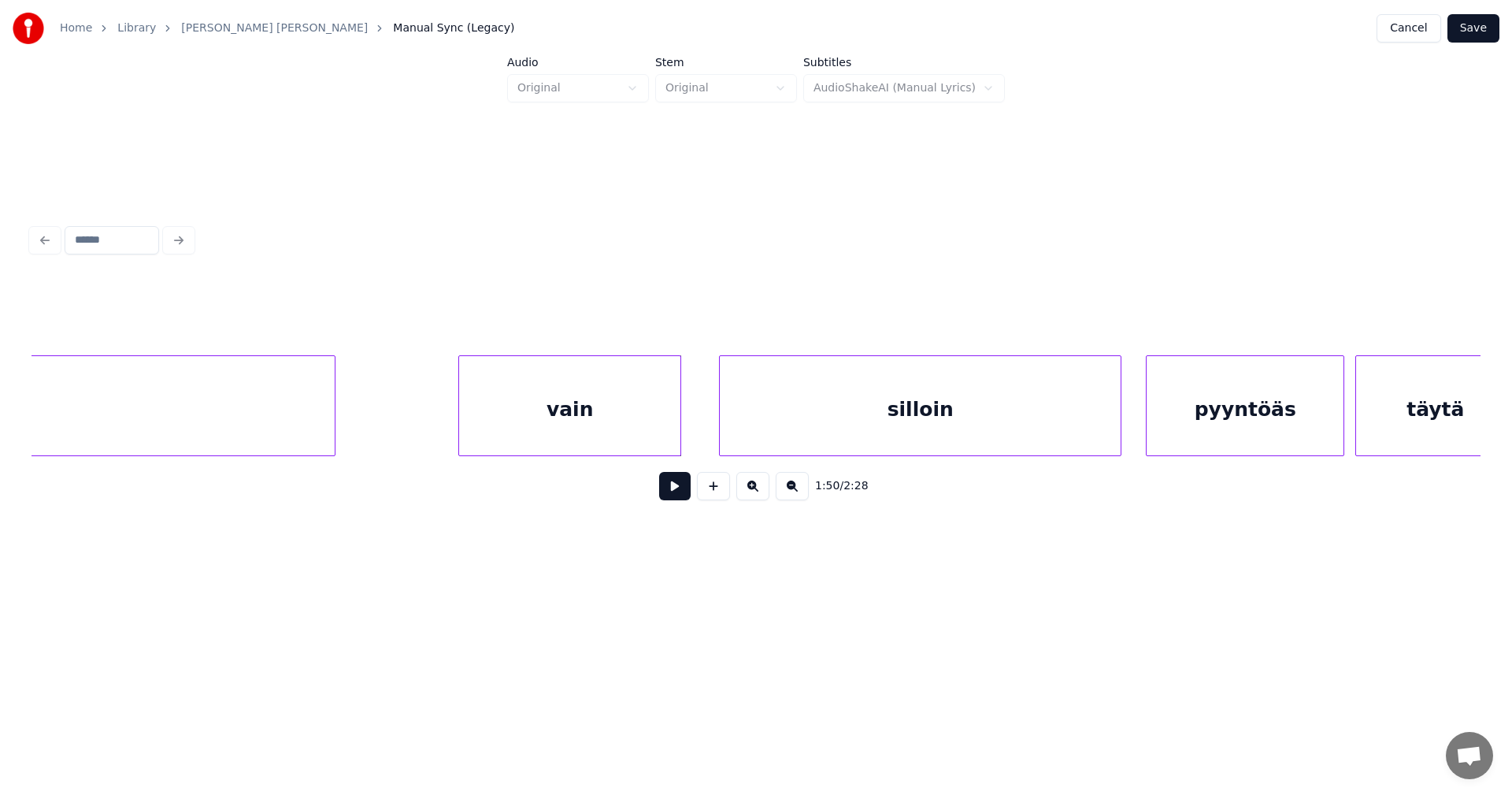
click at [679, 443] on div at bounding box center [678, 405] width 5 height 99
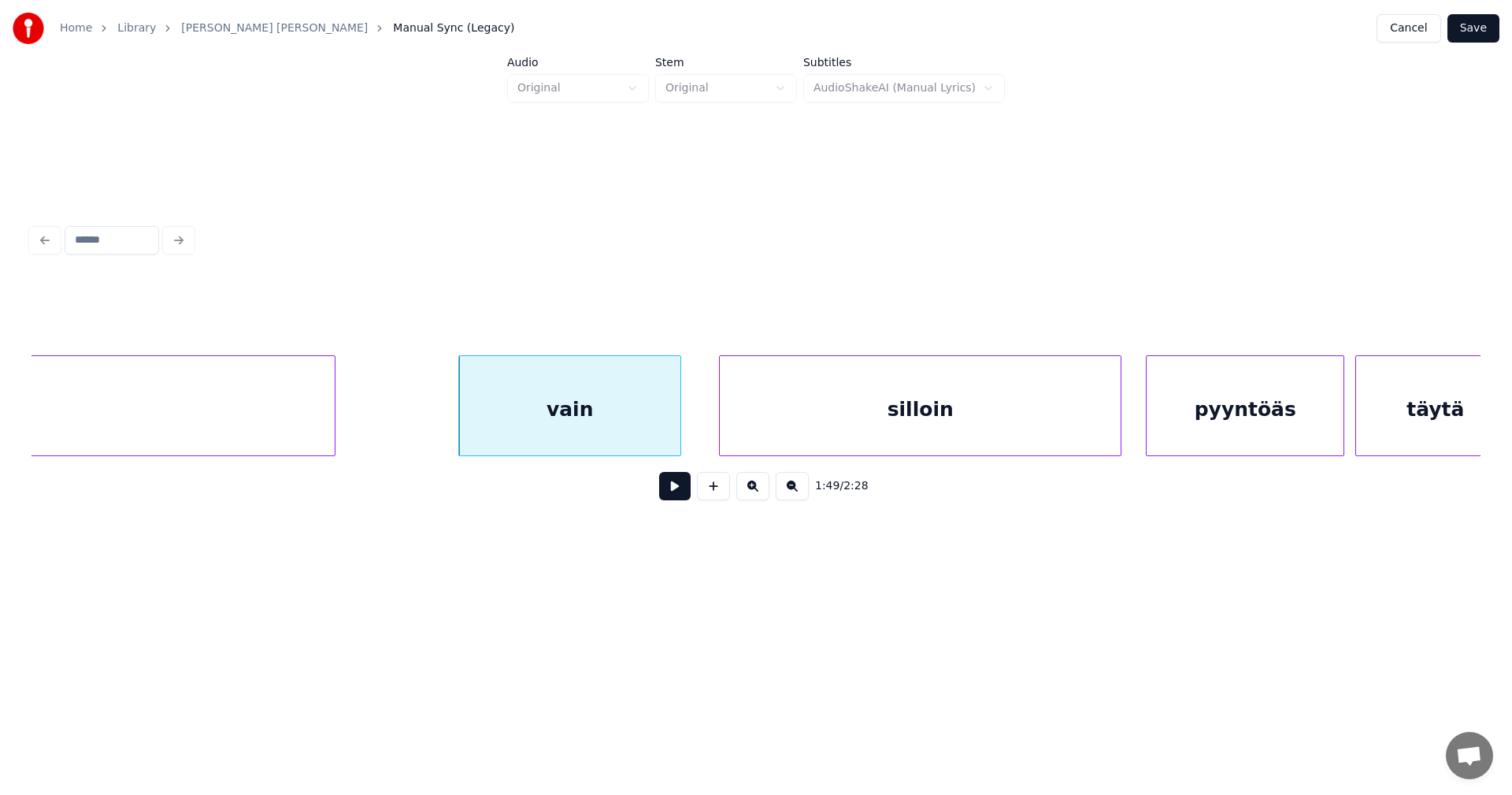
click at [659, 439] on div "vain" at bounding box center [570, 409] width 221 height 107
click at [678, 488] on button at bounding box center [674, 485] width 31 height 28
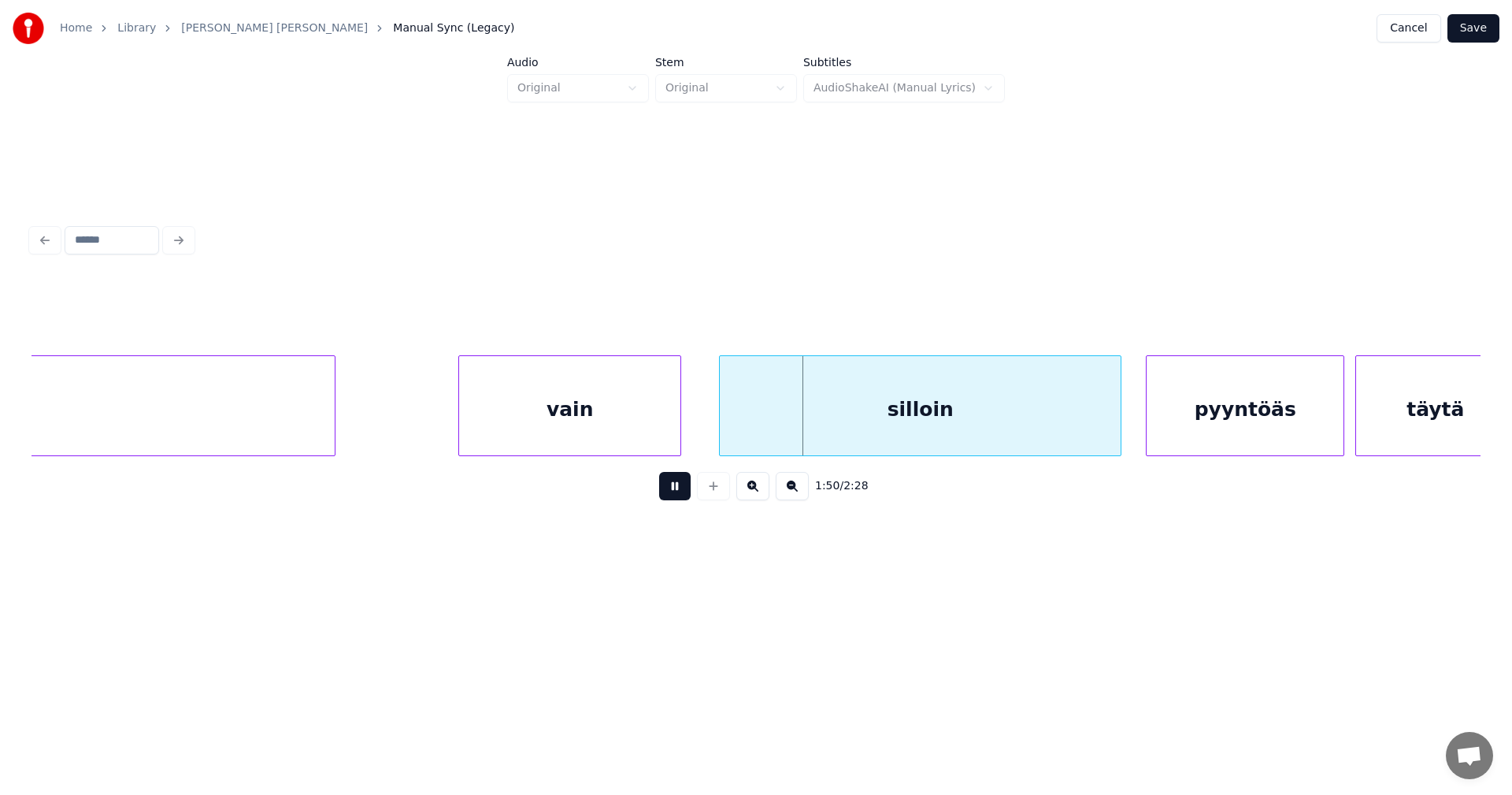
click at [678, 482] on button at bounding box center [674, 485] width 31 height 28
click at [745, 427] on div "silloin" at bounding box center [921, 409] width 401 height 107
click at [685, 495] on button at bounding box center [674, 485] width 31 height 28
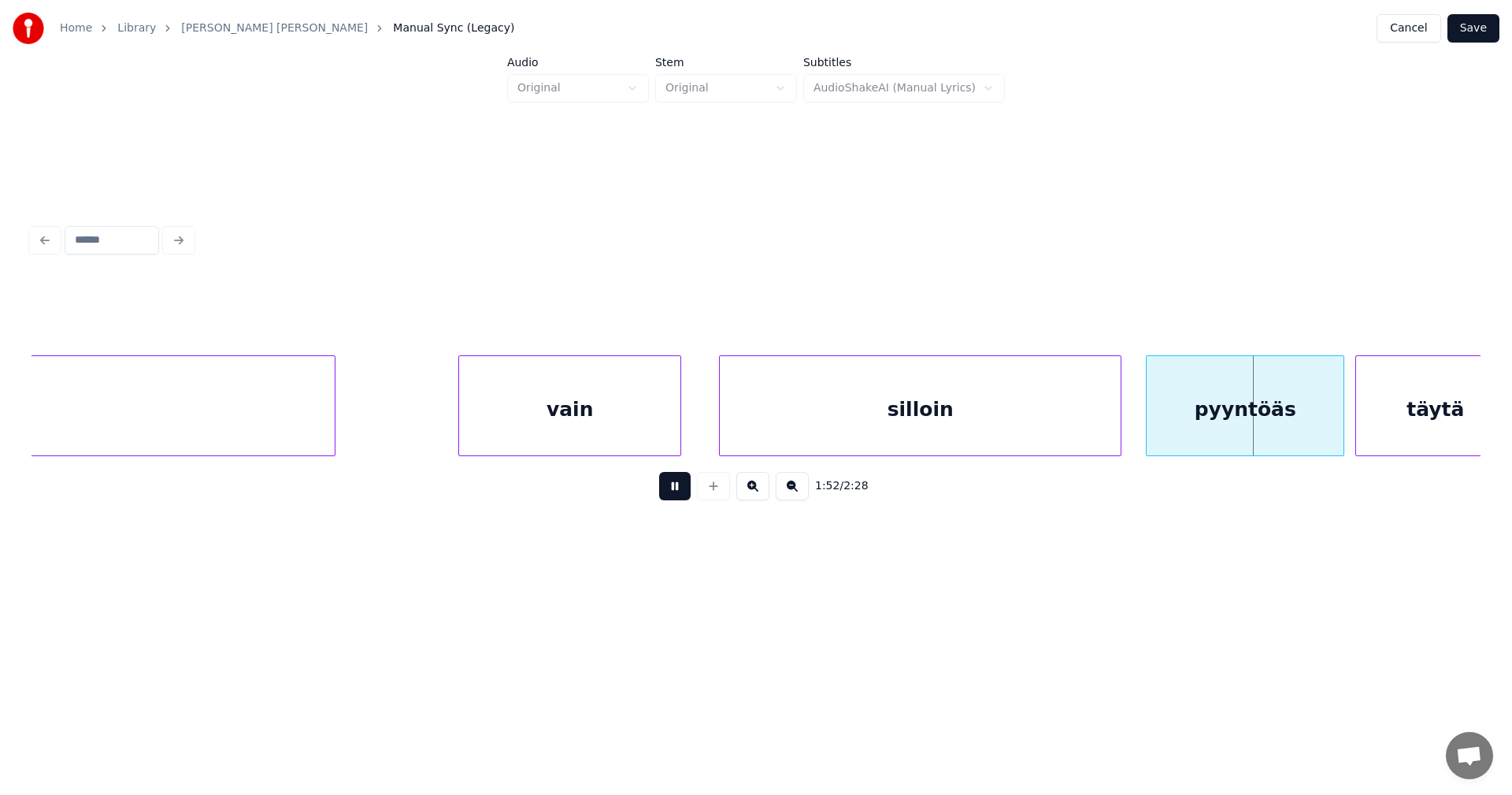
click at [686, 487] on button at bounding box center [674, 485] width 31 height 28
click at [1326, 437] on div at bounding box center [1325, 405] width 5 height 99
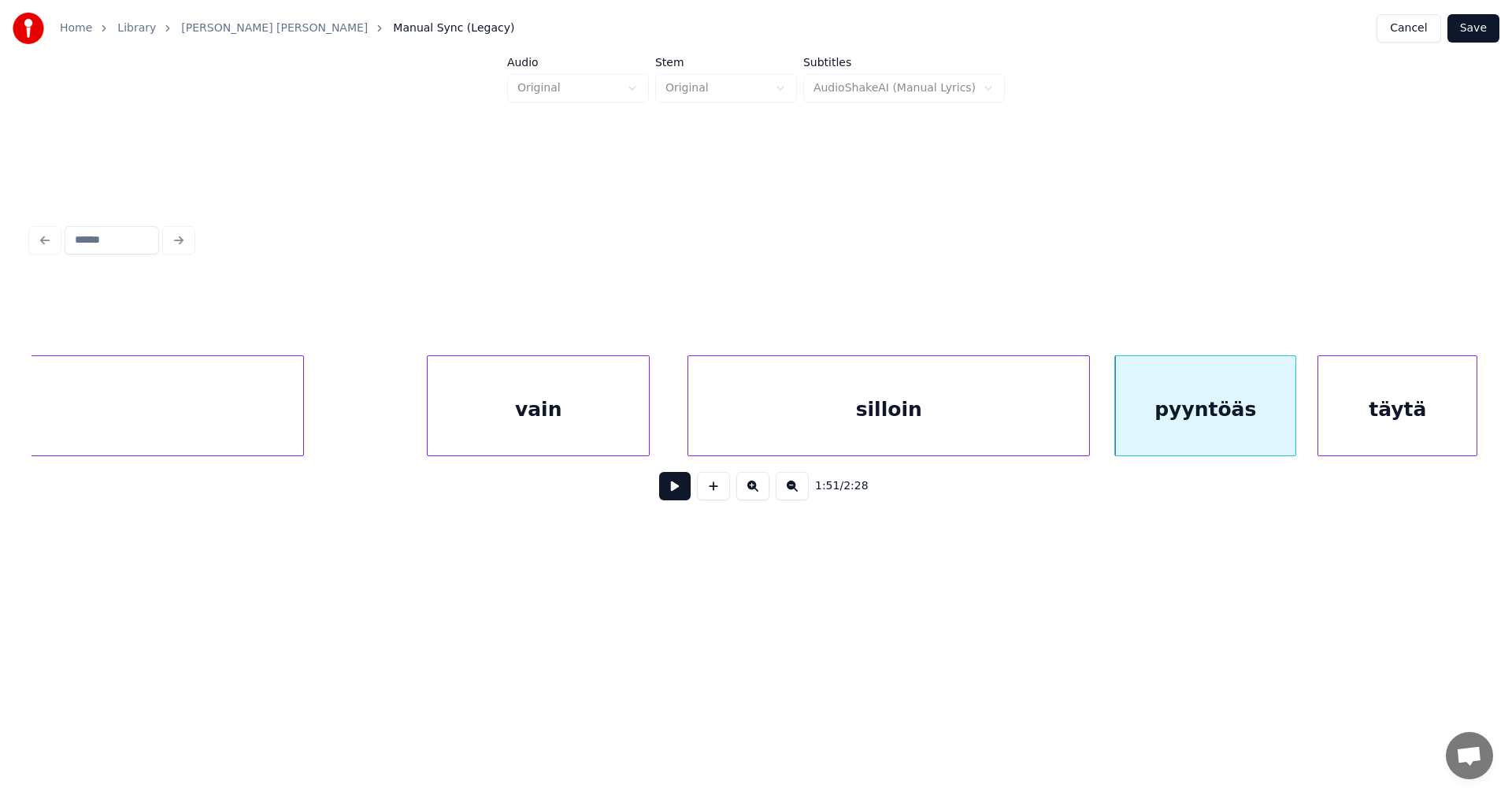
click at [1368, 438] on div "täytä" at bounding box center [1398, 409] width 159 height 107
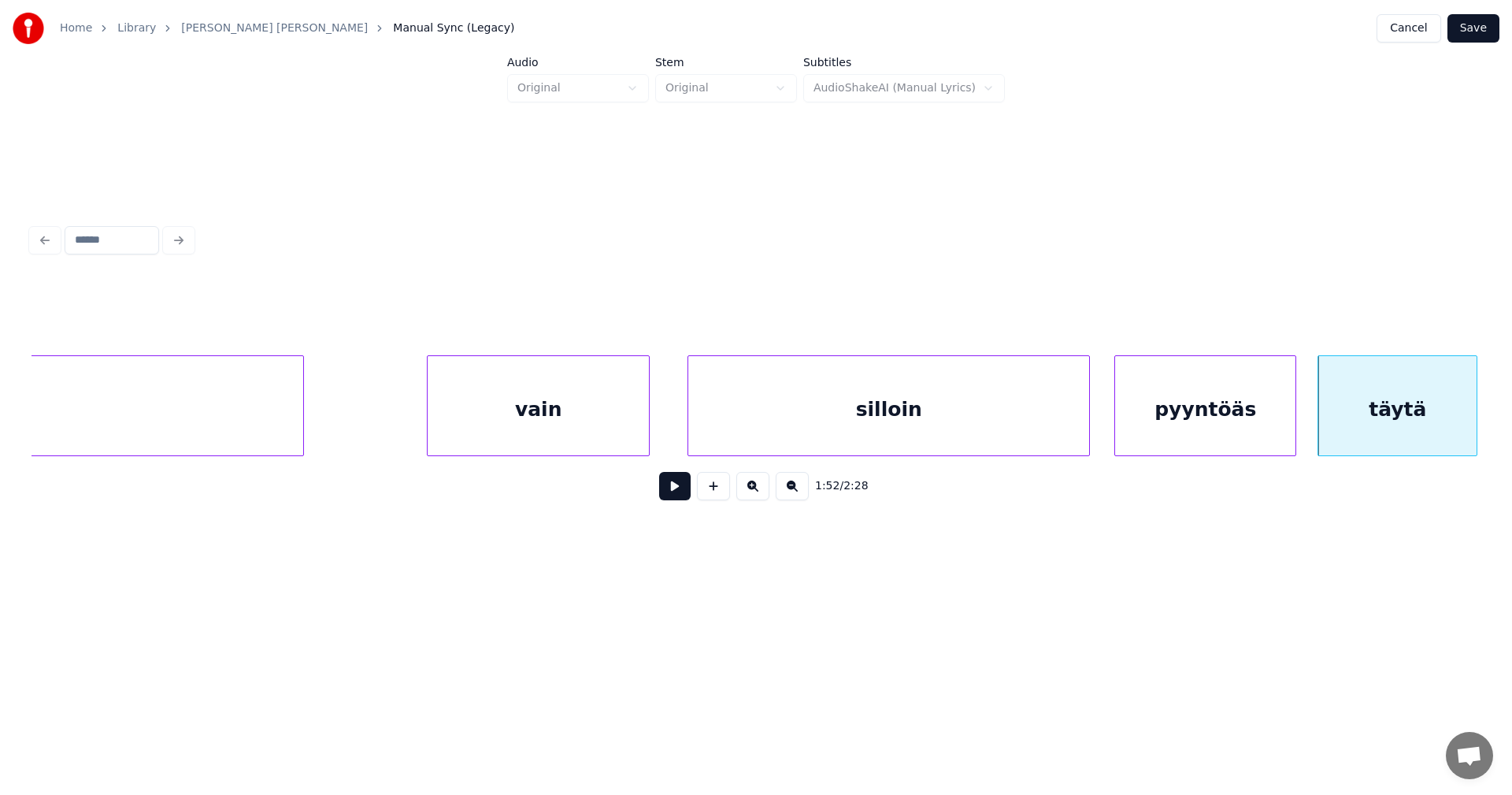
click at [1249, 427] on div "pyyntöäs" at bounding box center [1205, 409] width 180 height 107
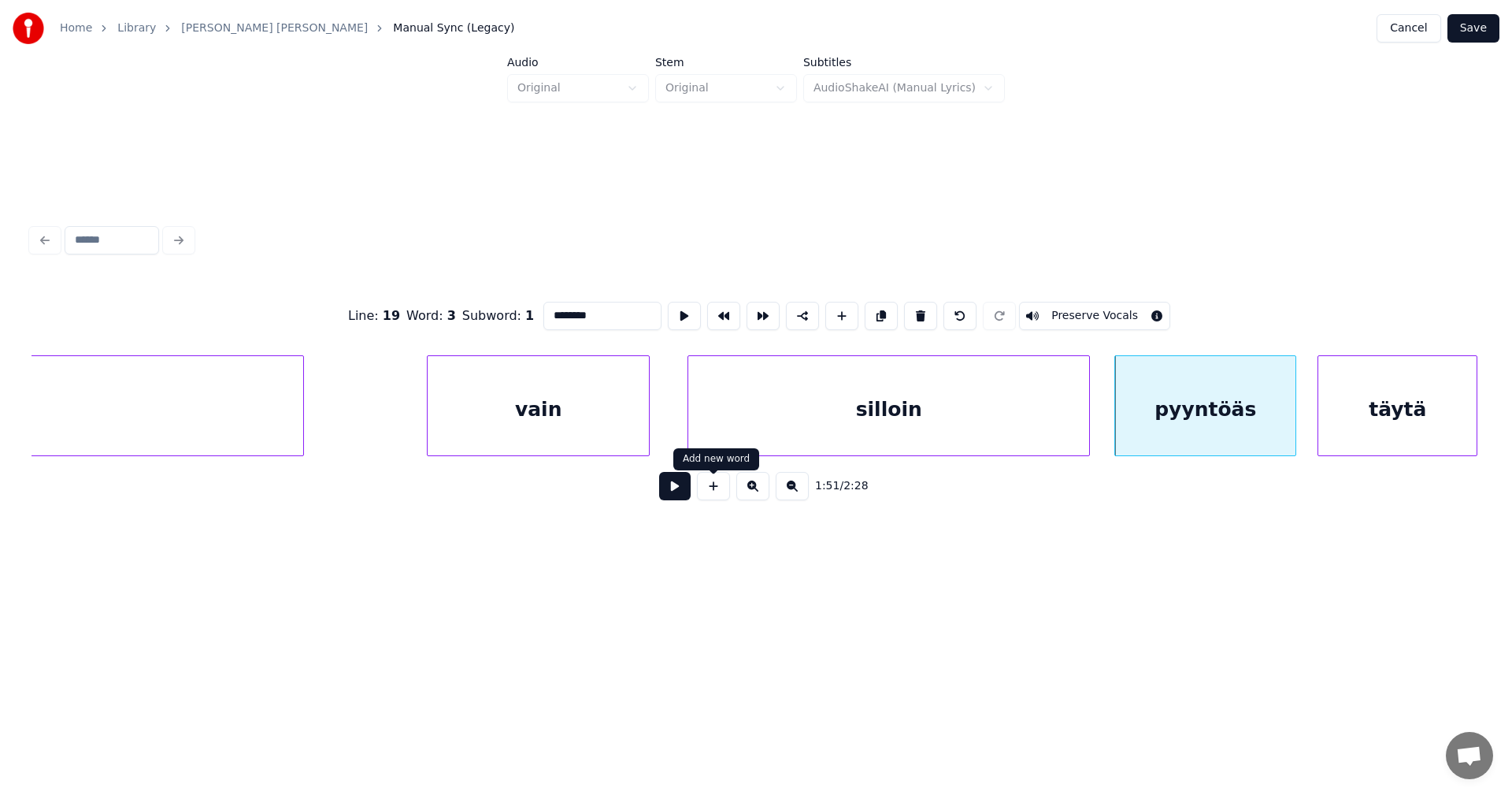
click at [683, 491] on button at bounding box center [674, 485] width 31 height 28
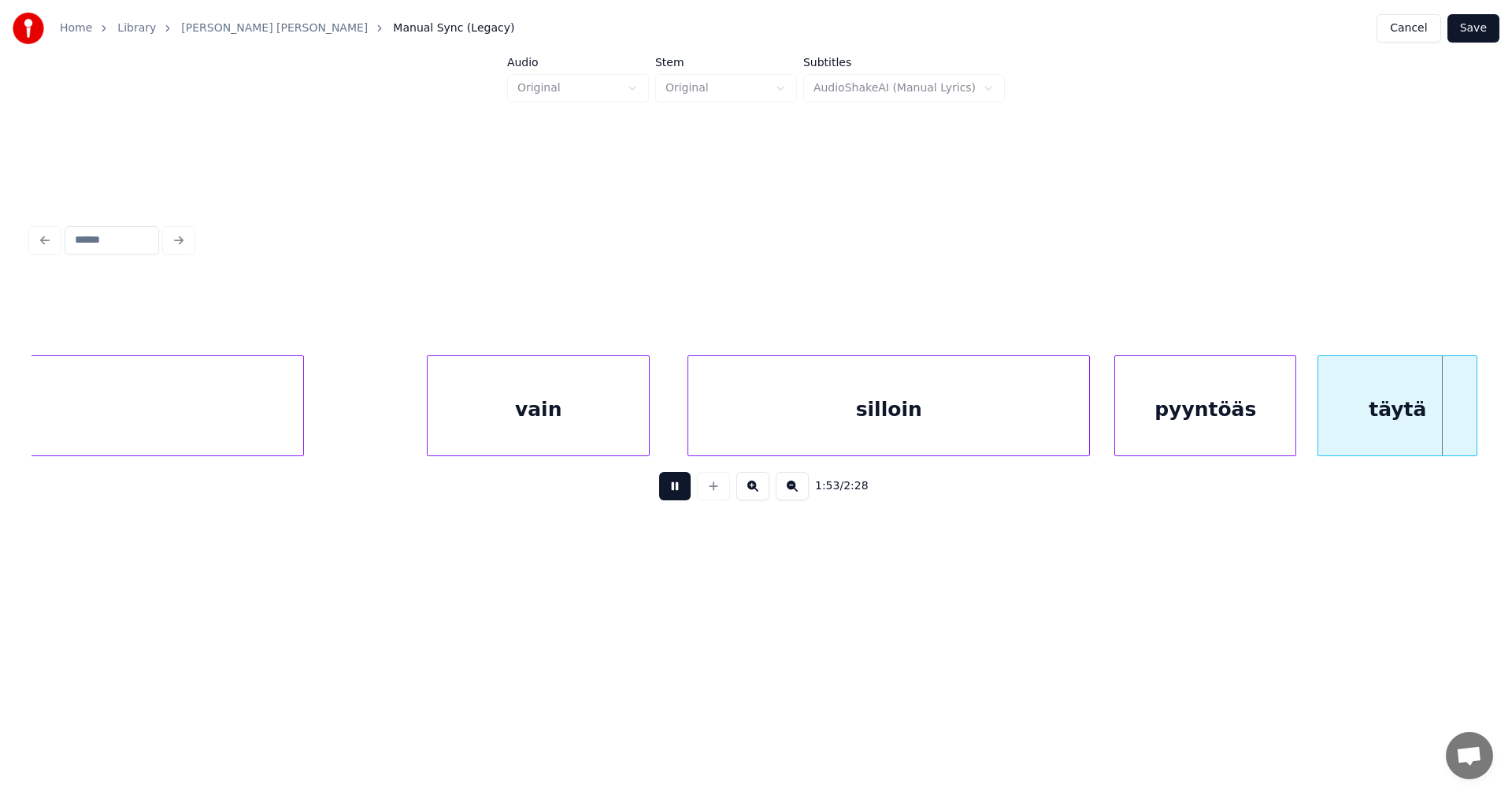
drag, startPoint x: 683, startPoint y: 491, endPoint x: 710, endPoint y: 492, distance: 27.0
click at [687, 488] on button at bounding box center [674, 485] width 31 height 28
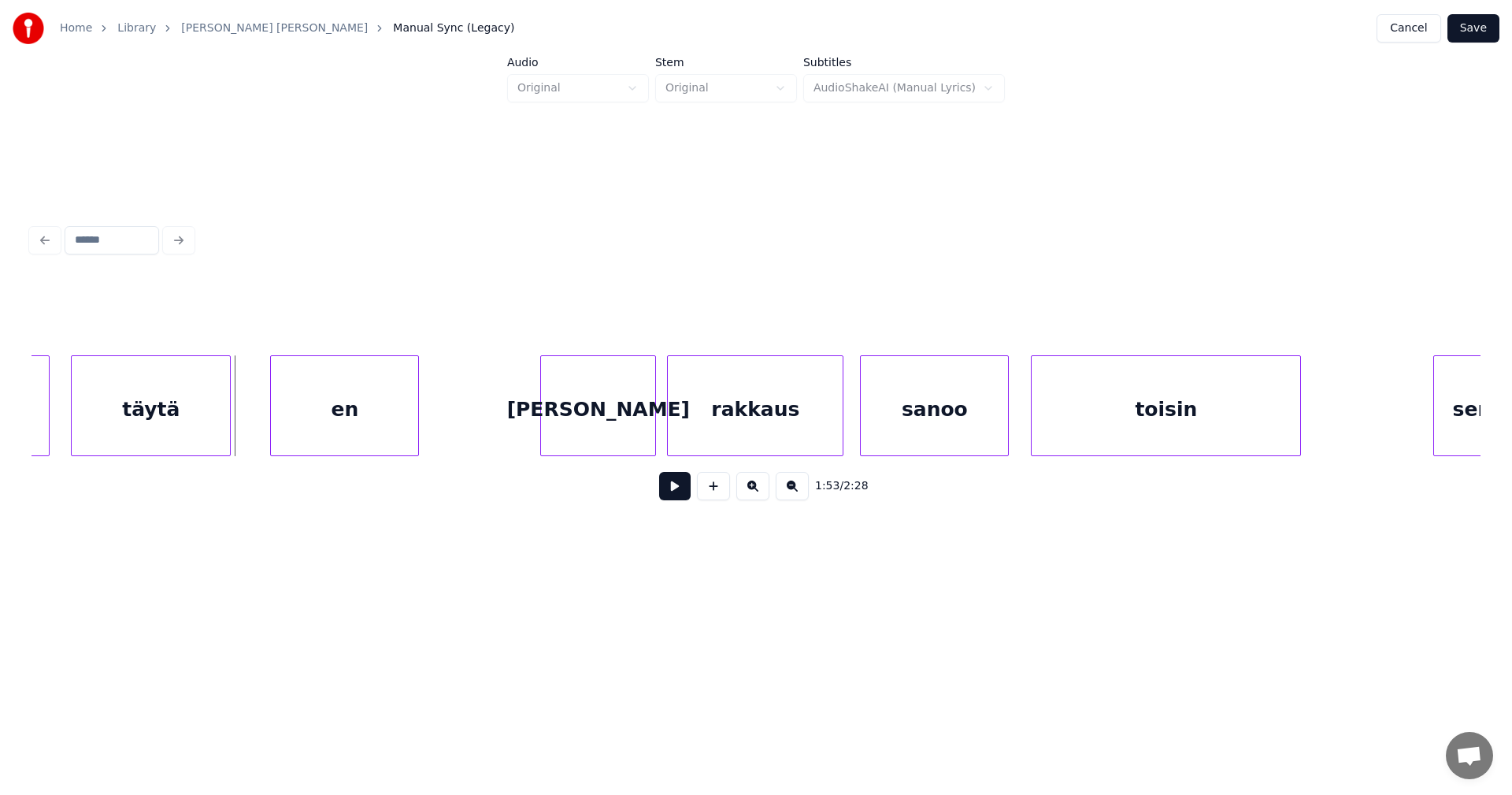
scroll to position [0, 30947]
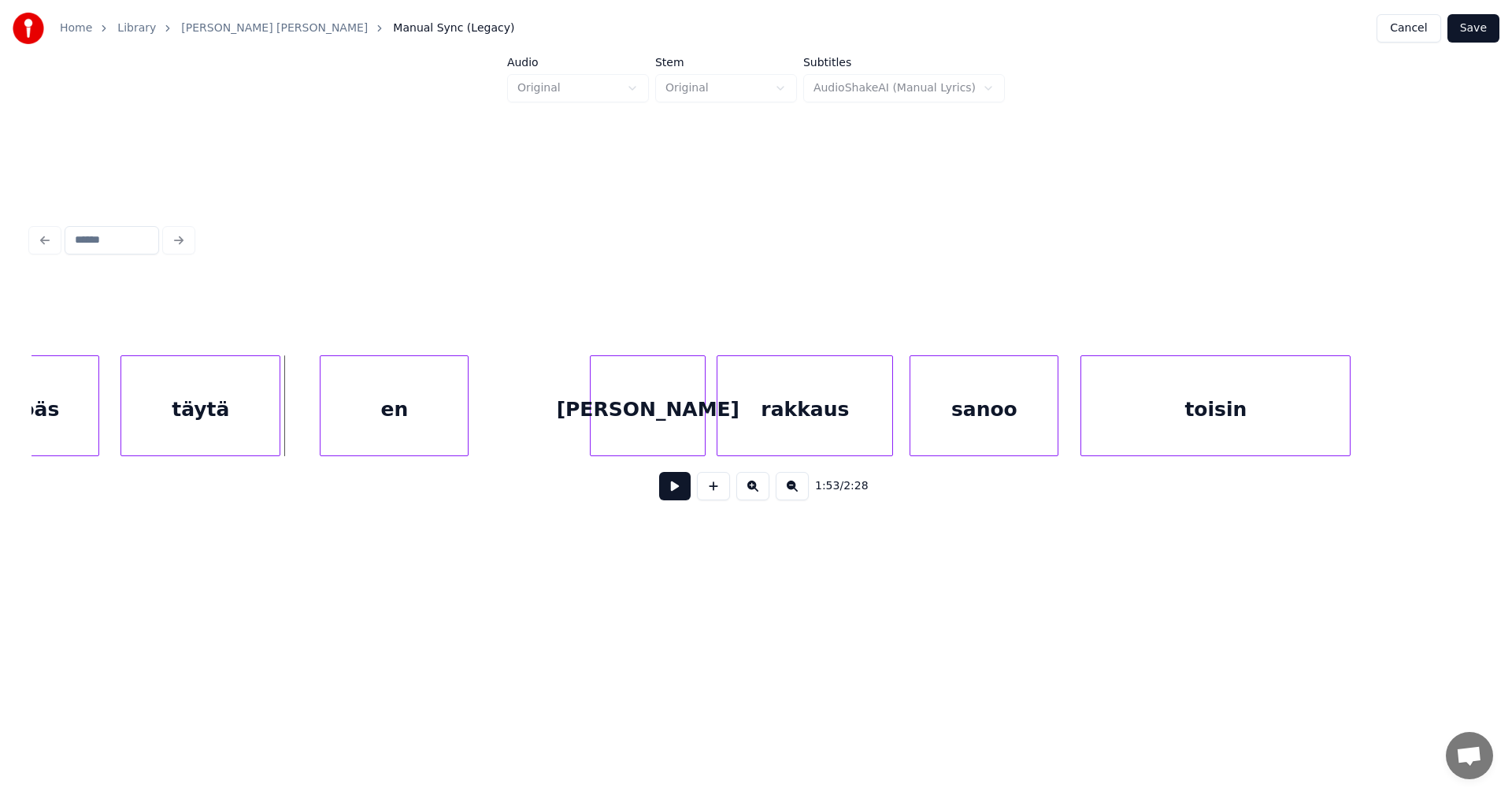
click at [167, 428] on div "täytä" at bounding box center [200, 409] width 159 height 107
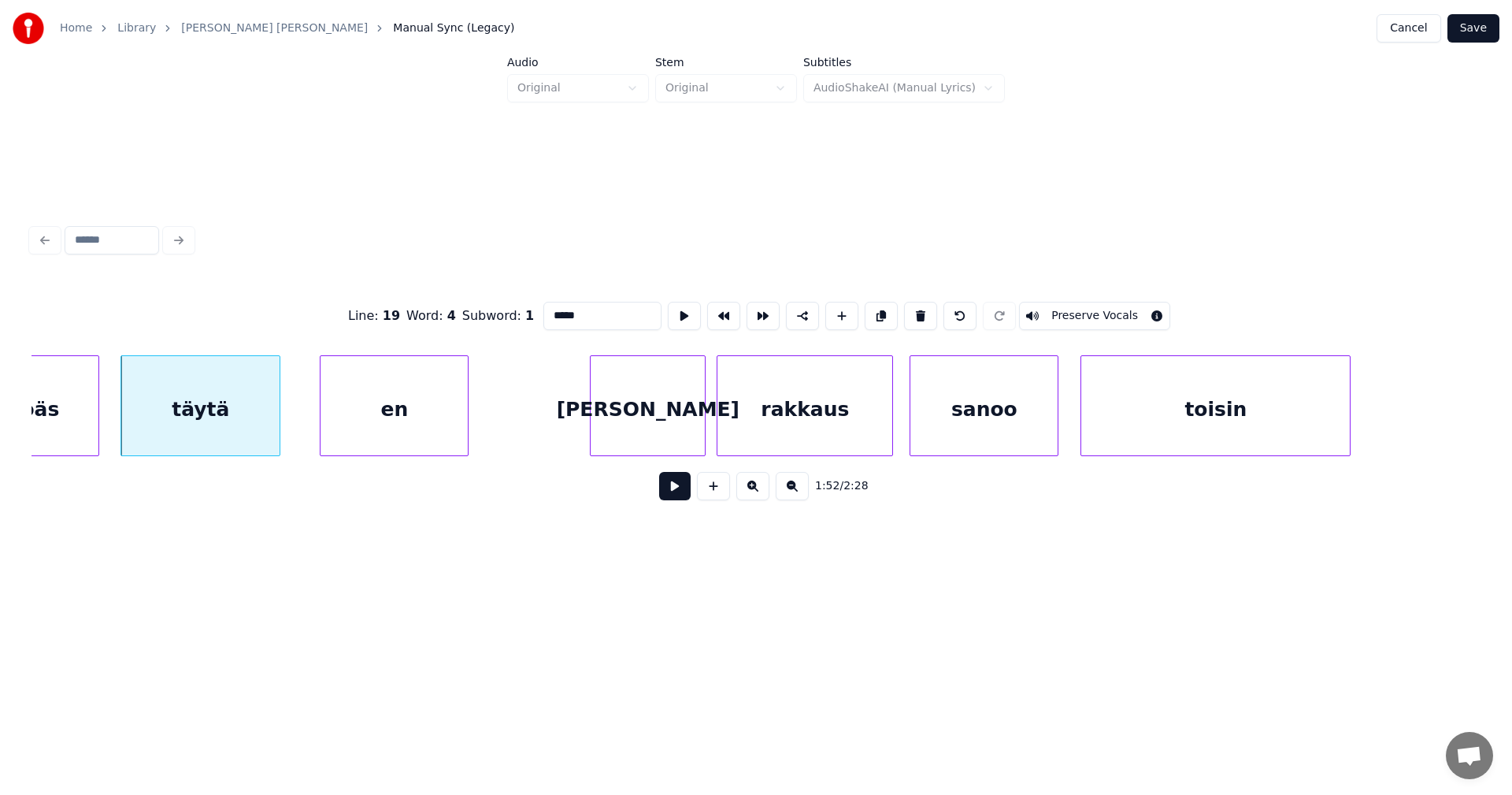
click at [674, 492] on button at bounding box center [674, 485] width 31 height 28
click at [673, 492] on button at bounding box center [674, 485] width 31 height 28
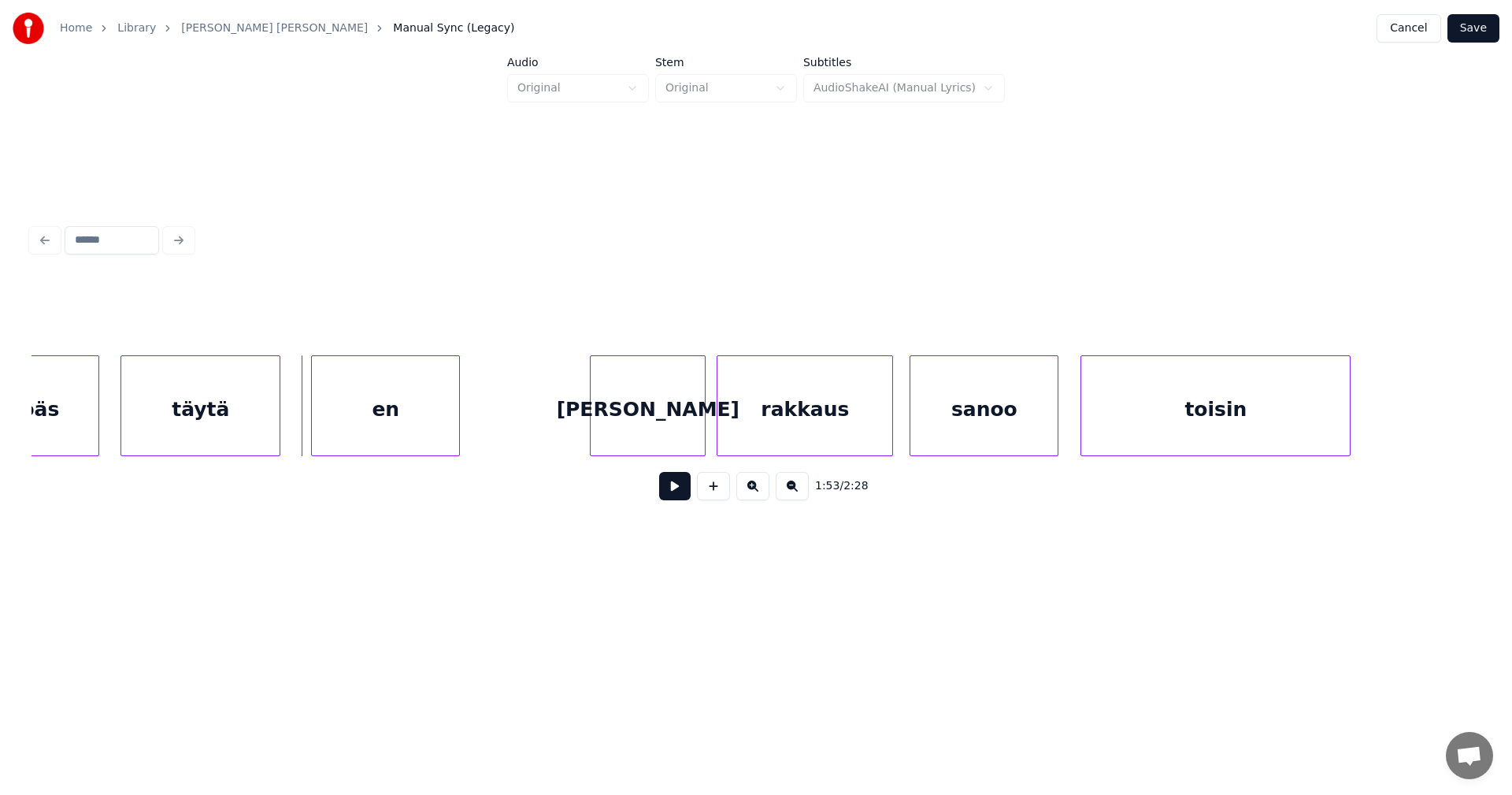
click at [407, 439] on div "en" at bounding box center [385, 409] width 147 height 107
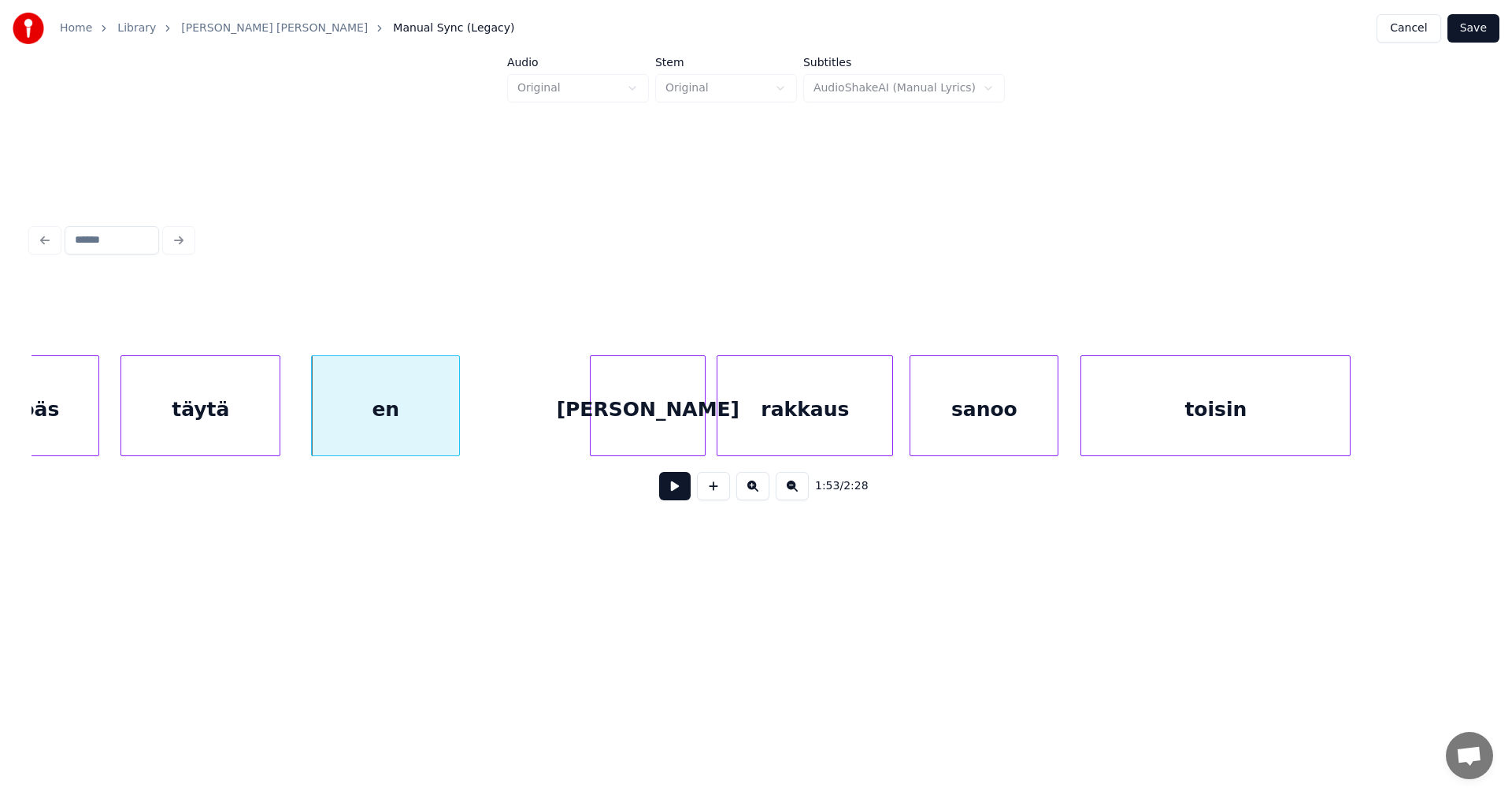
click at [661, 498] on button at bounding box center [674, 485] width 31 height 28
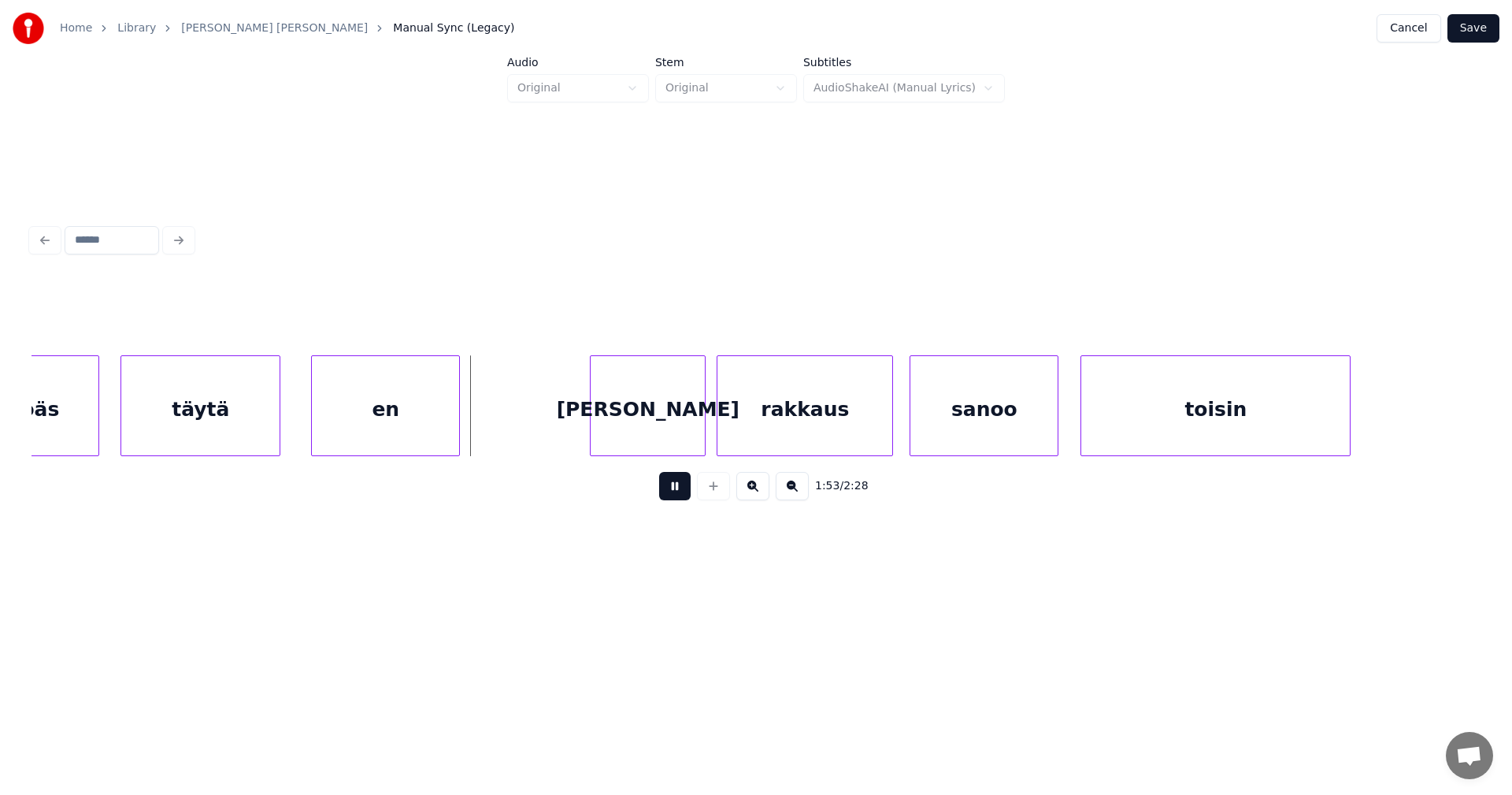
click at [661, 497] on button at bounding box center [674, 485] width 31 height 28
click at [403, 438] on div "en" at bounding box center [380, 409] width 147 height 107
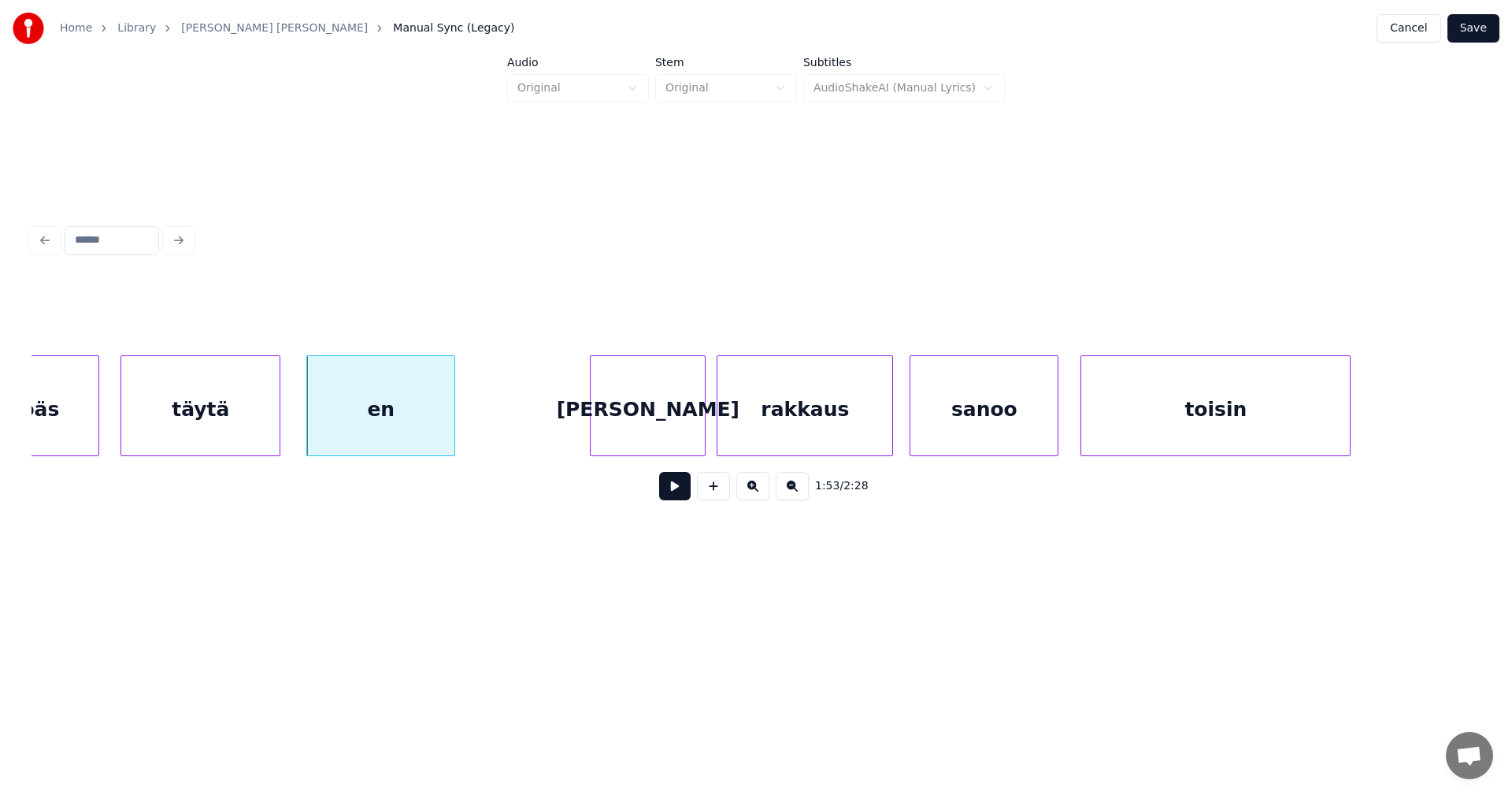
click at [665, 493] on button at bounding box center [674, 485] width 31 height 28
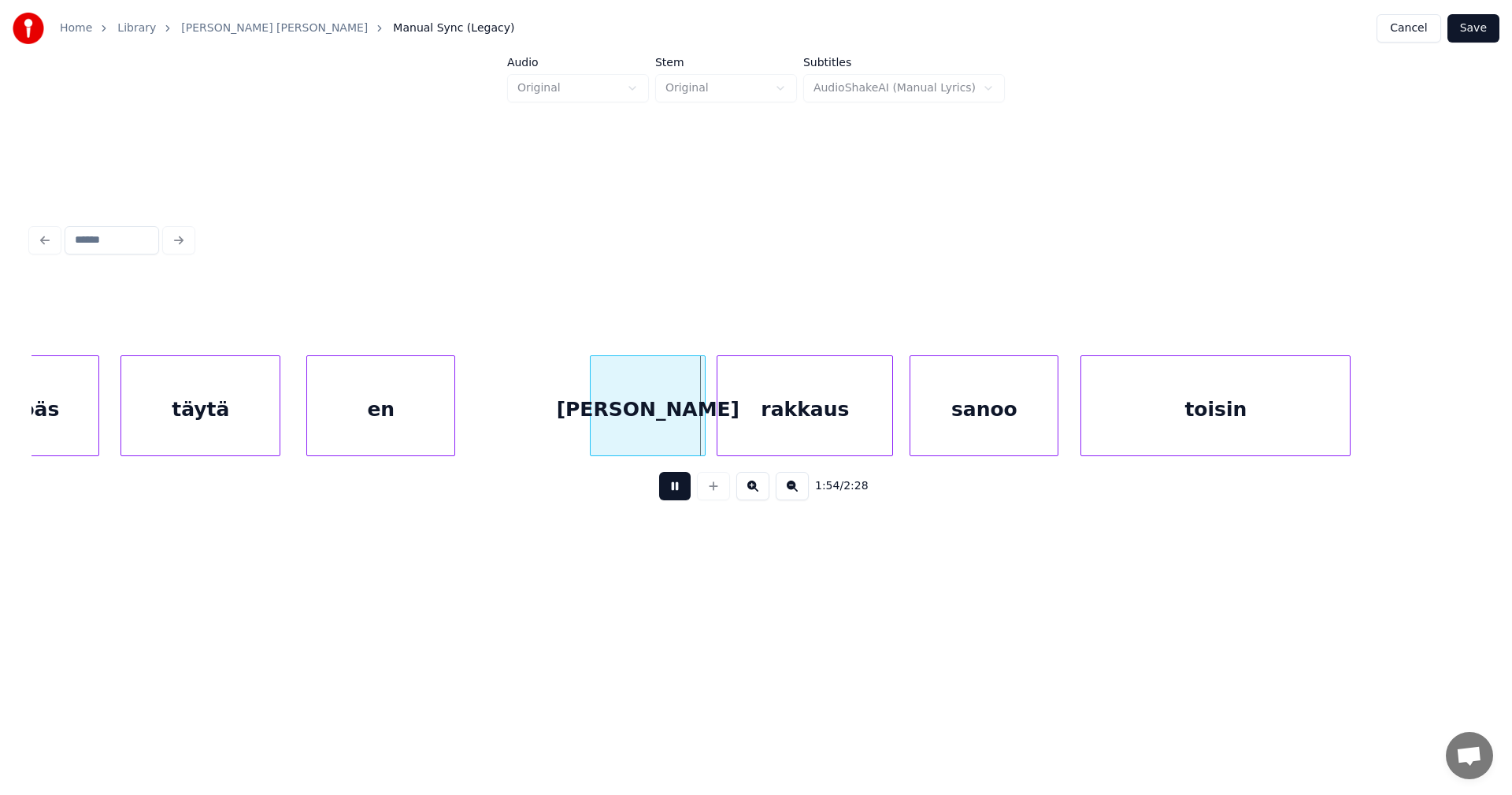
click at [670, 493] on button at bounding box center [674, 485] width 31 height 28
click at [671, 492] on button at bounding box center [674, 485] width 31 height 28
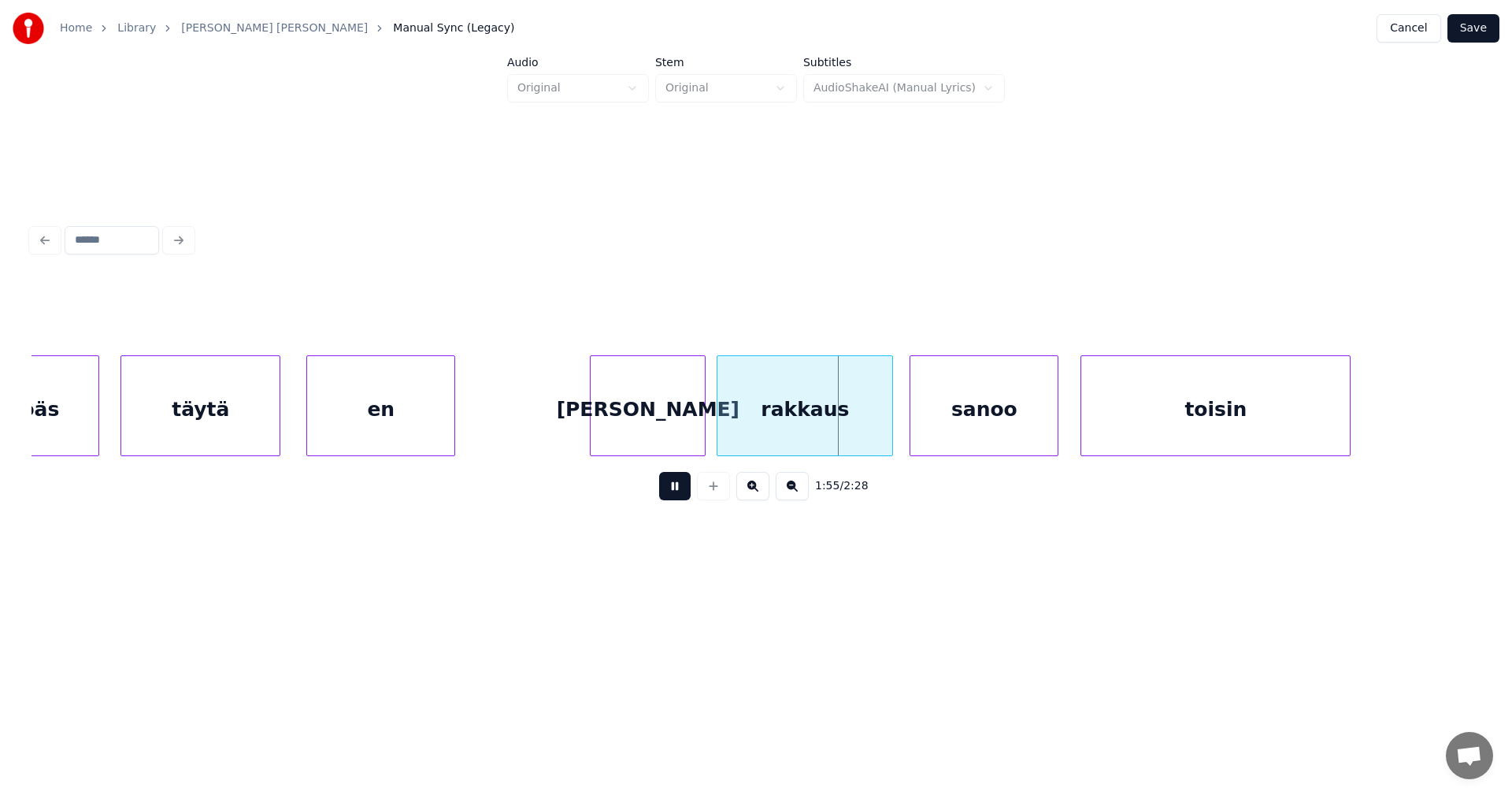
click at [671, 491] on button at bounding box center [674, 485] width 31 height 28
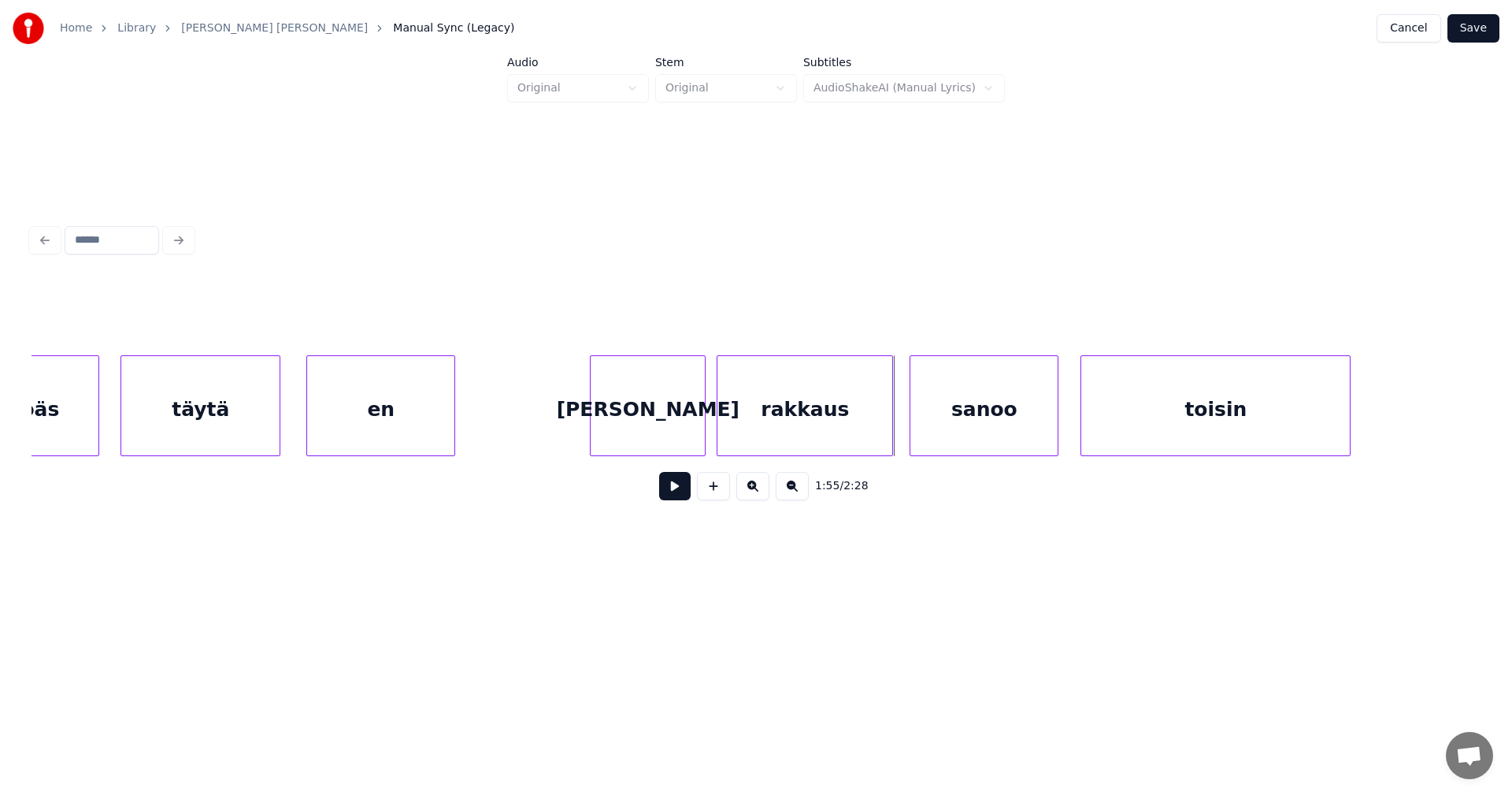
click at [939, 436] on div "sanoo" at bounding box center [984, 409] width 147 height 107
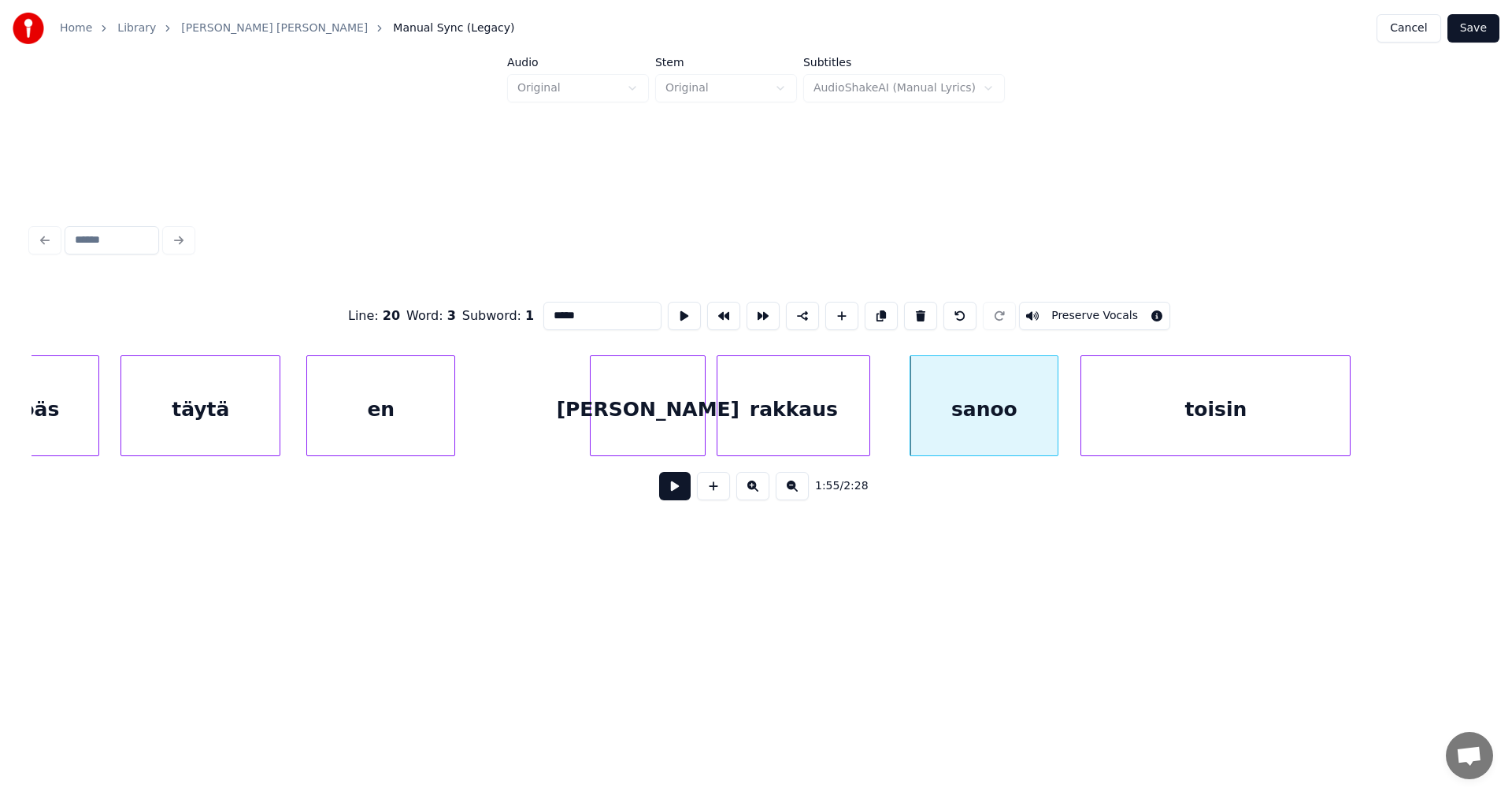
click at [866, 428] on div at bounding box center [867, 405] width 5 height 99
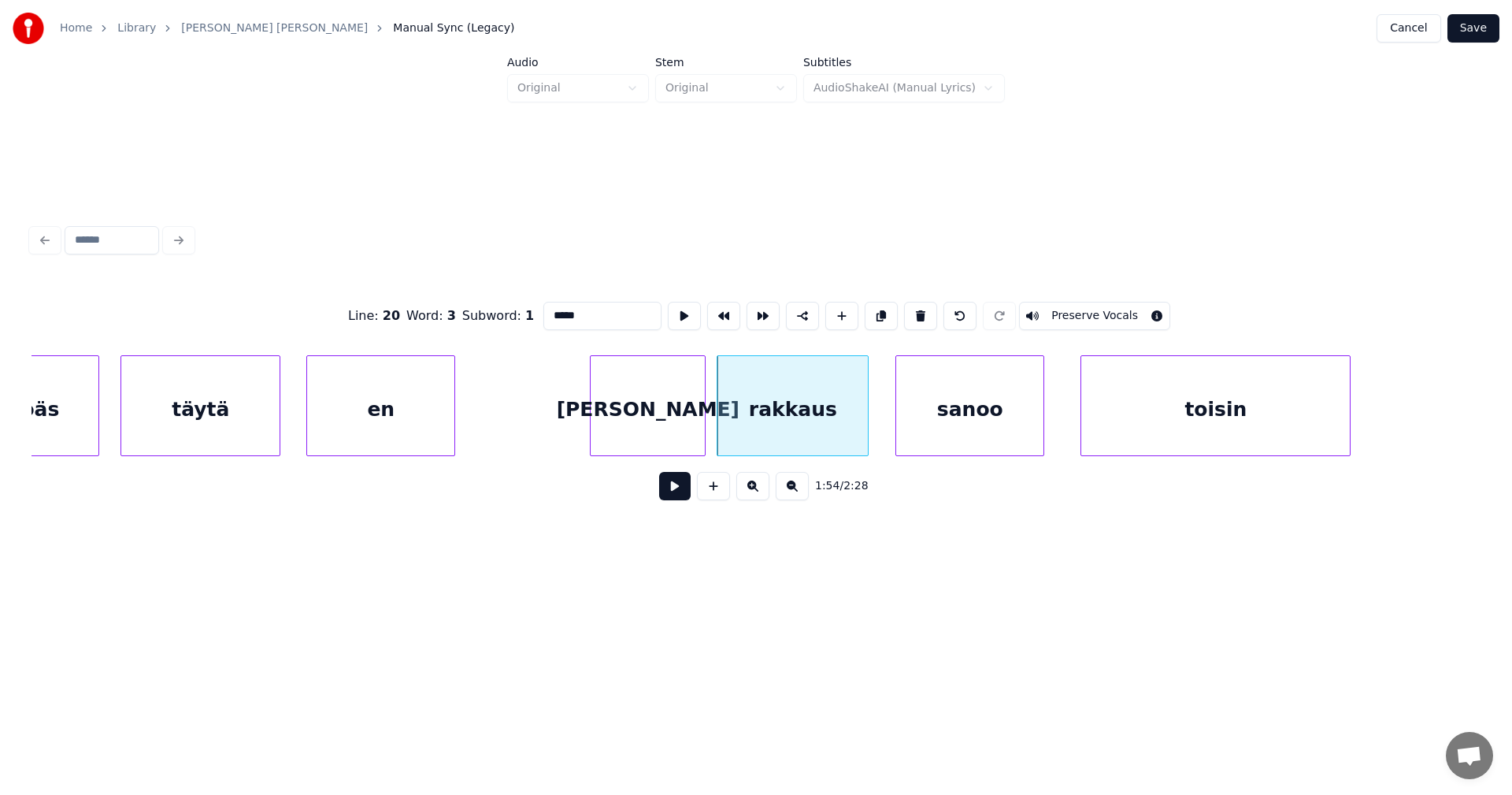
click at [921, 434] on div "sanoo" at bounding box center [970, 409] width 147 height 107
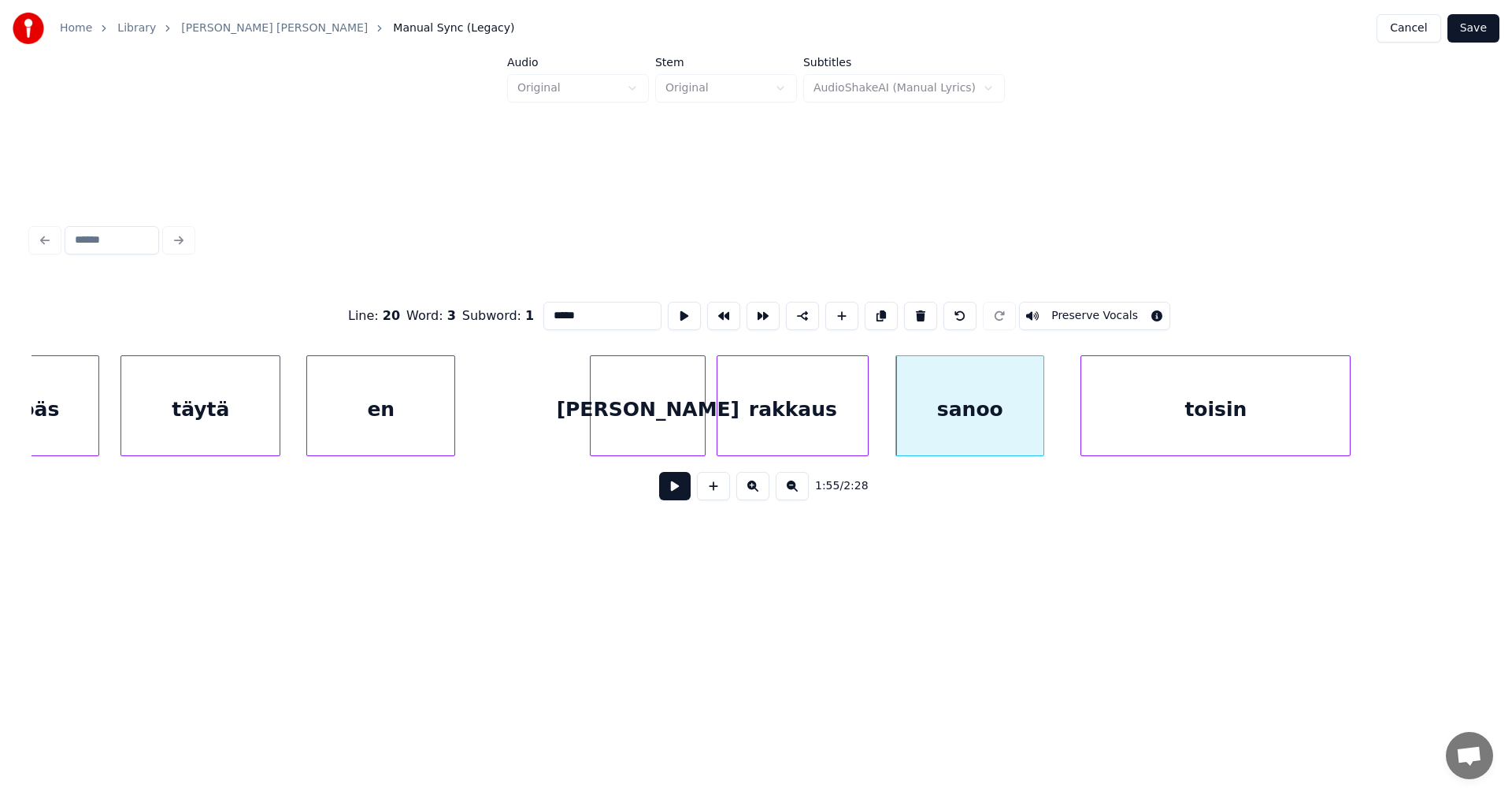
click at [649, 419] on div "[PERSON_NAME]" at bounding box center [648, 409] width 114 height 107
type input "*****"
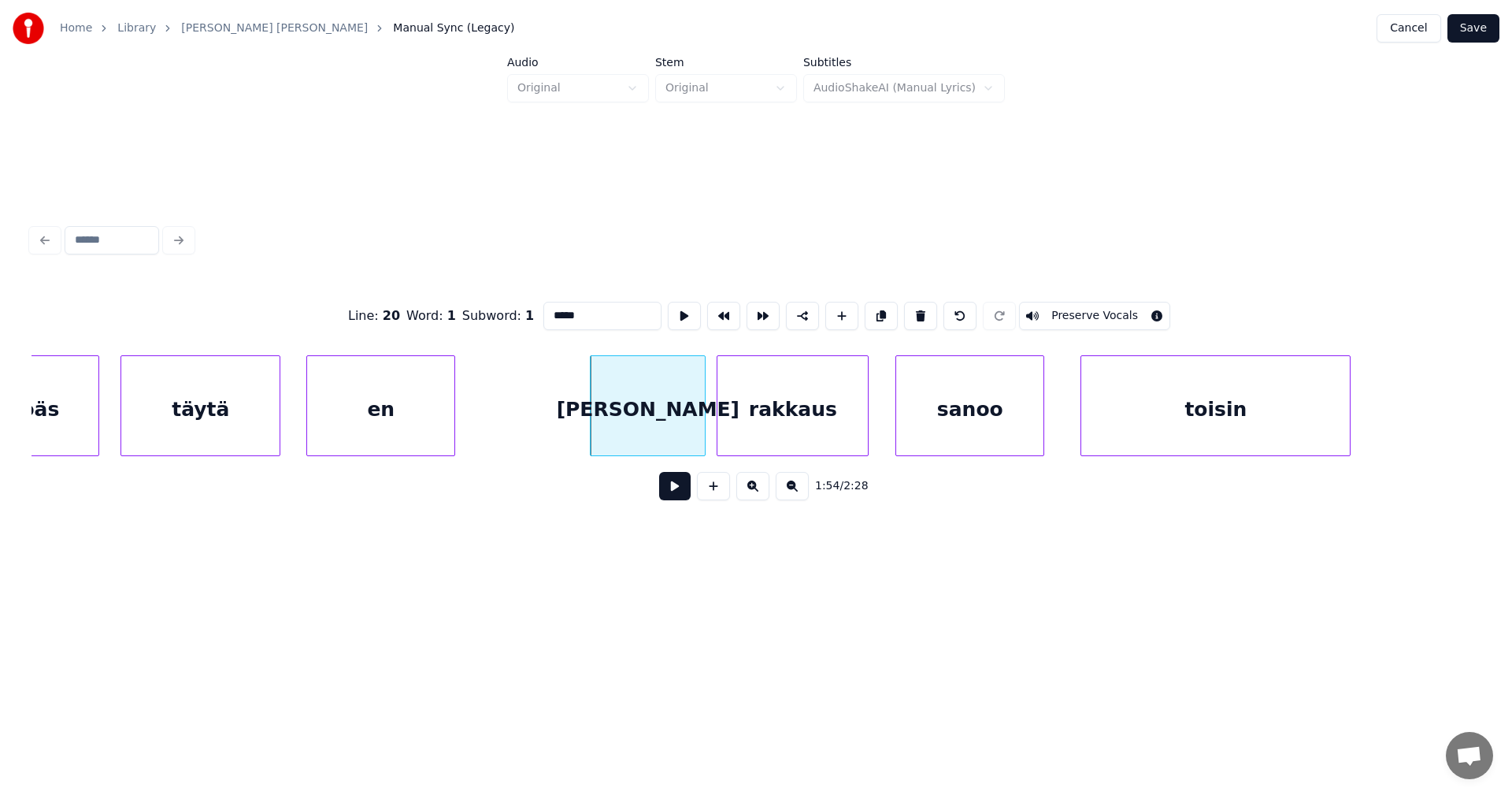
click at [677, 485] on button at bounding box center [674, 485] width 31 height 28
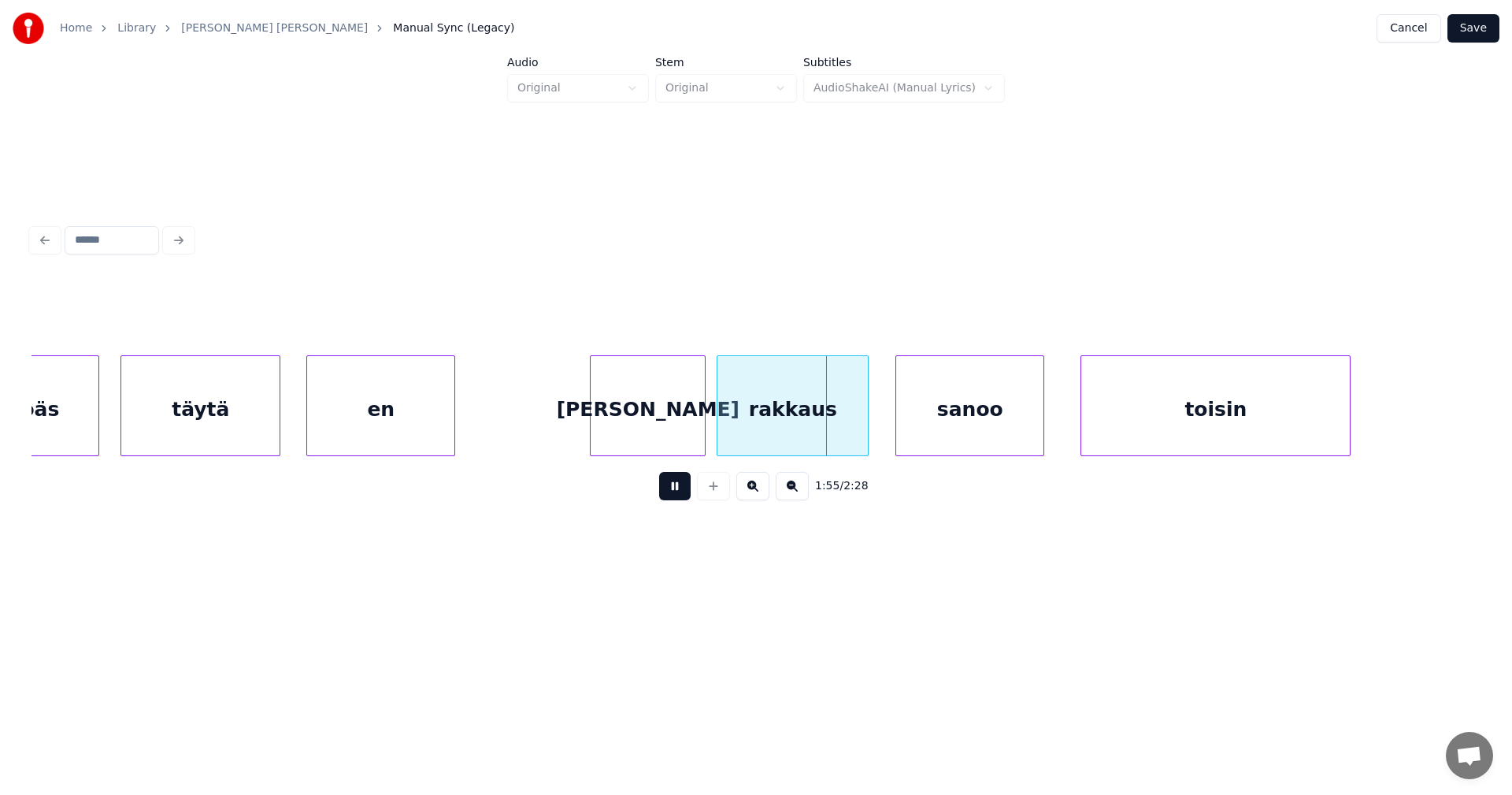
click at [678, 488] on button at bounding box center [674, 485] width 31 height 28
drag, startPoint x: 674, startPoint y: 493, endPoint x: 725, endPoint y: 457, distance: 62.4
click at [674, 491] on button at bounding box center [674, 485] width 31 height 28
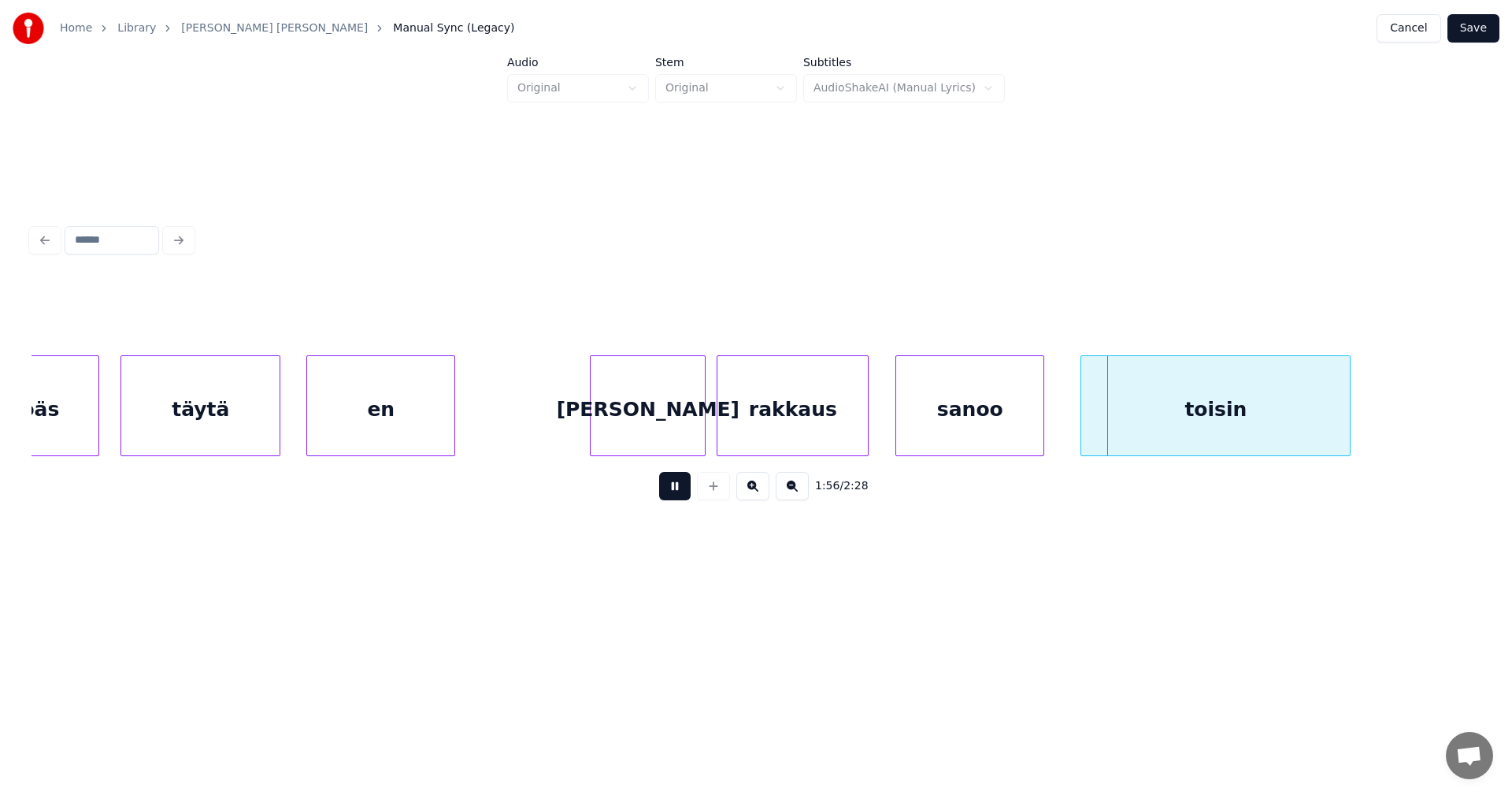
click at [677, 490] on button at bounding box center [674, 485] width 31 height 28
click at [636, 426] on div "[PERSON_NAME]" at bounding box center [648, 409] width 114 height 107
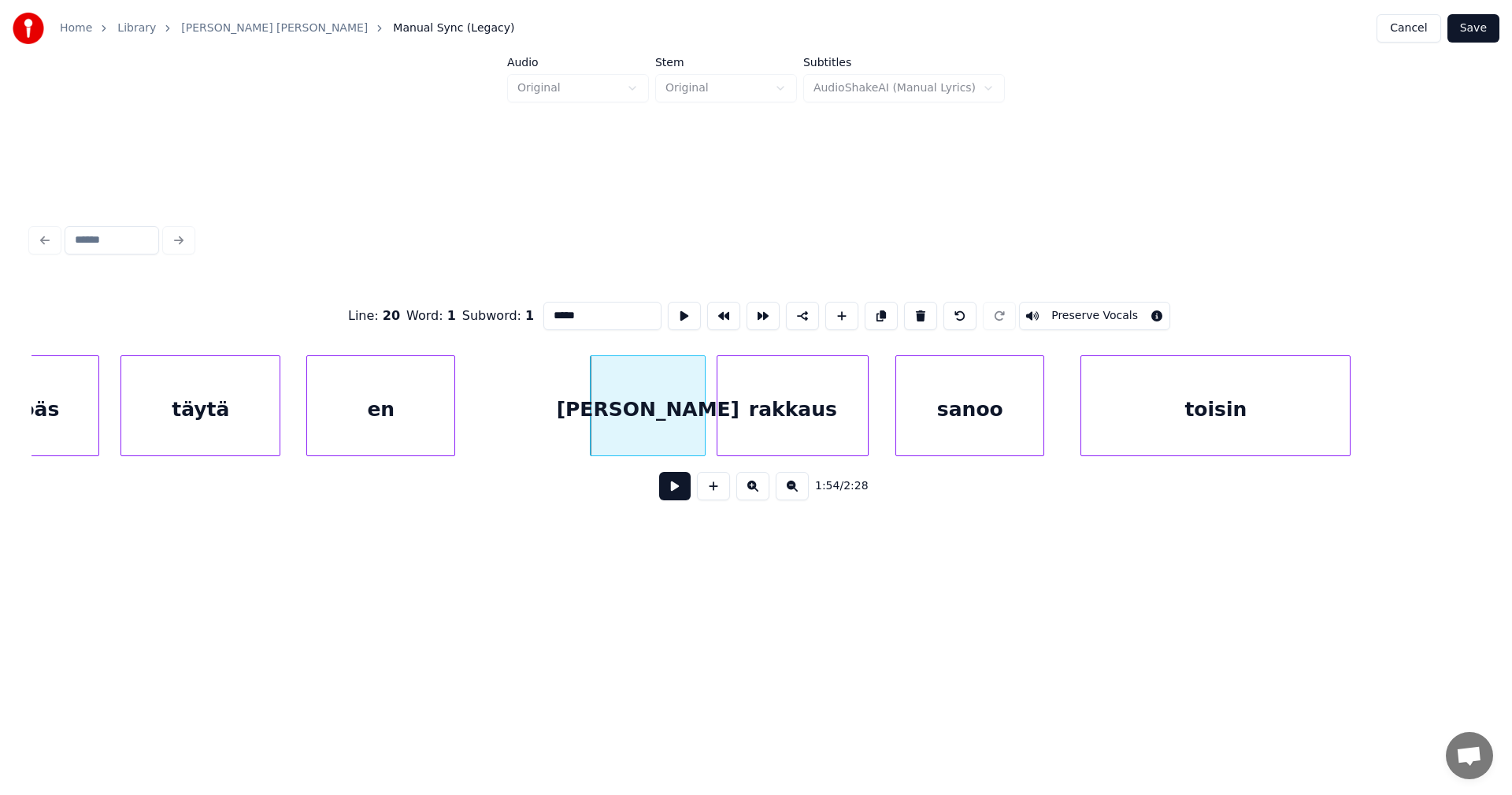
click at [680, 490] on button at bounding box center [674, 485] width 31 height 28
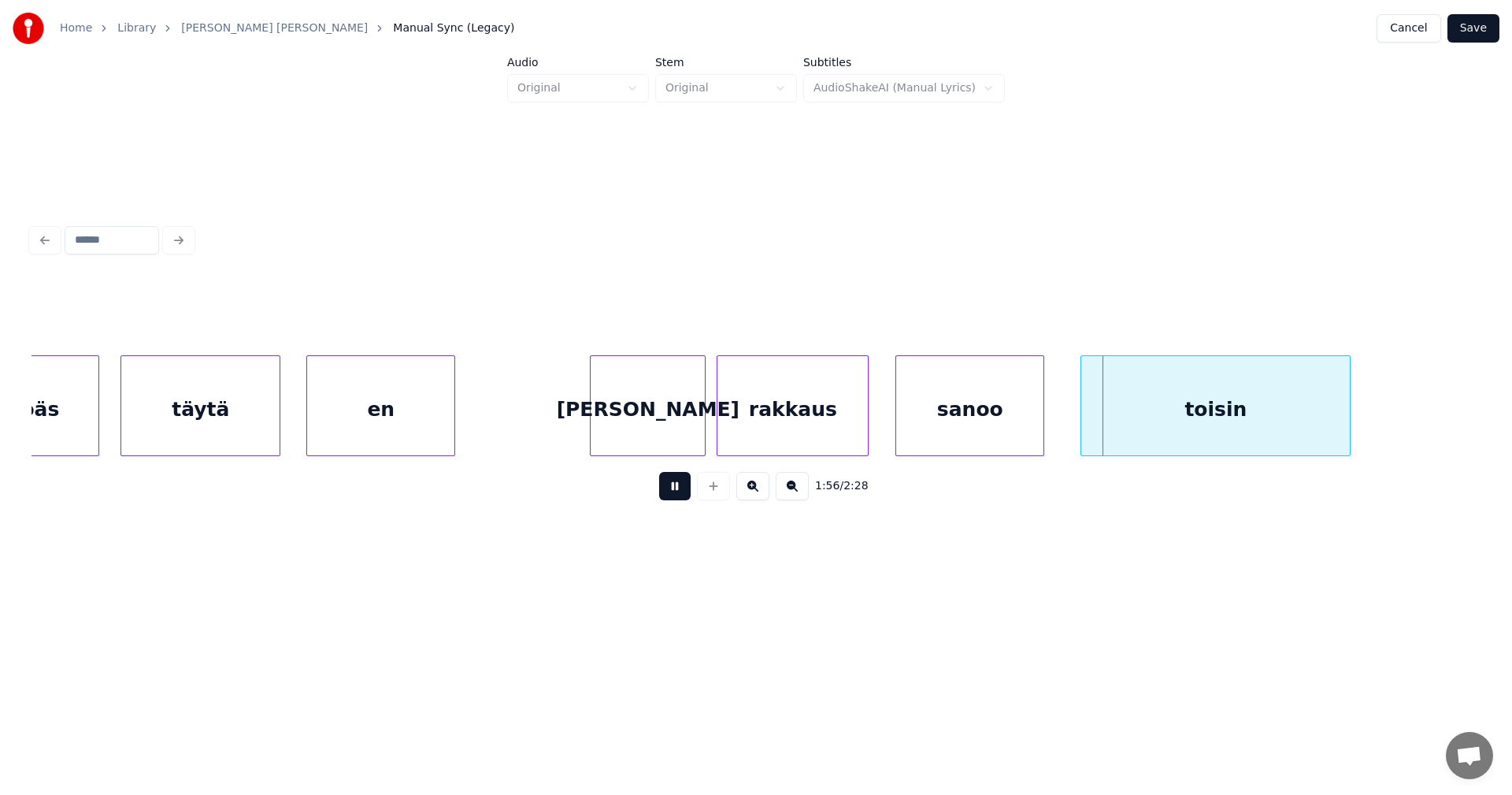
click at [685, 486] on button at bounding box center [674, 485] width 31 height 28
click at [1131, 443] on div "toisin" at bounding box center [1209, 409] width 269 height 107
click at [687, 492] on button at bounding box center [674, 485] width 31 height 28
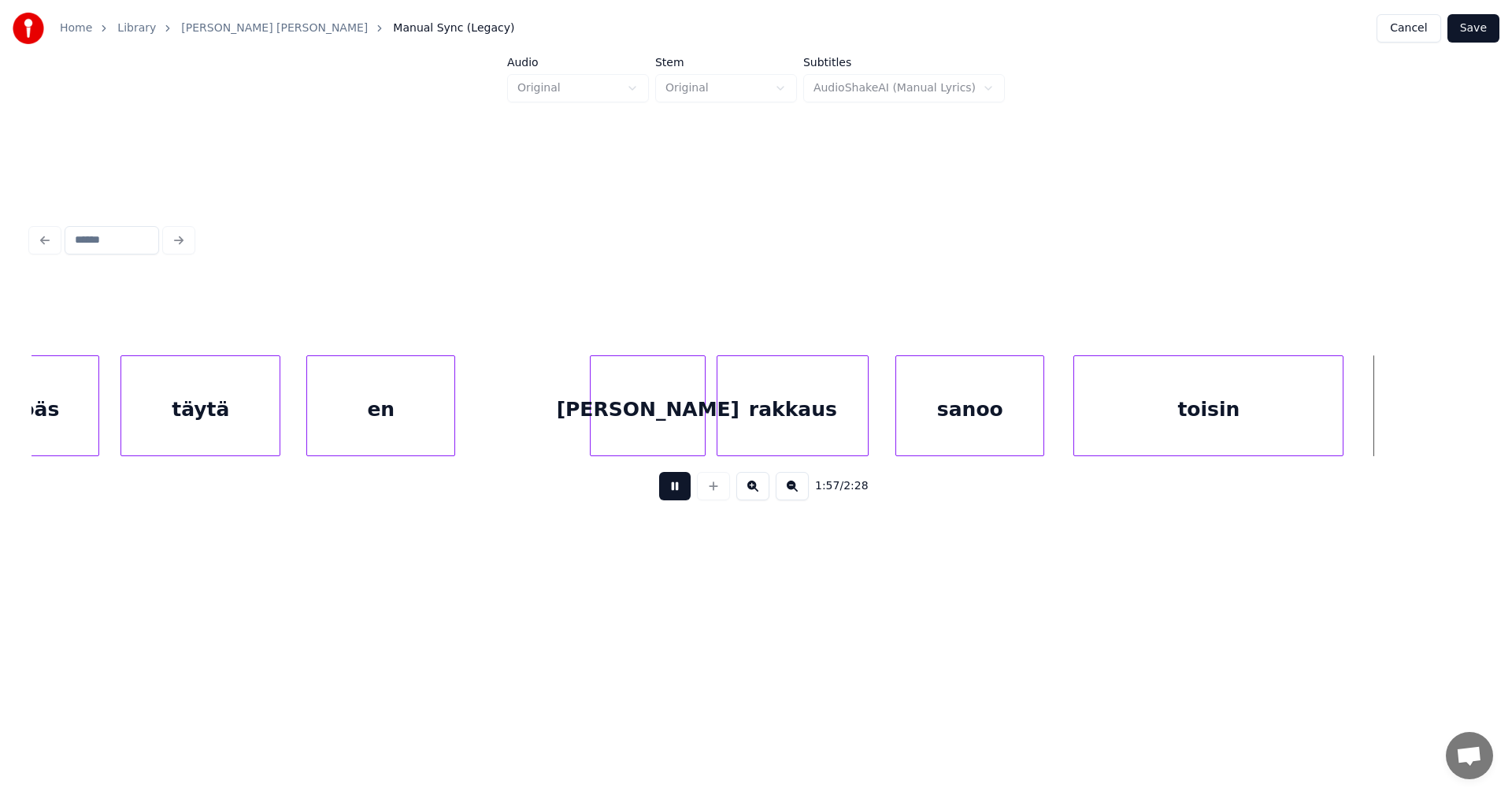
click at [688, 488] on button at bounding box center [674, 485] width 31 height 28
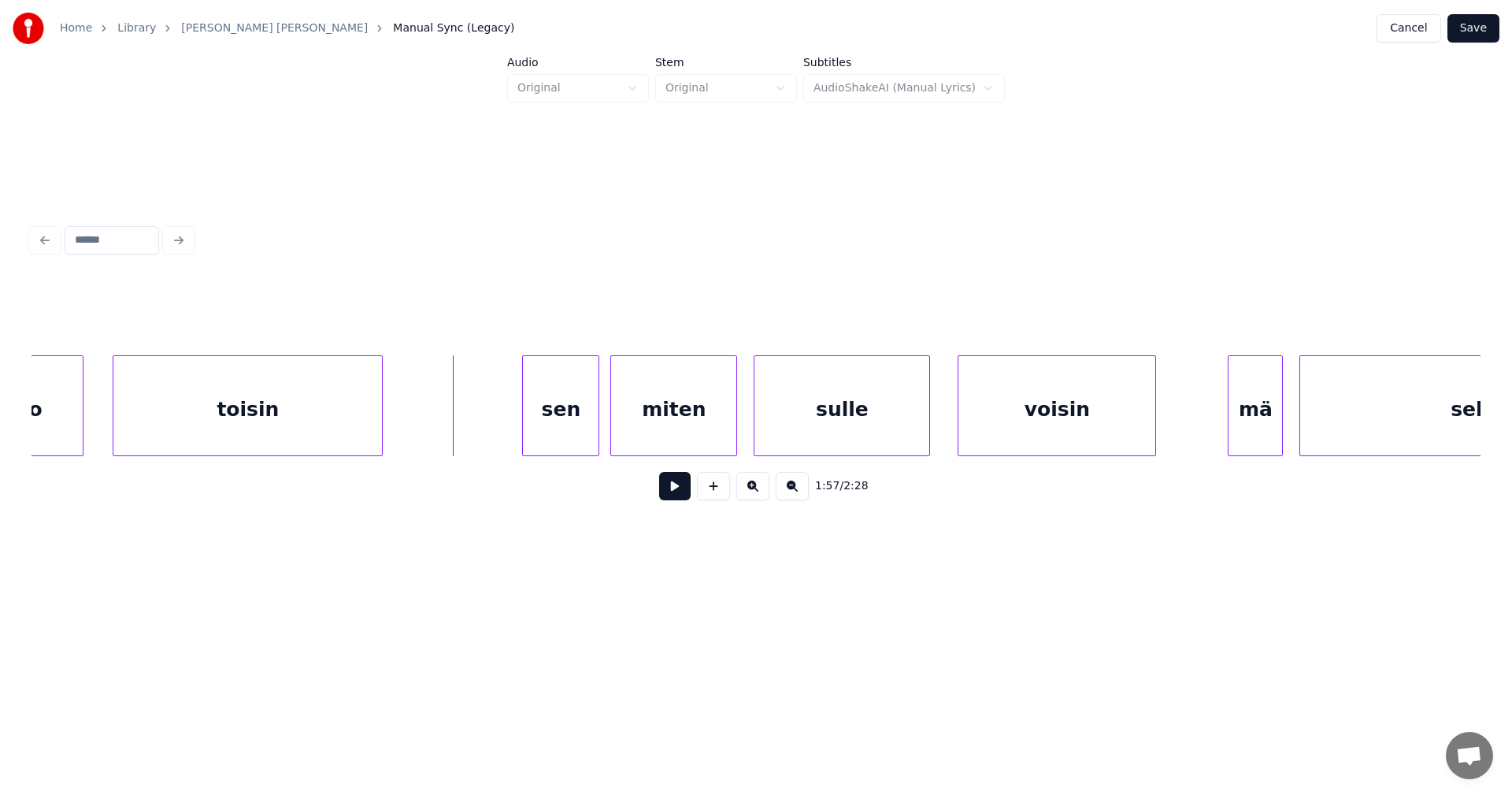
scroll to position [0, 31923]
click at [534, 416] on div "sen" at bounding box center [525, 409] width 76 height 107
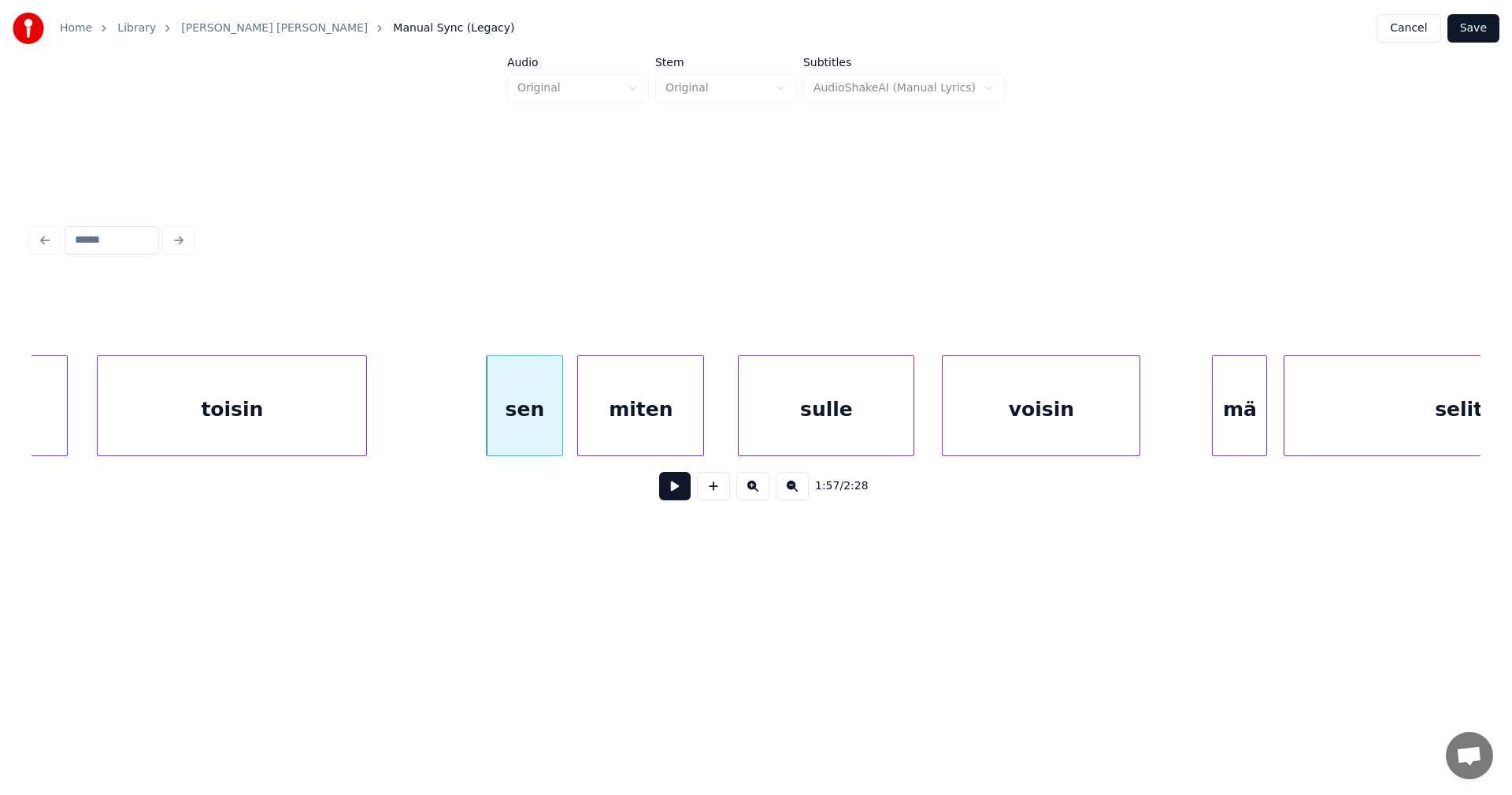
click at [633, 425] on div "miten" at bounding box center [641, 409] width 126 height 107
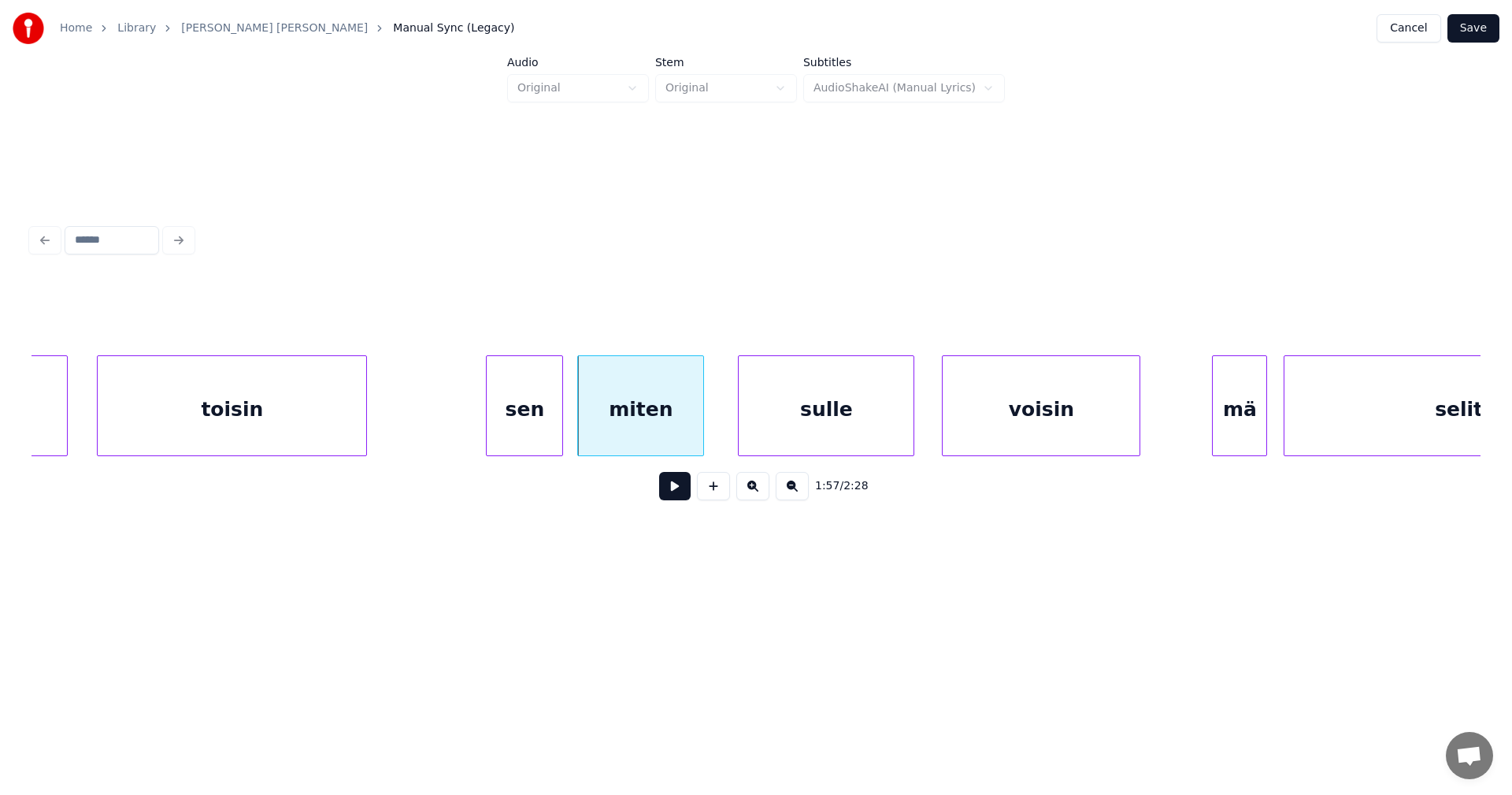
click at [553, 431] on div "sen" at bounding box center [525, 409] width 76 height 107
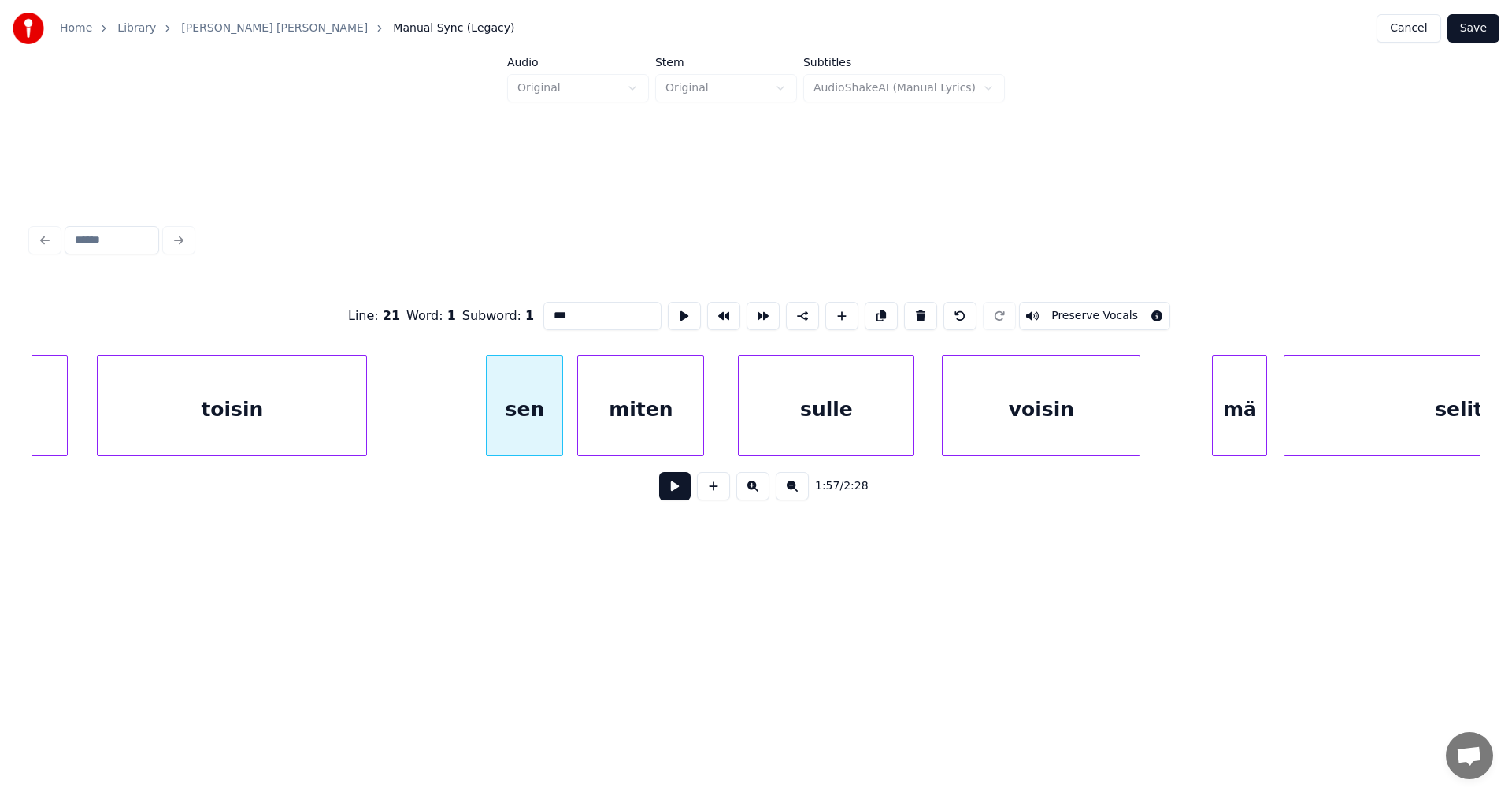
click at [674, 493] on button at bounding box center [674, 485] width 31 height 28
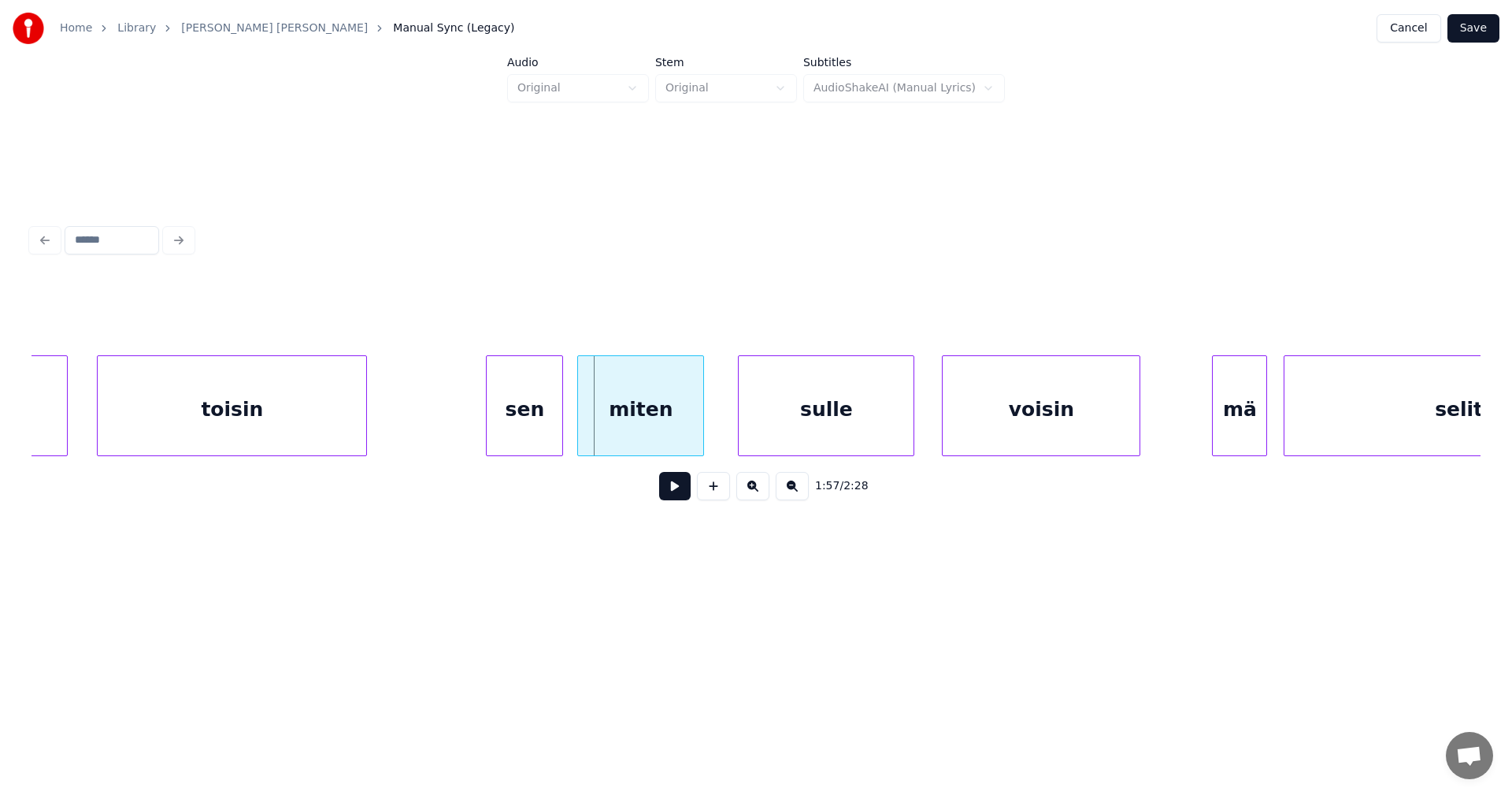
click at [673, 493] on button at bounding box center [674, 485] width 31 height 28
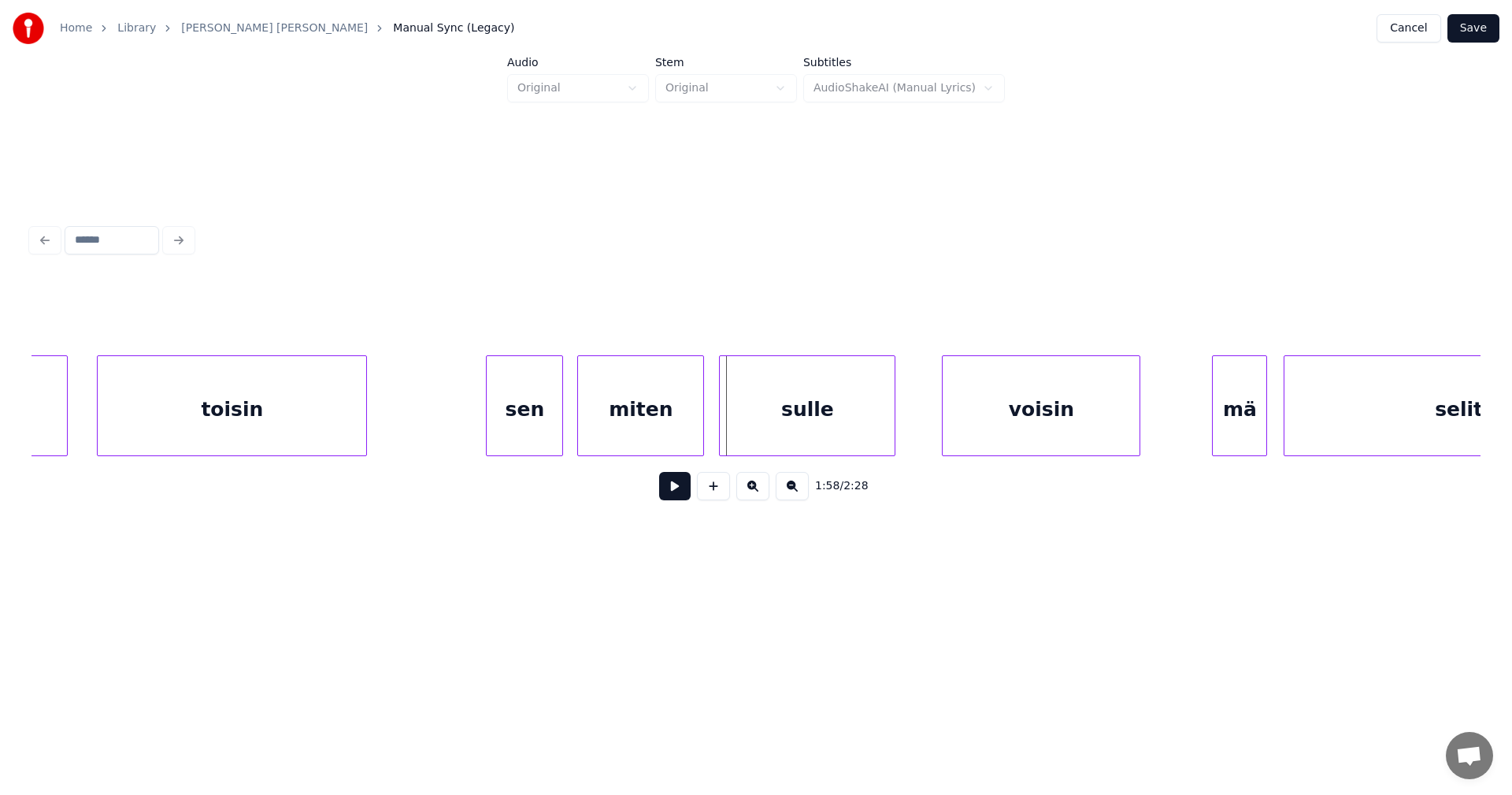
click at [751, 443] on div "sulle" at bounding box center [807, 409] width 175 height 107
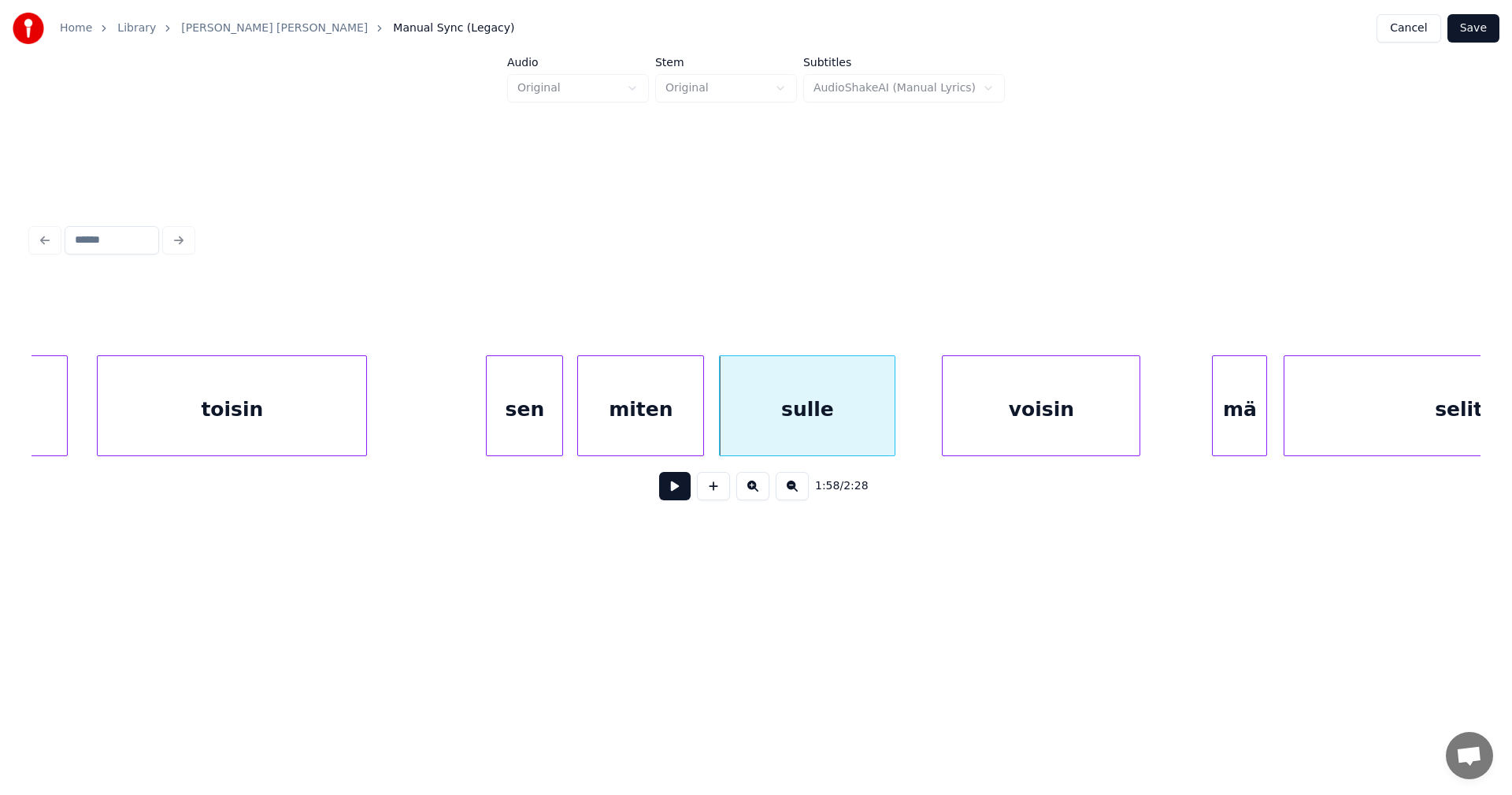
click at [678, 496] on button at bounding box center [674, 485] width 31 height 28
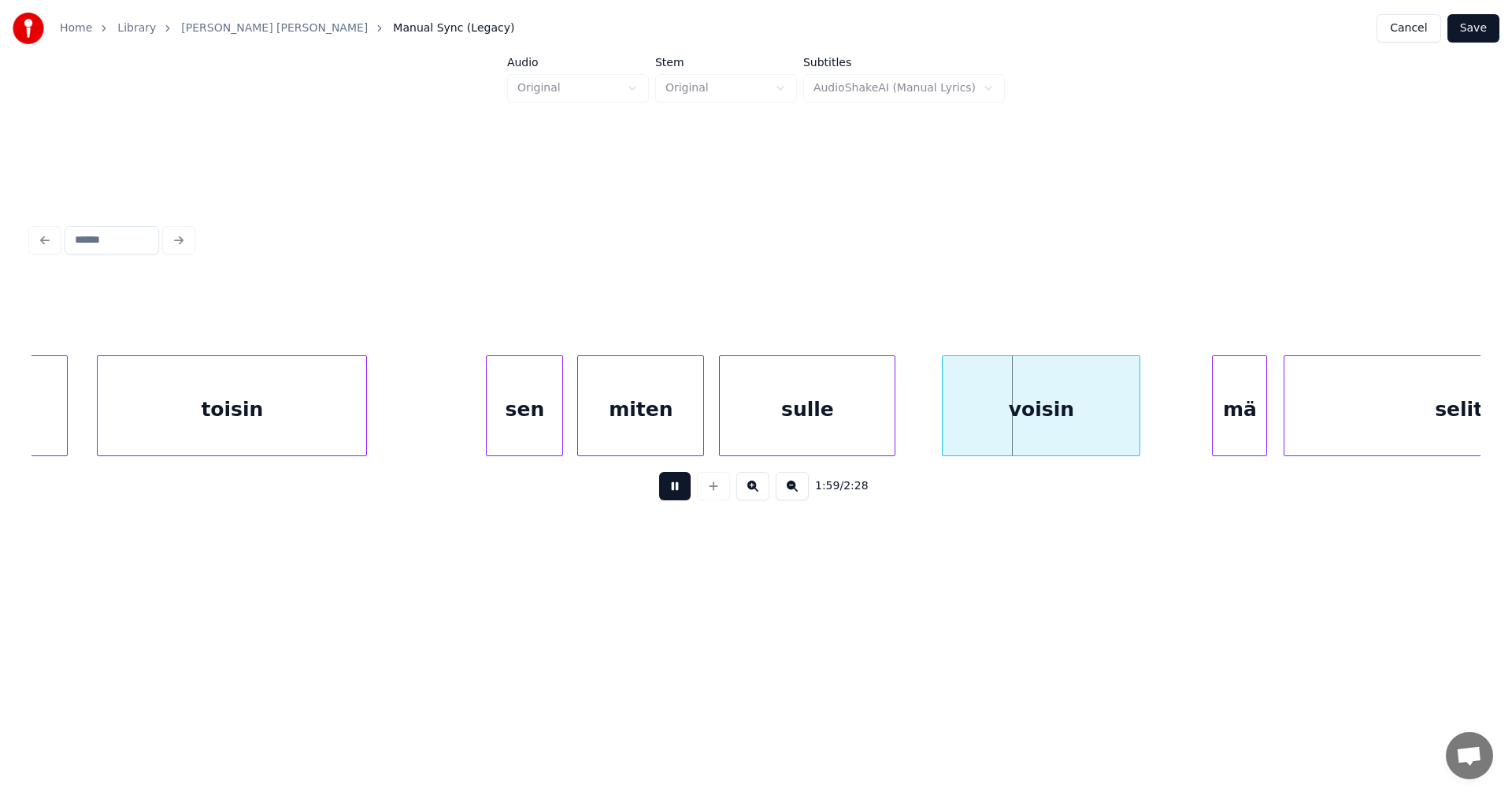
click at [678, 496] on button at bounding box center [674, 485] width 31 height 28
click at [933, 439] on div at bounding box center [935, 405] width 5 height 99
click at [1238, 429] on div "mä" at bounding box center [1239, 409] width 54 height 107
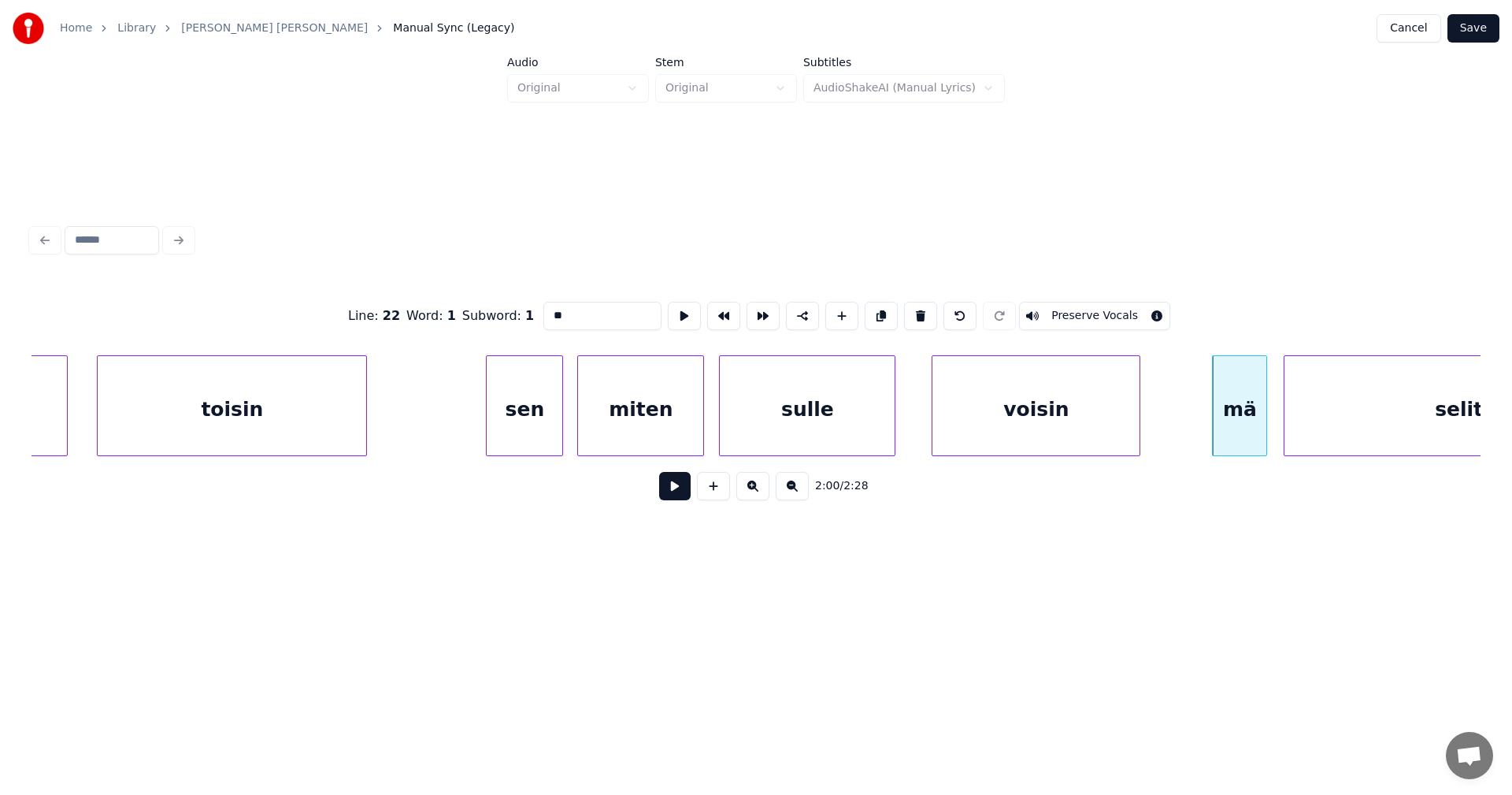
click at [1213, 438] on div "mä" at bounding box center [1239, 409] width 54 height 107
click at [1211, 435] on div "mä" at bounding box center [1217, 409] width 54 height 107
click at [1107, 427] on div "voisin" at bounding box center [1036, 409] width 207 height 107
type input "******"
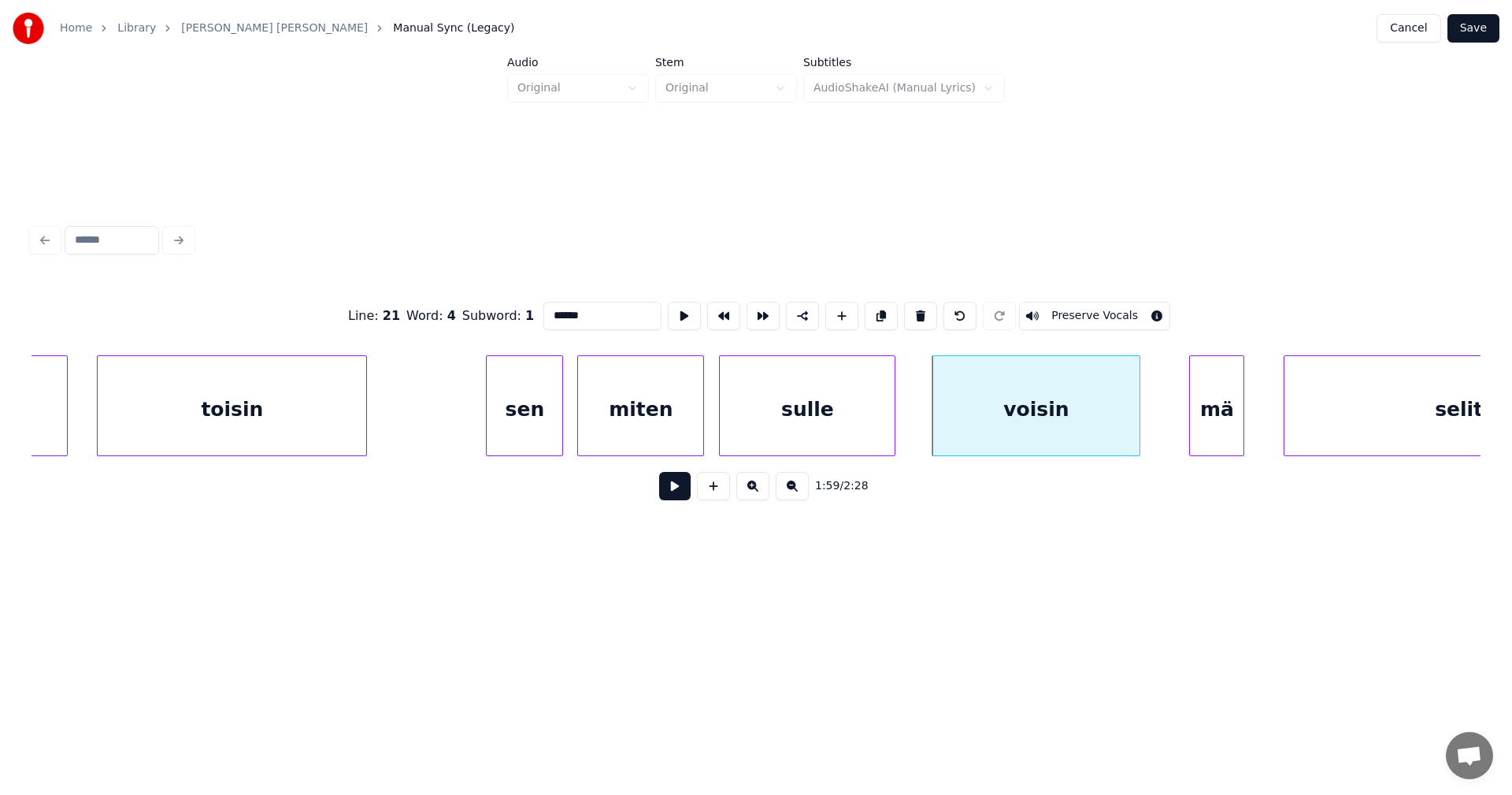
click at [677, 490] on button at bounding box center [674, 485] width 31 height 28
click at [681, 488] on button at bounding box center [674, 485] width 31 height 28
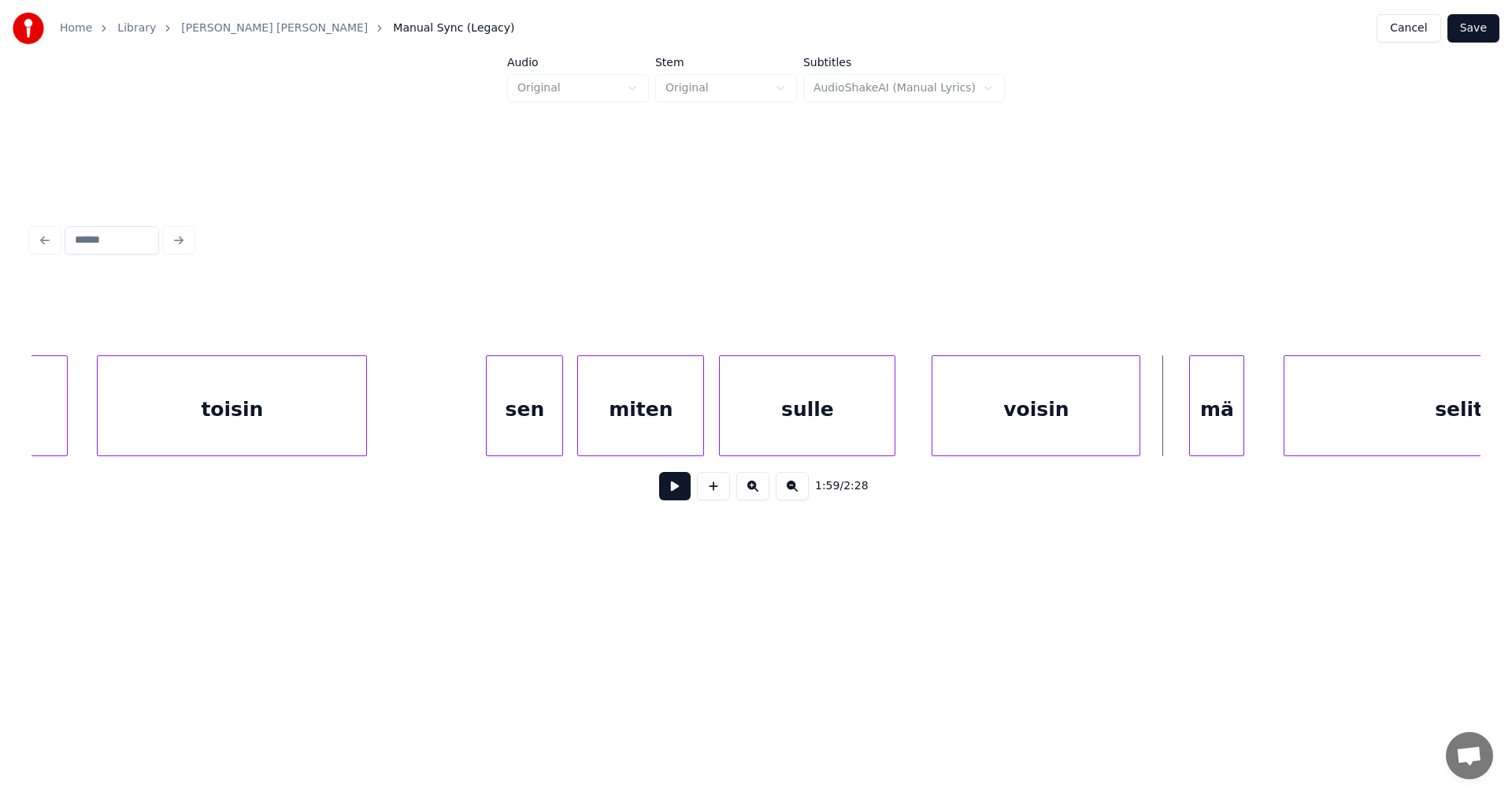
click at [681, 496] on button at bounding box center [674, 485] width 31 height 28
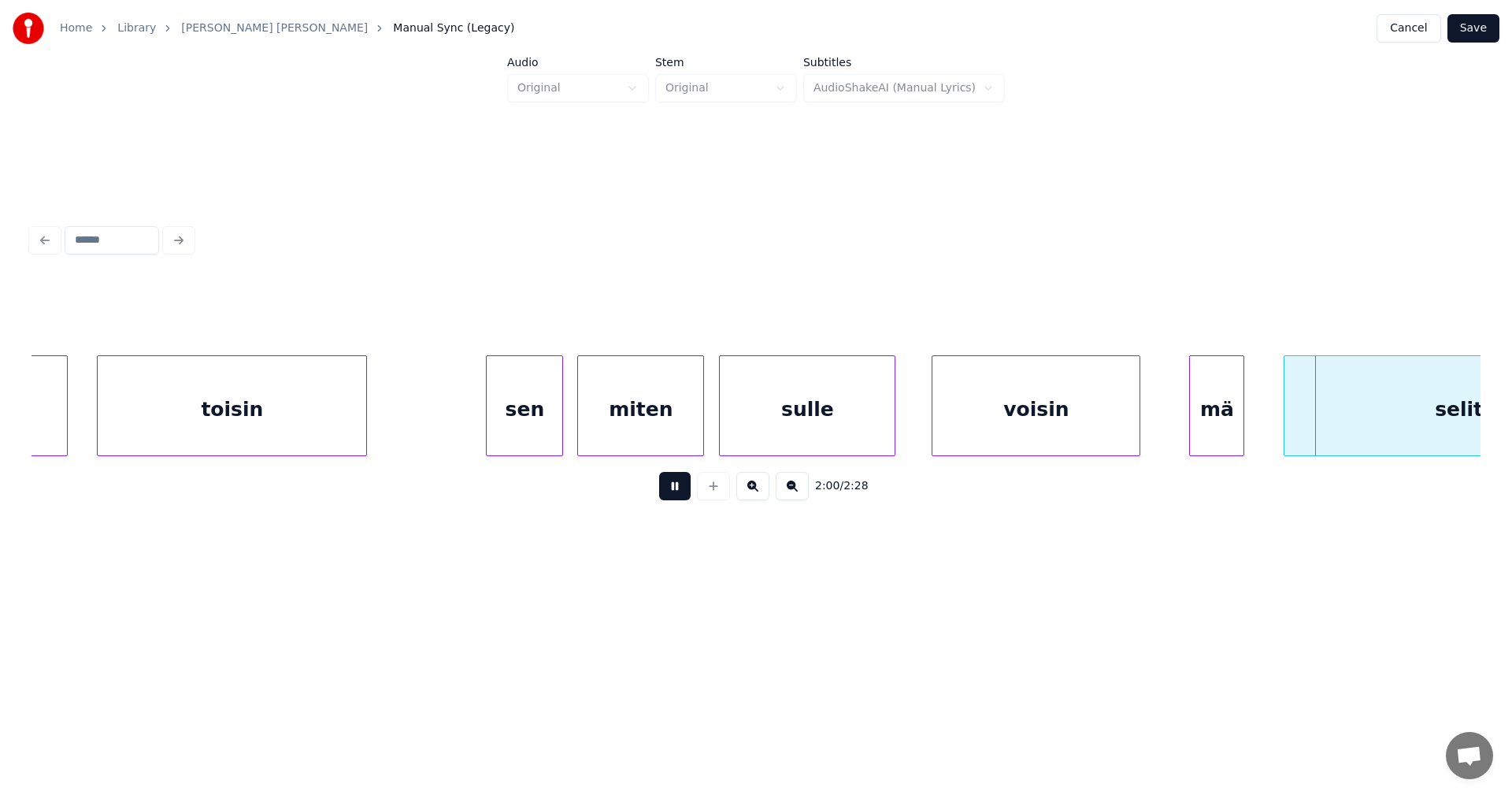
click at [685, 494] on button at bounding box center [674, 485] width 31 height 28
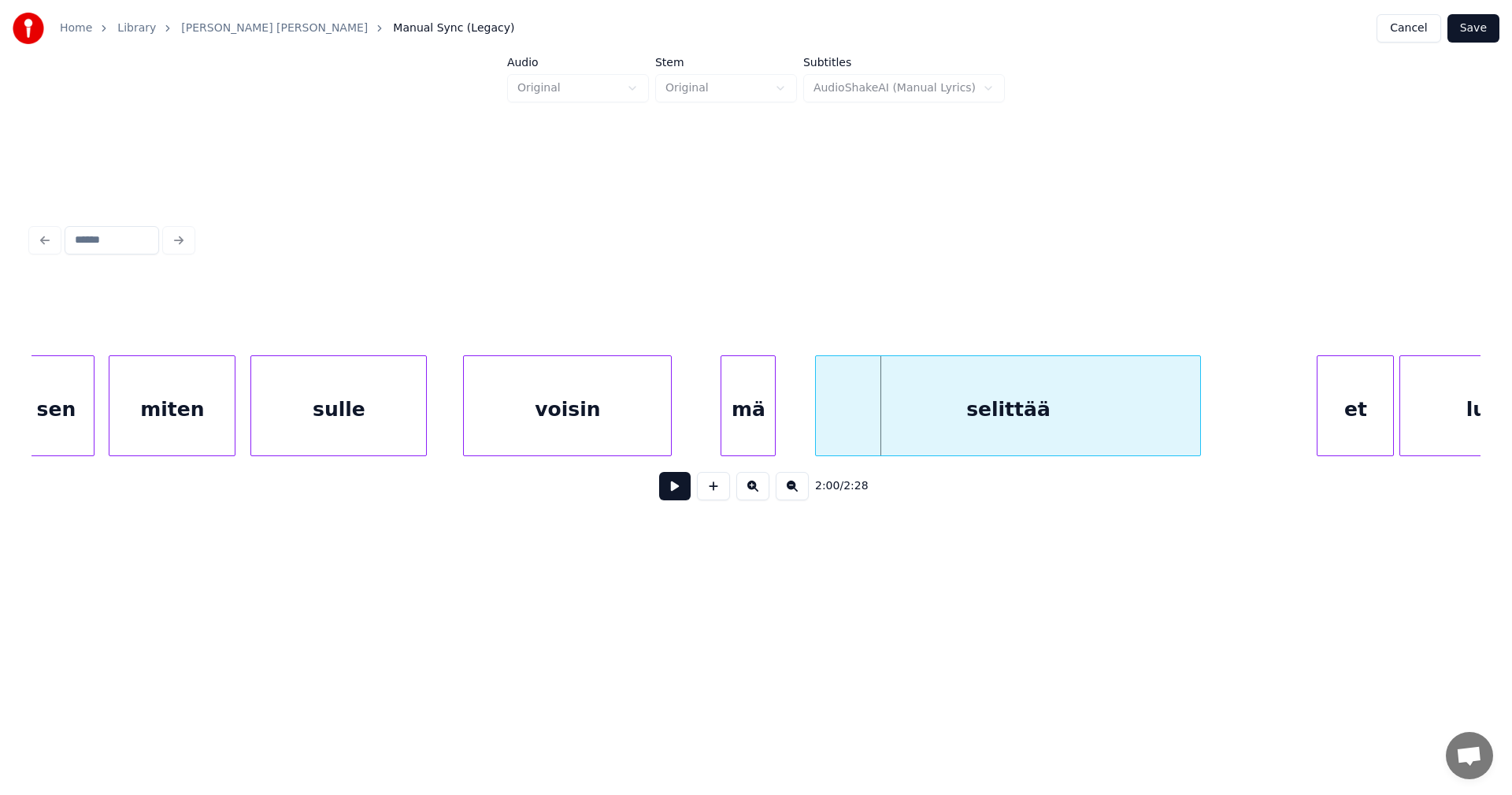
scroll to position [0, 32397]
click at [1055, 412] on div "selittää" at bounding box center [994, 409] width 385 height 107
click at [757, 412] on div "mä" at bounding box center [744, 409] width 54 height 107
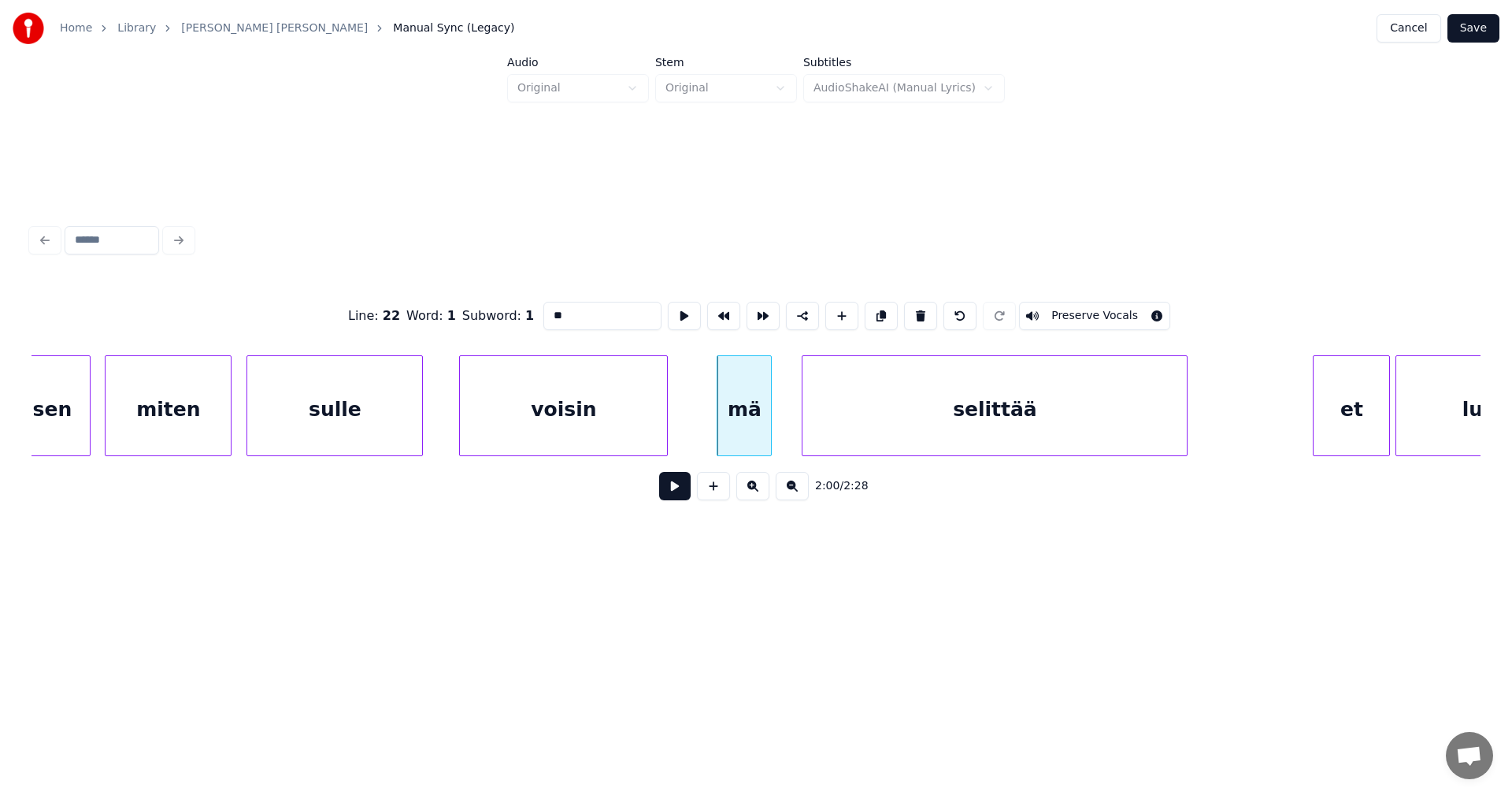
click at [681, 490] on button at bounding box center [674, 485] width 31 height 28
click at [682, 488] on button at bounding box center [674, 485] width 31 height 28
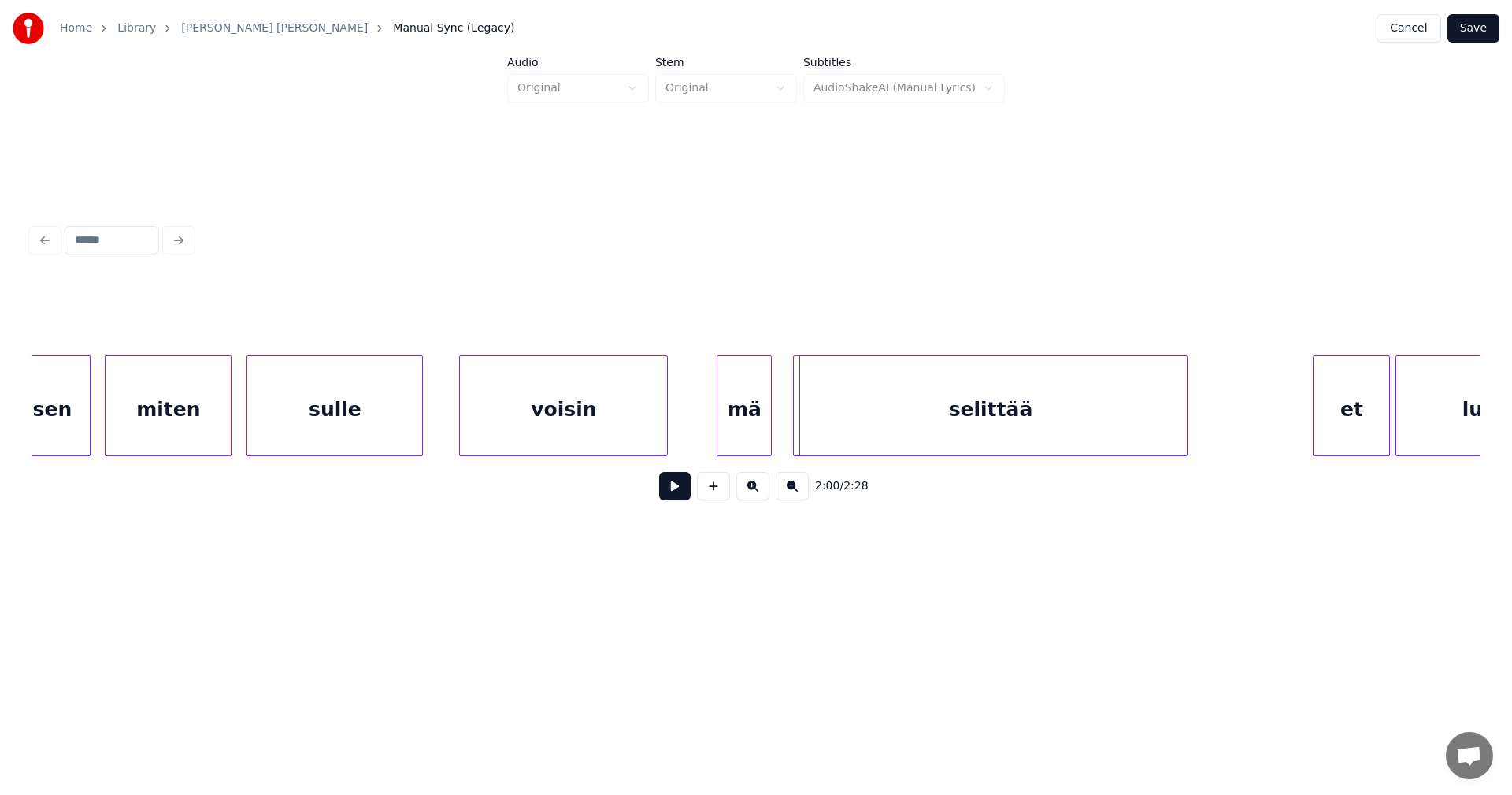
click at [794, 431] on div at bounding box center [797, 405] width 5 height 99
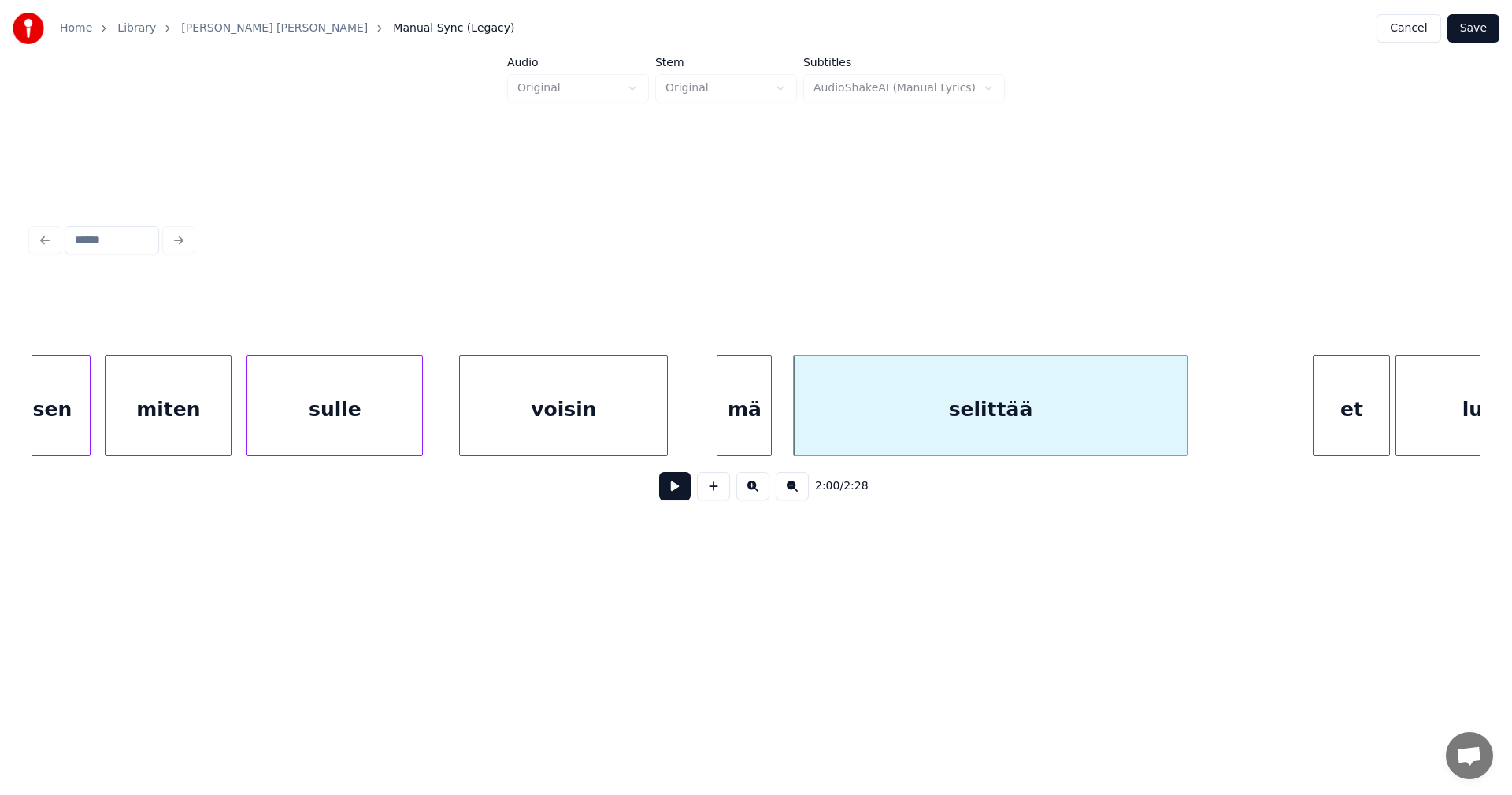
click at [686, 492] on button at bounding box center [674, 485] width 31 height 28
drag, startPoint x: 687, startPoint y: 492, endPoint x: 721, endPoint y: 447, distance: 56.4
click at [691, 485] on div "2:00 / 2:28" at bounding box center [756, 485] width 1424 height 35
click at [730, 435] on div "mä" at bounding box center [744, 409] width 54 height 107
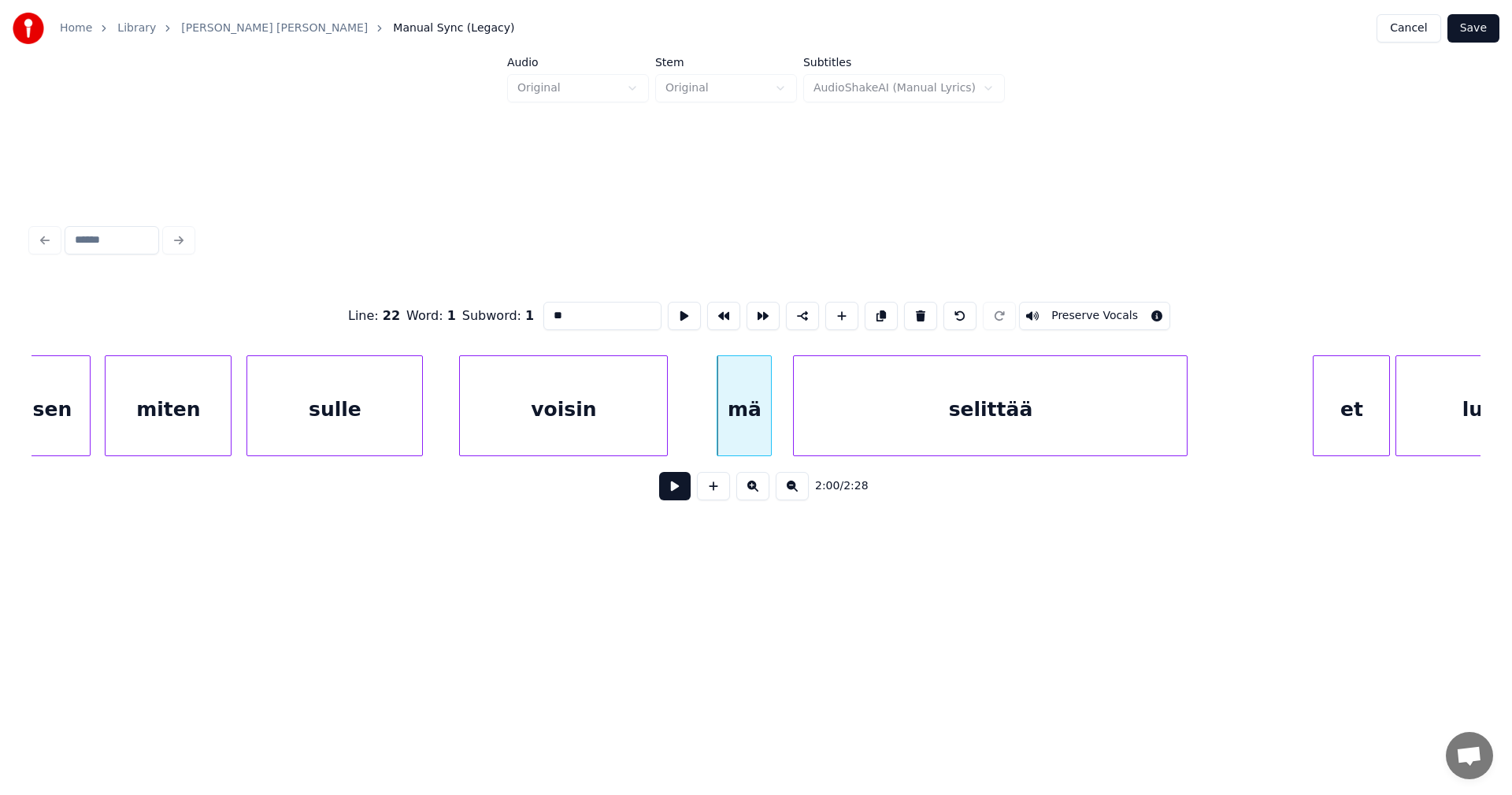
click at [738, 439] on div "mä" at bounding box center [744, 409] width 54 height 107
click at [682, 492] on button at bounding box center [674, 485] width 31 height 28
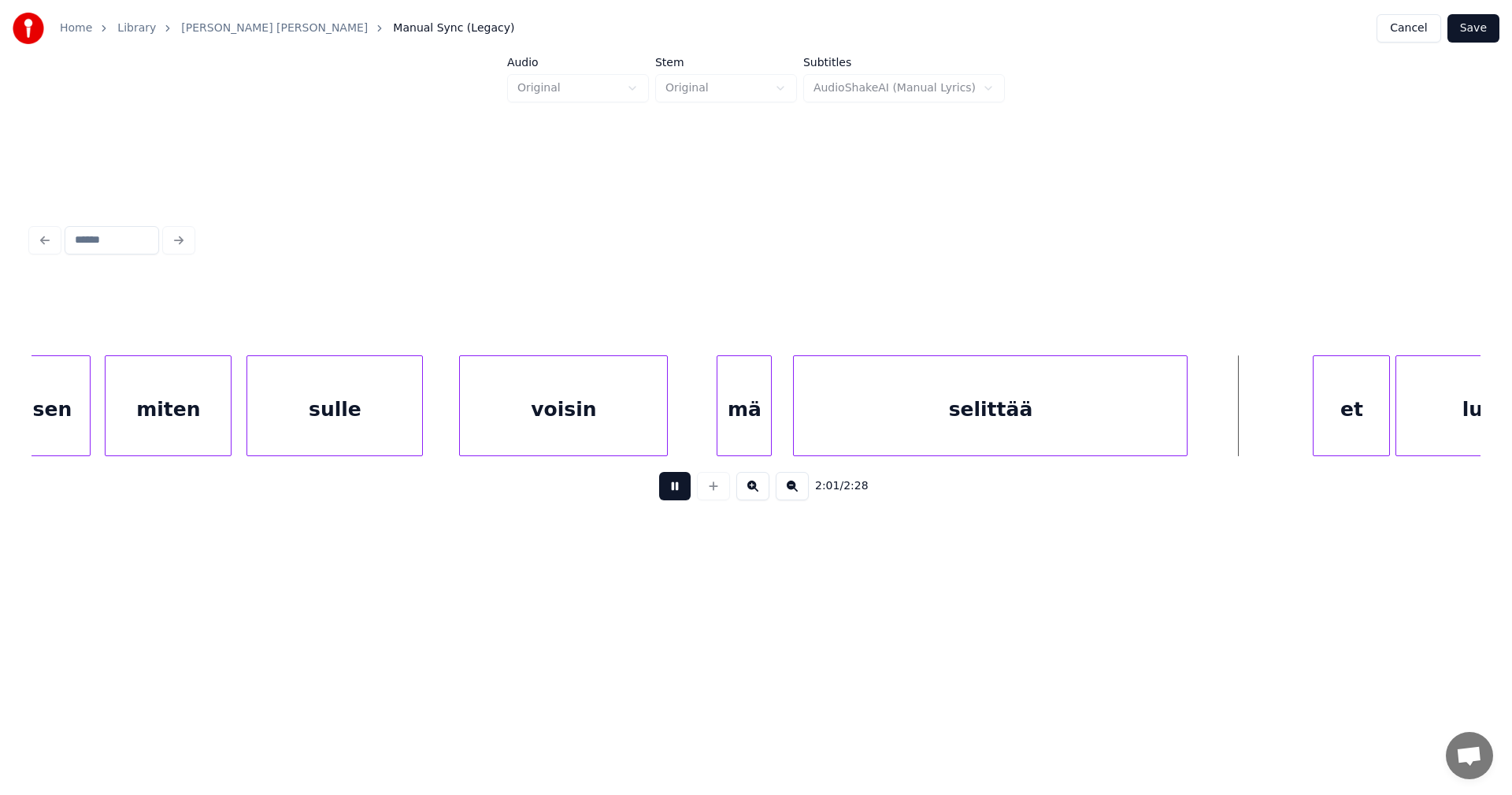
click at [690, 484] on button at bounding box center [674, 485] width 31 height 28
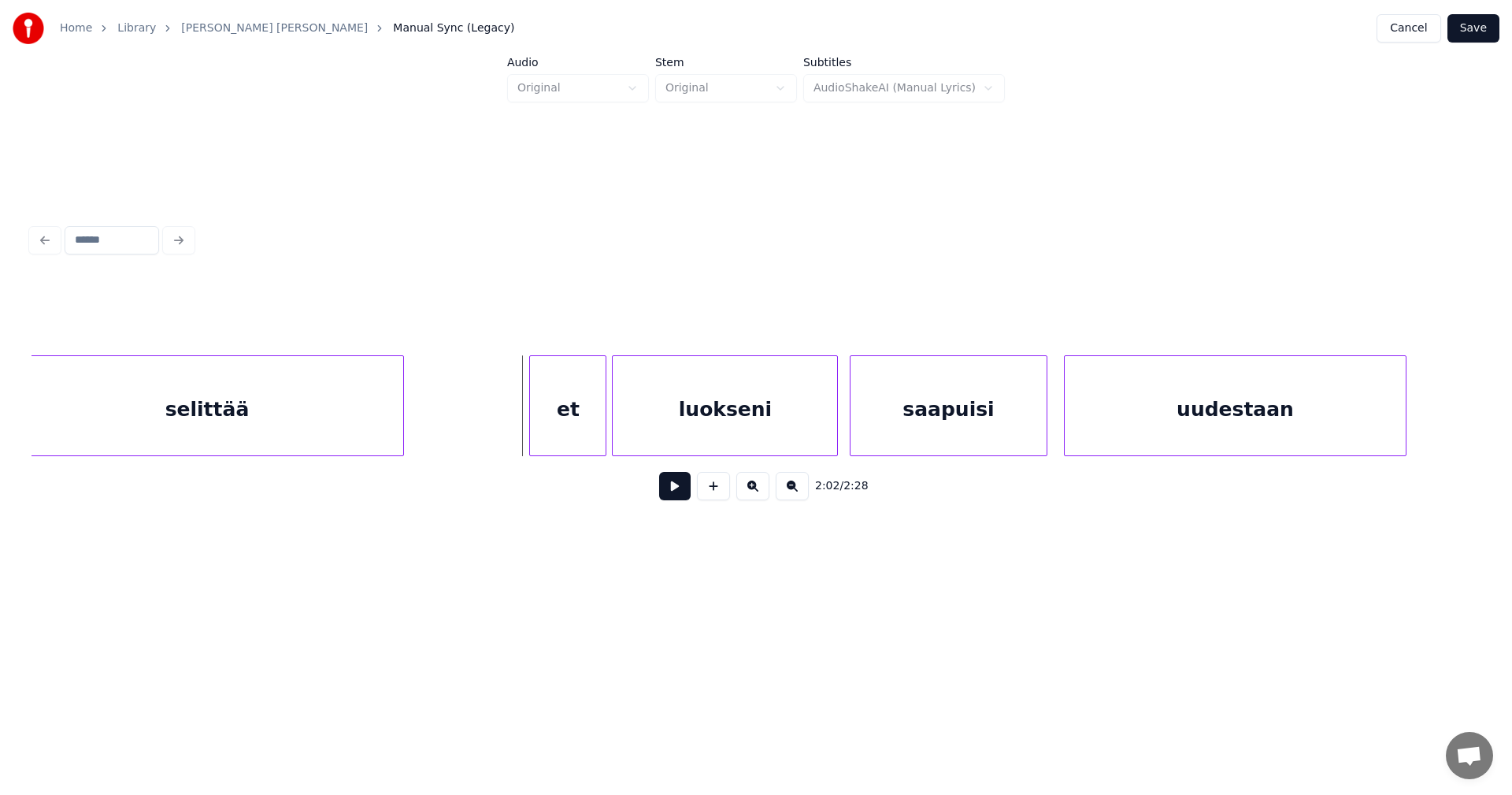
scroll to position [0, 33184]
click at [546, 409] on div "et" at bounding box center [550, 409] width 76 height 107
click at [700, 426] on div "luokseni" at bounding box center [710, 409] width 225 height 107
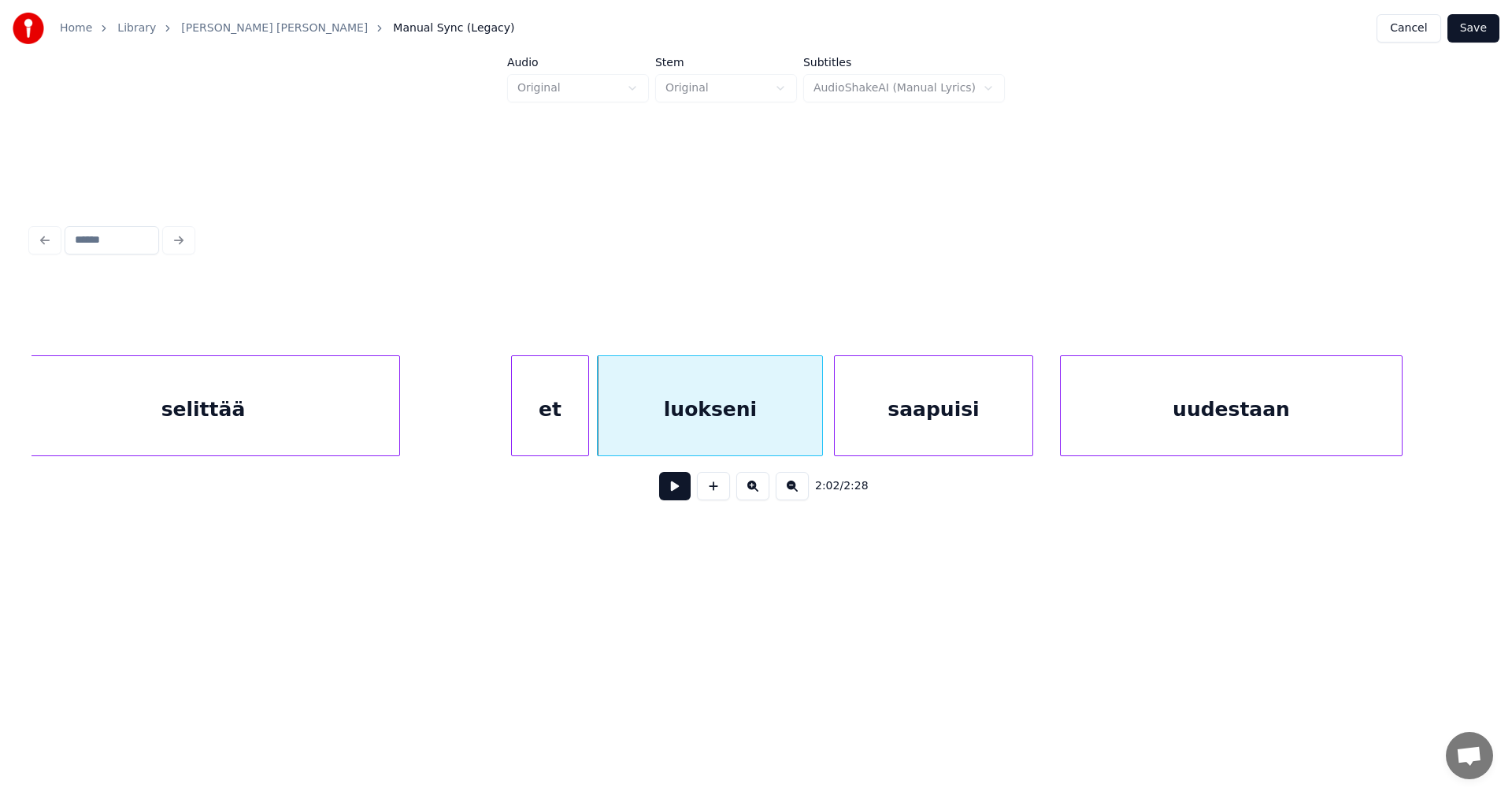
click at [914, 442] on div "saapuisi" at bounding box center [933, 409] width 197 height 107
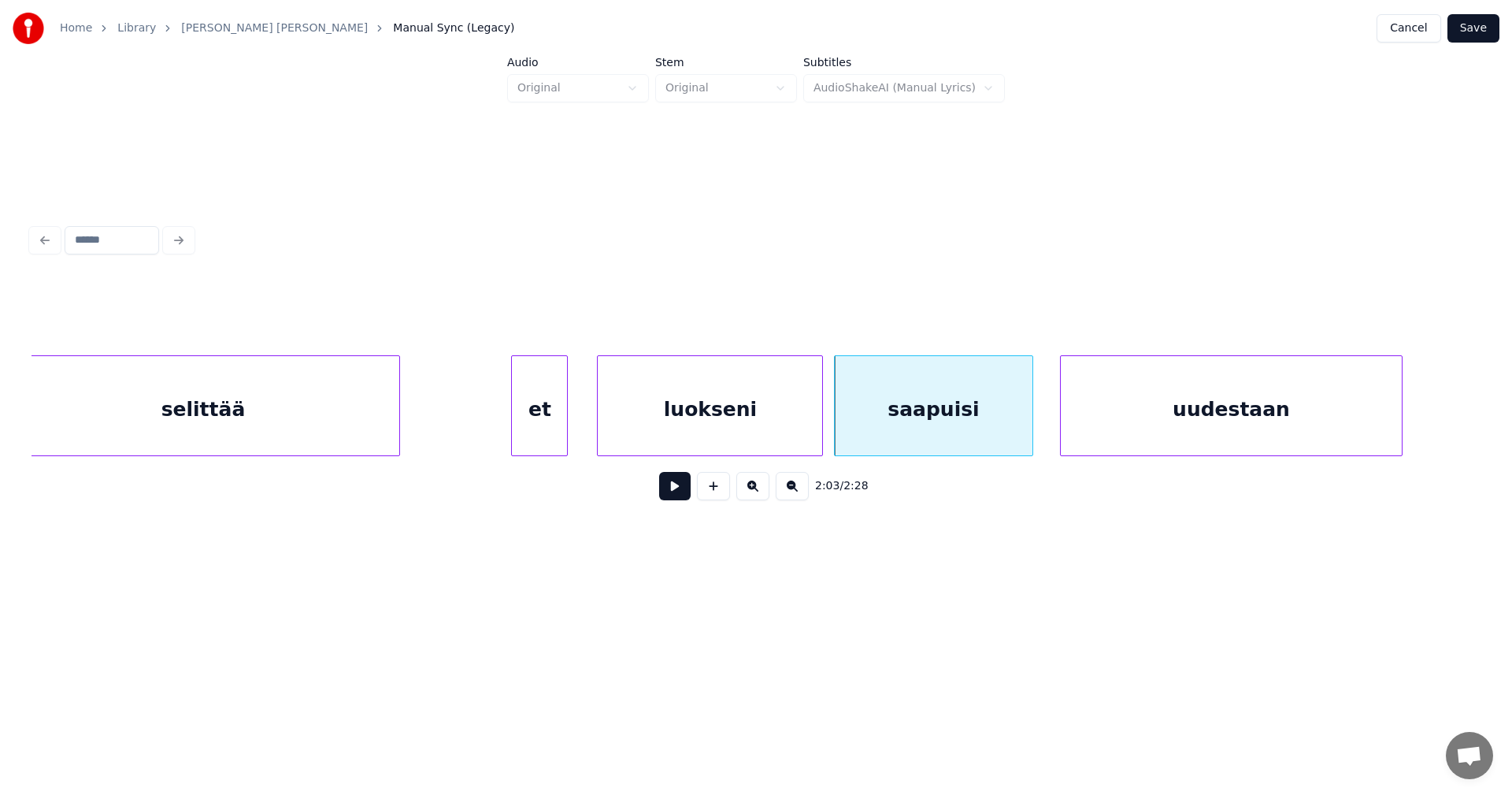
click at [566, 429] on div at bounding box center [565, 405] width 5 height 99
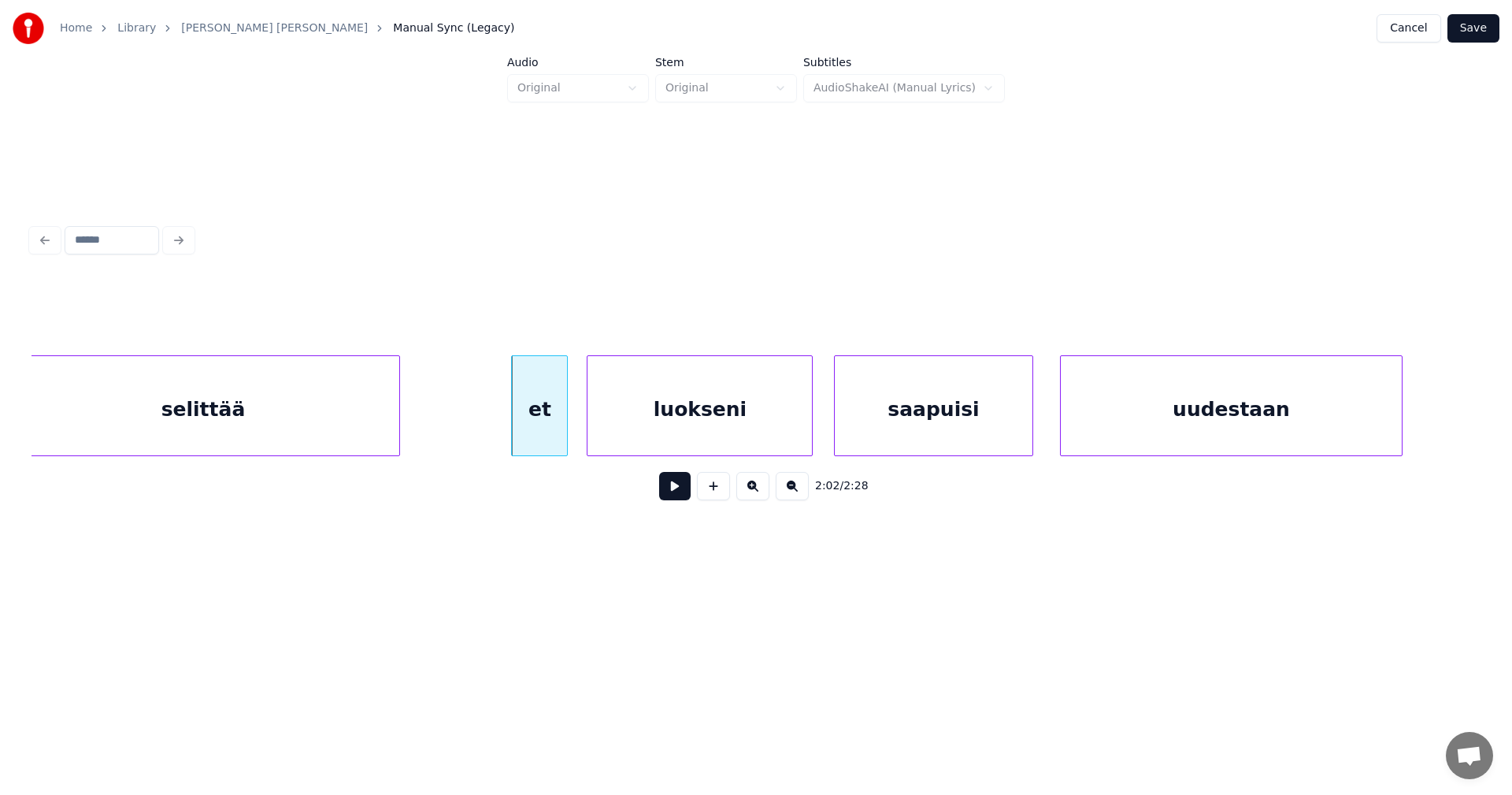
click at [636, 430] on div "luokseni" at bounding box center [699, 409] width 225 height 107
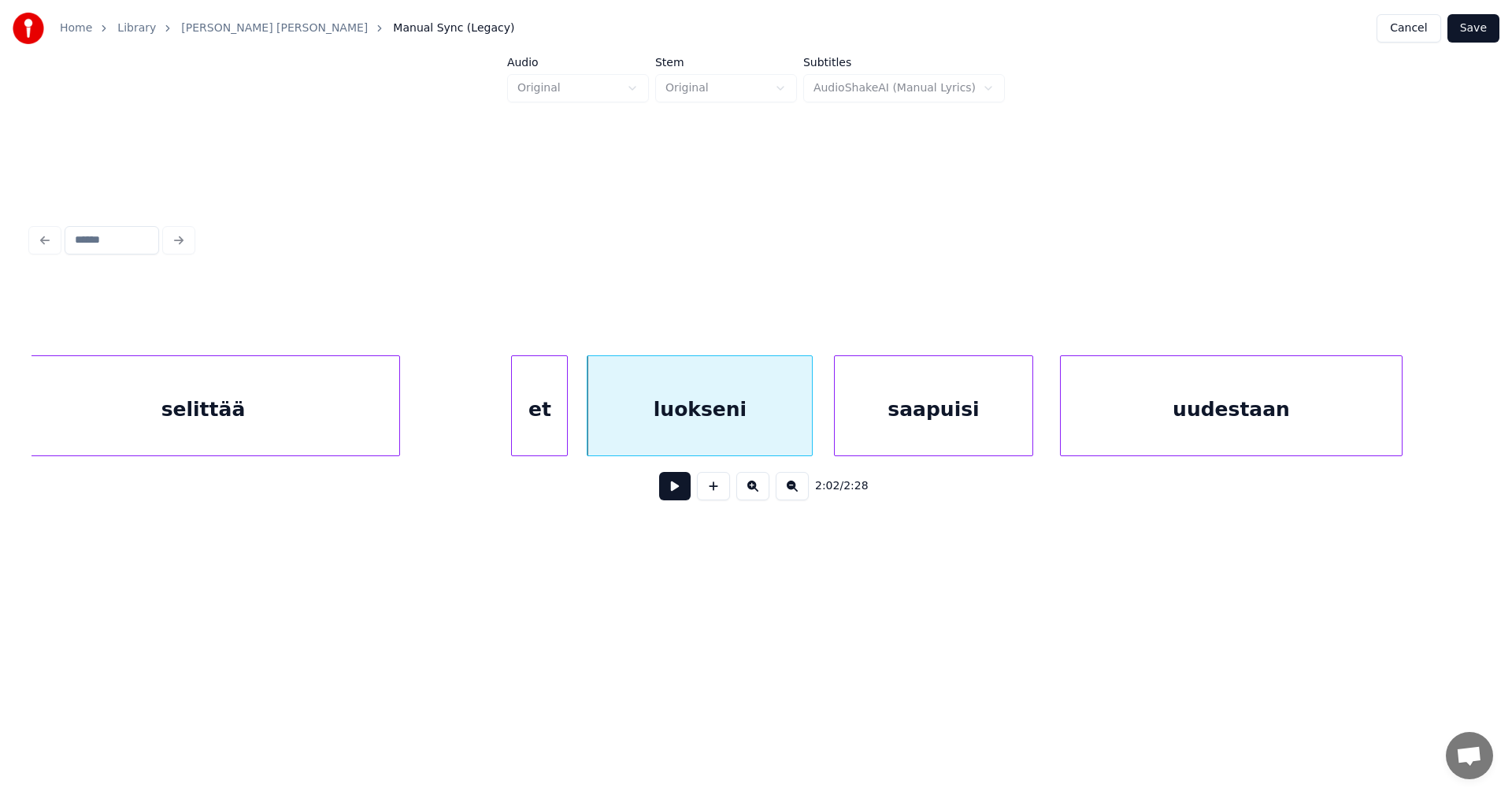
click at [669, 488] on button at bounding box center [674, 485] width 31 height 28
click at [669, 488] on button at bounding box center [674, 485] width 31 height 28
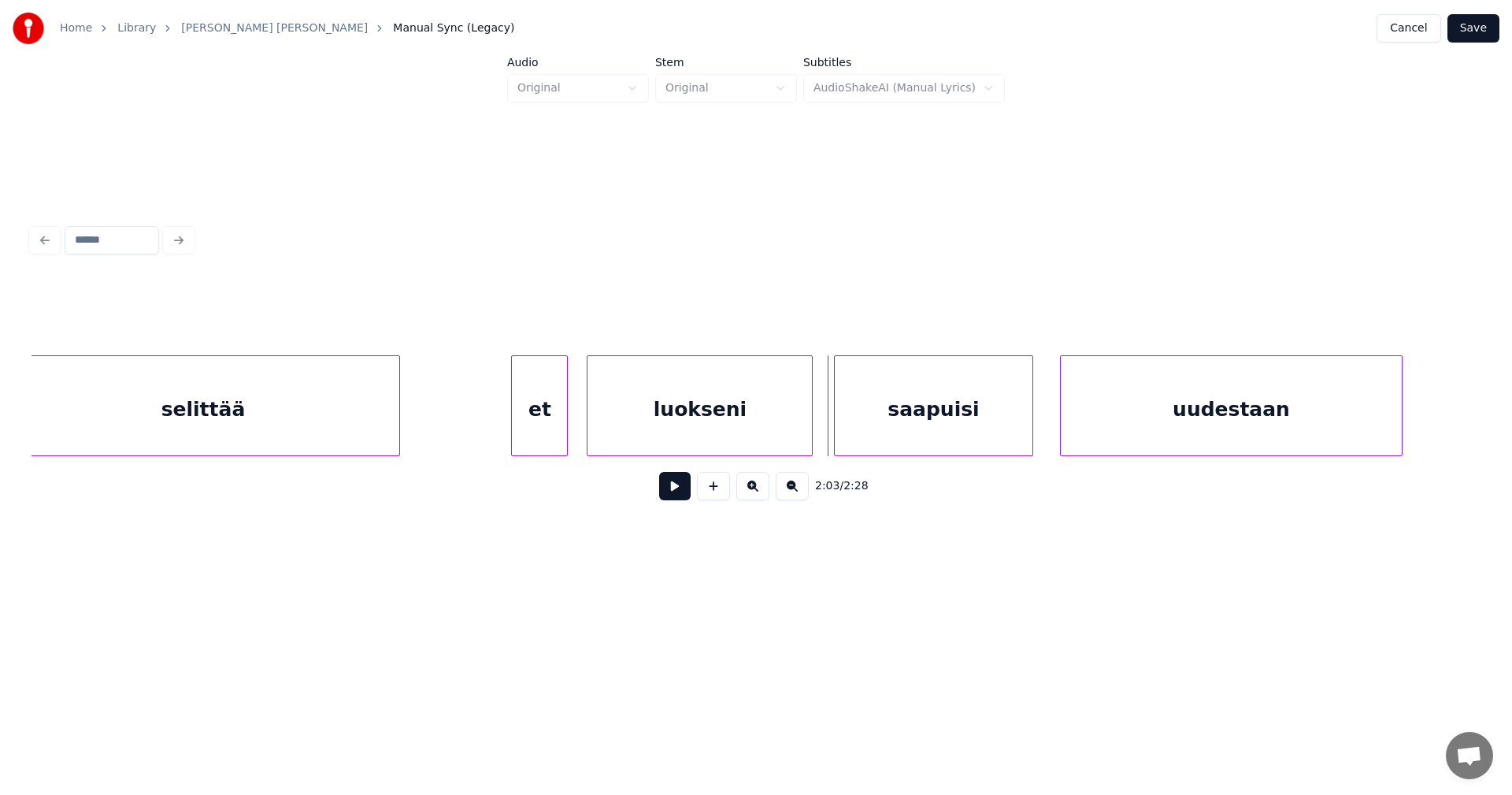
click at [692, 438] on div "luokseni" at bounding box center [699, 409] width 225 height 107
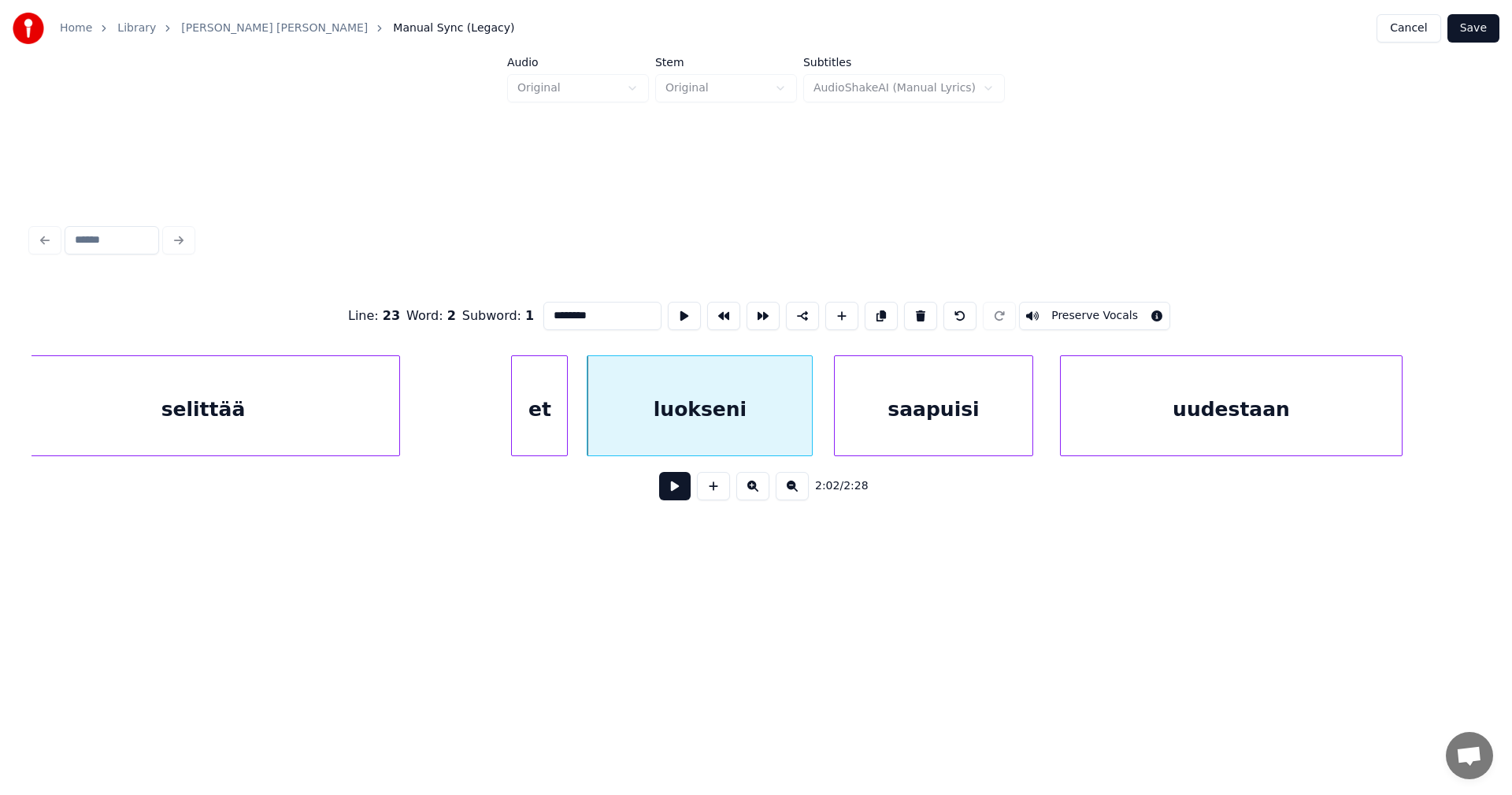
click at [680, 496] on button at bounding box center [674, 485] width 31 height 28
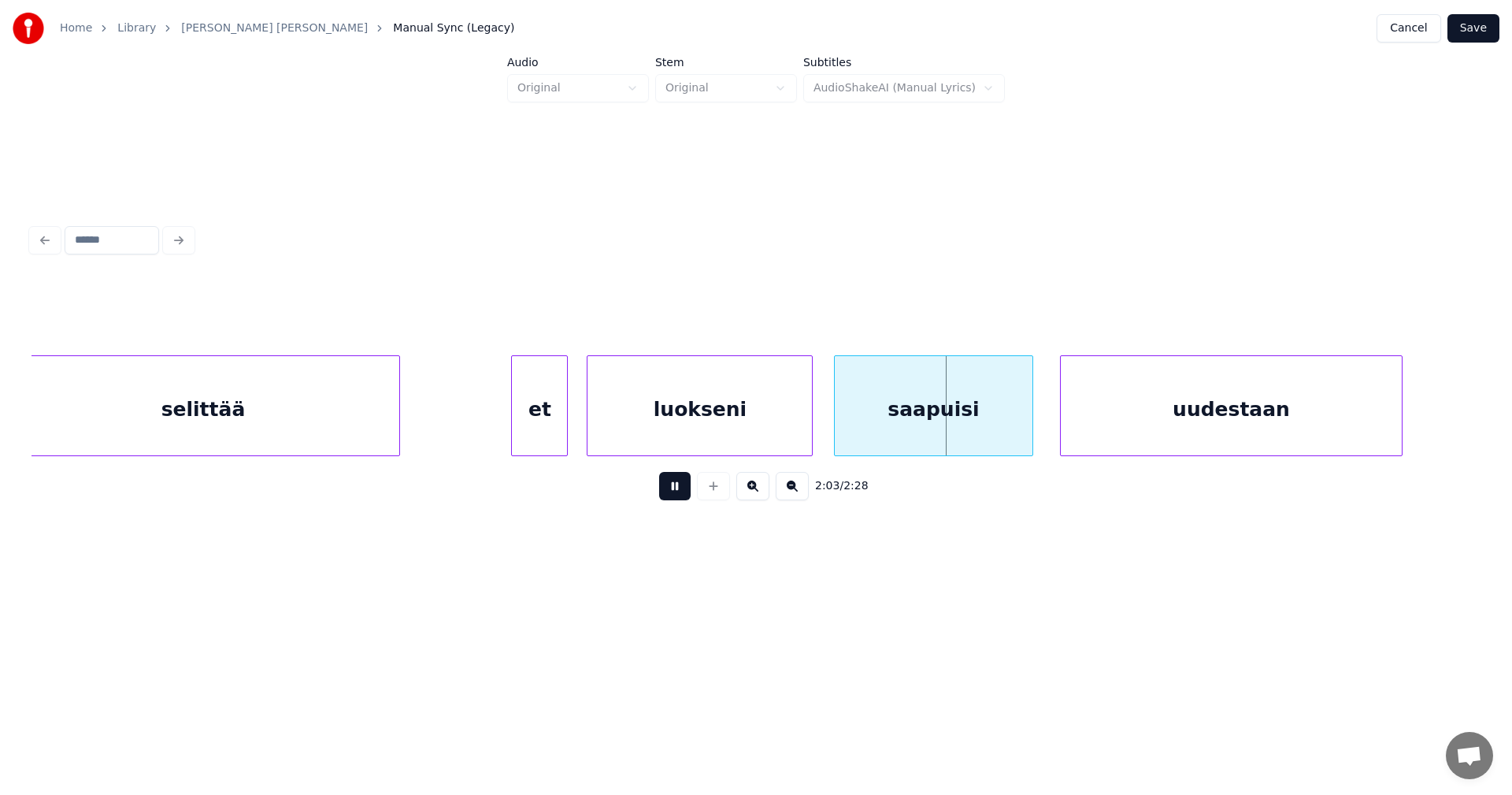
drag, startPoint x: 680, startPoint y: 496, endPoint x: 683, endPoint y: 486, distance: 10.4
click at [680, 494] on button at bounding box center [674, 485] width 31 height 28
click at [707, 425] on div "luokseni" at bounding box center [699, 409] width 225 height 107
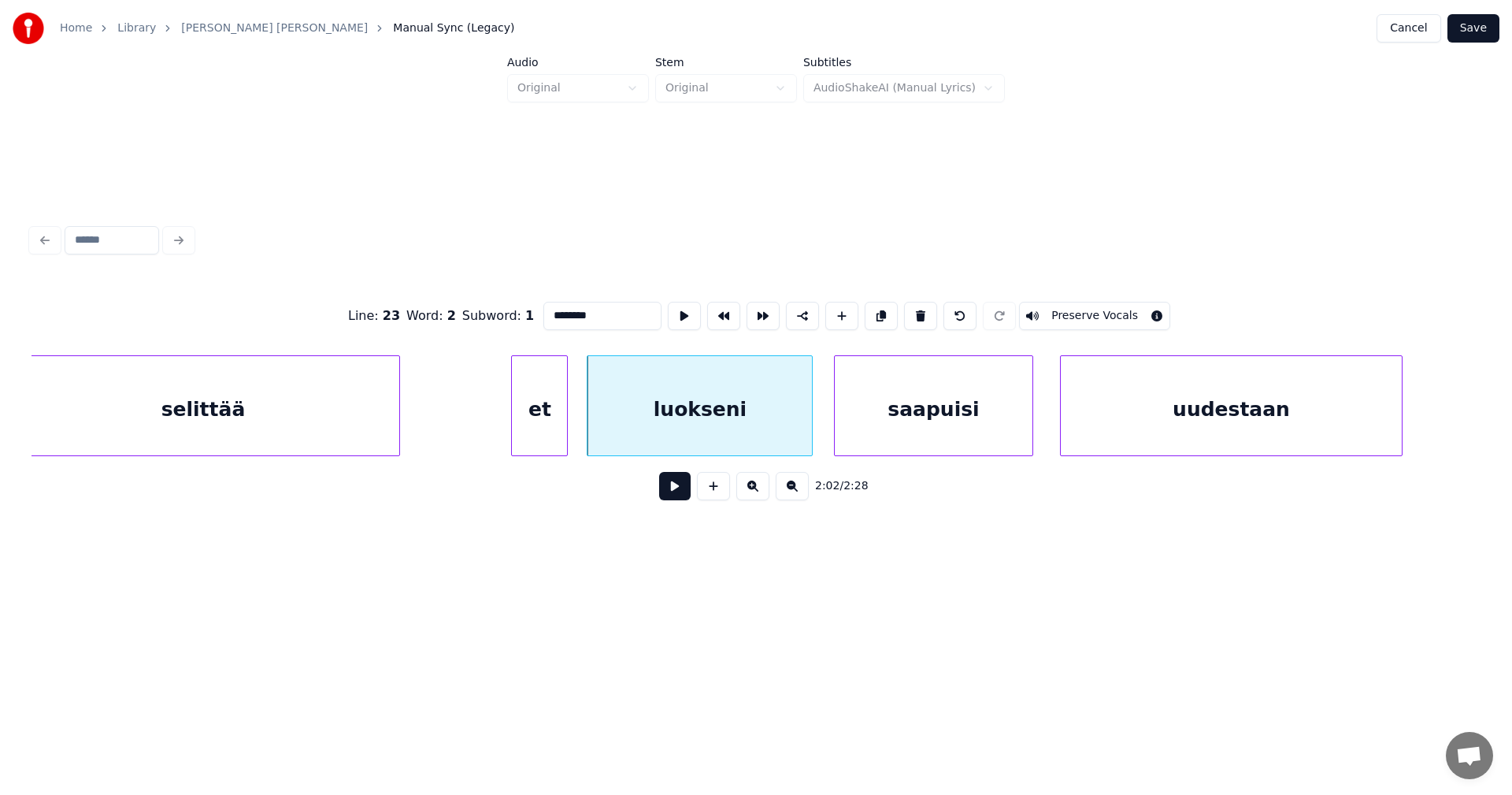
click at [587, 309] on input "********" at bounding box center [602, 315] width 118 height 28
type input "********"
click at [675, 497] on button at bounding box center [674, 485] width 31 height 28
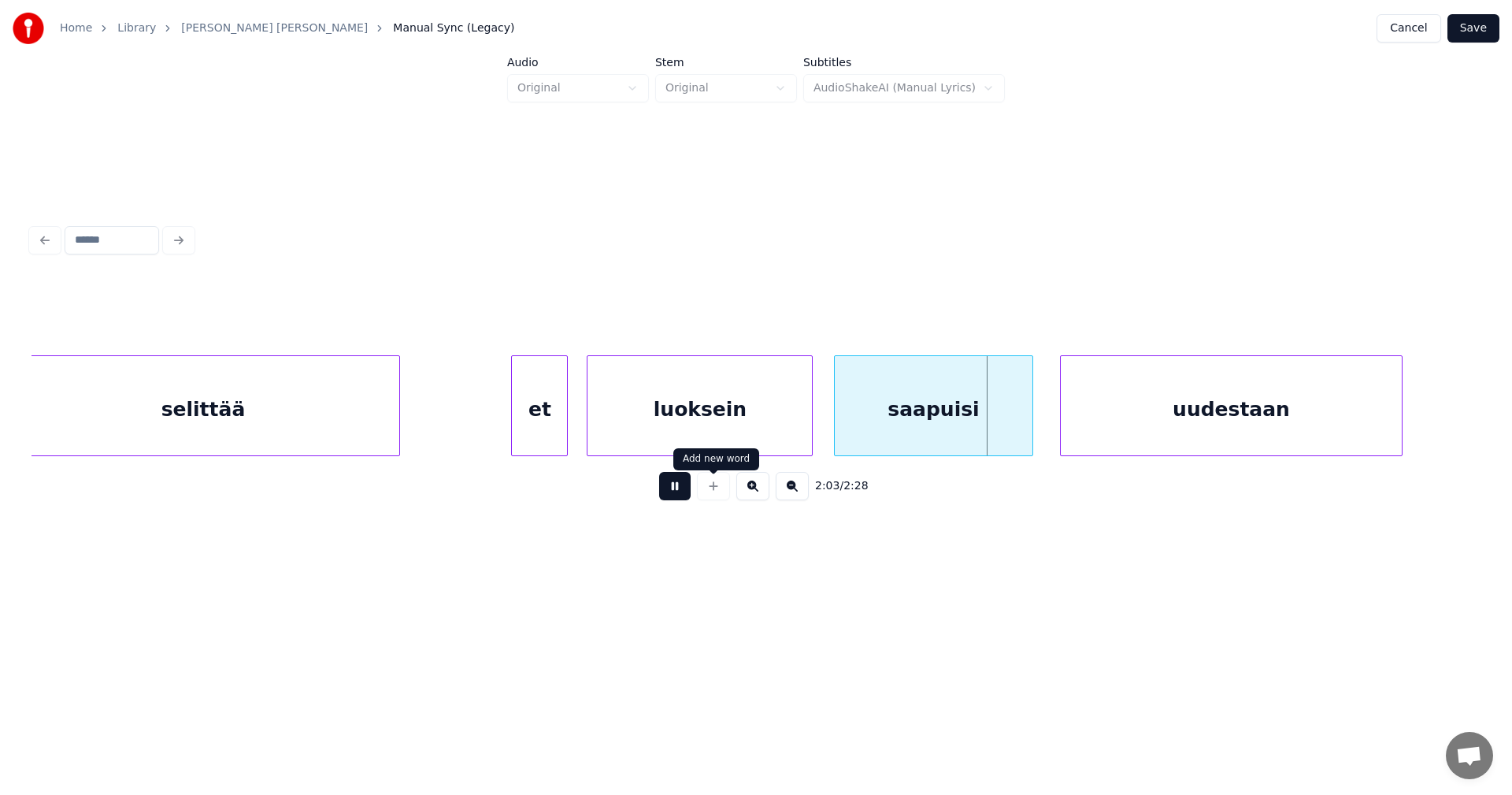
click at [694, 492] on div at bounding box center [713, 485] width 39 height 28
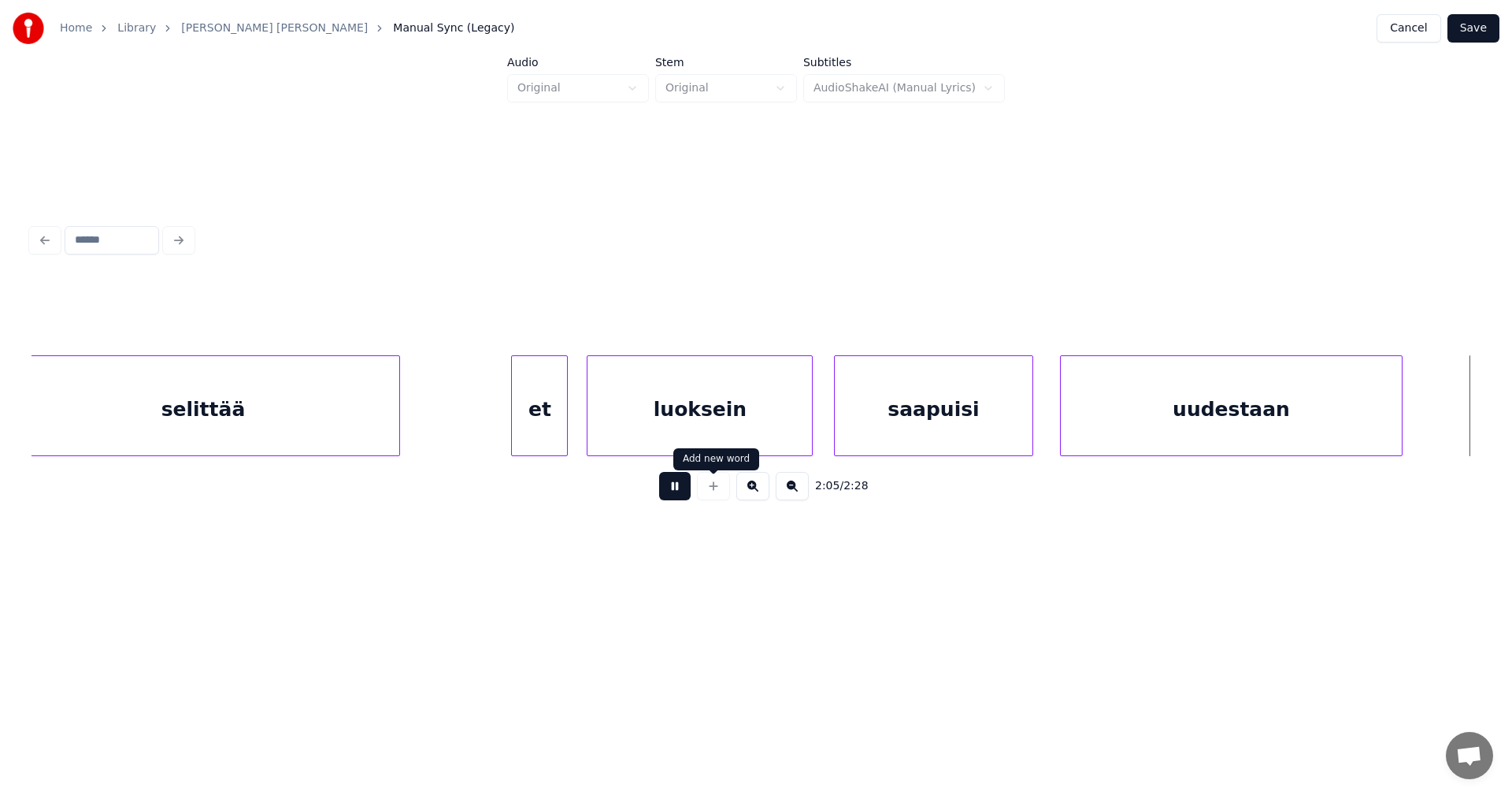
scroll to position [0, 34636]
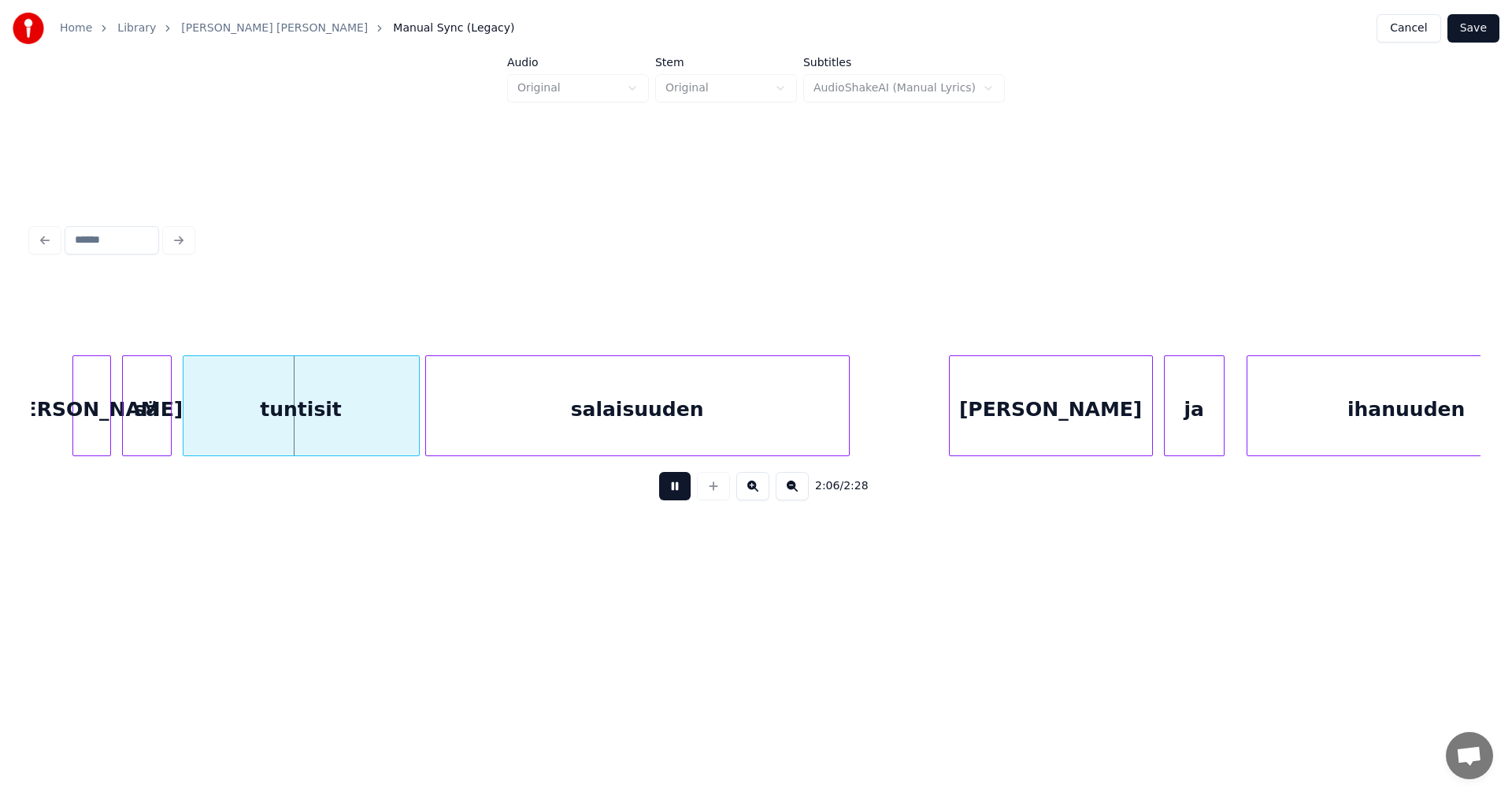
drag, startPoint x: 674, startPoint y: 495, endPoint x: 616, endPoint y: 489, distance: 58.3
click at [669, 490] on button at bounding box center [674, 485] width 31 height 28
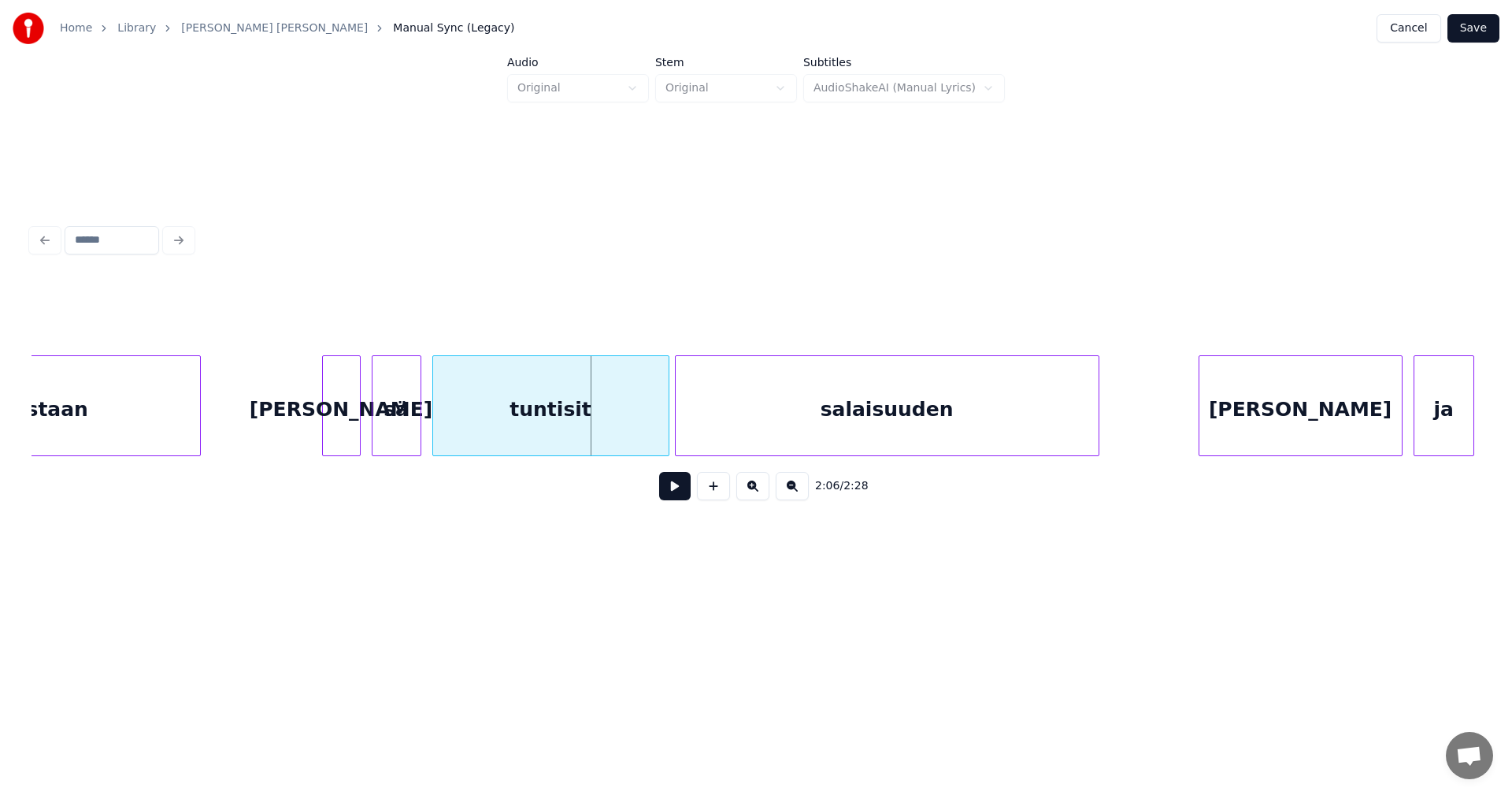
scroll to position [0, 34383]
click at [328, 423] on div "[PERSON_NAME]" at bounding box center [337, 409] width 37 height 107
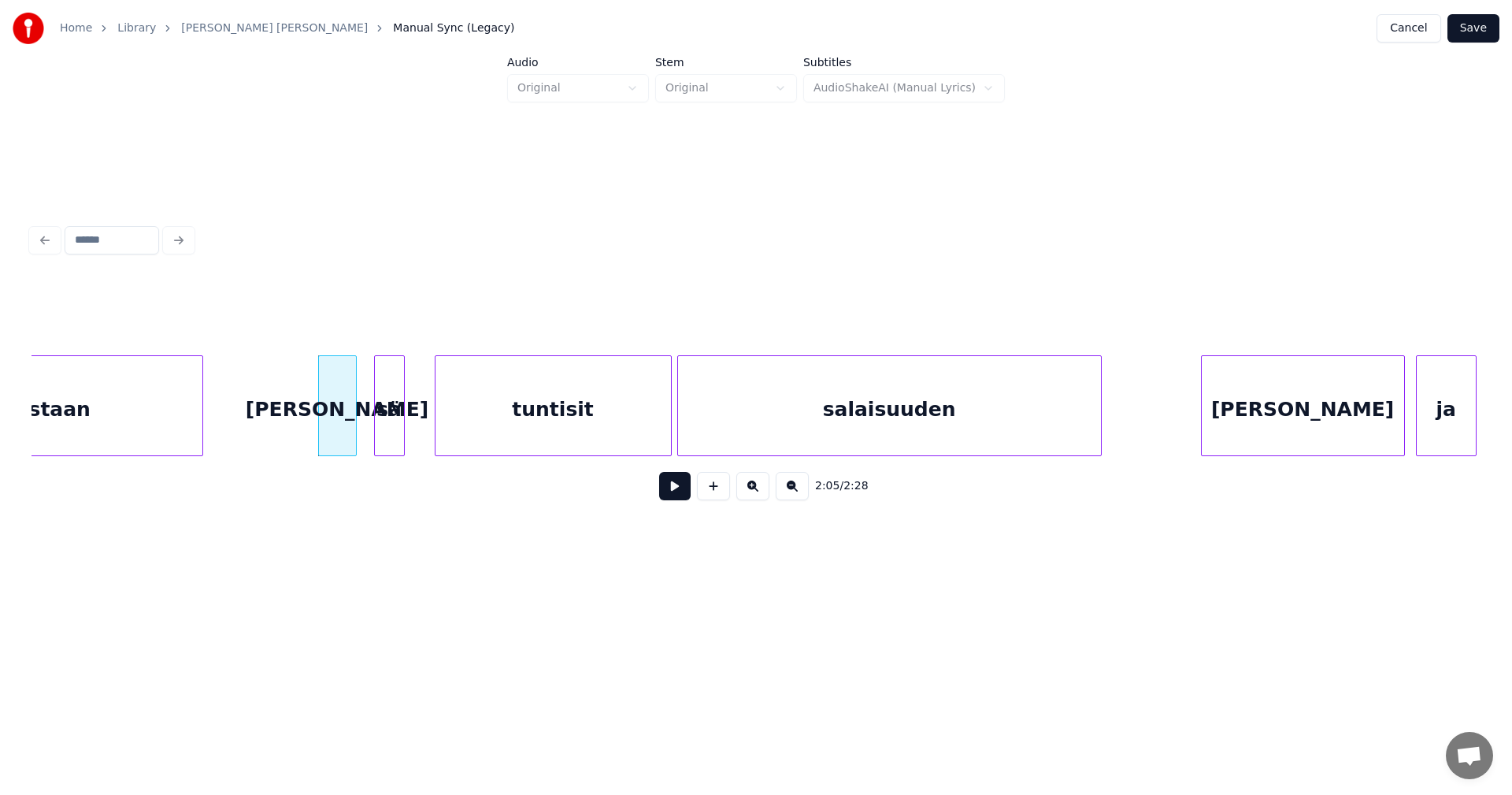
click at [402, 426] on div at bounding box center [402, 405] width 5 height 99
click at [493, 427] on div "tuntisit" at bounding box center [541, 409] width 236 height 107
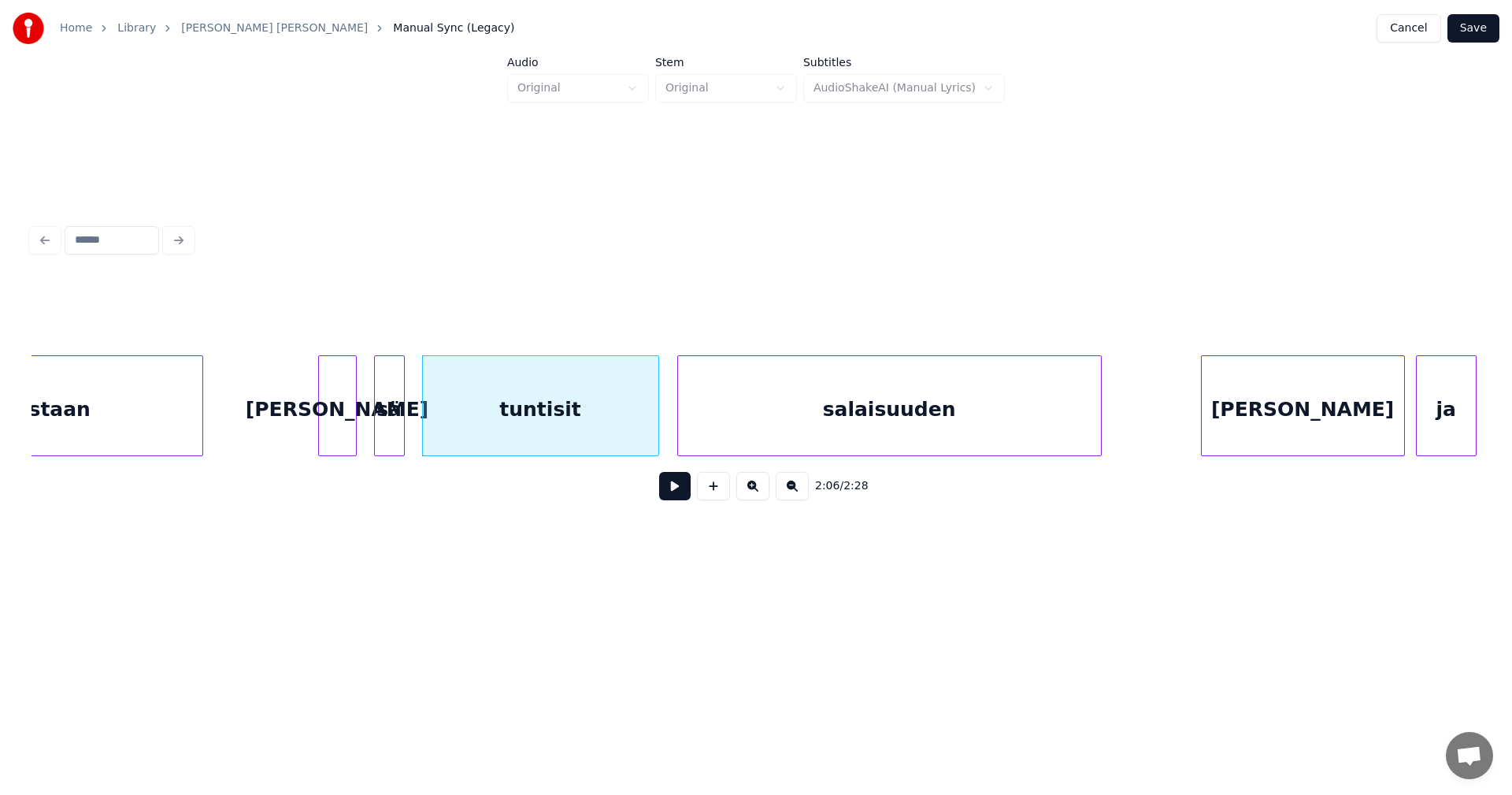
click at [349, 432] on div "[PERSON_NAME]" at bounding box center [337, 409] width 37 height 107
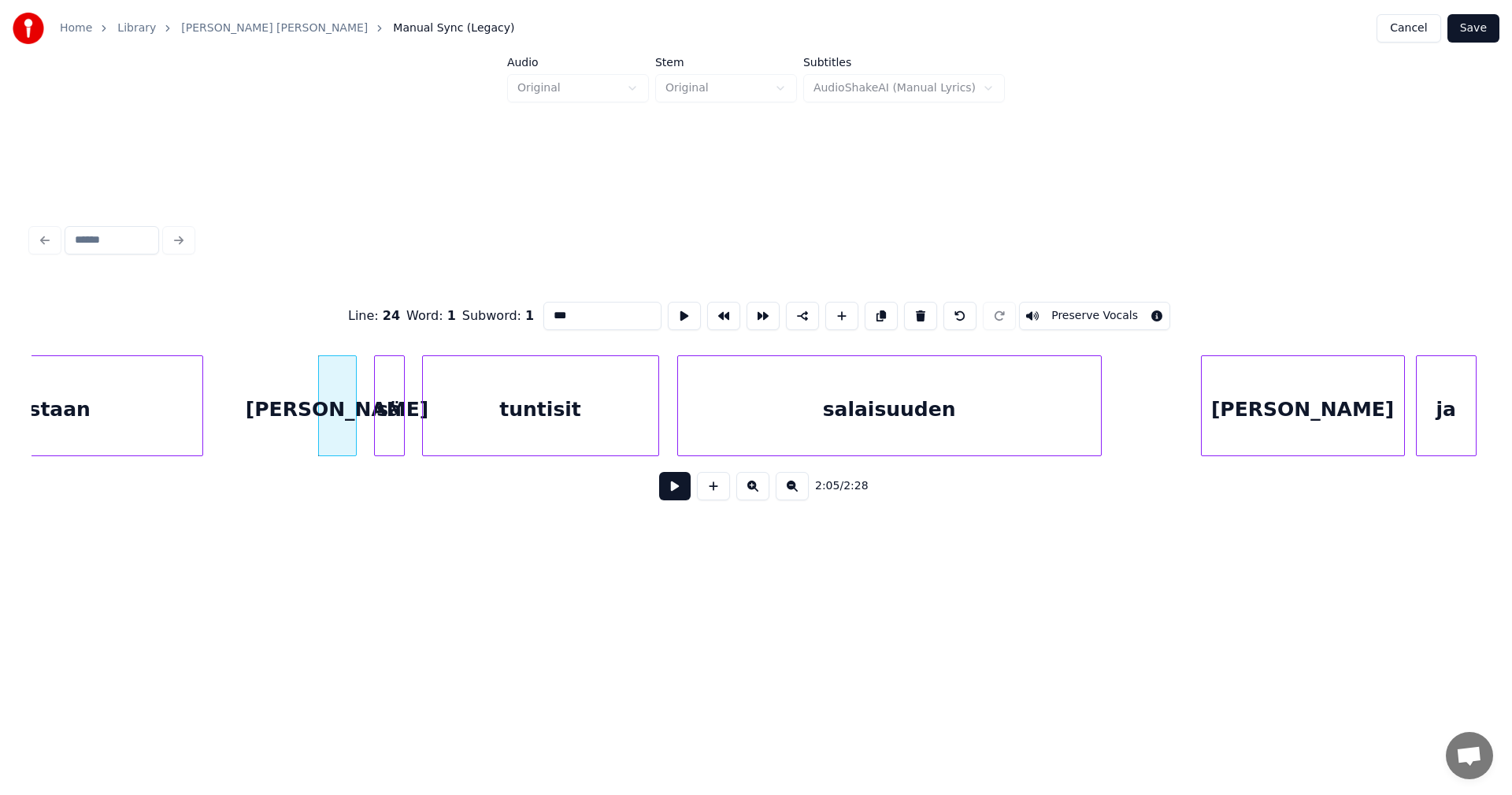
click at [670, 497] on button at bounding box center [674, 485] width 31 height 28
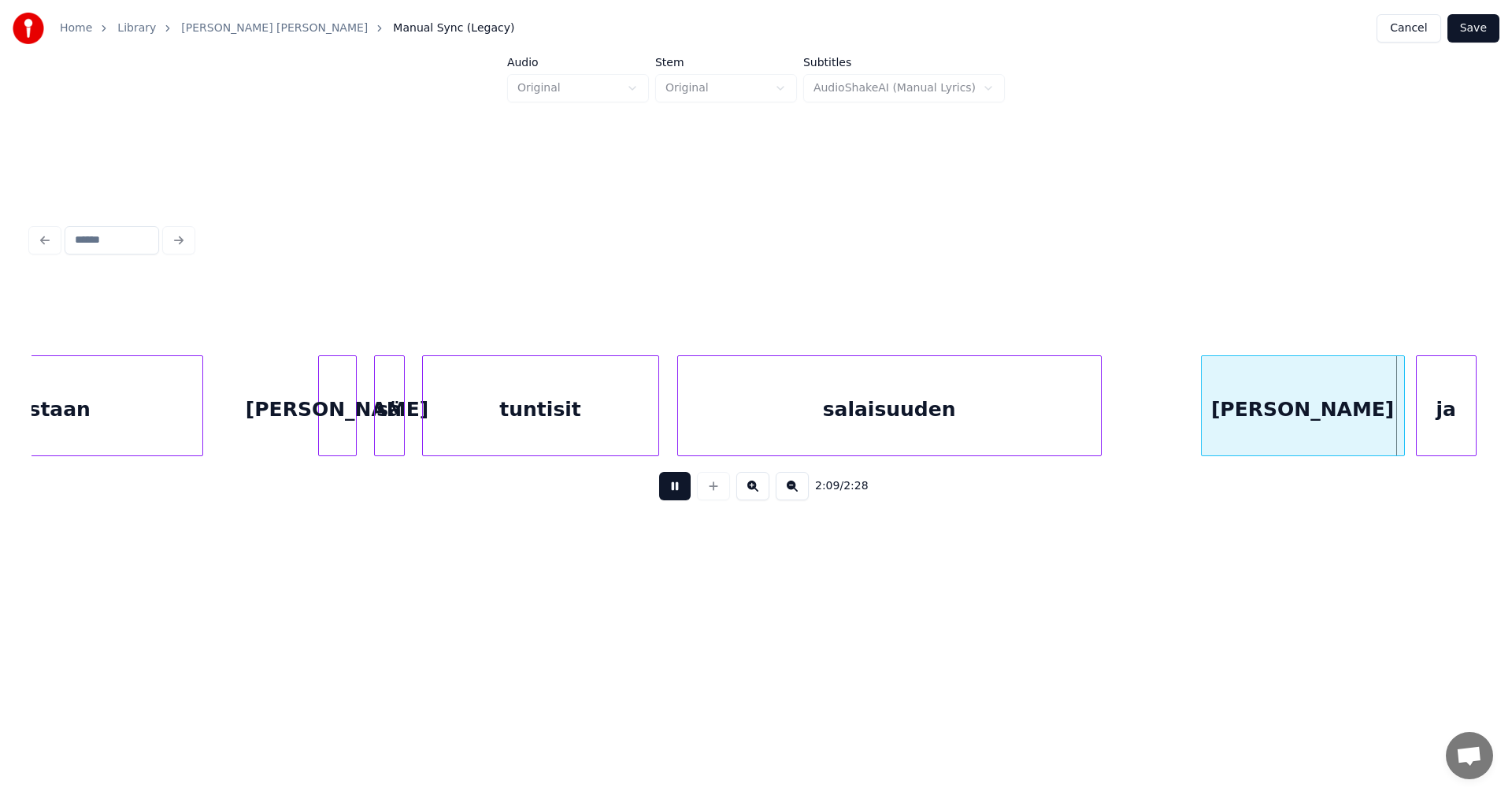
click at [674, 492] on button at bounding box center [674, 485] width 31 height 28
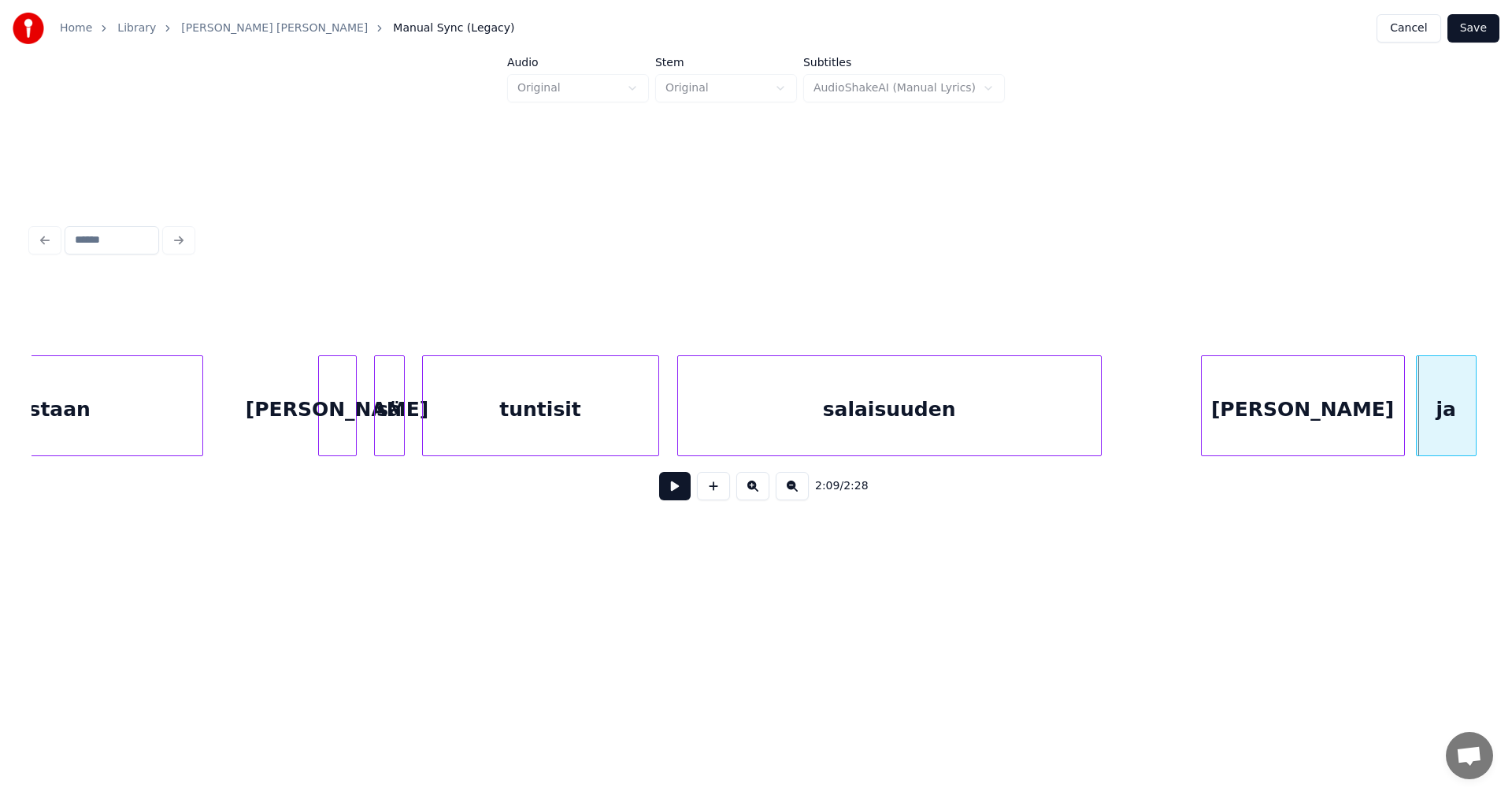
click at [671, 498] on button at bounding box center [674, 485] width 31 height 28
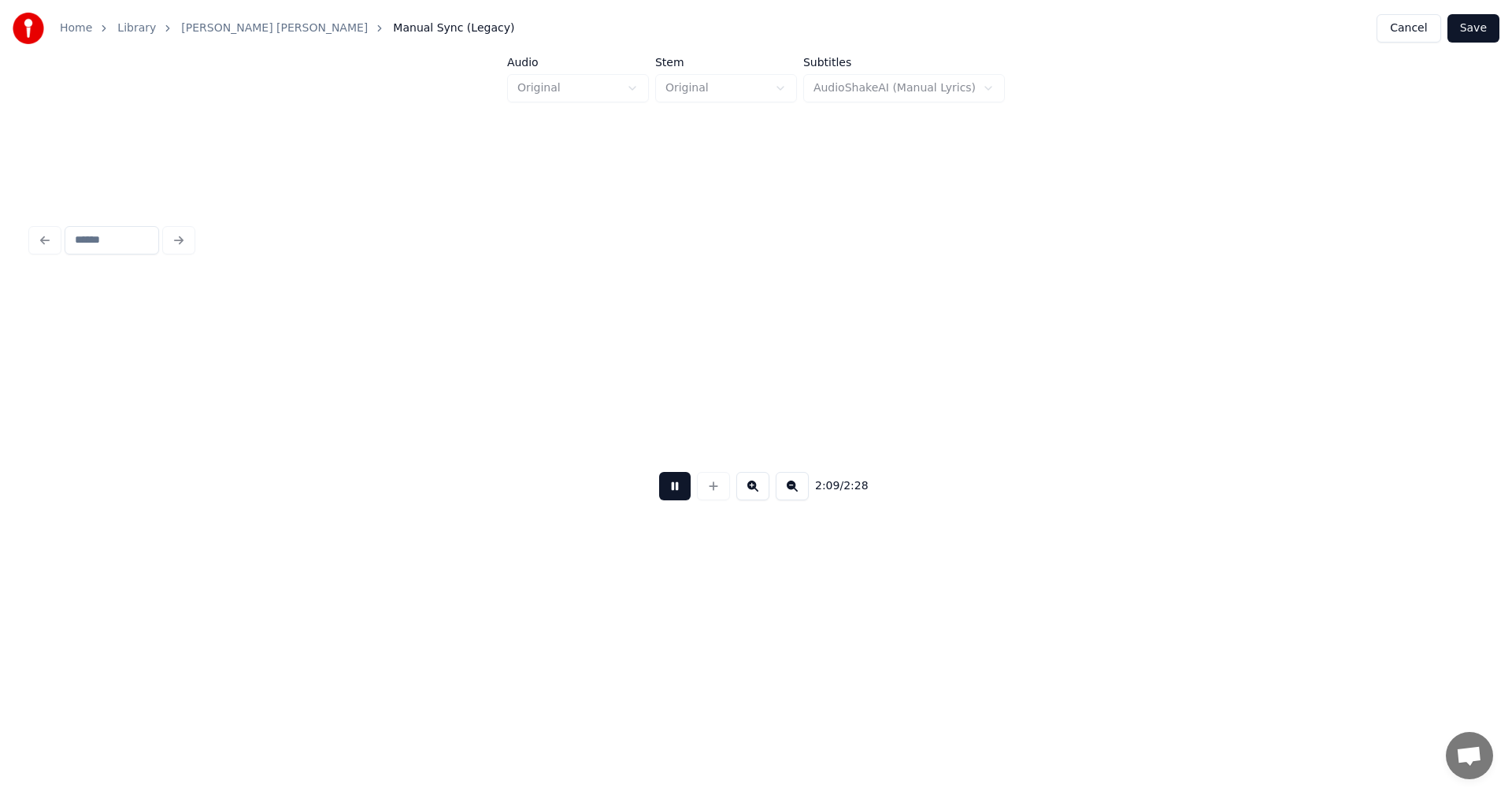
scroll to position [0, 35833]
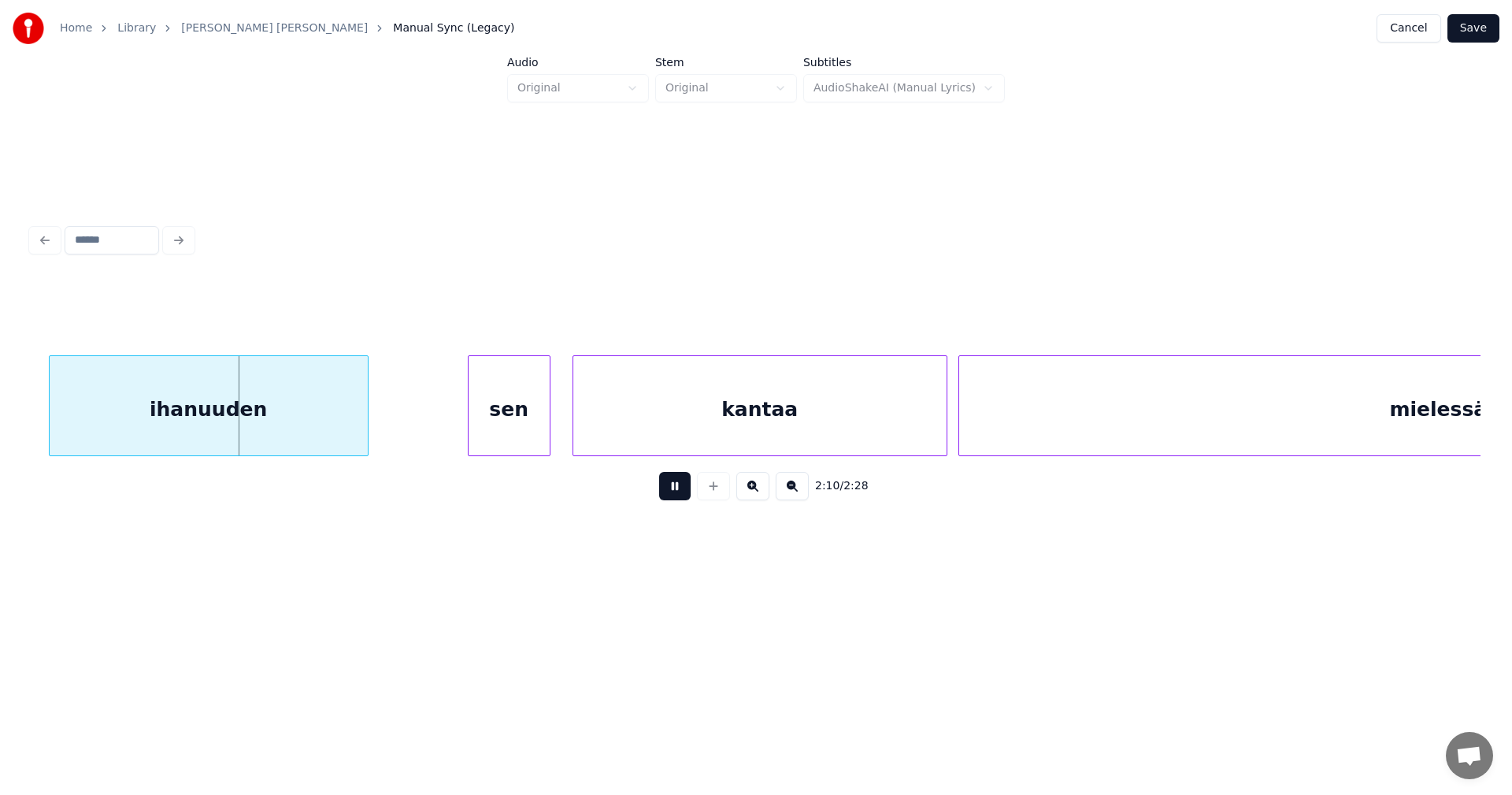
click at [674, 496] on button at bounding box center [674, 485] width 31 height 28
click at [341, 435] on div "ihanuuden" at bounding box center [200, 409] width 318 height 107
click at [661, 492] on button at bounding box center [674, 485] width 31 height 28
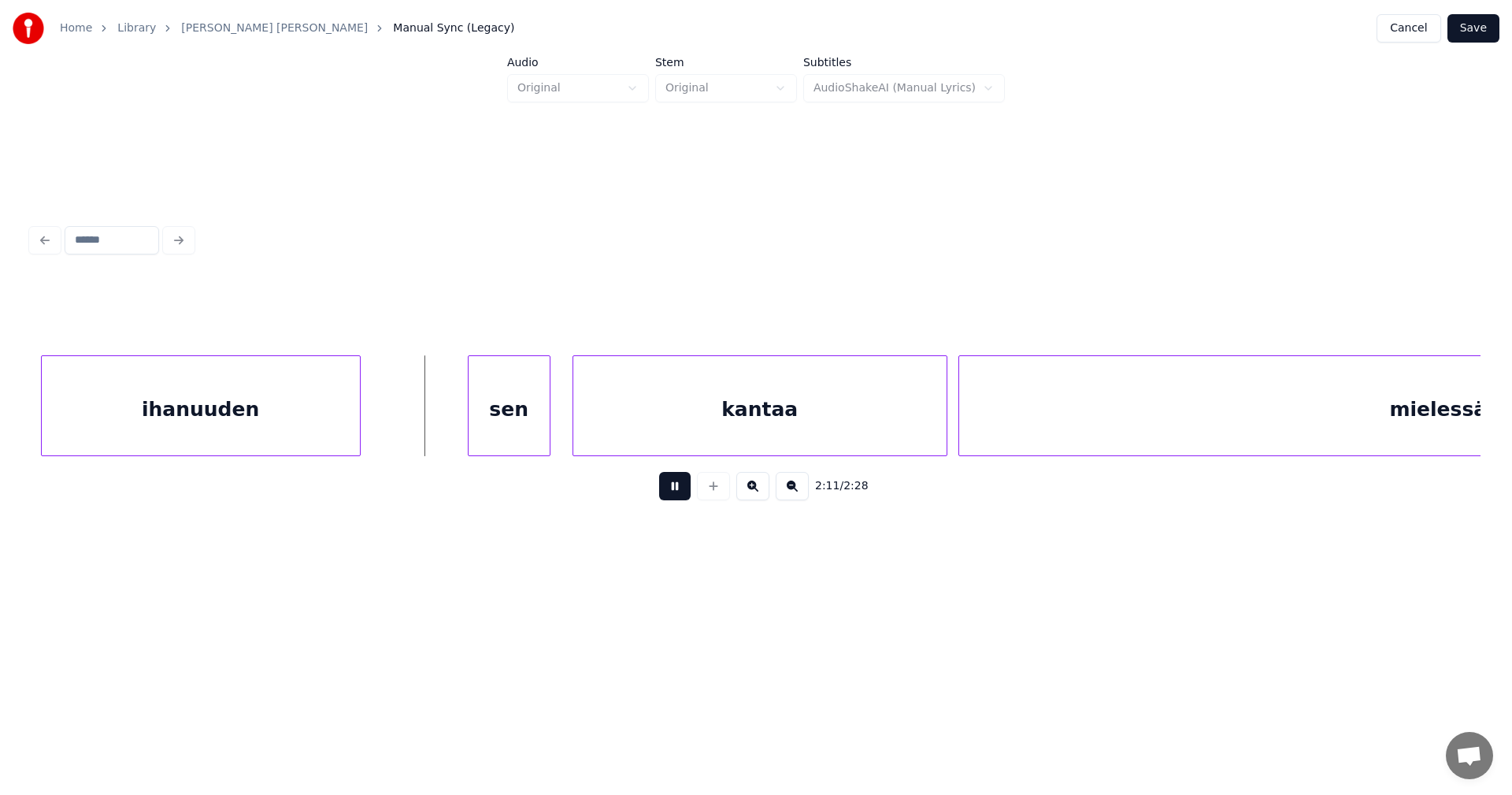
drag, startPoint x: 667, startPoint y: 493, endPoint x: 534, endPoint y: 468, distance: 135.3
click at [662, 491] on button at bounding box center [674, 485] width 31 height 28
click at [517, 439] on div "sen" at bounding box center [496, 409] width 81 height 107
click at [660, 437] on div "kantaa" at bounding box center [751, 409] width 373 height 107
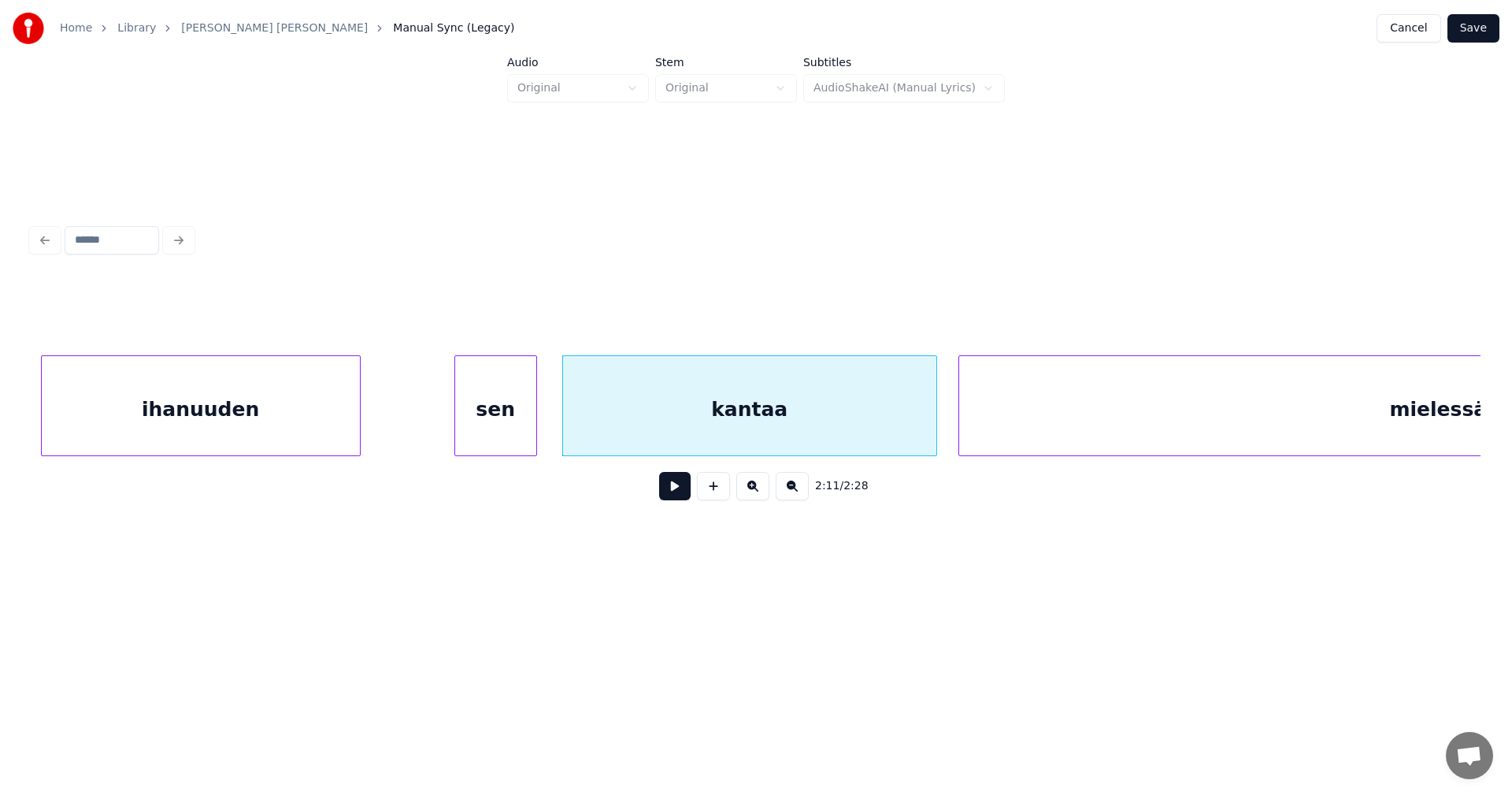
click at [676, 492] on button at bounding box center [674, 485] width 31 height 28
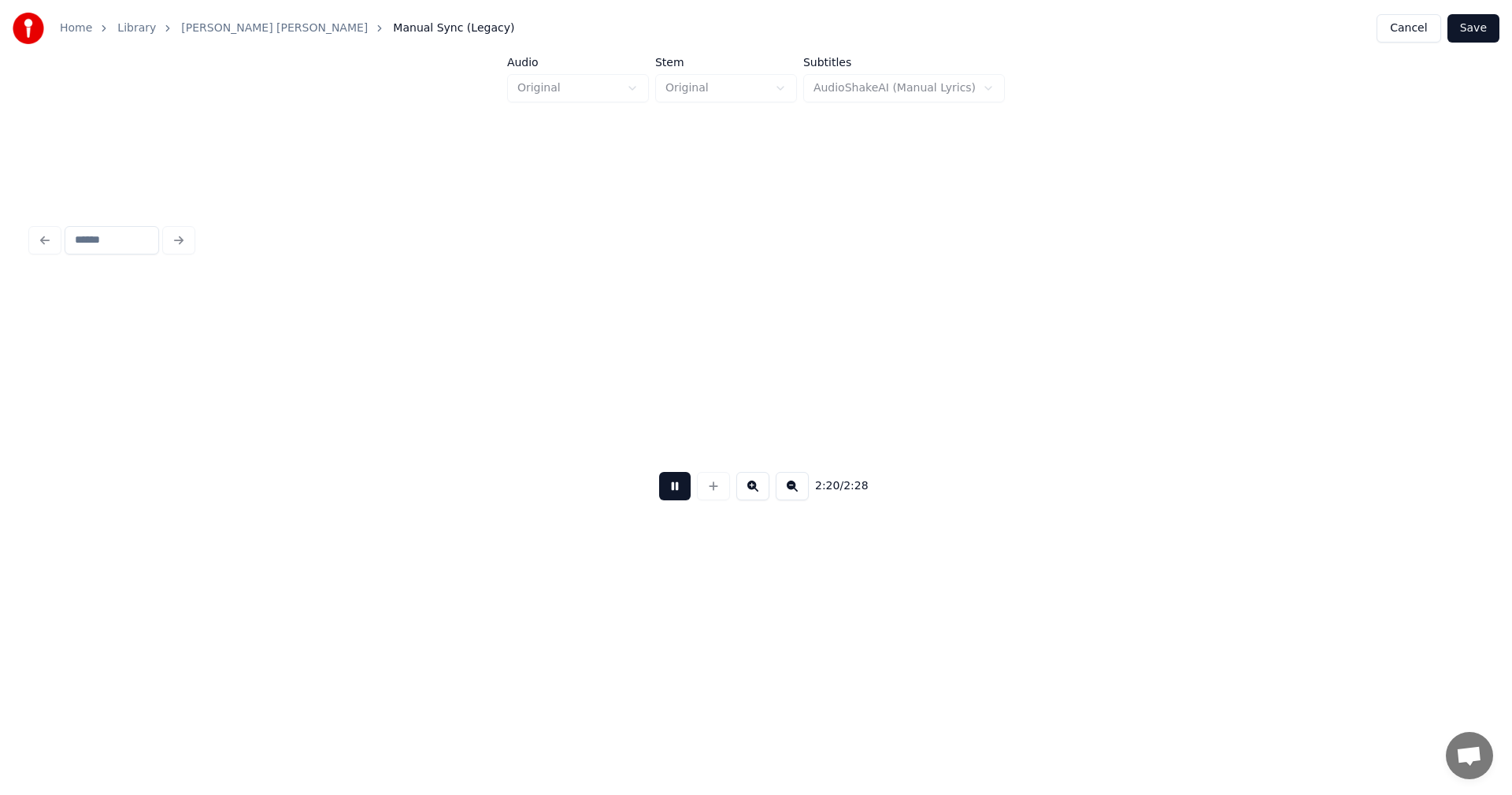
scroll to position [0, 38734]
drag, startPoint x: 675, startPoint y: 490, endPoint x: 688, endPoint y: 476, distance: 19.1
click at [673, 484] on button at bounding box center [674, 485] width 31 height 28
click at [1469, 24] on button "Save" at bounding box center [1473, 28] width 52 height 28
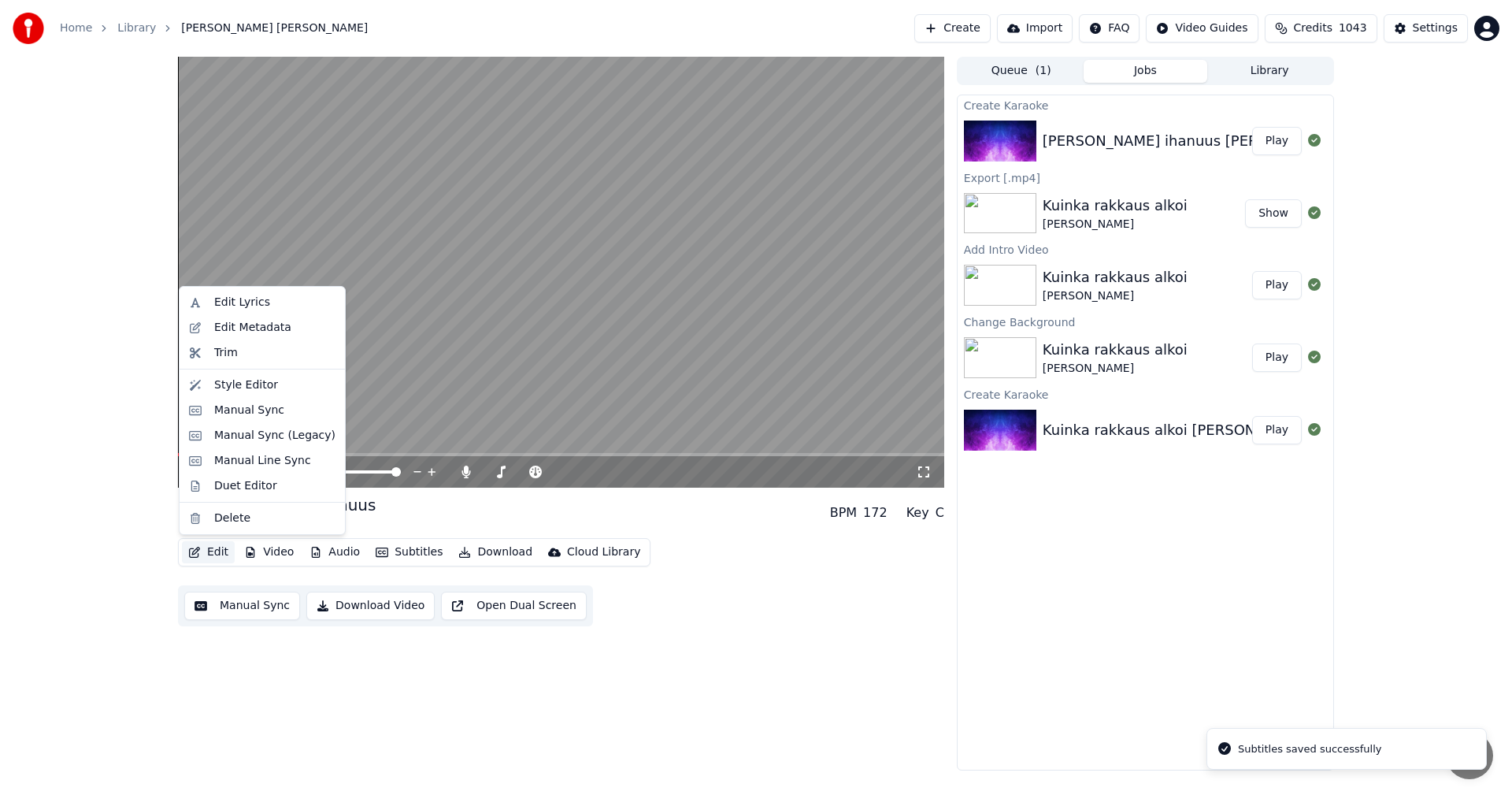
click at [212, 547] on button "Edit" at bounding box center [208, 551] width 53 height 22
click at [285, 435] on div "Manual Sync (Legacy)" at bounding box center [274, 435] width 122 height 16
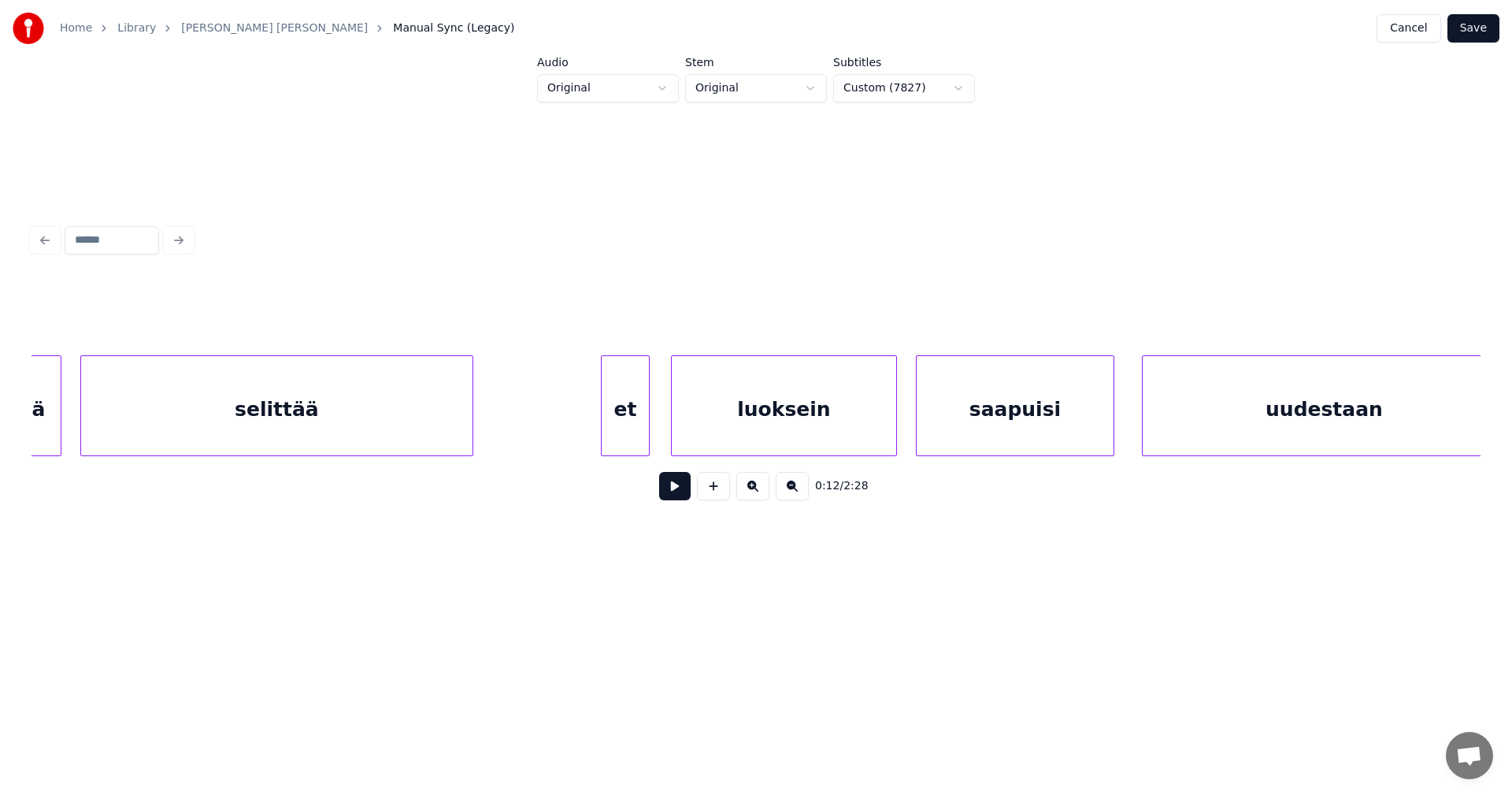
scroll to position [0, 12090]
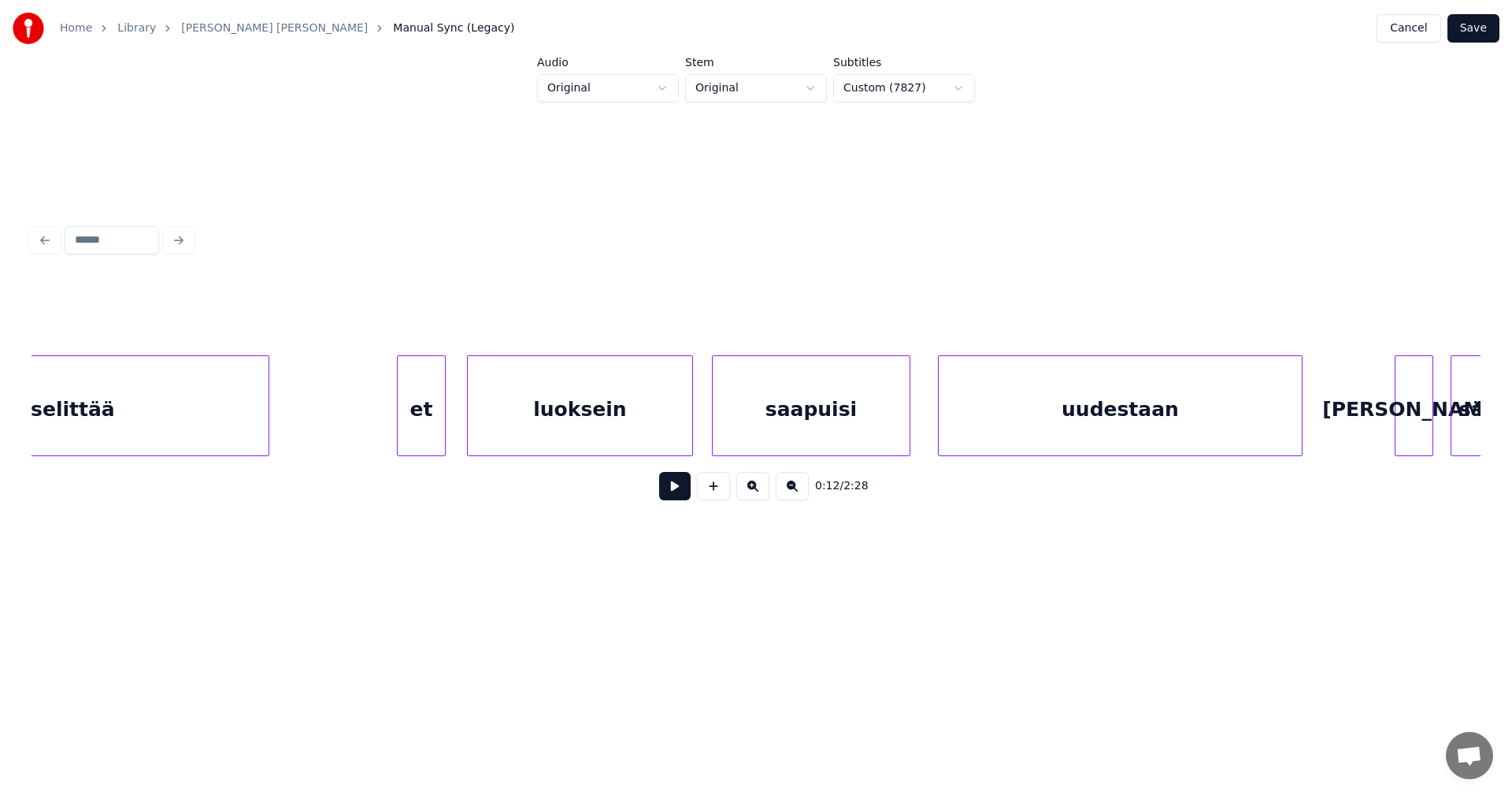
click at [539, 431] on div "luoksein" at bounding box center [579, 409] width 225 height 107
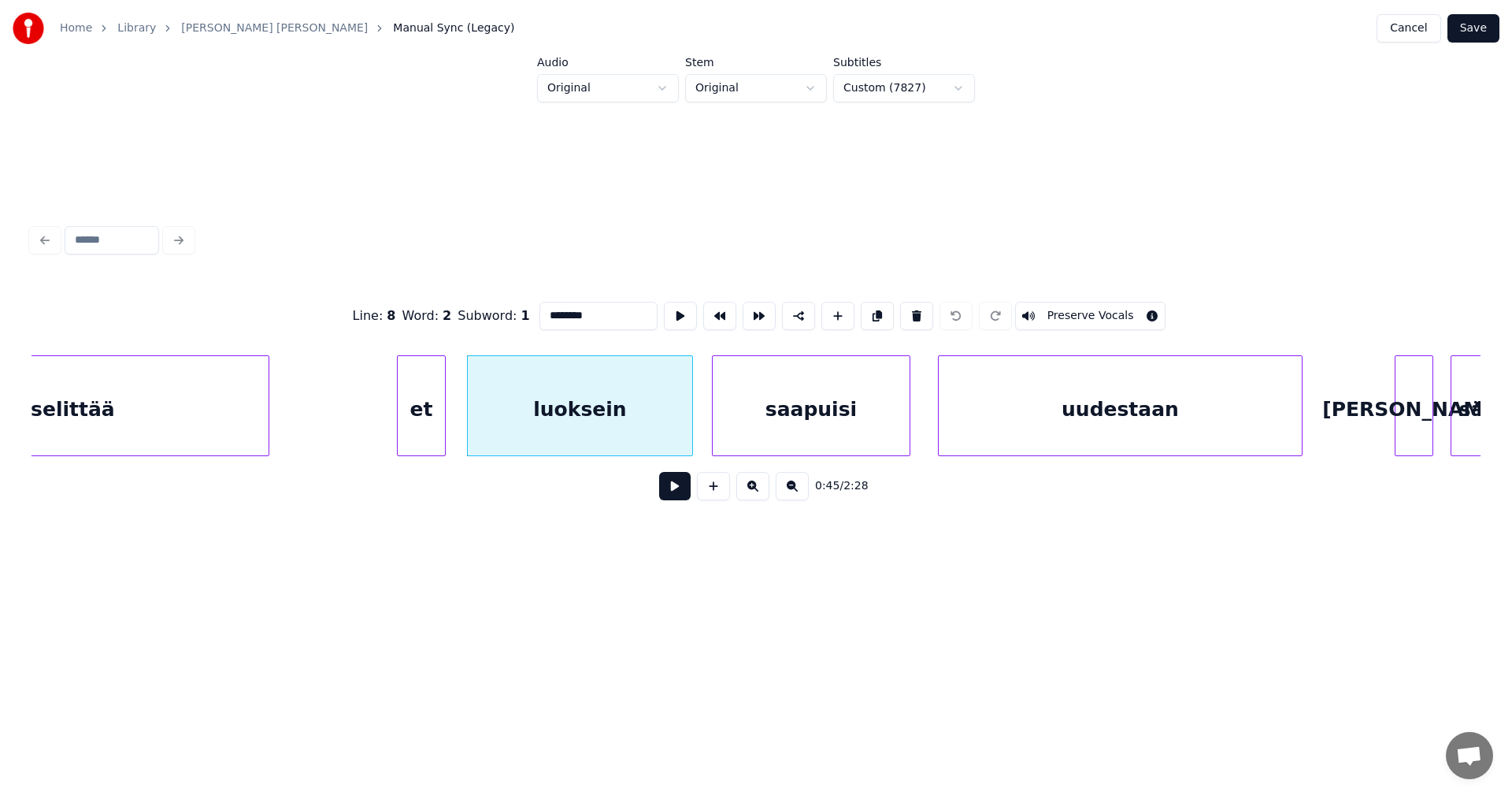
click at [667, 500] on button at bounding box center [674, 485] width 31 height 28
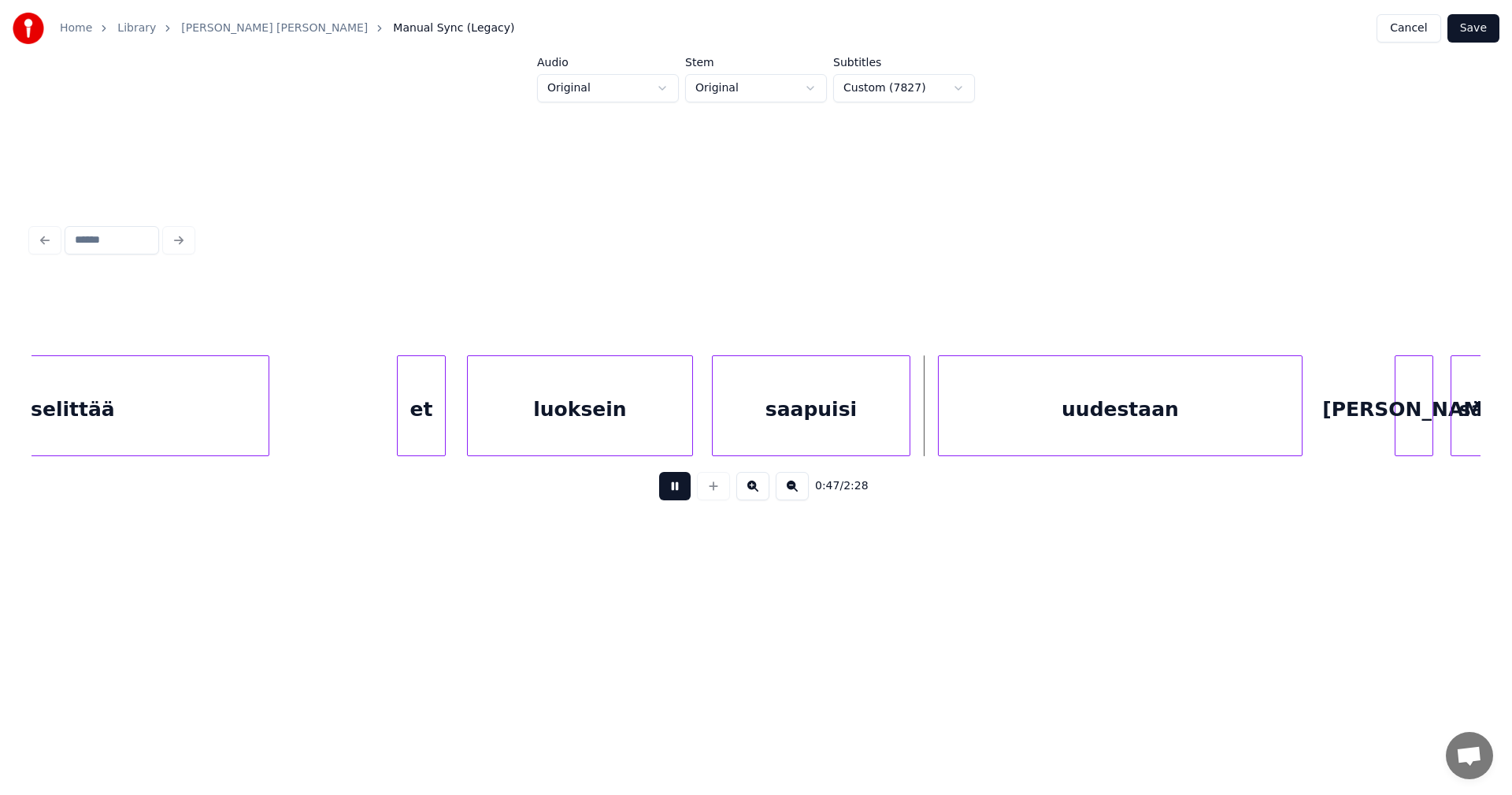
click at [671, 494] on button at bounding box center [674, 485] width 31 height 28
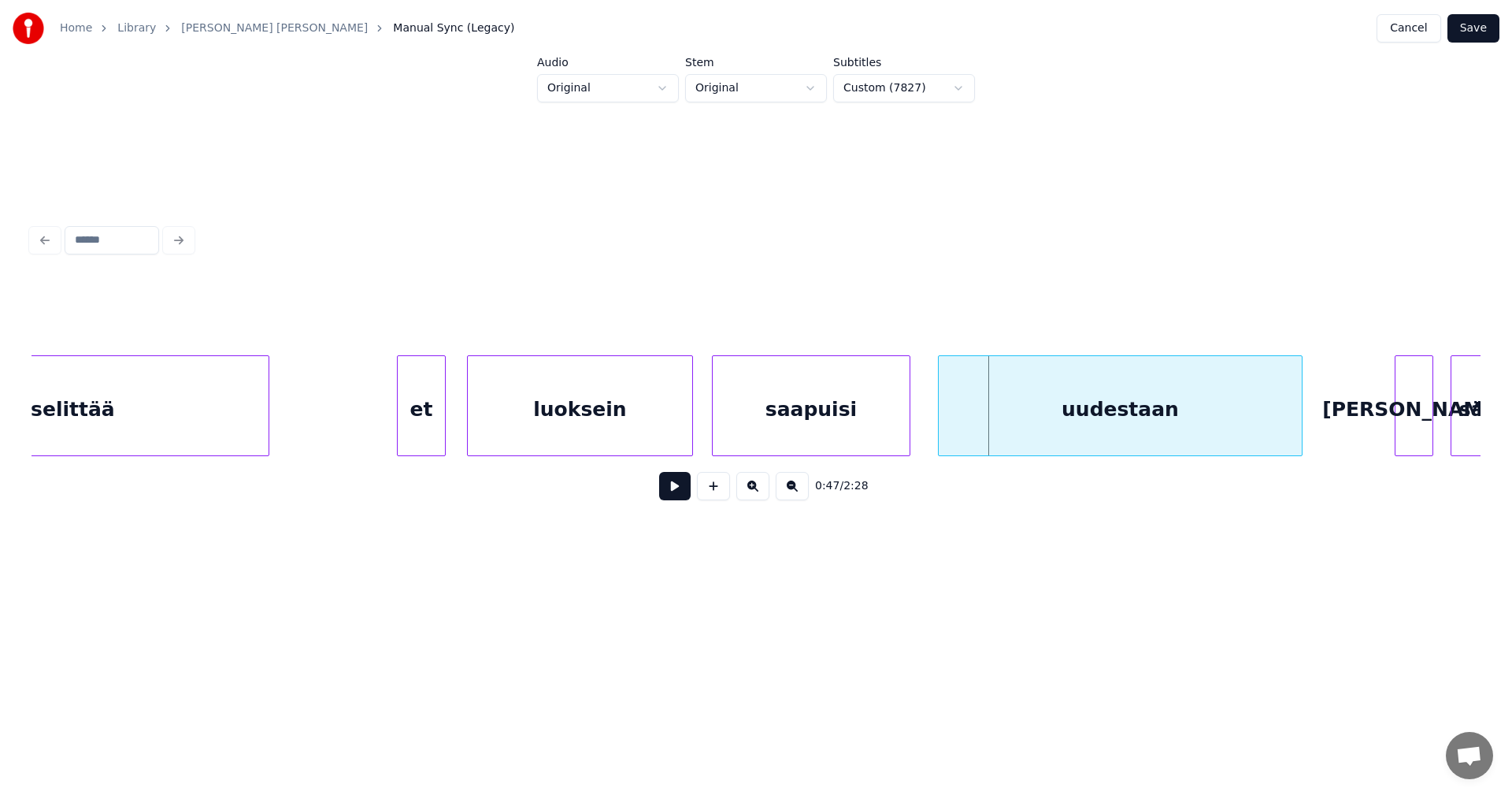
click at [1003, 423] on div "uudestaan" at bounding box center [1120, 409] width 363 height 107
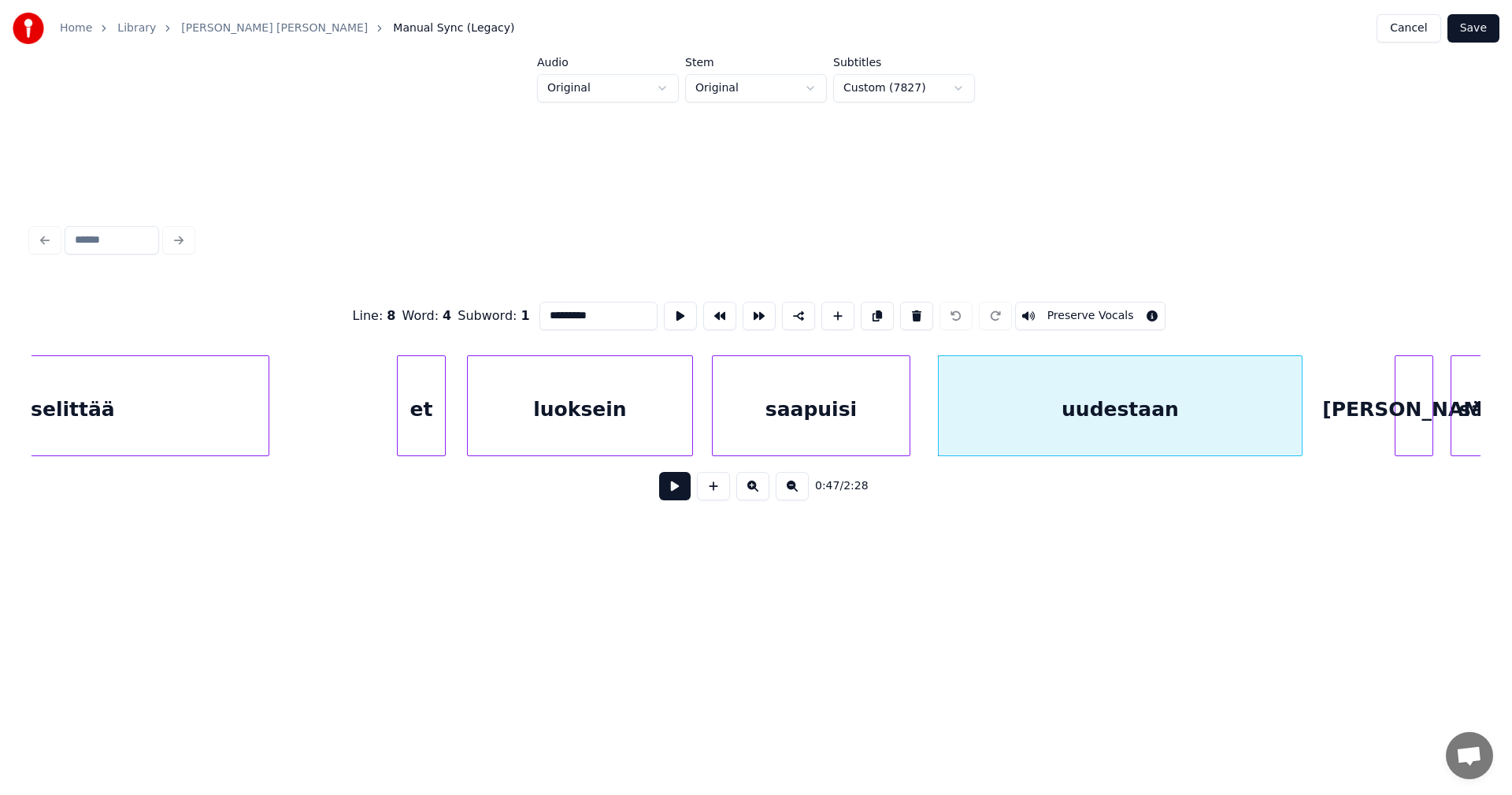
click at [678, 488] on button at bounding box center [674, 485] width 31 height 28
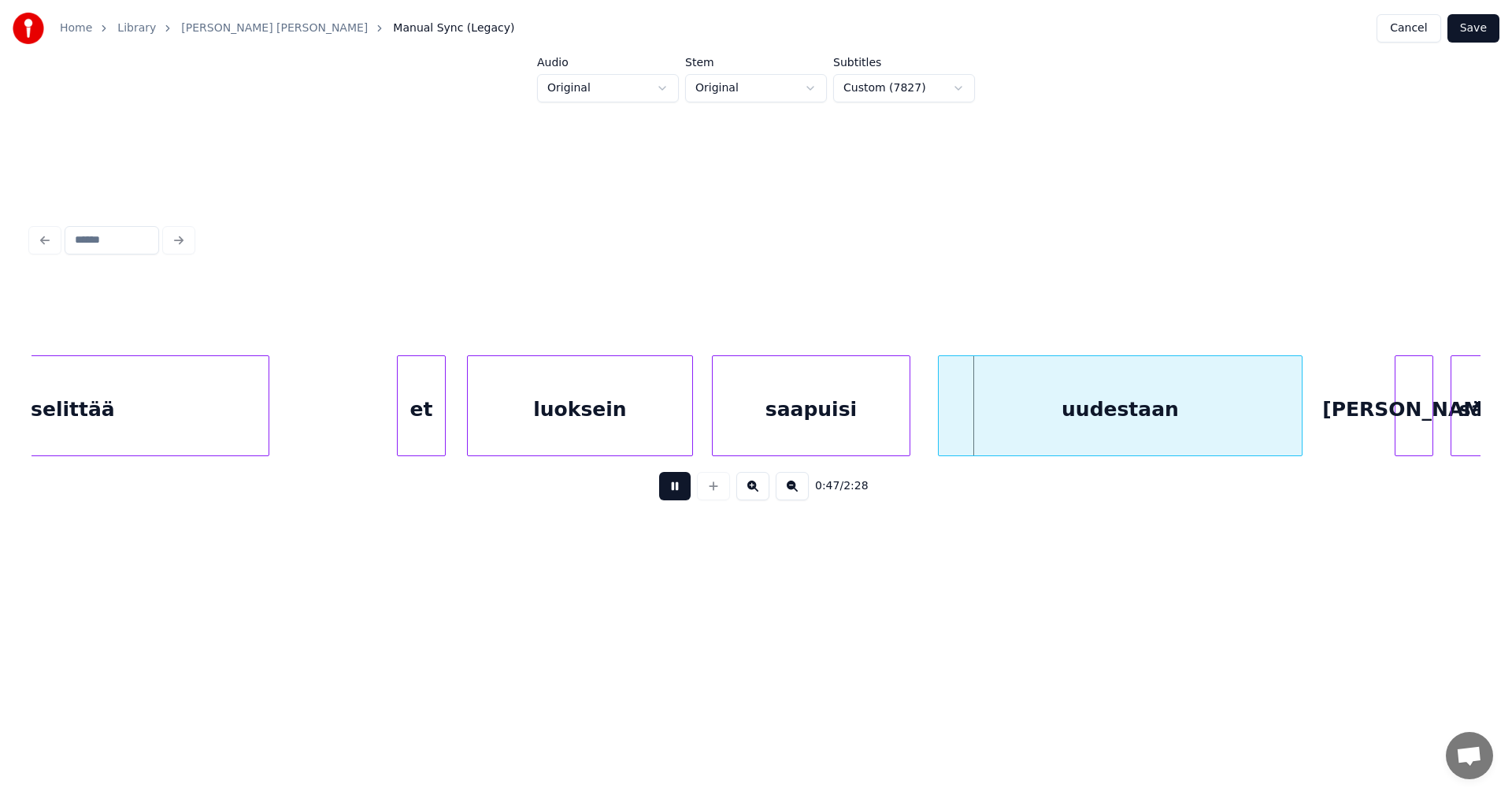
click at [678, 488] on button at bounding box center [674, 485] width 31 height 28
click at [932, 412] on div at bounding box center [933, 405] width 5 height 99
click at [683, 487] on button at bounding box center [674, 485] width 31 height 28
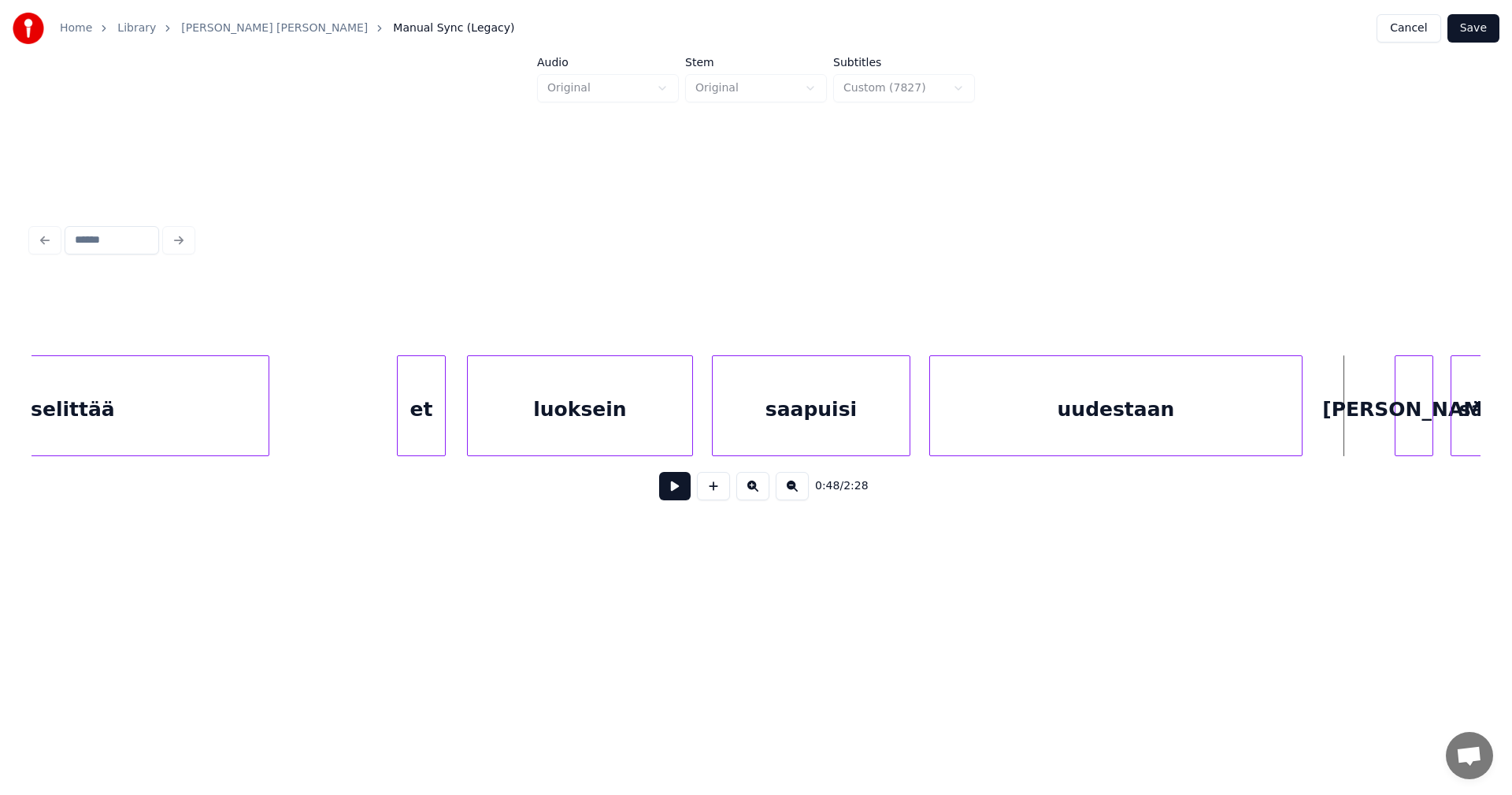
click at [1475, 31] on button "Save" at bounding box center [1473, 28] width 52 height 28
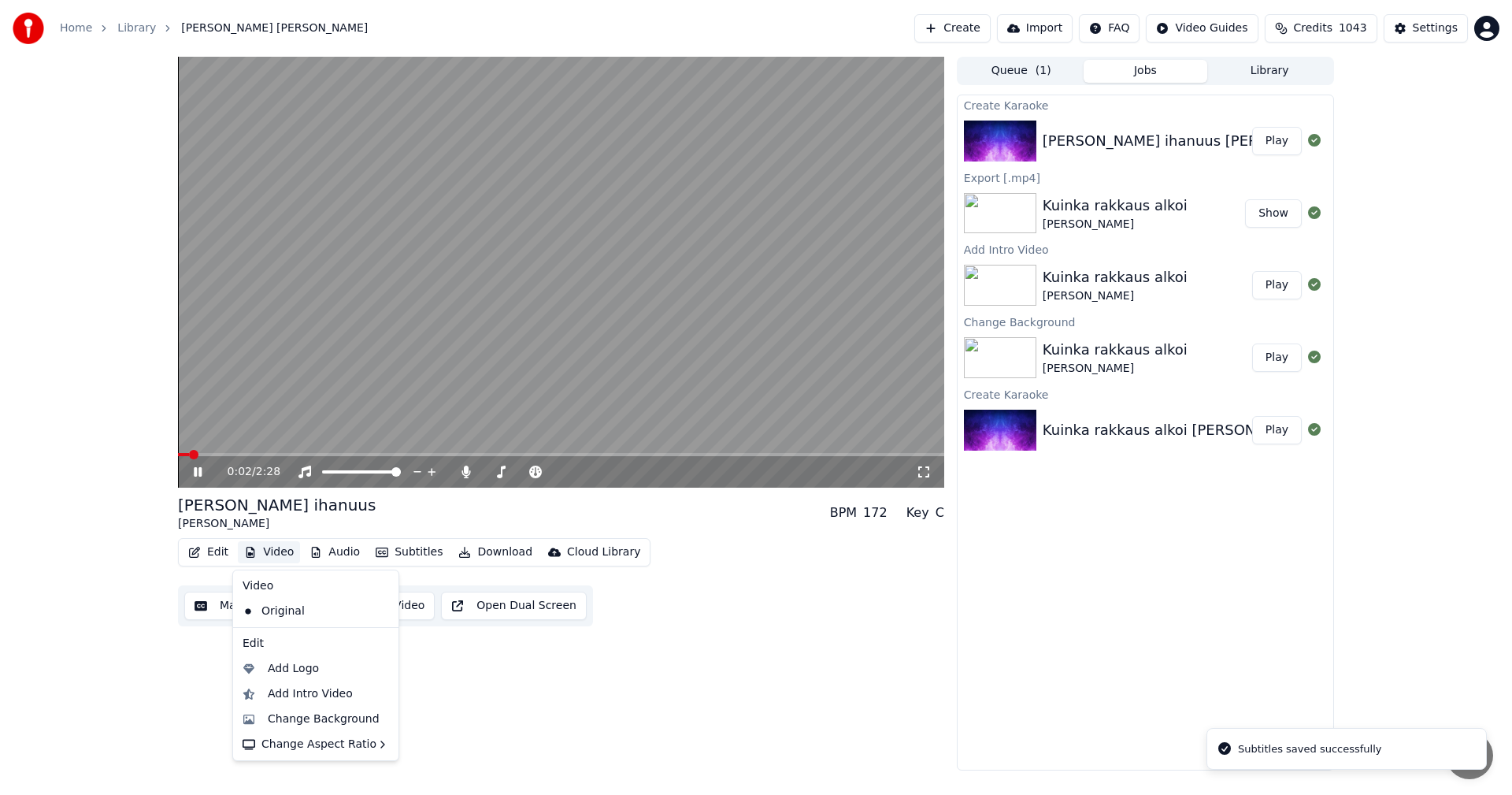
click at [282, 558] on button "Video" at bounding box center [269, 551] width 62 height 22
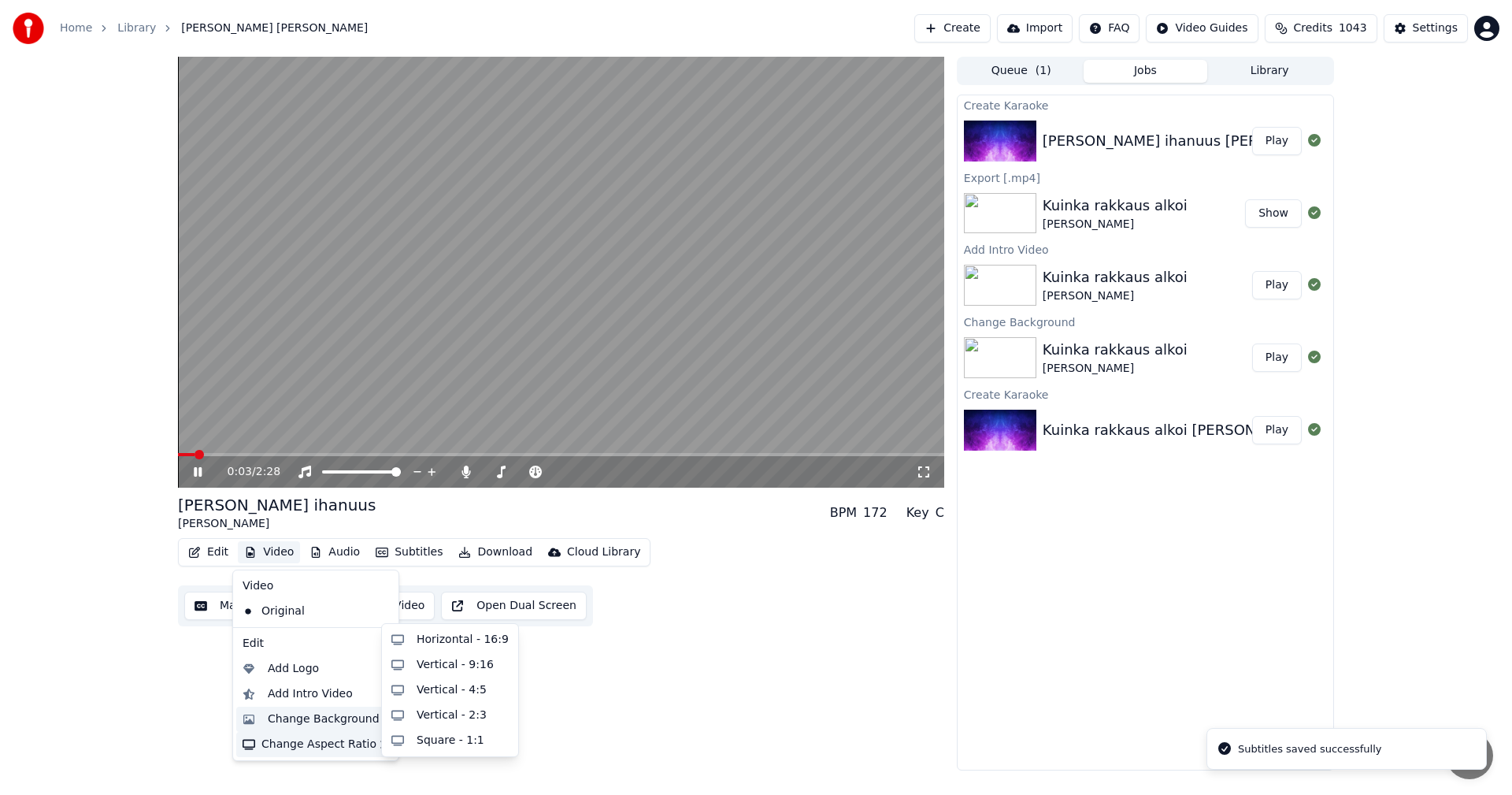
click at [307, 724] on div "Change Background" at bounding box center [323, 719] width 112 height 16
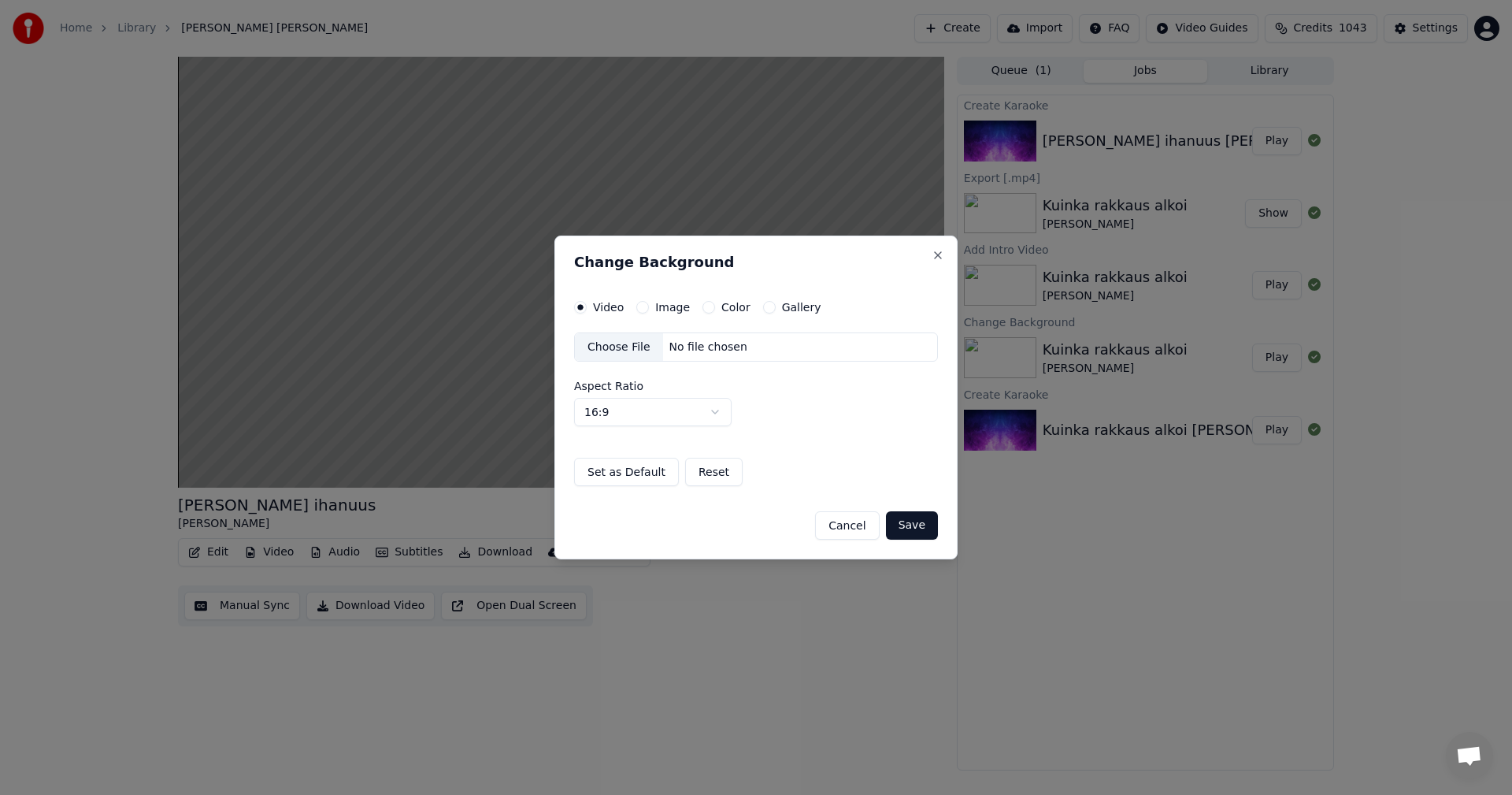
click at [640, 307] on button "Image" at bounding box center [643, 307] width 13 height 13
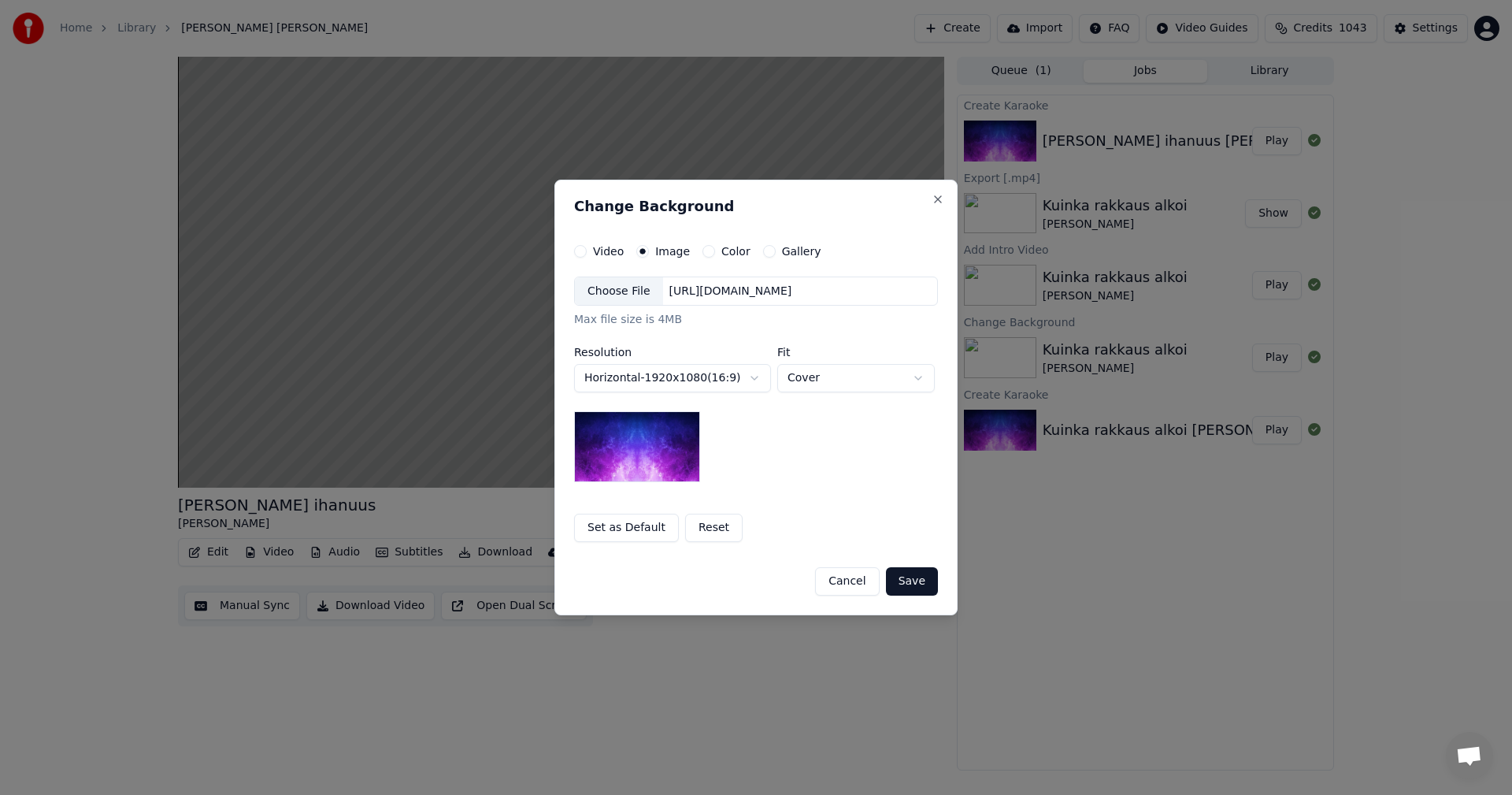
click at [628, 290] on div "Choose File" at bounding box center [620, 291] width 89 height 28
click at [940, 197] on button "Close" at bounding box center [938, 200] width 13 height 13
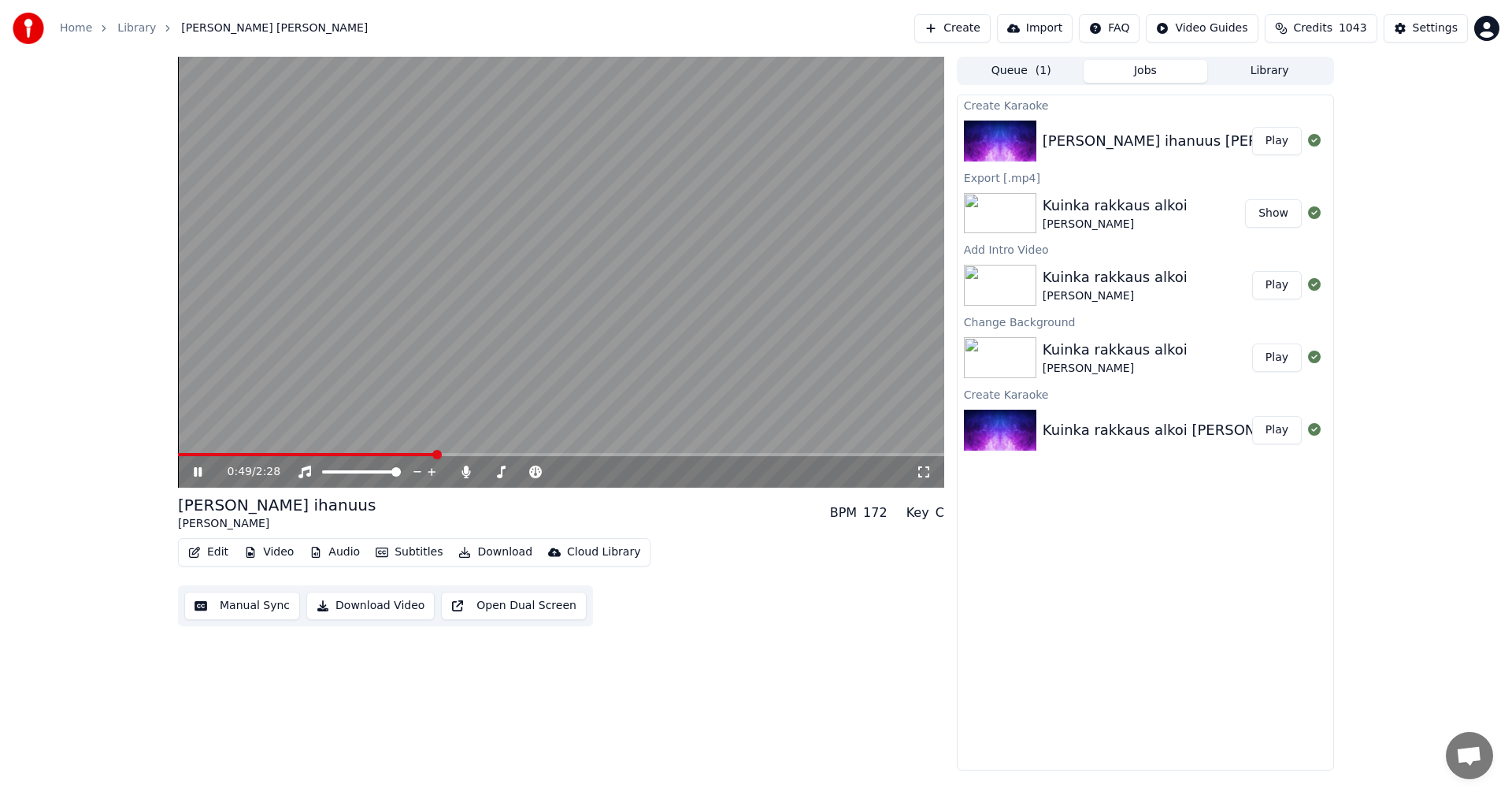
drag, startPoint x: 201, startPoint y: 471, endPoint x: 235, endPoint y: 482, distance: 35.7
click at [202, 471] on icon at bounding box center [198, 472] width 8 height 10
click at [270, 549] on button "Video" at bounding box center [269, 551] width 62 height 22
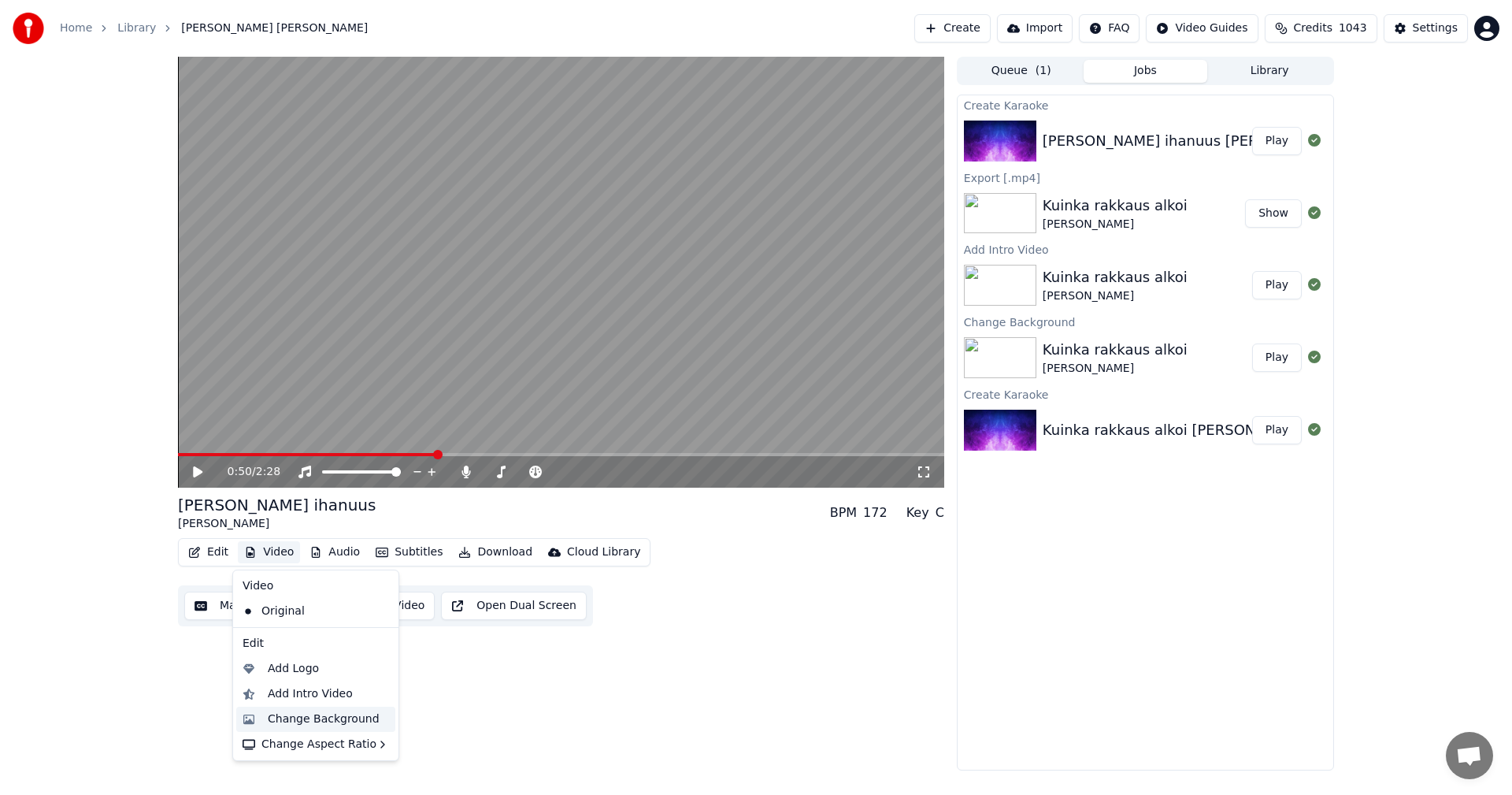
click at [313, 719] on div "Change Background" at bounding box center [323, 719] width 112 height 16
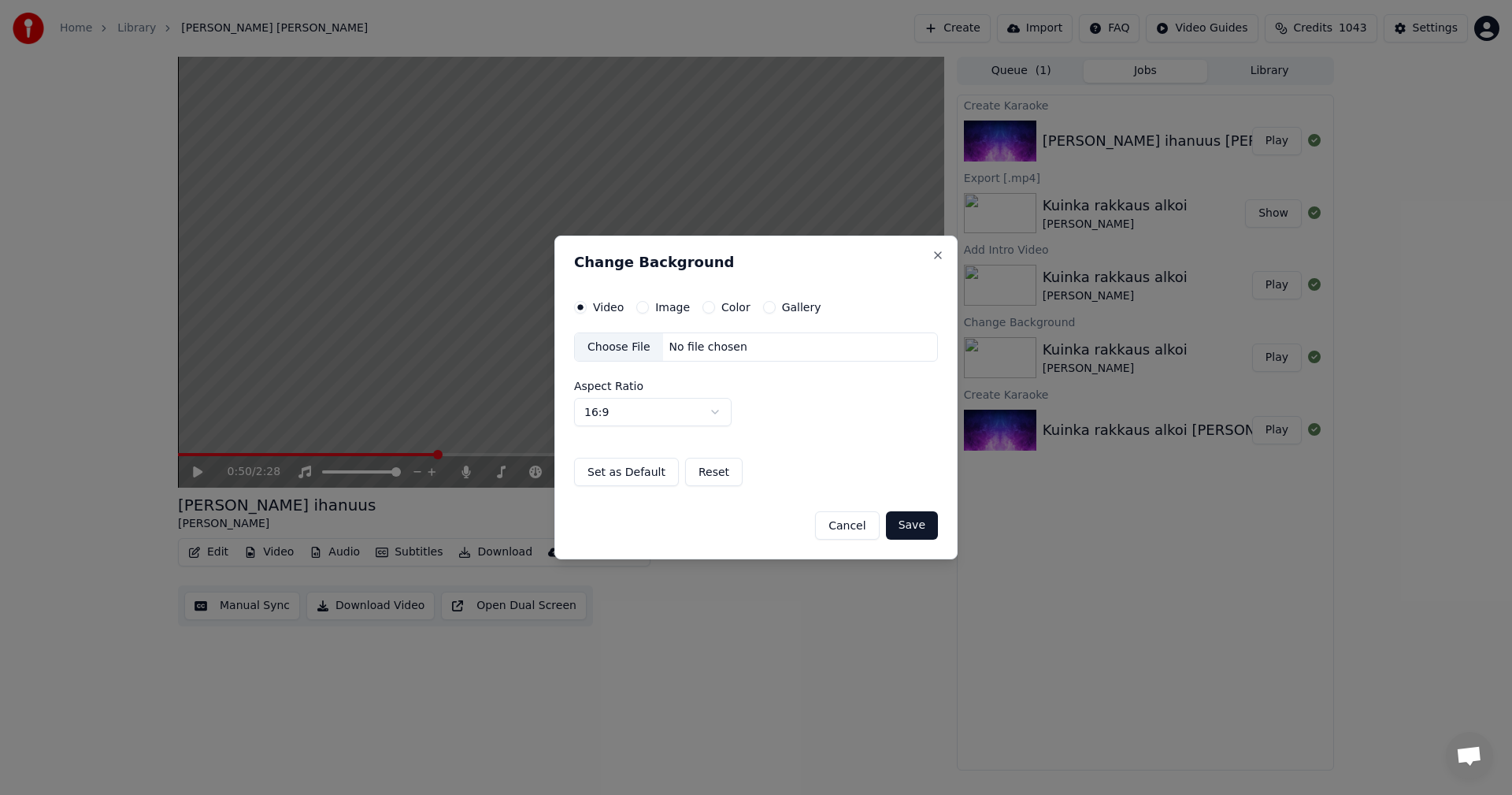
click at [645, 307] on button "Image" at bounding box center [643, 307] width 13 height 13
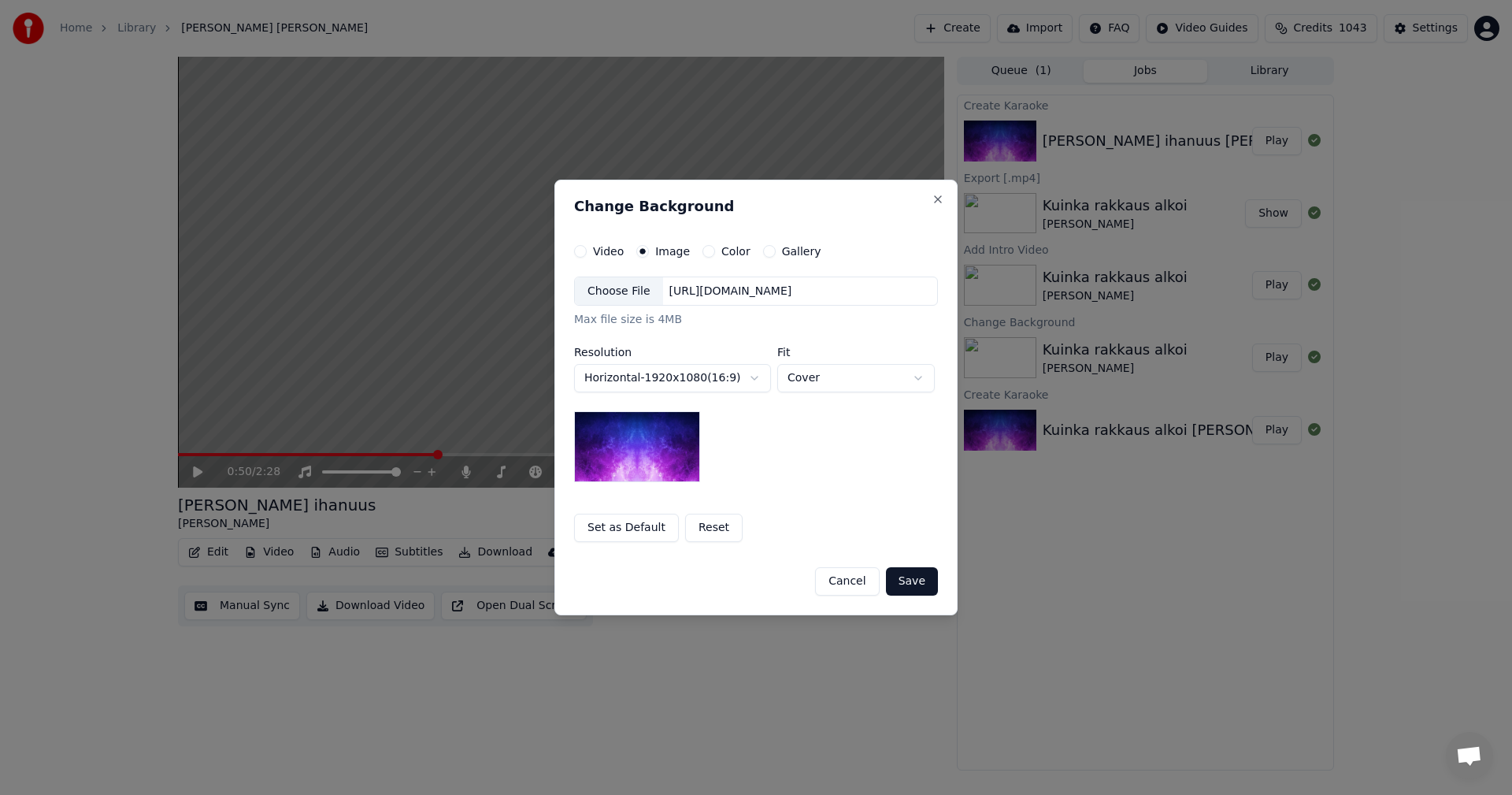
click at [631, 292] on div "Choose File" at bounding box center [620, 291] width 89 height 28
click at [867, 591] on button "Cancel" at bounding box center [847, 581] width 64 height 28
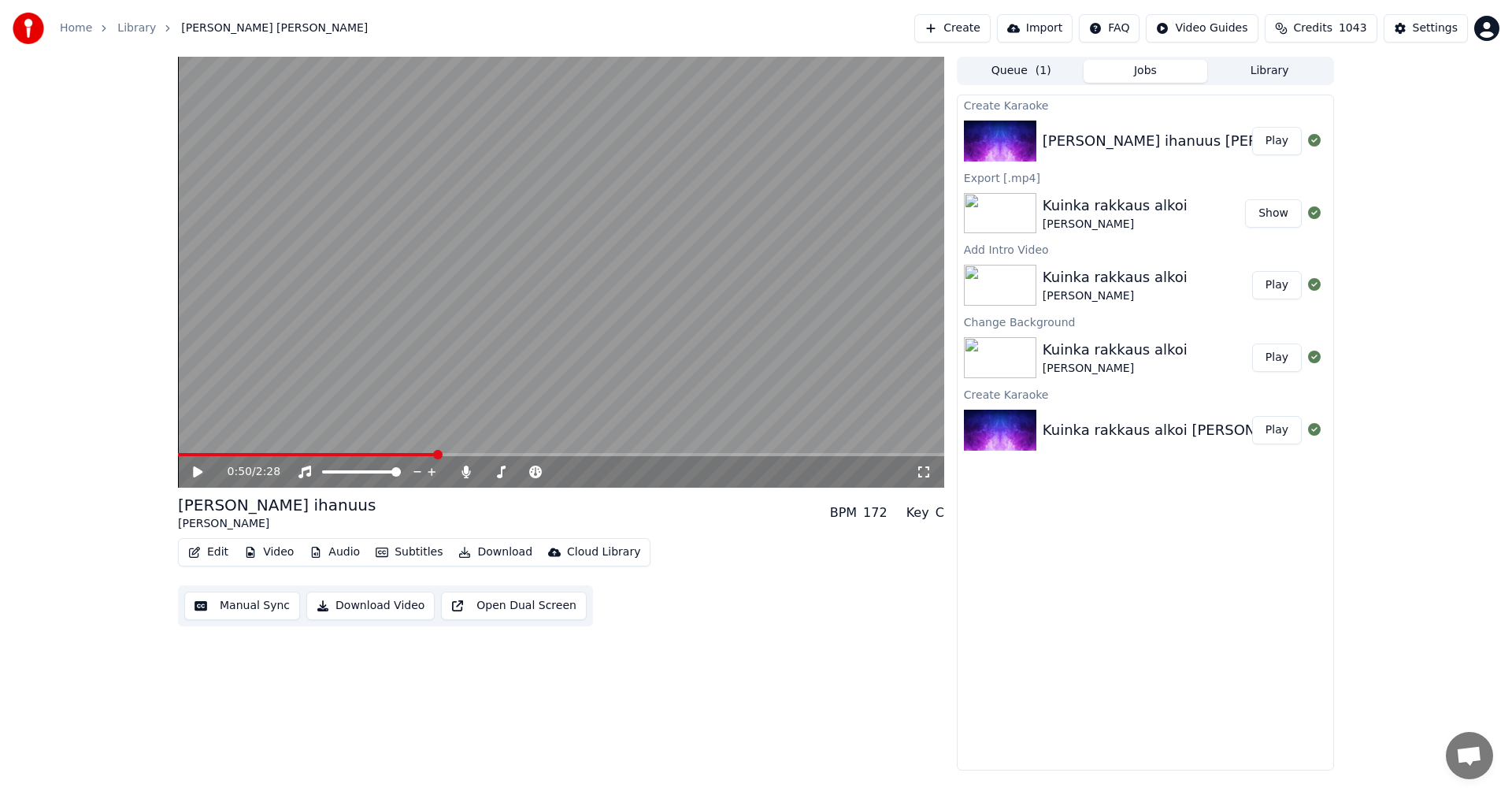
click at [280, 550] on button "Video" at bounding box center [269, 551] width 62 height 22
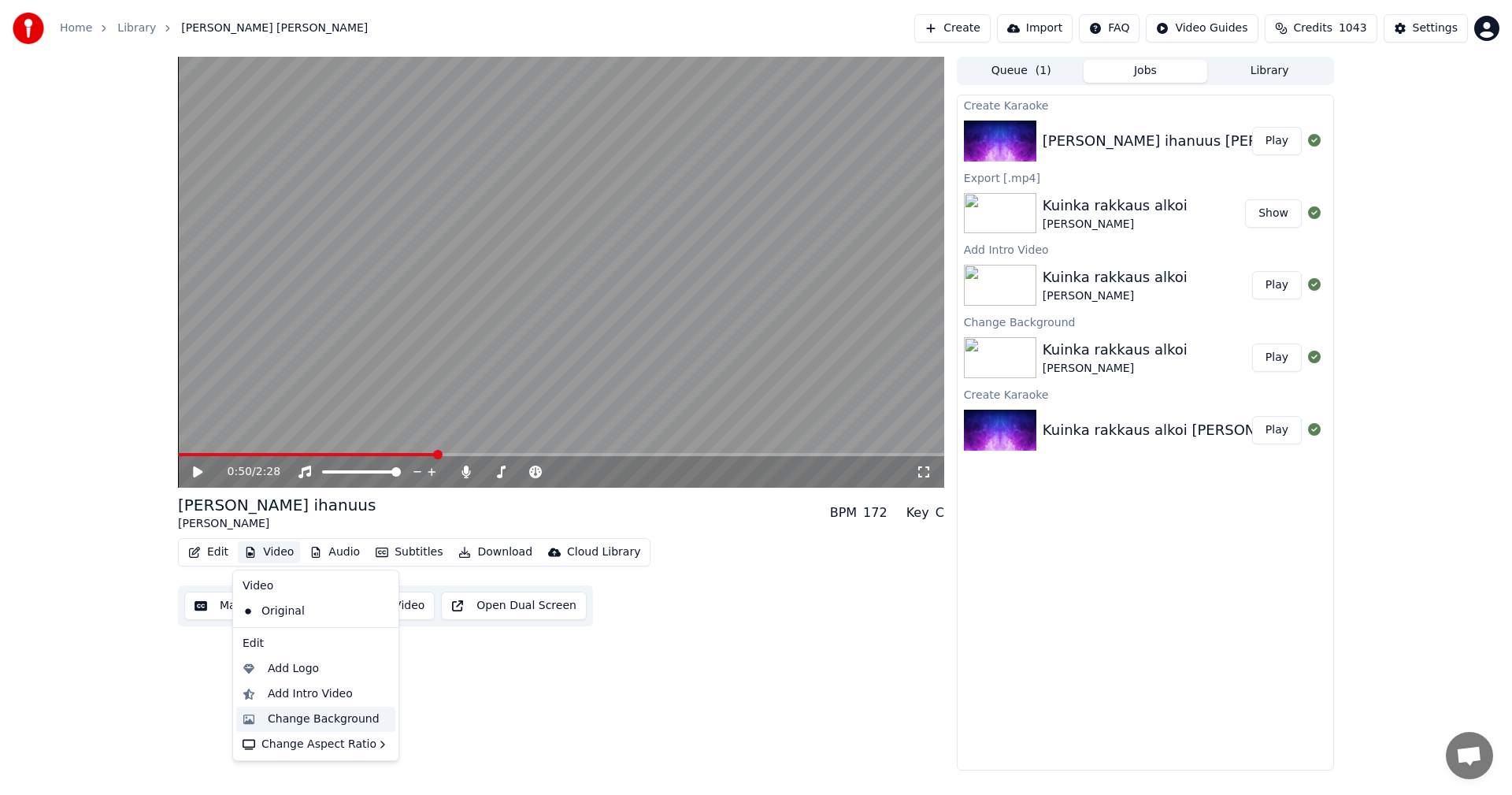
click at [331, 720] on div "Change Background" at bounding box center [323, 719] width 112 height 16
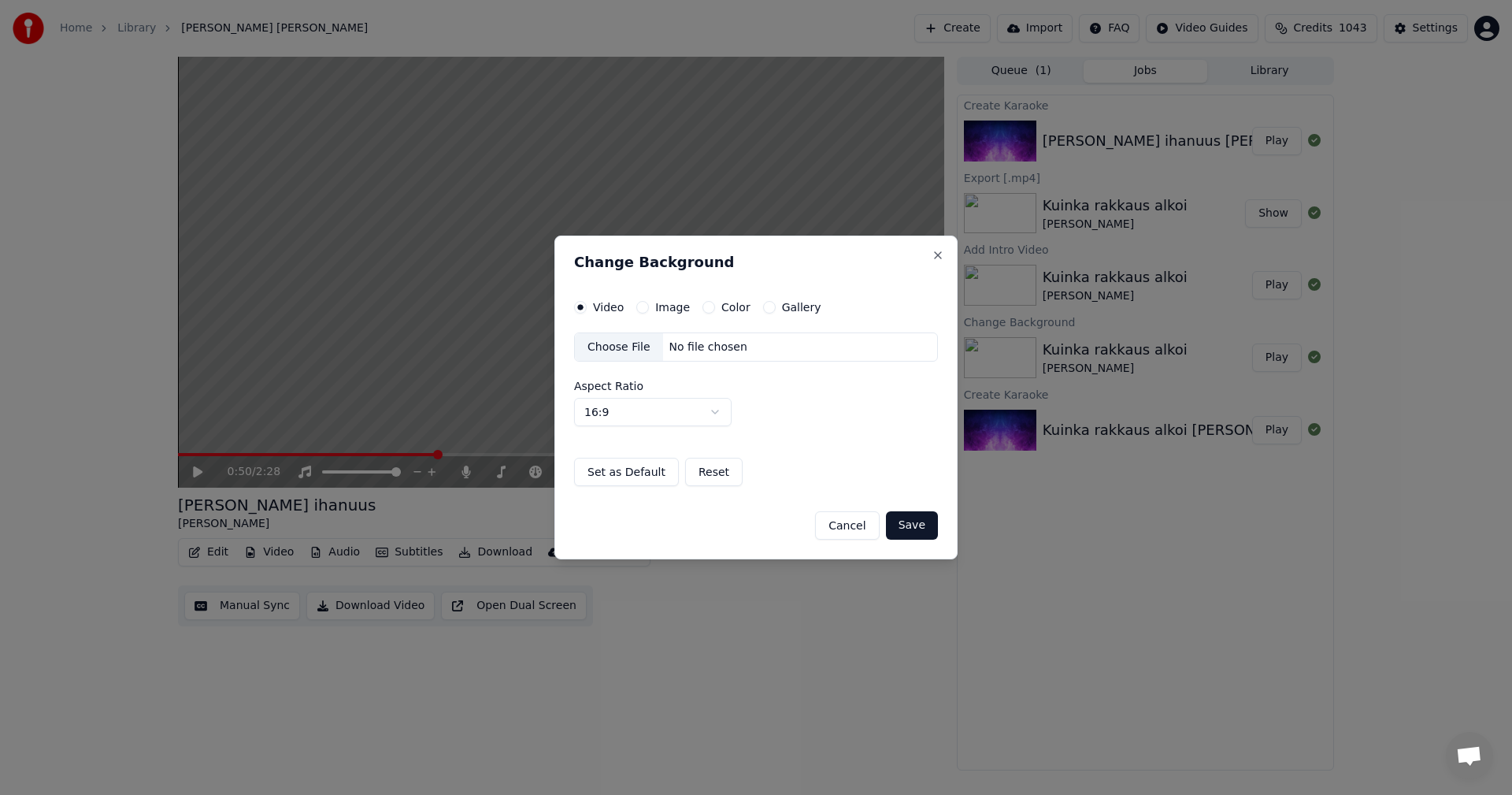
click at [641, 307] on button "Image" at bounding box center [643, 307] width 13 height 13
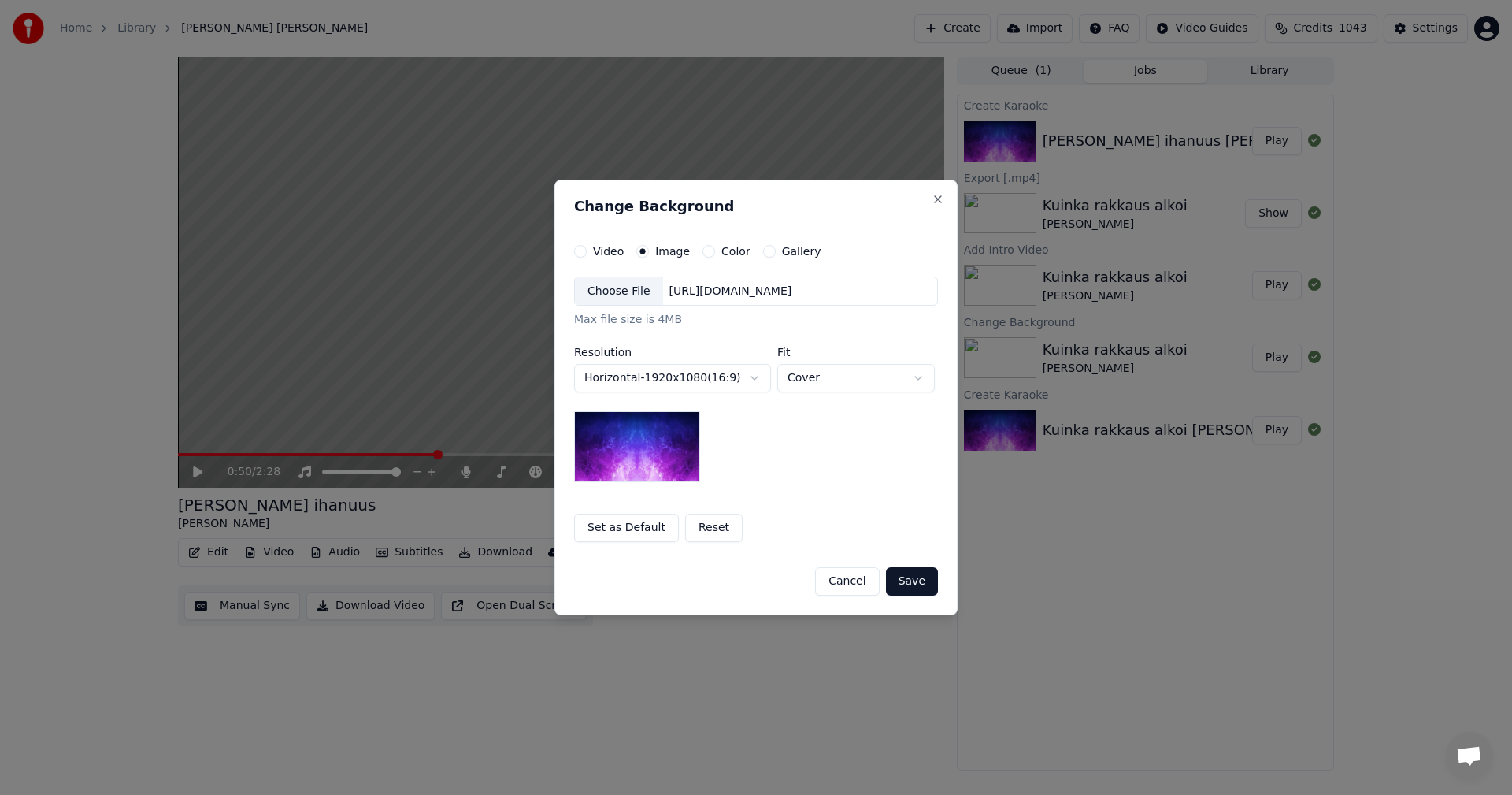
click at [629, 295] on div "Choose File" at bounding box center [620, 291] width 89 height 28
click at [910, 588] on button "Save" at bounding box center [912, 581] width 52 height 28
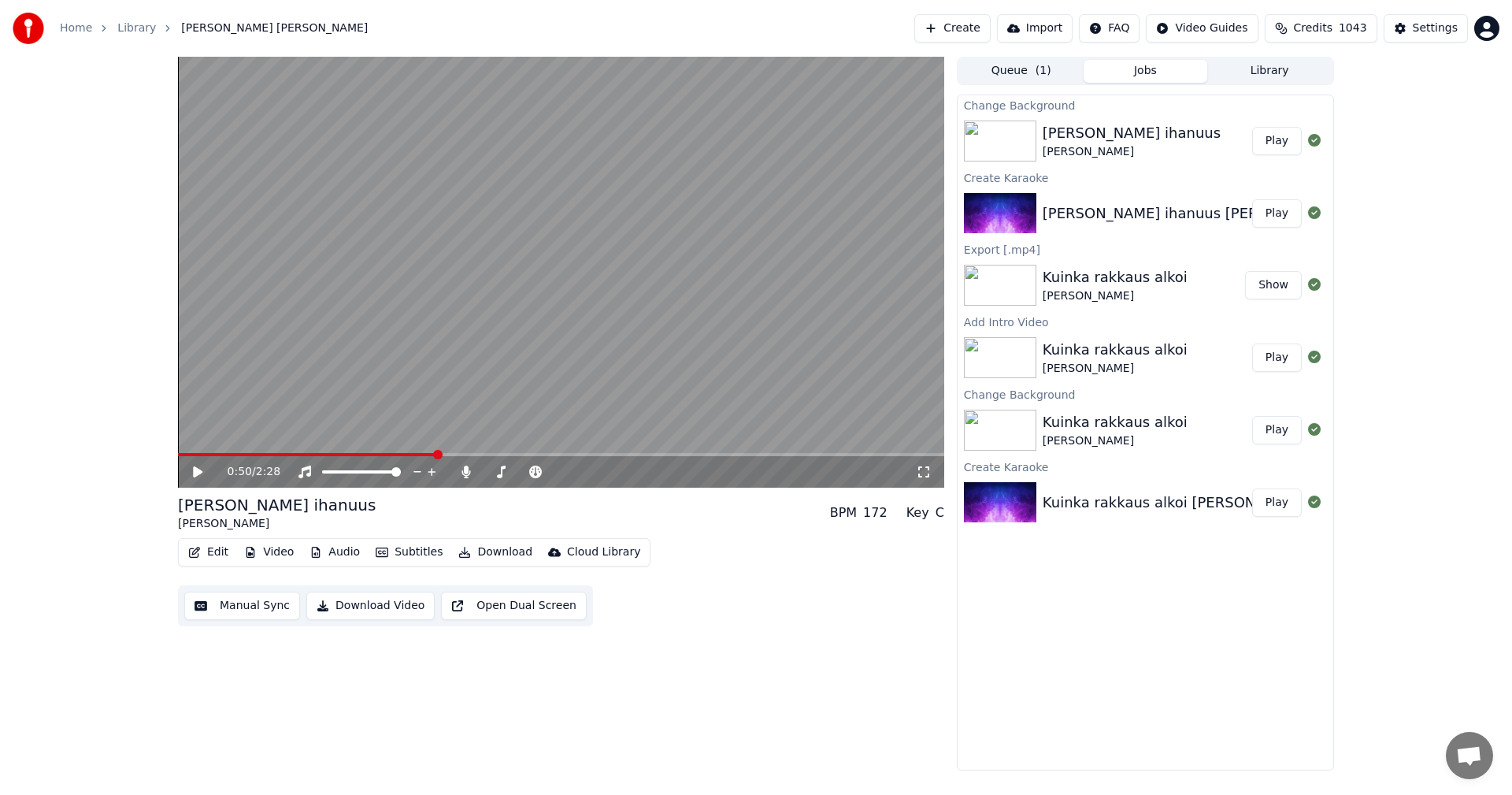
click at [1279, 142] on button "Play" at bounding box center [1277, 141] width 50 height 28
click at [200, 471] on icon at bounding box center [198, 472] width 8 height 10
click at [1440, 24] on div "Settings" at bounding box center [1436, 28] width 45 height 16
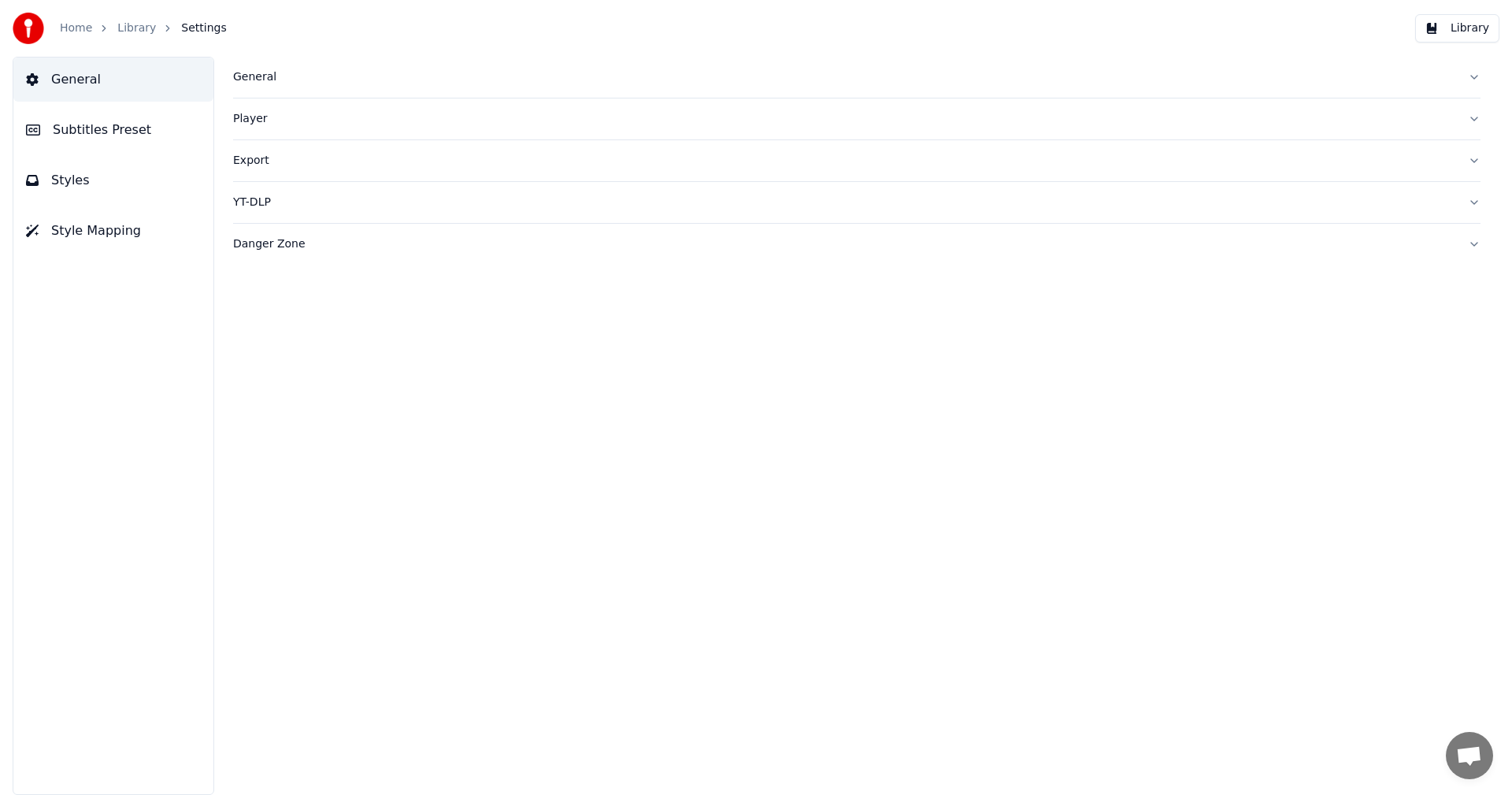
click at [122, 129] on span "Subtitles Preset" at bounding box center [102, 130] width 98 height 19
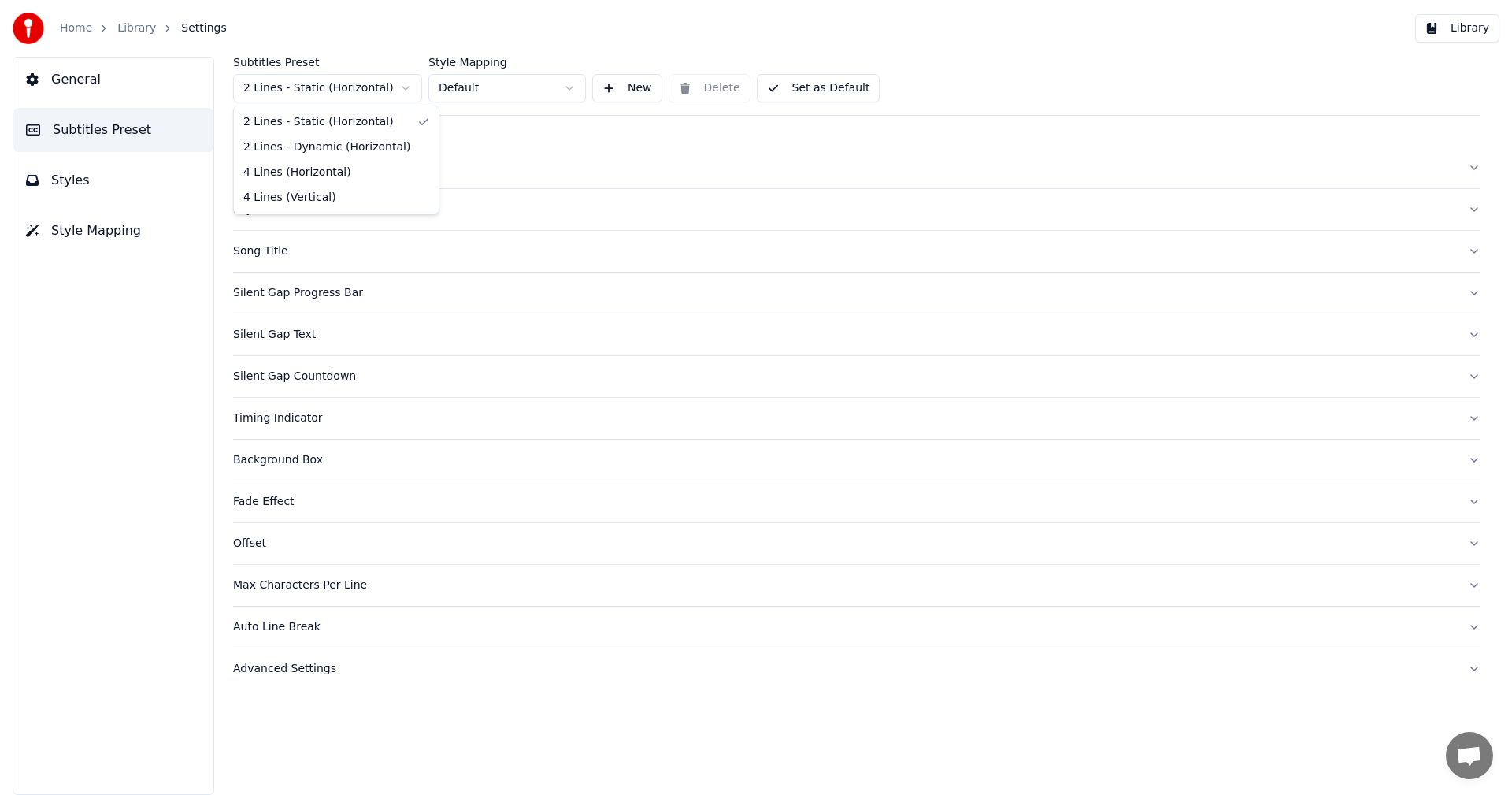
click at [333, 90] on html "Home Library Settings Library General Subtitles Preset Styles Style Mapping Sub…" at bounding box center [756, 398] width 1512 height 795
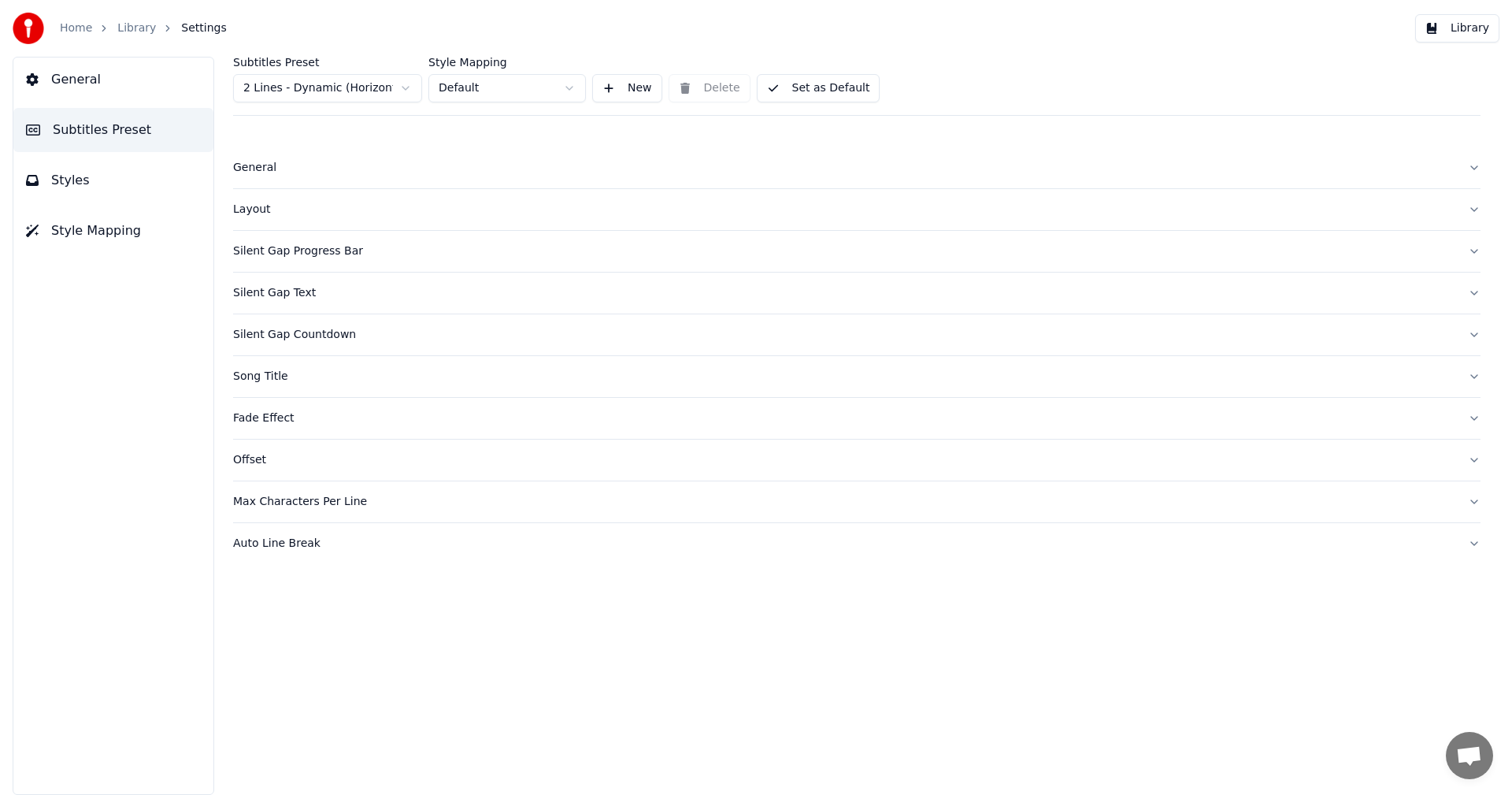
click at [87, 183] on button "Styles" at bounding box center [113, 180] width 200 height 44
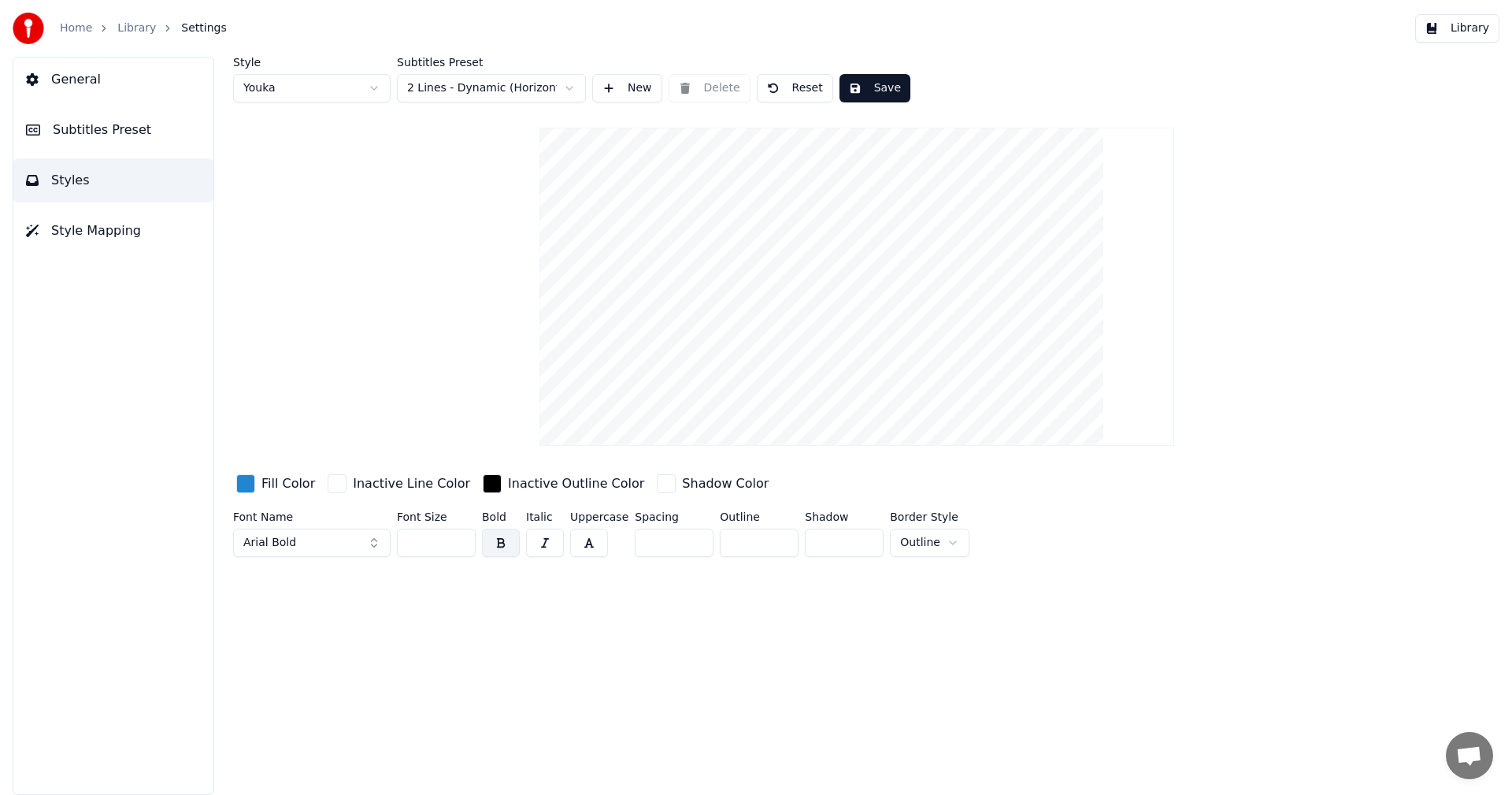
click at [459, 546] on input "**" at bounding box center [436, 542] width 79 height 28
click at [459, 545] on input "**" at bounding box center [436, 542] width 79 height 28
click at [459, 544] on input "**" at bounding box center [436, 542] width 79 height 28
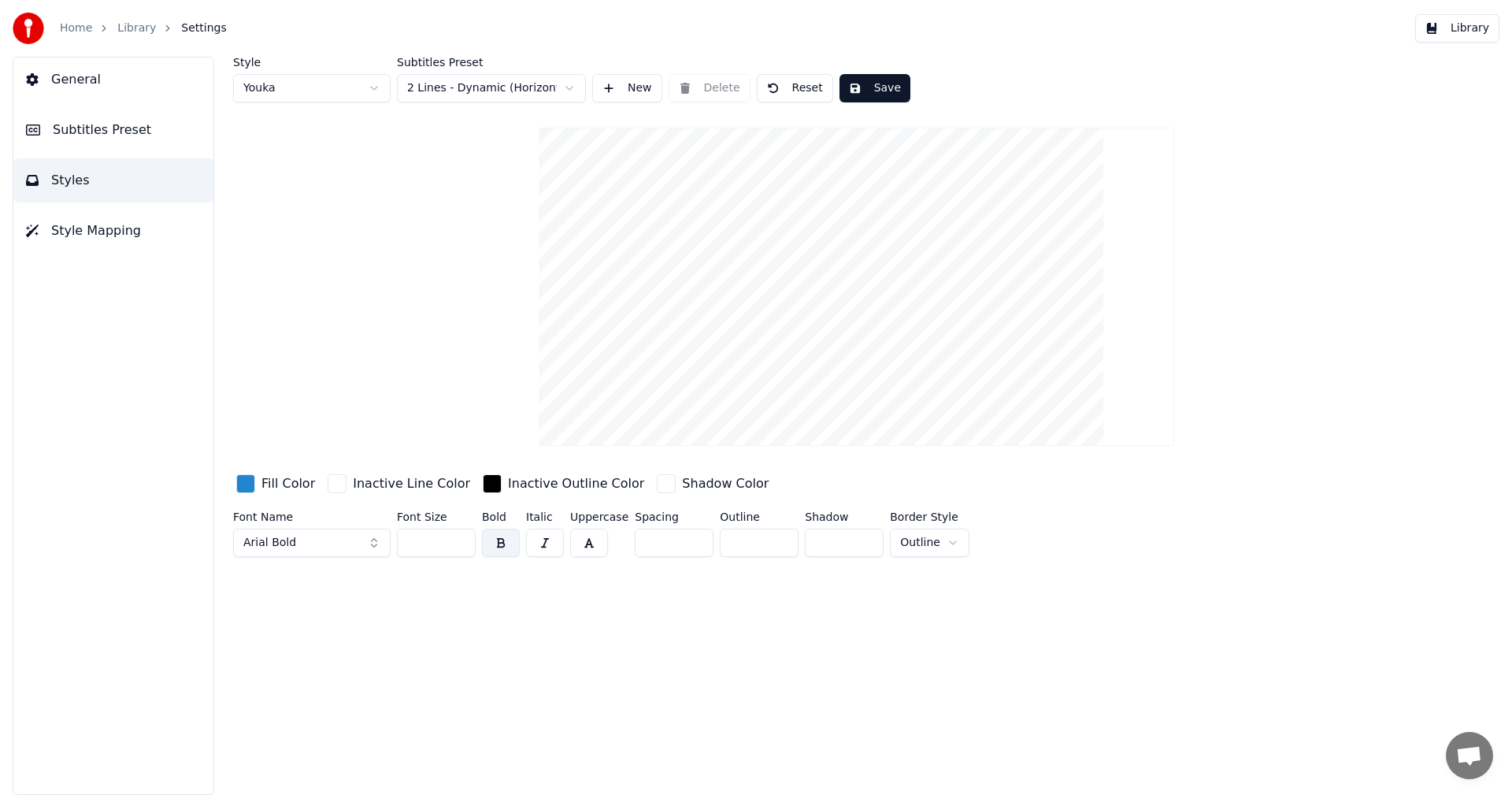
type input "**"
click at [459, 543] on input "**" at bounding box center [436, 542] width 79 height 28
click at [868, 87] on button "Save" at bounding box center [875, 88] width 71 height 28
click at [1469, 22] on button "Library" at bounding box center [1457, 28] width 84 height 28
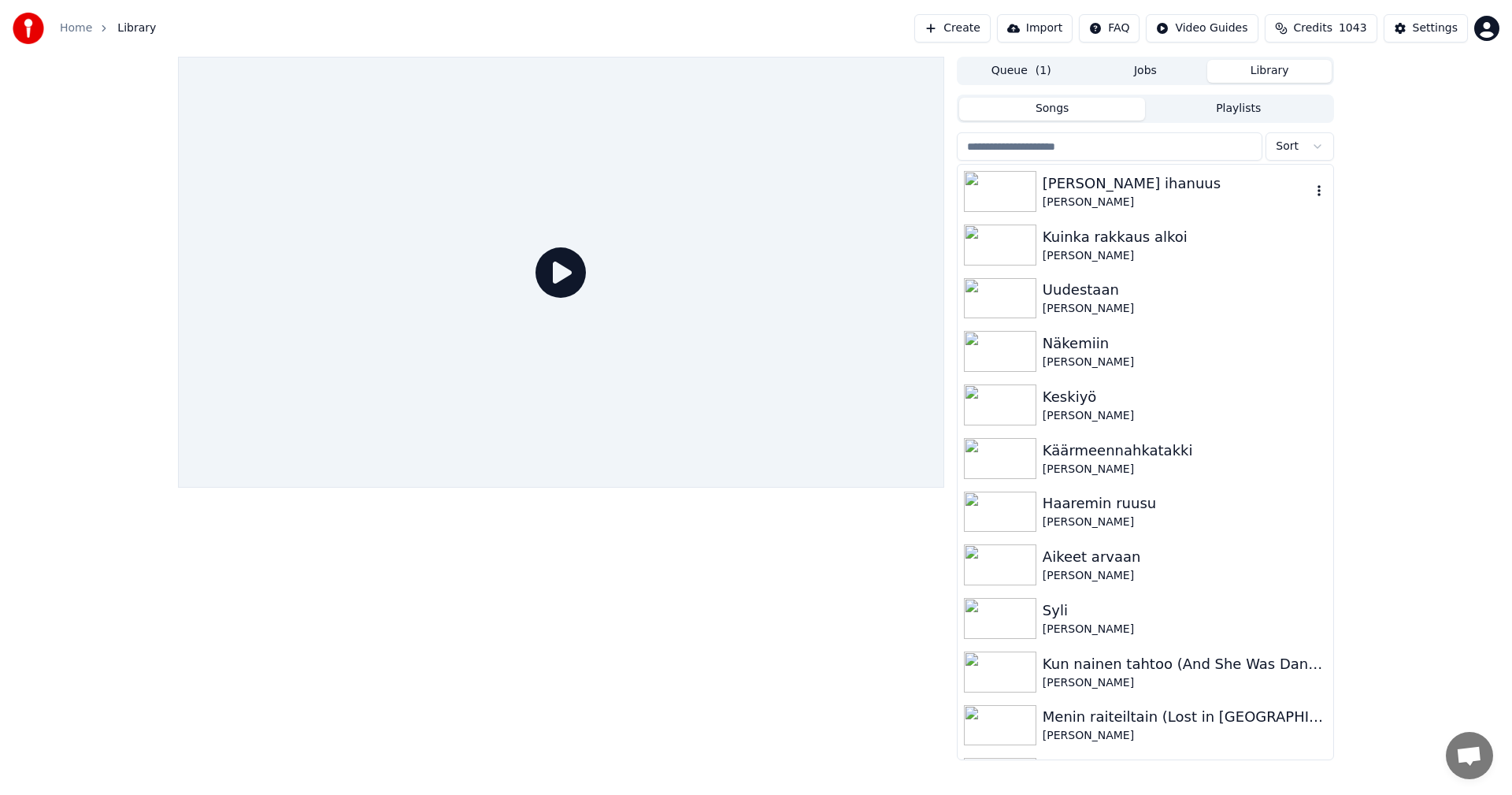
click at [1066, 179] on div "[PERSON_NAME] ihanuus" at bounding box center [1177, 183] width 269 height 22
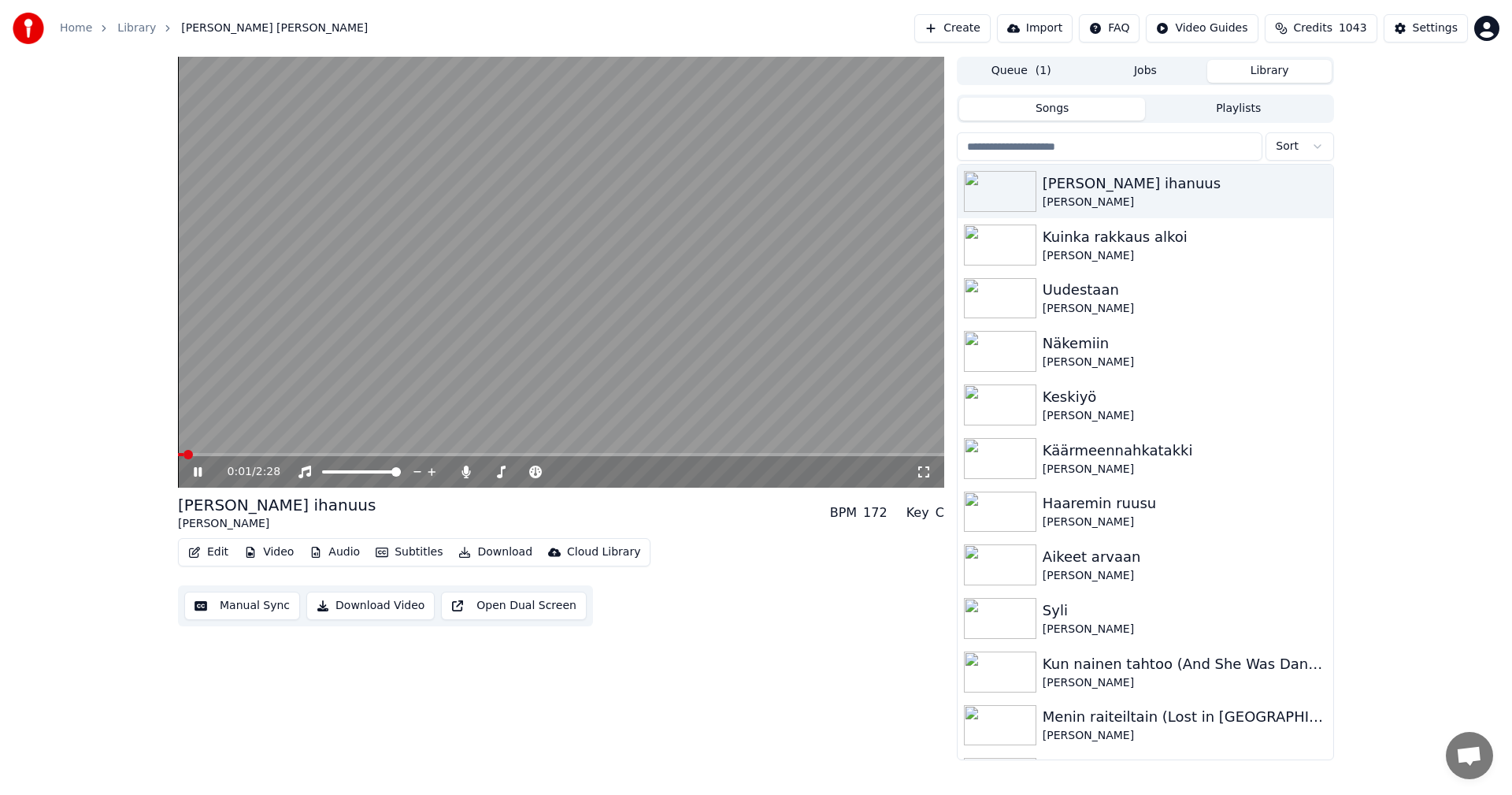
click at [259, 455] on span at bounding box center [561, 455] width 766 height 3
click at [512, 453] on span at bounding box center [345, 455] width 336 height 3
click at [497, 454] on span at bounding box center [337, 455] width 319 height 3
click at [576, 454] on span at bounding box center [561, 455] width 766 height 3
click at [191, 469] on icon at bounding box center [209, 472] width 37 height 13
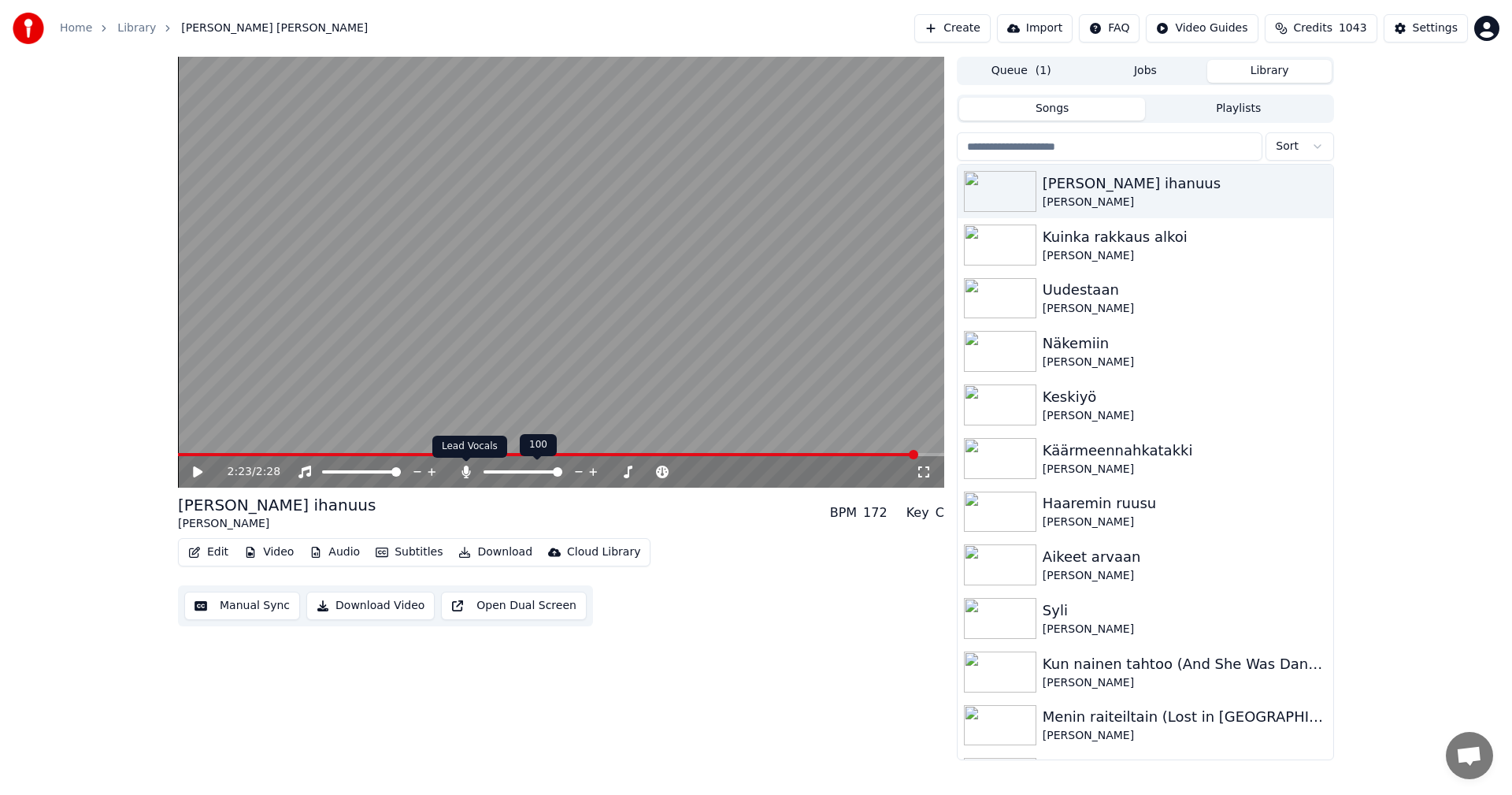
click at [463, 475] on icon at bounding box center [466, 472] width 9 height 13
click at [502, 553] on button "Download" at bounding box center [496, 551] width 87 height 22
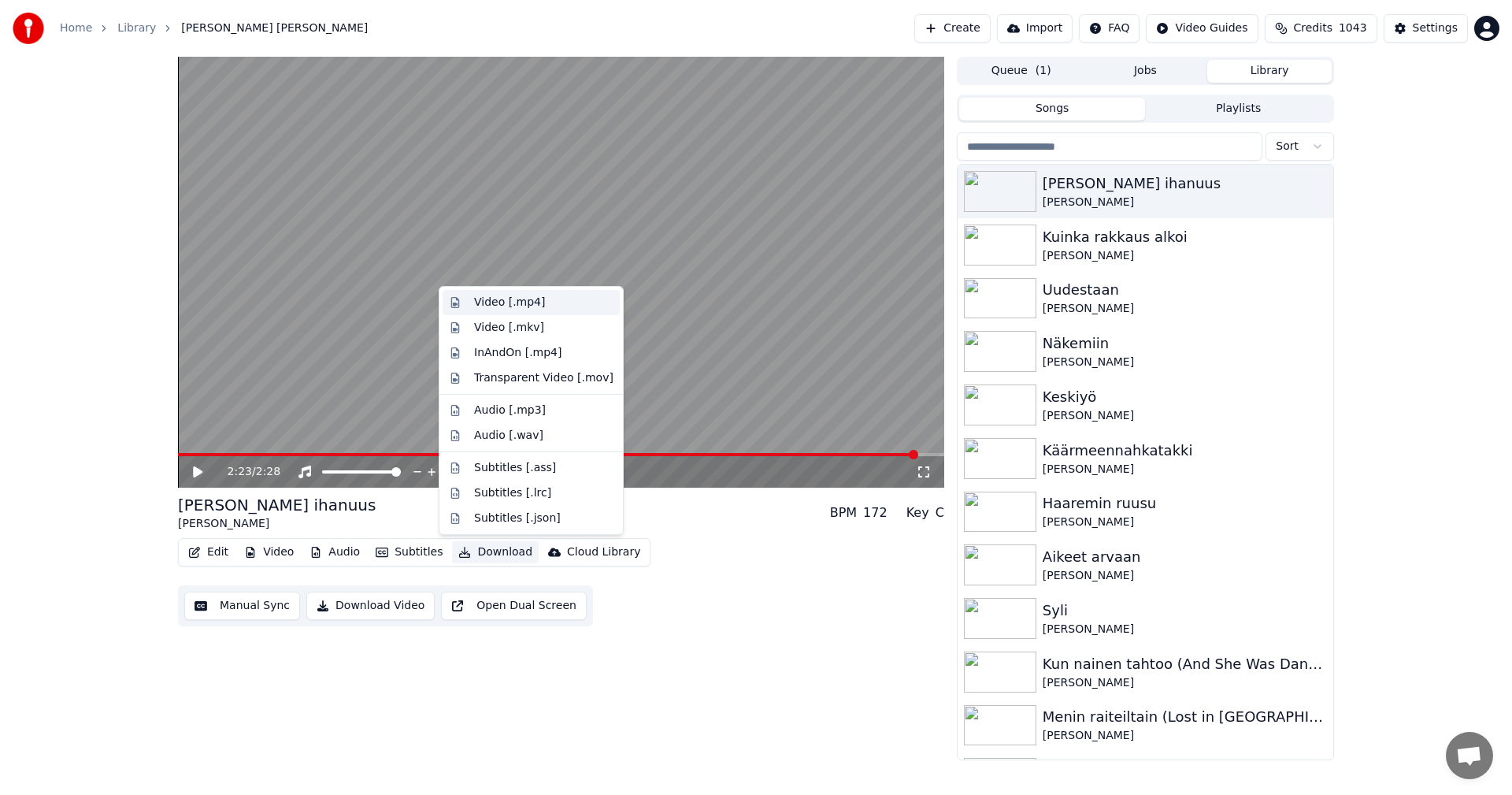
click at [511, 305] on div "Video [.mp4]" at bounding box center [509, 303] width 71 height 16
